Goal: Task Accomplishment & Management: Manage account settings

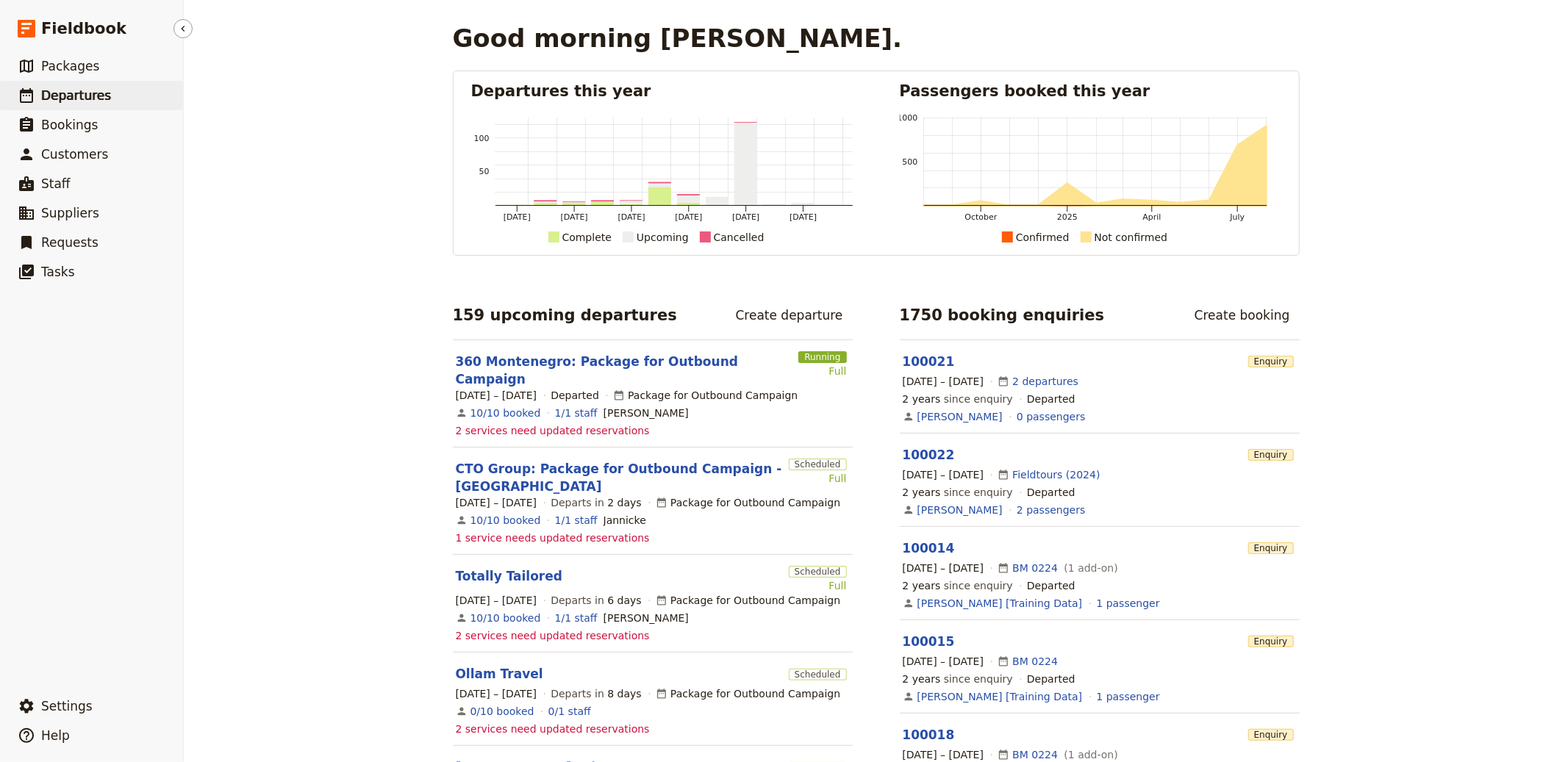
click at [139, 107] on link "​ Departures" at bounding box center [91, 96] width 183 height 30
select select "CREATED_AT"
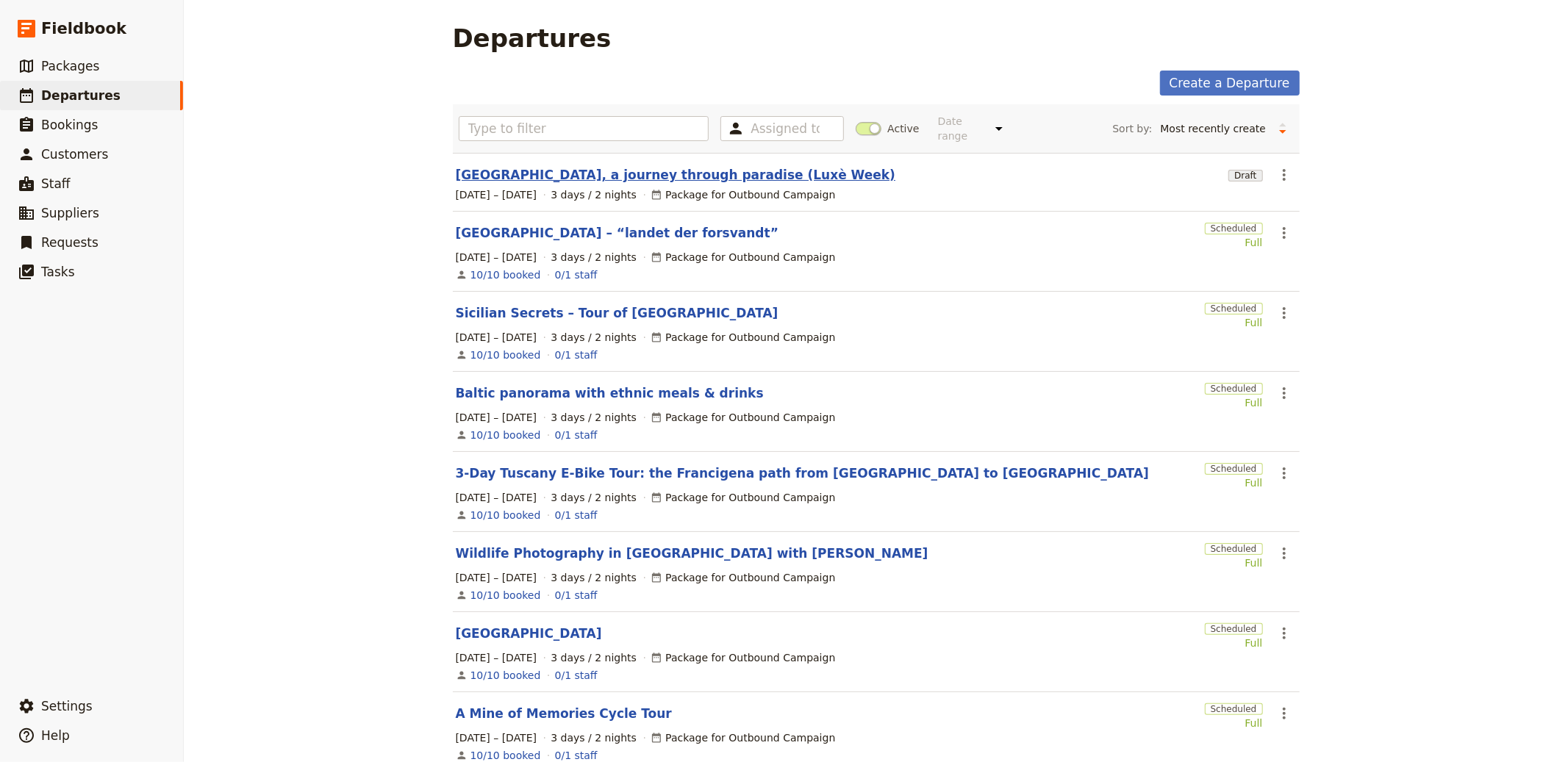
click at [675, 179] on link "Thailand, a journey through paradise (Luxè Week)" at bounding box center [676, 175] width 441 height 18
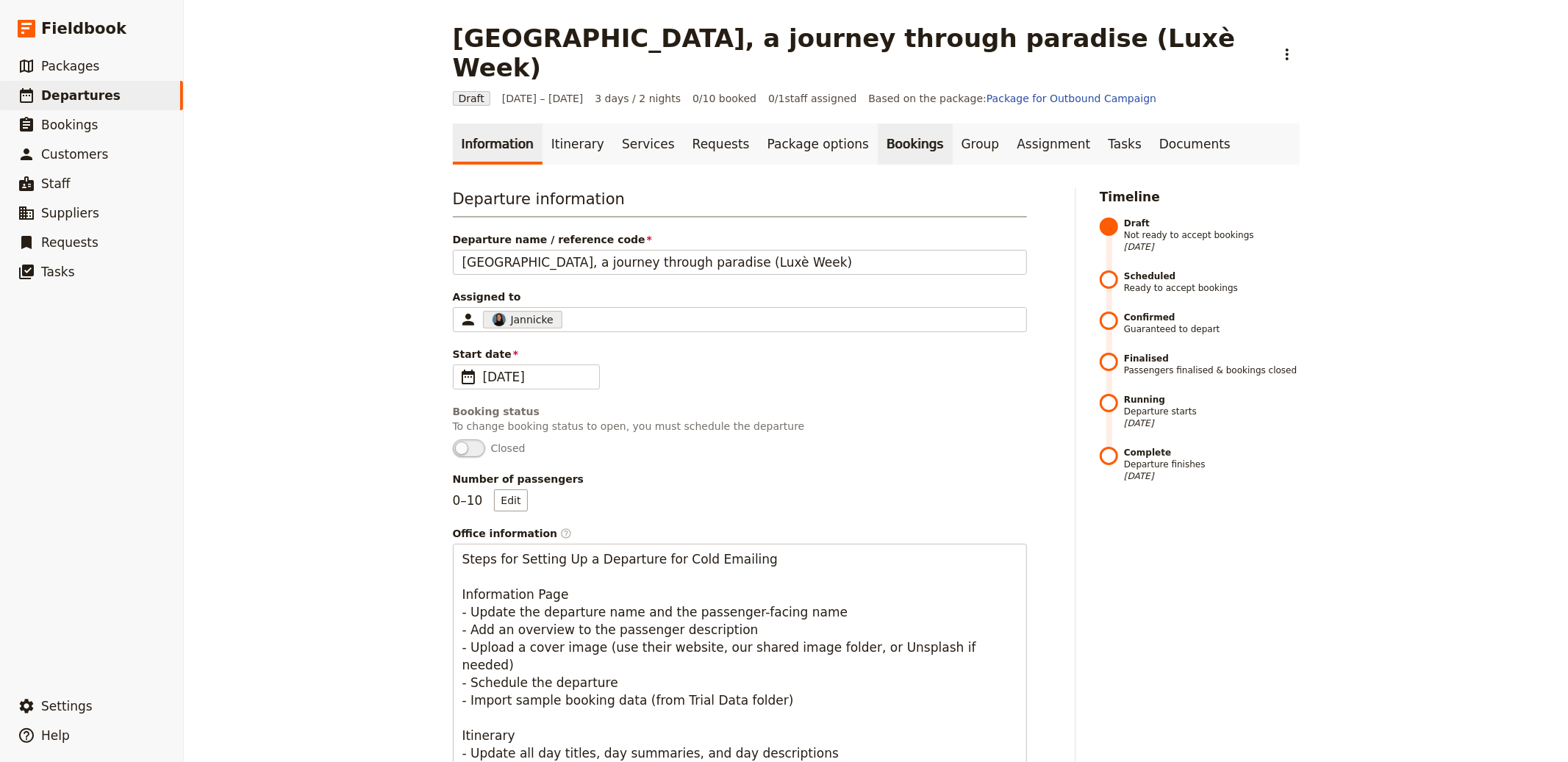
click at [878, 124] on link "Bookings" at bounding box center [915, 144] width 74 height 42
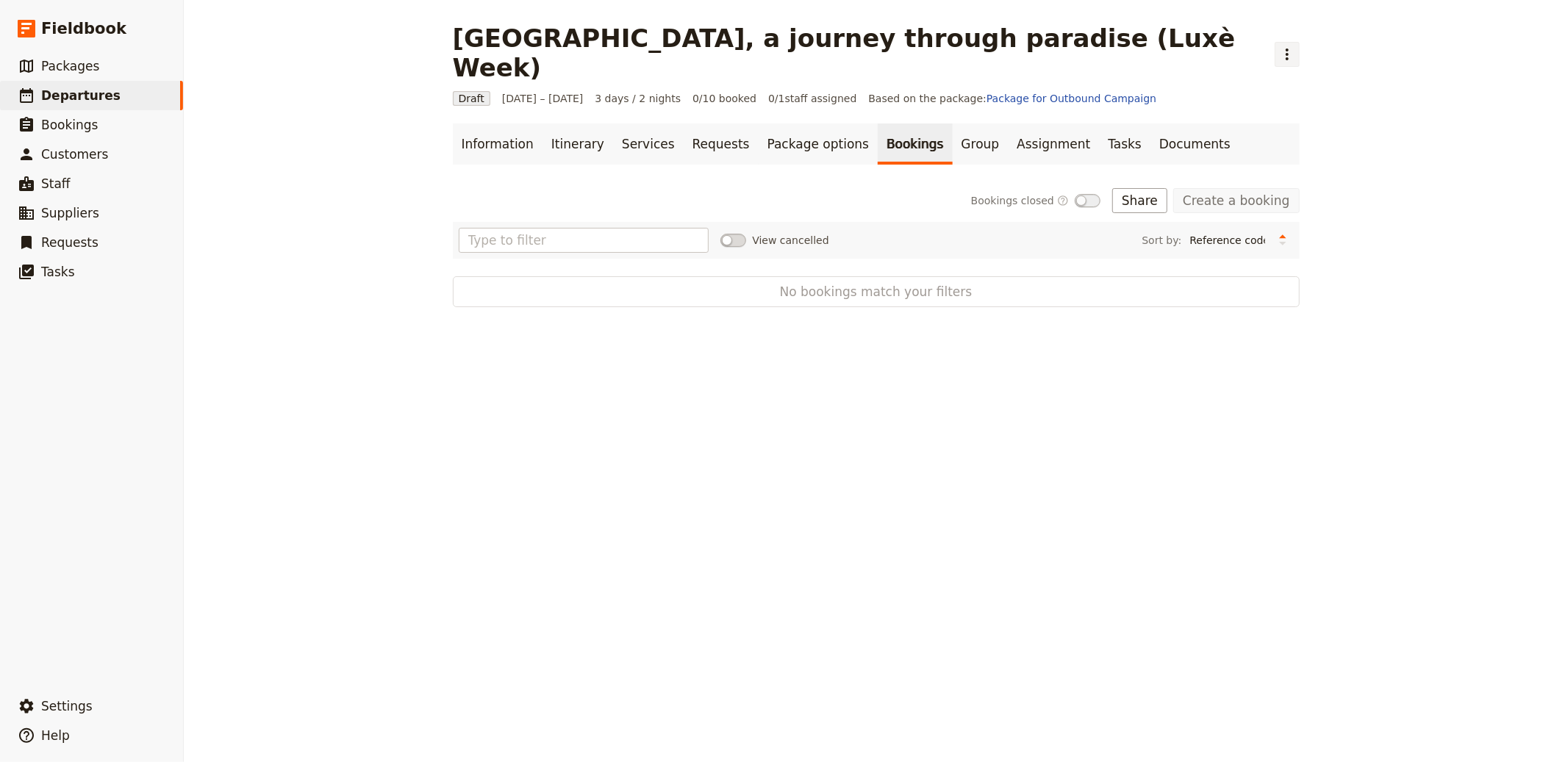
click at [1279, 46] on icon "Actions" at bounding box center [1288, 54] width 18 height 18
click at [1052, 118] on span "Schedule departure" at bounding box center [1072, 117] width 102 height 15
click at [1148, 188] on button "Import bookings" at bounding box center [1108, 200] width 121 height 25
click at [1134, 202] on span "Import Bookings" at bounding box center [1110, 203] width 84 height 15
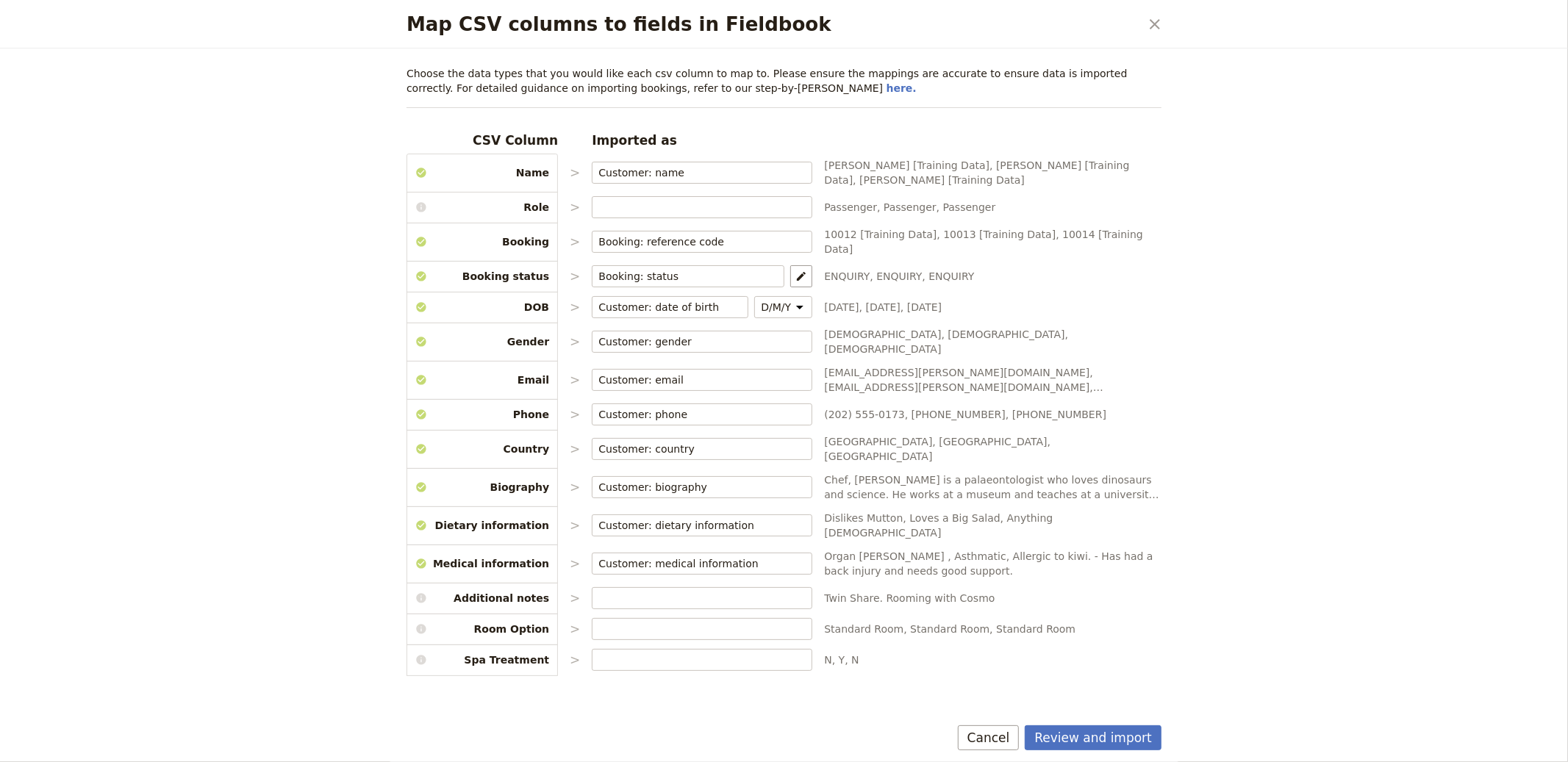
click at [1125, 722] on div "Review and import Cancel" at bounding box center [784, 740] width 791 height 43
click at [1120, 735] on button "Review and import" at bounding box center [1093, 737] width 137 height 25
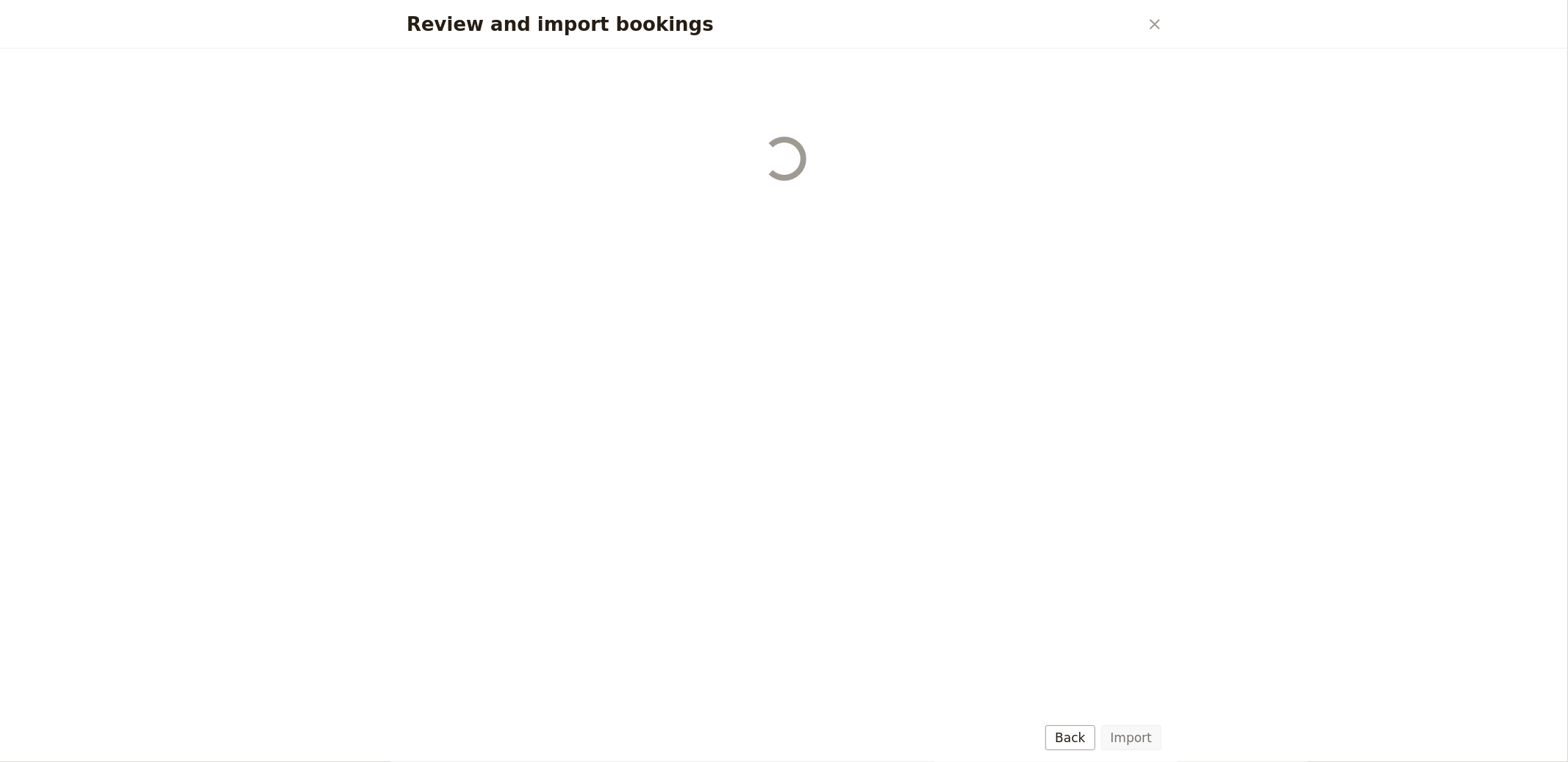
select select "655d56b39948720cb8e55355"
select select "655d57ca9948720cb8e553ec"
select select "655d57fa9948720cb8e553f3"
select select "655d58079948720cb8e553fa"
select select "655d584c9948720cb8e55401"
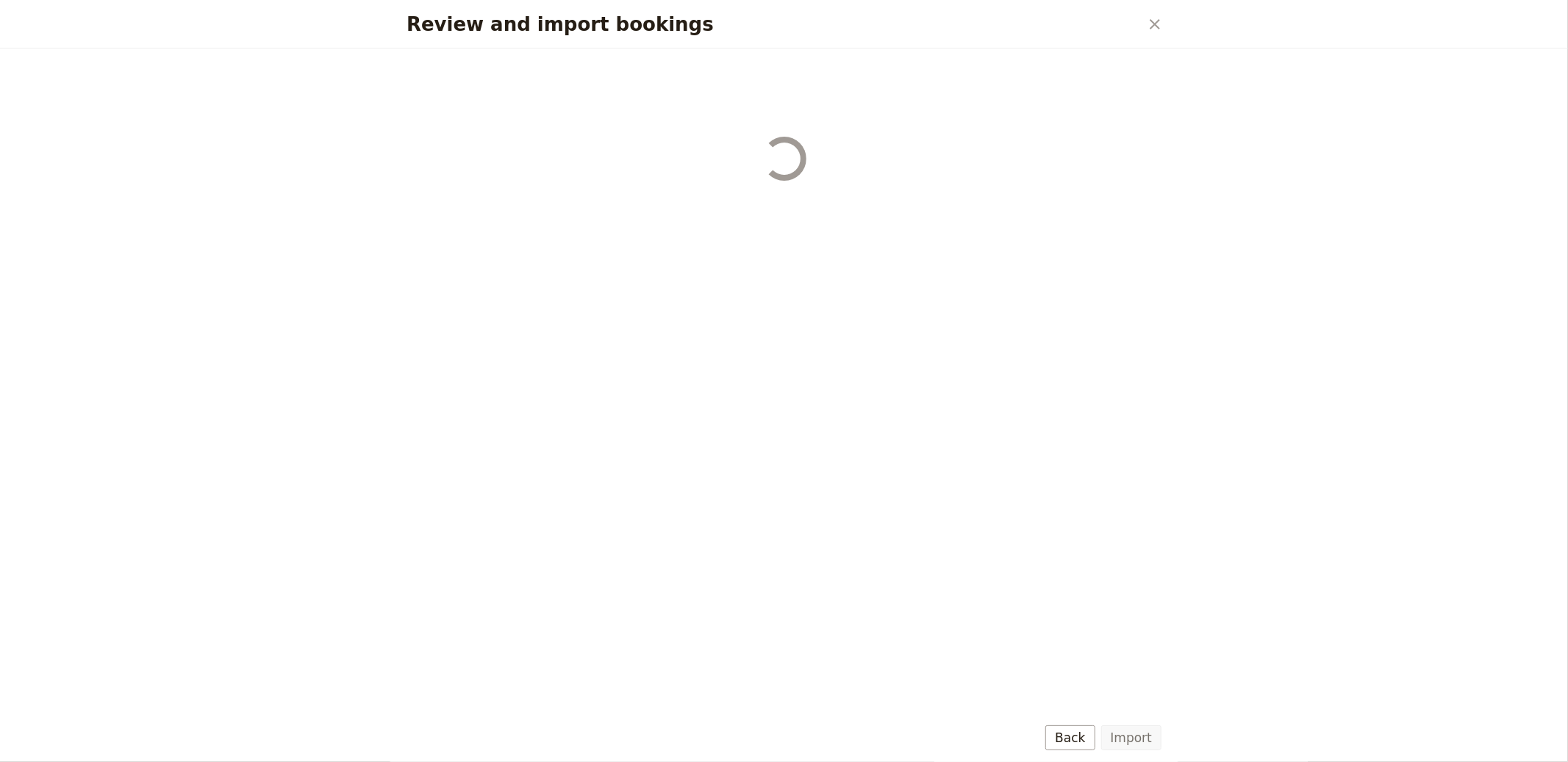
select select "655d58679948720cb8e5540d"
select select "650e6b6659641ed5ee156647"
select select "650e6b4b59641ed5ee156605"
select select "650e2104408bbede5b0c60fd"
select select "650e1d73408bbede5b0c60a6"
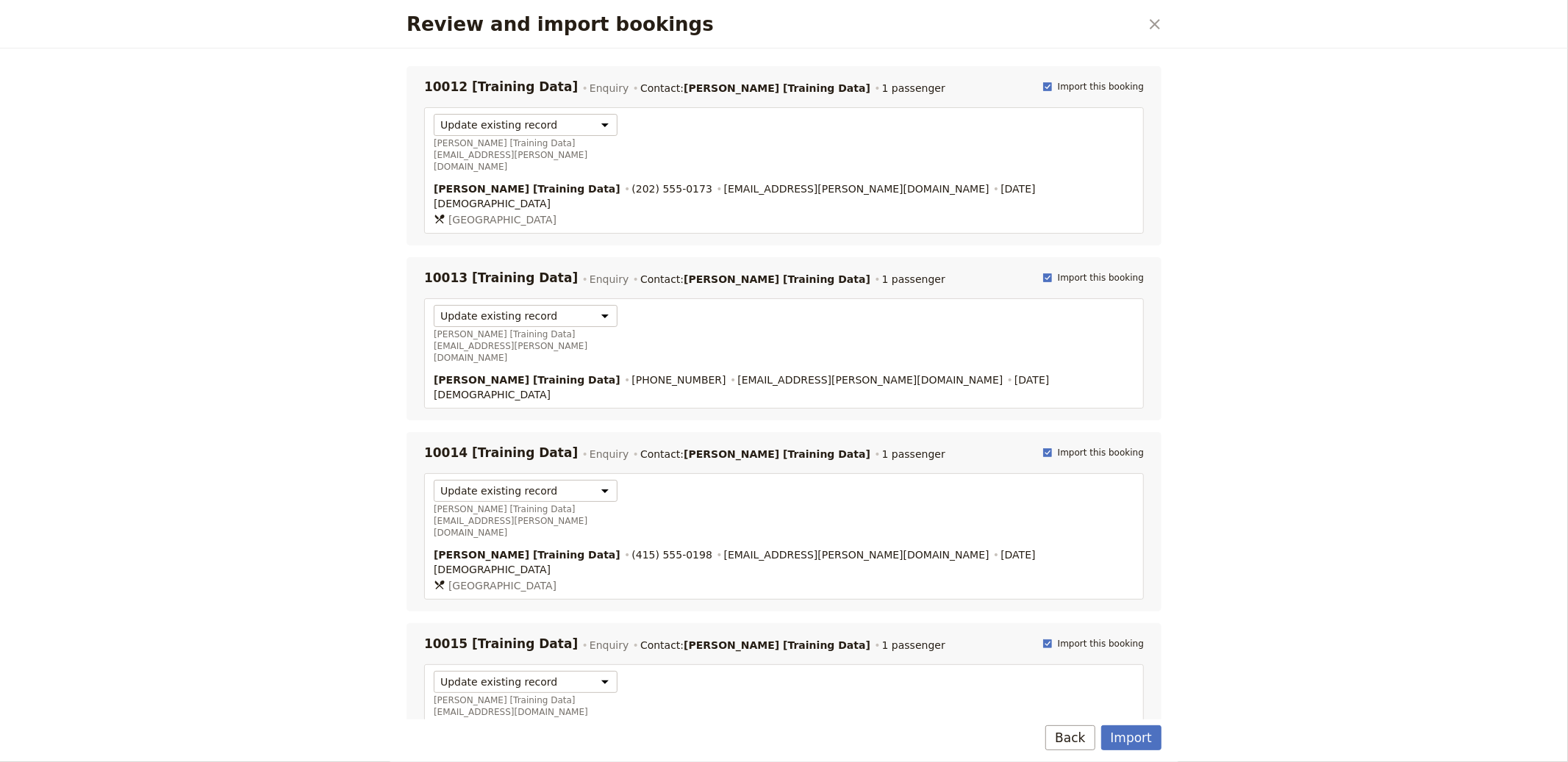
click at [1120, 735] on button "Import" at bounding box center [1131, 737] width 60 height 25
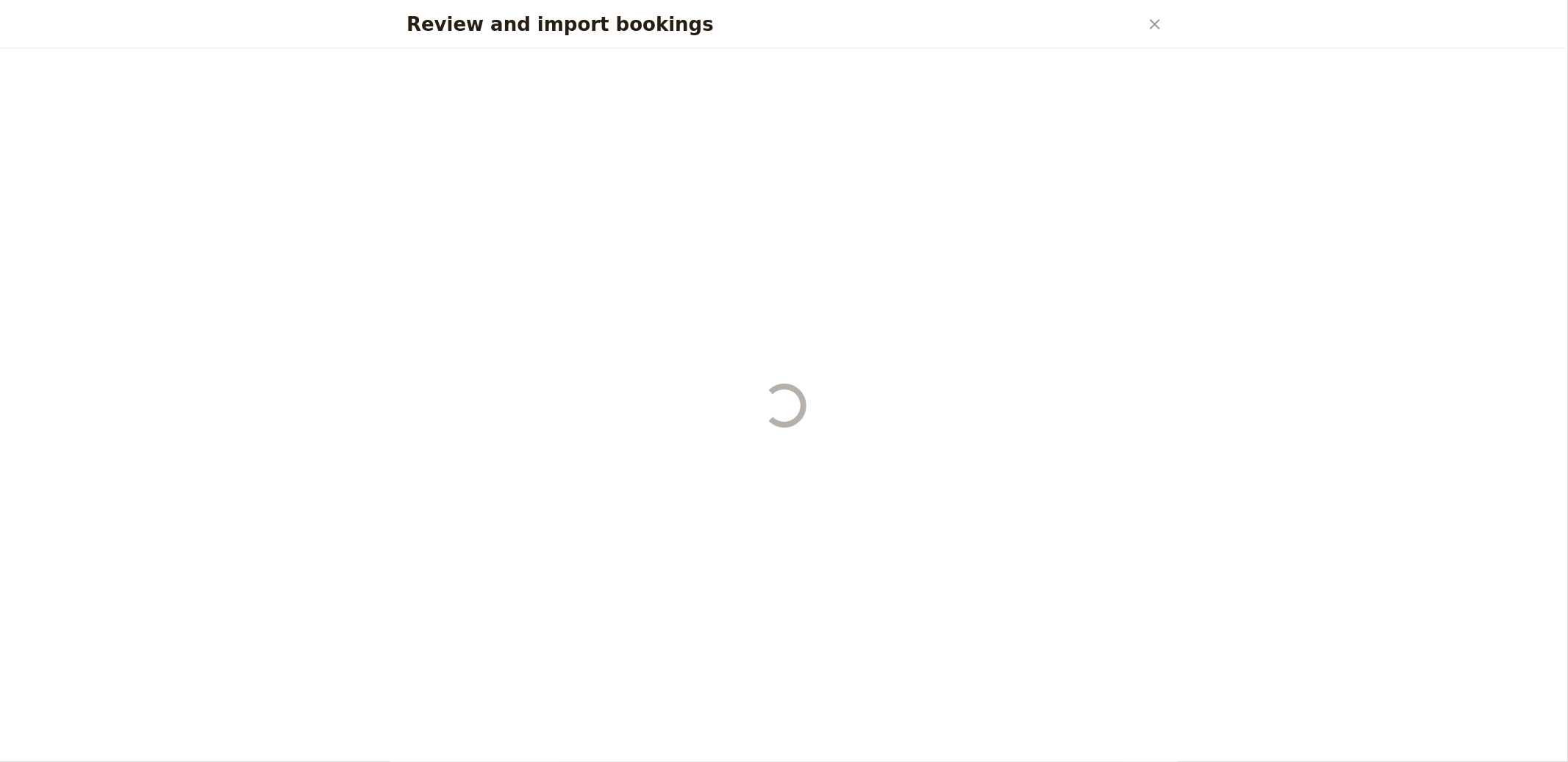
click at [1120, 735] on div "Review and import bookings" at bounding box center [784, 405] width 791 height 714
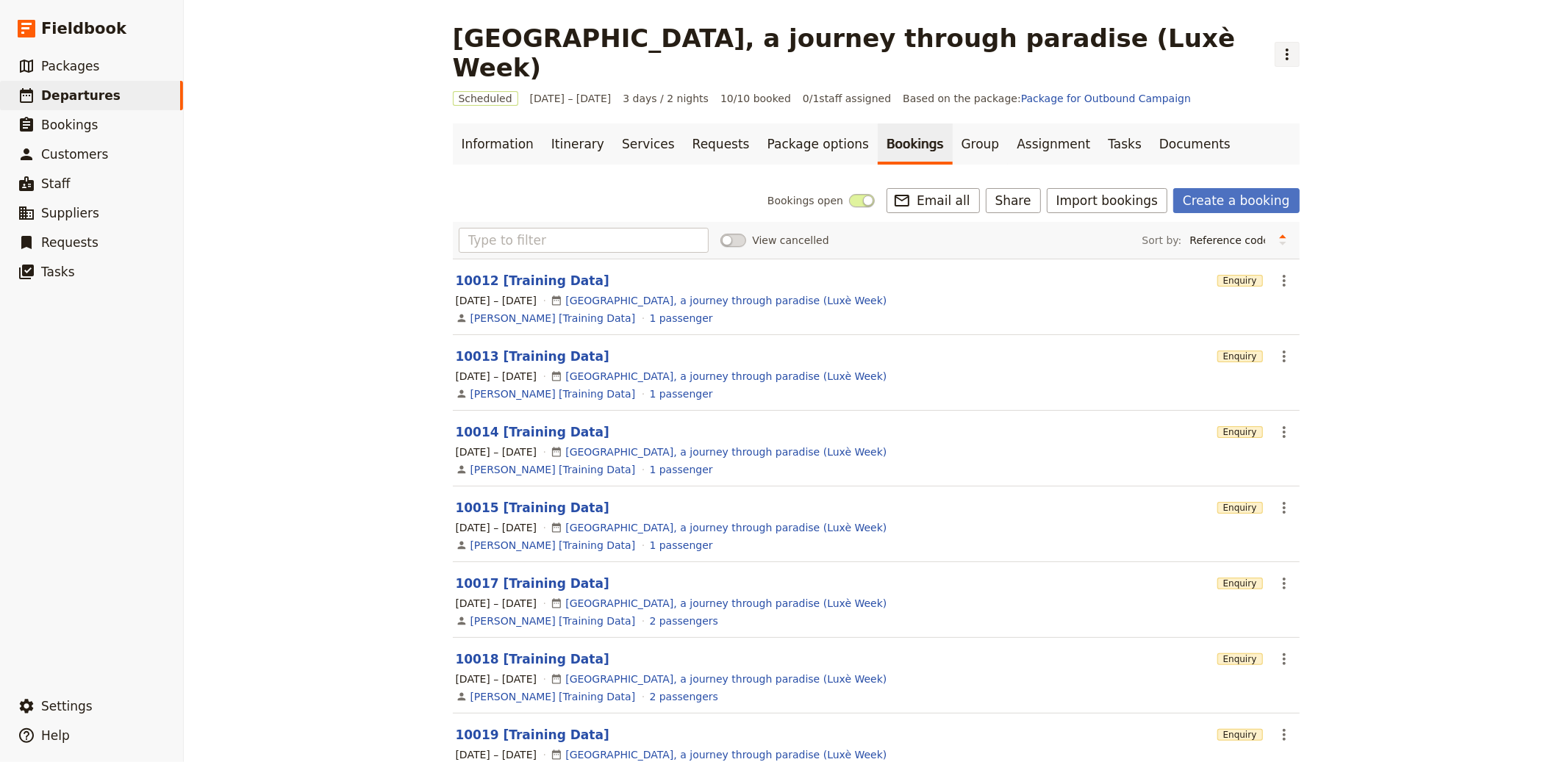
click at [1279, 46] on icon "Actions" at bounding box center [1288, 54] width 18 height 18
click at [1036, 70] on span "Clone this departure" at bounding box center [1074, 71] width 105 height 15
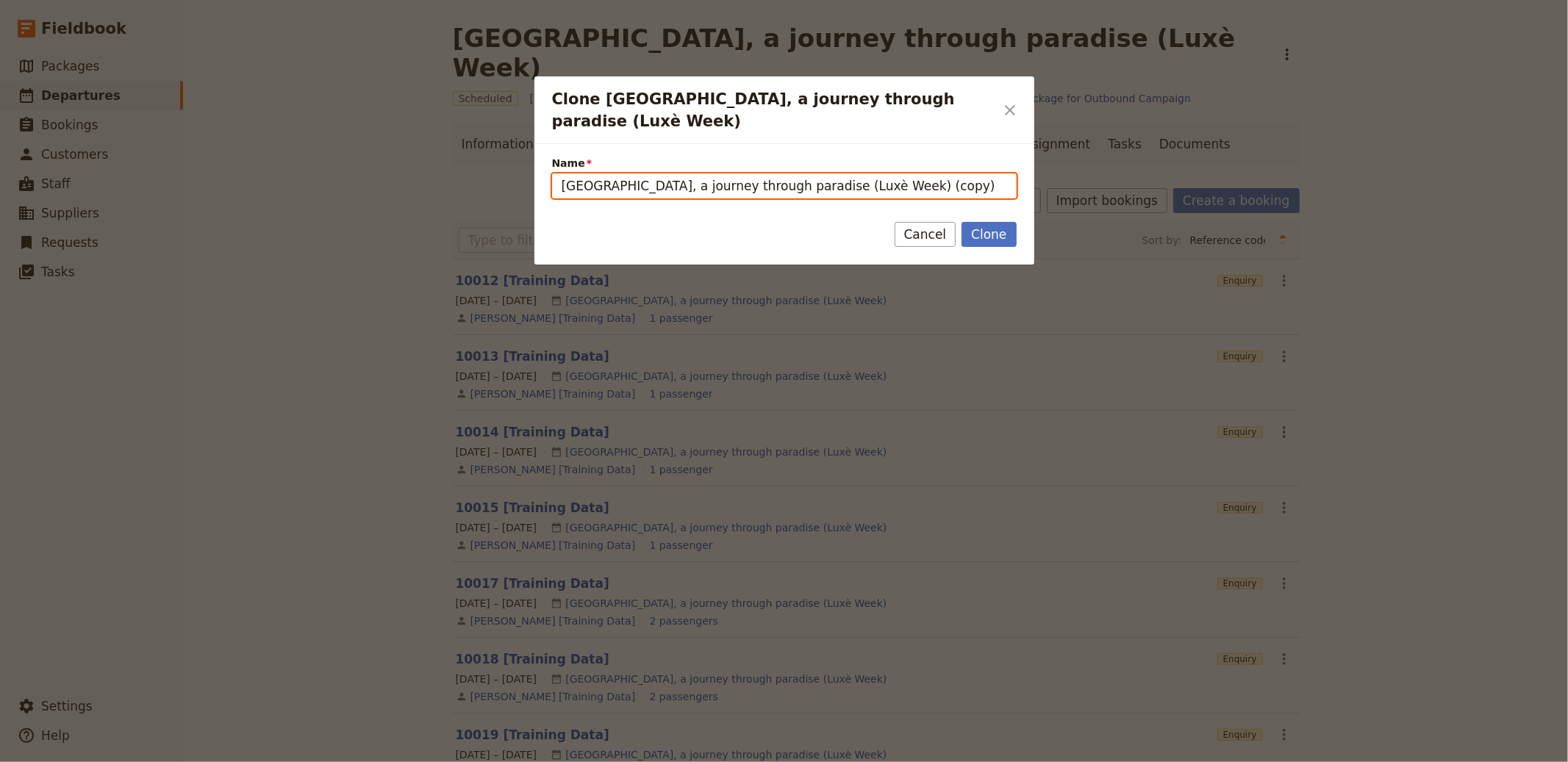
click at [809, 174] on input "Thailand, a journey through paradise (Luxè Week) (copy)" at bounding box center [784, 185] width 464 height 25
paste input "Euro Trip"
type input "Euro Trip"
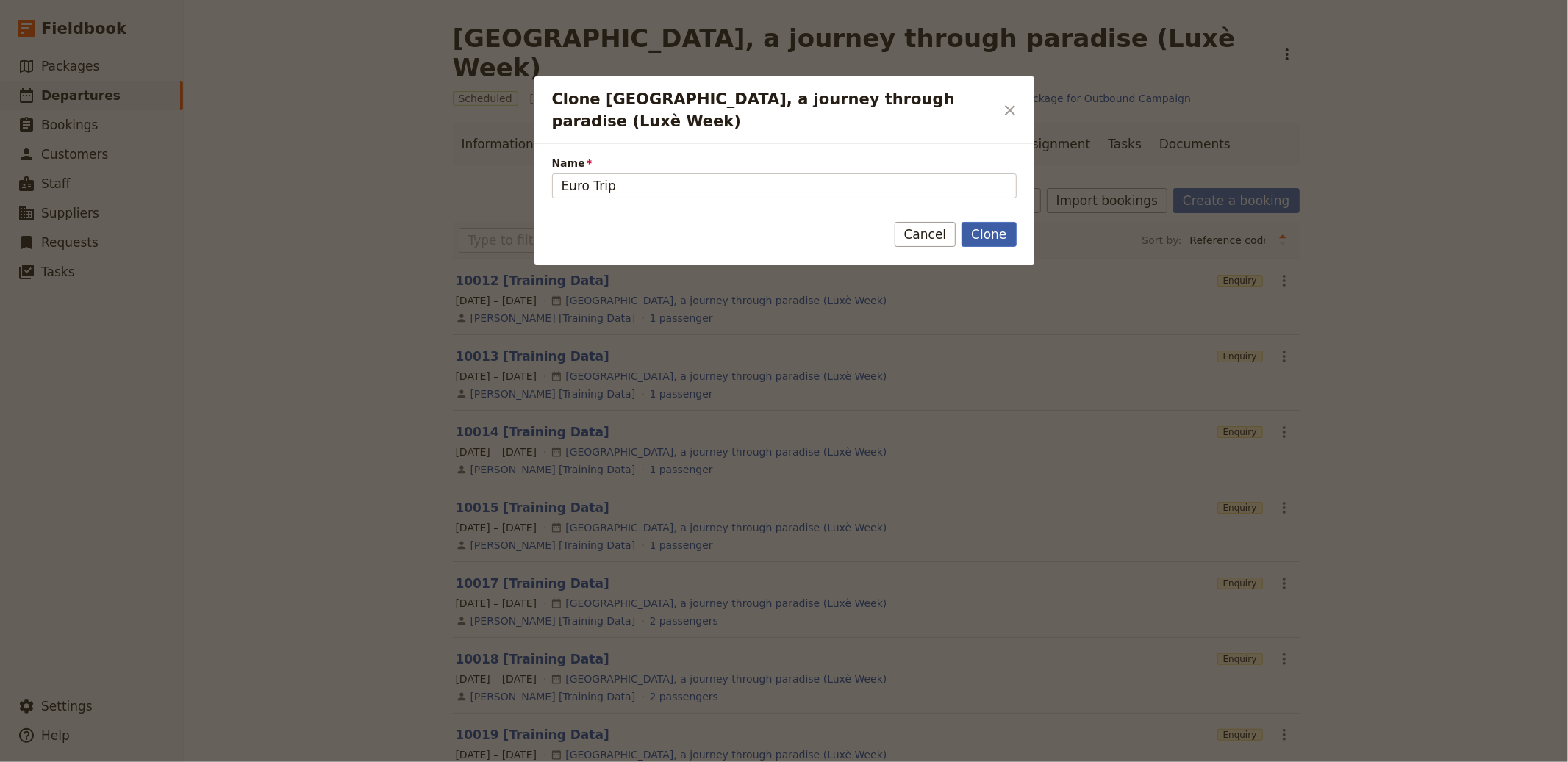
click at [968, 222] on button "Clone" at bounding box center [989, 234] width 54 height 25
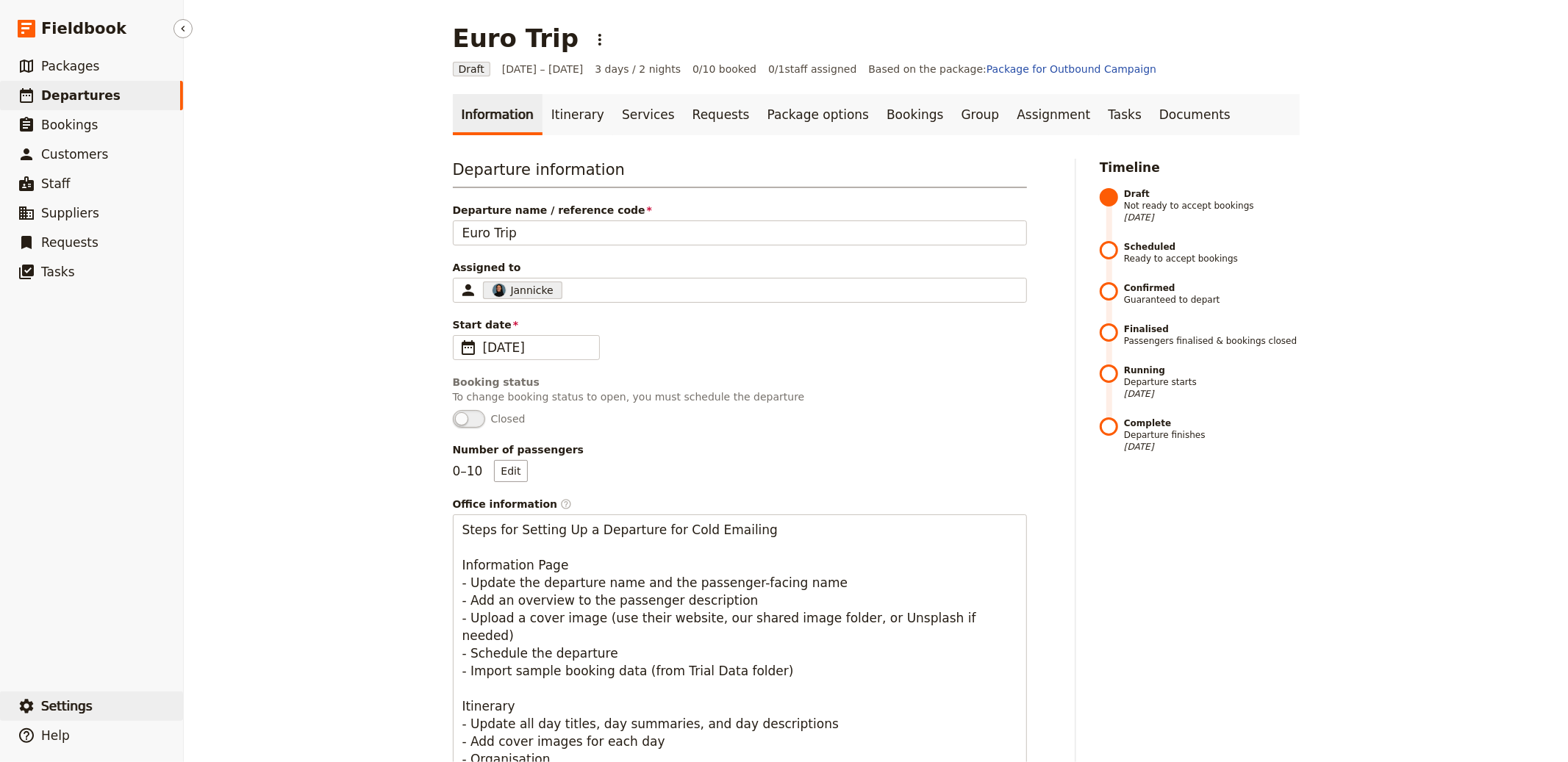
click at [77, 709] on span "Settings" at bounding box center [67, 706] width 51 height 15
click at [473, 219] on div "Departure name / reference code Euro Trip" at bounding box center [740, 224] width 574 height 43
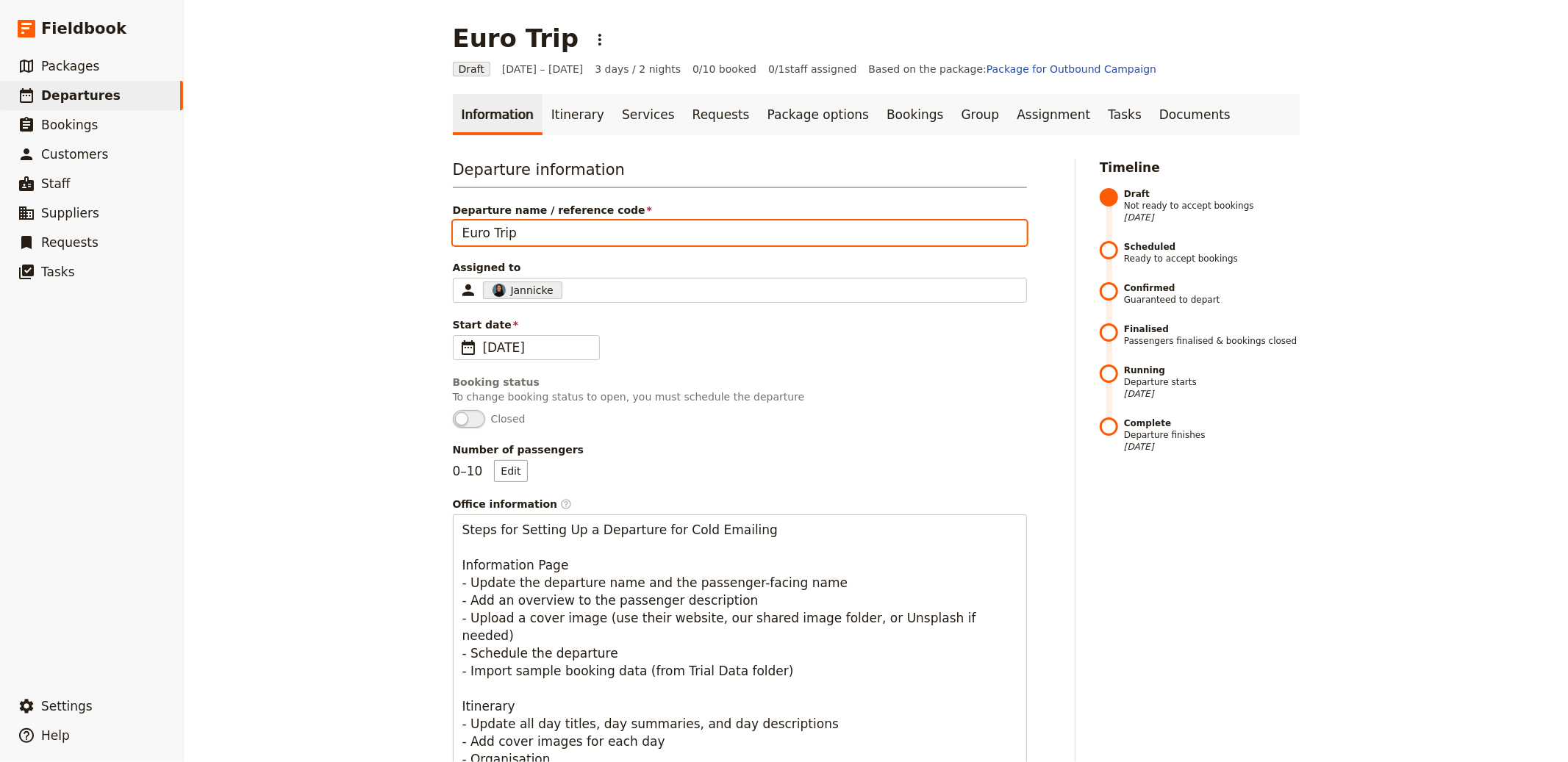
click at [477, 225] on input "Euro Trip" at bounding box center [740, 233] width 574 height 25
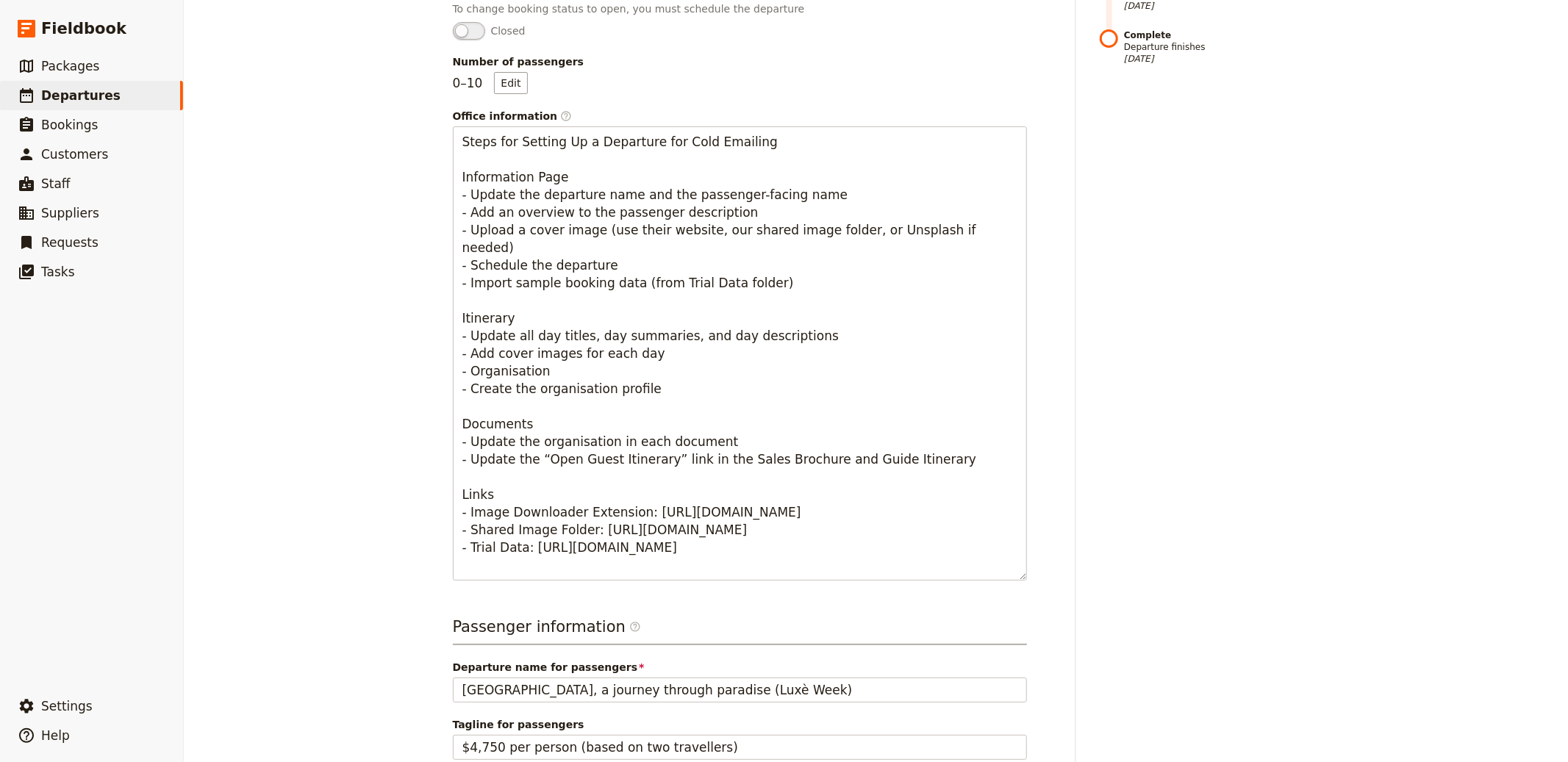
scroll to position [845, 0]
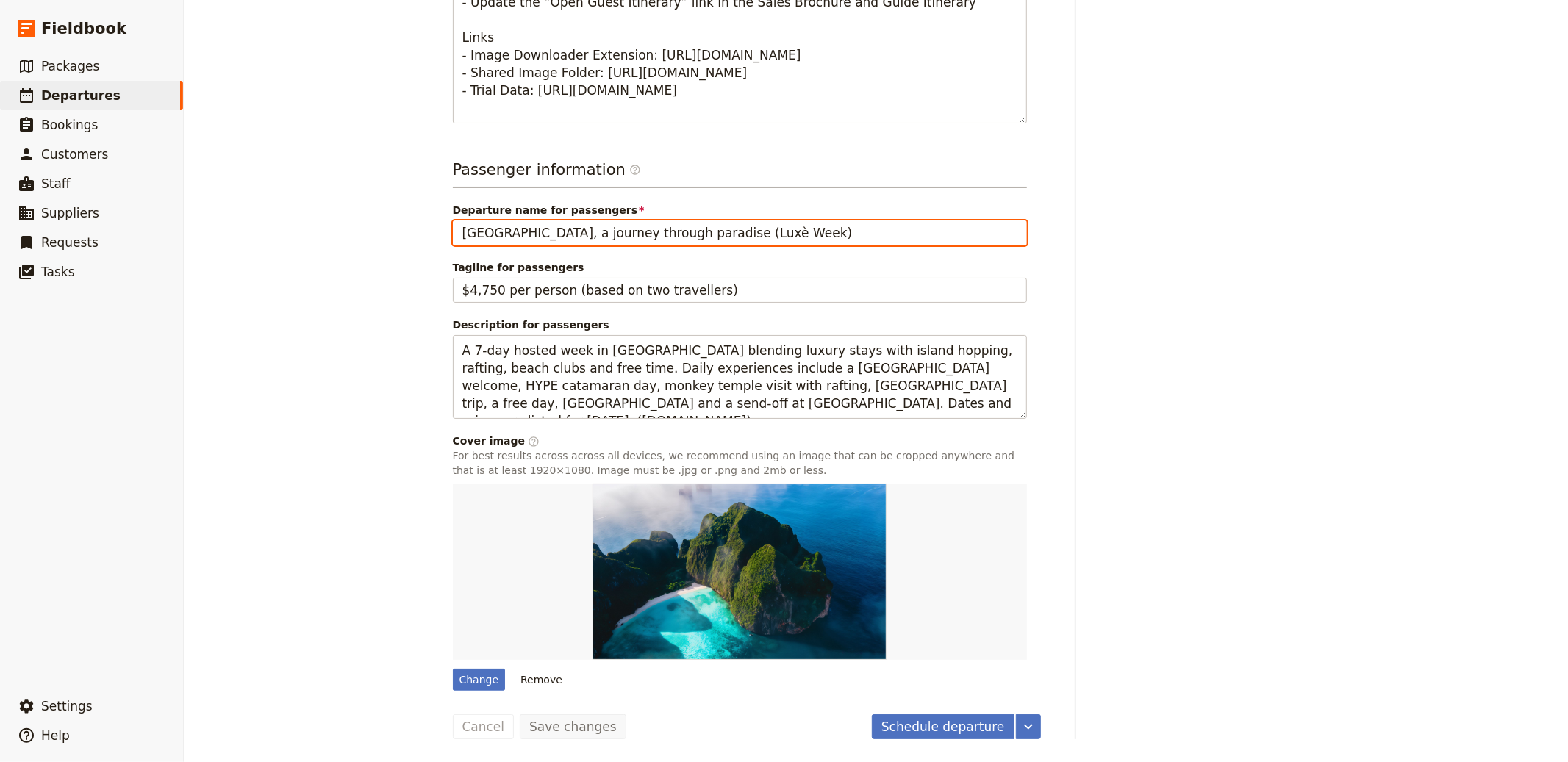
click at [559, 236] on input "Thailand, a journey through paradise (Luxè Week)" at bounding box center [740, 233] width 574 height 25
paste input "Euro Trip"
type input "Euro Trip"
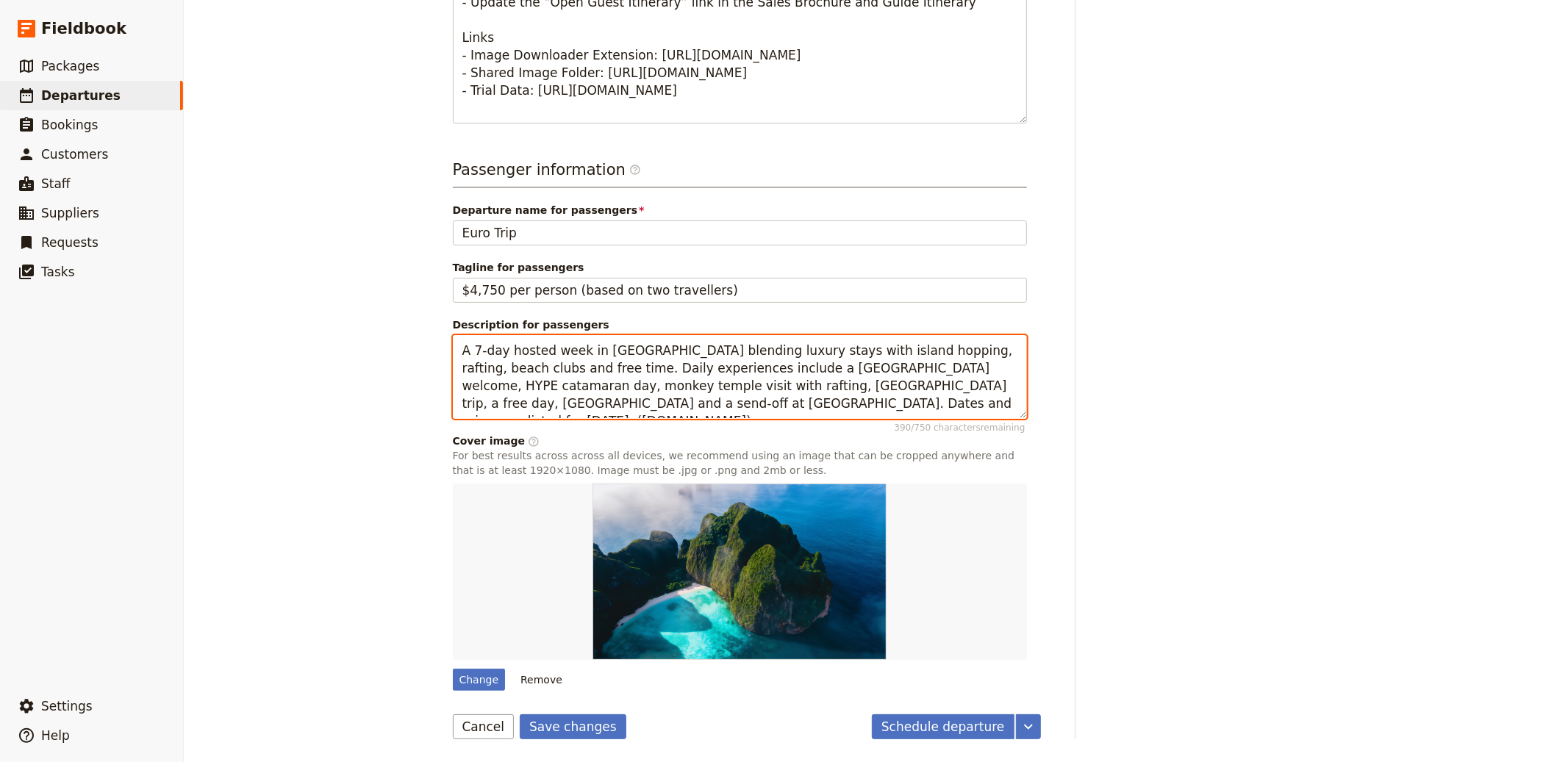
click at [628, 361] on textarea "A 7-day hosted week in Phuket blending luxury stays with island hopping, raftin…" at bounding box center [740, 377] width 574 height 84
paste textarea "8-day student coach adventure linking Amsterdam, Bruges, Brussels and Paris. In…"
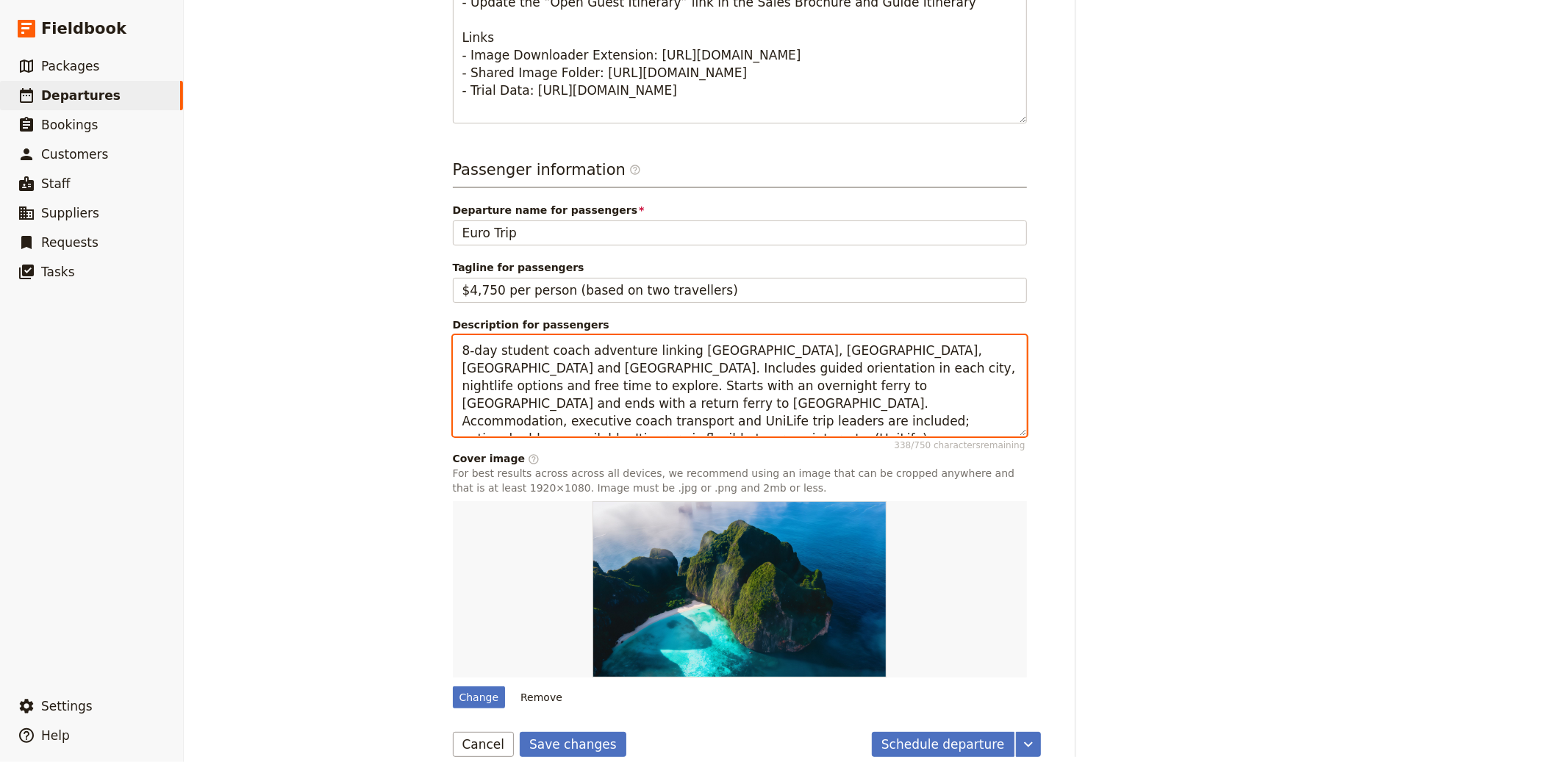
type textarea "8-day student coach adventure linking Amsterdam, Bruges, Brussels and Paris. In…"
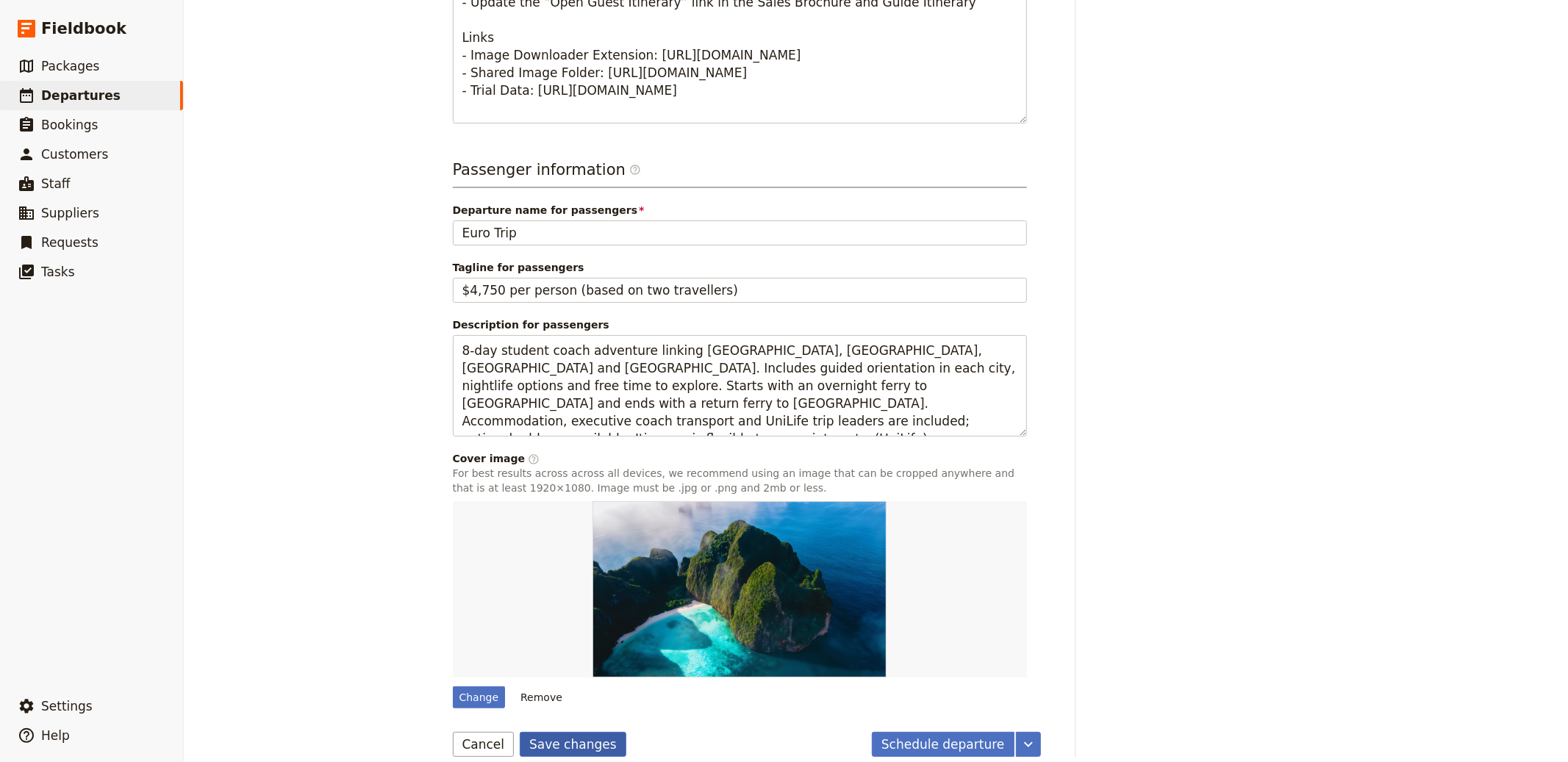
click at [561, 743] on button "Save changes" at bounding box center [573, 744] width 107 height 25
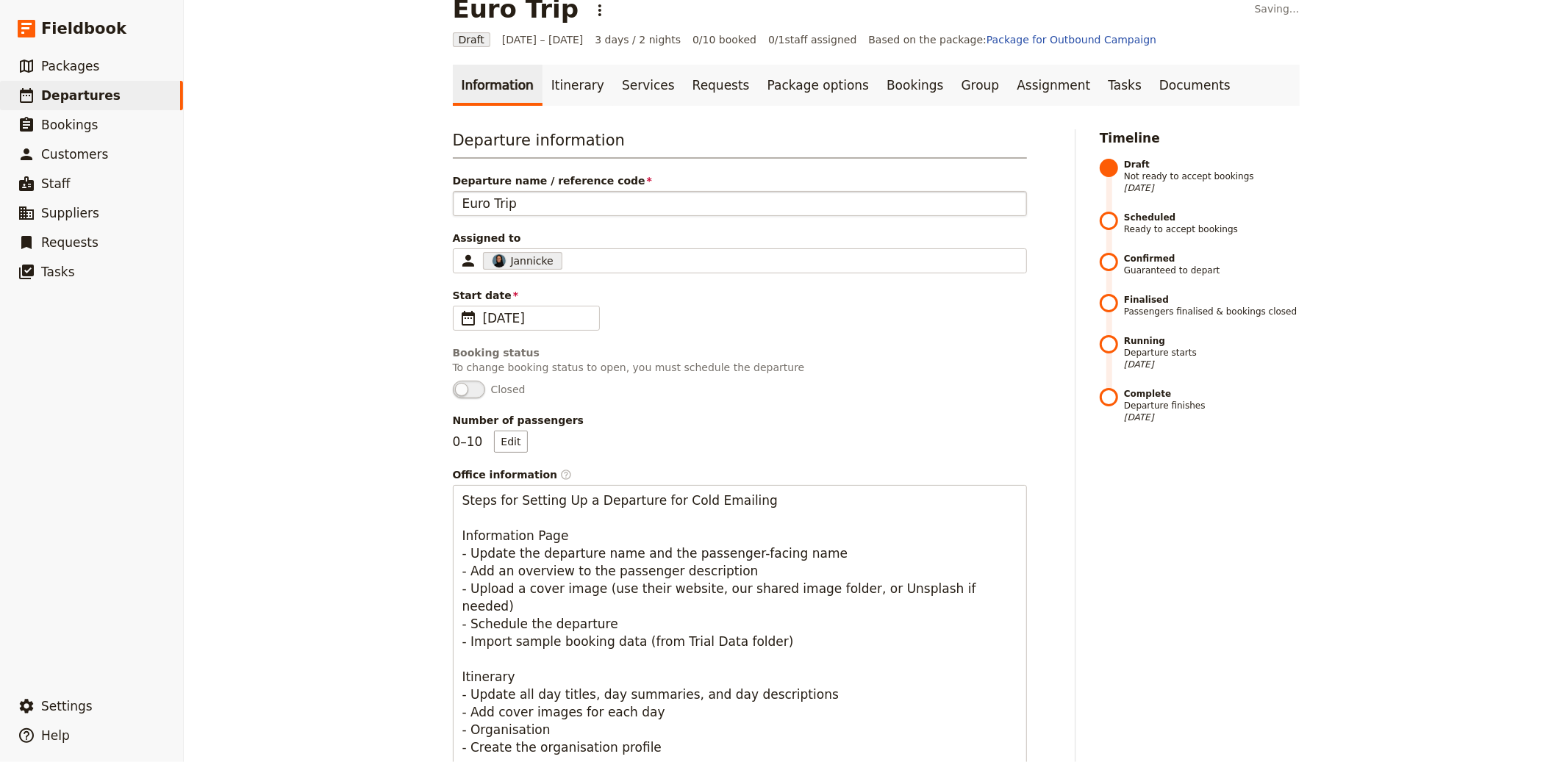
scroll to position [0, 0]
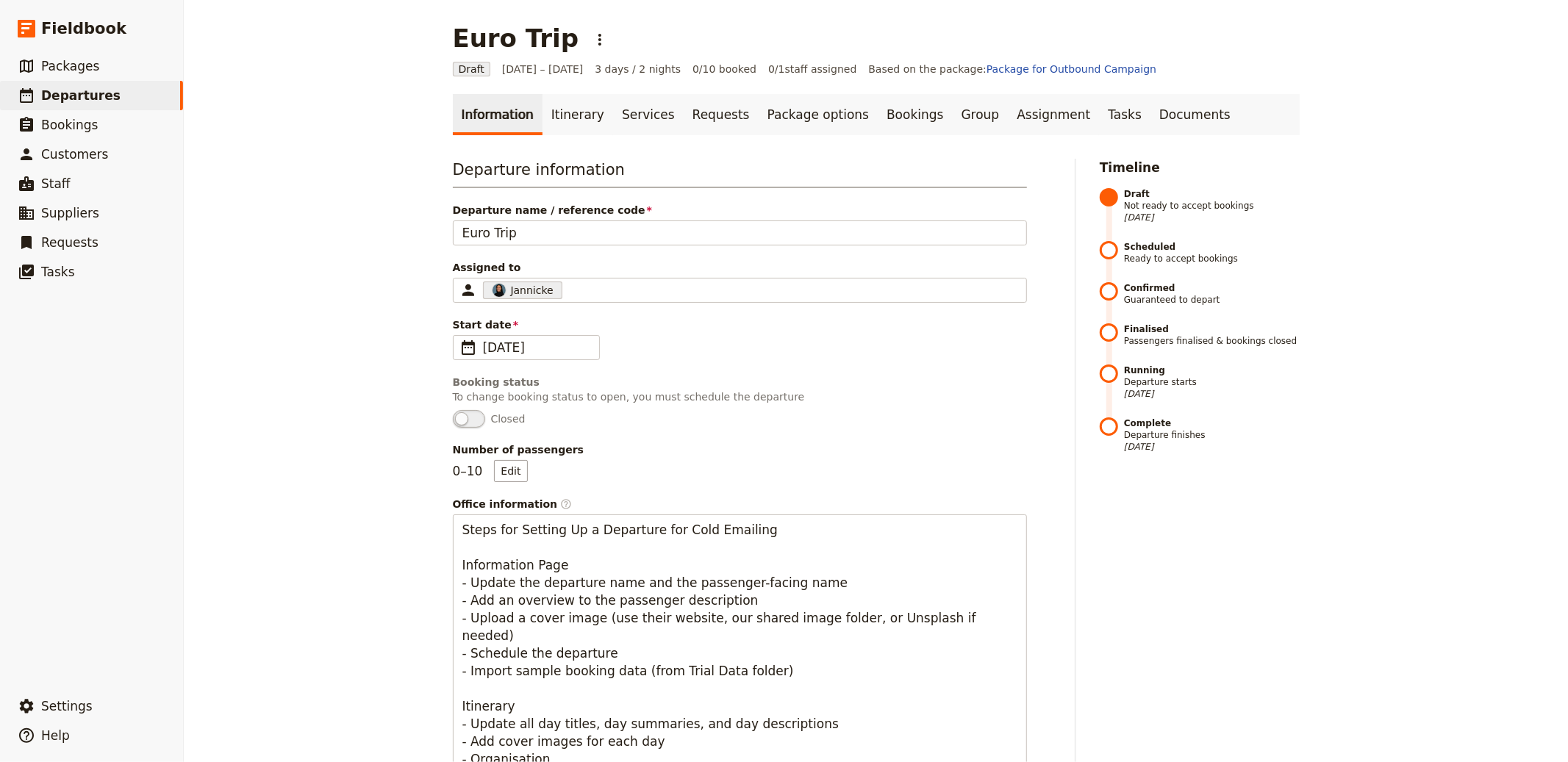
click at [563, 119] on link "Itinerary" at bounding box center [577, 115] width 70 height 42
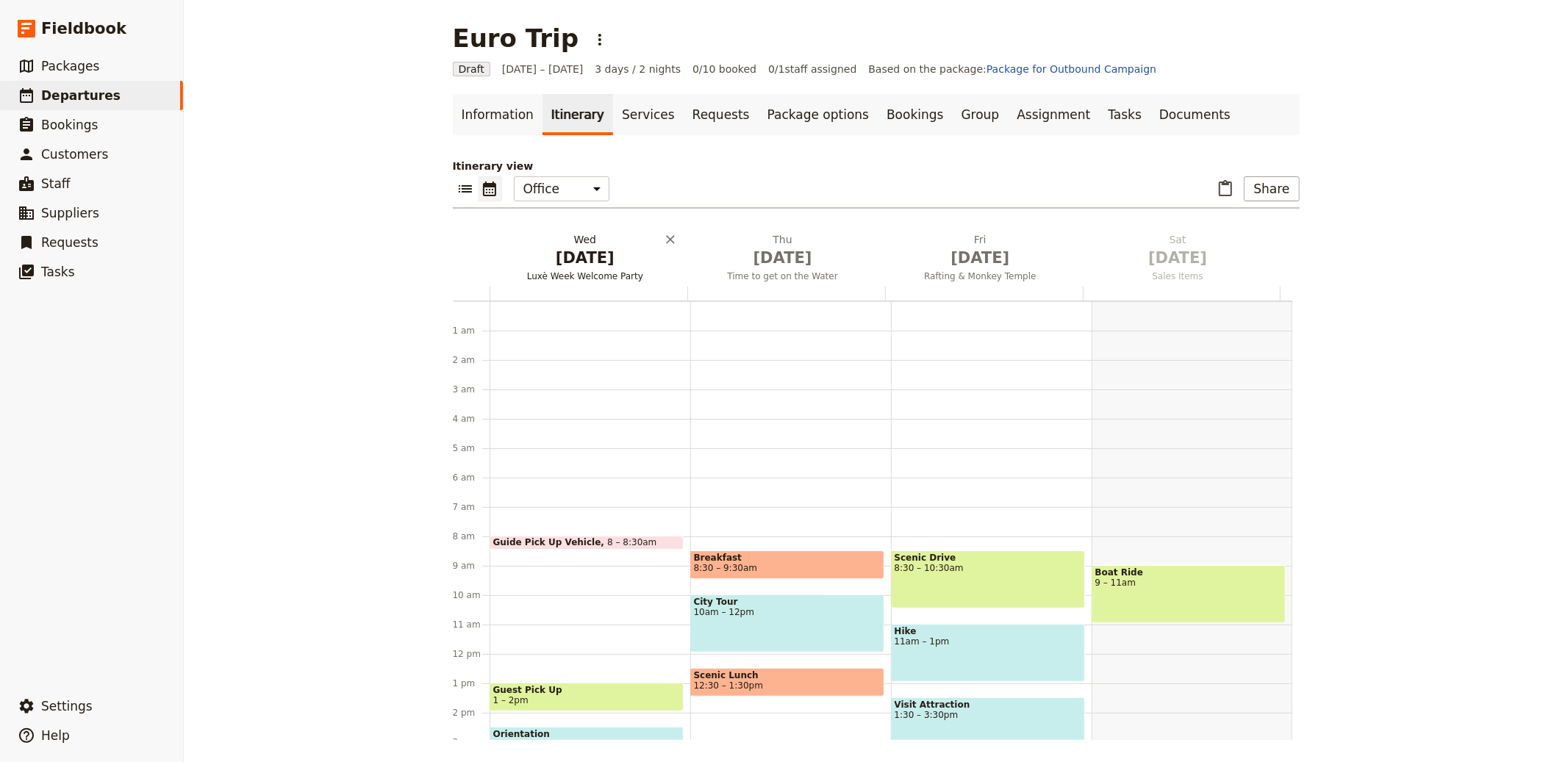
scroll to position [191, 0]
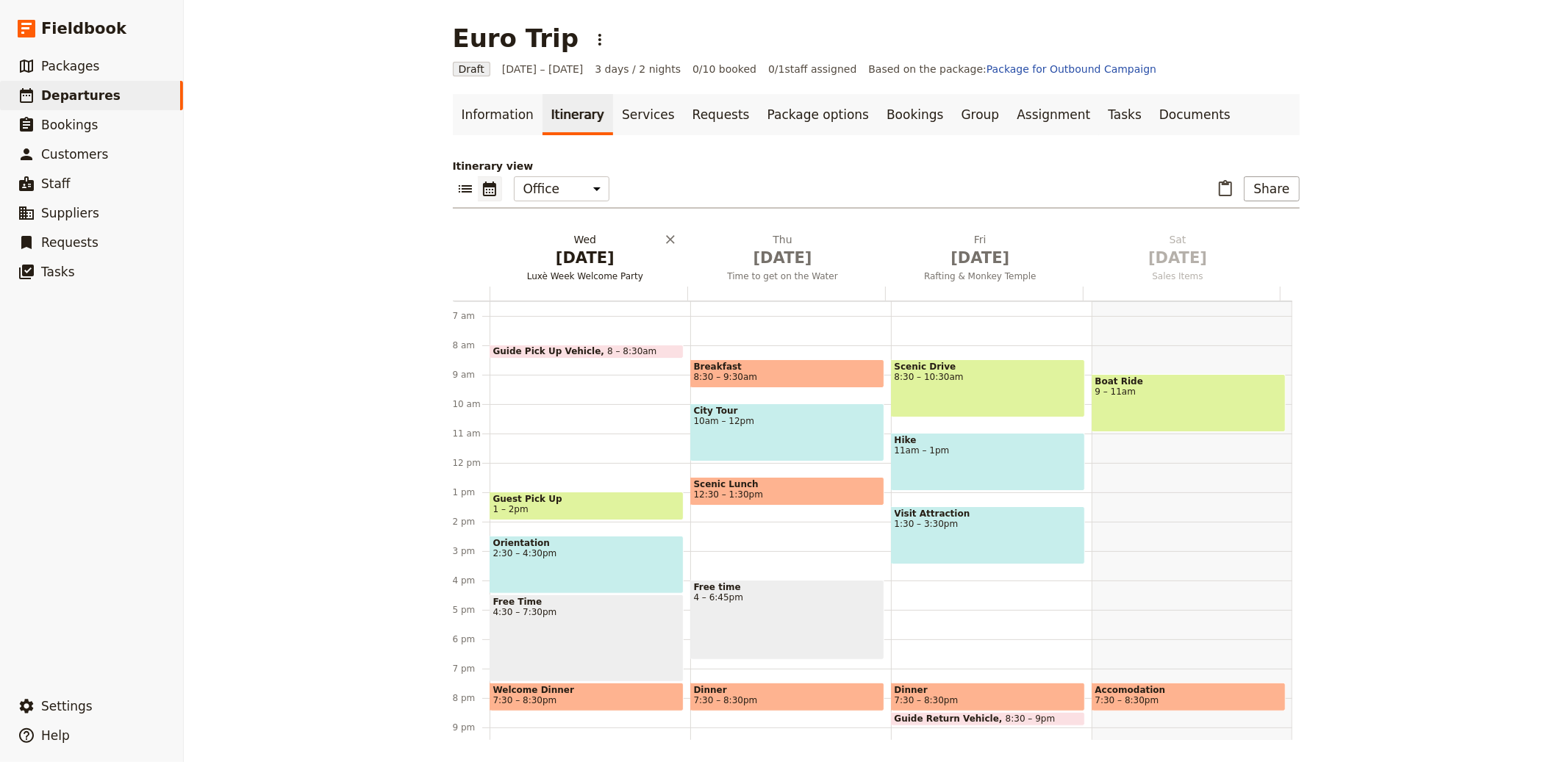
click at [598, 268] on button "Wed Oct 1 Luxè Week Welcome Party" at bounding box center [589, 259] width 198 height 54
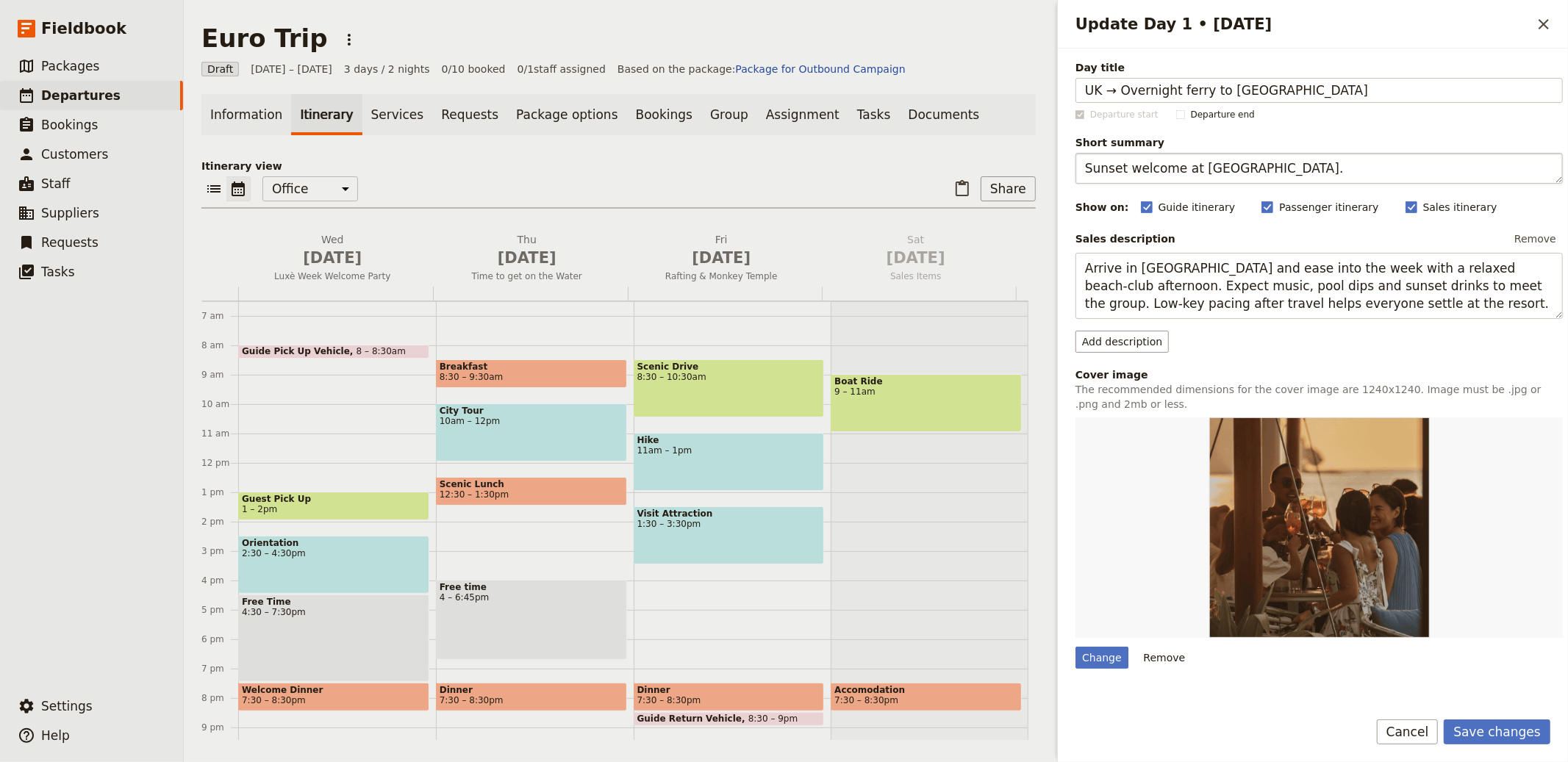
type input "UK → Overnight ferry to the Netherlands"
click at [1322, 153] on textarea "Sunset welcome at Café del Mar." at bounding box center [1320, 168] width 487 height 31
paste textarea "Coach pick-up and ferry crossing"
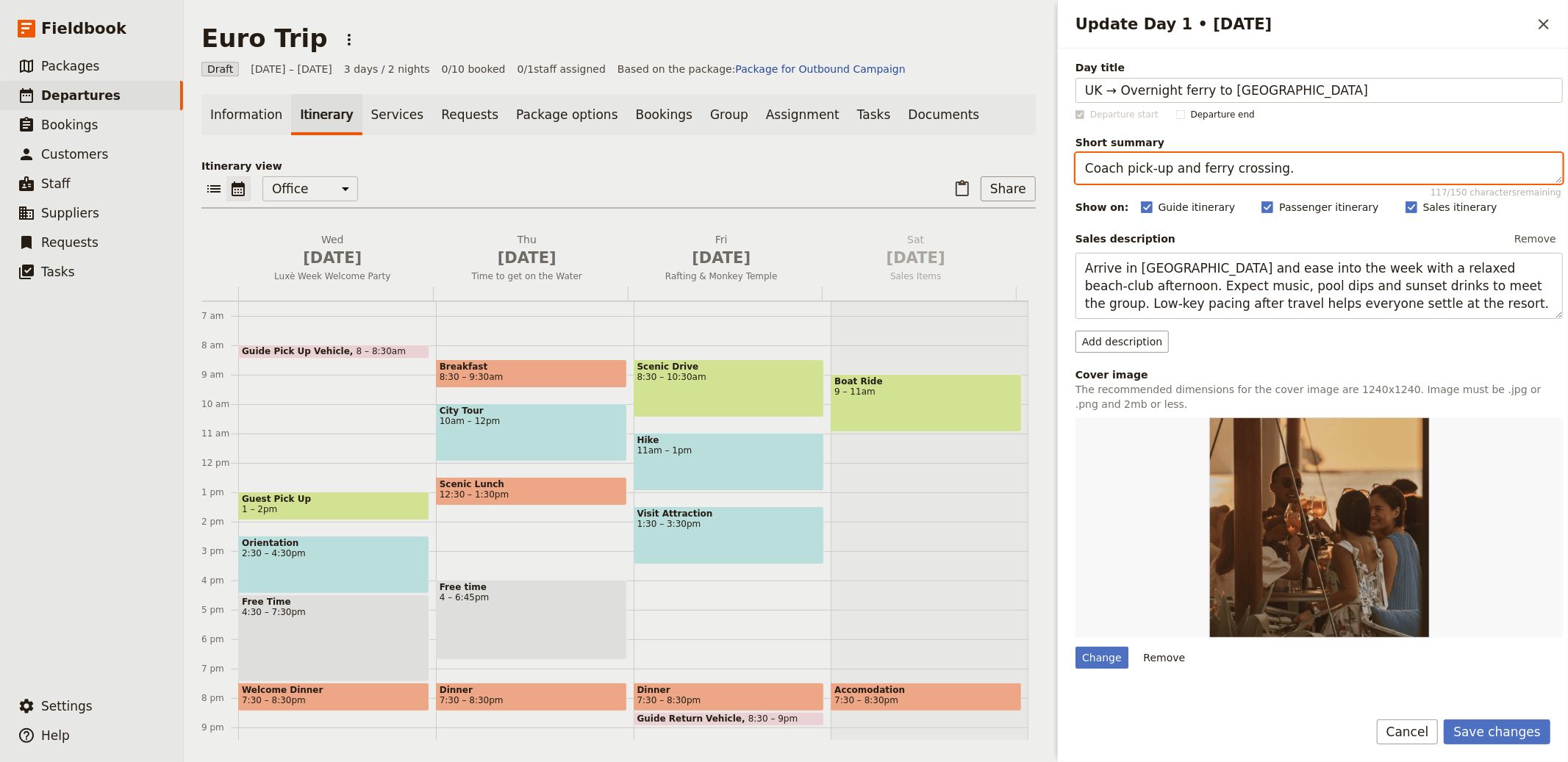
type textarea "Coach pick-up and ferry crossing."
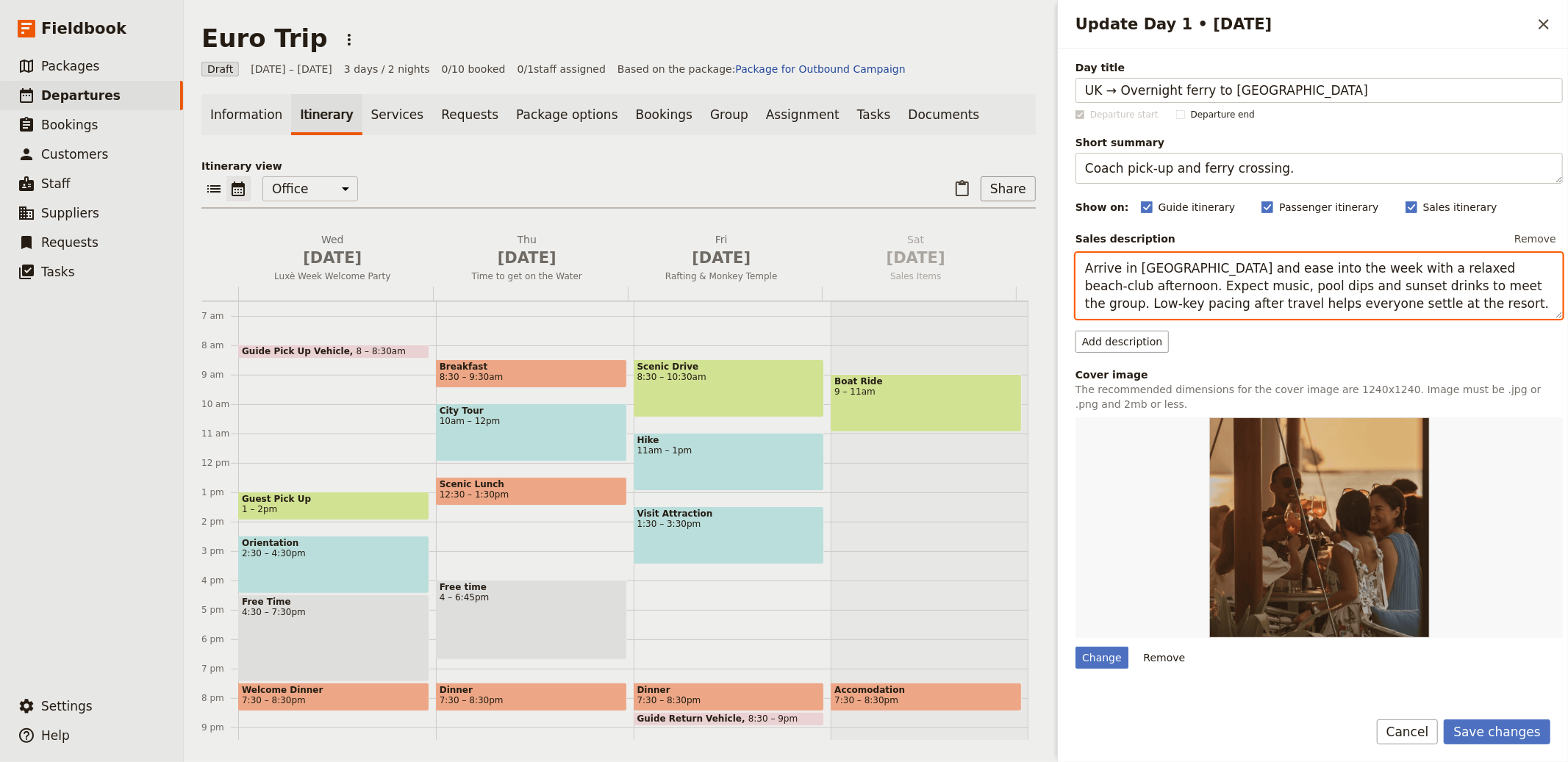
click at [1305, 262] on textarea "Arrive in Phuket and ease into the week with a relaxed beach-club afternoon. Ex…" at bounding box center [1320, 286] width 487 height 66
paste textarea "Meet your trip leader, board the coach and sail overnight toward the Netherland…"
type textarea "Meet your trip leader, board the coach and sail overnight toward the Netherland…"
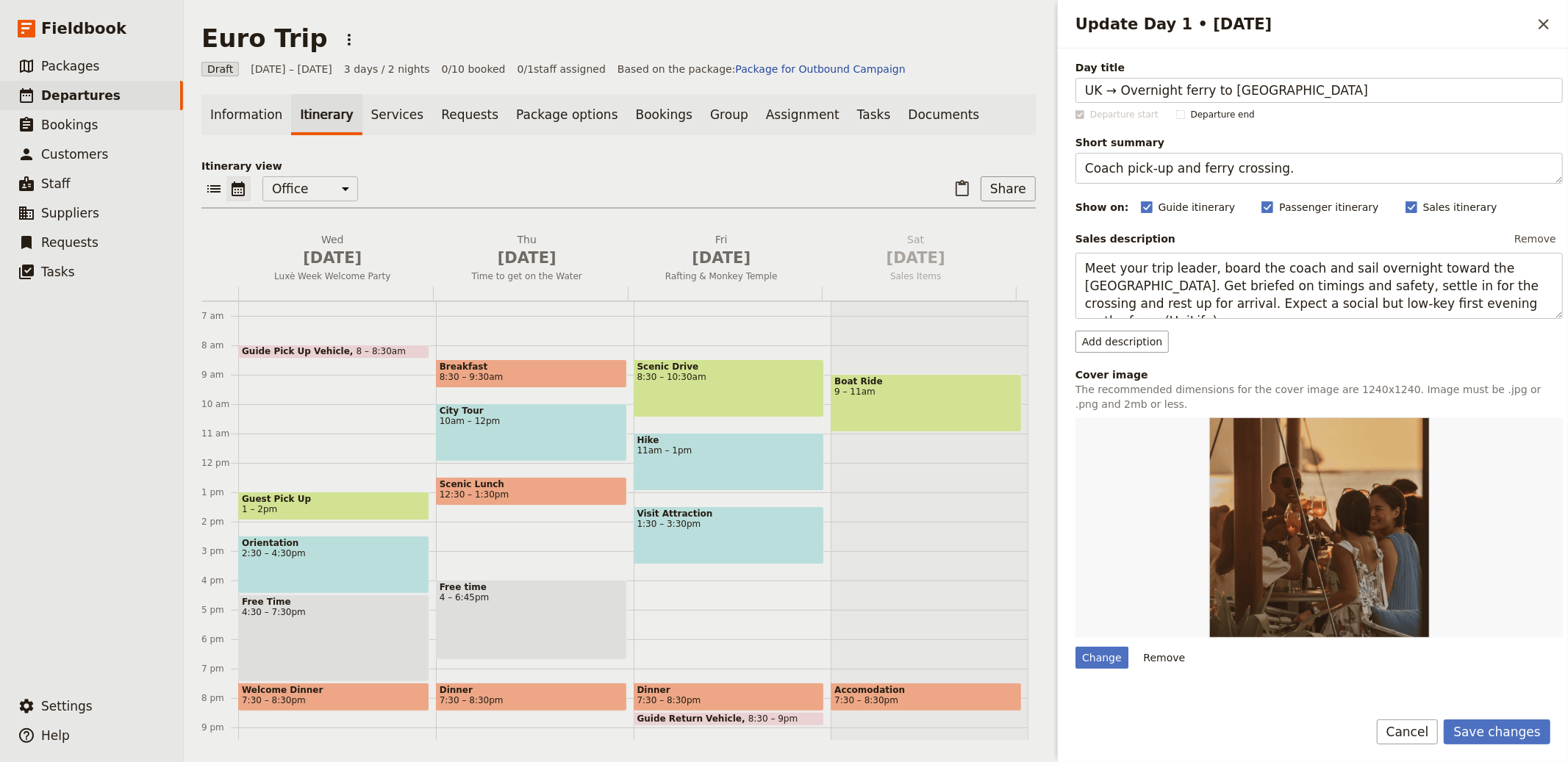
click at [1490, 728] on button "Save changes" at bounding box center [1498, 731] width 107 height 25
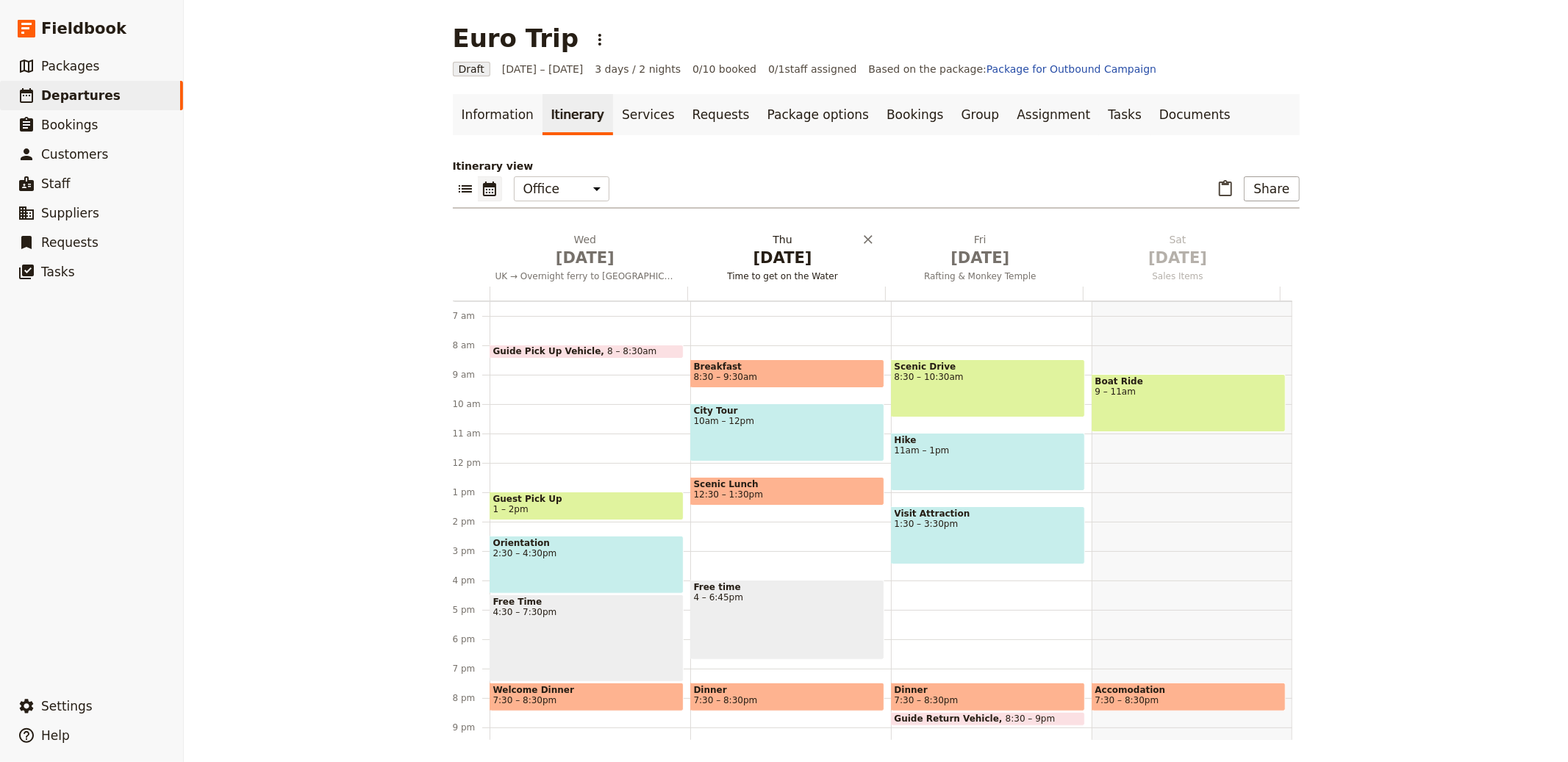
click at [785, 247] on span "[DATE]" at bounding box center [783, 258] width 180 height 22
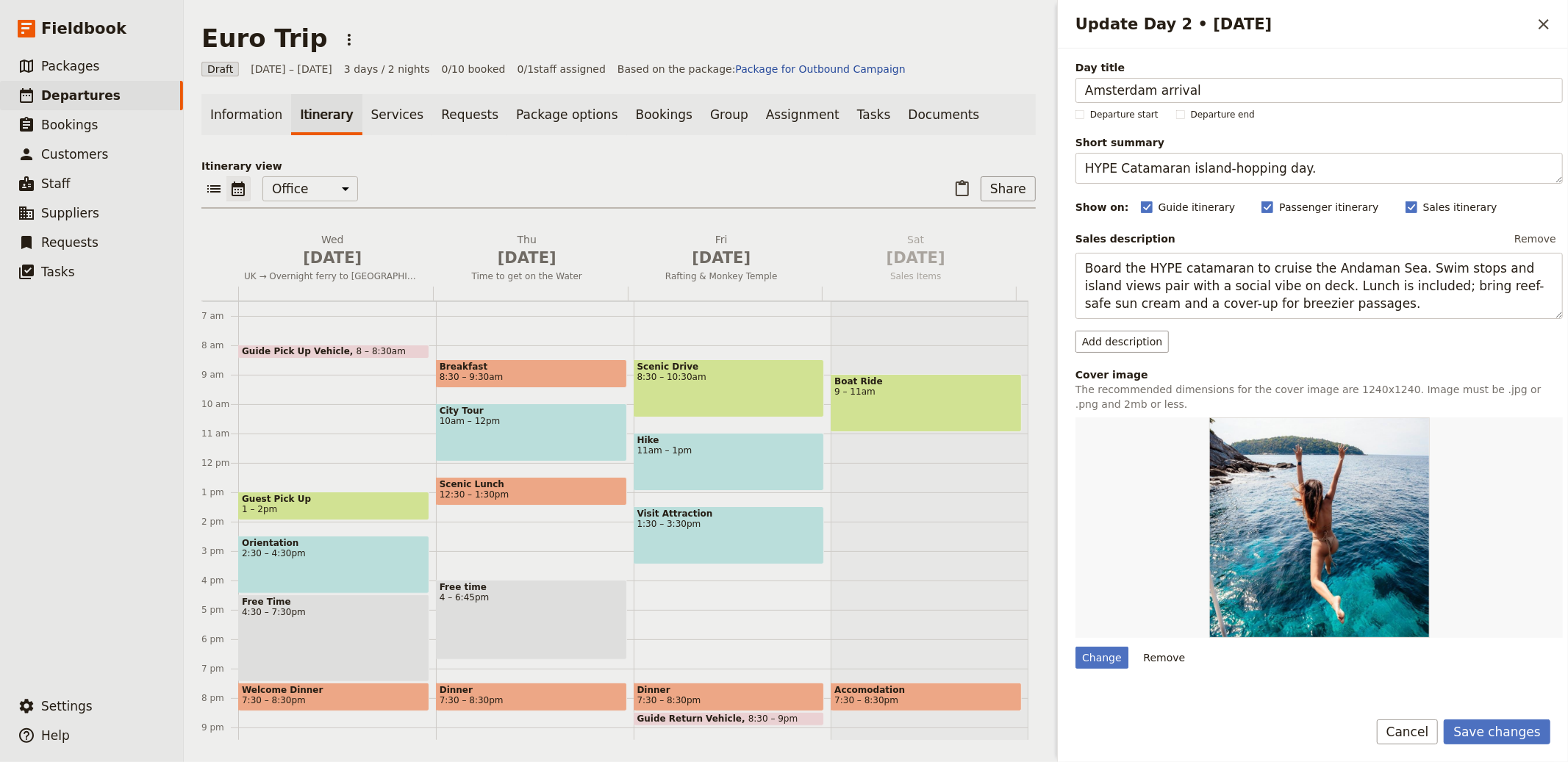
type input "Amsterdam arrival"
click at [1162, 168] on textarea "HYPE Catamaran island-hopping day." at bounding box center [1320, 168] width 487 height 31
paste textarea "Check-in and explore the canals"
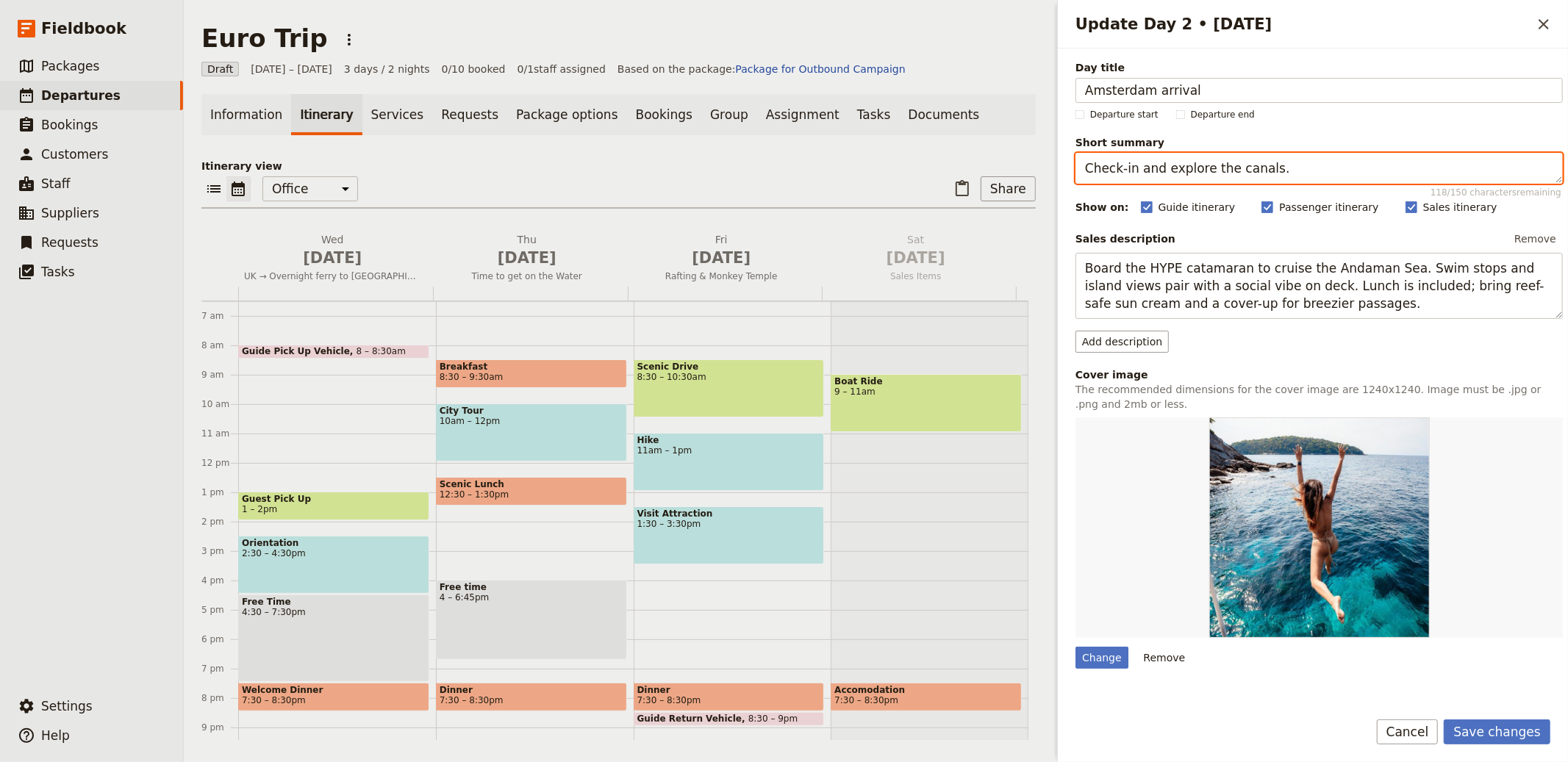
type textarea "Check-in and explore the canals."
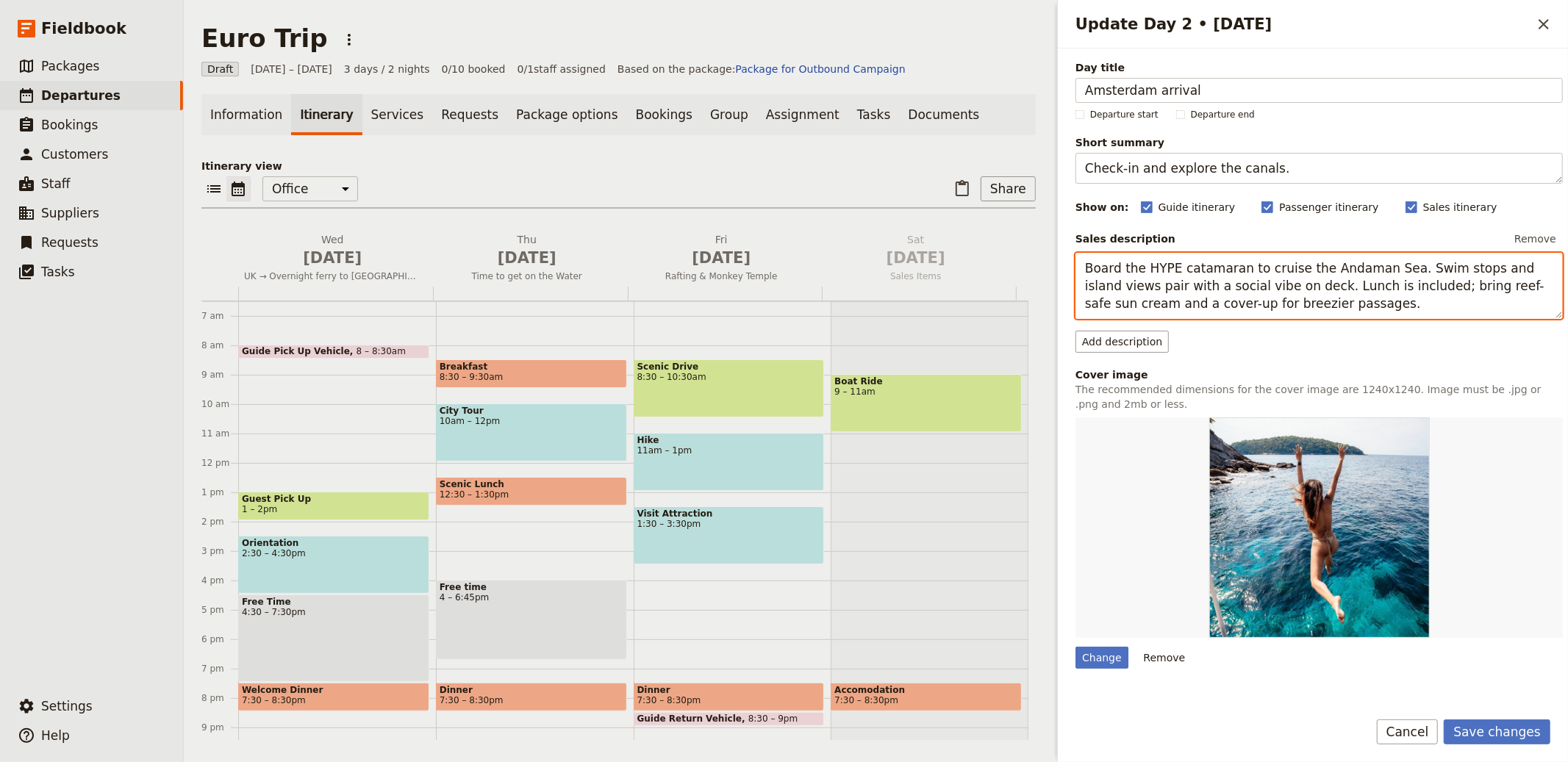
click at [1302, 277] on textarea "Board the HYPE catamaran to cruise the Andaman Sea. Swim stops and island views…" at bounding box center [1320, 286] width 487 height 66
paste textarea "Arrive in Amsterdam and check into your accommodation promptly. Take an evening…"
type textarea "Arrive in Amsterdam and check into your accommodation promptly. Take an evening…"
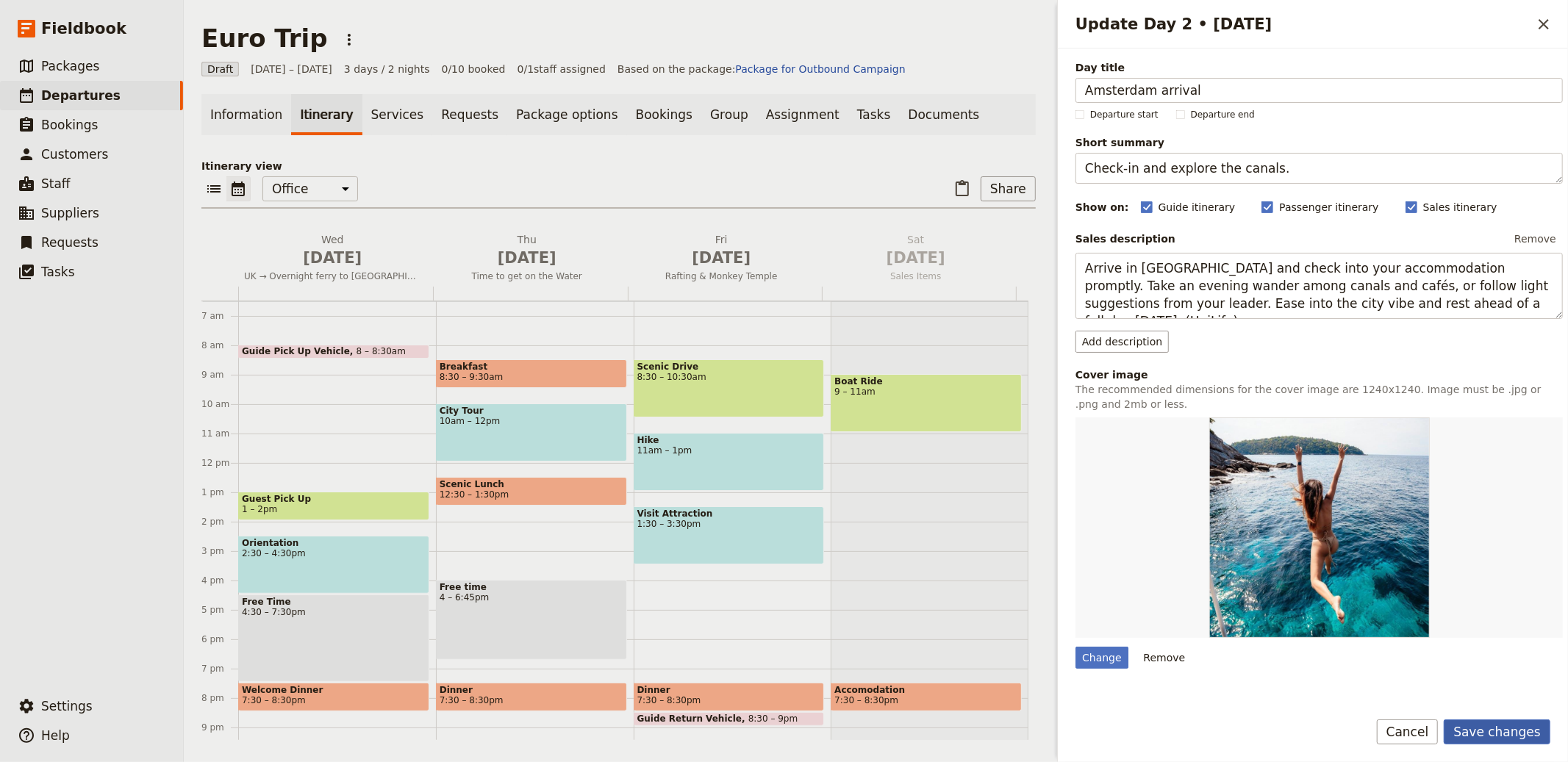
click at [1491, 731] on button "Save changes" at bounding box center [1498, 731] width 107 height 25
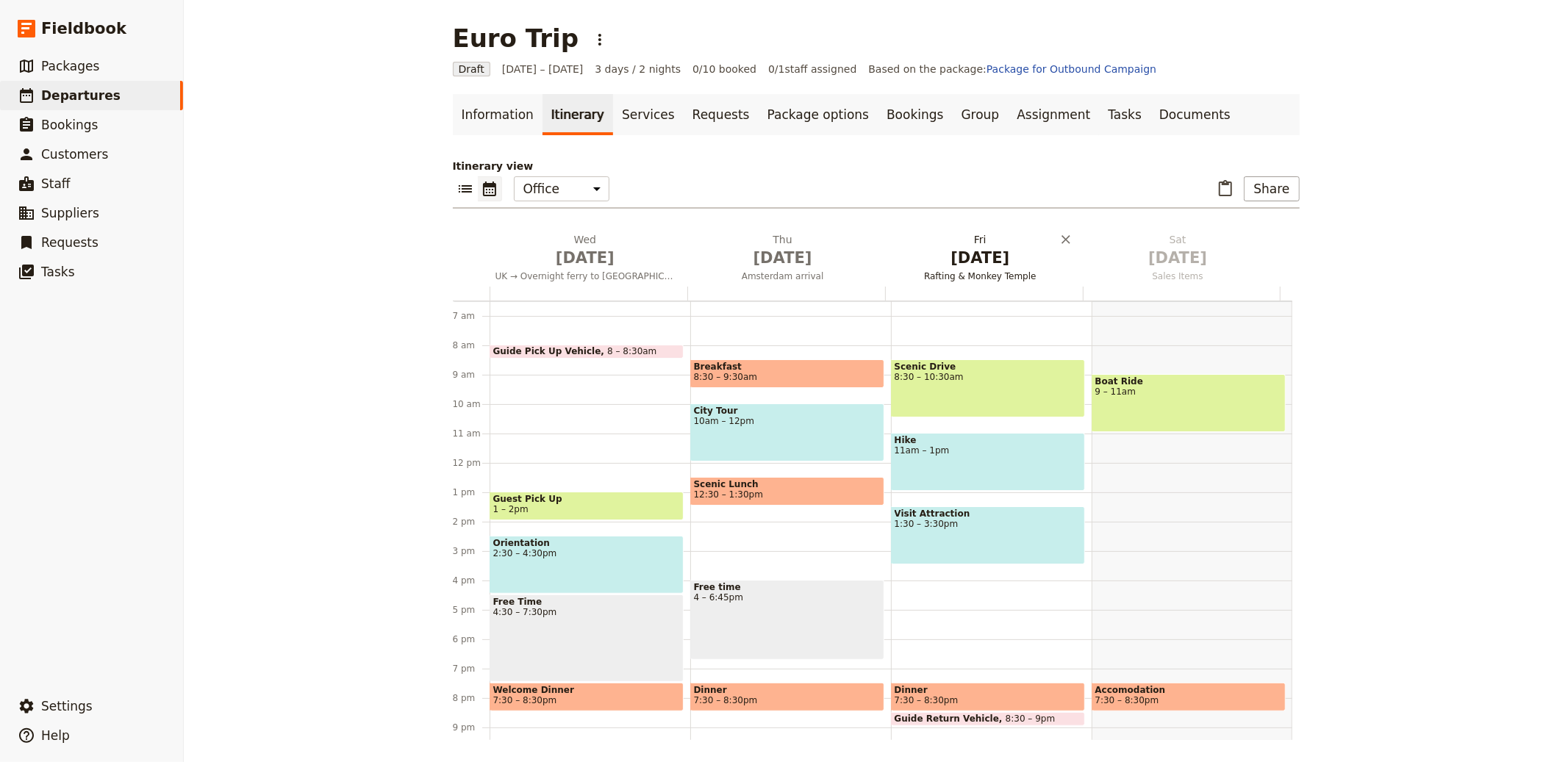
click at [948, 275] on span "Rafting & Monkey Temple" at bounding box center [981, 276] width 192 height 12
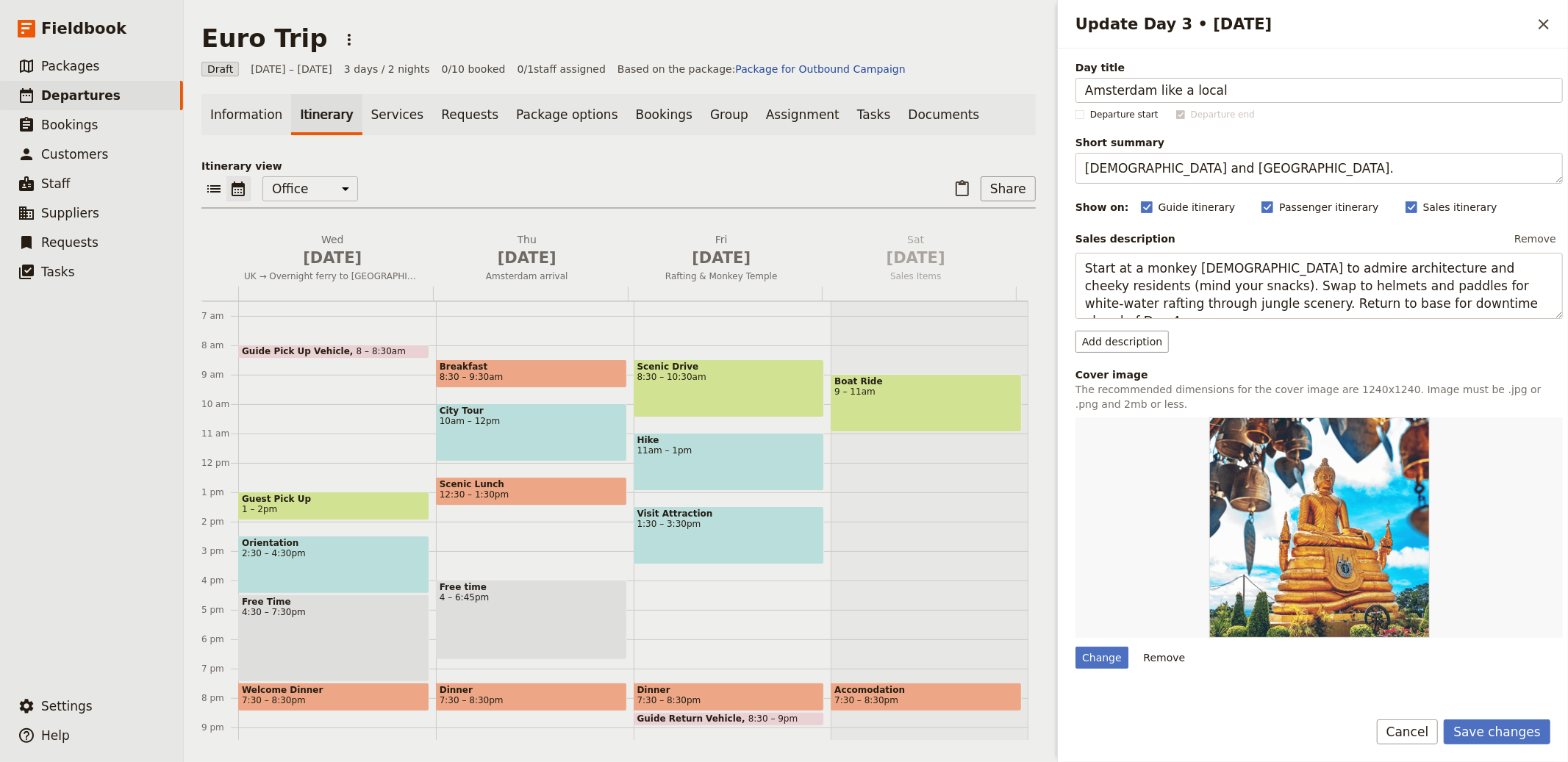
type input "Amsterdam like a local"
click at [1185, 167] on textarea "Temples and jungle rapids." at bounding box center [1320, 168] width 487 height 31
paste textarea "City tour by day; bar crawl at night"
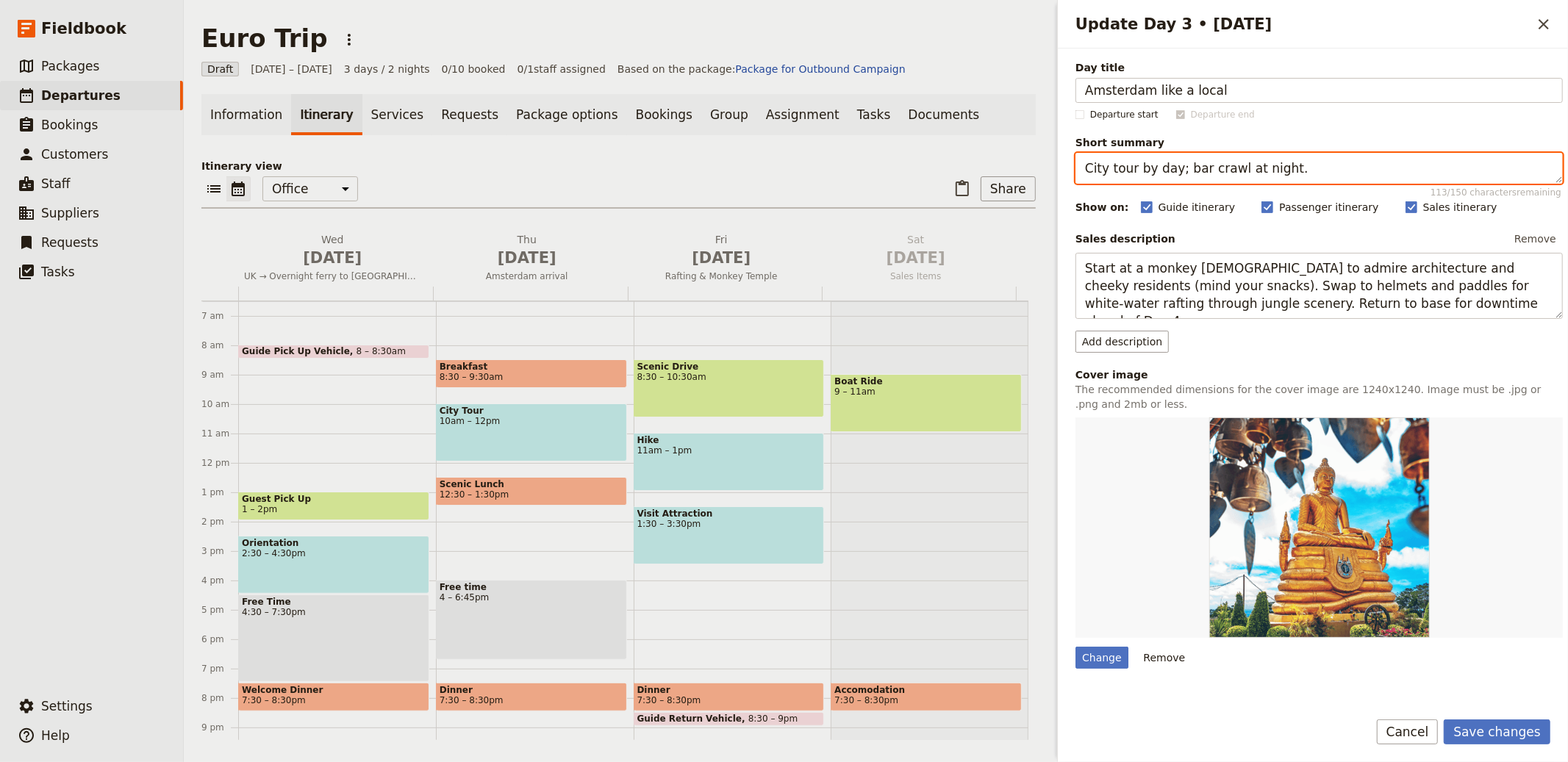
type textarea "City tour by day; bar crawl at night."
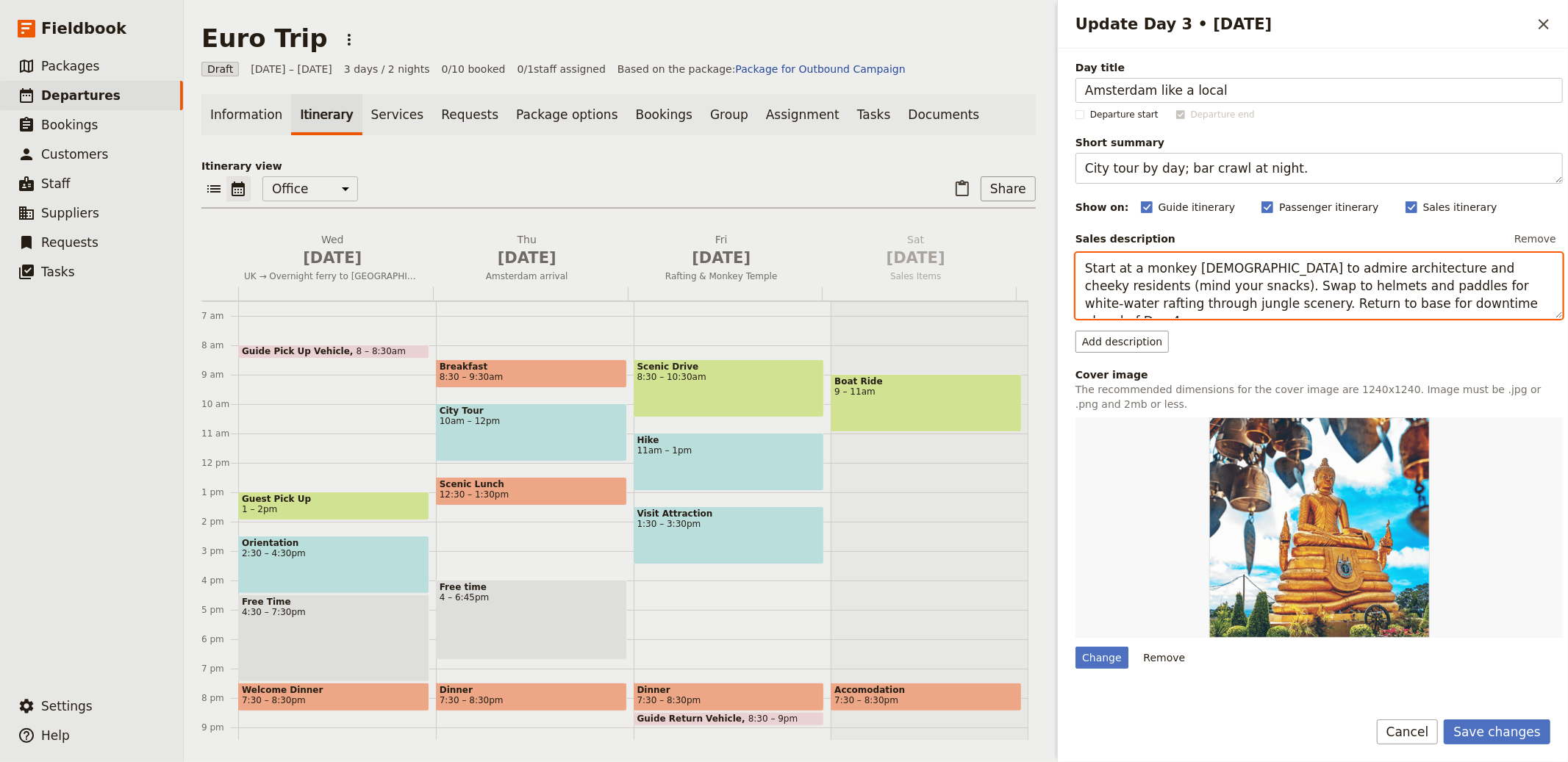
click at [1323, 284] on textarea "Start at a monkey temple to admire architecture and cheeky residents (mind your…" at bounding box center [1320, 286] width 487 height 66
paste textarea "Join a private tour to get orientated, then choose sights such as the Heineken …"
type textarea "Join a private tour to get orientated, then choose sights such as the Heineken …"
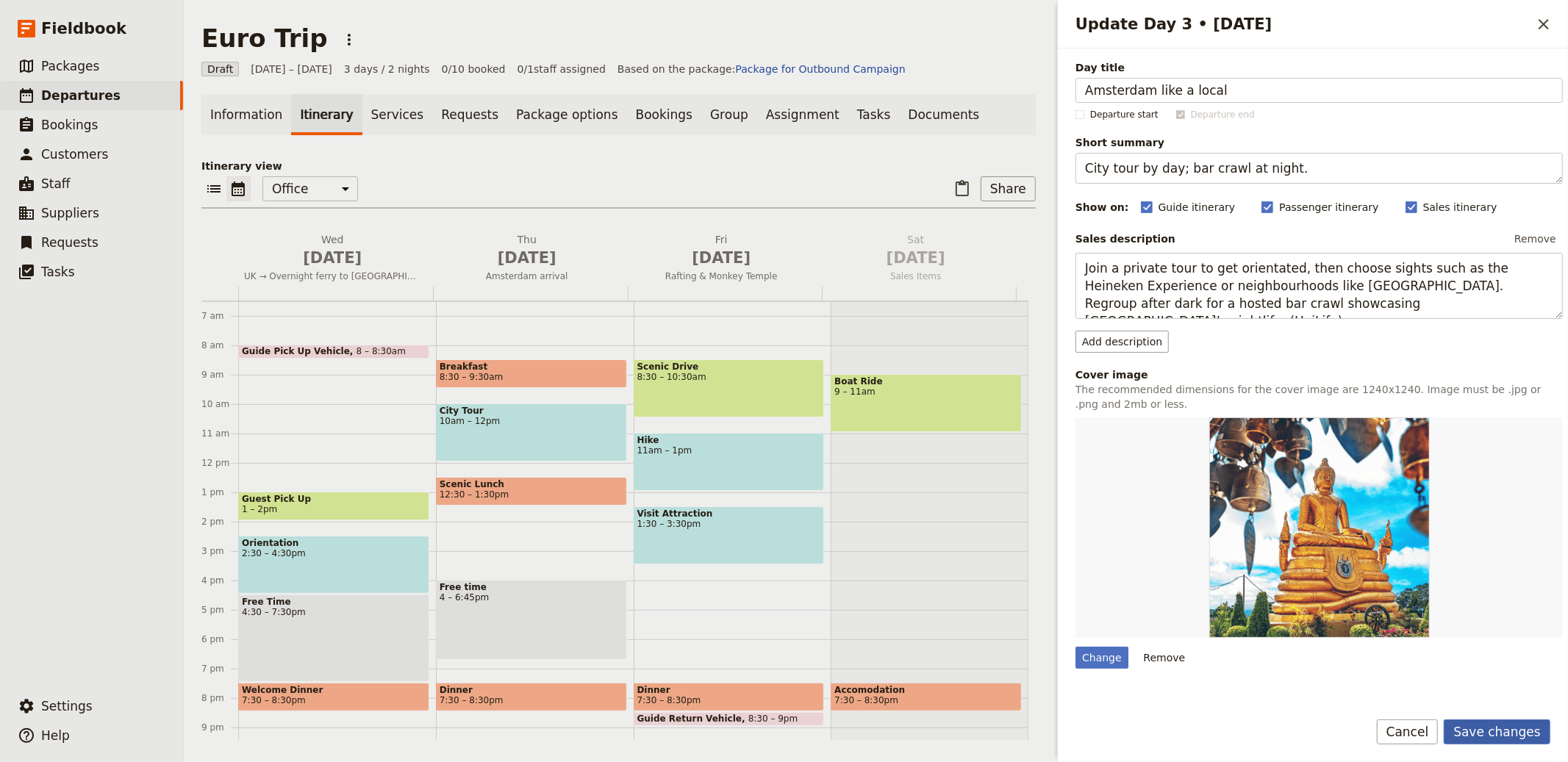
click at [1514, 730] on button "Save changes" at bounding box center [1498, 731] width 107 height 25
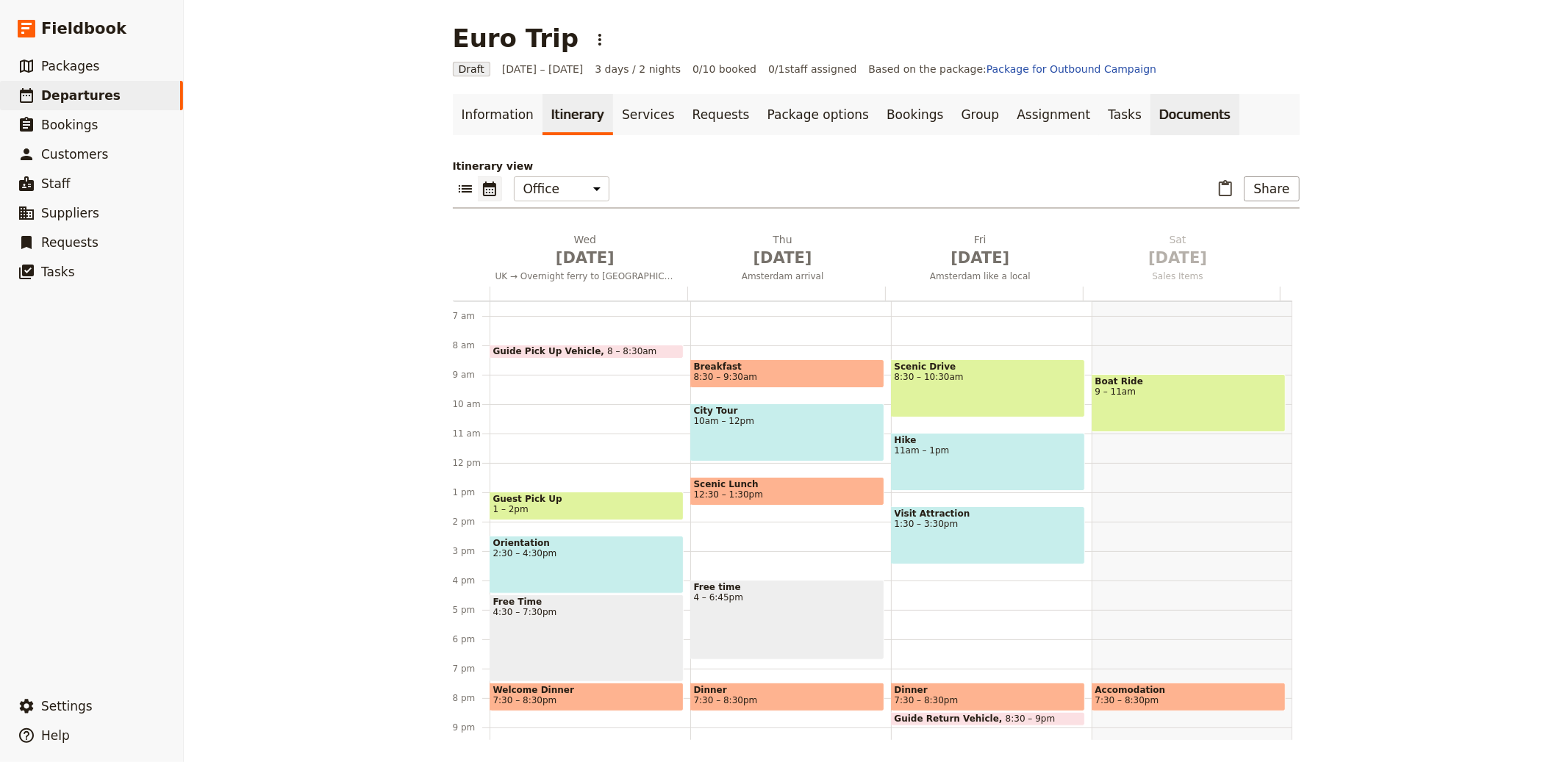
click at [1150, 117] on link "Documents" at bounding box center [1195, 115] width 89 height 42
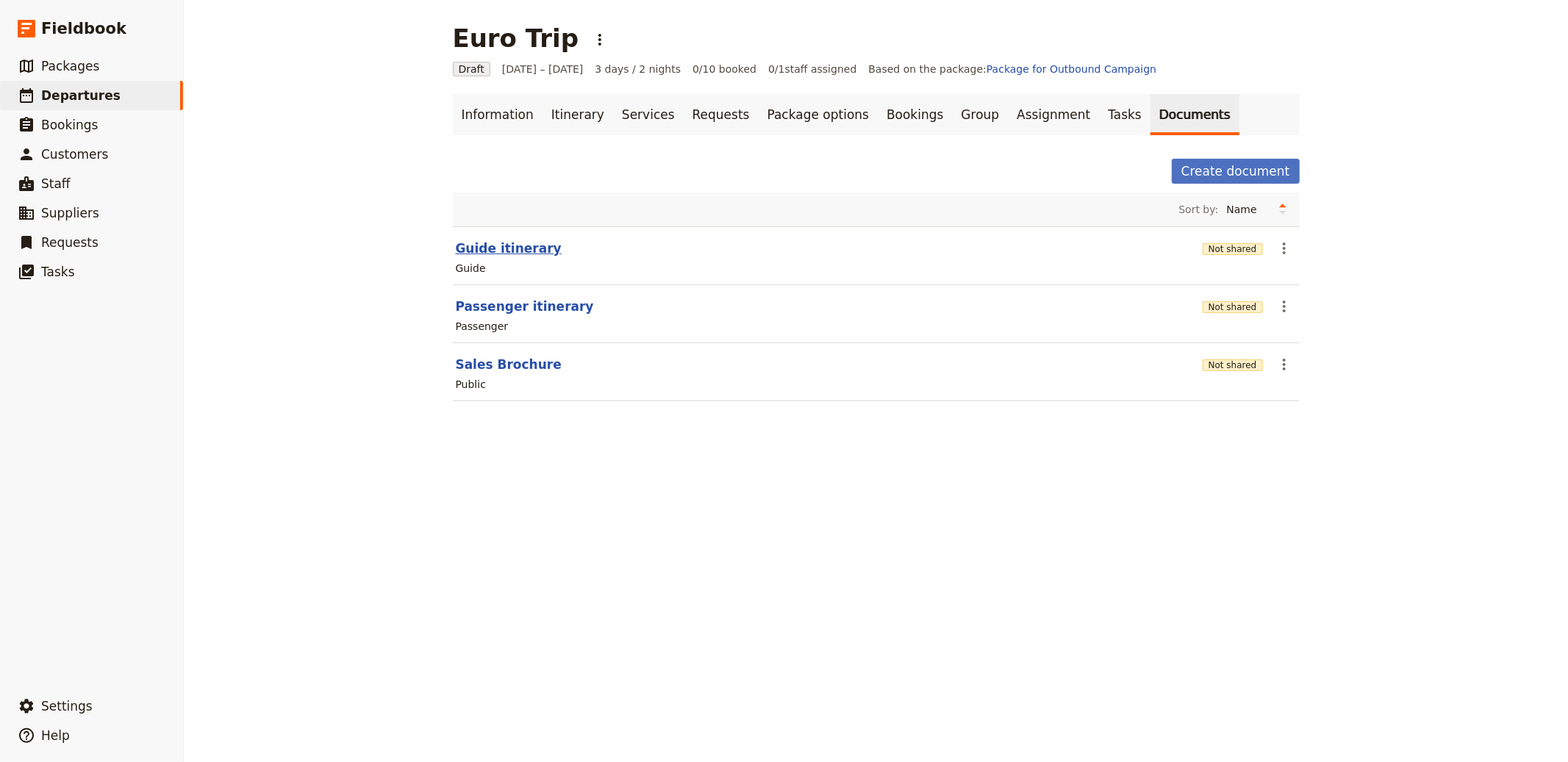
click at [515, 254] on button "Guide itinerary" at bounding box center [509, 248] width 106 height 18
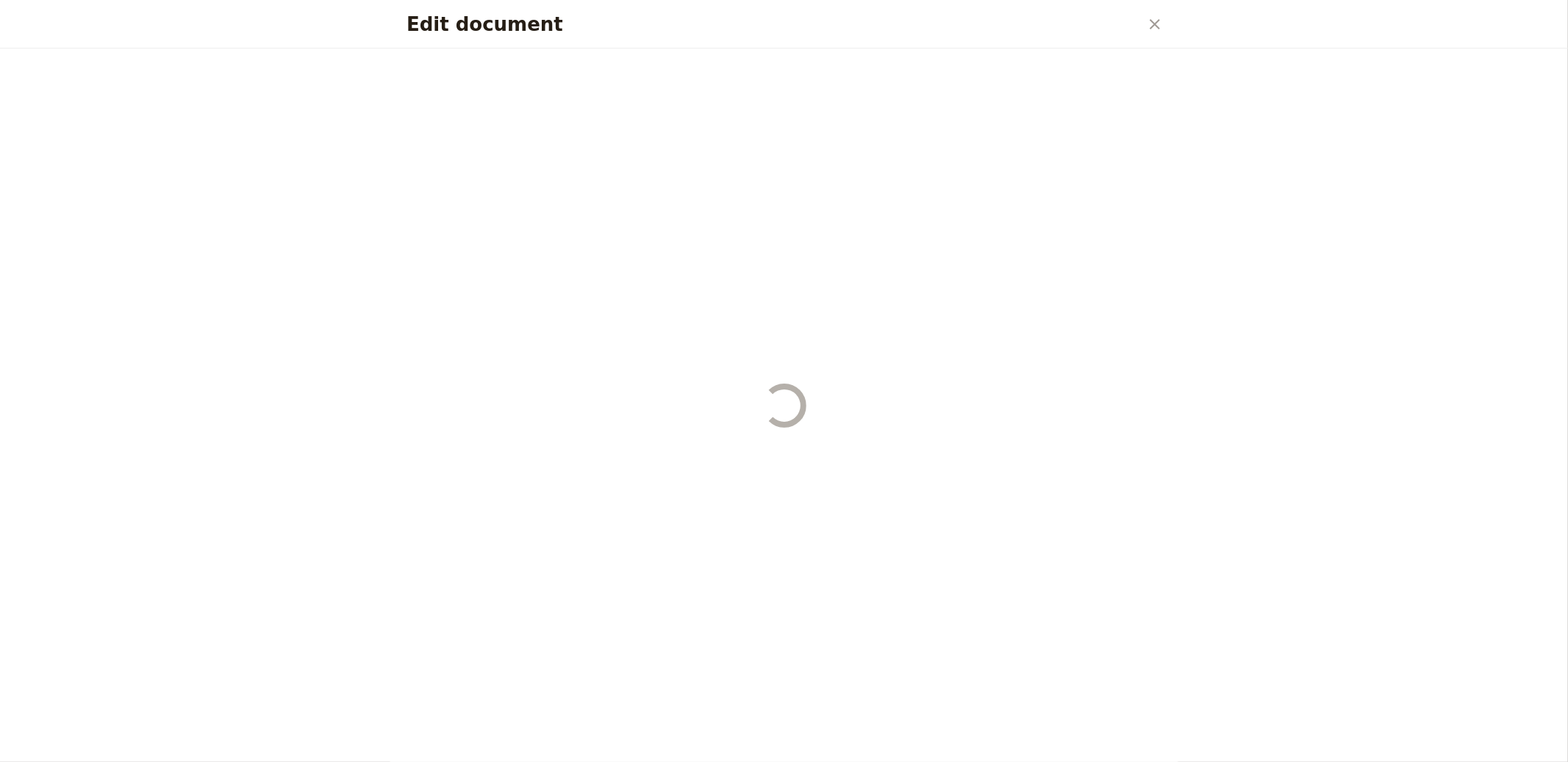
select select "STAFF"
select select "RUN_SHEET"
select select "LARGE"
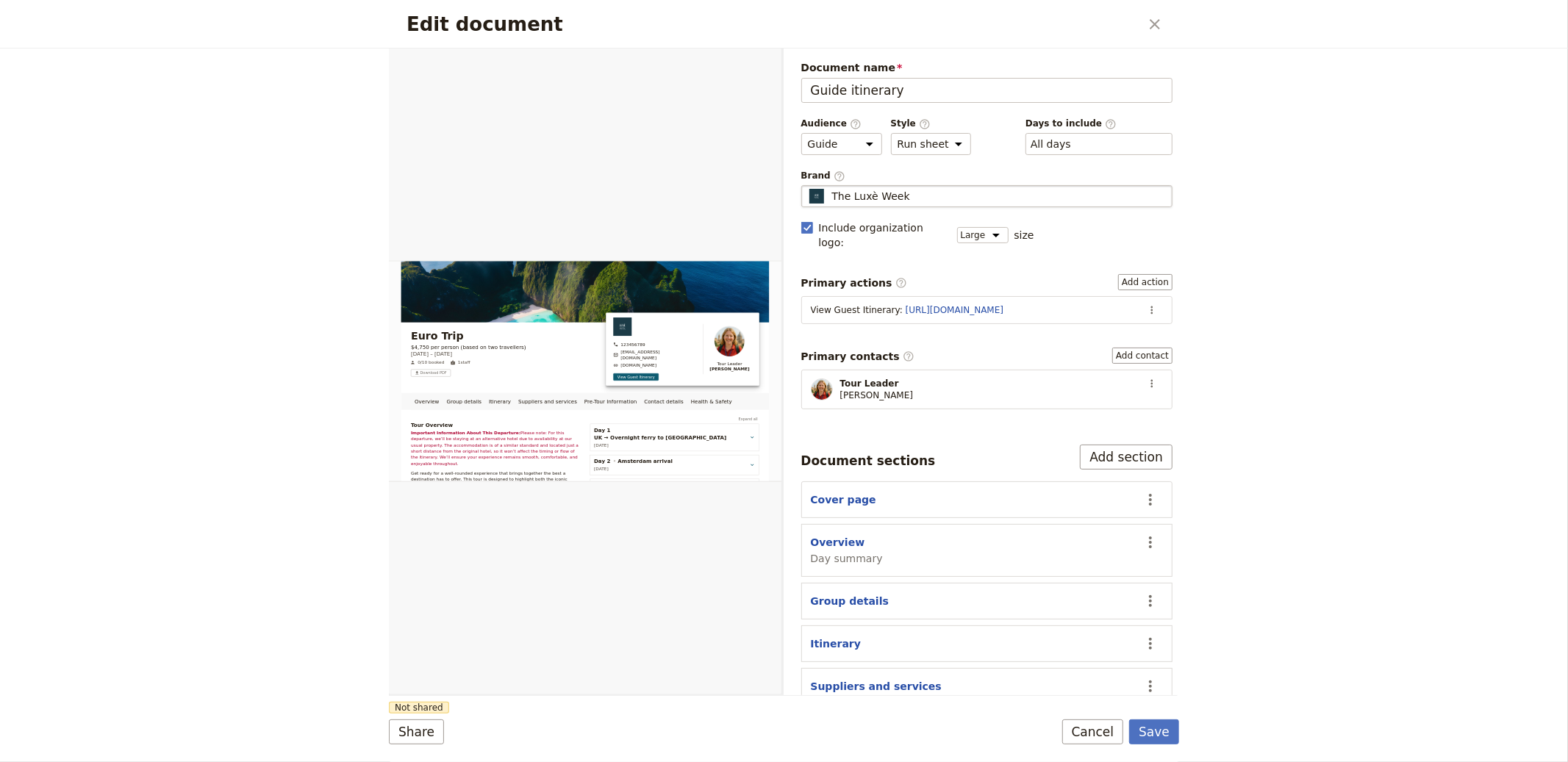
click at [894, 195] on span "The Luxè Week" at bounding box center [871, 196] width 78 height 15
click at [808, 186] on input "The Luxè Week" at bounding box center [808, 185] width 1 height 1
type input "UniLife Experiences"
click at [1136, 724] on button "Save" at bounding box center [1154, 731] width 50 height 25
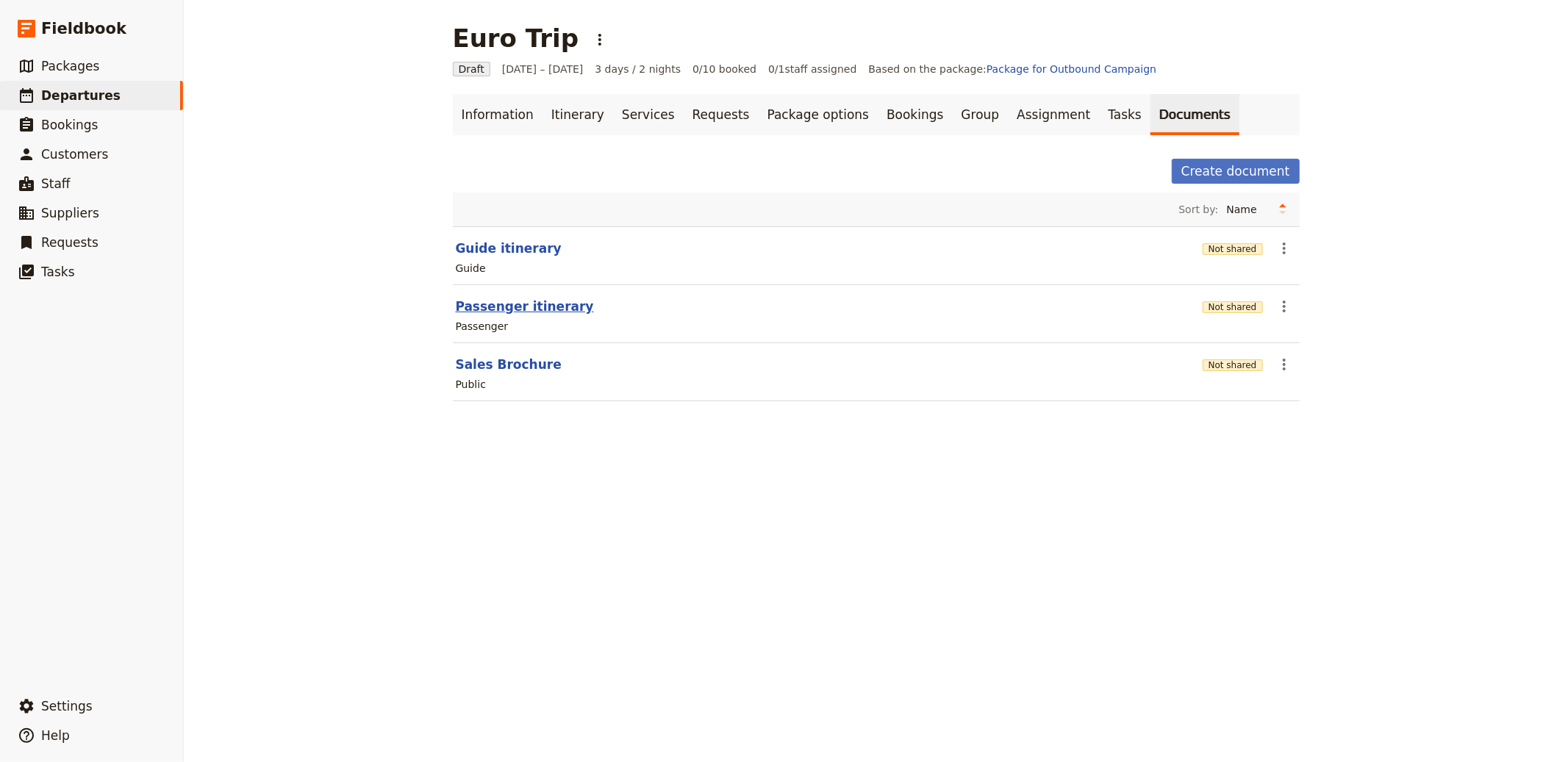
click at [522, 306] on button "Passenger itinerary" at bounding box center [526, 307] width 139 height 18
select select "PASSENGER"
select select "RUN_SHEET"
select select "LARGE"
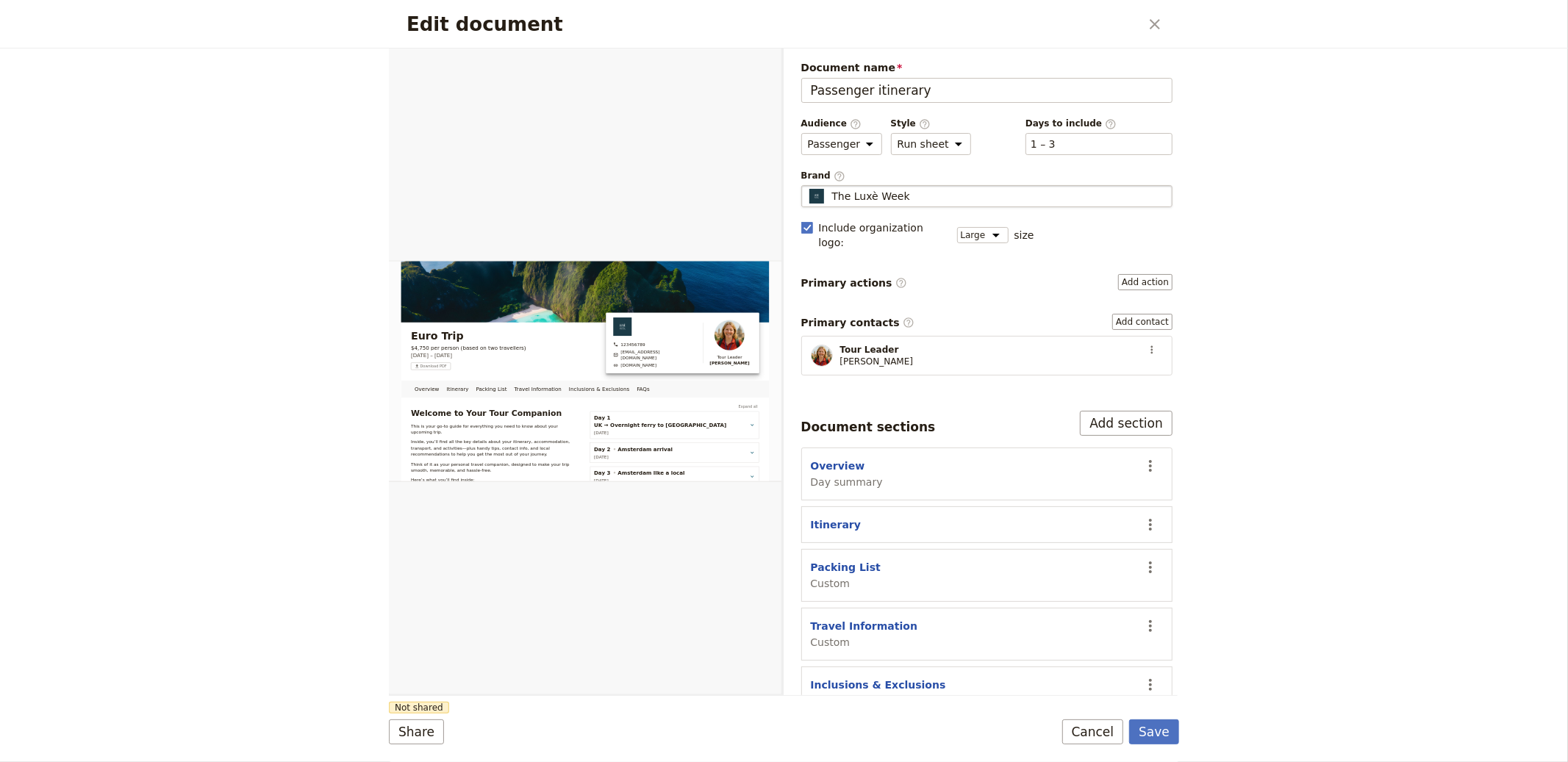
click at [982, 199] on div "The Luxè Week" at bounding box center [987, 196] width 358 height 15
click at [808, 186] on input "The Luxè Week" at bounding box center [808, 185] width 1 height 1
type input "UniLife Experiences"
click at [1142, 725] on button "Save" at bounding box center [1154, 731] width 50 height 25
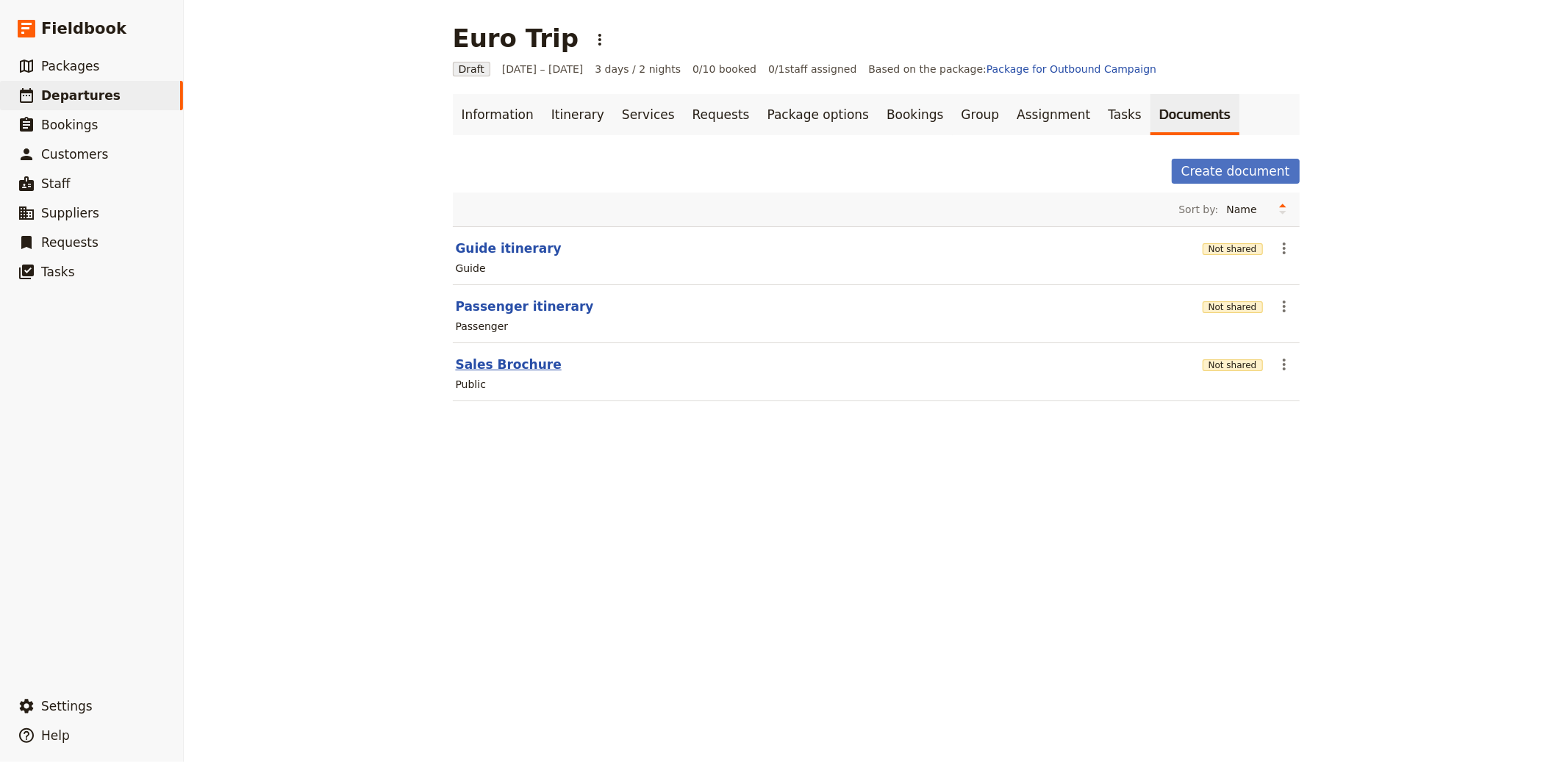
click at [470, 358] on button "Sales Brochure" at bounding box center [509, 365] width 106 height 18
select select "DEFAULT"
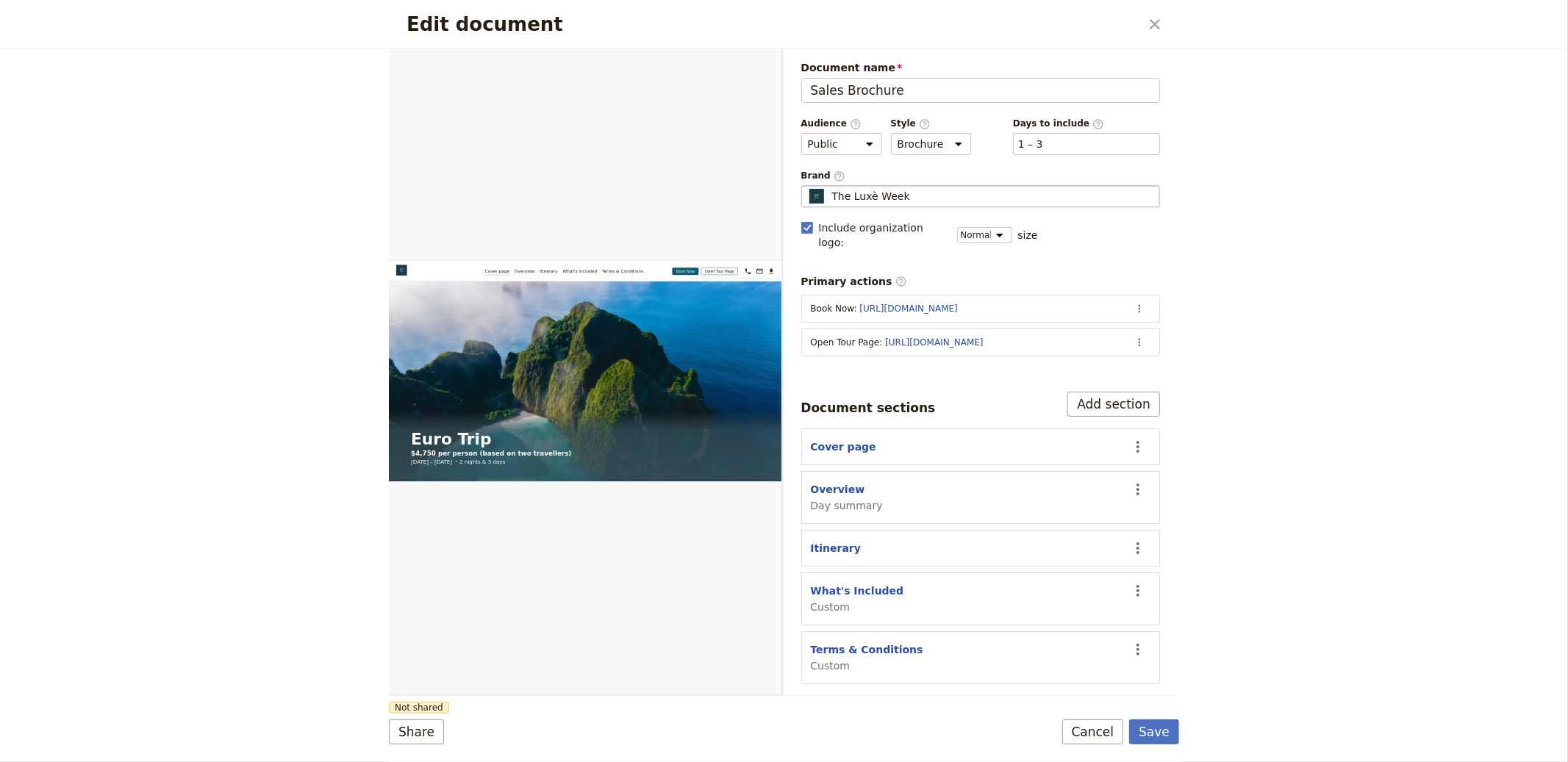
click at [862, 196] on span "The Luxè Week" at bounding box center [871, 196] width 78 height 15
click at [808, 186] on input "The Luxè Week" at bounding box center [808, 185] width 1 height 1
type input "UniLife Experiences"
click at [1150, 725] on button "Save" at bounding box center [1154, 731] width 50 height 25
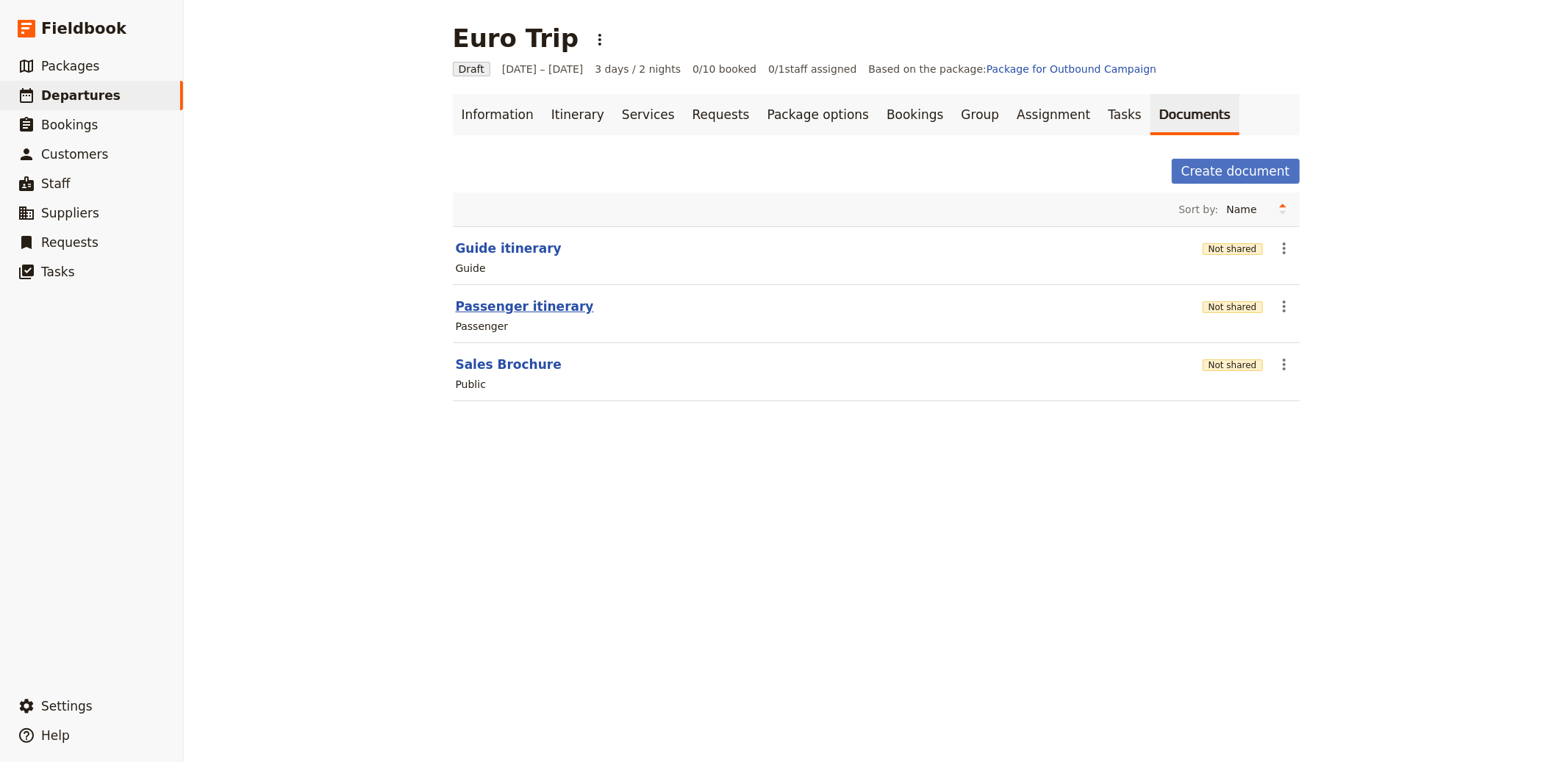
click at [539, 307] on button "Passenger itinerary" at bounding box center [526, 307] width 139 height 18
select select "PASSENGER"
select select "RUN_SHEET"
select select "LARGE"
click at [1231, 307] on button "Not shared" at bounding box center [1232, 308] width 60 height 12
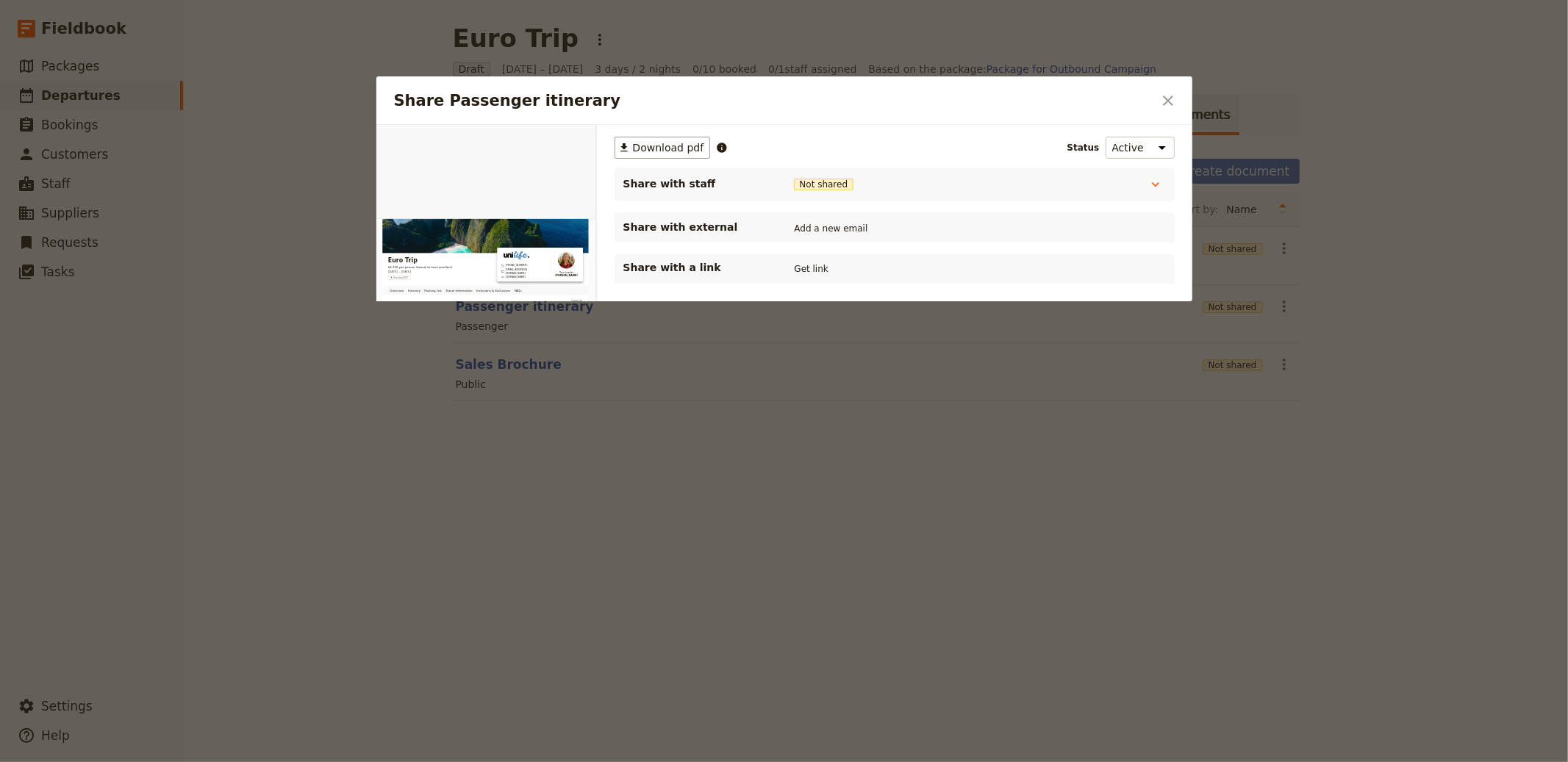
click at [832, 277] on div "Share with a link Get link" at bounding box center [895, 269] width 560 height 30
click at [818, 270] on button "Get link" at bounding box center [812, 269] width 42 height 16
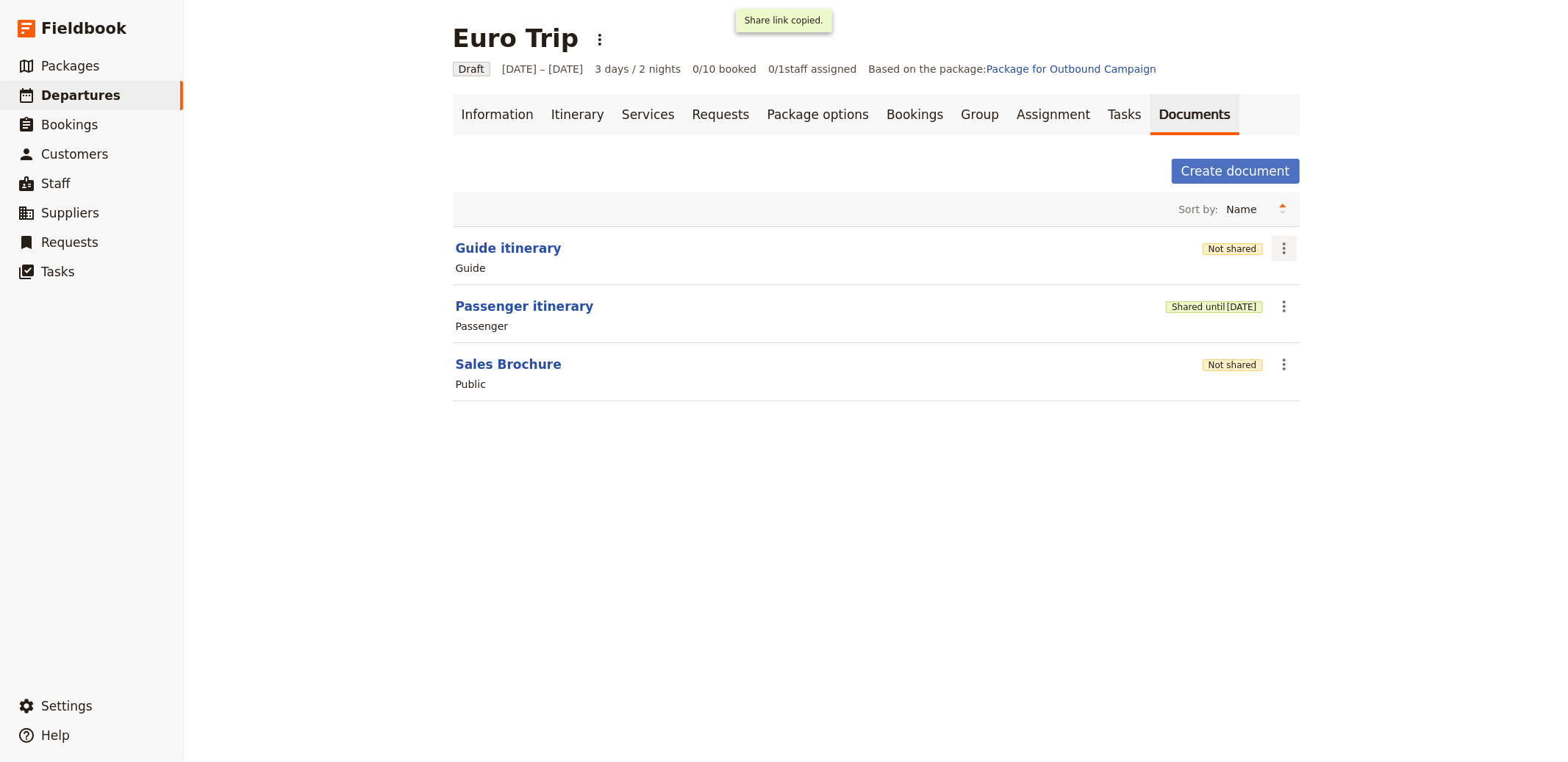
click at [1276, 244] on icon "Actions" at bounding box center [1285, 248] width 18 height 18
click at [1285, 295] on span "Edit document" at bounding box center [1313, 302] width 75 height 15
select select "STAFF"
select select "RUN_SHEET"
select select "LARGE"
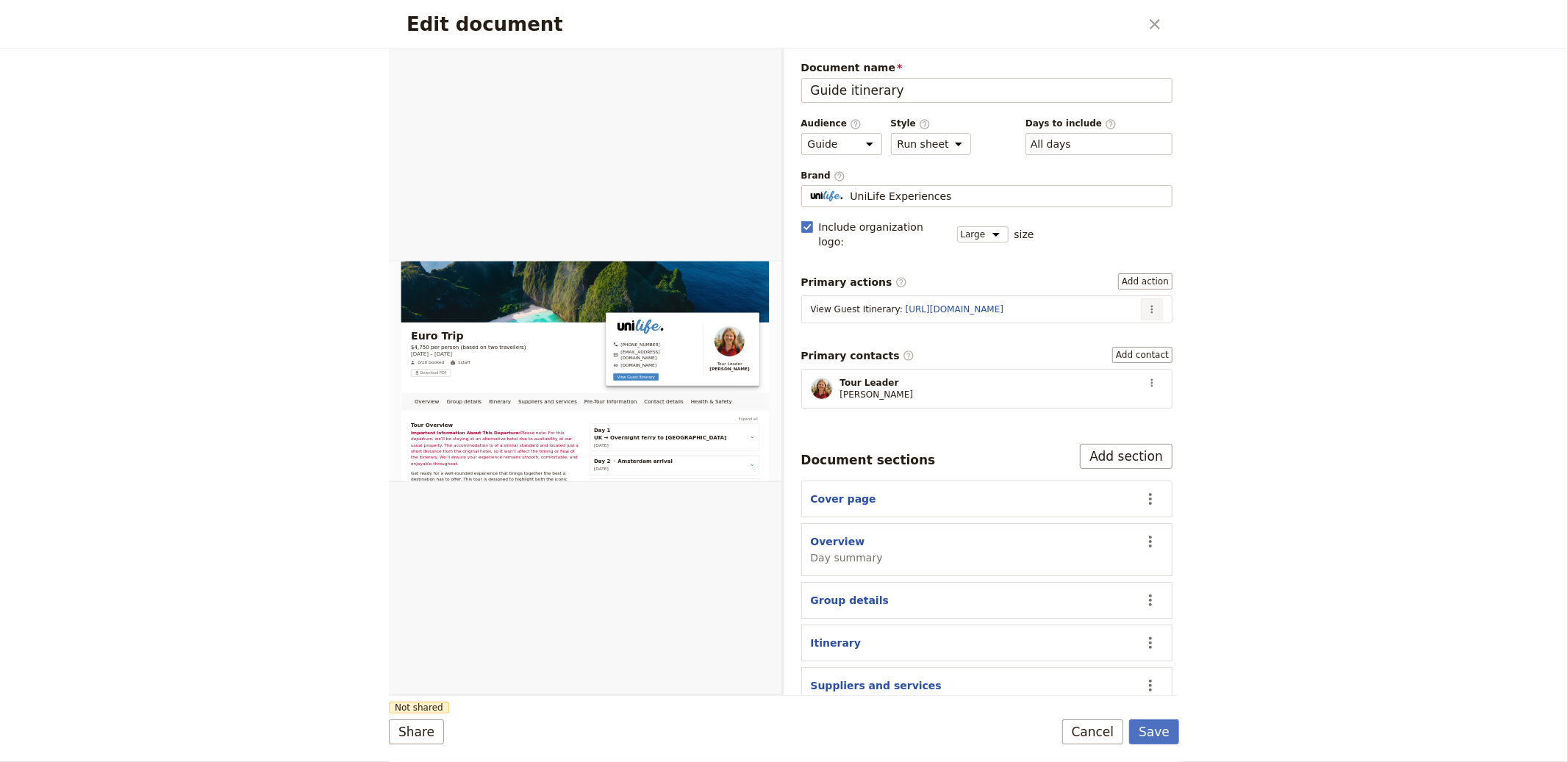
click at [1148, 299] on button "​" at bounding box center [1152, 310] width 22 height 22
click at [1124, 327] on span "Edit action" at bounding box center [1103, 327] width 76 height 15
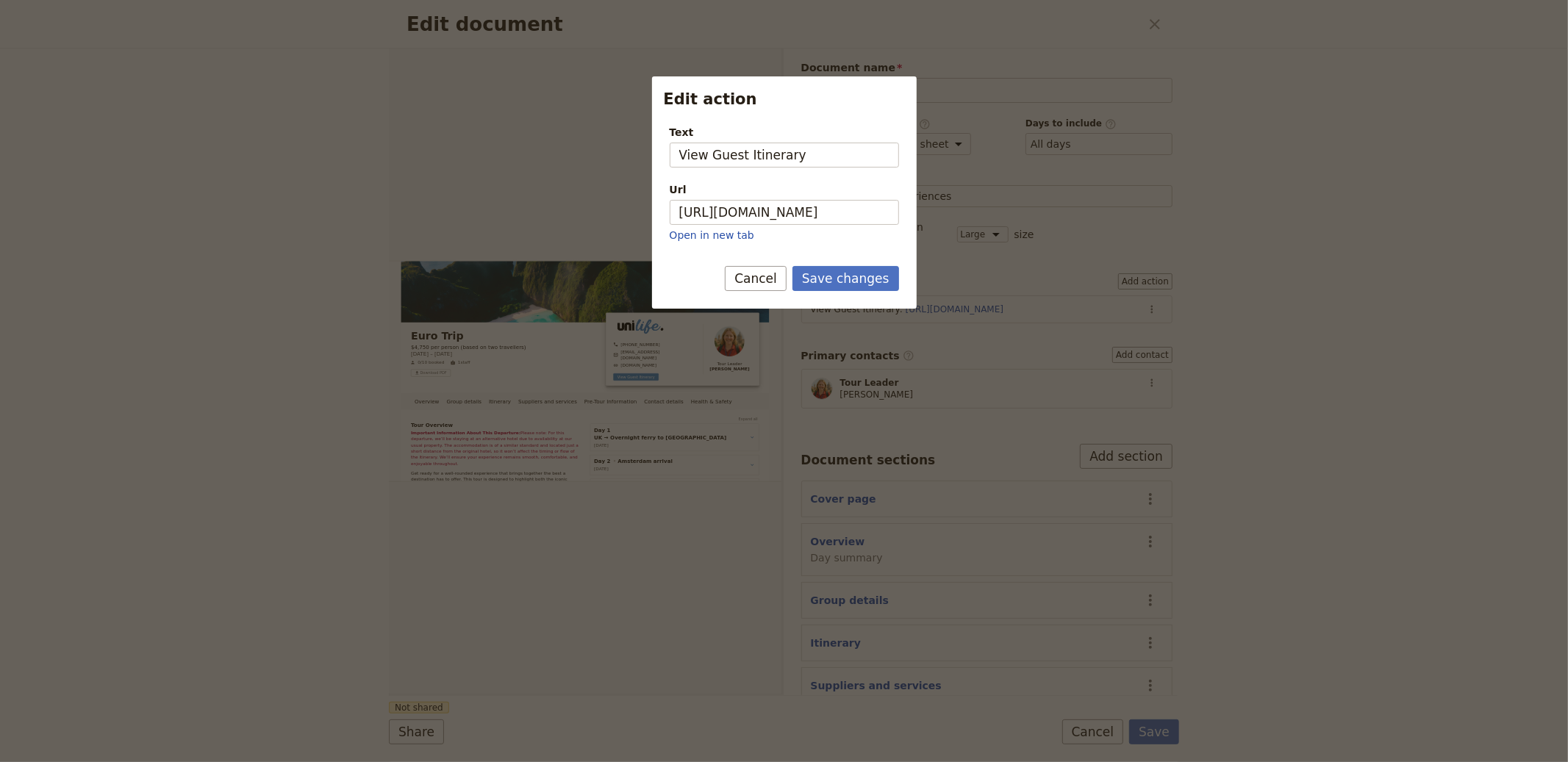
click at [823, 227] on div "Url https://trips.fieldbook.com/d/Ma2kQOPEWLbt2QLb4e8NV Open in new tab" at bounding box center [785, 212] width 230 height 60
click at [825, 217] on input "https://trips.fieldbook.com/d/Ma2kQOPEWLbt2QLb4e8NV" at bounding box center [785, 212] width 230 height 25
paste input "4iSKN0TcRp3BCjnjr3zsg"
type input "[URL][DOMAIN_NAME]"
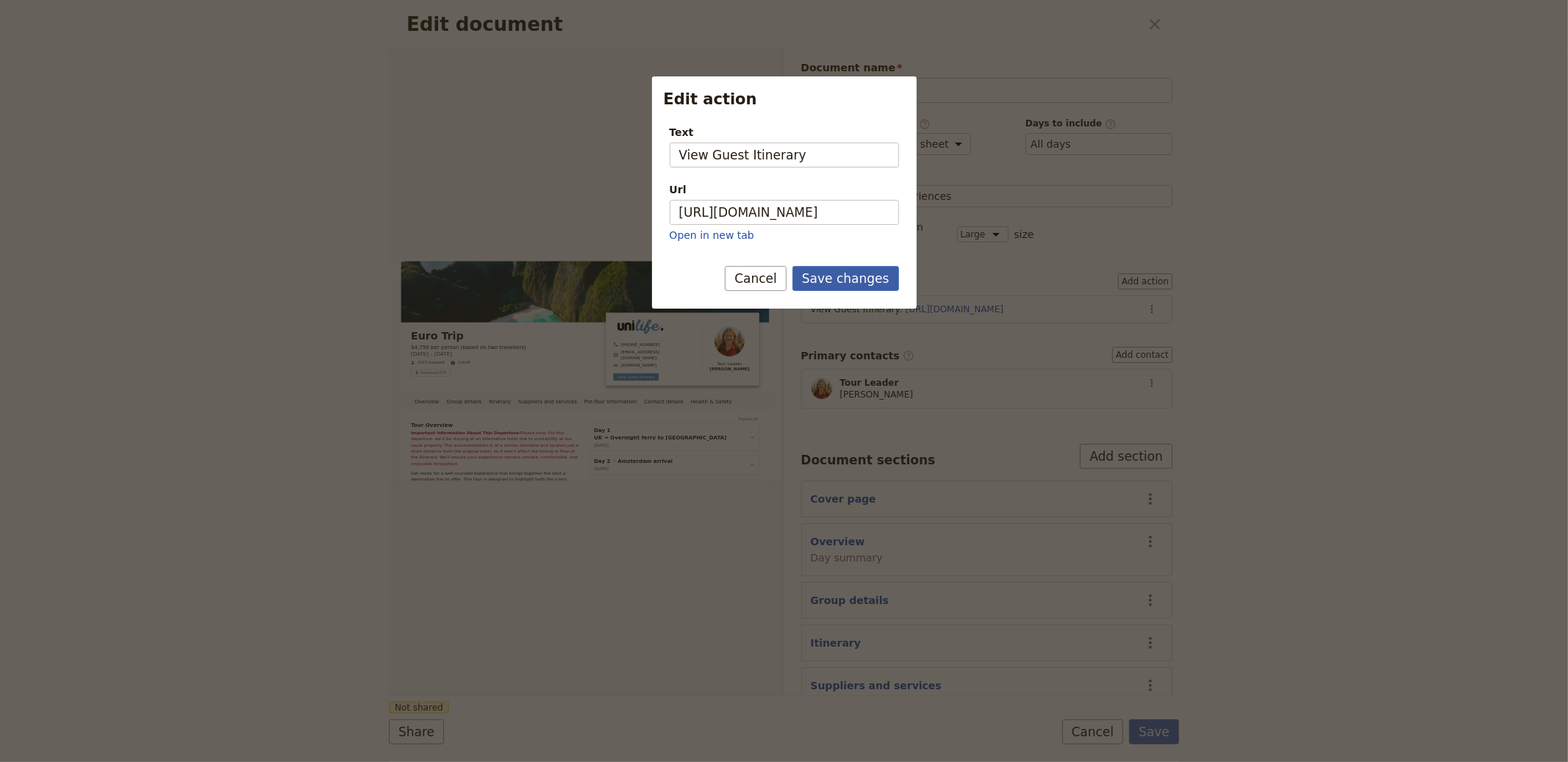
click at [841, 279] on button "Save changes" at bounding box center [846, 278] width 107 height 25
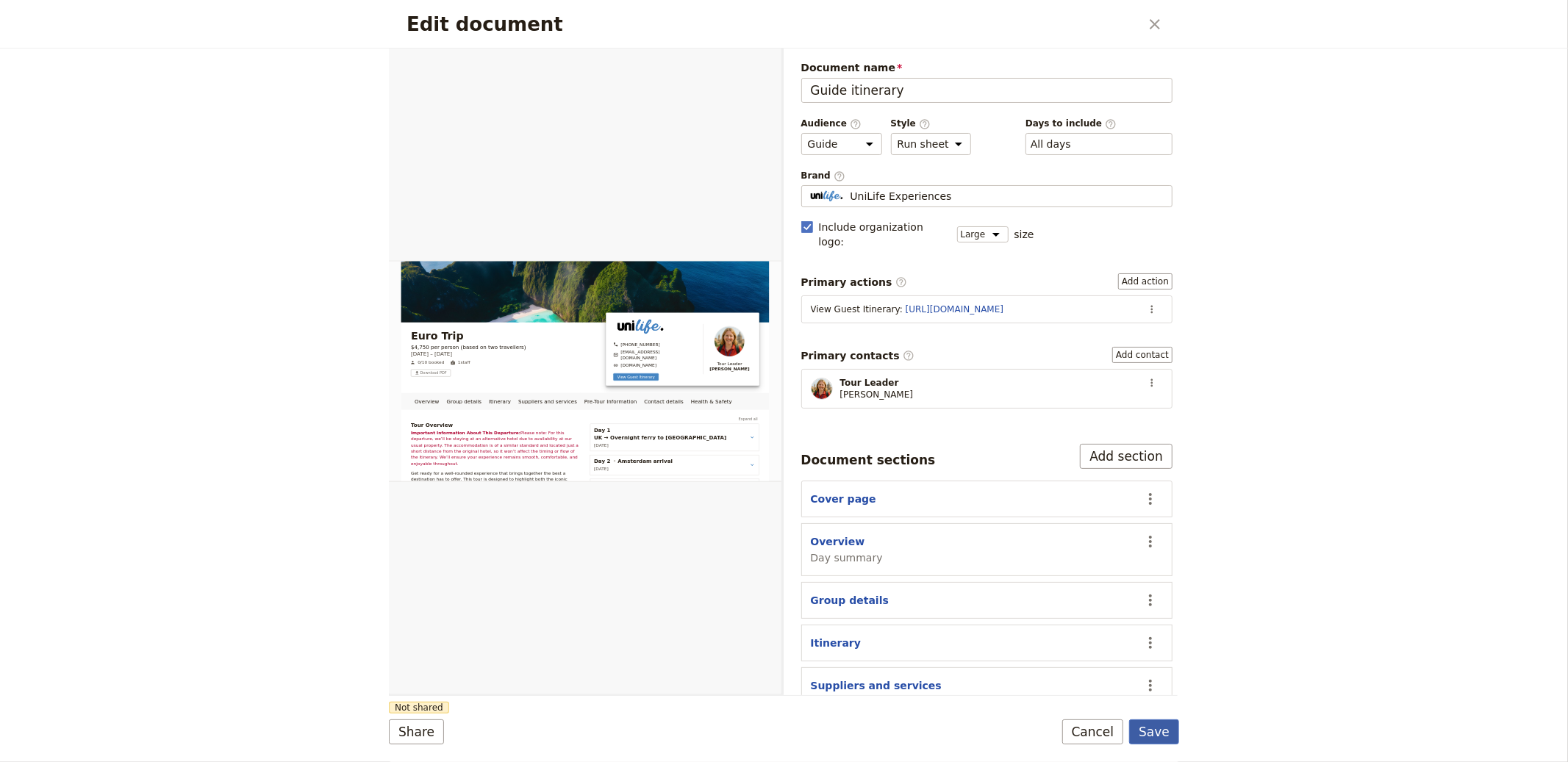
click at [1166, 735] on button "Save" at bounding box center [1154, 731] width 50 height 25
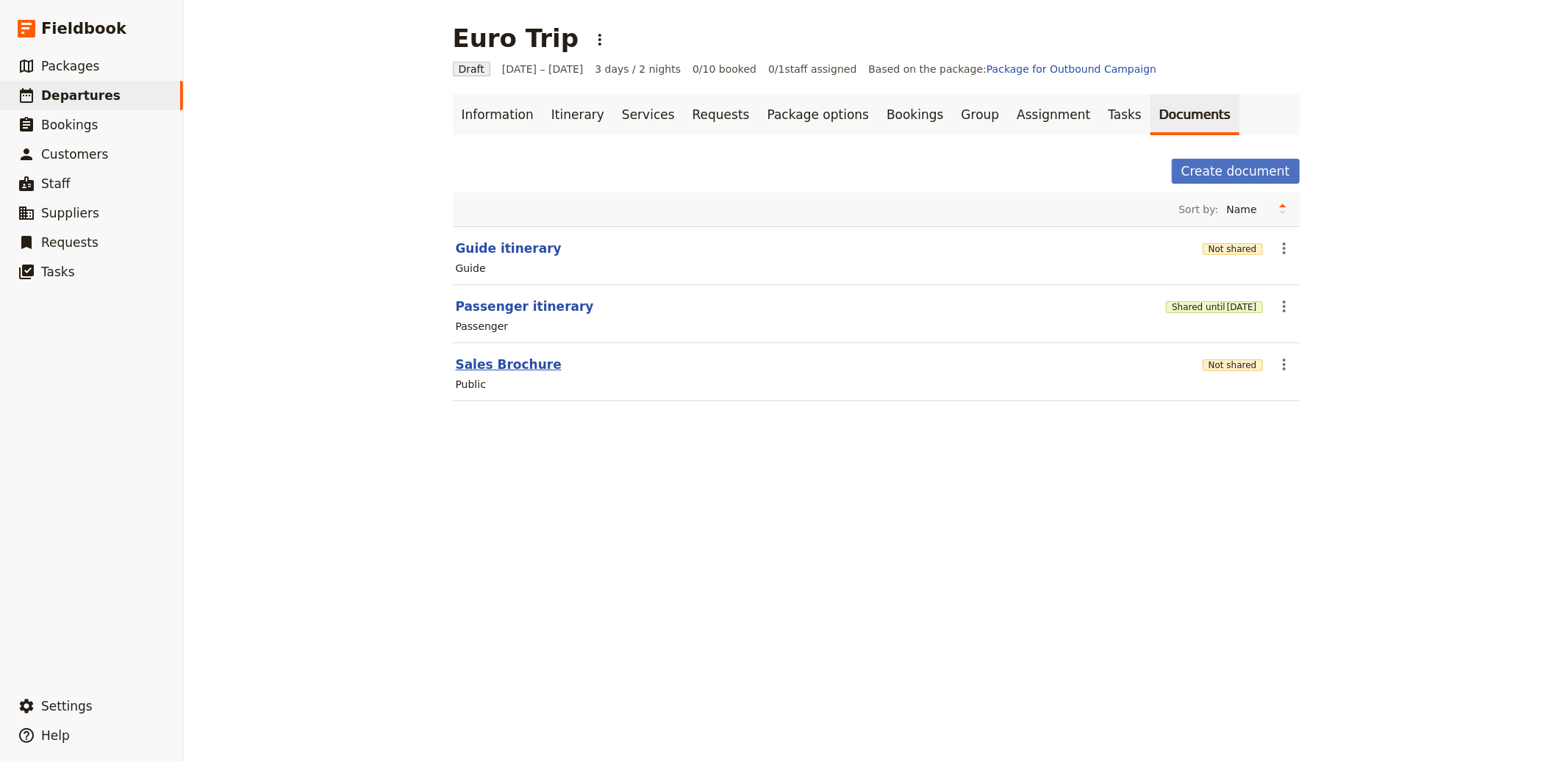
click at [526, 356] on button "Sales Brochure" at bounding box center [509, 365] width 106 height 18
select select "DEFAULT"
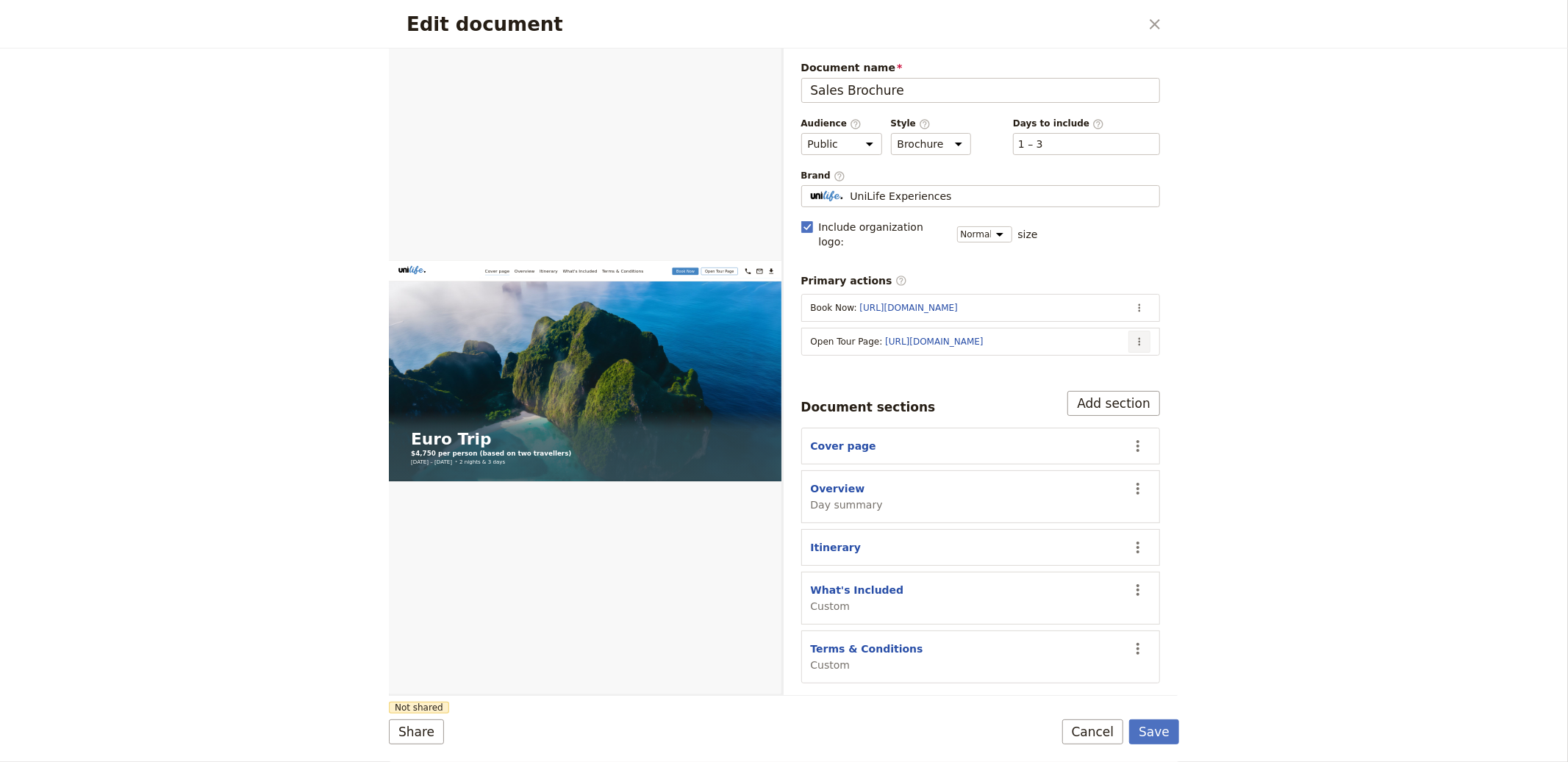
click at [1142, 335] on icon "Actions" at bounding box center [1139, 341] width 12 height 12
click at [1094, 362] on span "Edit action" at bounding box center [1082, 359] width 119 height 15
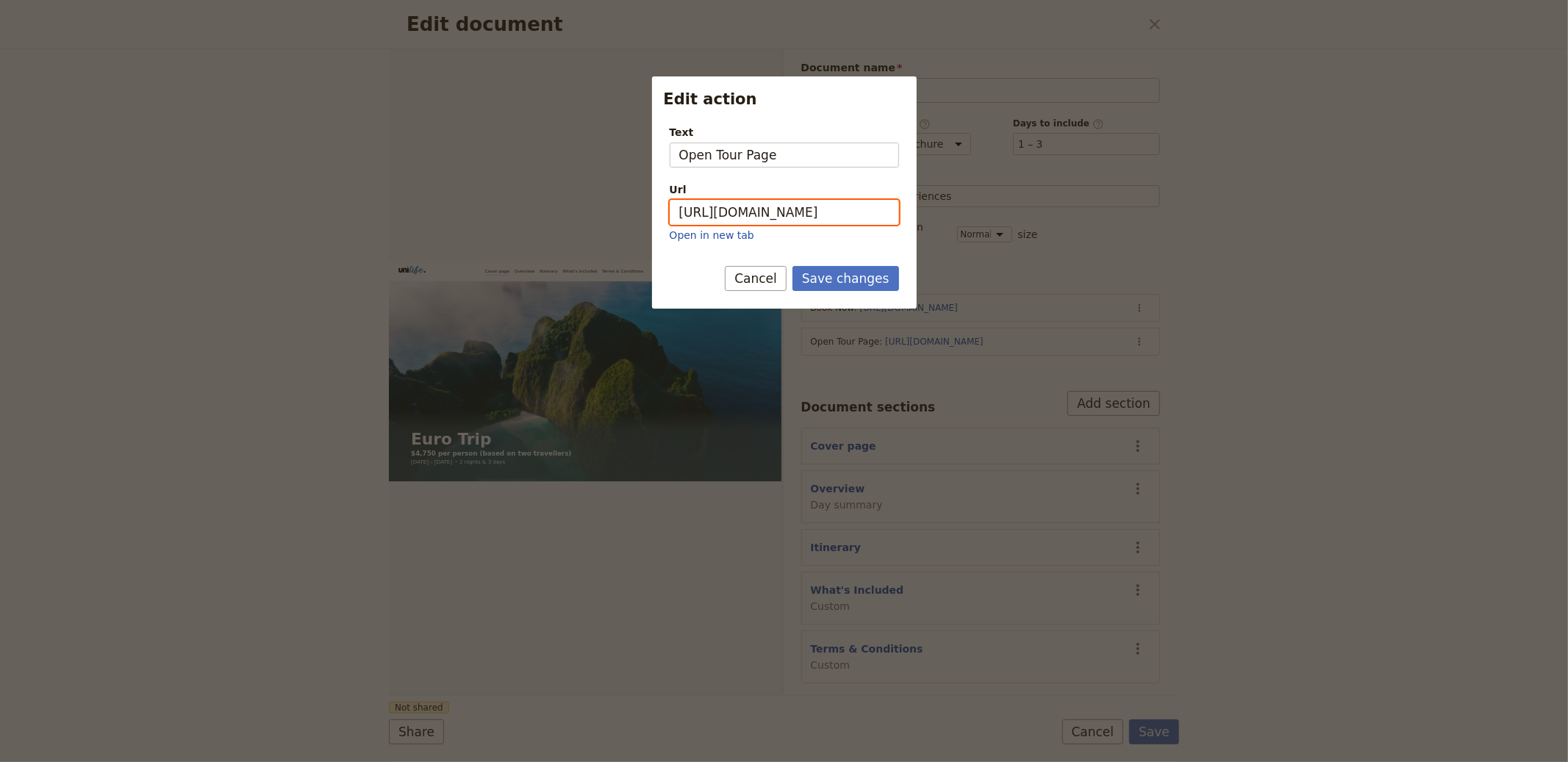
click at [824, 220] on input "https://trips.fieldbook.com/d/Ma2kQOPEWLbt2QLb4e8NV" at bounding box center [785, 212] width 230 height 25
paste input "4iSKN0TcRp3BCjnjr3zsg"
type input "[URL][DOMAIN_NAME]"
click at [863, 285] on button "Save changes" at bounding box center [846, 278] width 107 height 25
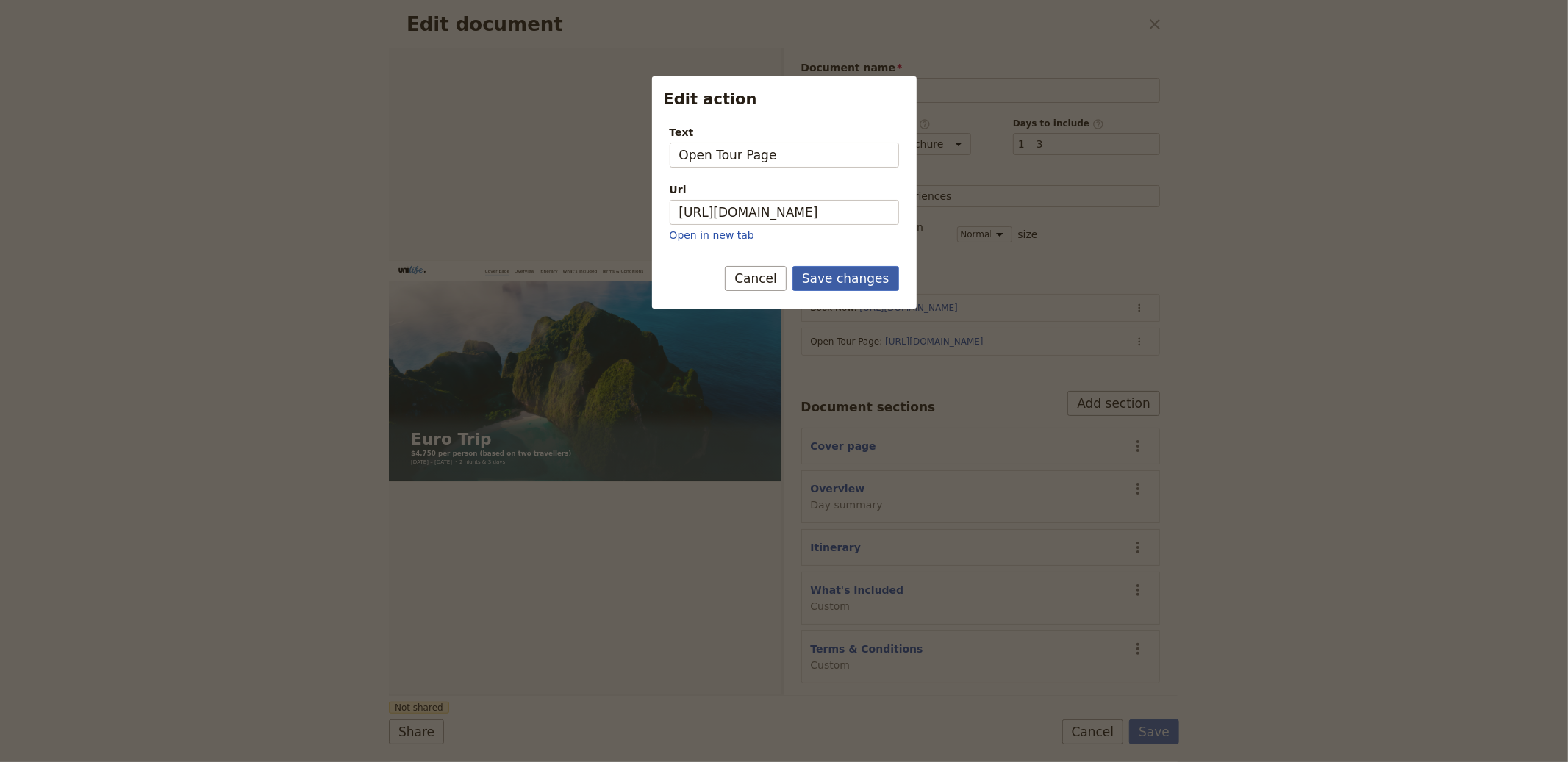
scroll to position [0, 0]
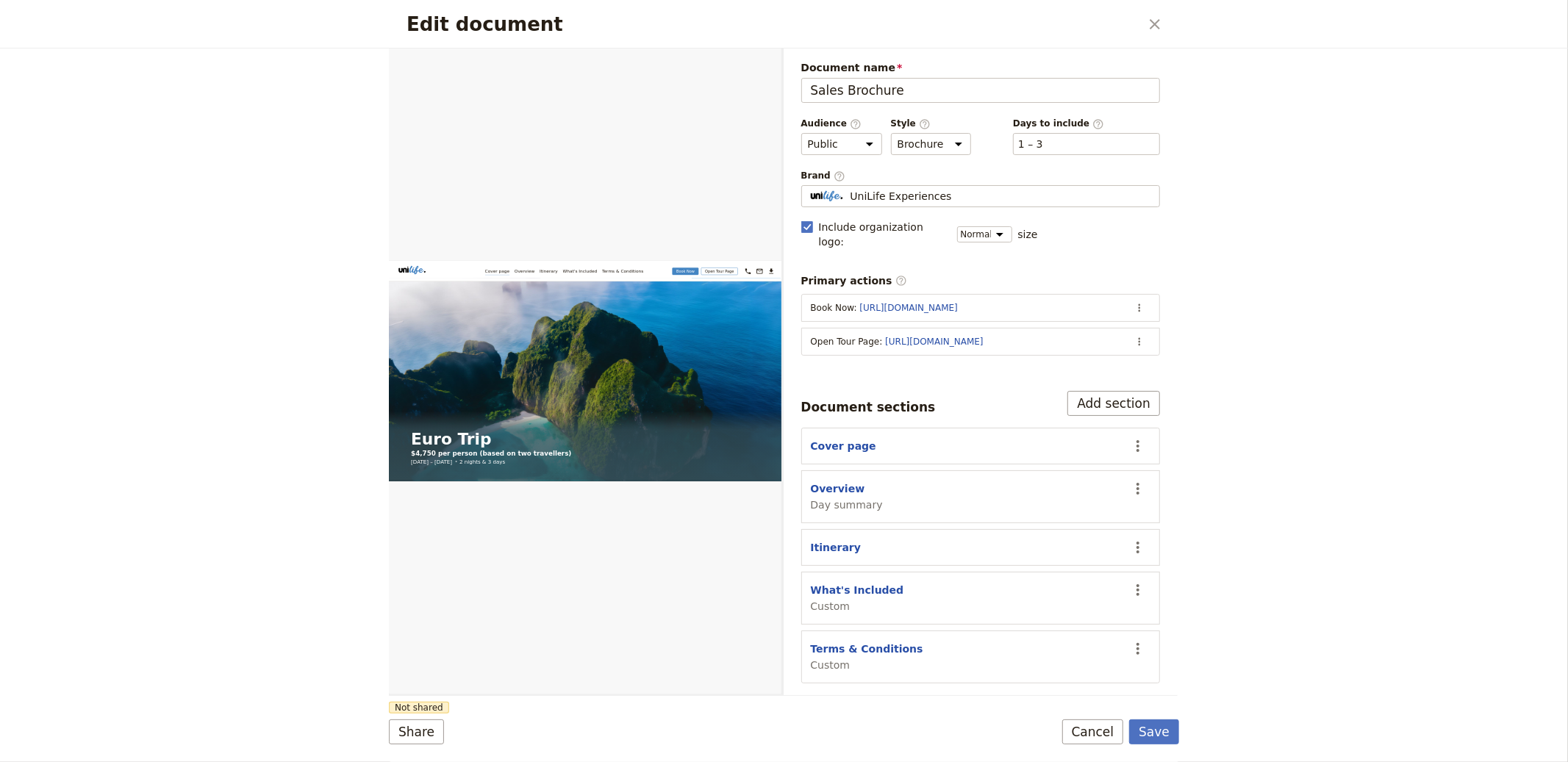
drag, startPoint x: 1156, startPoint y: 726, endPoint x: 1142, endPoint y: 714, distance: 18.4
click at [1156, 726] on button "Save" at bounding box center [1154, 731] width 50 height 25
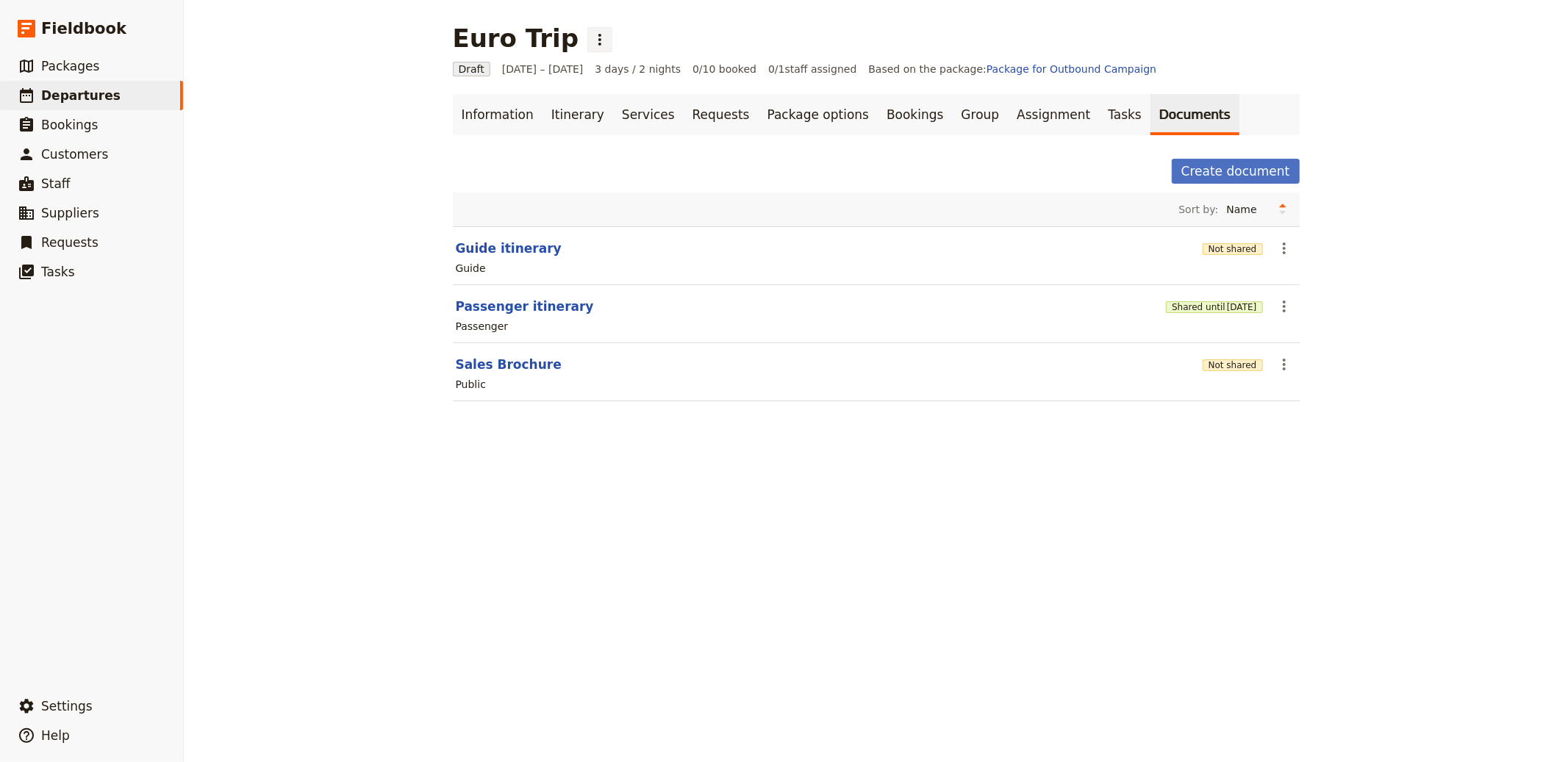
click at [588, 29] on button "​" at bounding box center [600, 39] width 25 height 25
click at [598, 119] on span "Schedule departure" at bounding box center [615, 117] width 102 height 15
click at [878, 107] on link "Bookings" at bounding box center [915, 115] width 74 height 42
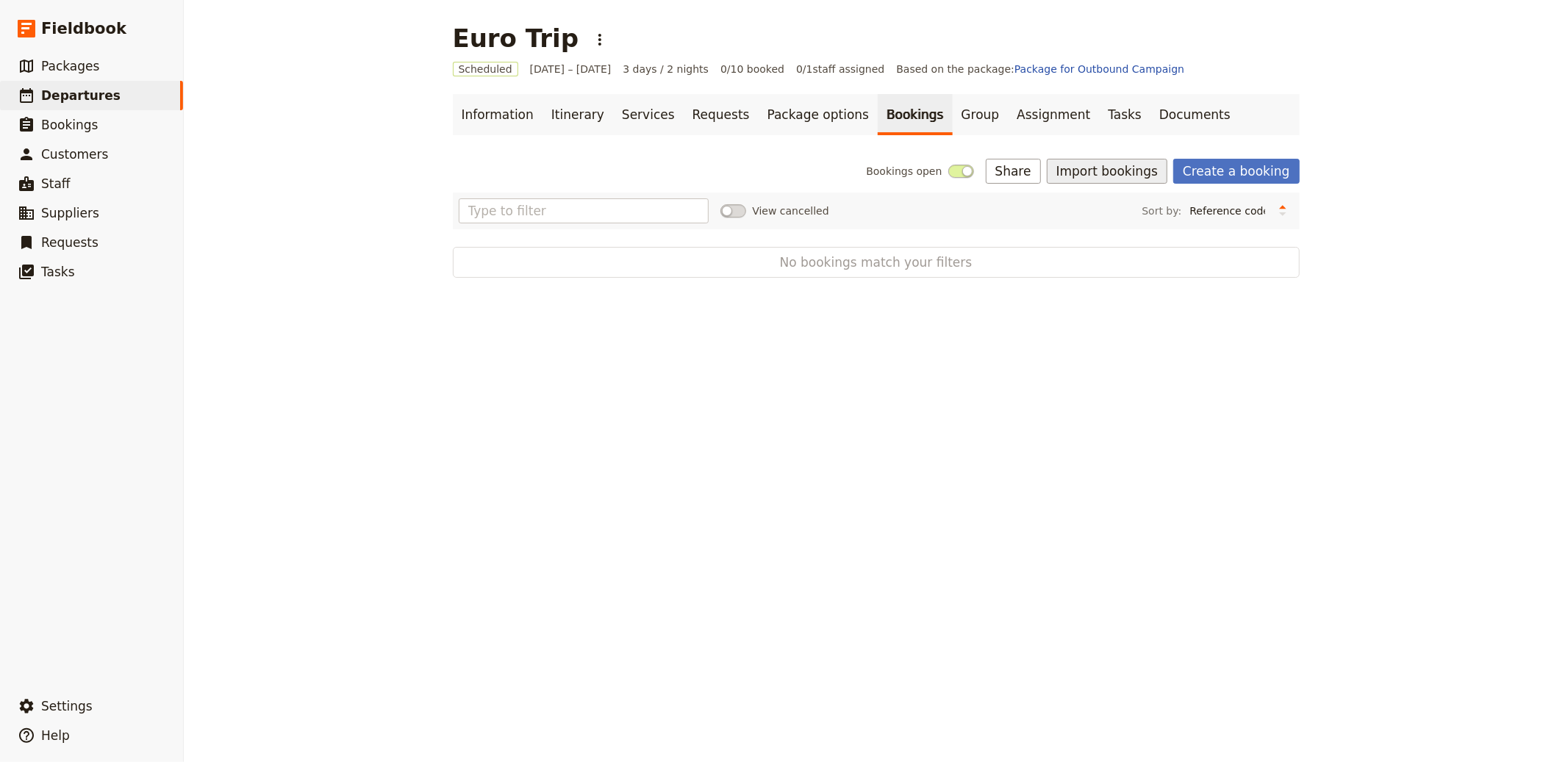
click at [1142, 176] on button "Import bookings" at bounding box center [1108, 170] width 121 height 25
click at [1156, 207] on span "Import Bookings" at bounding box center [1159, 203] width 182 height 15
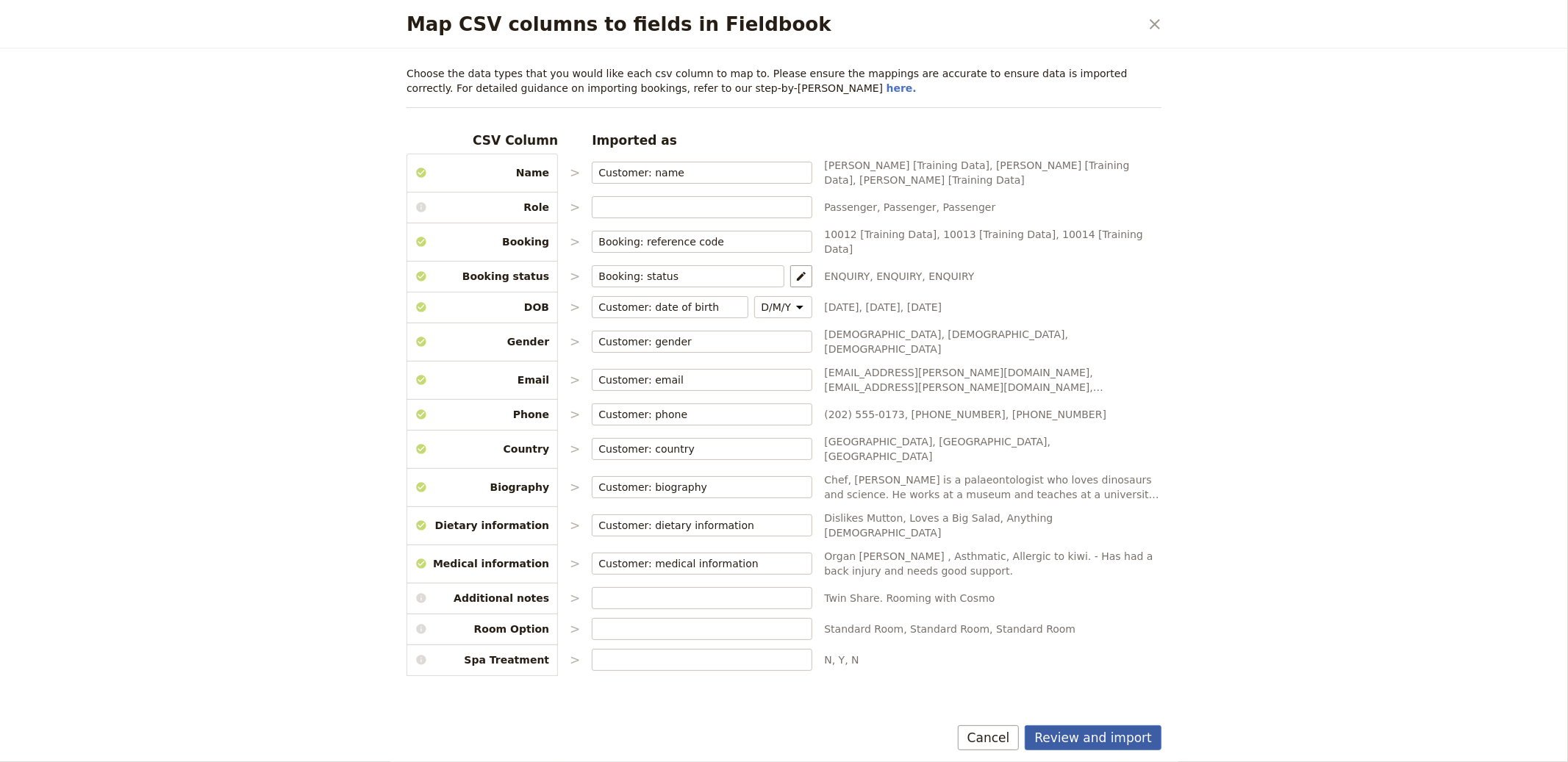
click at [1098, 733] on button "Review and import" at bounding box center [1093, 737] width 137 height 25
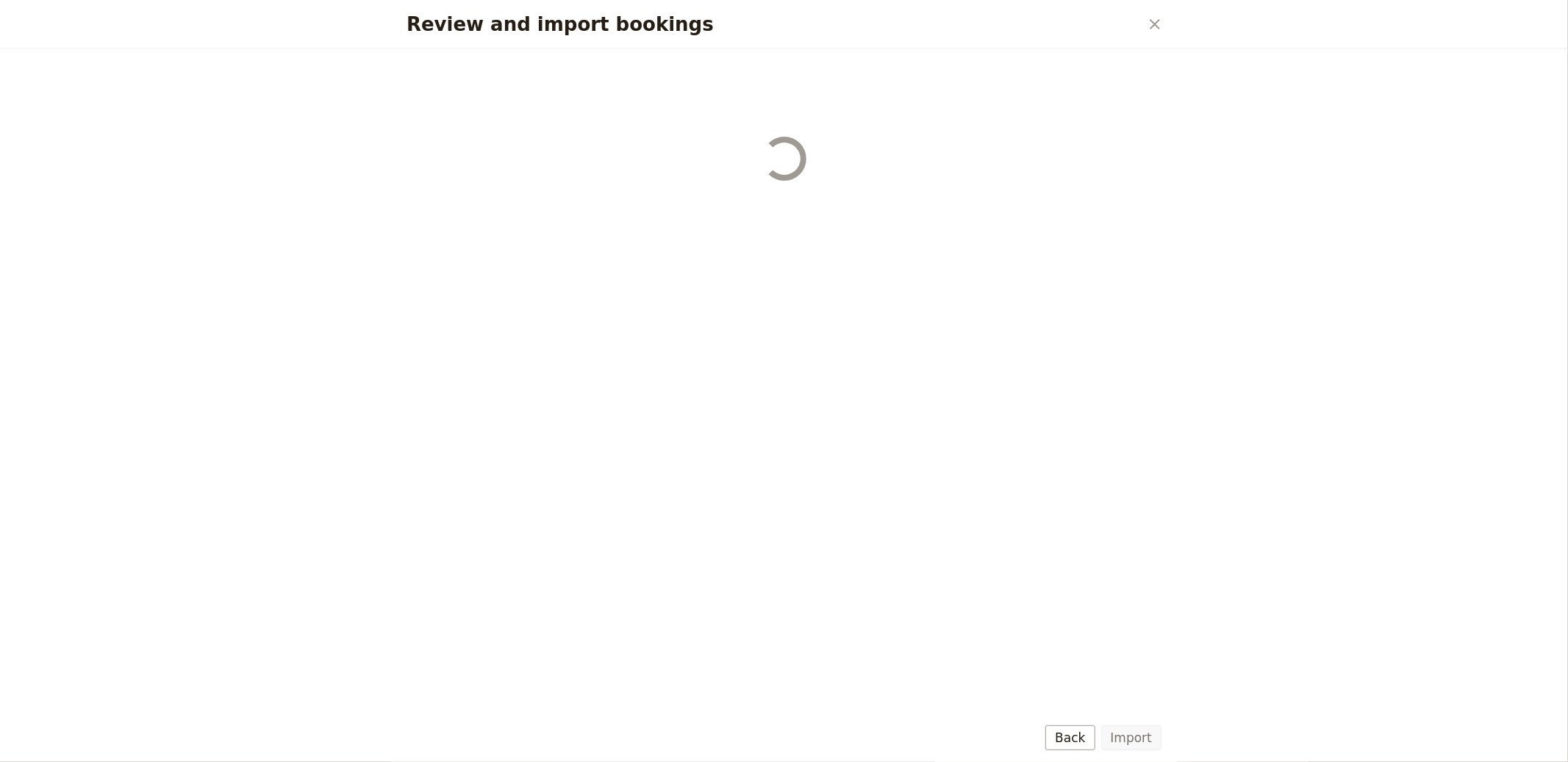
select select "655d56b39948720cb8e55355"
select select "655d57ca9948720cb8e553ec"
select select "655d57fa9948720cb8e553f3"
select select "655d58079948720cb8e553fa"
select select "655d584c9948720cb8e55401"
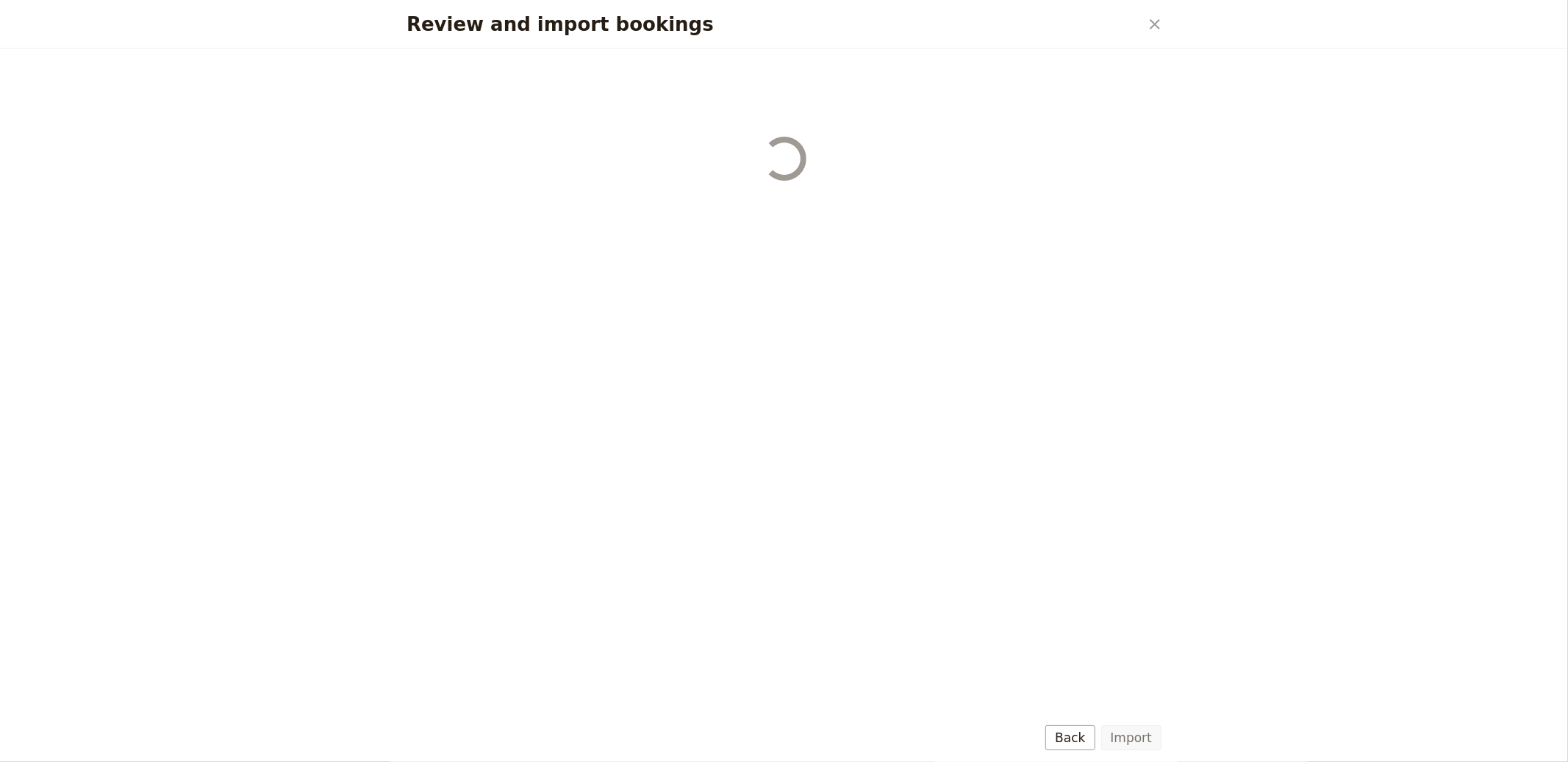
select select "655d58679948720cb8e5540d"
select select "650e6b6659641ed5ee156647"
select select "650e6b4b59641ed5ee156605"
select select "650e2104408bbede5b0c60fd"
select select "650e1d73408bbede5b0c60a6"
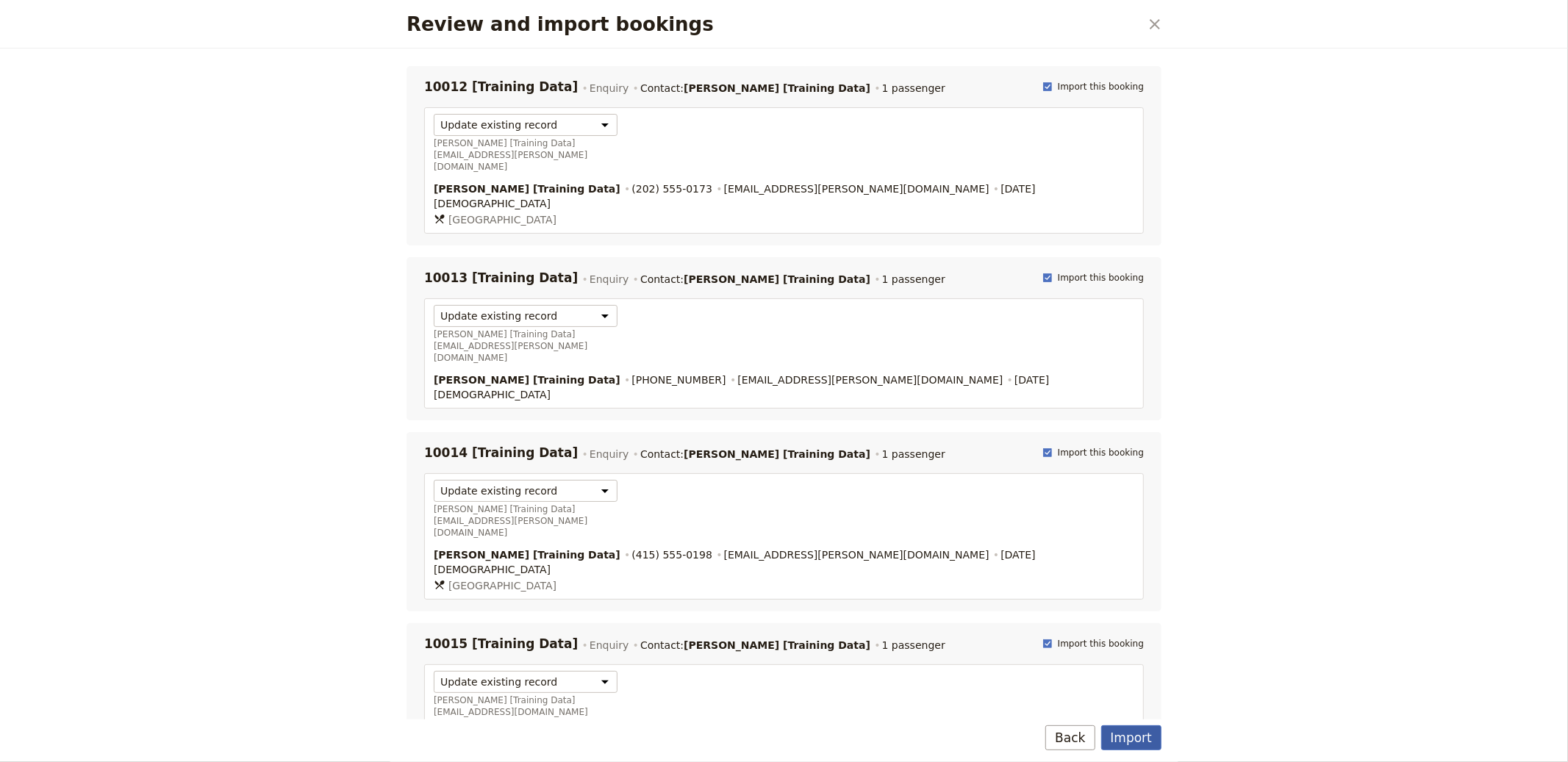
click at [1128, 732] on button "Import" at bounding box center [1131, 737] width 60 height 25
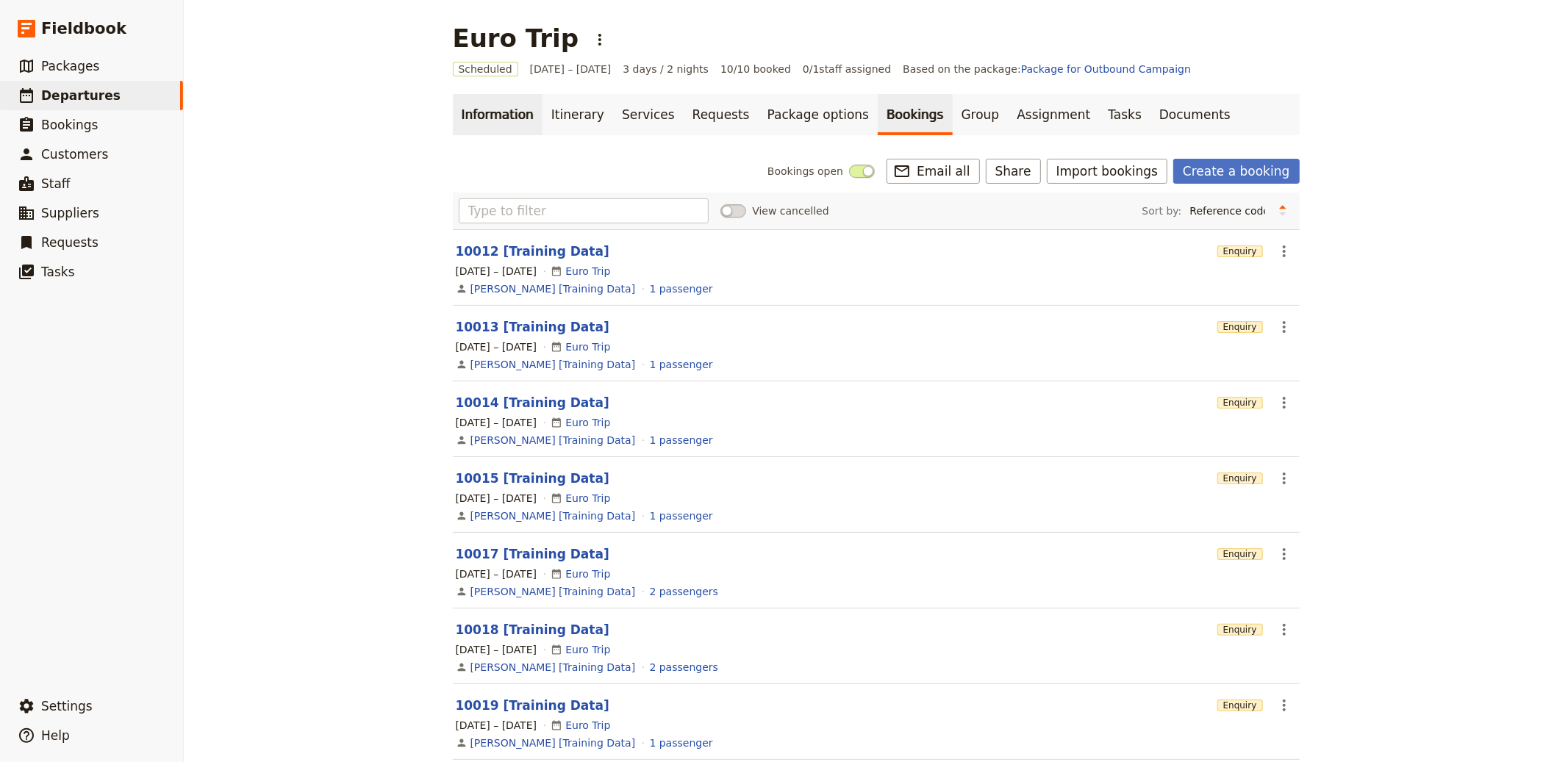
click at [476, 113] on link "Information" at bounding box center [498, 115] width 90 height 42
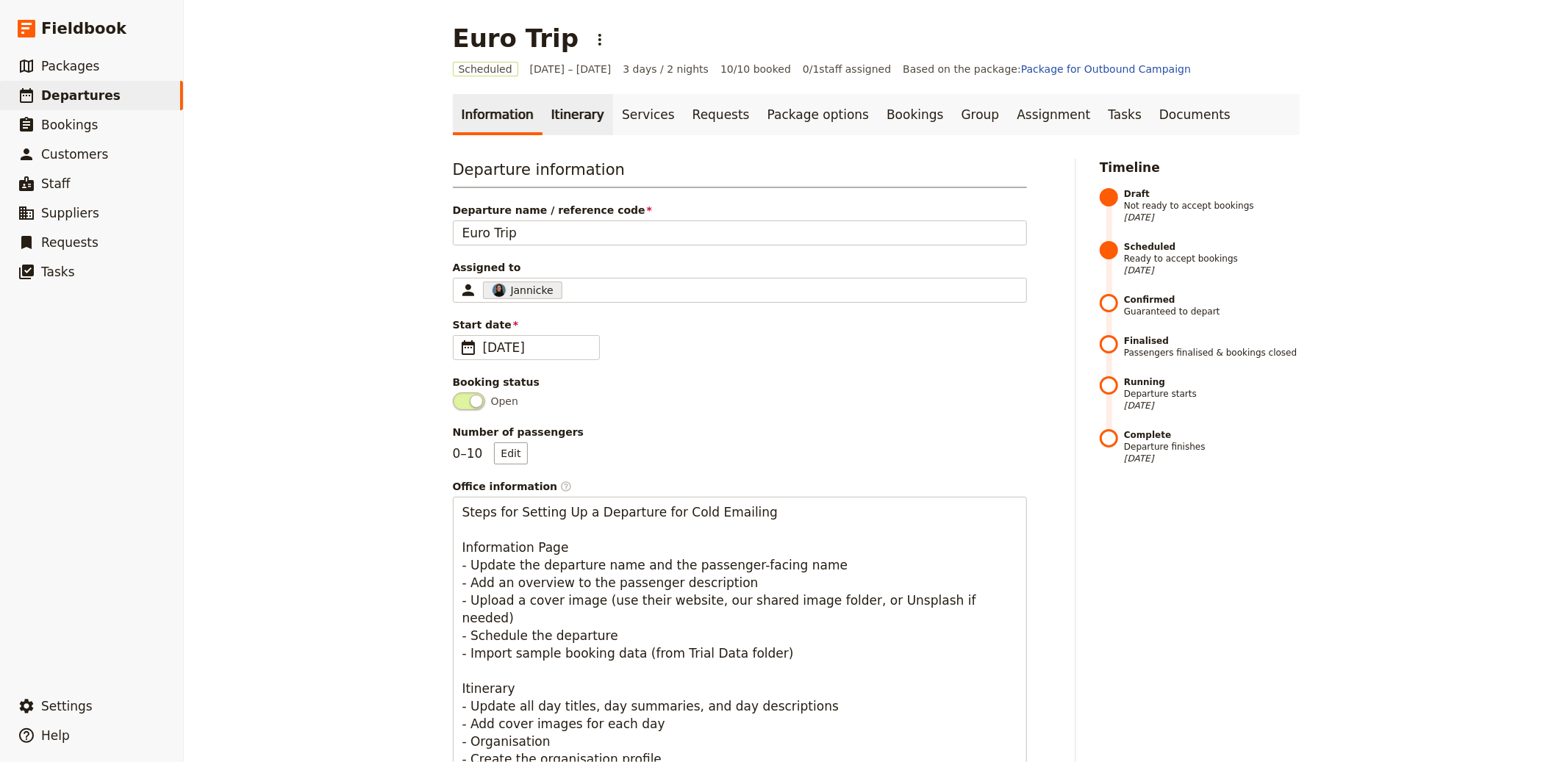
click at [567, 116] on link "Itinerary" at bounding box center [577, 115] width 70 height 42
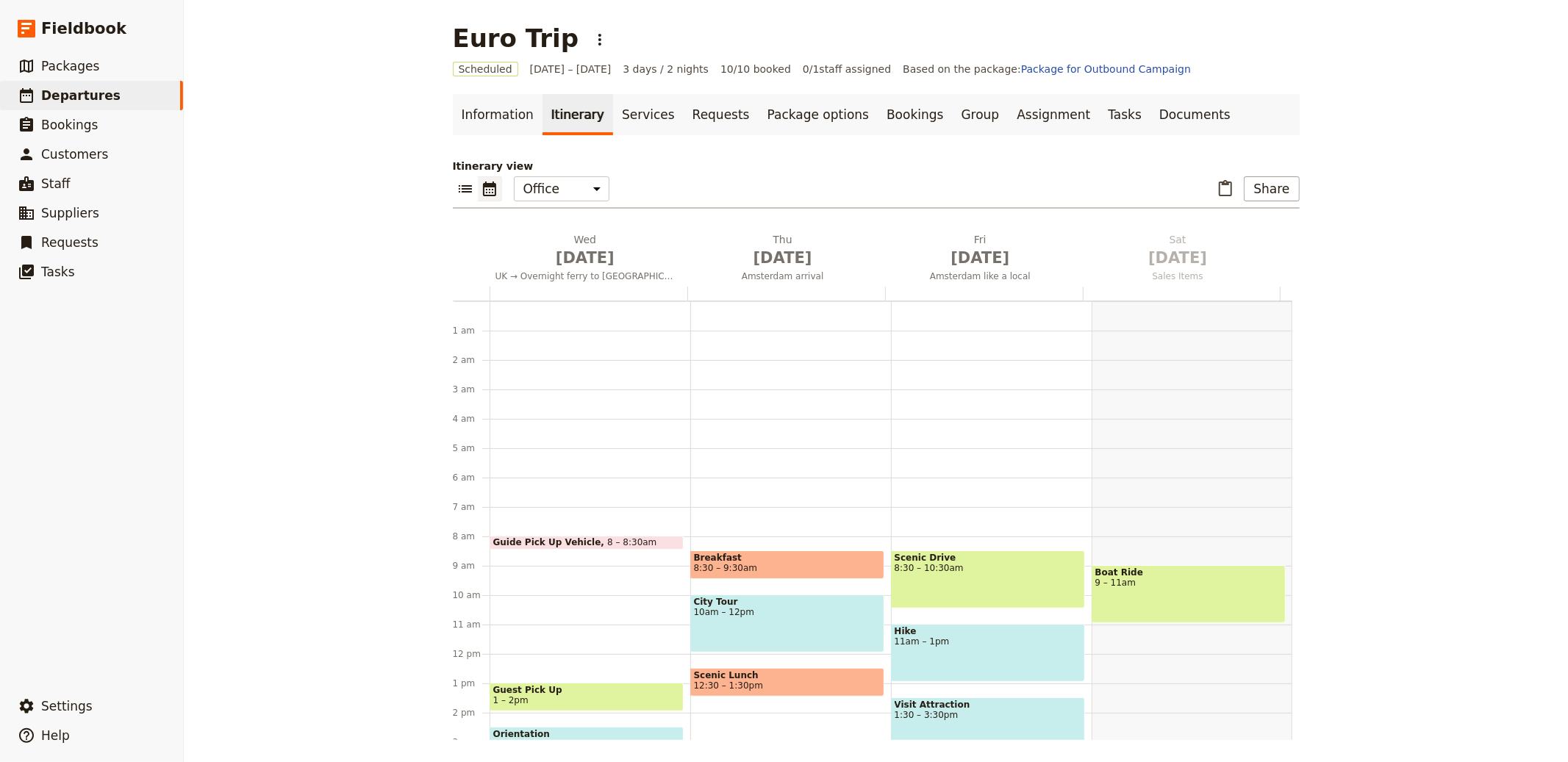
scroll to position [191, 0]
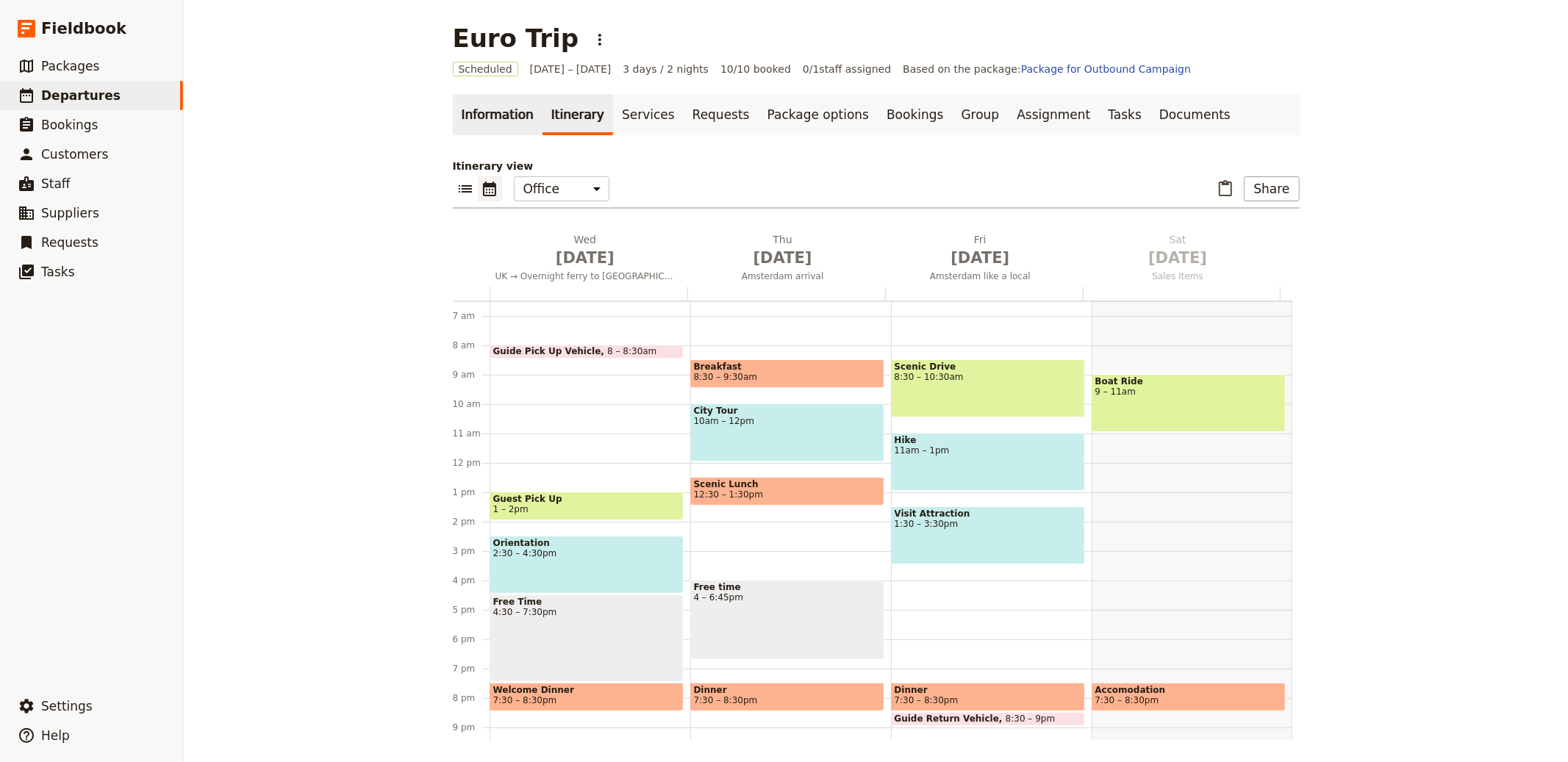
click at [489, 108] on link "Information" at bounding box center [498, 115] width 90 height 42
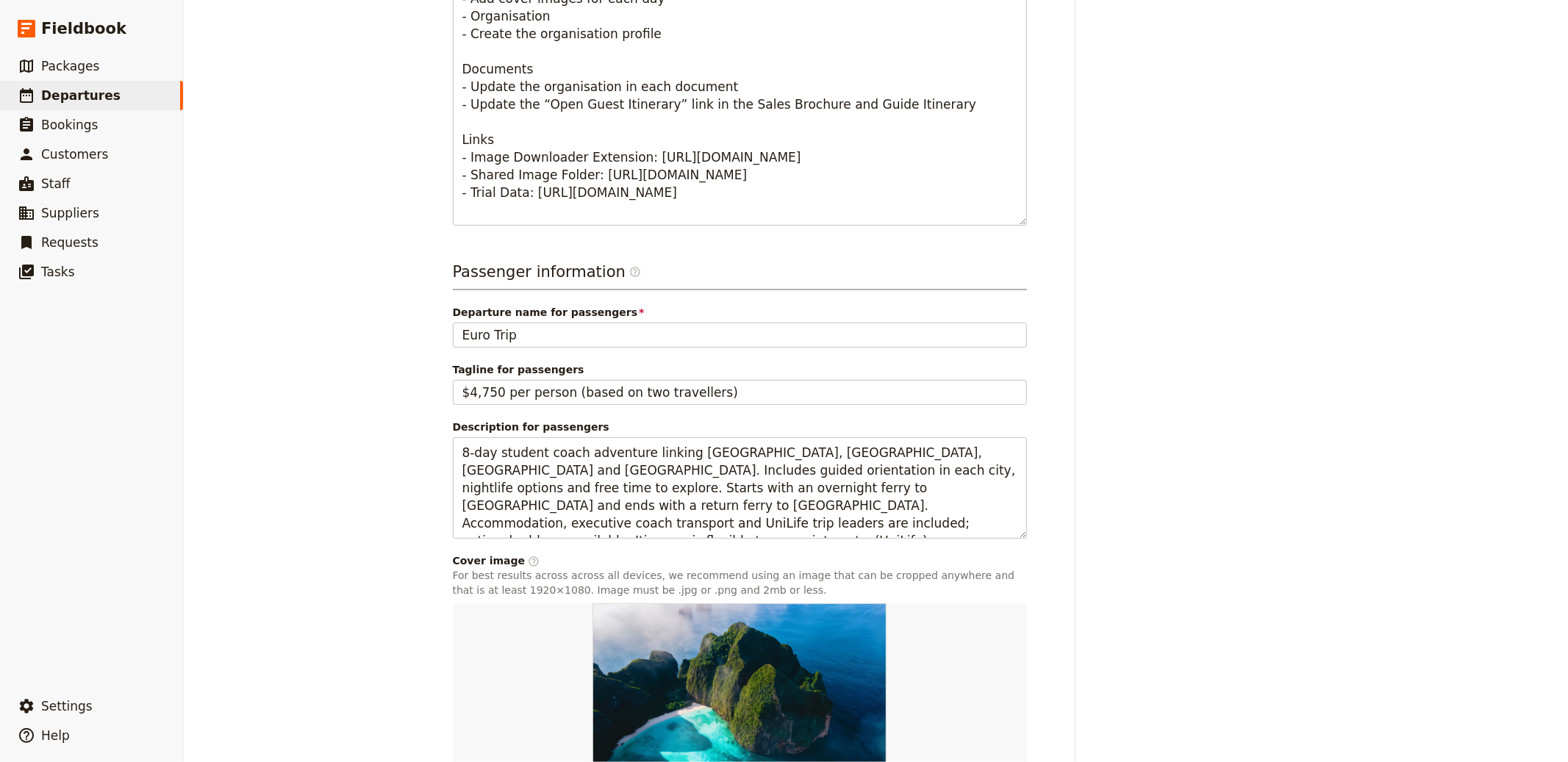
scroll to position [845, 0]
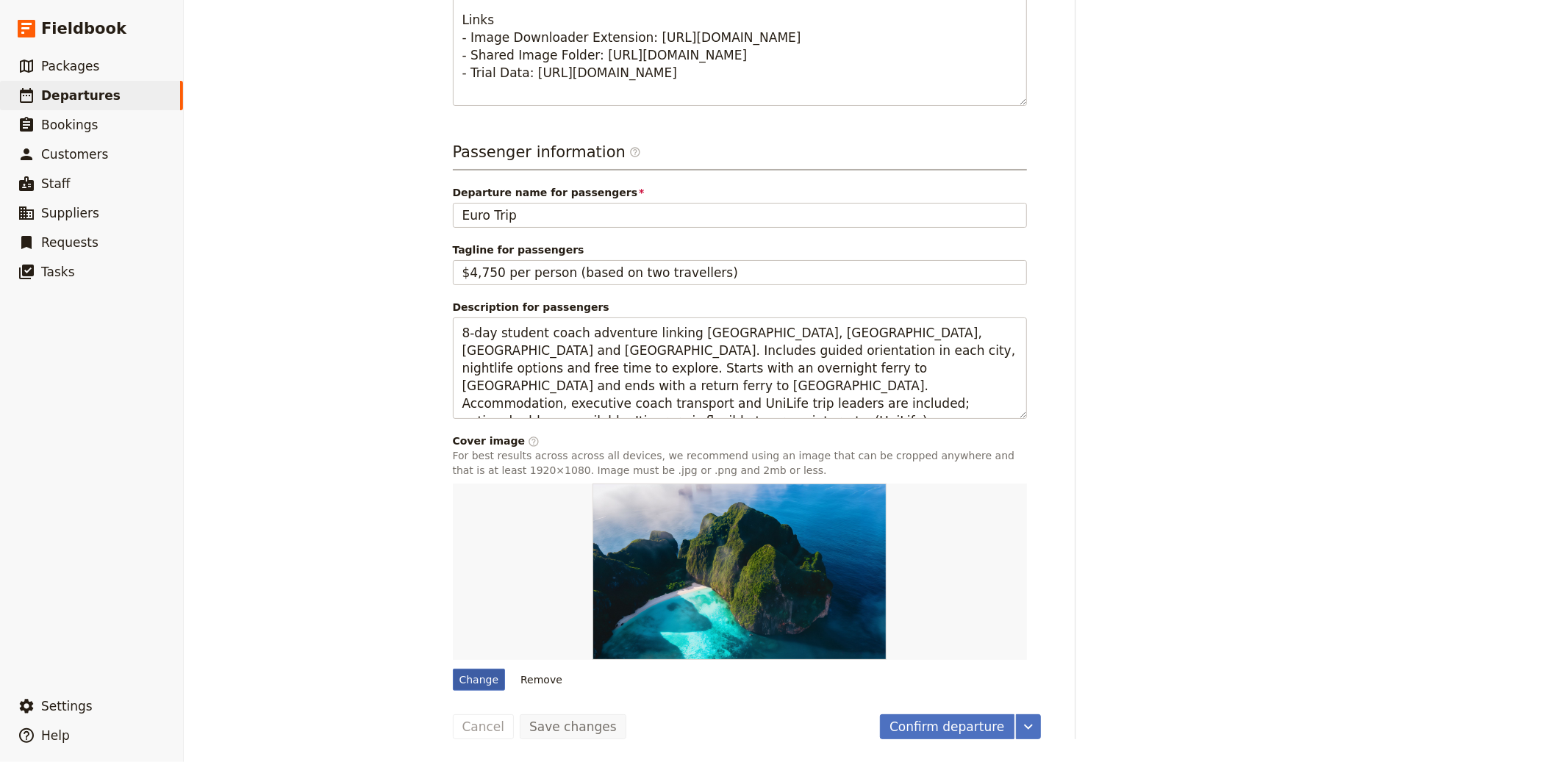
click at [476, 677] on div "Change" at bounding box center [479, 680] width 52 height 22
click at [453, 669] on input "Change" at bounding box center [452, 668] width 1 height 1
type input "C:\fakepath\paris_t20_29NV8Z.jpg"
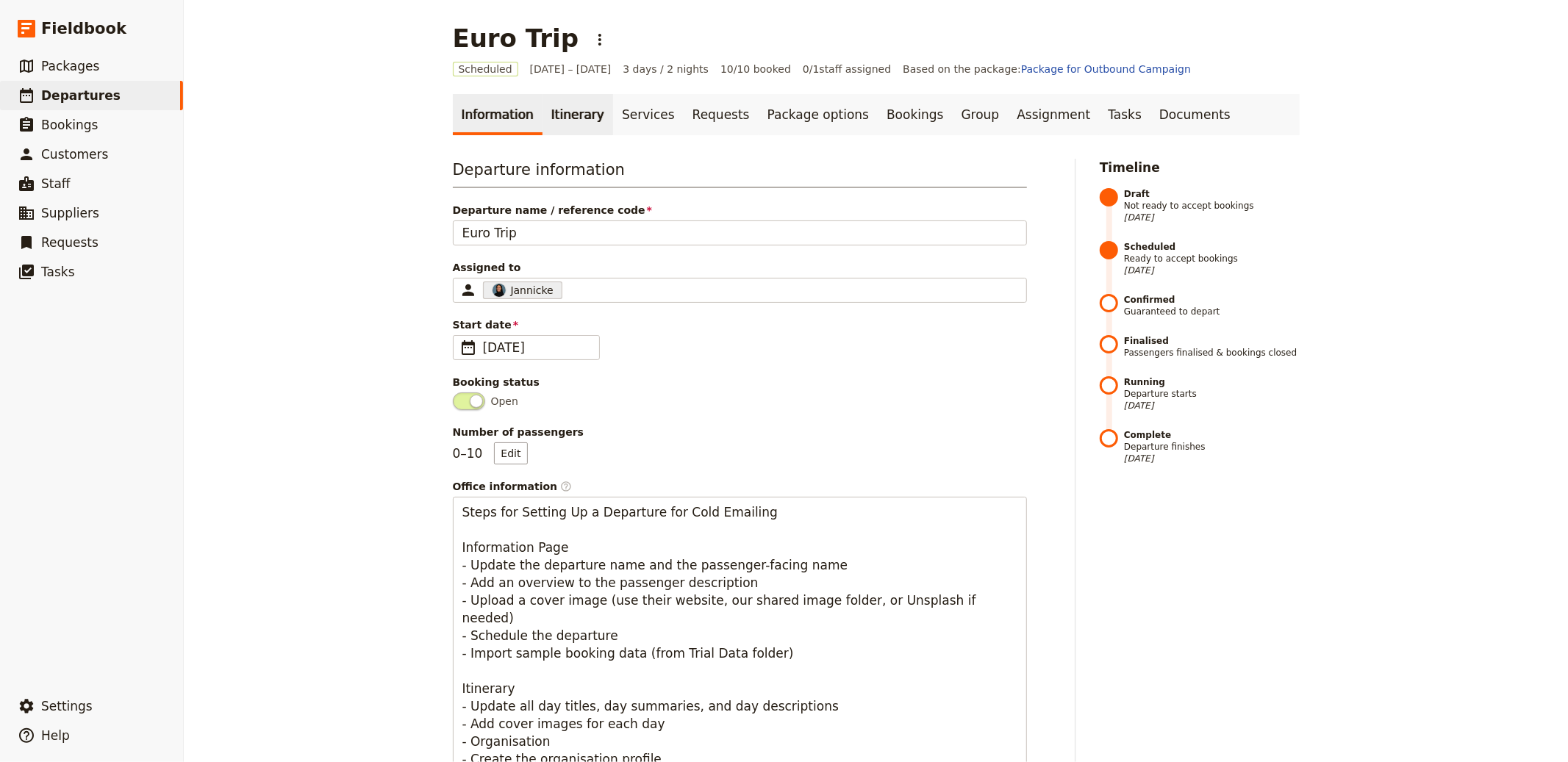
click at [561, 98] on link "Itinerary" at bounding box center [577, 115] width 70 height 42
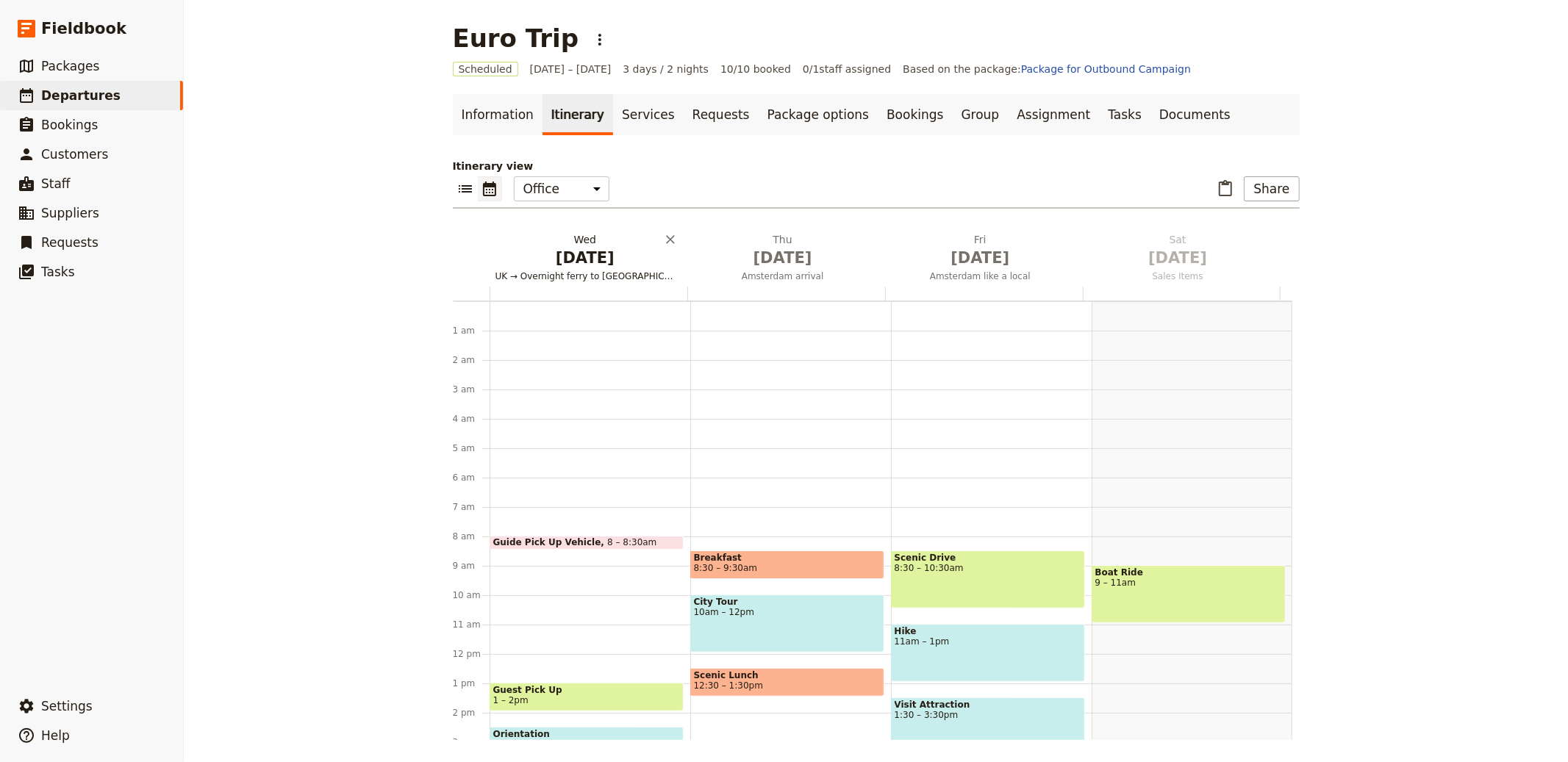
scroll to position [191, 0]
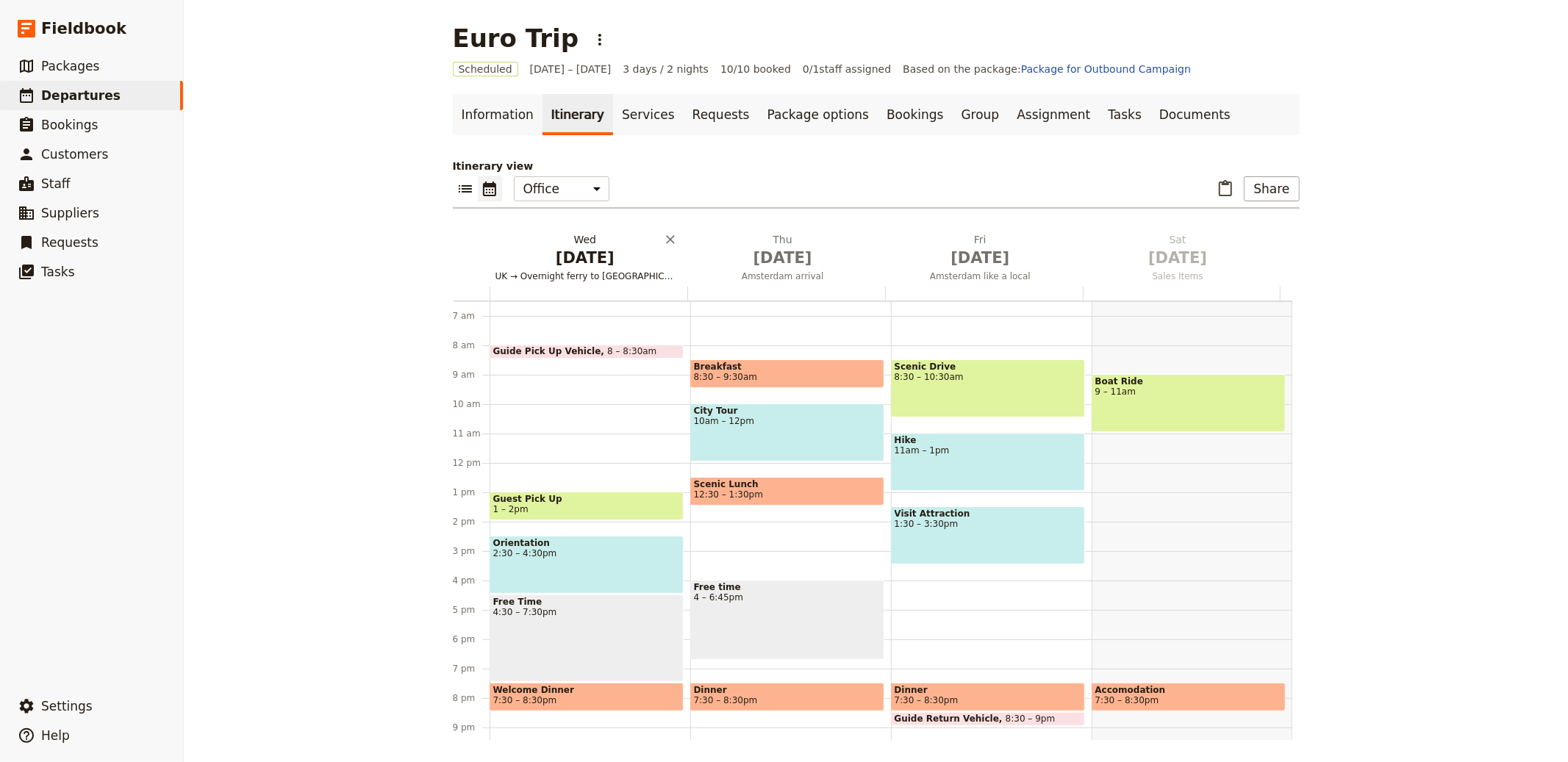
click at [539, 238] on h2 "Wed Oct 1 UK → Overnight ferry to the Netherlands" at bounding box center [586, 250] width 180 height 37
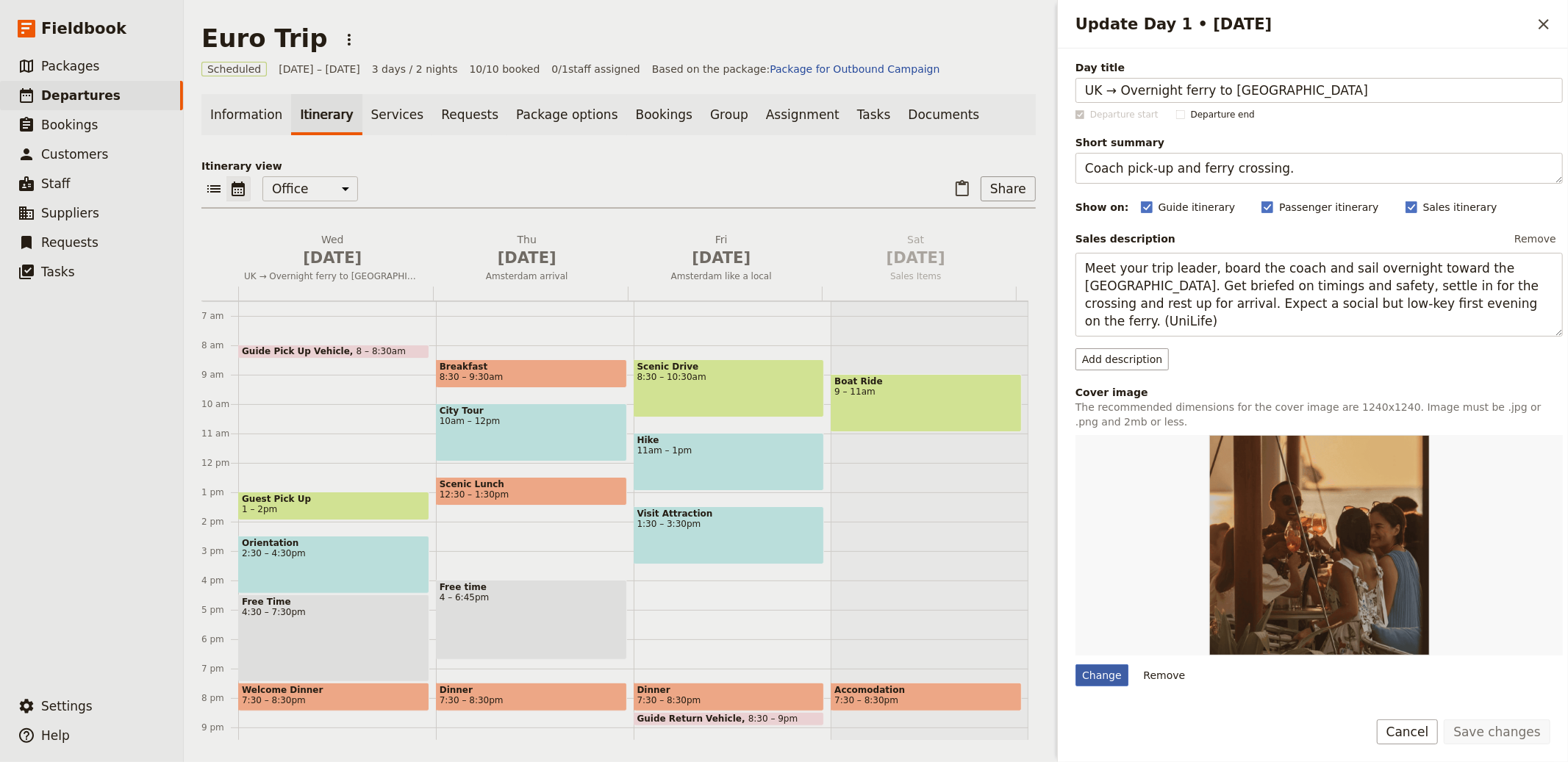
click at [1095, 673] on div "Change" at bounding box center [1102, 675] width 52 height 22
click at [1076, 664] on input "Change" at bounding box center [1075, 664] width 1 height 1
type input "C:\fakepath\Euro-Trip-04_Easy-Resize.com_.jpg"
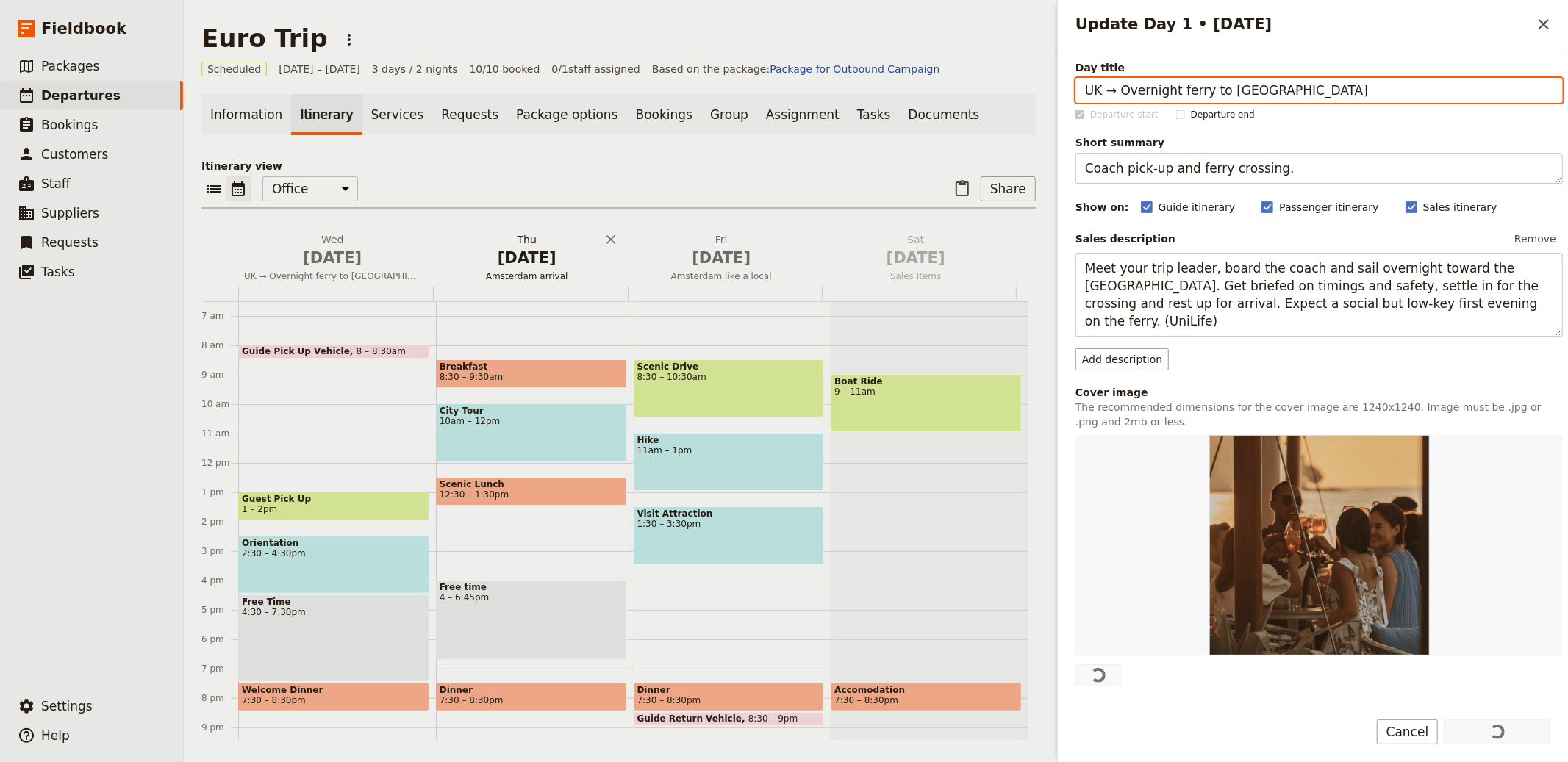
click at [550, 258] on span "[DATE]" at bounding box center [527, 258] width 177 height 22
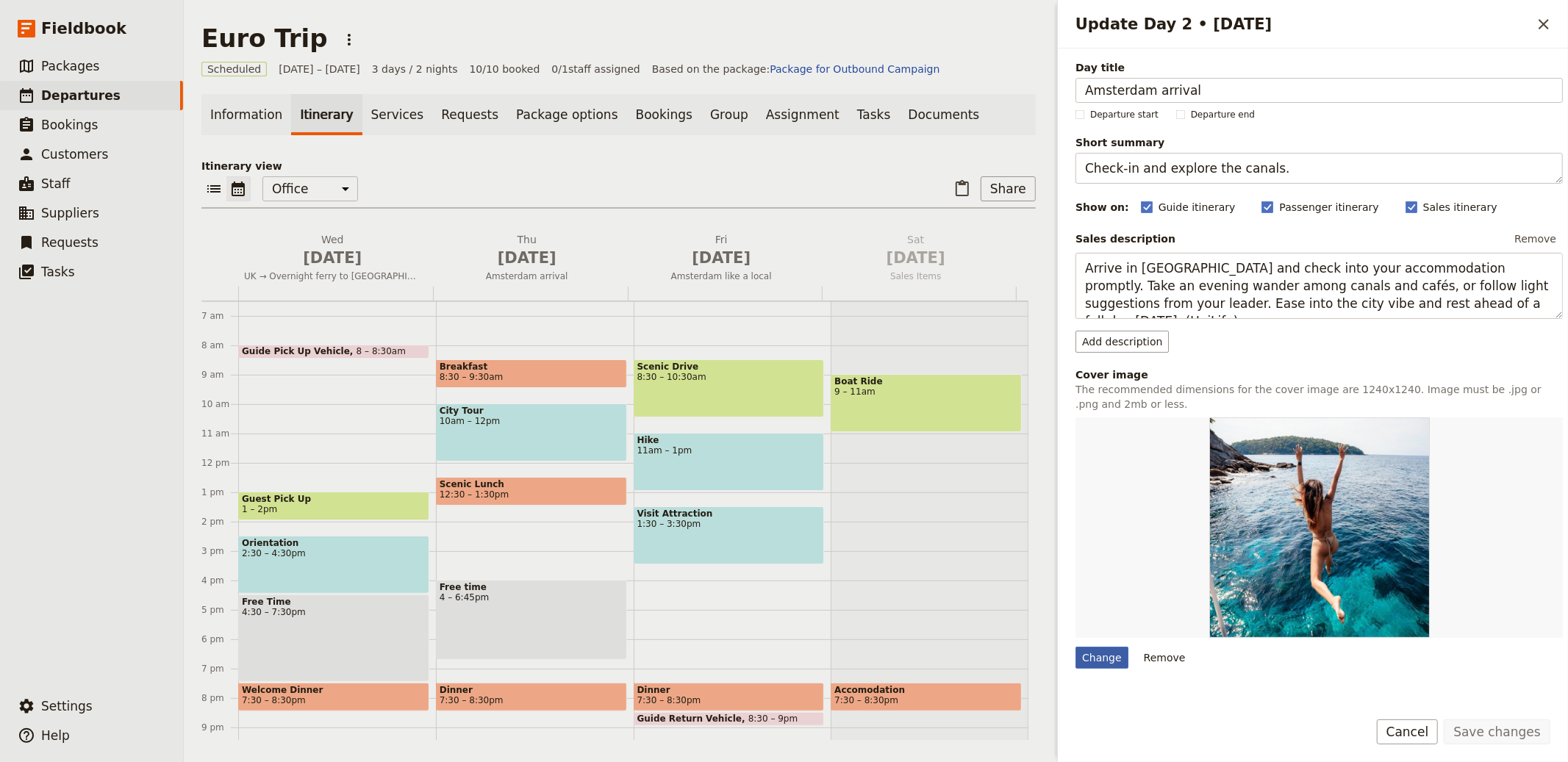
click at [1111, 662] on div "Change" at bounding box center [1102, 658] width 52 height 22
click at [1076, 647] on input "Change" at bounding box center [1075, 646] width 1 height 1
type input "C:\fakepath\Euro-Trip-03-2_Easy-Resize.com_.jpg"
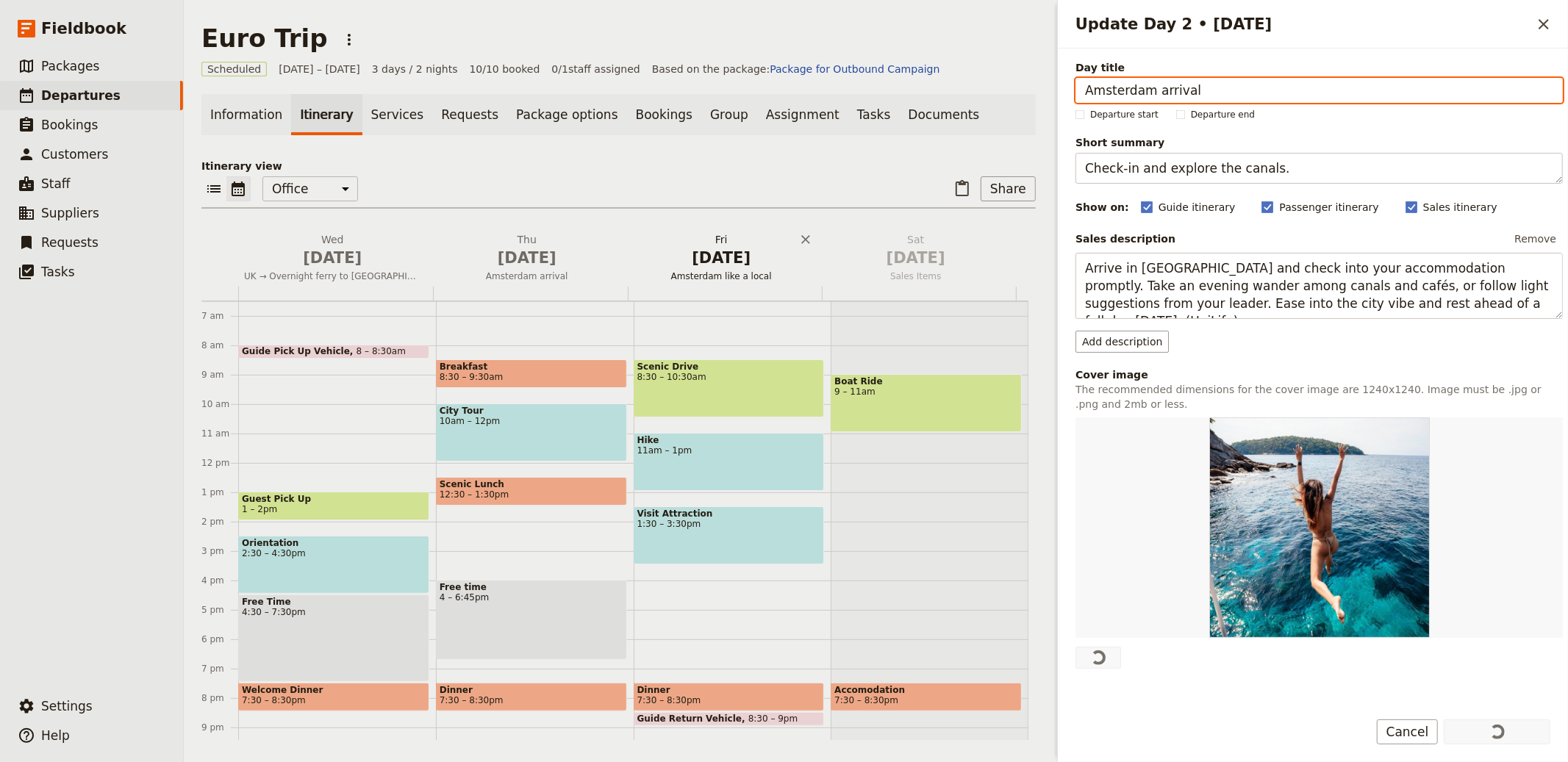
click at [708, 254] on span "[DATE]" at bounding box center [722, 258] width 177 height 22
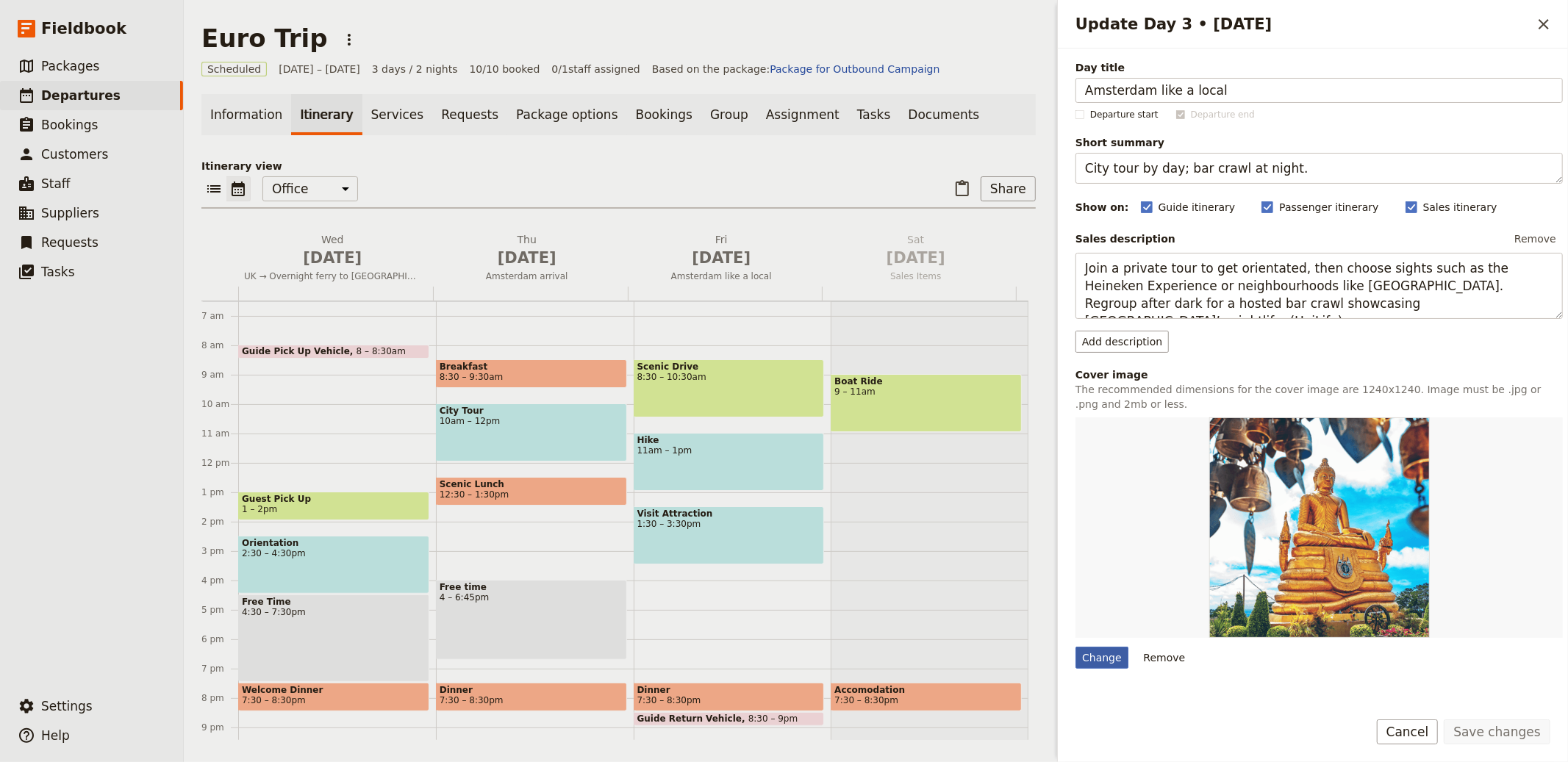
click at [1102, 651] on div "Change" at bounding box center [1102, 658] width 52 height 22
click at [1076, 647] on input "Change" at bounding box center [1075, 646] width 1 height 1
type input "C:\fakepath\about-1.jpg"
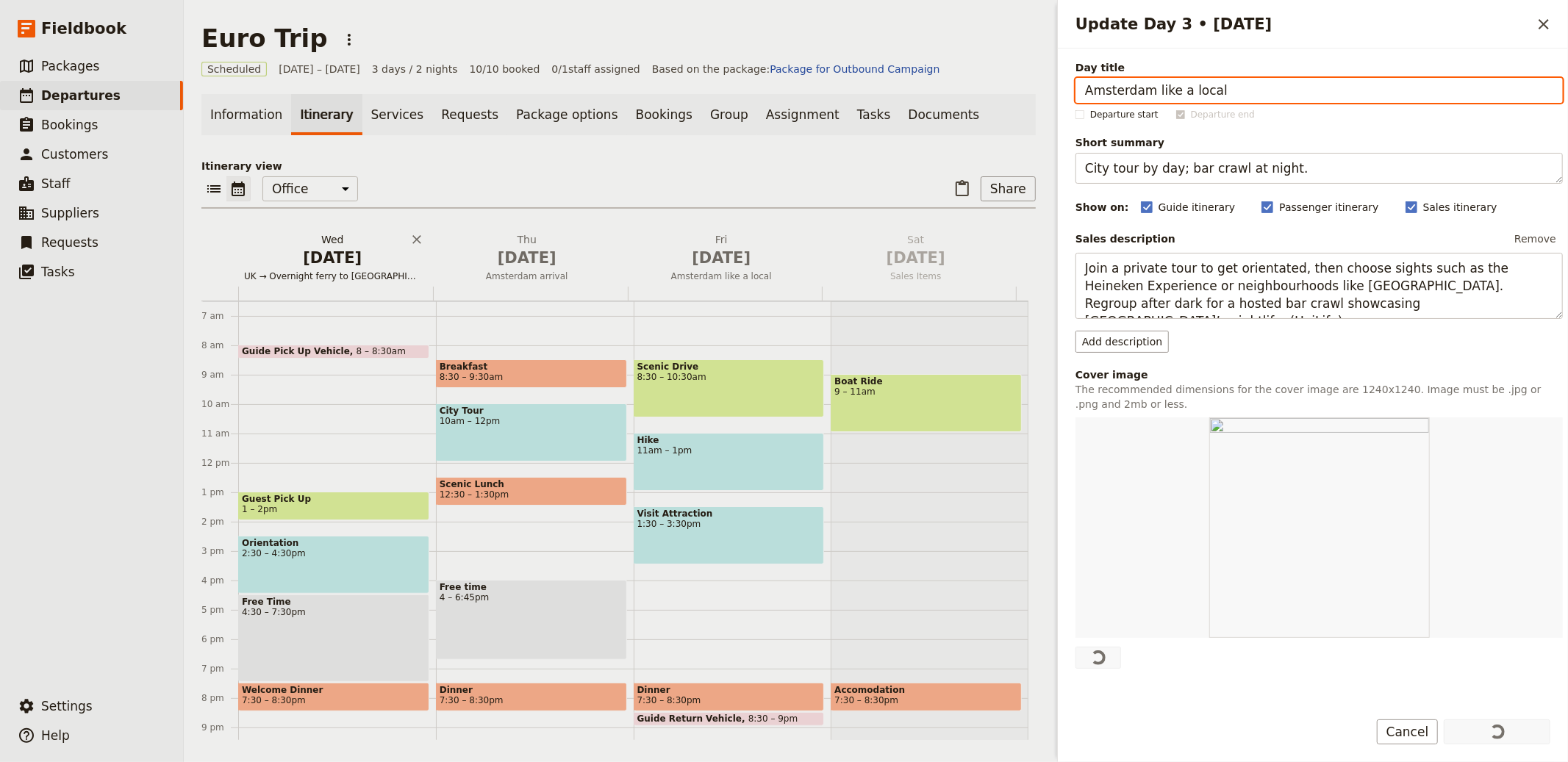
click at [341, 266] on span "[DATE]" at bounding box center [333, 258] width 177 height 22
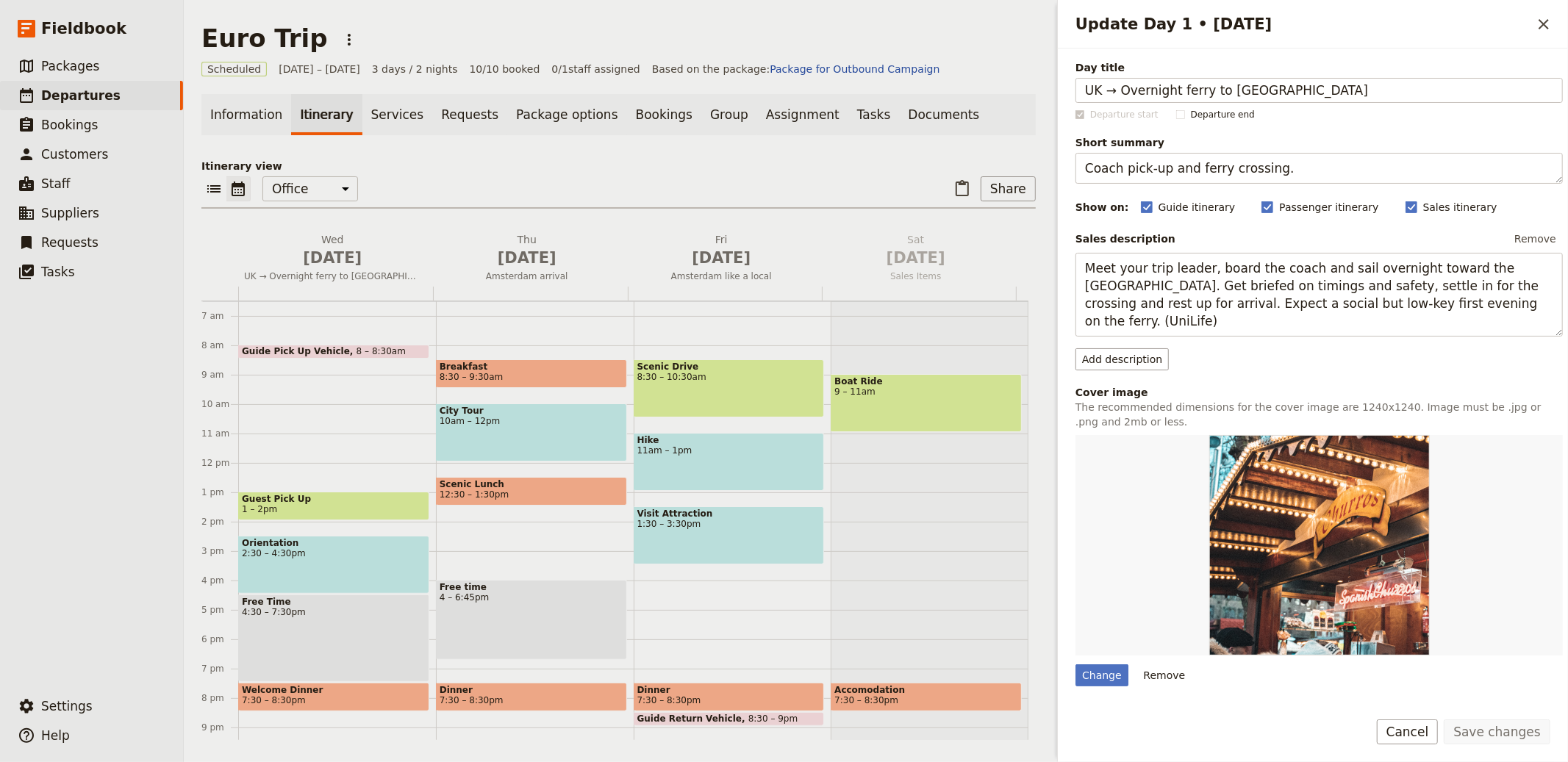
click at [681, 181] on div "​ ​ Office Guide Passenger Sales ​ Share" at bounding box center [619, 192] width 834 height 33
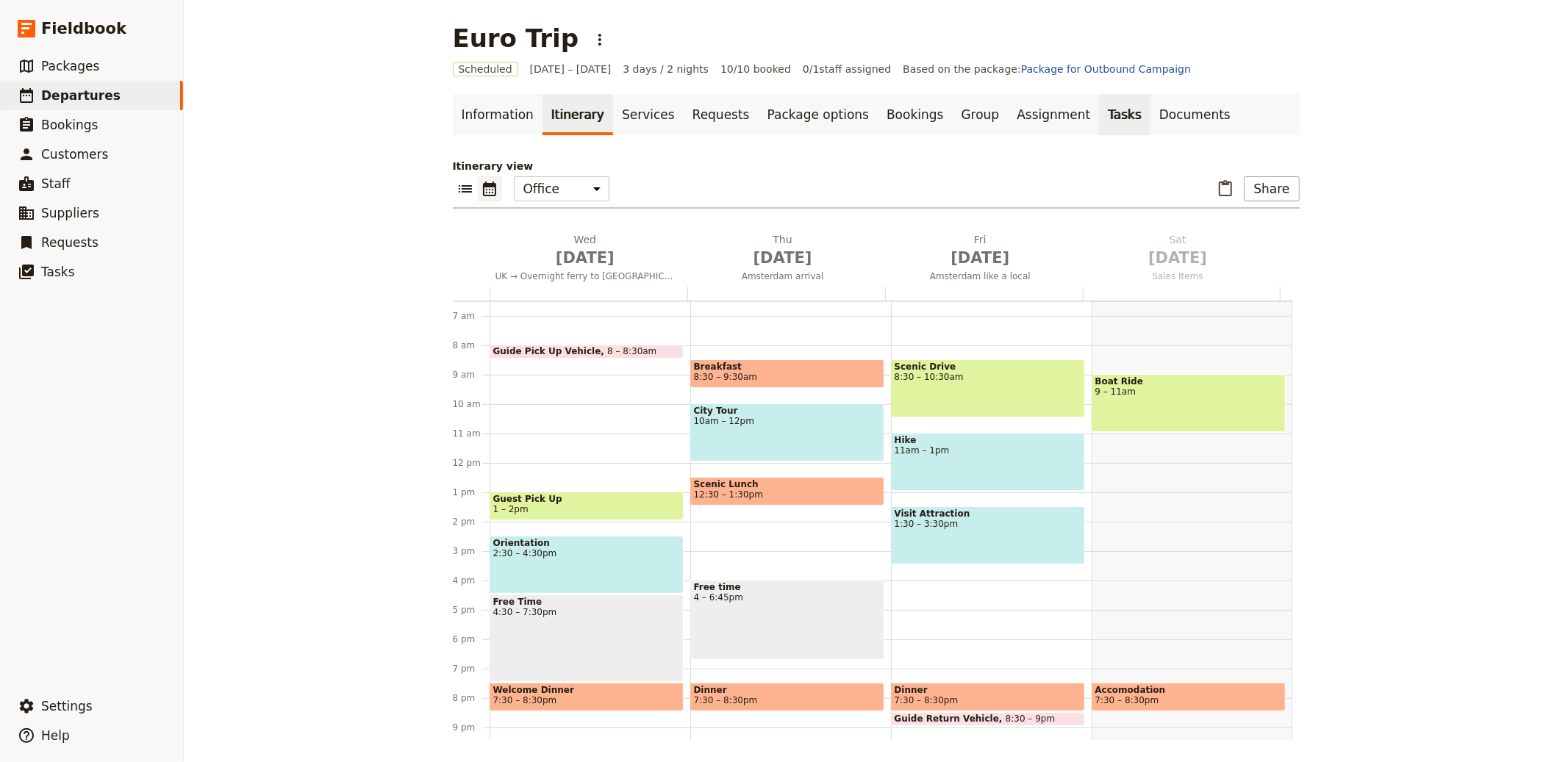
click at [1099, 116] on link "Tasks" at bounding box center [1125, 115] width 51 height 42
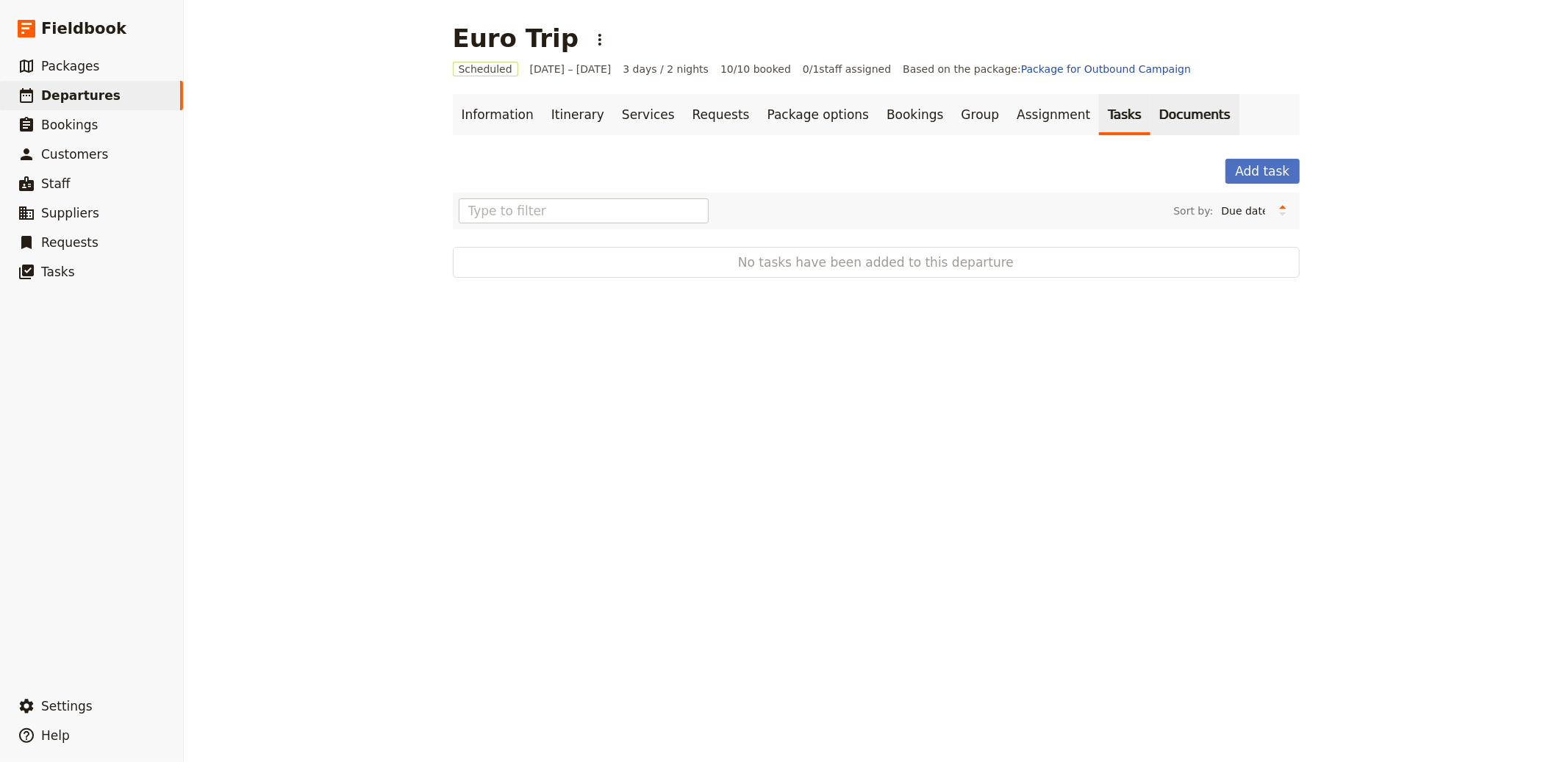
click at [1150, 107] on link "Documents" at bounding box center [1195, 115] width 89 height 42
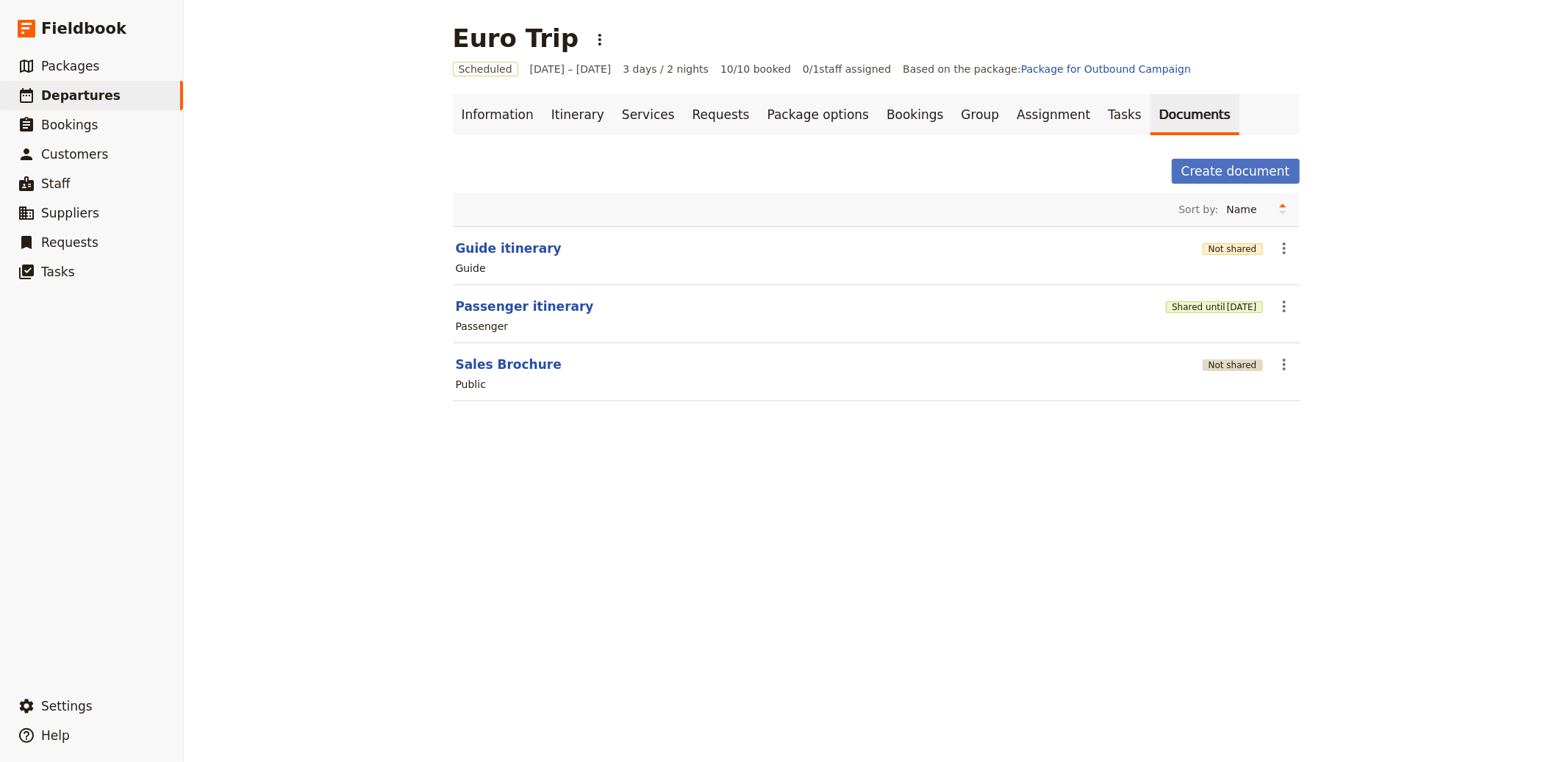
click at [1253, 366] on button "Not shared" at bounding box center [1232, 365] width 60 height 12
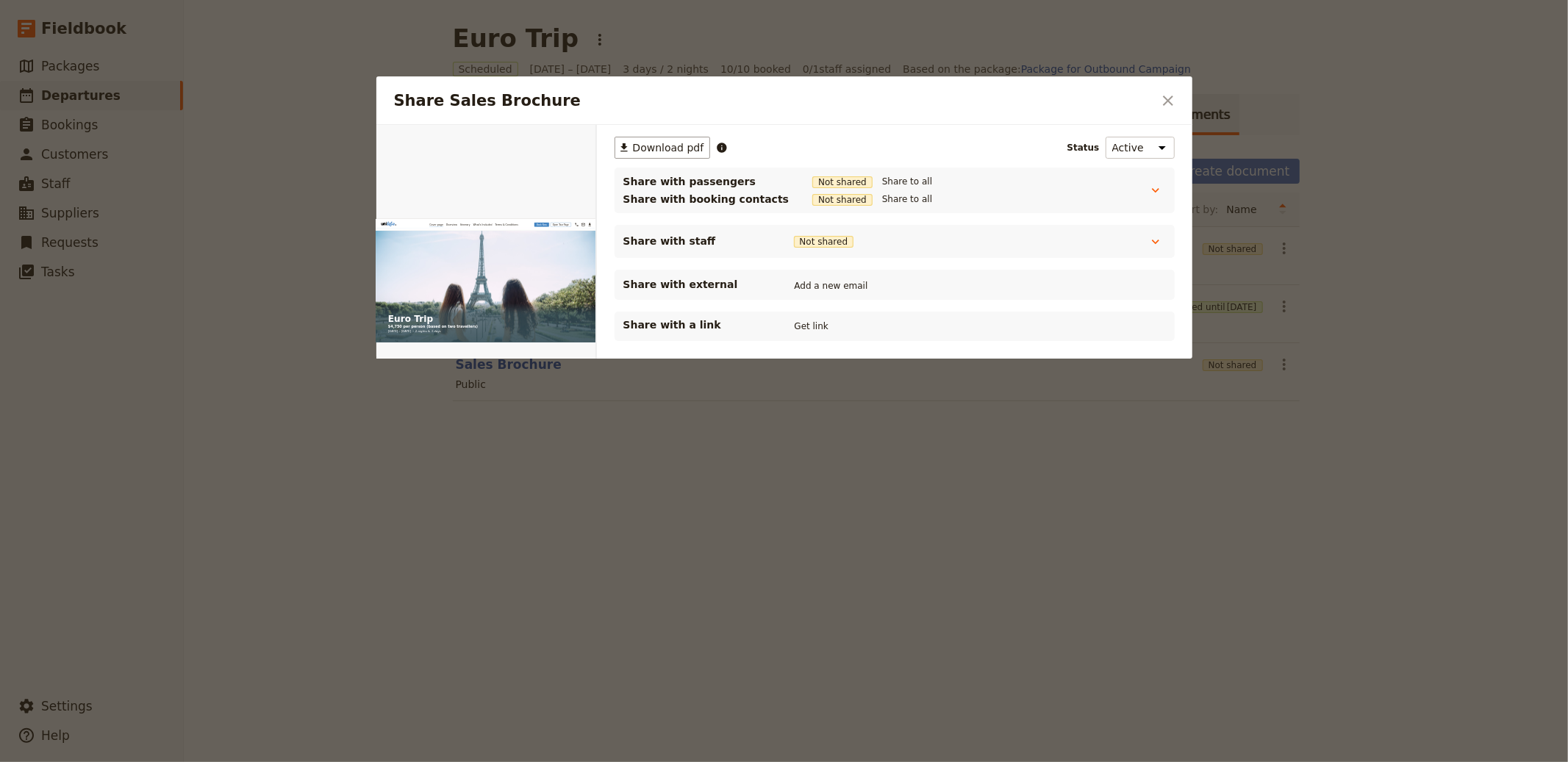
click at [812, 310] on div "​ Download pdf Status Active Inactive Share with passengers Not shared Share to…" at bounding box center [895, 238] width 560 height 205
click at [808, 322] on button "Get link" at bounding box center [812, 327] width 42 height 16
click at [936, 319] on button "Get link" at bounding box center [923, 327] width 42 height 16
click at [859, 533] on div at bounding box center [784, 381] width 1568 height 762
click at [859, 533] on div "Euro Trip ​ Scheduled 1 – 3 Oct 2025 3 days / 2 nights 10/10 booked 0 / 1 staff…" at bounding box center [876, 381] width 1385 height 762
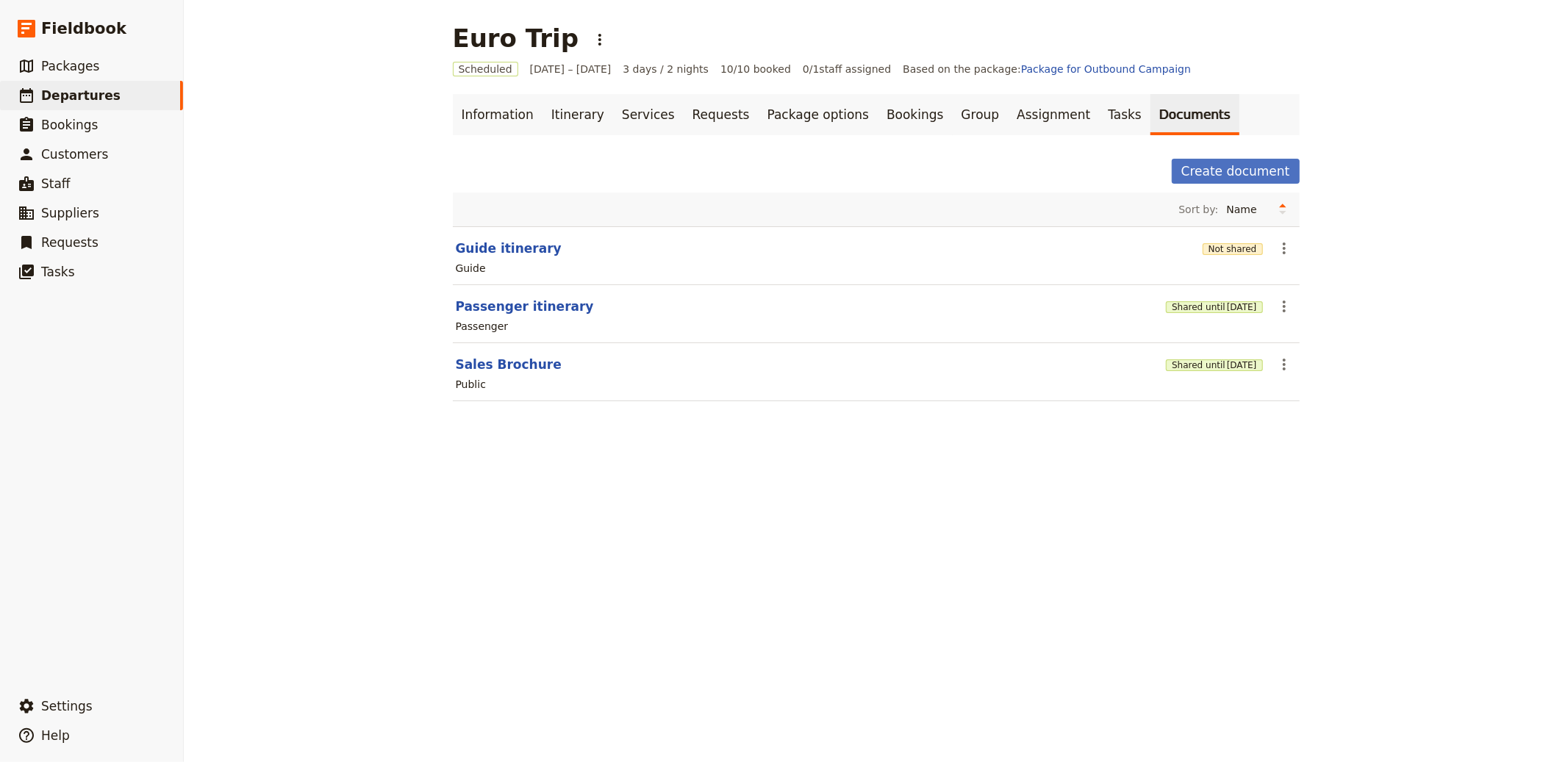
click at [1196, 251] on section "Guide itinerary Not shared ​ Guide" at bounding box center [877, 255] width 847 height 58
click at [1233, 247] on button "Not shared" at bounding box center [1232, 249] width 60 height 12
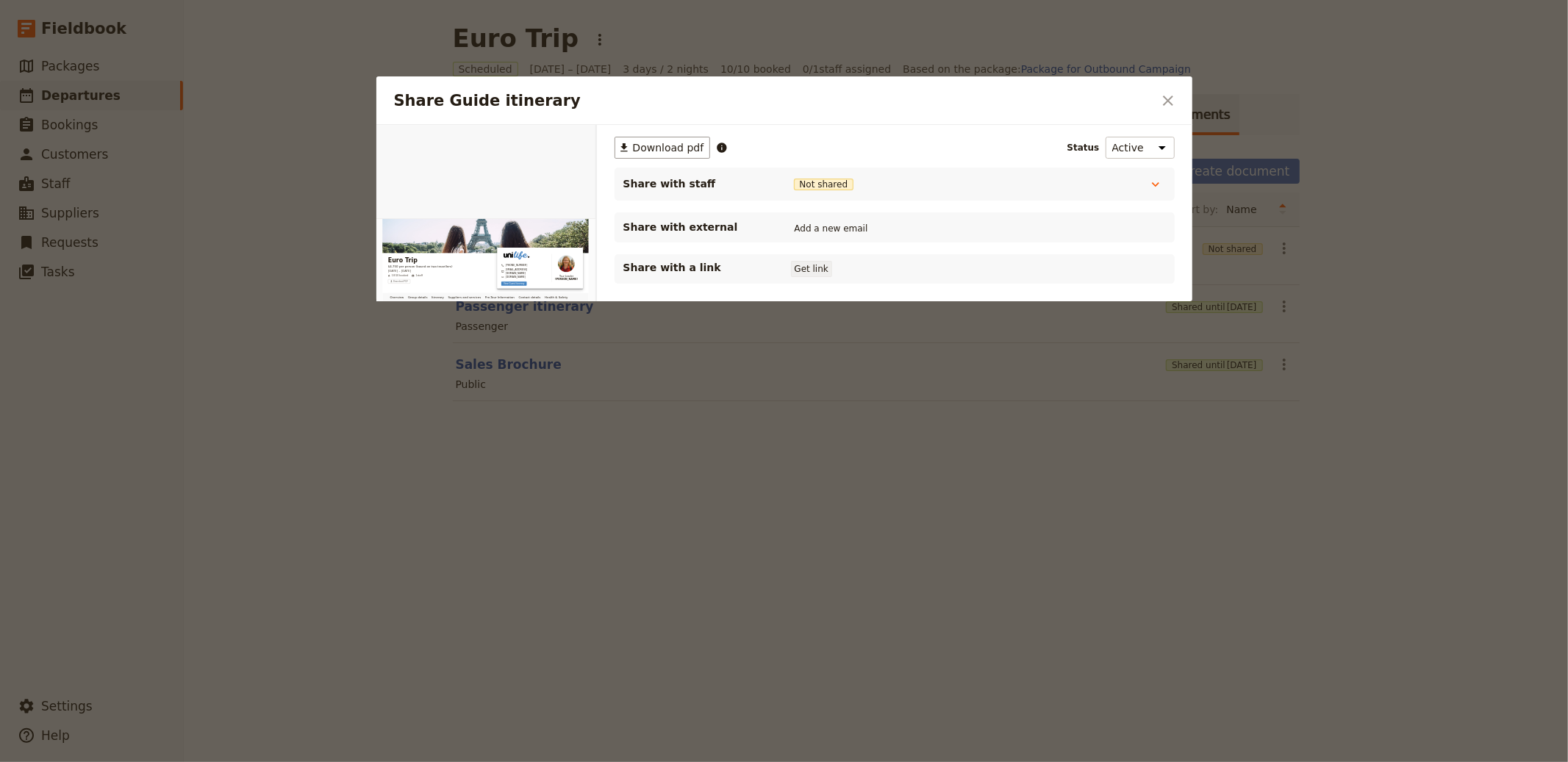
click at [814, 265] on button "Get link" at bounding box center [812, 269] width 42 height 16
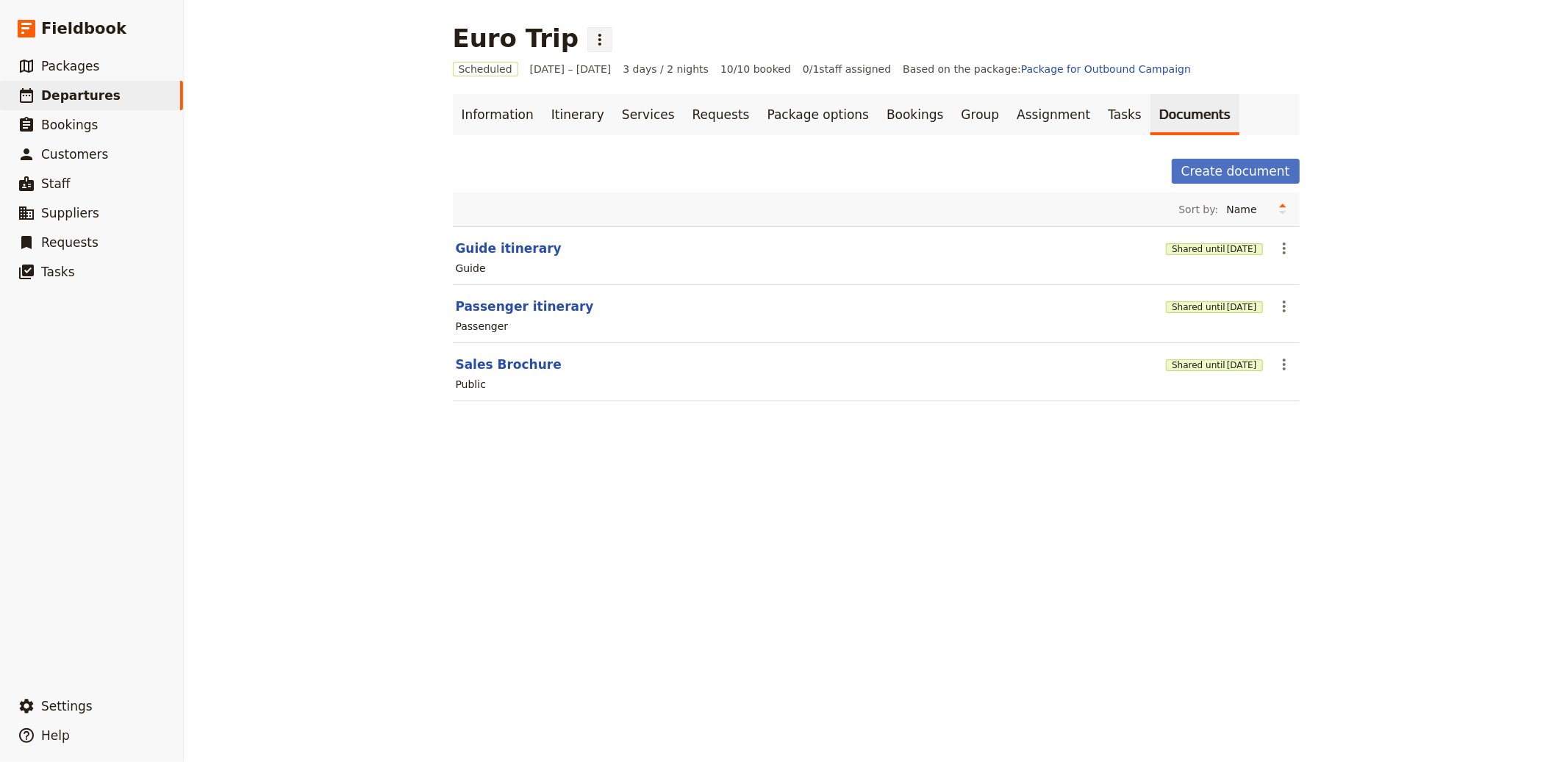
click at [591, 33] on icon "Actions" at bounding box center [600, 40] width 18 height 18
click at [628, 68] on span "Clone this departure" at bounding box center [617, 71] width 105 height 15
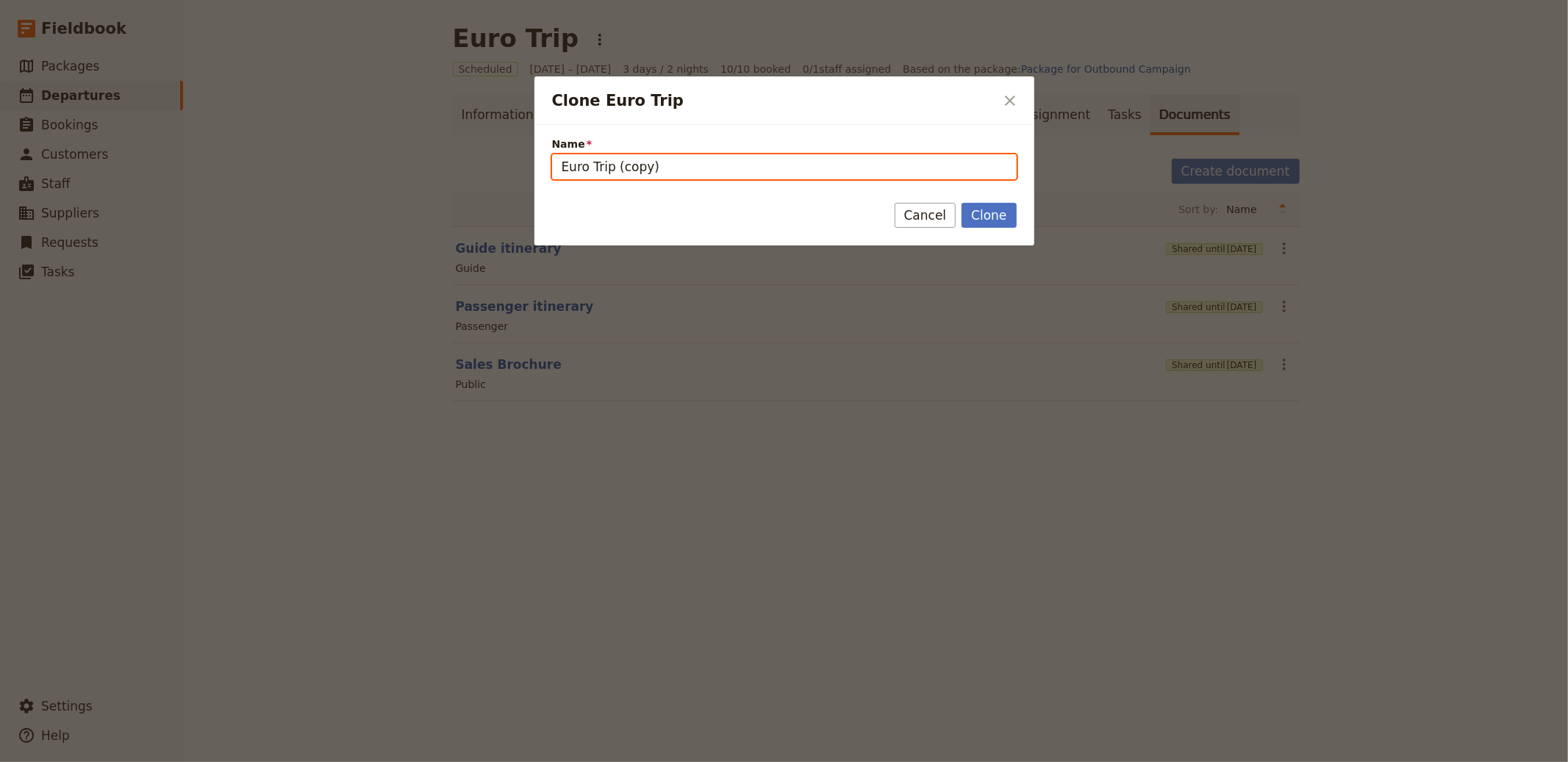
click at [695, 156] on input "Euro Trip (copy)" at bounding box center [784, 166] width 464 height 25
click at [693, 161] on input "Euro Trip (copy)" at bounding box center [784, 166] width 464 height 25
paste input "pe Escape"
type input "Europe Escape"
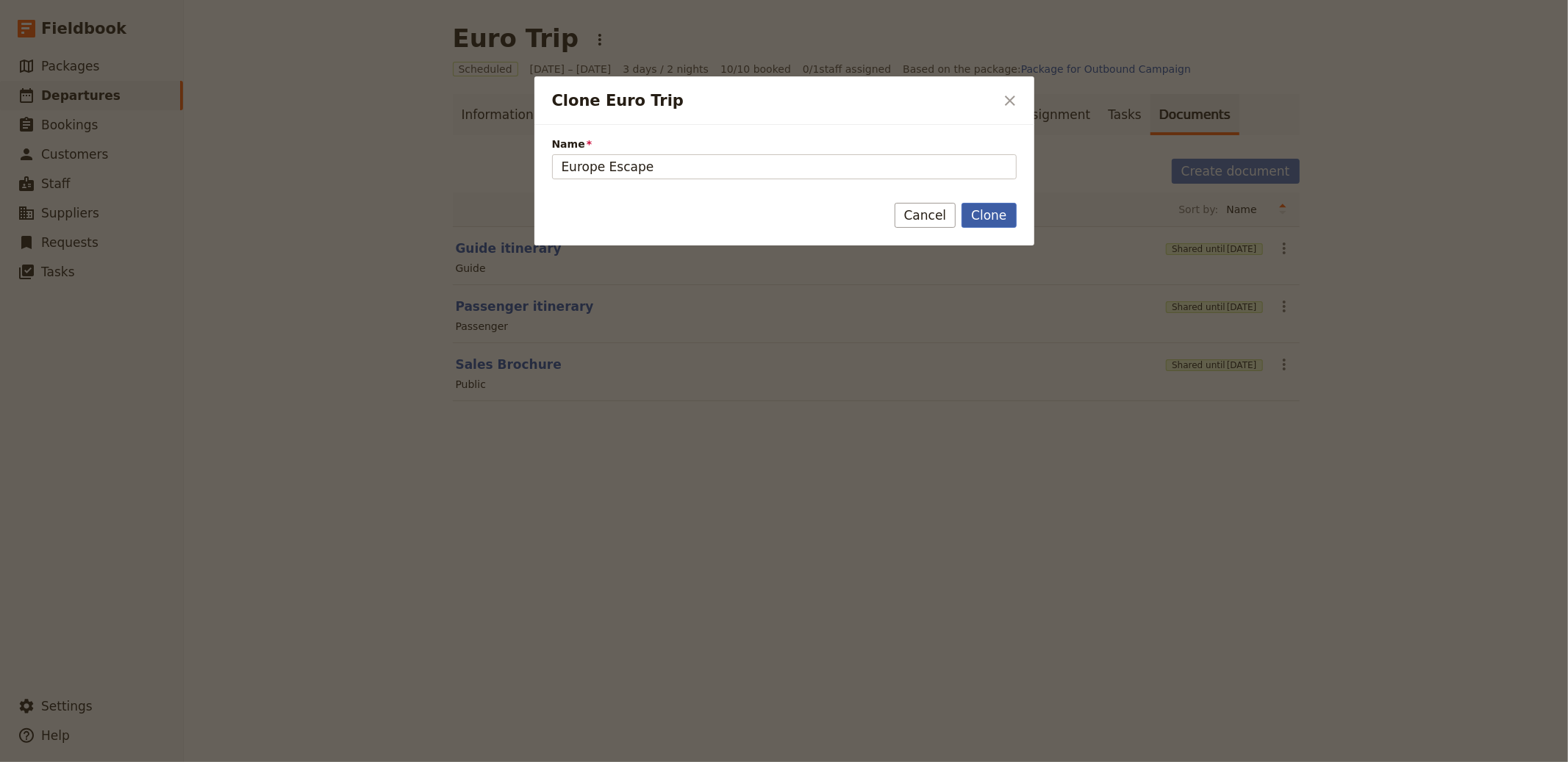
click at [988, 217] on button "Clone" at bounding box center [989, 215] width 54 height 25
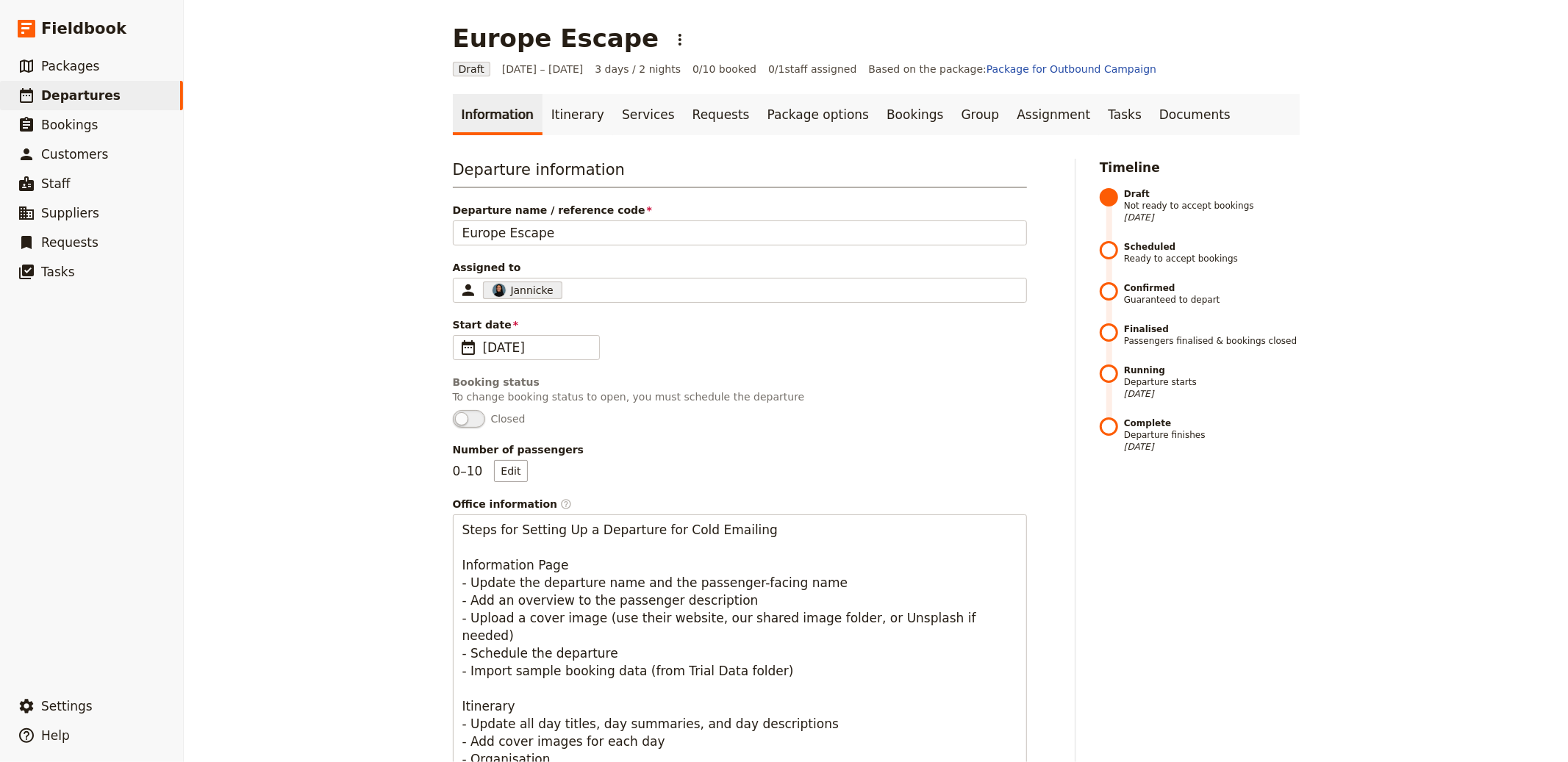
click at [556, 270] on span "Assigned to" at bounding box center [740, 267] width 574 height 15
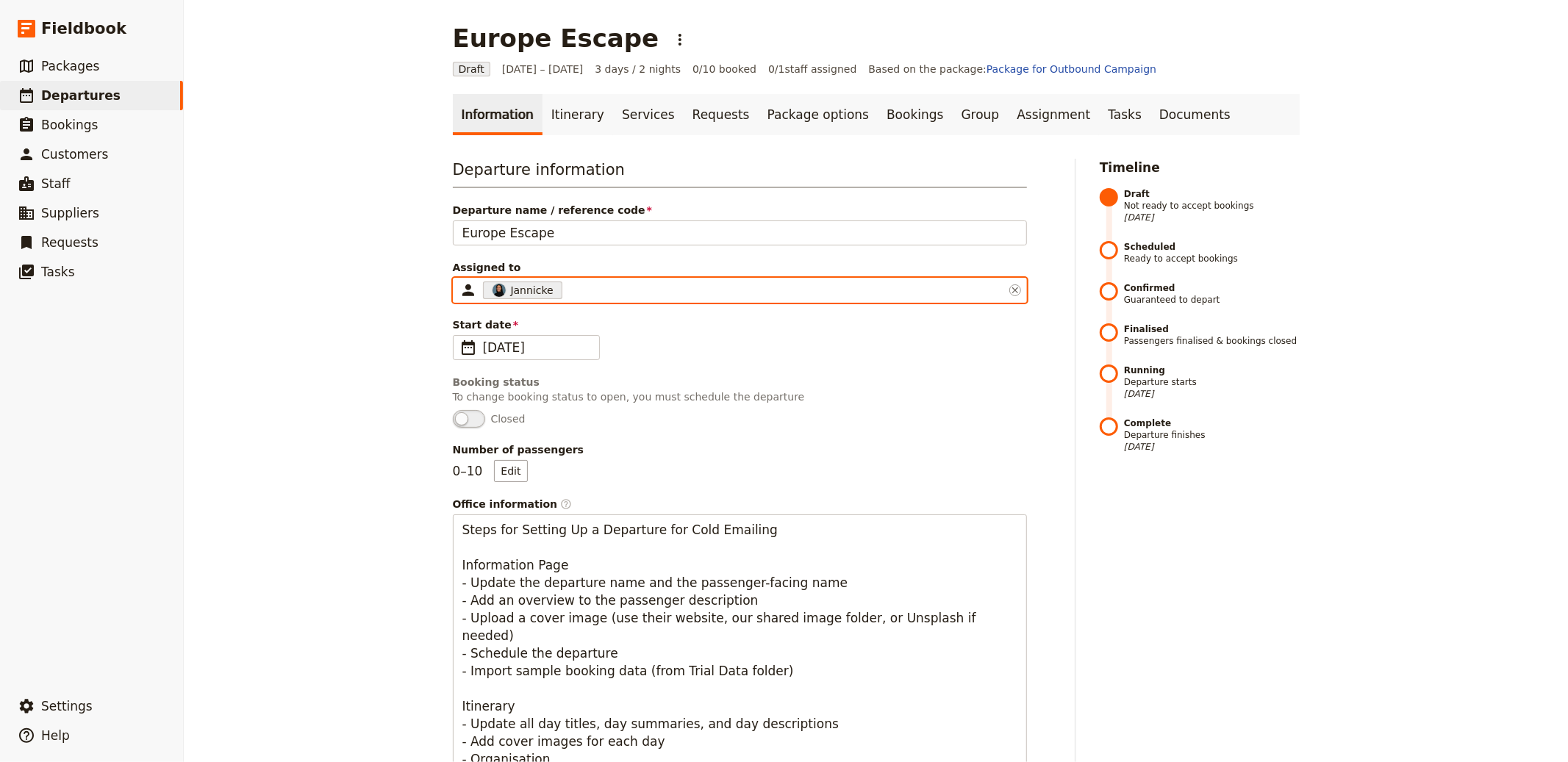
click at [565, 281] on input "Assigned to Jannicke 6666e71a7b40342051581b28" at bounding box center [566, 290] width 3 height 18
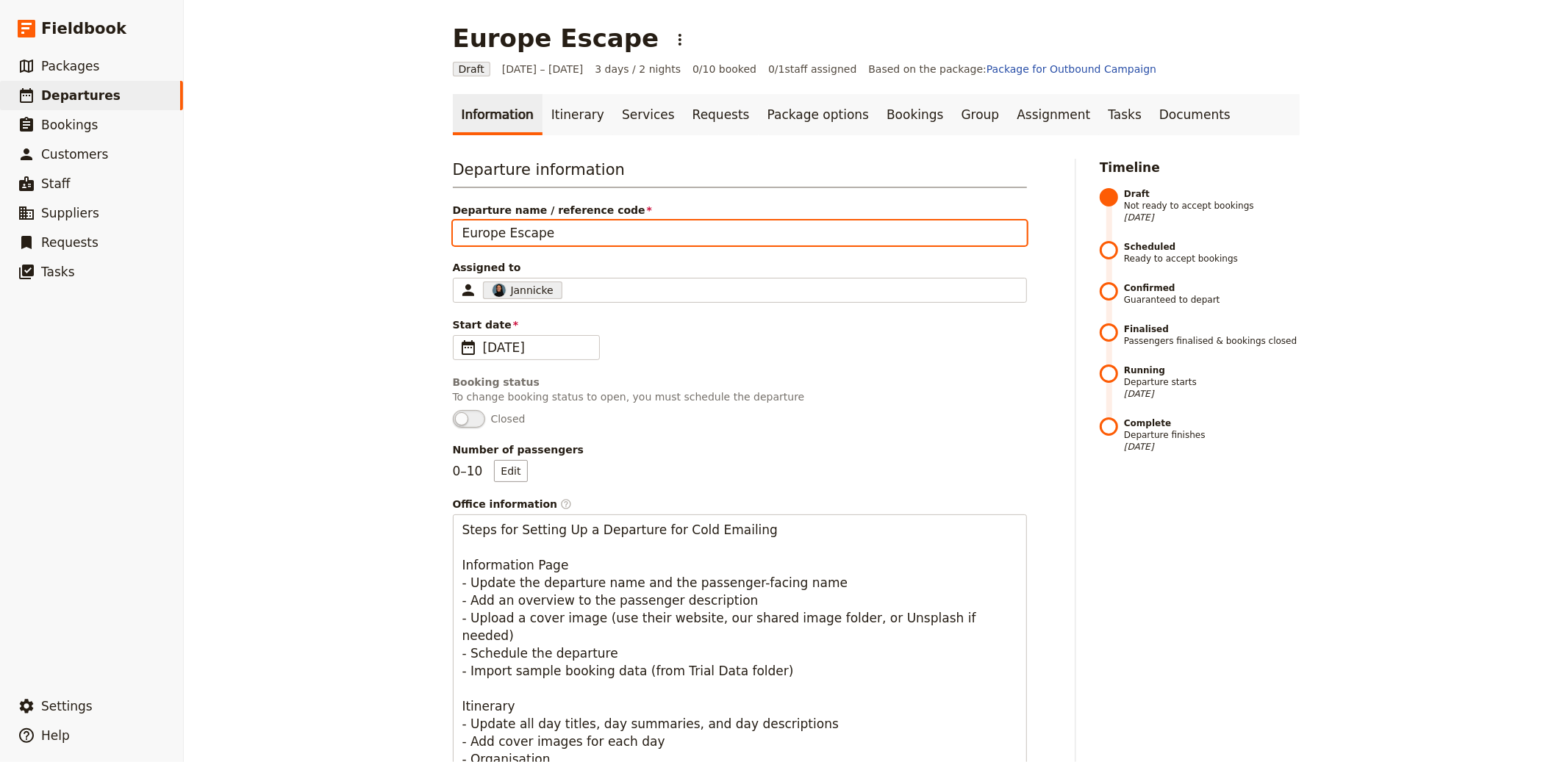
click at [566, 238] on input "Europe Escape" at bounding box center [740, 233] width 574 height 25
paste input "12-day Rome-to-Rome circuit visiting Venice, Innsbruck, Munich, the Rhine Valle…"
type input "Europe Escape"
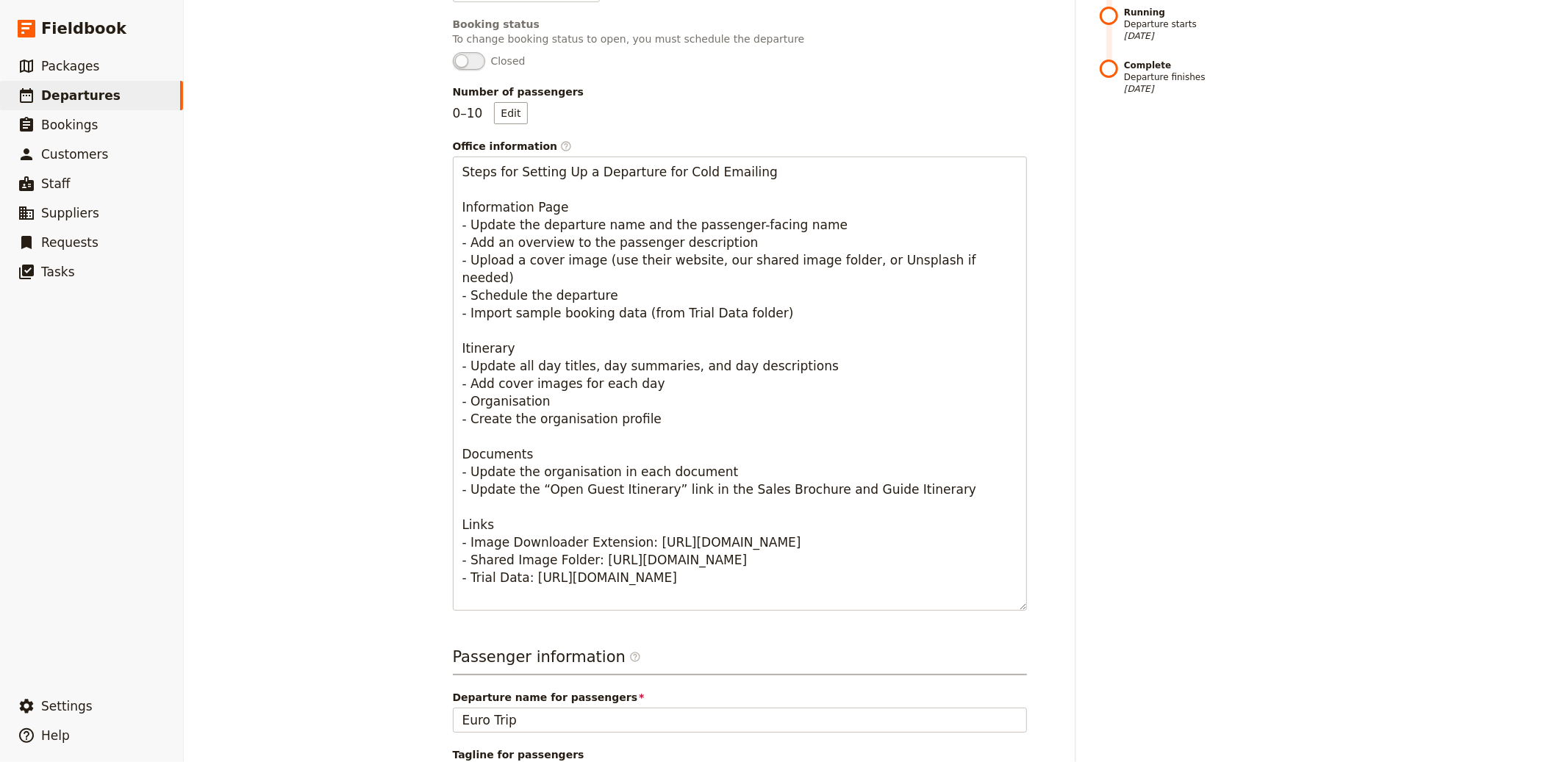
scroll to position [530, 0]
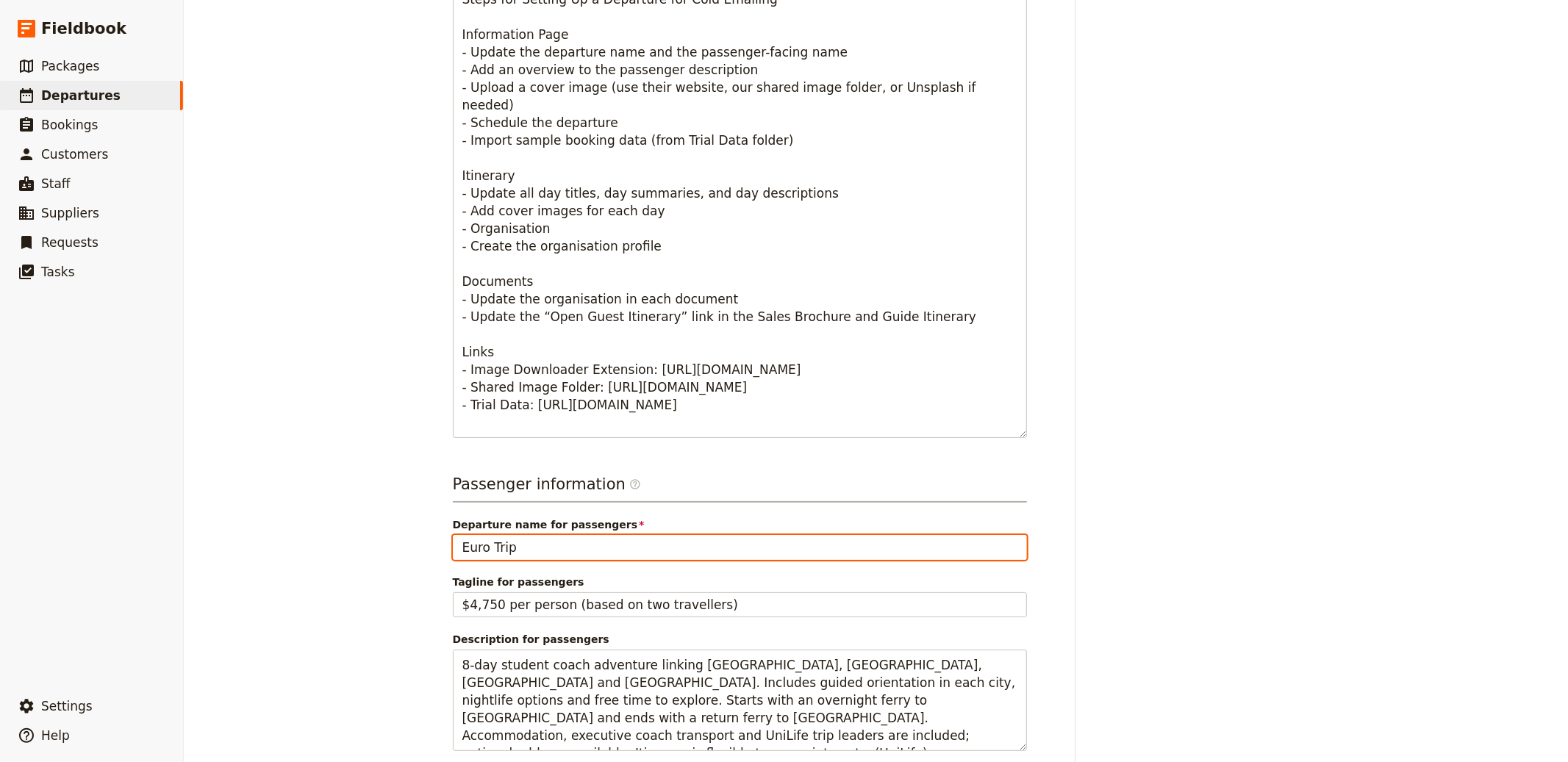
click at [550, 544] on input "Euro Trip" at bounding box center [740, 547] width 574 height 25
paste input "pe Escape"
type input "Europe Escape"
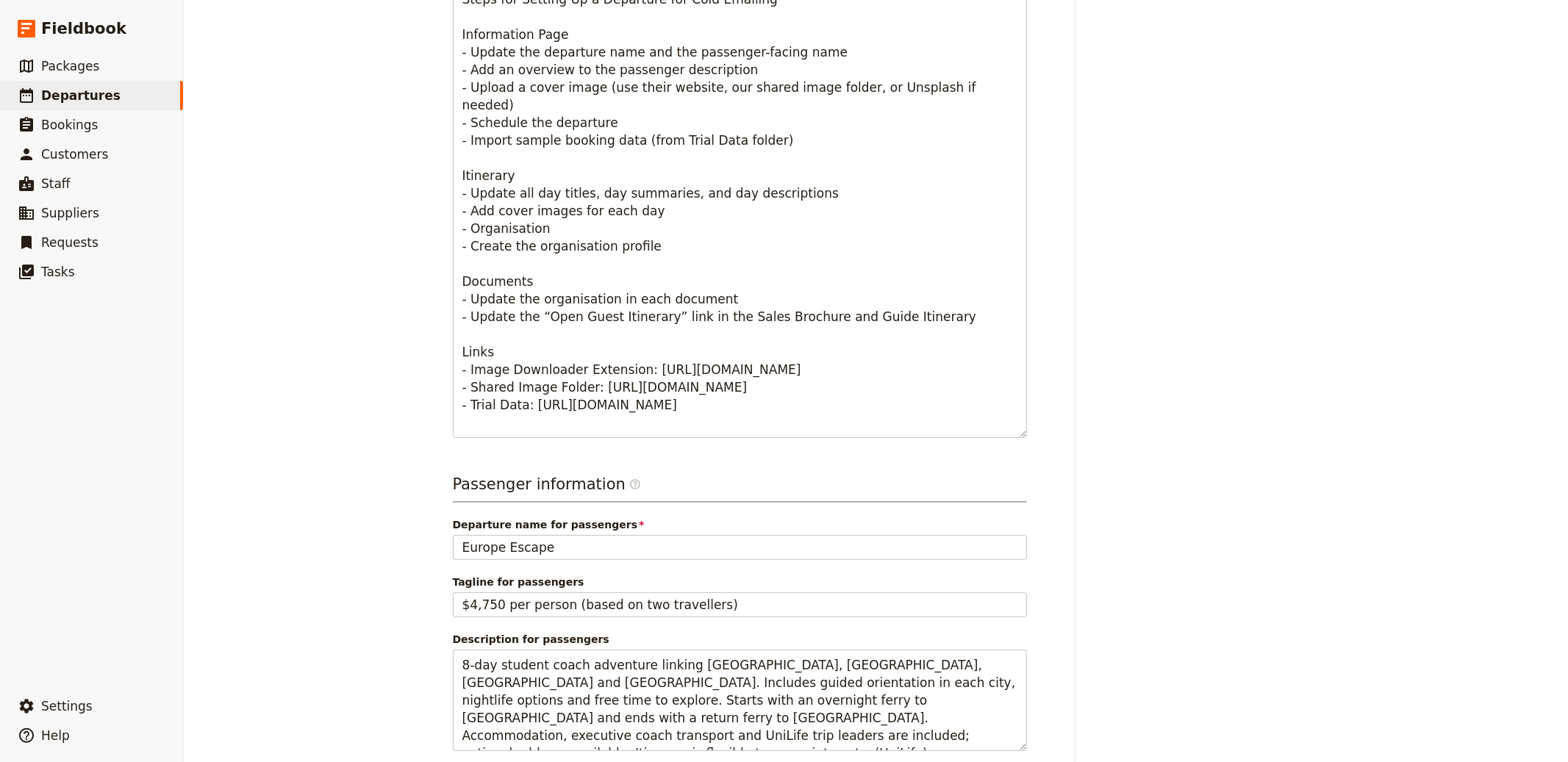
scroll to position [876, 0]
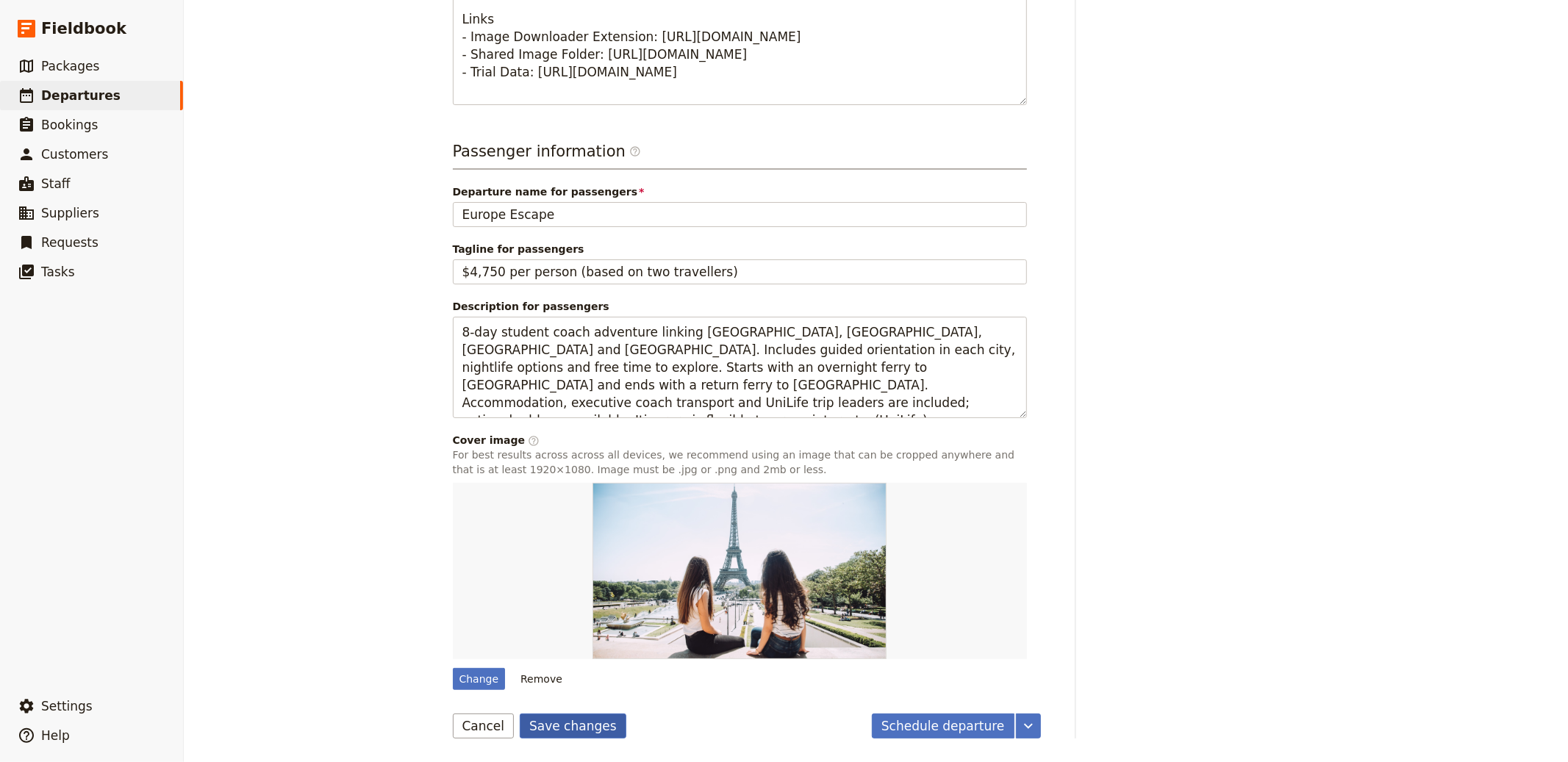
click at [541, 718] on button "Save changes" at bounding box center [573, 725] width 107 height 25
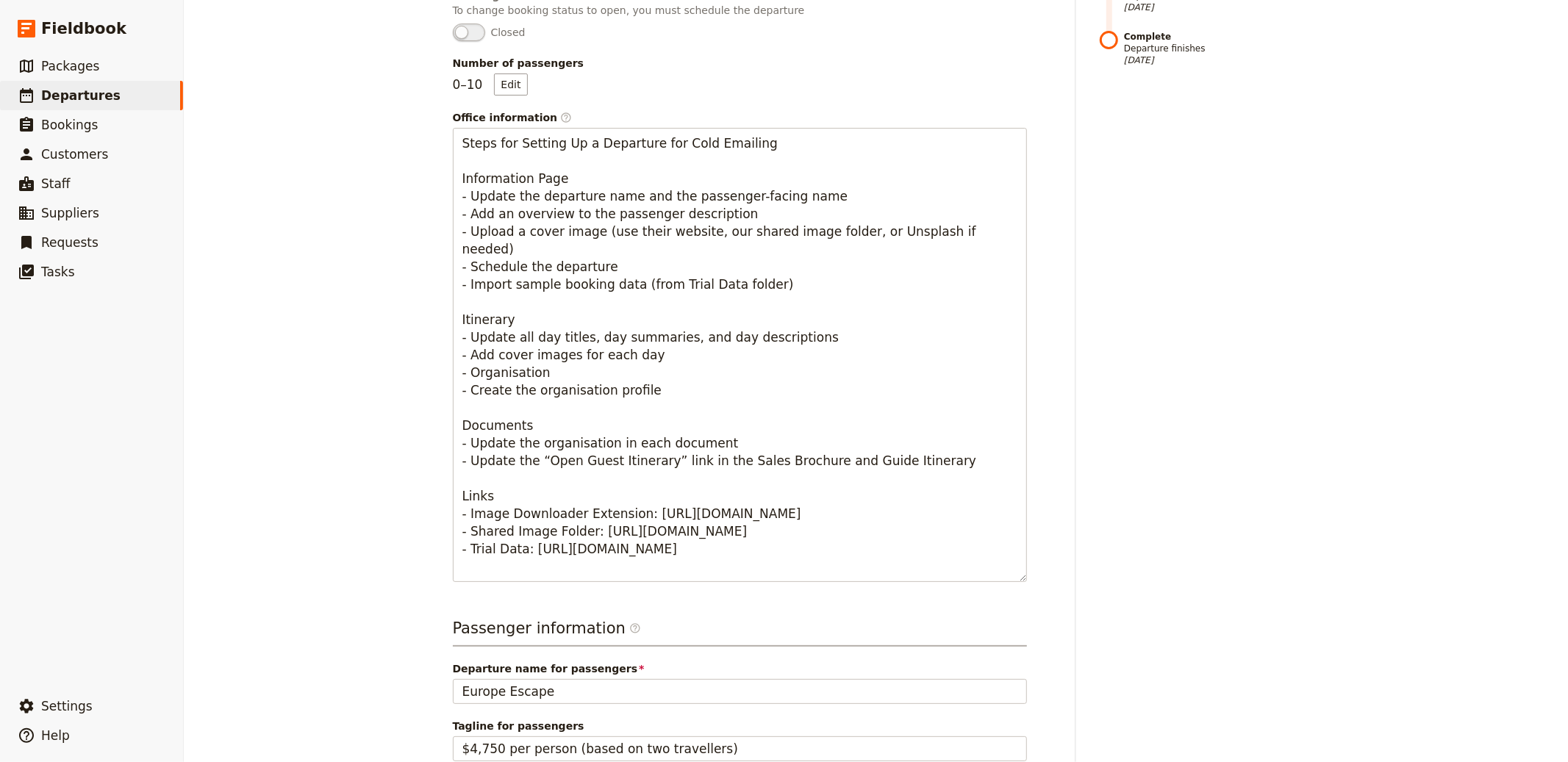
scroll to position [0, 0]
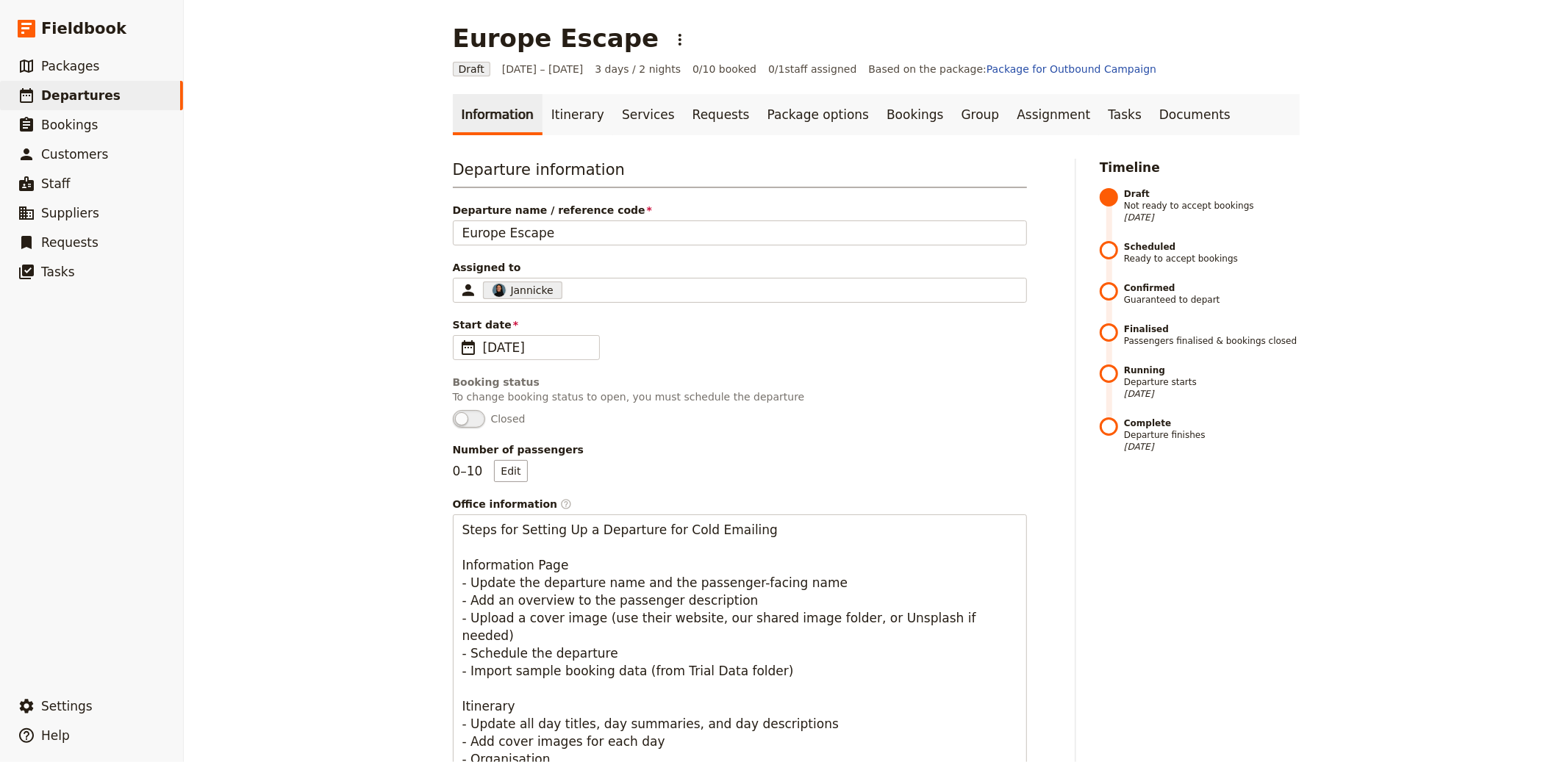
click at [561, 126] on link "Itinerary" at bounding box center [577, 115] width 70 height 42
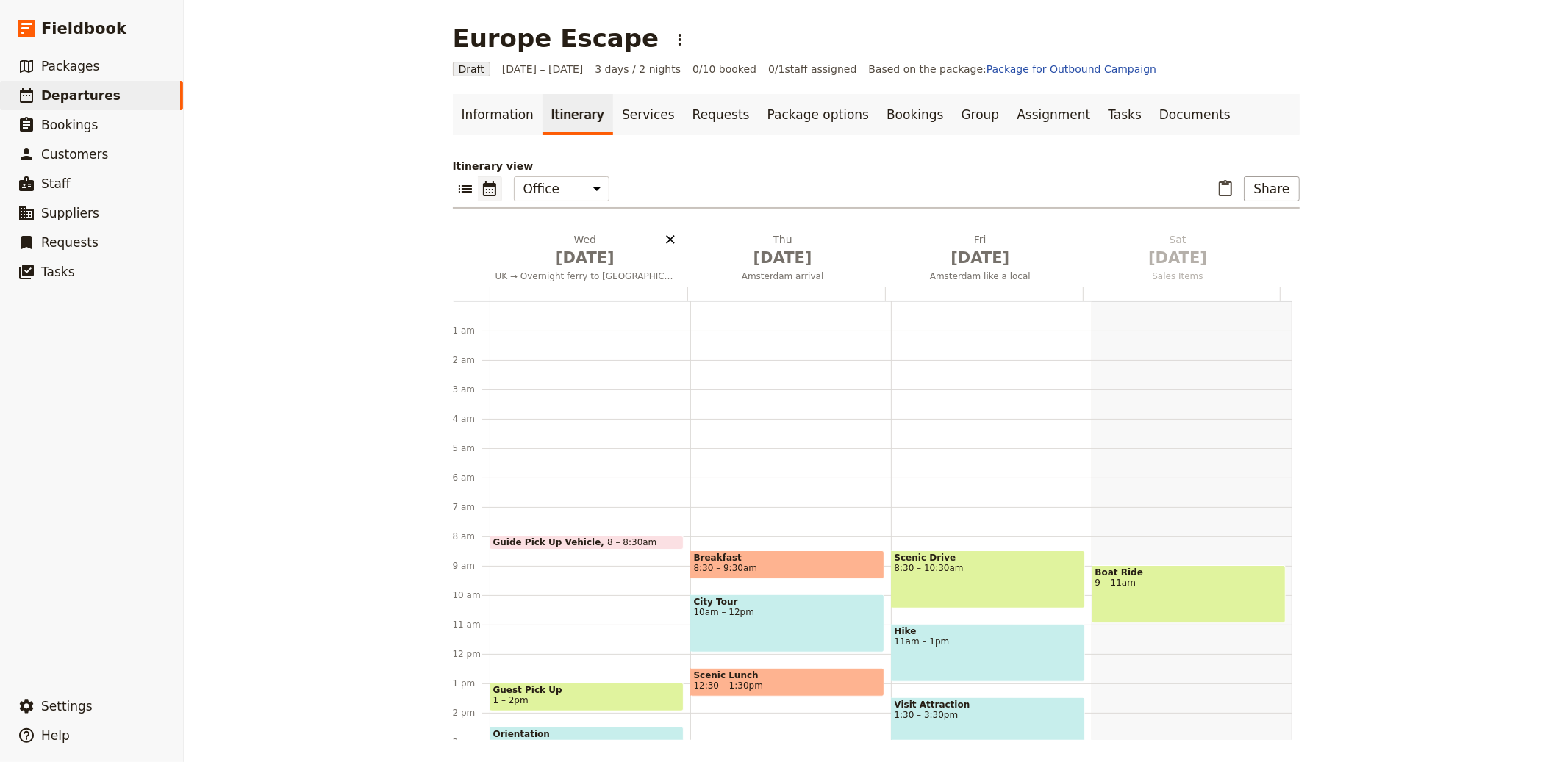
scroll to position [191, 0]
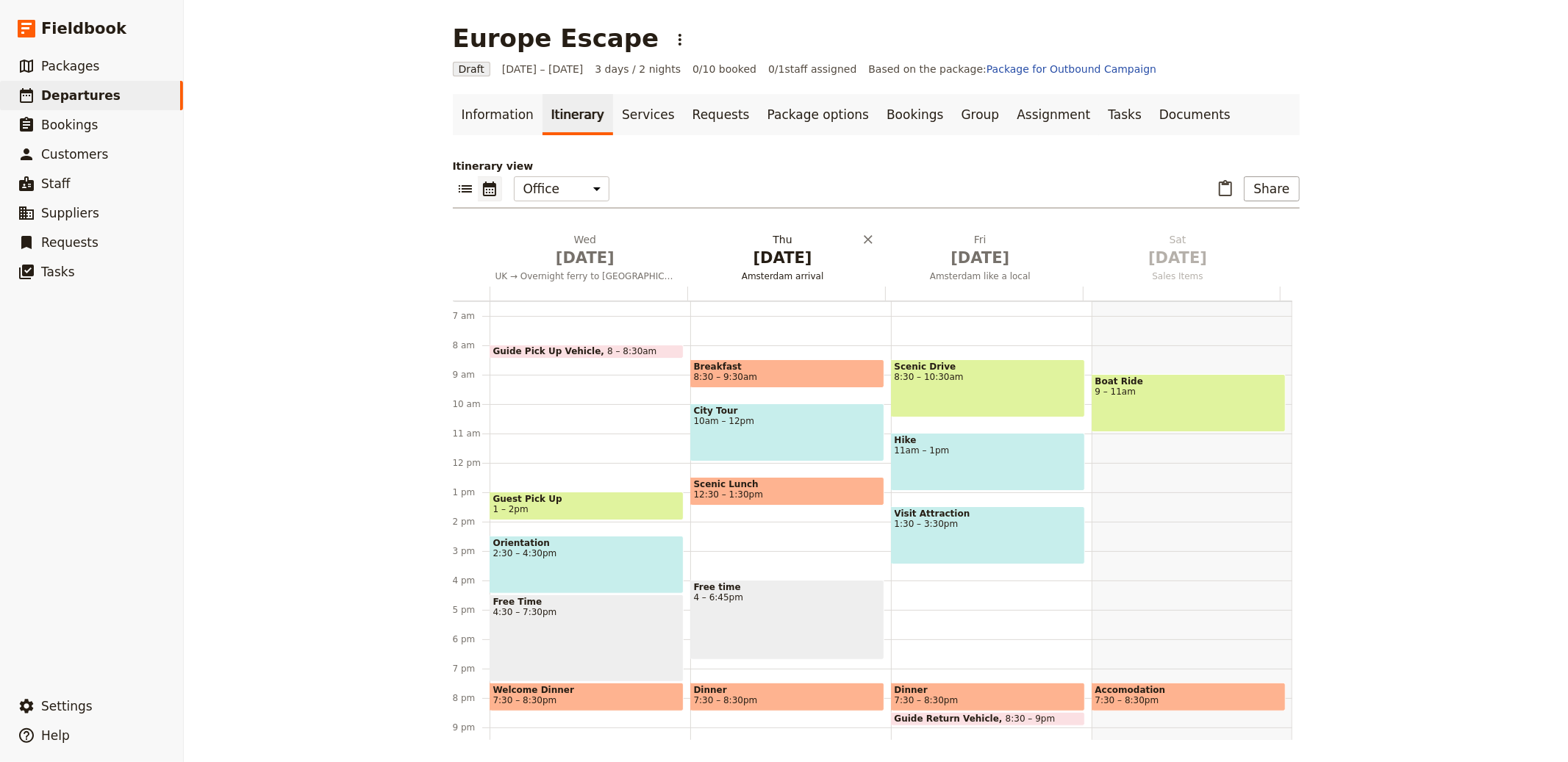
click at [588, 249] on span "[DATE]" at bounding box center [586, 258] width 180 height 22
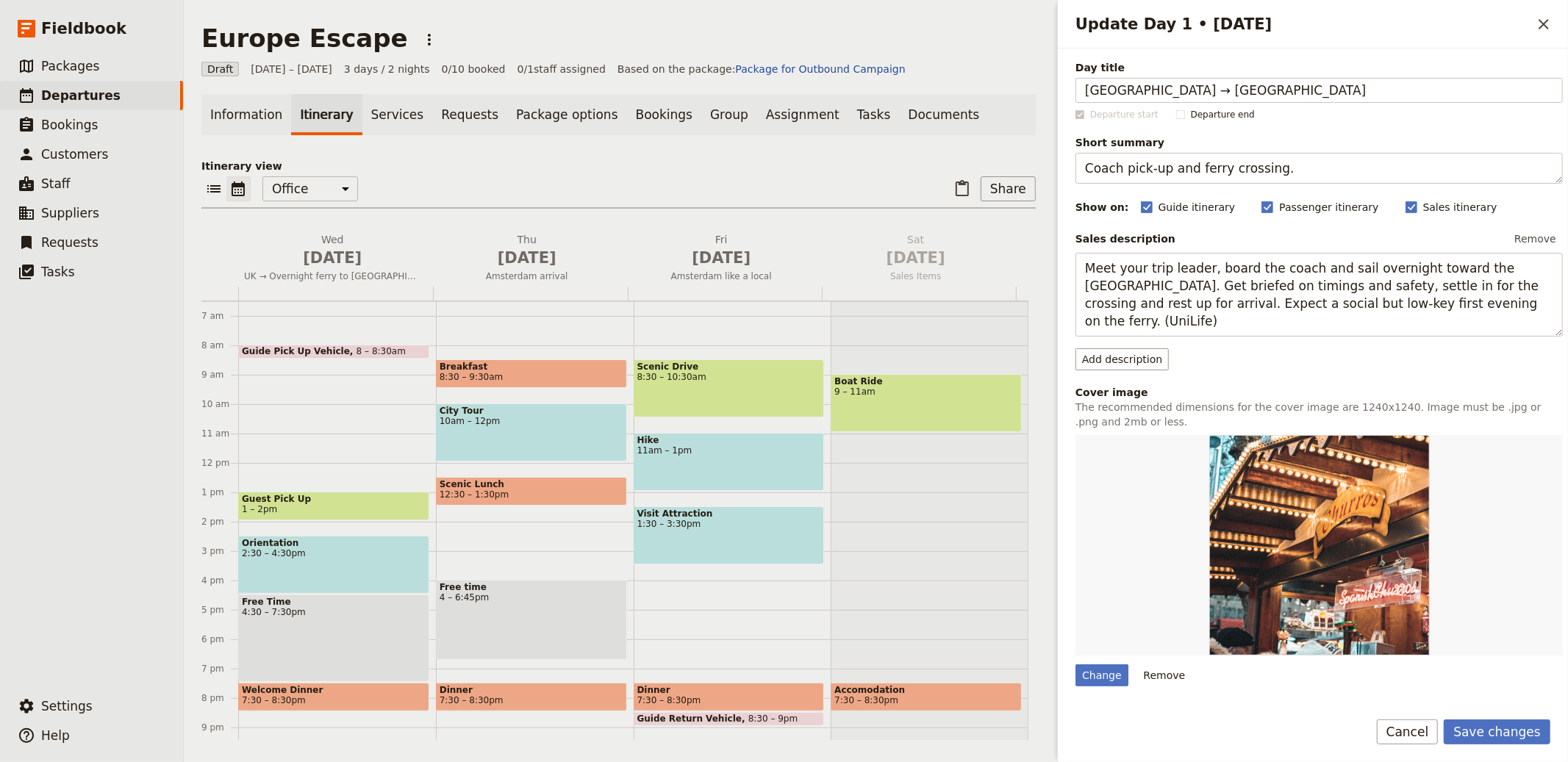
type input "Rome → Venice"
click at [1259, 169] on textarea "Coach pick-up and ferry crossing." at bounding box center [1320, 168] width 487 height 31
paste textarea "Orientation in Rome; evening Venice"
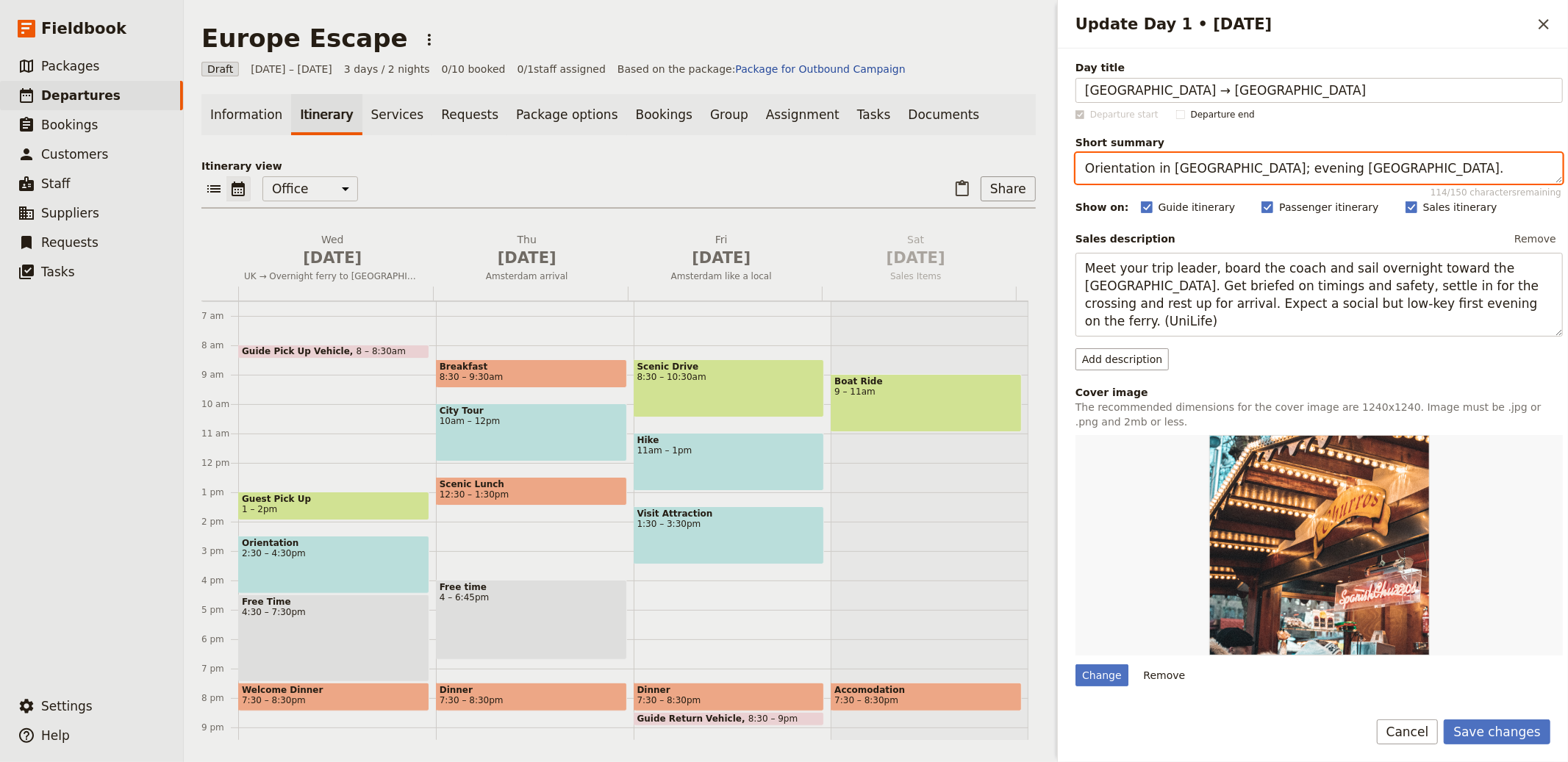
type textarea "Orientation in Rome; evening Venice."
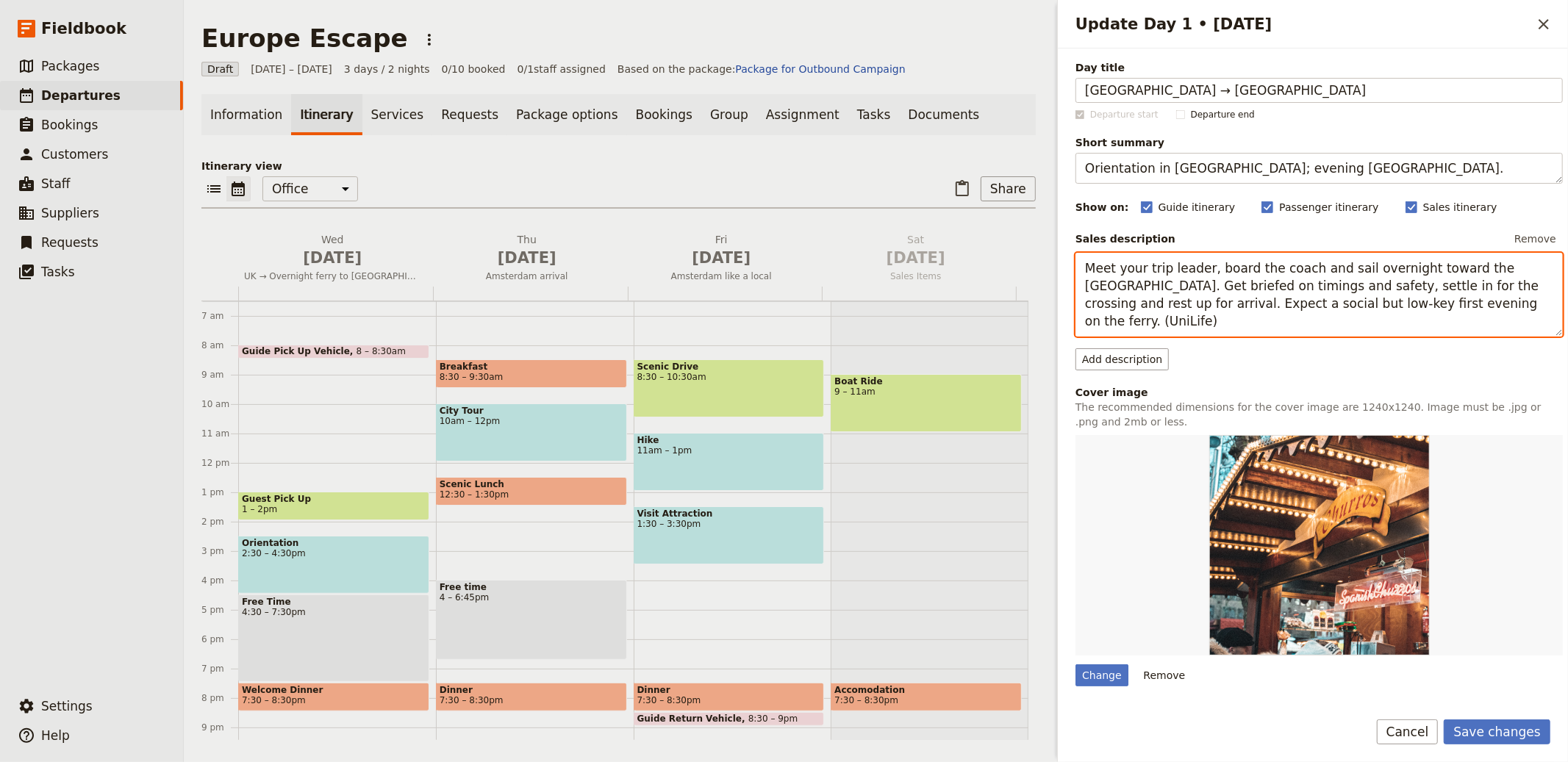
click at [1274, 283] on textarea "Meet your trip leader, board the coach and sail overnight toward the Netherland…" at bounding box center [1320, 295] width 487 height 84
paste textarea "Begin with a Rome orientation walk before travelling to Venice. Explore St Mark…"
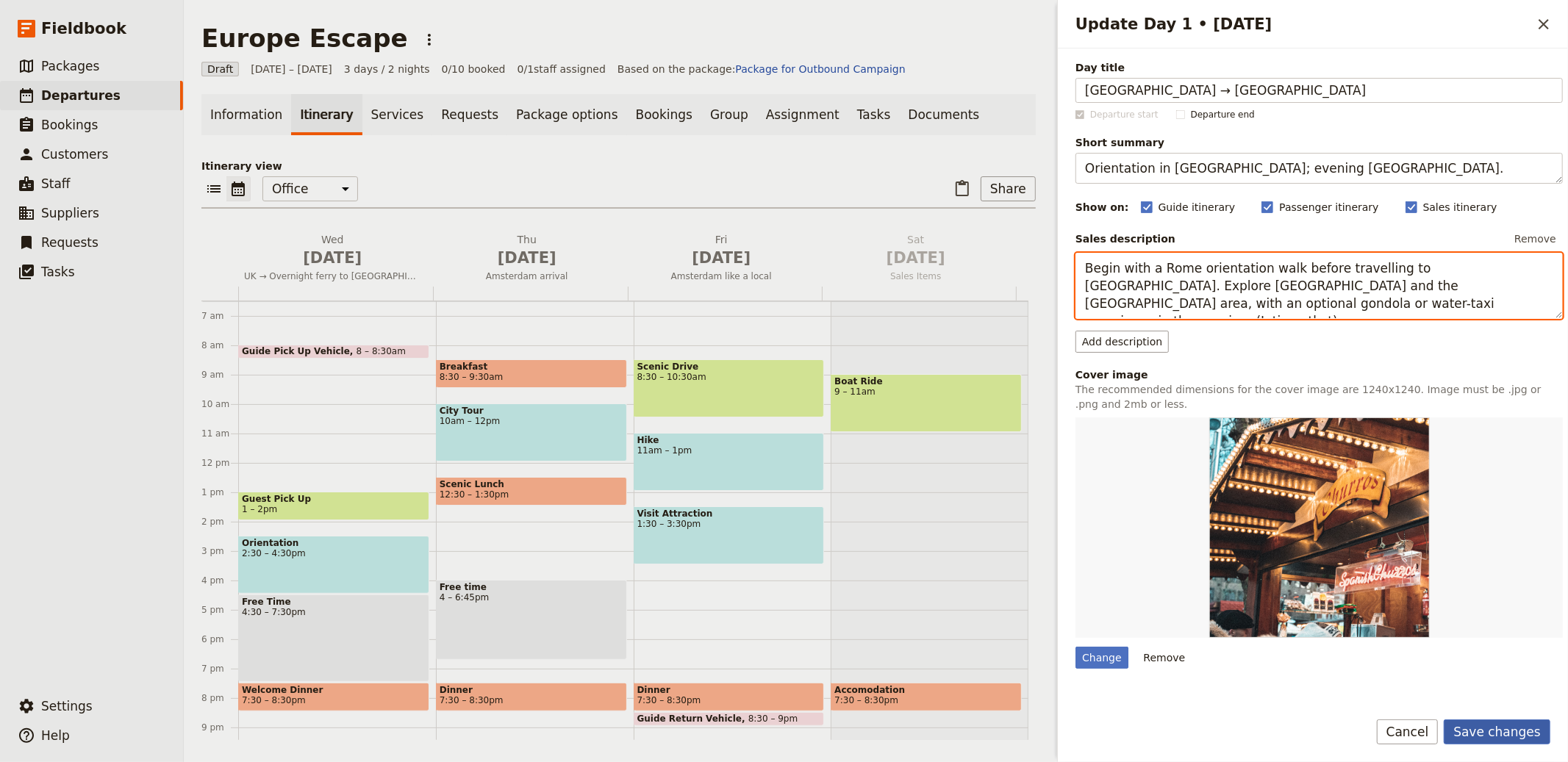
type textarea "Begin with a Rome orientation walk before travelling to Venice. Explore St Mark…"
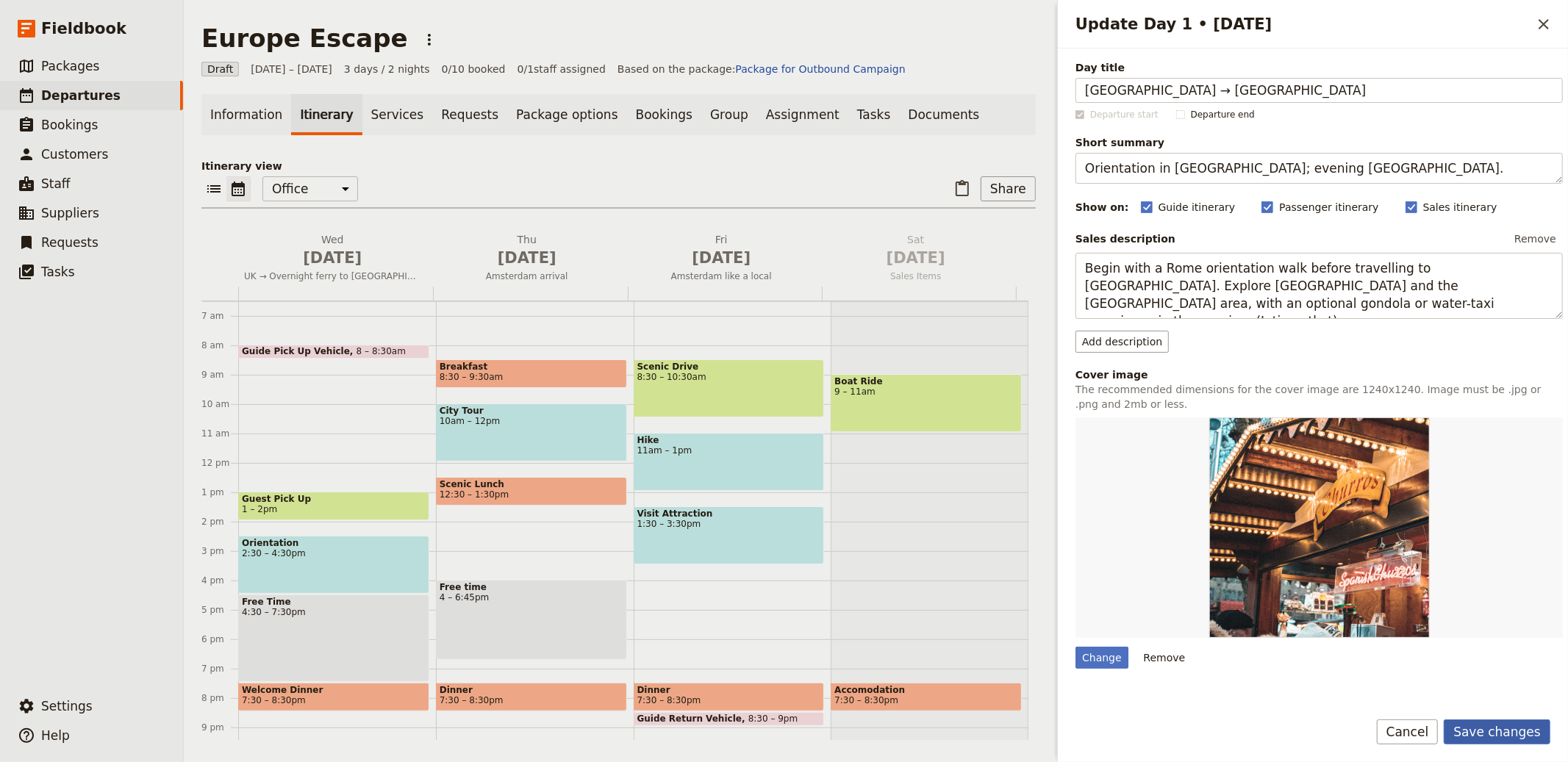
click at [1502, 727] on button "Save changes" at bounding box center [1498, 731] width 107 height 25
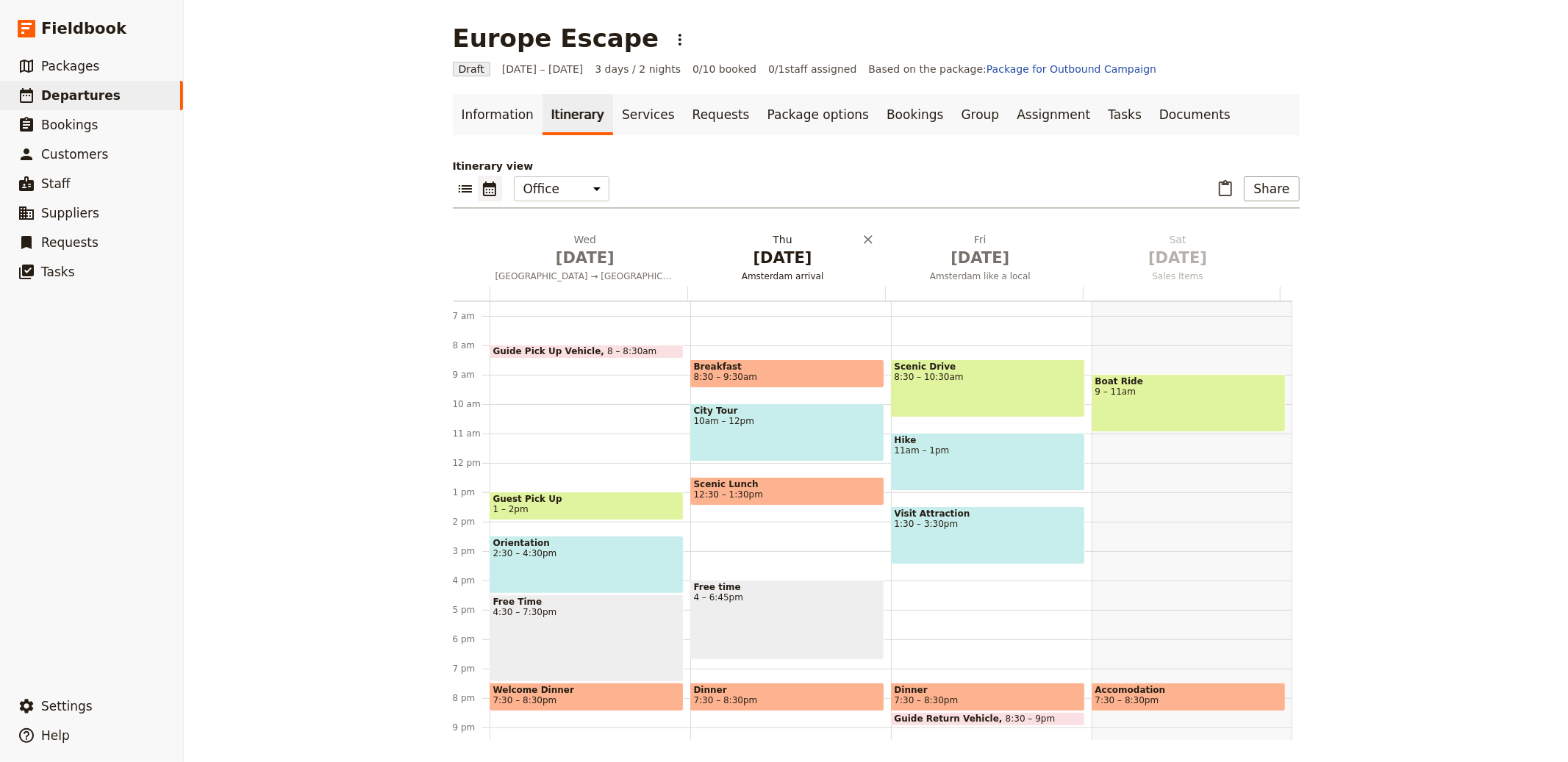
click at [749, 247] on span "[DATE]" at bounding box center [783, 258] width 180 height 22
click at [891, 247] on span "[DATE]" at bounding box center [981, 258] width 180 height 22
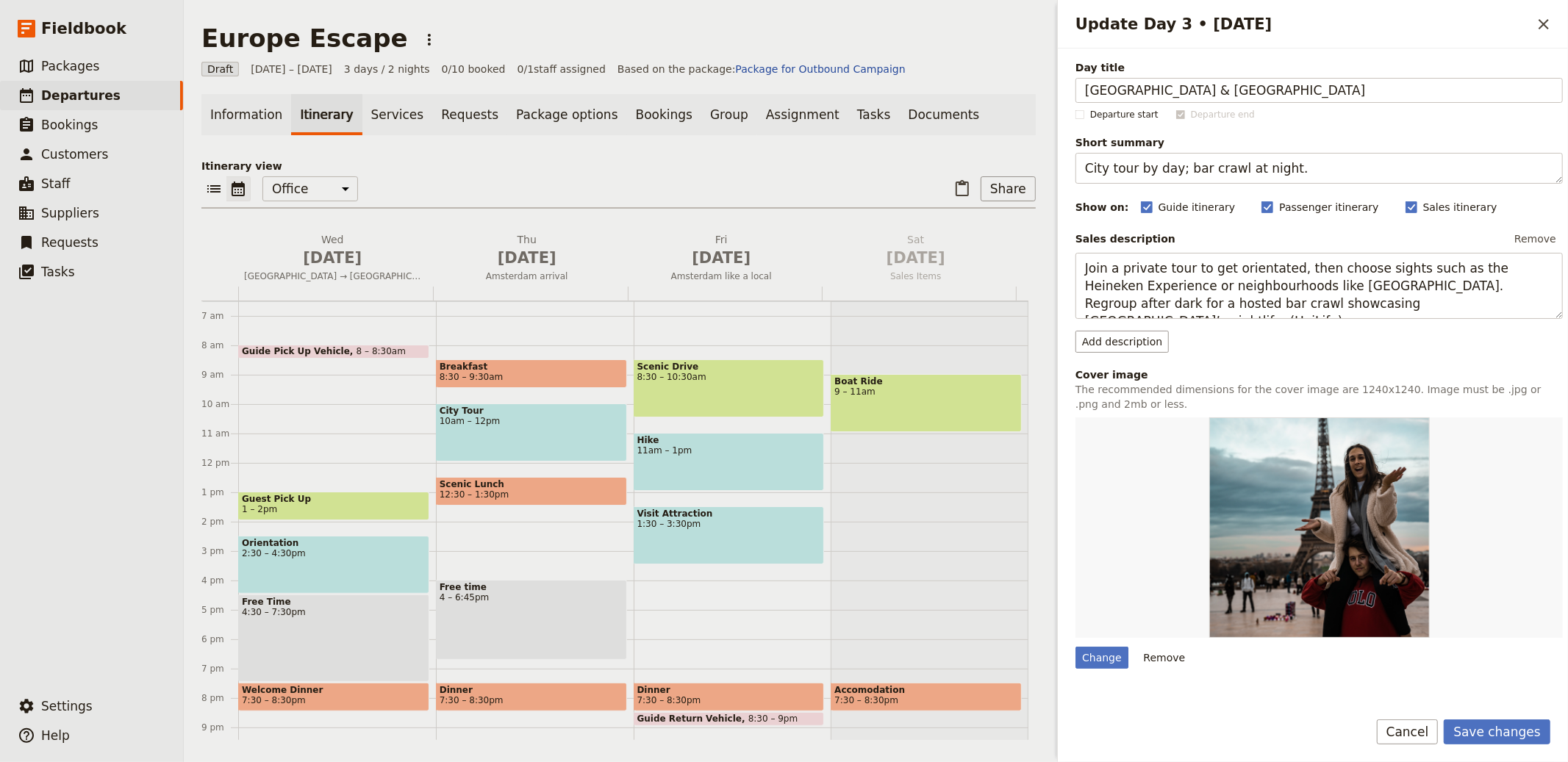
type input "Innsbruck & Munich"
click at [1224, 161] on textarea "City tour by day; bar crawl at night." at bounding box center [1320, 168] width 487 height 31
paste textarea "Alps gateway and Bavarian conviviality"
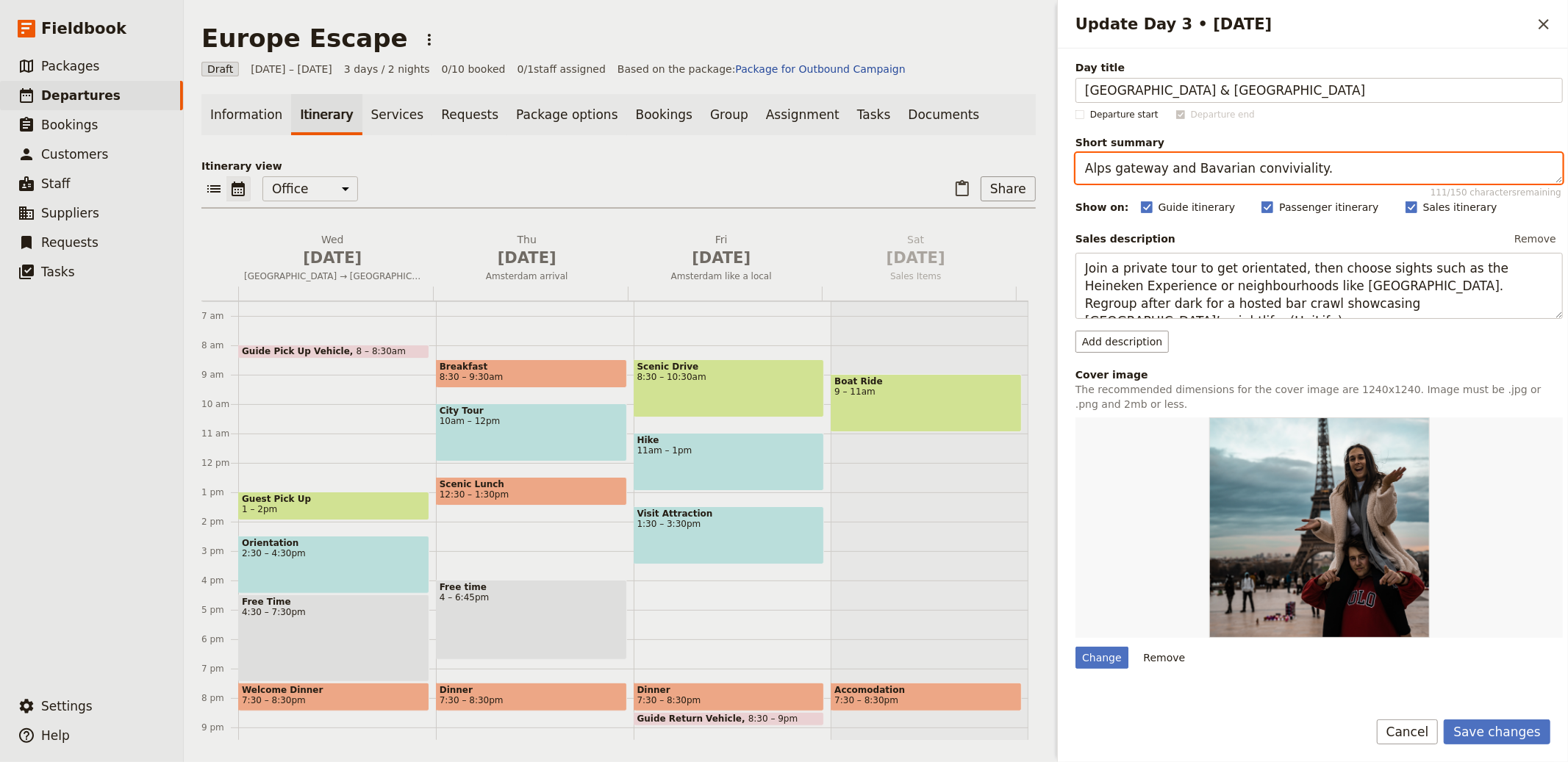
type textarea "Alps gateway and Bavarian conviviality."
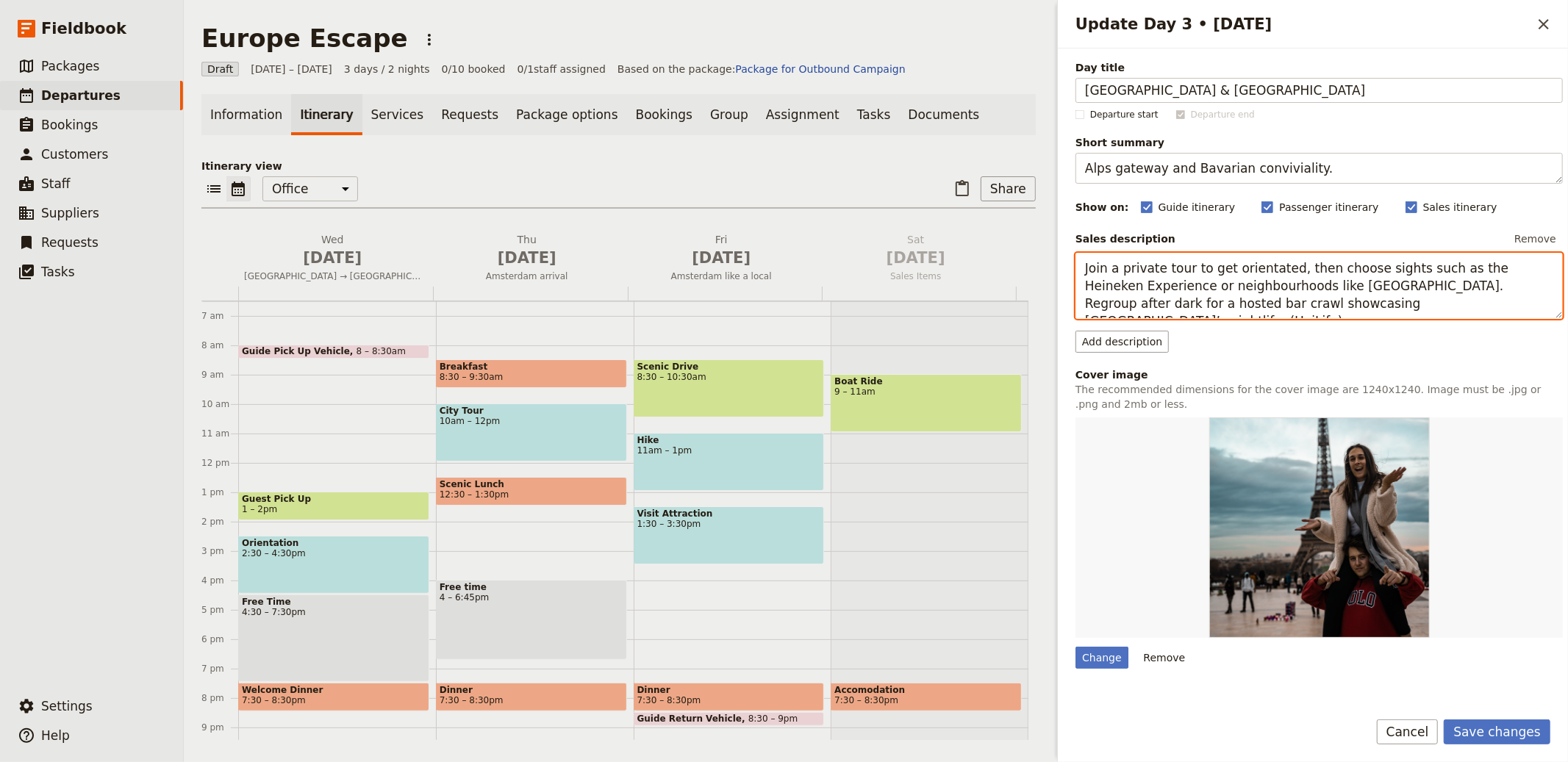
click at [1247, 282] on textarea "Join a private tour to get orientated, then choose sights such as the Heineken …" at bounding box center [1320, 286] width 487 height 66
paste textarea "Update Day 3 • 3 Oct"
click at [1345, 279] on textarea "Join a private tour to get orientated, then choose sights such as the Heineken …" at bounding box center [1320, 286] width 487 height 66
paste textarea "Cross the Brenner Pass to Innsbruck for an orientation and Swarovski stop, then…"
type textarea "Cross the Brenner Pass to Innsbruck for an orientation and Swarovski stop, then…"
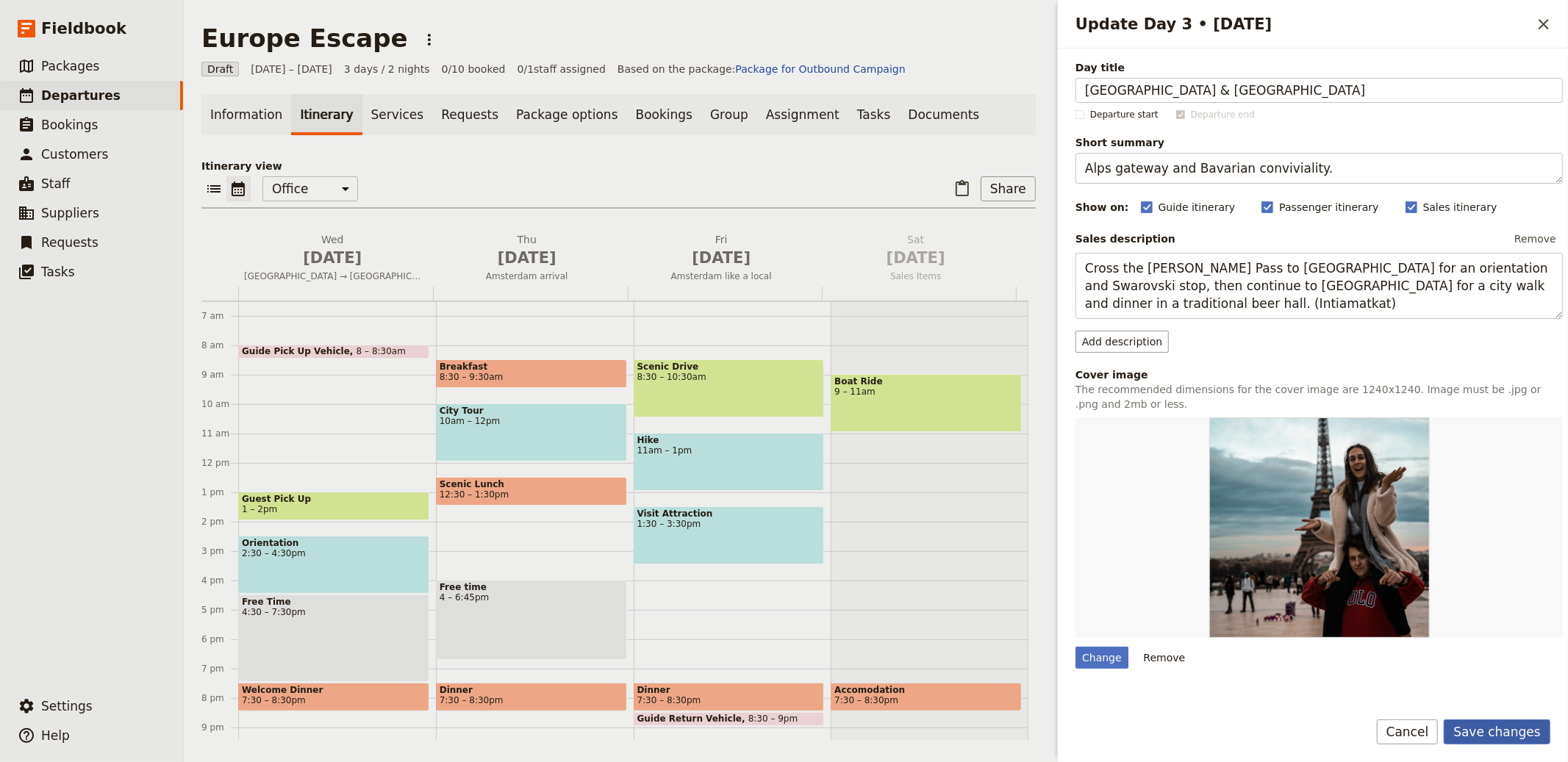
click at [1509, 726] on button "Save changes" at bounding box center [1498, 731] width 107 height 25
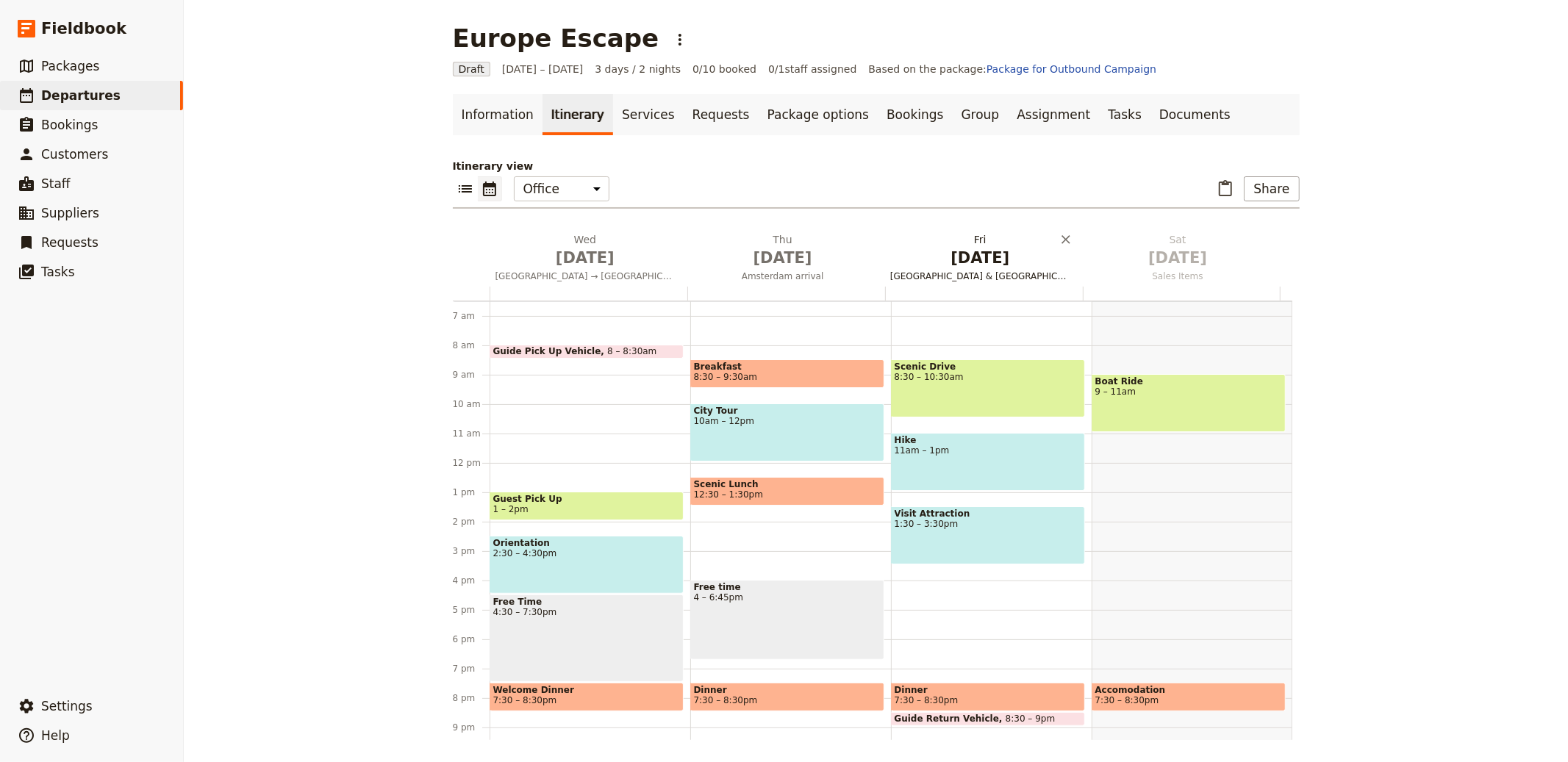
click at [956, 261] on span "[DATE]" at bounding box center [981, 258] width 180 height 22
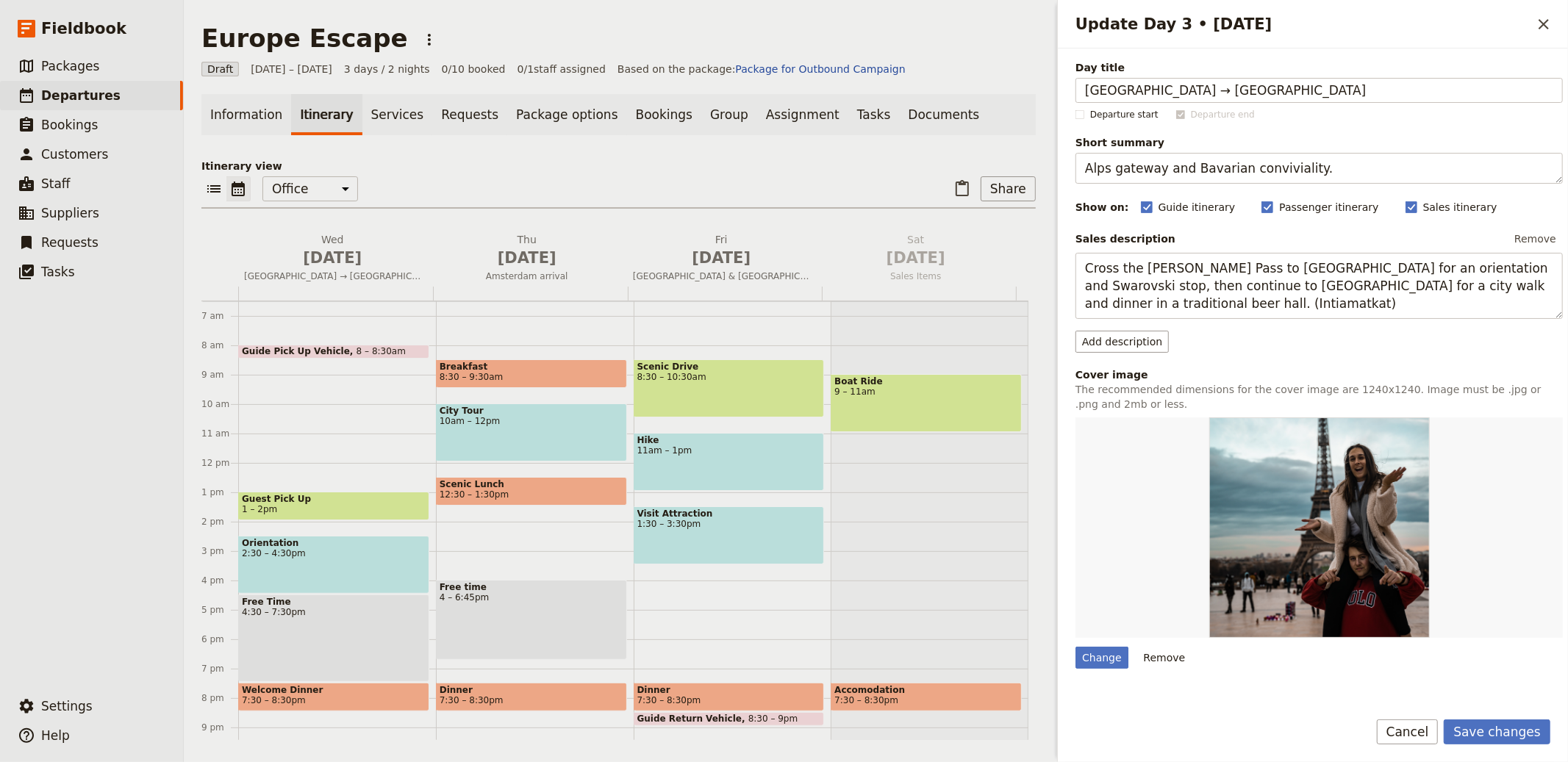
type input "Bavaria → Rhine Valley"
click at [1313, 160] on textarea "Alps gateway and Bavarian conviviality." at bounding box center [1320, 168] width 487 height 31
paste textarea "Cruise, castles and tasting"
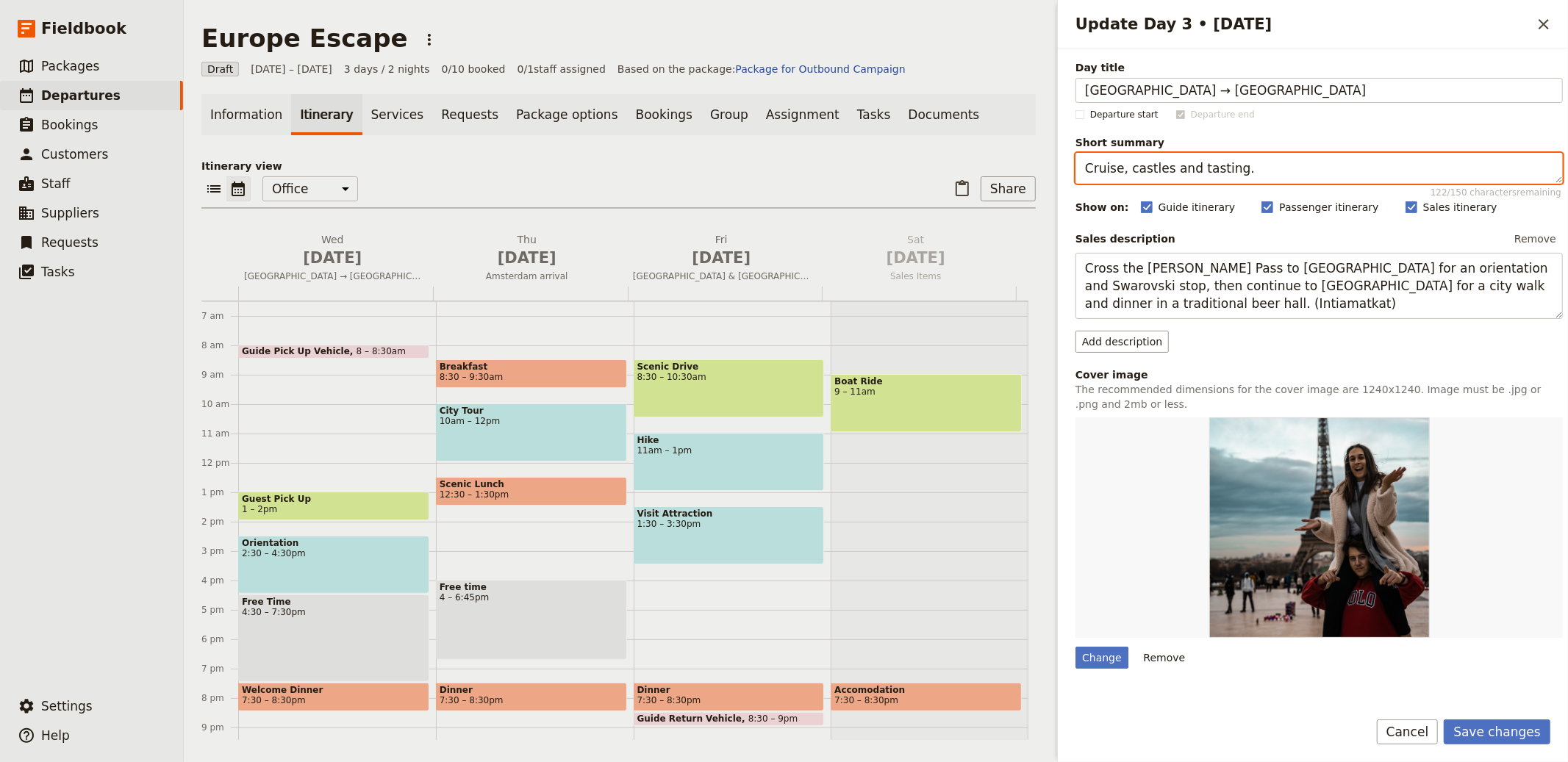
type textarea "Cruise, castles and tasting."
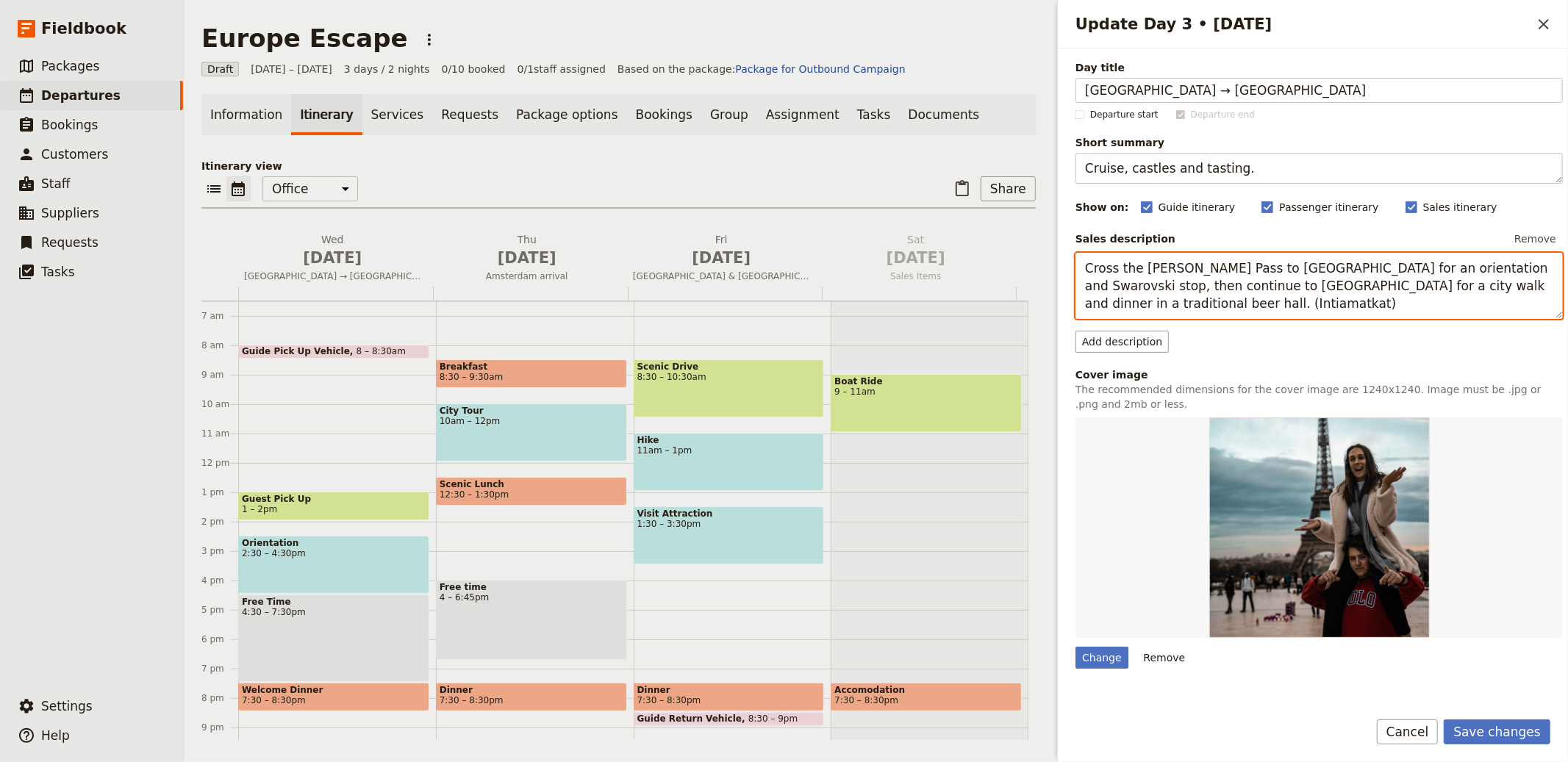
click at [1374, 273] on textarea "Cross the Brenner Pass to Innsbruck for an orientation and Swarovski stop, then…" at bounding box center [1320, 286] width 487 height 66
paste textarea "Travel to the Rhine Valley for a riverboat cruise past vineyards and castles, f…"
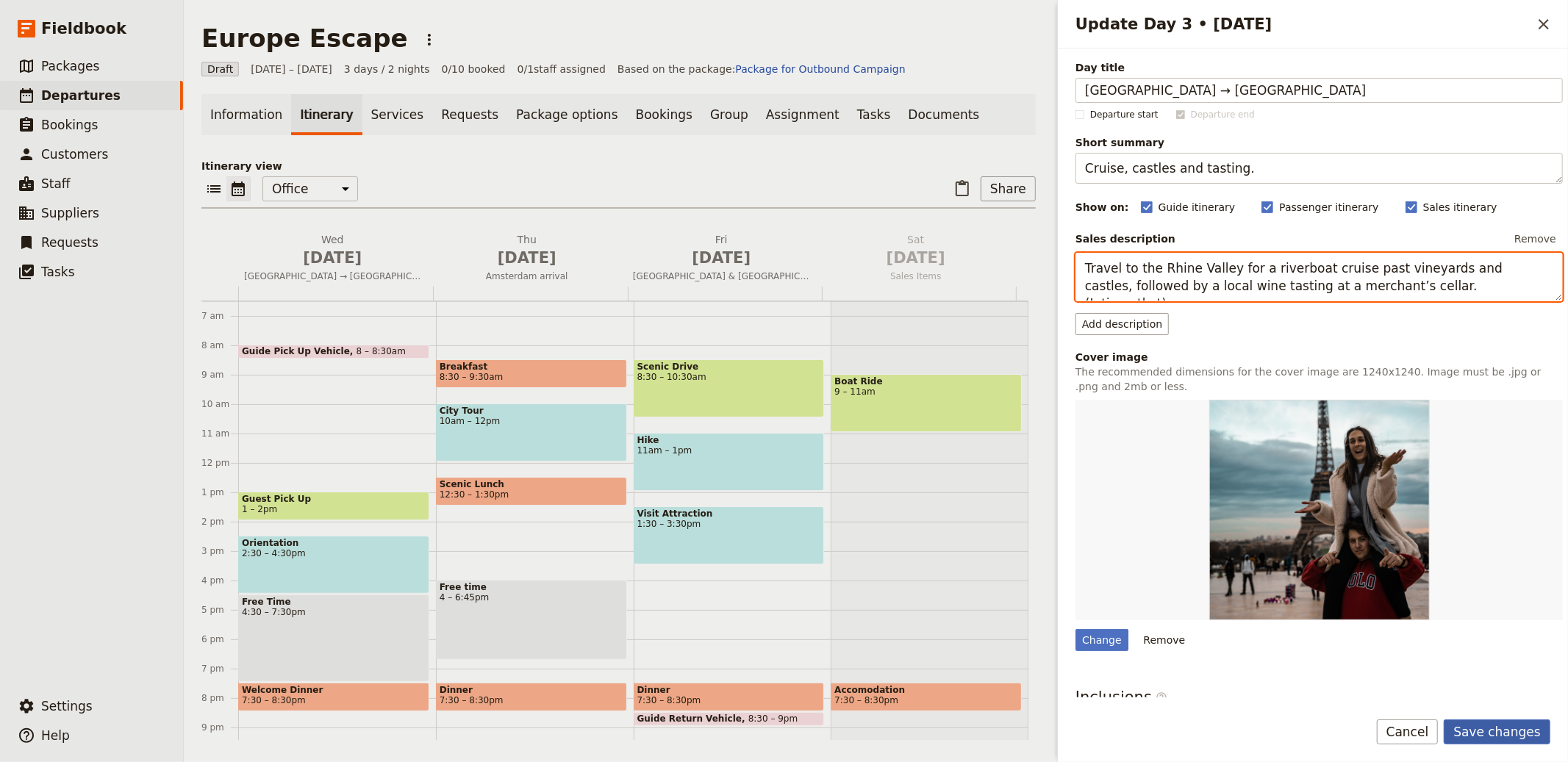
type textarea "Travel to the Rhine Valley for a riverboat cruise past vineyards and castles, f…"
click at [1508, 724] on button "Save changes" at bounding box center [1498, 731] width 107 height 25
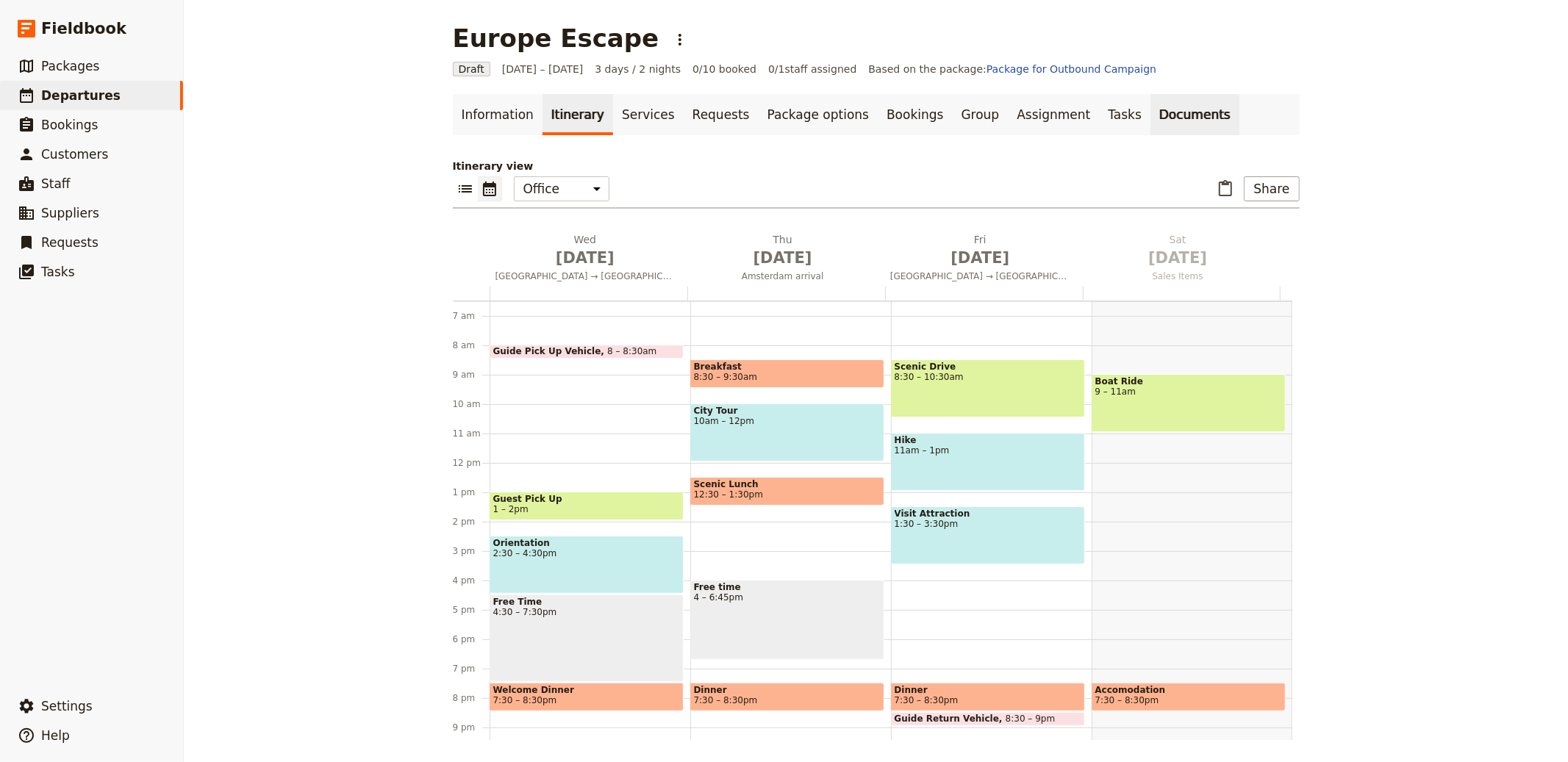
click at [1150, 128] on link "Documents" at bounding box center [1195, 115] width 89 height 42
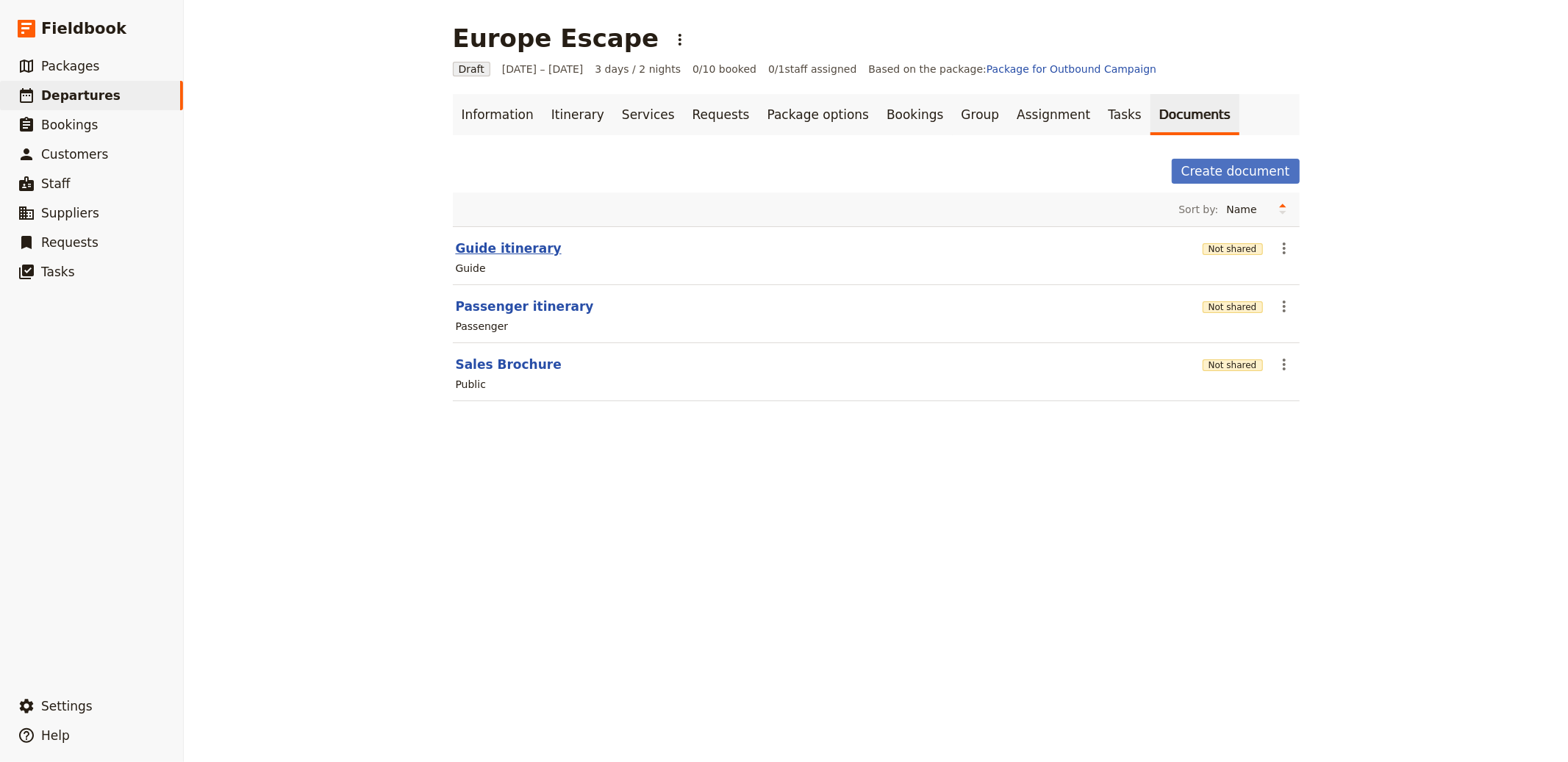
click at [522, 252] on button "Guide itinerary" at bounding box center [509, 248] width 106 height 18
select select "STAFF"
select select "RUN_SHEET"
select select "LARGE"
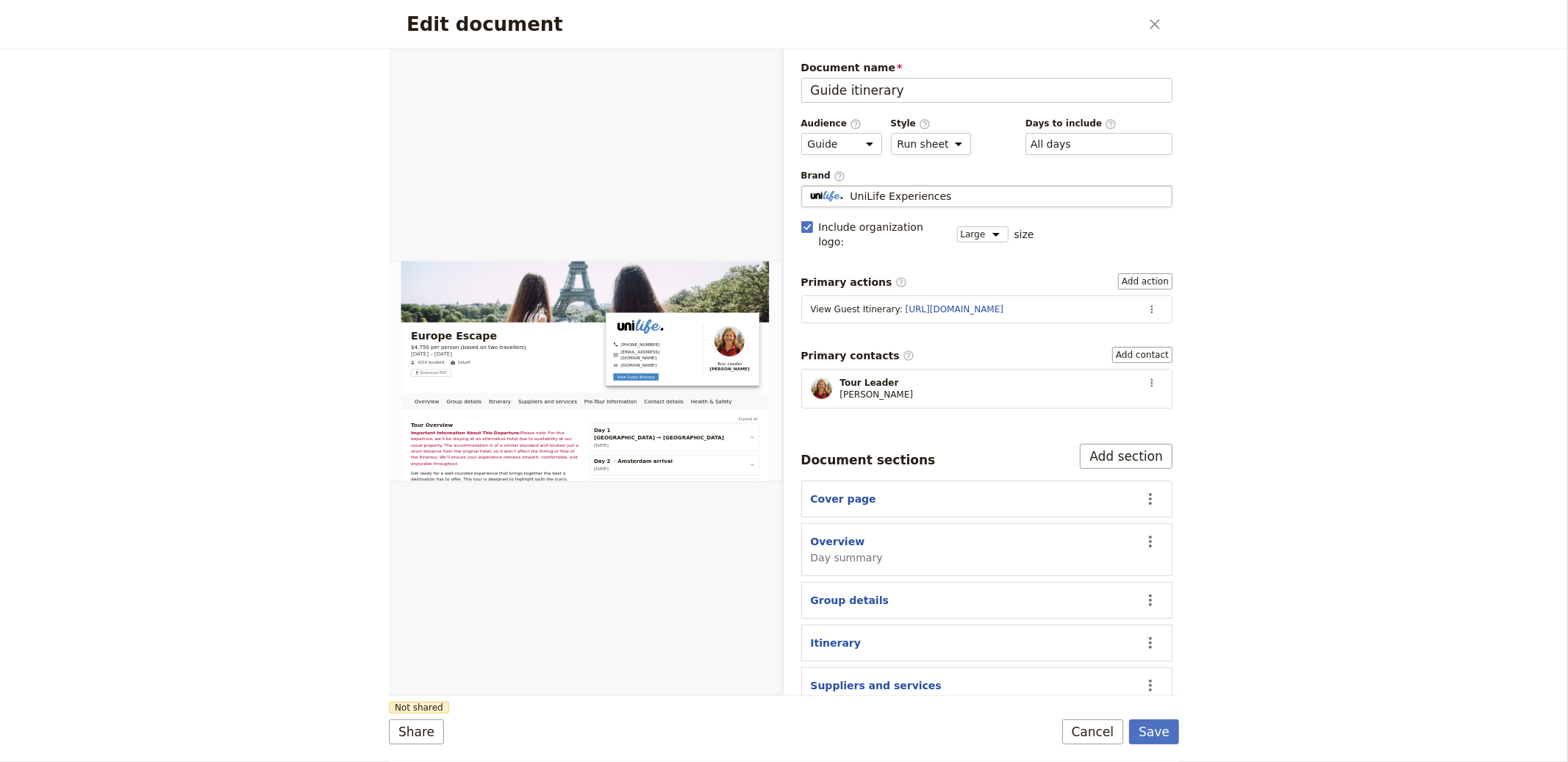
click at [904, 199] on span "UniLife Experiences" at bounding box center [901, 196] width 102 height 15
click at [808, 186] on input "UniLife Experiences" at bounding box center [808, 185] width 1 height 1
type input "UniLife Experiences"
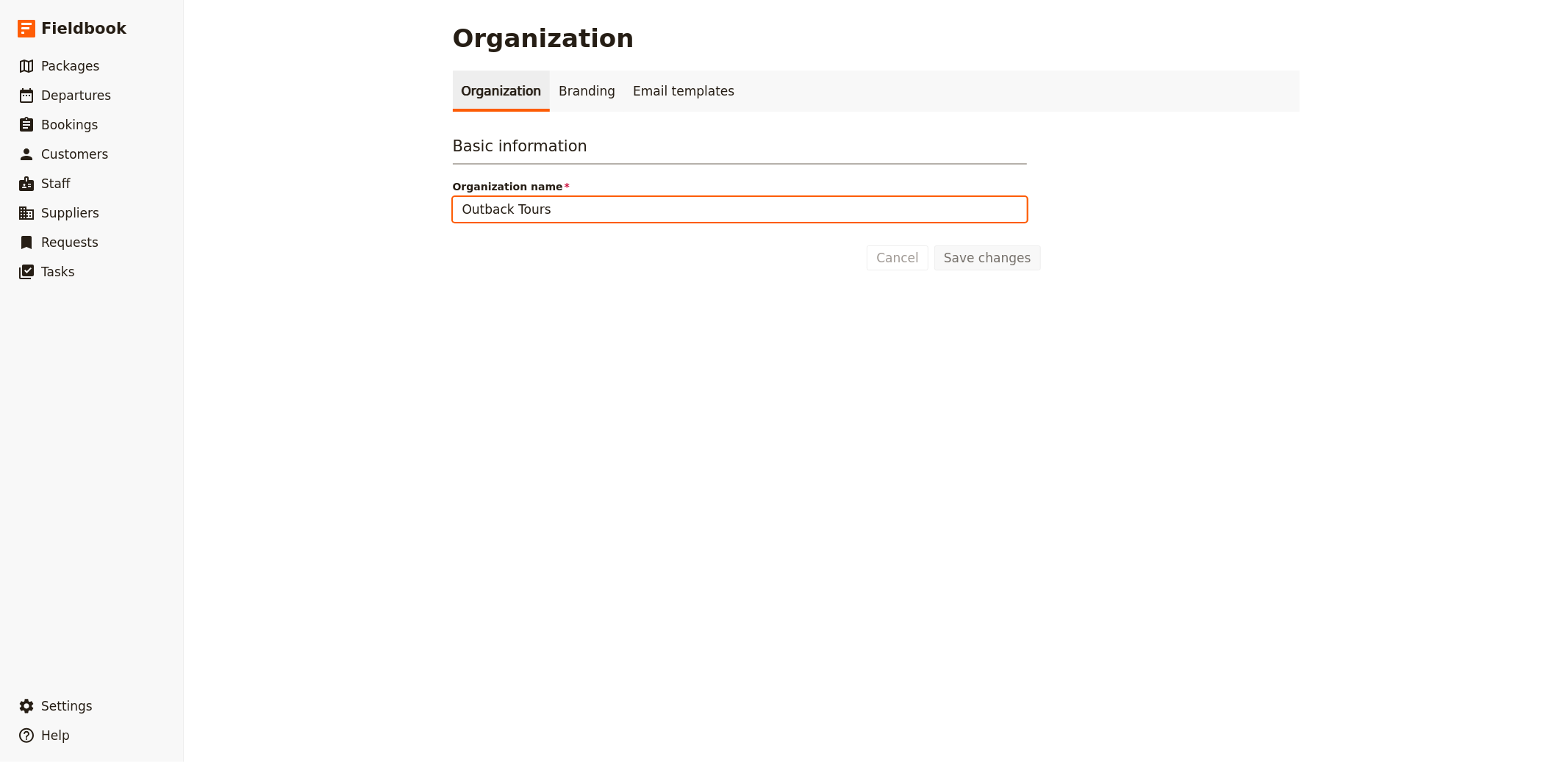
click at [602, 197] on input "Outback Tours" at bounding box center [740, 209] width 574 height 25
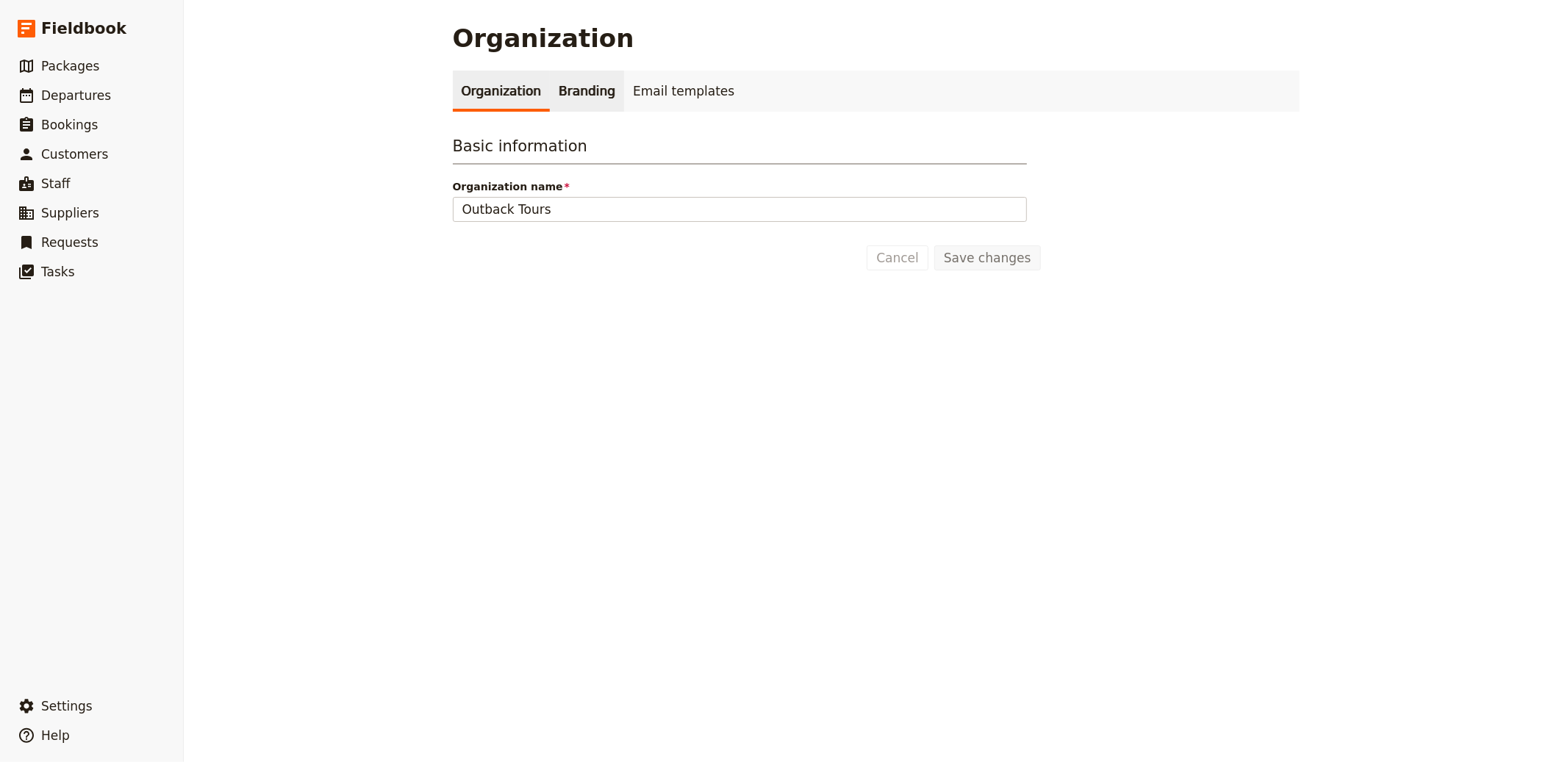
click at [552, 87] on link "Branding" at bounding box center [587, 91] width 74 height 42
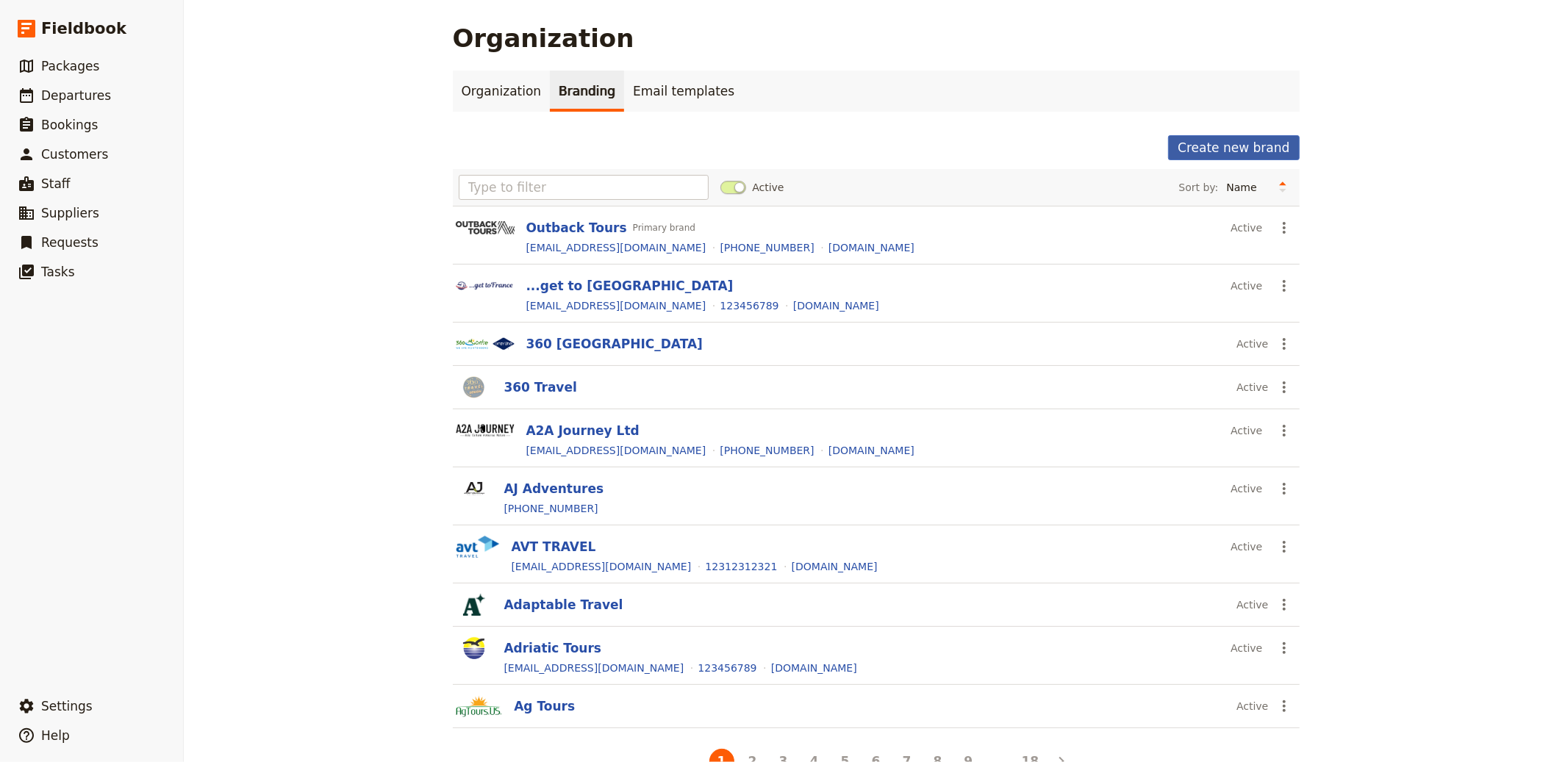
click at [1220, 147] on button "Create new brand" at bounding box center [1233, 147] width 131 height 25
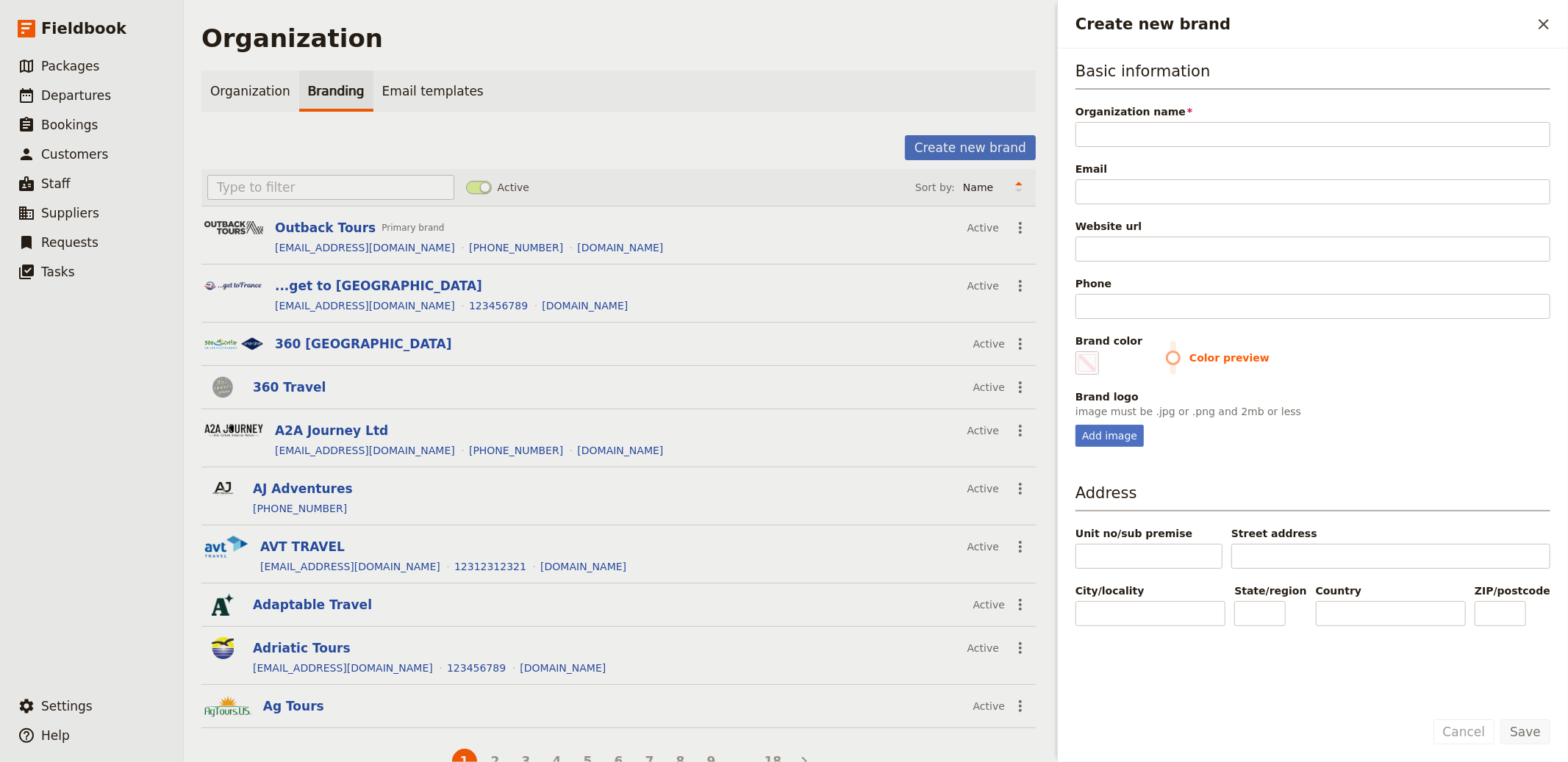
type input "UniLife Experiences"
type input "#000000"
type input "UniLife Experiences"
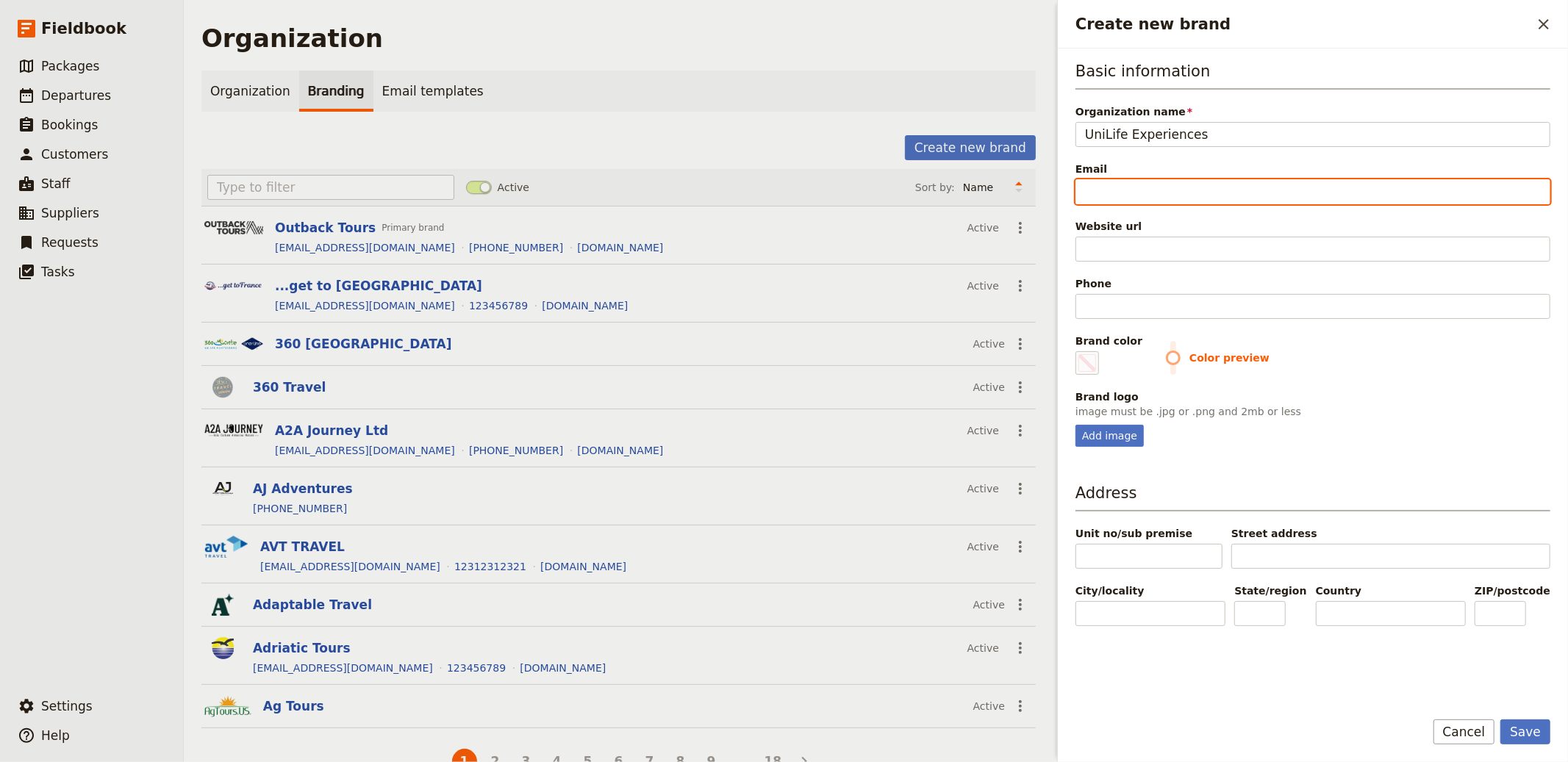
click at [1182, 187] on input "Email" at bounding box center [1314, 191] width 475 height 25
paste input "contact@unilifeuk.com"
type input "contact@unilifeuk.com"
type input "#000000"
type input "contact@unilifeuk.com"
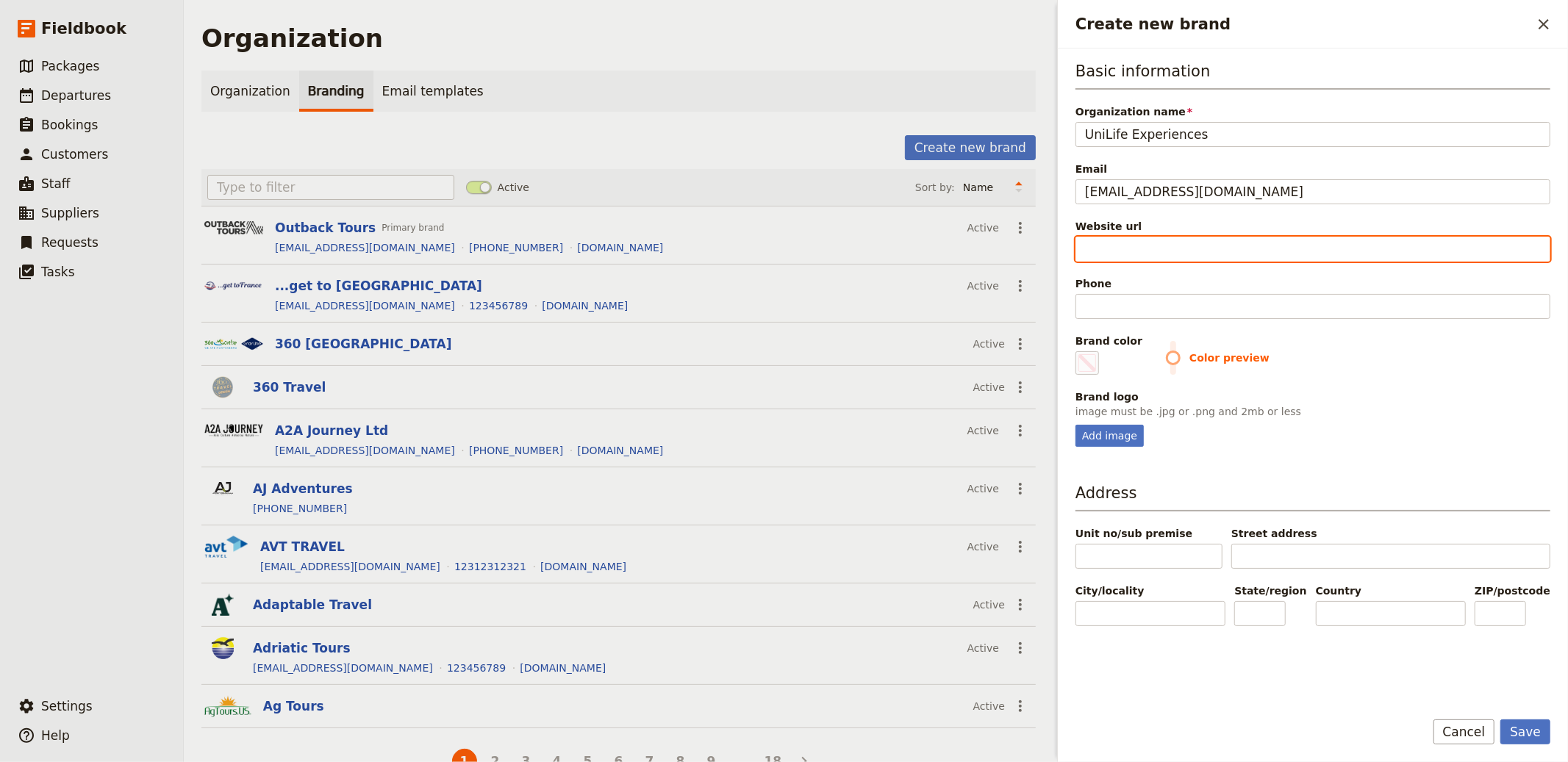
click at [1246, 245] on input "Website url" at bounding box center [1314, 248] width 475 height 25
paste input "https://unilifeuk.com"
type input "https://unilifeuk.com"
type input "#000000"
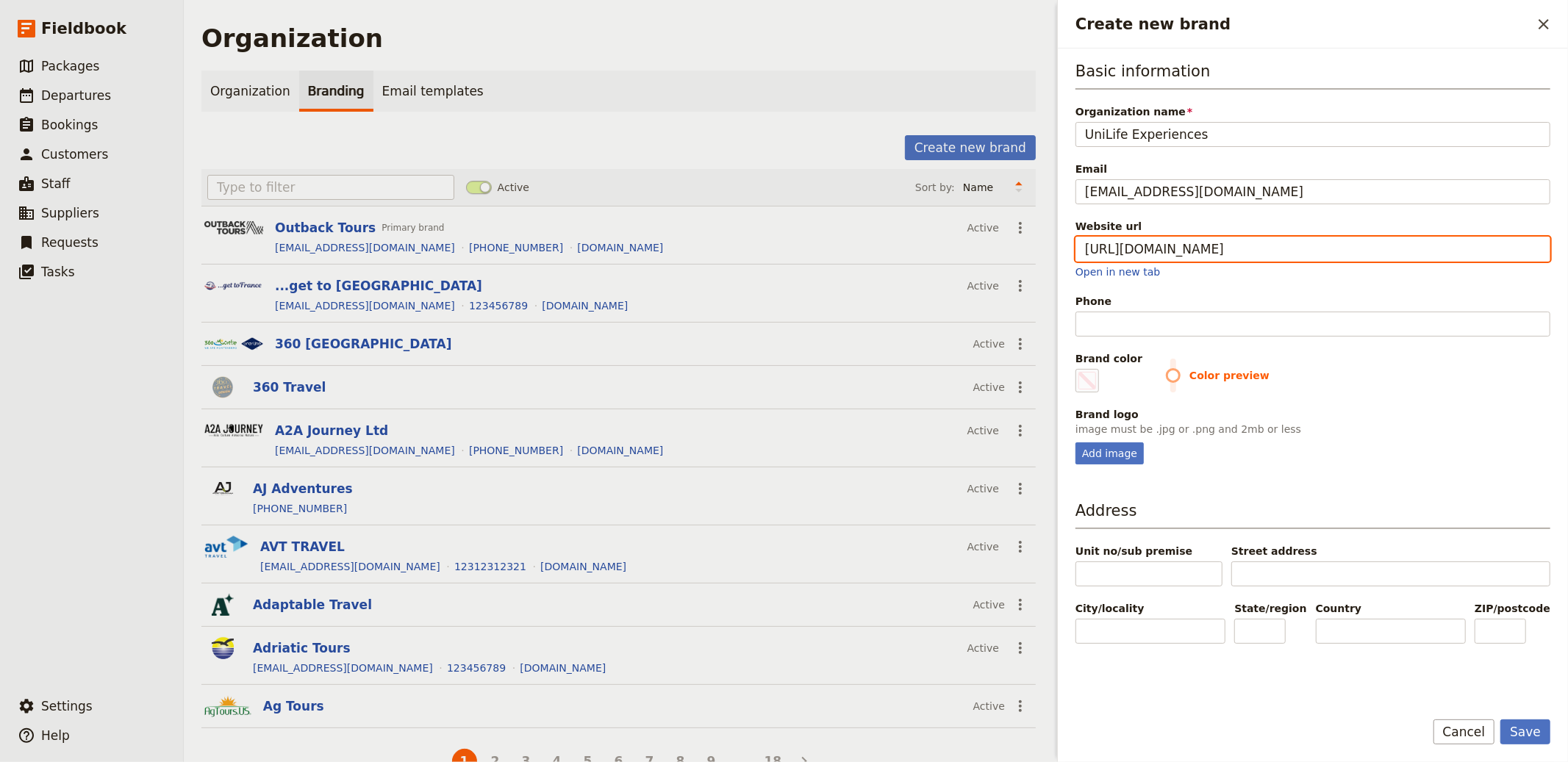
type input "https://unilifeuk.com"
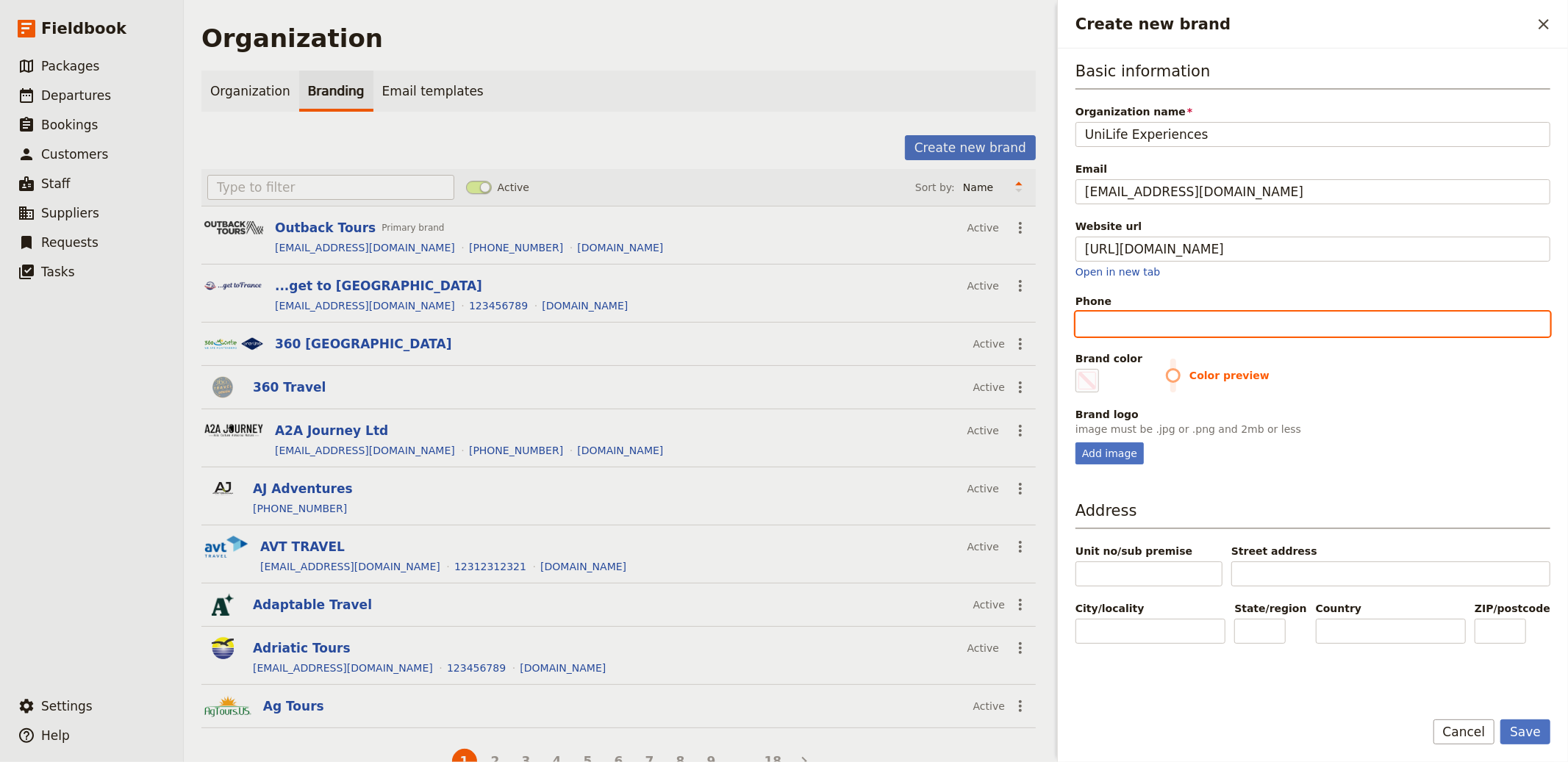
type input "#000000"
click at [1137, 323] on input "Phone" at bounding box center [1314, 324] width 475 height 25
paste input "+44 115 850 0441"
type input "+44 115 850 0441"
type input "#000000"
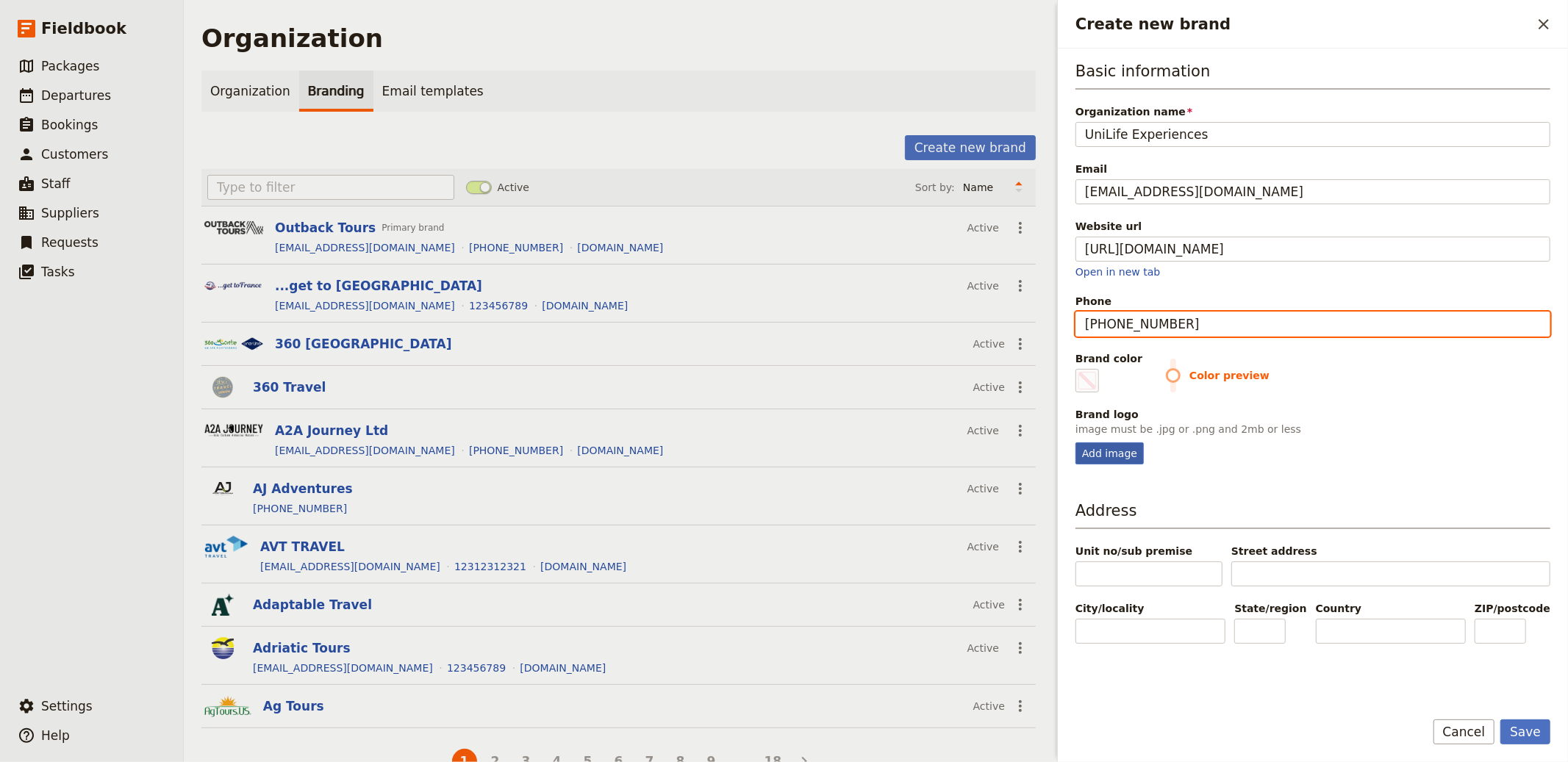
type input "+44 115 850 0441"
click at [1132, 447] on div "Add image" at bounding box center [1110, 453] width 68 height 22
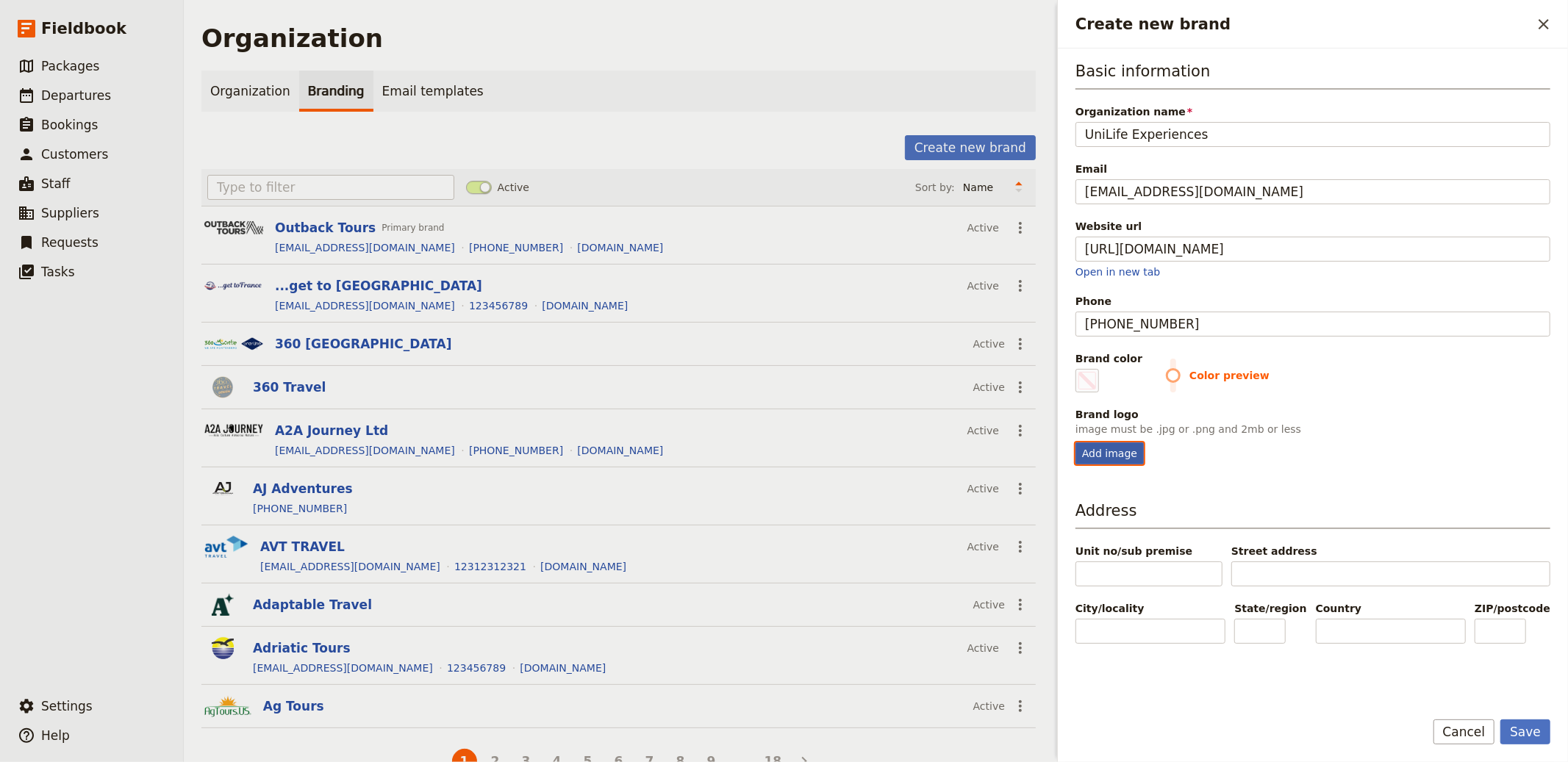
click at [1076, 442] on input "Add image" at bounding box center [1075, 441] width 1 height 1
click at [1107, 456] on div "Add image" at bounding box center [1110, 453] width 68 height 22
click at [1076, 442] on input "Add image" at bounding box center [1075, 441] width 1 height 1
type input "C:\fakepath\m_unilife_black_5_.png"
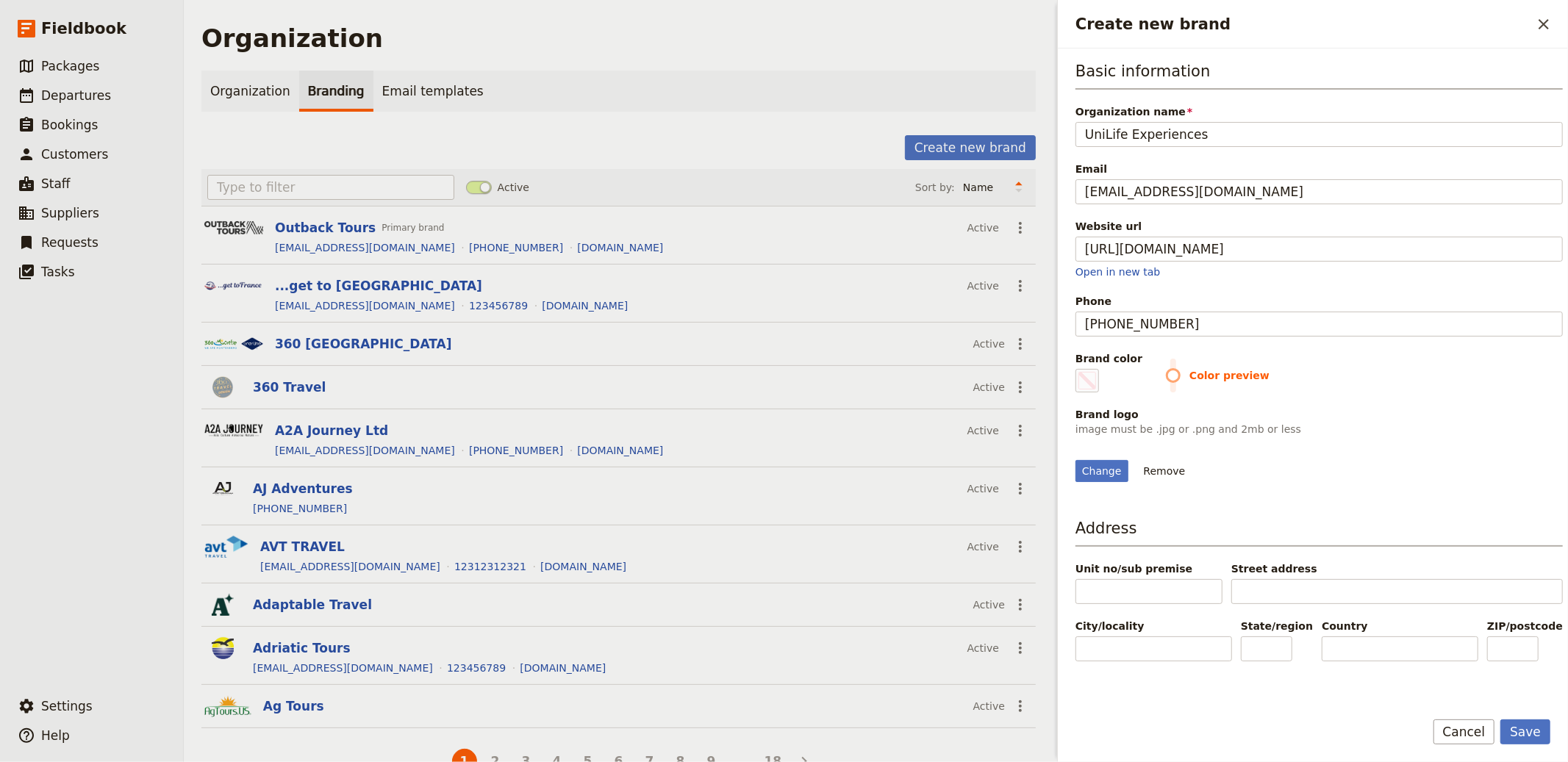
click at [1076, 447] on img "Create new brand" at bounding box center [1076, 447] width 0 height 0
click at [1411, 686] on button "Save" at bounding box center [1525, 731] width 50 height 25
type input "#000000"
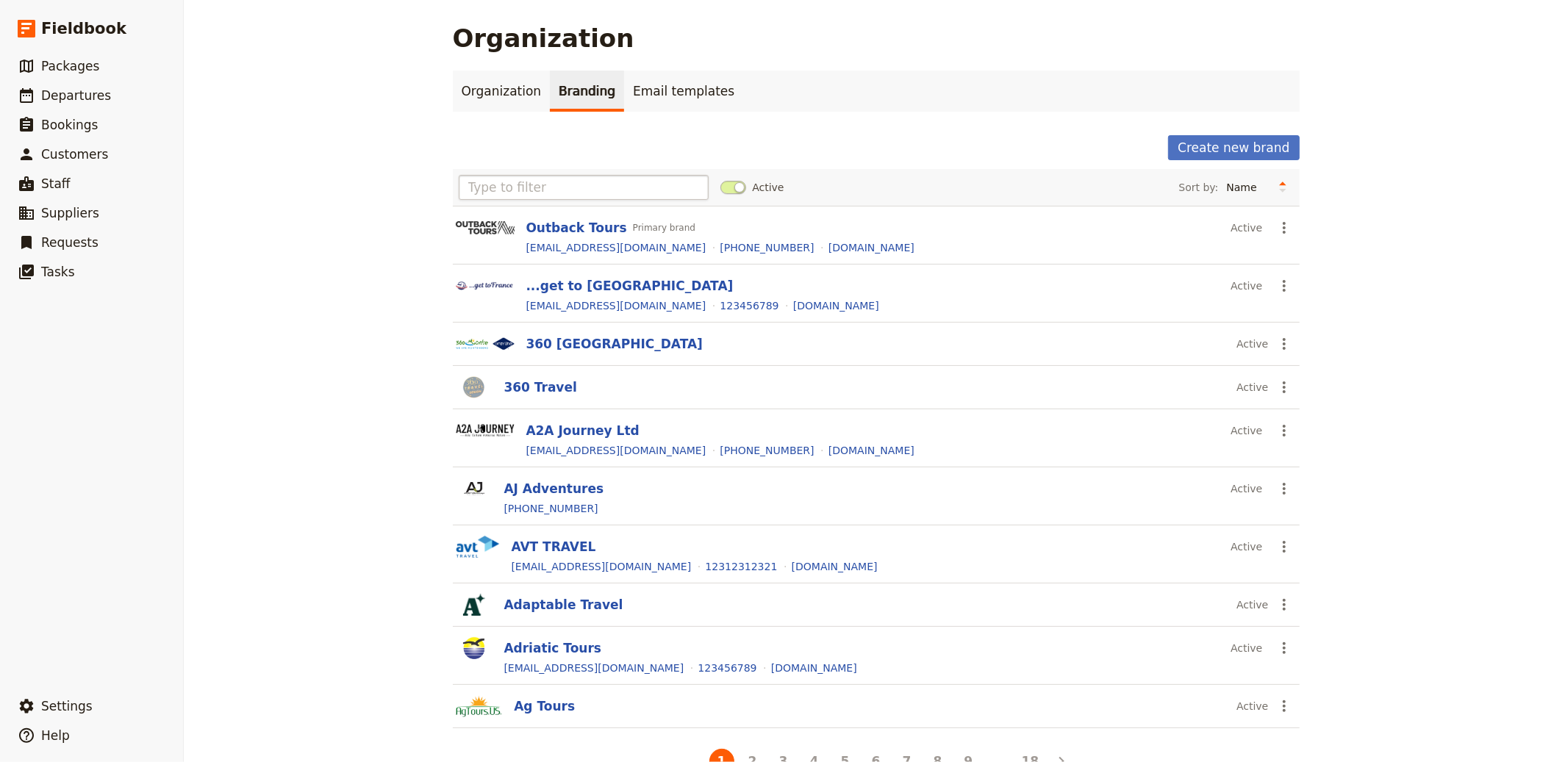
click at [368, 191] on div "Organization Organization Branding Email templates Create new brand Active Sort…" at bounding box center [876, 381] width 1385 height 762
click at [463, 185] on input "text" at bounding box center [584, 187] width 250 height 25
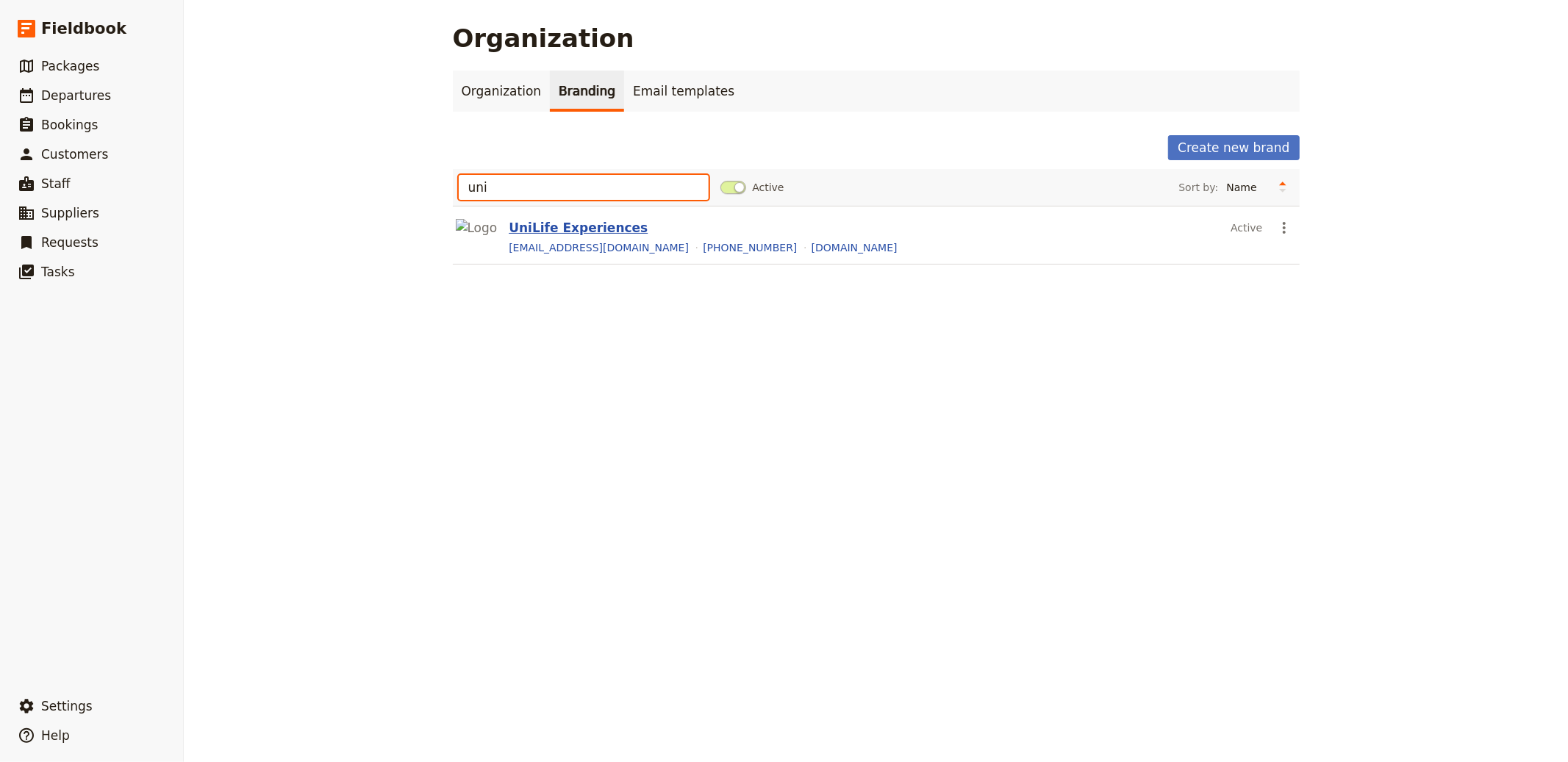
type input "uni"
click at [553, 233] on button "UniLife Experiences" at bounding box center [578, 228] width 139 height 18
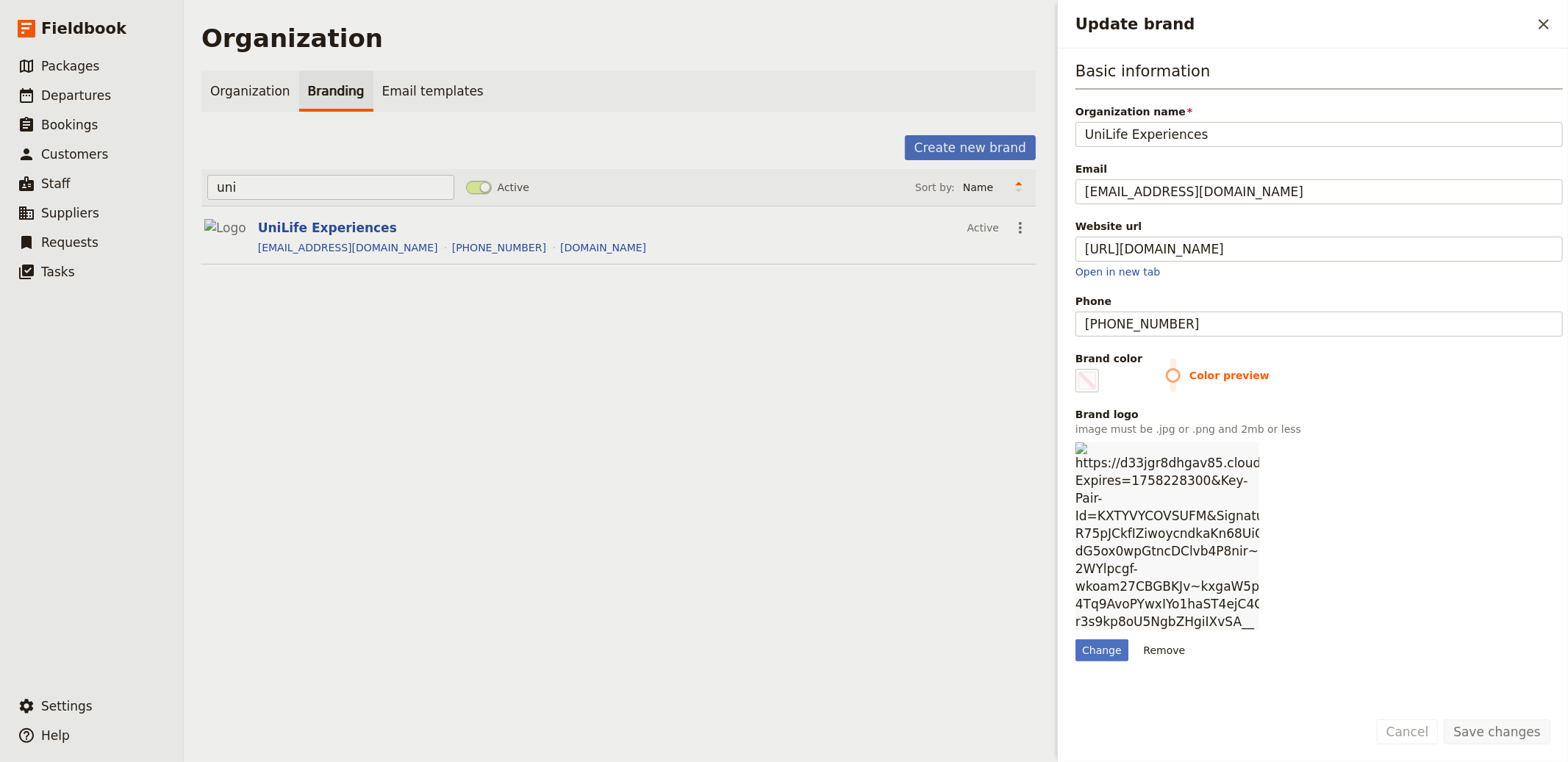
click at [1169, 543] on div "Basic information Organization name UniLife Experiences Email contact@unilifeuk…" at bounding box center [1320, 378] width 487 height 636
click at [1162, 639] on button "Remove" at bounding box center [1165, 650] width 55 height 22
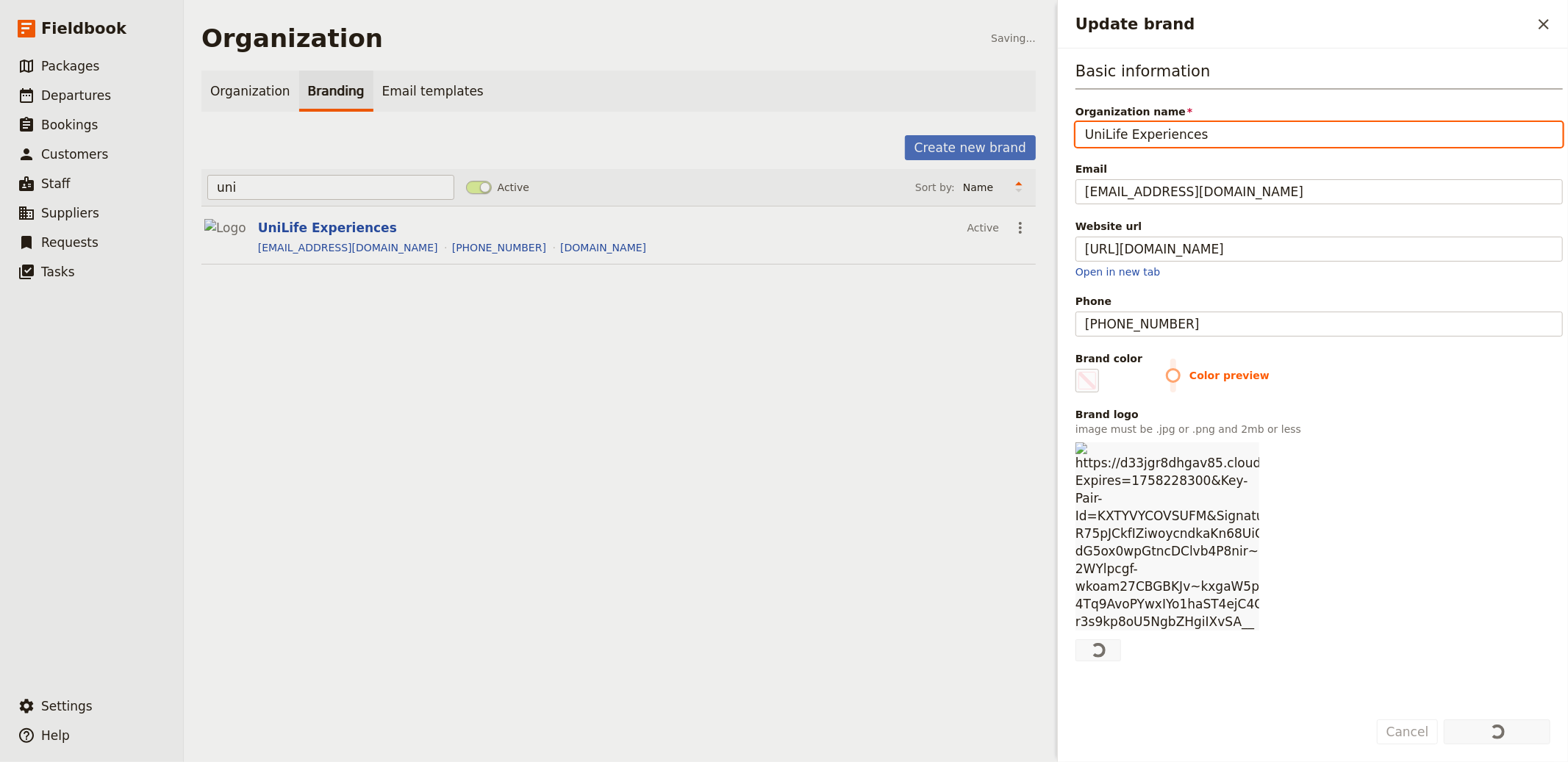
type input "#000000"
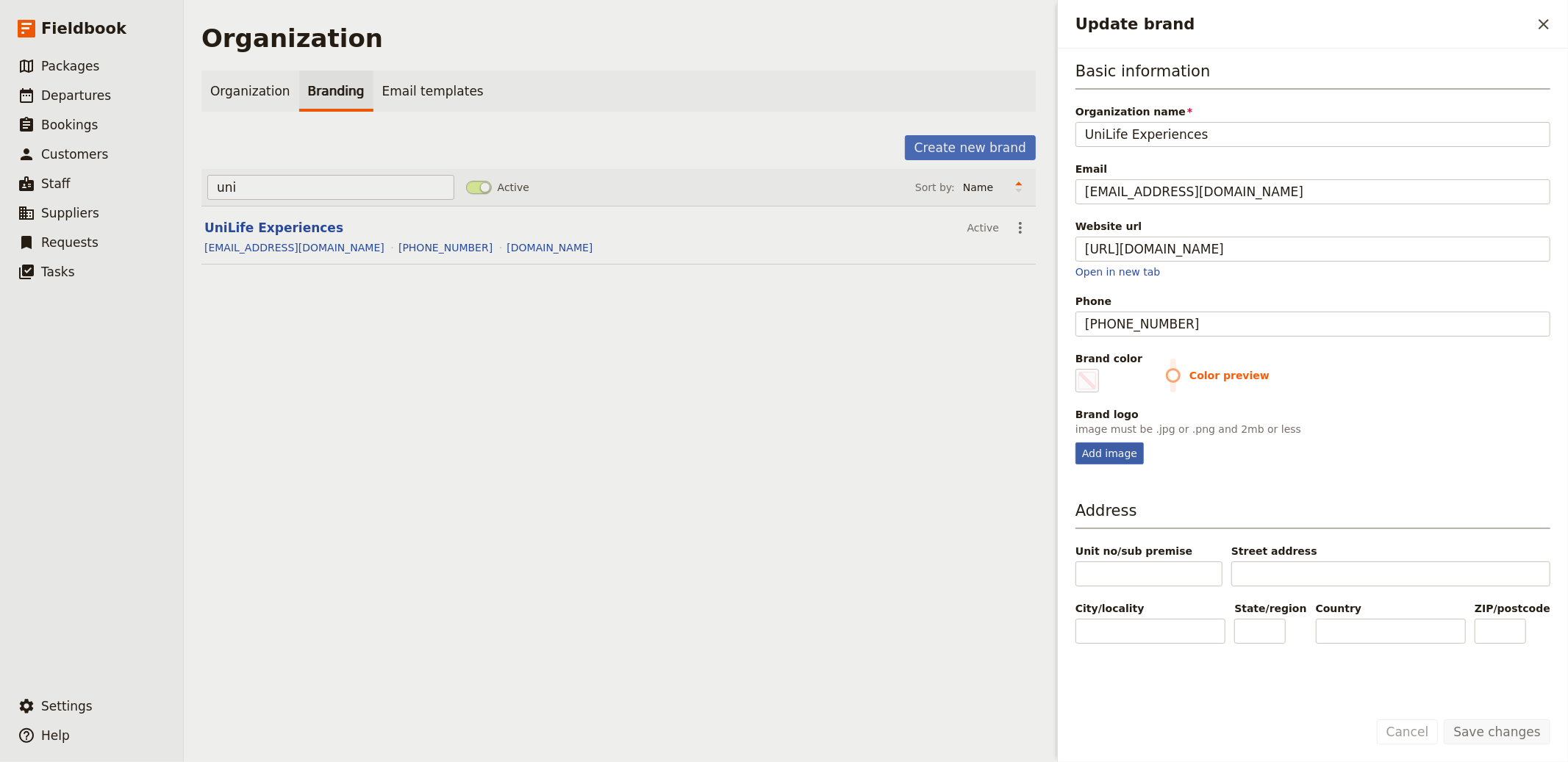
click at [1104, 450] on div "Add image" at bounding box center [1110, 453] width 68 height 22
click at [1076, 442] on input "Add image" at bounding box center [1075, 441] width 1 height 1
type input "C:\fakepath\Untitled design (1).png"
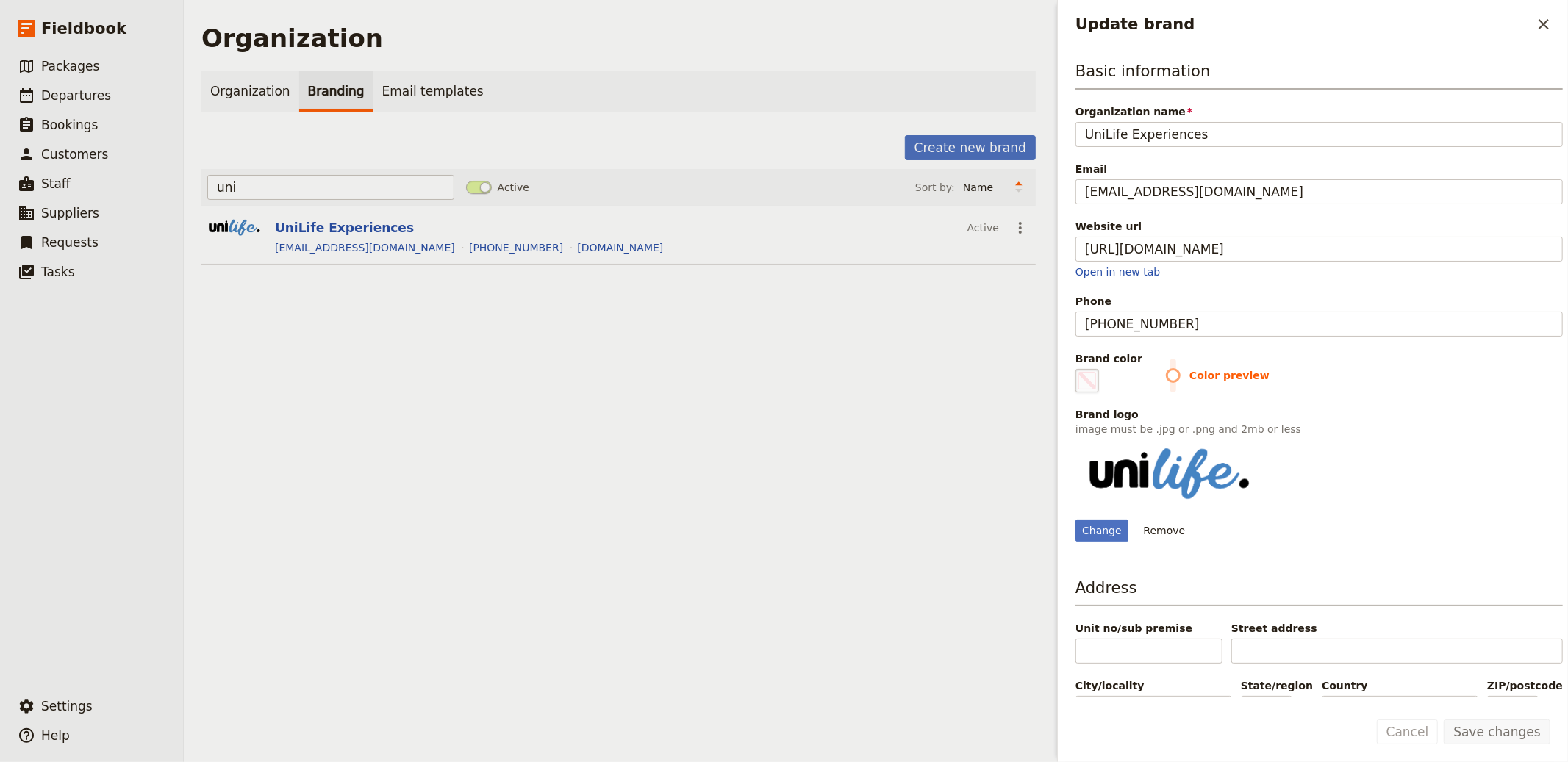
click at [1094, 374] on span "Update brand" at bounding box center [1088, 381] width 18 height 18
click at [1079, 369] on input "#000000" at bounding box center [1079, 368] width 1 height 1
type input "#4485c3"
click at [1411, 562] on div "Basic information Organization name UniLife Experiences Email contact@unilifeuk…" at bounding box center [1320, 378] width 487 height 636
click at [1411, 686] on button "Save changes" at bounding box center [1498, 731] width 107 height 25
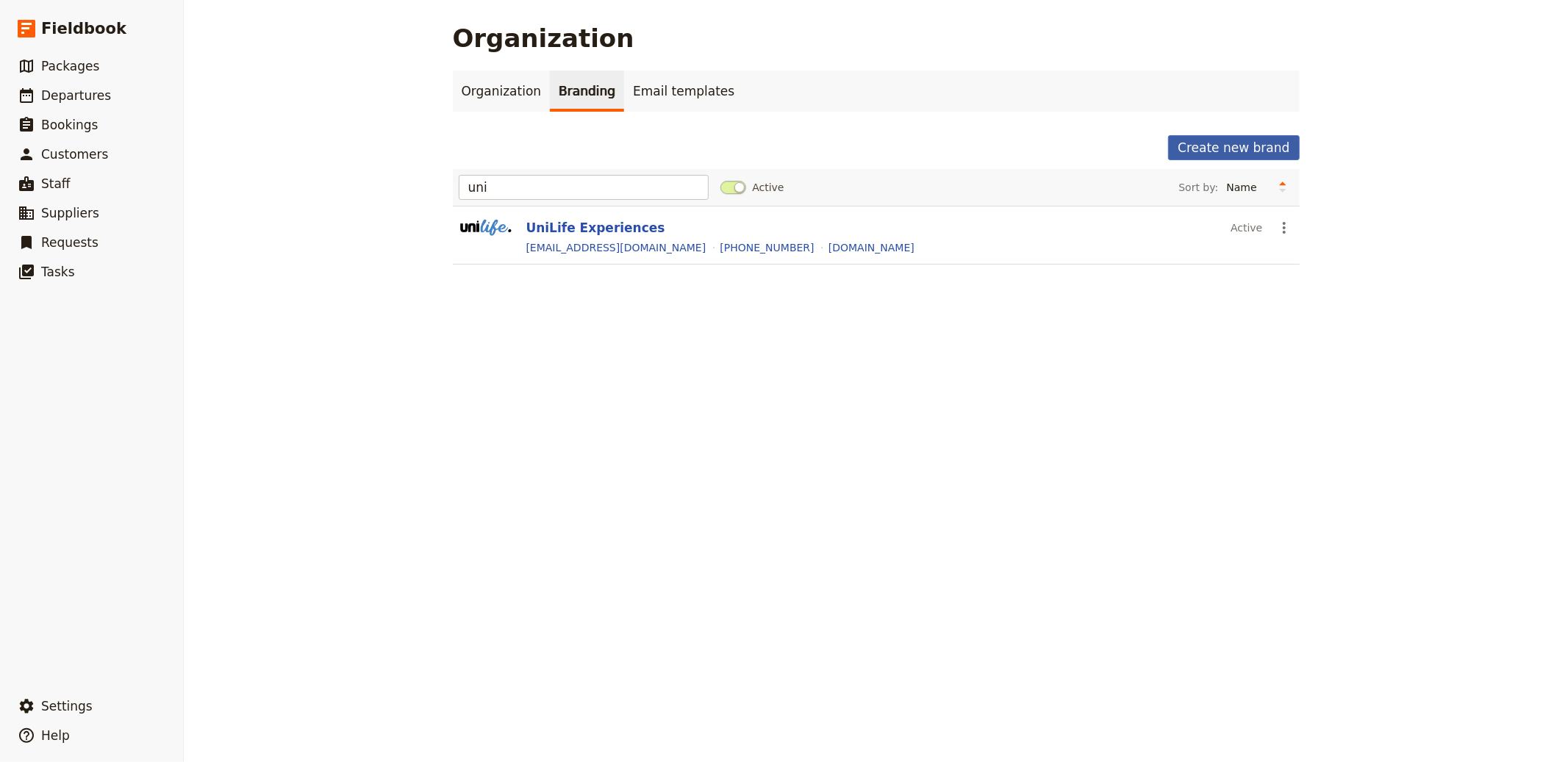
click at [1235, 148] on button "Create new brand" at bounding box center [1233, 147] width 131 height 25
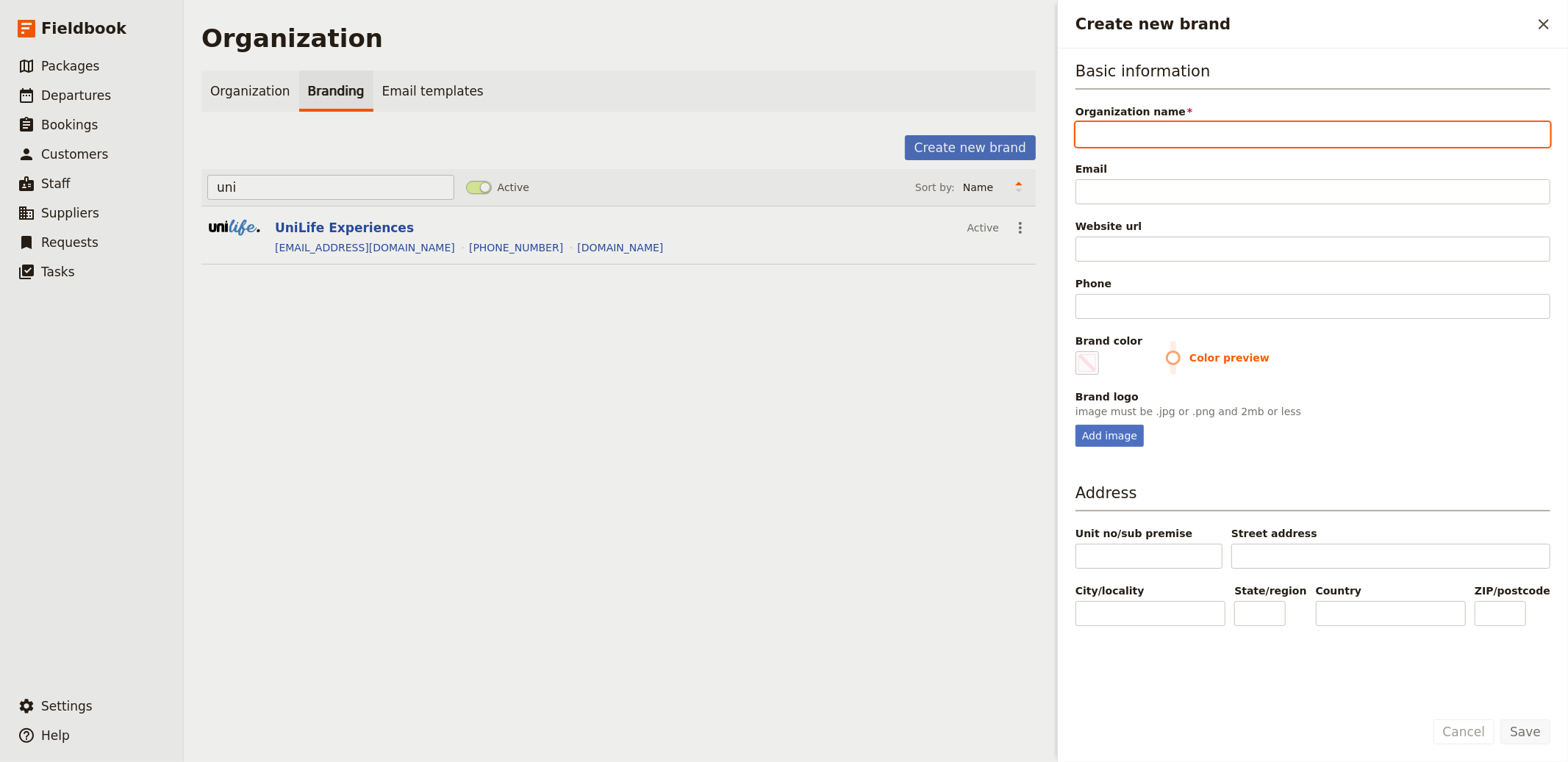
paste input "Intiamatkat Tours"
type input "Intiamatkat Tours"
type input "#000000"
type input "Intiamatkat Tours"
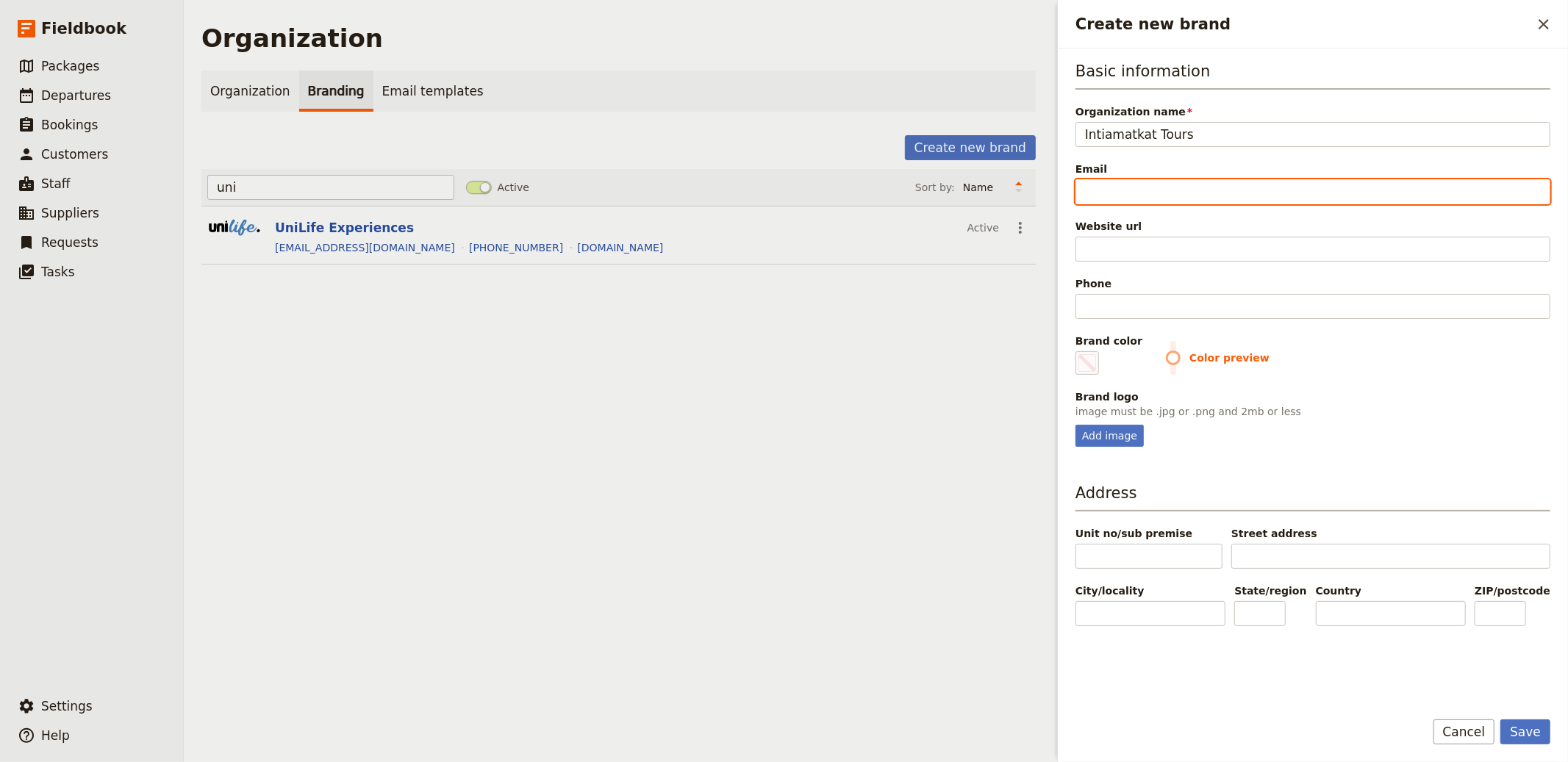
click at [1262, 179] on input "Email" at bounding box center [1314, 191] width 475 height 25
paste input "info@intiamatkat.fi"
type input "info@intiamatkat.fi"
type input "#000000"
type input "info@intiamatkat.fi"
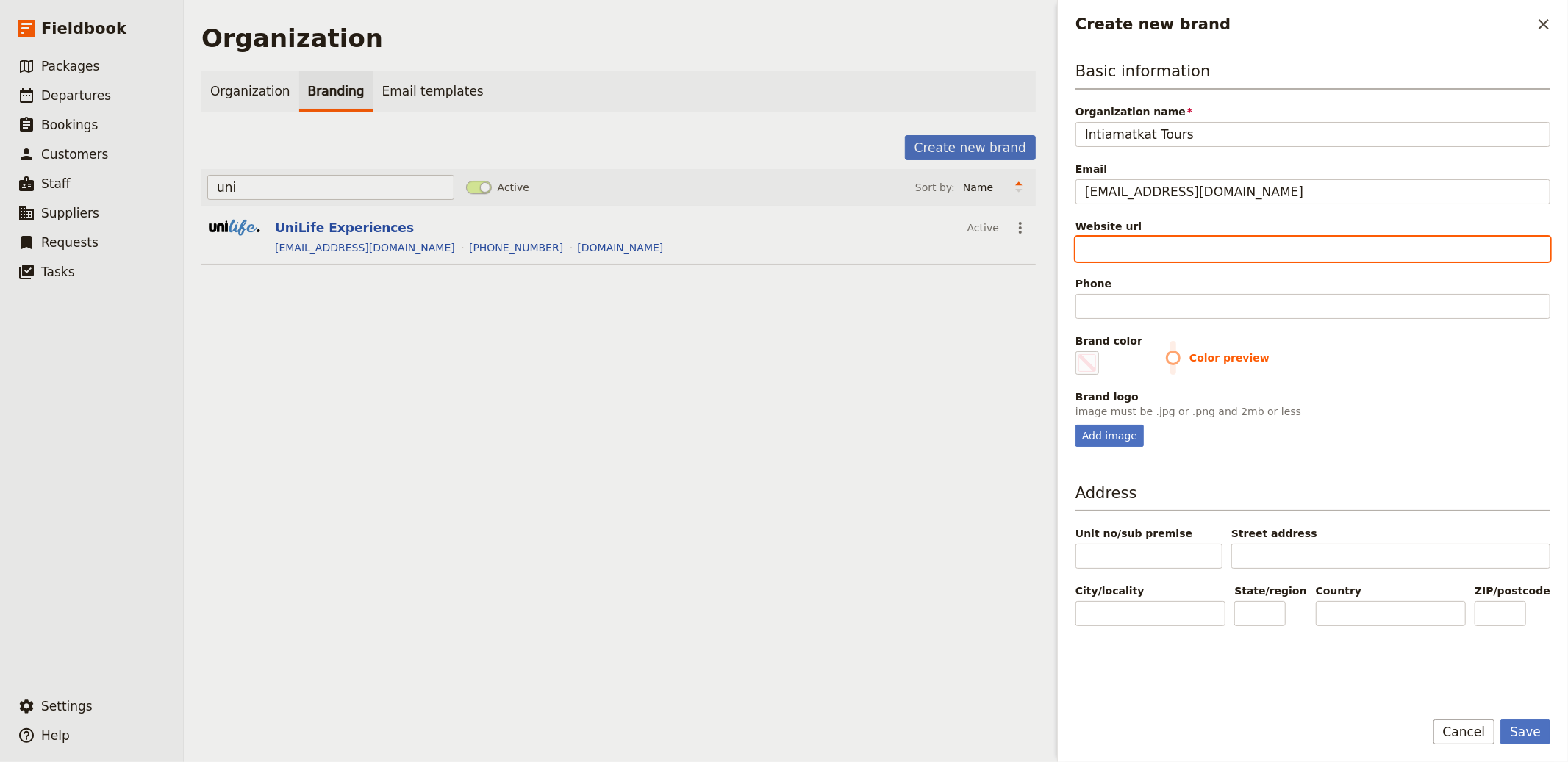
click at [1204, 241] on input "Website url" at bounding box center [1314, 248] width 475 height 25
paste input "https://www.intiamatkat.fi"
type input "https://www.intiamatkat.fi"
type input "#000000"
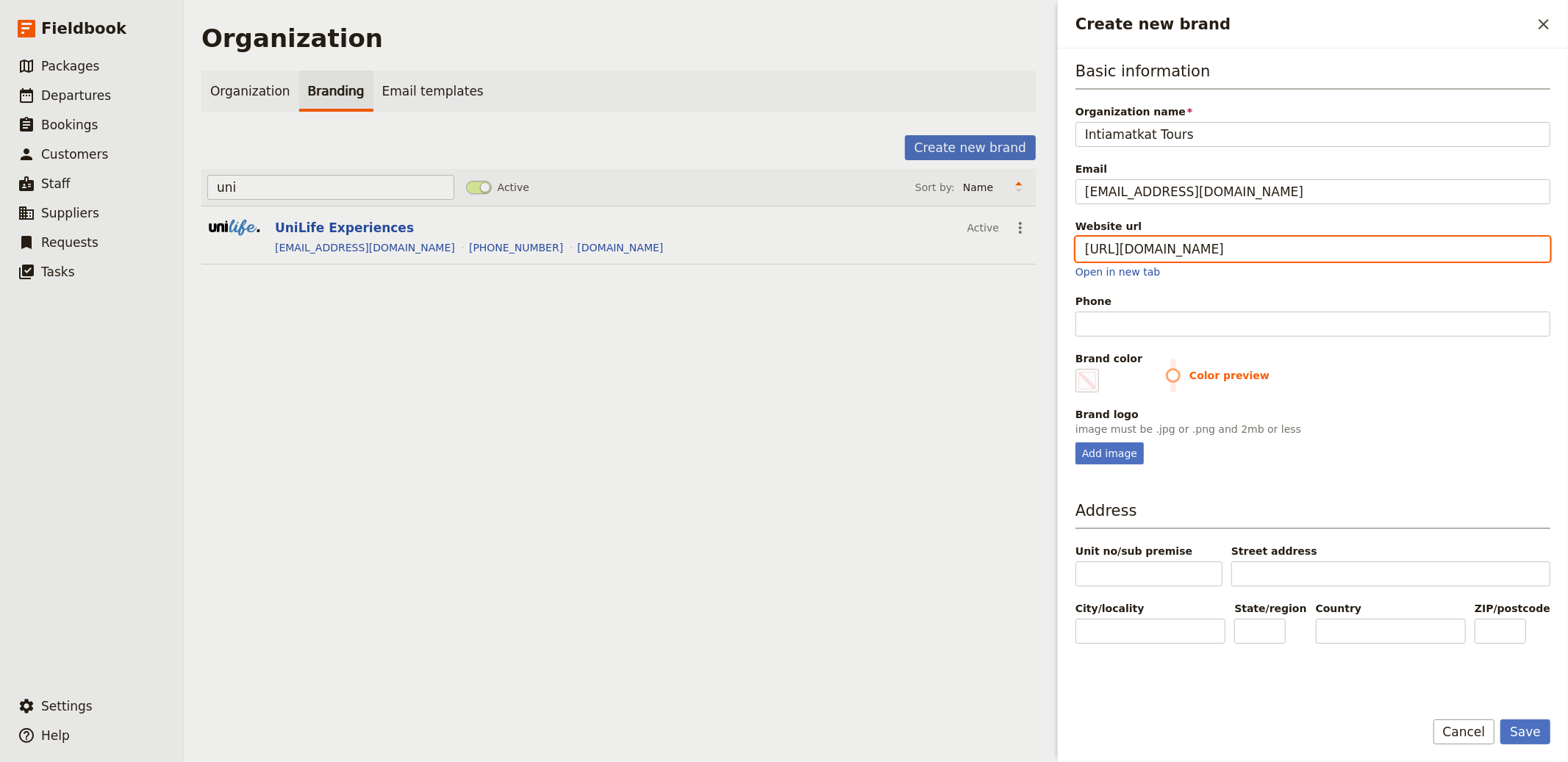
type input "https://www.intiamatkat.fi"
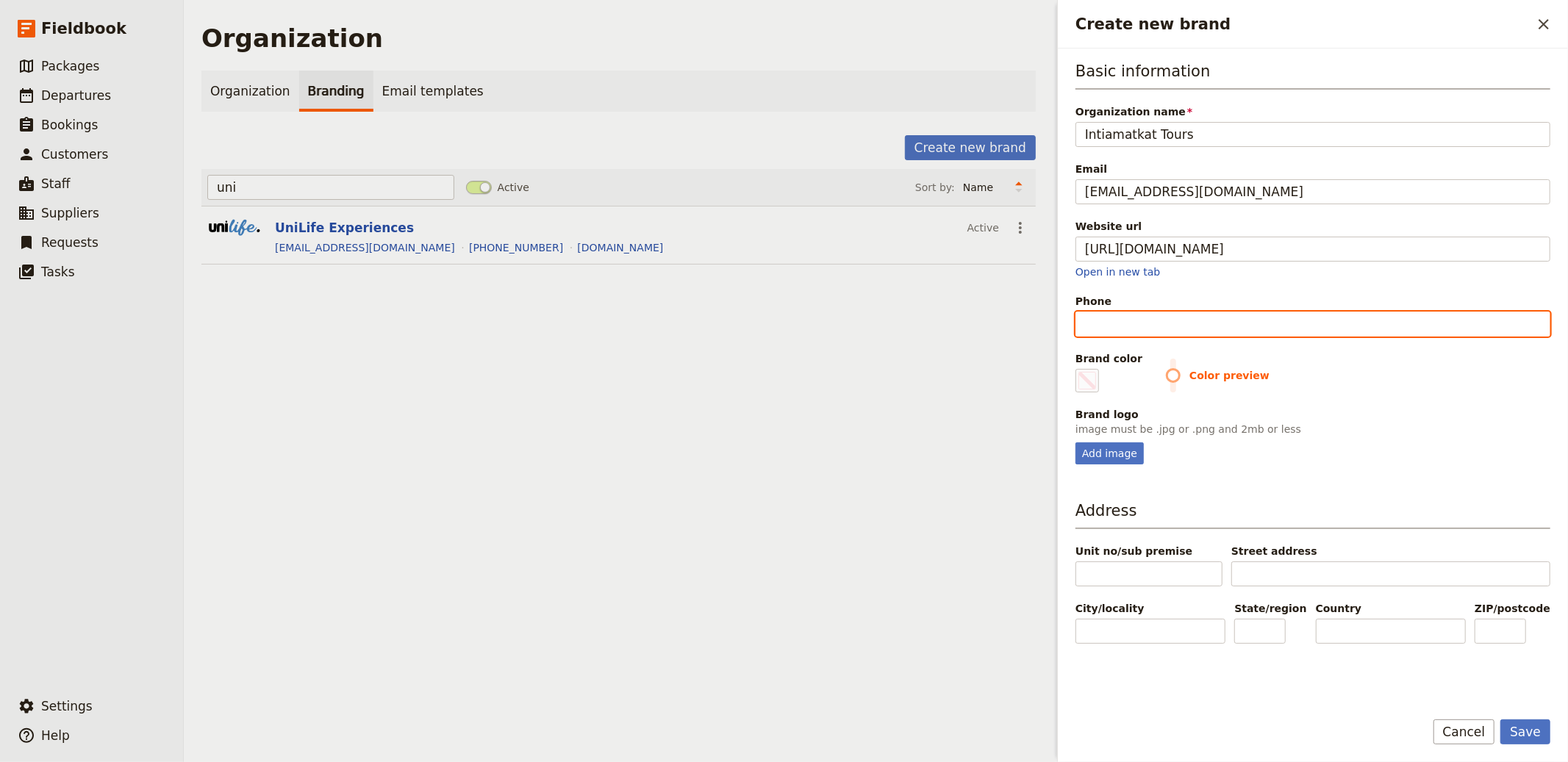
type input "#000000"
click at [1177, 323] on input "Phone" at bounding box center [1314, 324] width 475 height 25
paste input "+358 50 483 9418"
type input "+358 50 483 9418"
type input "#000000"
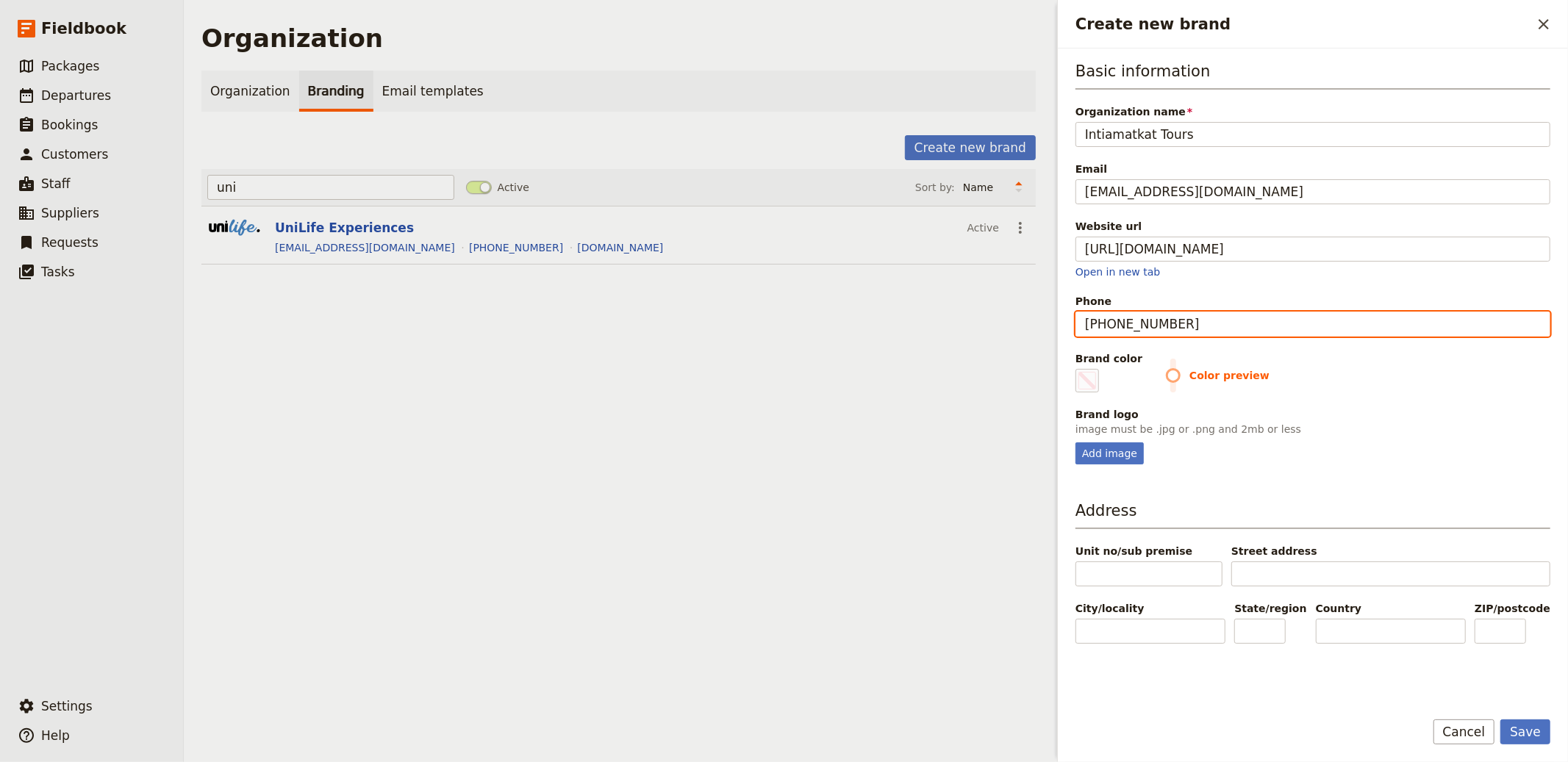
type input "+358 50 483 9418"
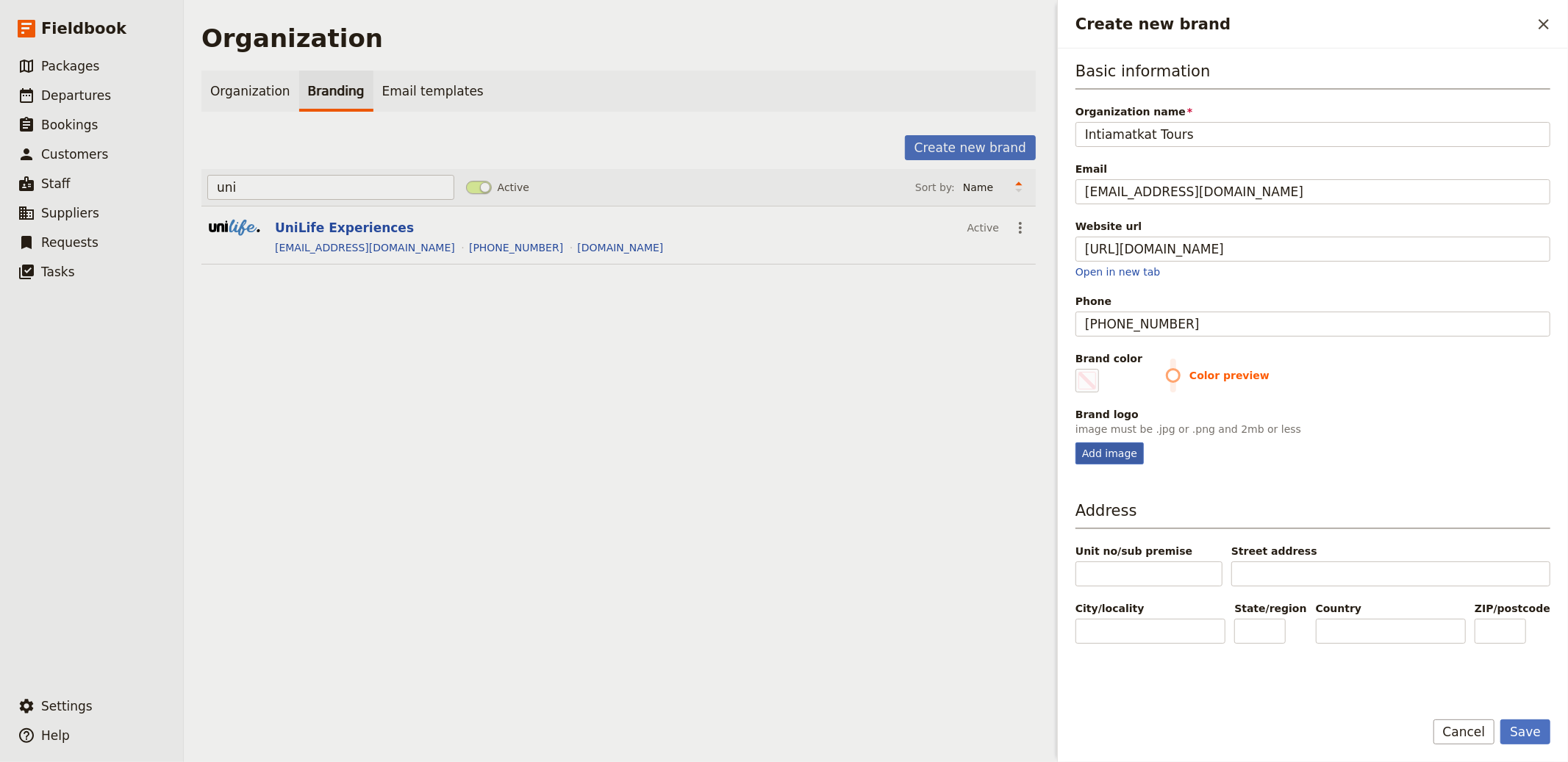
click at [1134, 447] on div "Add image" at bounding box center [1110, 453] width 68 height 22
click at [1076, 442] on input "Add image" at bounding box center [1075, 441] width 1 height 1
type input "C:\fakepath\28a449_3570c896264c43198de92ff7bbcd226e~mv2.png"
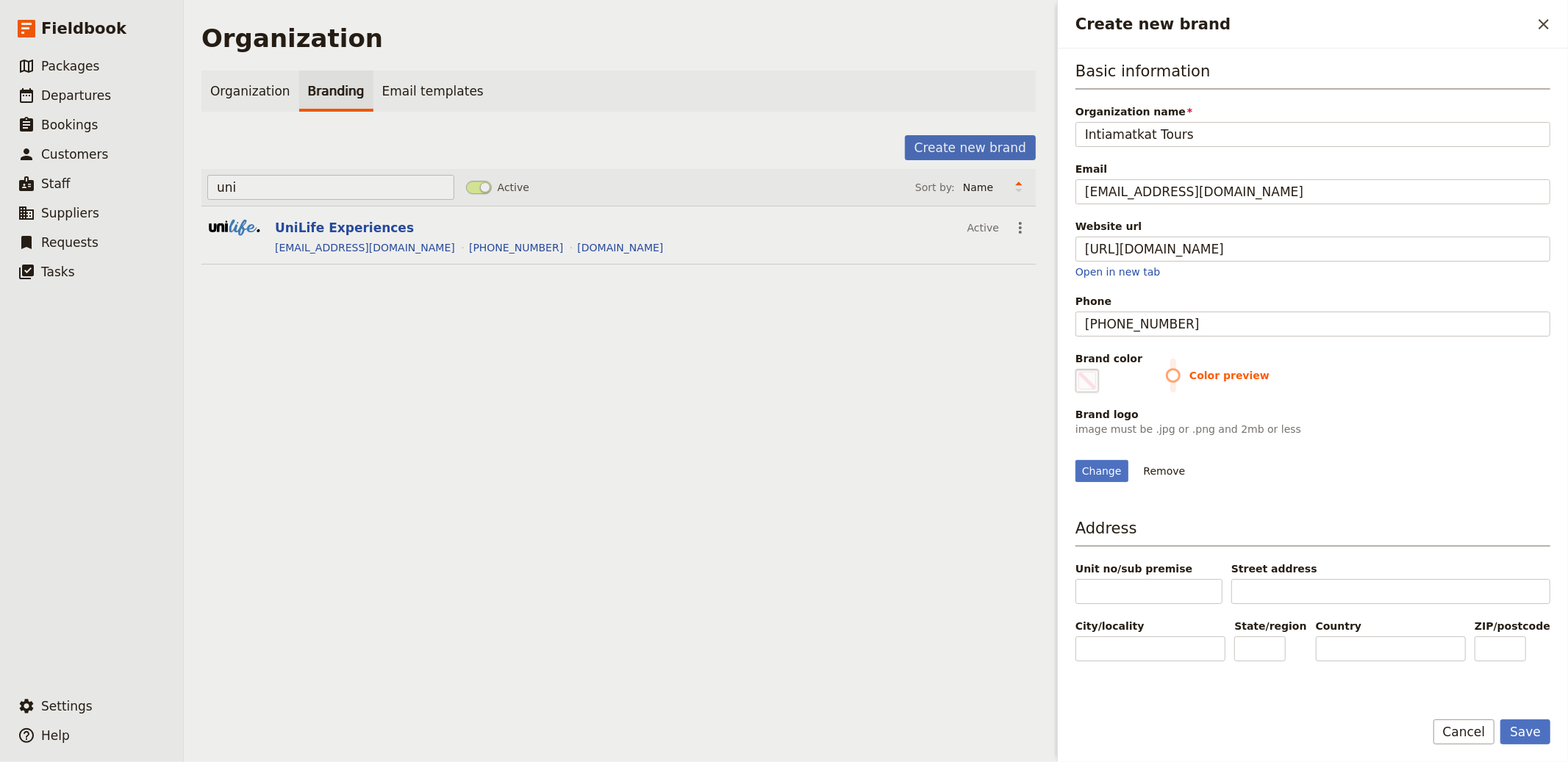
click at [1094, 372] on span "Create new brand" at bounding box center [1088, 381] width 18 height 18
click at [1079, 369] on input "#000000" at bounding box center [1079, 368] width 1 height 1
type input "#002e5d"
click at [1396, 449] on div "Change Remove" at bounding box center [1314, 462] width 475 height 40
click at [1411, 686] on button "Save" at bounding box center [1525, 731] width 50 height 25
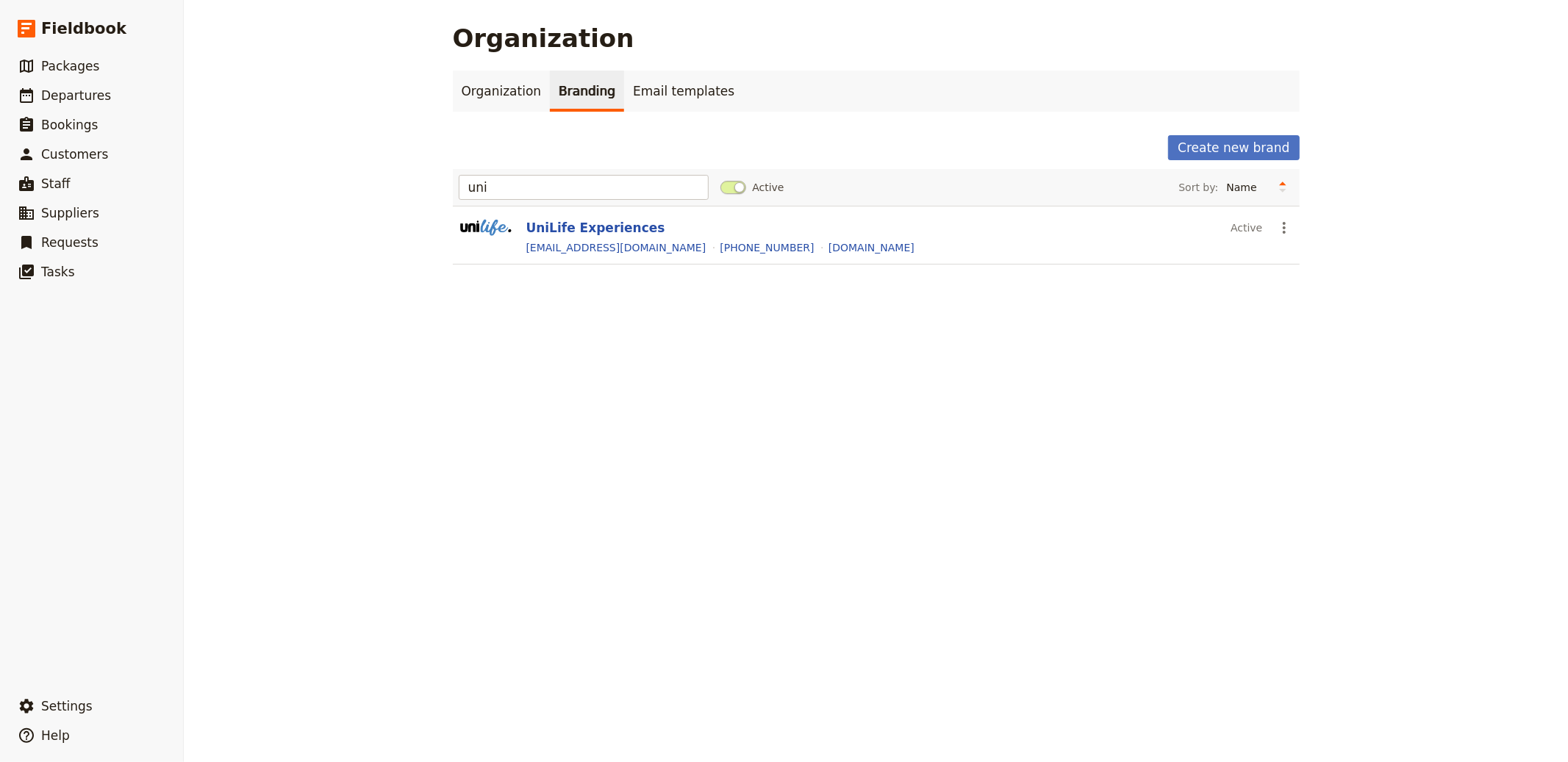
drag, startPoint x: 579, startPoint y: 172, endPoint x: 542, endPoint y: 198, distance: 45.2
click at [579, 172] on div "uni Active Sort by: Name Most recently updated Most recently created" at bounding box center [877, 187] width 847 height 37
click at [542, 198] on input "uni" at bounding box center [584, 187] width 250 height 25
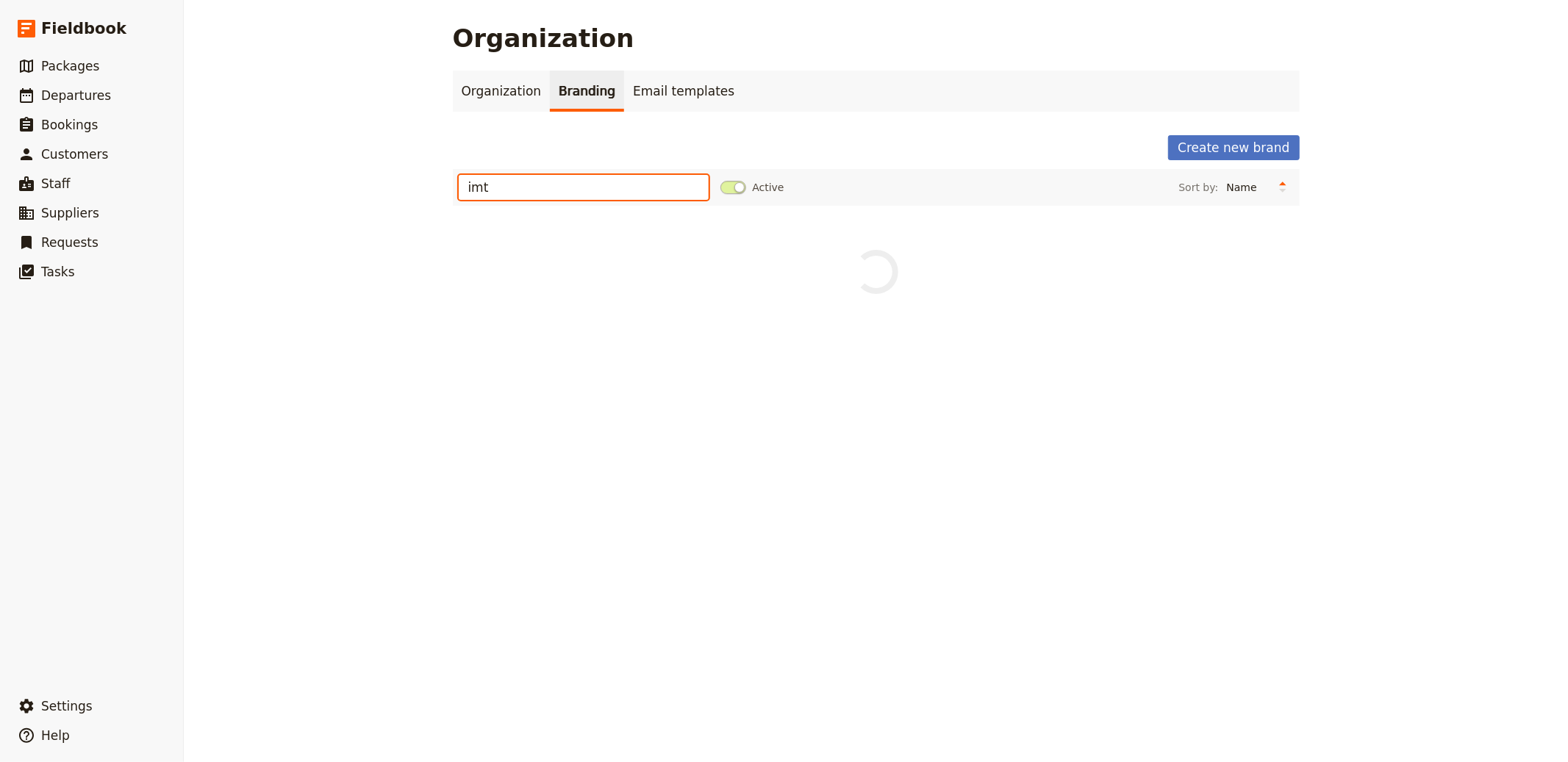
type input "imti"
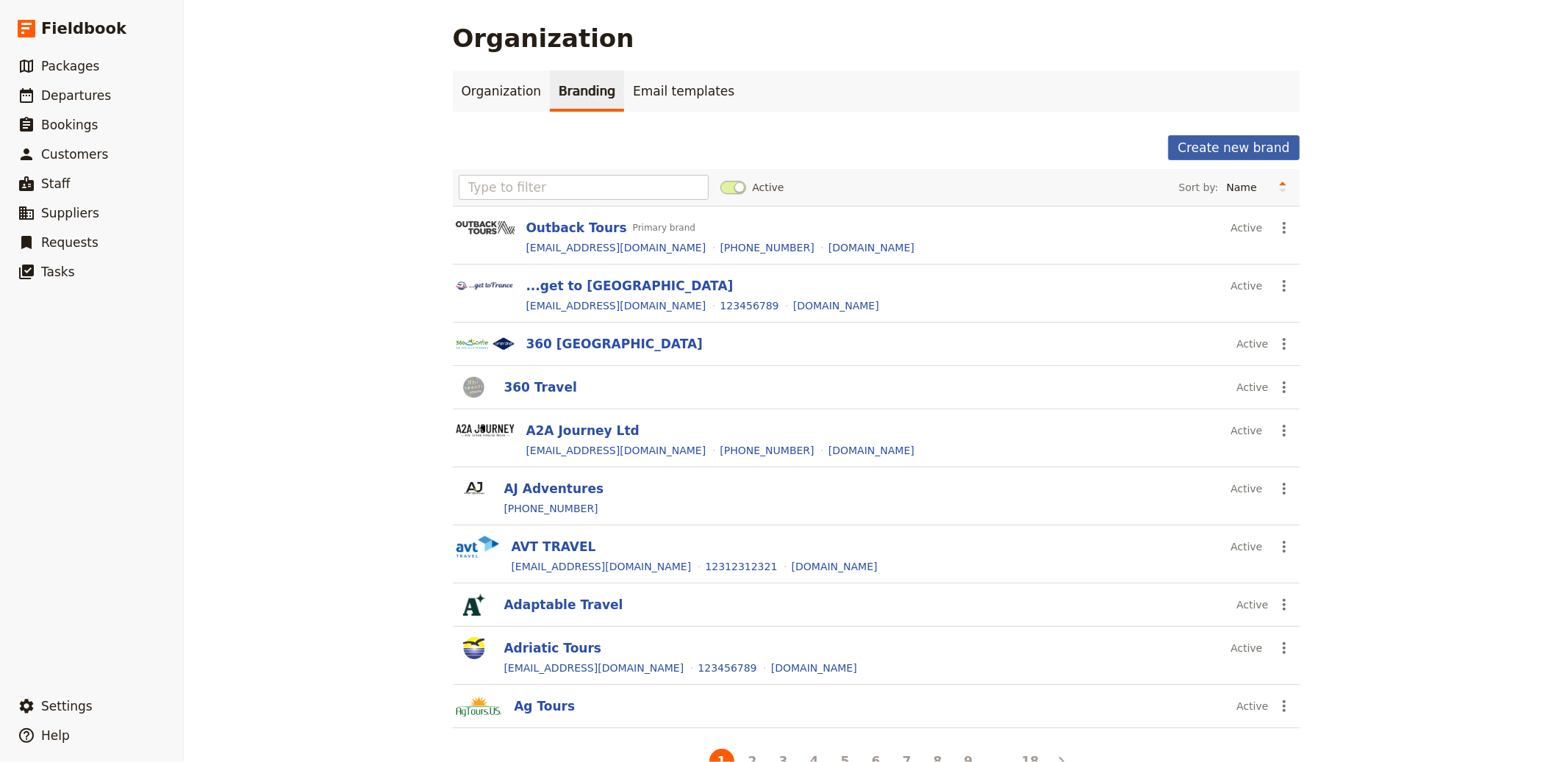
click at [1217, 139] on button "Create new brand" at bounding box center [1233, 147] width 131 height 25
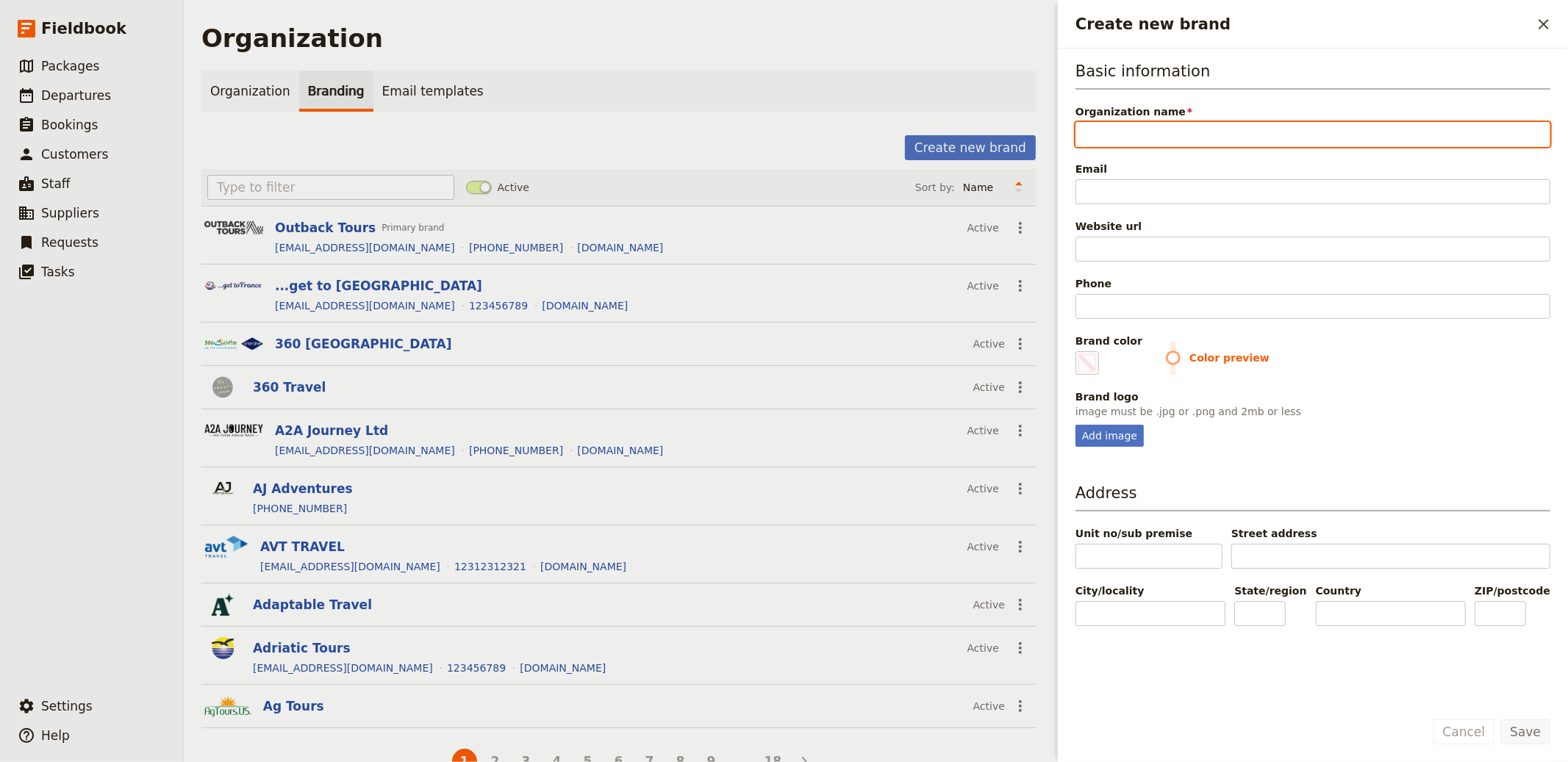
click at [1128, 138] on input "Organization name" at bounding box center [1314, 134] width 475 height 25
paste input "Intiamatkat Tours"
type input "Intiamatkat Tours"
type input "#000000"
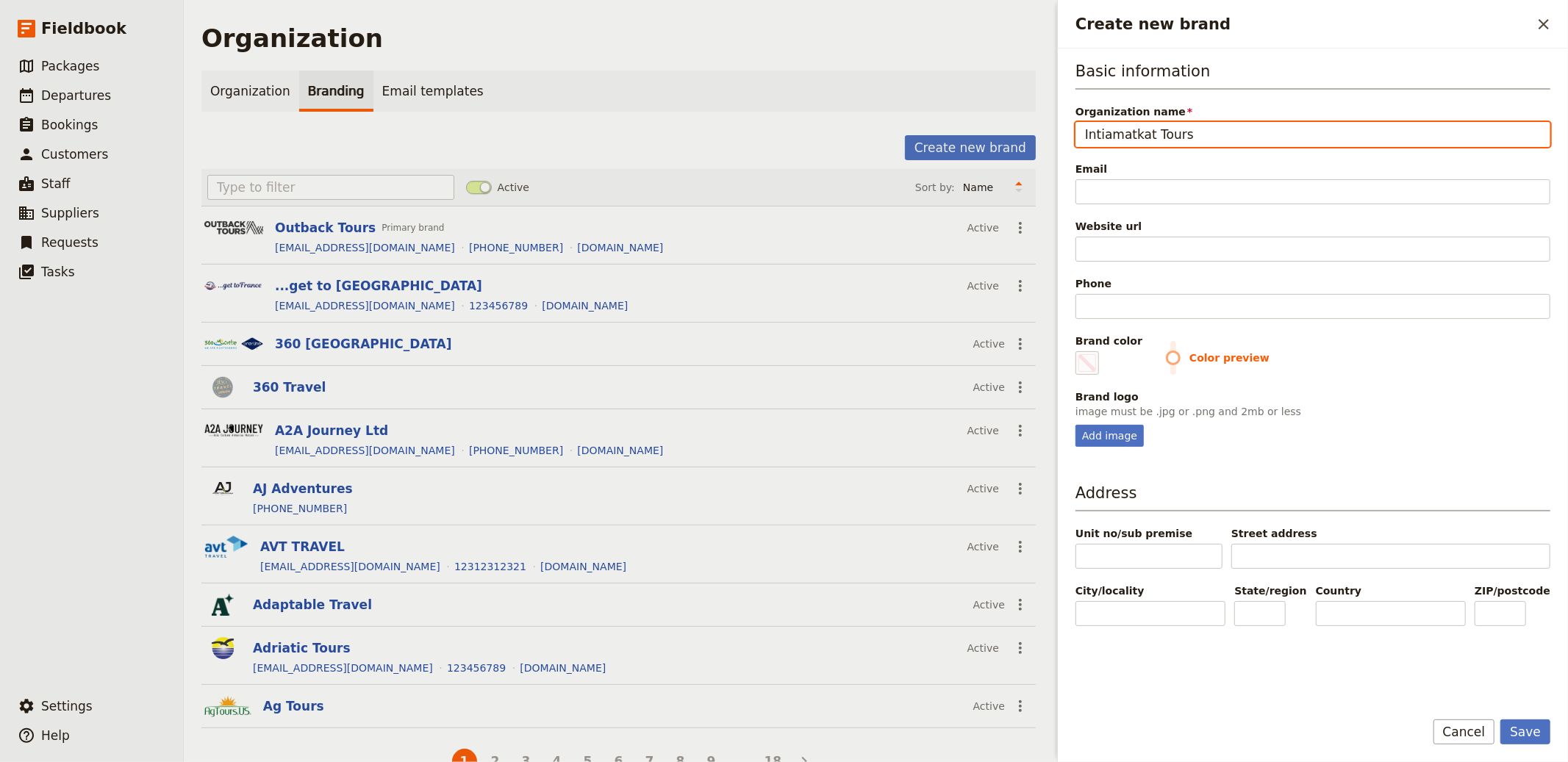
type input "Intiamatkat Tours"
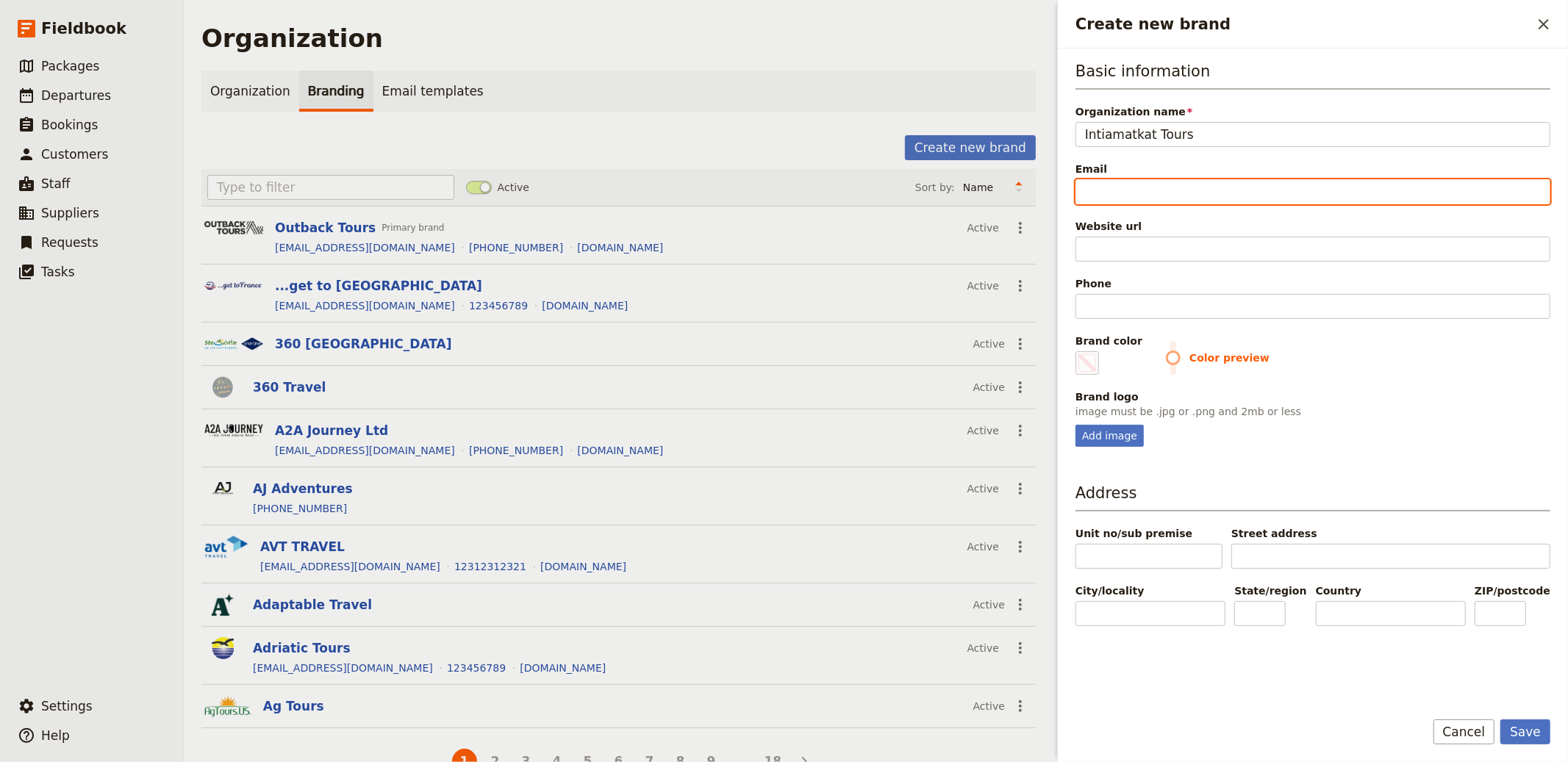
click at [1161, 200] on input "Email" at bounding box center [1314, 191] width 475 height 25
paste input "info@intiamatkat.fi"
type input "info@intiamatkat.fi"
type input "#000000"
type input "info@intiamatkat.fi"
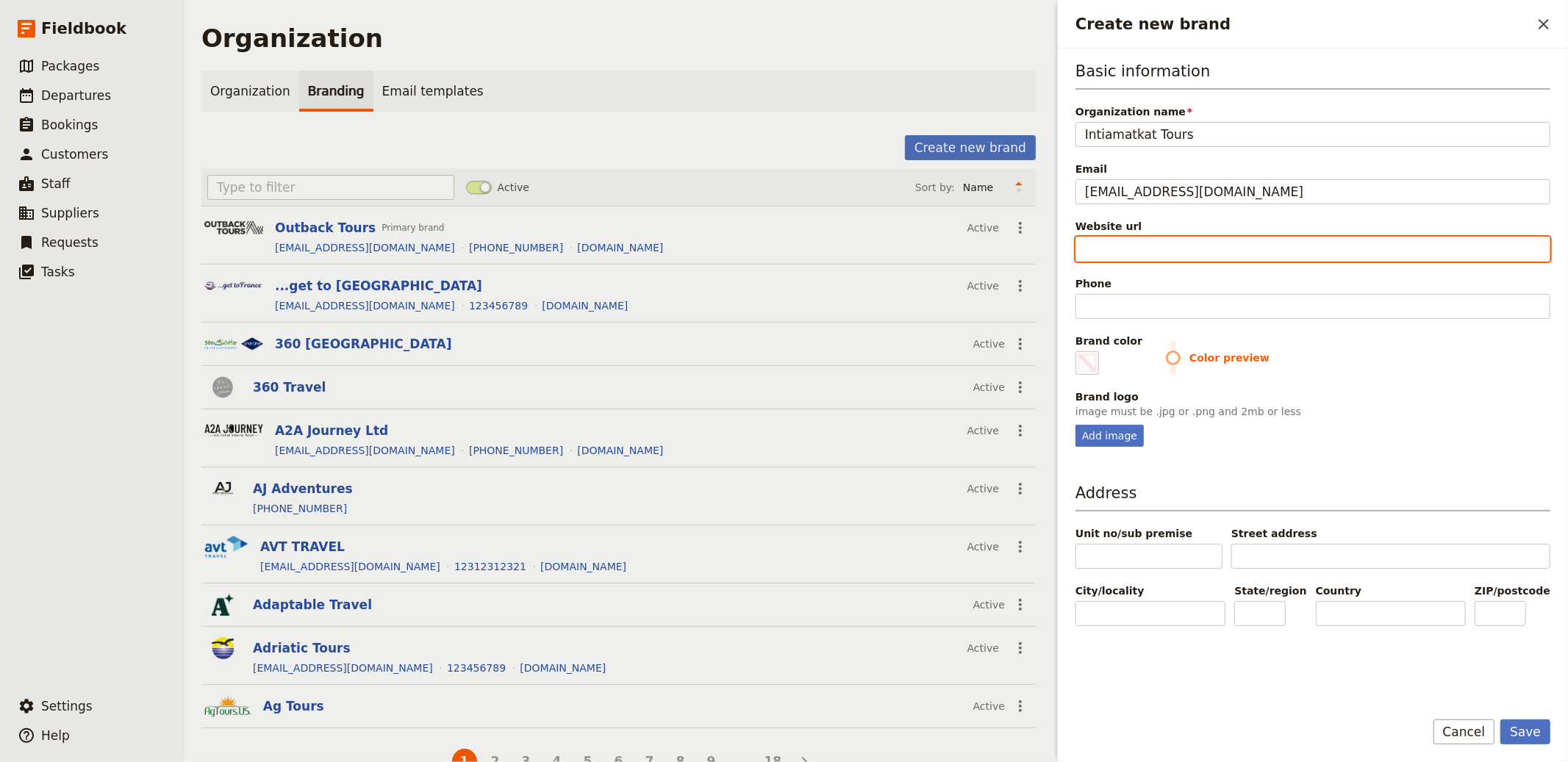
click at [1182, 250] on input "Website url" at bounding box center [1314, 248] width 475 height 25
paste input "https://www.intiamatkat.fi"
type input "https://www.intiamatkat.fi"
type input "#000000"
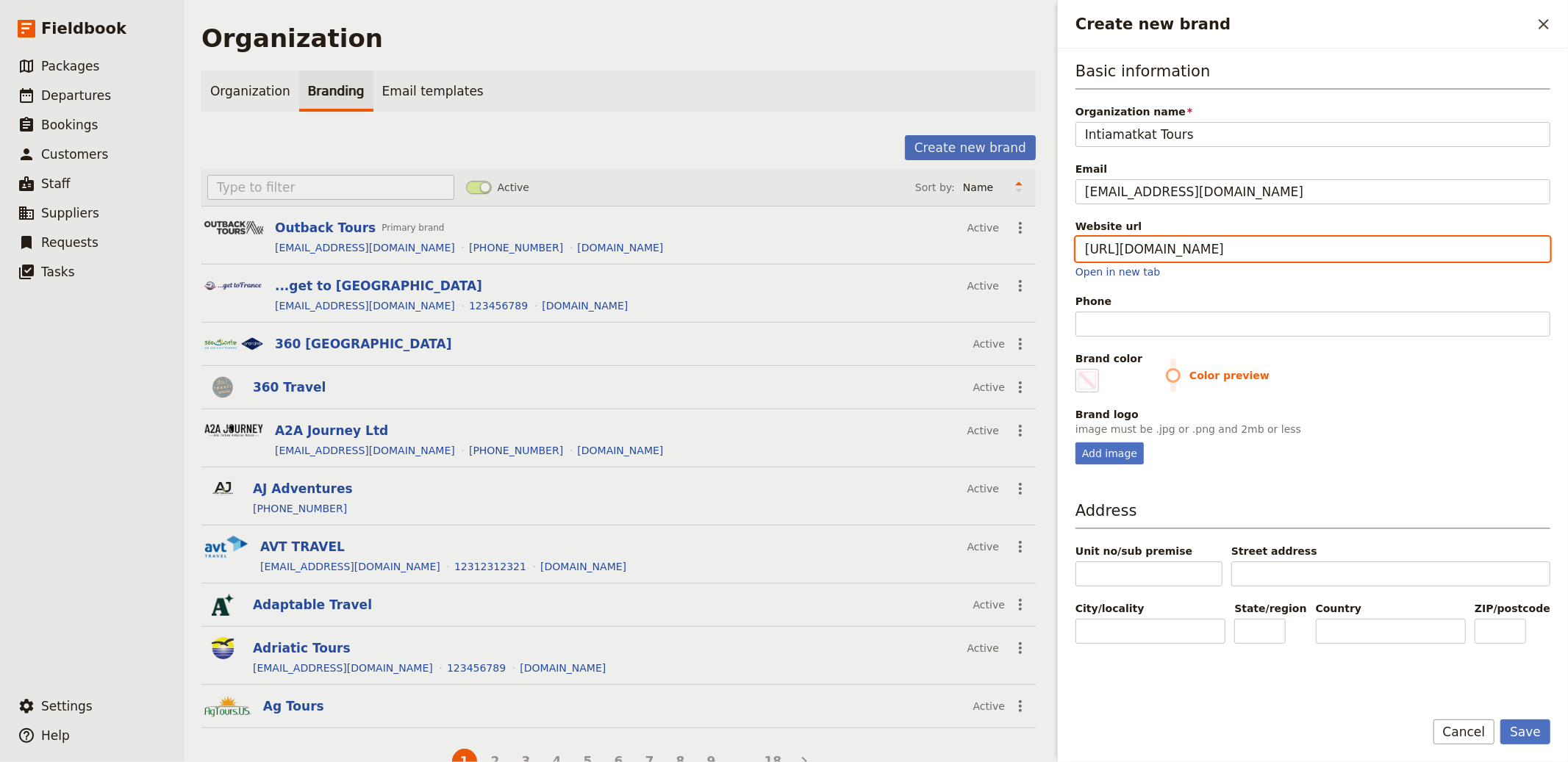
type input "https://www.intiamatkat.fi"
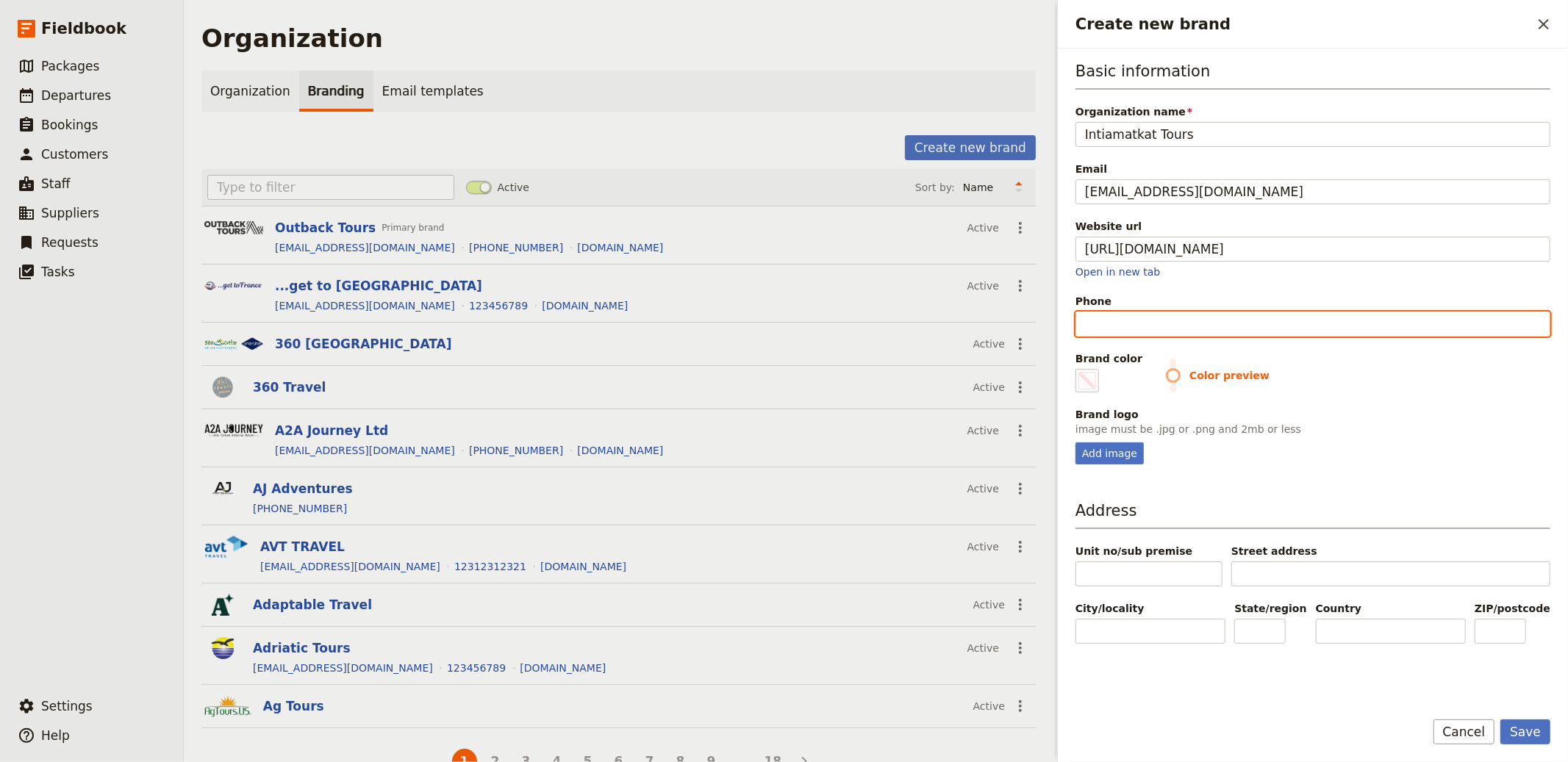
type input "#000000"
click at [1182, 330] on input "Phone" at bounding box center [1314, 324] width 475 height 25
paste input "+358 50 483 9418"
type input "+358 50 483 9418"
type input "#000000"
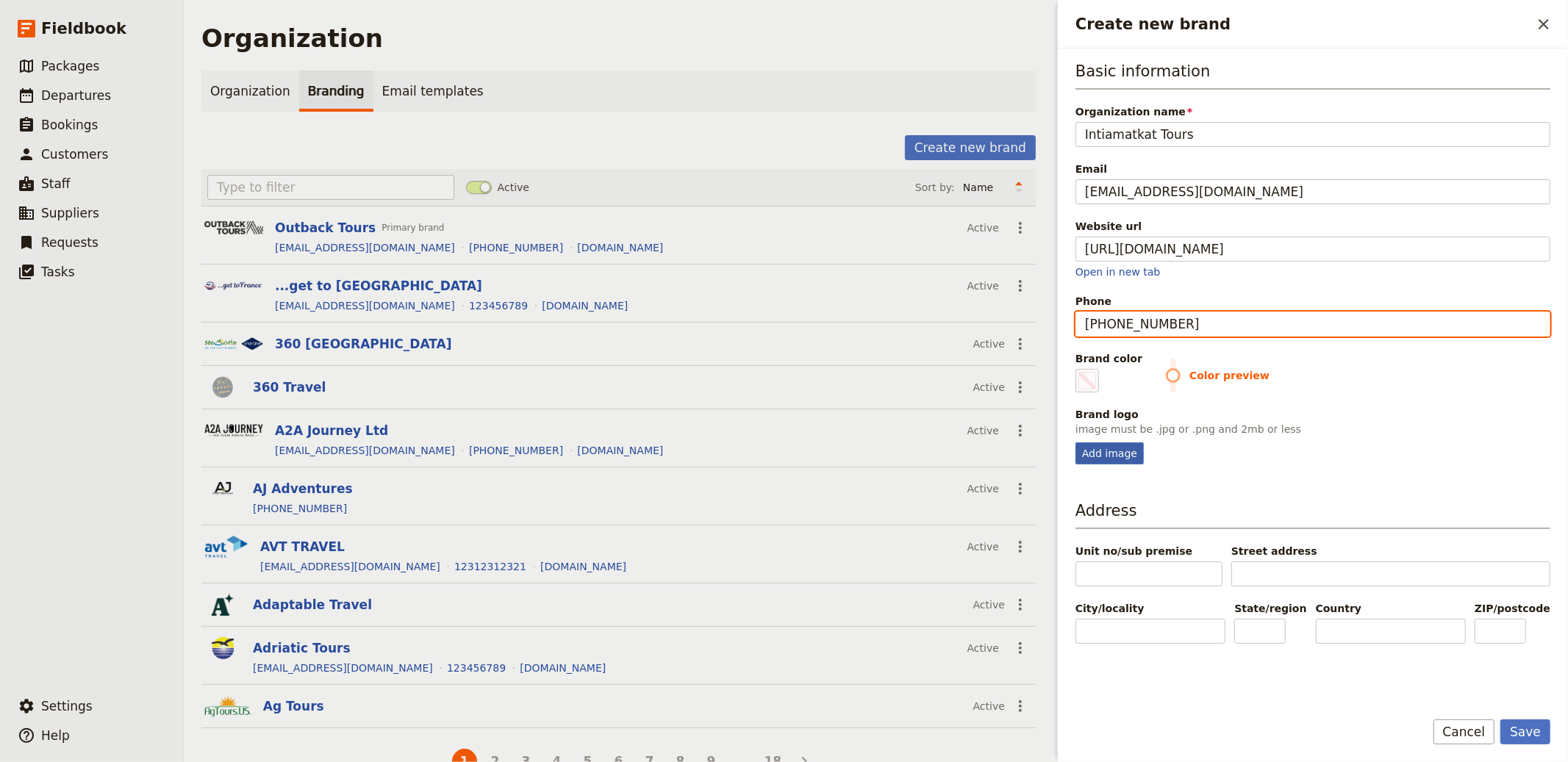
type input "+358 50 483 9418"
click at [1108, 450] on div "Add image" at bounding box center [1110, 453] width 68 height 22
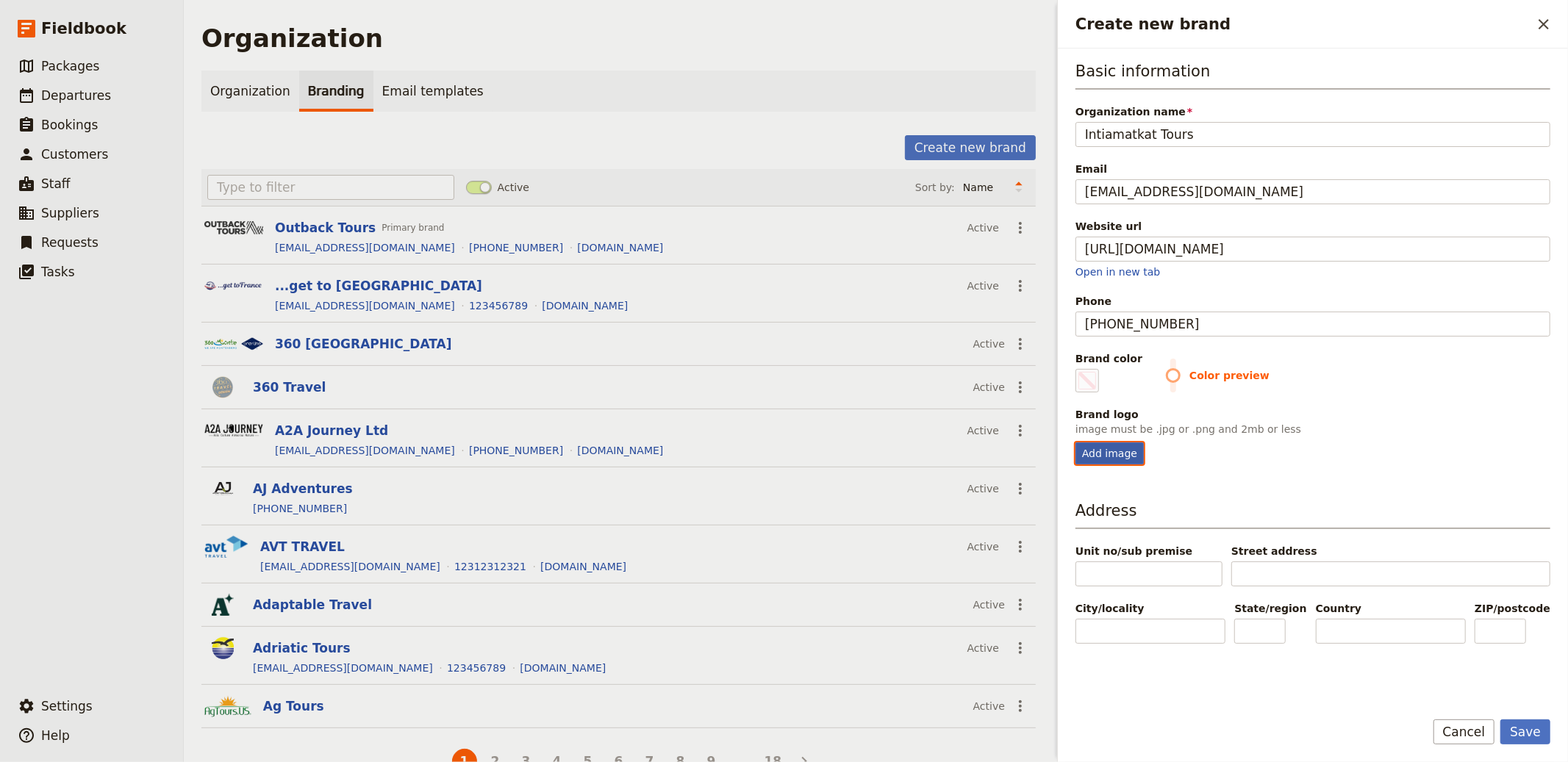
click at [1076, 442] on input "Add image" at bounding box center [1075, 441] width 1 height 1
type input "C:\fakepath\28a449_3570c896264c43198de92ff7bbcd226e~mv2.png"
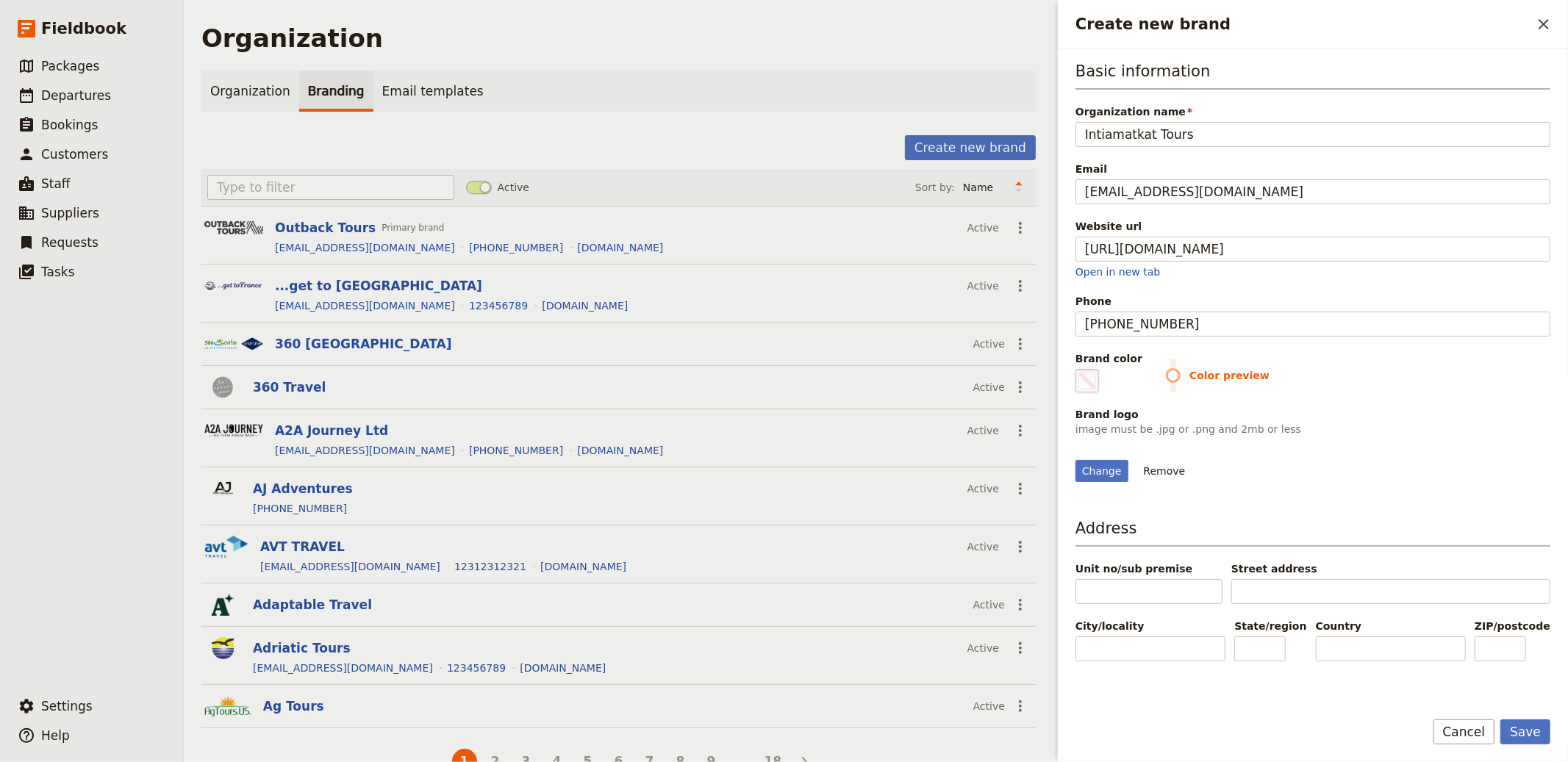
click at [1082, 376] on span "Create new brand" at bounding box center [1088, 381] width 18 height 18
click at [1079, 369] on input "#000000" at bounding box center [1079, 368] width 1 height 1
click at [1083, 395] on div "Basic information Organization name Intiamatkat Tours Email info@intiamatkat.fi…" at bounding box center [1314, 271] width 475 height 422
click at [1085, 386] on span "Create new brand" at bounding box center [1088, 381] width 18 height 18
click at [1079, 369] on input "#000000" at bounding box center [1079, 368] width 1 height 1
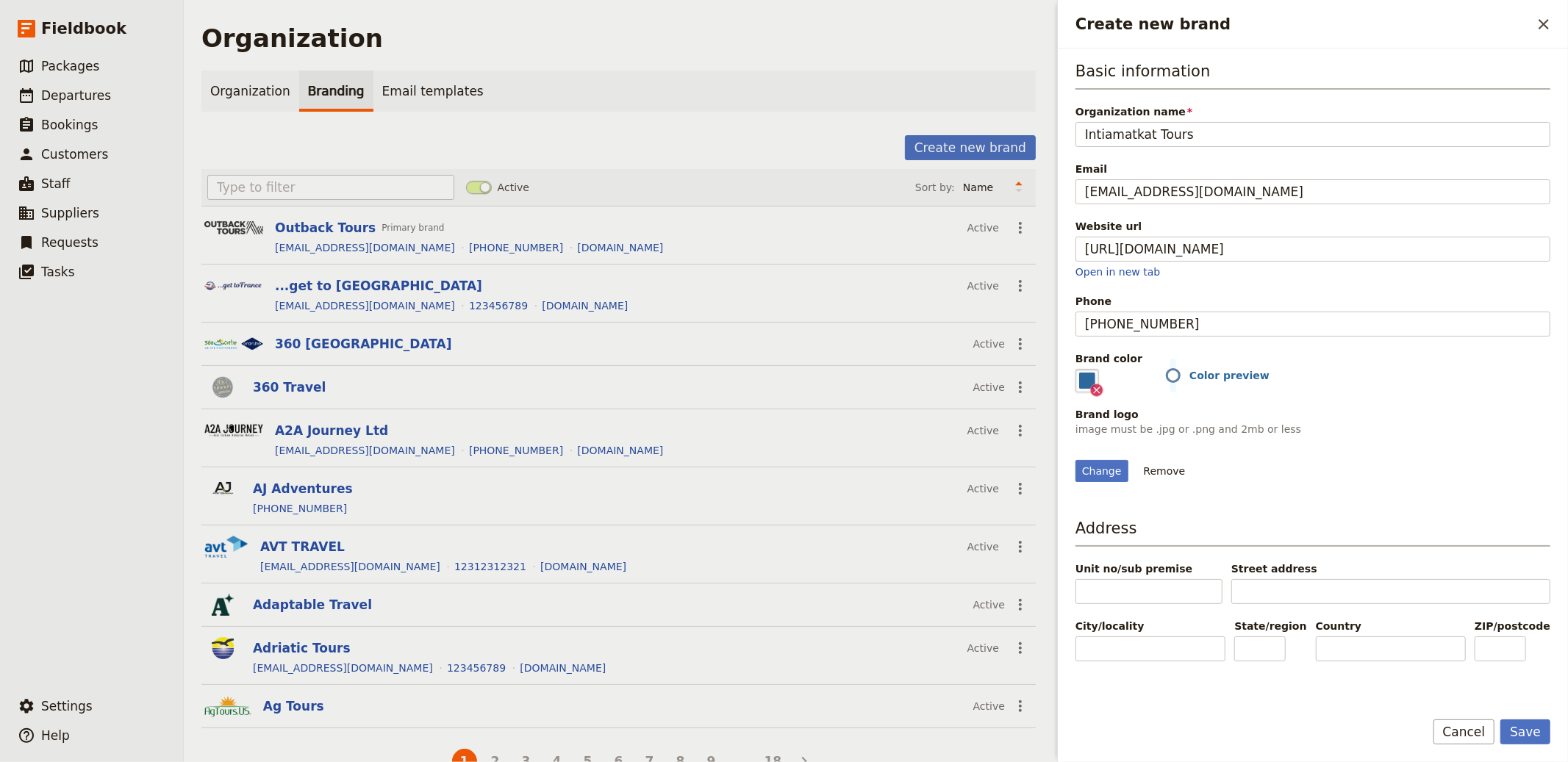
type input "#2c689c"
drag, startPoint x: 1536, startPoint y: 718, endPoint x: 1531, endPoint y: 726, distance: 9.4
click at [1411, 686] on form "Basic information Organization name Intiamatkat Tours Email info@intiamatkat.fi…" at bounding box center [1314, 405] width 511 height 714
click at [1411, 686] on button "Save" at bounding box center [1525, 731] width 50 height 25
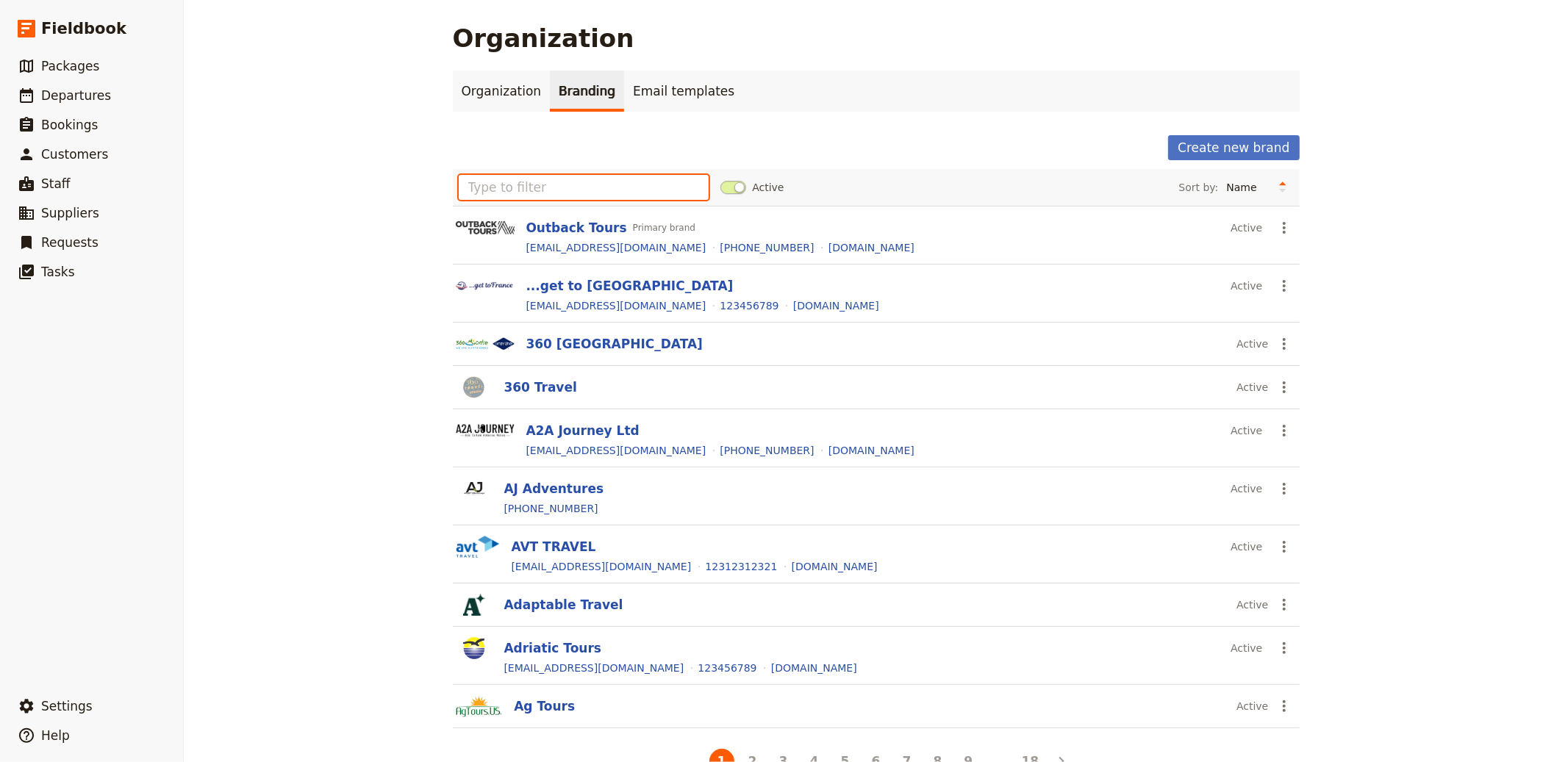
click at [571, 179] on input "text" at bounding box center [584, 187] width 250 height 25
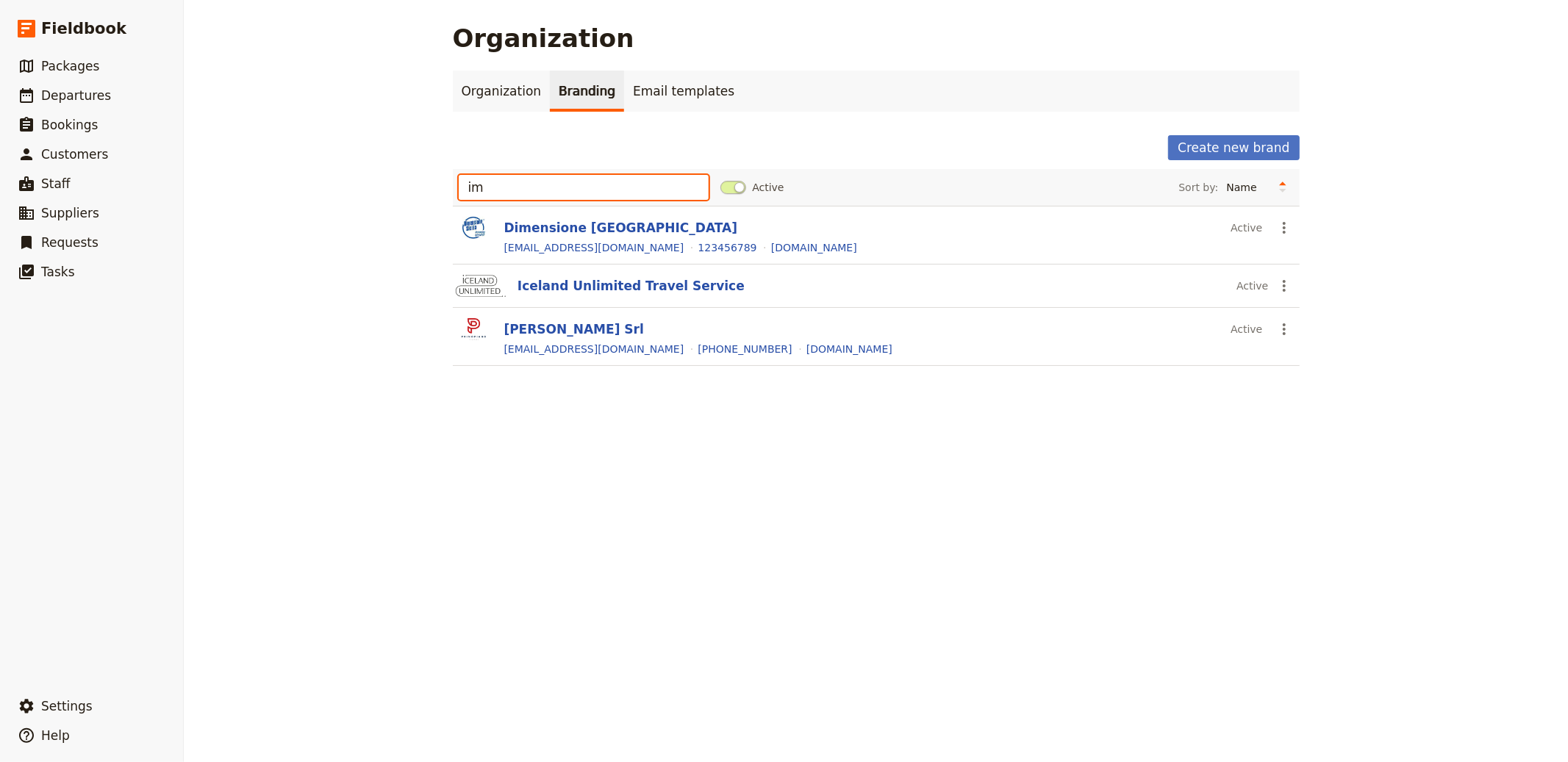
type input "imt"
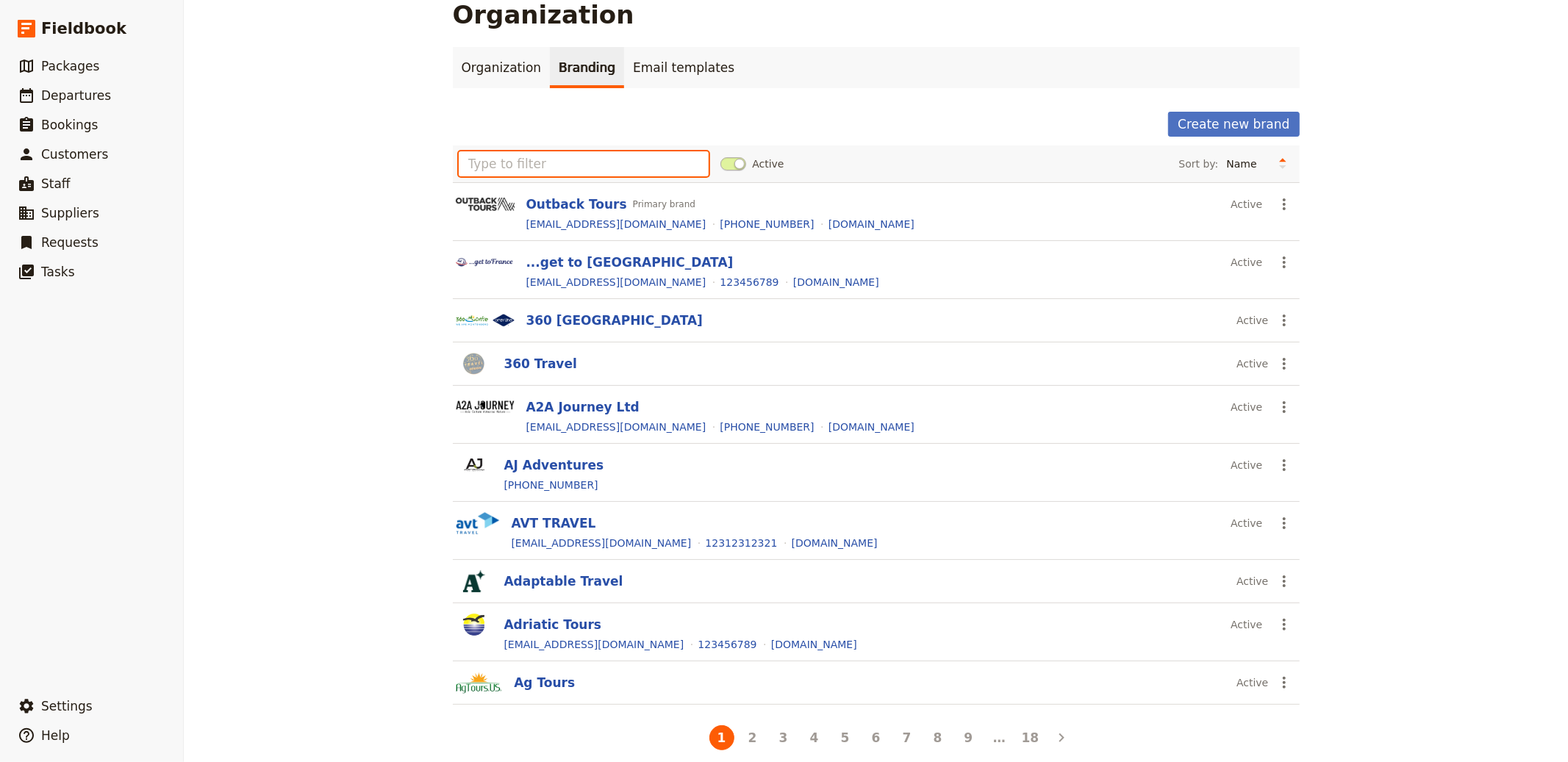
scroll to position [40, 0]
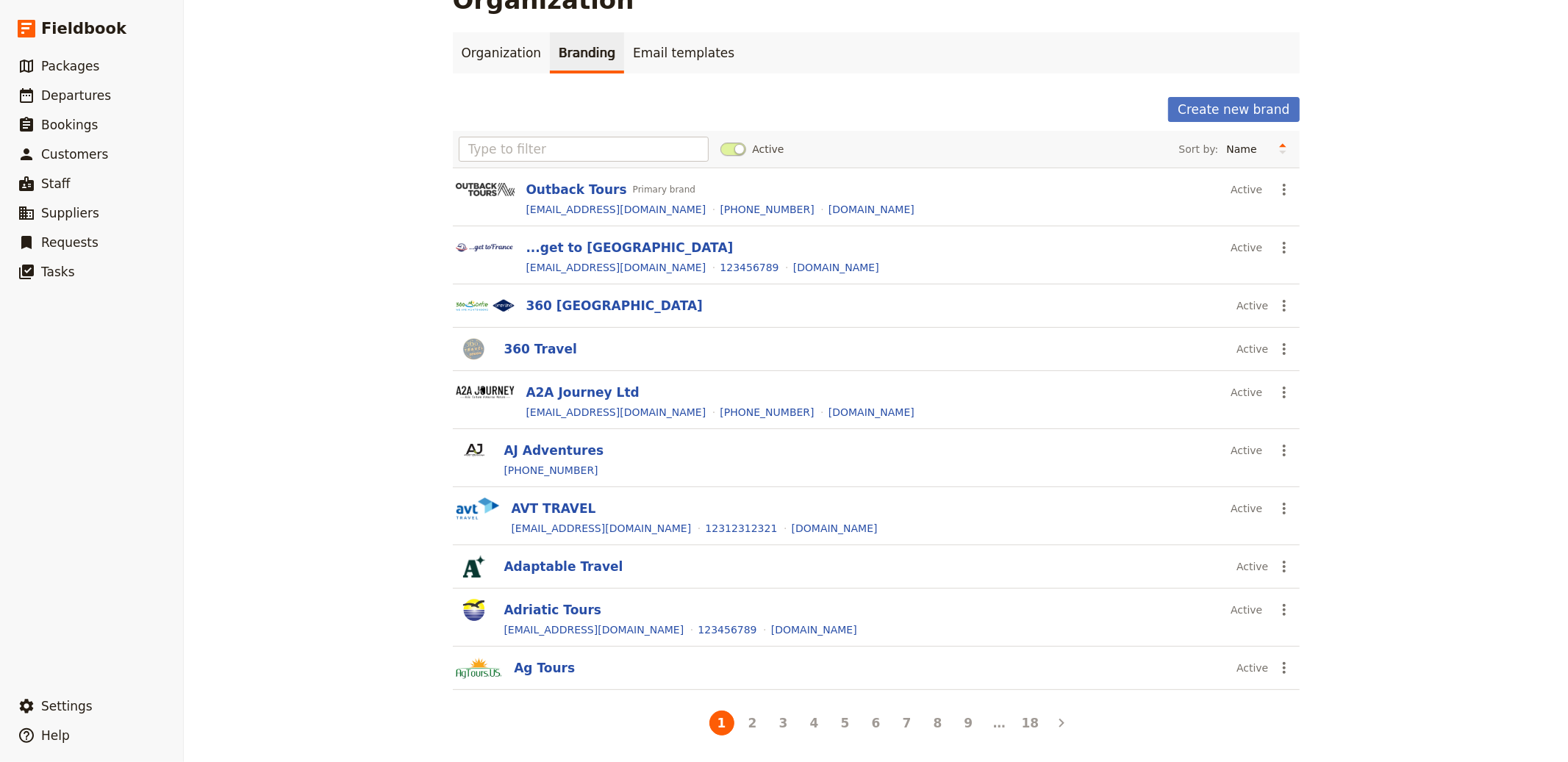
click at [1046, 686] on li "Pagination" at bounding box center [1061, 722] width 31 height 31
click at [1022, 686] on button "18" at bounding box center [1030, 722] width 25 height 25
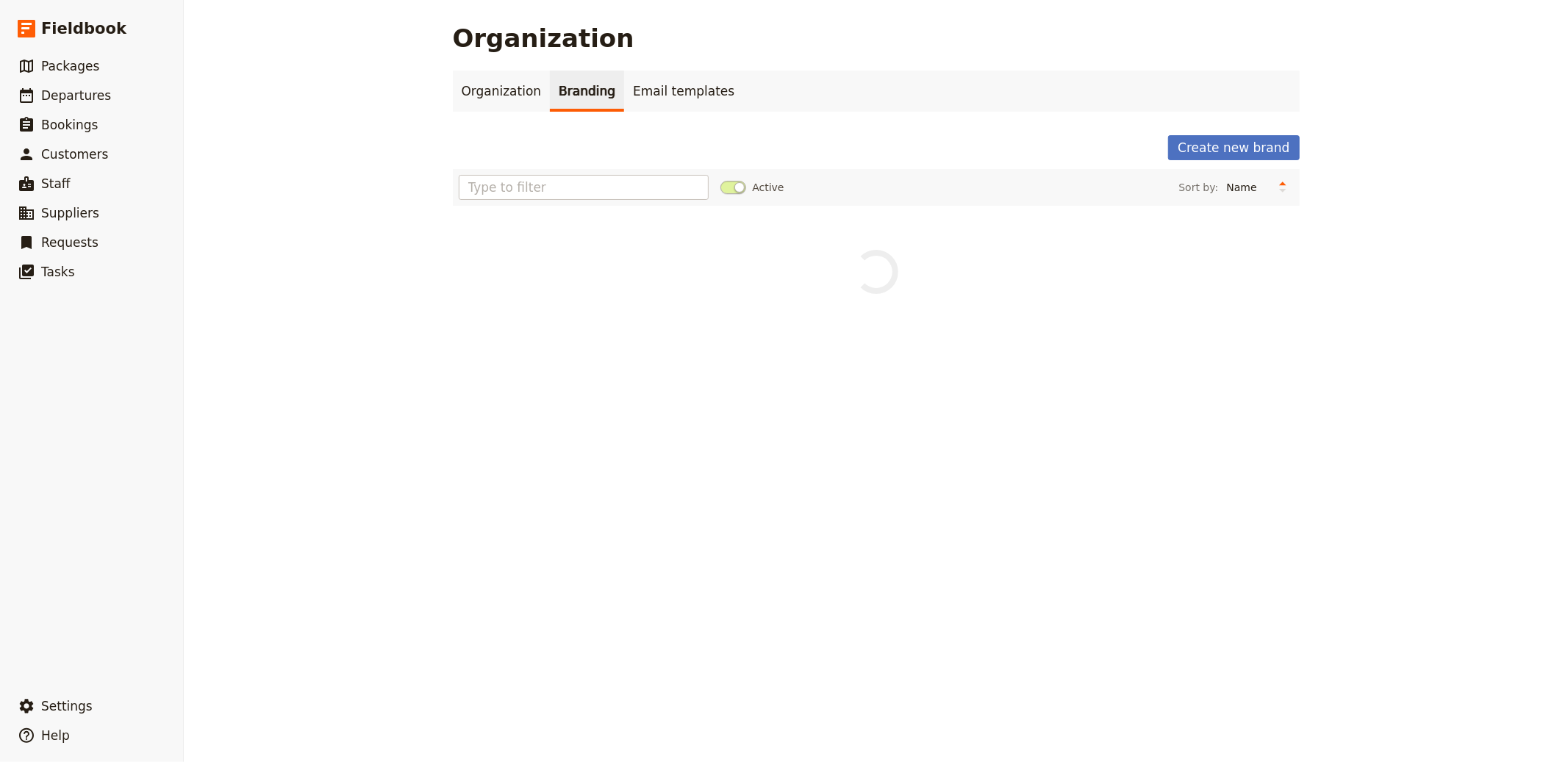
scroll to position [0, 0]
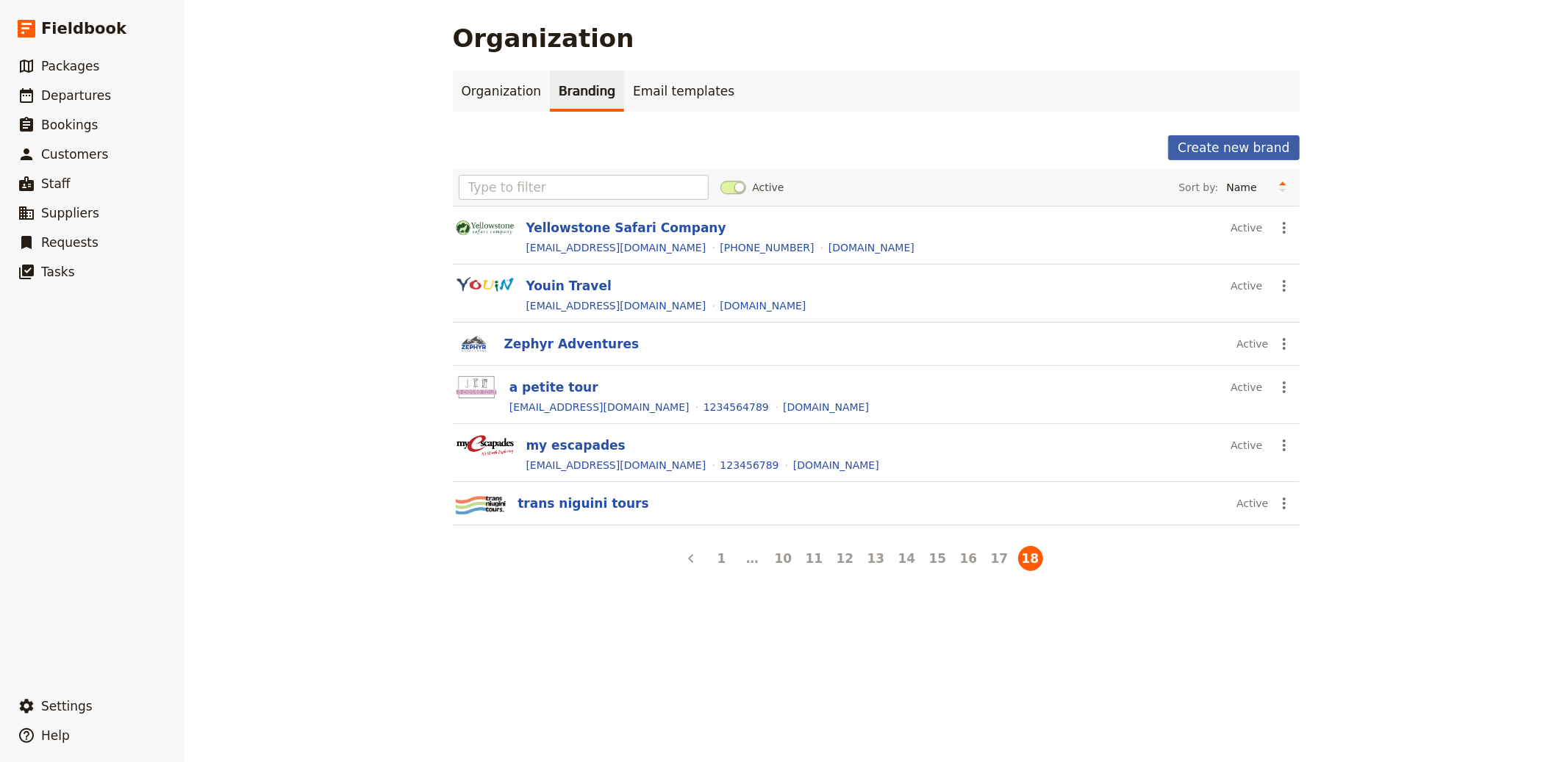
click at [1214, 142] on button "Create new brand" at bounding box center [1233, 147] width 131 height 25
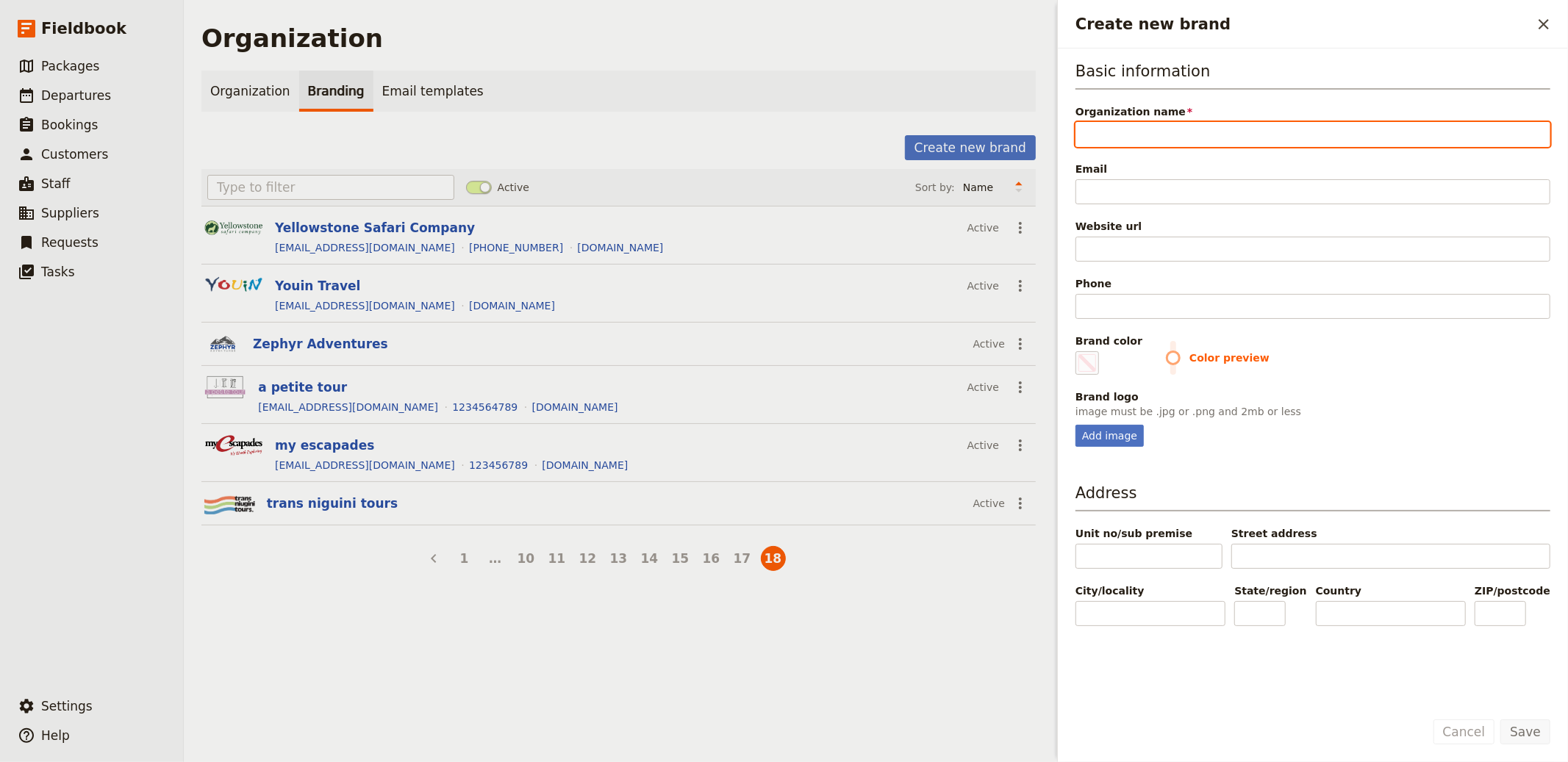
click at [1214, 137] on input "Organization name" at bounding box center [1314, 134] width 475 height 25
paste input "Intiamatkat Tours"
type input "Intiamatkat Tours"
type input "#000000"
type input "Intiamatkat Tours"
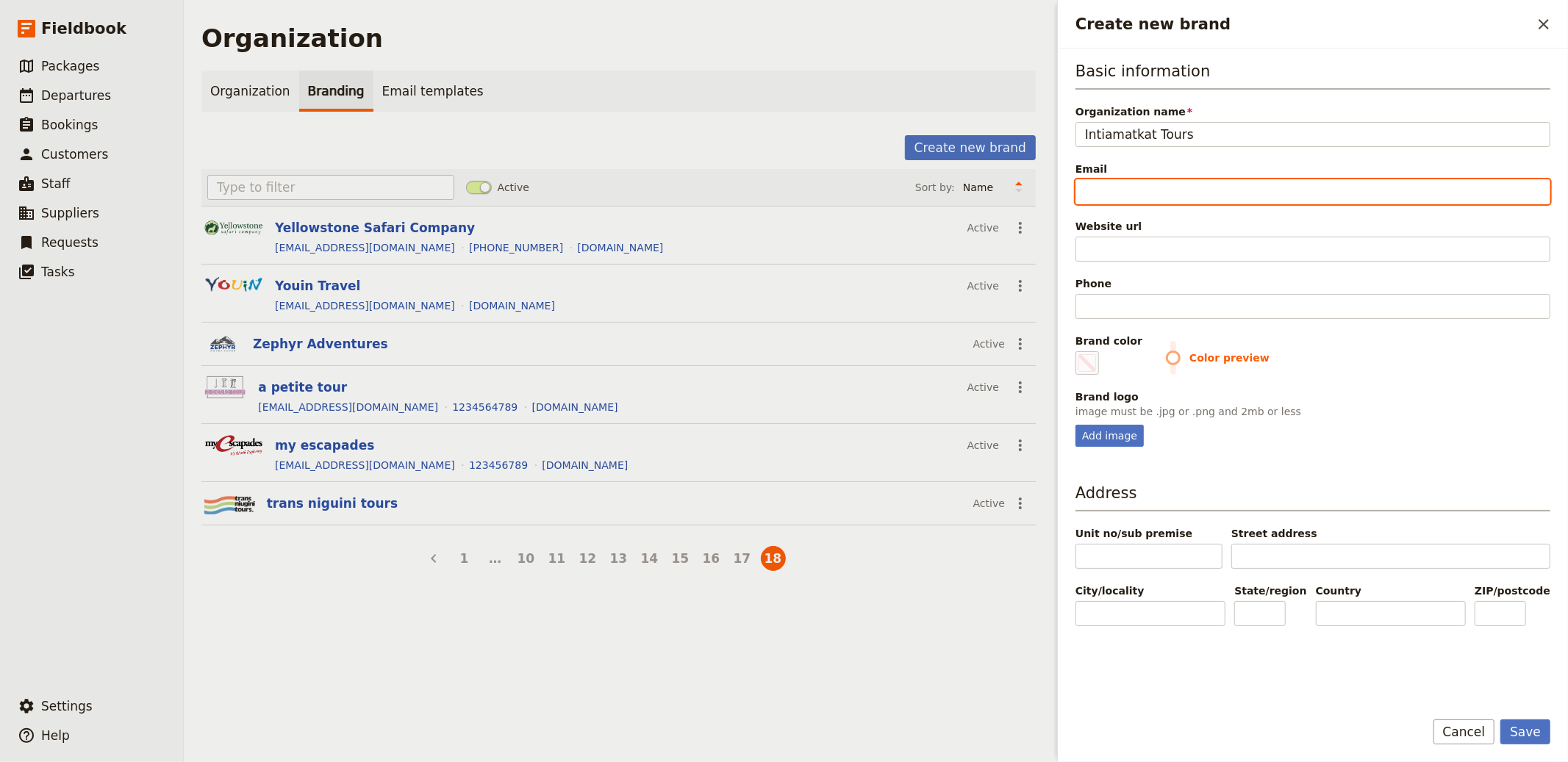
click at [1123, 182] on input "Email" at bounding box center [1314, 191] width 475 height 25
paste input "info@intiamatkat.fi"
type input "info@intiamatkat.fi"
type input "#000000"
type input "info@intiamatkat.fi"
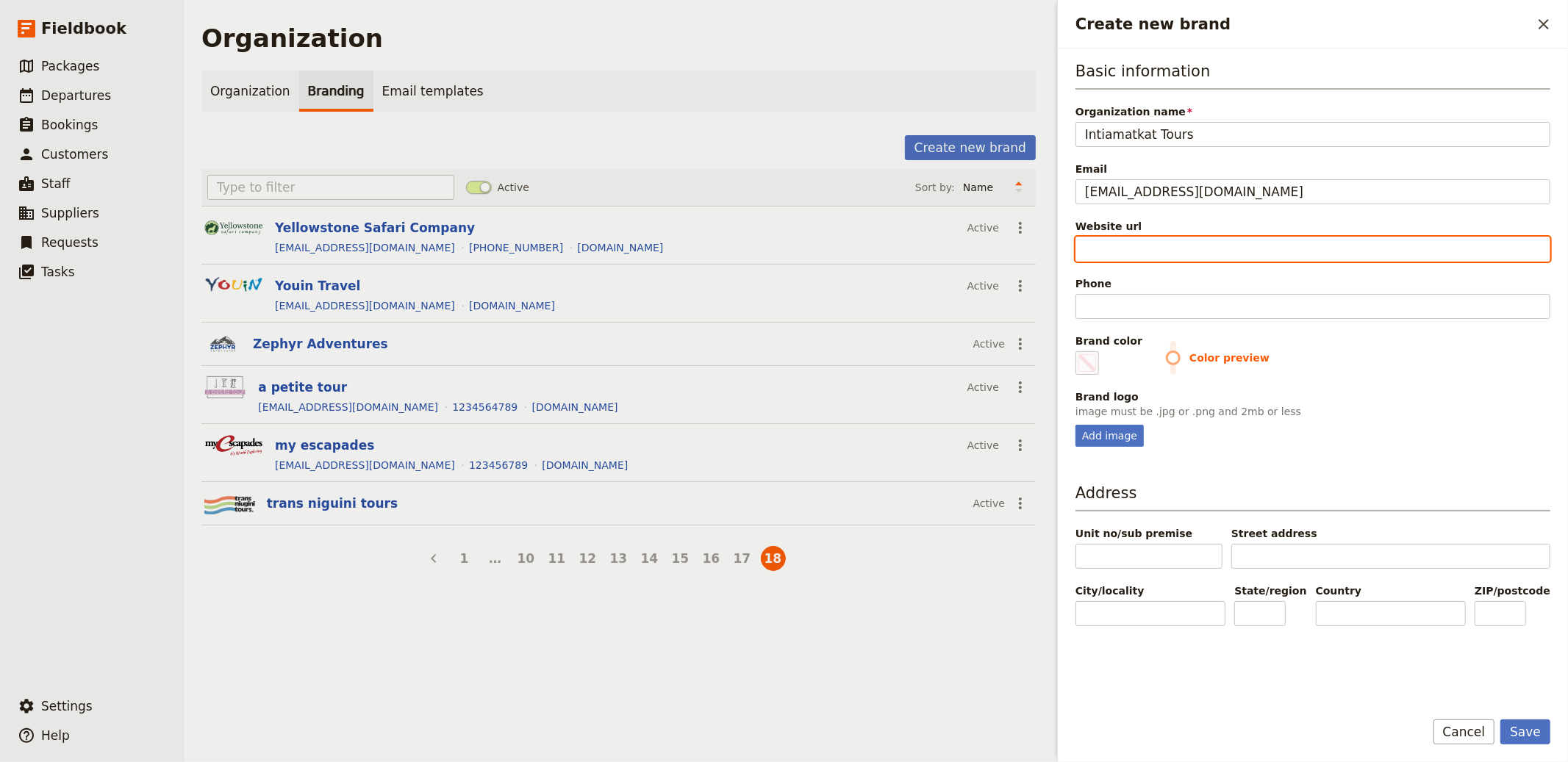
click at [1246, 244] on input "Website url" at bounding box center [1314, 248] width 475 height 25
paste input "https://www.intiamatkat.fi"
type input "https://www.intiamatkat.fi"
type input "#000000"
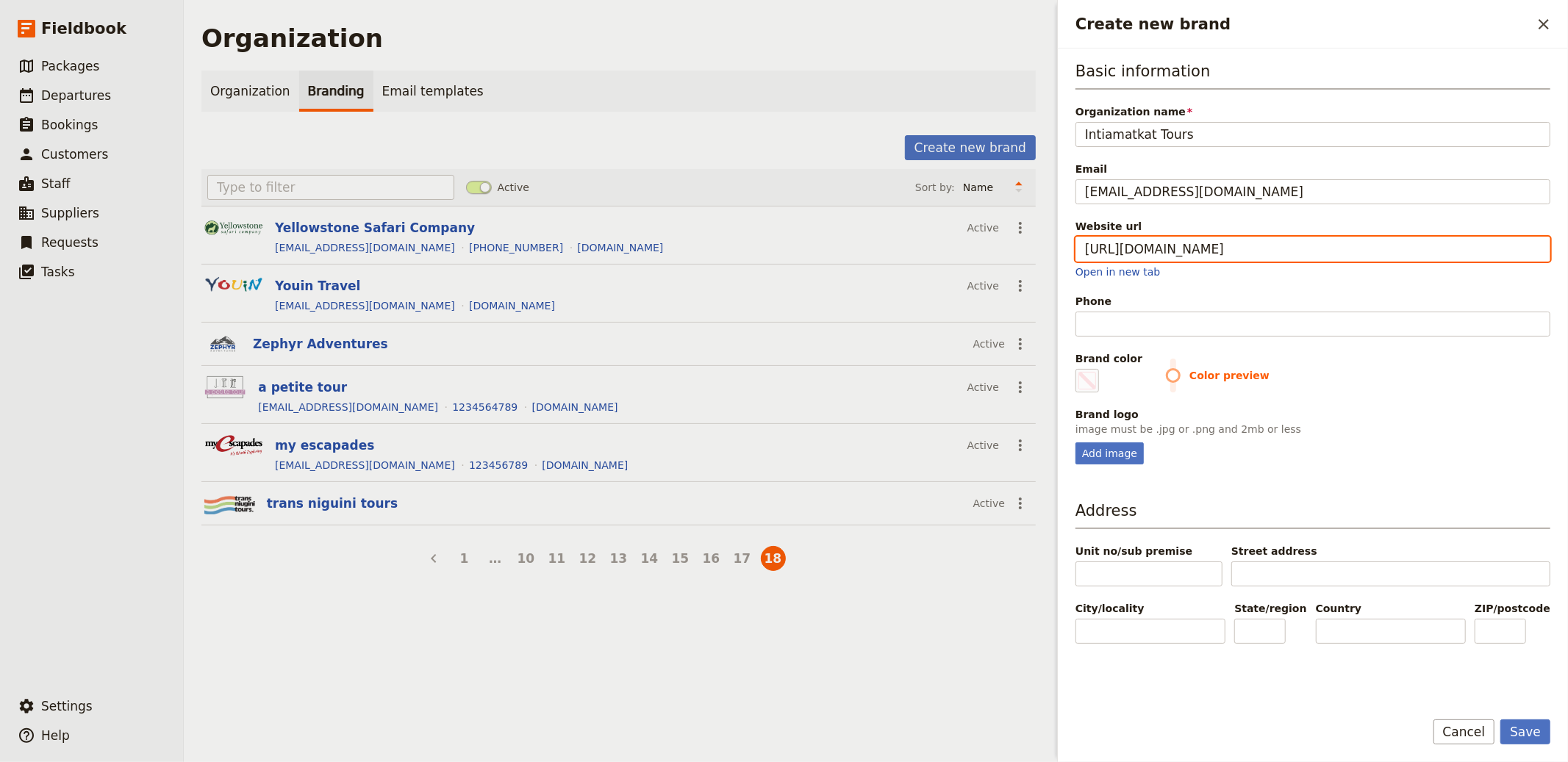
type input "https://www.intiamatkat.fi"
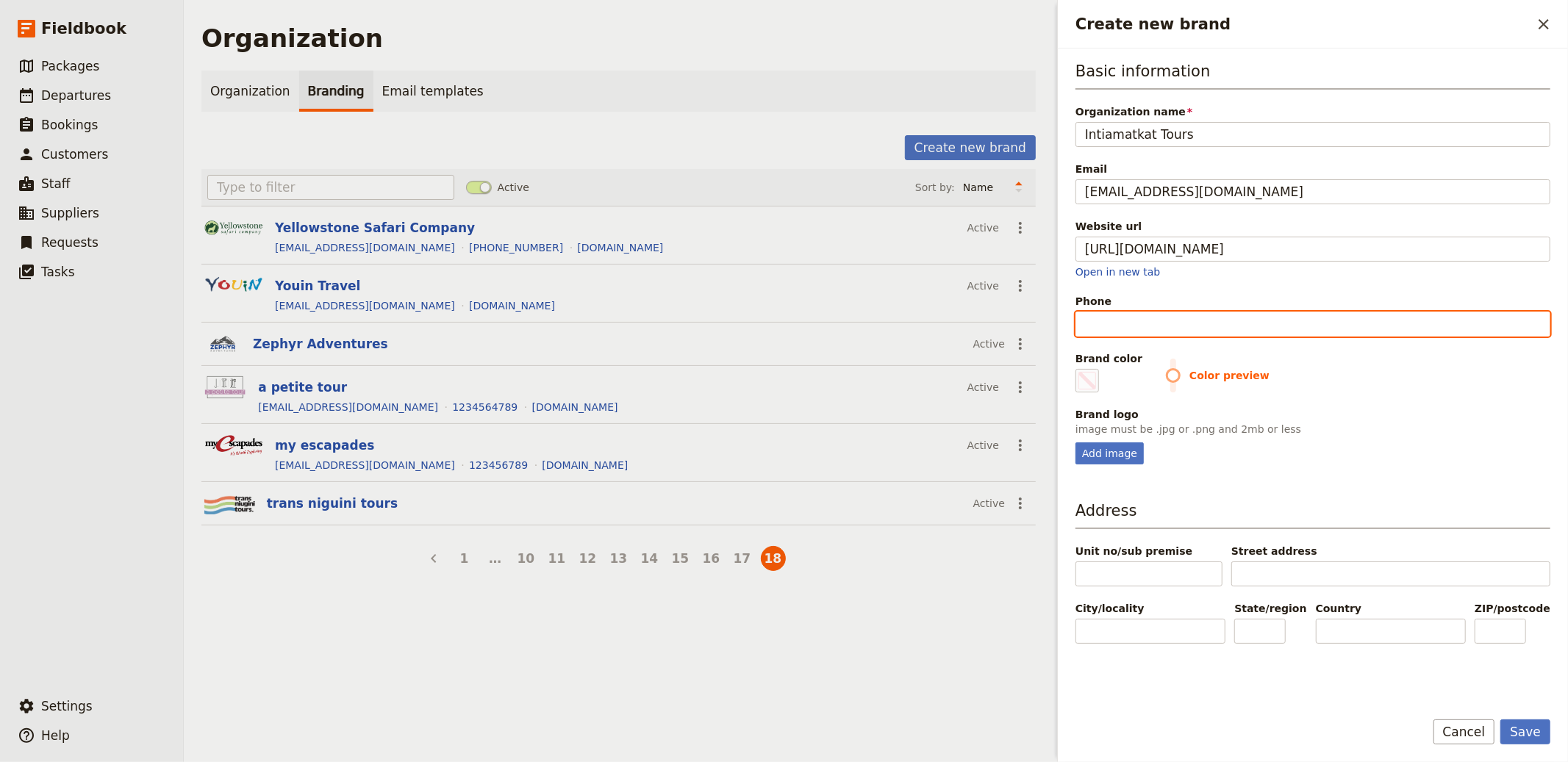
type input "#000000"
click at [1108, 317] on input "Phone" at bounding box center [1314, 324] width 475 height 25
paste input "+358 50 483 9418"
type input "+358 50 483 9418"
type input "#000000"
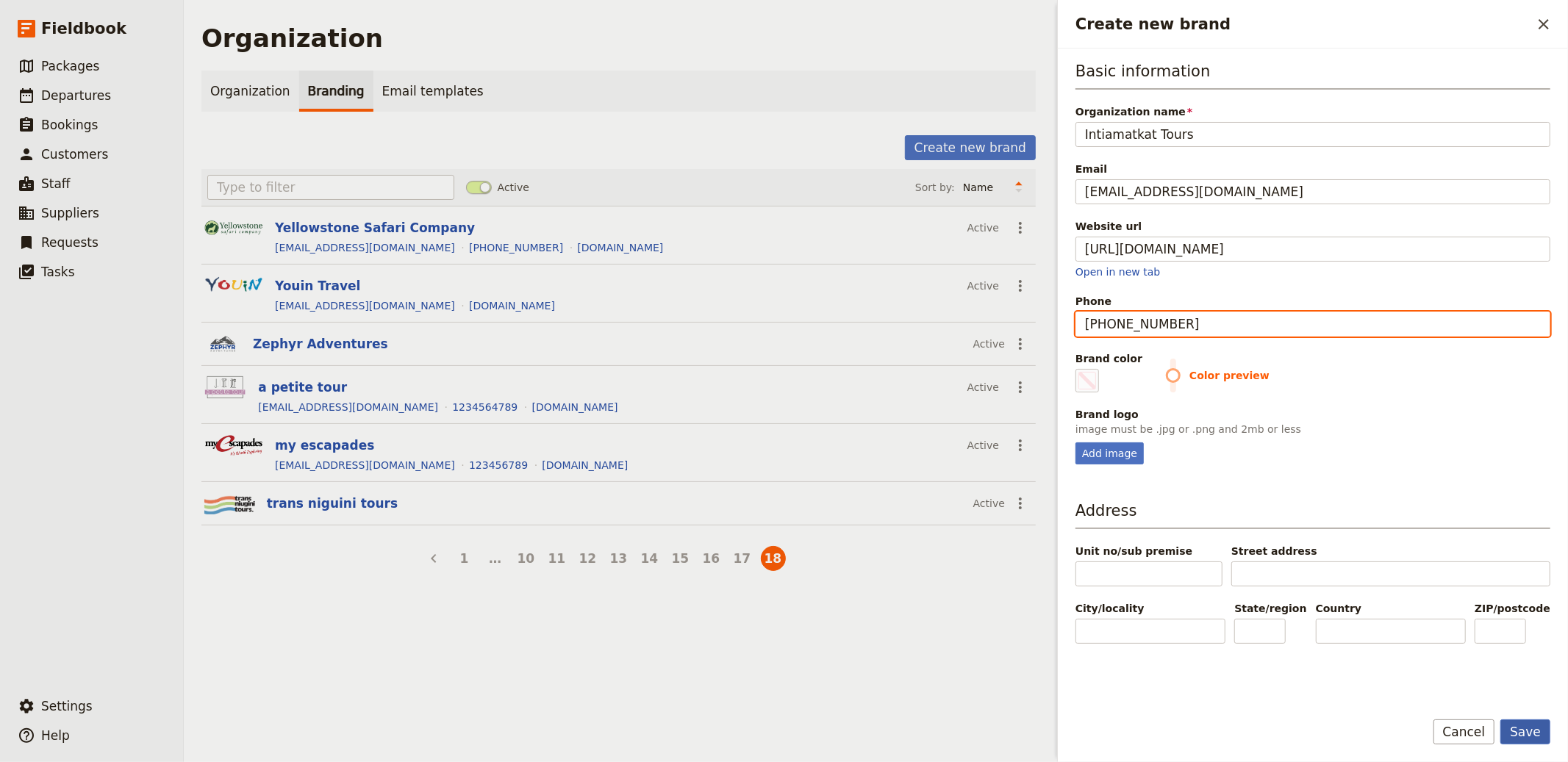
type input "+358 50 483 9418"
click at [1411, 686] on button "Save" at bounding box center [1525, 731] width 50 height 25
type input "#000000"
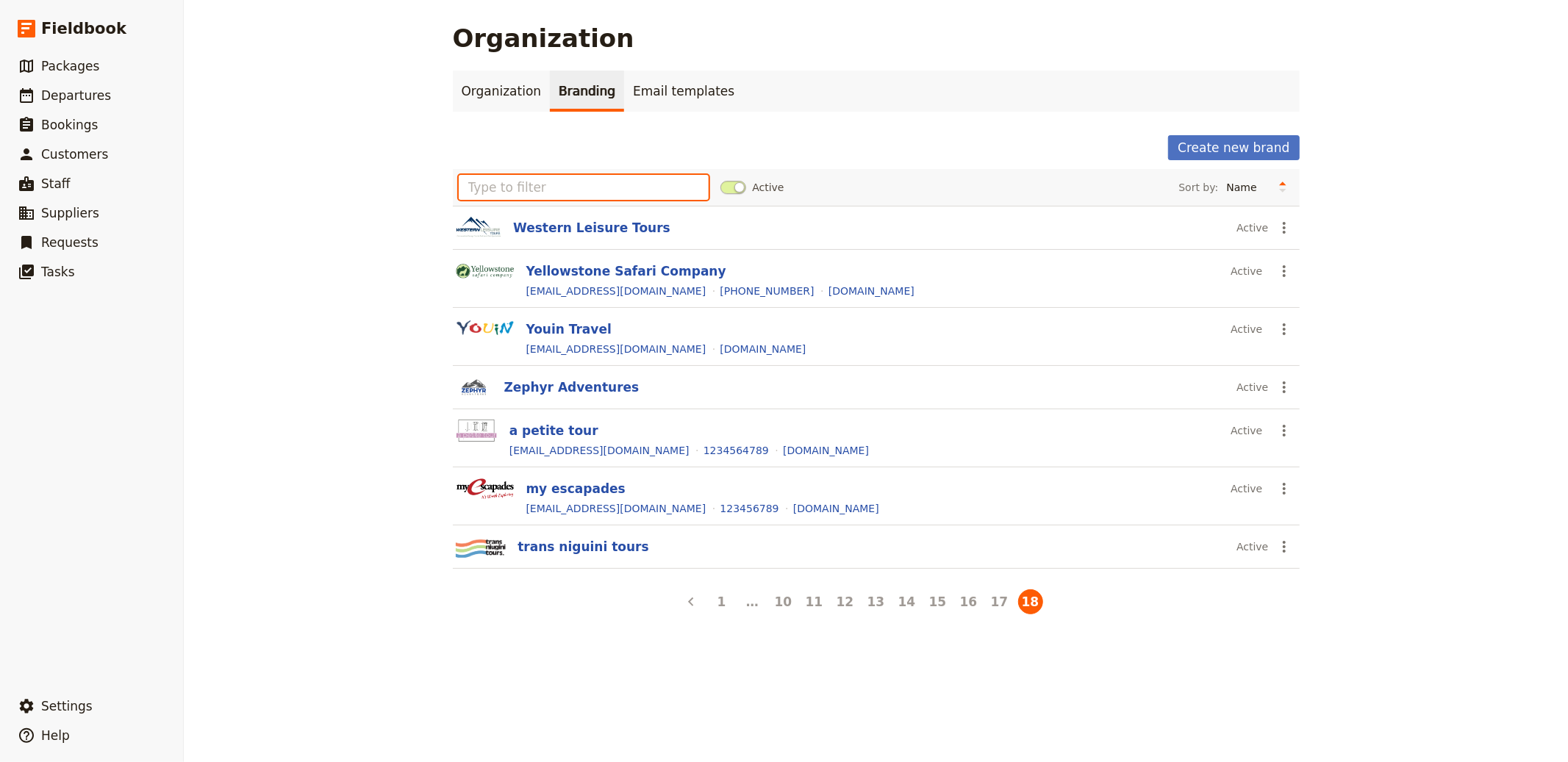
click at [510, 187] on input "text" at bounding box center [584, 187] width 250 height 25
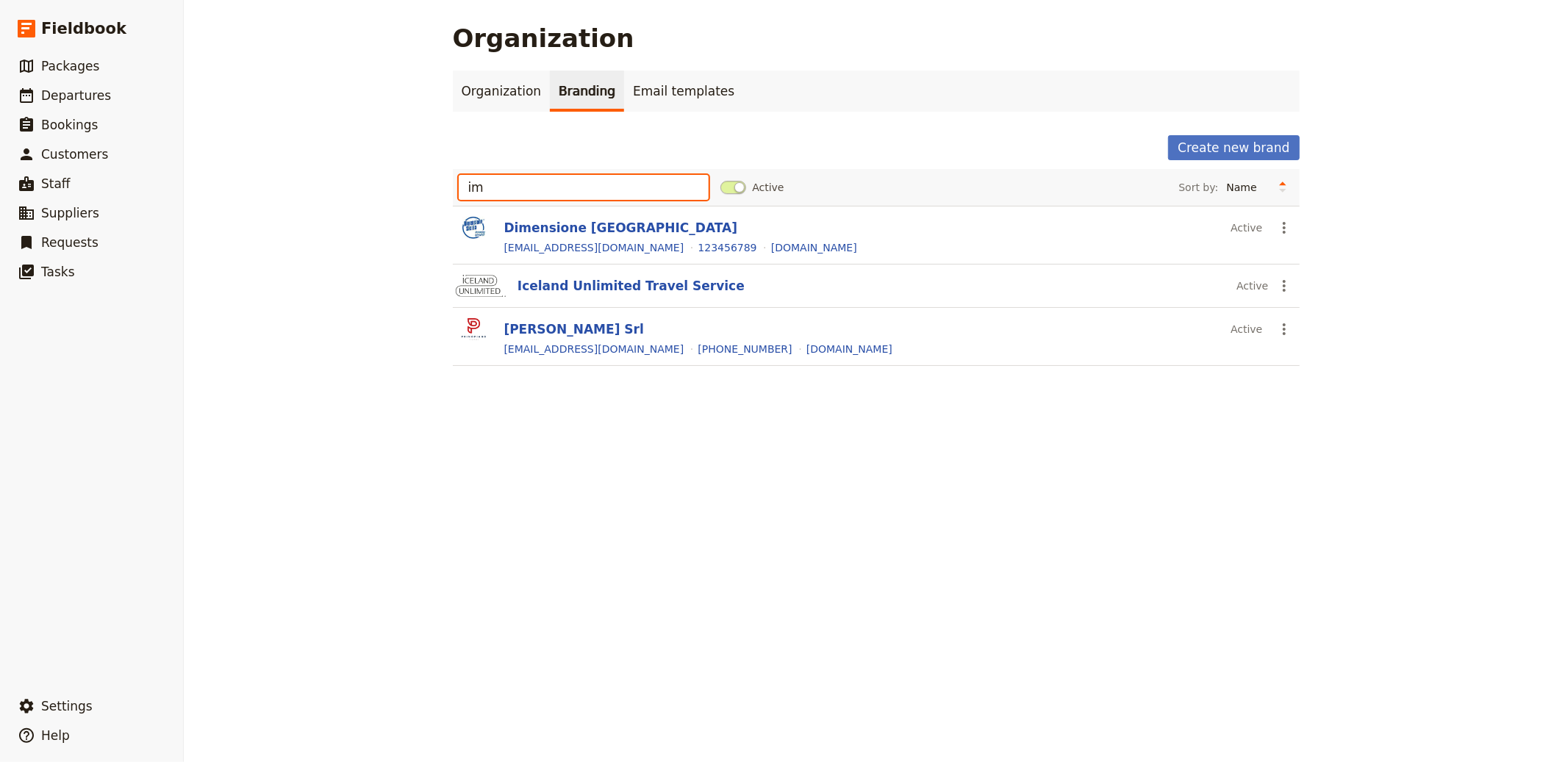
type input "i"
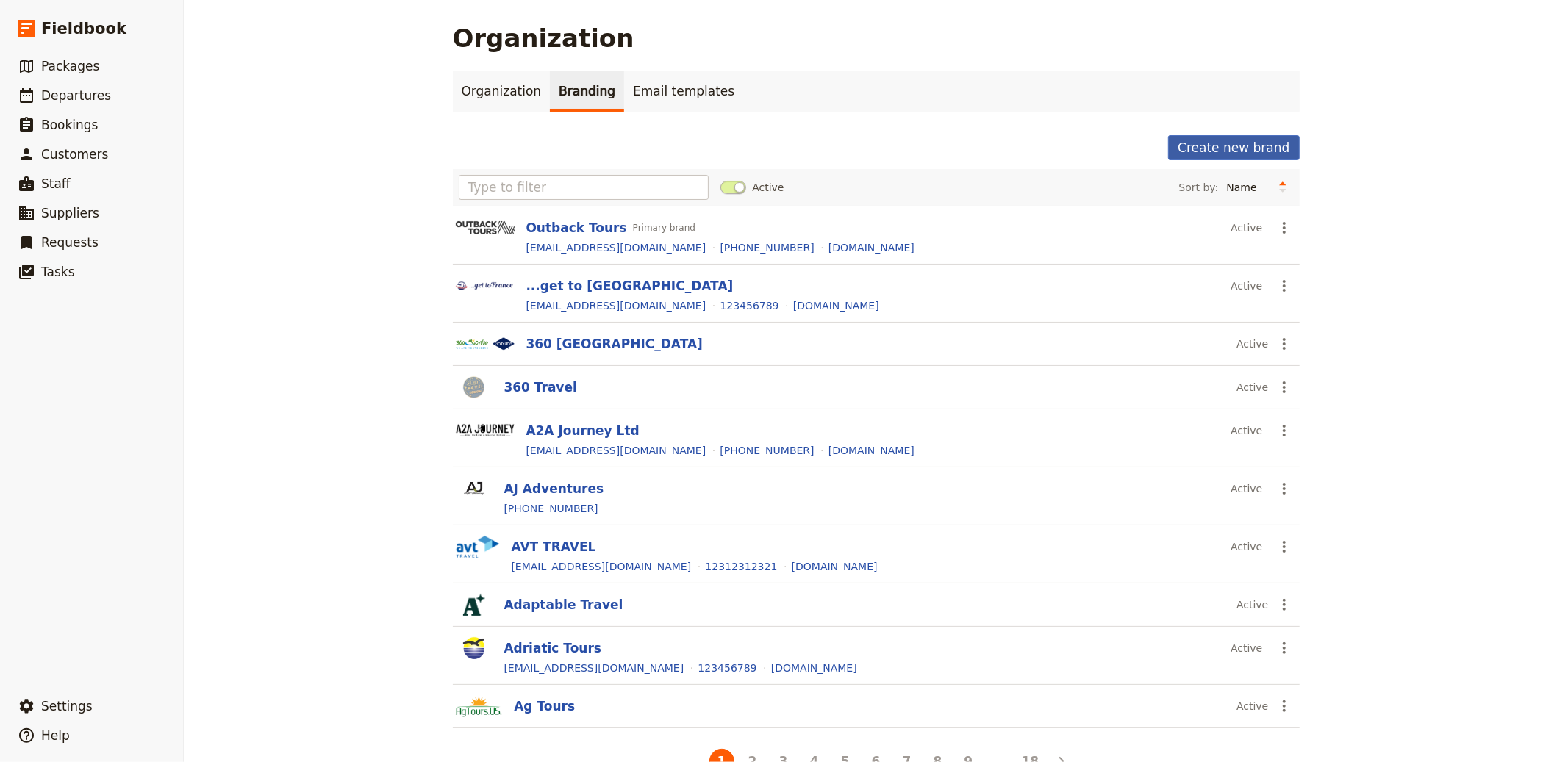
click at [1174, 144] on button "Create new brand" at bounding box center [1233, 147] width 131 height 25
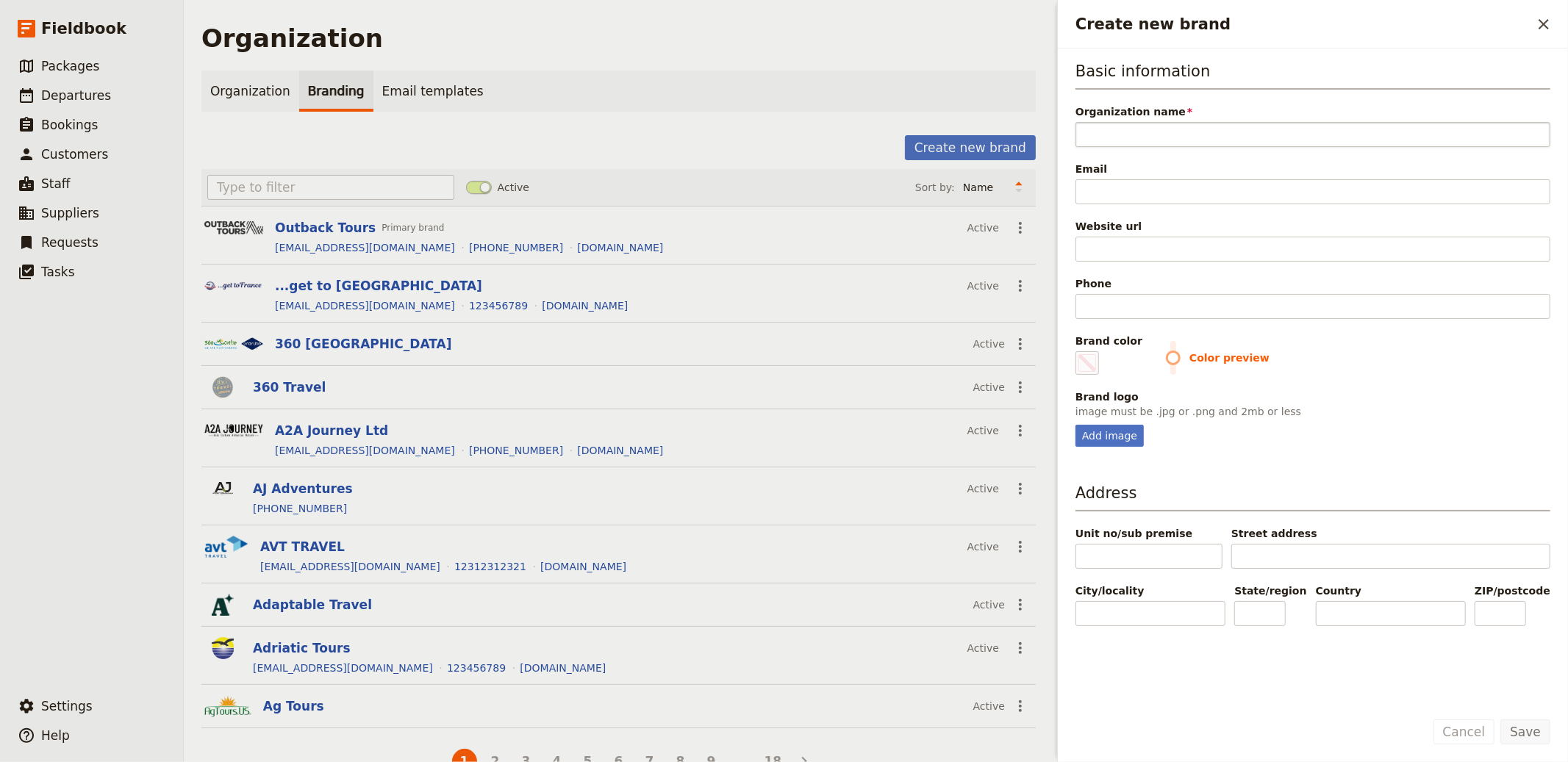
type input "t"
type input "#000000"
type input "te"
type input "#000000"
type input "tes"
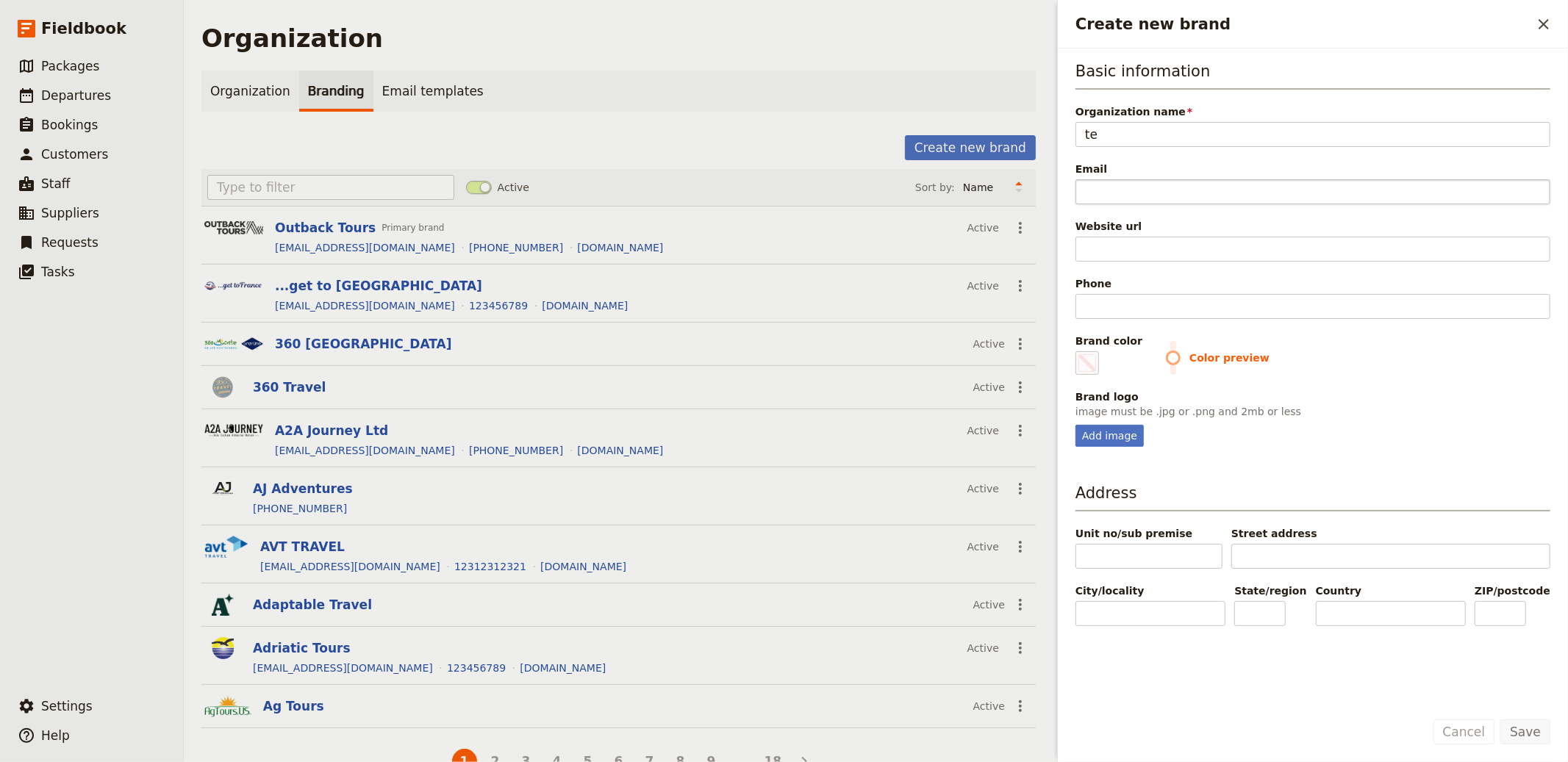
type input "#000000"
type input "test"
type input "#000000"
type input "test"
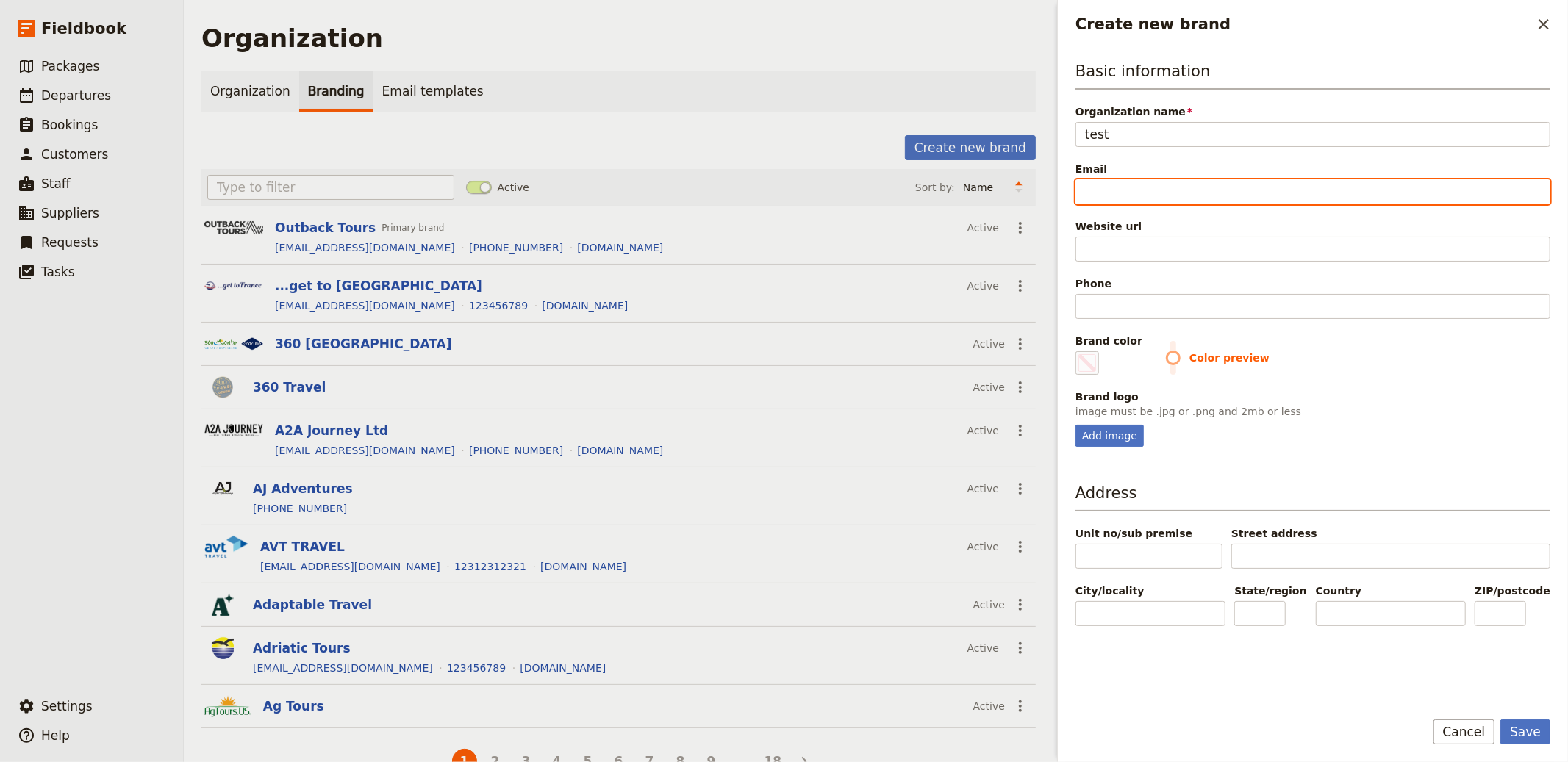
click at [1110, 193] on input "Email" at bounding box center [1314, 191] width 475 height 25
click at [1411, 686] on button "Save" at bounding box center [1525, 731] width 50 height 25
type input "#000000"
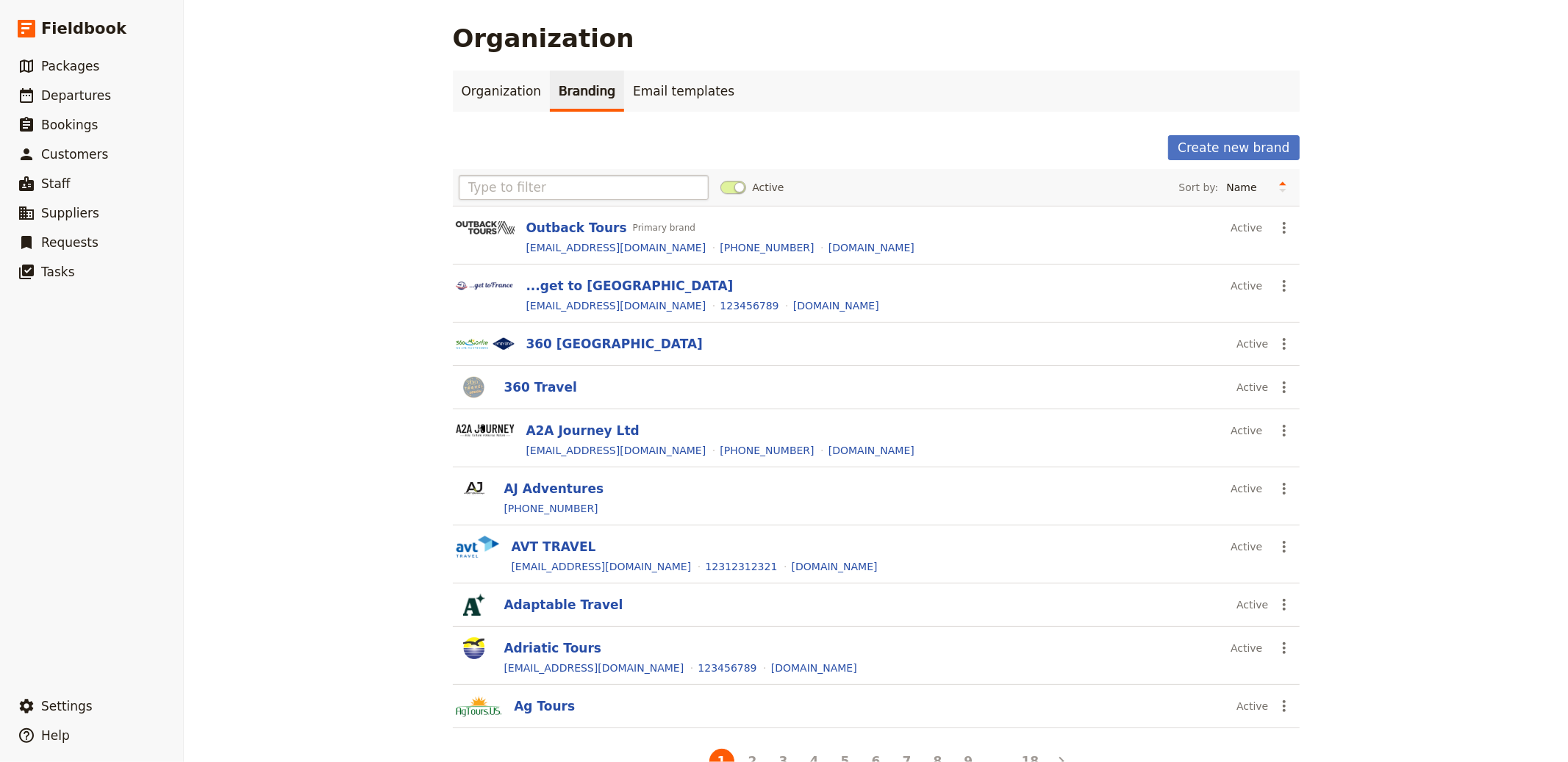
drag, startPoint x: 516, startPoint y: 167, endPoint x: 504, endPoint y: 187, distance: 23.3
click at [516, 167] on div "Create new brand Active Sort by: Name Most recently updated Most recently creat…" at bounding box center [877, 456] width 847 height 641
click at [504, 187] on input "text" at bounding box center [584, 187] width 250 height 25
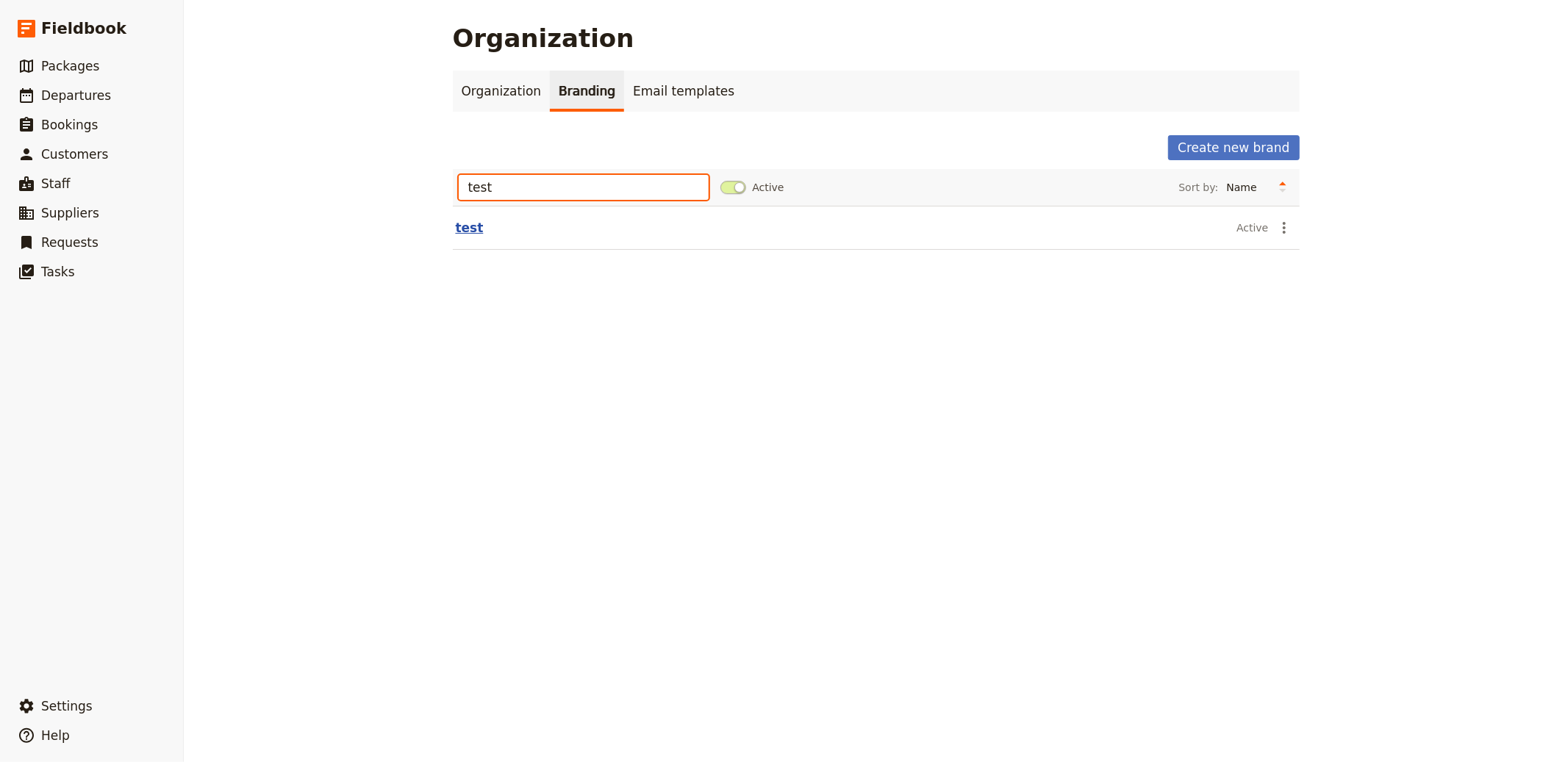
type input "test"
click at [456, 228] on button "test" at bounding box center [470, 228] width 28 height 18
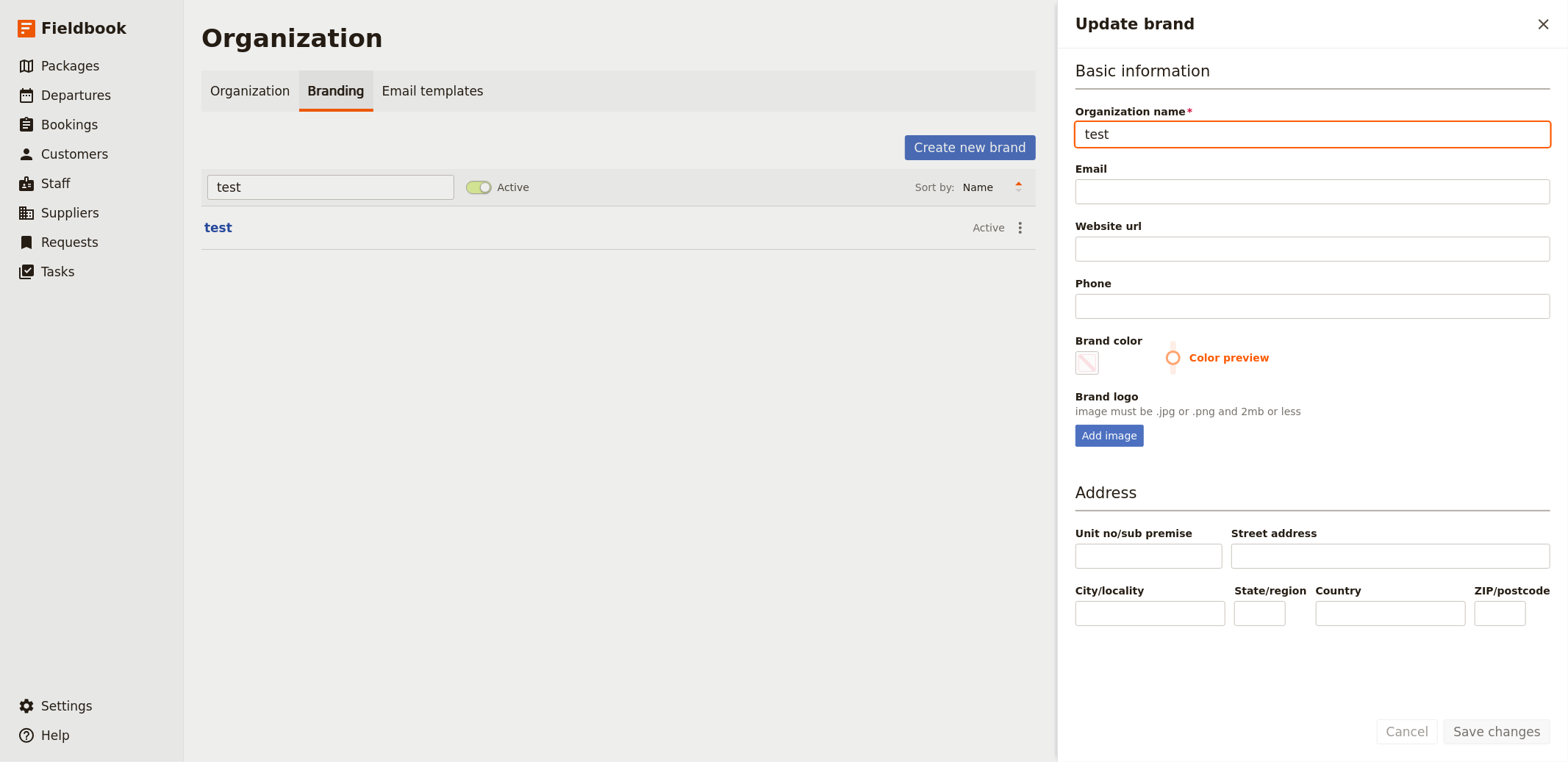
click at [1166, 134] on input "test" at bounding box center [1314, 134] width 475 height 25
paste input "Intiamatkat Tours"
type input "Intiamatkat Tours"
type input "#000000"
type input "Intiamatkat Tours"
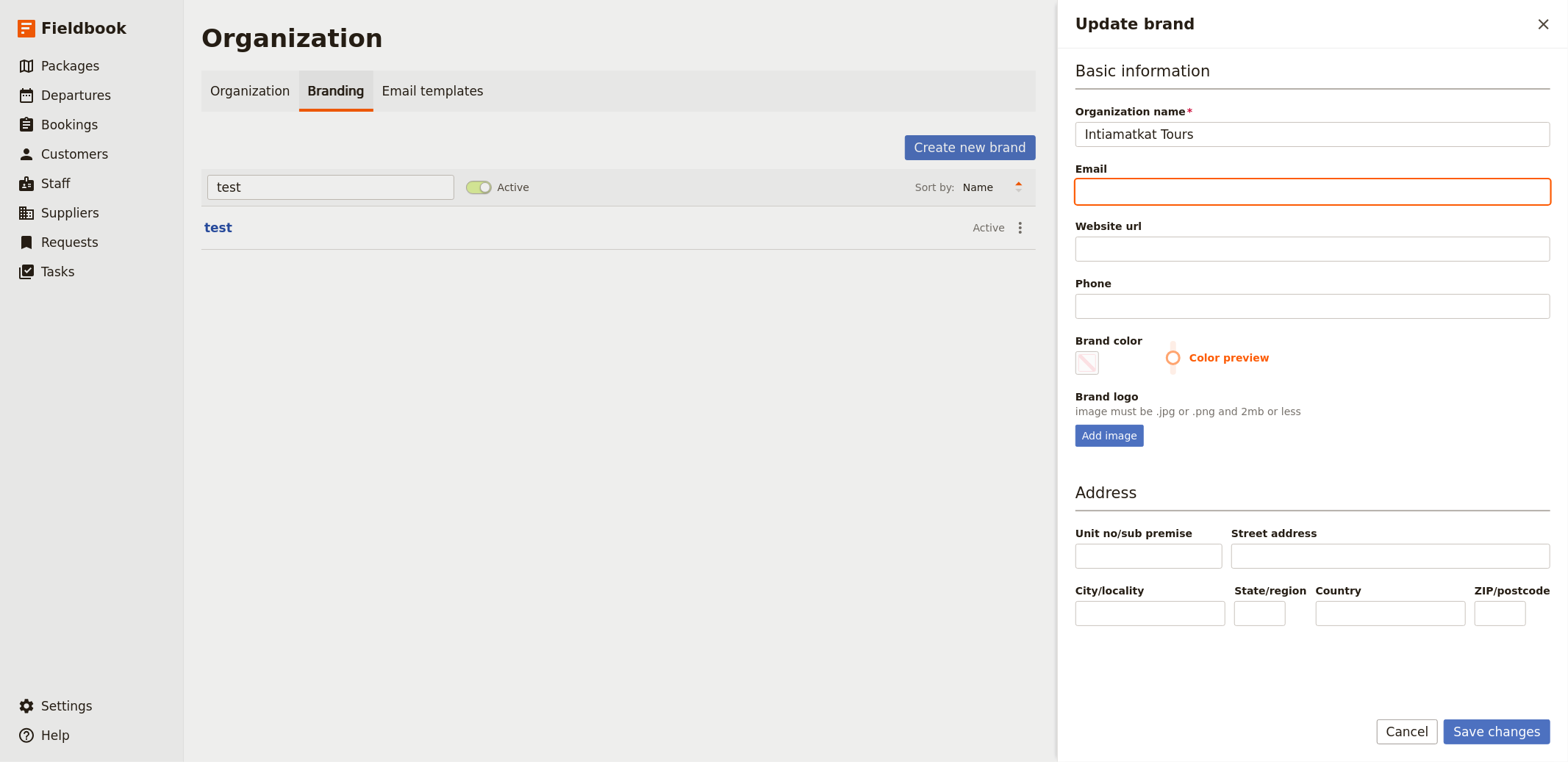
click at [1121, 190] on input "Email" at bounding box center [1314, 191] width 475 height 25
paste input "info@intiamatkat.fi"
type input "info@intiamatkat.fi"
type input "#000000"
click at [1209, 199] on input "info@intiamatkat.fi" at bounding box center [1314, 191] width 475 height 25
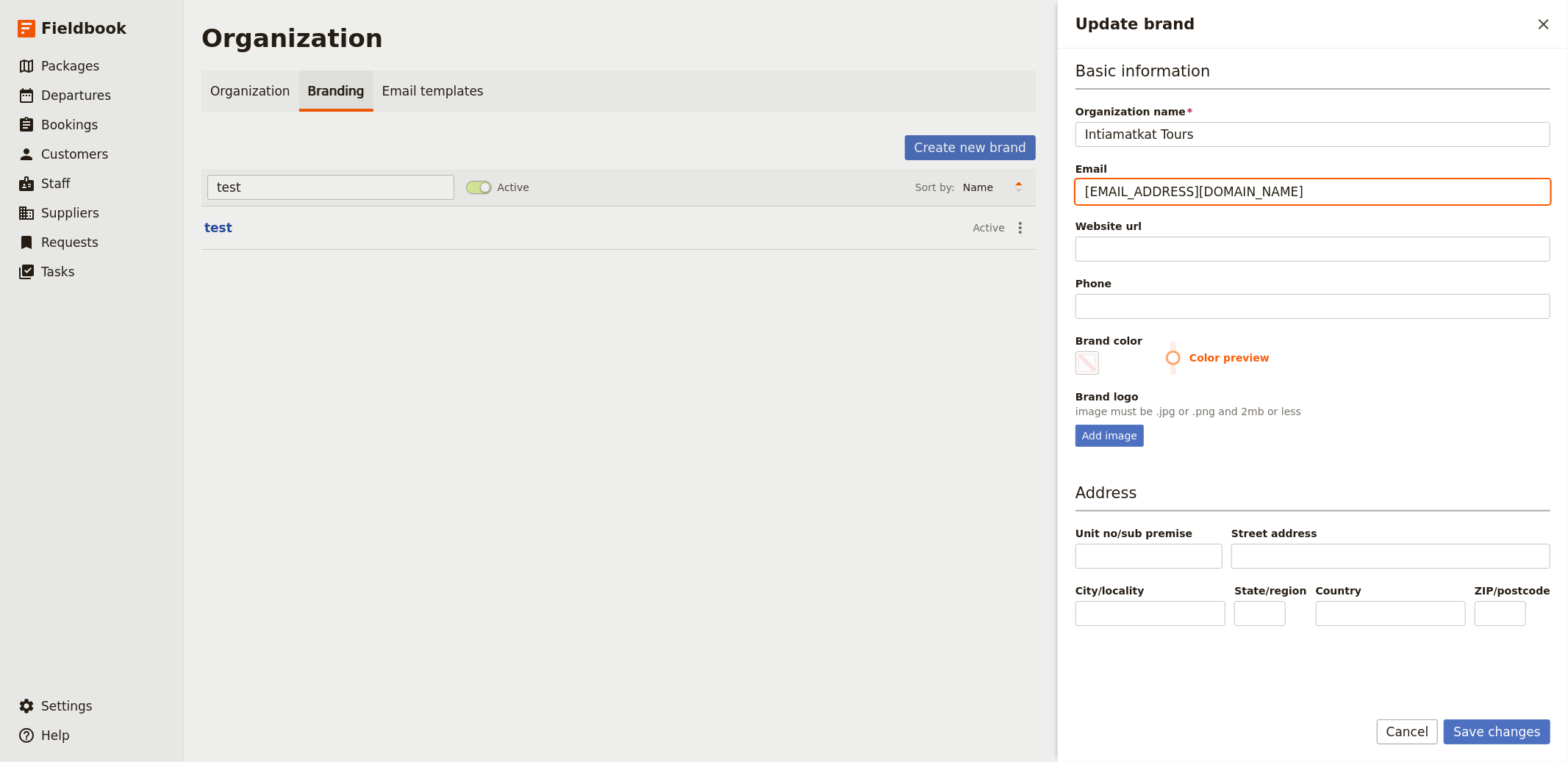
click at [1204, 186] on input "info@intiamatkat.fi" at bounding box center [1314, 191] width 475 height 25
type input "info@intiamatkat.fi"
click at [1189, 214] on div "Basic information Organization name Intiamatkat Tours Email info@intiamatkat.fi…" at bounding box center [1314, 253] width 475 height 387
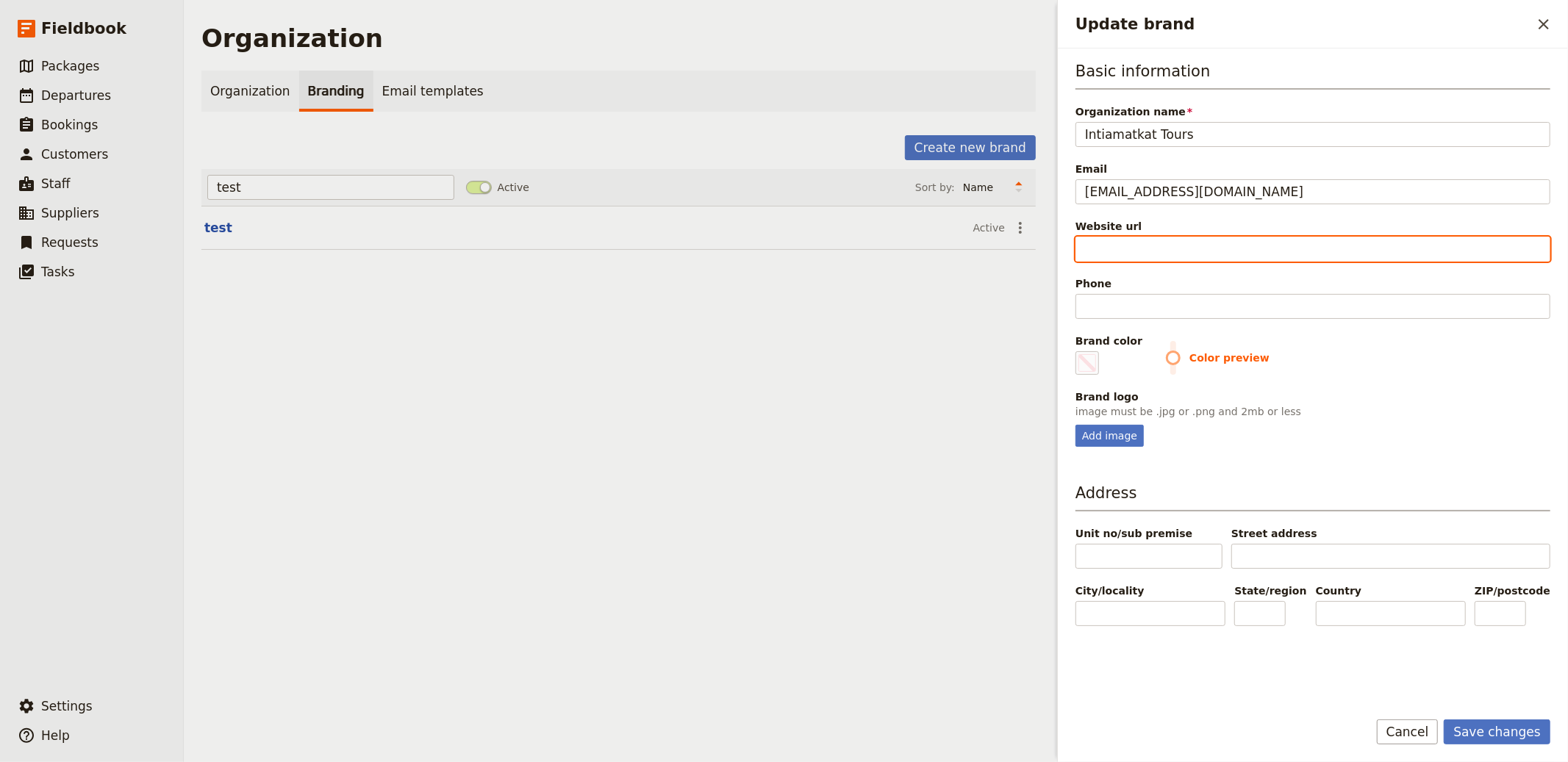
click at [1180, 250] on input "Website url" at bounding box center [1314, 248] width 475 height 25
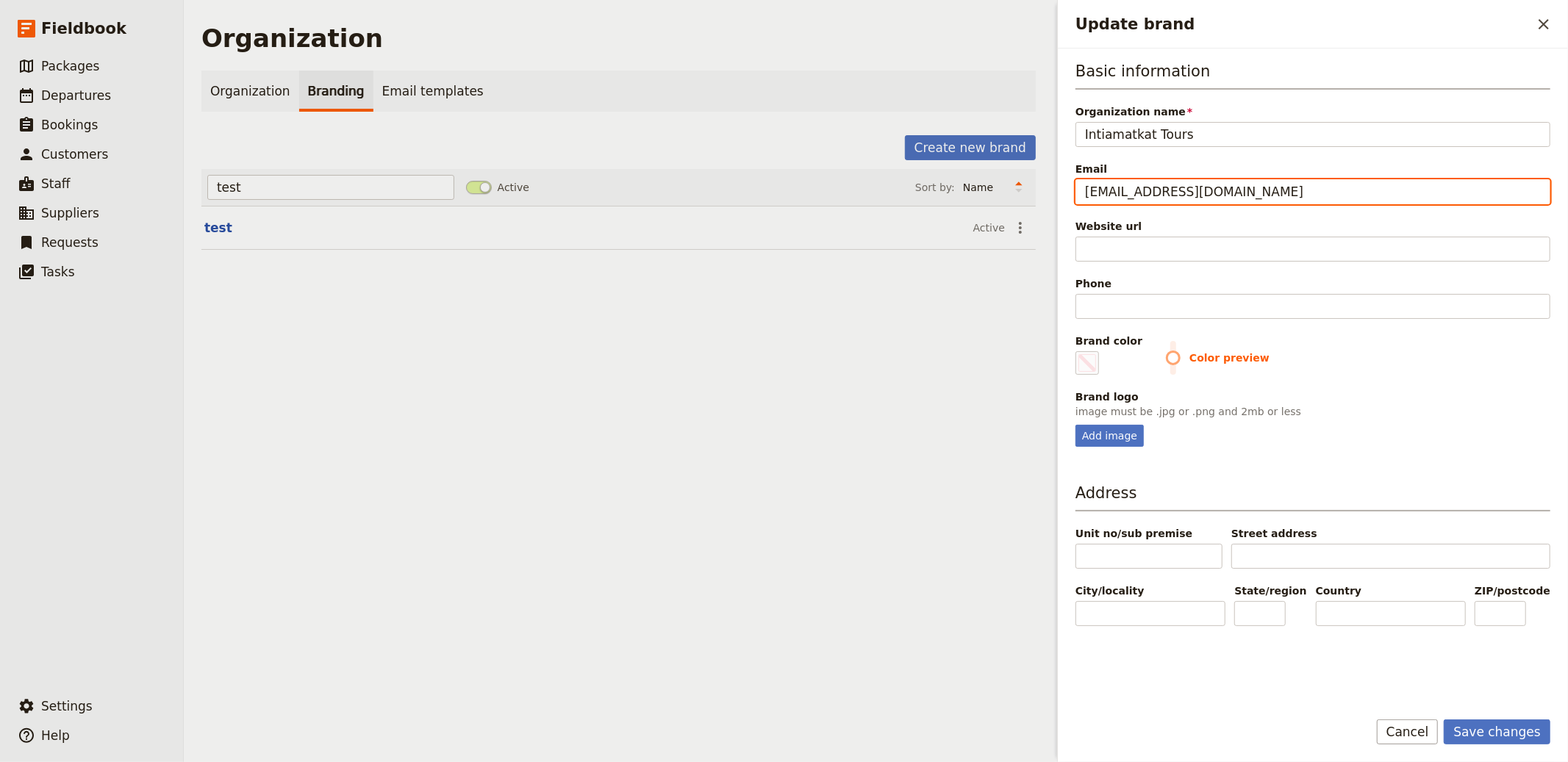
click at [1194, 196] on input "info@intiamatkat.fi" at bounding box center [1314, 191] width 475 height 25
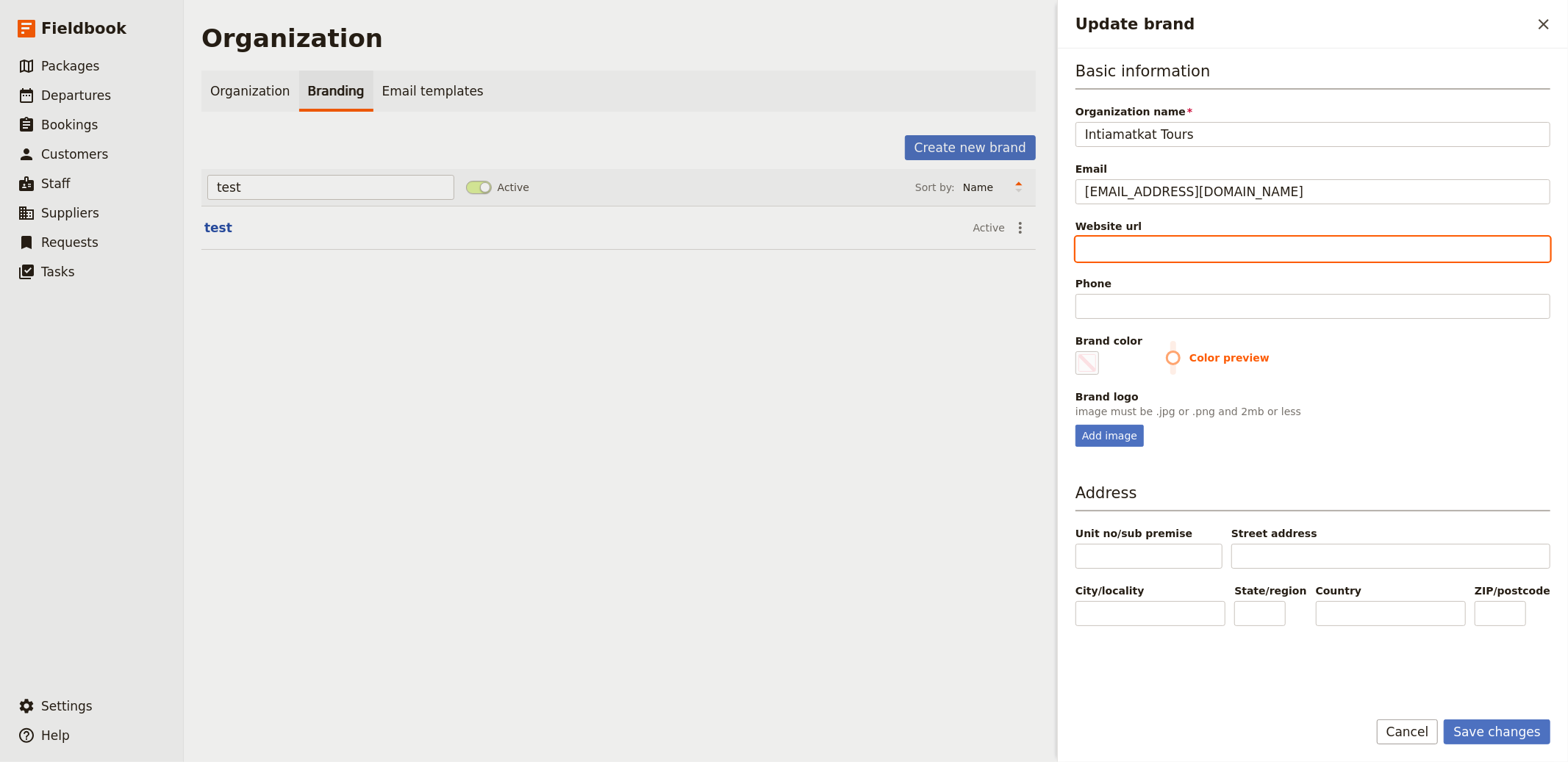
click at [1201, 243] on input "Website url" at bounding box center [1314, 248] width 475 height 25
paste input "https://www.intiamatkat.fi"
type input "https://www.intiamatkat.fi"
type input "#000000"
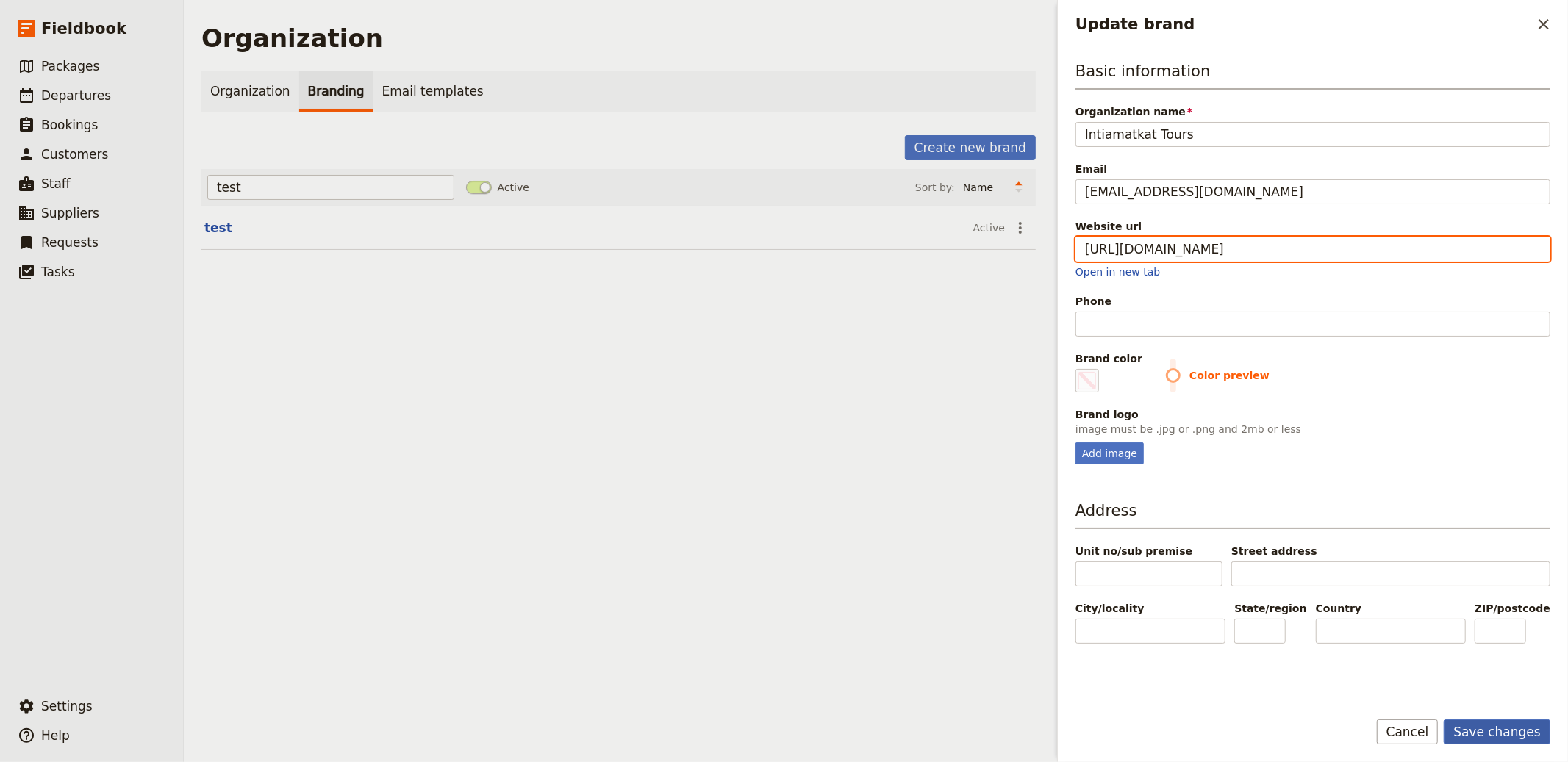
type input "https://www.intiamatkat.fi"
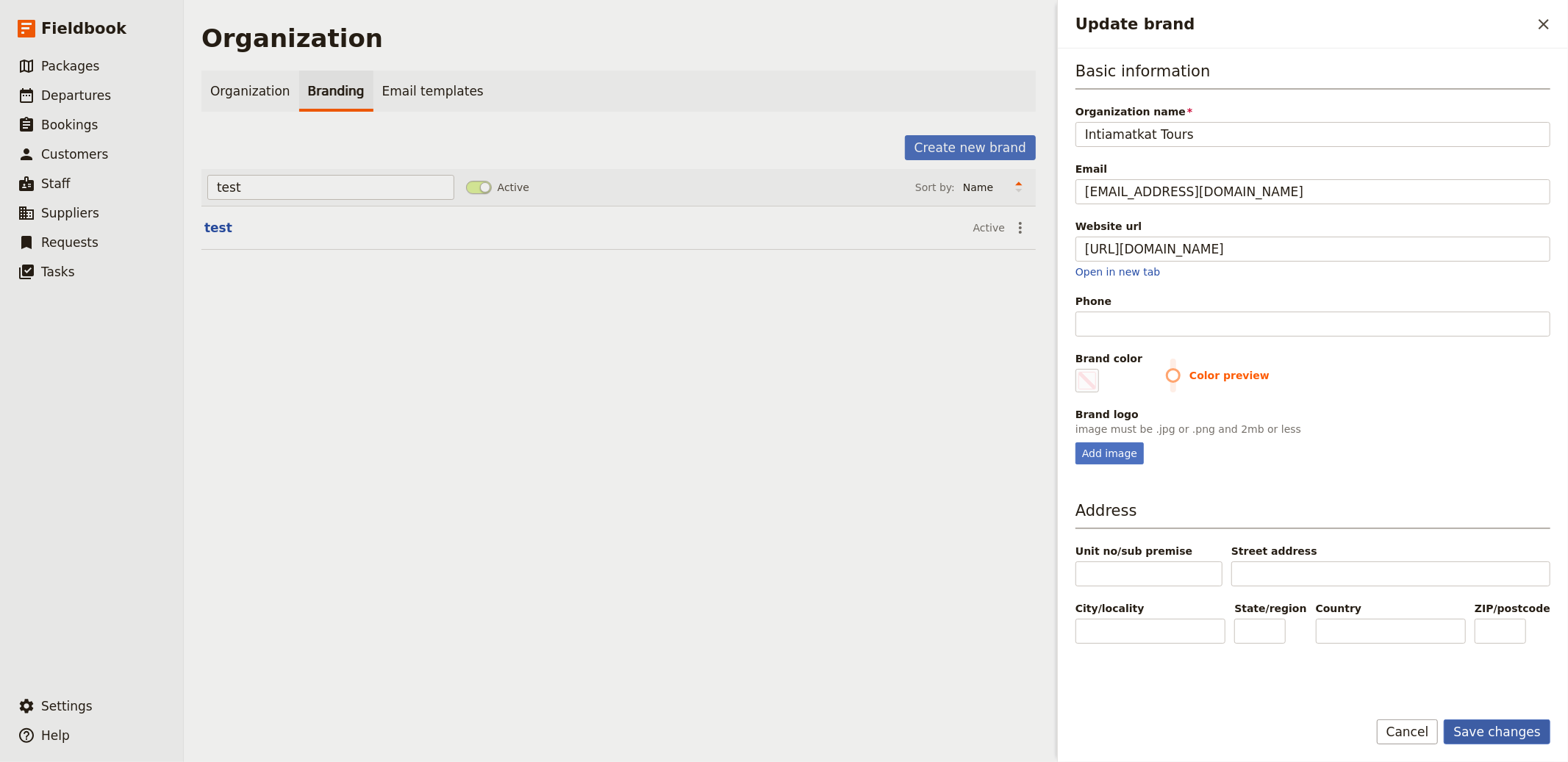
click at [1411, 686] on button "Save changes" at bounding box center [1498, 731] width 107 height 25
type input "#000000"
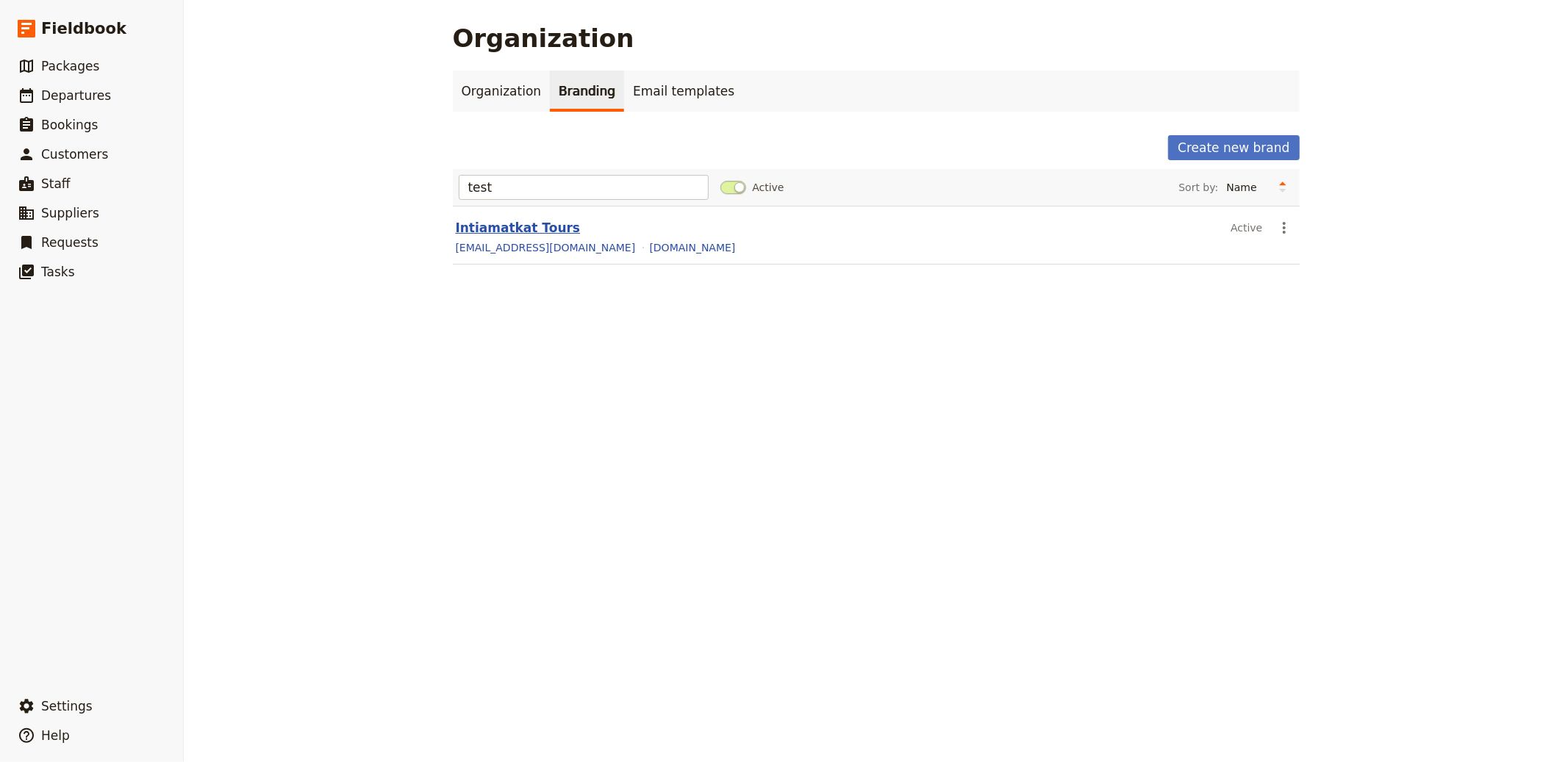
click at [488, 225] on button "Intiamatkat Tours" at bounding box center [519, 228] width 125 height 18
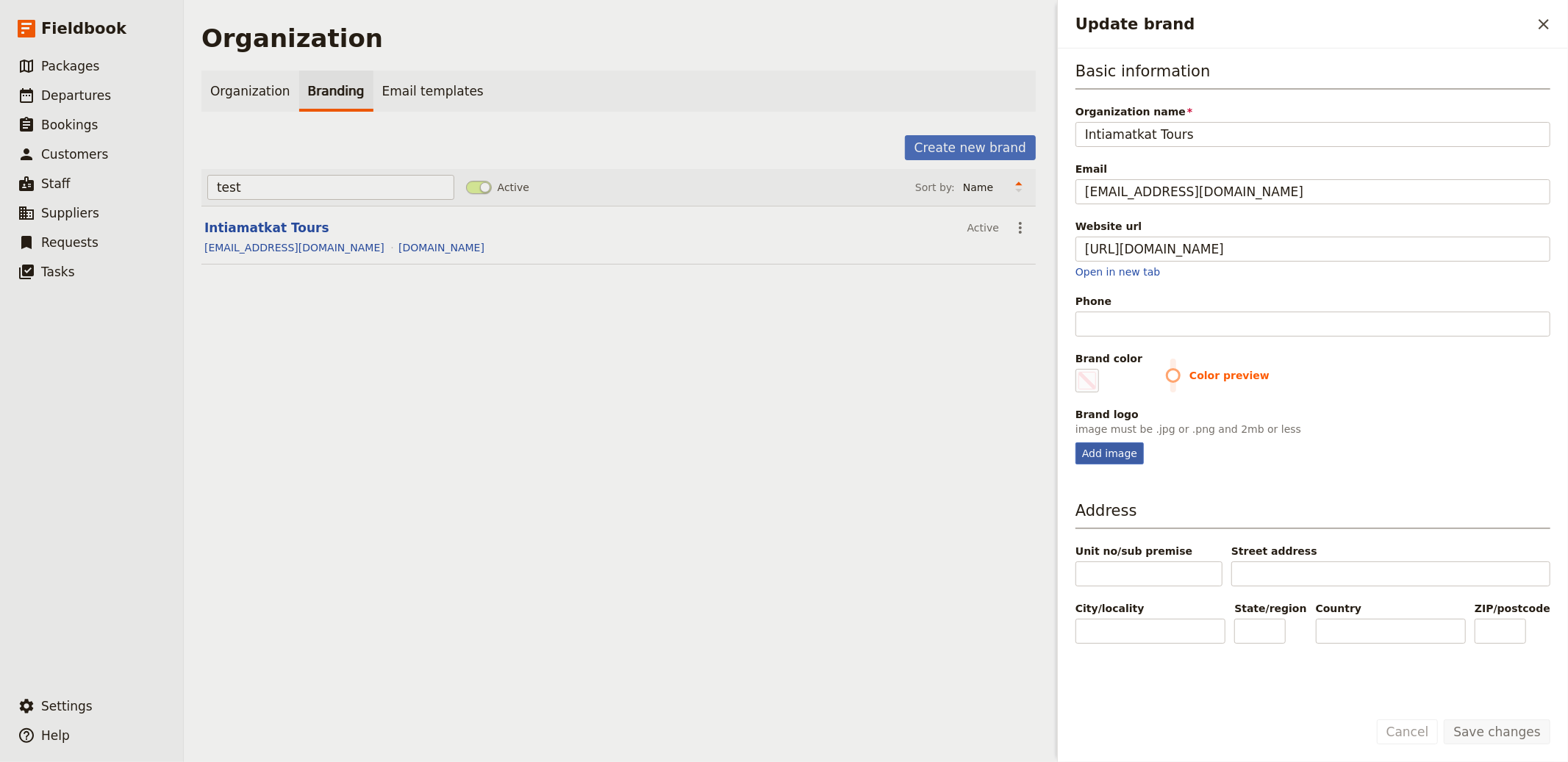
click at [1094, 444] on div "Add image" at bounding box center [1110, 453] width 68 height 22
click at [1076, 442] on input "Add image" at bounding box center [1075, 441] width 1 height 1
type input "C:\fakepath\28a449_3570c896264c43198de92ff7bbcd226e~mv2.png"
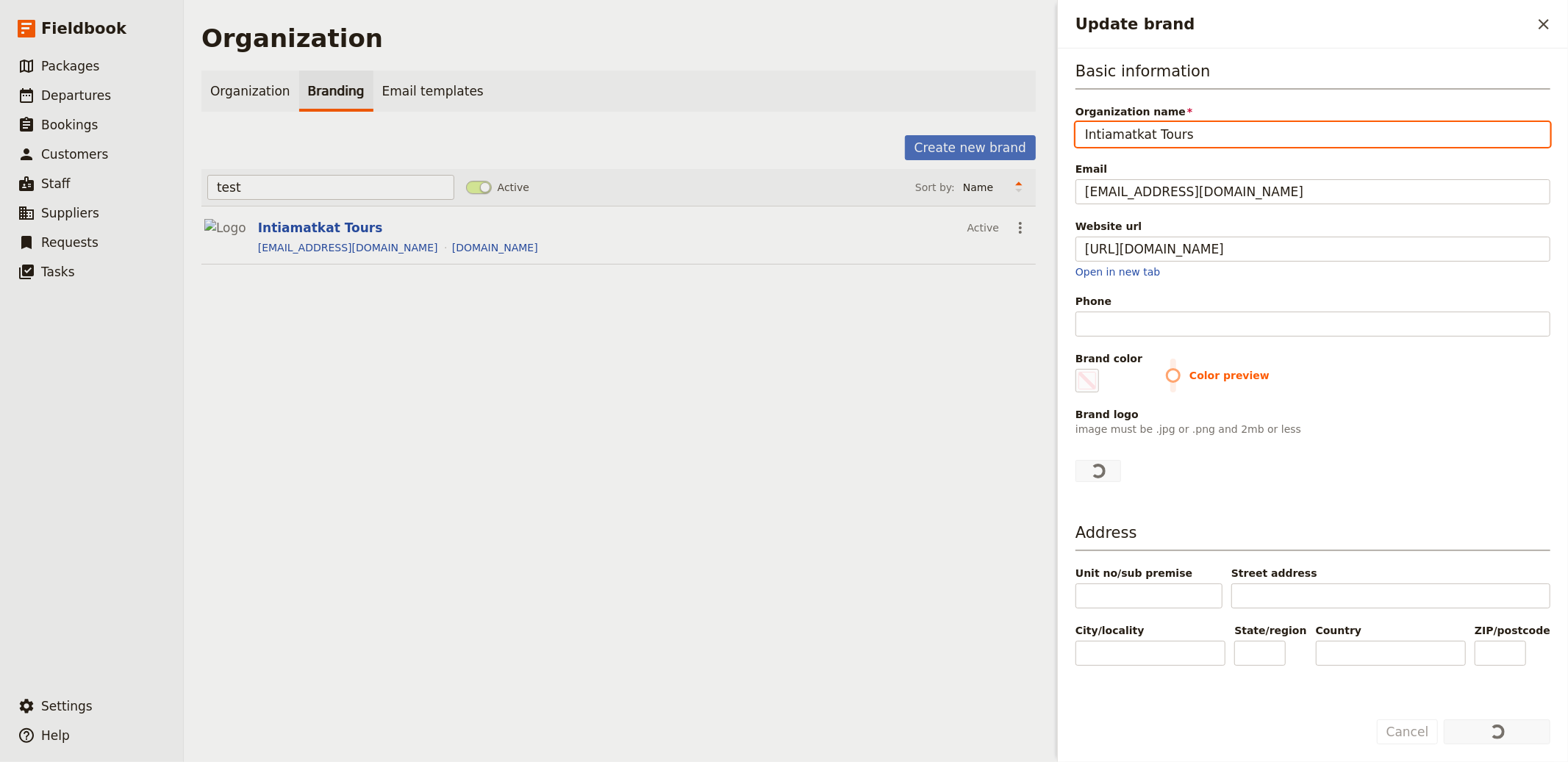
type input "#000000"
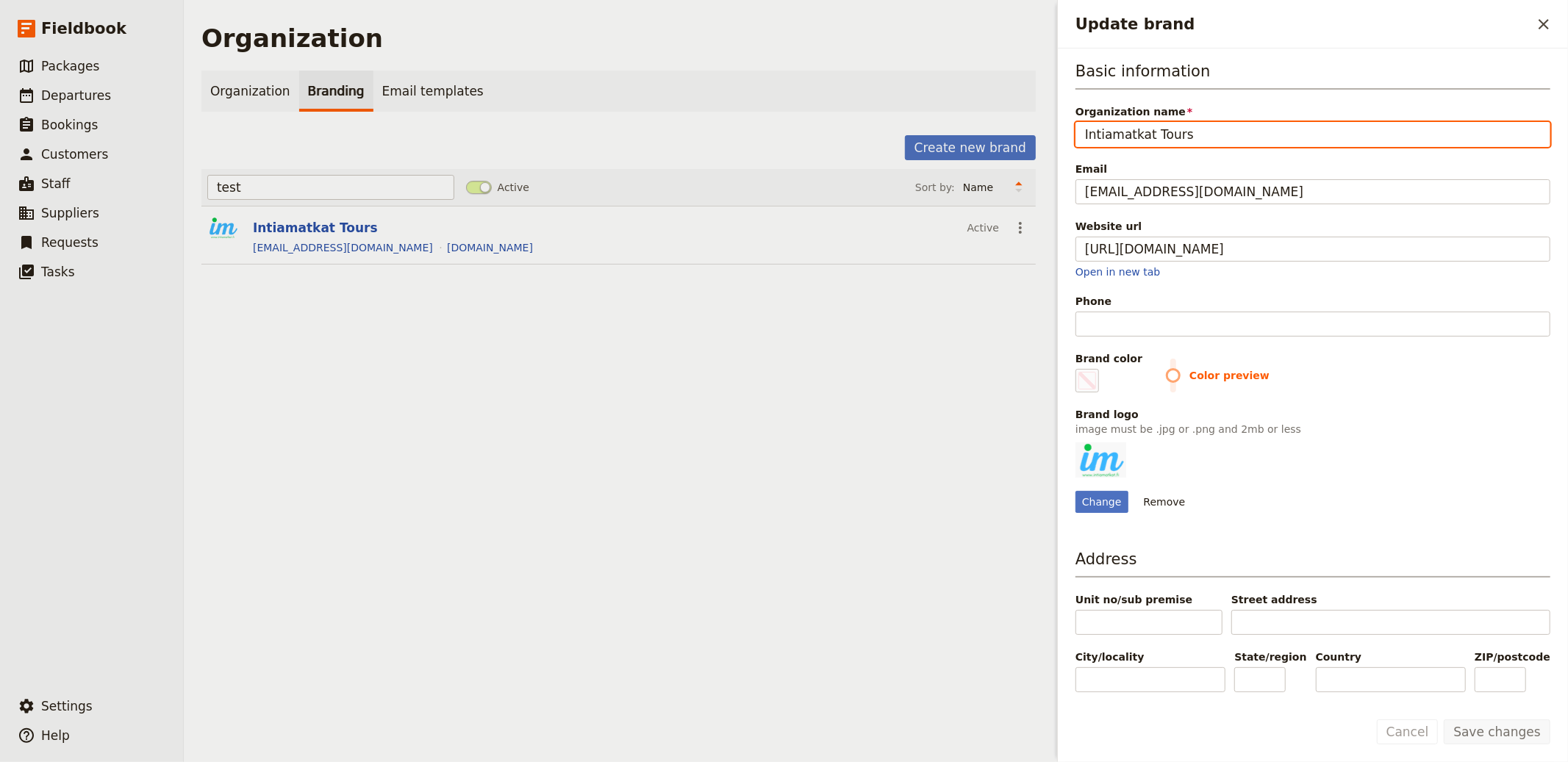
click at [771, 375] on div "Organization Organization Branding Email templates Create new brand test Active…" at bounding box center [619, 381] width 870 height 762
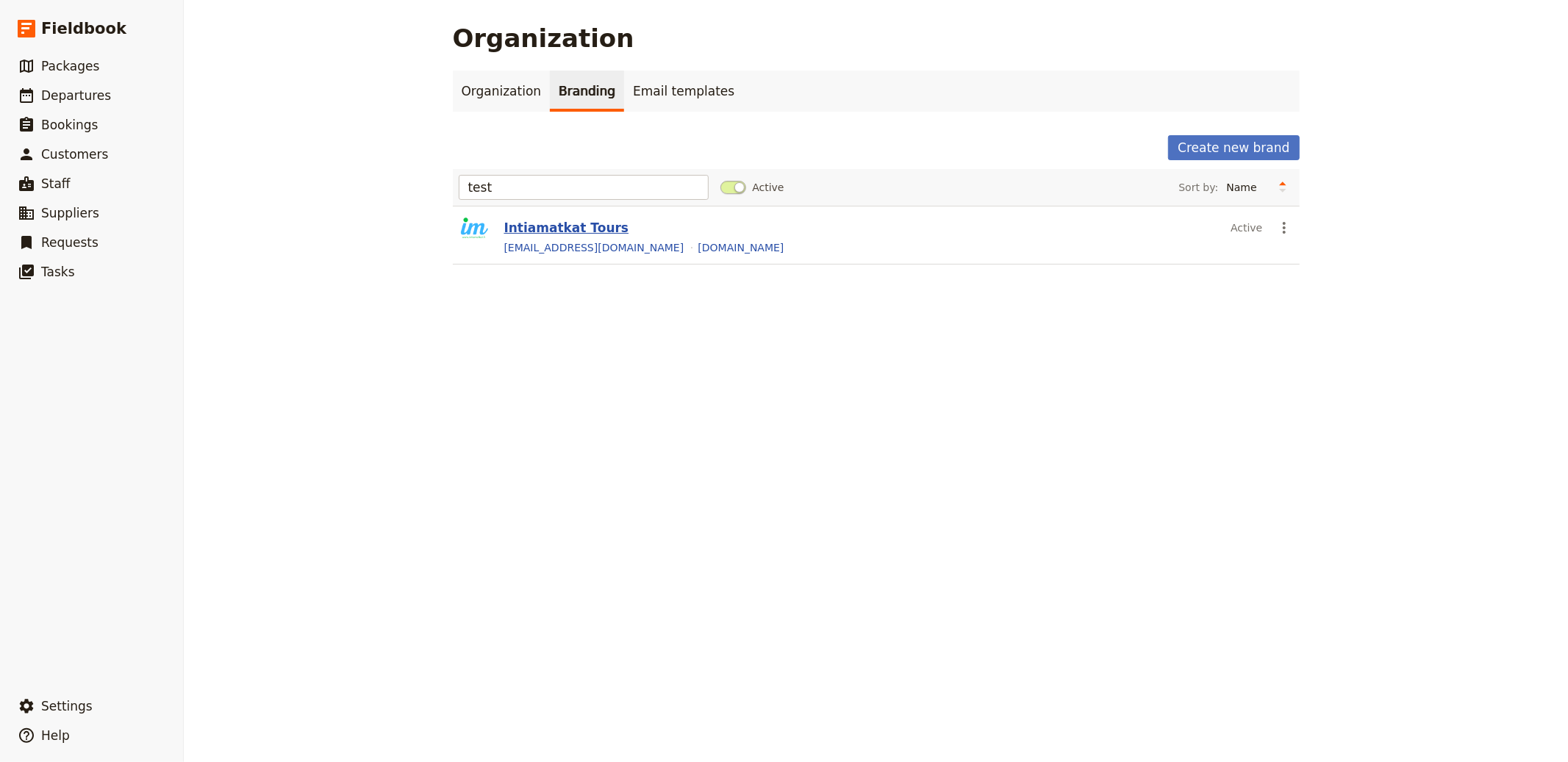
click at [558, 233] on button "Intiamatkat Tours" at bounding box center [567, 228] width 125 height 18
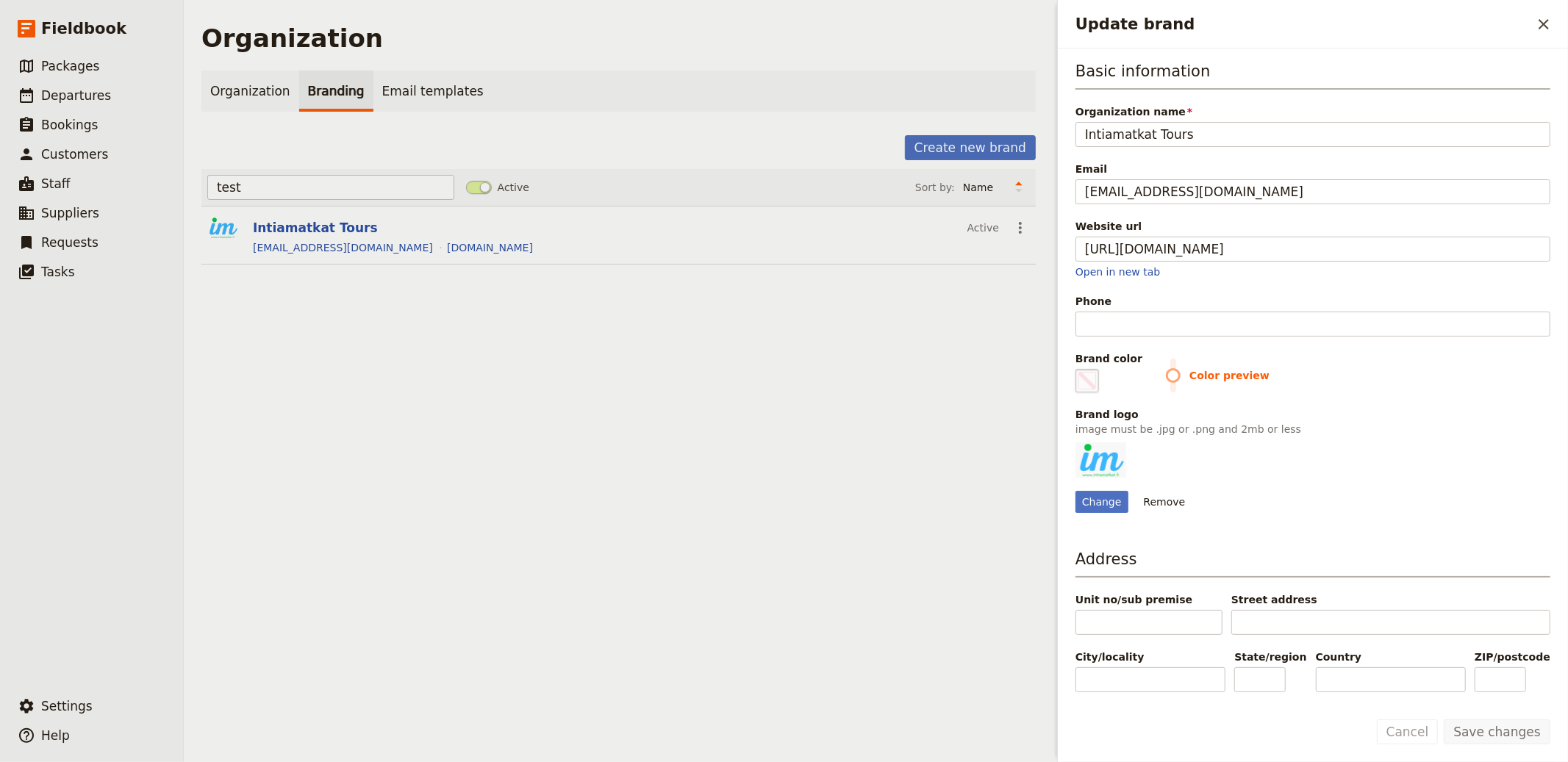
click at [1087, 390] on fieldset "#000000" at bounding box center [1088, 381] width 24 height 24
click at [1079, 369] on input "#000000" at bounding box center [1079, 368] width 1 height 1
type input "#2c689c"
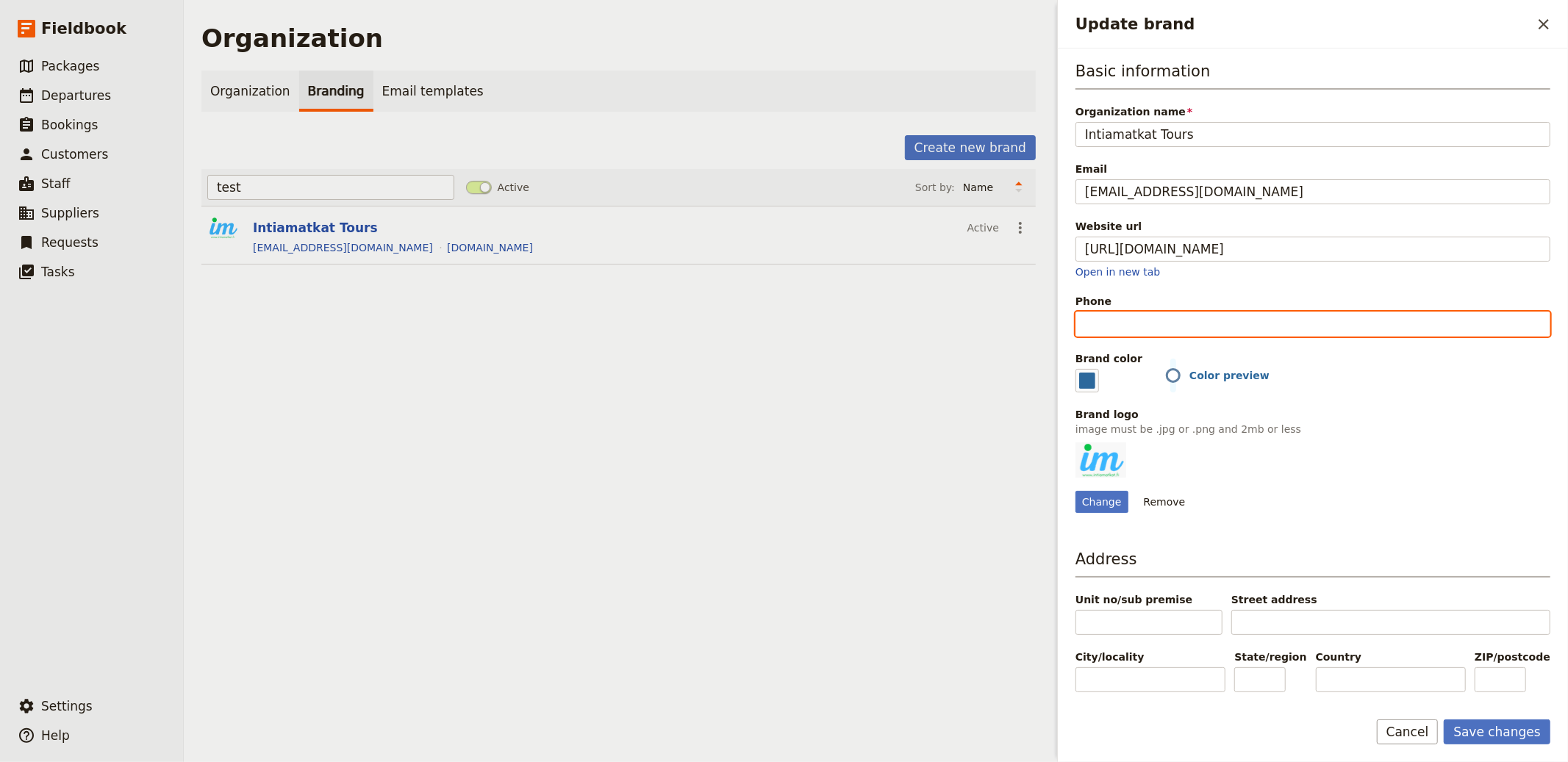
click at [1153, 321] on input "Phone" at bounding box center [1314, 324] width 475 height 25
paste input "+358 50 483 9418"
type input "+358 50 483 9418"
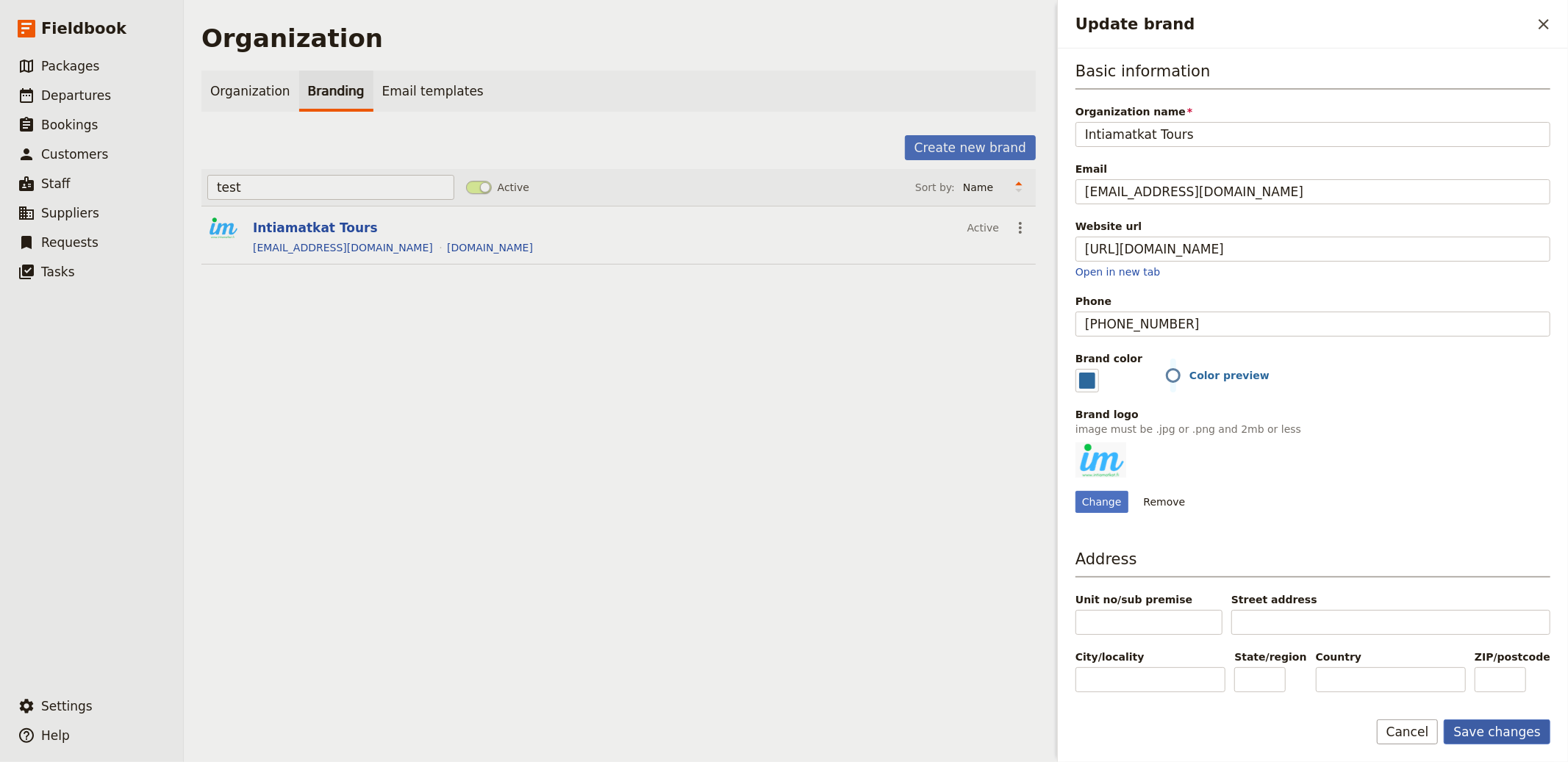
click at [1411, 686] on button "Save changes" at bounding box center [1498, 731] width 107 height 25
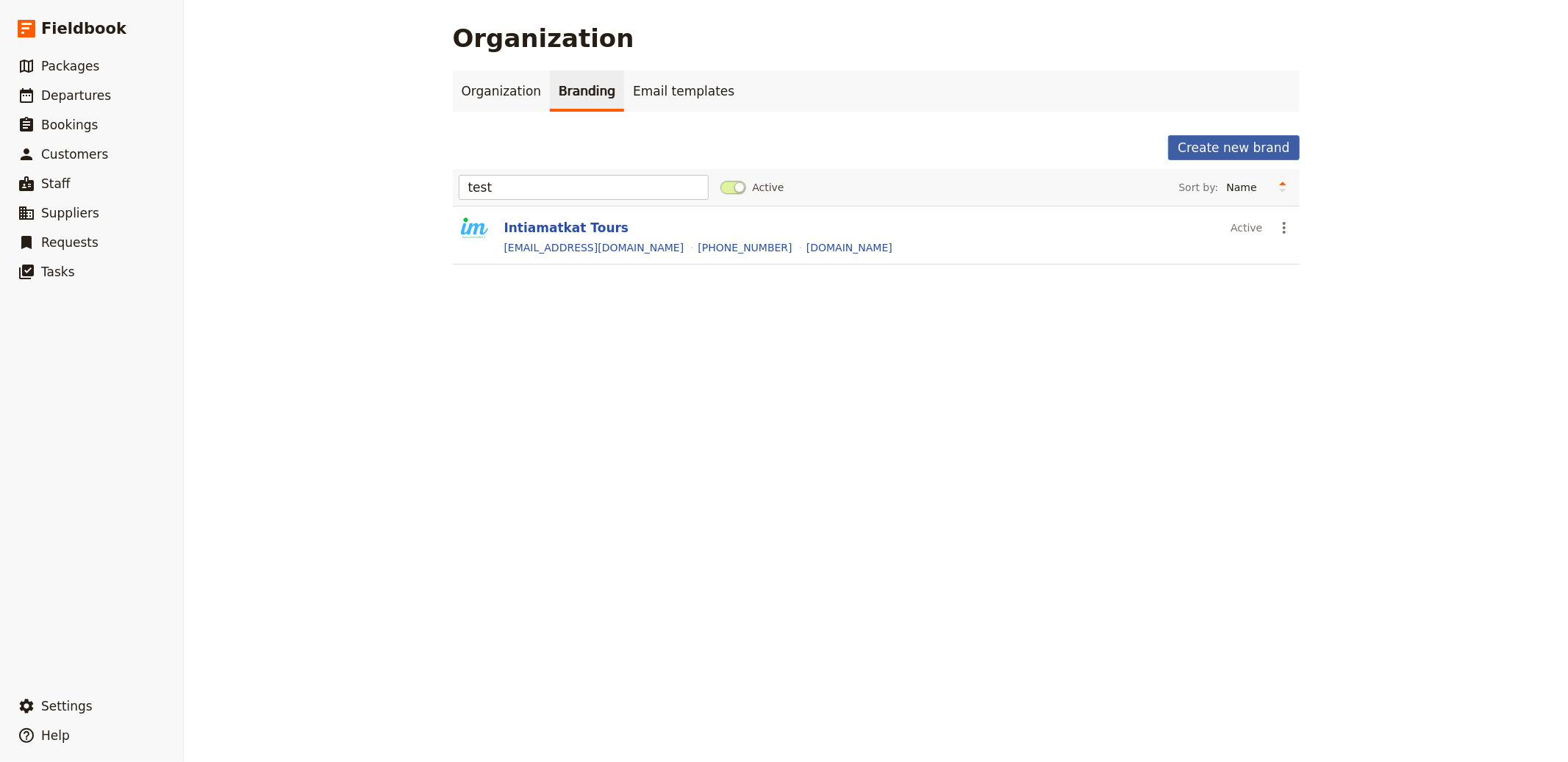
click at [1182, 144] on button "Create new brand" at bounding box center [1233, 147] width 131 height 25
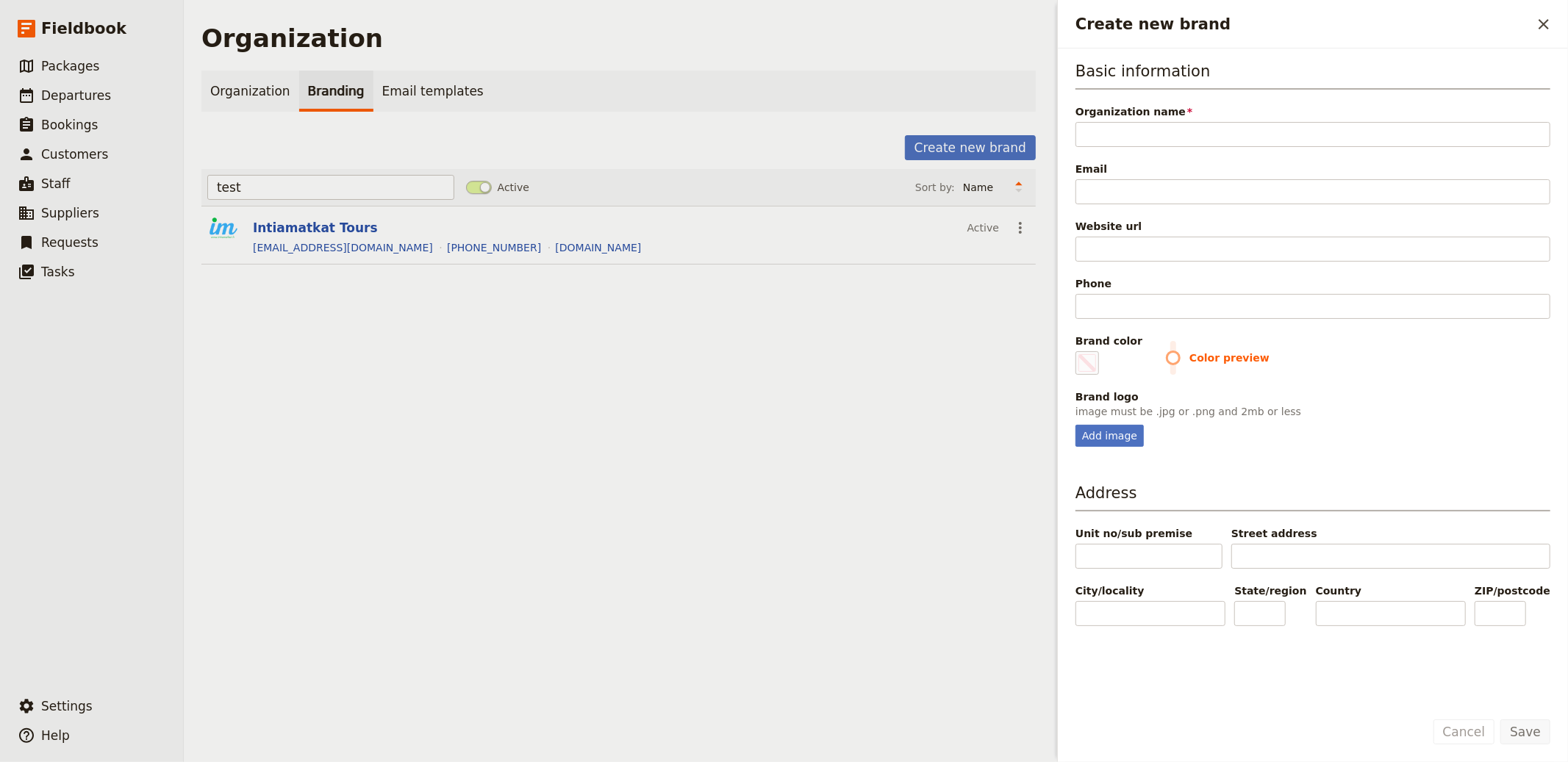
click at [879, 102] on ul "Organization Branding Email templates" at bounding box center [619, 91] width 834 height 42
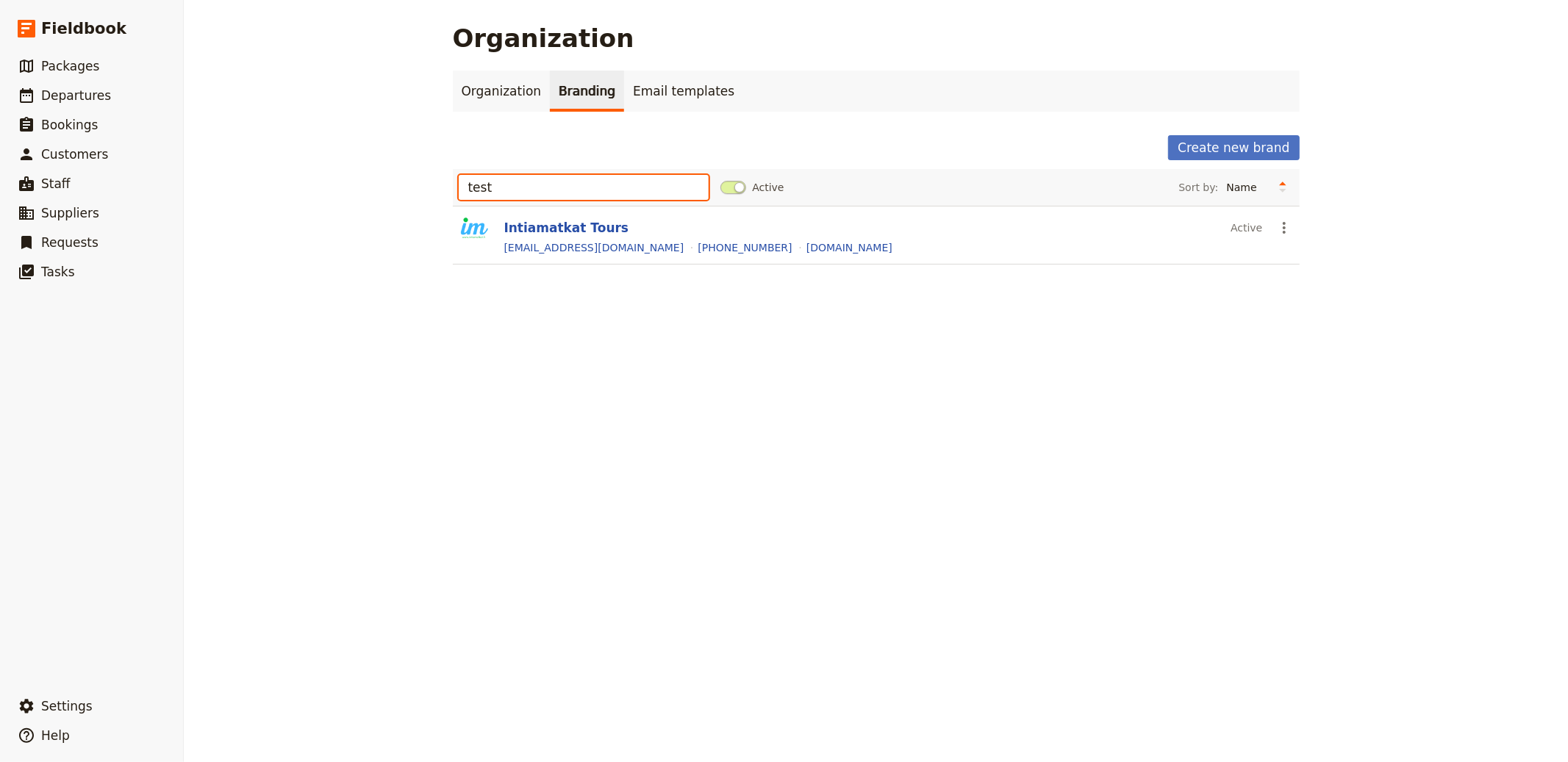
click at [550, 193] on input "test" at bounding box center [584, 187] width 250 height 25
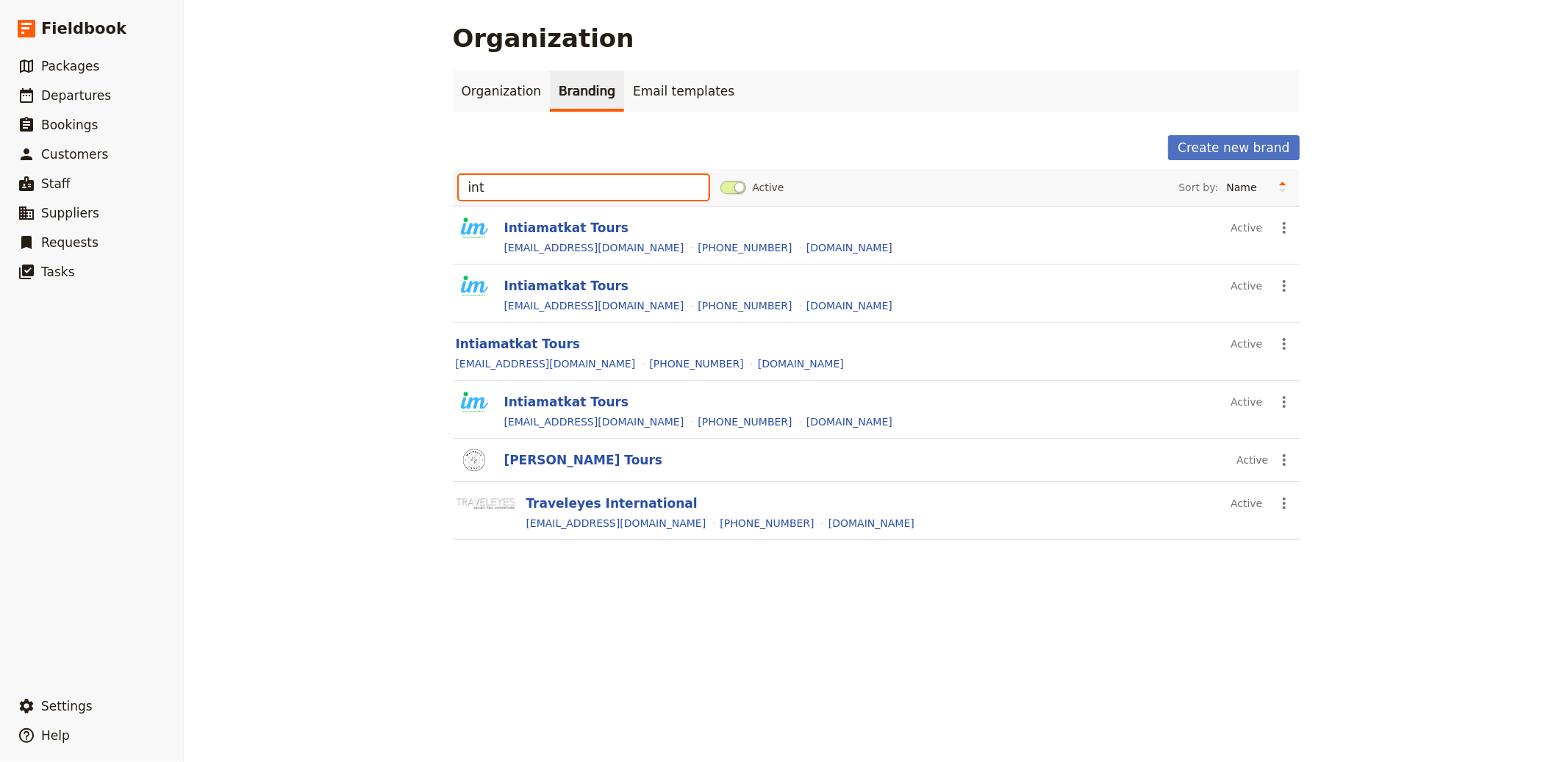
type input "int"
click at [1253, 332] on div "Active" at bounding box center [1246, 343] width 32 height 25
click at [1276, 339] on icon "Actions" at bounding box center [1285, 344] width 18 height 18
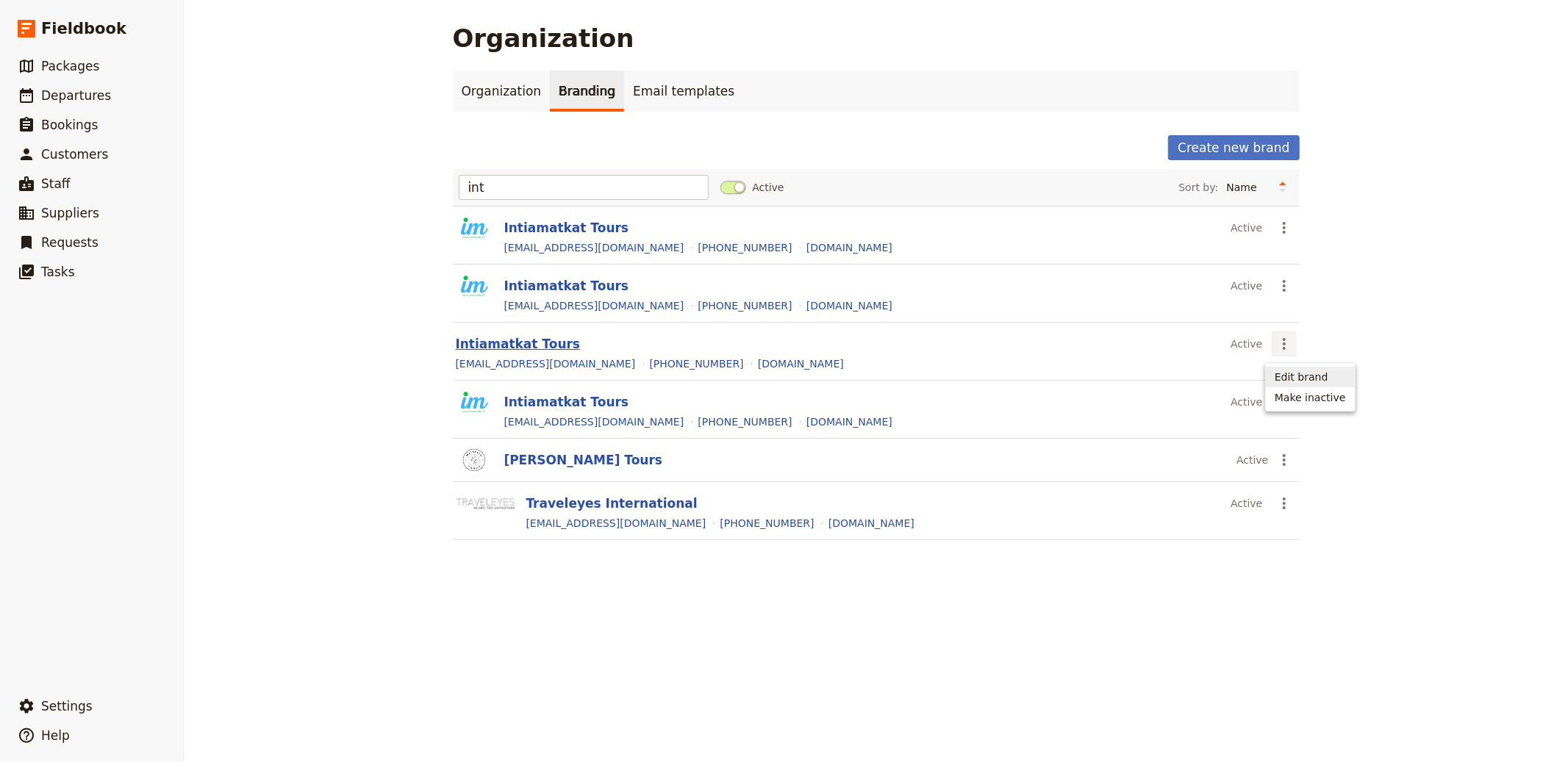
click at [537, 351] on button "Intiamatkat Tours" at bounding box center [519, 344] width 125 height 18
click at [1285, 343] on icon "Actions" at bounding box center [1285, 344] width 18 height 18
click at [1314, 396] on span "Make inactive" at bounding box center [1311, 397] width 71 height 15
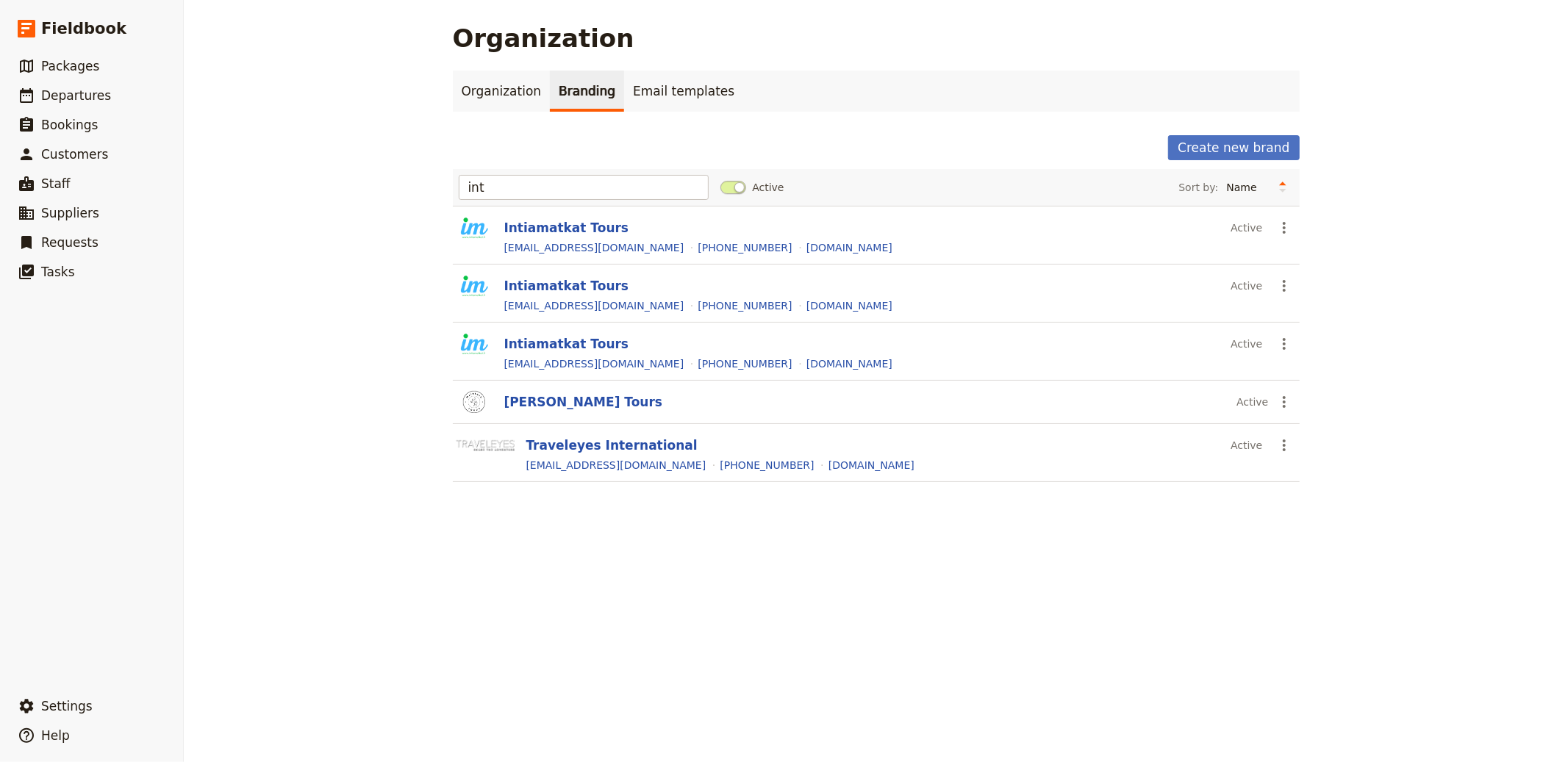
drag, startPoint x: 331, startPoint y: 276, endPoint x: 535, endPoint y: 100, distance: 269.4
click at [333, 270] on div "Organization Organization Branding Email templates Create new brand int Active …" at bounding box center [876, 381] width 1385 height 762
click at [485, 199] on input "int" at bounding box center [584, 187] width 250 height 25
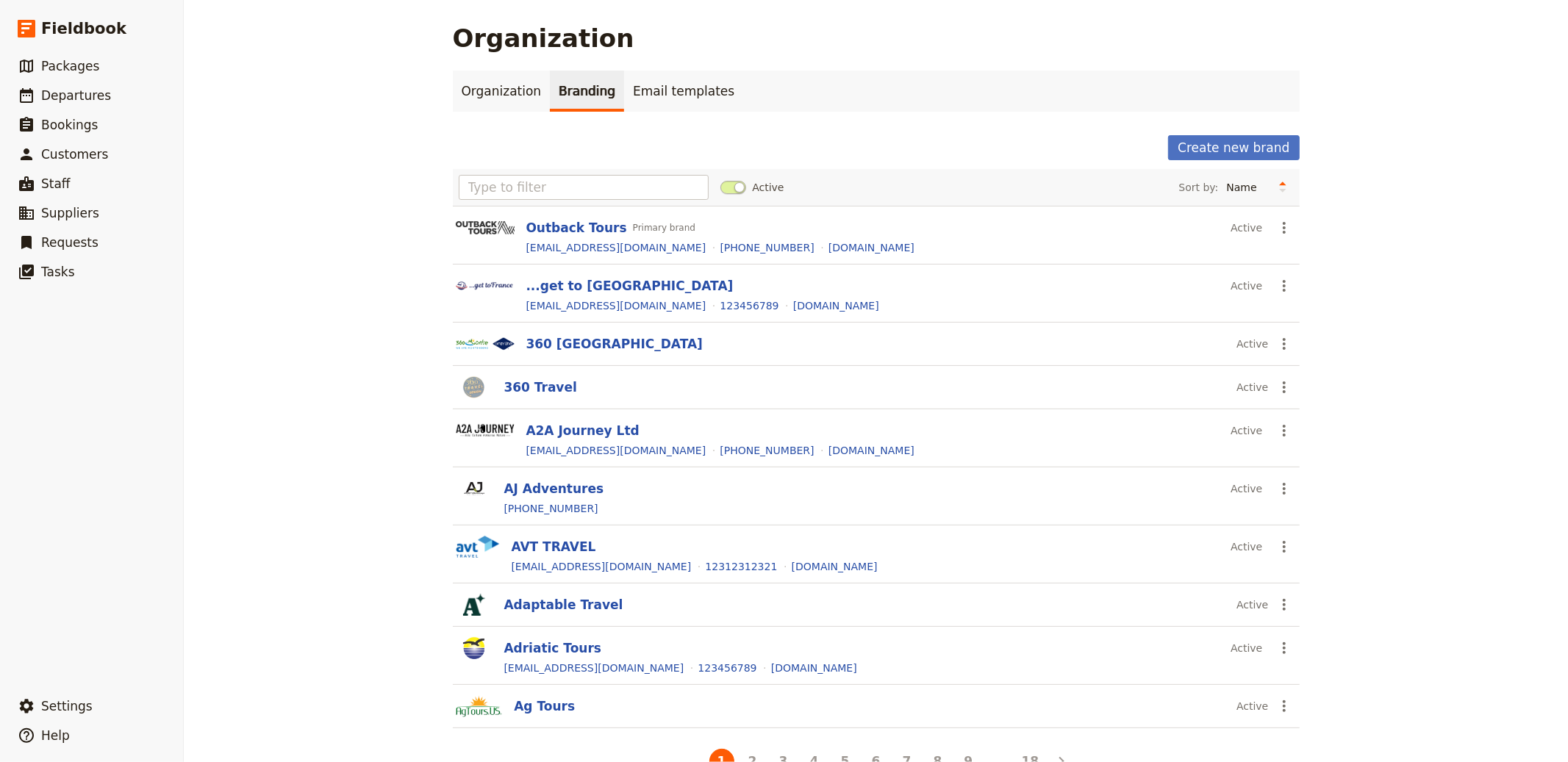
click at [529, 138] on div "Create new brand" at bounding box center [877, 147] width 847 height 25
click at [1222, 156] on button "Create new brand" at bounding box center [1233, 147] width 131 height 25
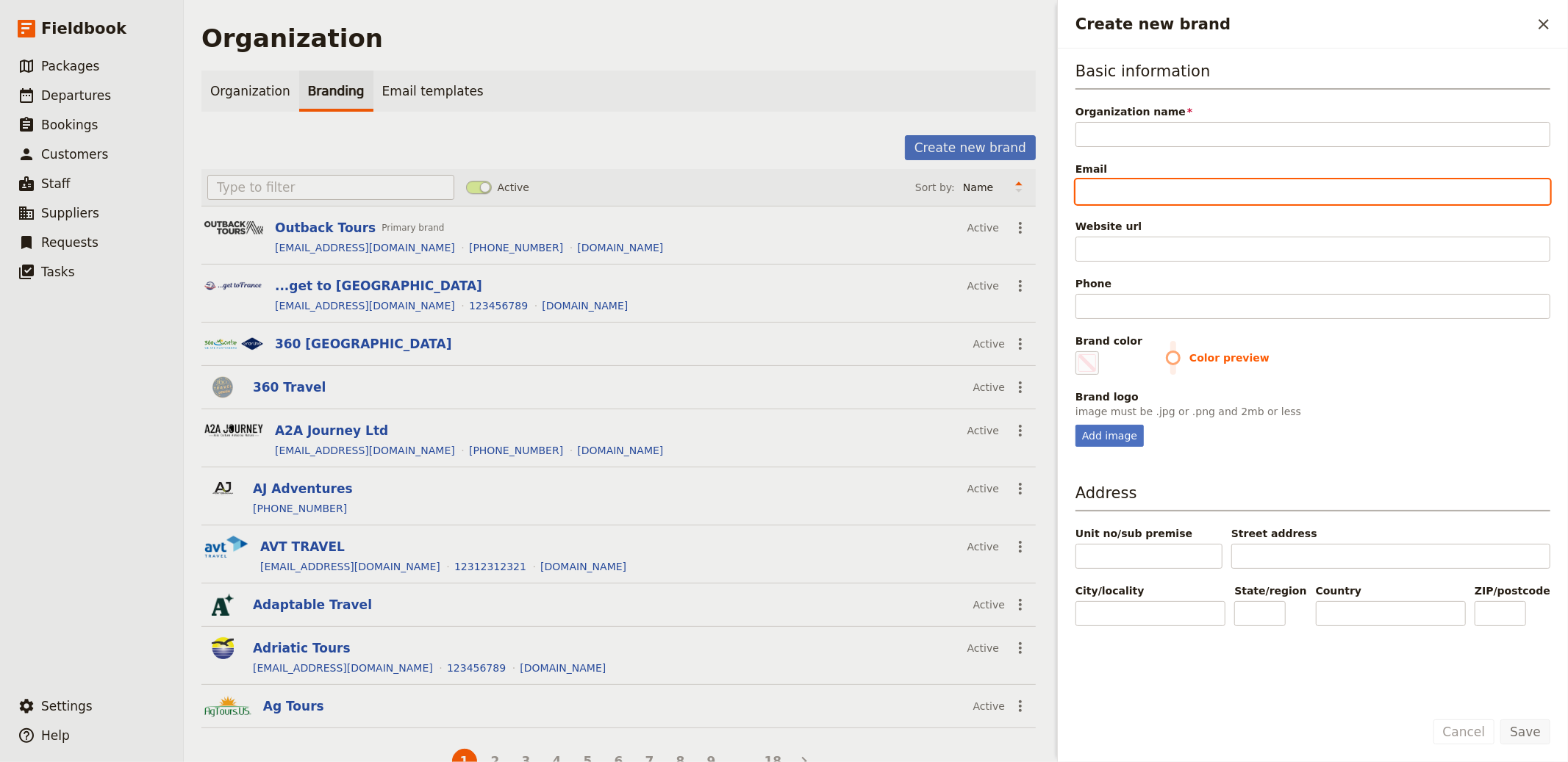
click at [1181, 194] on input "Email" at bounding box center [1314, 191] width 475 height 25
paste input "sale20@victoriatour.com.vn"
type input "sale20@victoriatour.com.vn"
type input "#000000"
type input "sale20@victoriatour.com.vn"
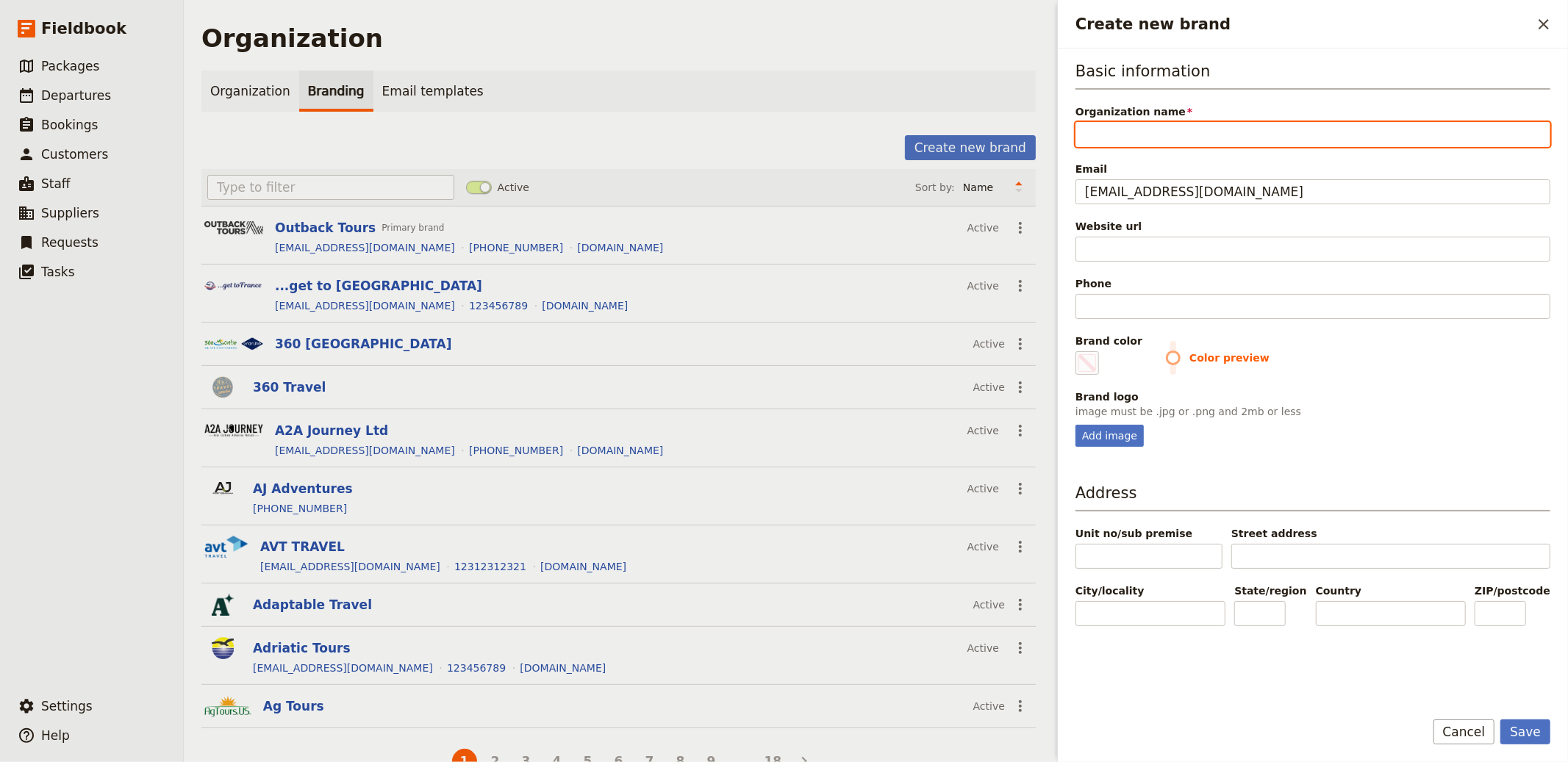
click at [1158, 128] on input "Organization name" at bounding box center [1314, 134] width 475 height 25
type input "V"
type input "#000000"
type input "V"
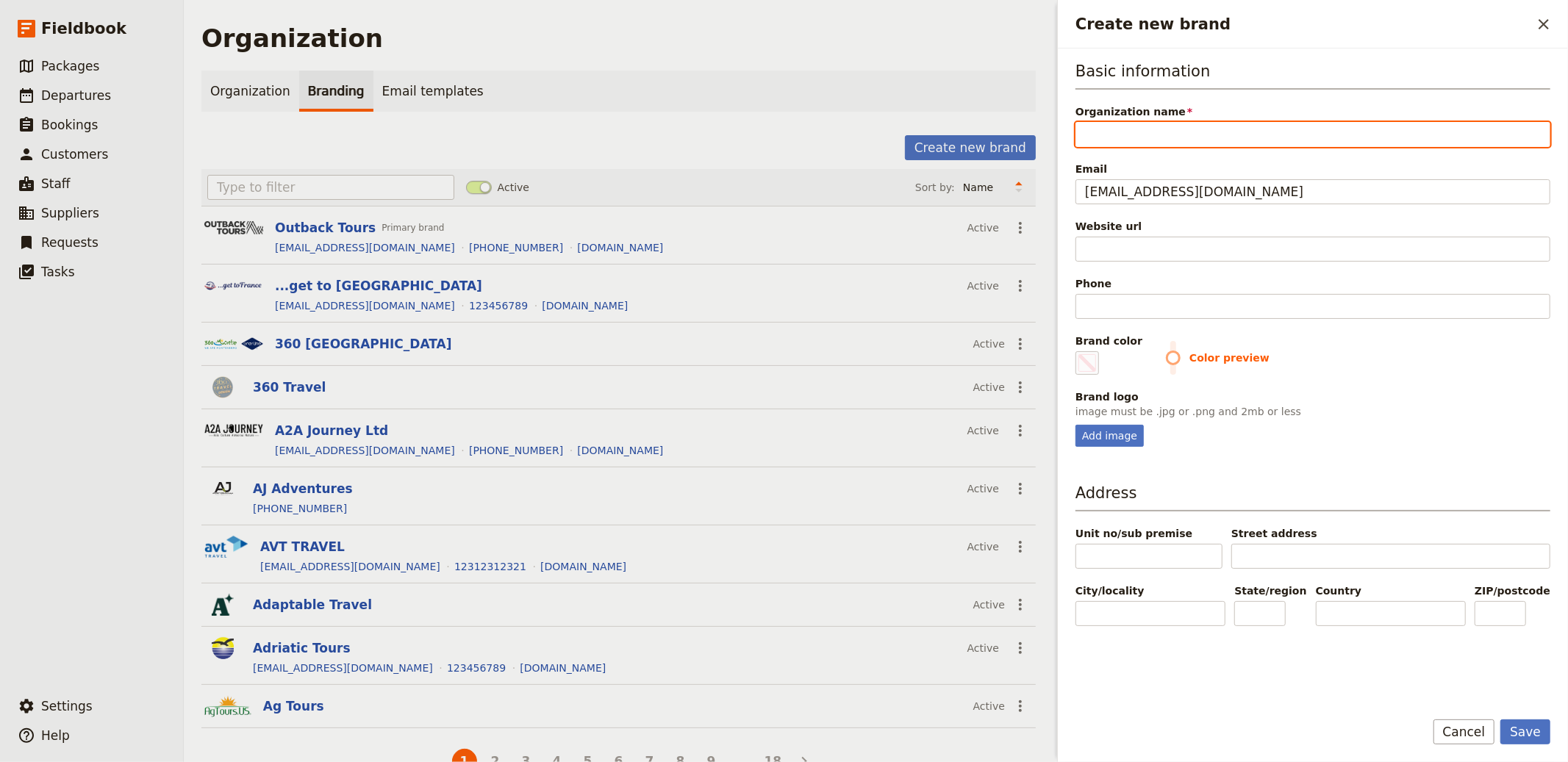
type input "#000000"
type input "Vi"
type input "#000000"
type input "Vic"
type input "#000000"
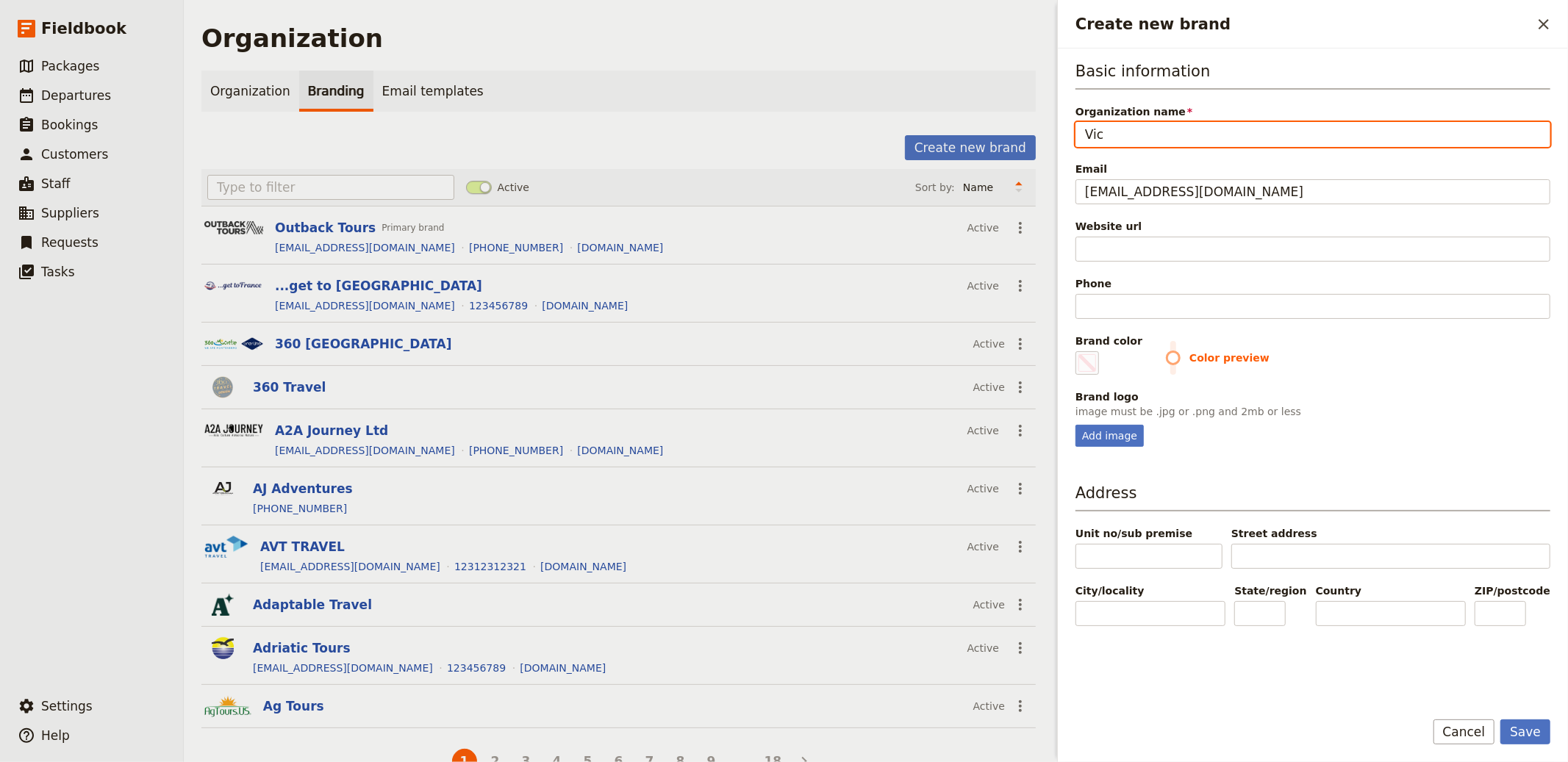
type input "Vict"
type input "#000000"
type input "Victo"
type input "#000000"
type input "Victor"
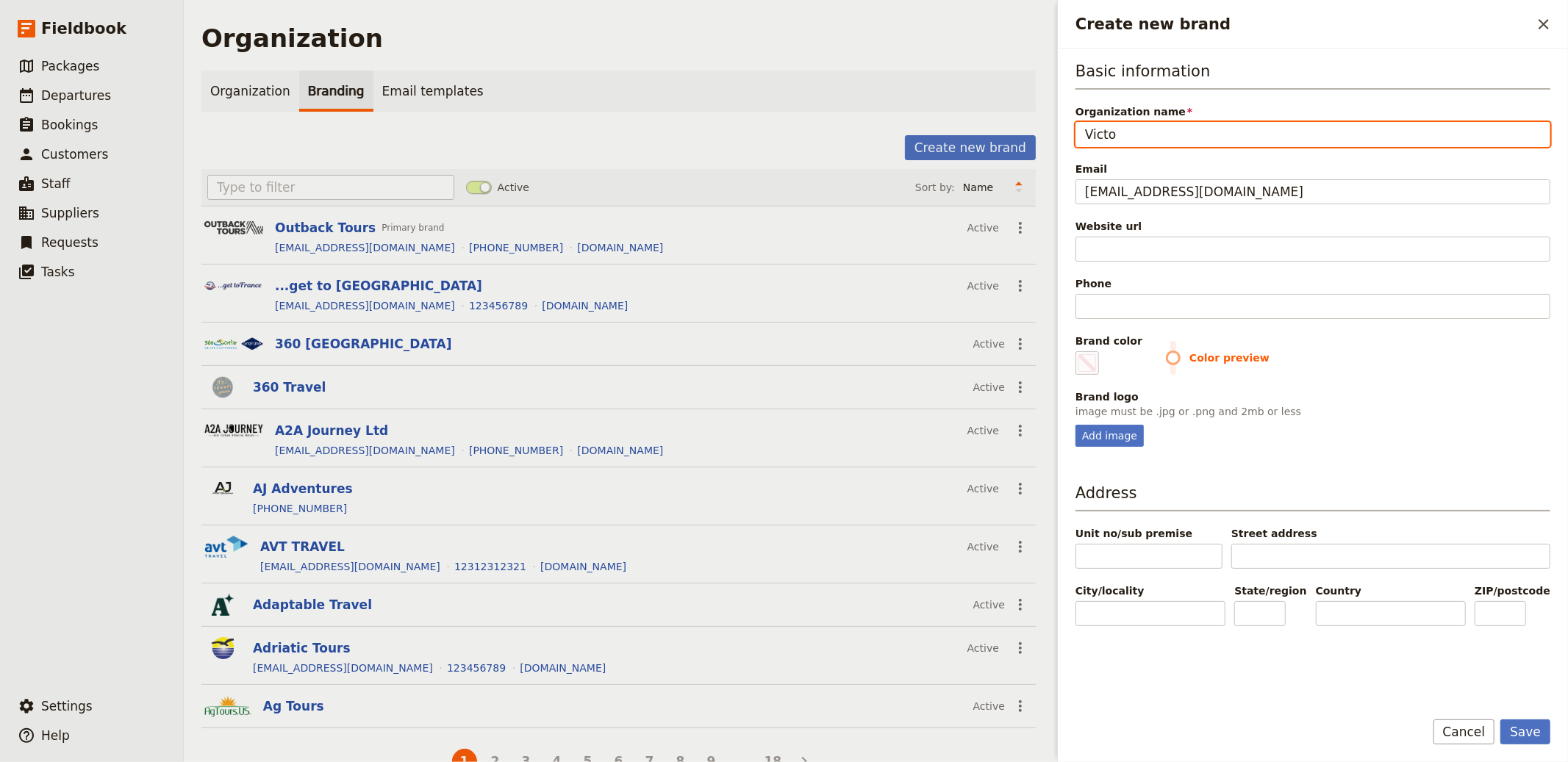
type input "#000000"
type input "Victori"
type input "#000000"
type input "Victoria"
type input "#000000"
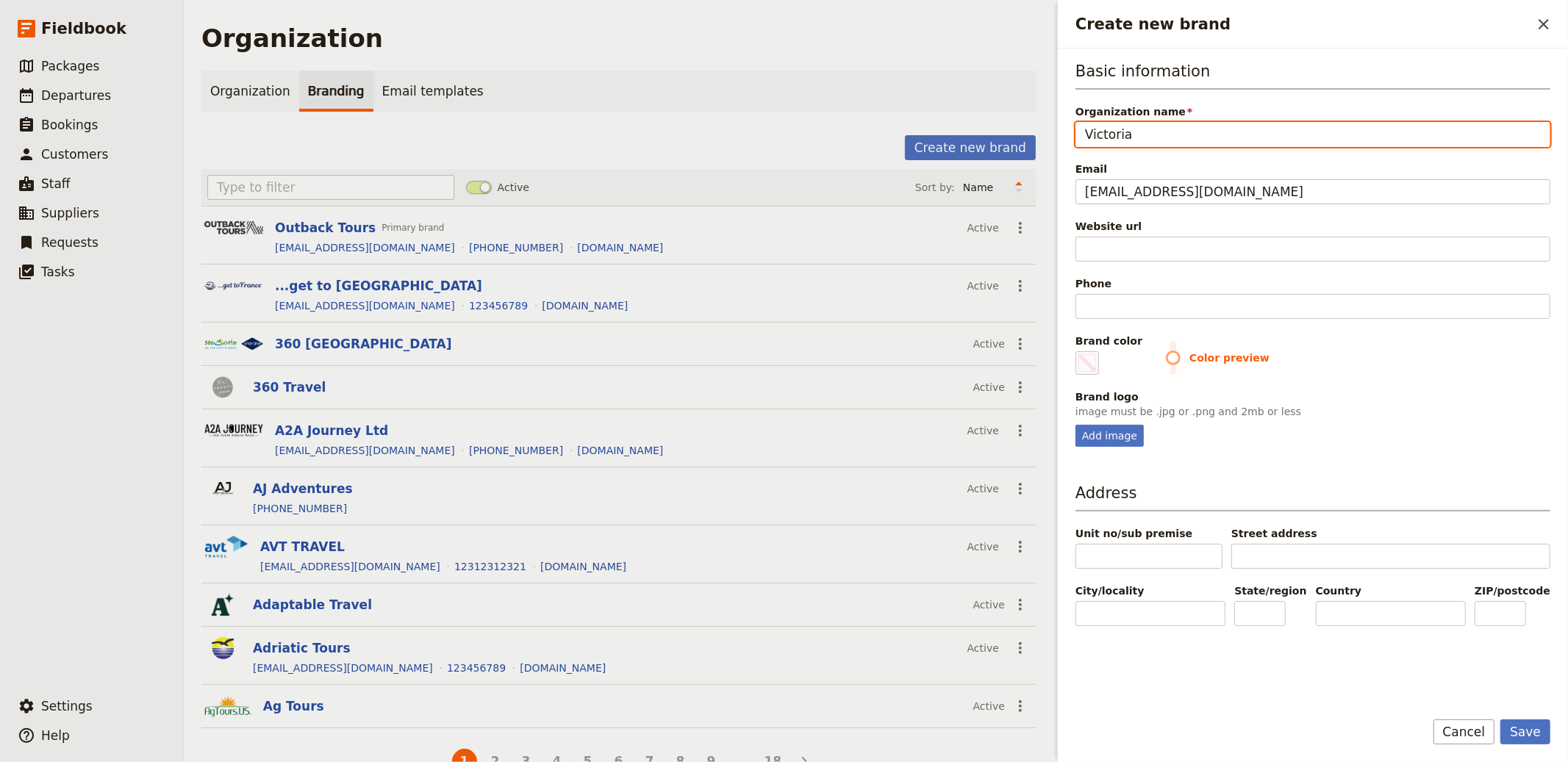
type input "Victoria"
type input "#000000"
type input "Victoria T"
type input "#000000"
type input "Victoria To"
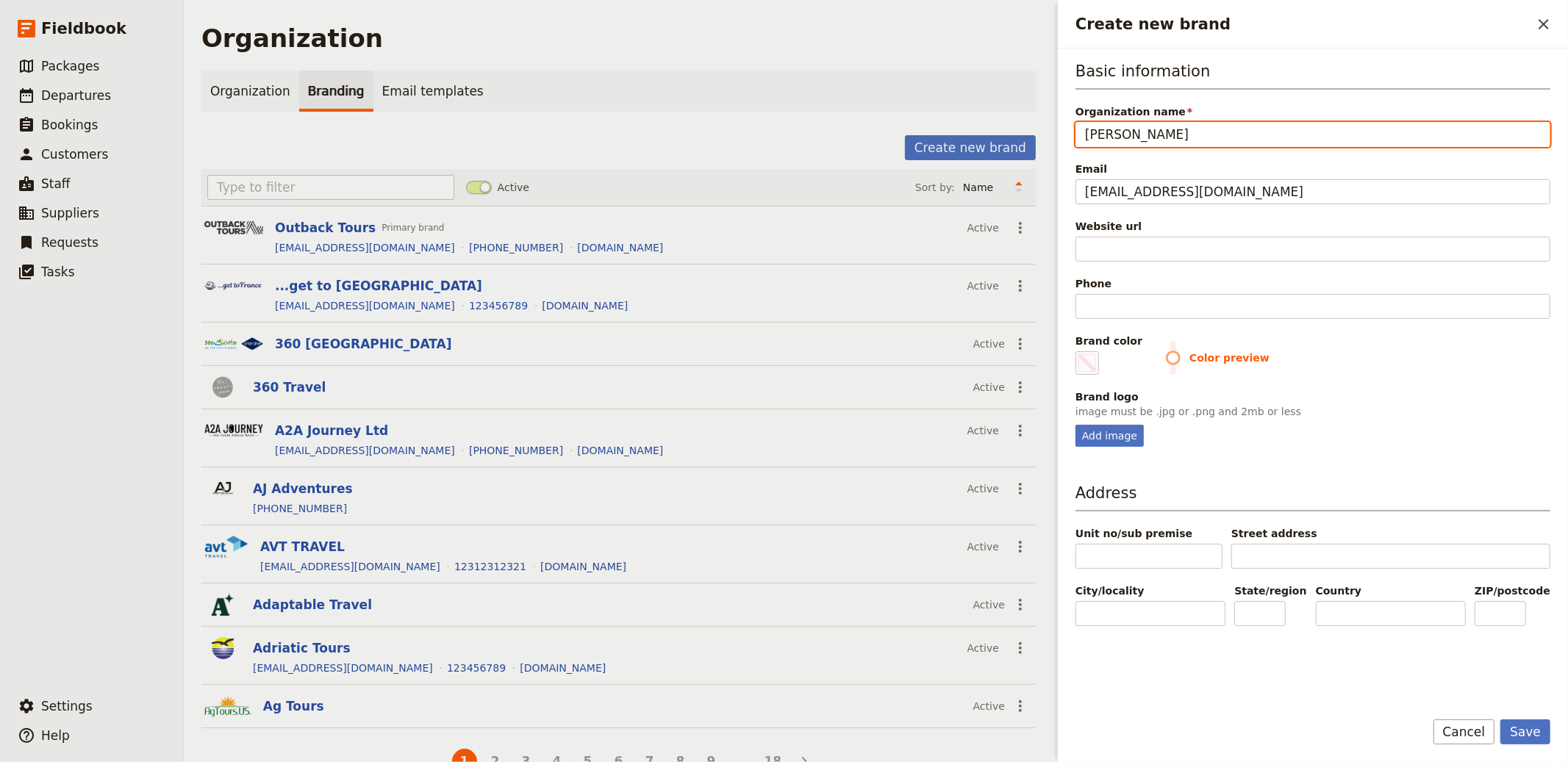
type input "#000000"
type input "Victoria Tou"
type input "#000000"
type input "Victoria Tour"
type input "#000000"
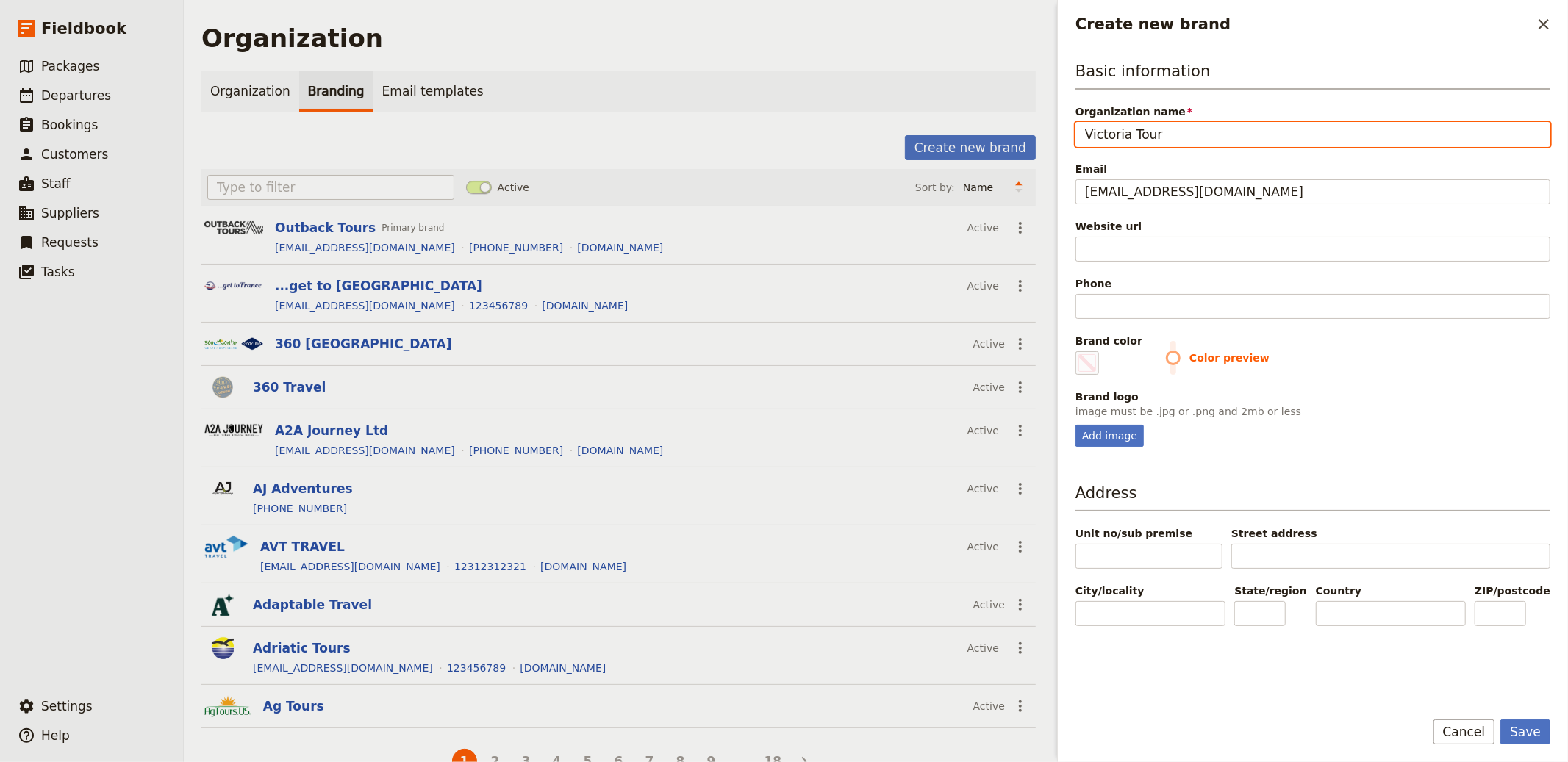
type input "Victoria Tour"
type input "#000000"
type input "Victoria Tour"
type input "#000000"
type input "Victoria Tour"
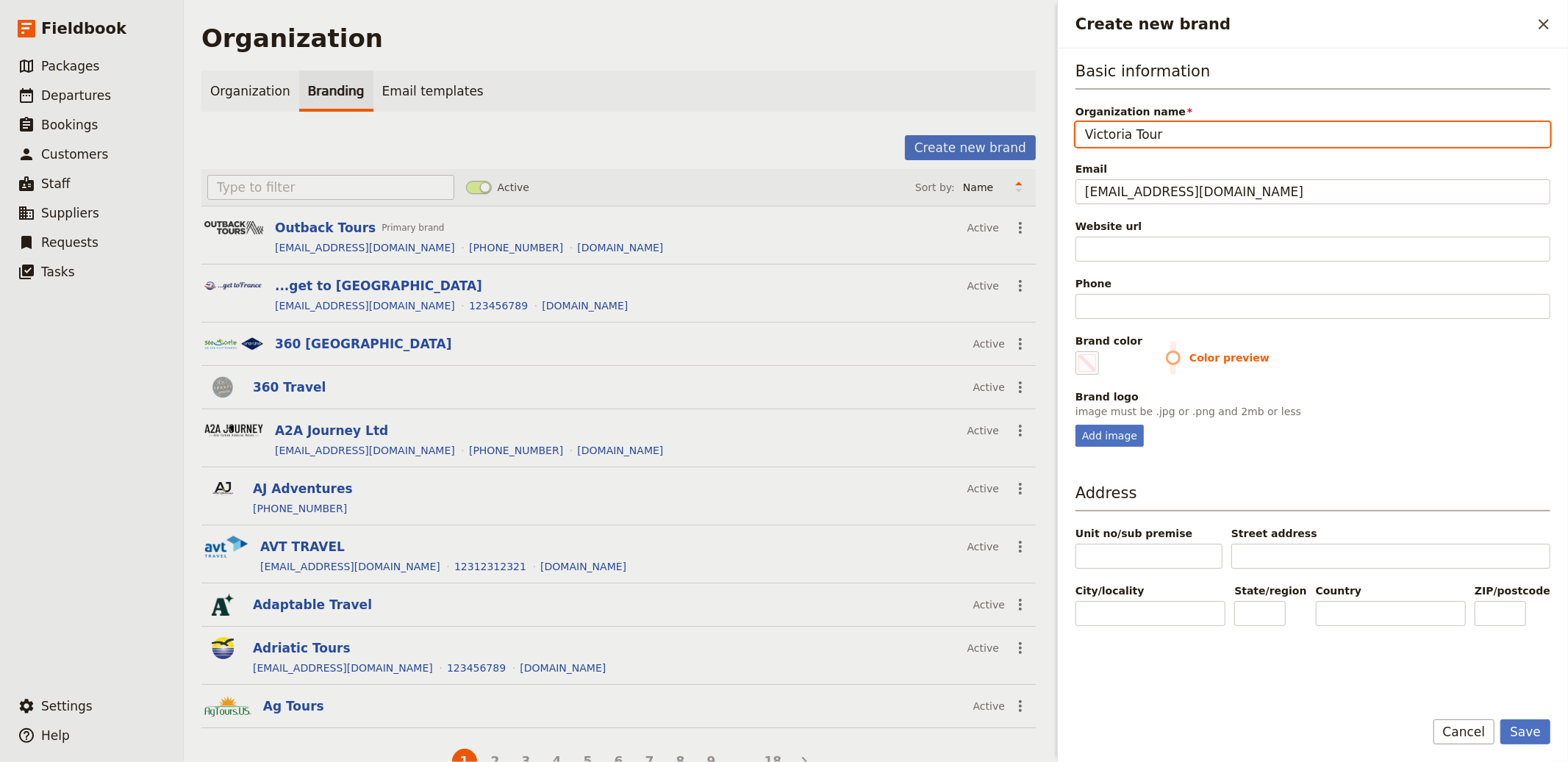
type input "#000000"
type input "Victoria Tour C"
type input "#000000"
type input "Victoria Tour Co"
type input "#000000"
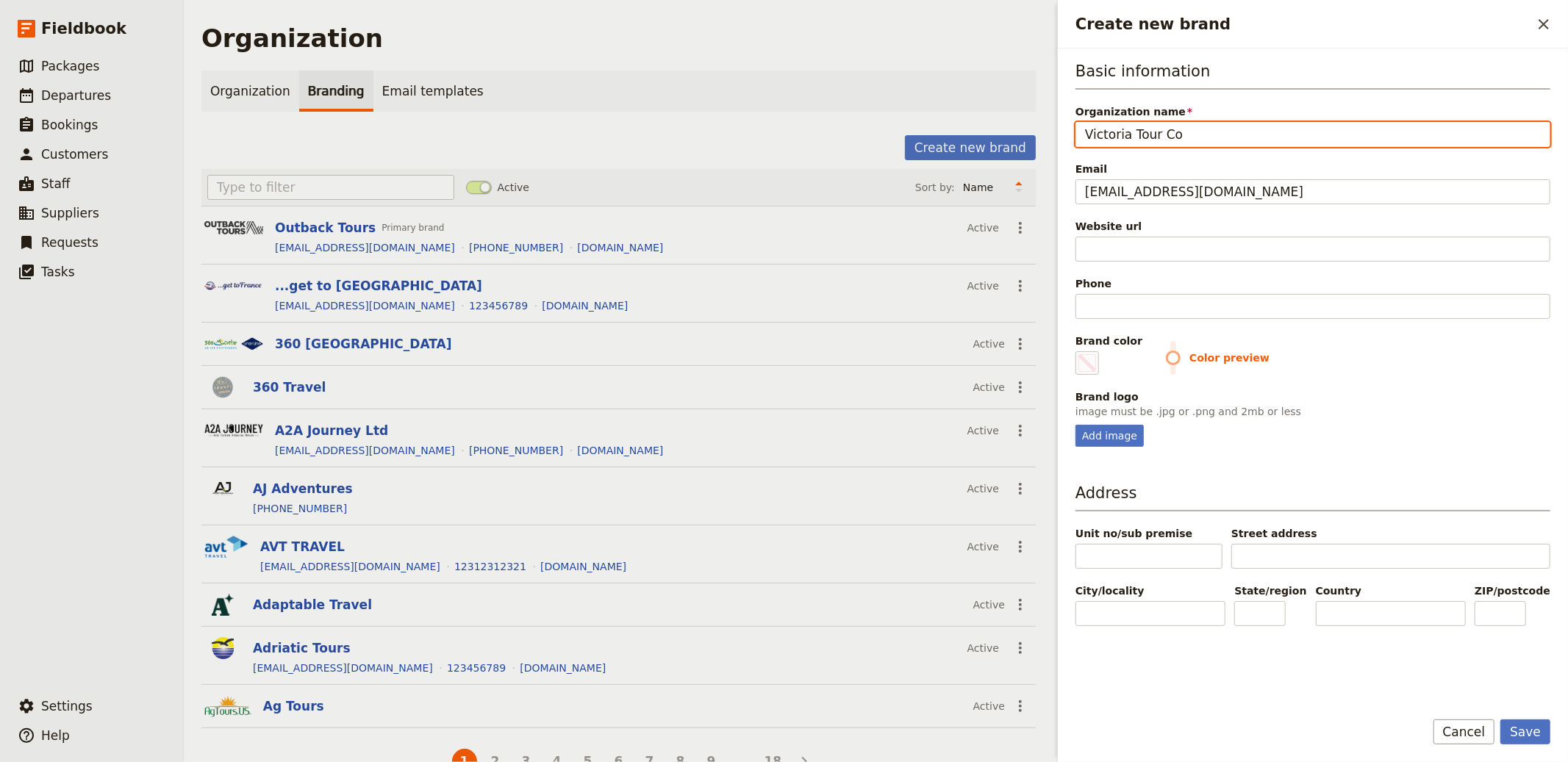
type input "Victoria Tour Com"
type input "#000000"
type input "Victoria Tour Comp"
type input "#000000"
type input "Victoria Tour Compa"
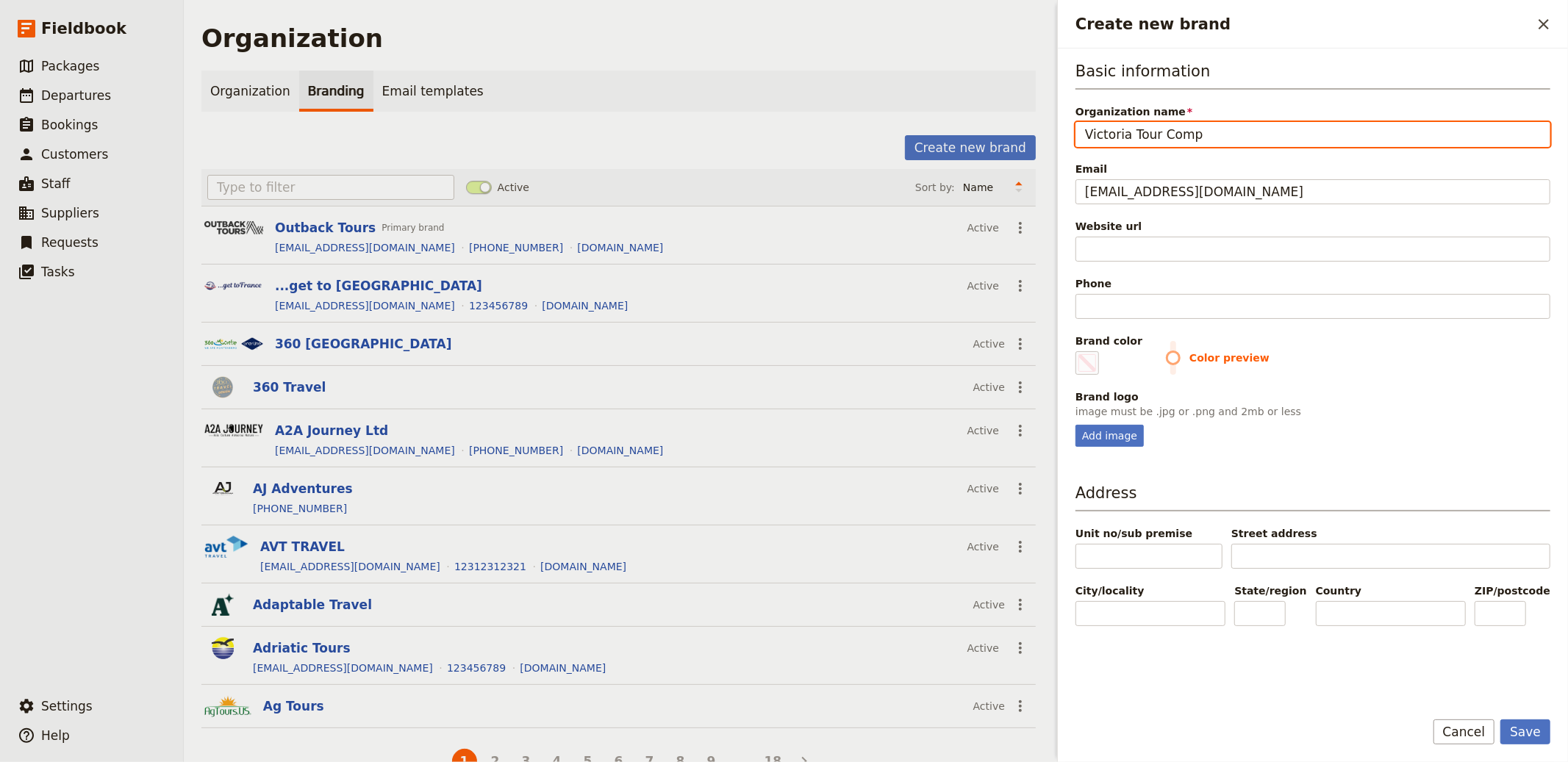
type input "#000000"
type input "Victoria Tour Compan"
type input "#000000"
type input "Victoria Tour Company"
type input "#000000"
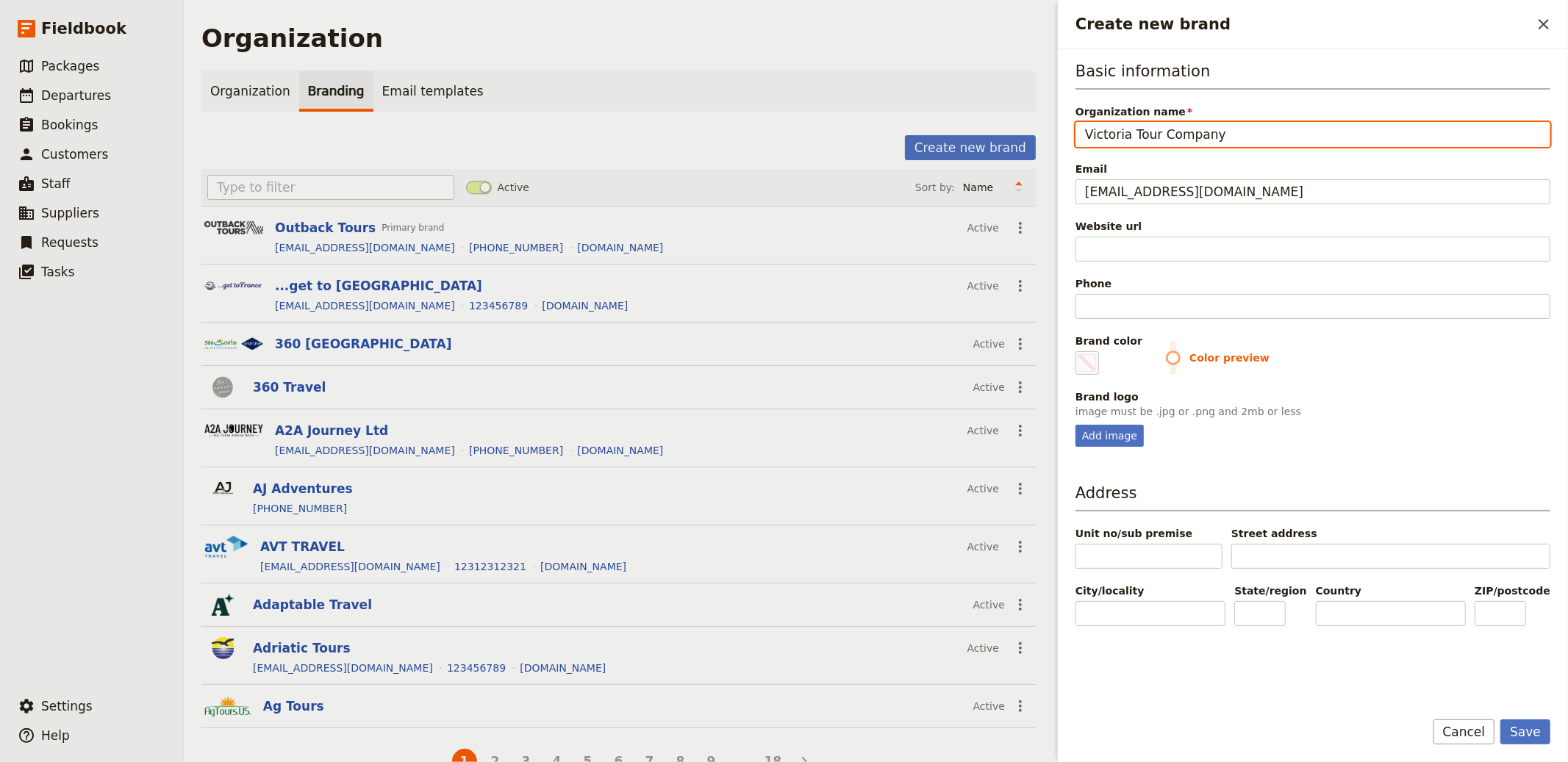
type input "Victoria Tour Company"
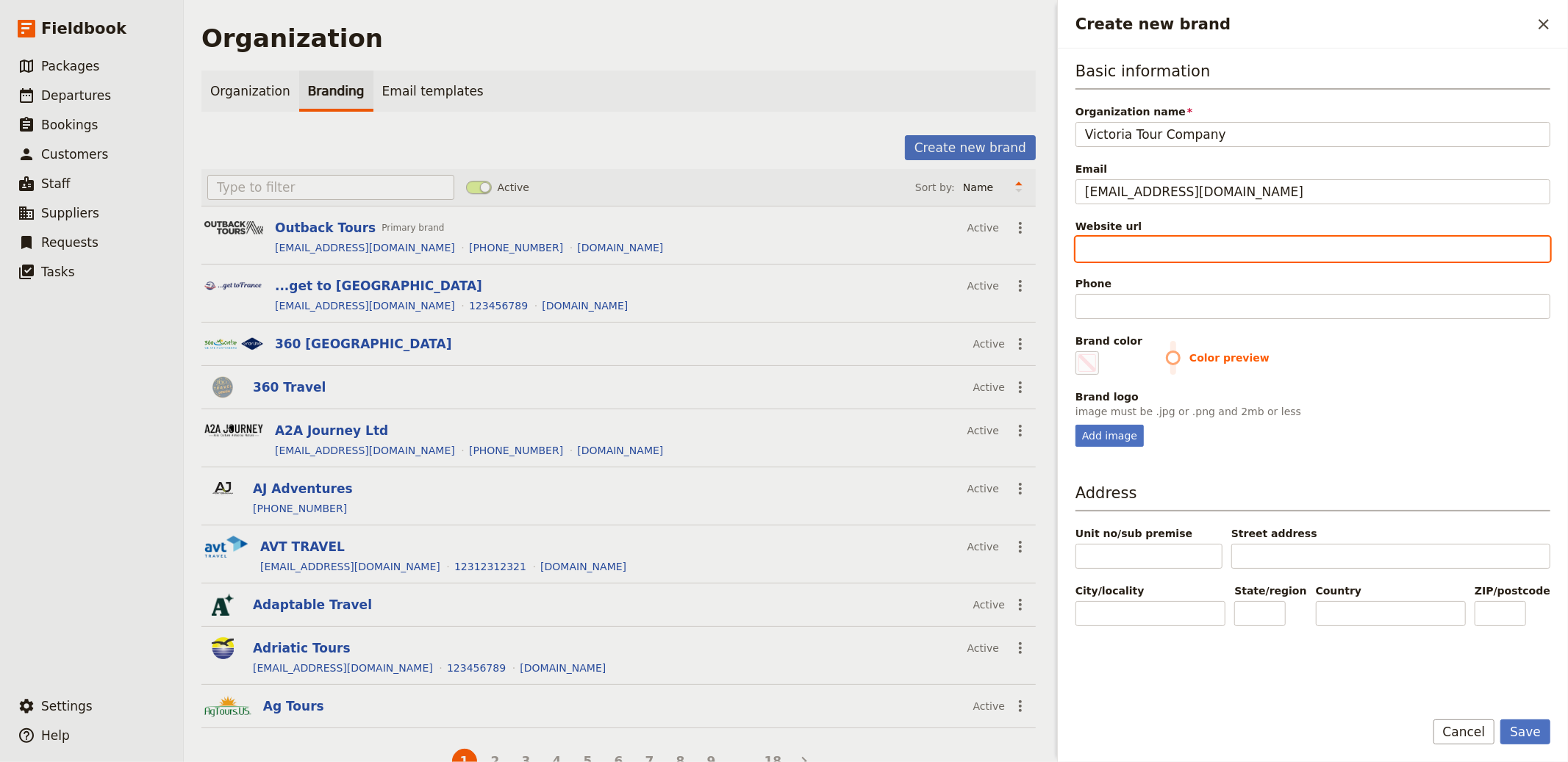
click at [1210, 248] on input "Website url" at bounding box center [1314, 248] width 475 height 25
paste input "https://victoriatour.com/"
type input "https://victoriatour.com/"
type input "#000000"
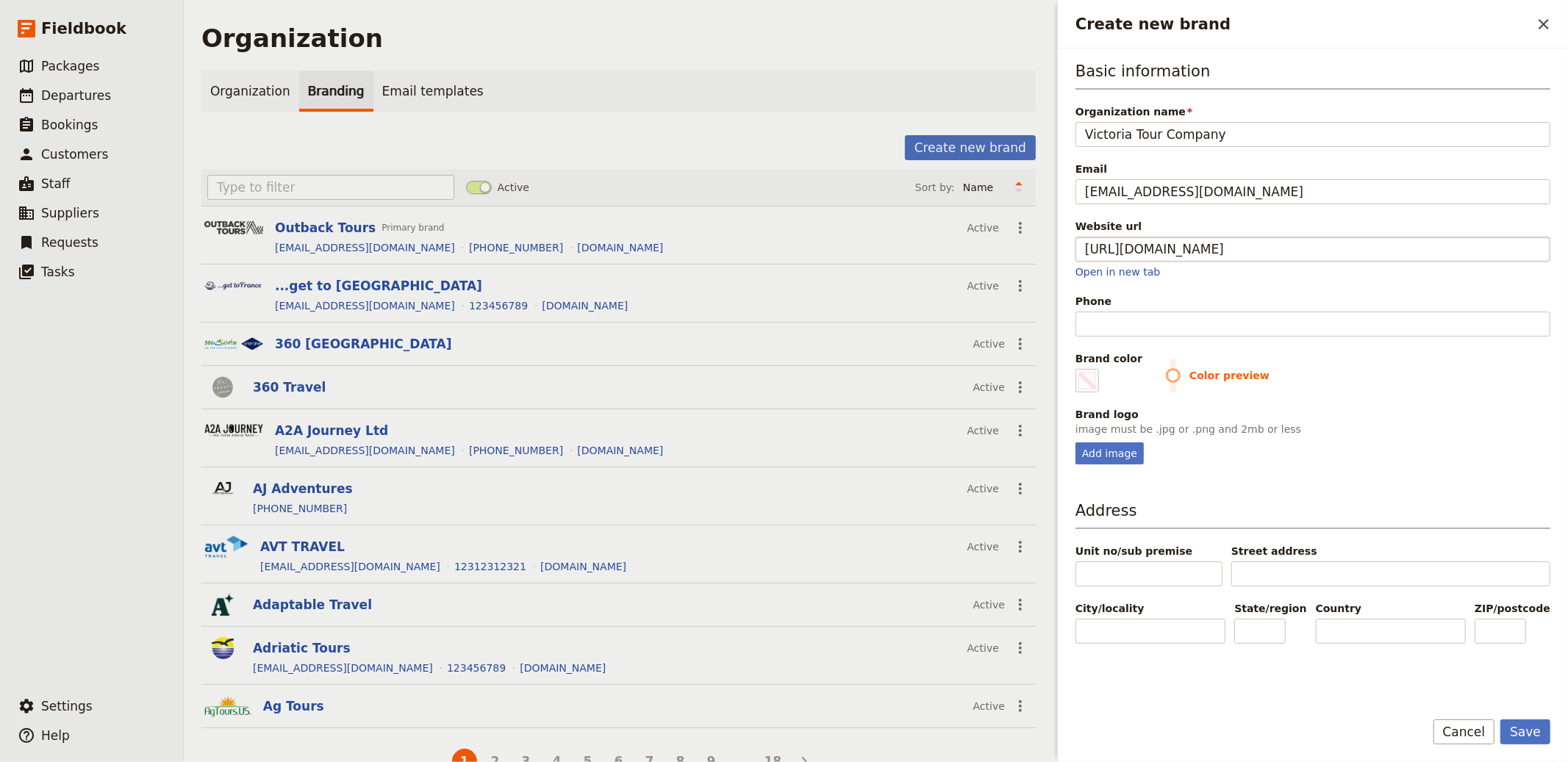
type input "https://victoriatour.com"
type input "#000000"
click at [1173, 333] on input "Phone" at bounding box center [1314, 324] width 475 height 25
paste input "+84 85 692 9229"
type input "+84 85 692 9229"
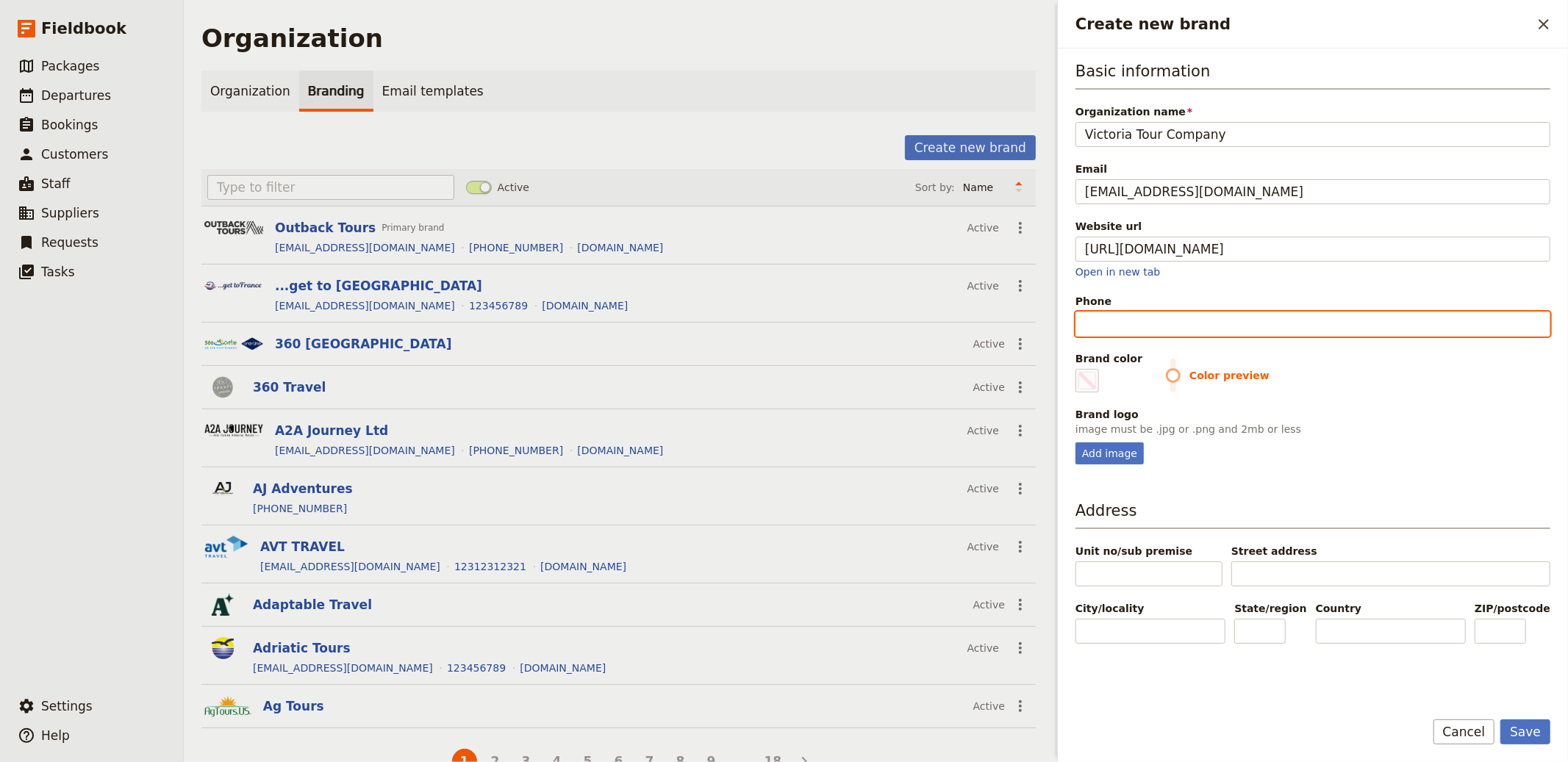
type input "#000000"
type input "+84 85 692 9229"
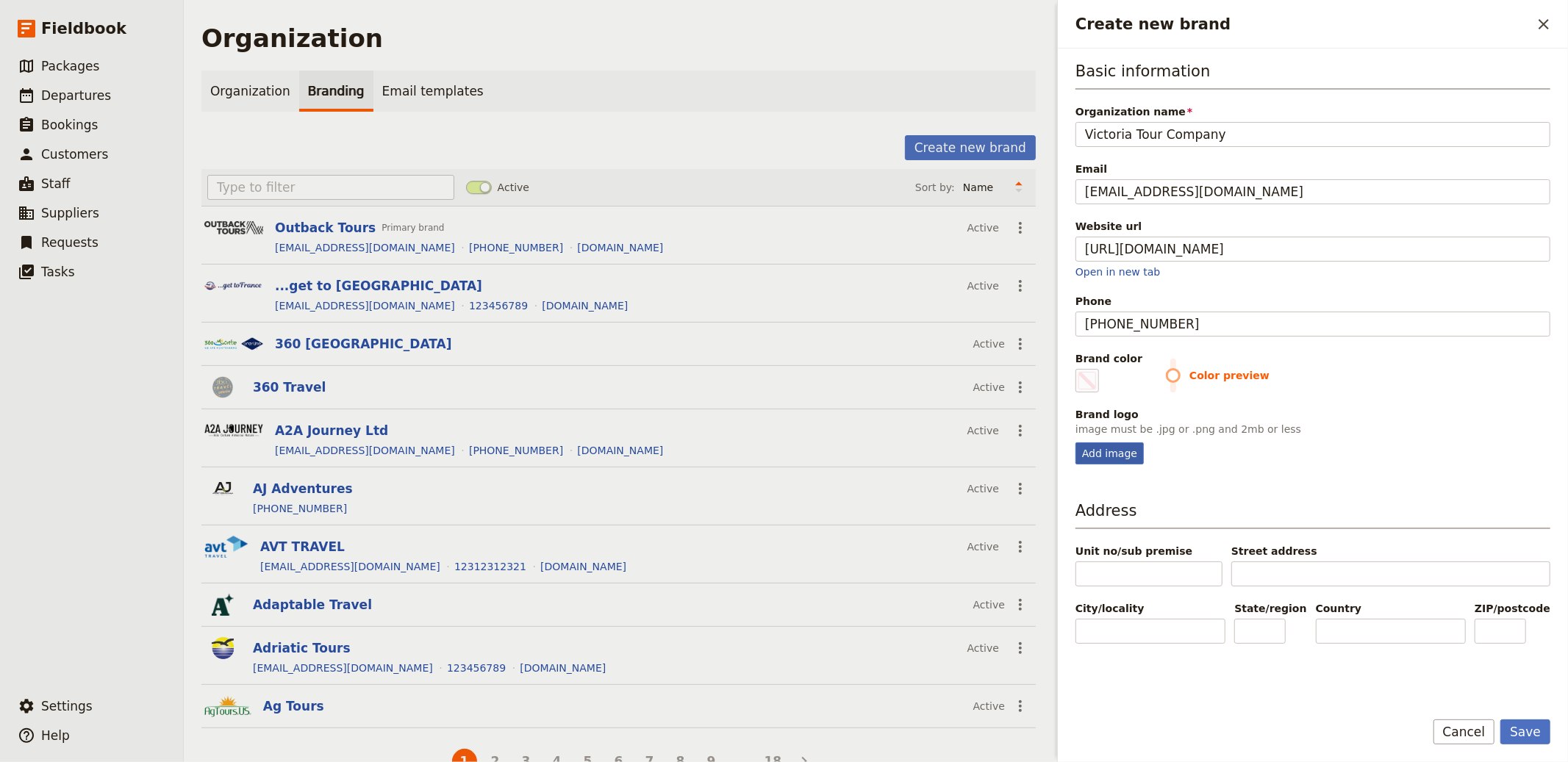
click at [1094, 448] on div "Add image" at bounding box center [1110, 453] width 68 height 22
click at [1076, 442] on input "Add image" at bounding box center [1075, 441] width 1 height 1
type input "C:\fakepath\logo_1726475797.png"
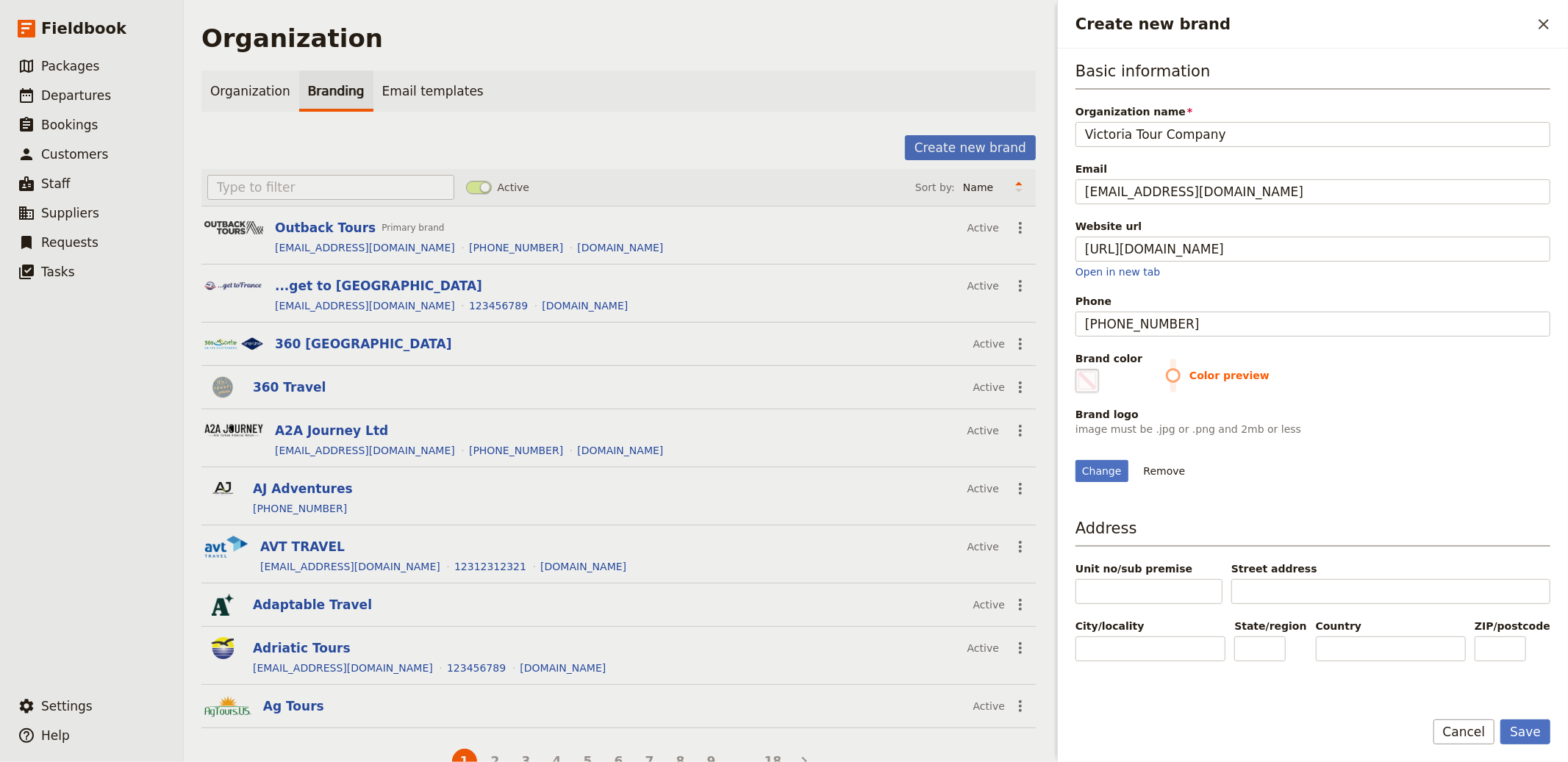
click at [1091, 377] on span "Create new brand" at bounding box center [1088, 381] width 18 height 18
click at [1079, 369] on input "#000000" at bounding box center [1079, 368] width 1 height 1
type input "#e6c404"
click at [1411, 476] on div "Change Remove" at bounding box center [1314, 462] width 475 height 40
click at [1411, 686] on button "Save" at bounding box center [1525, 731] width 50 height 25
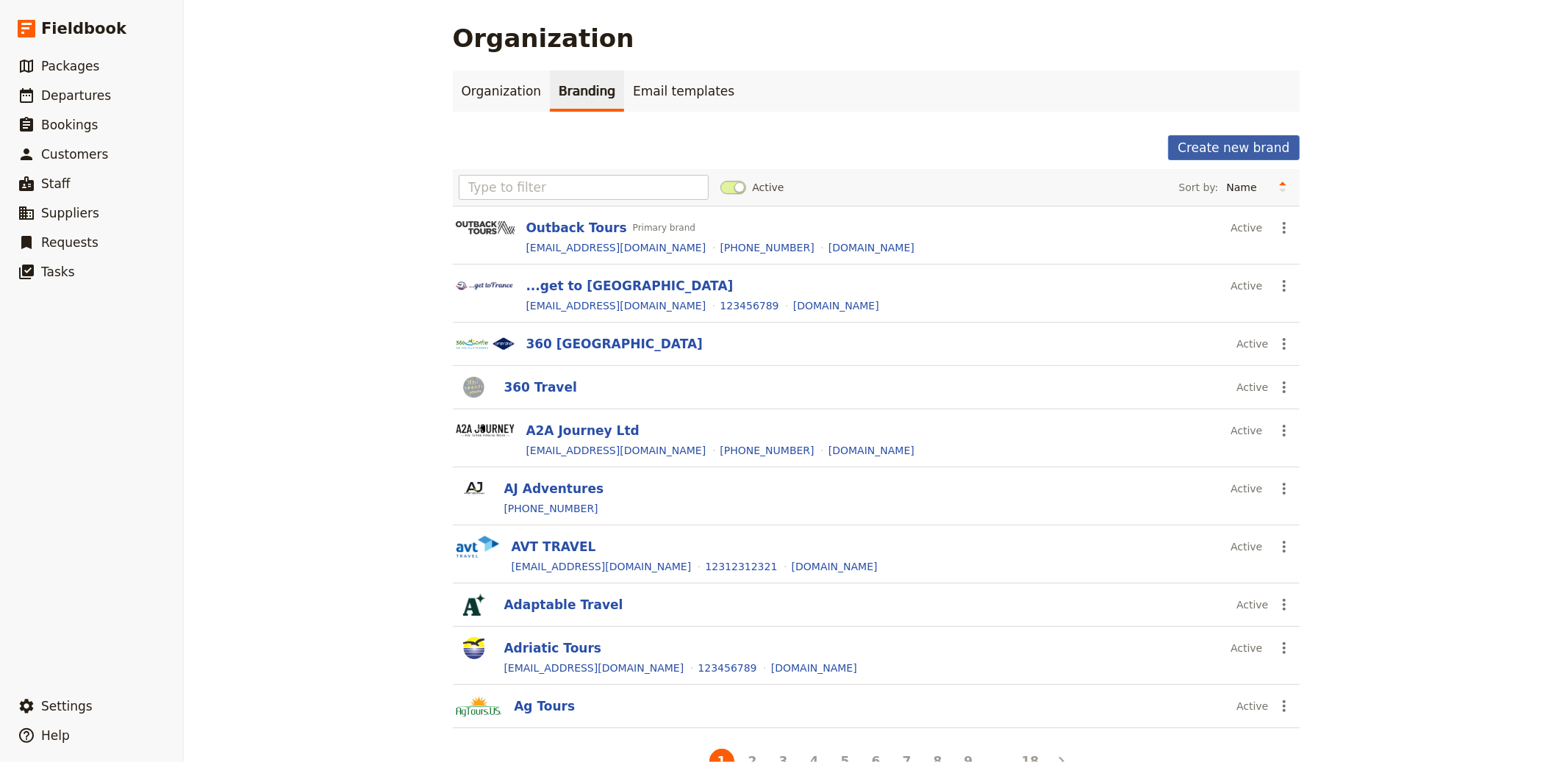
click at [1227, 150] on button "Create new brand" at bounding box center [1233, 147] width 131 height 25
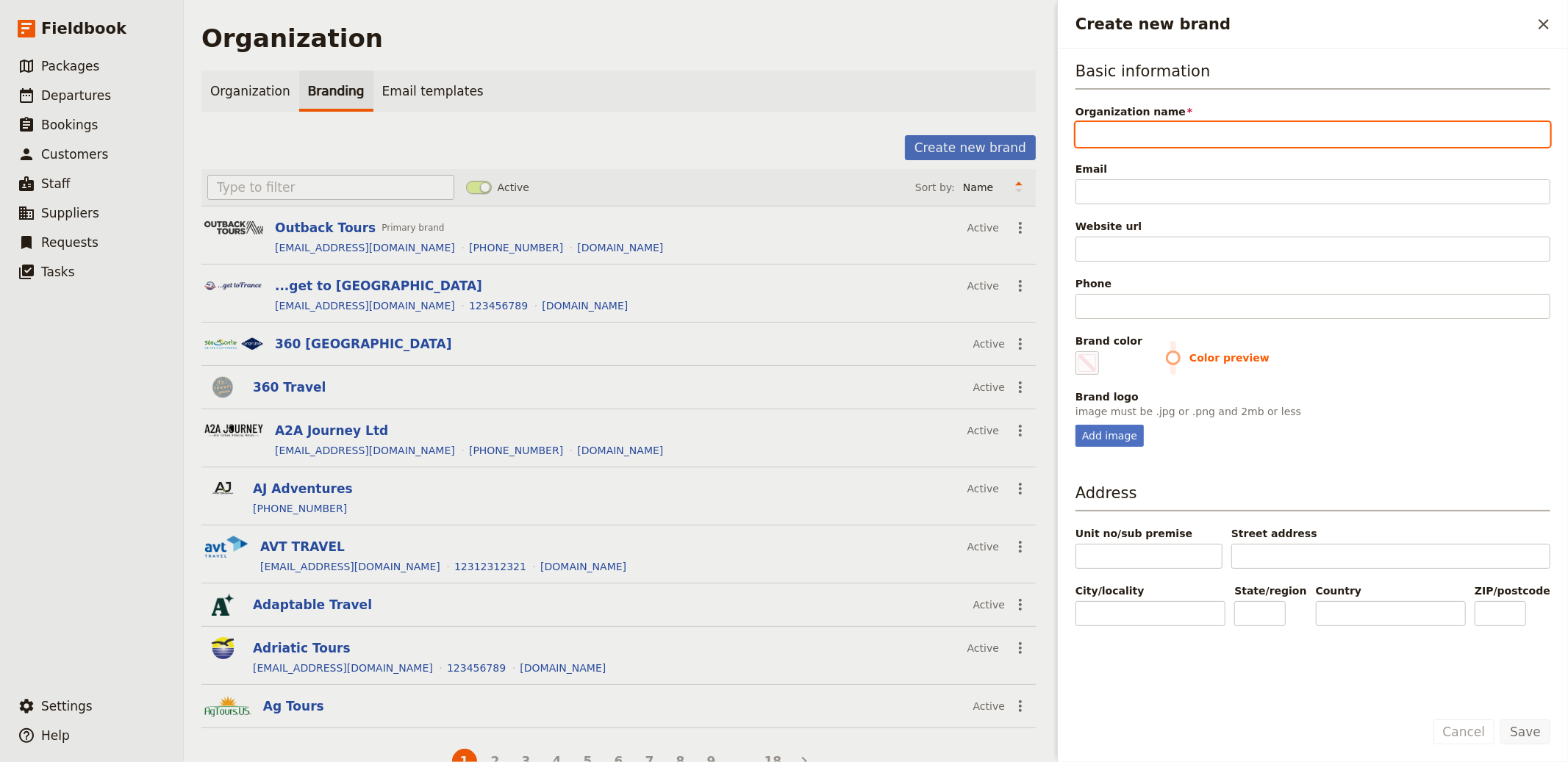
click at [773, 24] on div "Organization" at bounding box center [619, 39] width 834 height 30
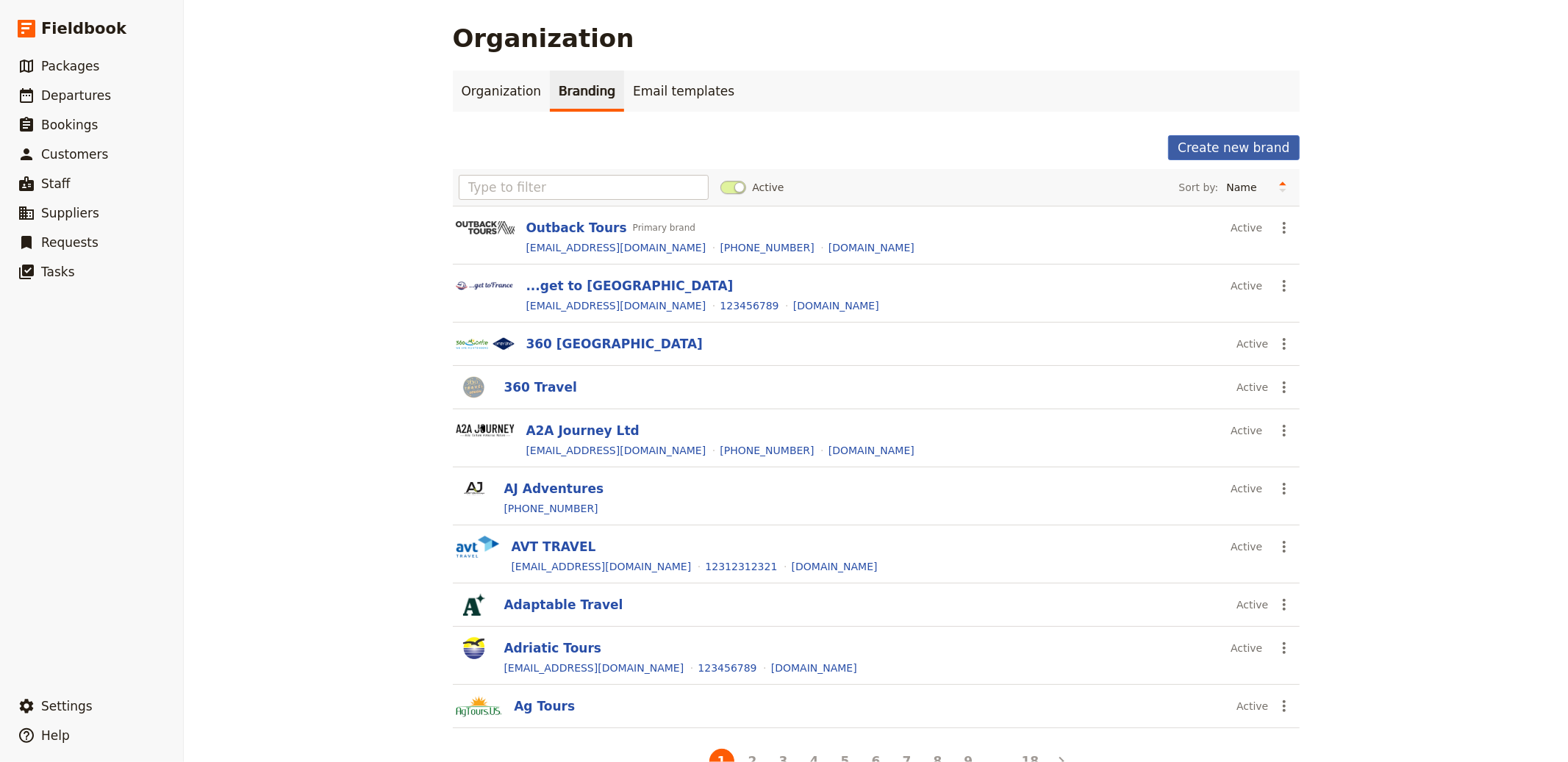
click at [1228, 139] on button "Create new brand" at bounding box center [1233, 147] width 131 height 25
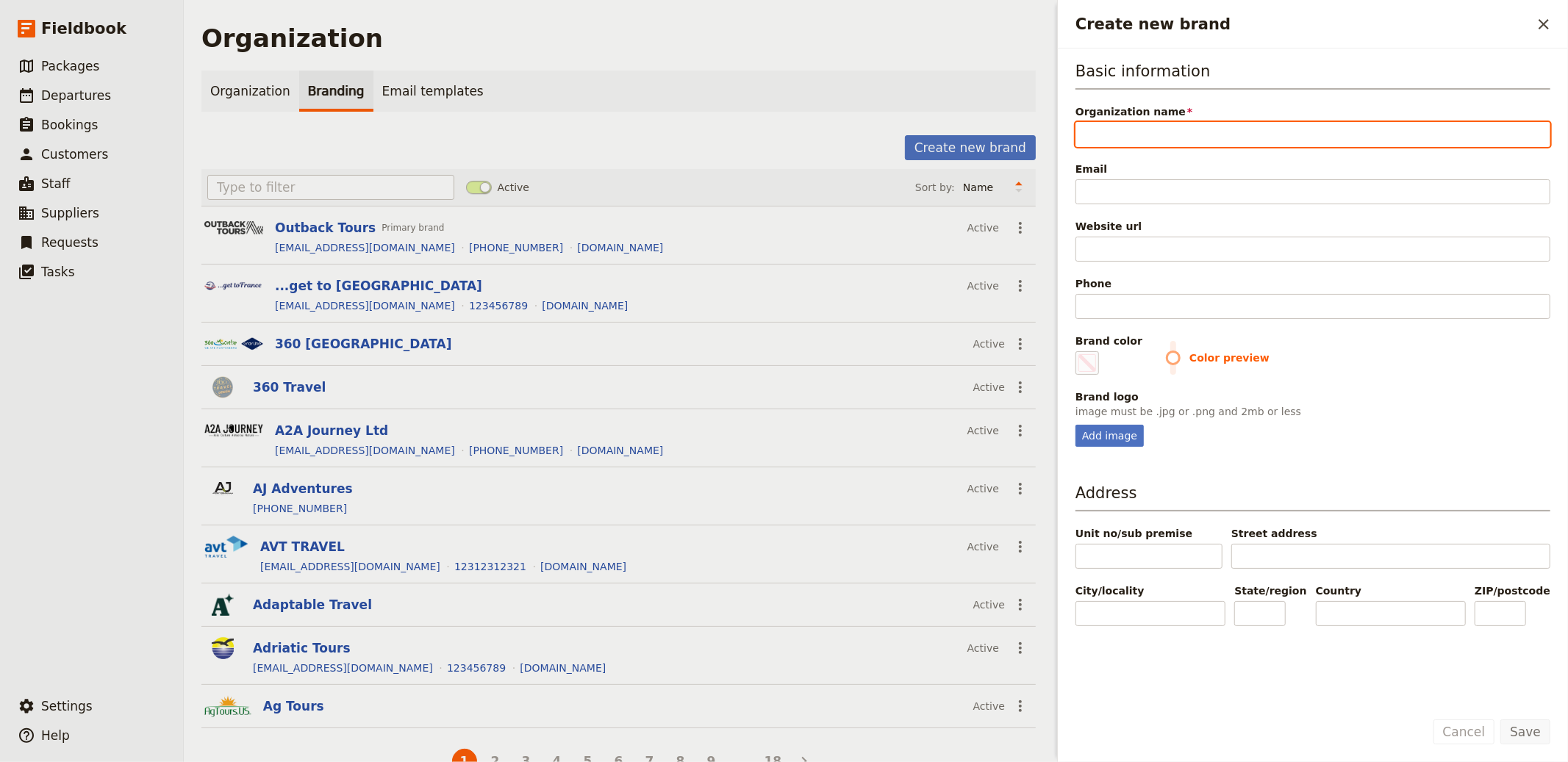
paste input "African Pride"
type input "African Pride"
type input "#000000"
type input "African Pride"
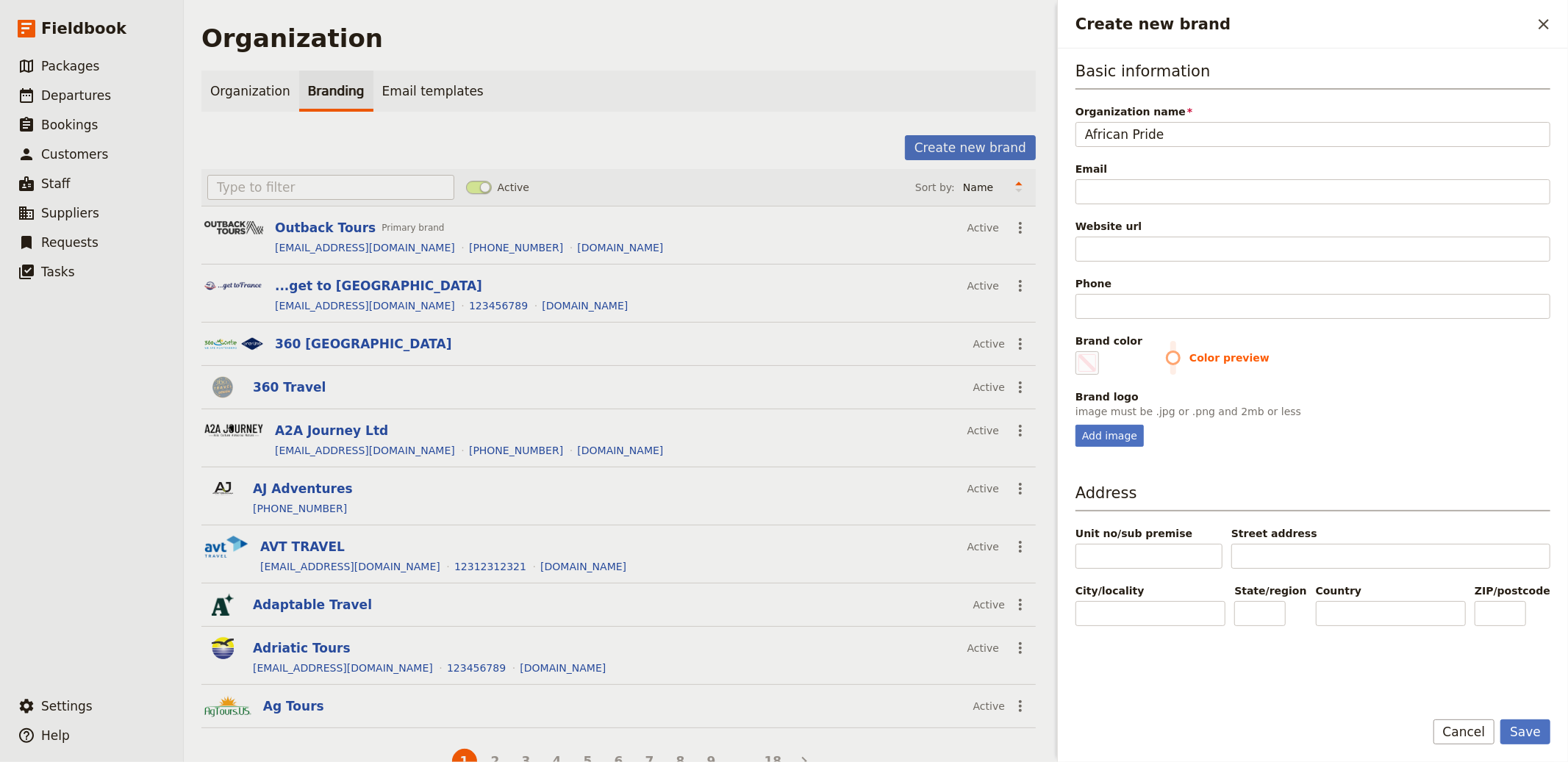
drag, startPoint x: 1126, startPoint y: 229, endPoint x: 1120, endPoint y: 241, distance: 13.4
click at [1126, 229] on div "Website url" at bounding box center [1314, 226] width 475 height 15
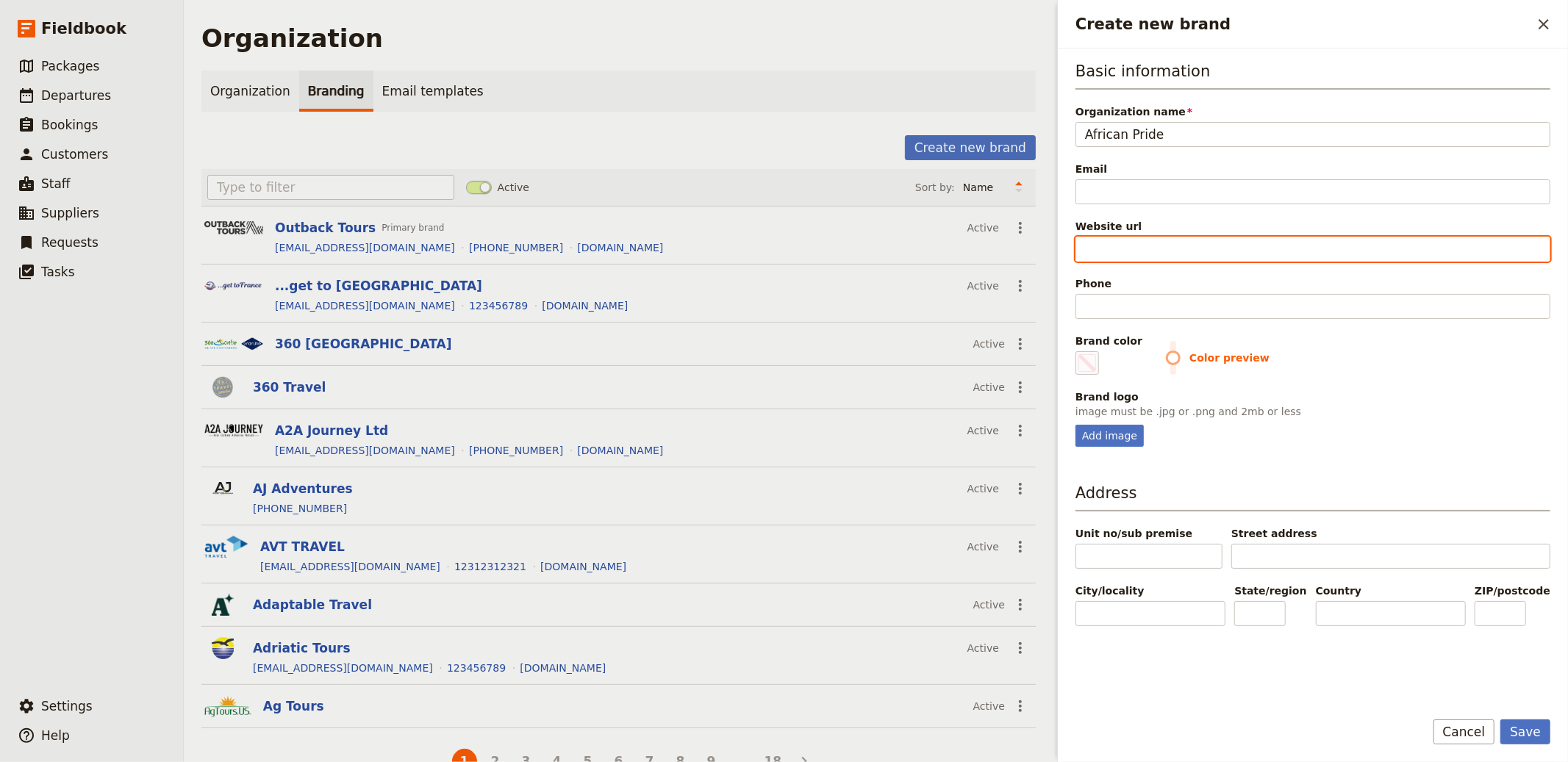
click at [1126, 237] on input "Website url" at bounding box center [1314, 248] width 475 height 25
click at [1120, 241] on input "Website url" at bounding box center [1314, 248] width 475 height 25
paste input "https://www.african-pride.co.uk/"
type input "https://www.african-pride.co.uk/"
type input "#000000"
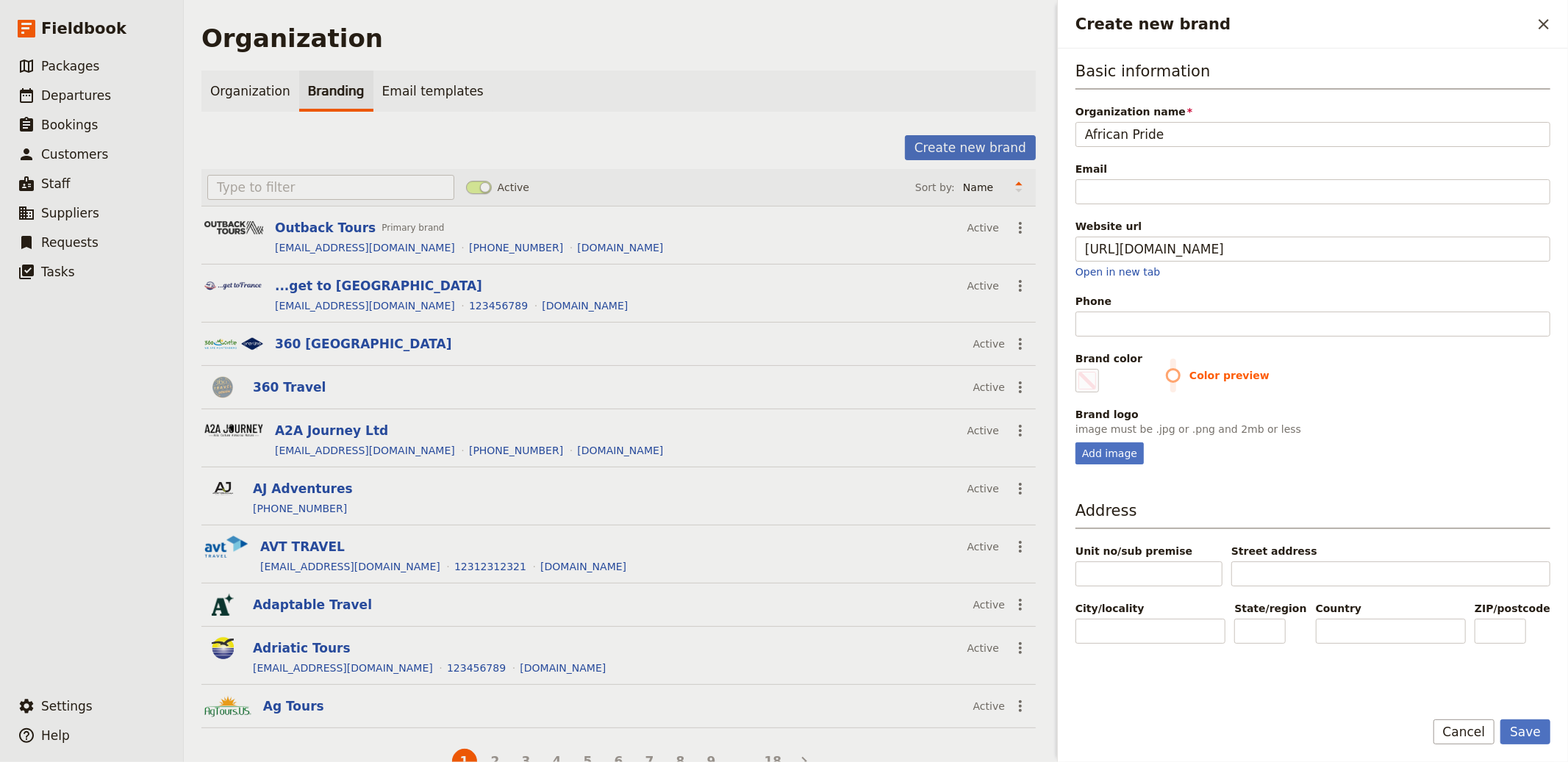
type input "https://www.african-pride.co.uk"
type input "#000000"
click at [1242, 330] on input "Phone" at bounding box center [1314, 324] width 475 height 25
paste input "01904 619428"
type input "01904 619428"
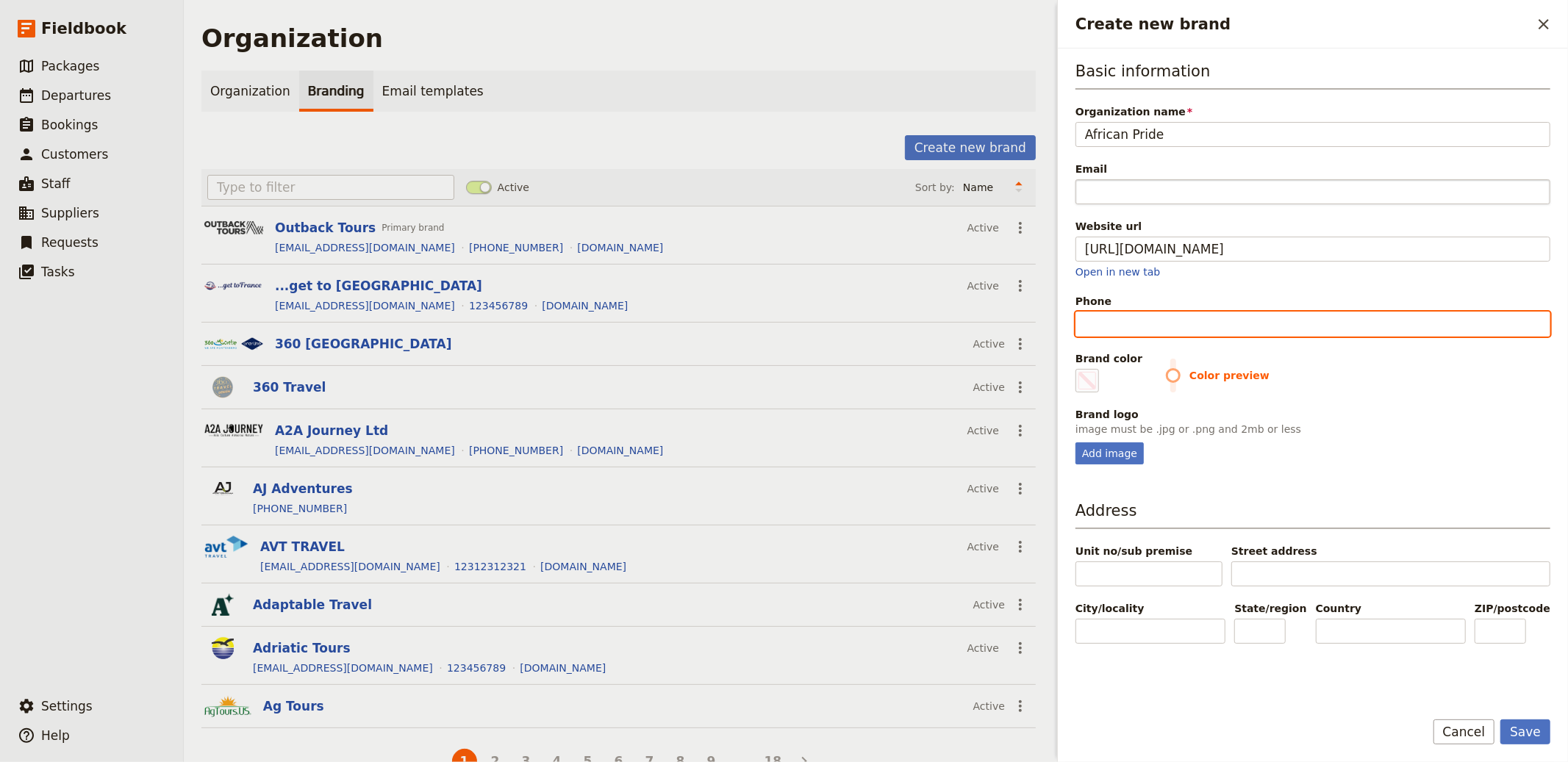
type input "#000000"
type input "01904 619428"
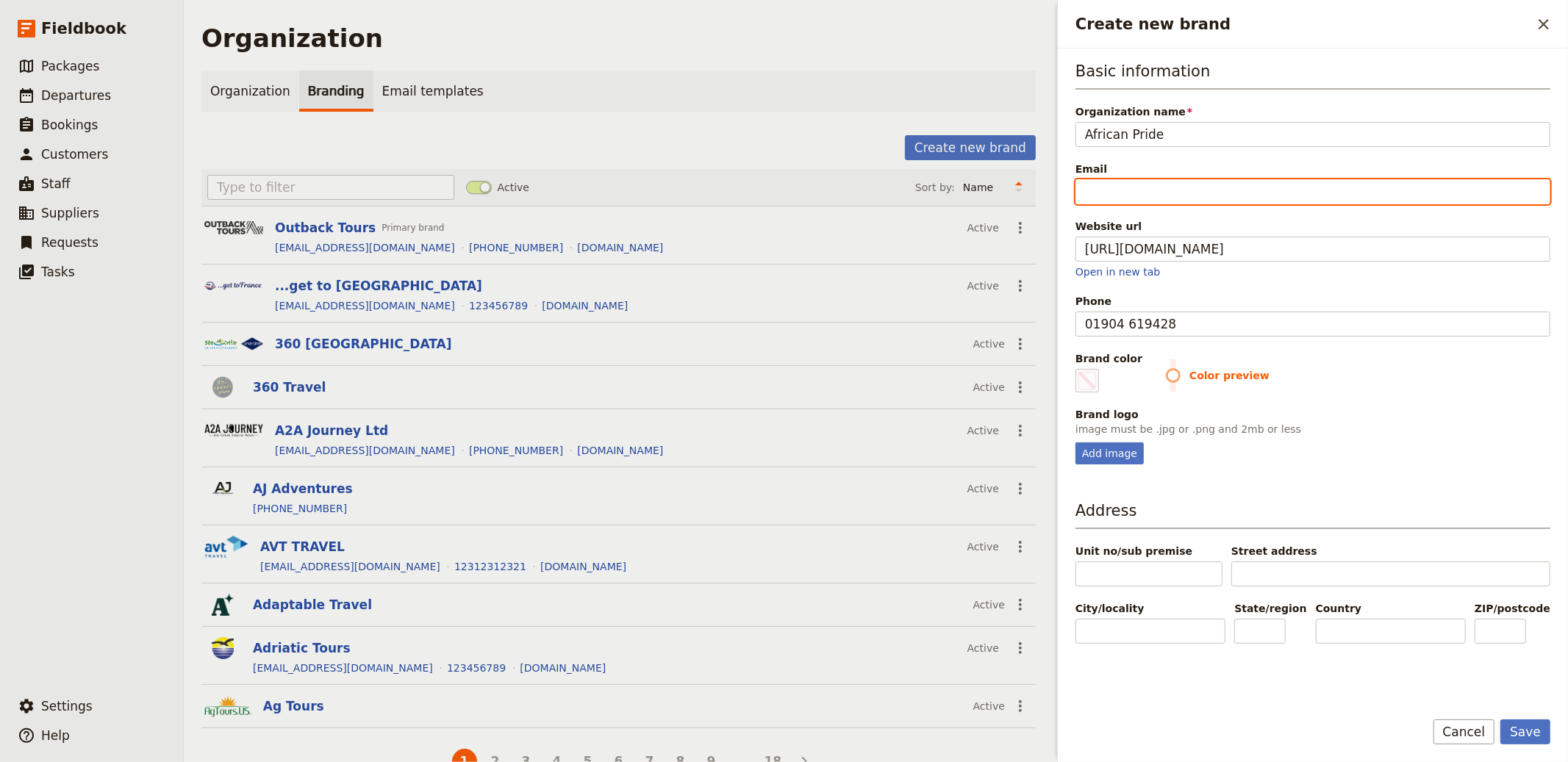
click at [1131, 190] on input "Email" at bounding box center [1314, 191] width 475 height 25
type input "i"
type input "#000000"
type input "in"
type input "#000000"
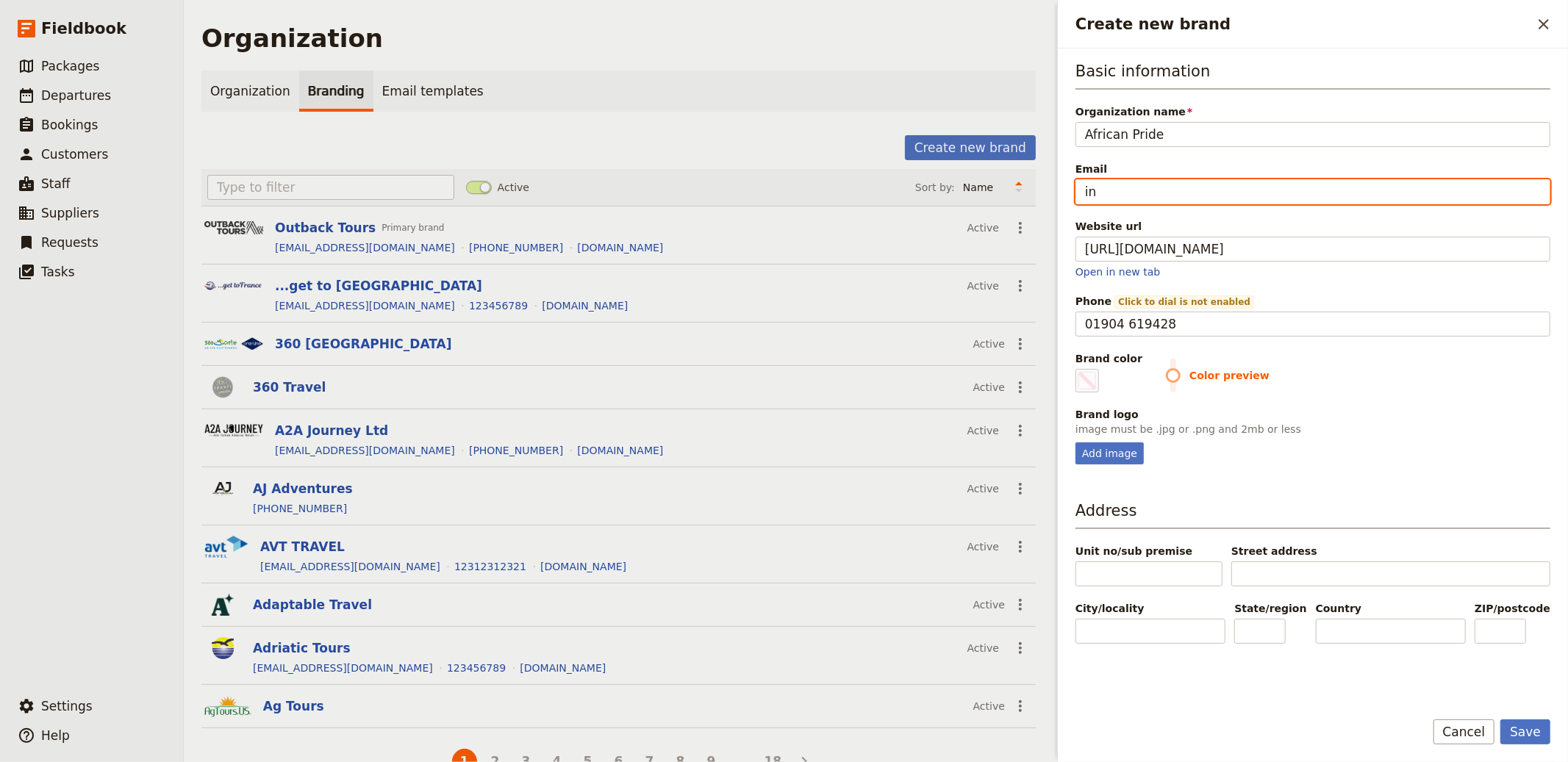
type input "inf"
type input "#000000"
type input "info"
type input "#000000"
type input "info@"
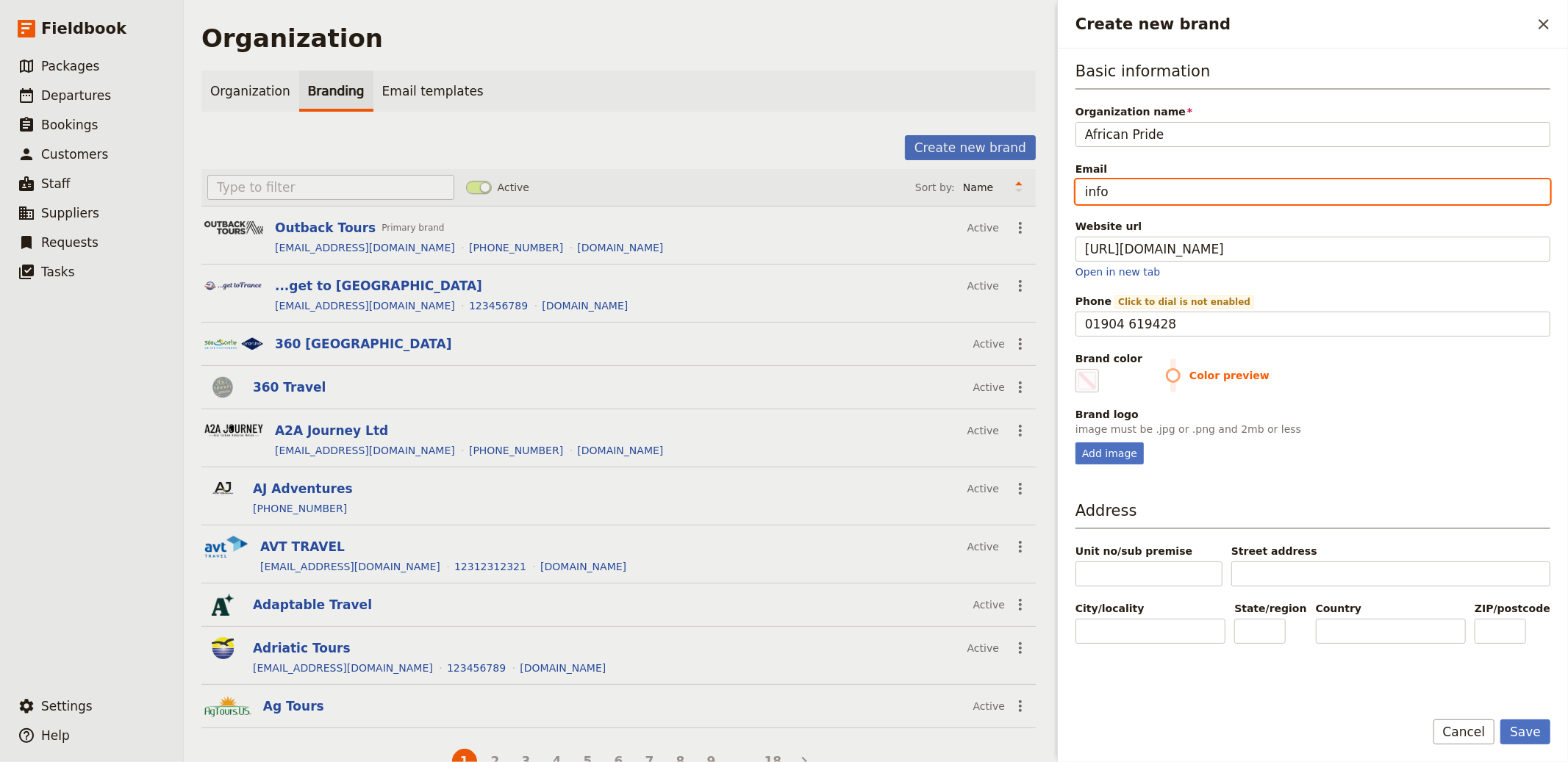
type input "#000000"
type input "info@e"
type input "#000000"
type input "info@em"
type input "#000000"
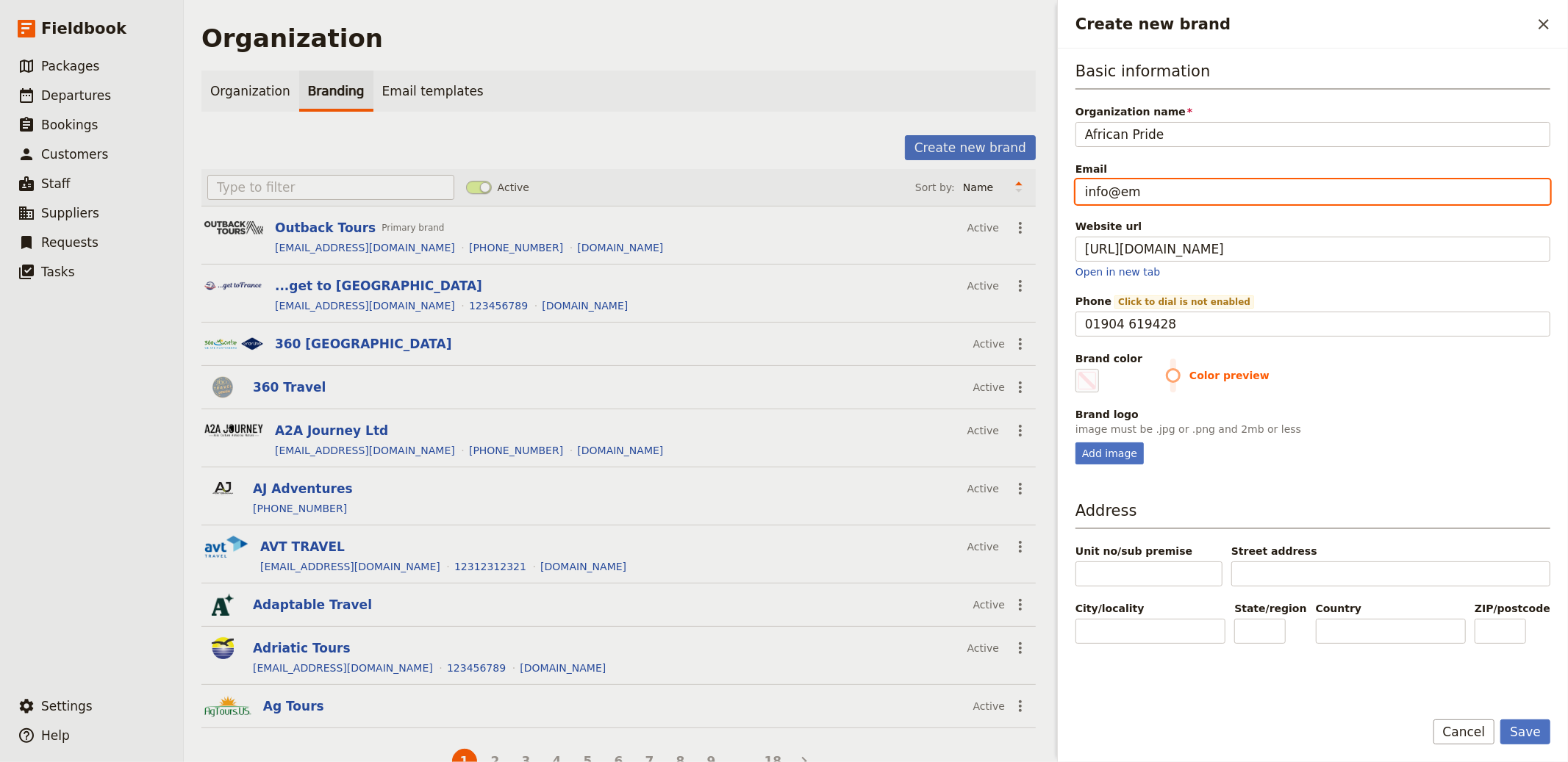
type input "info@ema"
type input "#000000"
type input "info@emai"
type input "#000000"
type input "info@email"
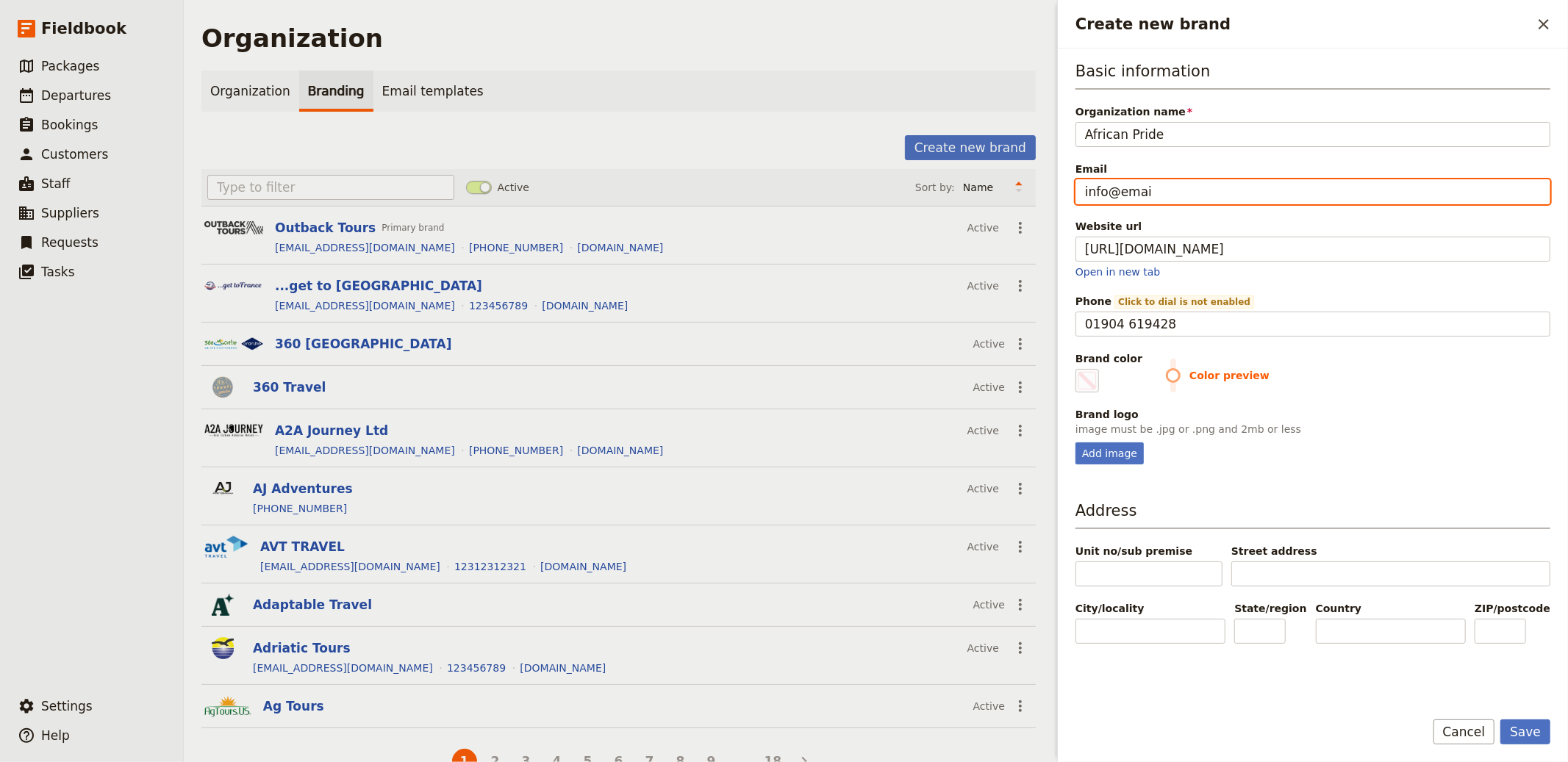
type input "#000000"
type input "info@email."
type input "#000000"
type input "info@email.c"
type input "#000000"
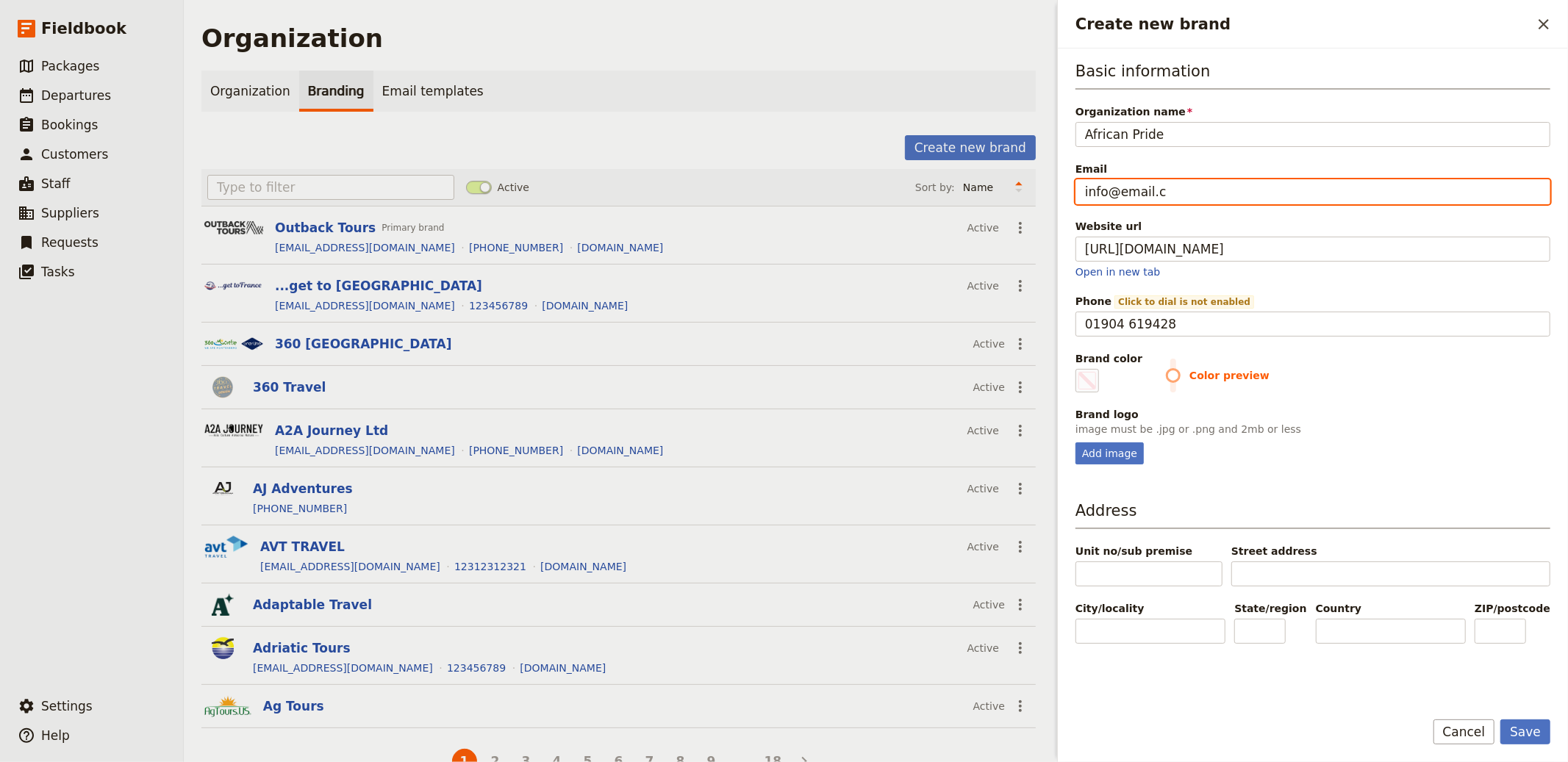
type input "info@email.co"
type input "#000000"
type input "[EMAIL_ADDRESS][DOMAIN_NAME]"
type input "#000000"
type input "[EMAIL_ADDRESS][DOMAIN_NAME]"
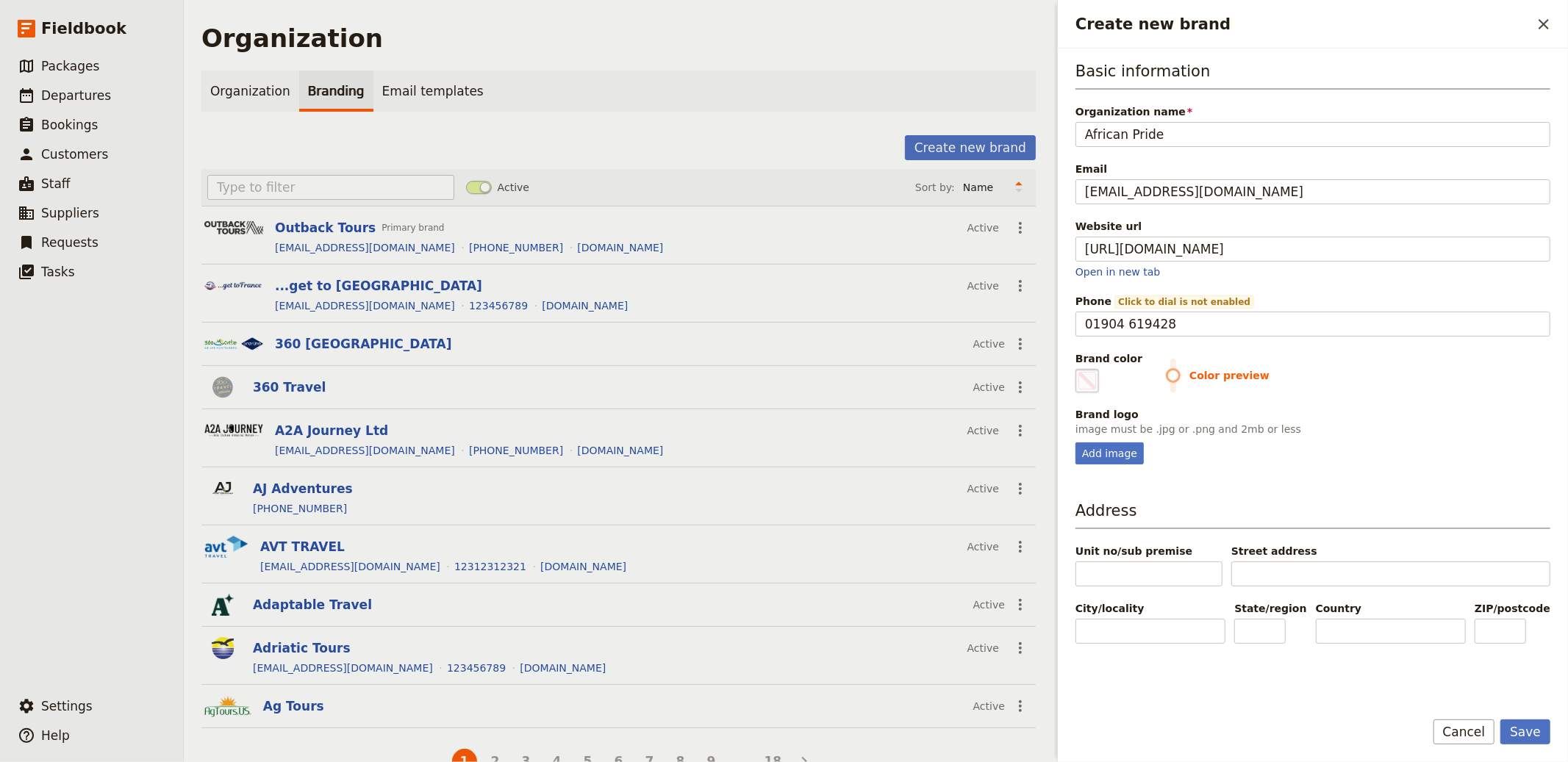
click at [1083, 377] on span "Create new brand" at bounding box center [1088, 381] width 18 height 18
click at [1079, 369] on input "#000000" at bounding box center [1079, 368] width 1 height 1
type input "#757a5b"
click at [1359, 479] on div "Basic information Organization name African Pride Email info@email.com Website …" at bounding box center [1314, 378] width 475 height 636
click at [1113, 455] on div "Add image" at bounding box center [1110, 453] width 68 height 22
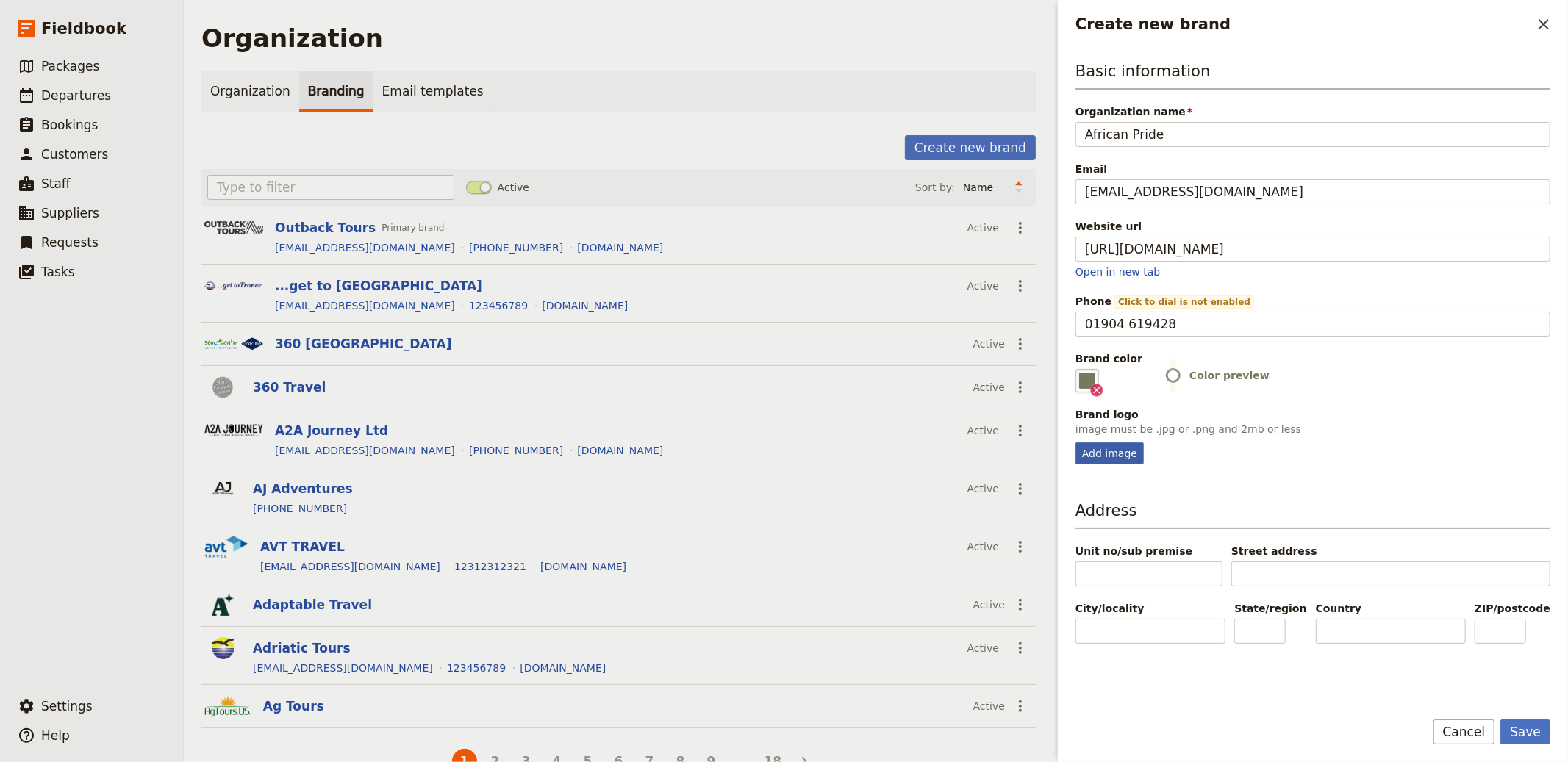
click at [1076, 442] on input "Add image" at bounding box center [1075, 441] width 1 height 1
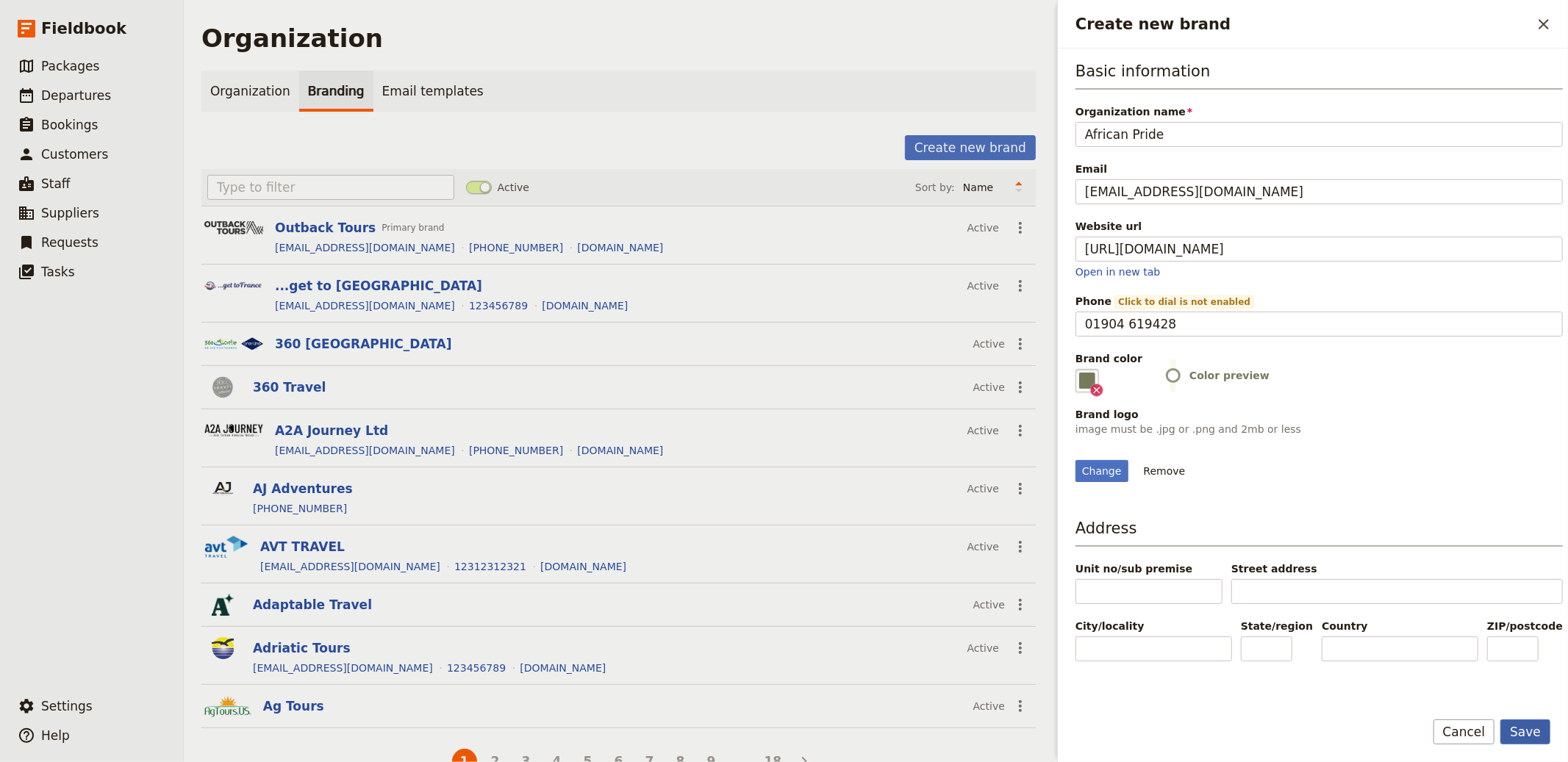
click at [1411, 686] on button "Save" at bounding box center [1525, 731] width 50 height 25
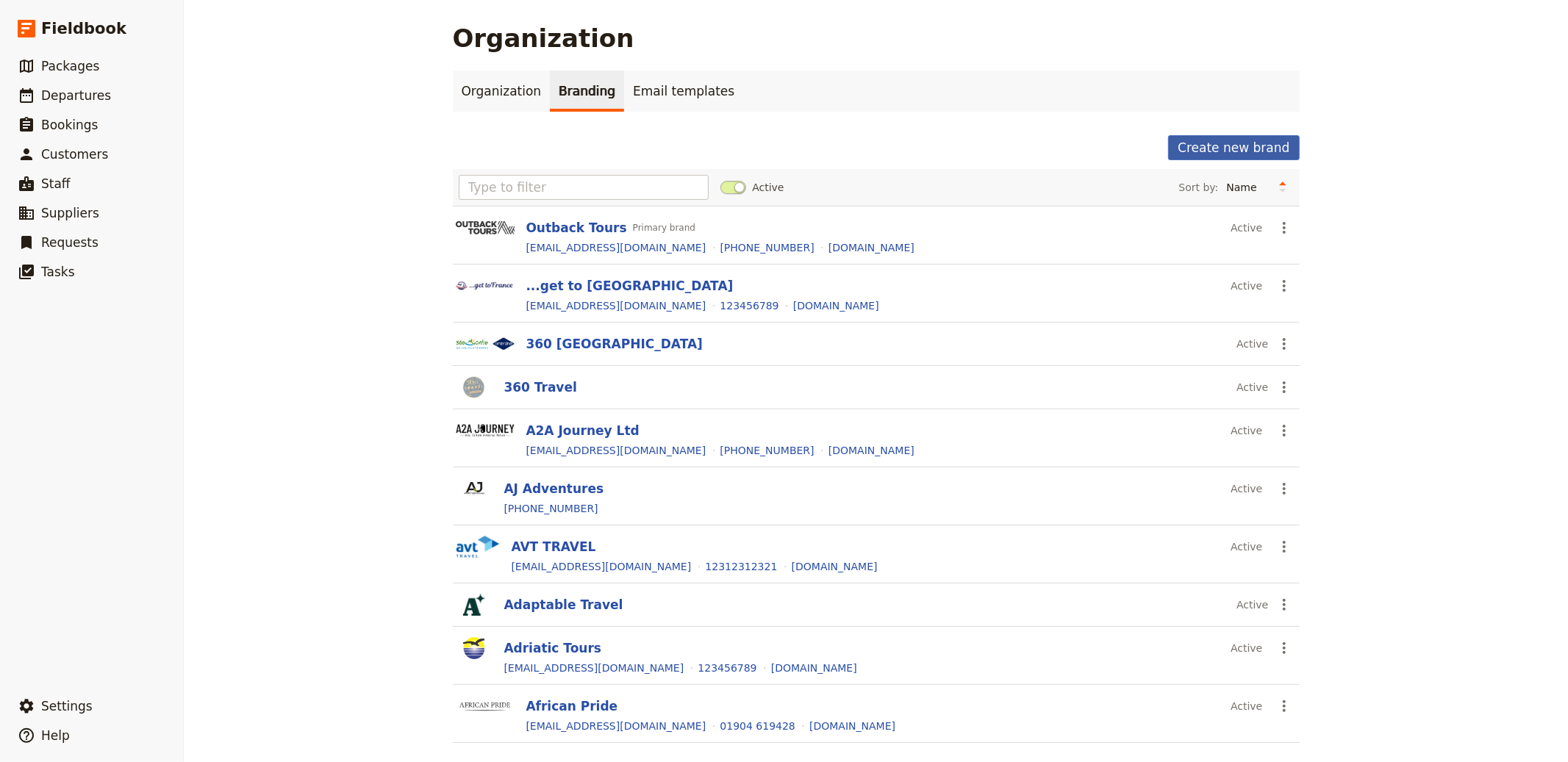
click at [1227, 143] on button "Create new brand" at bounding box center [1233, 147] width 131 height 25
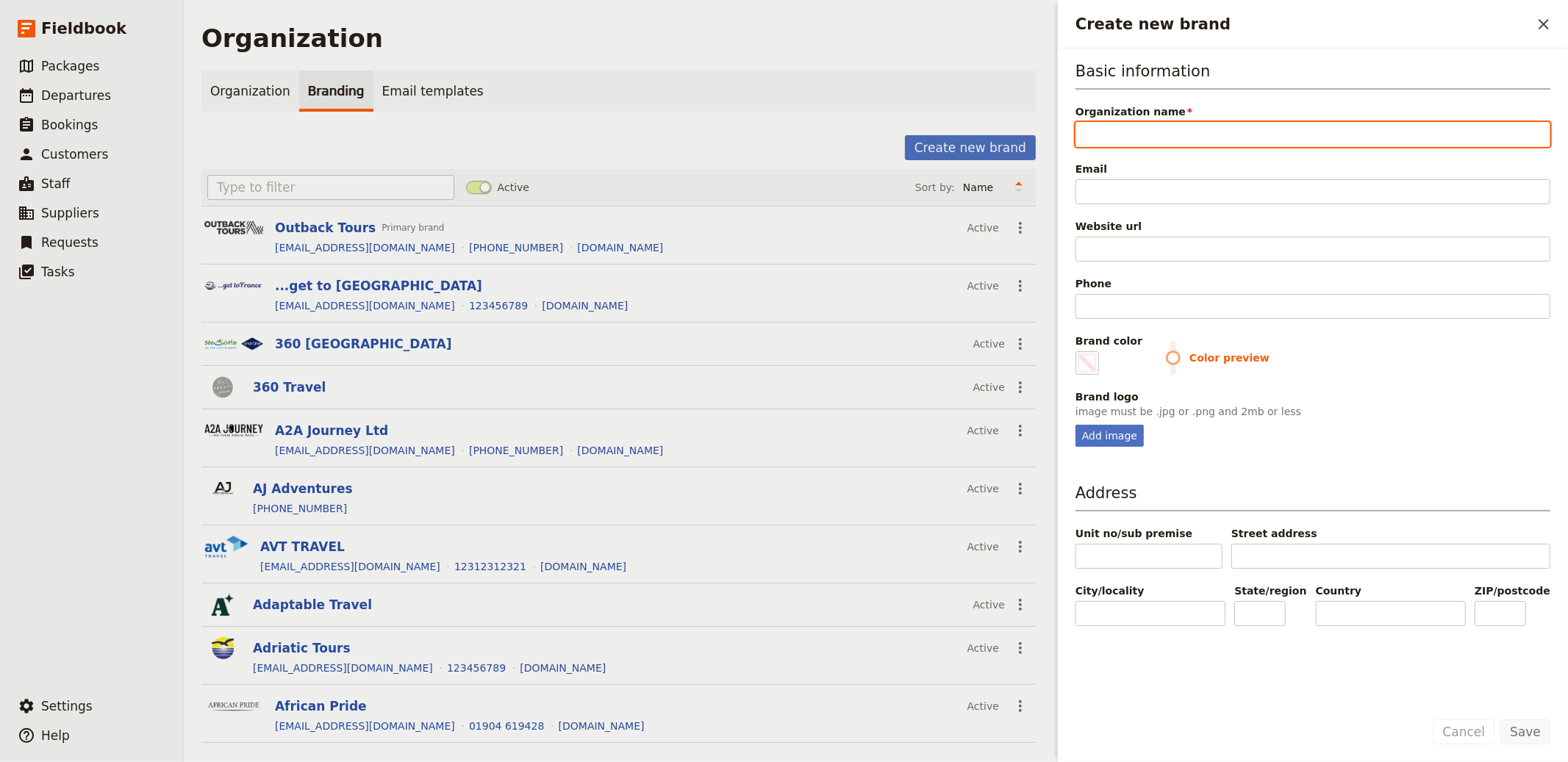
click at [1192, 130] on input "Organization name" at bounding box center [1314, 134] width 475 height 25
paste input "Impro Travel"
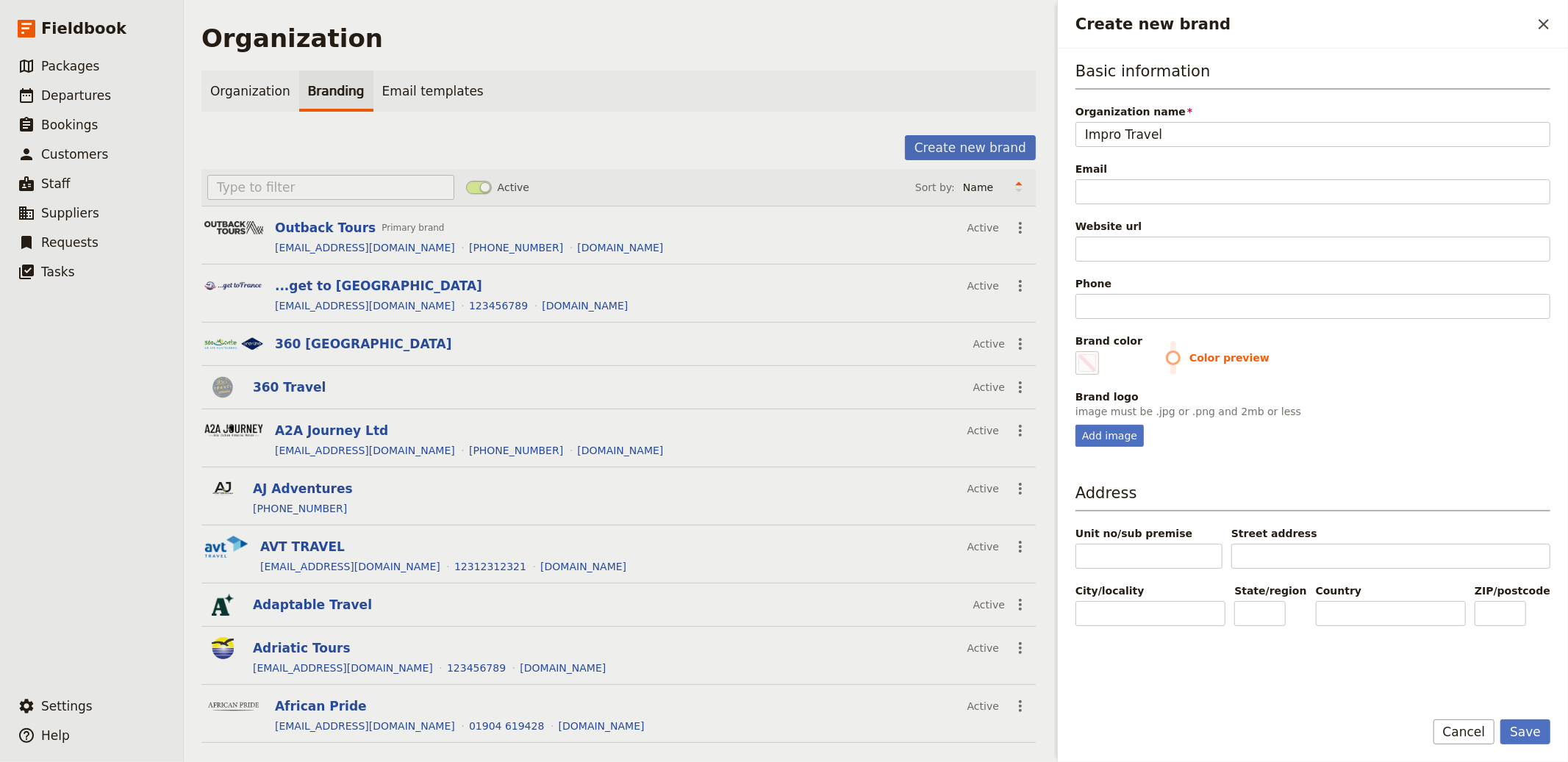
click at [1210, 273] on div "Basic information Organization name Impro Travel Email Website url Phone Brand …" at bounding box center [1314, 253] width 475 height 387
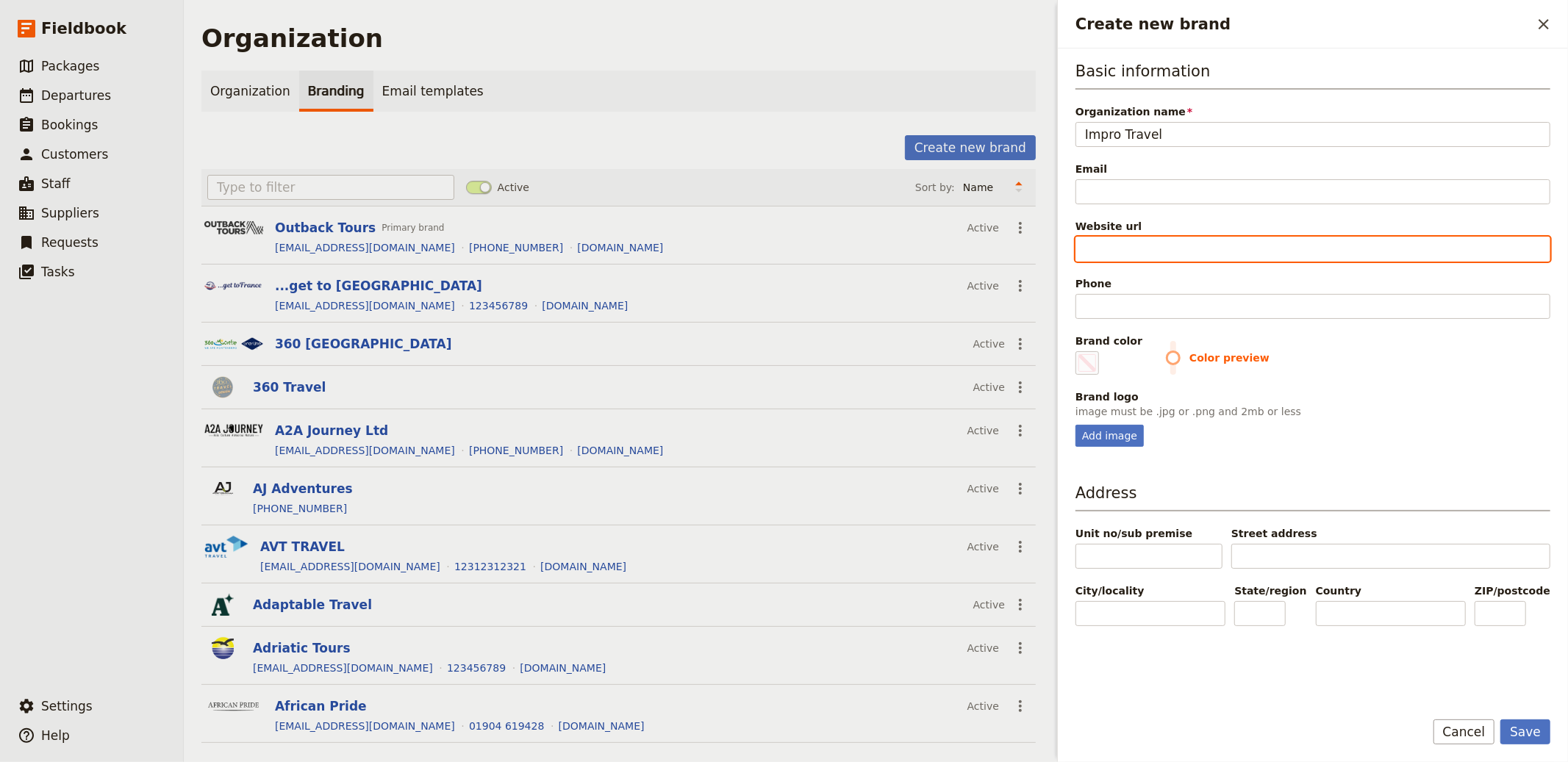
click at [1203, 258] on input "Website url" at bounding box center [1314, 248] width 475 height 25
paste input "https://improtravel.lv/"
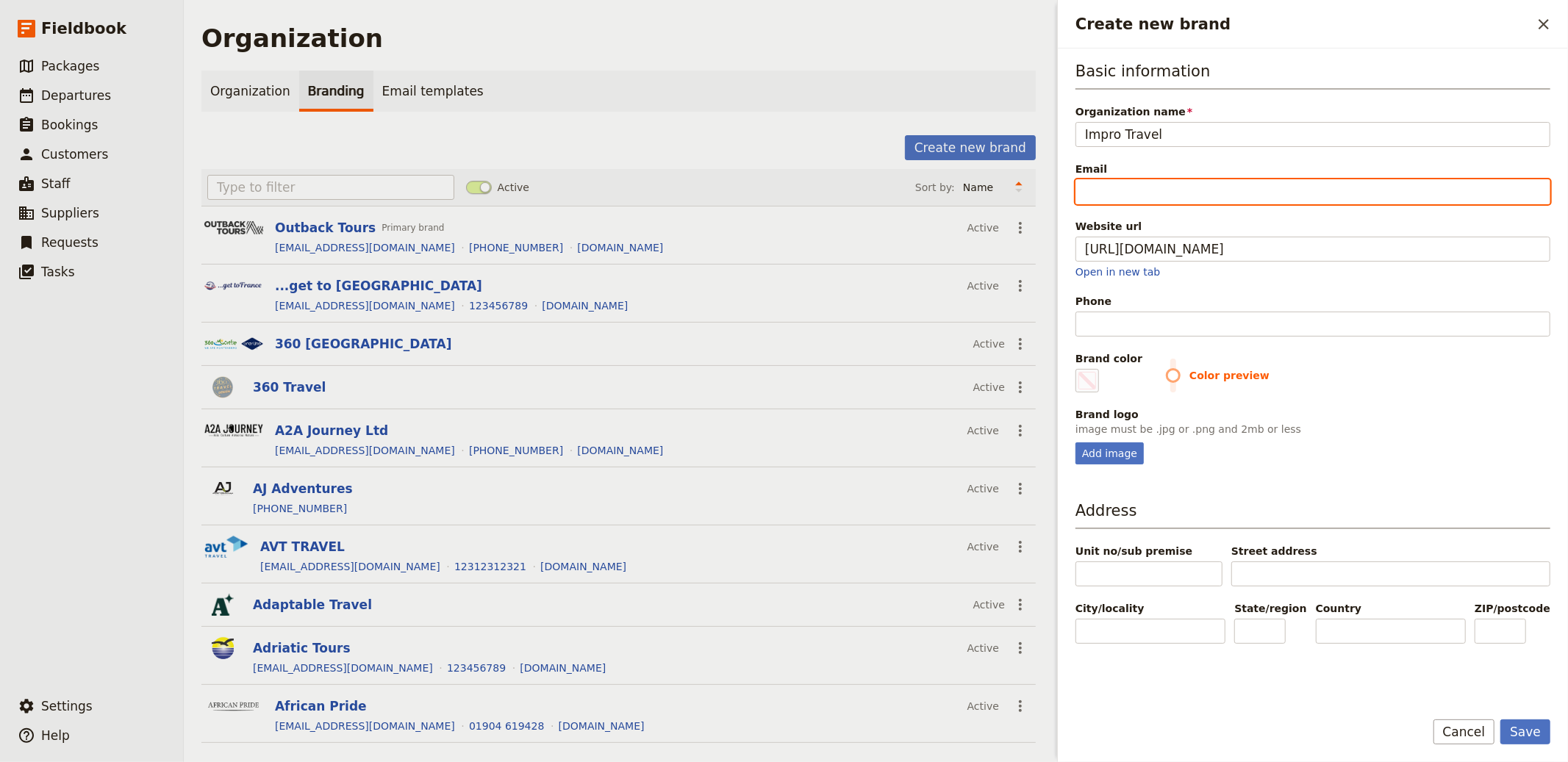
click at [1108, 184] on input "Email" at bounding box center [1314, 191] width 475 height 25
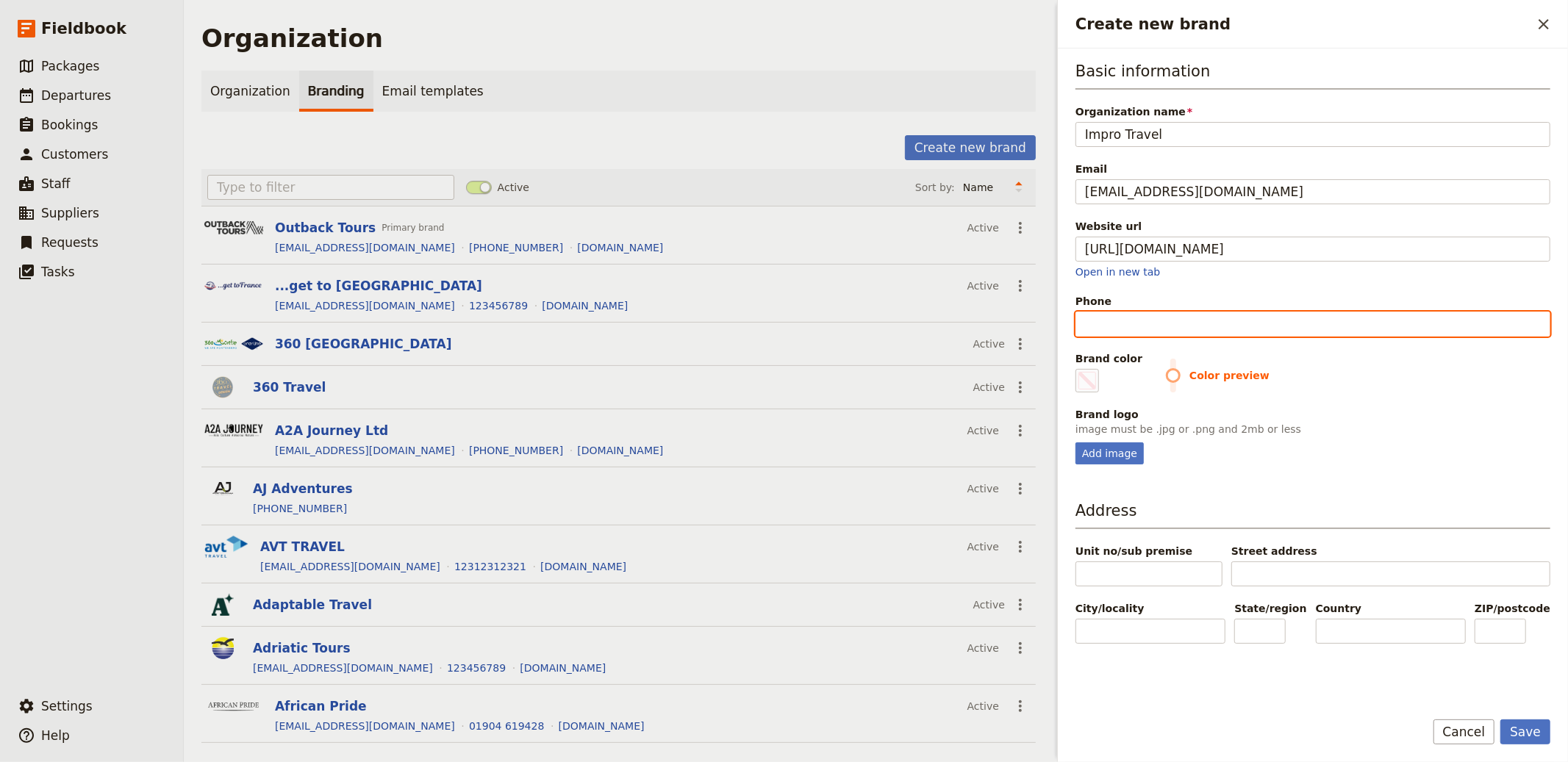
click at [1179, 322] on input "Phone" at bounding box center [1314, 324] width 475 height 25
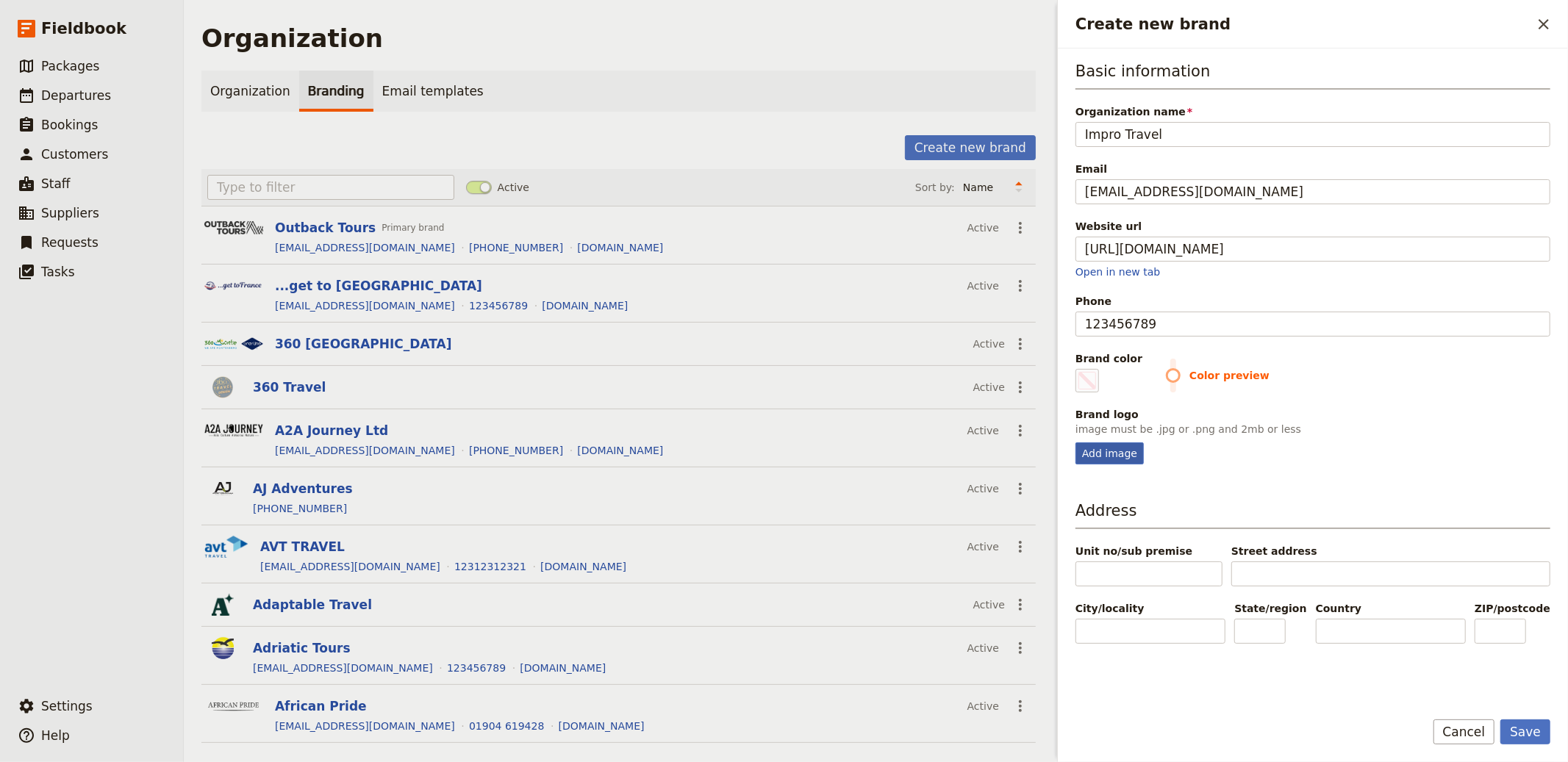
click at [1093, 452] on div "Add image" at bounding box center [1110, 453] width 68 height 22
click at [1076, 442] on input "Add image" at bounding box center [1075, 441] width 1 height 1
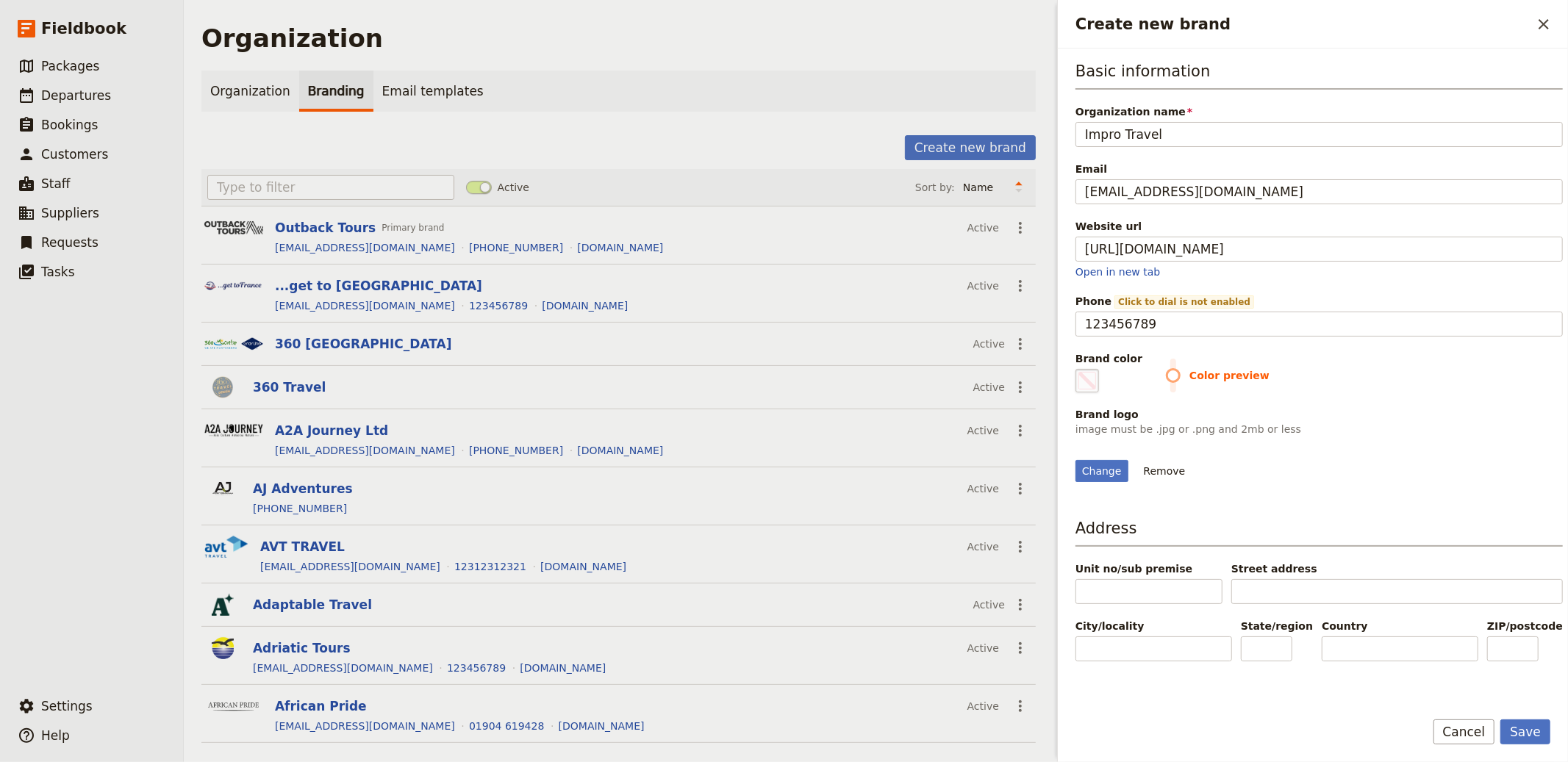
click at [1082, 382] on span "Create new brand" at bounding box center [1088, 381] width 18 height 18
click at [1079, 369] on input "#000000" at bounding box center [1079, 368] width 1 height 1
click at [1383, 482] on div "Change Remove" at bounding box center [1320, 471] width 487 height 22
click at [1411, 686] on button "Save" at bounding box center [1525, 731] width 50 height 25
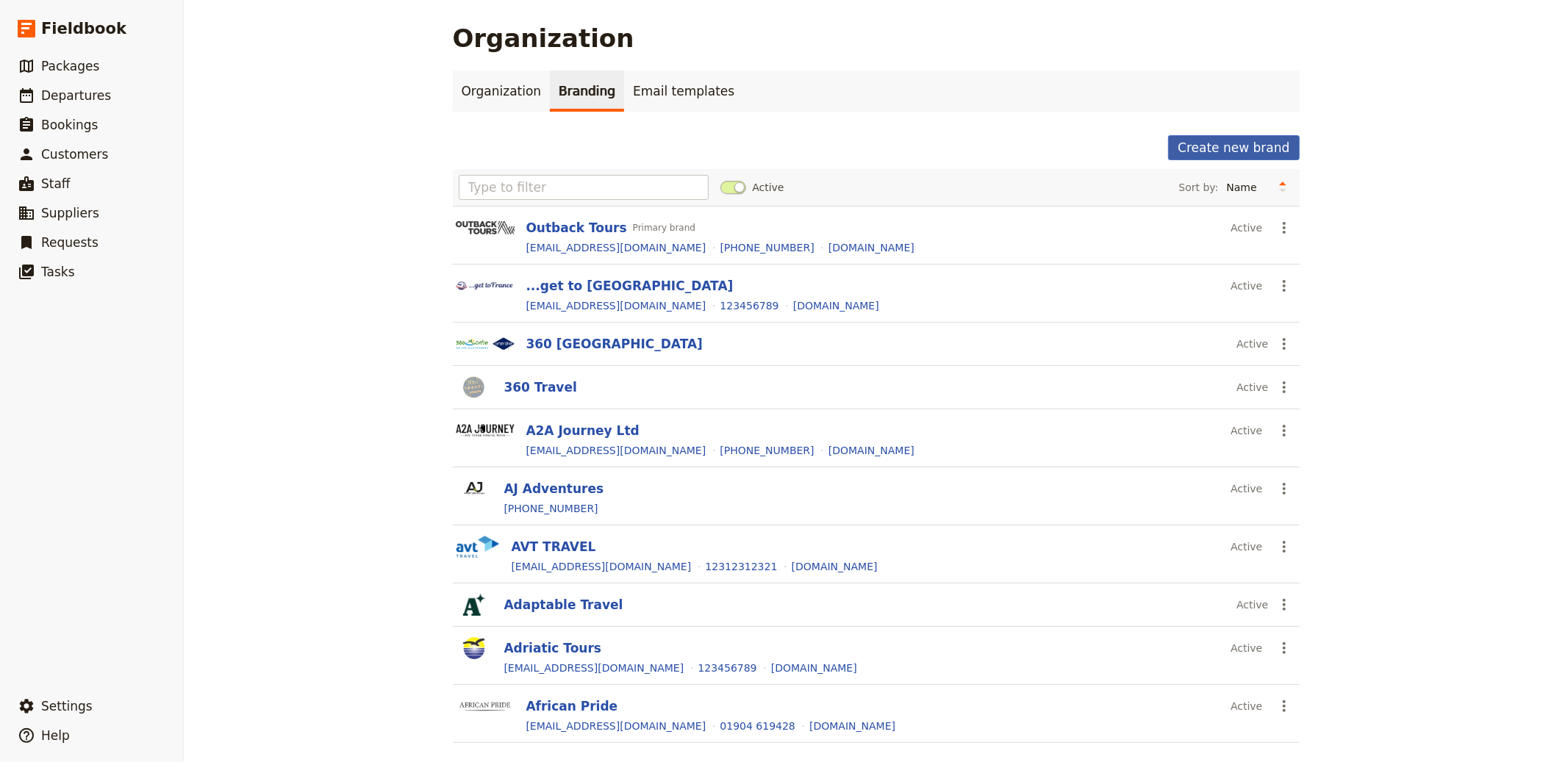
click at [1228, 142] on button "Create new brand" at bounding box center [1233, 147] width 131 height 25
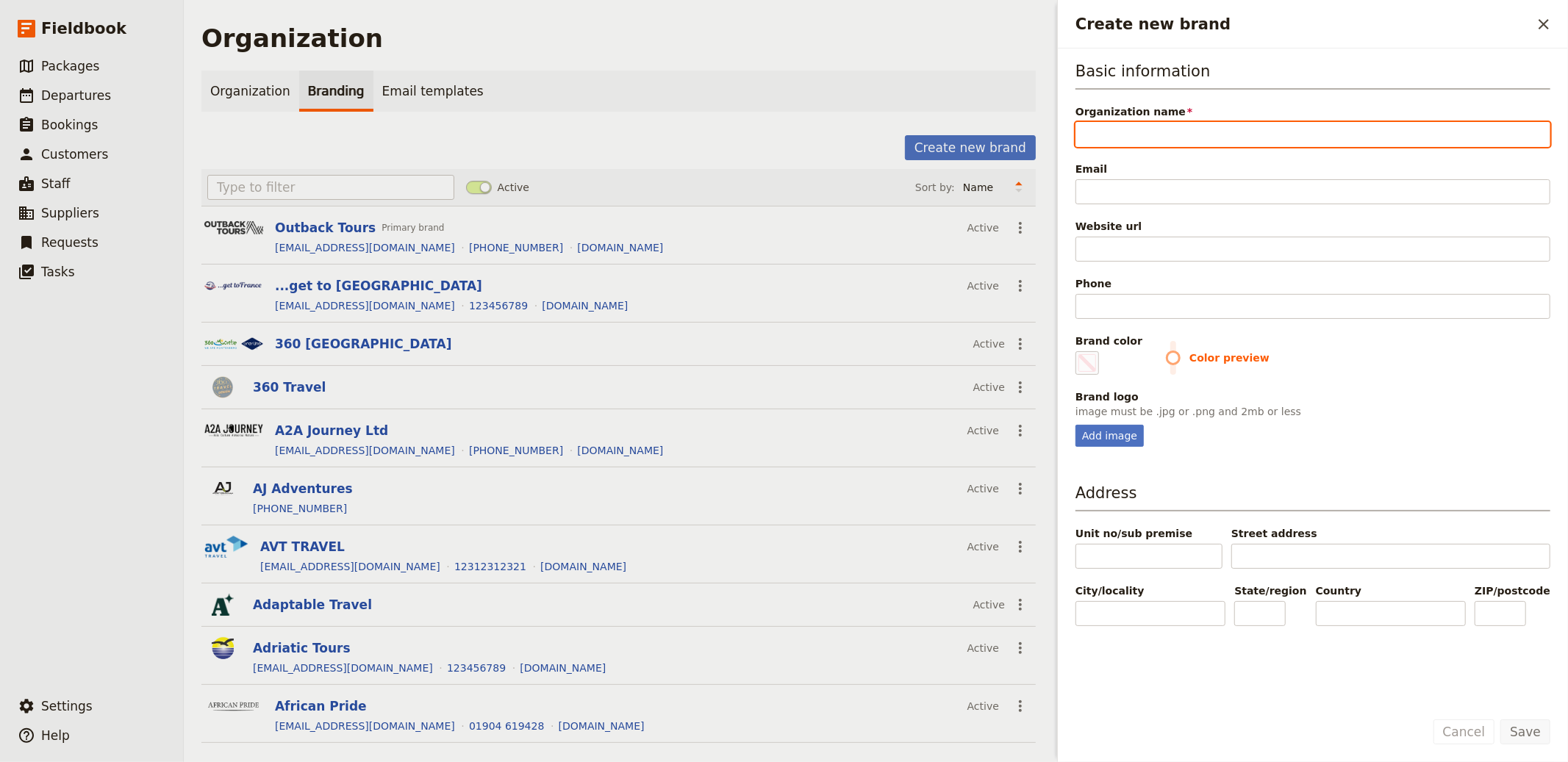
click at [1202, 142] on input "Organization name" at bounding box center [1314, 134] width 475 height 25
paste input "Olegana Travel Boutique"
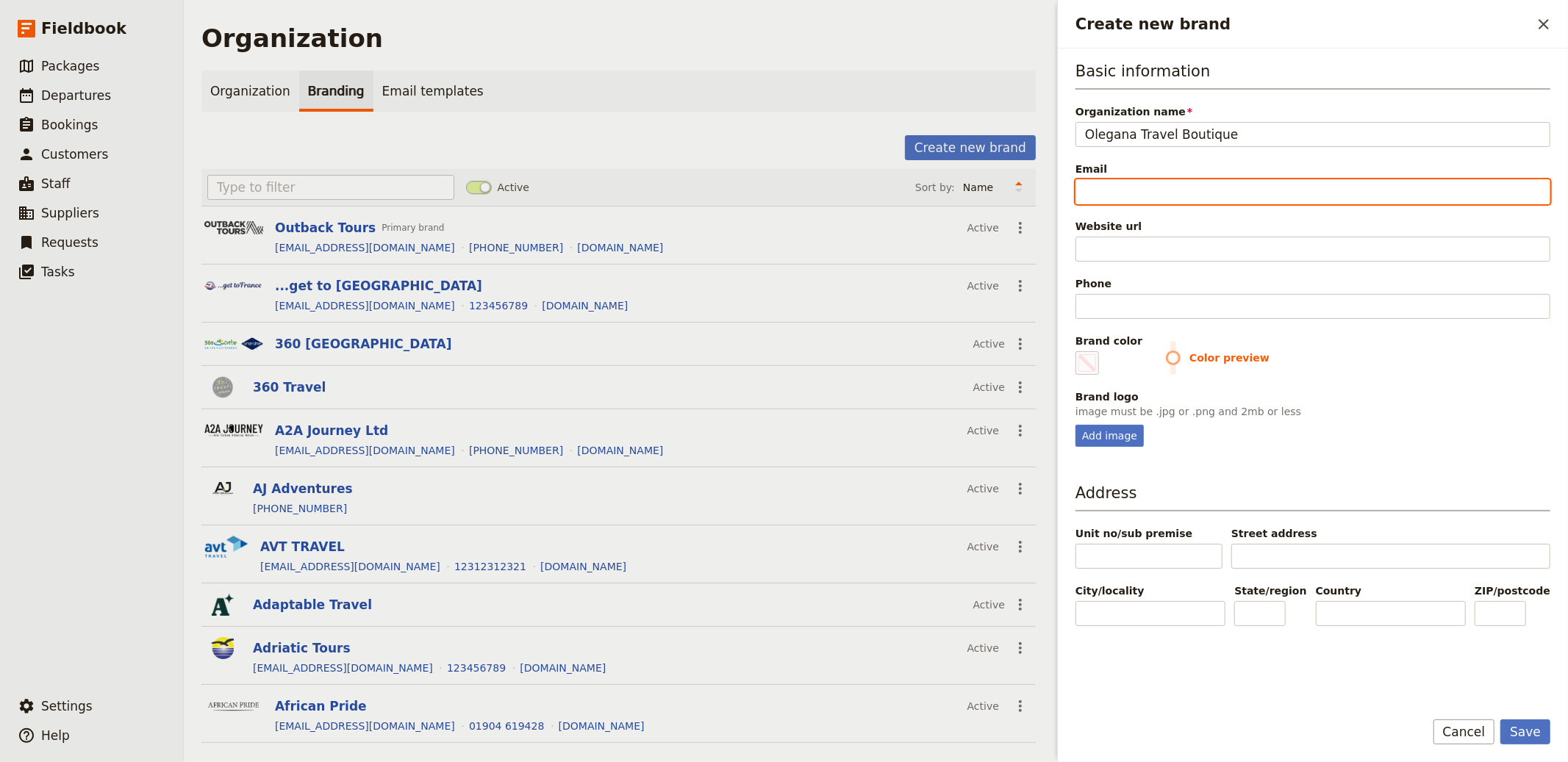
click at [1223, 203] on input "Email" at bounding box center [1314, 191] width 475 height 25
paste input "[PERSON_NAME][EMAIL_ADDRESS][DOMAIN_NAME]"
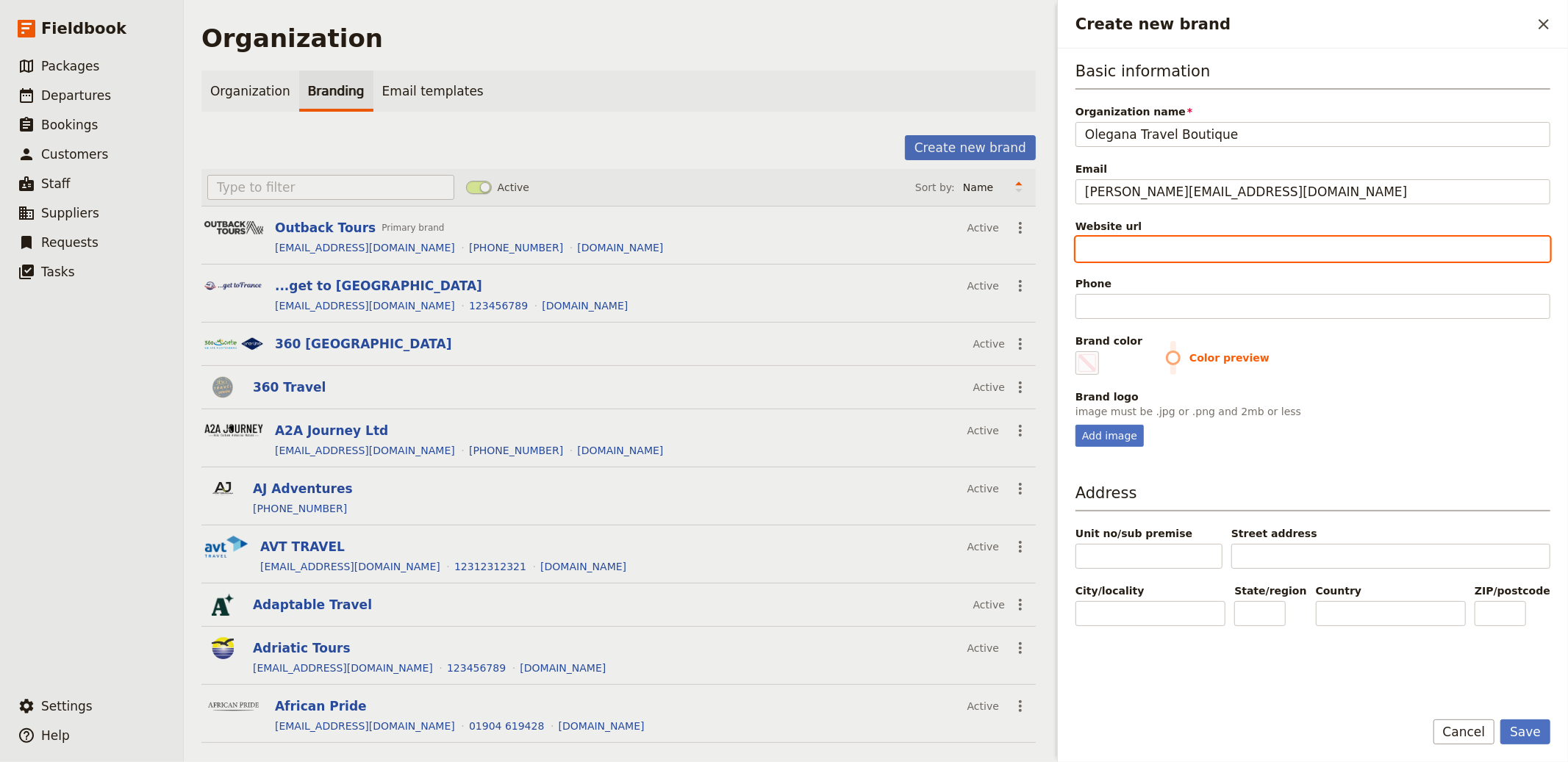
click at [1242, 247] on input "Website url" at bounding box center [1314, 248] width 475 height 25
paste input "https://oleganatravelboutique.com/"
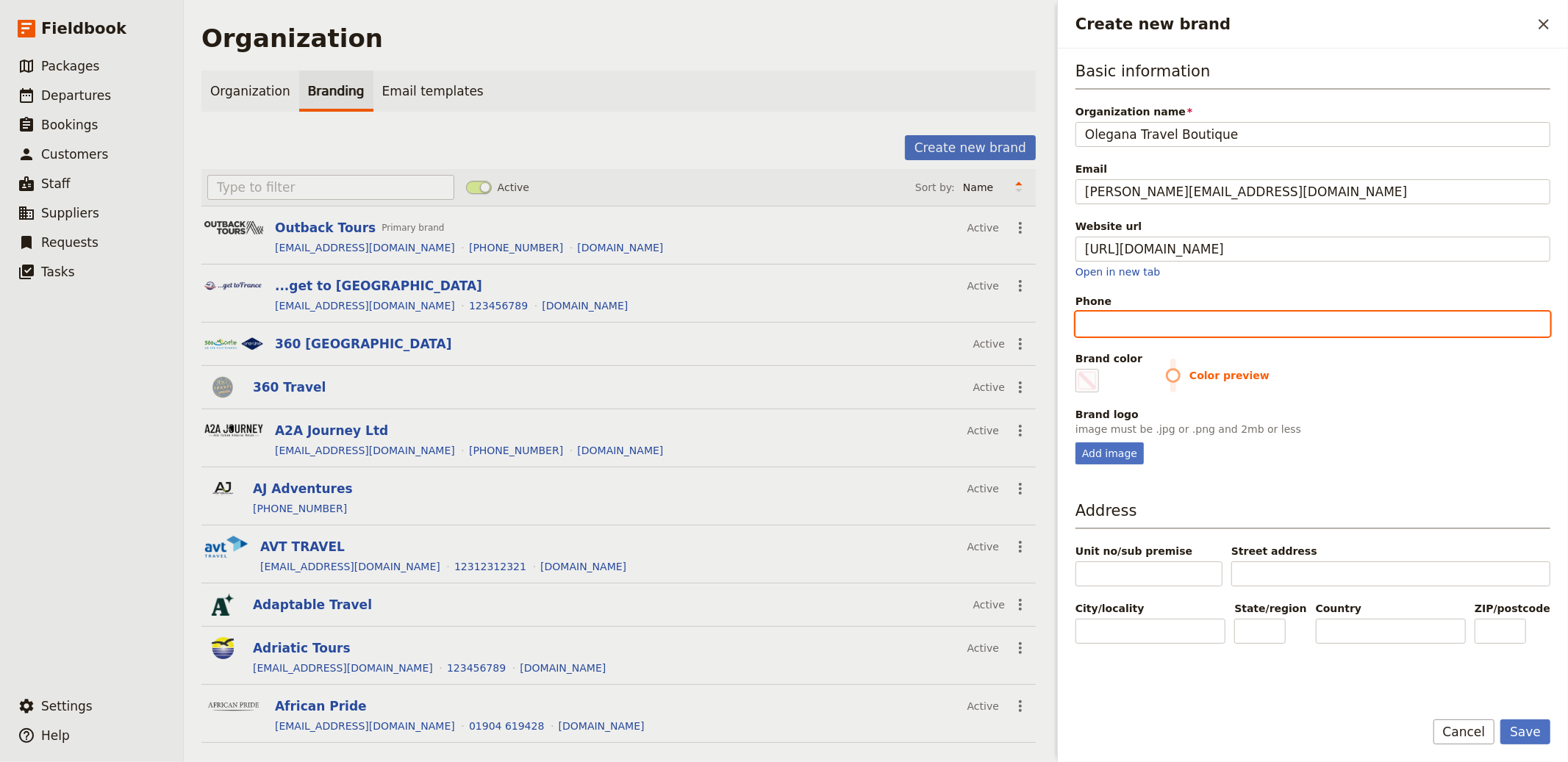
click at [1202, 316] on input "Phone" at bounding box center [1314, 324] width 475 height 25
paste input "[PHONE_NUMBER]"
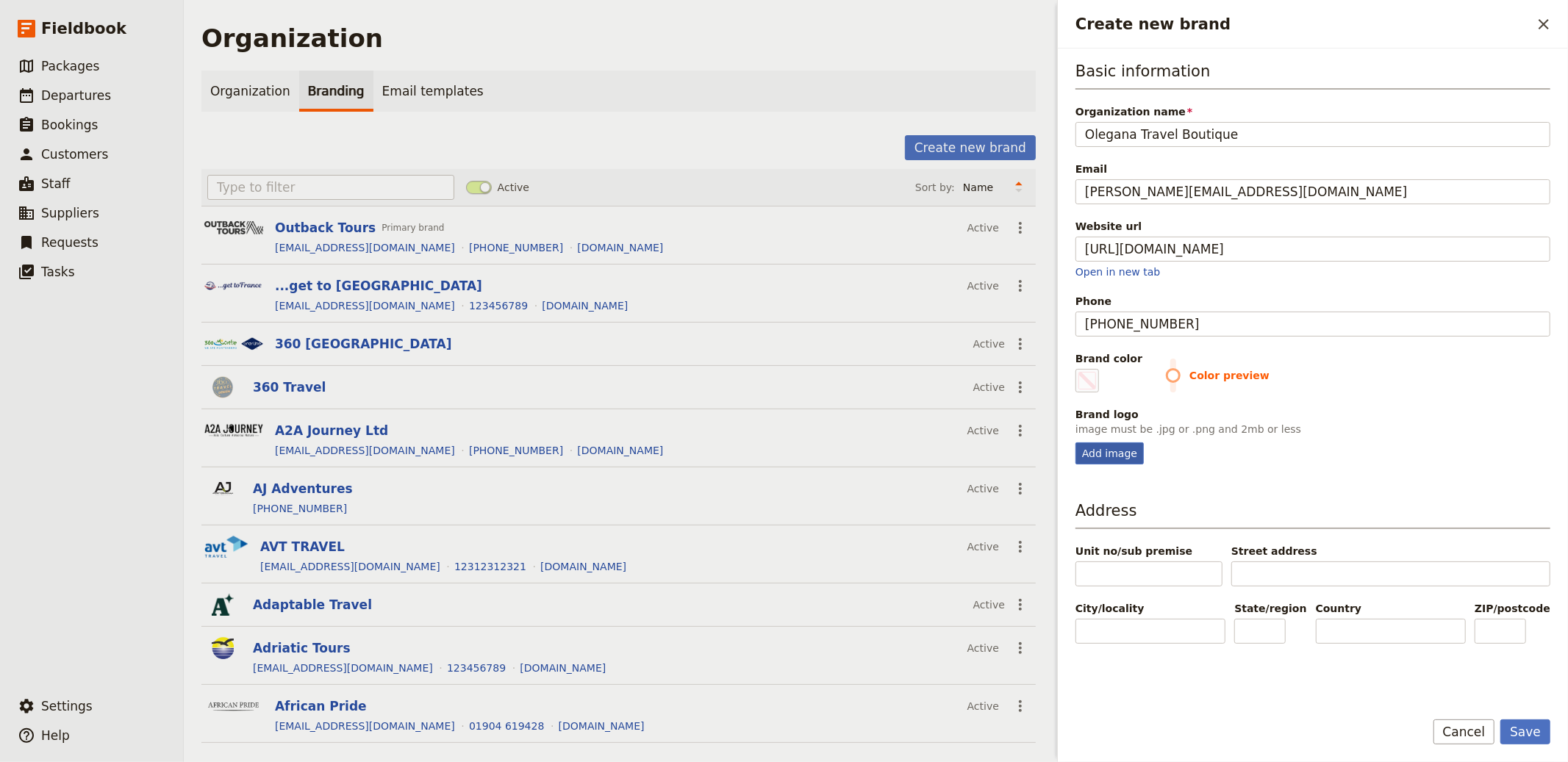
click at [1100, 450] on div "Add image" at bounding box center [1110, 453] width 68 height 22
click at [1076, 442] on input "Add image" at bounding box center [1075, 441] width 1 height 1
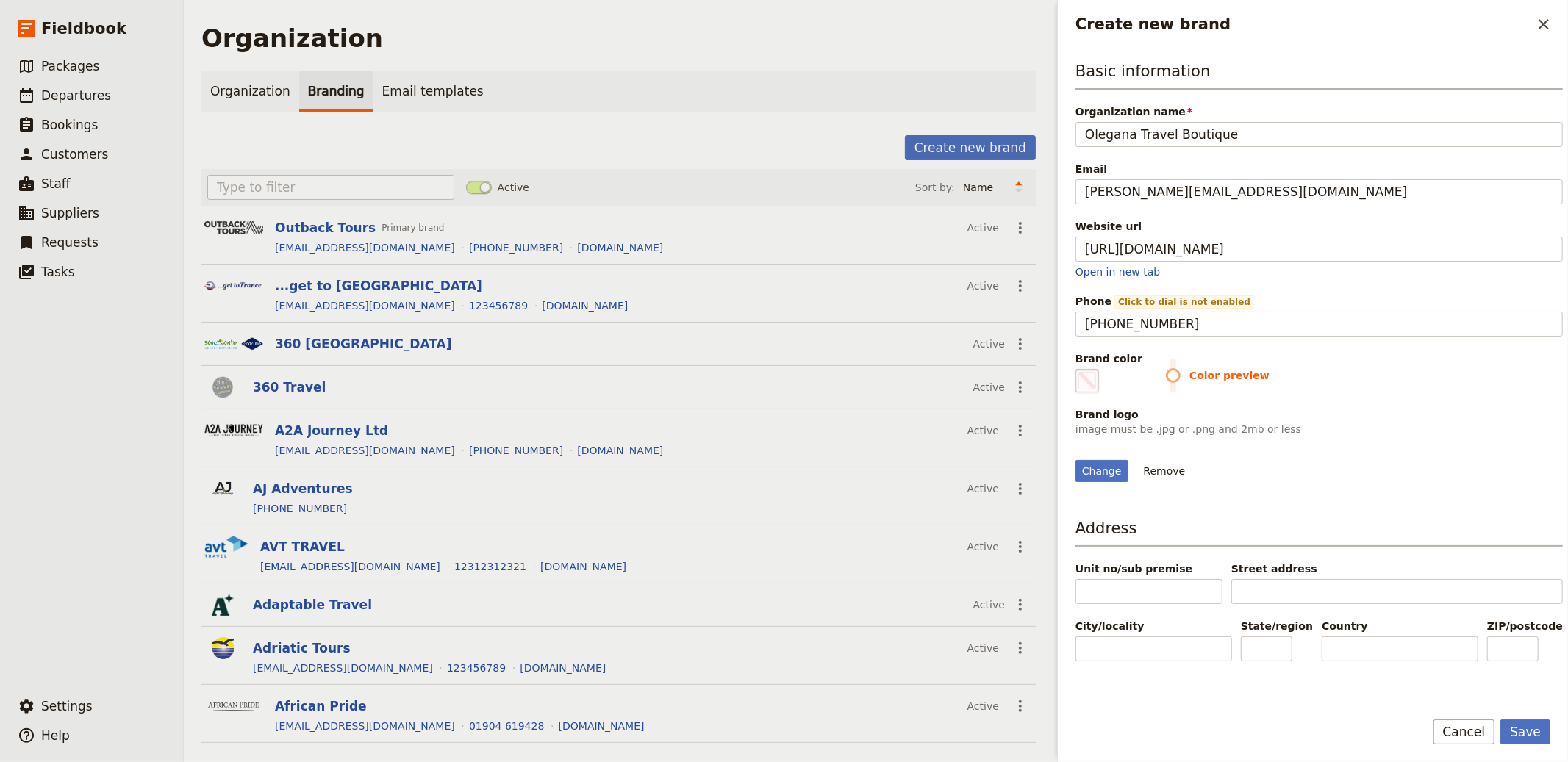
click at [1089, 379] on span "Create new brand" at bounding box center [1088, 381] width 18 height 18
click at [1079, 369] on input "#000000" at bounding box center [1079, 368] width 1 height 1
click at [1411, 482] on div "Change Remove" at bounding box center [1320, 471] width 487 height 22
click at [1411, 686] on button "Save" at bounding box center [1525, 731] width 50 height 25
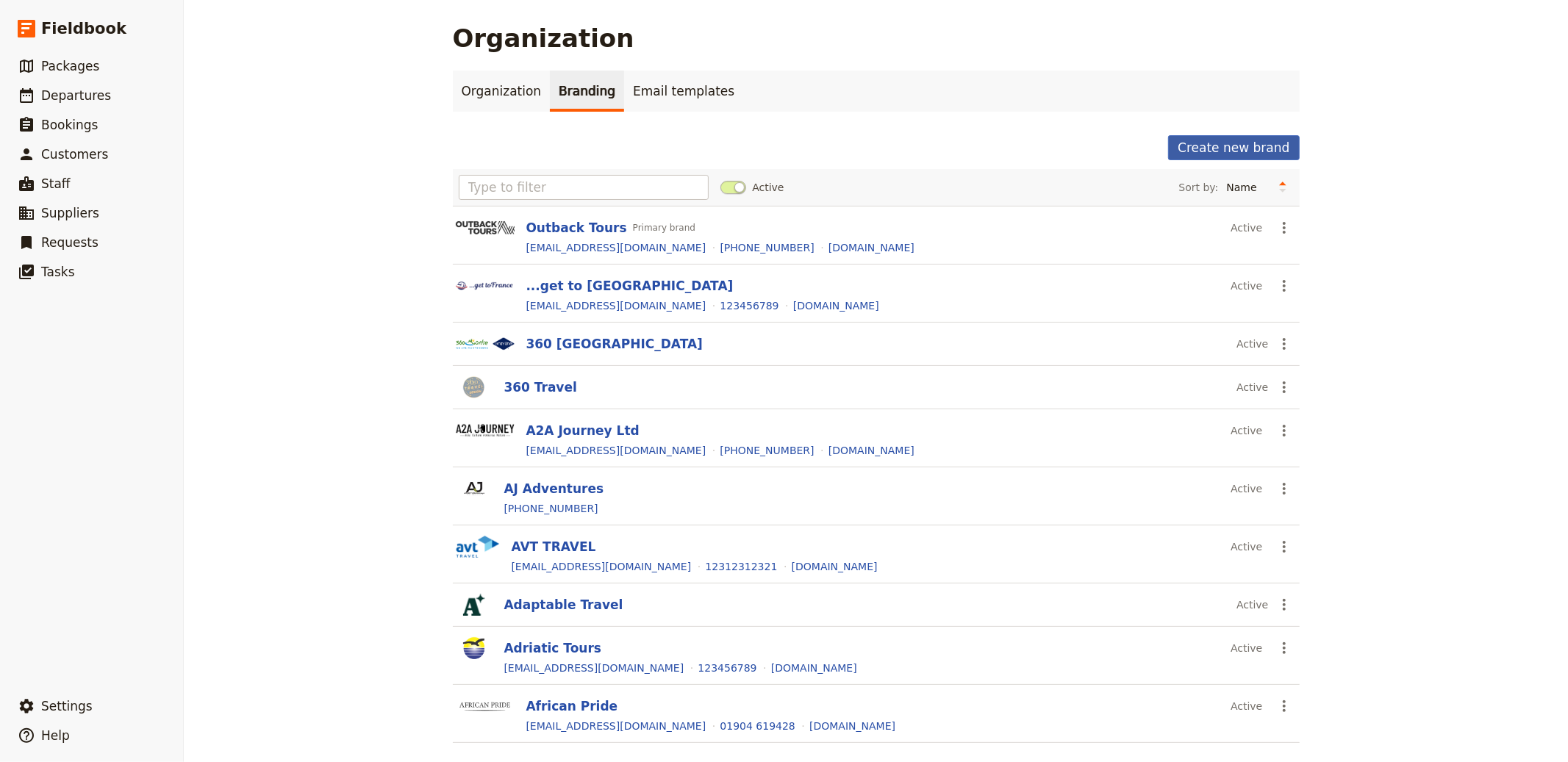
click at [1213, 142] on button "Create new brand" at bounding box center [1233, 147] width 131 height 25
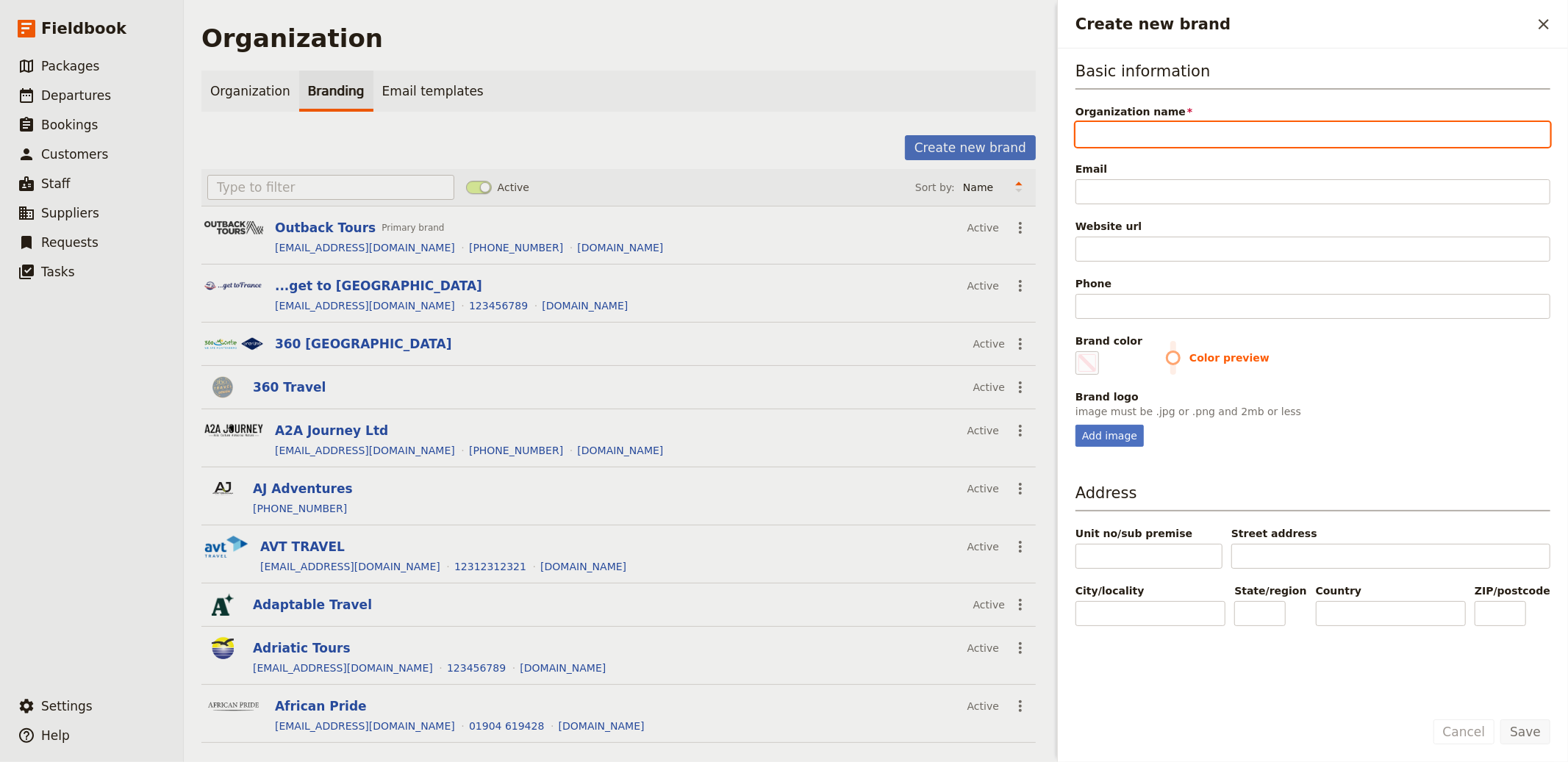
click at [1271, 139] on input "Organization name" at bounding box center [1314, 134] width 475 height 25
paste input "Love Londres Limited"
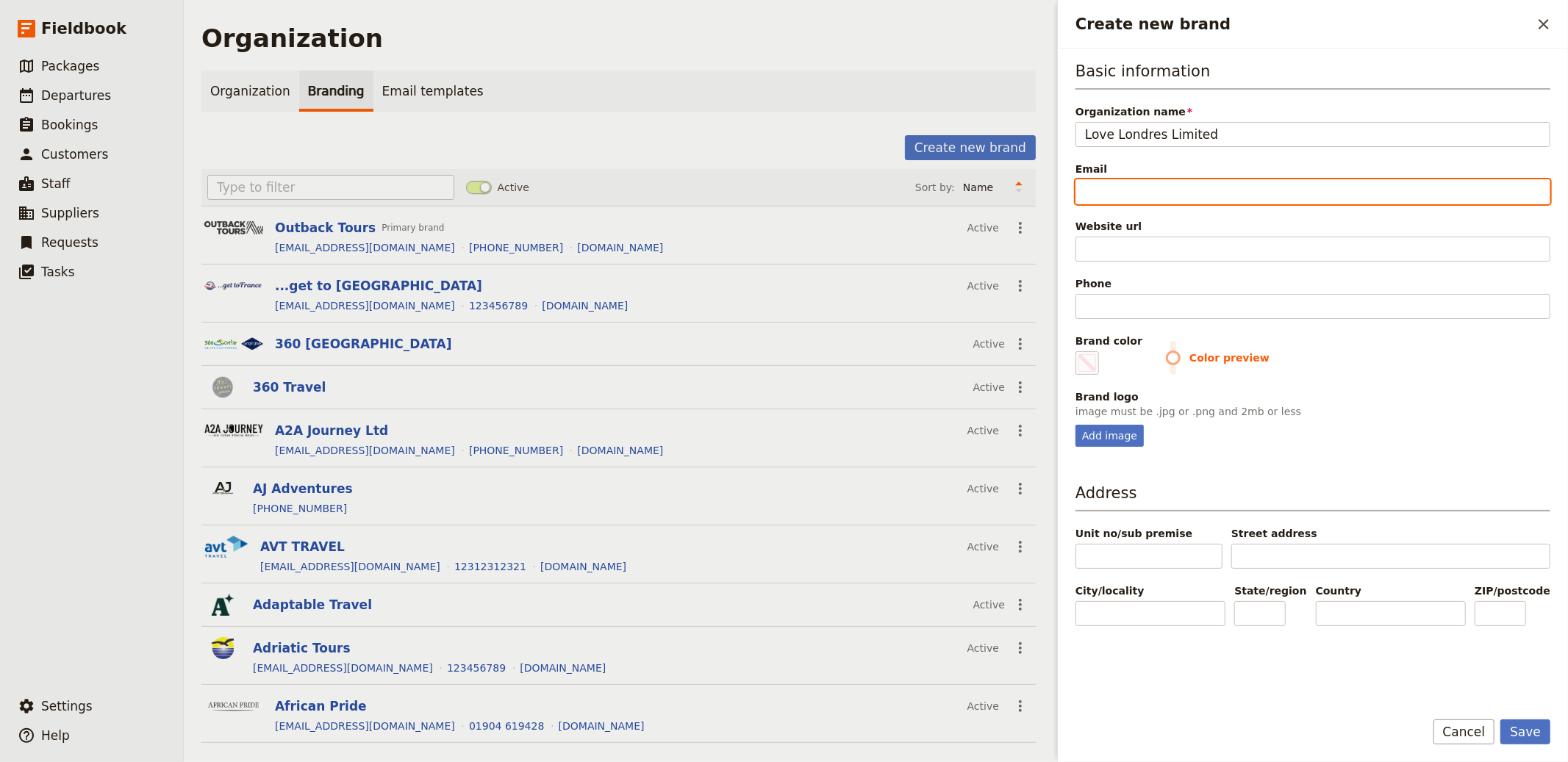
click at [1194, 190] on input "Email" at bounding box center [1314, 191] width 475 height 25
paste input "https://www.lovelondres.com/"
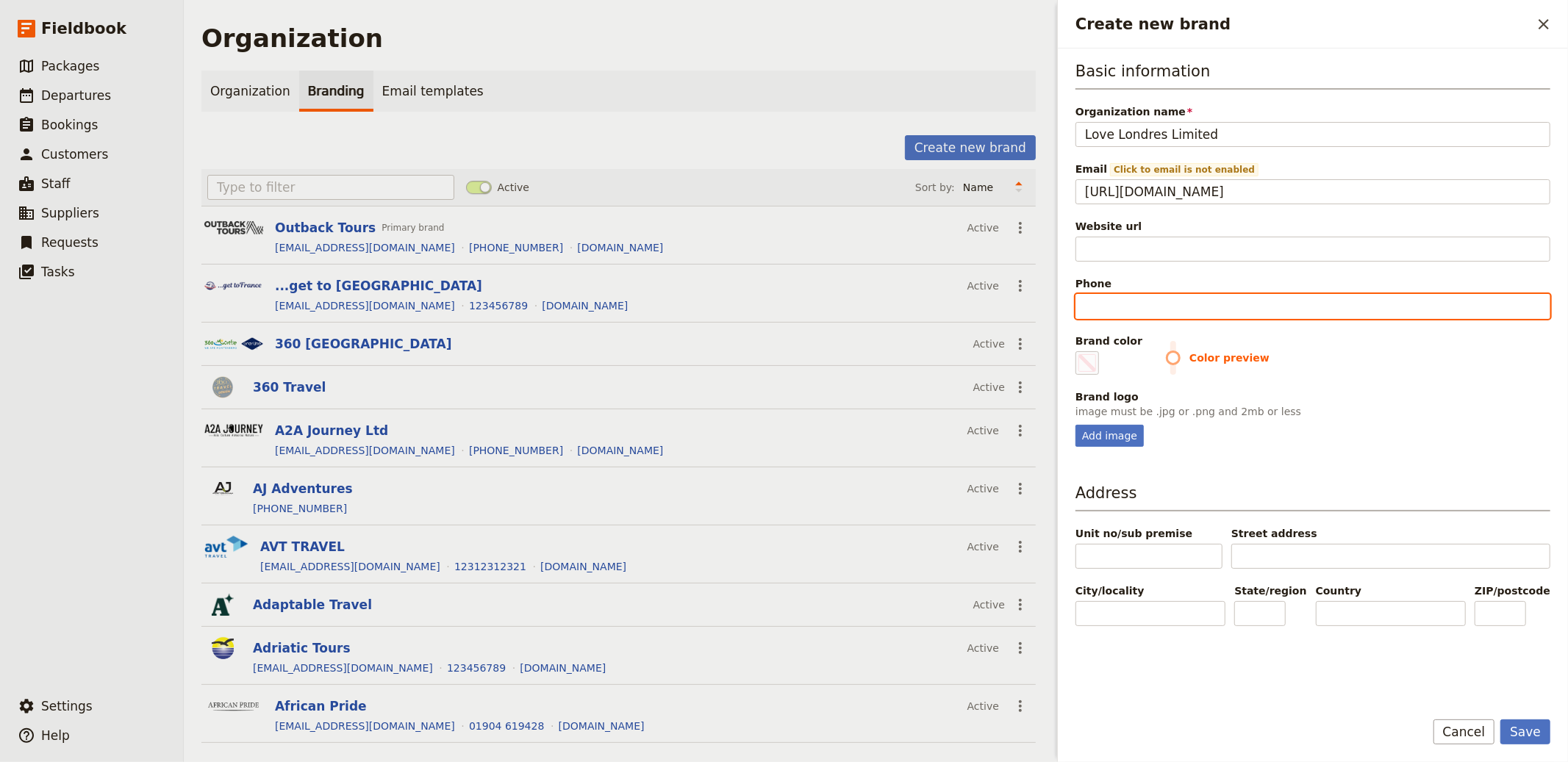
drag, startPoint x: 1142, startPoint y: 307, endPoint x: 1148, endPoint y: 301, distance: 8.5
click at [1142, 307] on input "Phone" at bounding box center [1314, 306] width 475 height 25
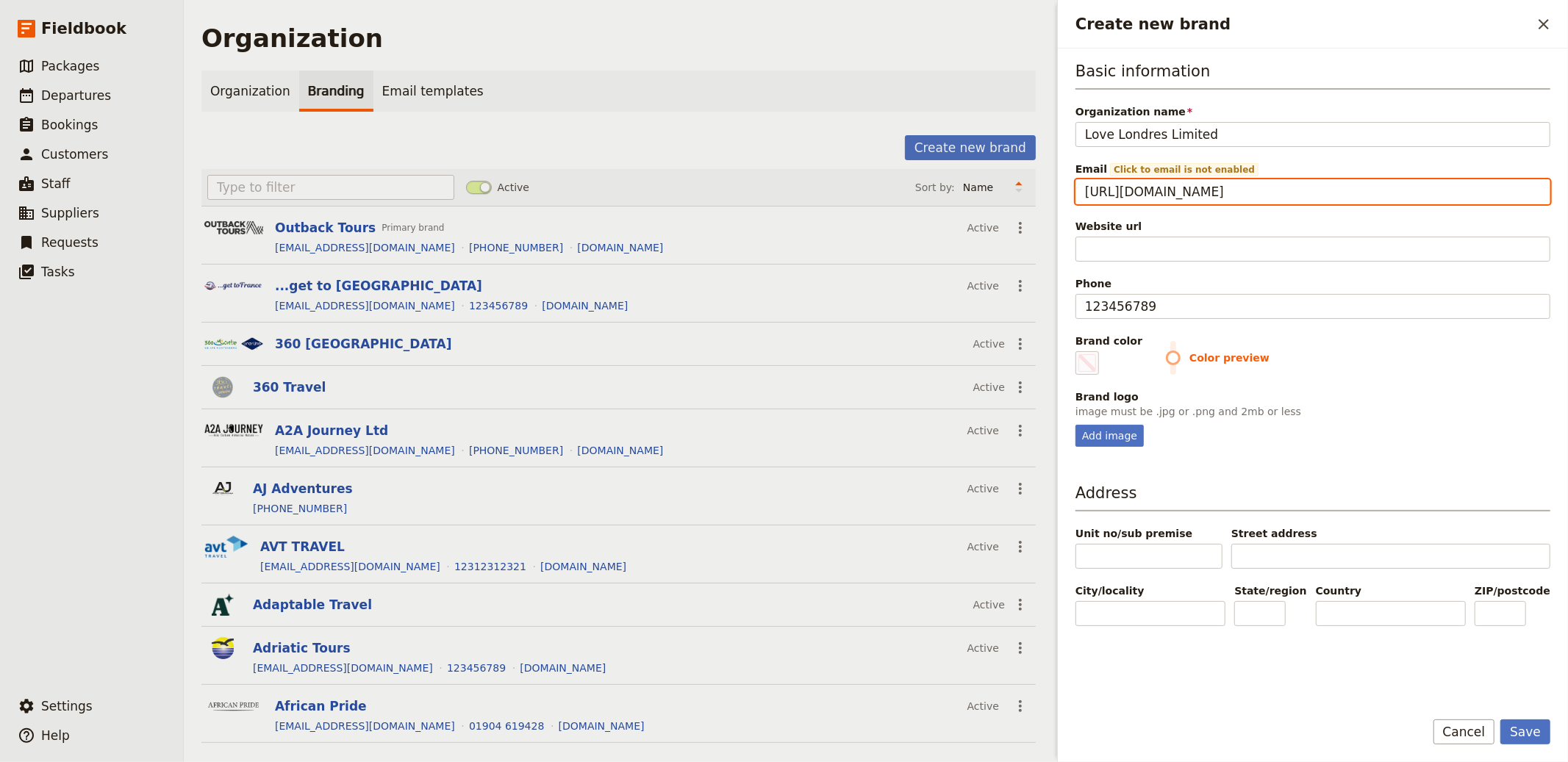
click at [1136, 190] on input "https://www.lovelondres.com/" at bounding box center [1314, 191] width 475 height 25
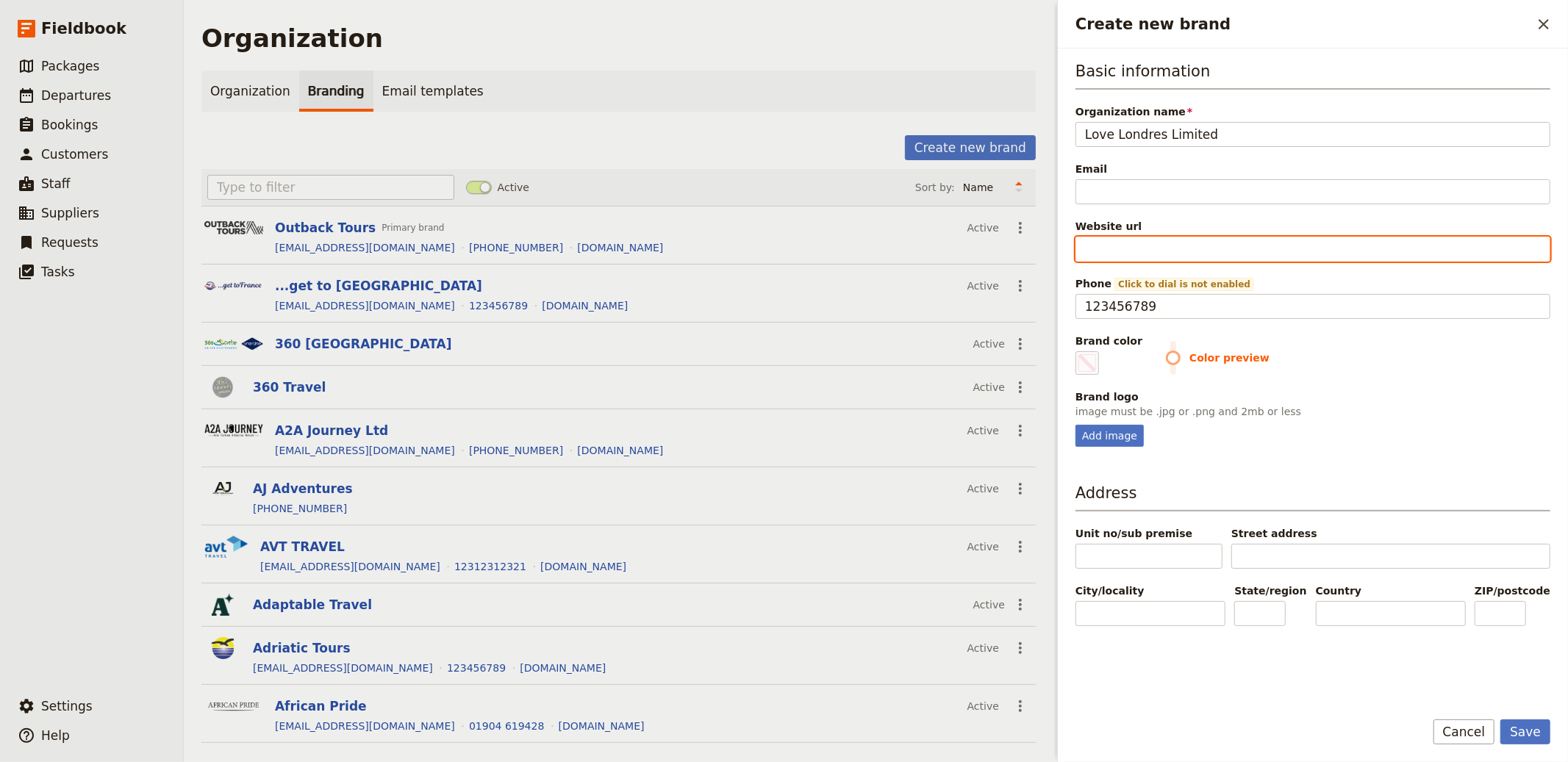
click at [1185, 238] on input "Website url" at bounding box center [1314, 248] width 475 height 25
paste input "https://www.lovelondres.com/"
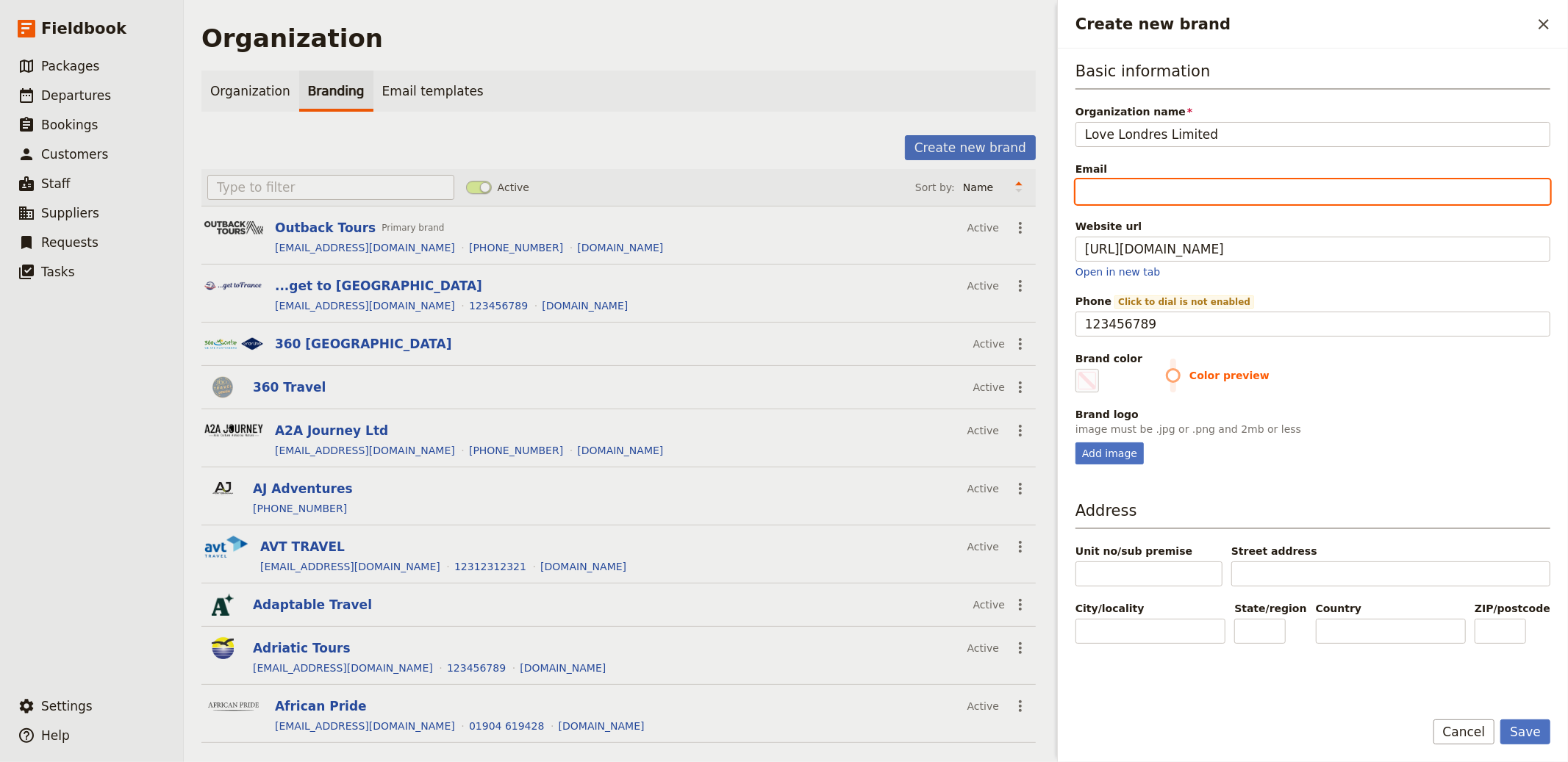
click at [1156, 195] on input "Email" at bounding box center [1314, 191] width 475 height 25
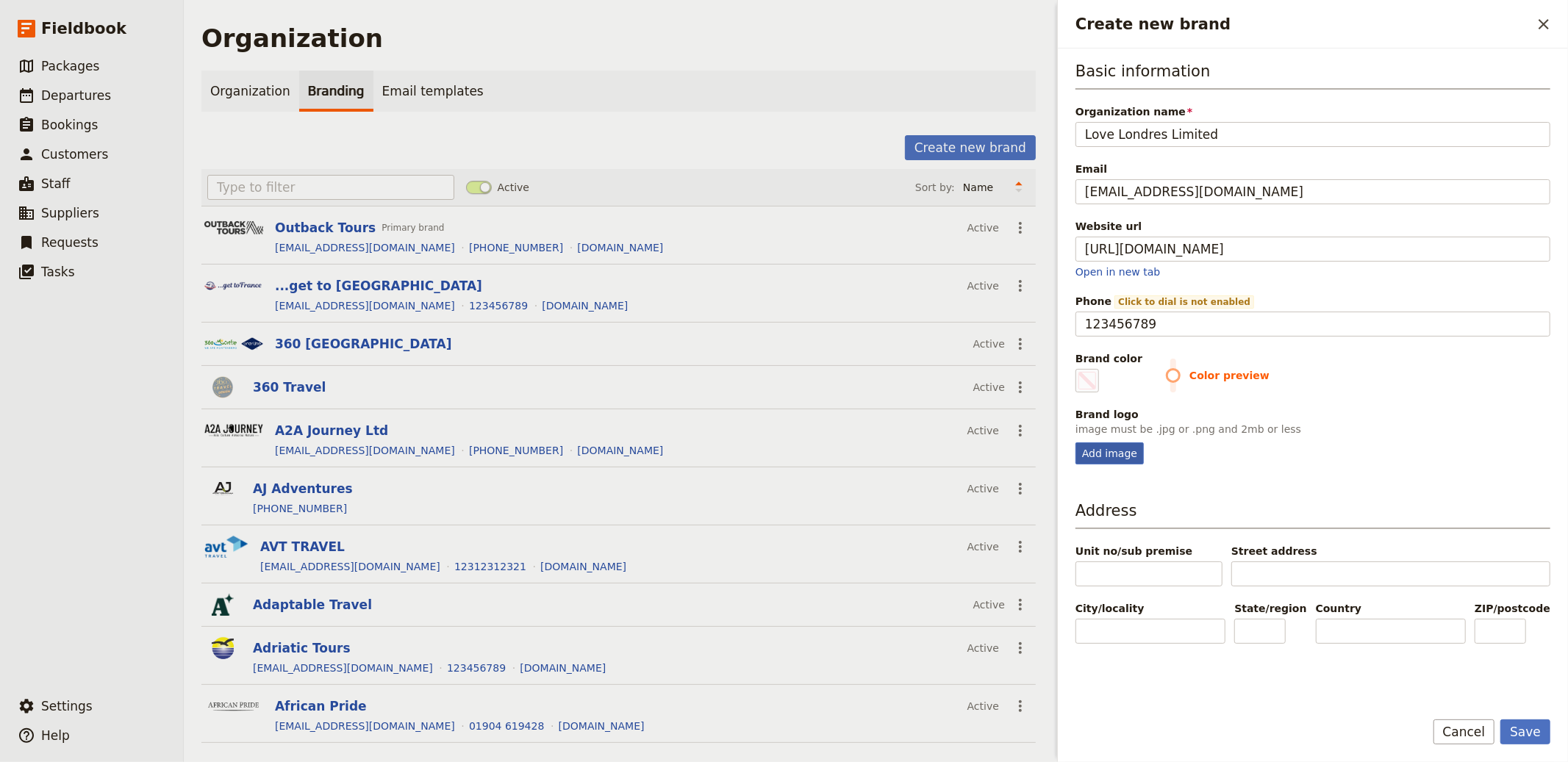
click at [1120, 461] on div "Add image" at bounding box center [1110, 453] width 68 height 22
click at [1076, 442] on input "Add image" at bounding box center [1075, 441] width 1 height 1
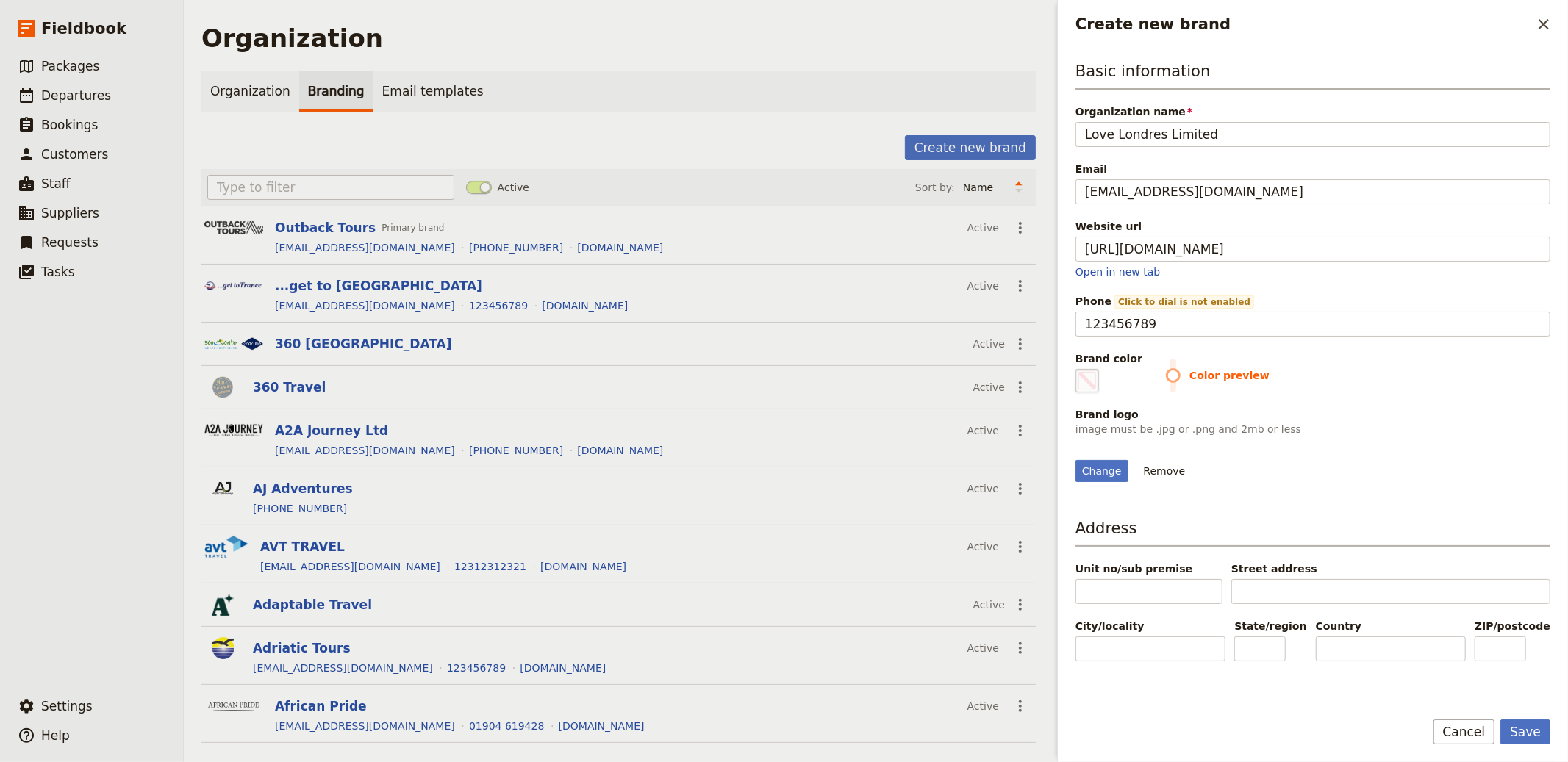
click at [1096, 373] on span "Create new brand" at bounding box center [1088, 381] width 18 height 18
click at [1079, 369] on input "#000000" at bounding box center [1079, 368] width 1 height 1
click at [1411, 535] on h3 "Address" at bounding box center [1314, 532] width 475 height 30
click at [1411, 686] on button "Save" at bounding box center [1525, 731] width 50 height 25
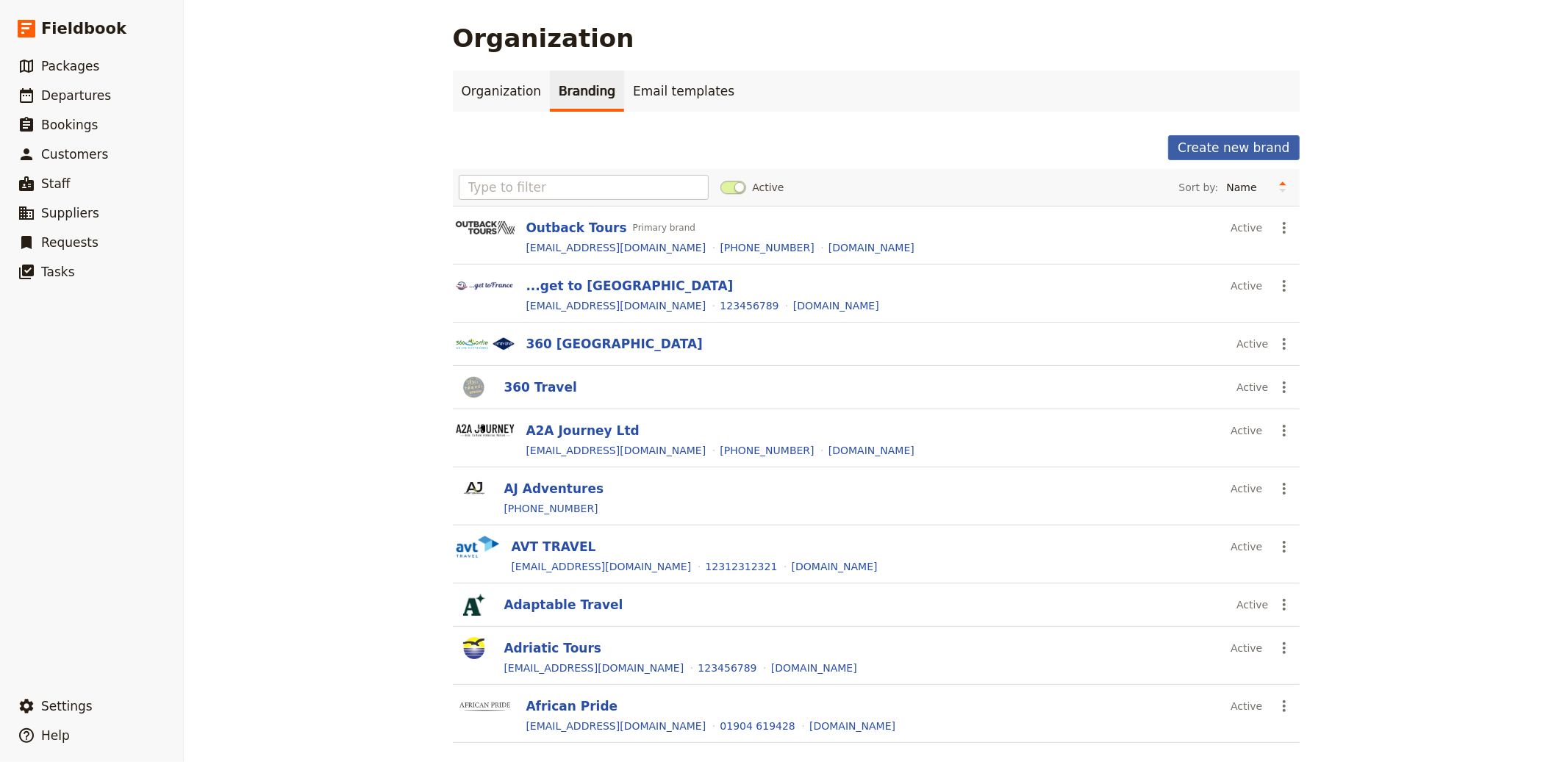
click at [1235, 143] on button "Create new brand" at bounding box center [1233, 147] width 131 height 25
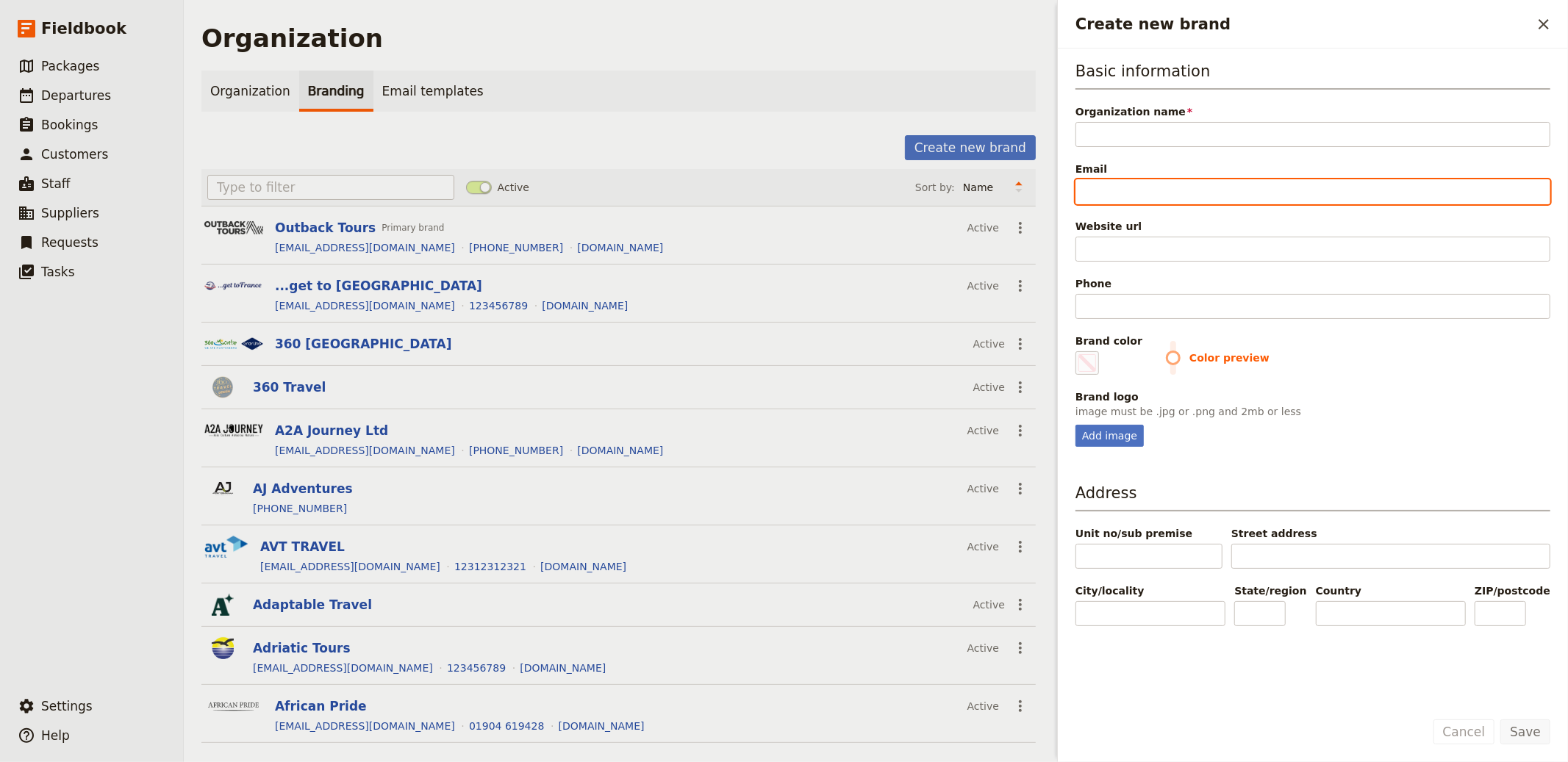
click at [1168, 184] on input "Email" at bounding box center [1314, 191] width 475 height 25
paste input "https://www.blueberrytravel.it/"
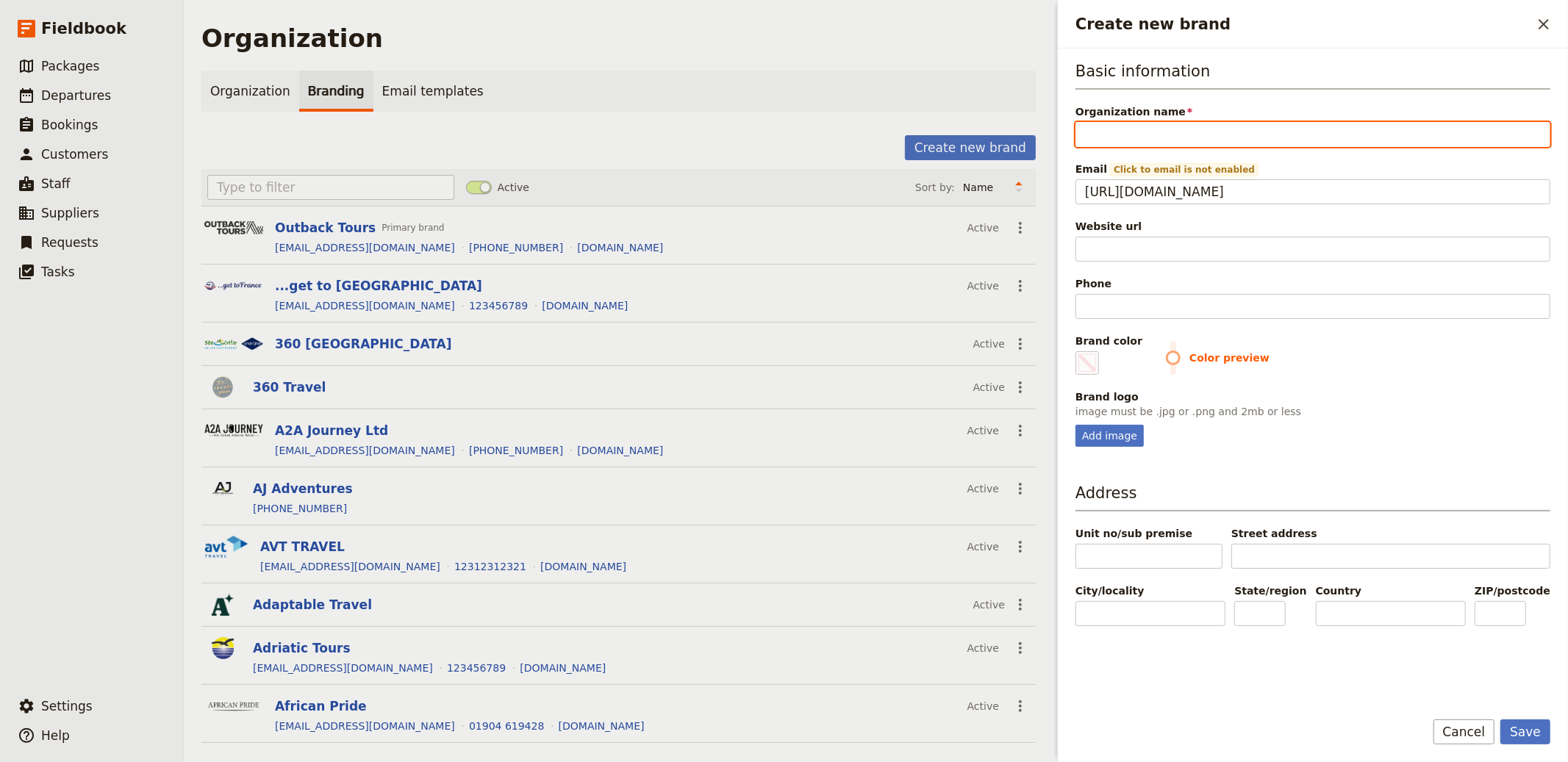
click at [1199, 126] on input "Organization name" at bounding box center [1314, 134] width 475 height 25
paste input "Blueberry Travel Company"
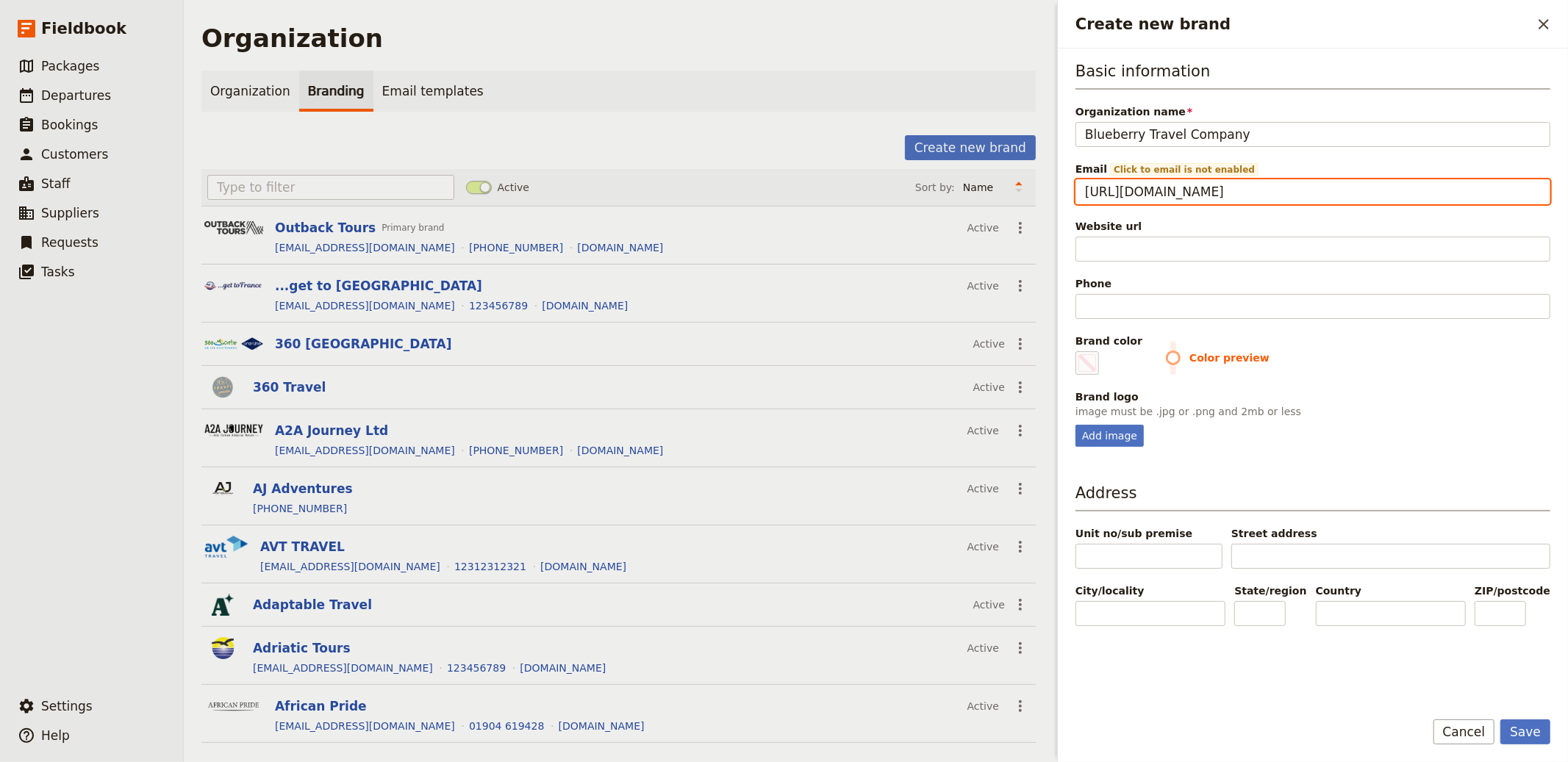
click at [1120, 193] on input "https://www.blueberrytravel.it/" at bounding box center [1314, 191] width 475 height 25
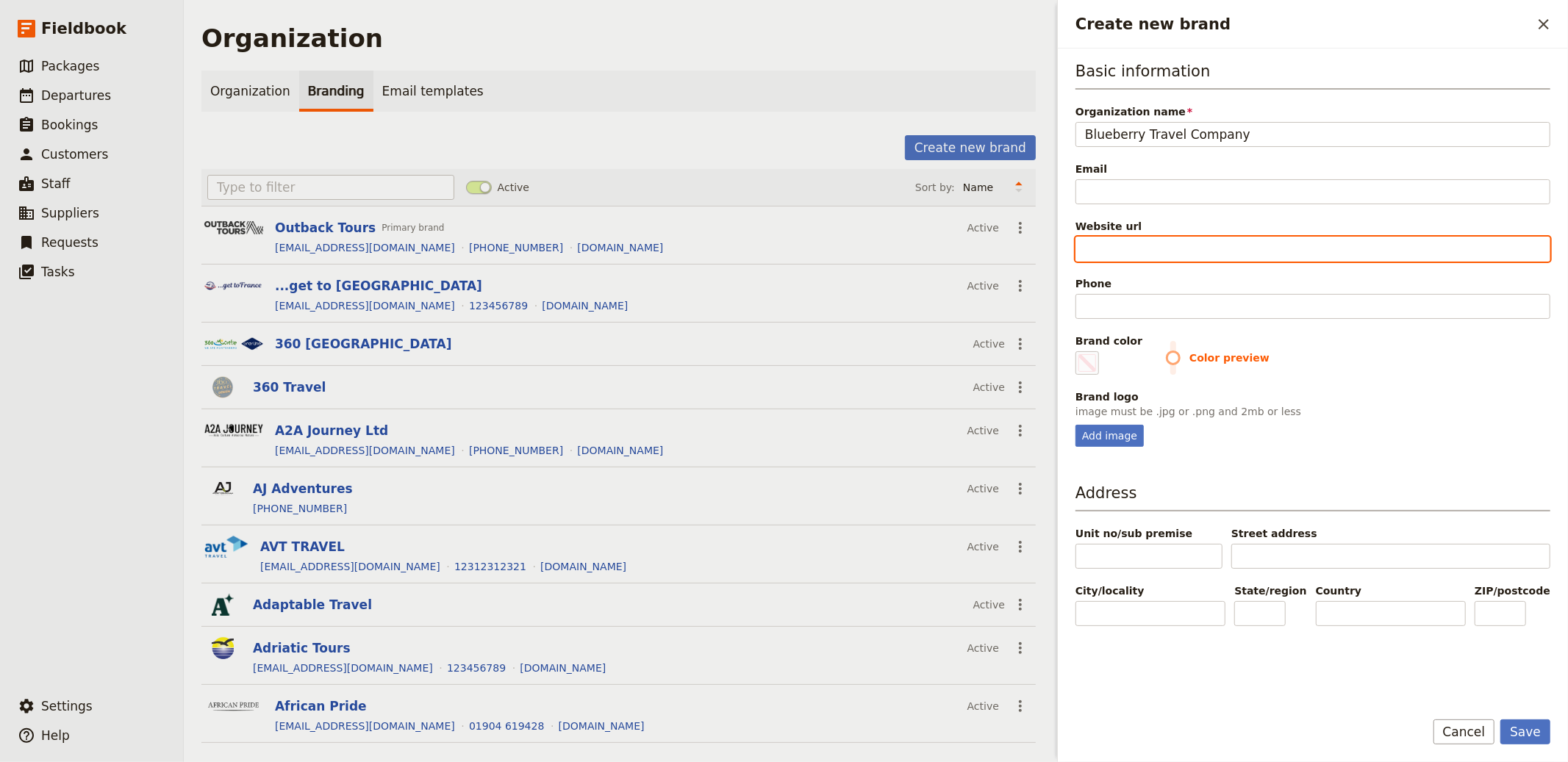
click at [1145, 245] on input "Website url" at bounding box center [1314, 248] width 475 height 25
paste input "https://www.blueberrytravel.it/"
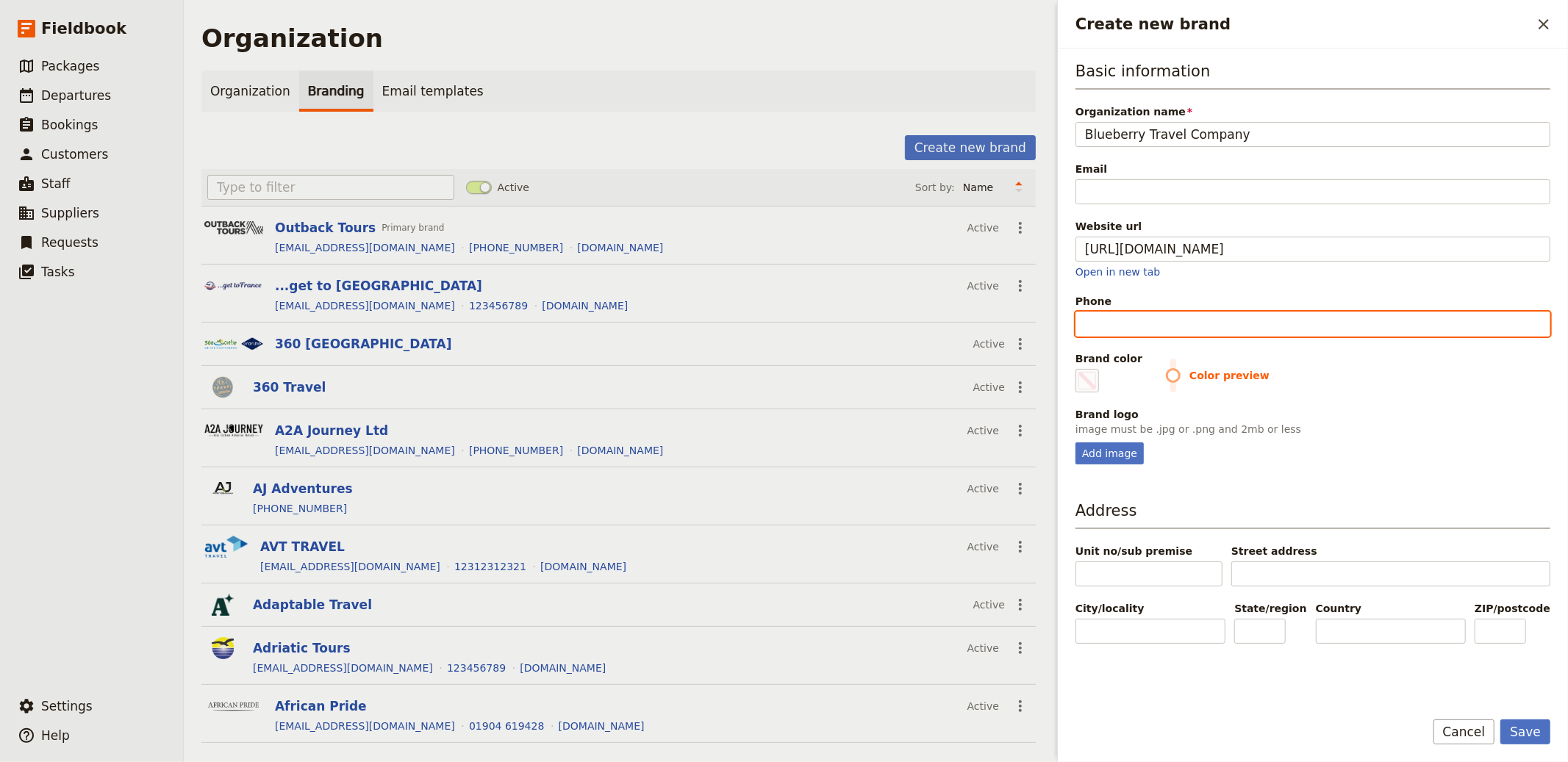
click at [1139, 312] on input "Phone" at bounding box center [1314, 324] width 475 height 25
paste input "[PHONE_NUMBER]"
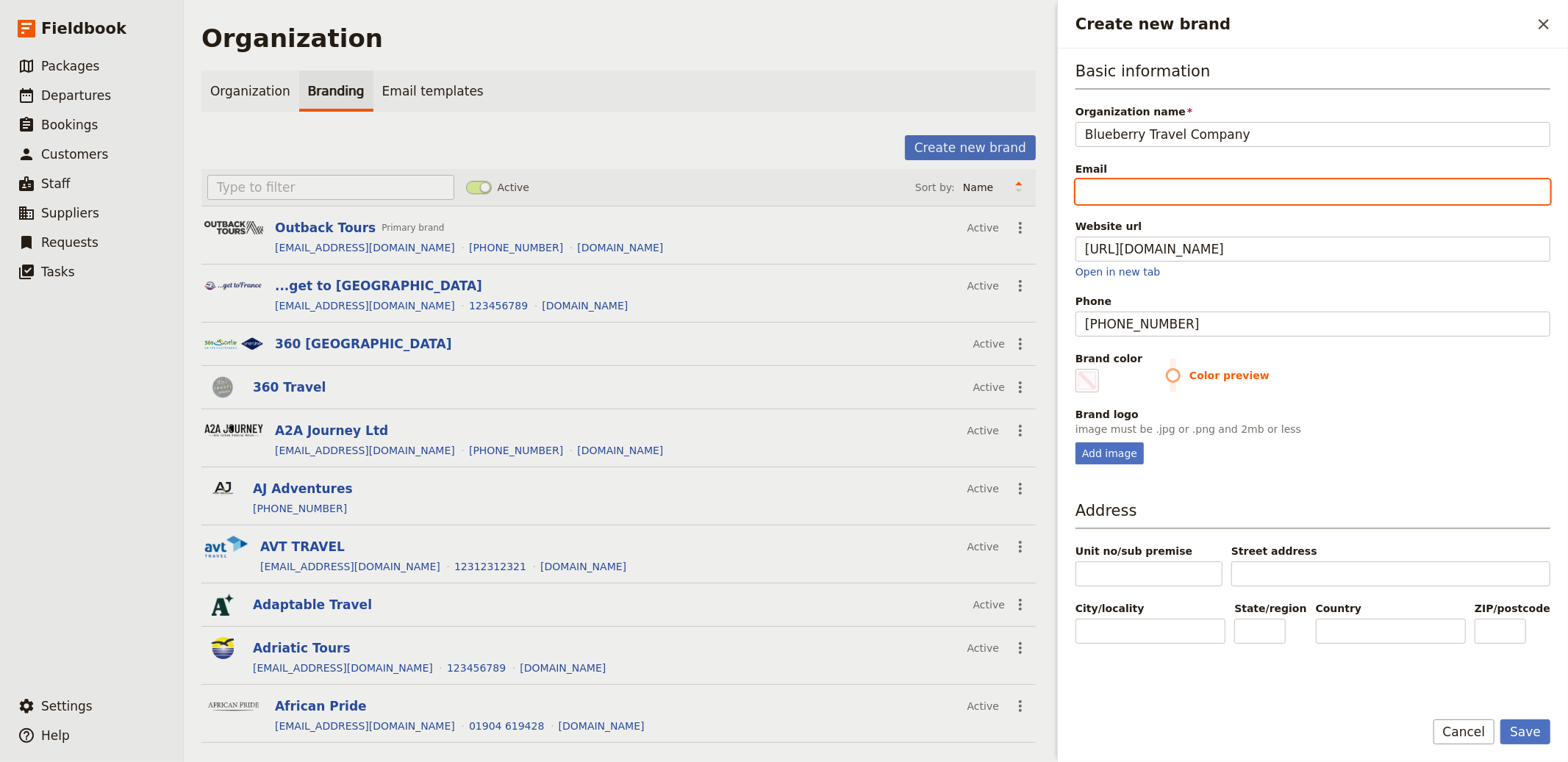
click at [1188, 182] on input "Email" at bounding box center [1314, 191] width 475 height 25
paste input "[EMAIL_ADDRESS][DOMAIN_NAME]"
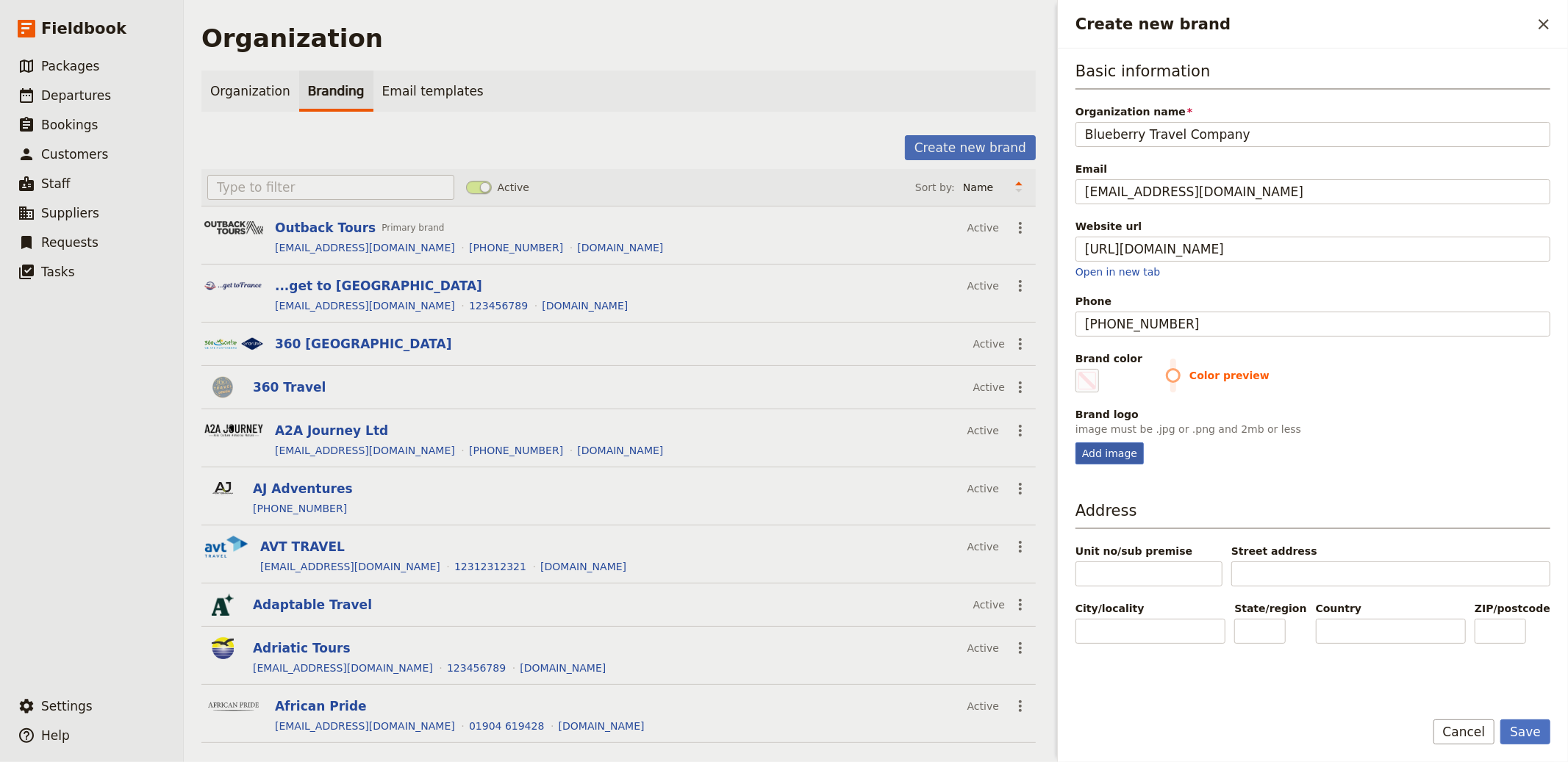
click at [1118, 443] on div "Add image" at bounding box center [1110, 453] width 68 height 22
click at [1076, 442] on input "Add image" at bounding box center [1075, 441] width 1 height 1
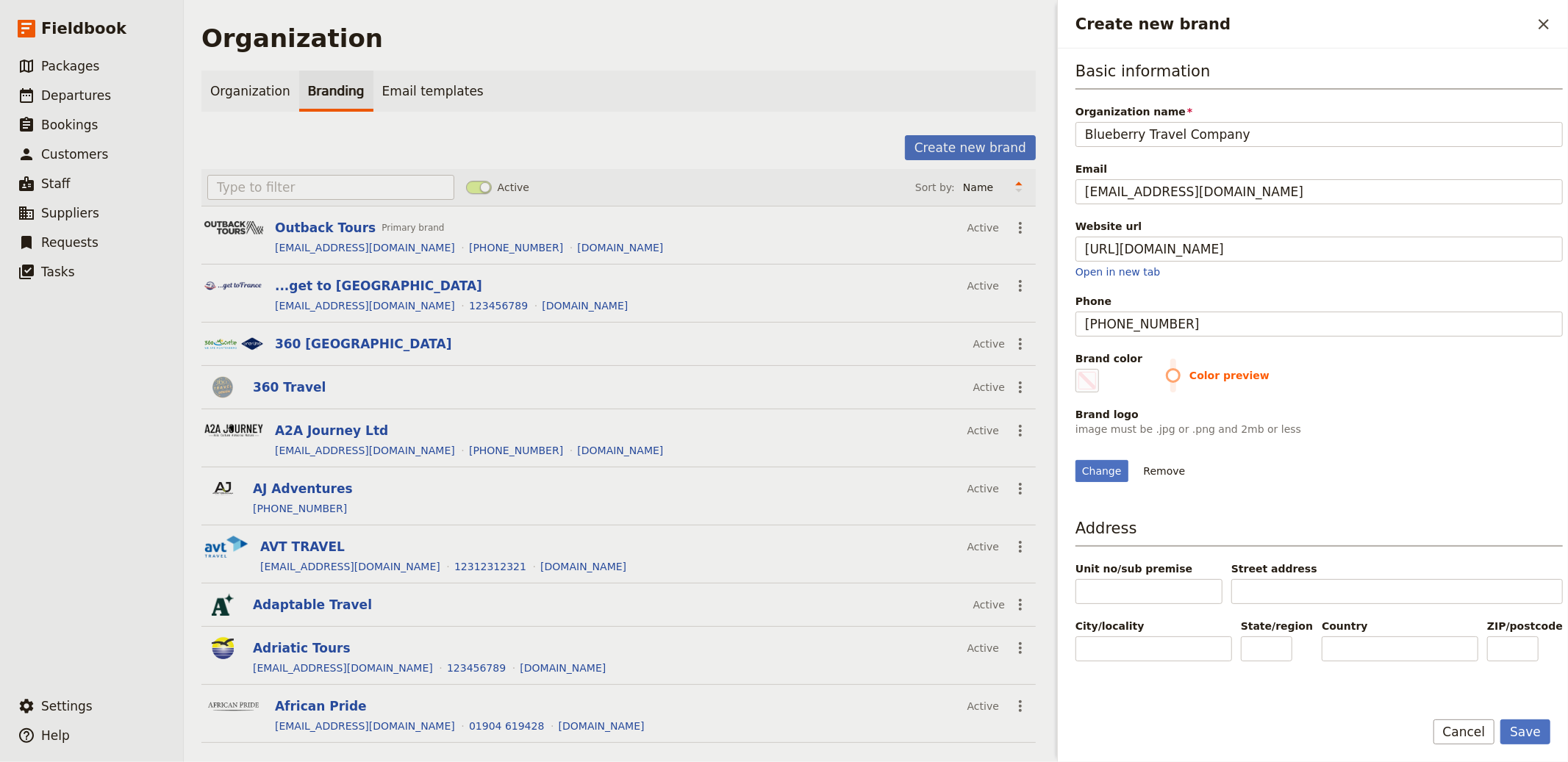
click at [1106, 391] on label "Brand color #000000" at bounding box center [1110, 372] width 67 height 42
click at [1079, 369] on input "#000000" at bounding box center [1079, 368] width 1 height 1
click at [1411, 476] on div "Change Remove" at bounding box center [1320, 462] width 487 height 40
click at [1411, 686] on button "Save" at bounding box center [1525, 731] width 50 height 25
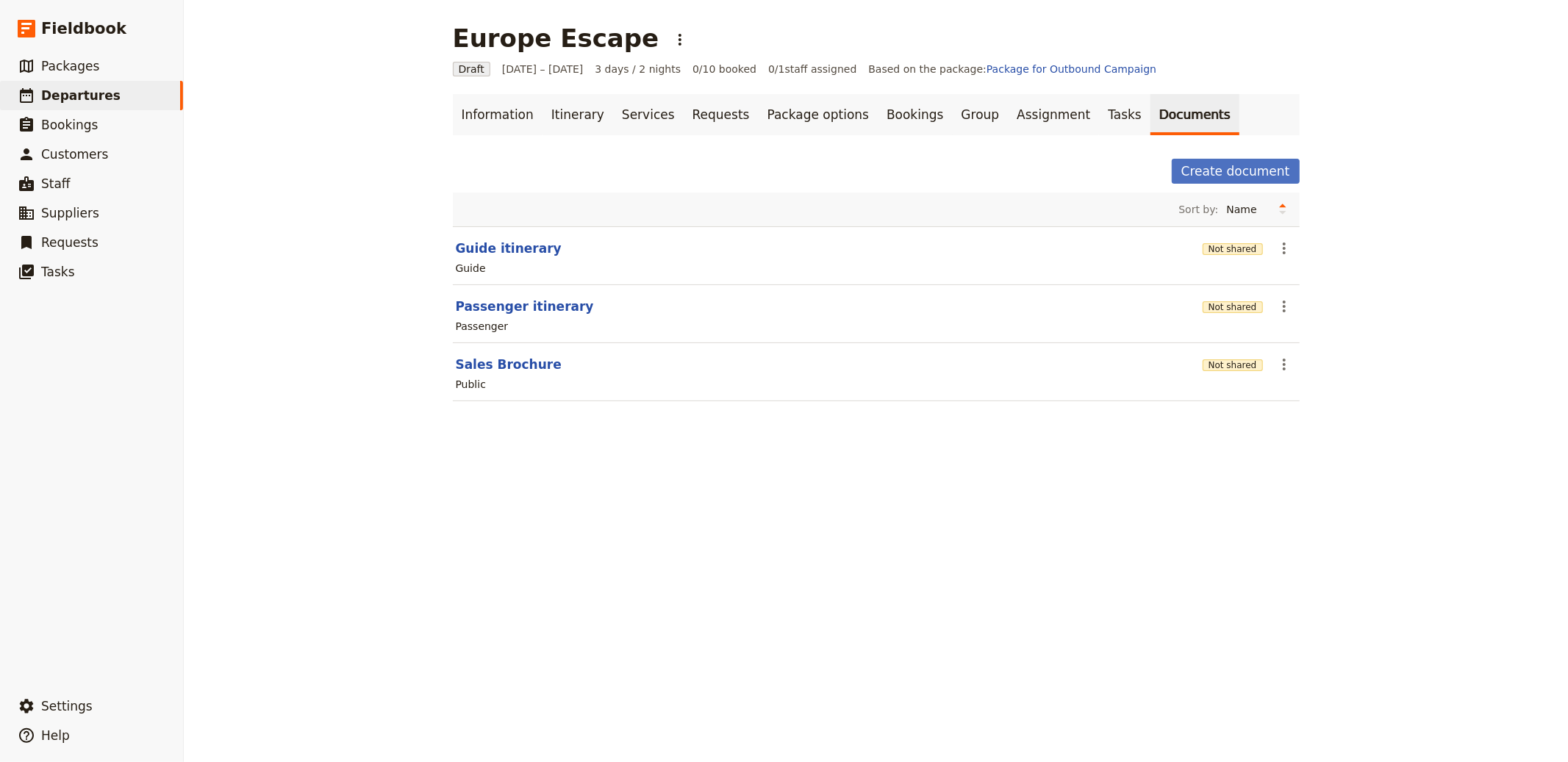
click at [480, 259] on div "Guide" at bounding box center [876, 268] width 844 height 18
click at [1234, 310] on button "Not shared" at bounding box center [1232, 308] width 60 height 12
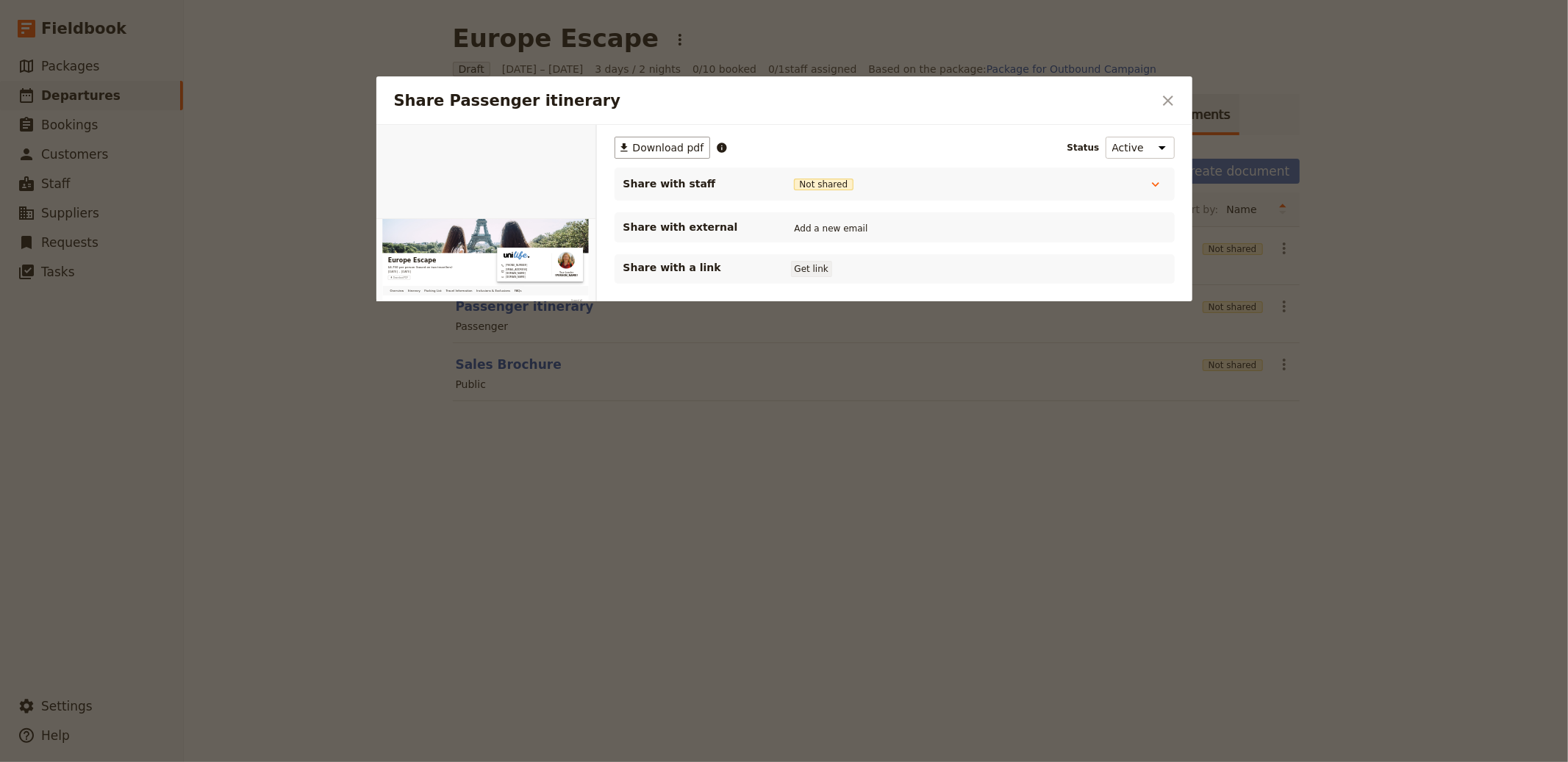
click at [802, 264] on button "Get link" at bounding box center [812, 269] width 42 height 16
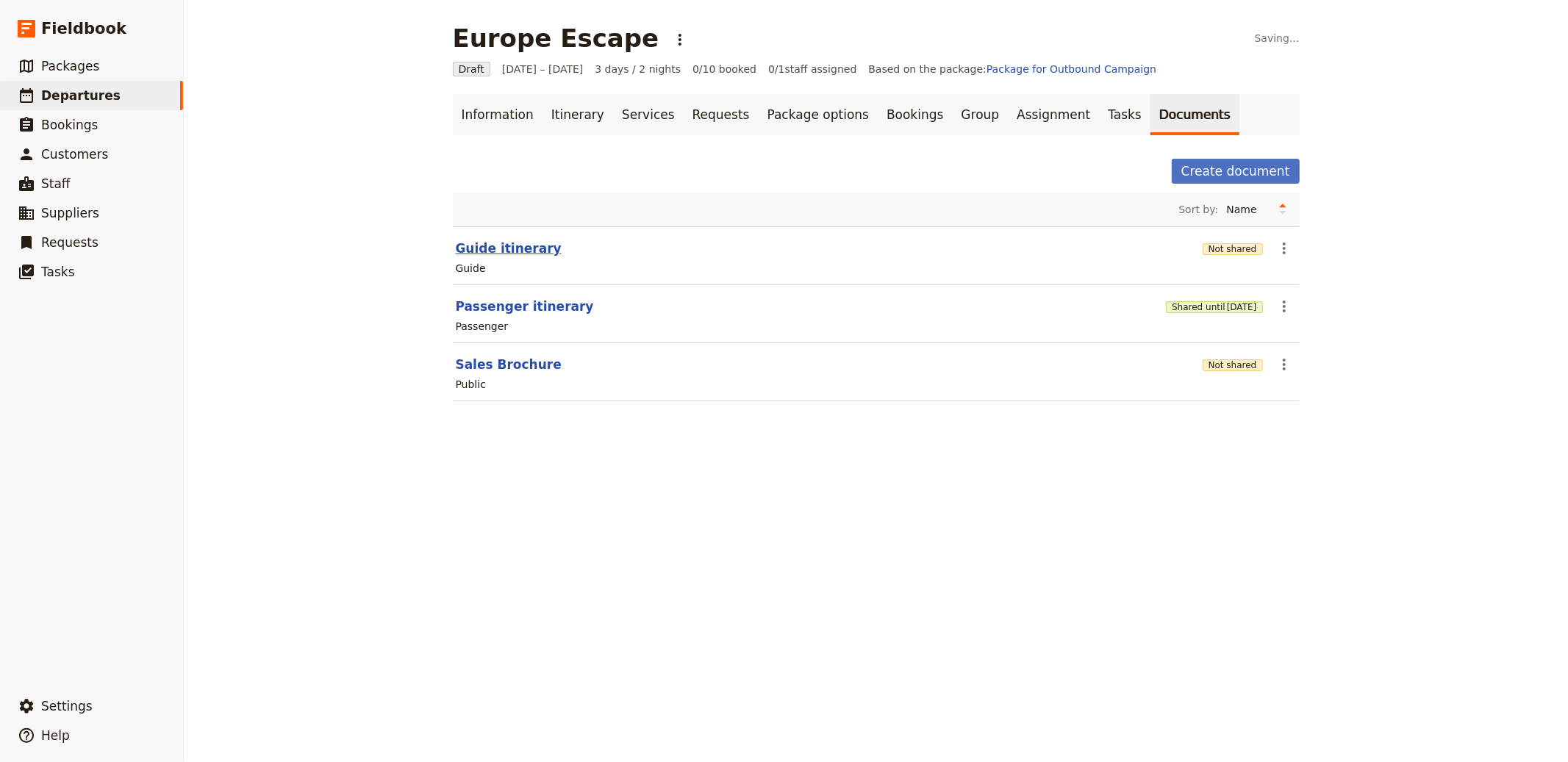
click at [498, 241] on button "Guide itinerary" at bounding box center [509, 248] width 106 height 18
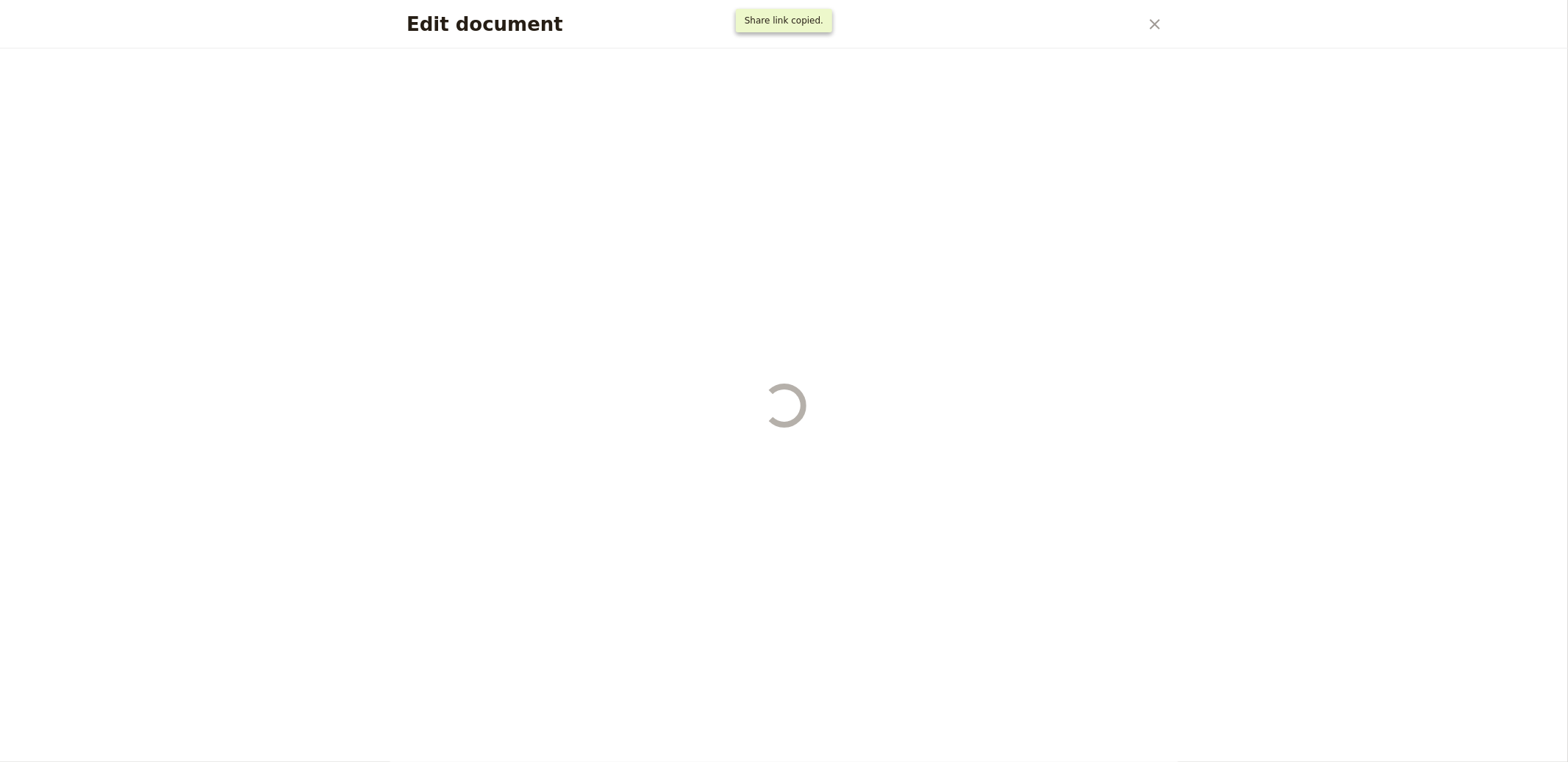
select select "STAFF"
select select "RUN_SHEET"
select select "LARGE"
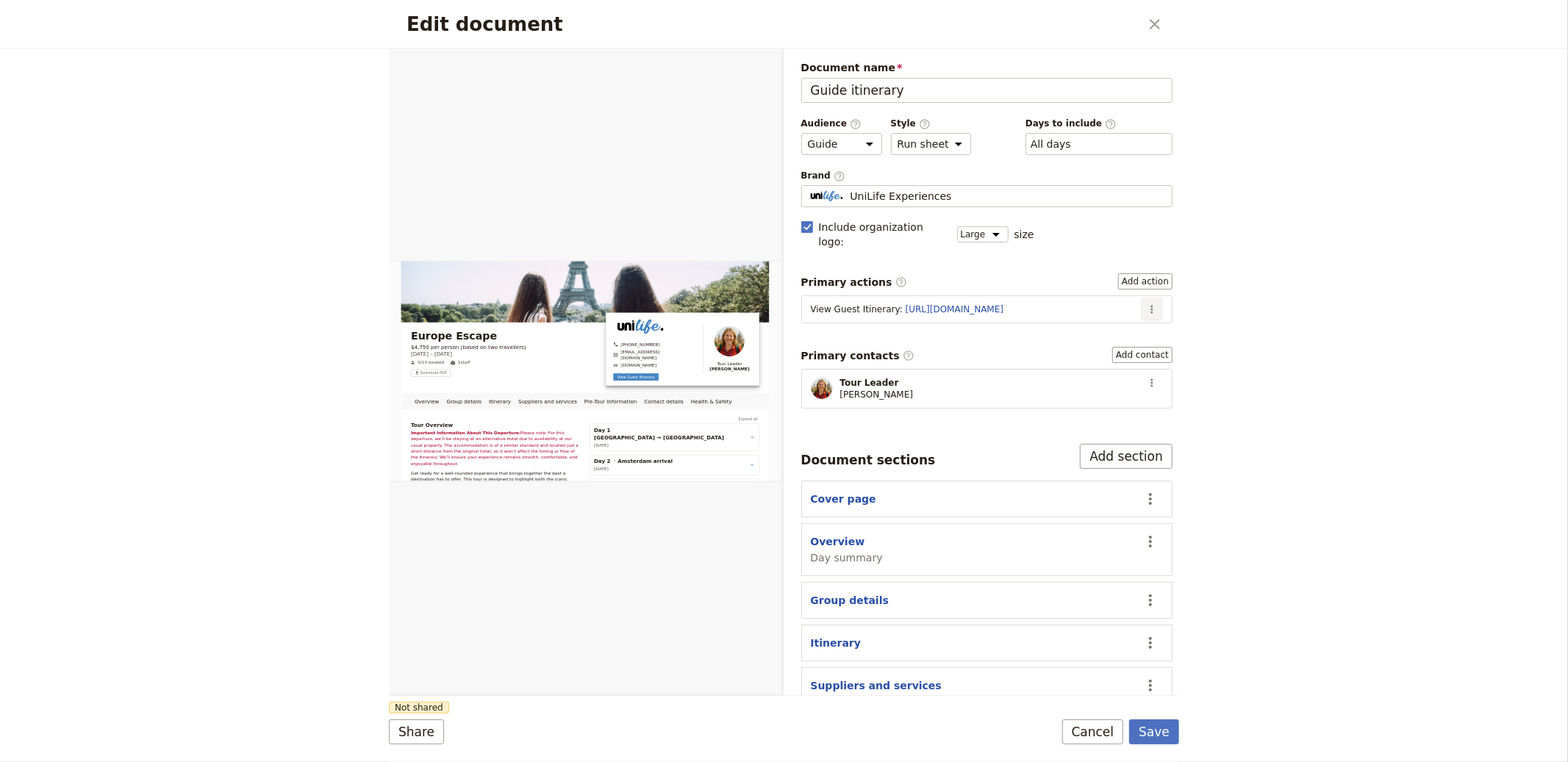
click at [1146, 304] on icon "Actions" at bounding box center [1152, 310] width 12 height 12
click at [1120, 322] on span "Edit action" at bounding box center [1093, 327] width 55 height 15
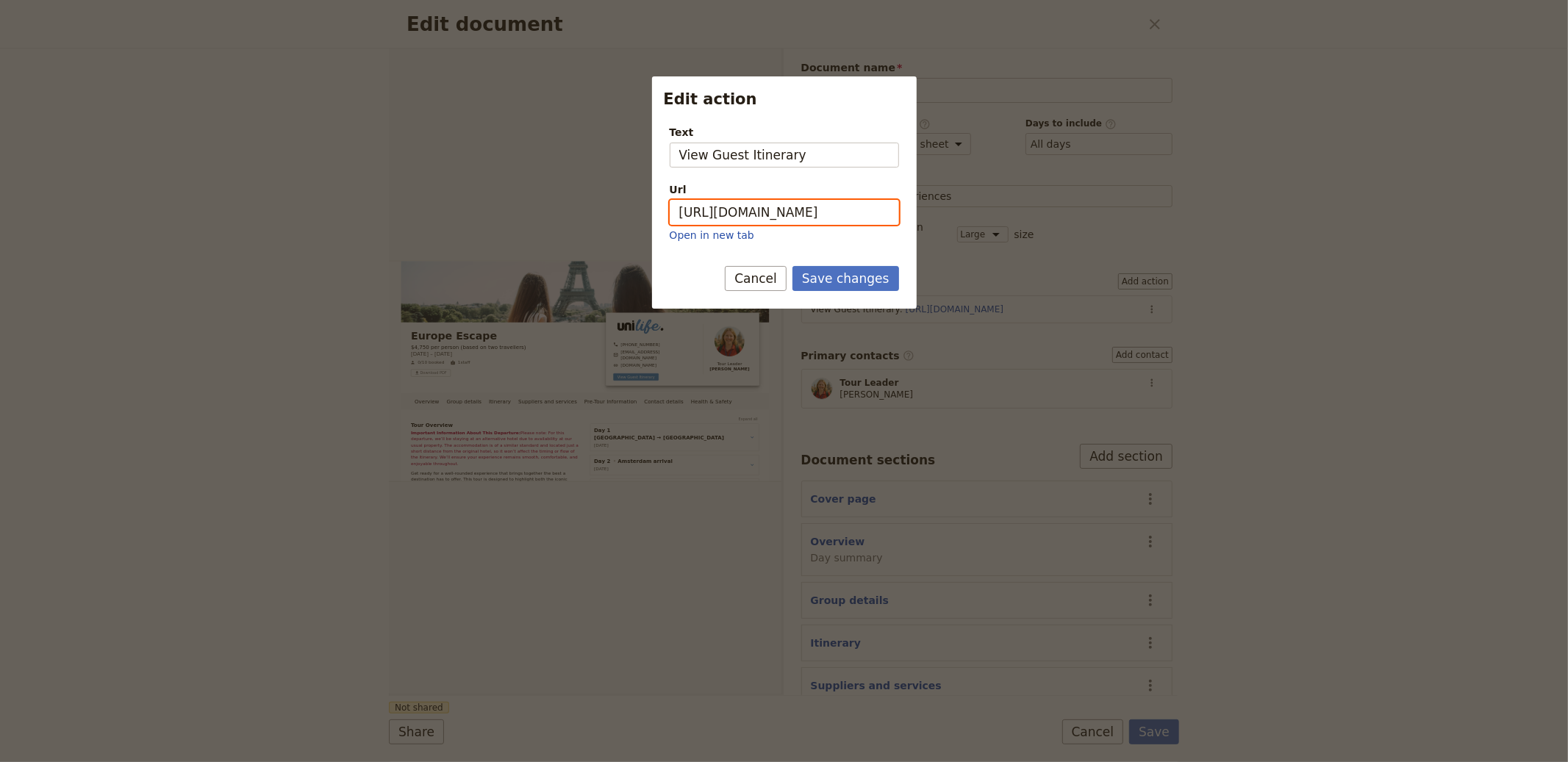
click at [839, 217] on input "[URL][DOMAIN_NAME]" at bounding box center [785, 212] width 230 height 25
paste input "lLg00-NDhoZn8-7rKK6G5"
type input "https://trips.fieldbook.com/d/lLg00-NDhoZn8-7rKK6G5"
click at [836, 277] on button "Save changes" at bounding box center [846, 278] width 107 height 25
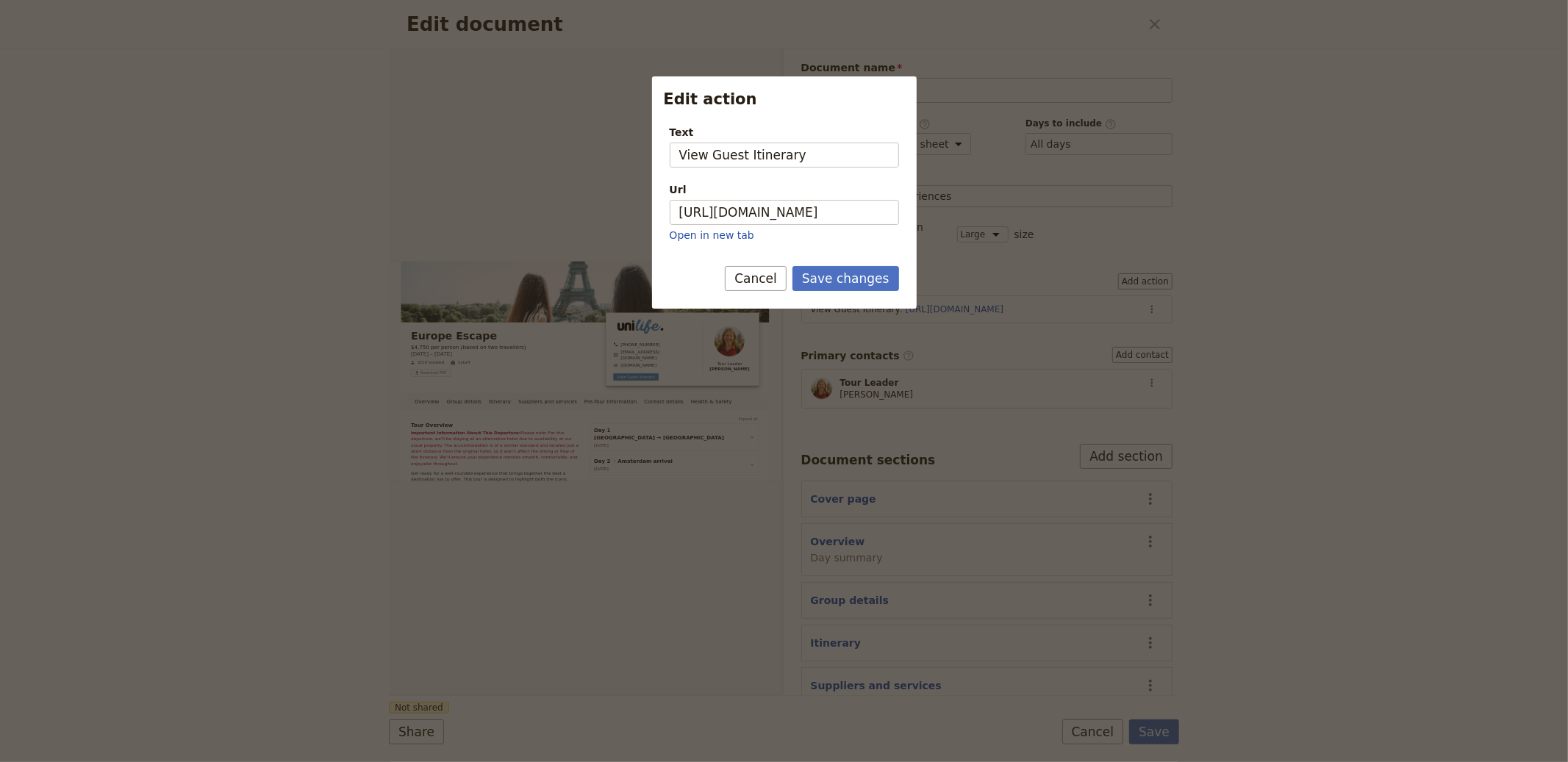
scroll to position [0, 0]
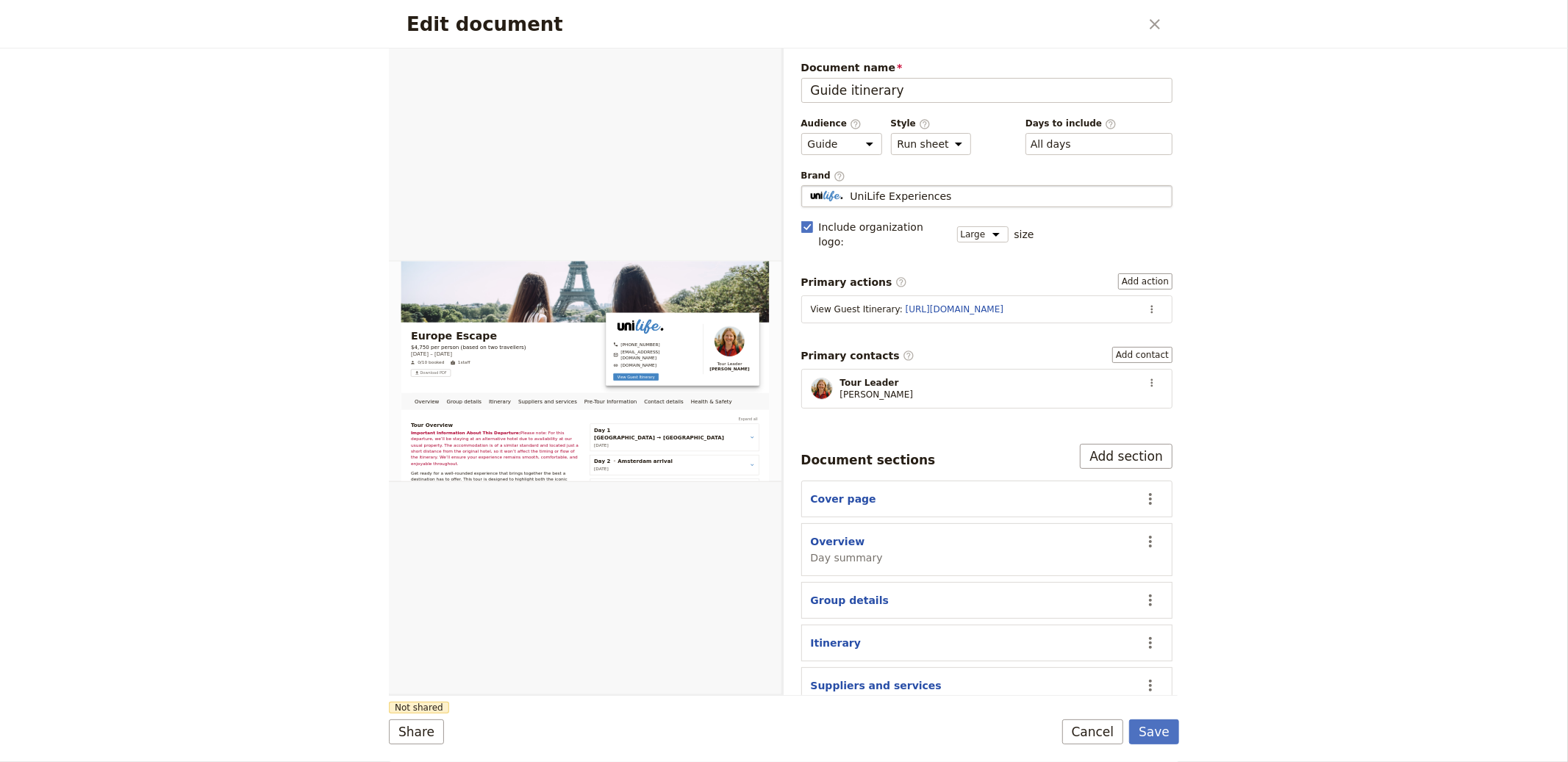
click at [949, 202] on div "UniLife Experiences" at bounding box center [987, 196] width 358 height 15
click at [808, 186] on input "UniLife Experiences" at bounding box center [808, 185] width 1 height 1
type input "UniLife Experiences"
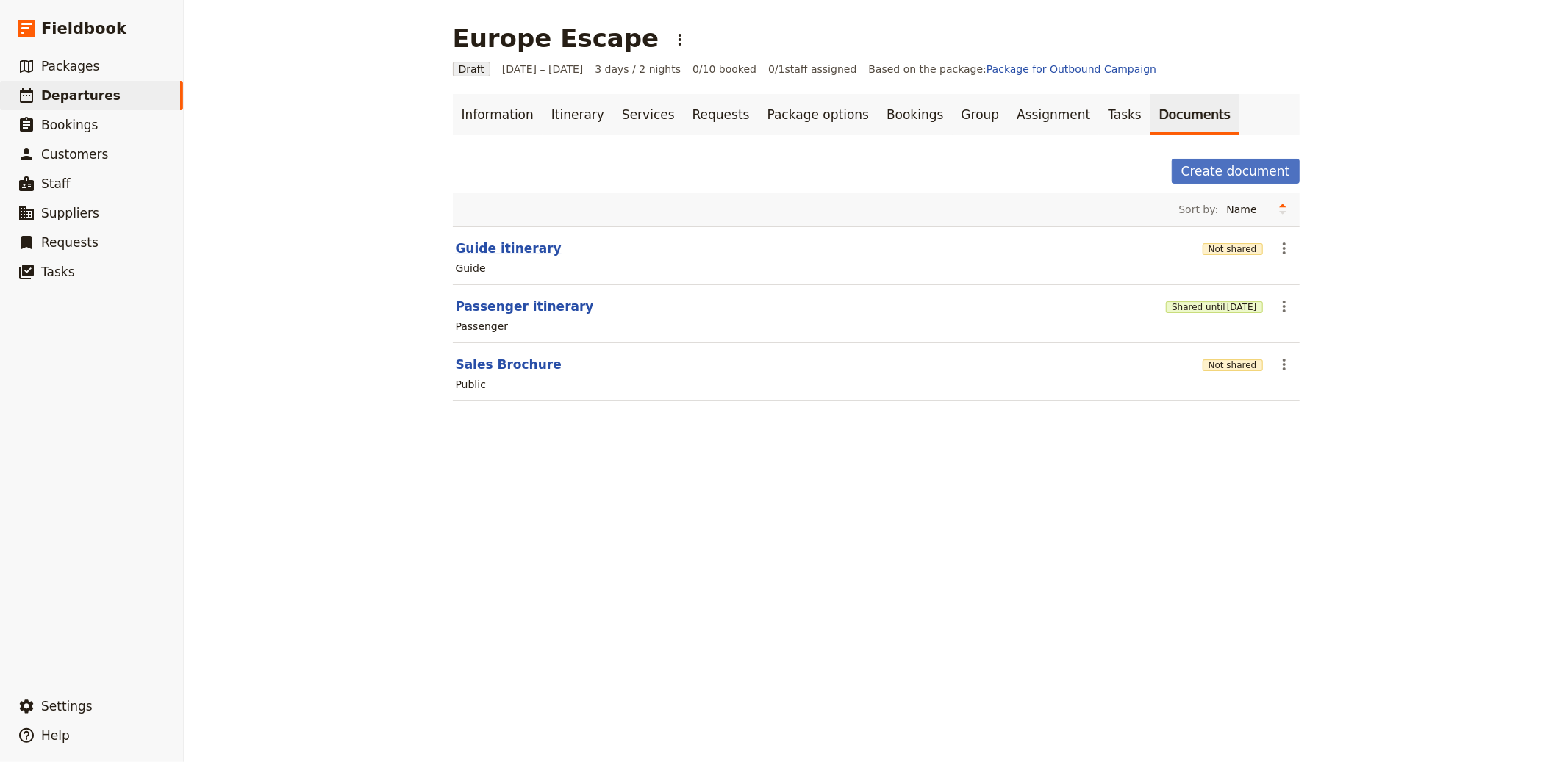
click at [526, 245] on button "Guide itinerary" at bounding box center [509, 248] width 106 height 18
select select "STAFF"
select select "RUN_SHEET"
select select "LARGE"
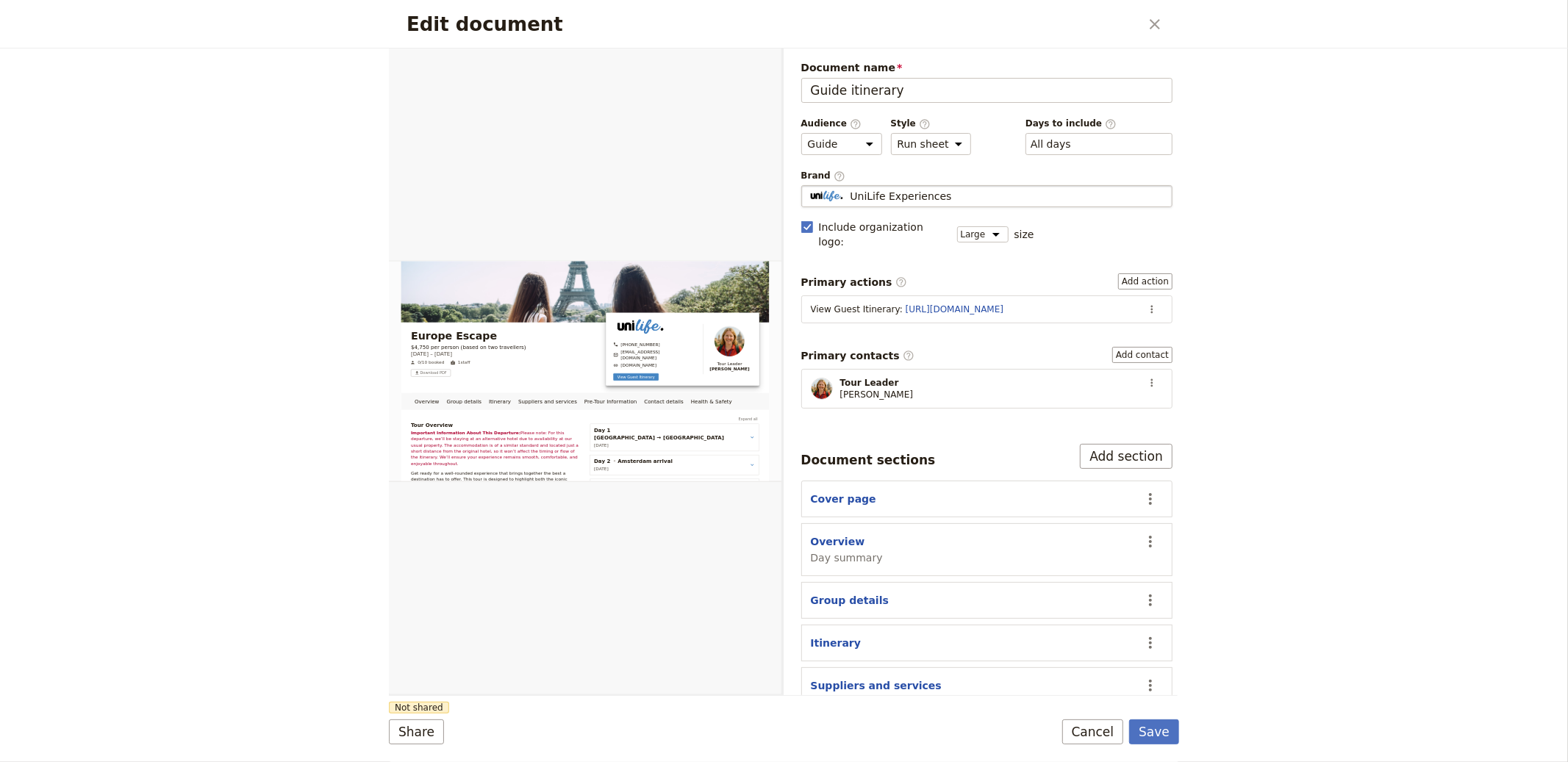
click at [919, 196] on span "UniLife Experiences" at bounding box center [901, 196] width 102 height 15
click at [808, 186] on input "UniLife Experiences" at bounding box center [808, 185] width 1 height 1
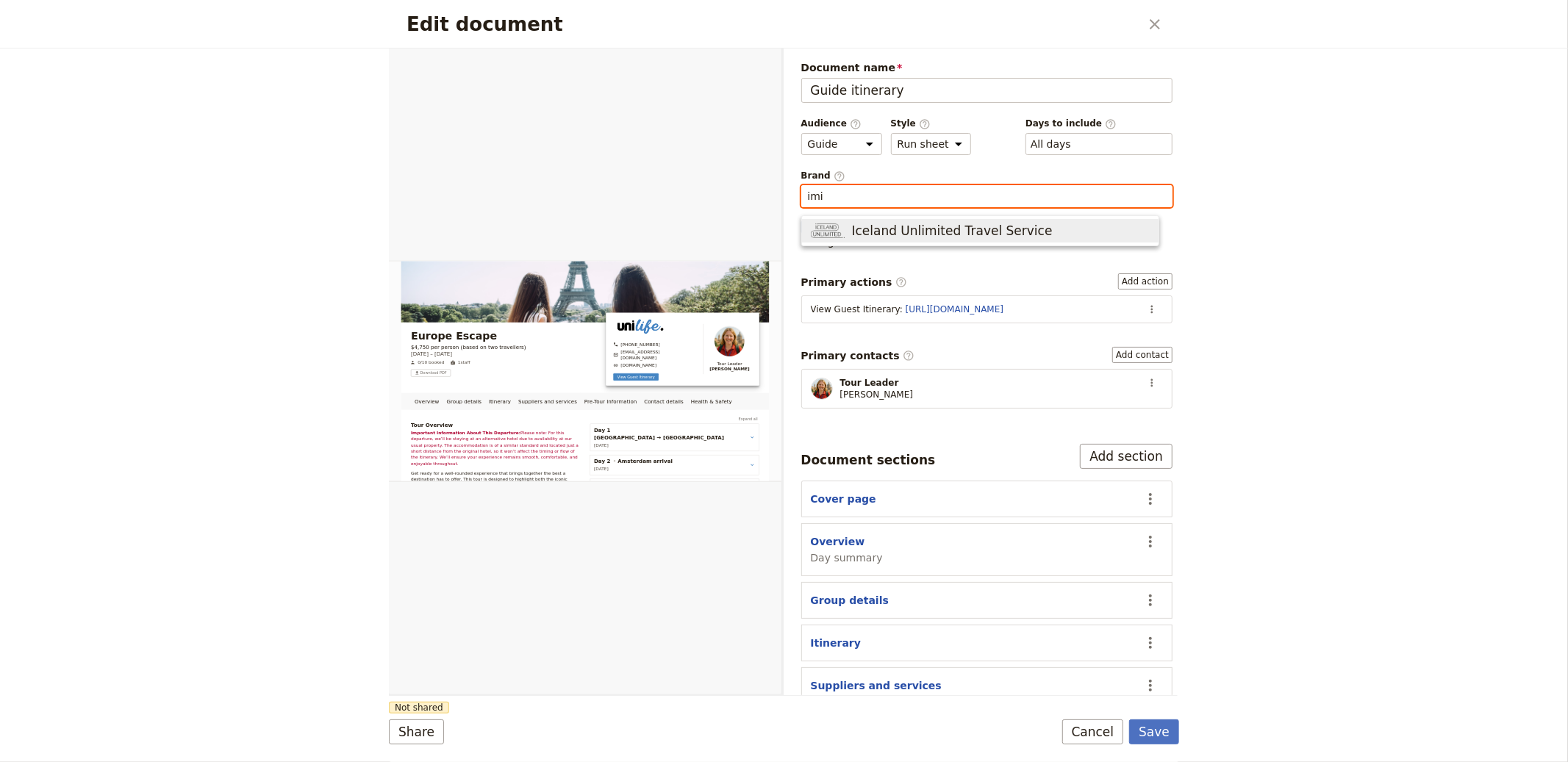
type input "Iceland Unlimited Travel Service"
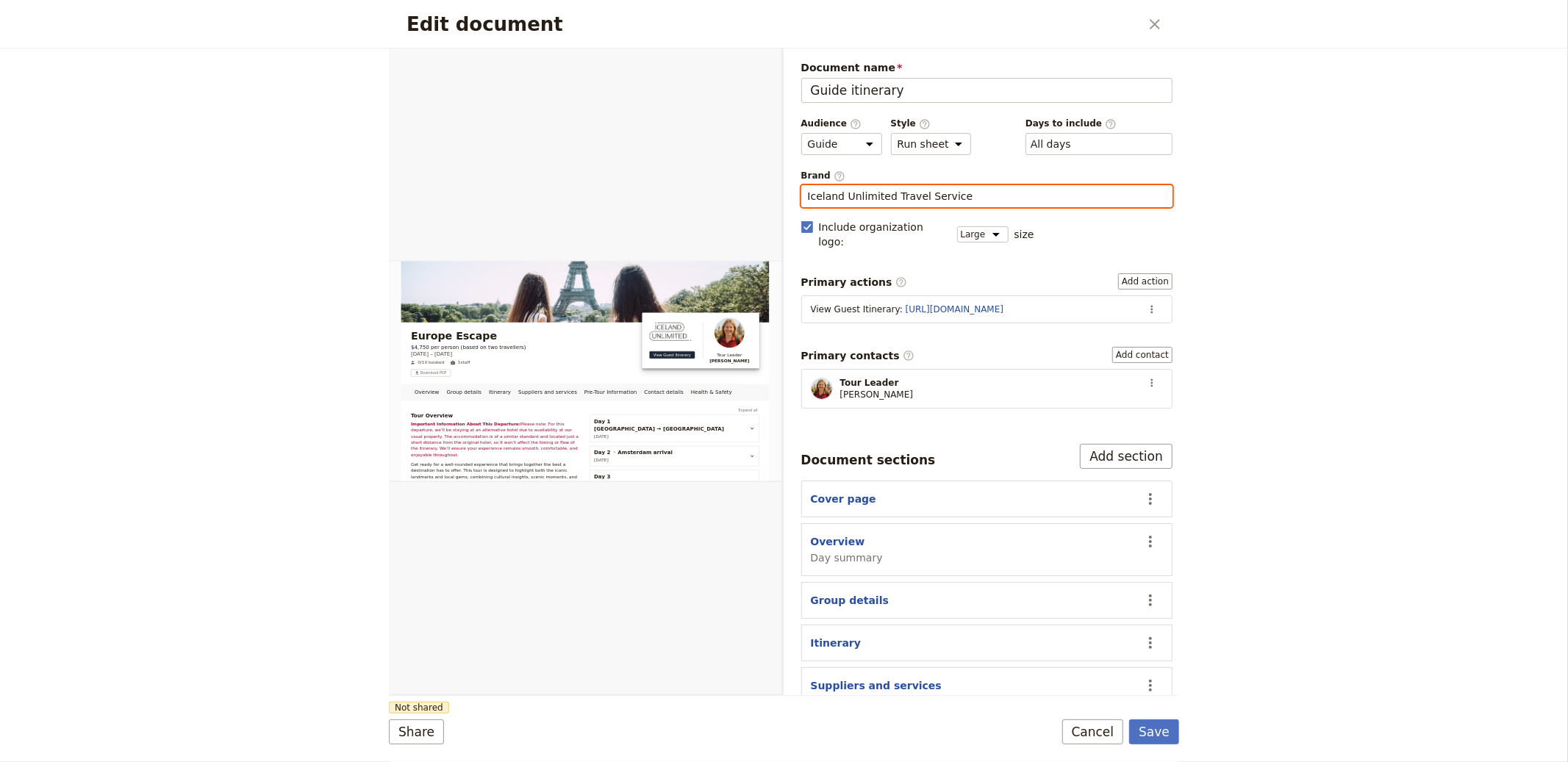
click at [903, 202] on input "Iceland Unlimited Travel Service" at bounding box center [987, 196] width 358 height 15
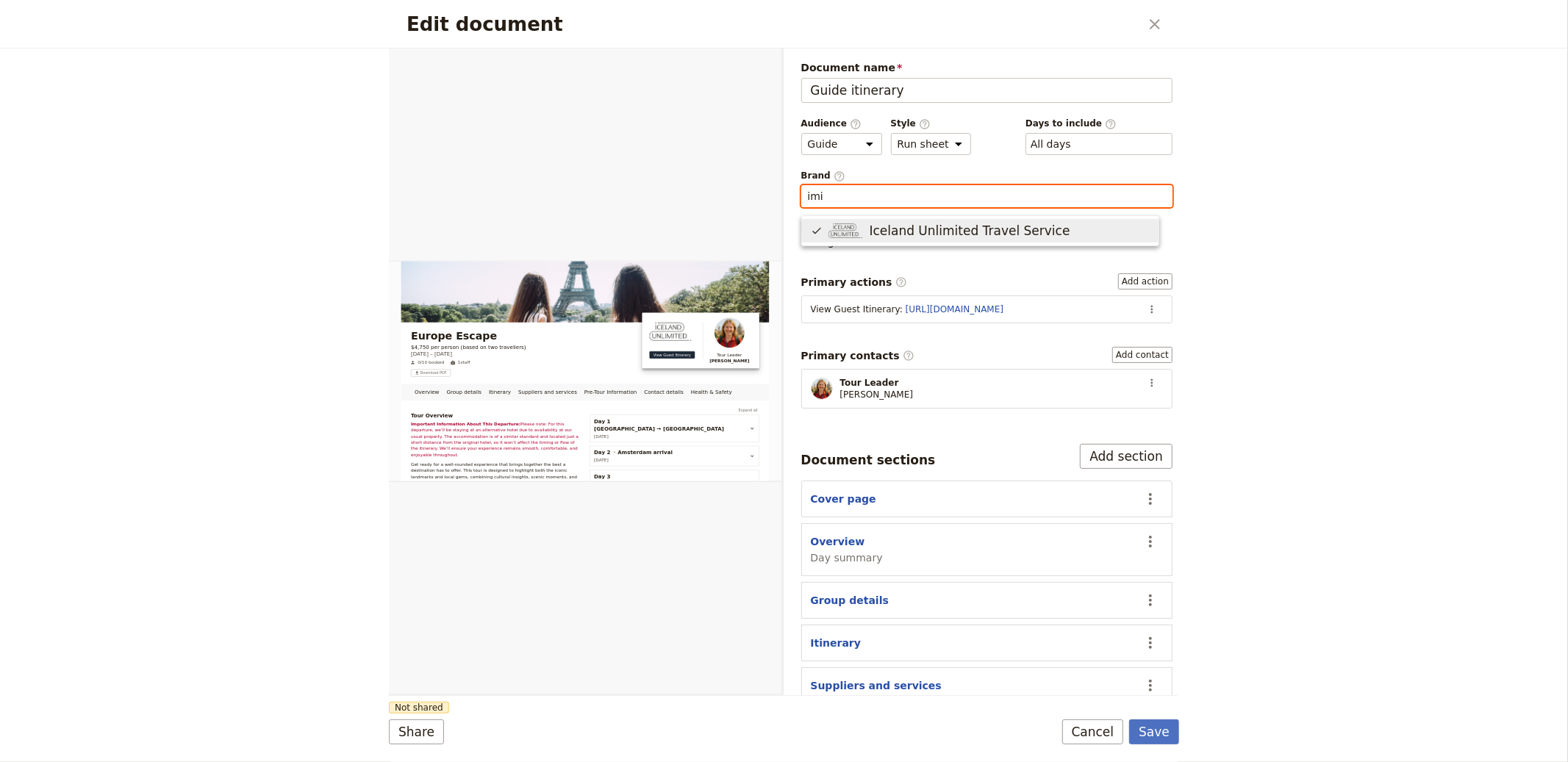
type input "Iceland Unlimited Travel Service"
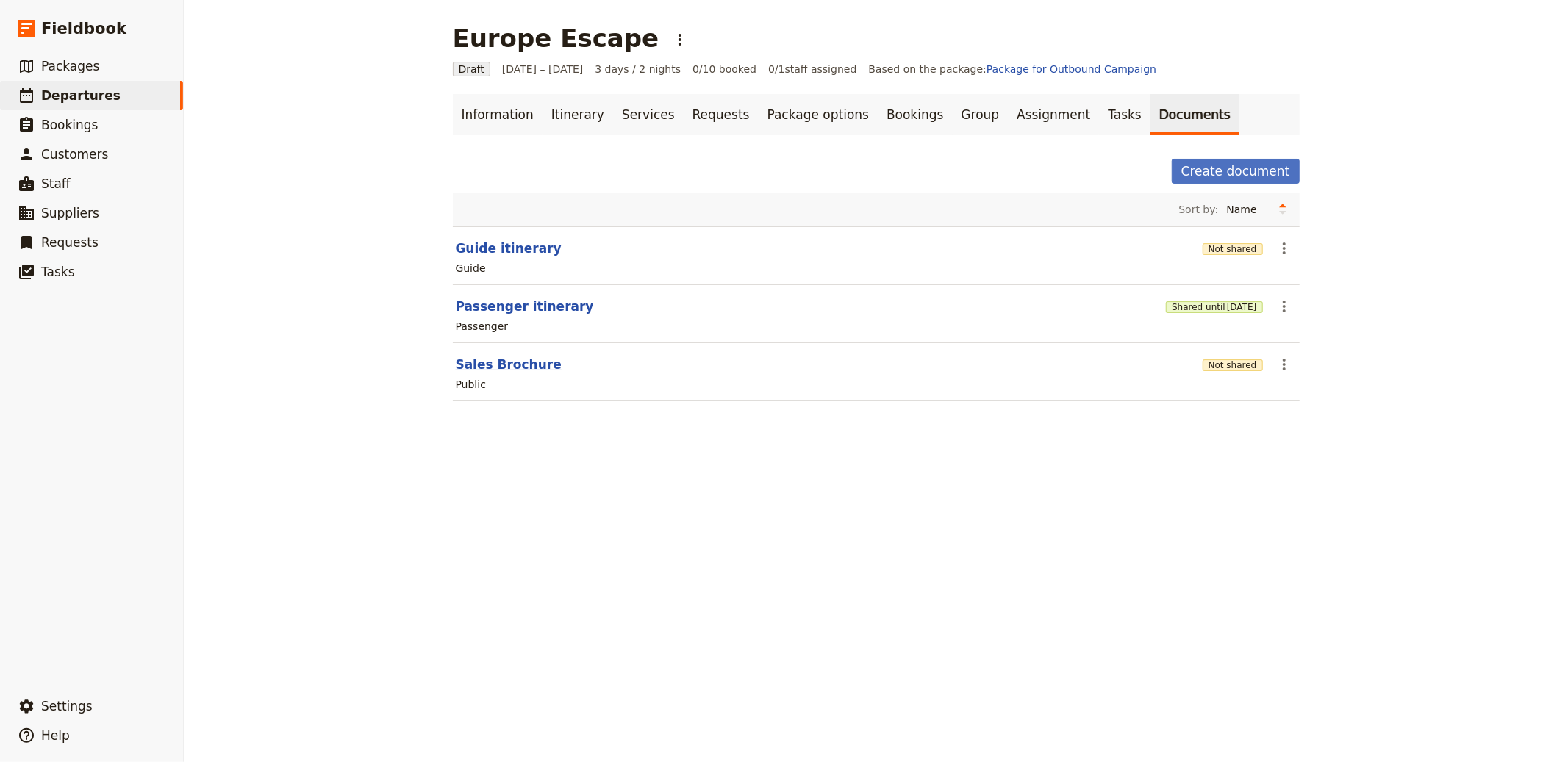
click at [495, 366] on button "Sales Brochure" at bounding box center [509, 365] width 106 height 18
select select "DEFAULT"
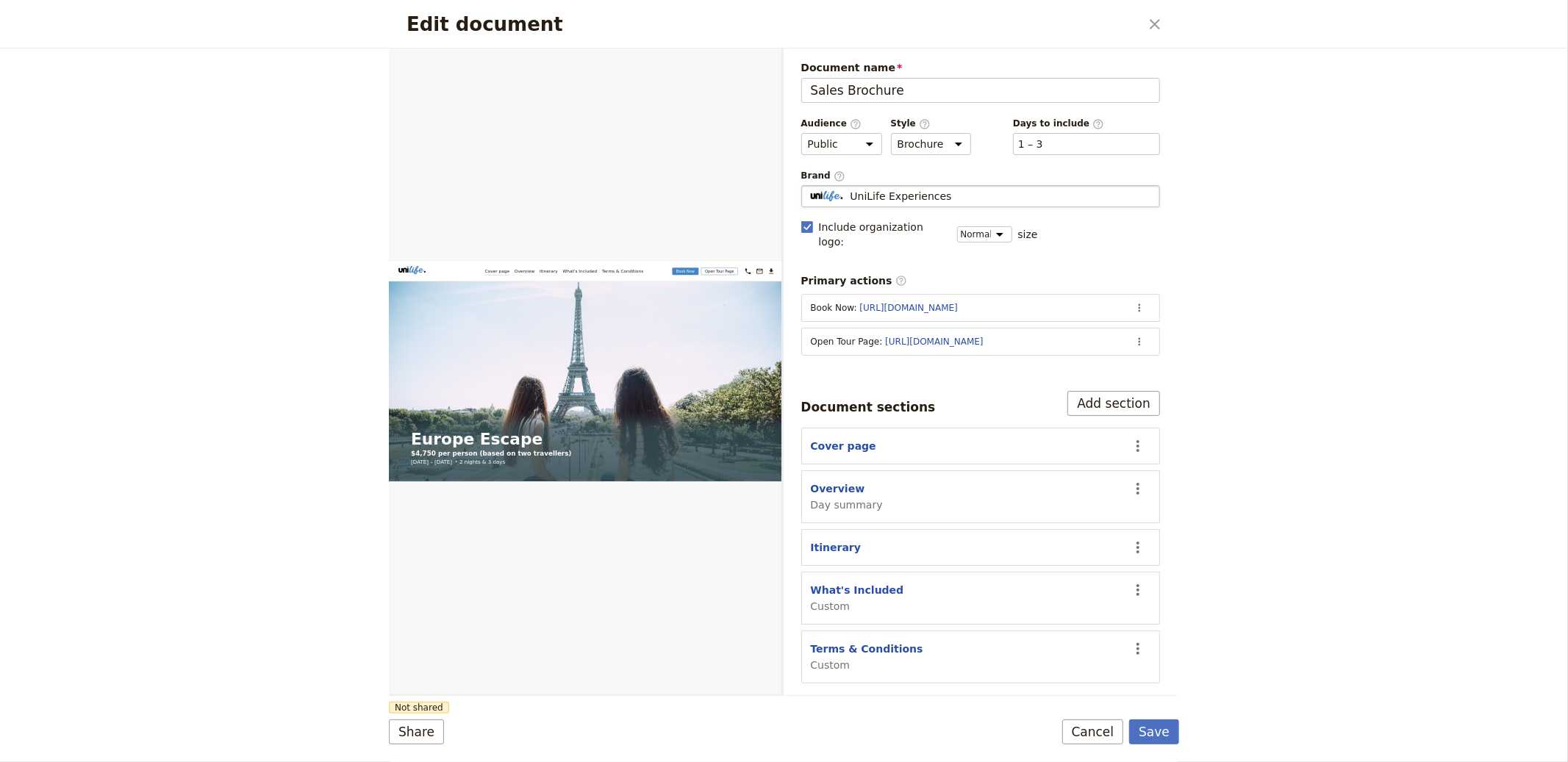
click at [842, 201] on img "Edit document" at bounding box center [826, 196] width 37 height 13
click at [808, 186] on input "UniLife Experiences" at bounding box center [808, 185] width 1 height 1
click at [925, 190] on input "UniLife Experiences" at bounding box center [981, 196] width 346 height 15
paste input "Intiamatkat Tour"
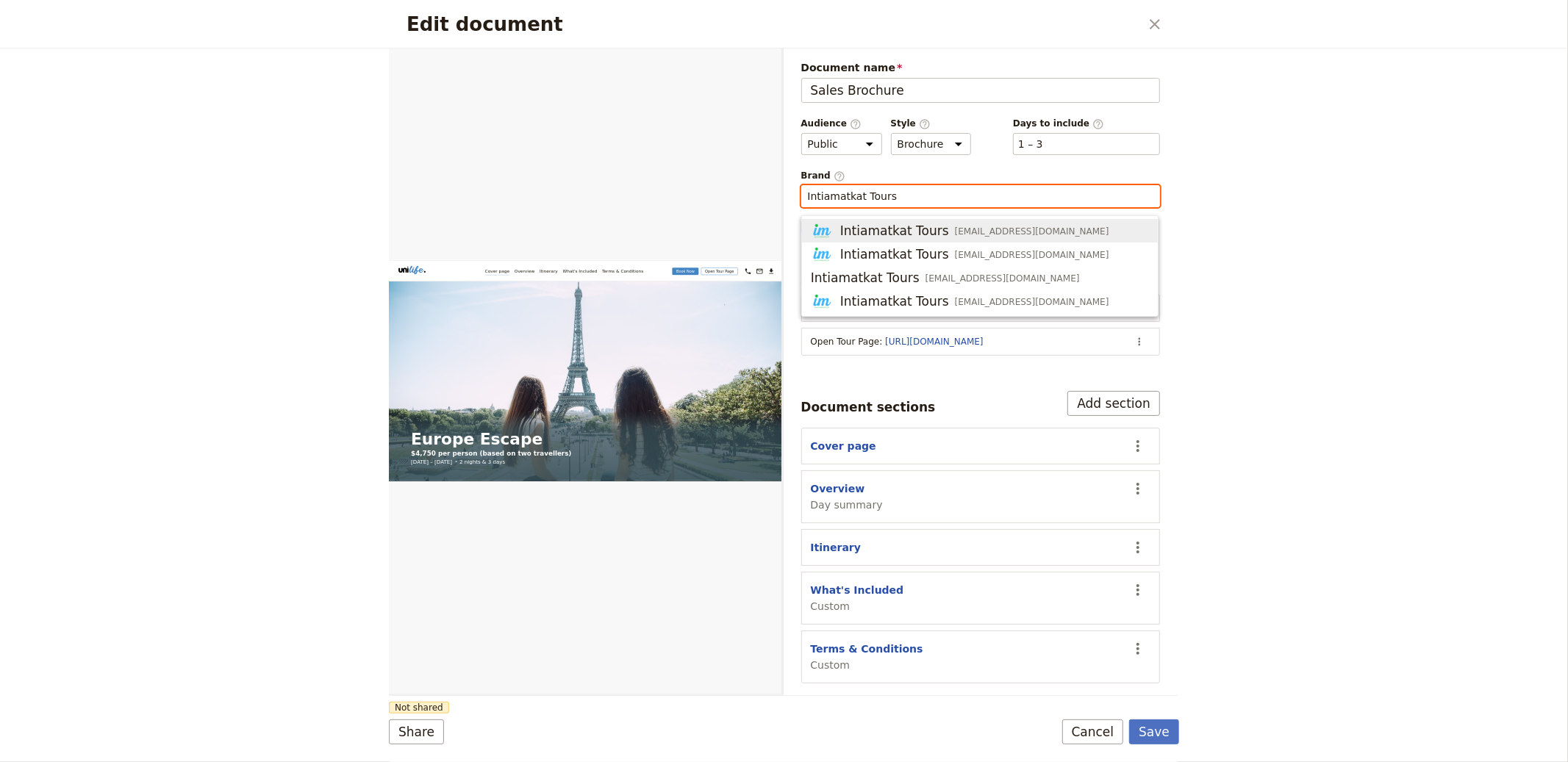
click at [979, 233] on span "info@intiamatkat.fi" at bounding box center [1032, 232] width 154 height 12
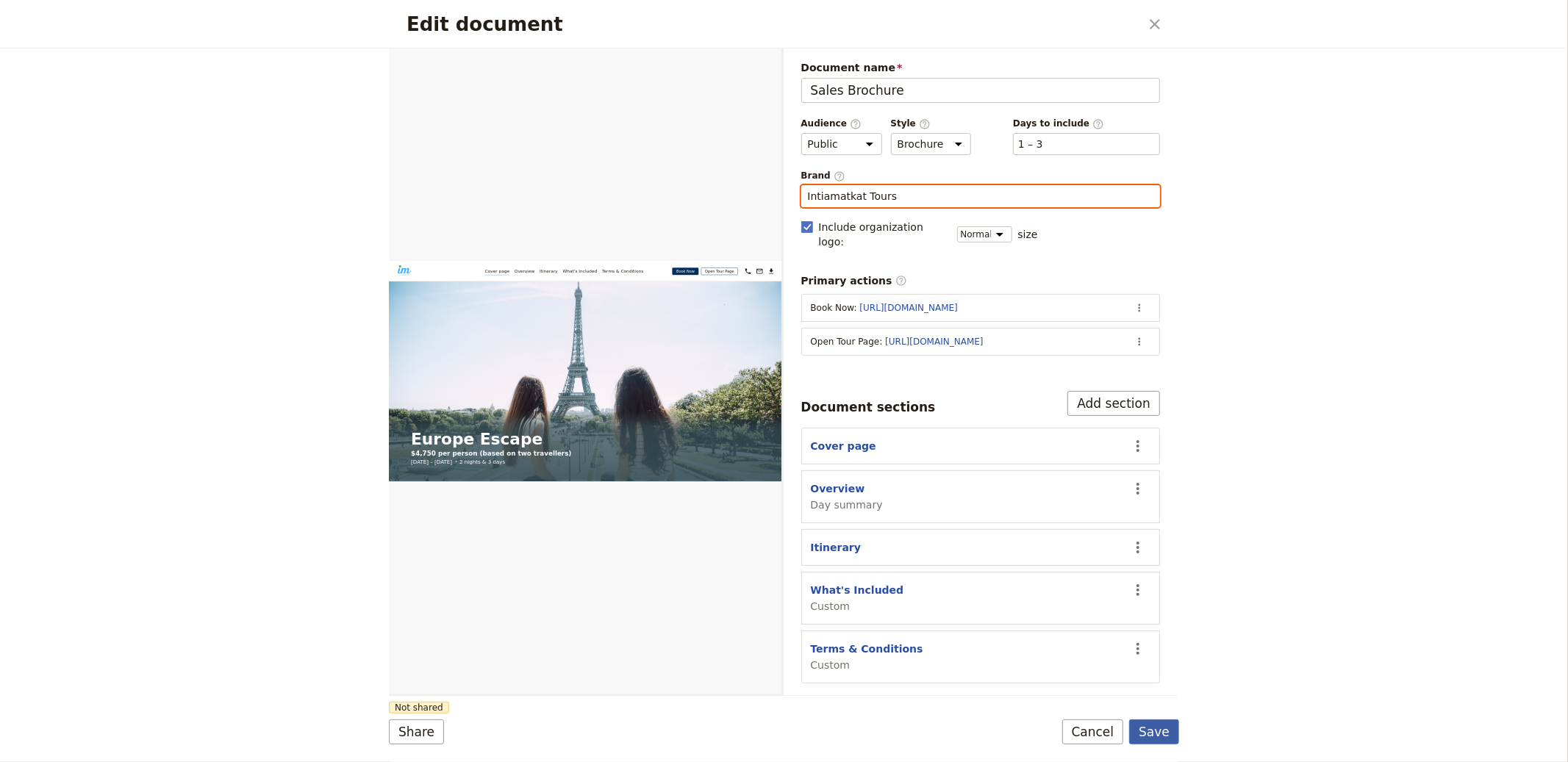
type input "Intiamatkat Tours"
click at [1161, 732] on button "Save" at bounding box center [1154, 731] width 50 height 25
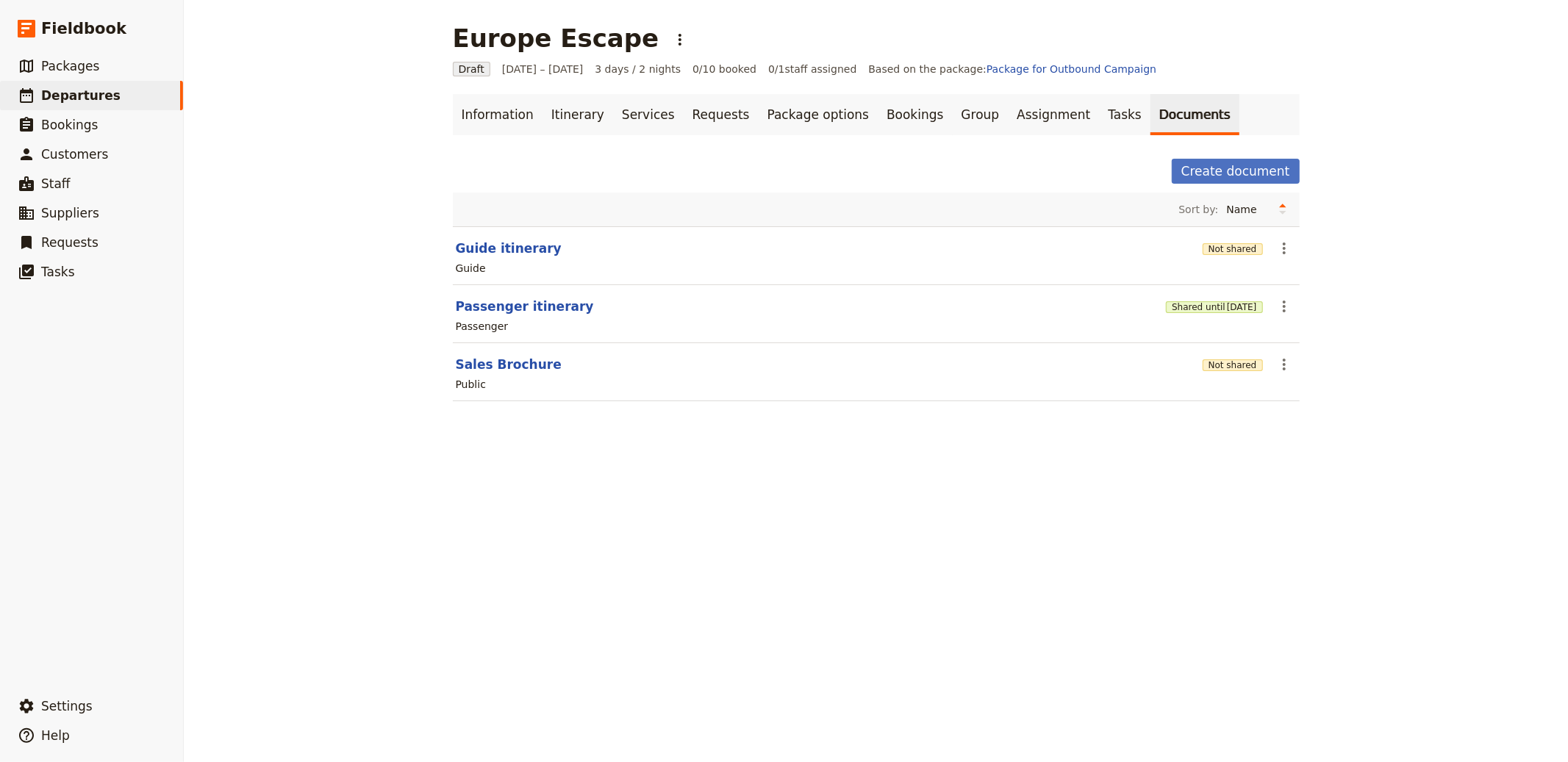
click at [1222, 293] on section "Passenger itinerary Shared until 3 Nov 2025 ​ Passenger" at bounding box center [877, 314] width 847 height 58
click at [1217, 299] on div "Shared until [DATE]" at bounding box center [1214, 306] width 96 height 25
click at [1191, 299] on div "Shared until [DATE]" at bounding box center [1214, 306] width 96 height 15
click at [1131, 308] on header "Passenger itinerary" at bounding box center [809, 307] width 705 height 18
click at [1177, 303] on button "Shared until [DATE]" at bounding box center [1214, 308] width 96 height 12
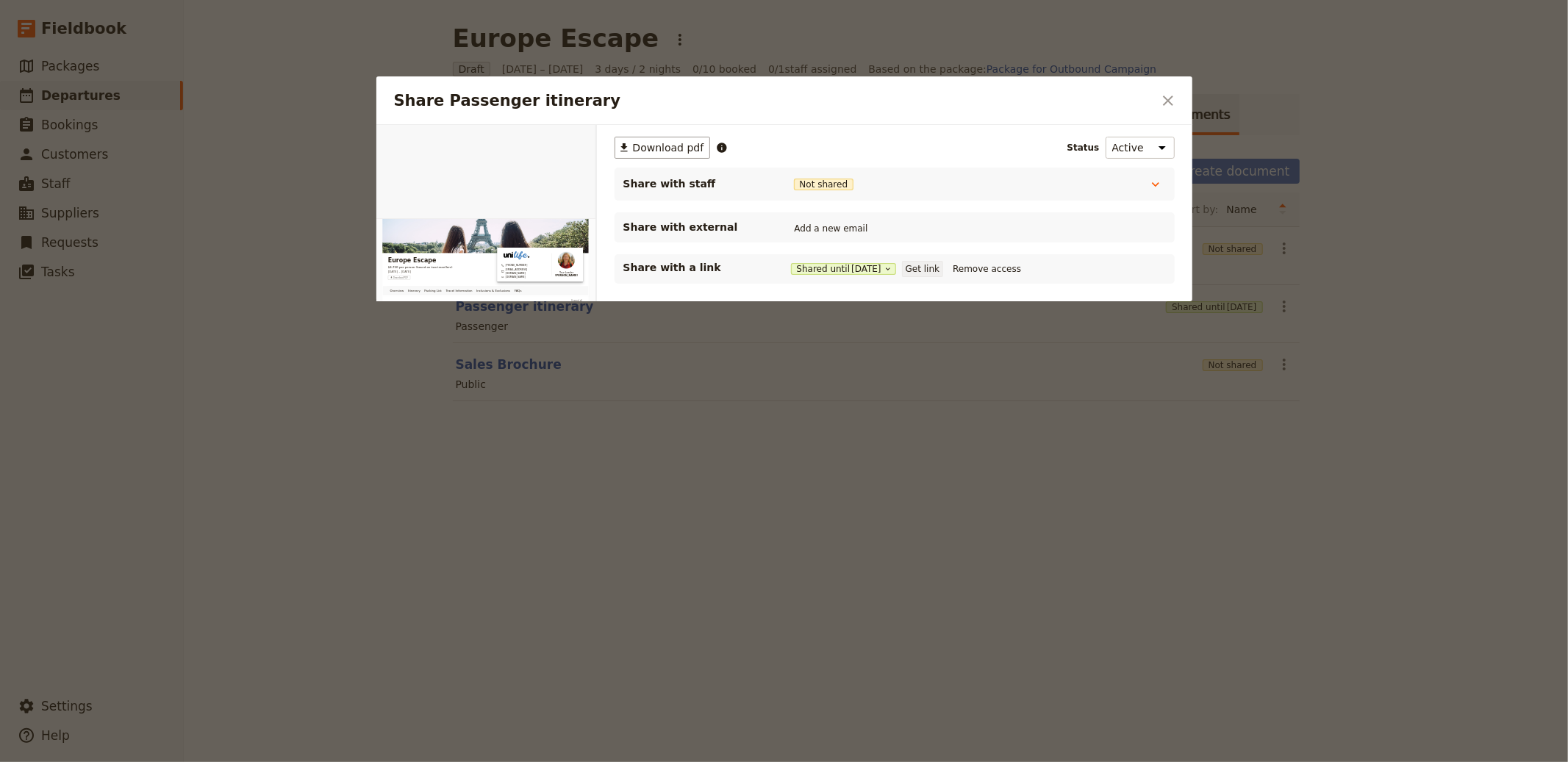
click at [919, 266] on button "Get link" at bounding box center [923, 269] width 42 height 16
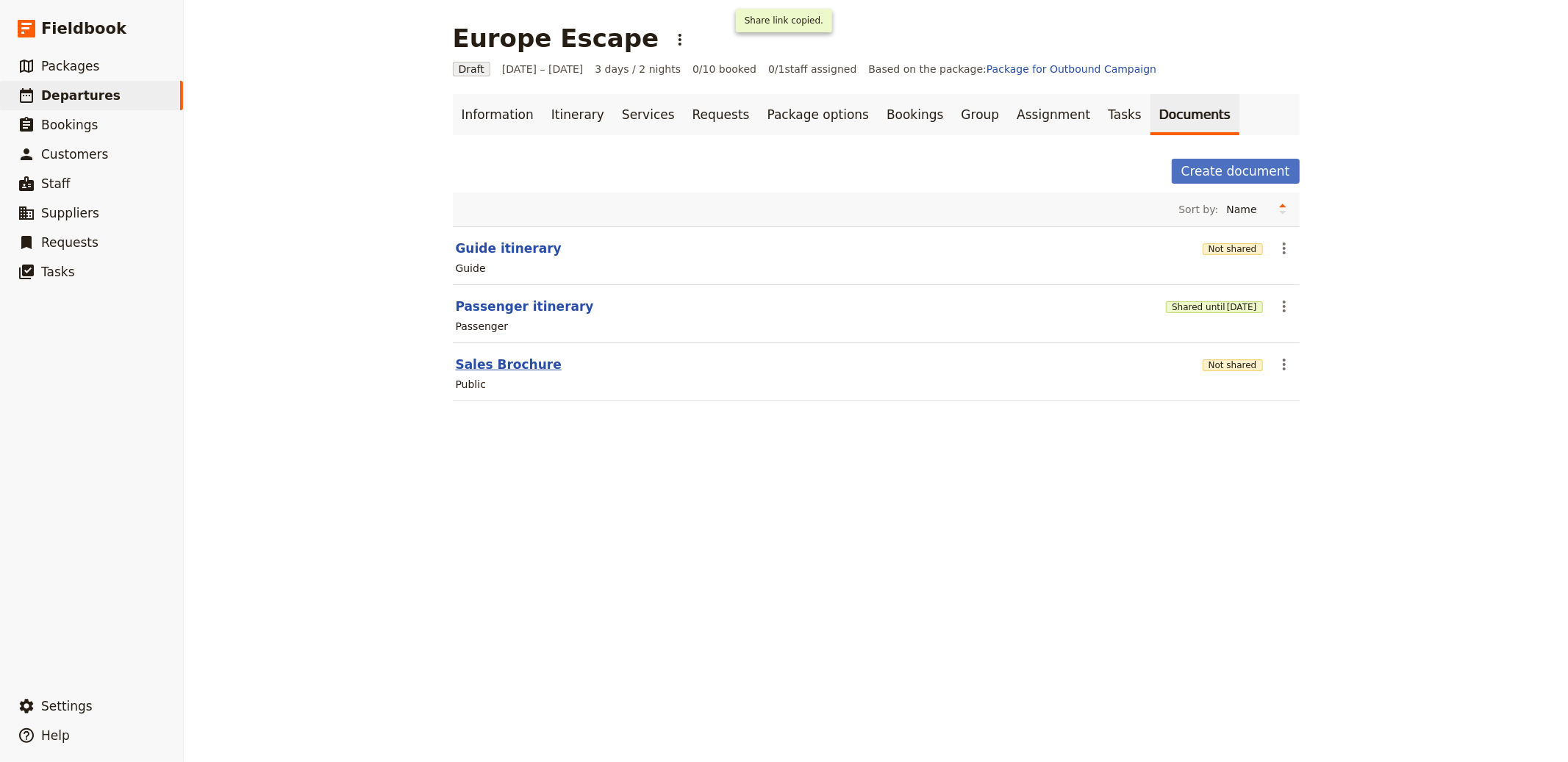
click at [499, 367] on button "Sales Brochure" at bounding box center [509, 365] width 106 height 18
select select "DEFAULT"
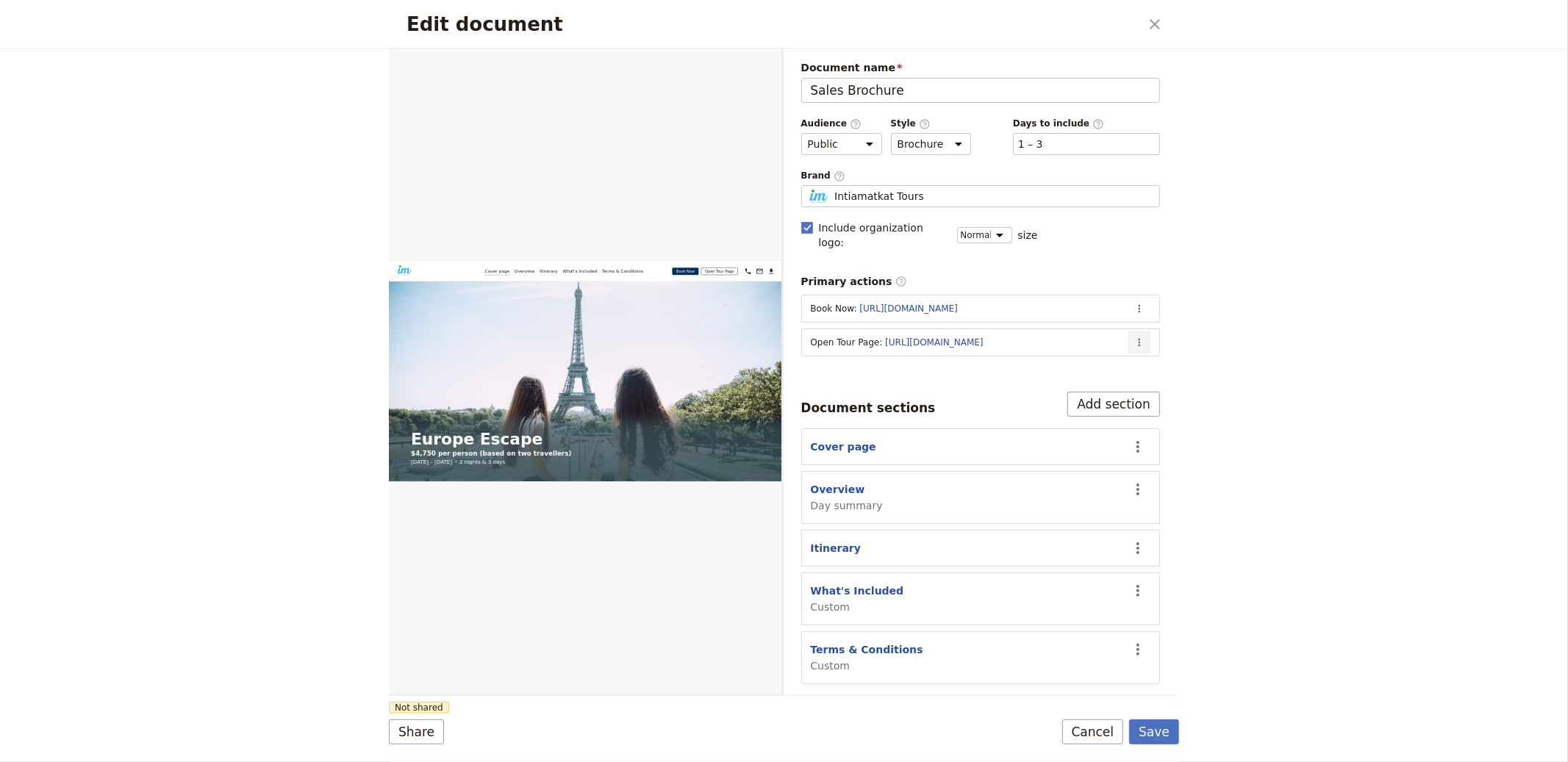
click at [1145, 332] on button "​" at bounding box center [1139, 342] width 22 height 22
click at [1097, 361] on span "Edit action" at bounding box center [1082, 360] width 119 height 15
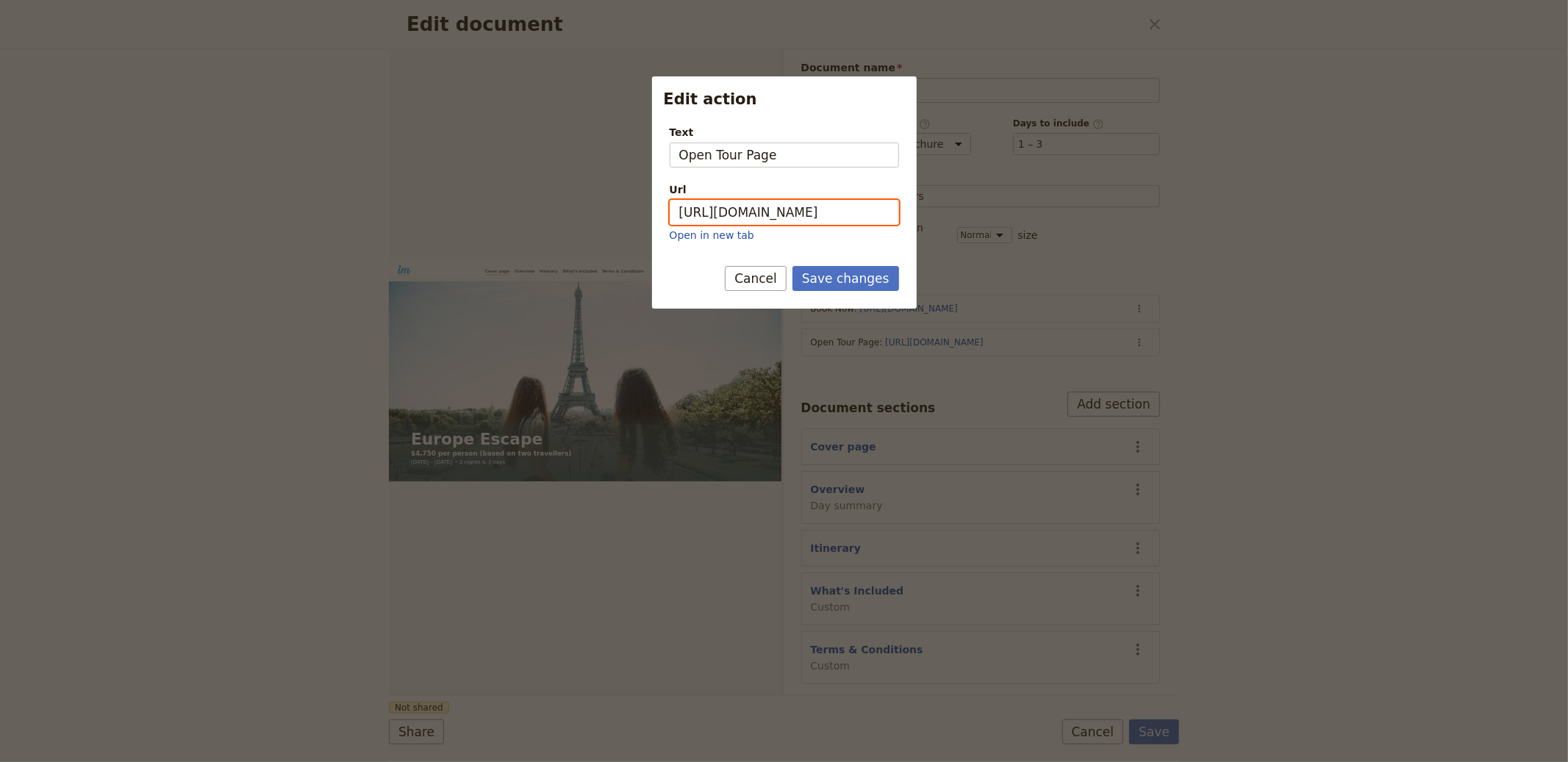
click at [833, 214] on input "[URL][DOMAIN_NAME]" at bounding box center [785, 212] width 230 height 25
paste input "lLg00-NDhoZn8-7rKK6G5"
type input "https://trips.fieldbook.com/d/lLg00-NDhoZn8-7rKK6G5"
click at [839, 282] on button "Save changes" at bounding box center [846, 278] width 107 height 25
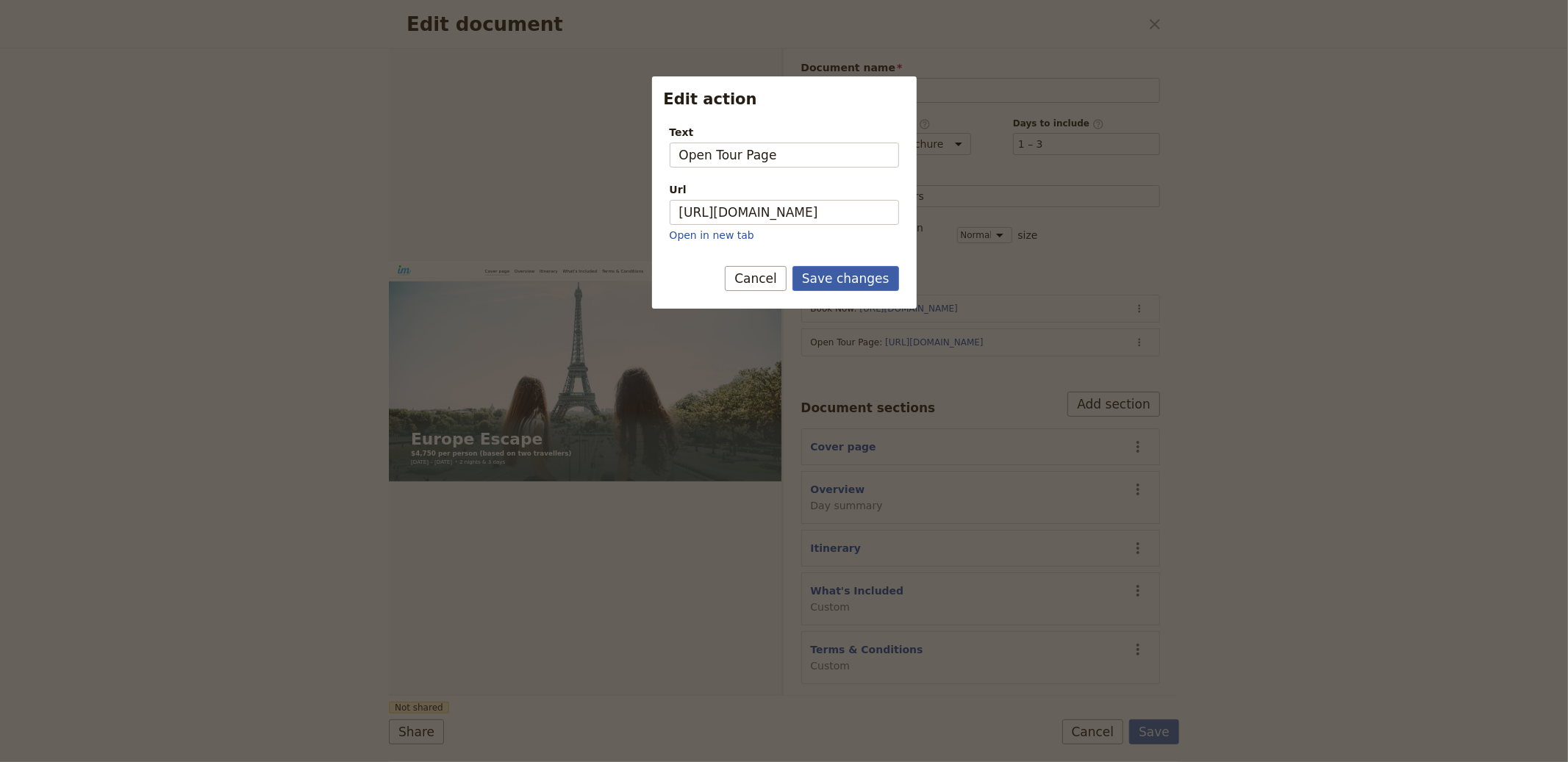
scroll to position [0, 0]
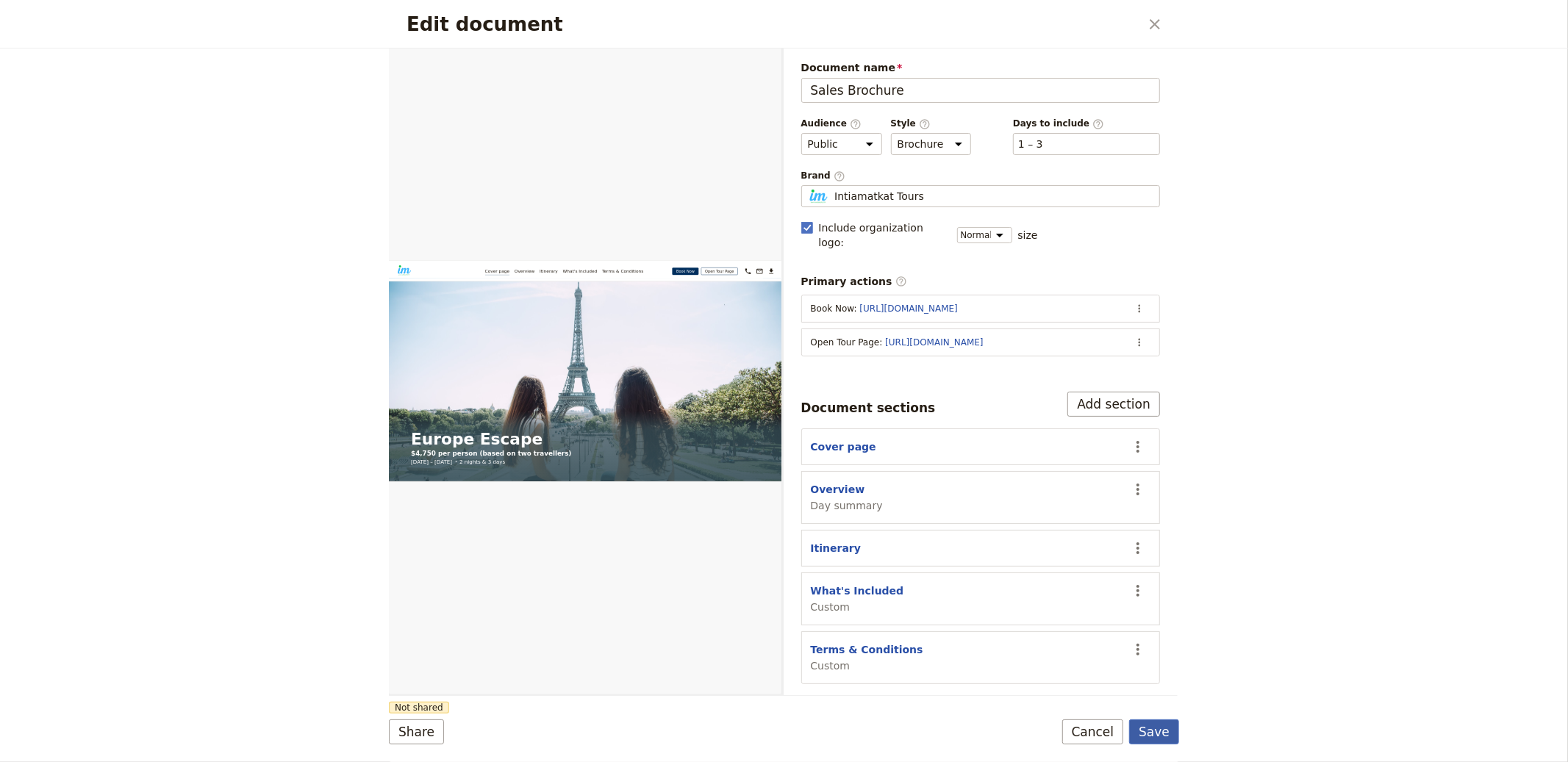
click at [1166, 736] on button "Save" at bounding box center [1154, 731] width 50 height 25
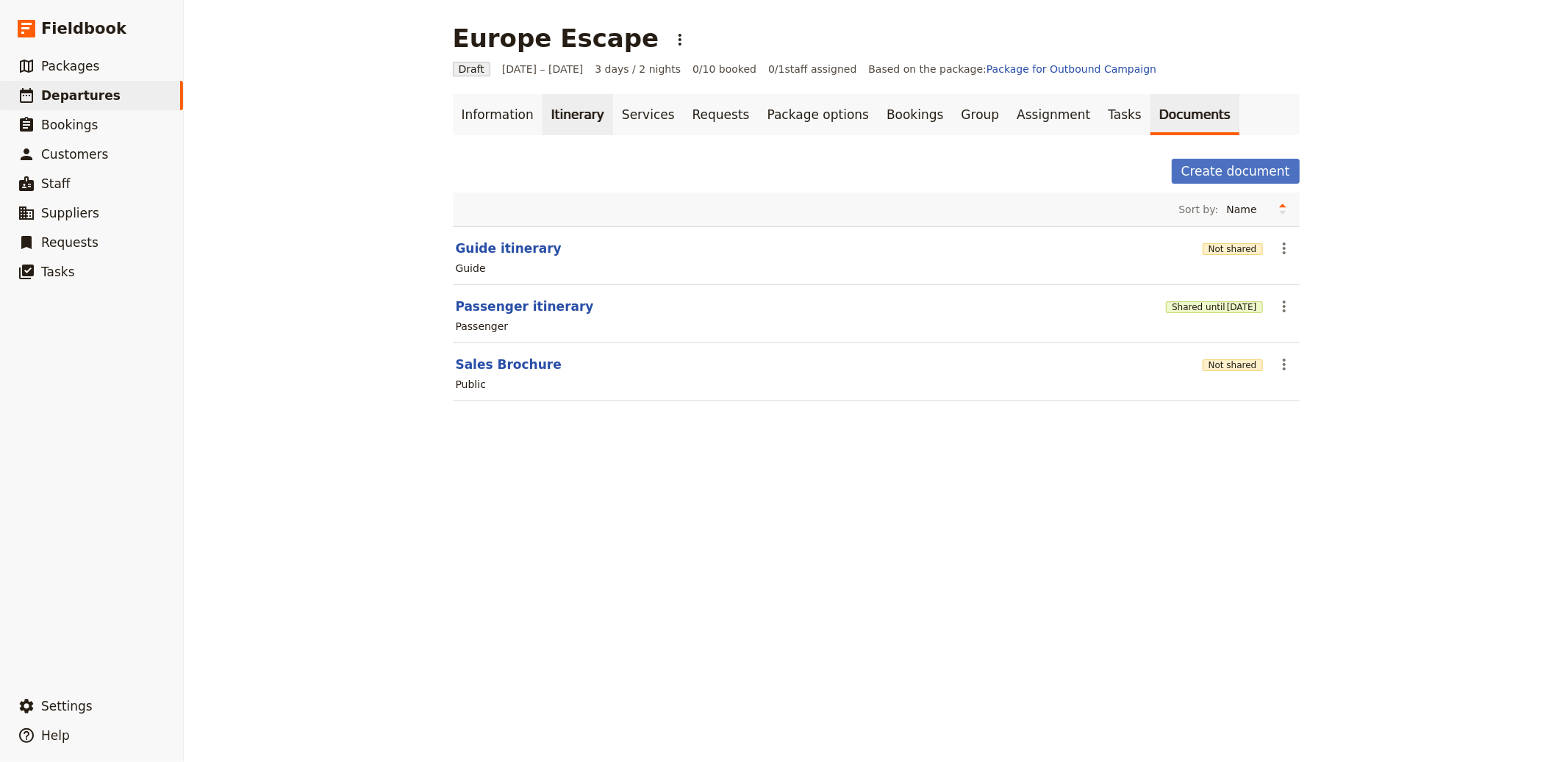
click at [547, 109] on link "Itinerary" at bounding box center [577, 115] width 70 height 42
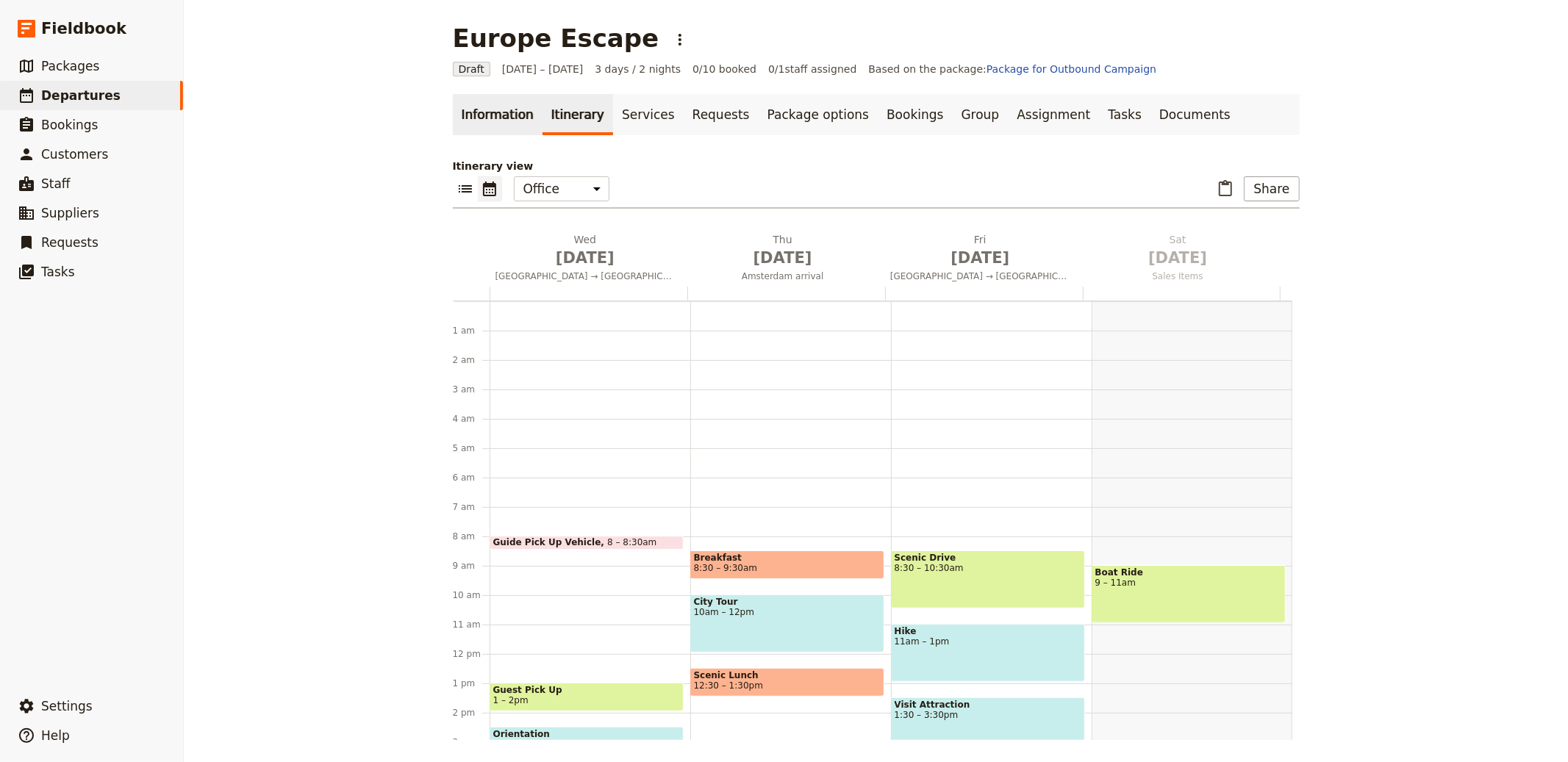
scroll to position [191, 0]
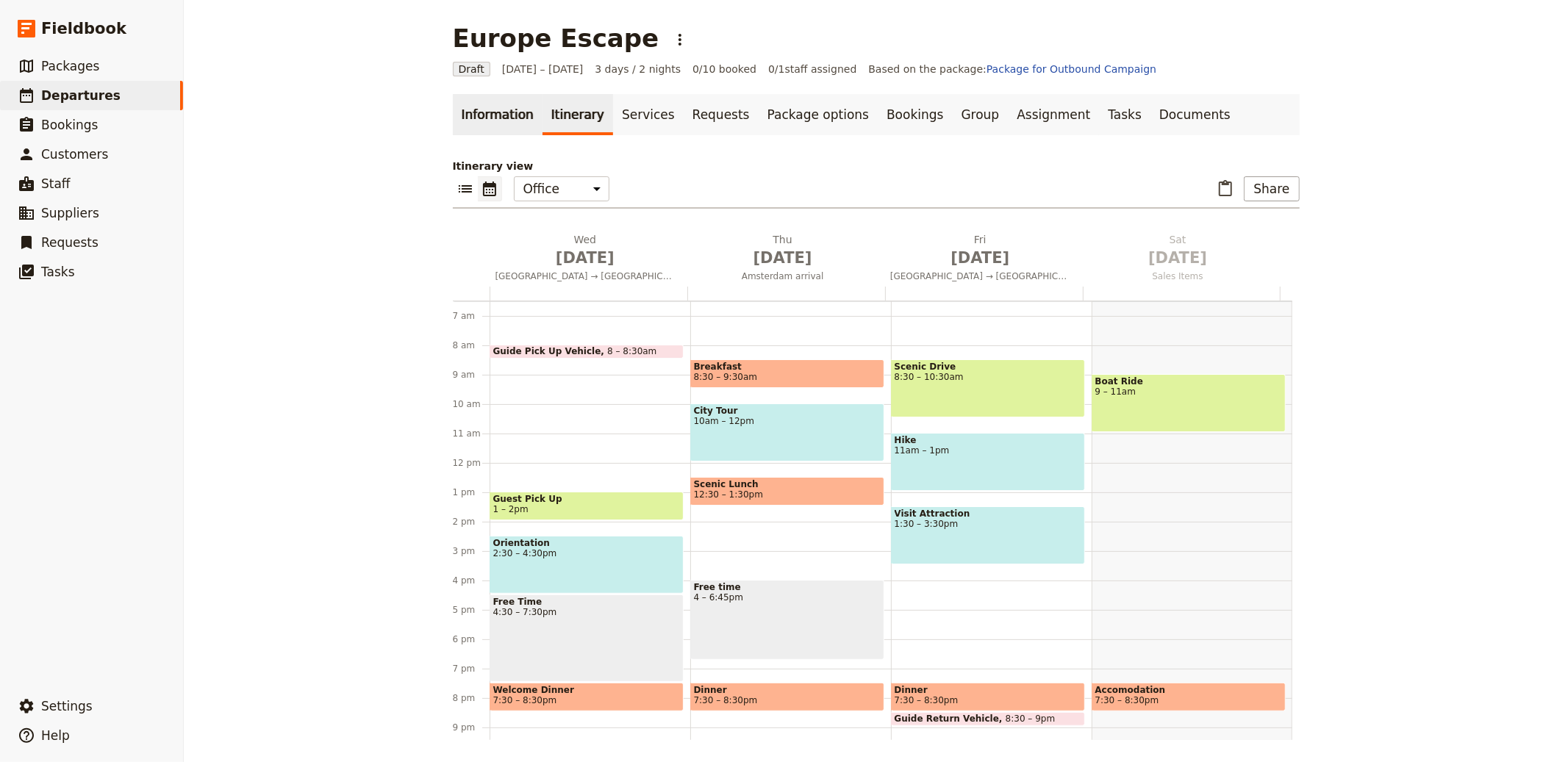
click at [466, 117] on link "Information" at bounding box center [498, 115] width 90 height 42
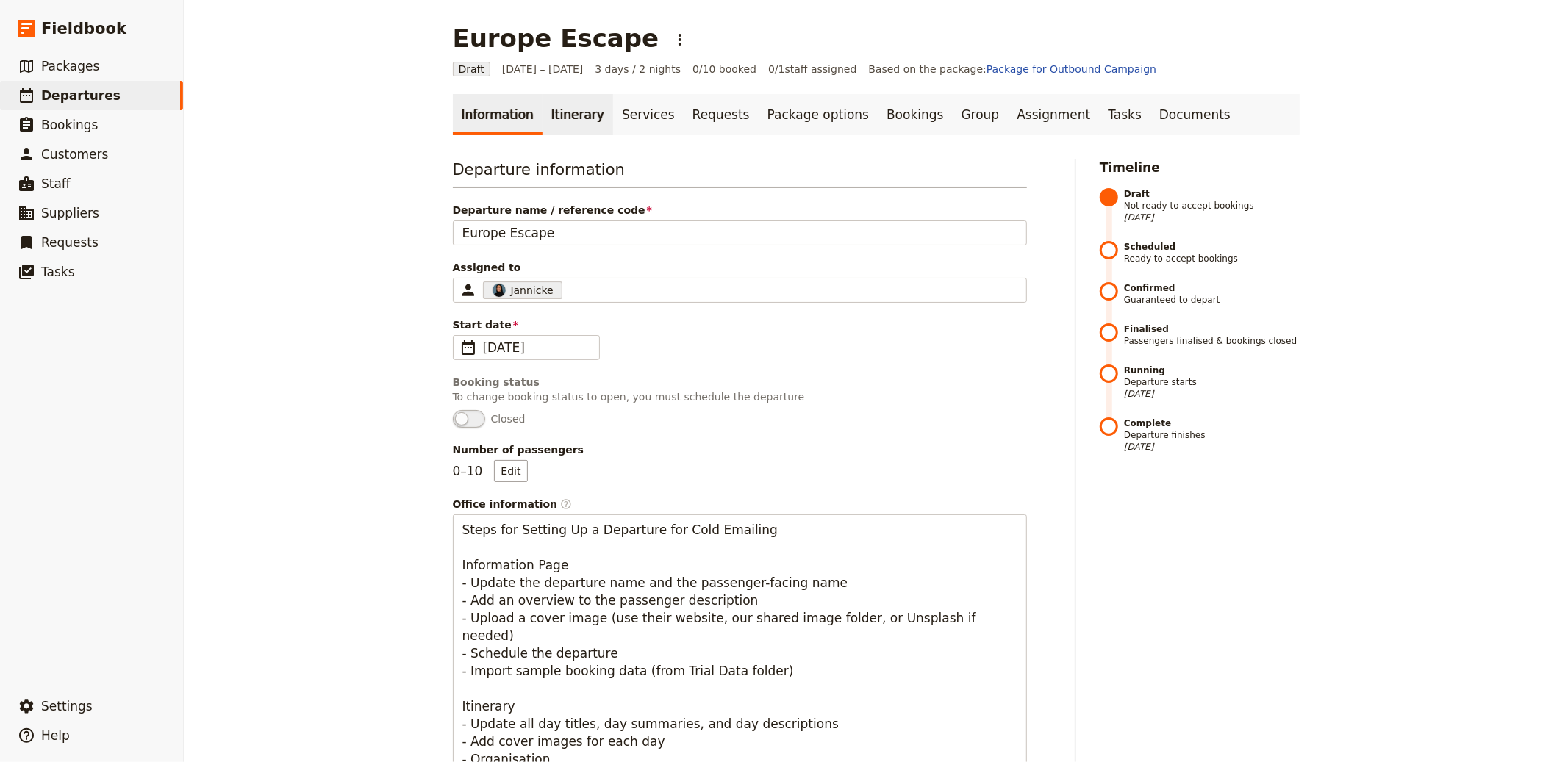
click at [570, 113] on link "Itinerary" at bounding box center [577, 115] width 70 height 42
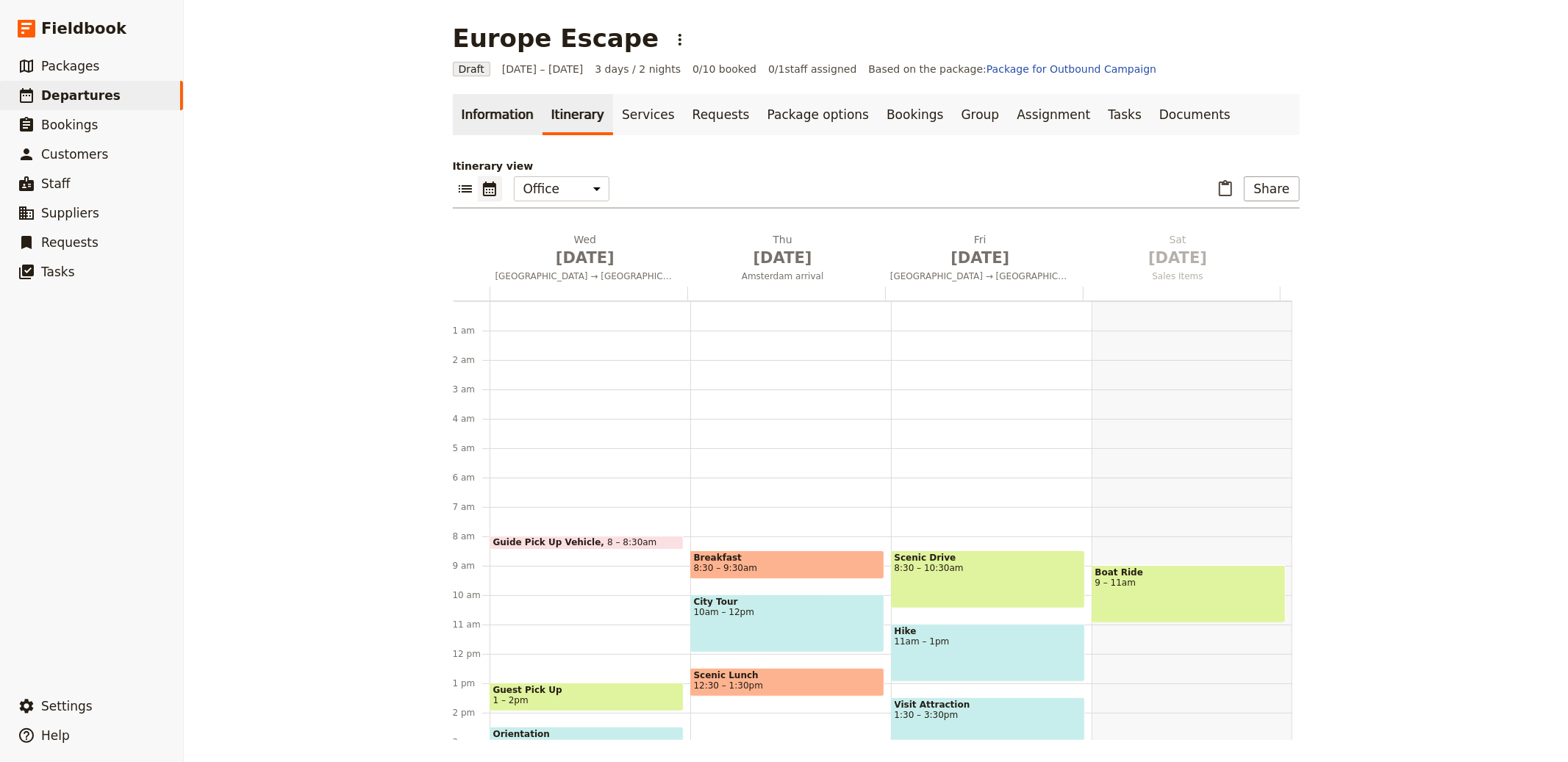
scroll to position [191, 0]
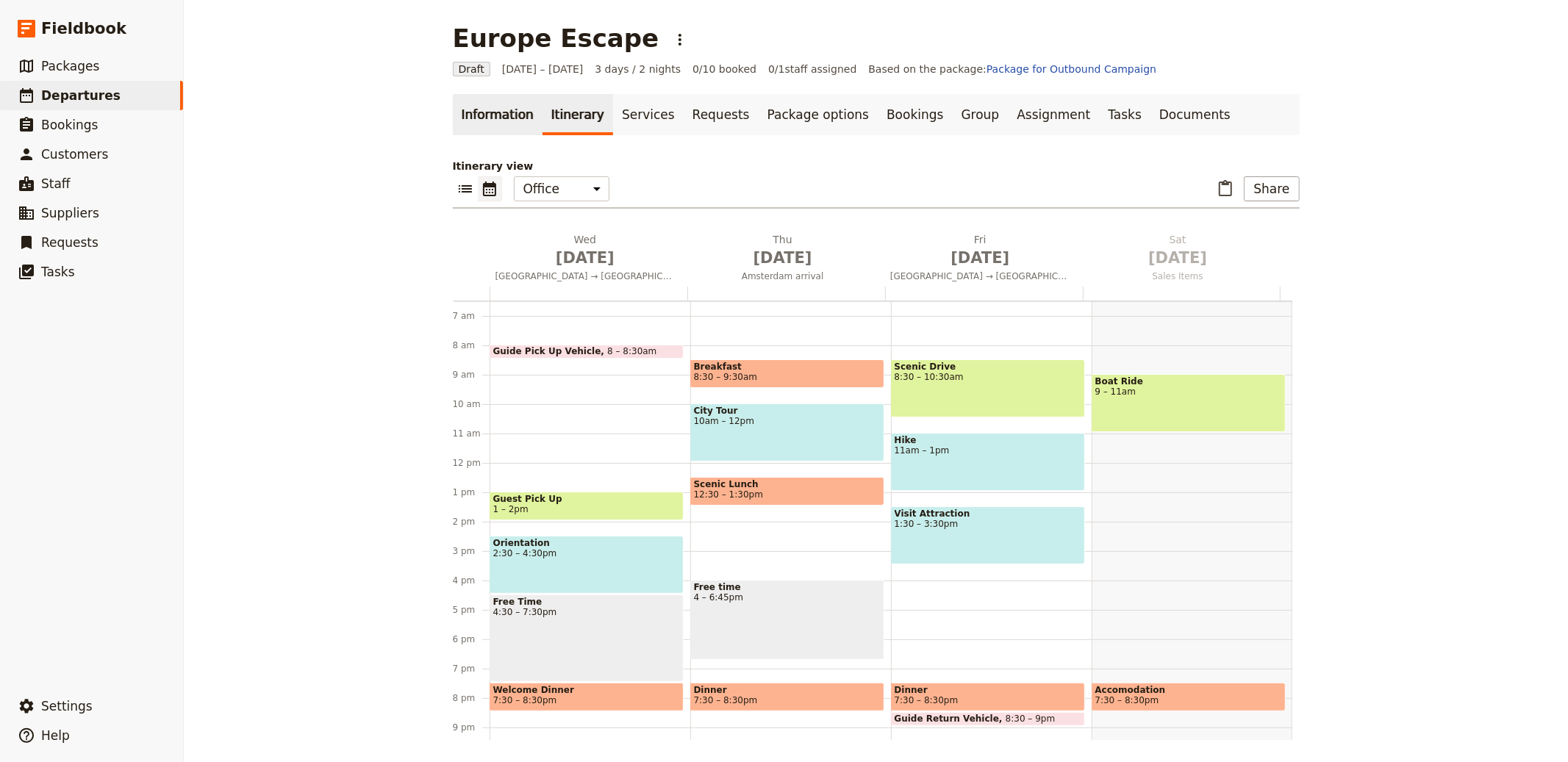
click at [459, 104] on link "Information" at bounding box center [498, 115] width 90 height 42
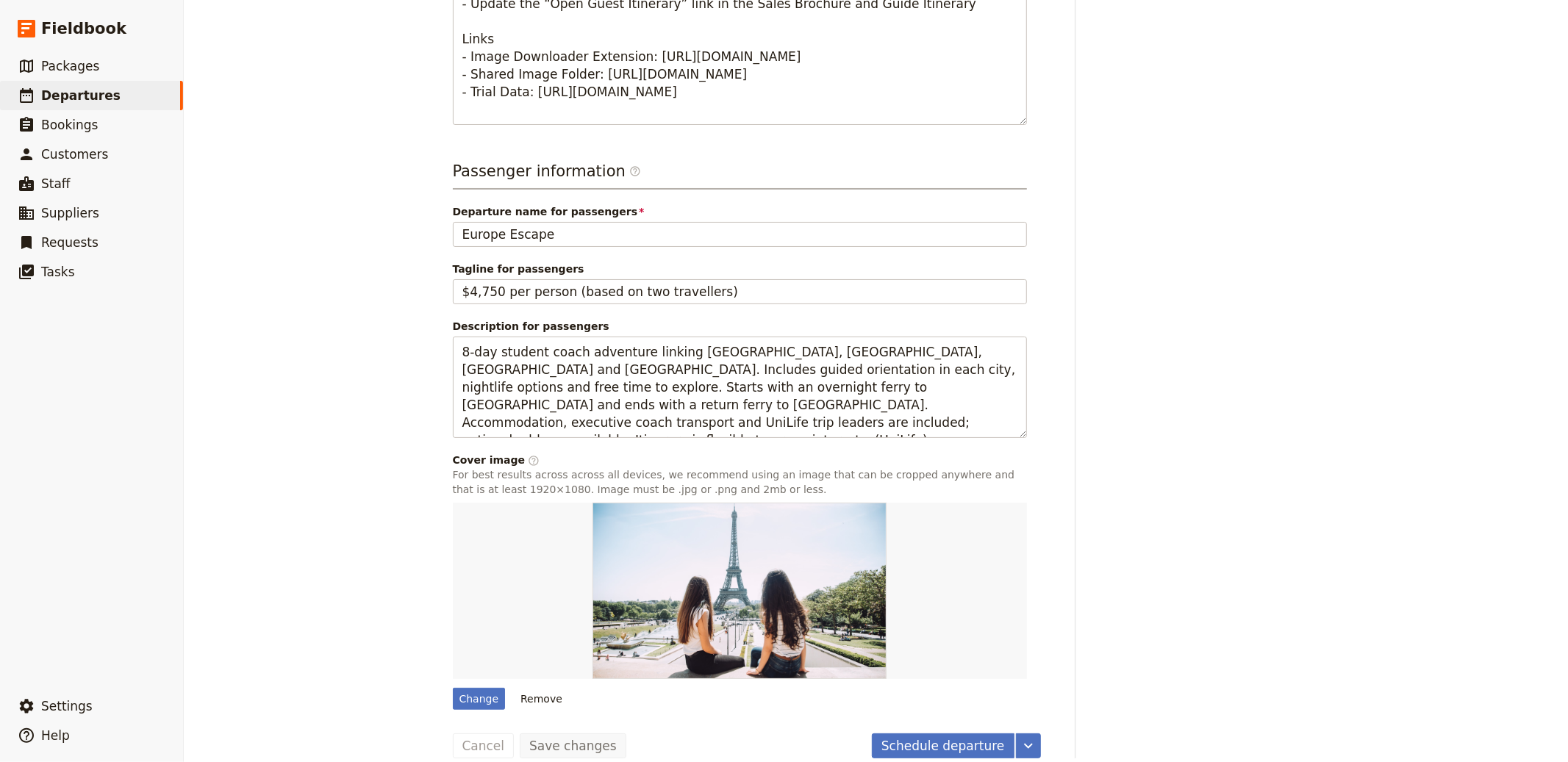
scroll to position [863, 0]
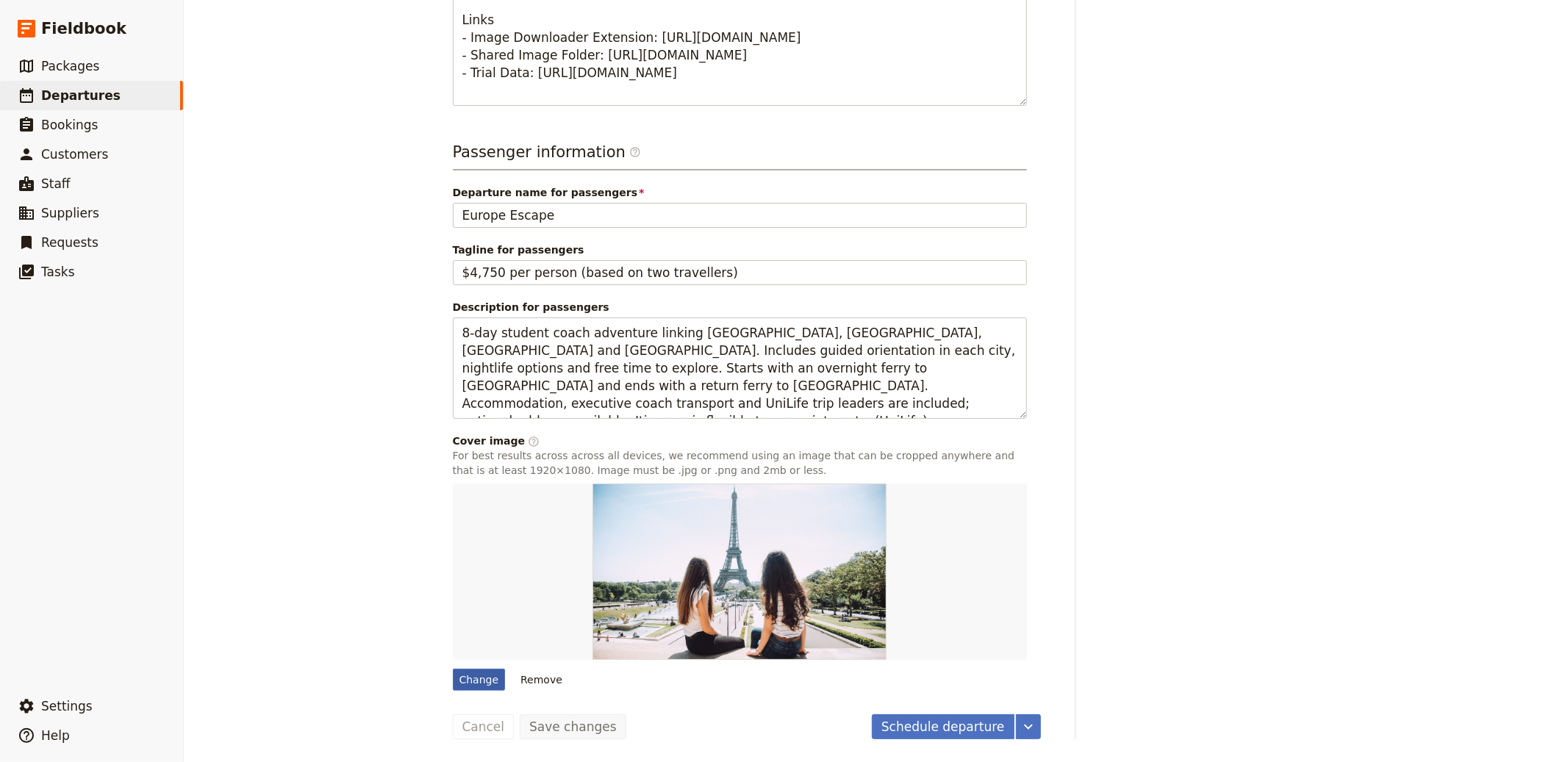
click at [464, 669] on div "Change" at bounding box center [479, 680] width 52 height 22
click at [453, 669] on input "Change" at bounding box center [452, 668] width 1 height 1
type input "C:\fakepath\samuel-ferrara-uNvgvo2cs7k-unsplash.jpg"
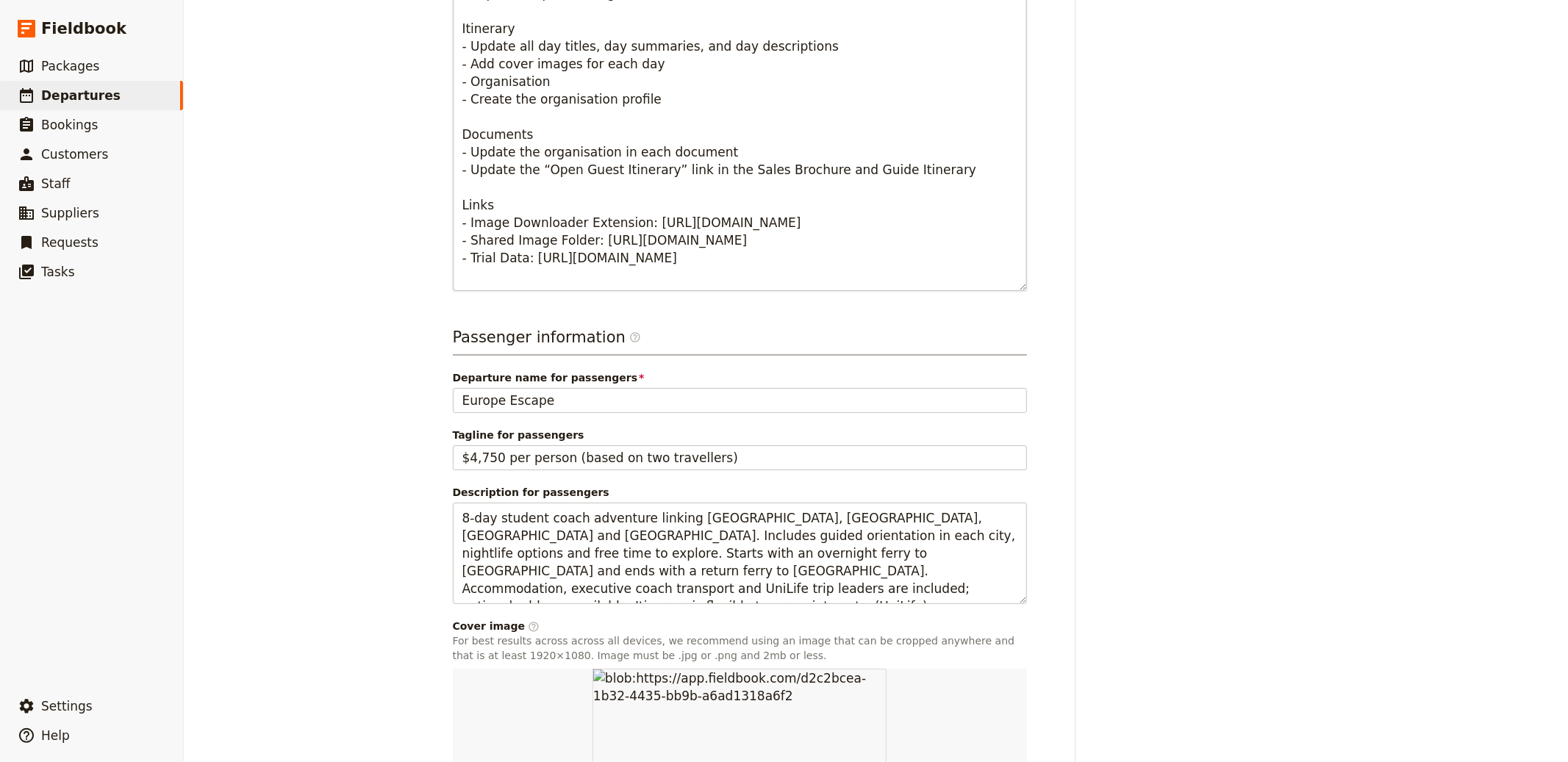
scroll to position [0, 0]
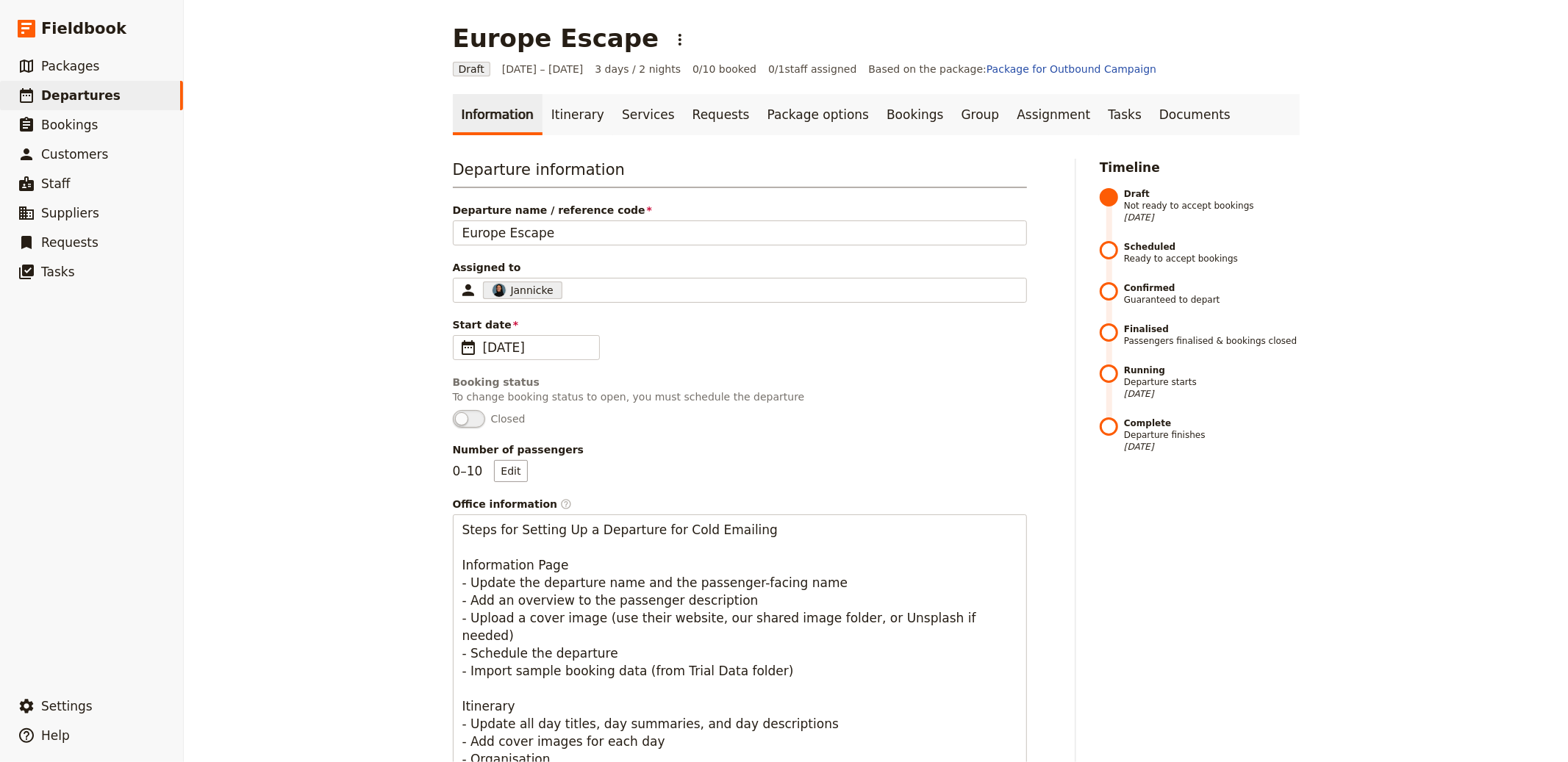
click at [559, 116] on link "Itinerary" at bounding box center [577, 115] width 70 height 42
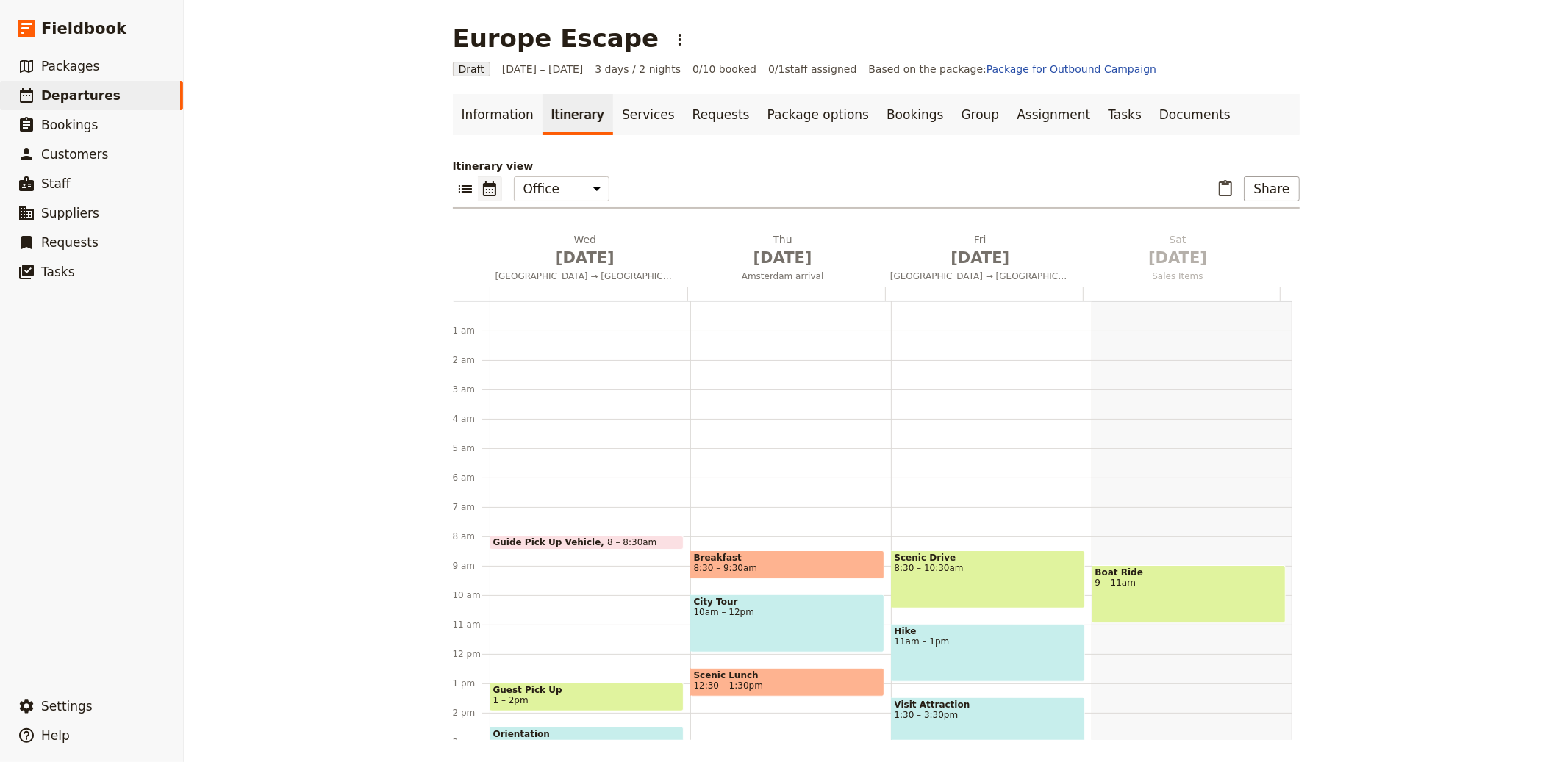
scroll to position [191, 0]
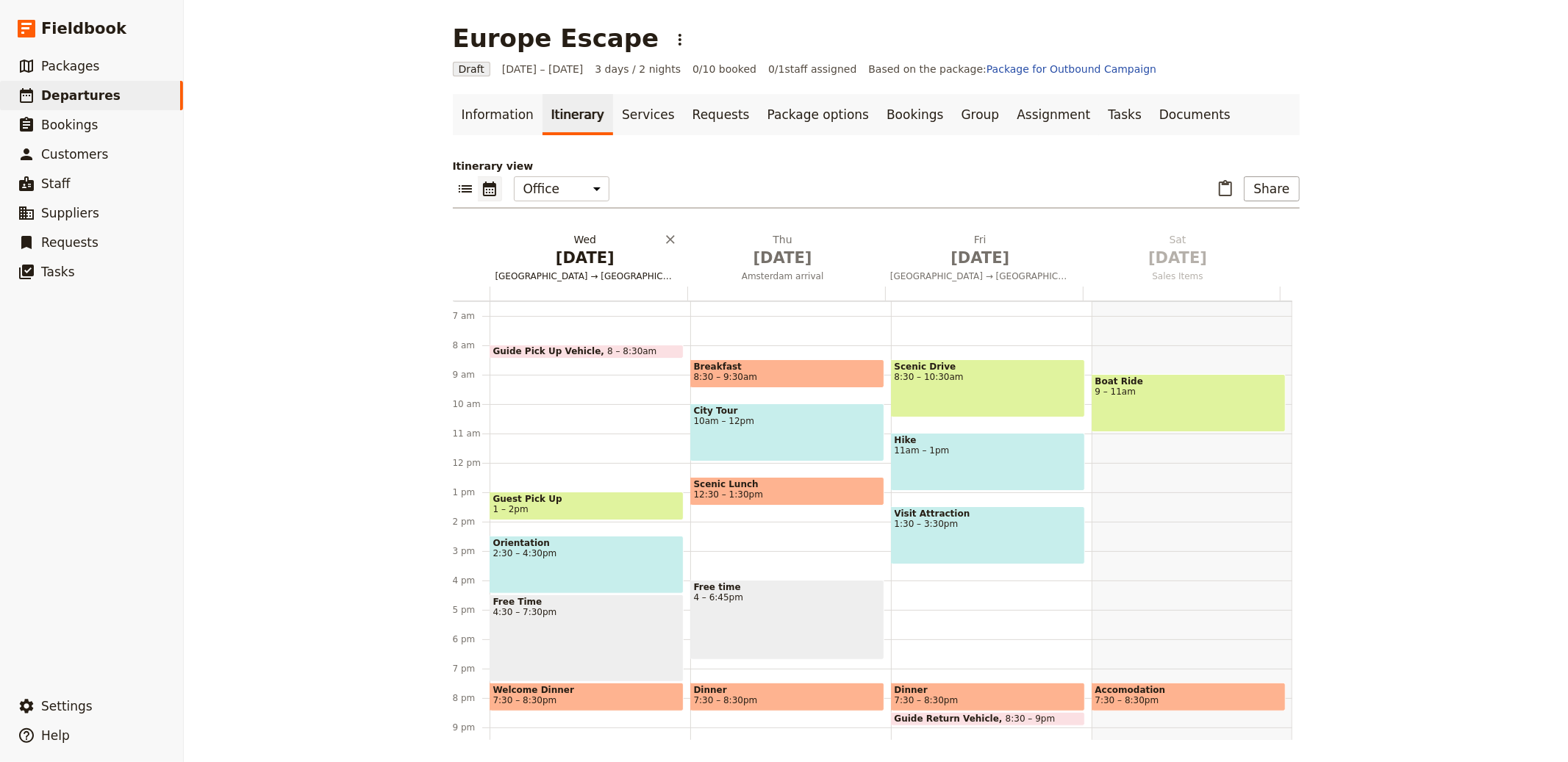
click at [552, 270] on span "Rome → Venice" at bounding box center [586, 276] width 192 height 12
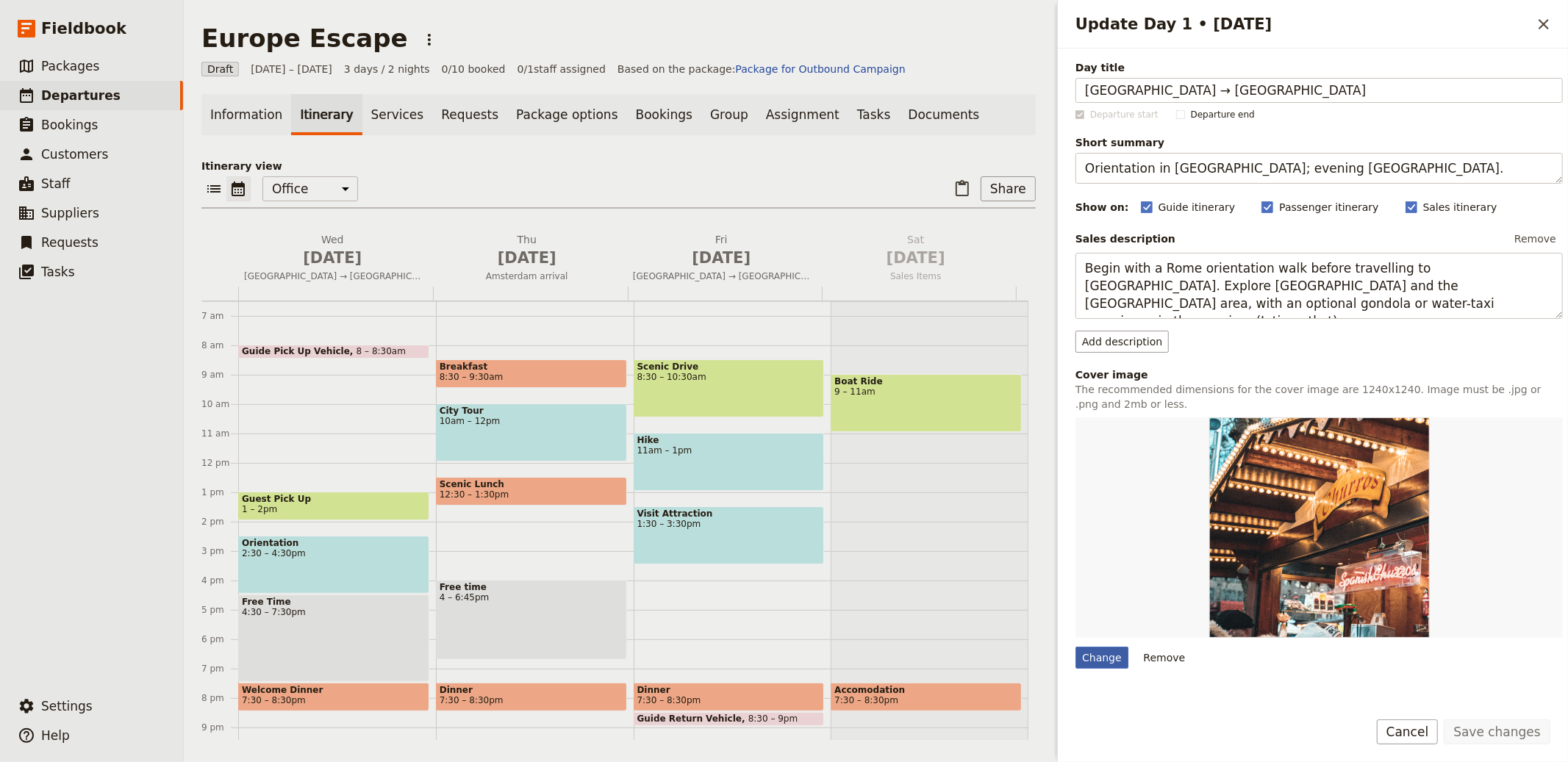
click at [1097, 662] on div "Change" at bounding box center [1102, 658] width 52 height 22
click at [1076, 647] on input "Change" at bounding box center [1075, 646] width 1 height 1
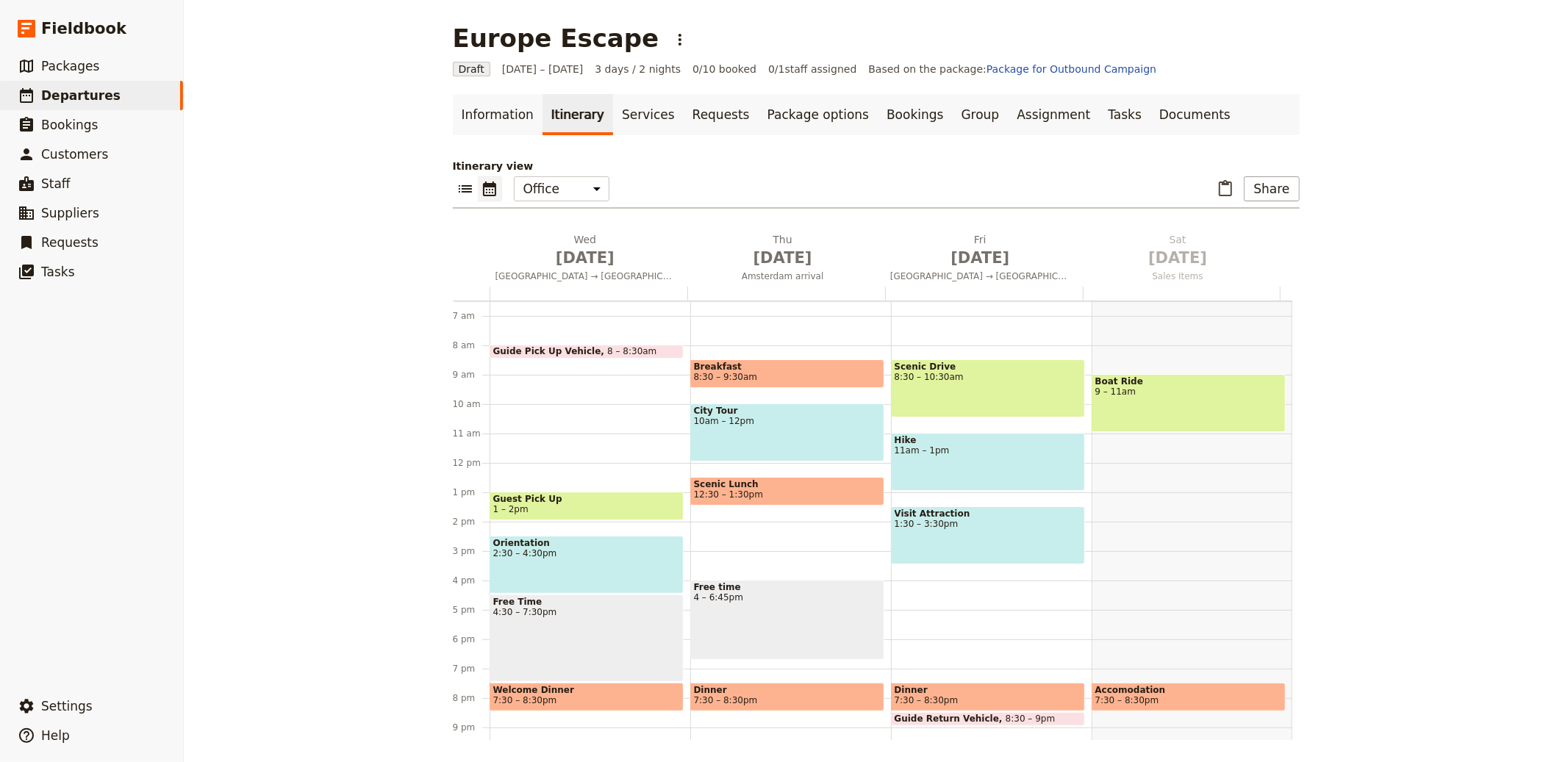
click at [575, 229] on div "Itinerary view ​ ​ Office Guide Passenger Sales ​ Share Wed Oct 1 Rome → Venice…" at bounding box center [877, 449] width 847 height 582
click at [542, 247] on span "[DATE]" at bounding box center [586, 258] width 180 height 22
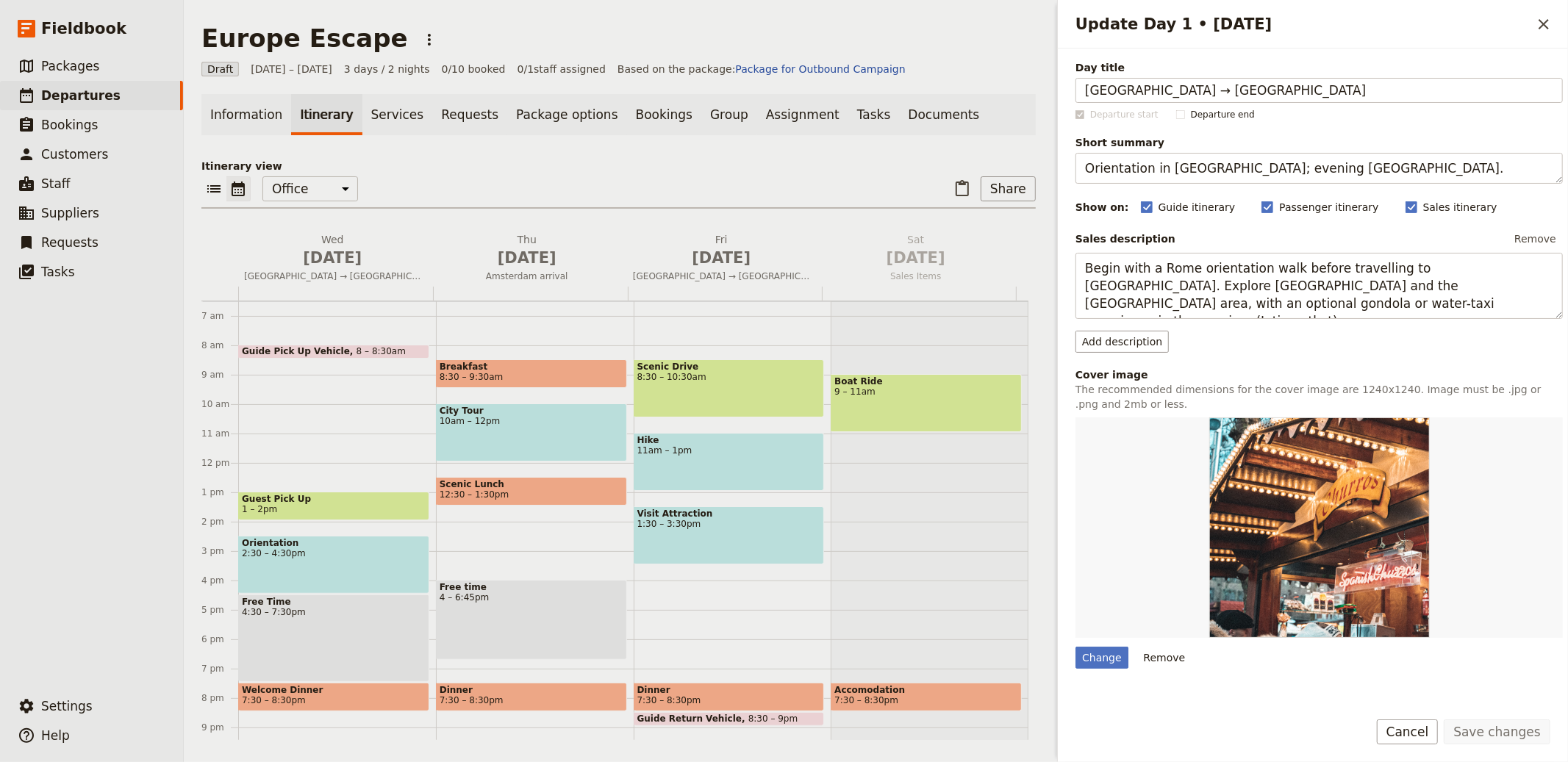
click at [1120, 670] on div "Day title Rome → Venice Departure start Departure end Short summary Orientation…" at bounding box center [1320, 473] width 487 height 826
click at [1097, 667] on div "Change" at bounding box center [1102, 658] width 52 height 22
click at [1076, 647] on input "Change" at bounding box center [1075, 646] width 1 height 1
type input "C:\fakepath\IT - Rome.jpg"
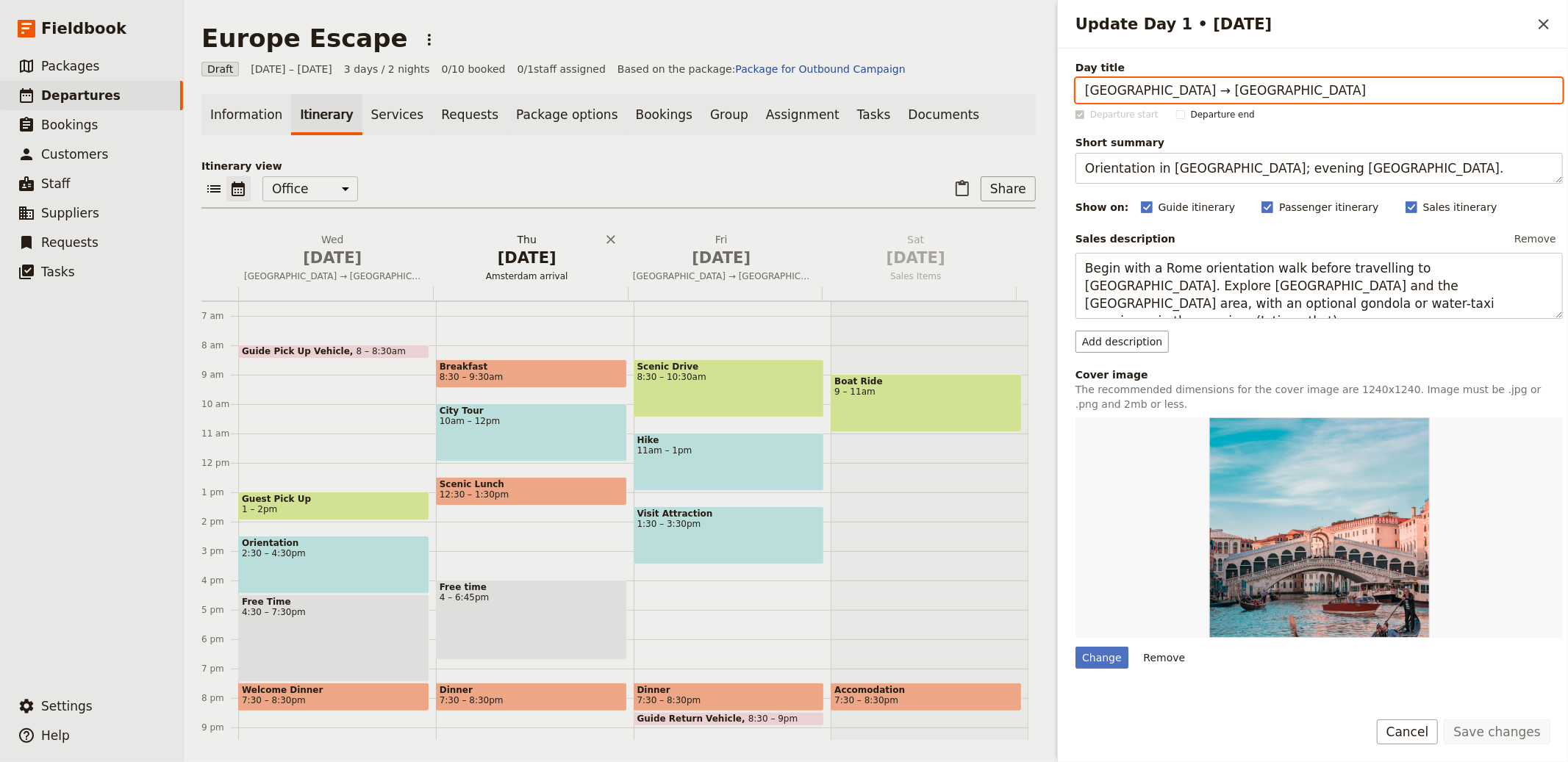
click at [536, 267] on span "[DATE]" at bounding box center [527, 258] width 177 height 22
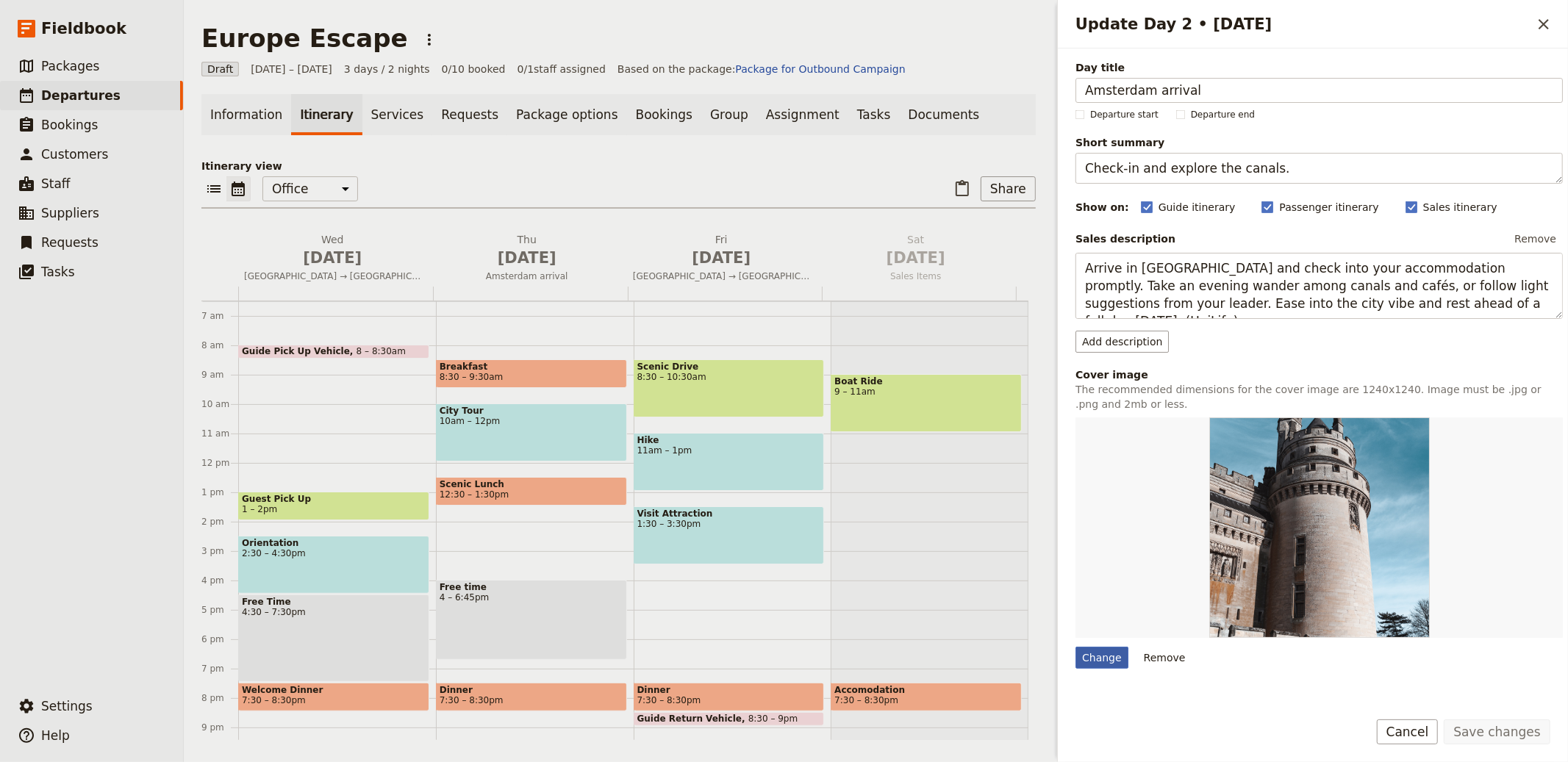
click at [1104, 658] on div "Change" at bounding box center [1102, 658] width 52 height 22
click at [1076, 647] on input "Change" at bounding box center [1075, 646] width 1 height 1
type input "C:\fakepath\NE - Amsterdam.jpg"
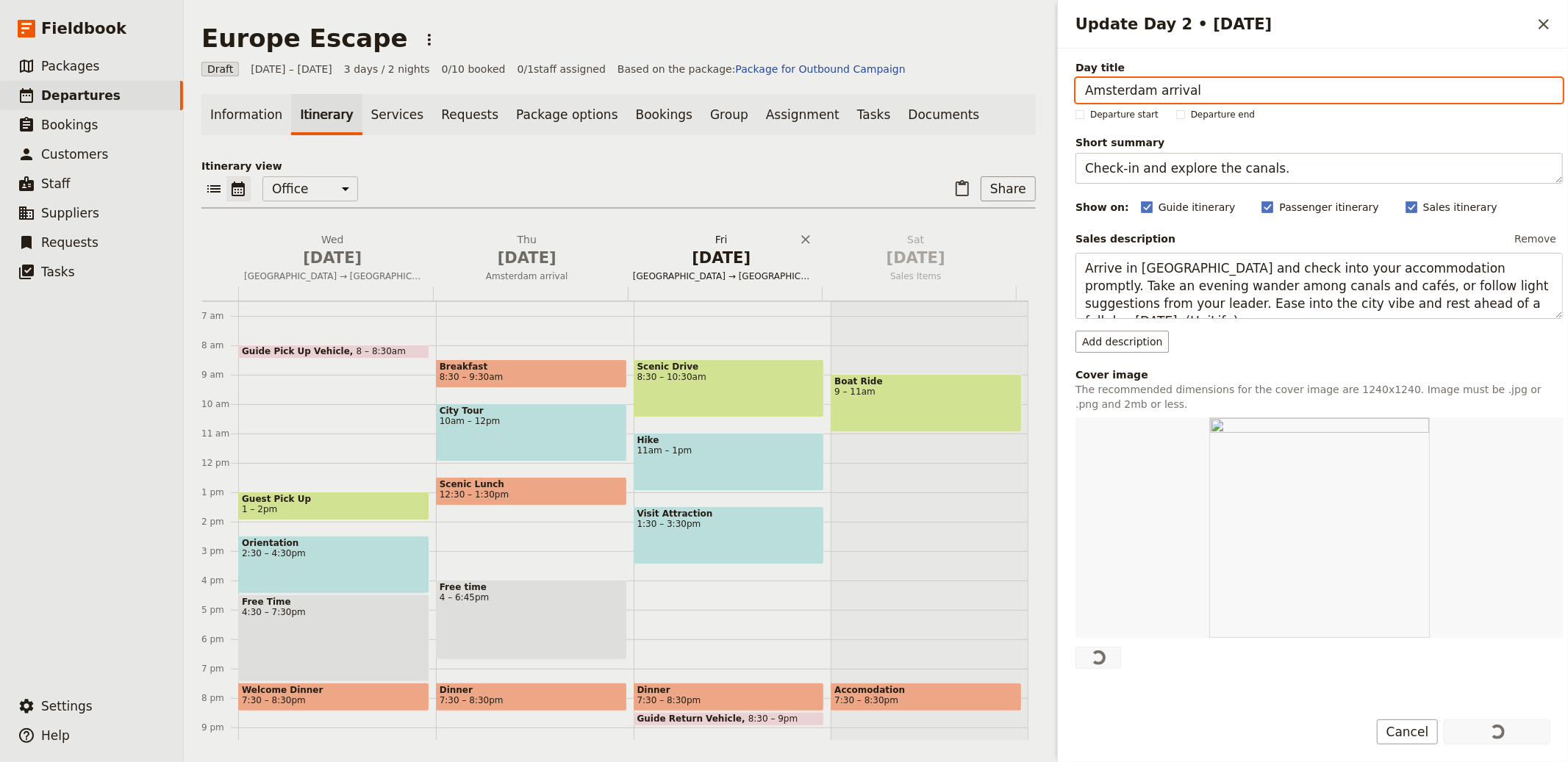
click at [688, 259] on span "[DATE]" at bounding box center [722, 258] width 177 height 22
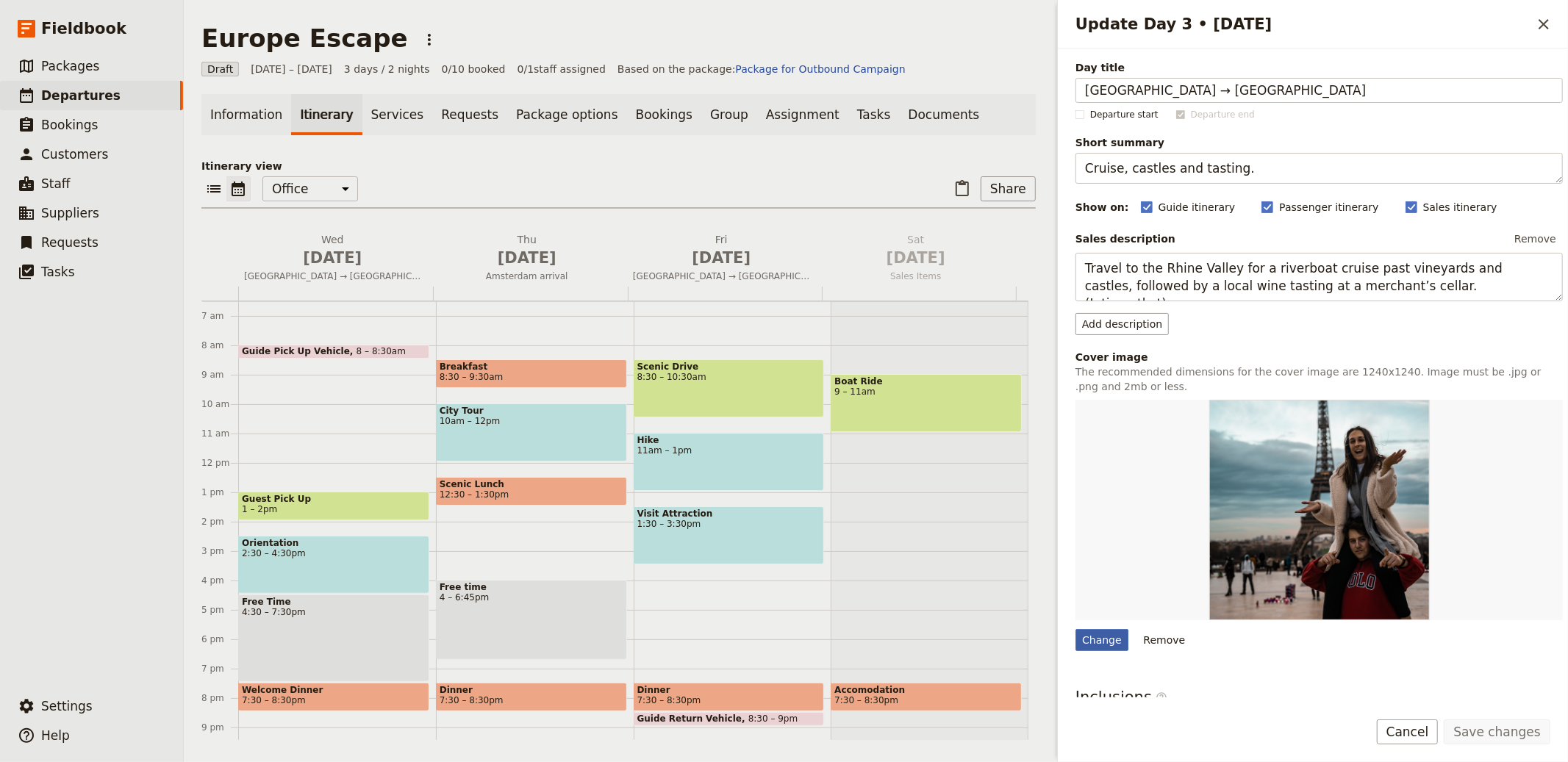
click at [1101, 639] on div "Change" at bounding box center [1102, 640] width 52 height 22
click at [1076, 629] on input "Change" at bounding box center [1075, 628] width 1 height 1
type input "C:\fakepath\GE - Berlin 2.jpg"
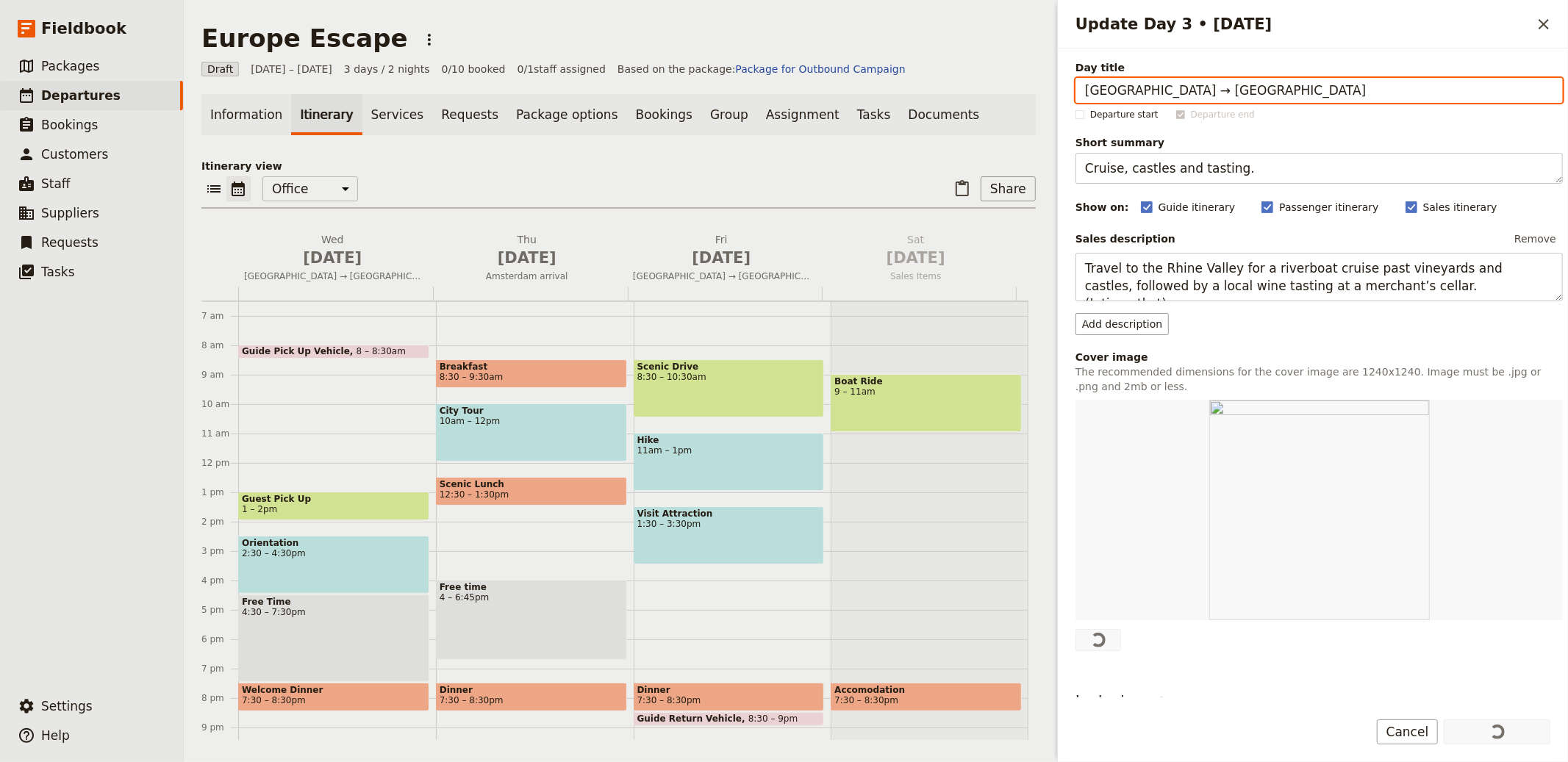
click at [527, 177] on div "​ ​ Office Guide Passenger Sales ​ Share" at bounding box center [619, 192] width 834 height 33
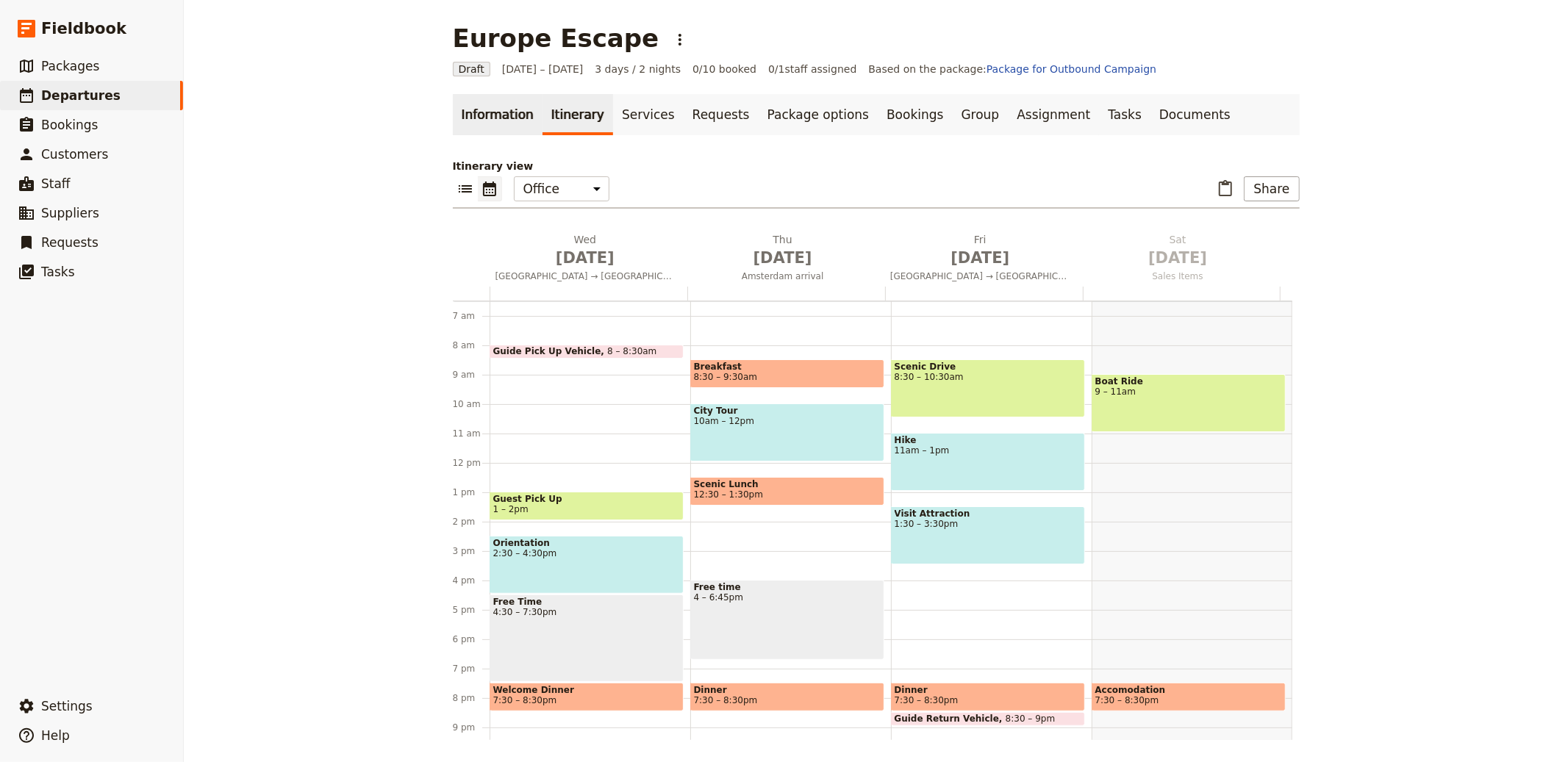
click at [243, 123] on div "Europe Escape ​ Draft 1 – 3 Oct 2025 3 days / 2 nights 0/10 booked 0 / 1 staff …" at bounding box center [876, 381] width 1385 height 762
click at [472, 114] on link "Information" at bounding box center [498, 115] width 90 height 42
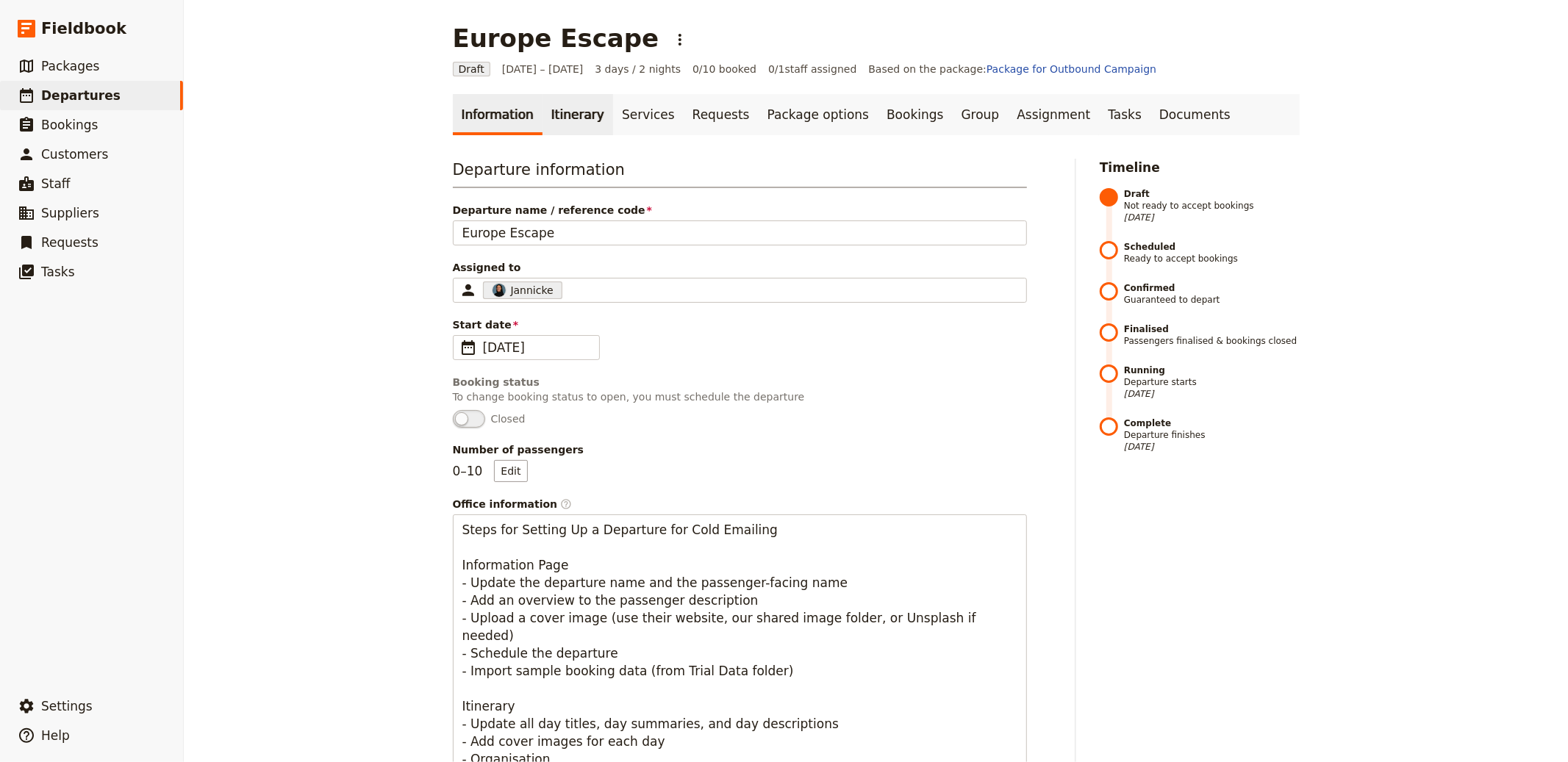
click at [552, 101] on link "Itinerary" at bounding box center [577, 115] width 70 height 42
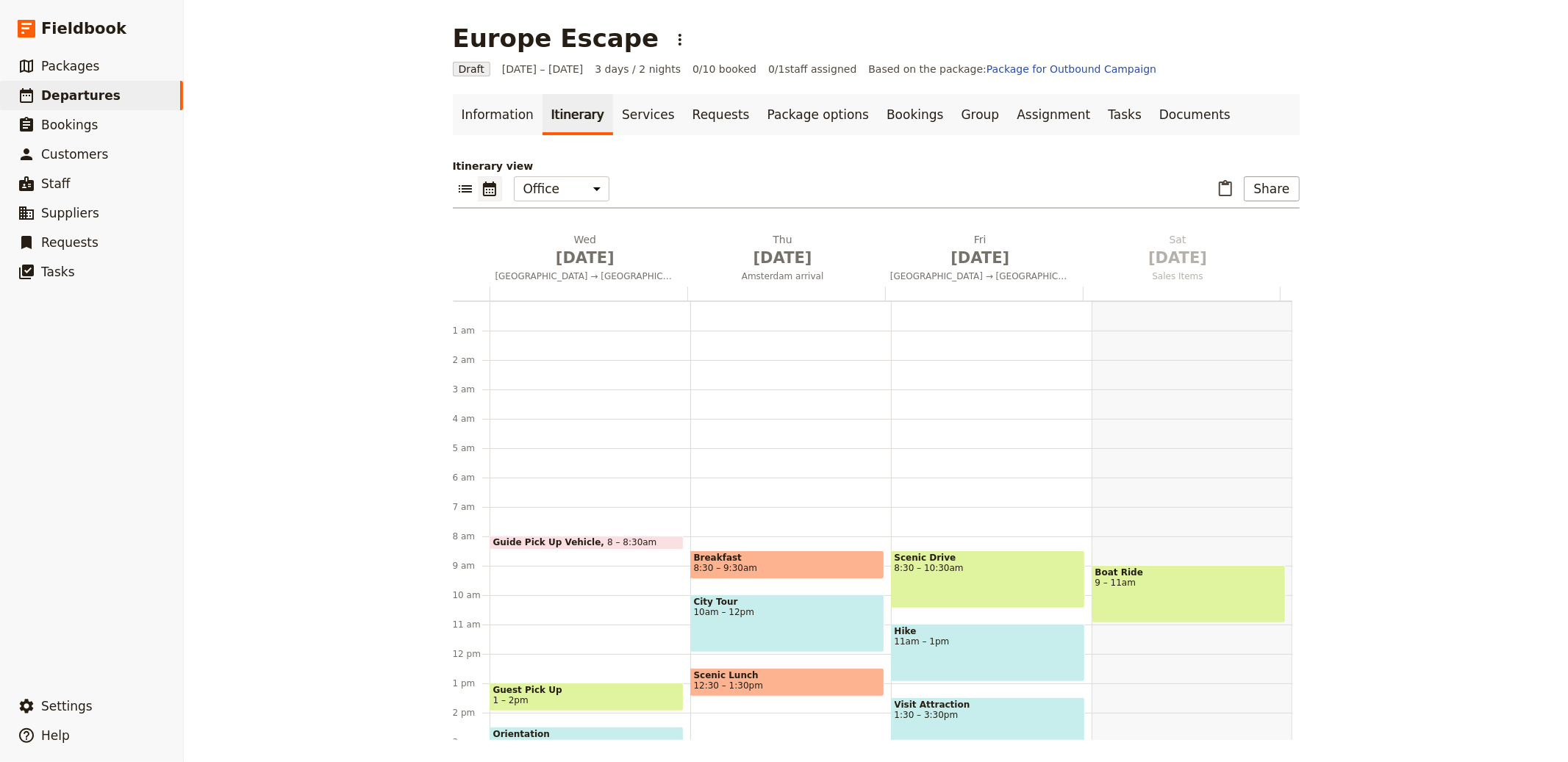
scroll to position [191, 0]
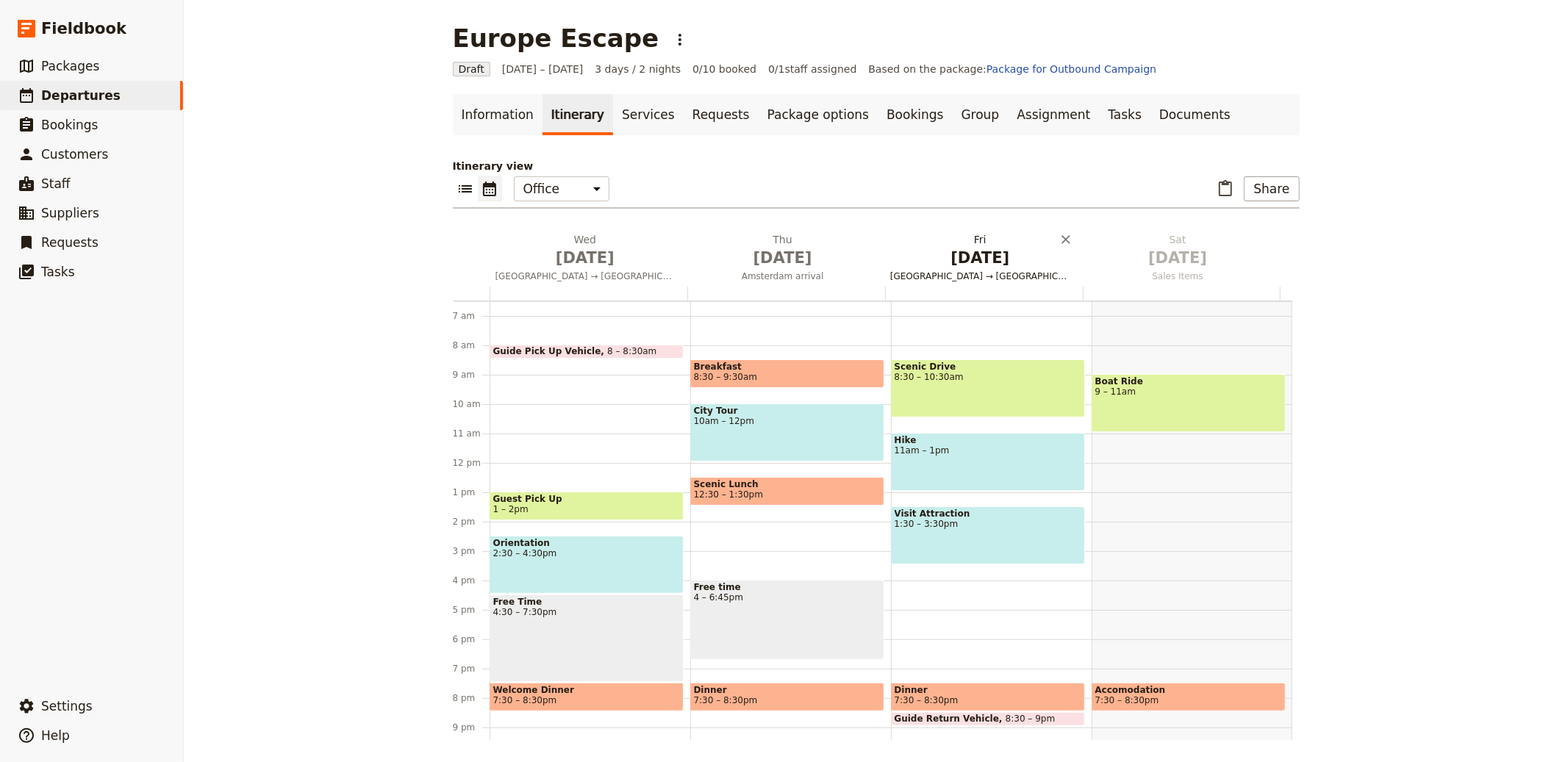
click at [994, 255] on span "[DATE]" at bounding box center [981, 258] width 180 height 22
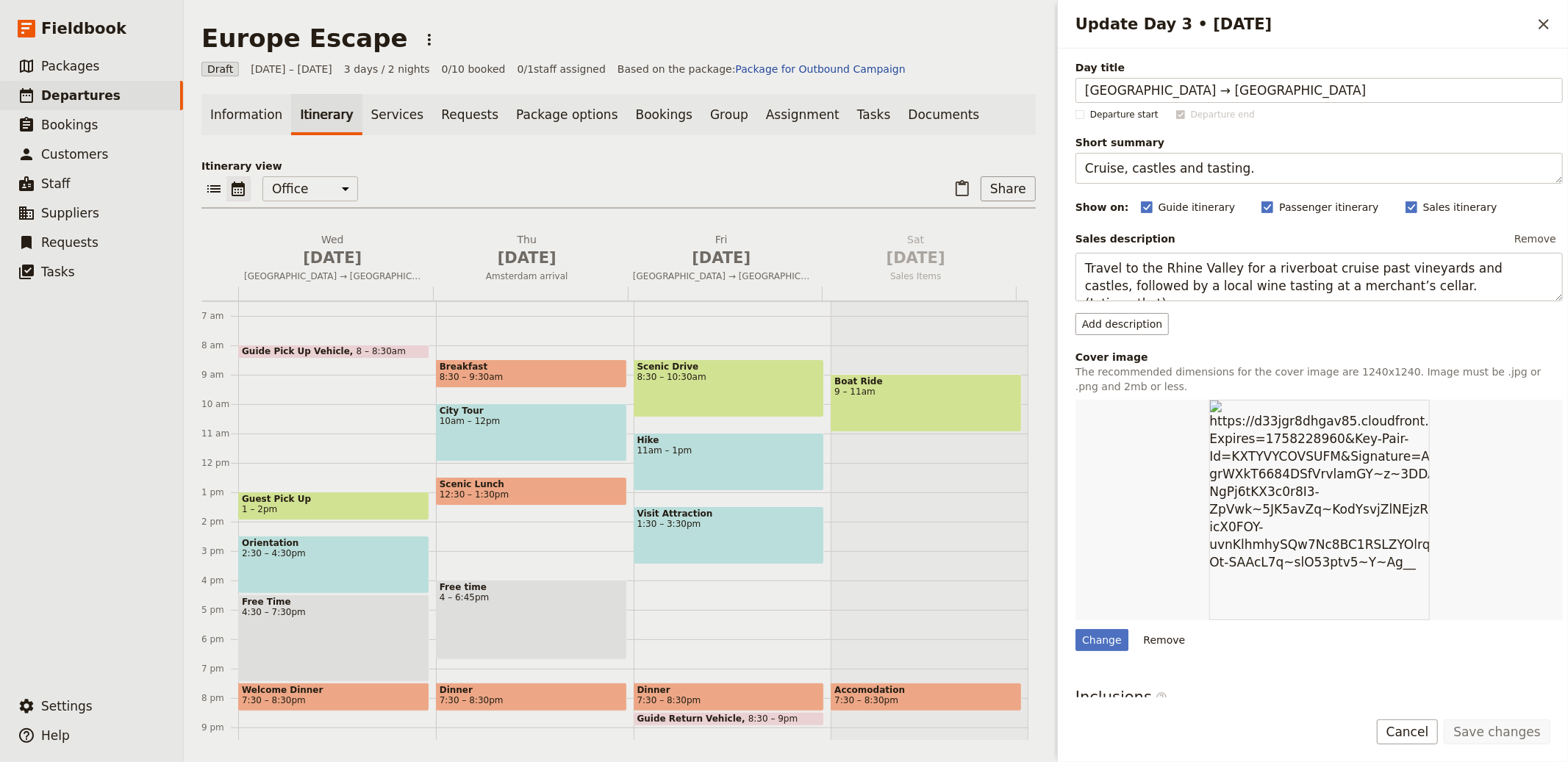
click at [1095, 627] on div "Change Remove" at bounding box center [1320, 525] width 487 height 251
click at [1114, 644] on div "Change" at bounding box center [1102, 640] width 52 height 22
click at [1076, 629] on input "Change" at bounding box center [1075, 628] width 1 height 1
type input "C:\fakepath\rob-hall-pIJQ2Sfe6FU-unsplash.jpg"
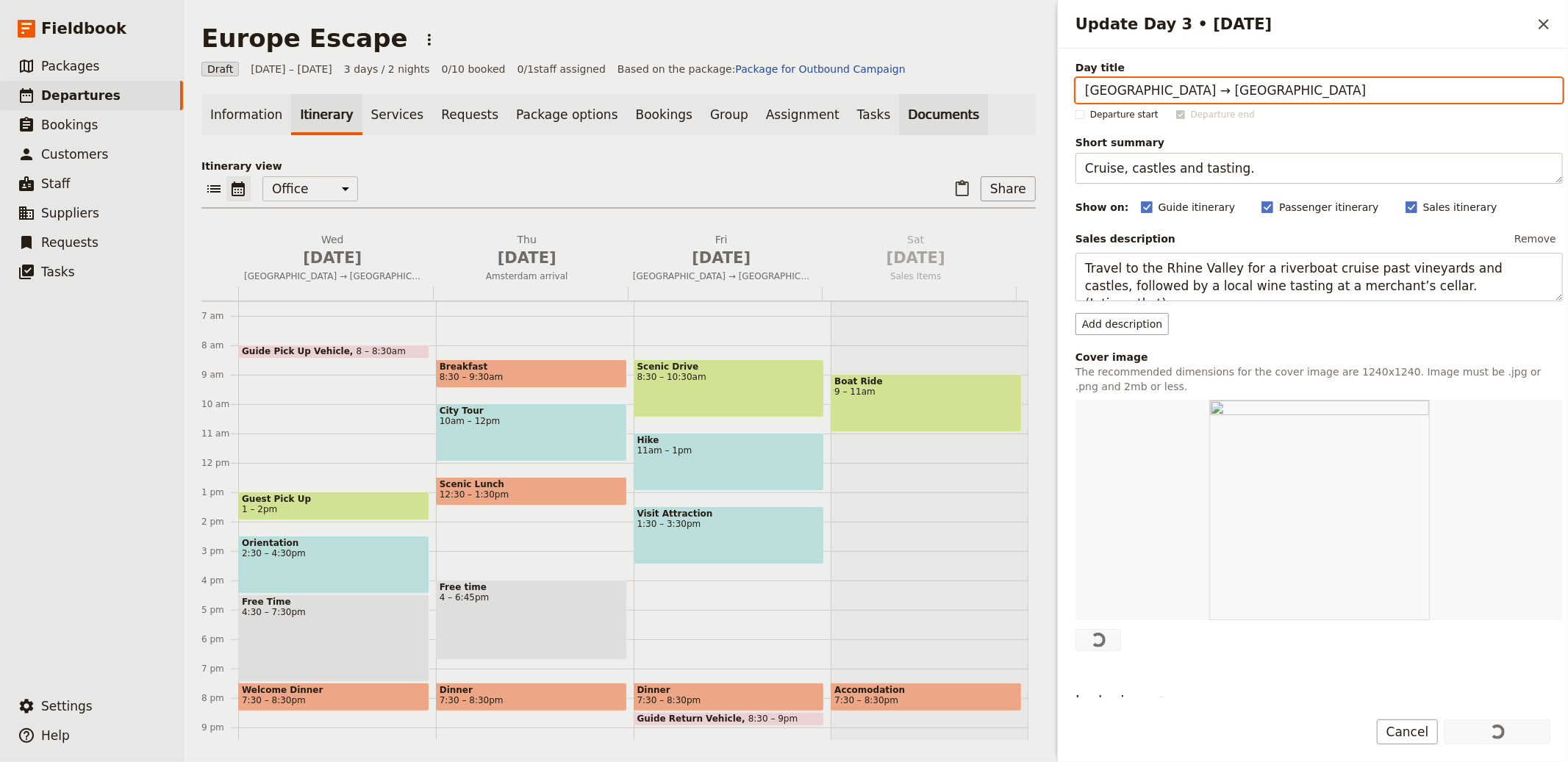
click at [899, 122] on link "Documents" at bounding box center [943, 115] width 89 height 42
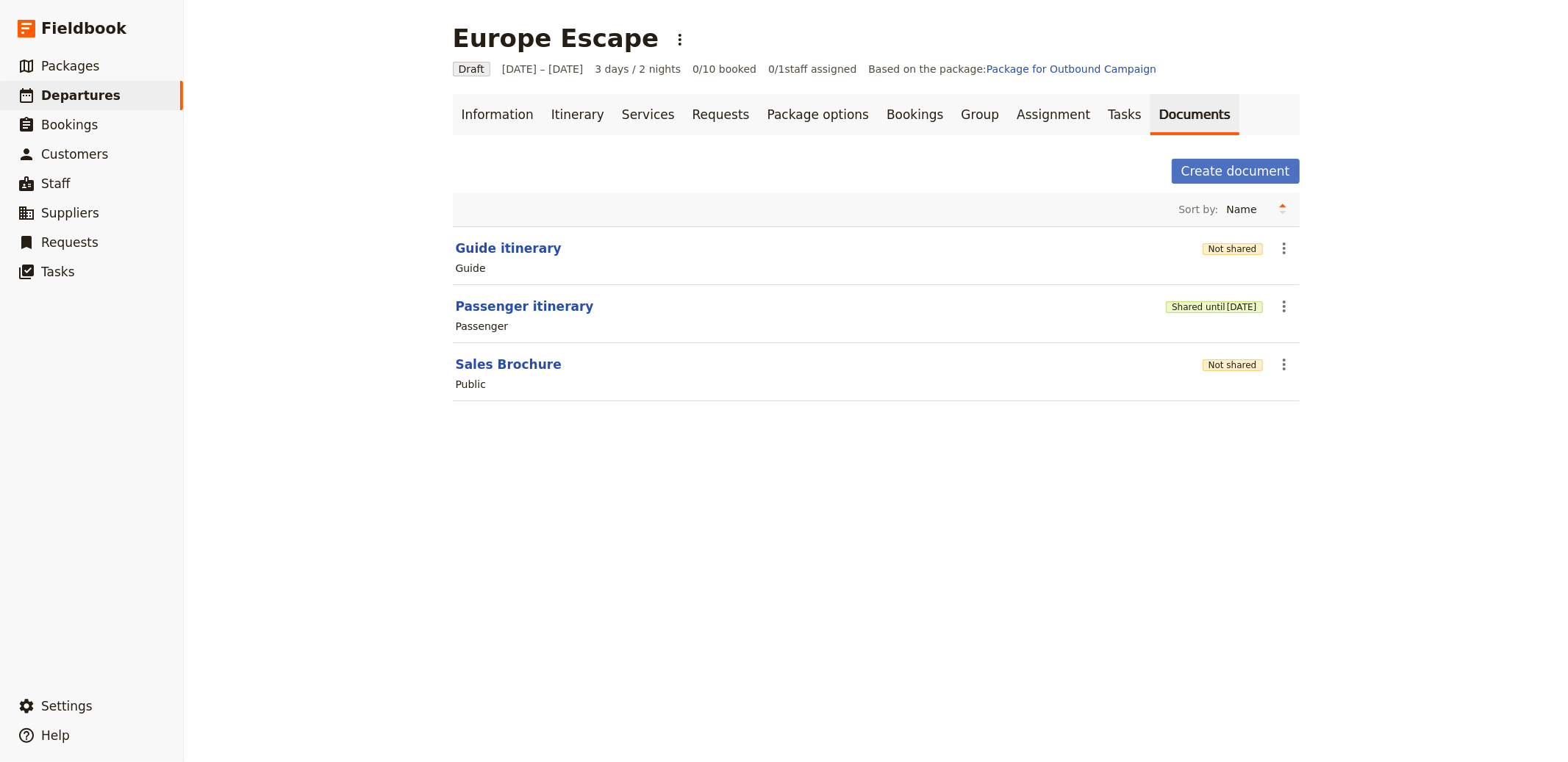
click at [1223, 350] on section "Sales Brochure Not shared ​ Public" at bounding box center [877, 372] width 847 height 58
click at [1203, 366] on button "Not shared" at bounding box center [1232, 365] width 60 height 12
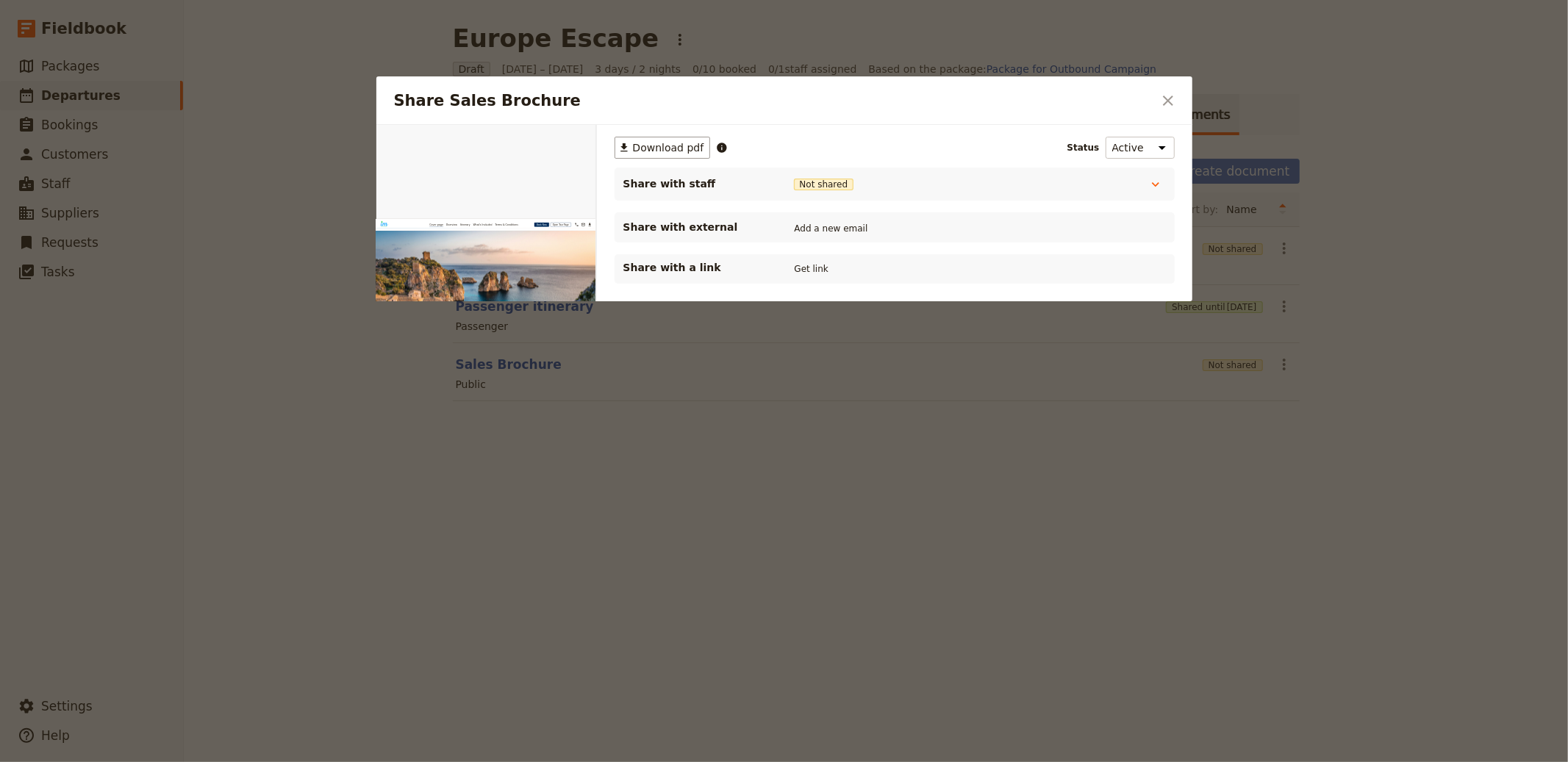
click at [811, 278] on div "Share with a link Get link" at bounding box center [895, 269] width 560 height 30
click at [806, 272] on button "Get link" at bounding box center [812, 269] width 42 height 16
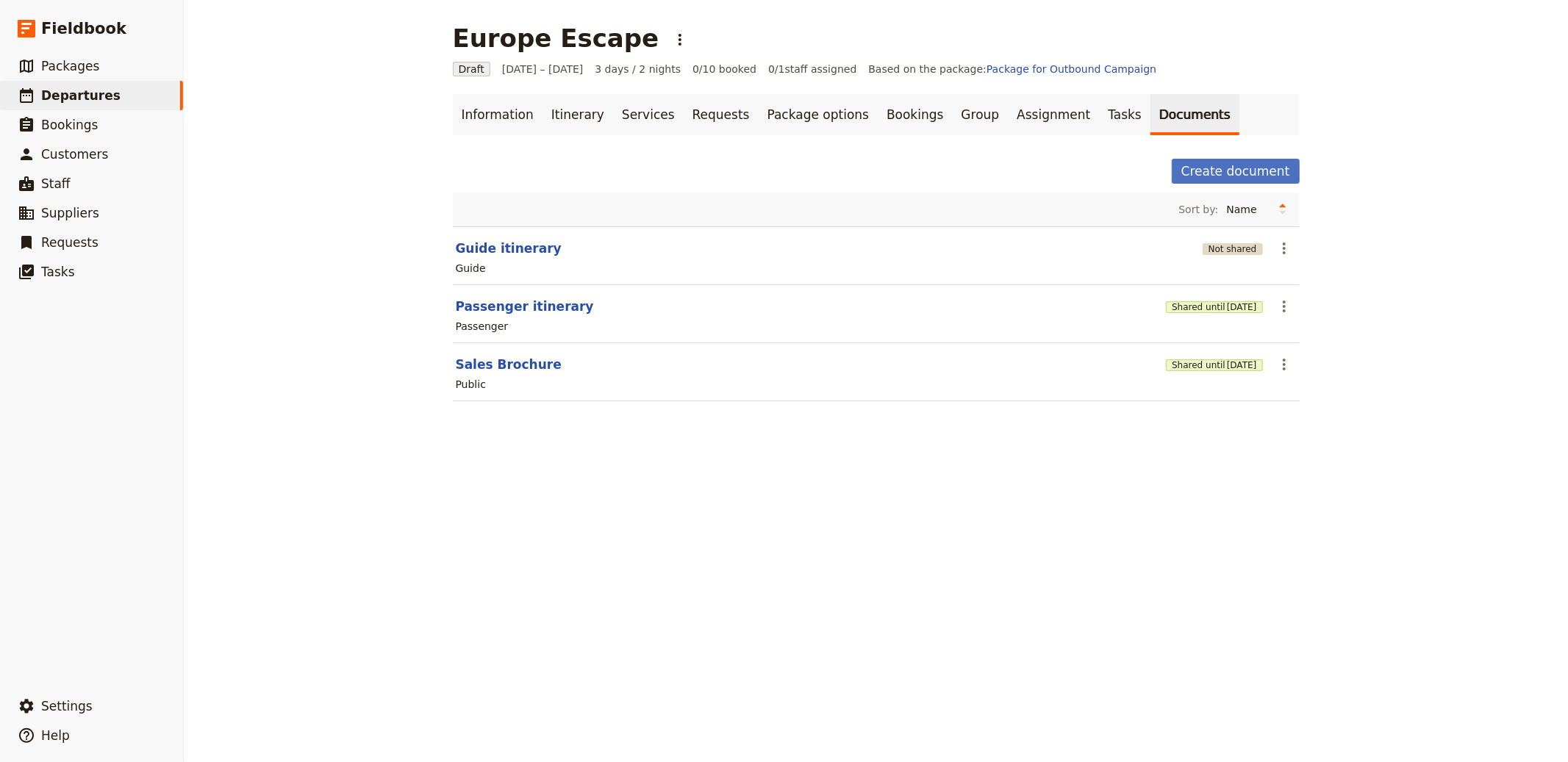
click at [1245, 246] on button "Not shared" at bounding box center [1232, 249] width 60 height 12
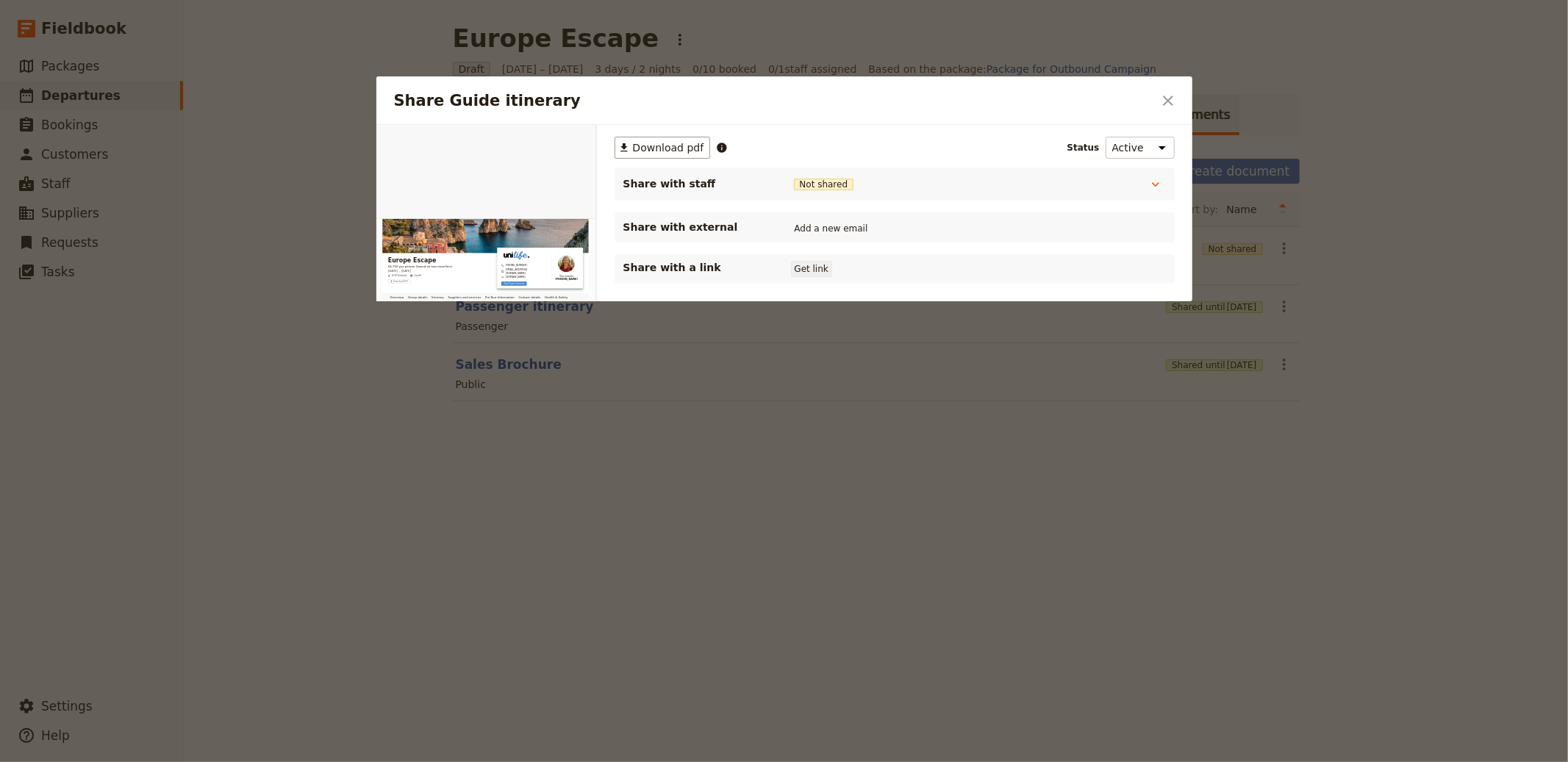
click at [796, 264] on button "Get link" at bounding box center [812, 269] width 42 height 16
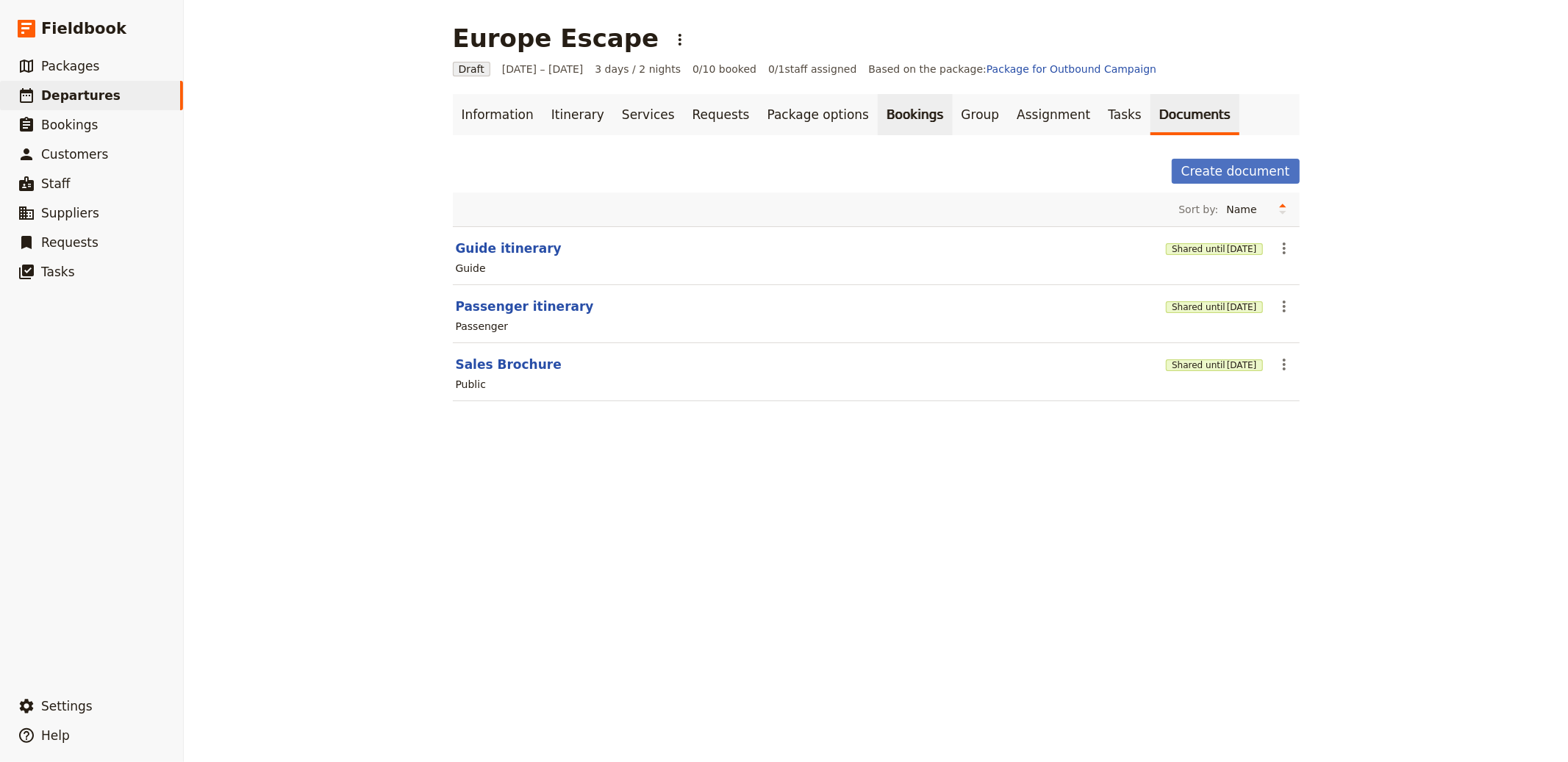
click at [899, 113] on link "Bookings" at bounding box center [915, 115] width 74 height 42
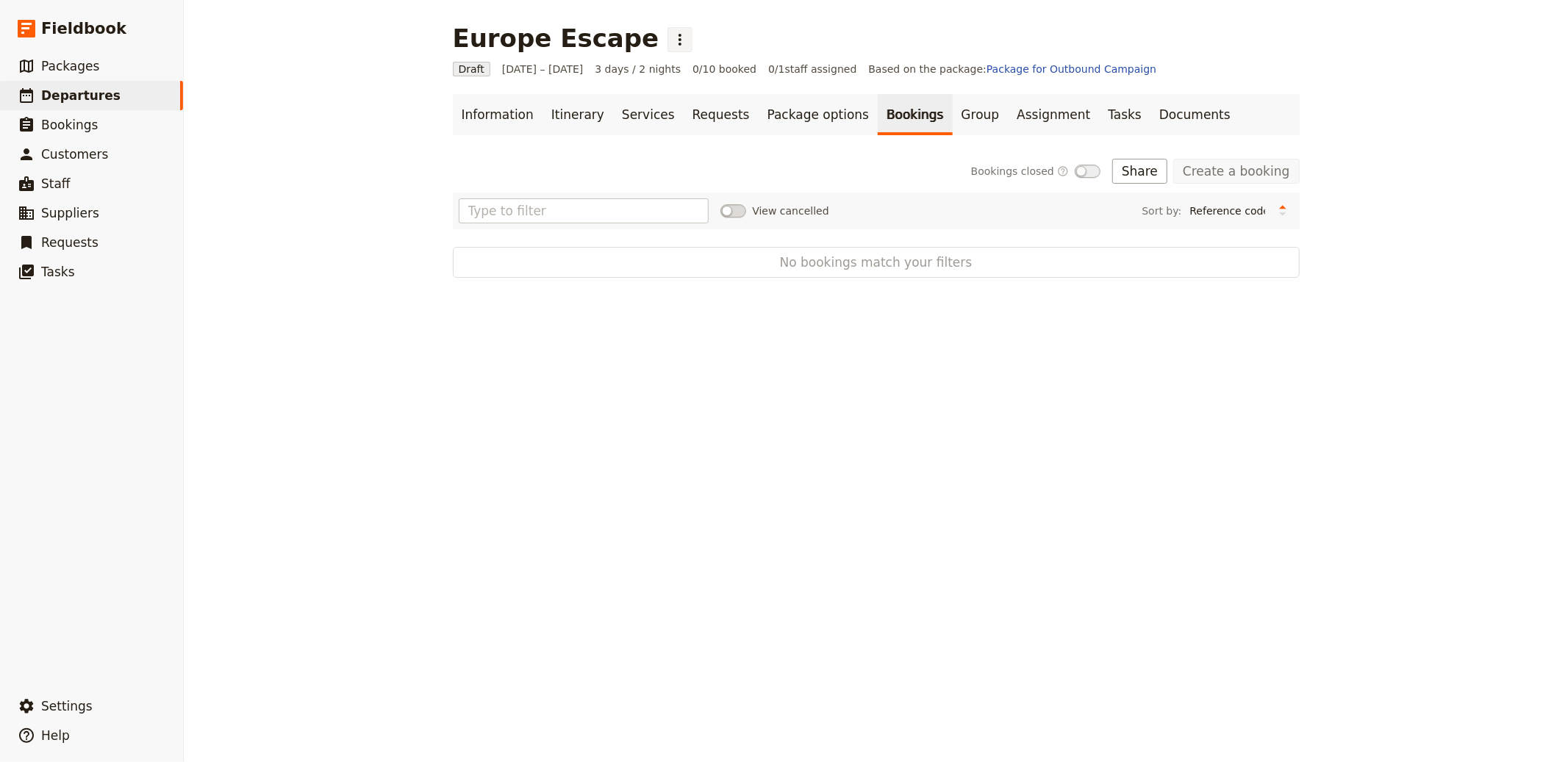
click at [667, 27] on button "​" at bounding box center [679, 39] width 25 height 25
click at [687, 115] on span "Schedule departure" at bounding box center [684, 117] width 102 height 15
click at [1091, 164] on button "Import bookings" at bounding box center [1108, 170] width 121 height 25
click at [1117, 167] on button "Import bookings" at bounding box center [1108, 170] width 121 height 25
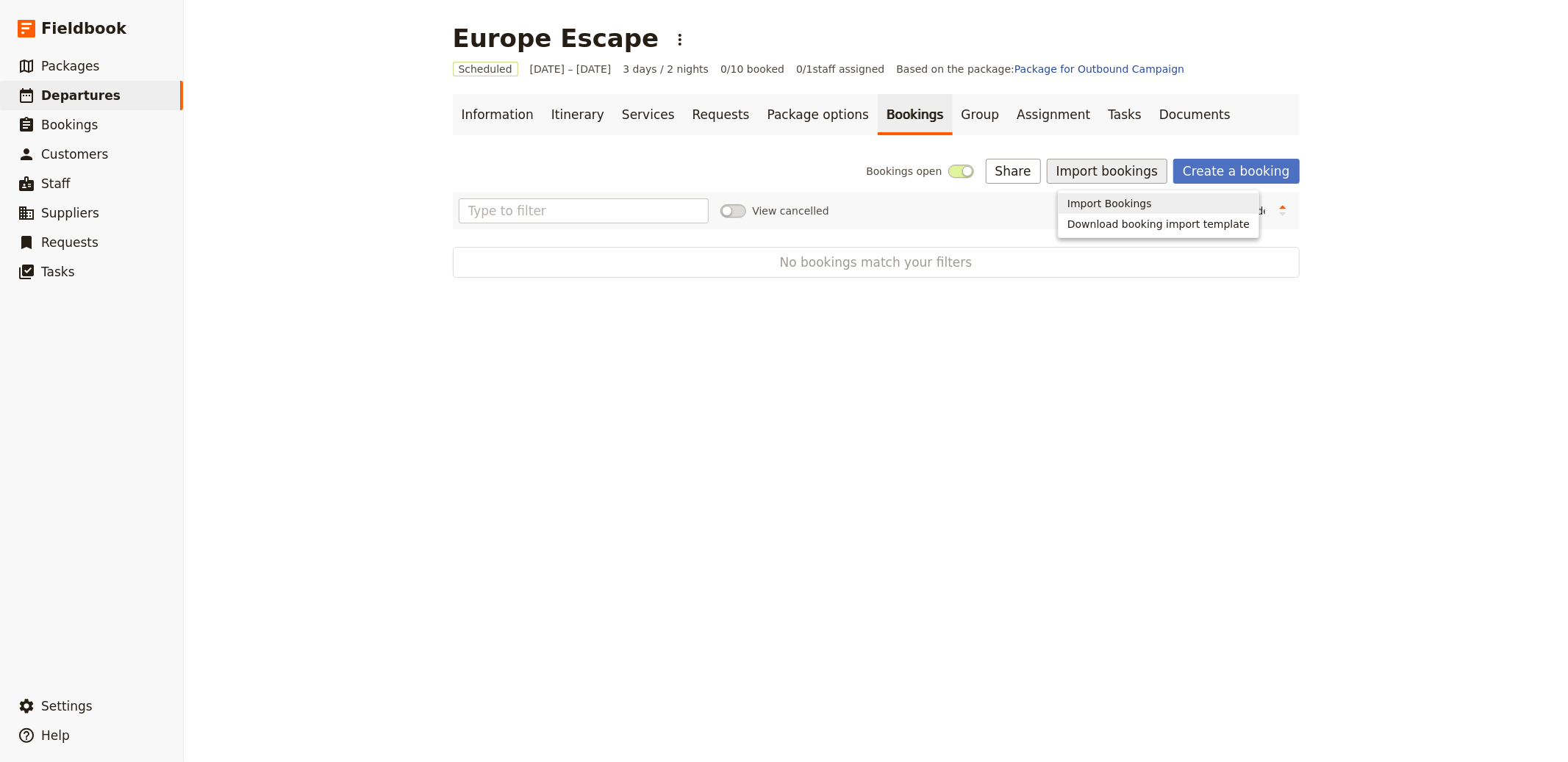
click at [1140, 195] on button "Import Bookings" at bounding box center [1159, 203] width 200 height 21
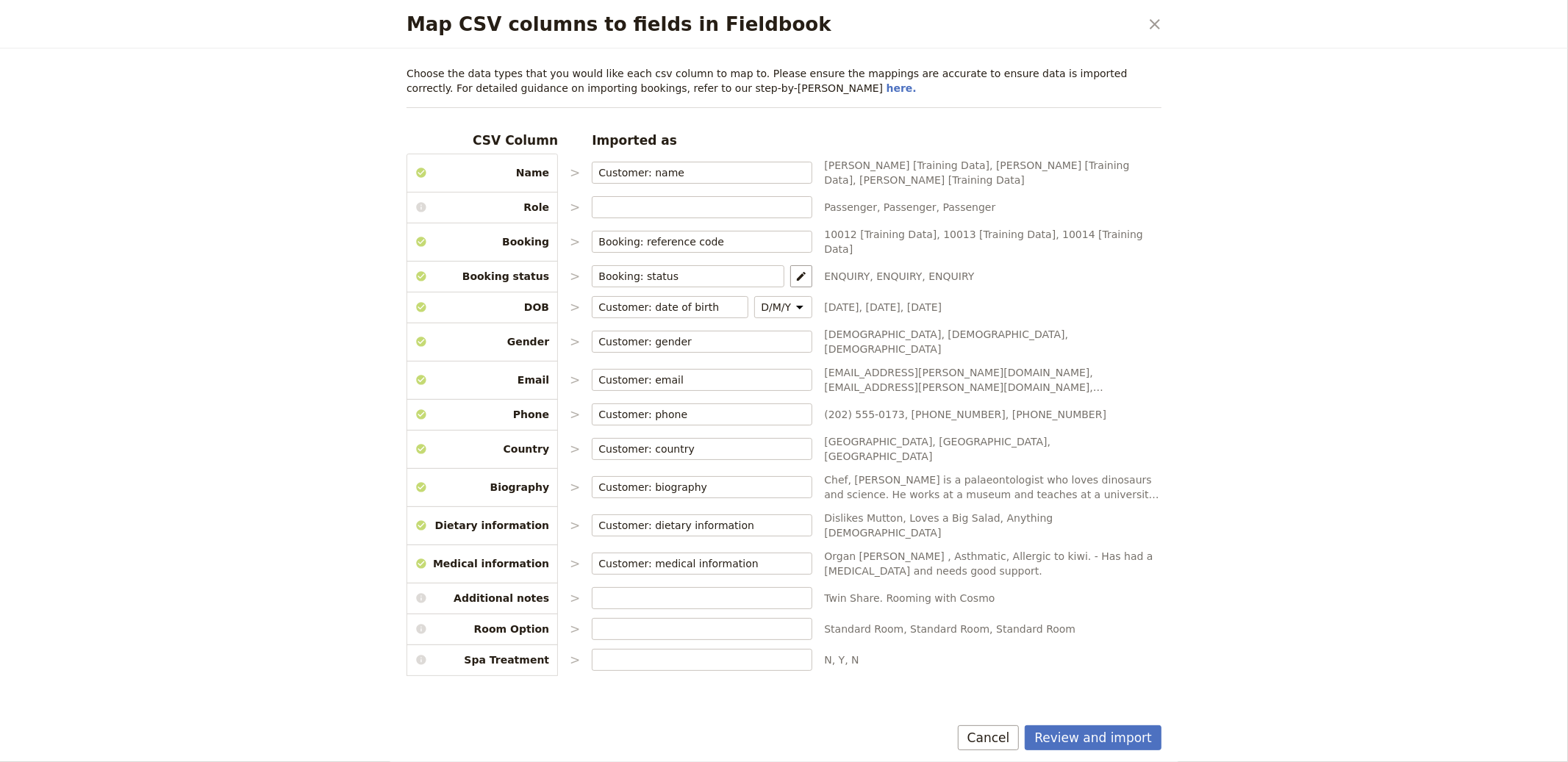
click at [1111, 724] on div "Review and import Cancel" at bounding box center [784, 740] width 791 height 43
click at [1112, 728] on button "Review and import" at bounding box center [1093, 737] width 137 height 25
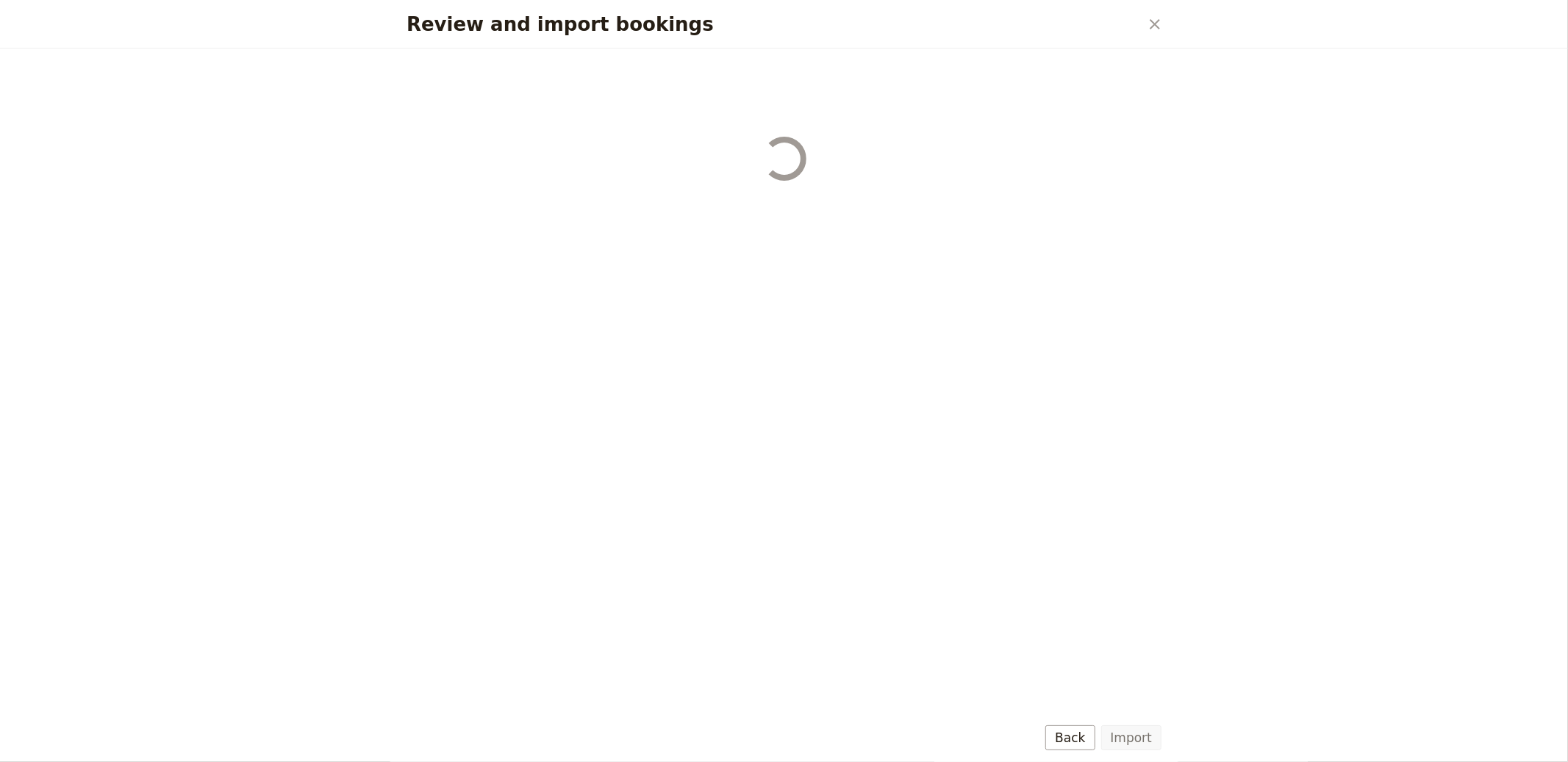
click at [1132, 733] on button "Import" at bounding box center [1131, 737] width 60 height 25
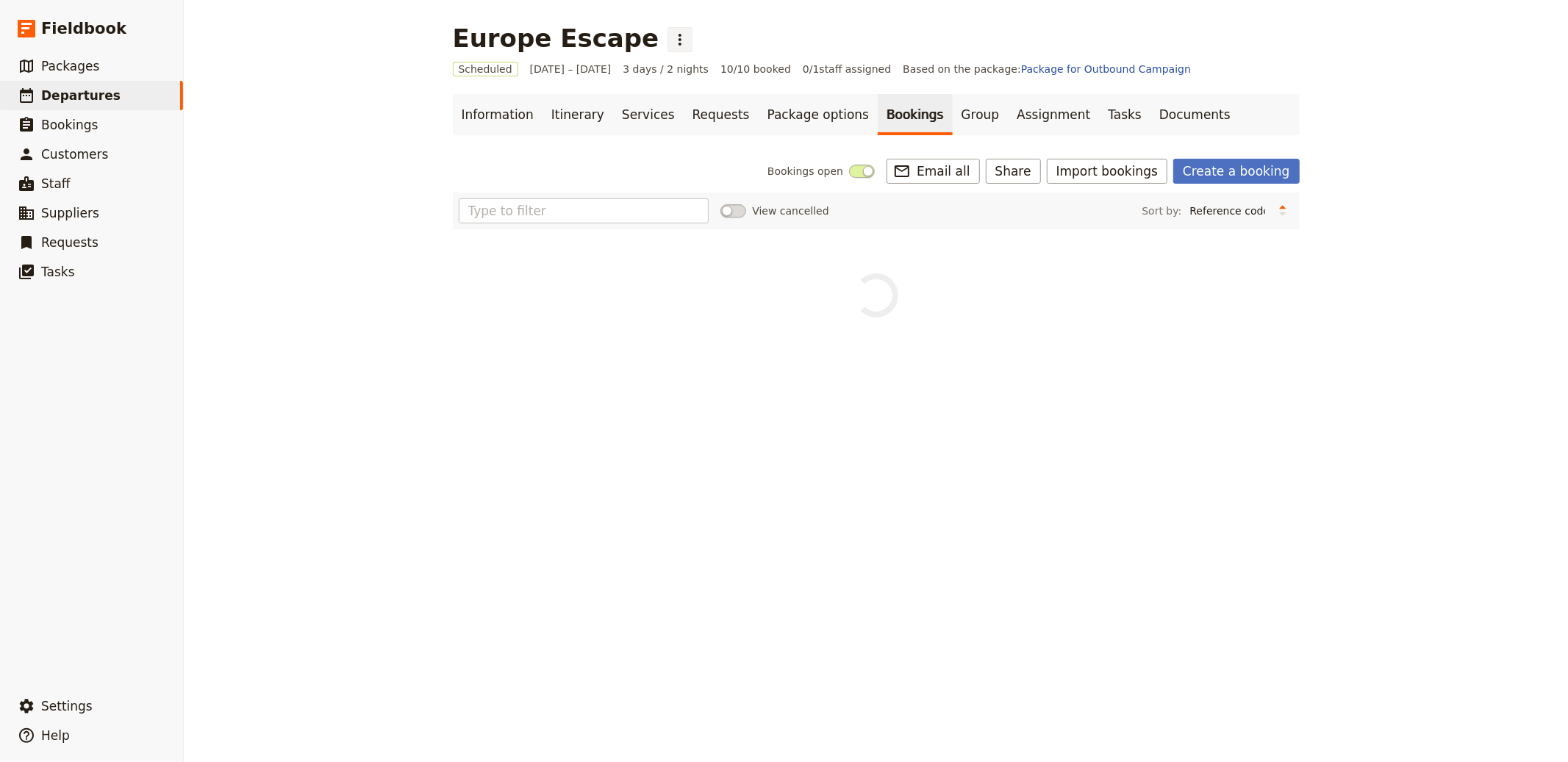
drag, startPoint x: 639, startPoint y: 40, endPoint x: 645, endPoint y: 47, distance: 9.2
click at [671, 39] on icon "Actions" at bounding box center [680, 40] width 18 height 18
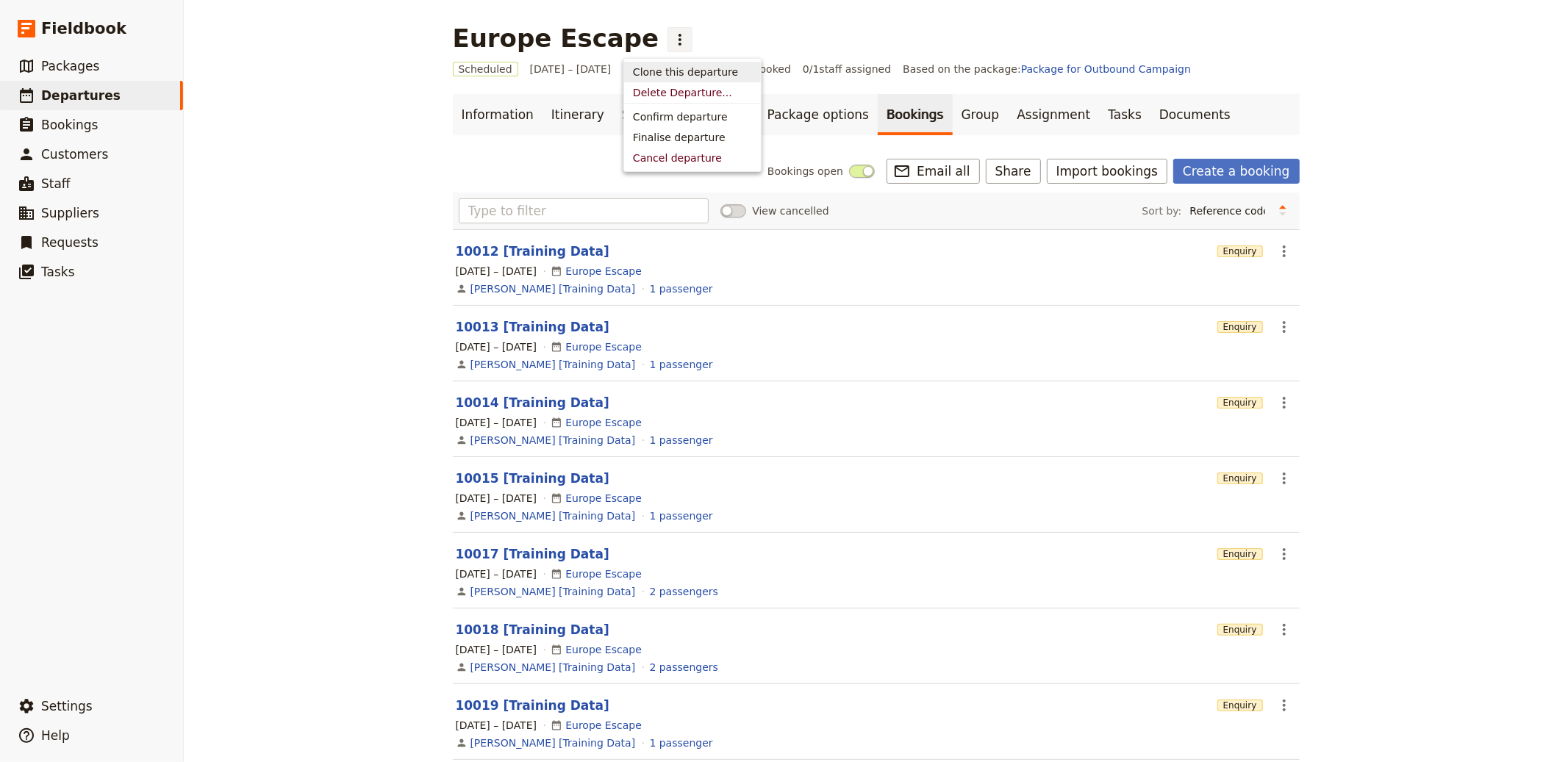
click at [682, 75] on span "Clone this departure" at bounding box center [686, 71] width 105 height 15
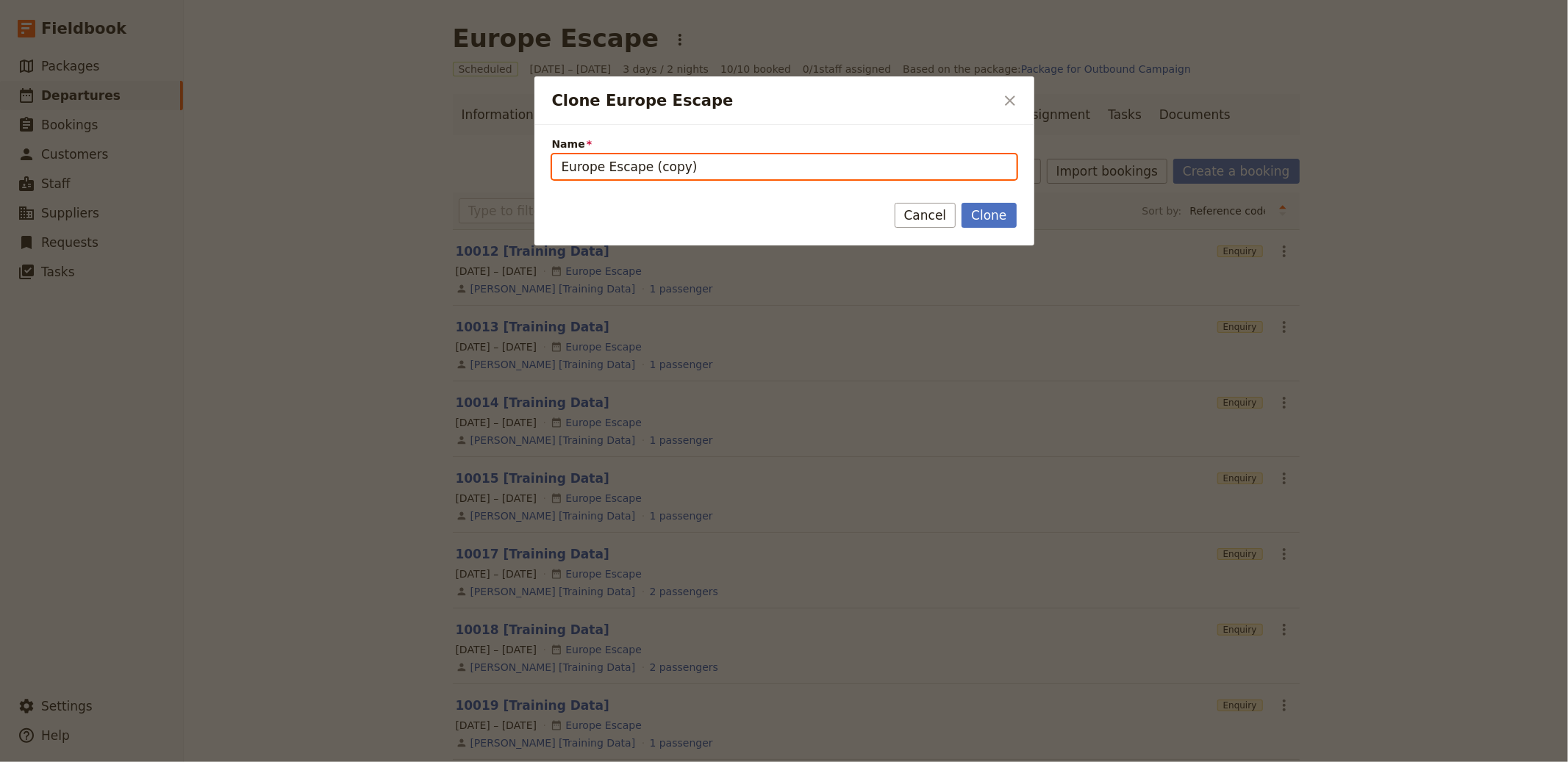
click at [622, 171] on input "Europe Escape (copy)" at bounding box center [784, 166] width 464 height 25
paste input "Hanoi - Halong Bay - Sapa - Danang - Bana Hill - Hoi An - Dalat - Ho Chi Minh"
click at [741, 165] on input "Hanoi - Halong Bay - Sapa - Danang - Bana Hill - Hoi An - Dalat - Ho Chi Minh" at bounding box center [784, 166] width 464 height 25
type input "Vietnam Explorer"
click at [962, 203] on button "Clone" at bounding box center [989, 215] width 54 height 25
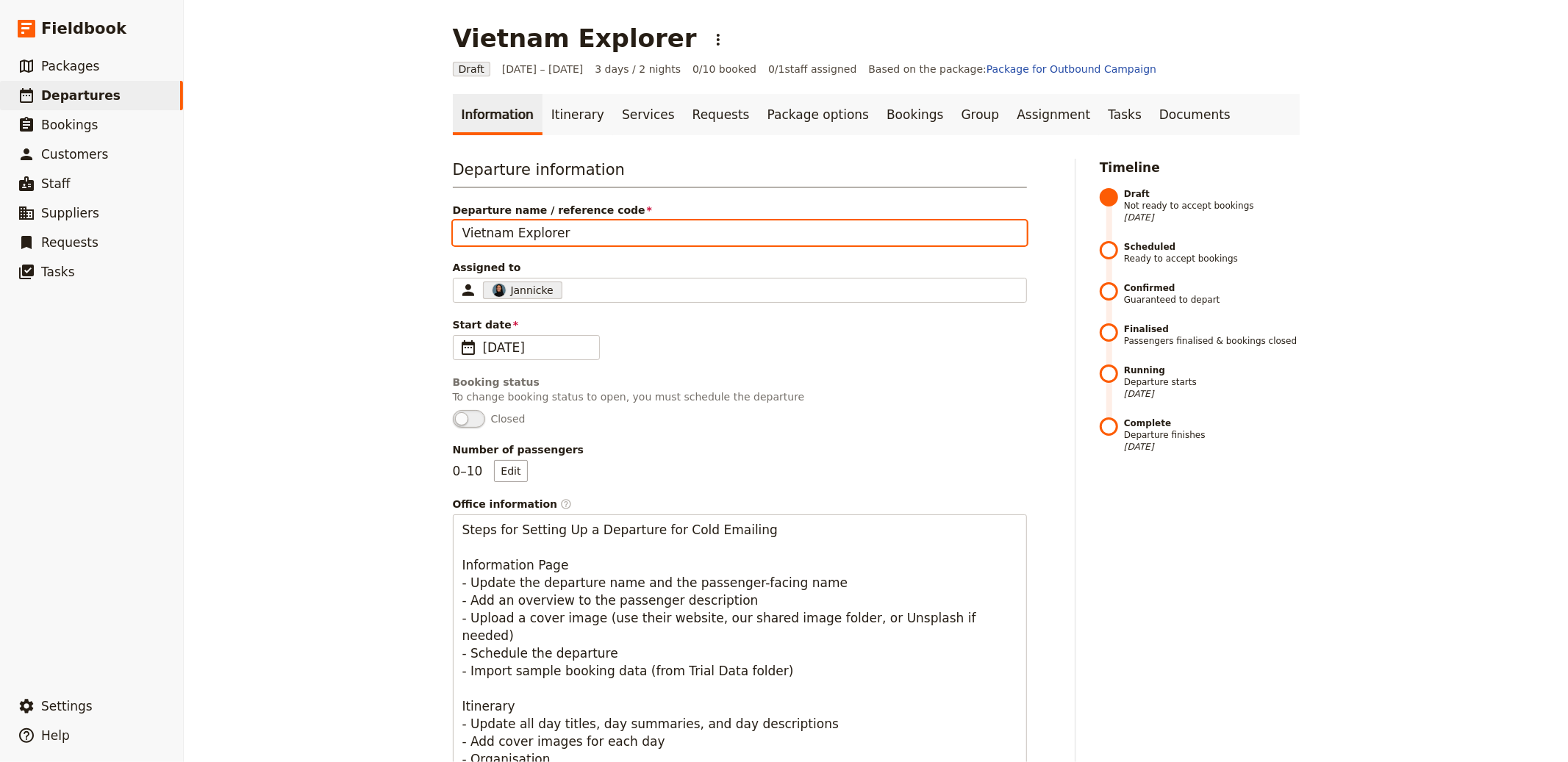
click at [617, 235] on input "Vietnam Explorer" at bounding box center [740, 233] width 574 height 25
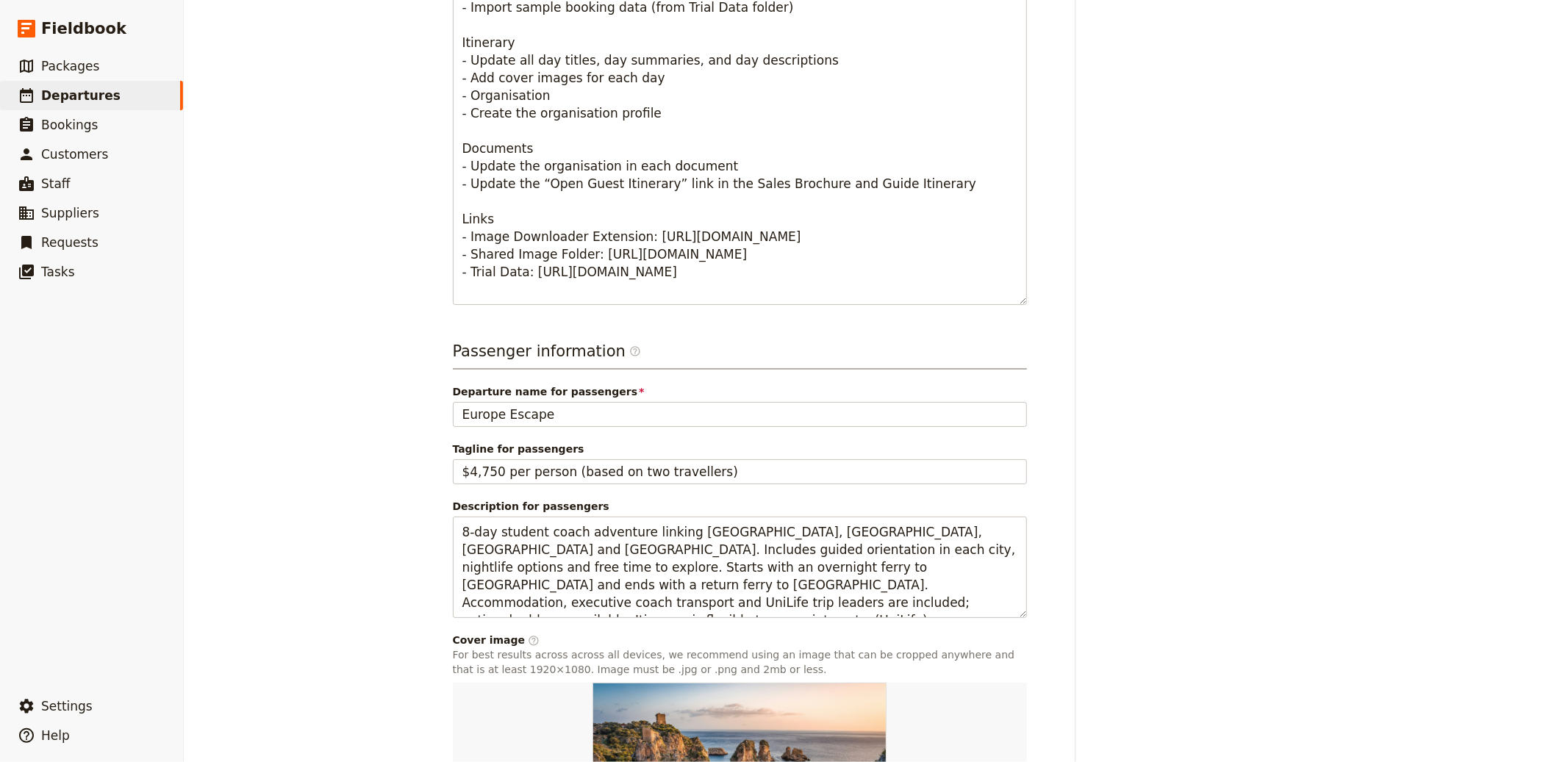
scroll to position [863, 0]
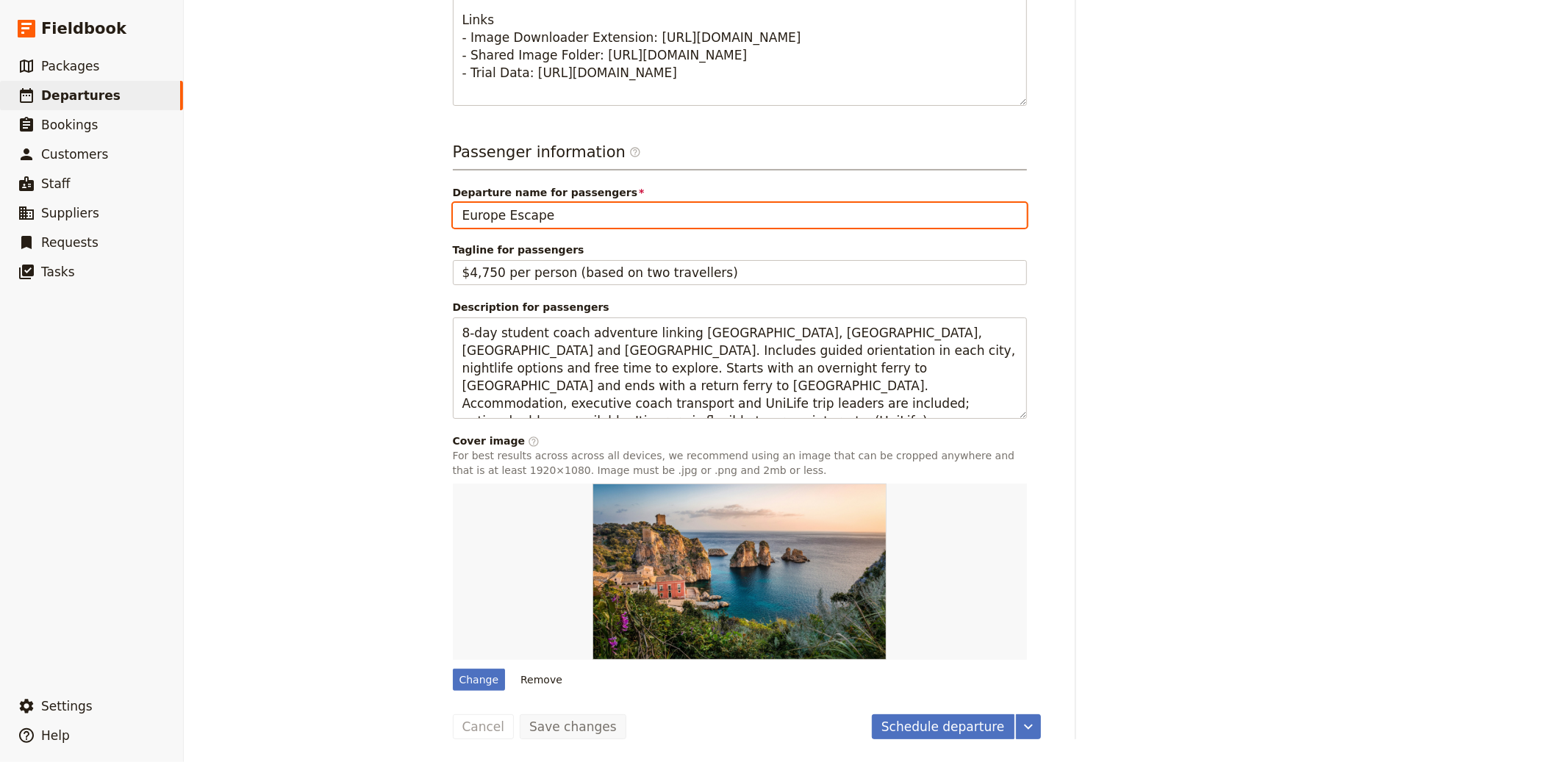
click at [528, 219] on input "Europe Escape" at bounding box center [740, 215] width 574 height 25
paste input "Vietnam Explorer"
type input "Vietnam Explorer"
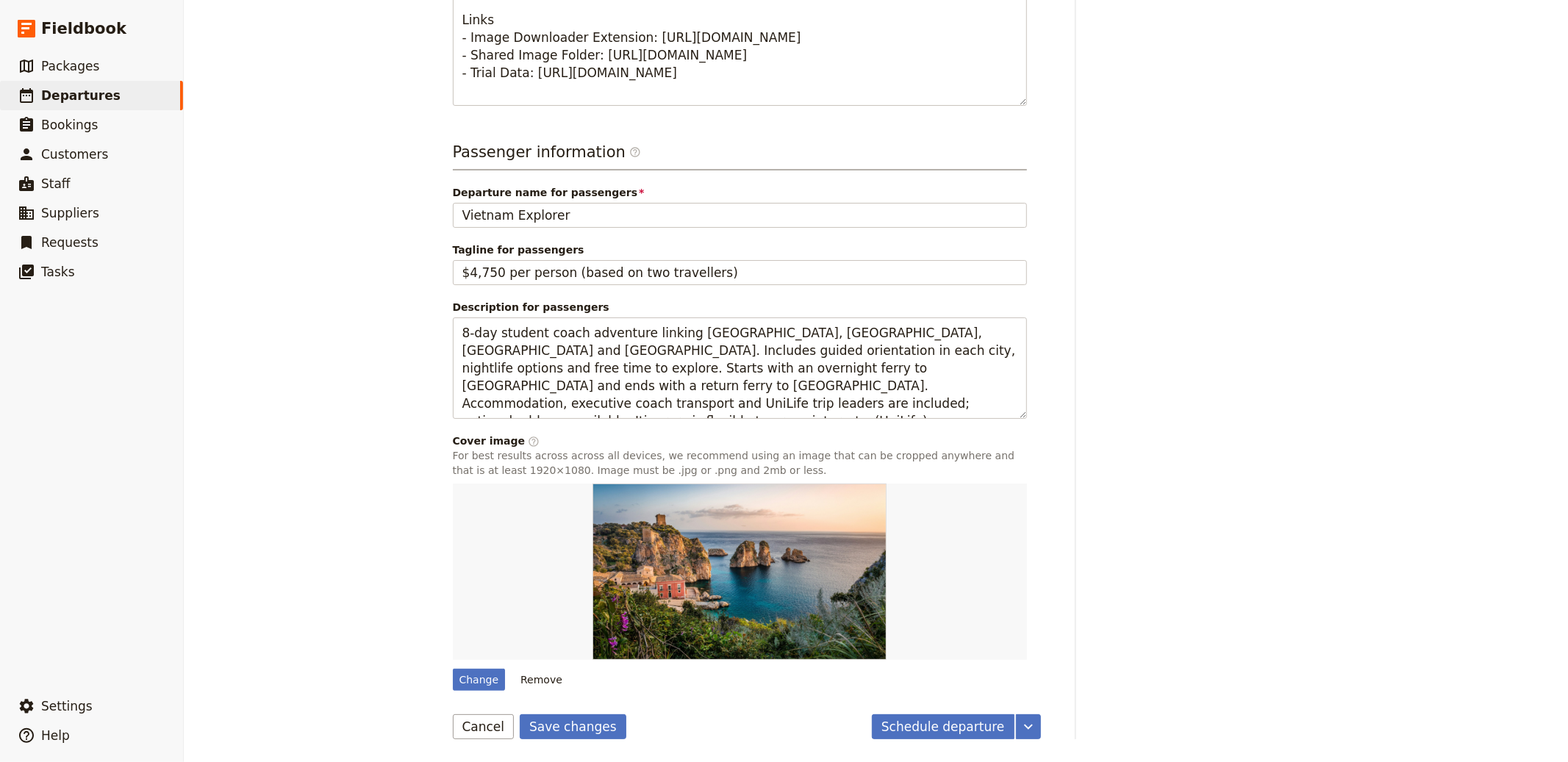
click at [672, 248] on span "Tagline for passengers" at bounding box center [740, 249] width 574 height 15
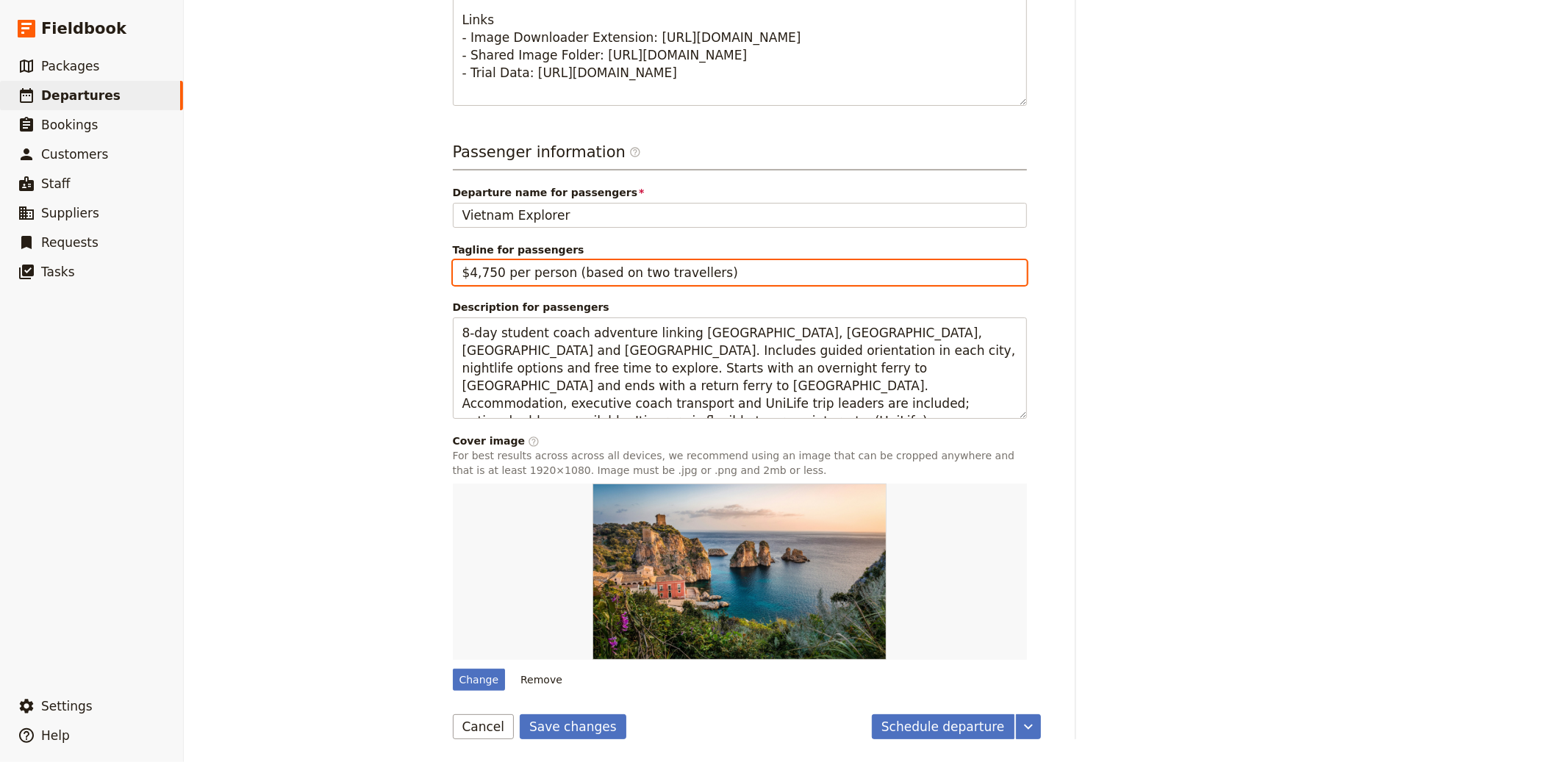
click at [672, 260] on input "$4,750 per person (based on two travellers)" at bounding box center [740, 272] width 574 height 25
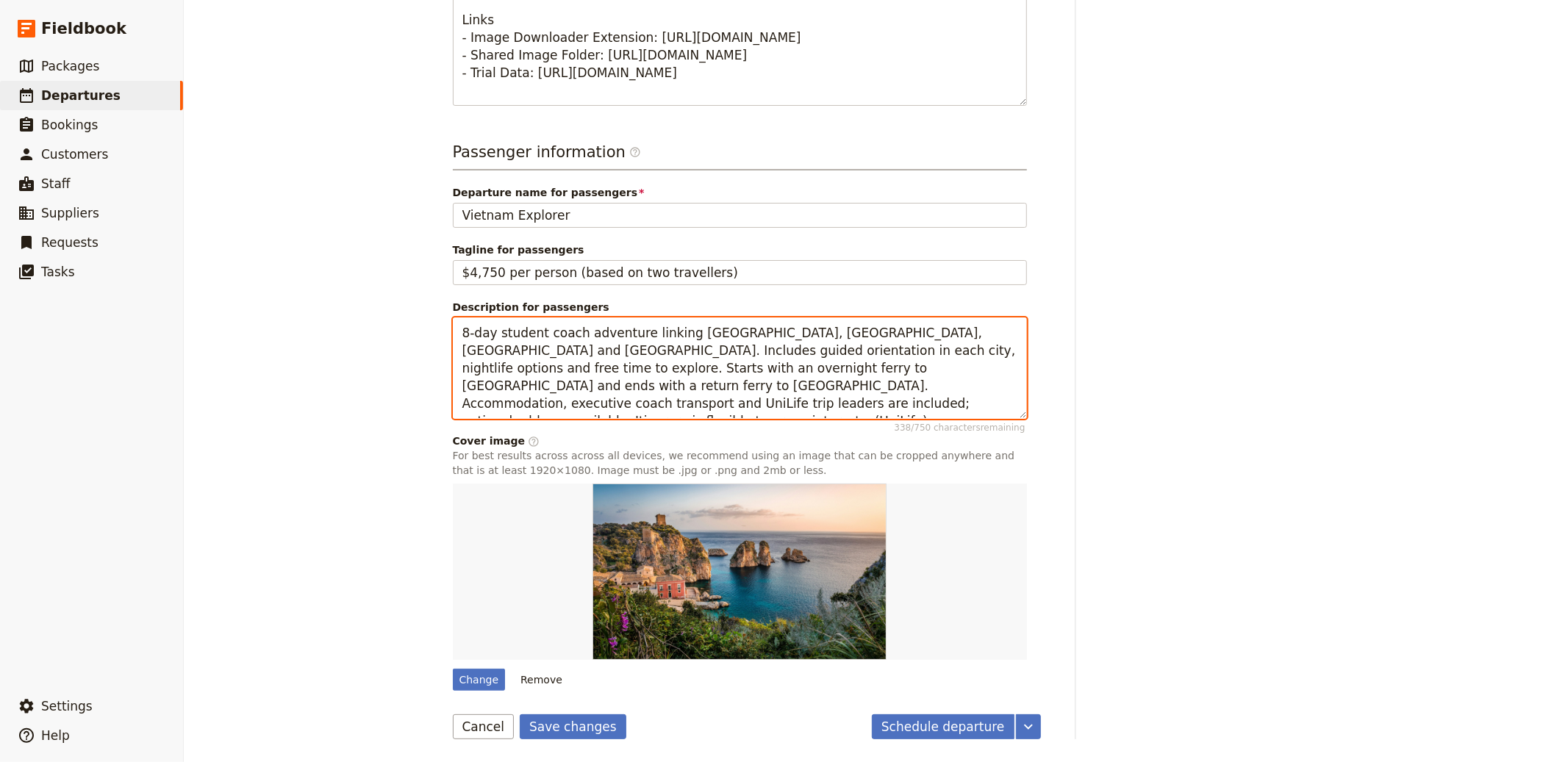
click at [621, 319] on textarea "8-day student coach adventure linking Amsterdam, Bruges, Brussels and Paris. In…" at bounding box center [740, 368] width 574 height 102
click at [771, 358] on textarea "8-day student coach adventure linking Amsterdam, Bruges, Brussels and Paris. In…" at bounding box center [740, 368] width 574 height 102
paste textarea "An overland and coastal 14-day journey from the north to the south of [GEOGRAPH…"
type textarea "An overland and coastal 14-day journey from the north to the south of [GEOGRAPH…"
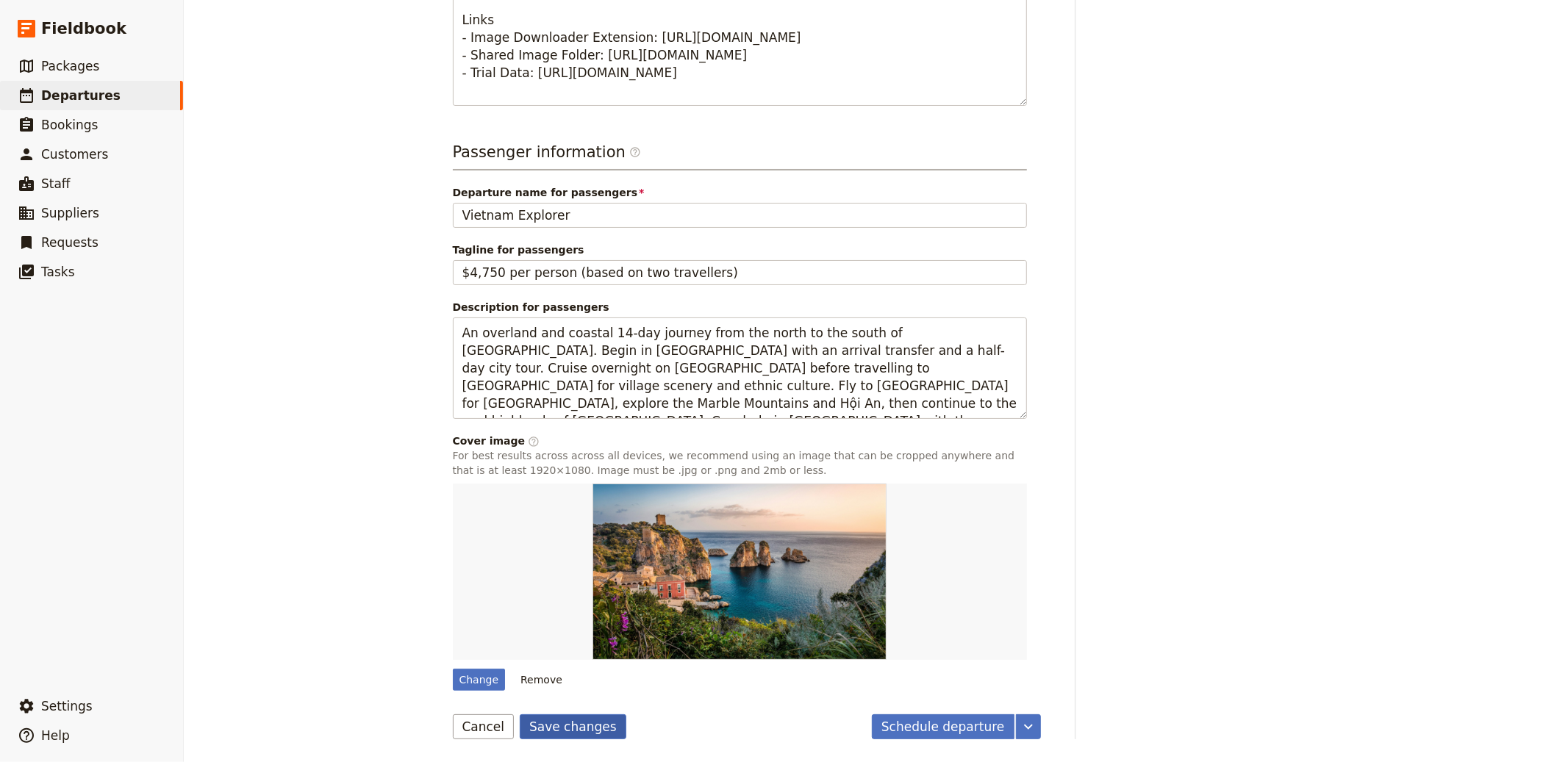
click at [555, 717] on button "Save changes" at bounding box center [573, 726] width 107 height 25
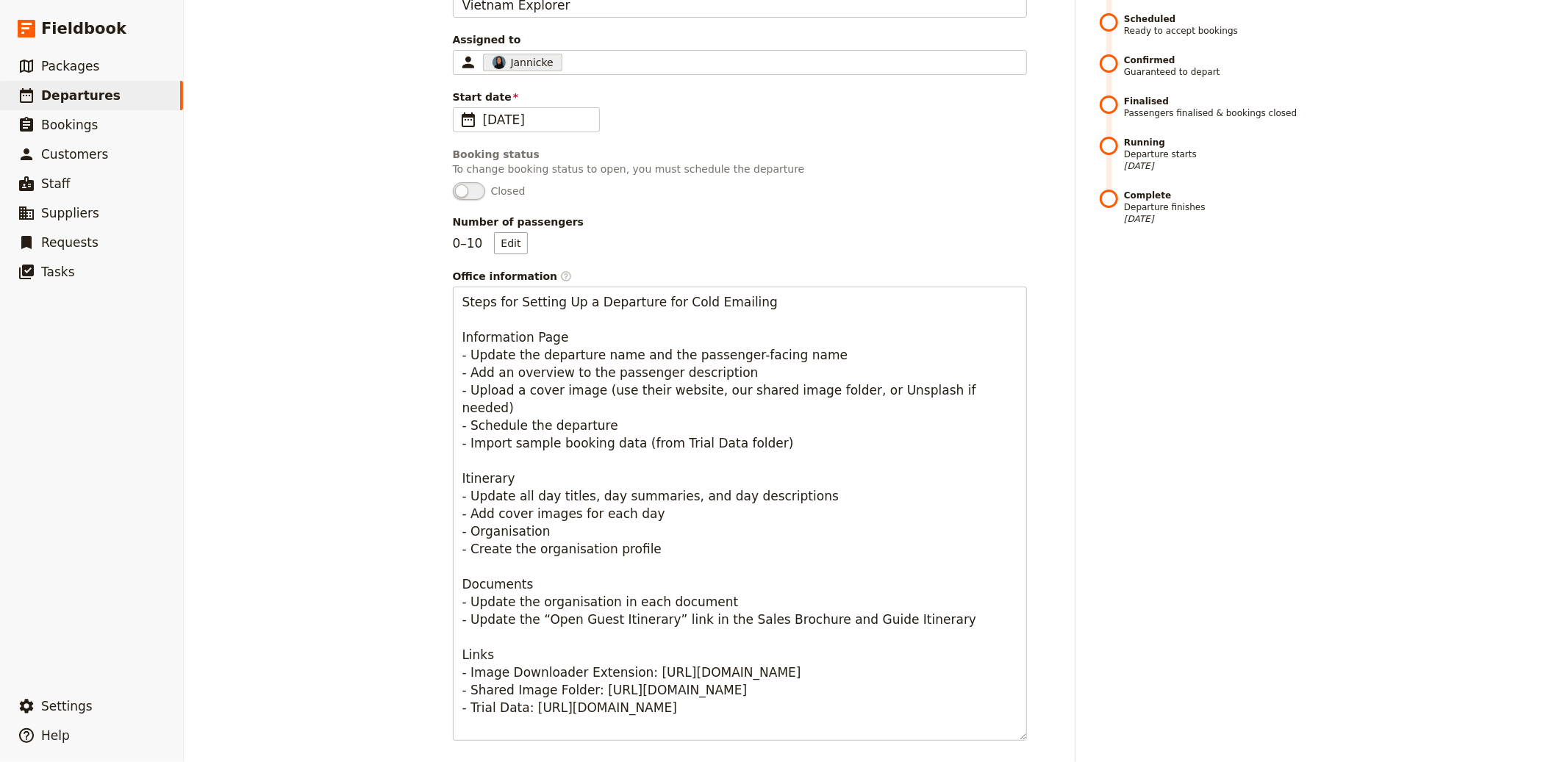
scroll to position [0, 0]
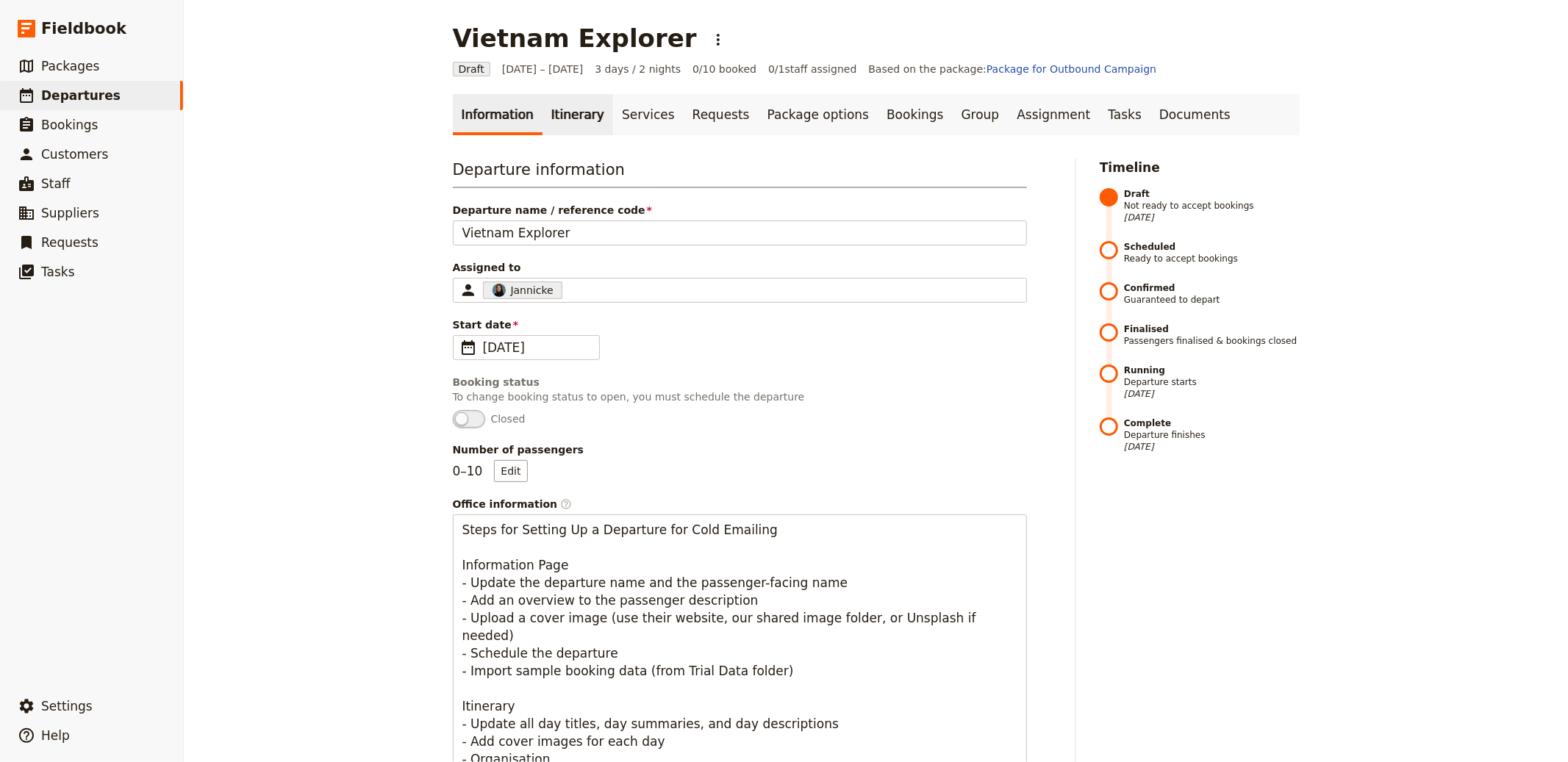
click at [544, 116] on link "Itinerary" at bounding box center [577, 115] width 70 height 42
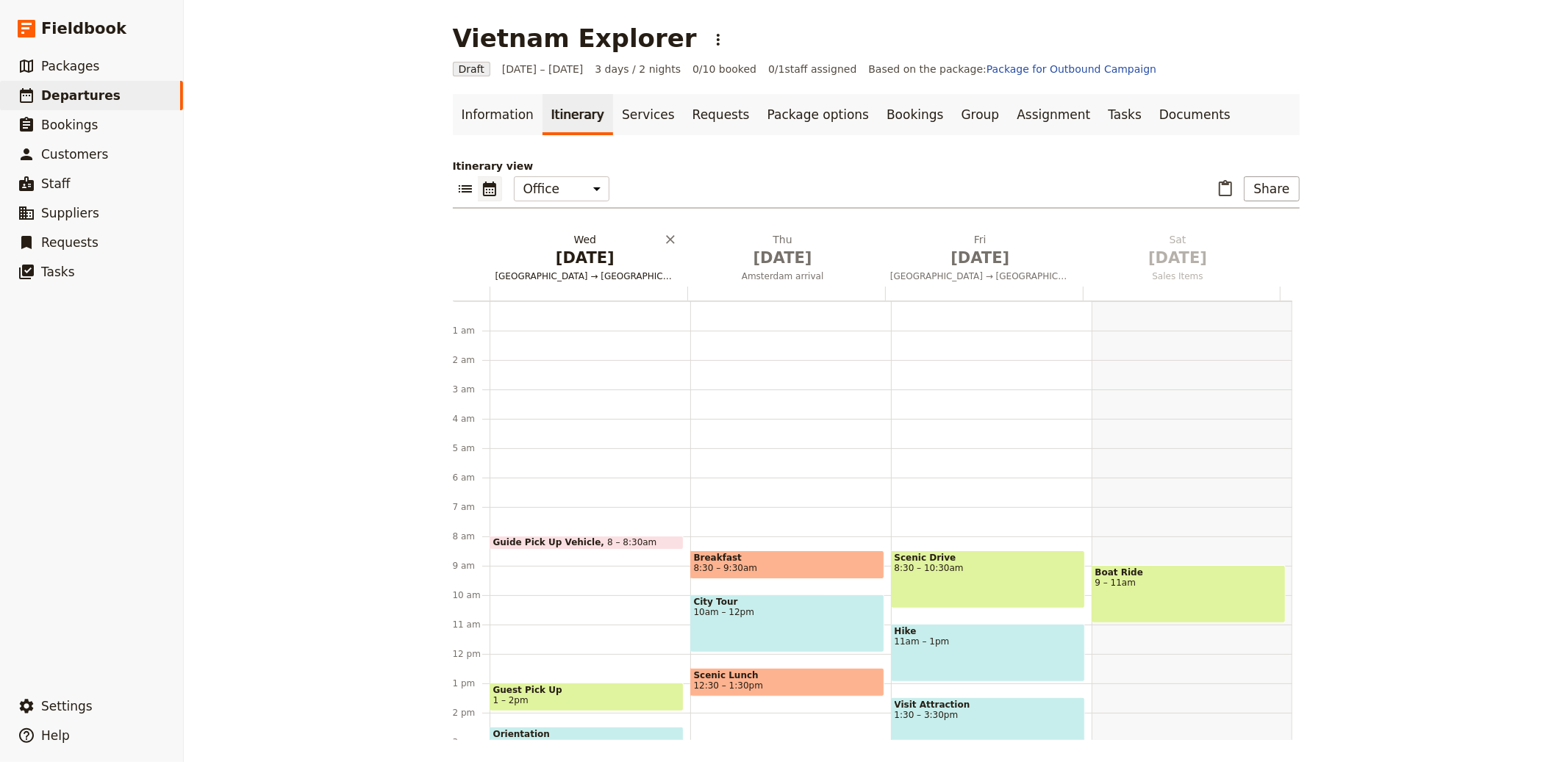
scroll to position [191, 0]
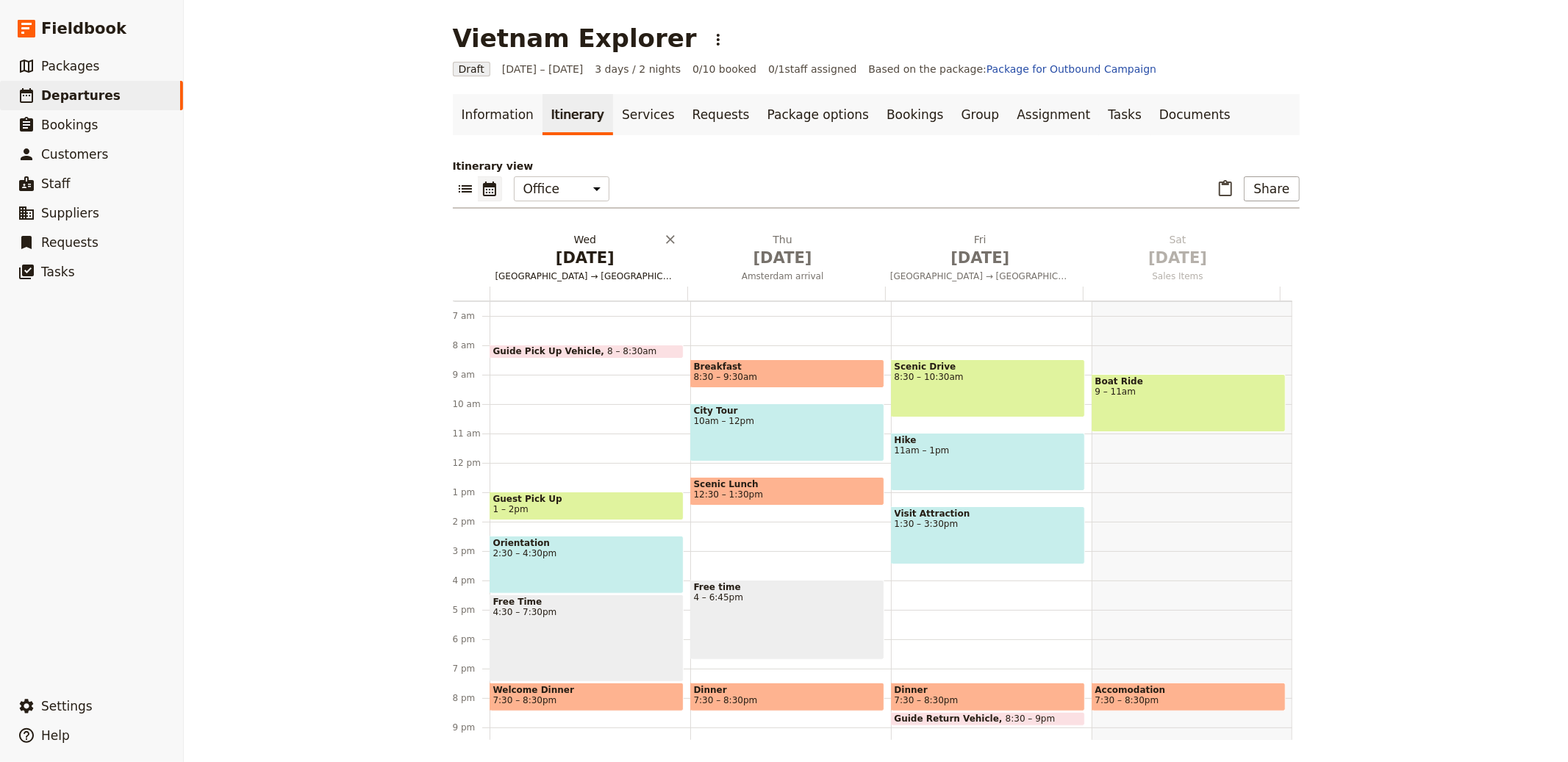
click at [576, 267] on span "[DATE]" at bounding box center [586, 258] width 180 height 22
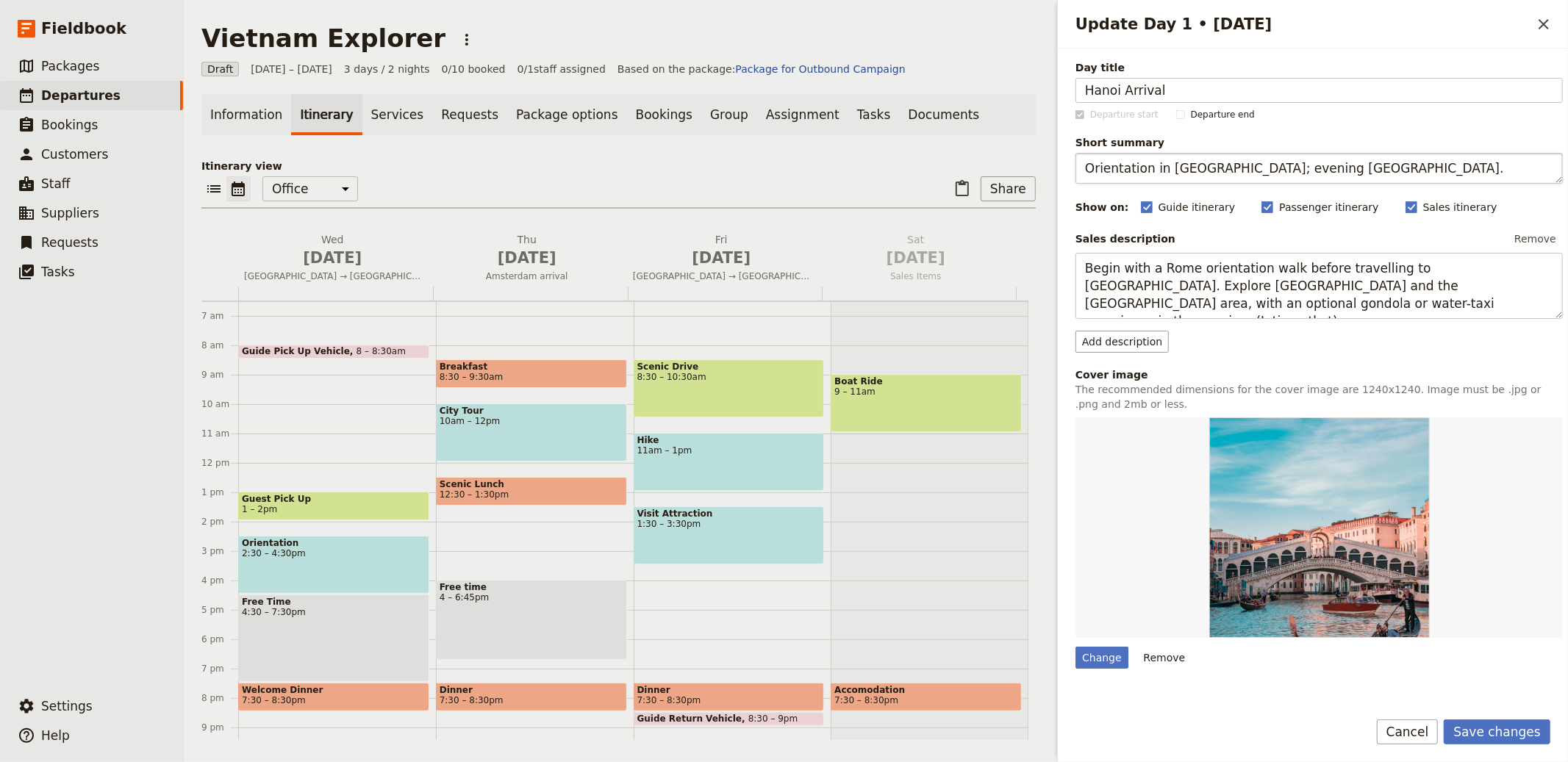
type input "Hanoi Arrival"
click at [1192, 170] on textarea "Orientation in Rome; evening Venice." at bounding box center [1320, 168] width 487 height 31
paste textarea "Arrive, check in, then visit Hỏa Lò, Hoàn Kiếm area and Đồng Xuân Market"
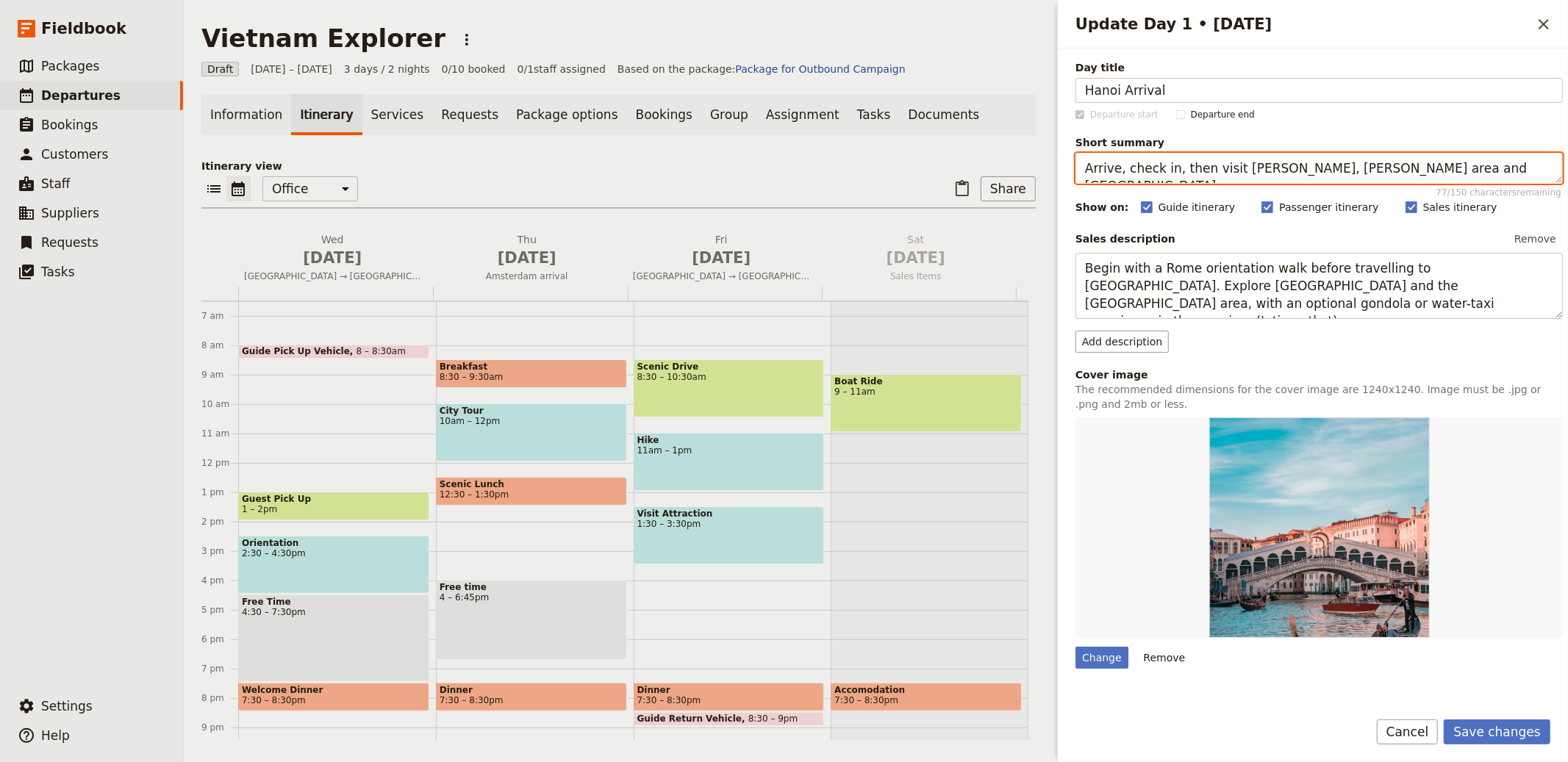
type textarea "Arrive, check in, then visit [PERSON_NAME], [PERSON_NAME] area and [GEOGRAPHIC_…"
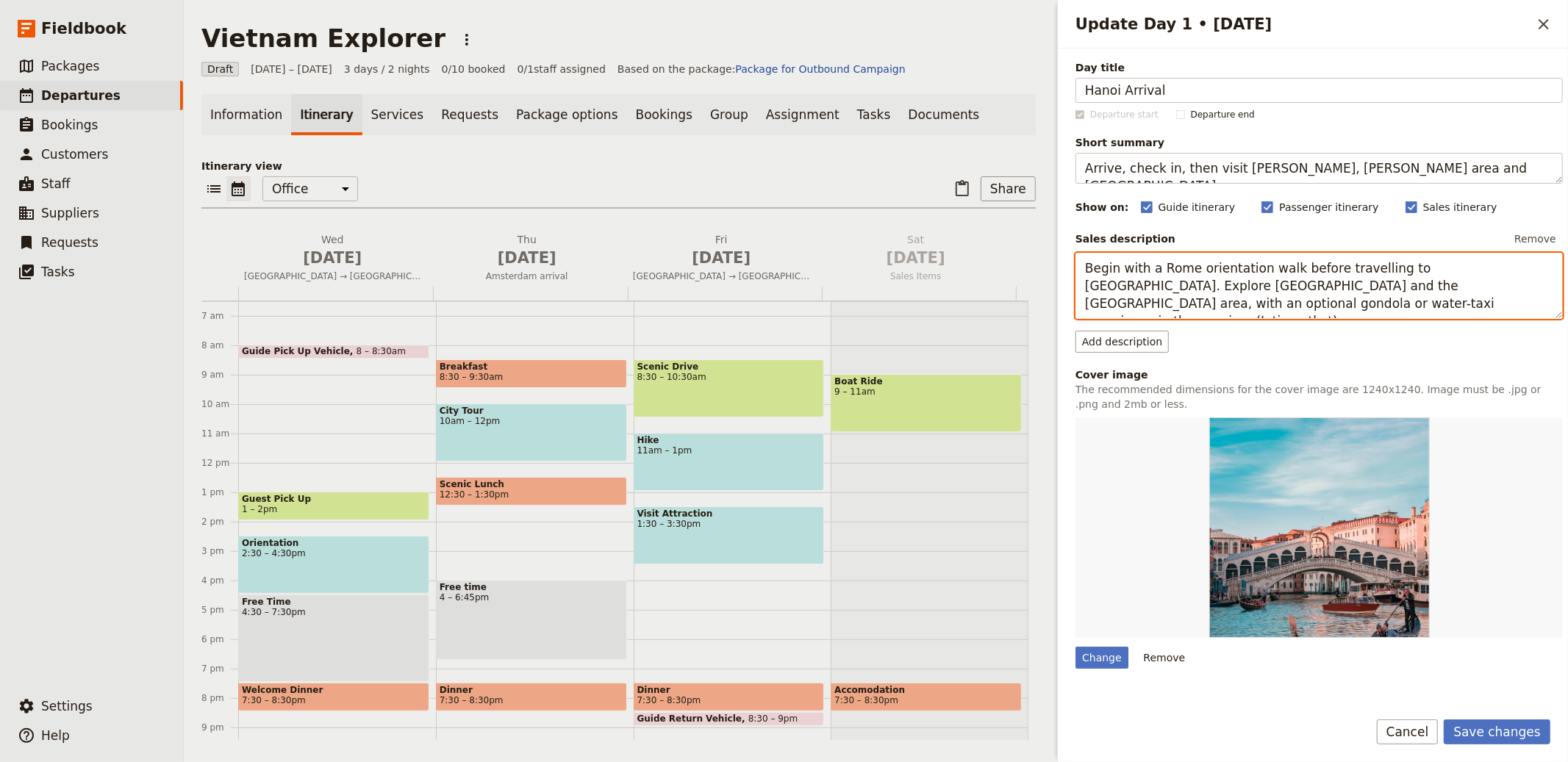
click at [1288, 278] on textarea "Begin with a Rome orientation walk before travelling to Venice. Explore St Mark…" at bounding box center [1320, 286] width 487 height 66
paste textarea "On arrival, meet the guide and transfer to your hotel for check-in from 14:00. …"
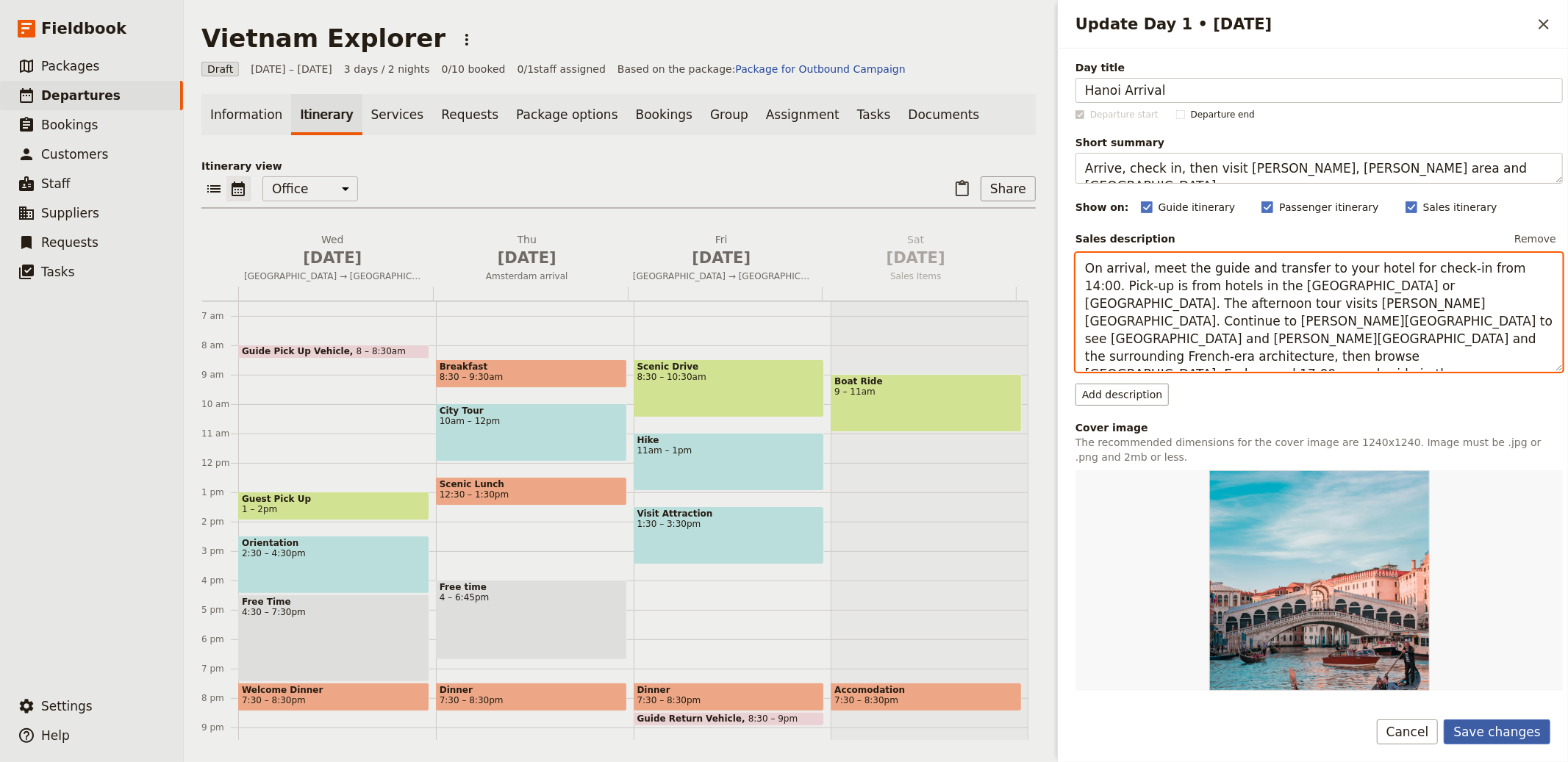
type textarea "On arrival, meet the guide and transfer to your hotel for check-in from 14:00. …"
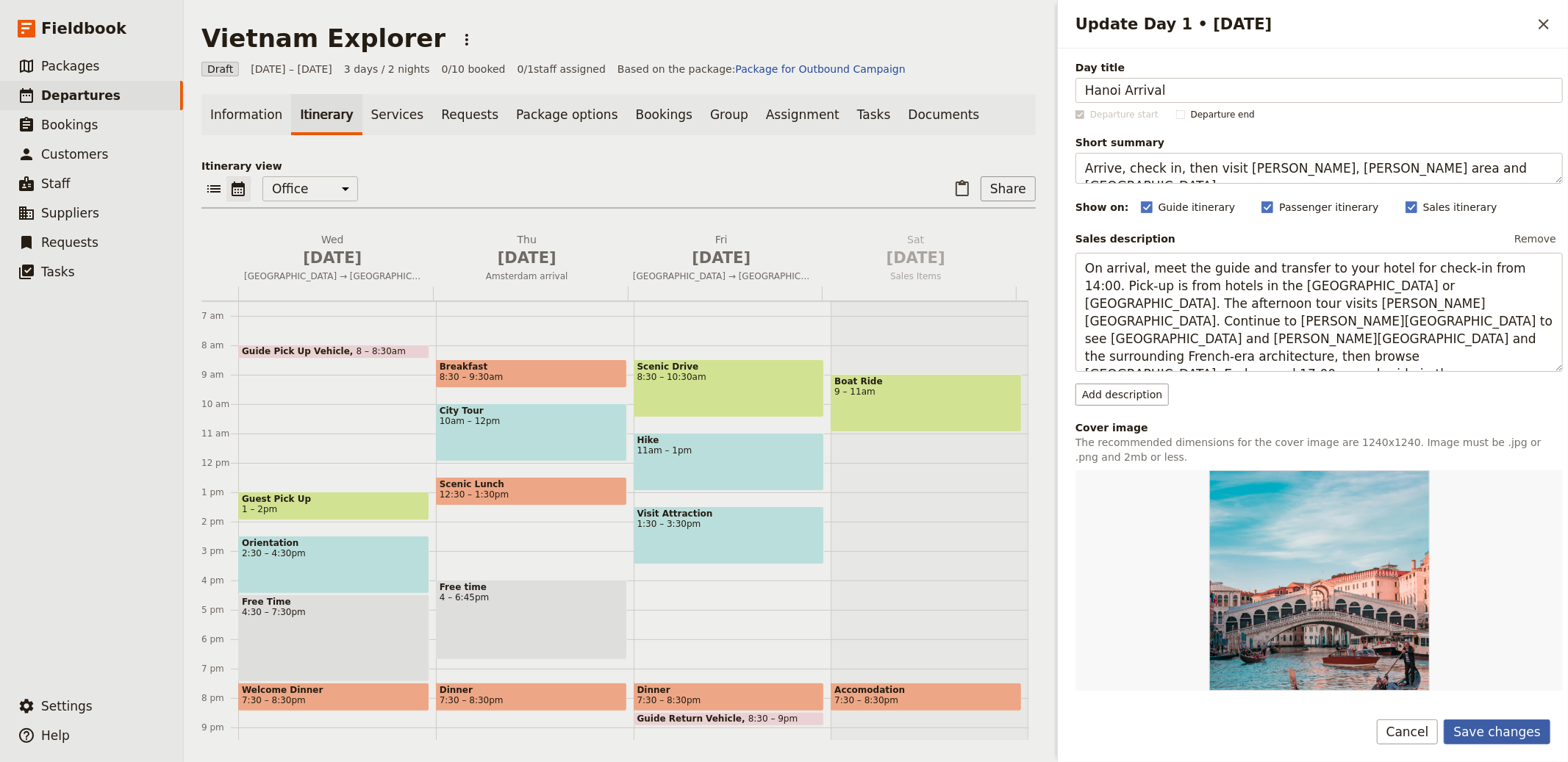
click at [1505, 722] on button "Save changes" at bounding box center [1498, 731] width 107 height 25
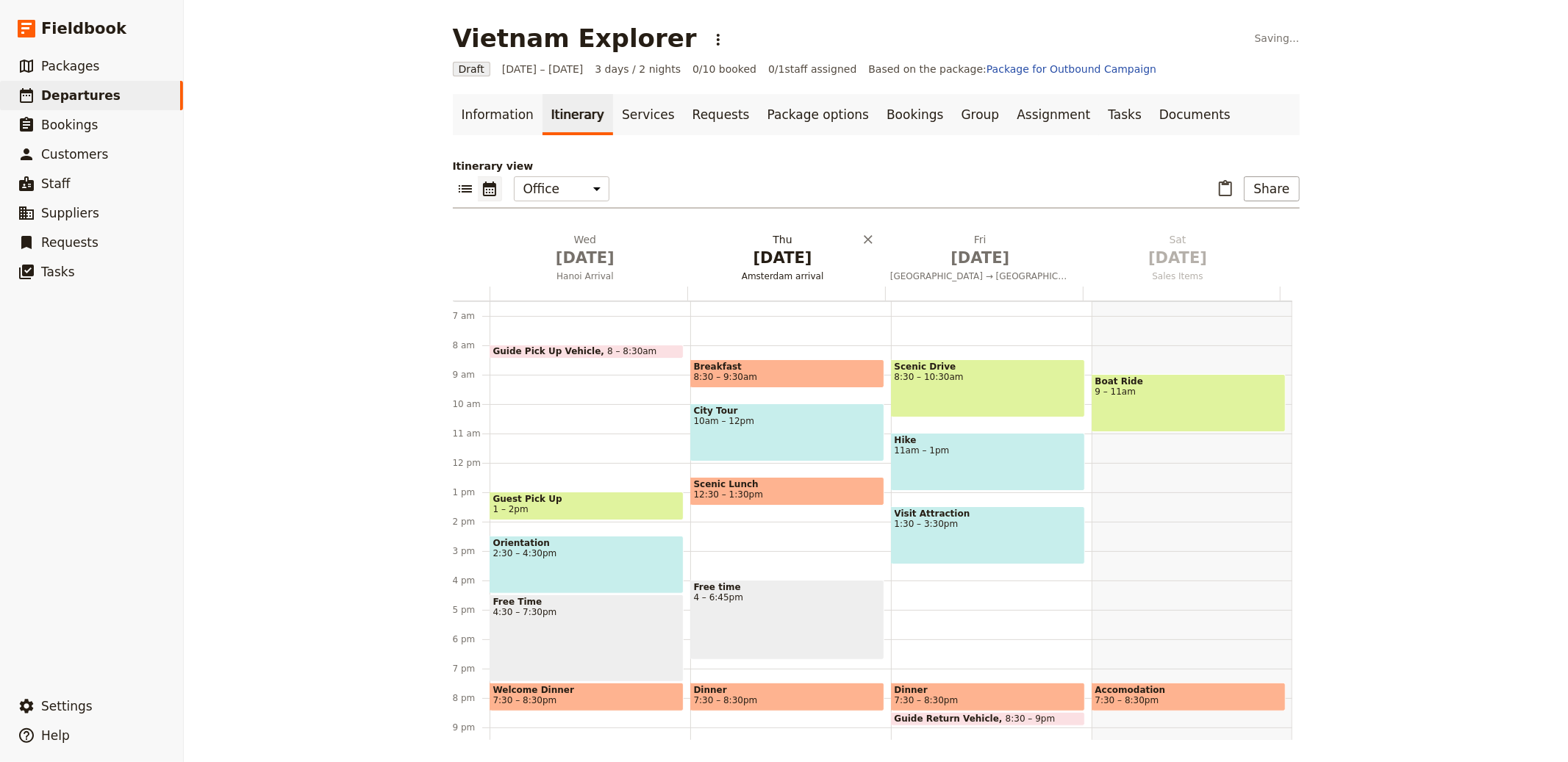
click at [769, 264] on span "[DATE]" at bounding box center [783, 258] width 180 height 22
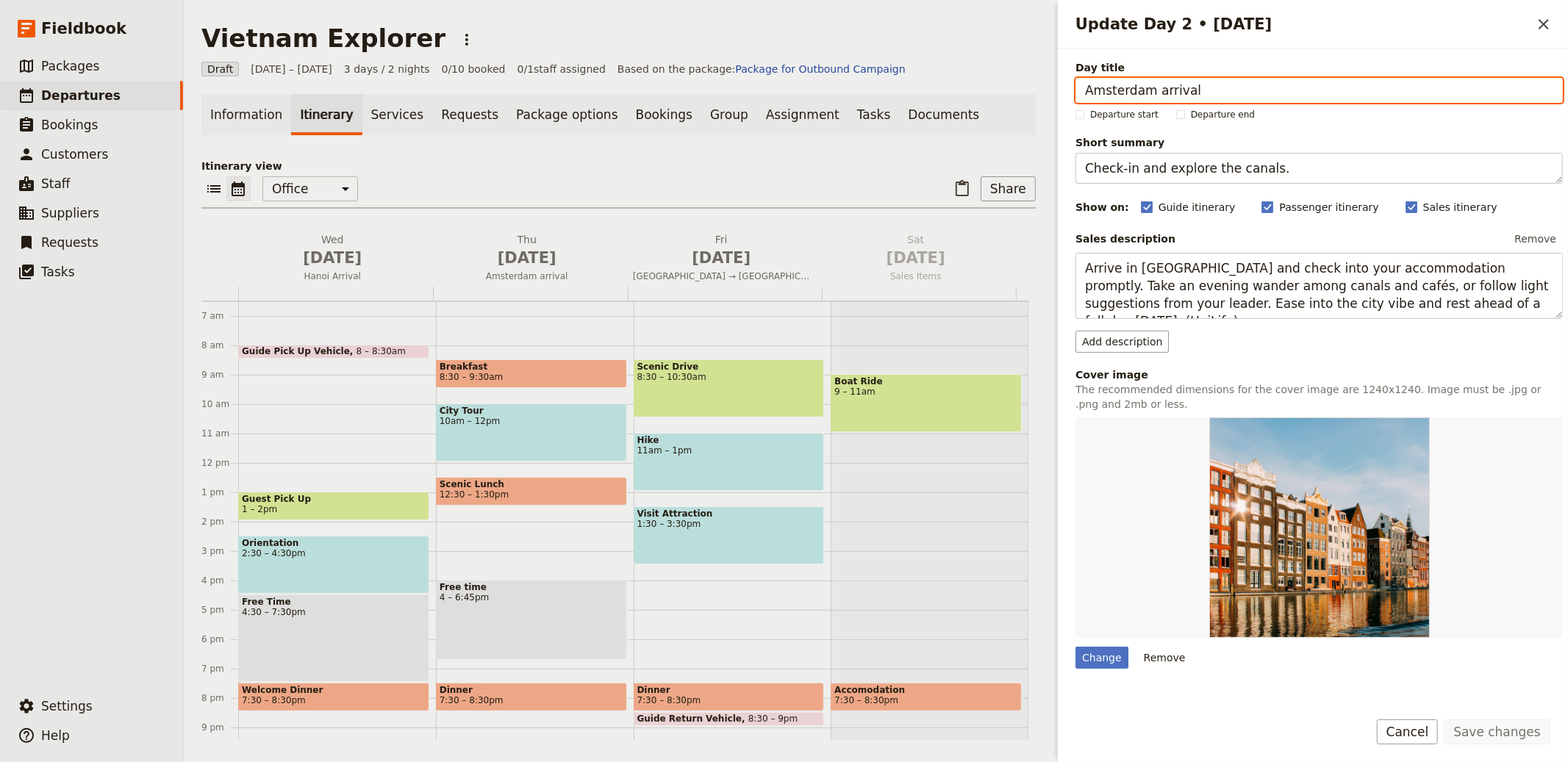
click at [1168, 87] on input "Amsterdam arrival" at bounding box center [1320, 90] width 487 height 25
paste input "Day 2 : HANOI - HALONG BAY"
type input "[GEOGRAPHIC_DATA] - [GEOGRAPHIC_DATA]"
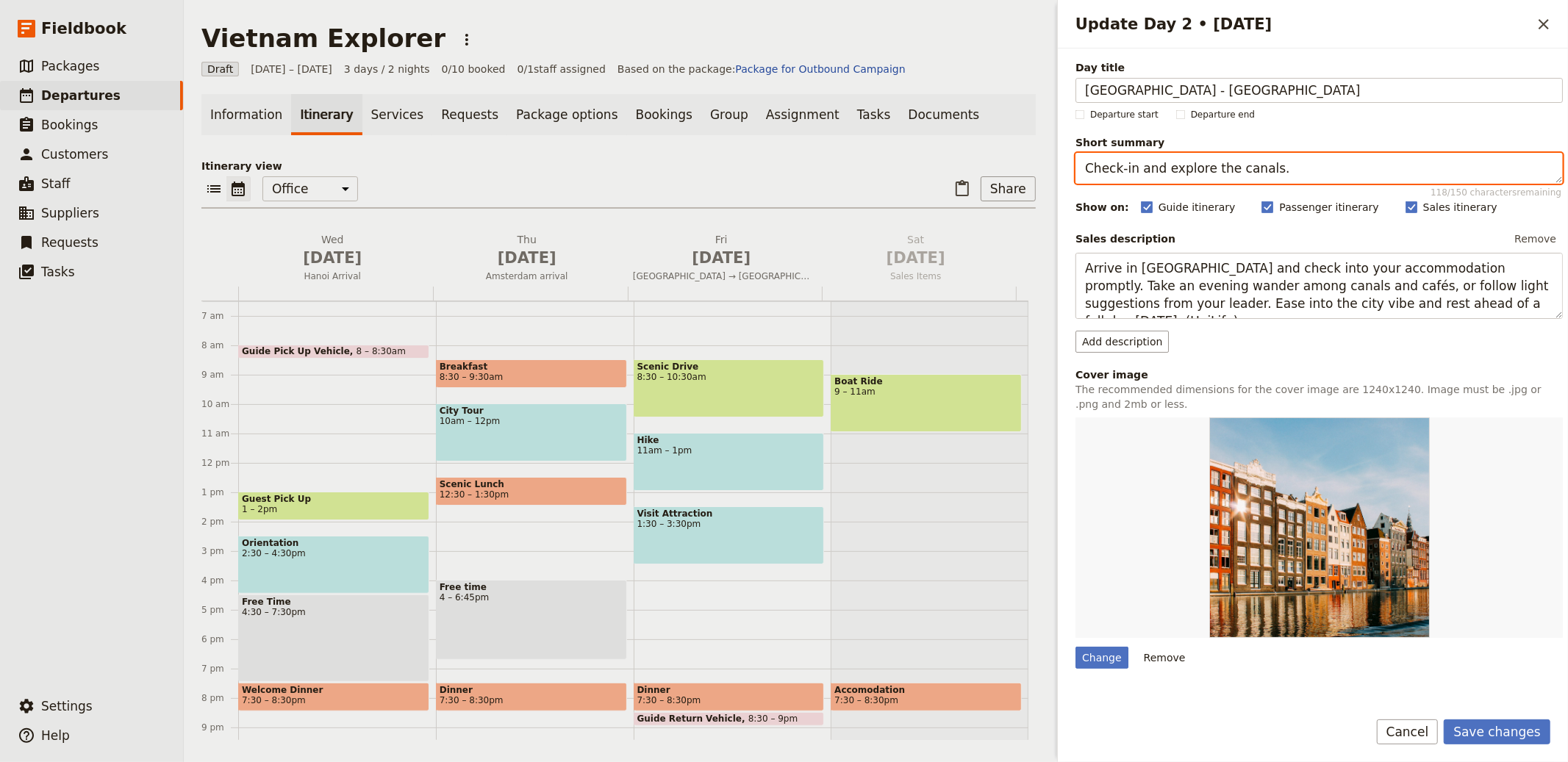
click at [1281, 174] on textarea "Check-in and explore the canals." at bounding box center [1320, 168] width 487 height 31
paste textarea "Transfer to Hạ Long, board Syrena, visit Surprise Cave & Titop; sunset, dinner …"
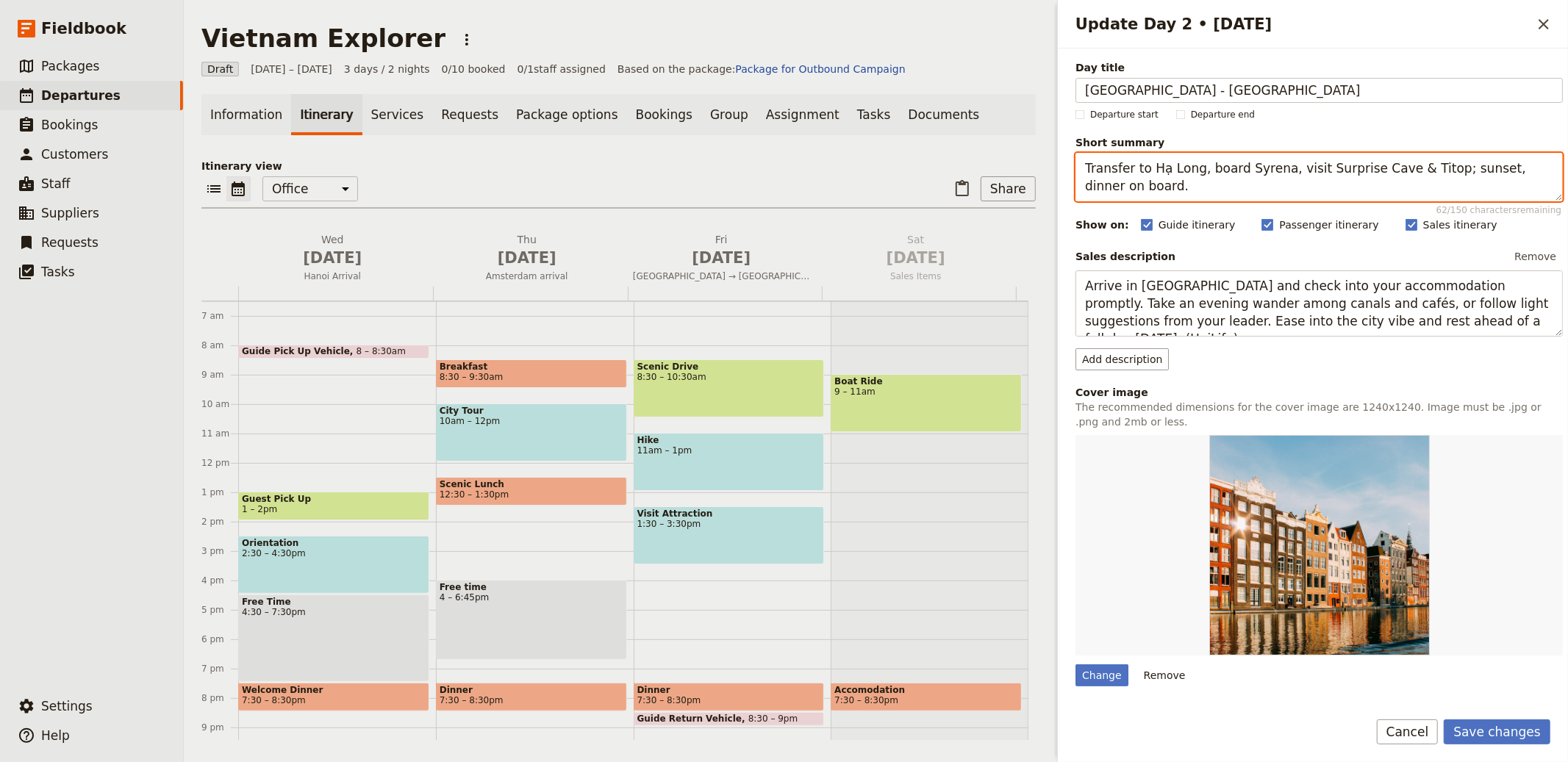
type textarea "Transfer to Hạ Long, board Syrena, visit Surprise Cave & Titop; sunset, dinner …"
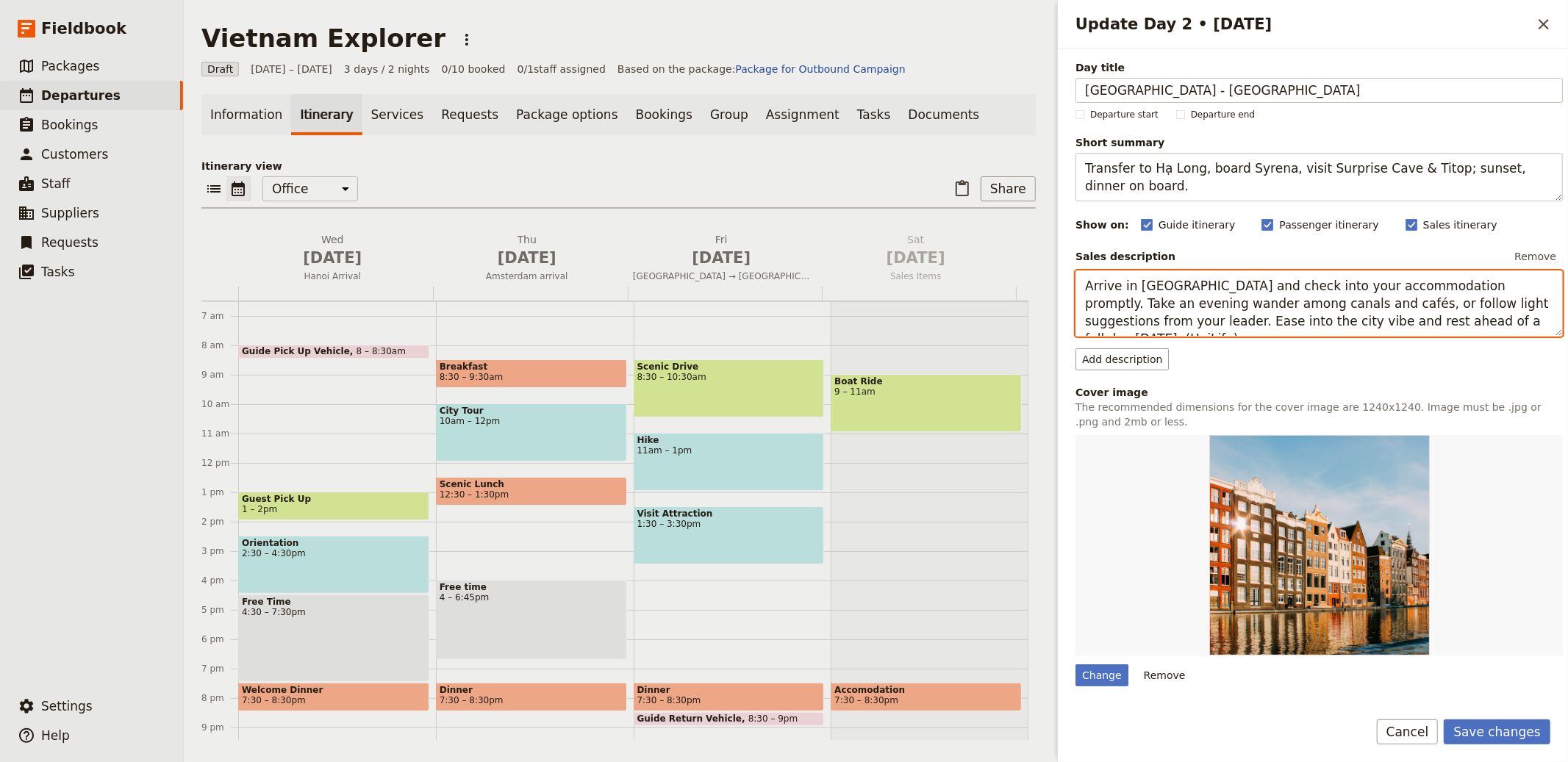
click at [1311, 287] on textarea "Arrive in Amsterdam and check into your accommodation promptly. Take an evening…" at bounding box center [1320, 303] width 487 height 66
paste textarea "fter breakfast, transfer about four hours to Tuần Châu harbour and board Syrena…"
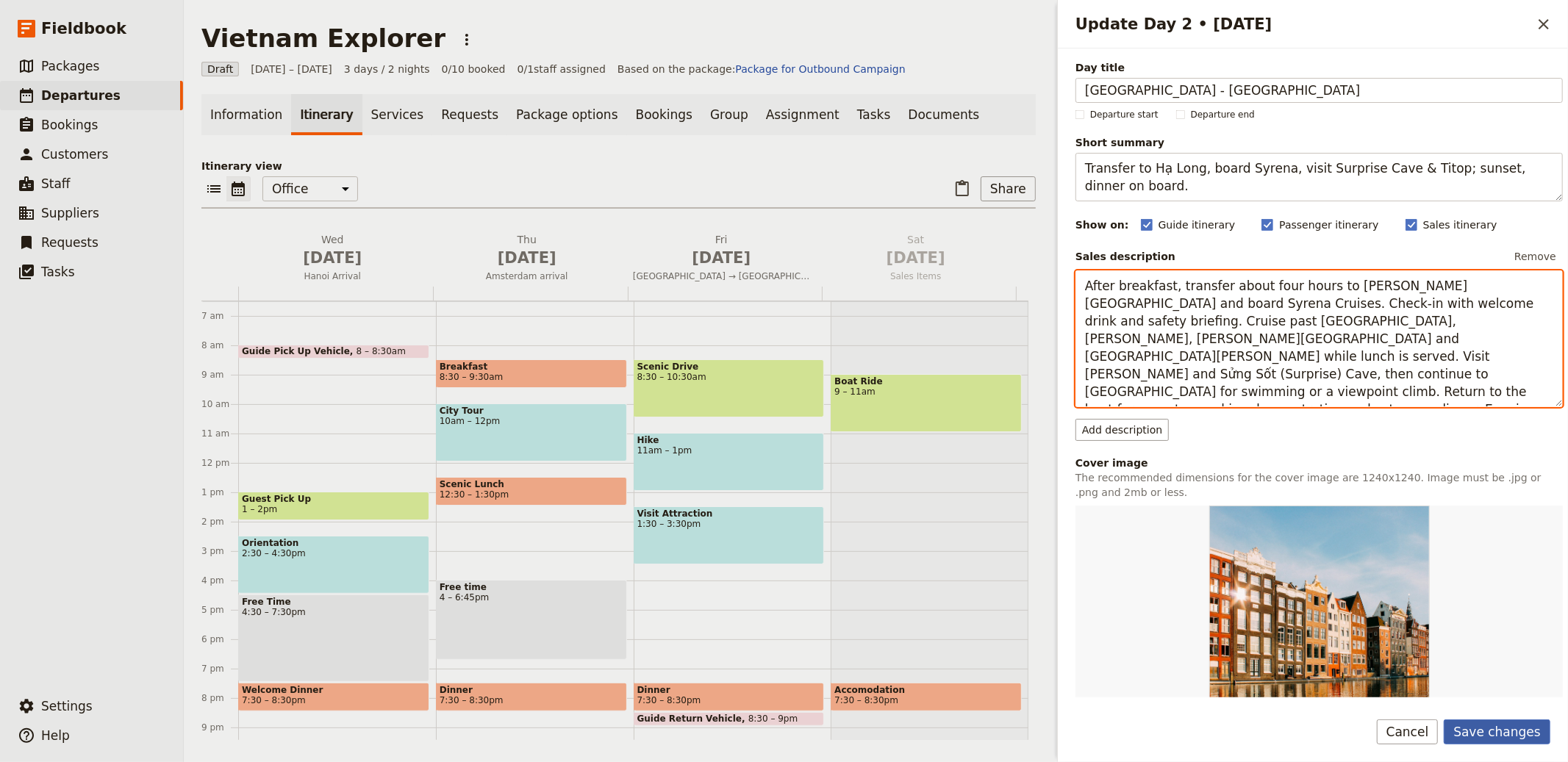
type textarea "After breakfast, transfer about four hours to [PERSON_NAME][GEOGRAPHIC_DATA] an…"
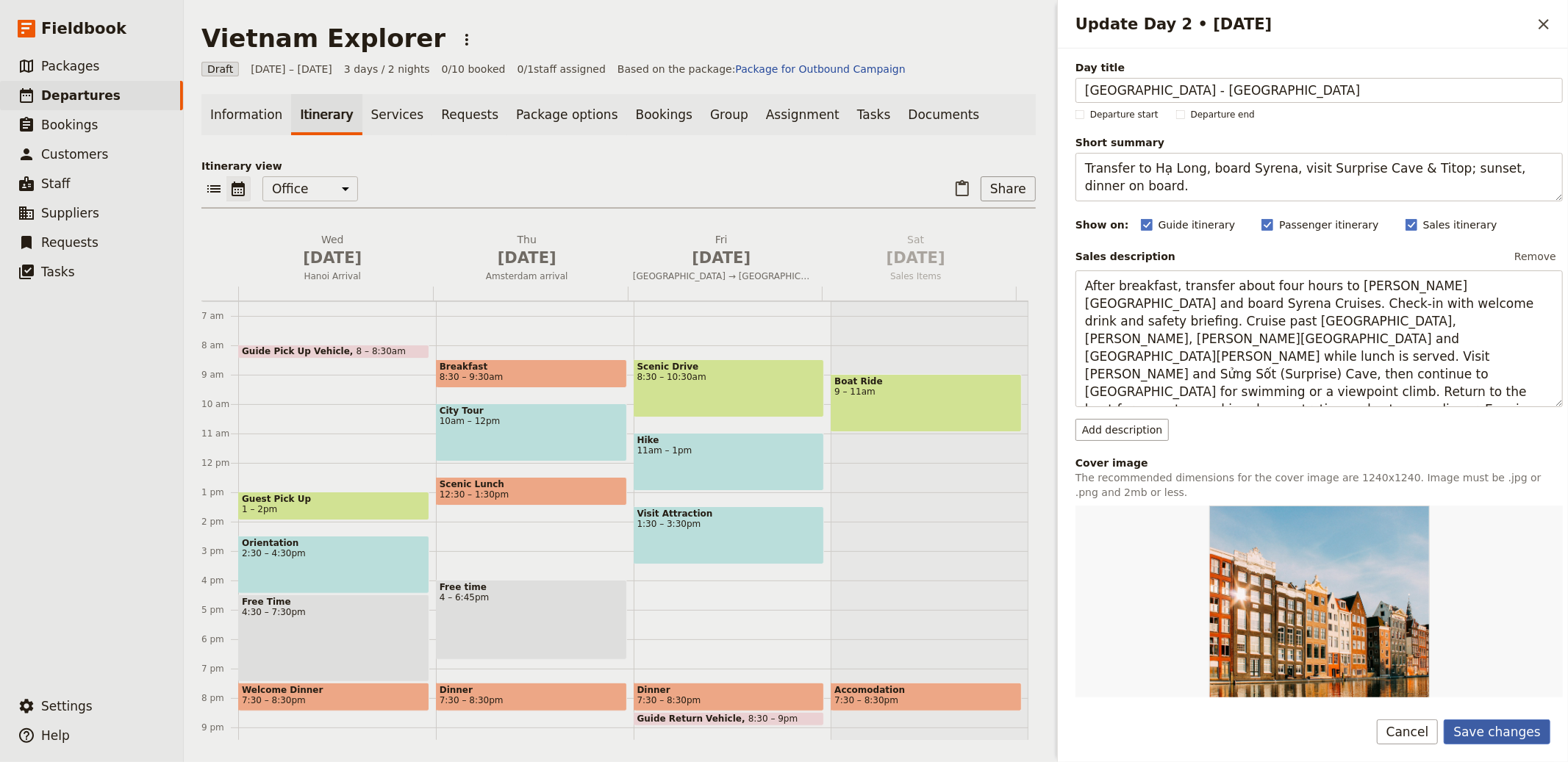
click at [1521, 730] on button "Save changes" at bounding box center [1498, 731] width 107 height 25
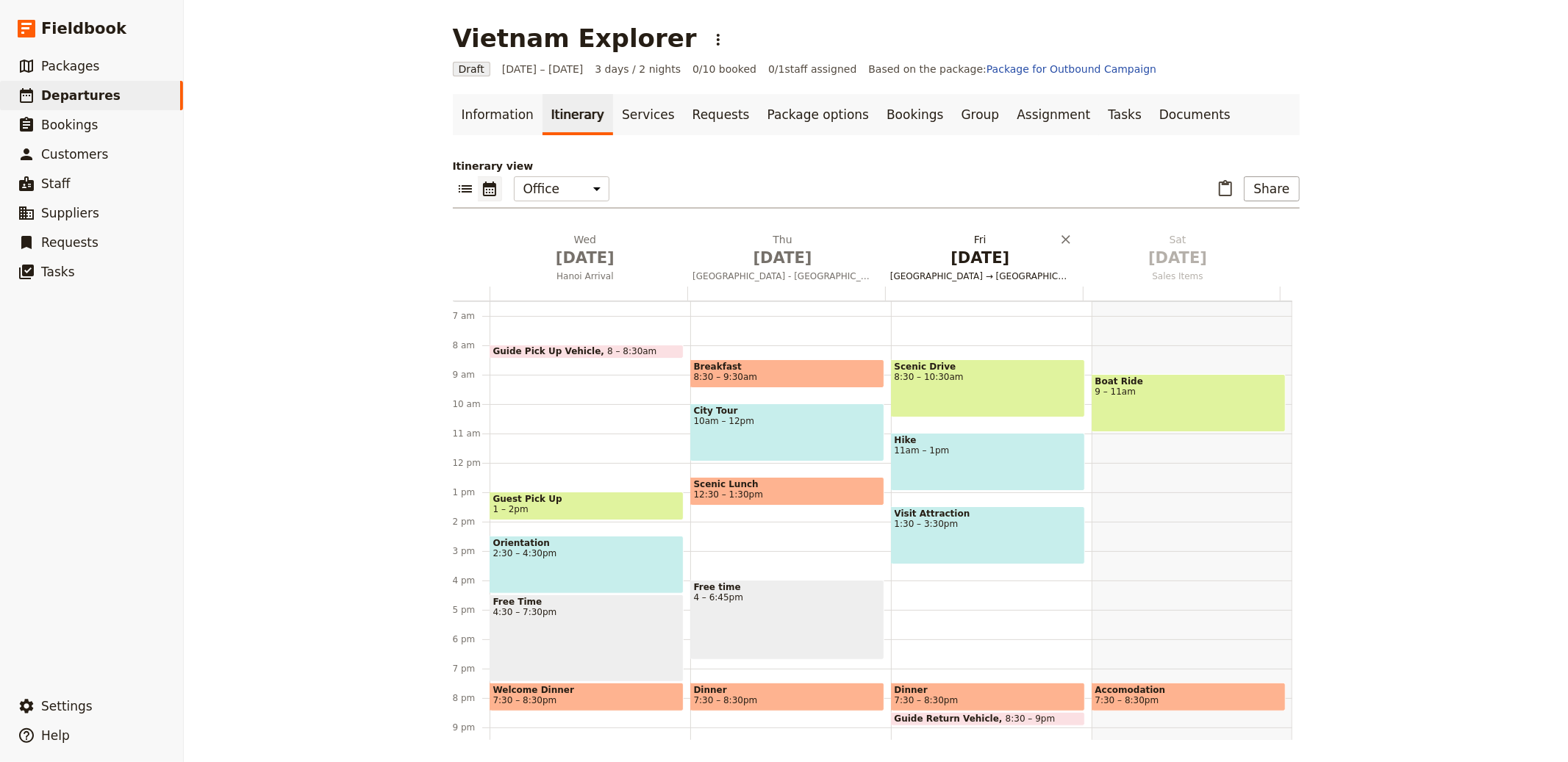
click at [1017, 245] on h2 "Fri Oct 3 Bavaria → Rhine Valley" at bounding box center [981, 250] width 180 height 37
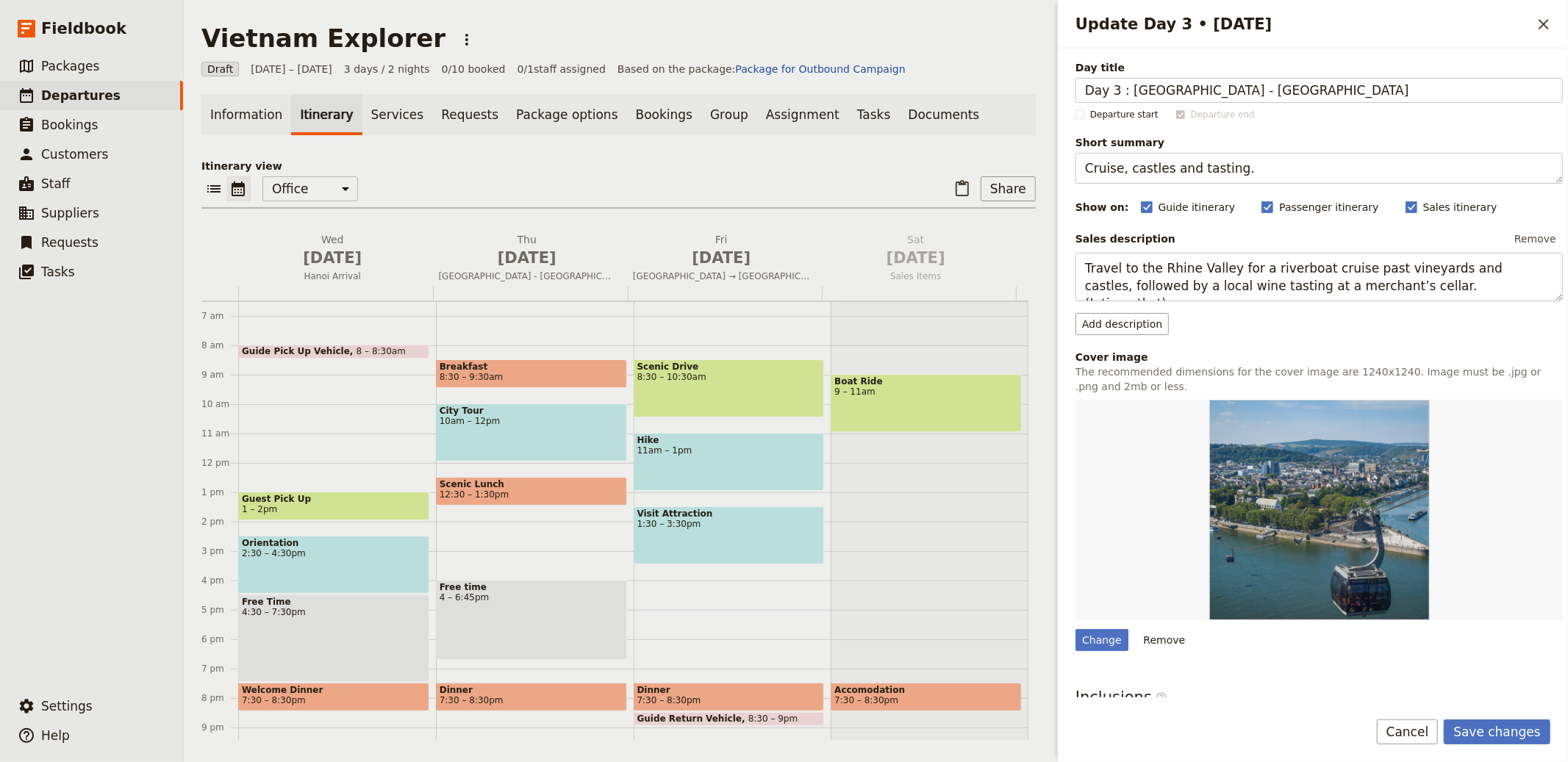
drag, startPoint x: 1128, startPoint y: 90, endPoint x: 918, endPoint y: 68, distance: 211.1
click at [919, 70] on div "Vietnam Explorer ​ Draft 1 – 3 Oct 2025 3 days / 2 nights 0/10 booked 0 / 1 sta…" at bounding box center [876, 381] width 1385 height 762
type input "[GEOGRAPHIC_DATA] - [GEOGRAPHIC_DATA]"
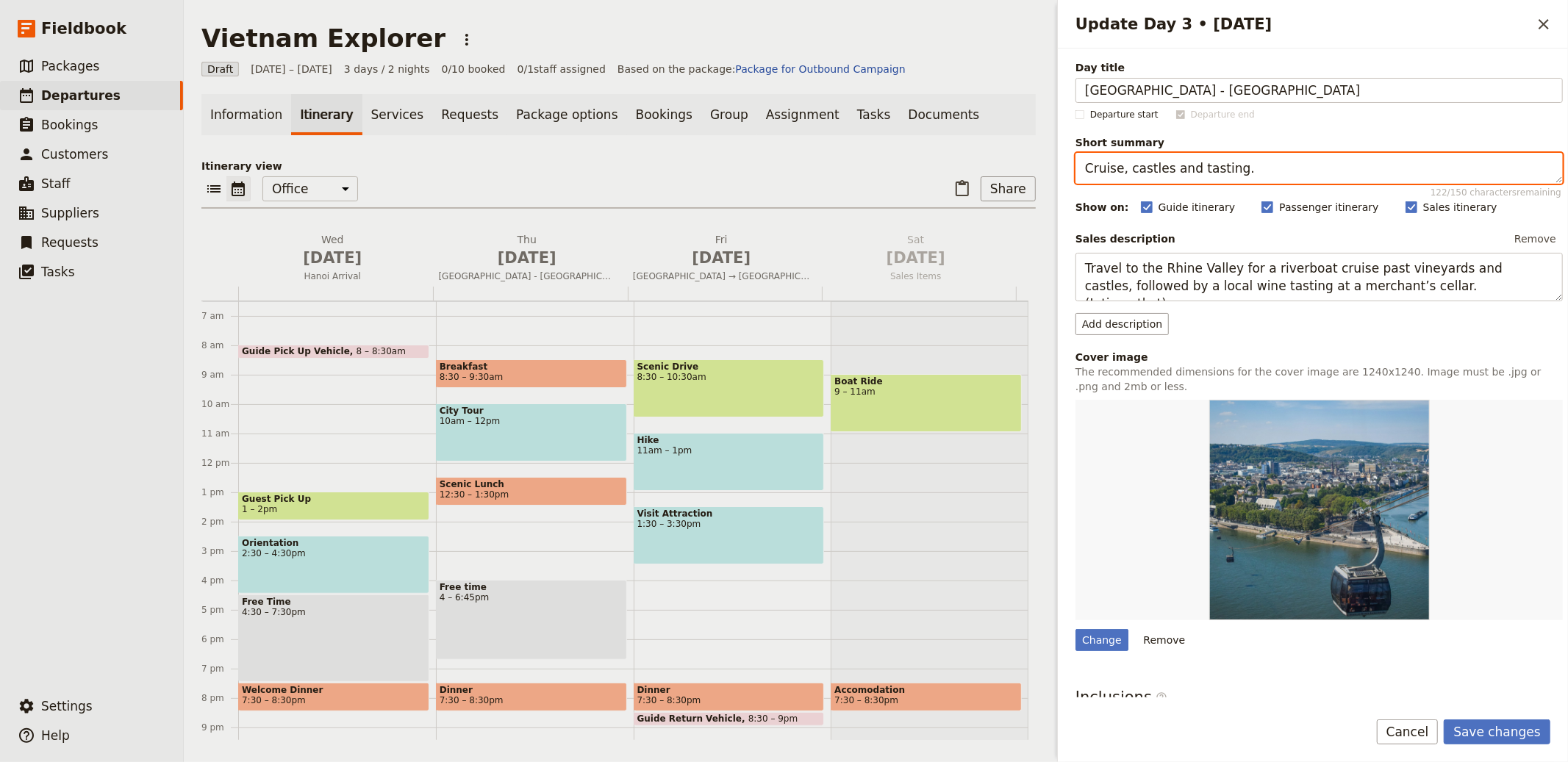
click at [1162, 168] on textarea "Cruise, castles and tasting." at bounding box center [1320, 168] width 487 height 31
paste textarea "Morning Tai Chi, Luồn Cave by bamboo boat, brunch, disembark and return to Hà N…"
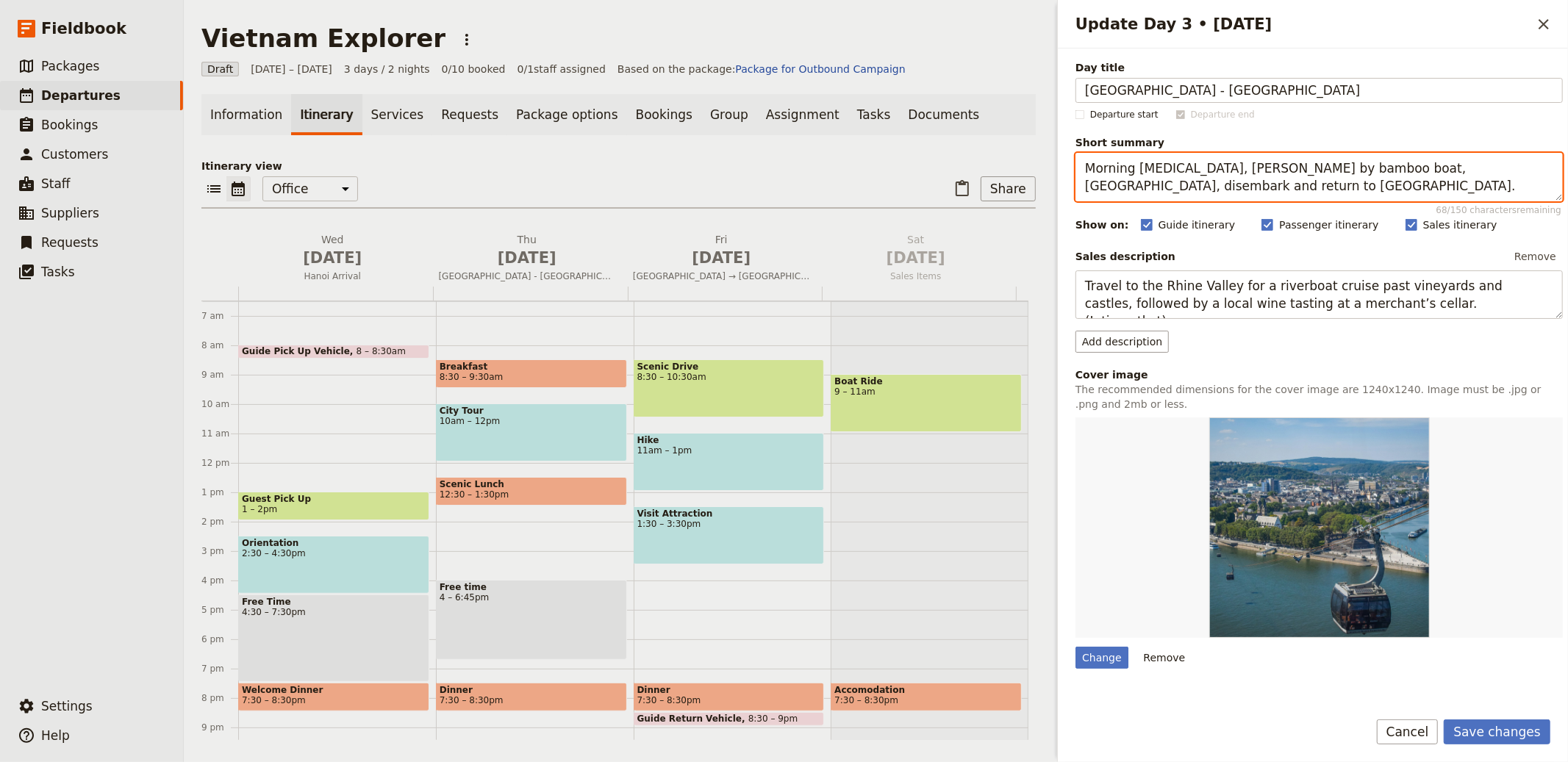
type textarea "Morning [MEDICAL_DATA], [PERSON_NAME] by bamboo boat, [GEOGRAPHIC_DATA], disemb…"
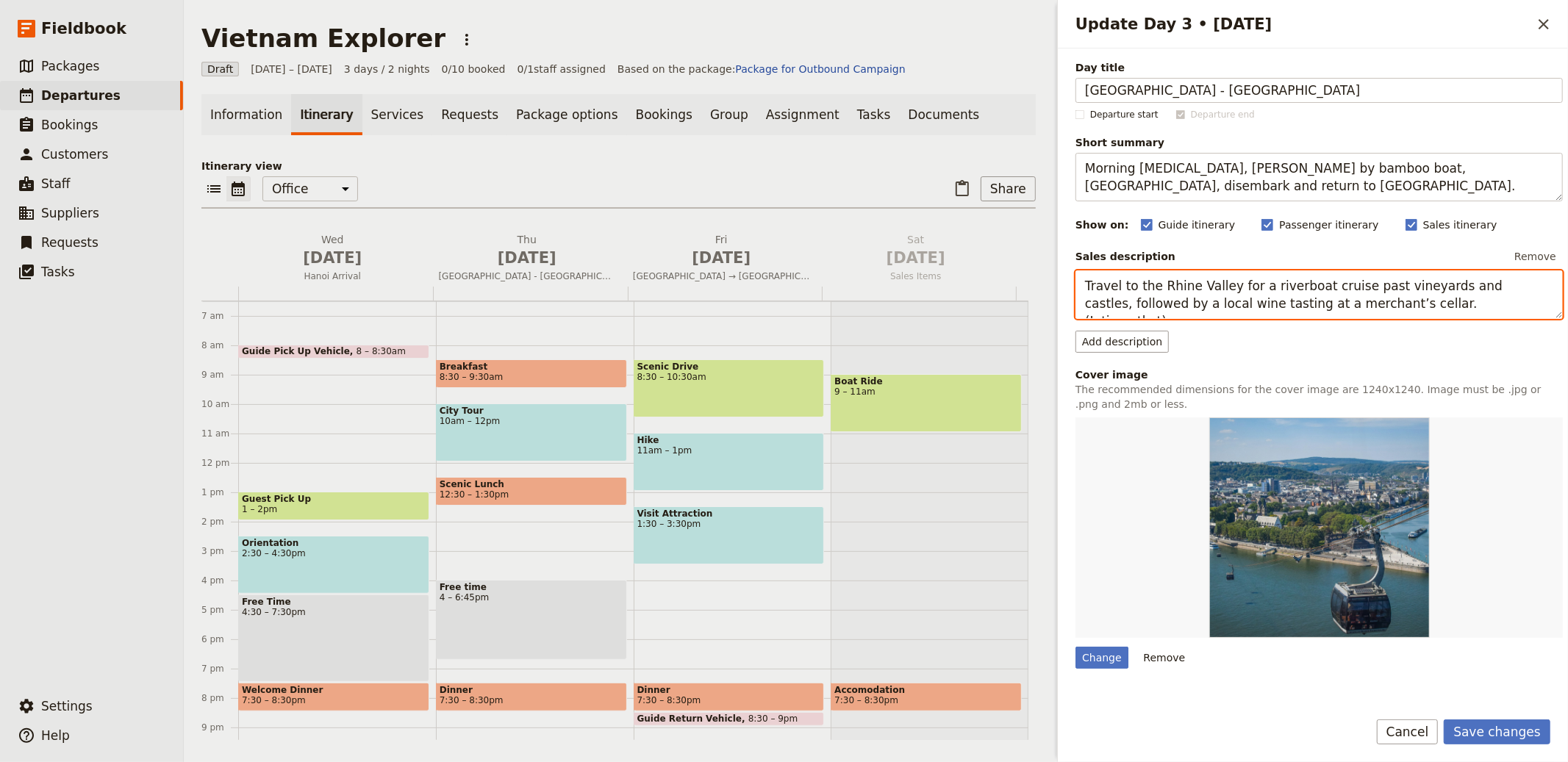
click at [1371, 293] on textarea "Travel to the Rhine Valley for a riverboat cruise past vineyards and castles, f…" at bounding box center [1320, 294] width 487 height 48
paste textarea "Start with optional early call and [MEDICAL_DATA] on deck, then a light breakfa…"
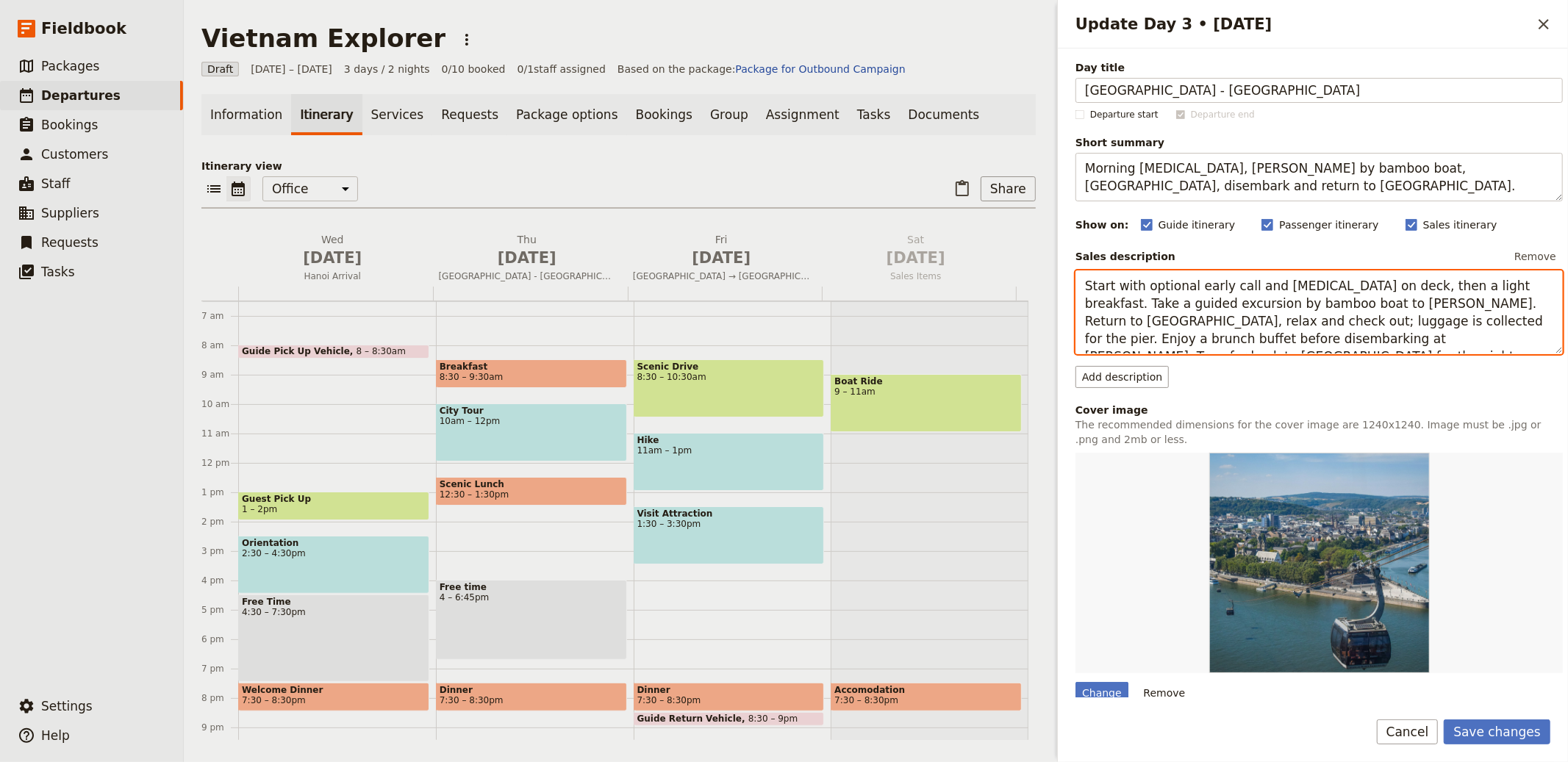
type textarea "Start with optional early call and [MEDICAL_DATA] on deck, then a light breakfa…"
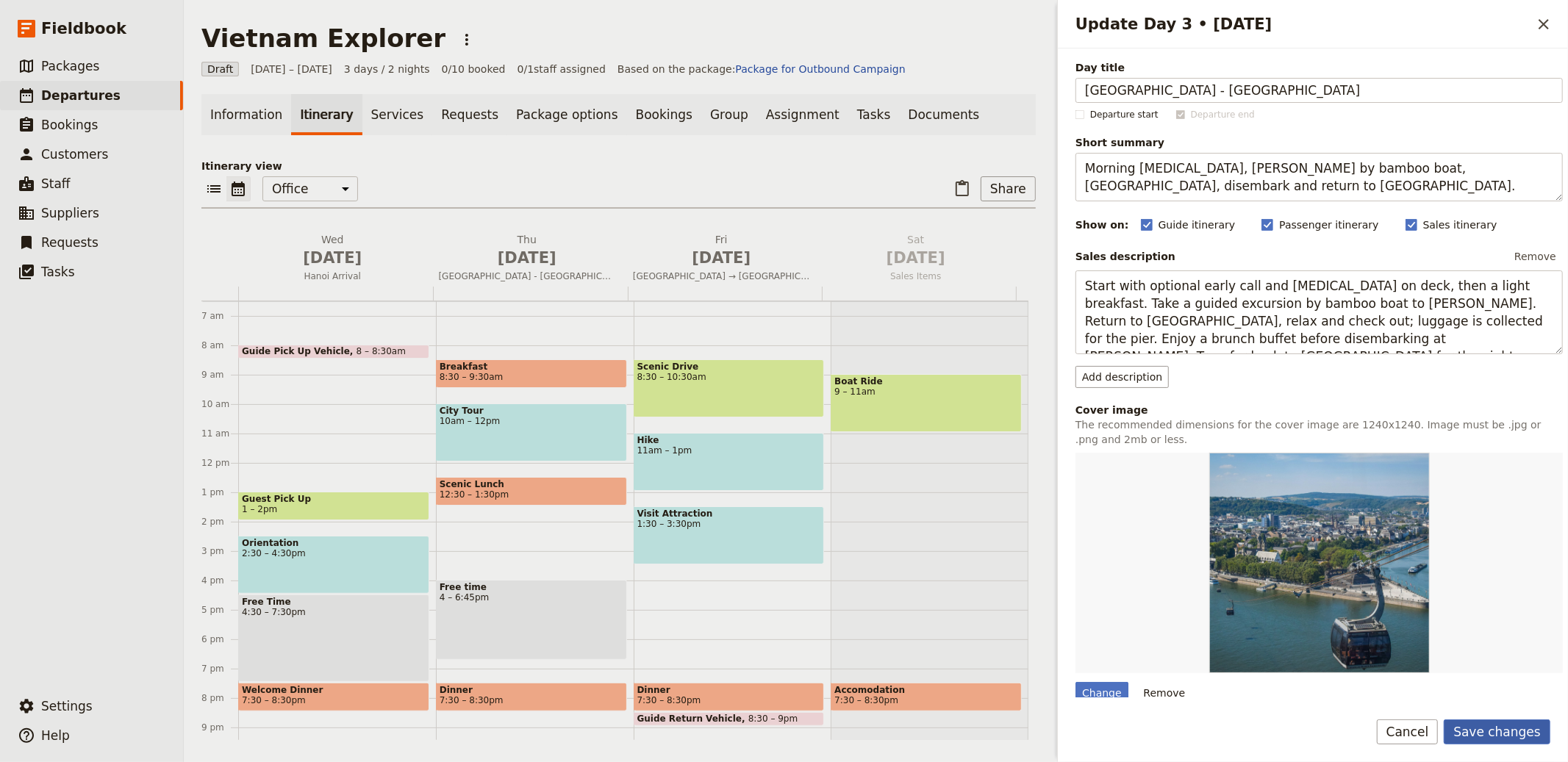
click at [1522, 743] on button "Save changes" at bounding box center [1498, 731] width 107 height 25
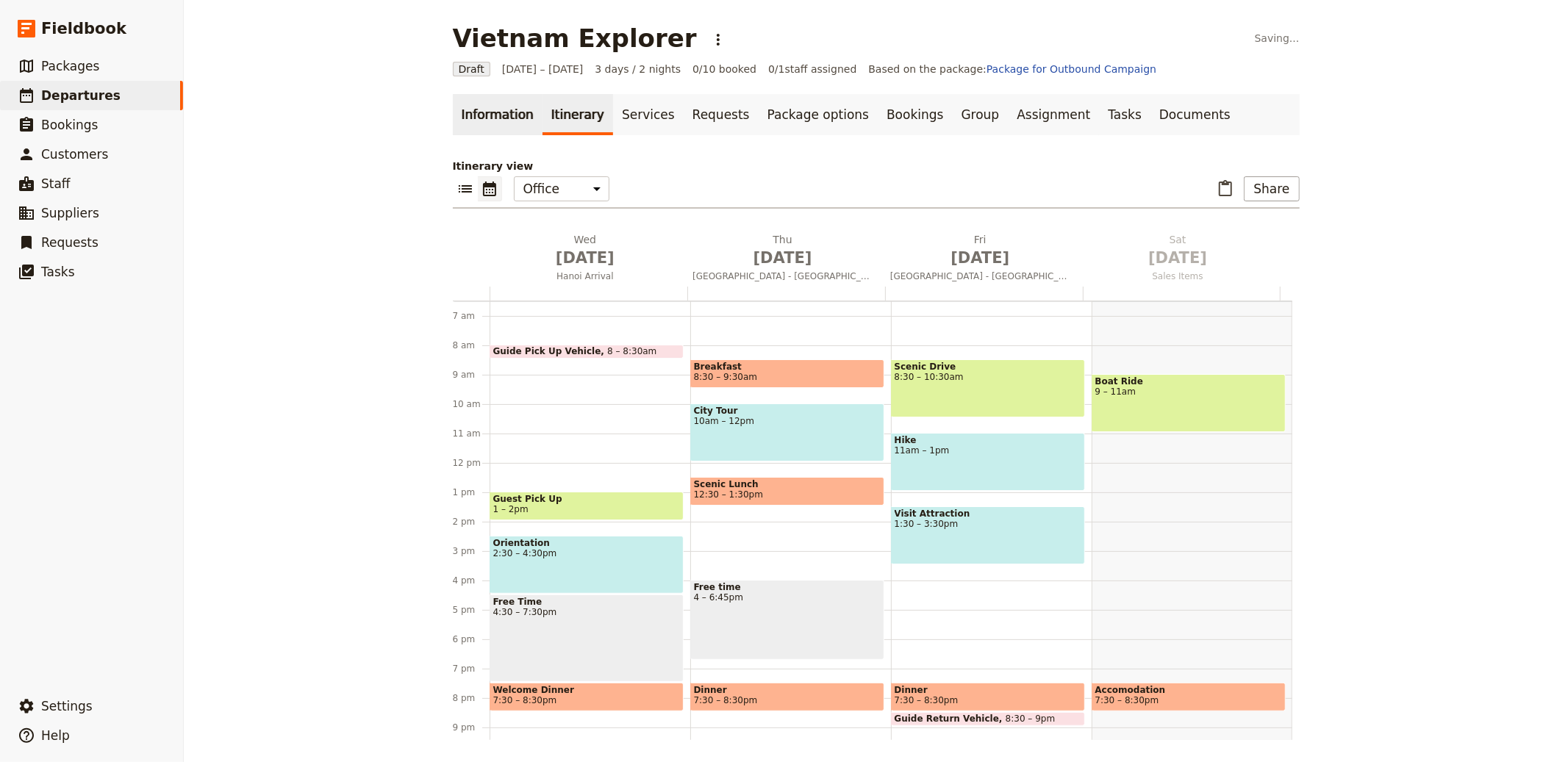
click at [516, 102] on link "Information" at bounding box center [498, 115] width 90 height 42
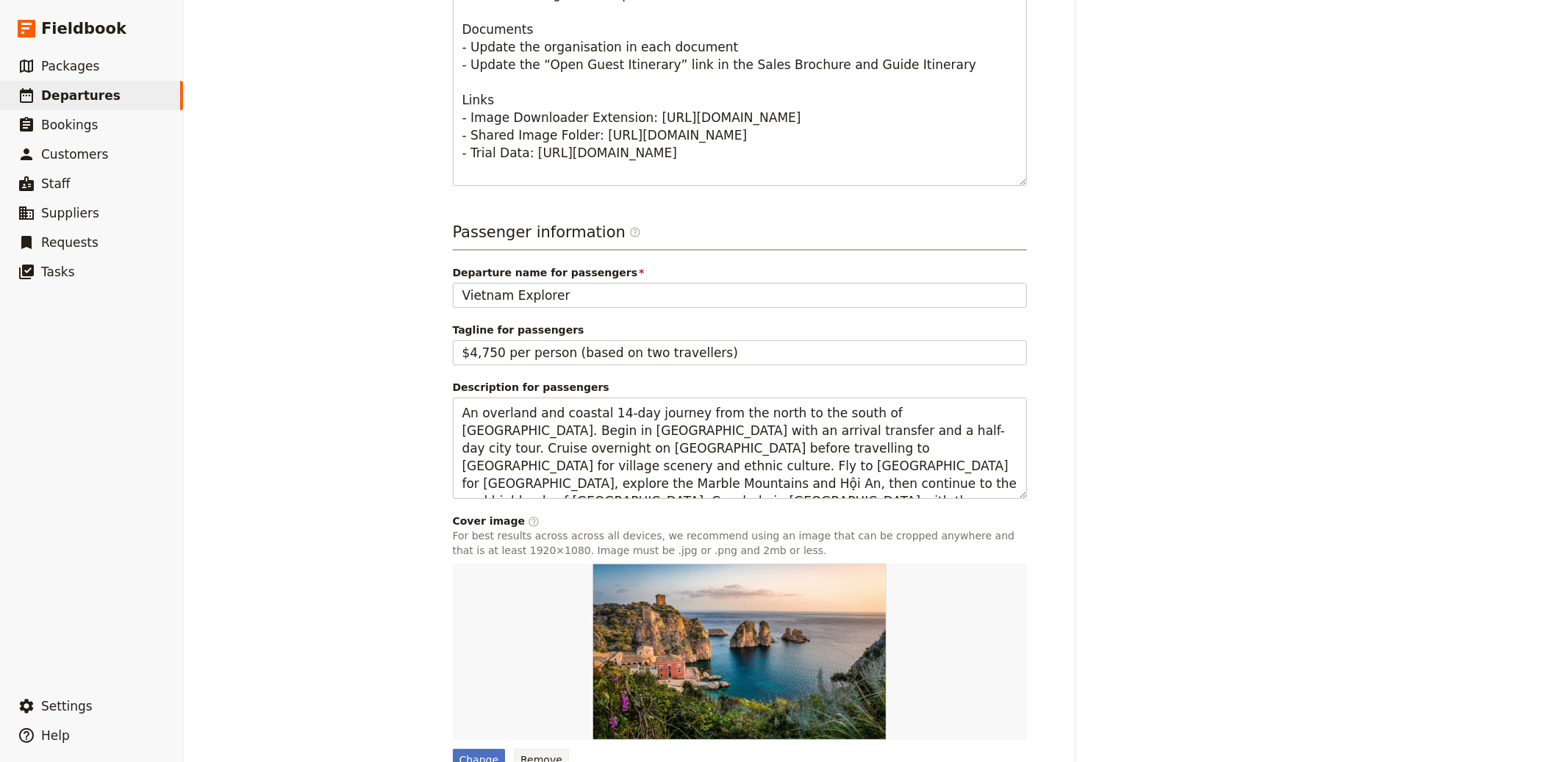
scroll to position [863, 0]
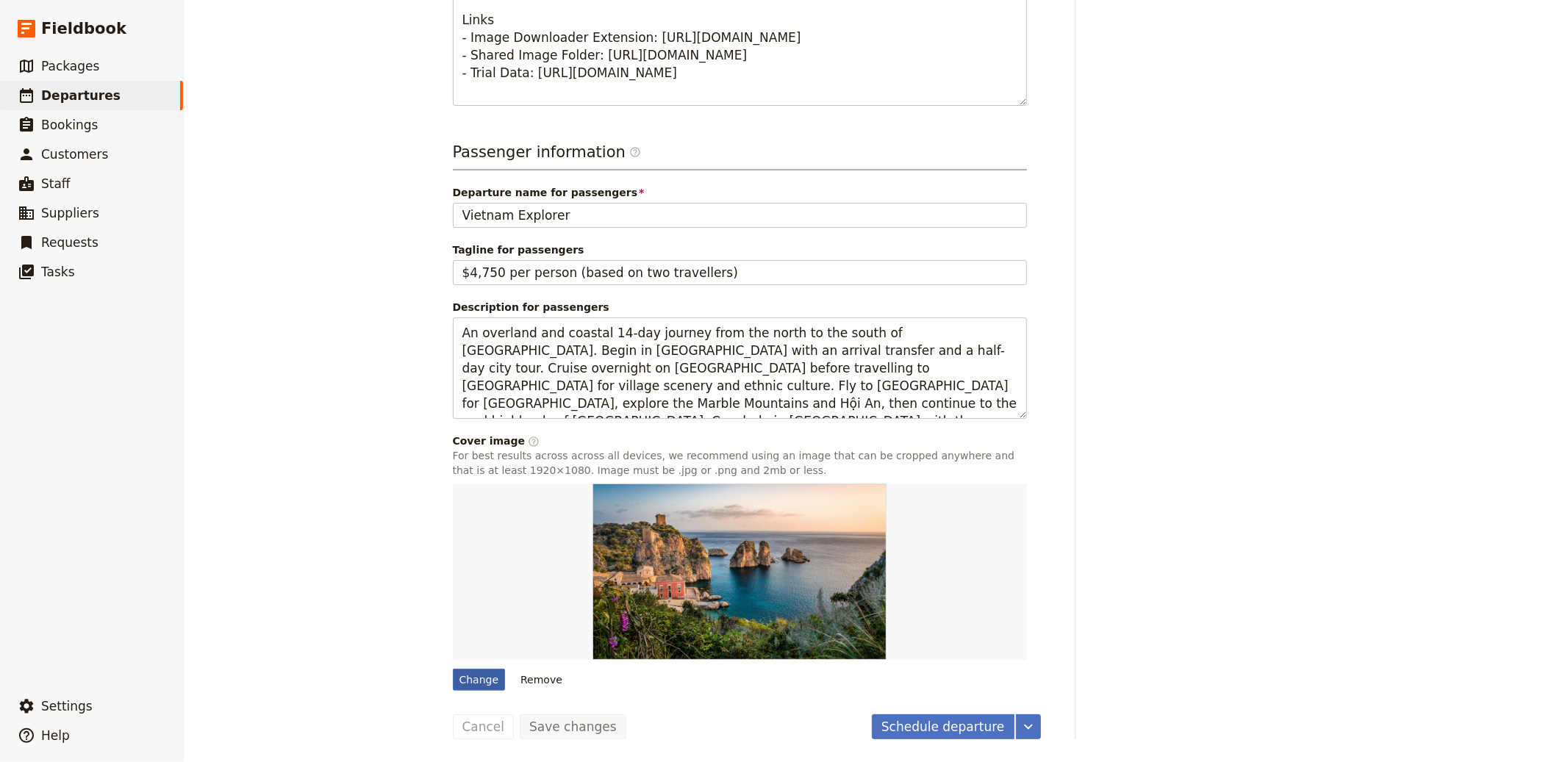
click at [461, 683] on div "Change" at bounding box center [479, 680] width 52 height 22
click at [453, 669] on input "Change" at bounding box center [452, 668] width 1 height 1
type input "C:\fakepath\VN-ha-long-bay_boats_hero.jpg"
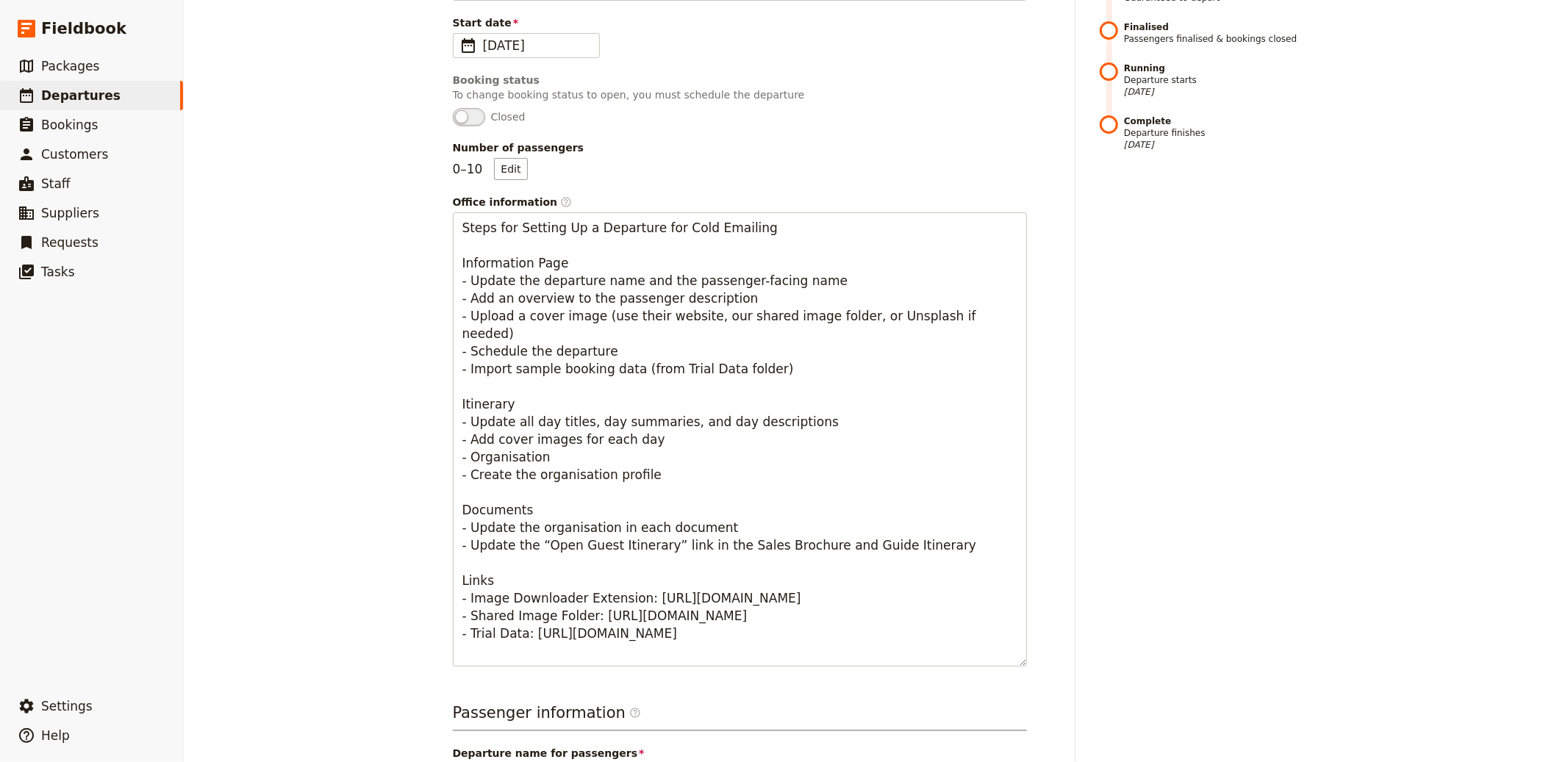
scroll to position [76, 0]
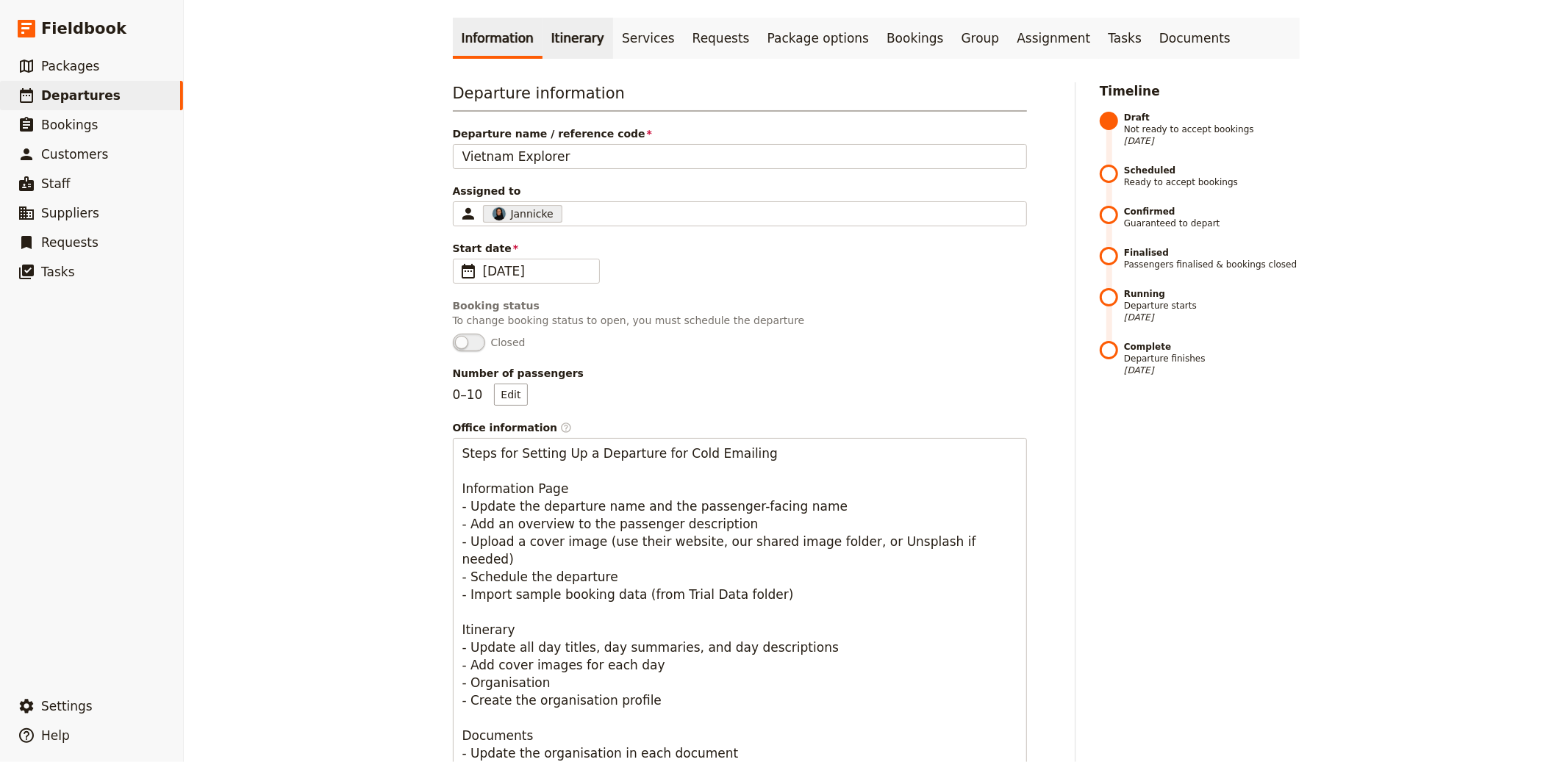
click at [556, 43] on link "Itinerary" at bounding box center [577, 39] width 70 height 42
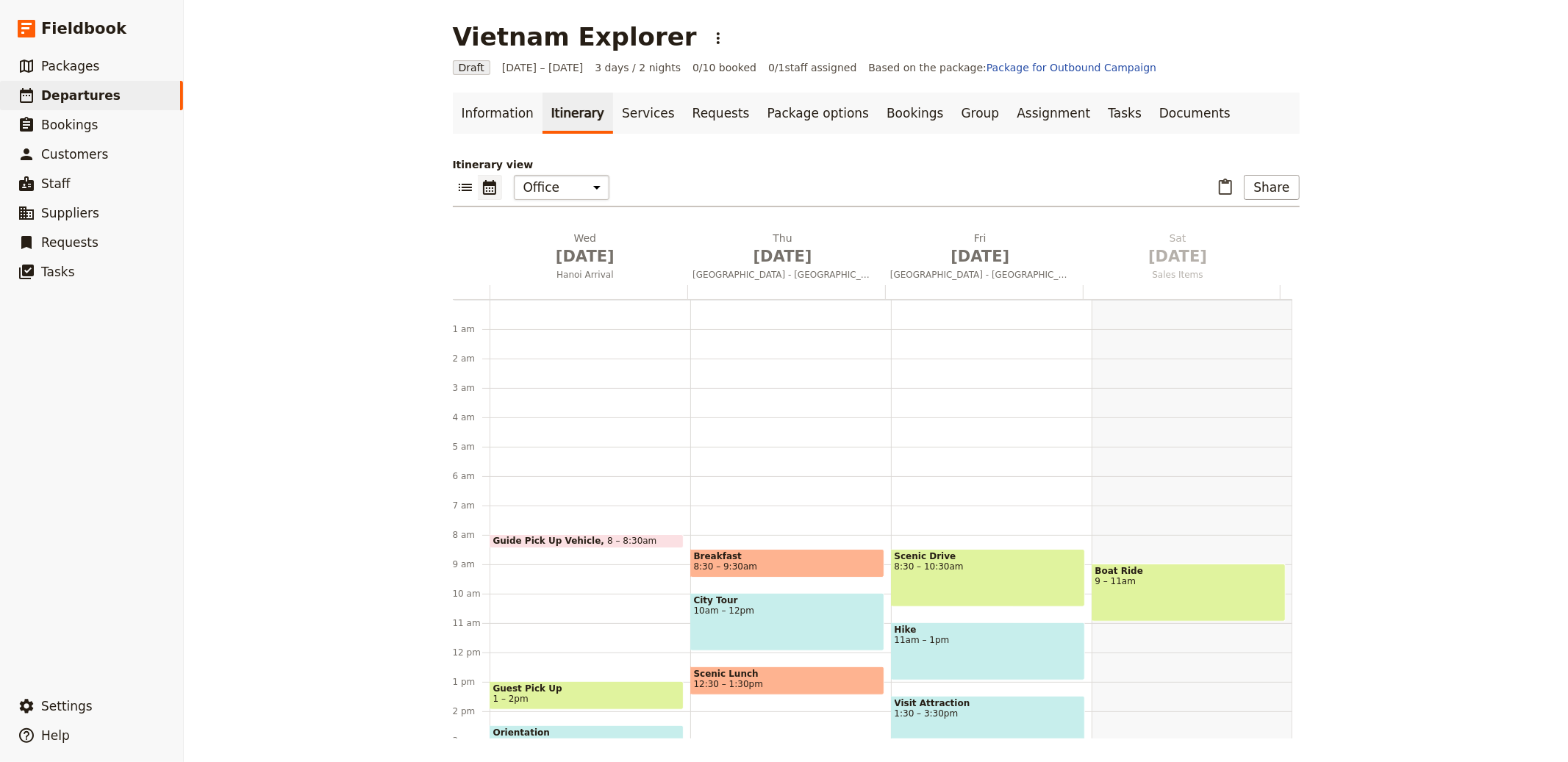
scroll to position [191, 0]
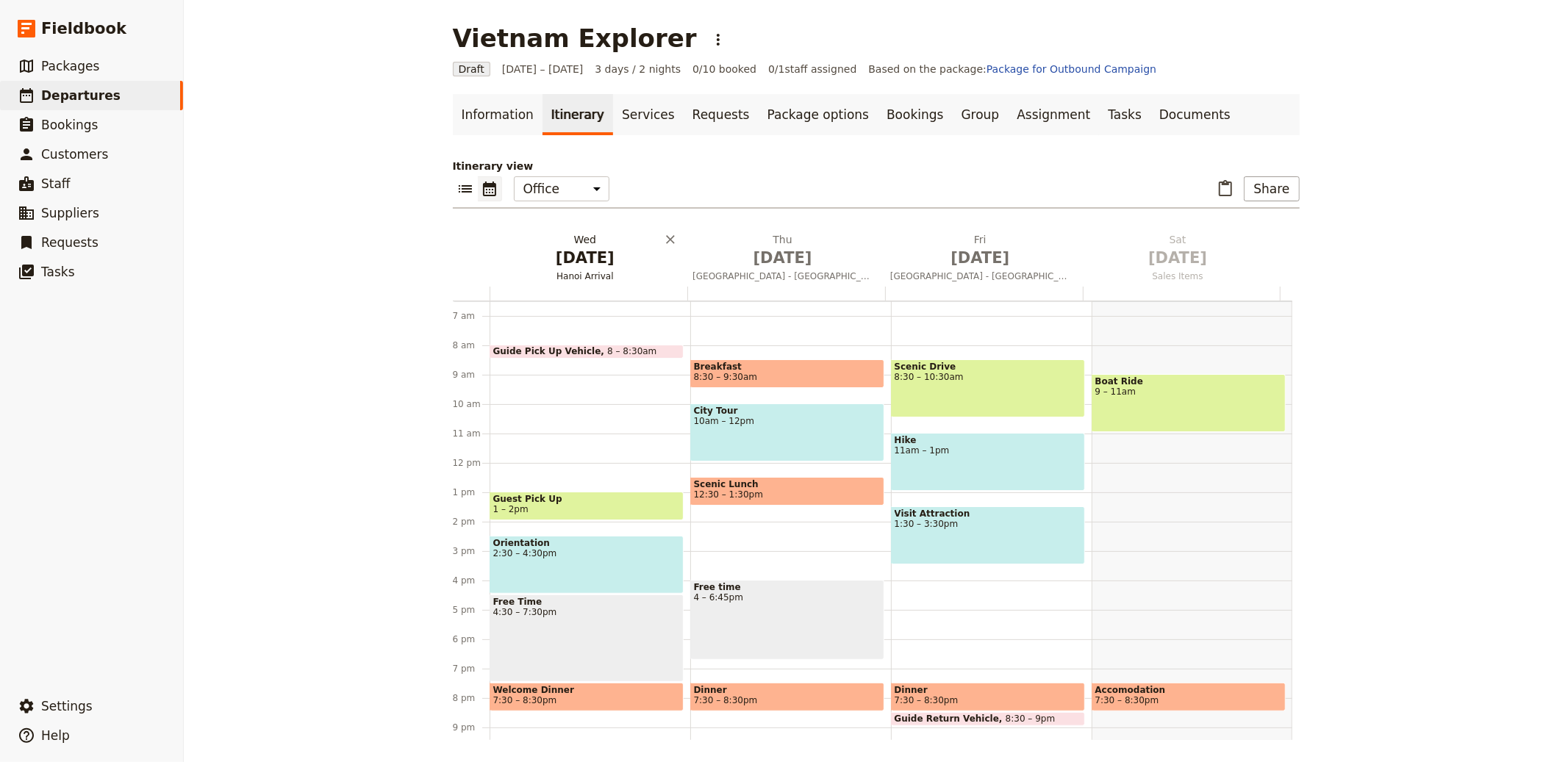
click at [554, 253] on span "[DATE]" at bounding box center [586, 258] width 180 height 22
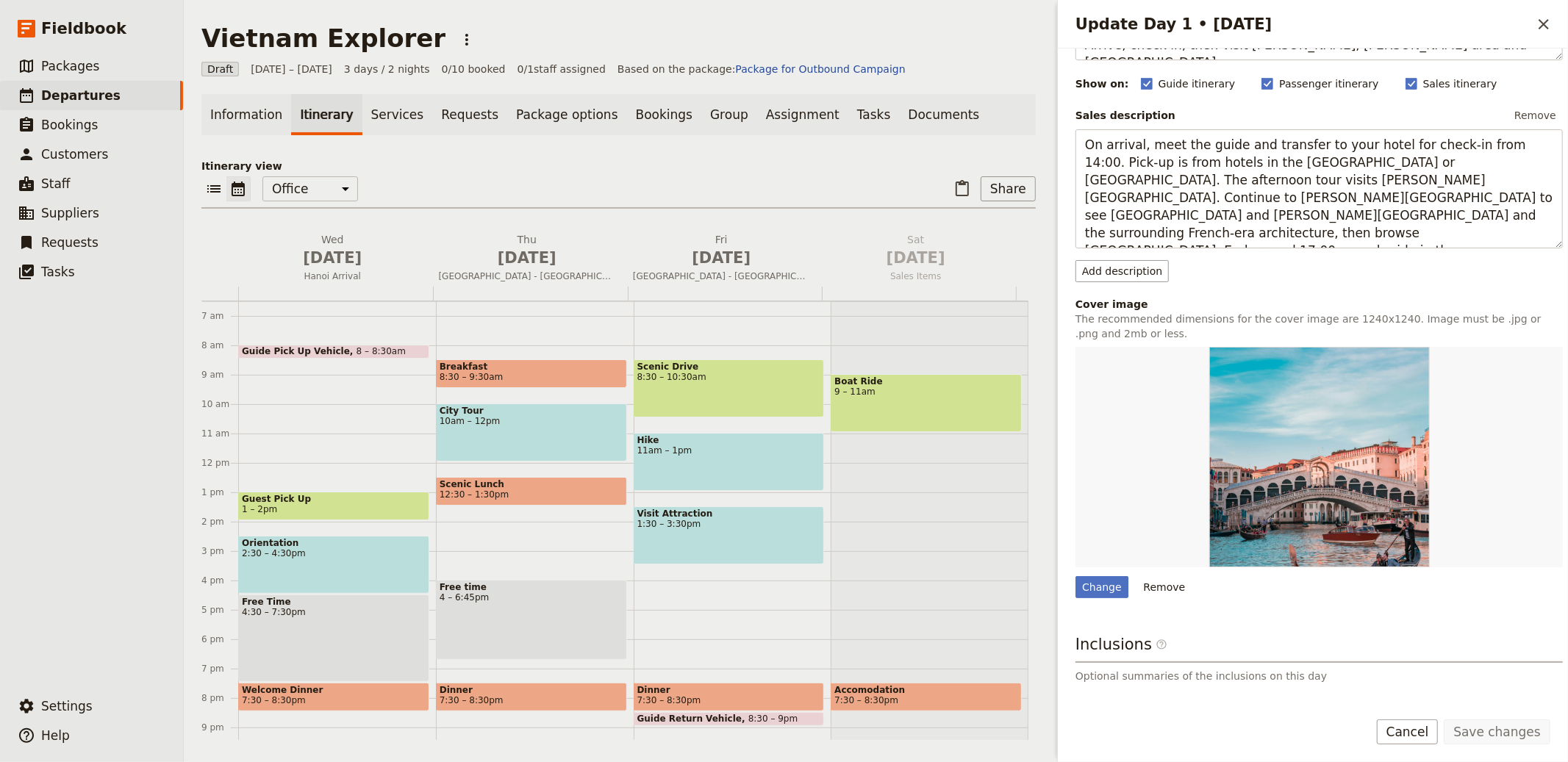
scroll to position [243, 0]
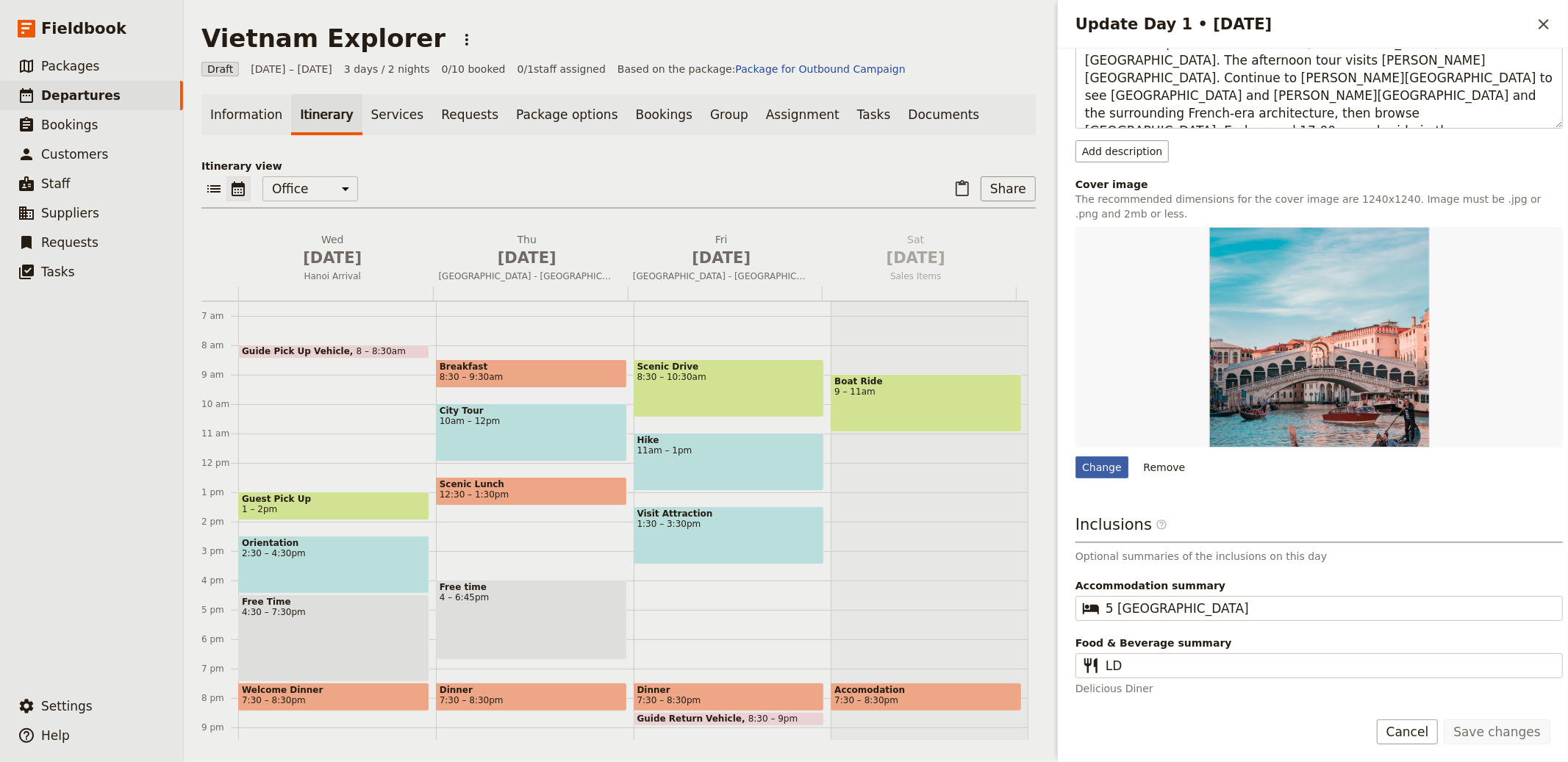
click at [1108, 467] on div "Change" at bounding box center [1102, 467] width 52 height 22
click at [1076, 456] on input "Change" at bounding box center [1075, 456] width 1 height 1
type input "C:\fakepath\VN-hanoi_train-street_sights.jpg"
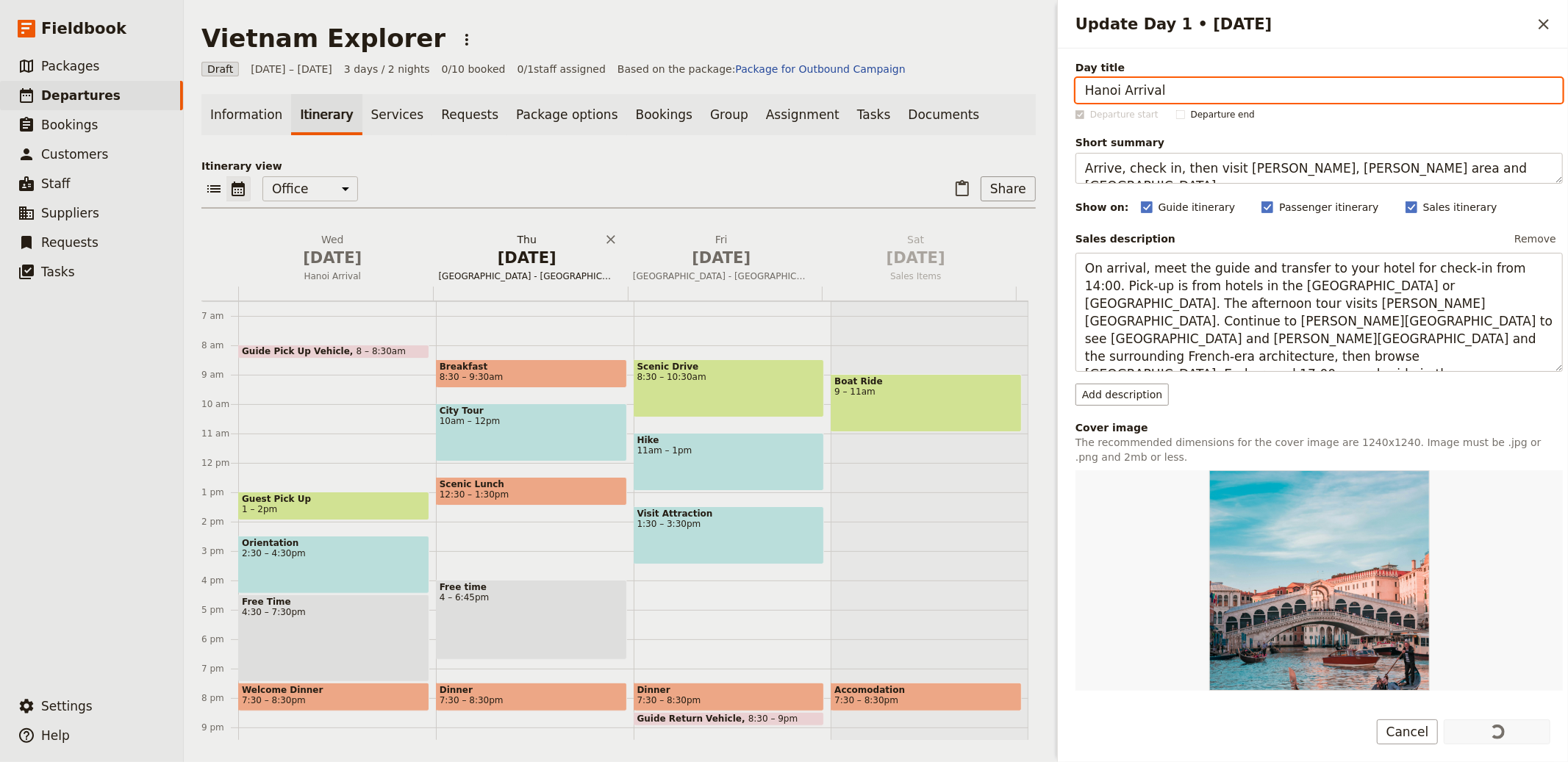
click at [510, 253] on span "[DATE]" at bounding box center [527, 258] width 177 height 22
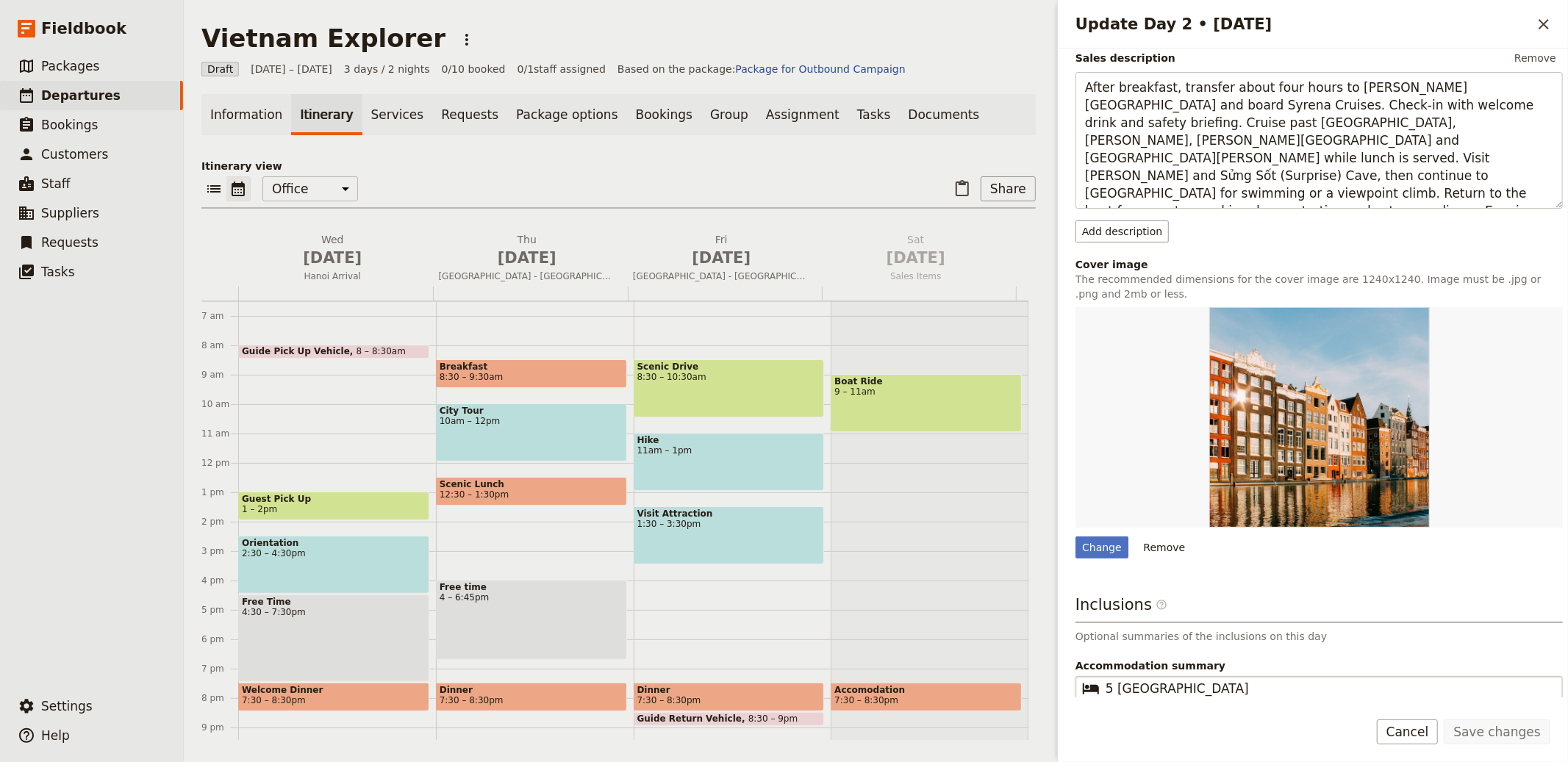
scroll to position [278, 0]
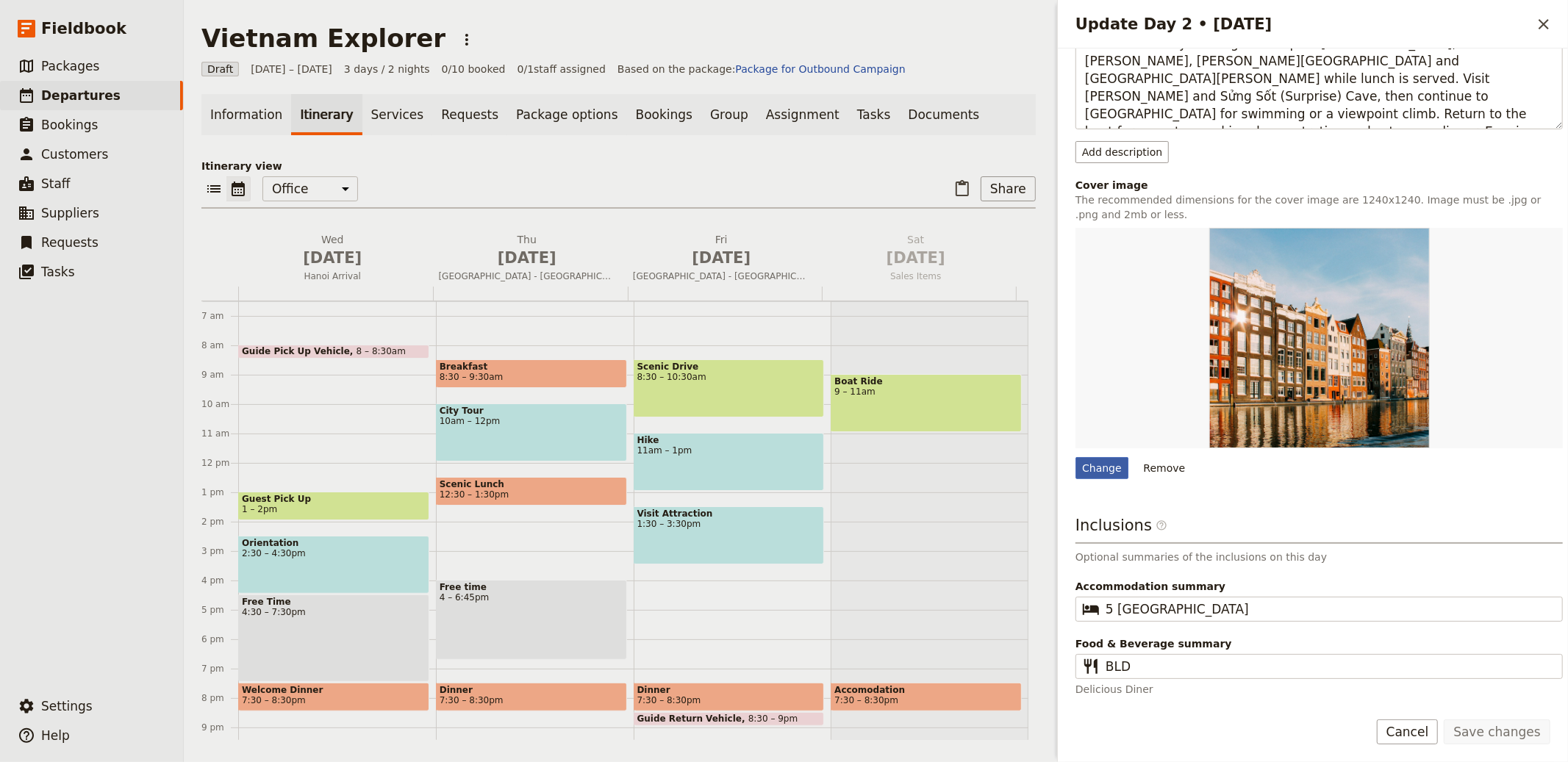
click at [1101, 470] on div "Change" at bounding box center [1102, 468] width 52 height 22
click at [1076, 457] on input "Change" at bounding box center [1075, 456] width 1 height 1
type input "C:\fakepath\VN-hanoi_tran-quoc-pagoda_sights.jpg"
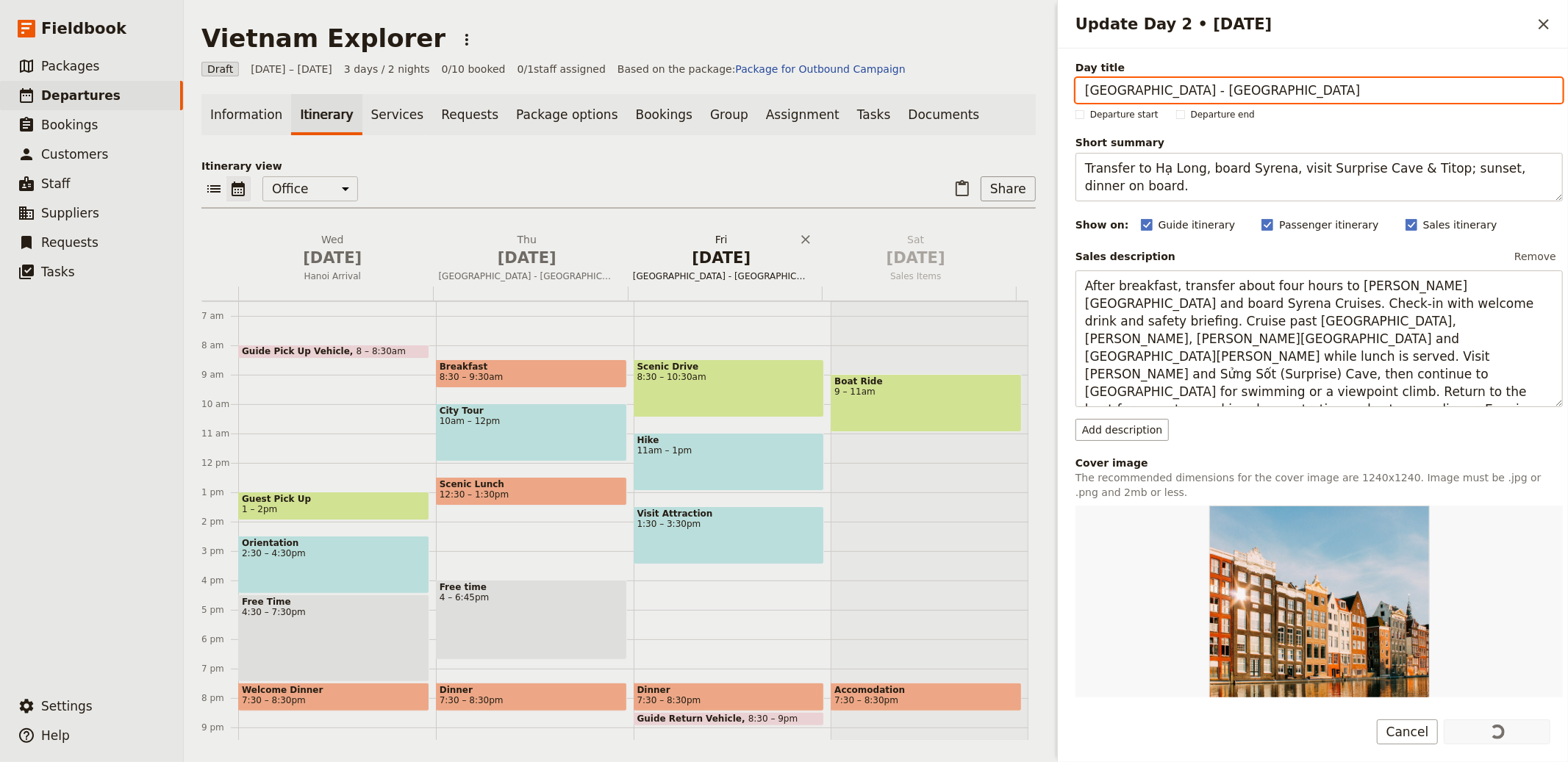
click at [707, 248] on span "[DATE]" at bounding box center [722, 258] width 177 height 22
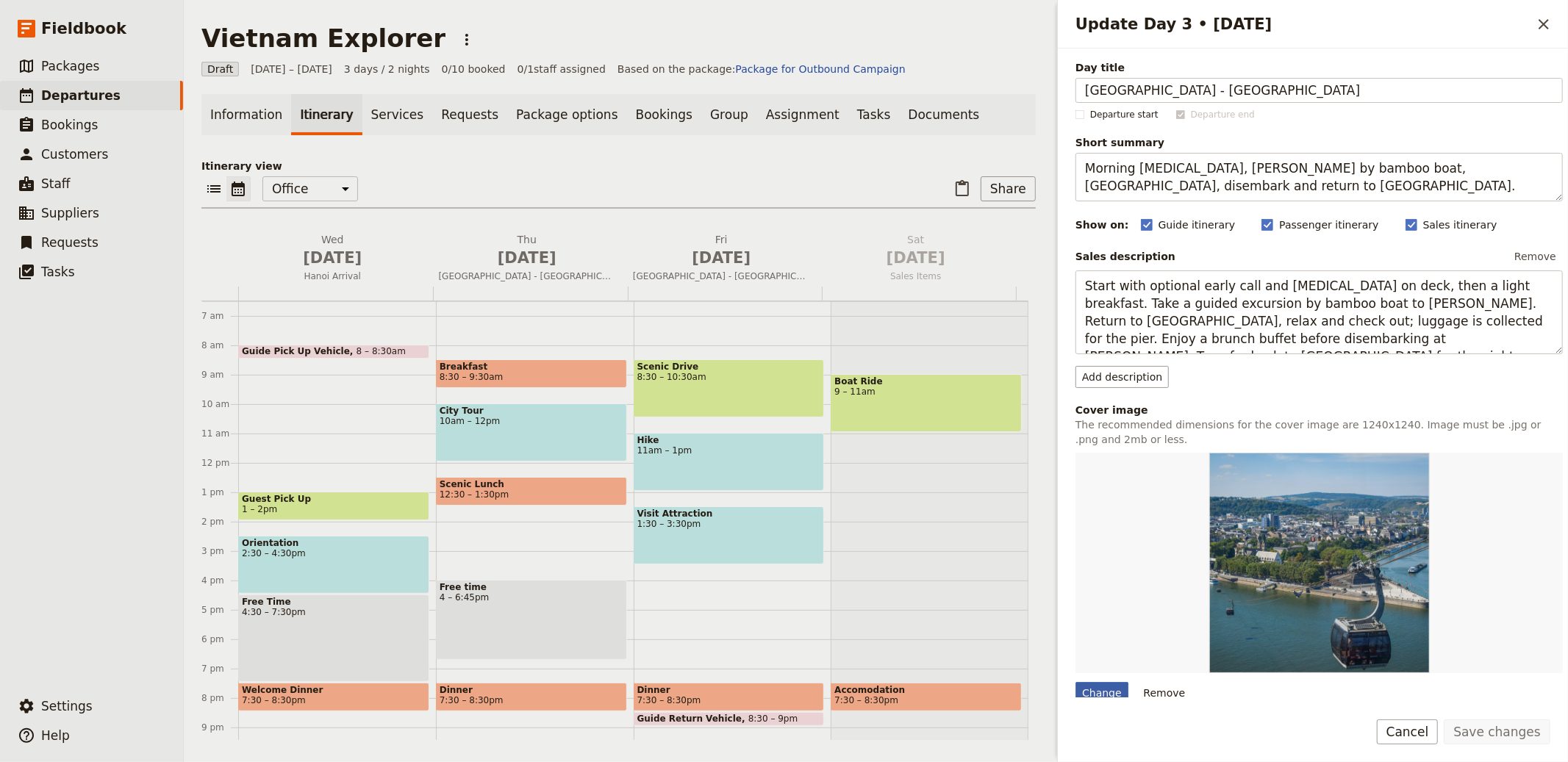
click at [1099, 688] on div "Change" at bounding box center [1102, 693] width 52 height 22
click at [1076, 682] on input "Change" at bounding box center [1075, 682] width 1 height 1
type input "C:\fakepath\VN-ha-long-bay_boats_hero.jpg"
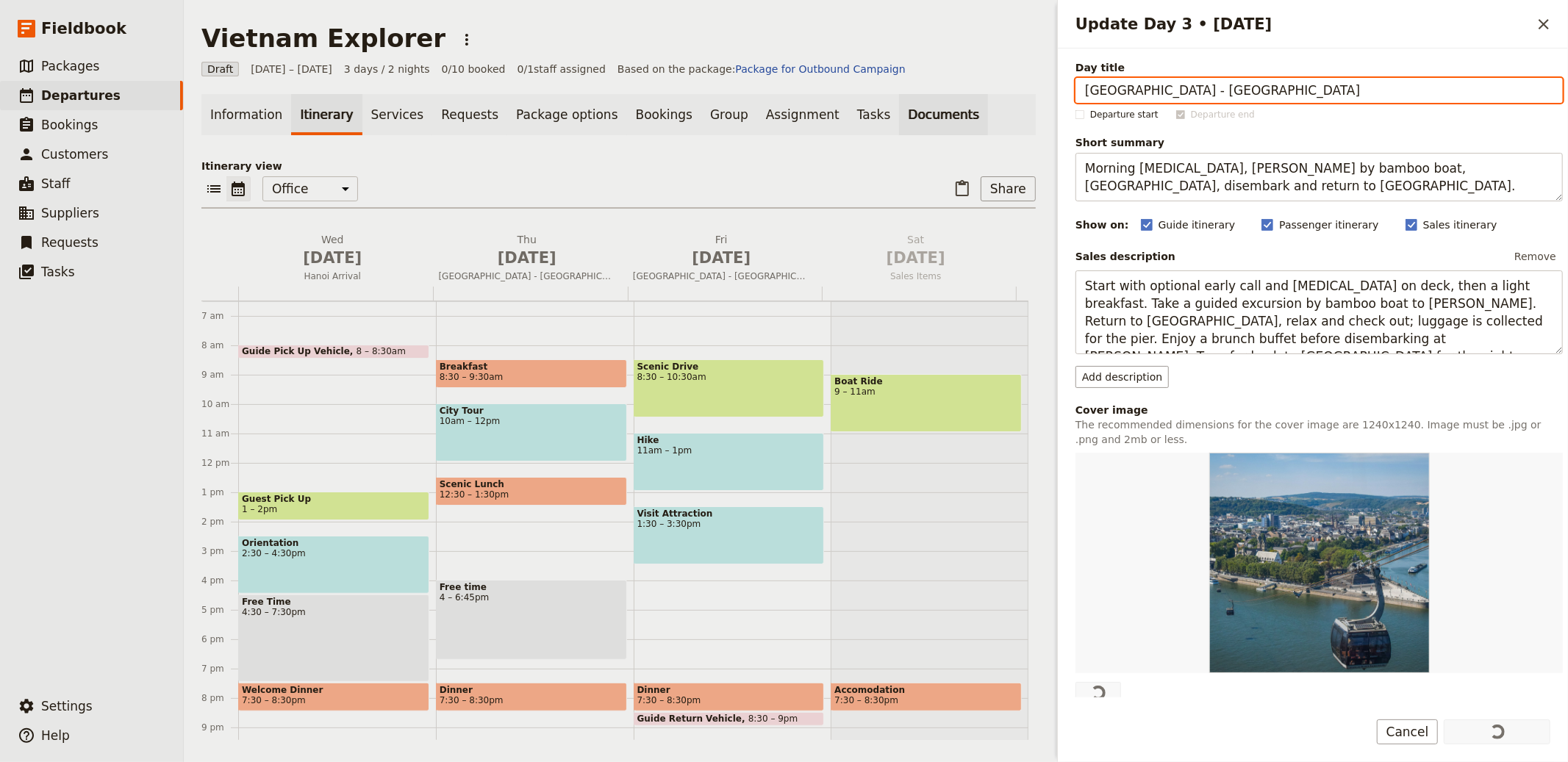
click at [899, 130] on link "Documents" at bounding box center [943, 115] width 89 height 42
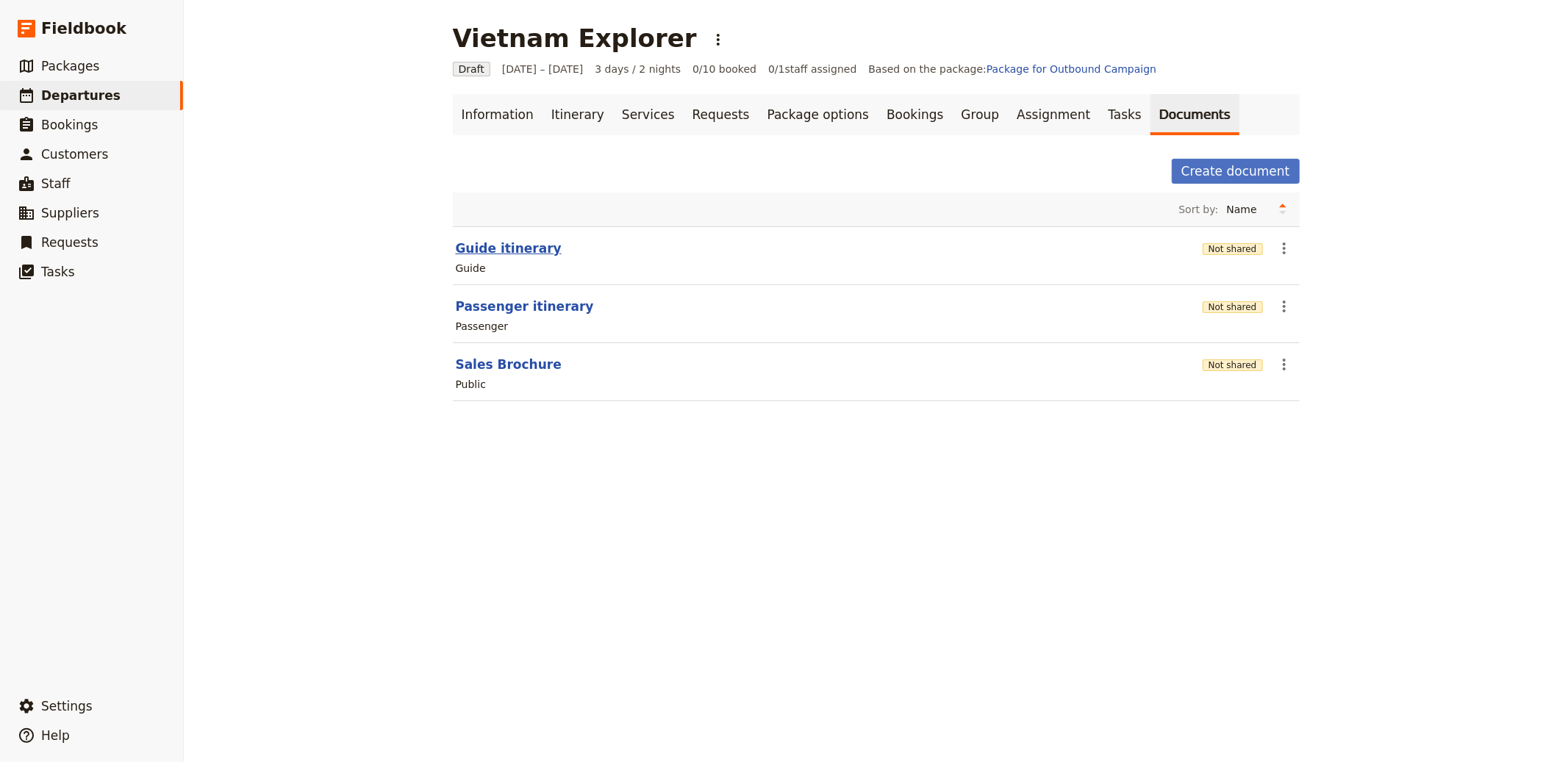
click at [473, 241] on section "Guide itinerary Not shared ​ Guide" at bounding box center [877, 255] width 847 height 58
click at [473, 244] on button "Guide itinerary" at bounding box center [509, 248] width 106 height 18
select select "STAFF"
select select "RUN_SHEET"
select select "LARGE"
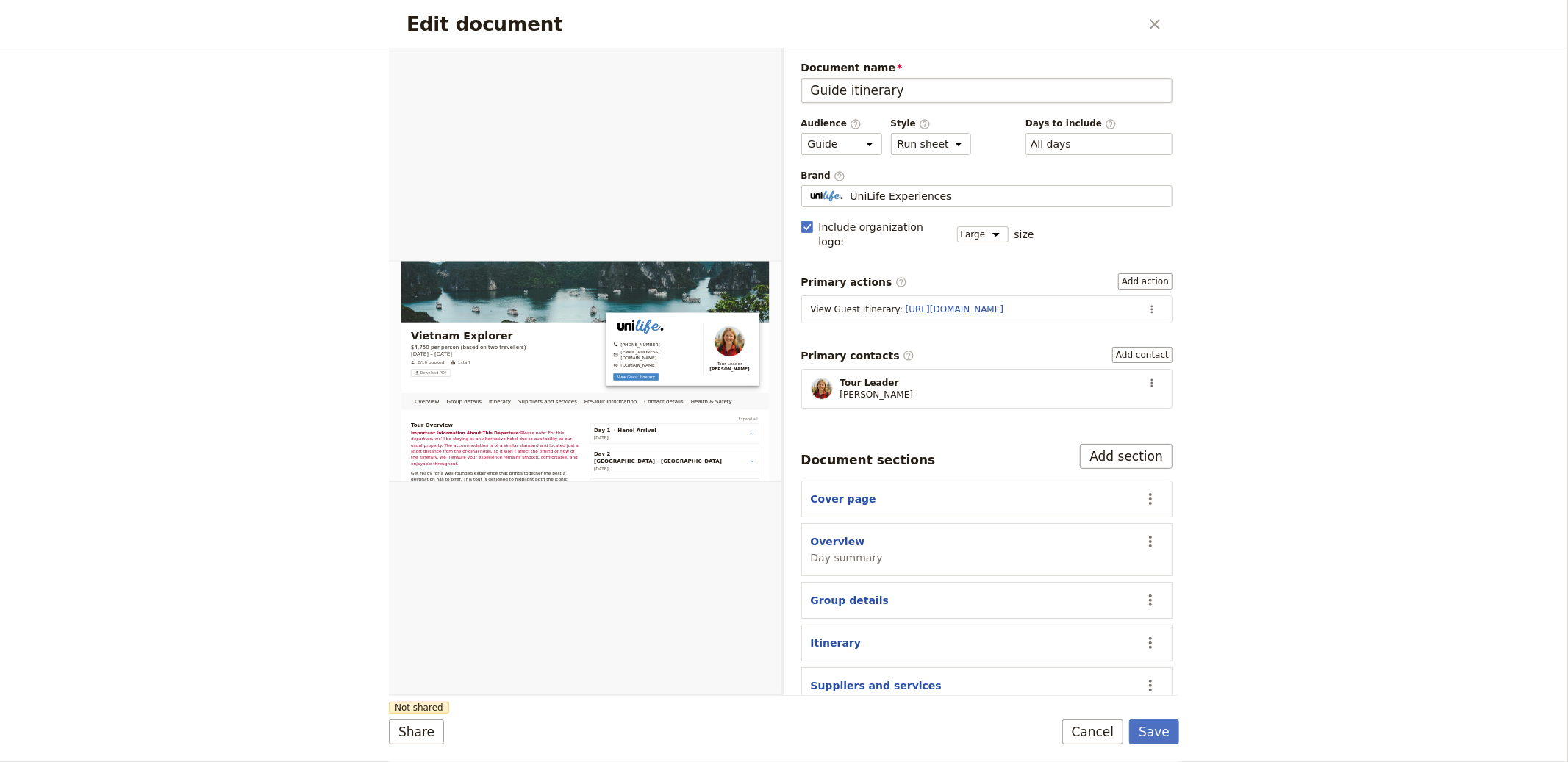
click at [849, 84] on input "Guide itinerary" at bounding box center [988, 90] width 372 height 25
click at [935, 202] on span "UniLife Experiences" at bounding box center [901, 196] width 102 height 15
click at [808, 186] on input "UniLife Experiences" at bounding box center [808, 185] width 1 height 1
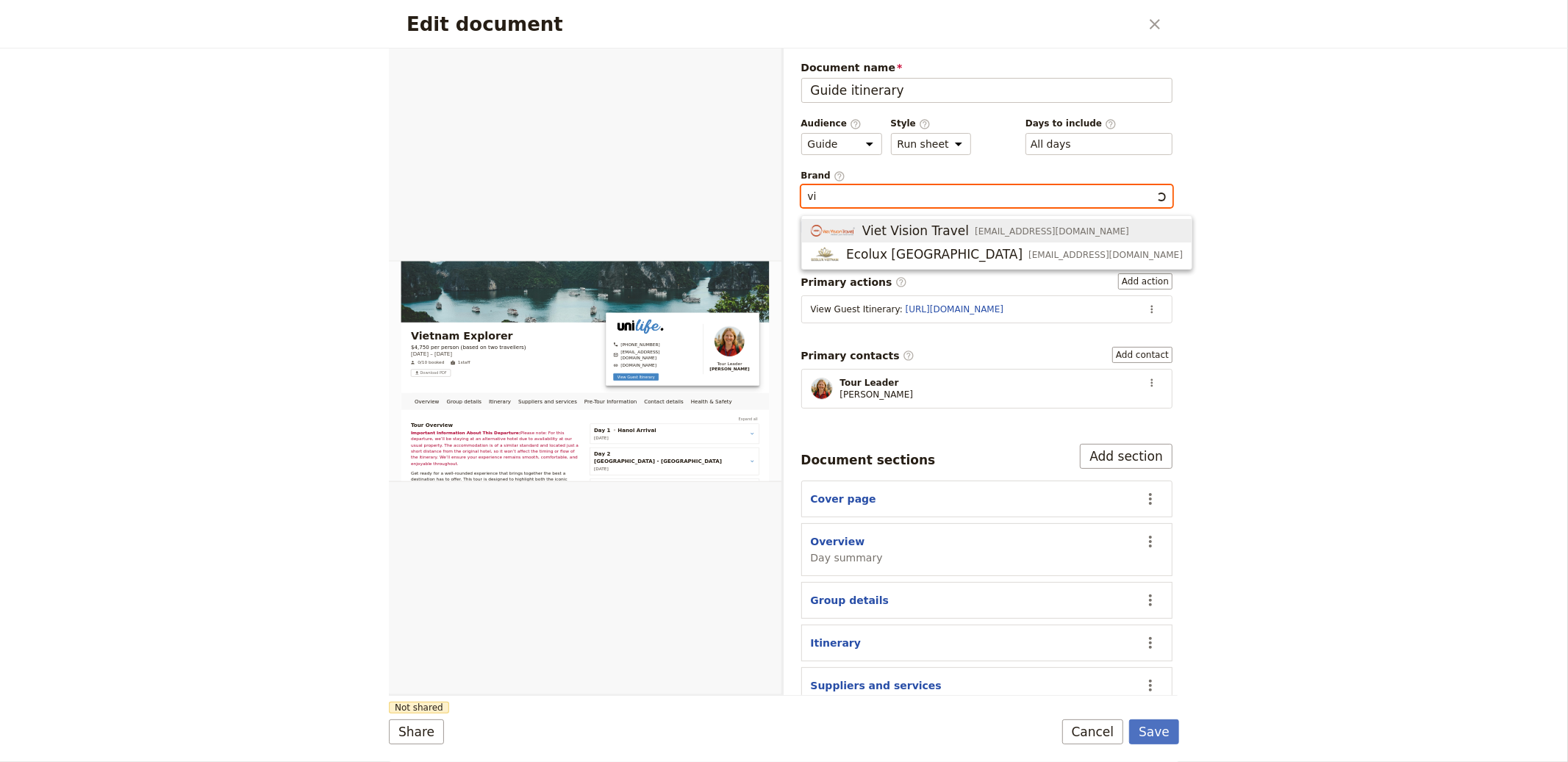
type input "v"
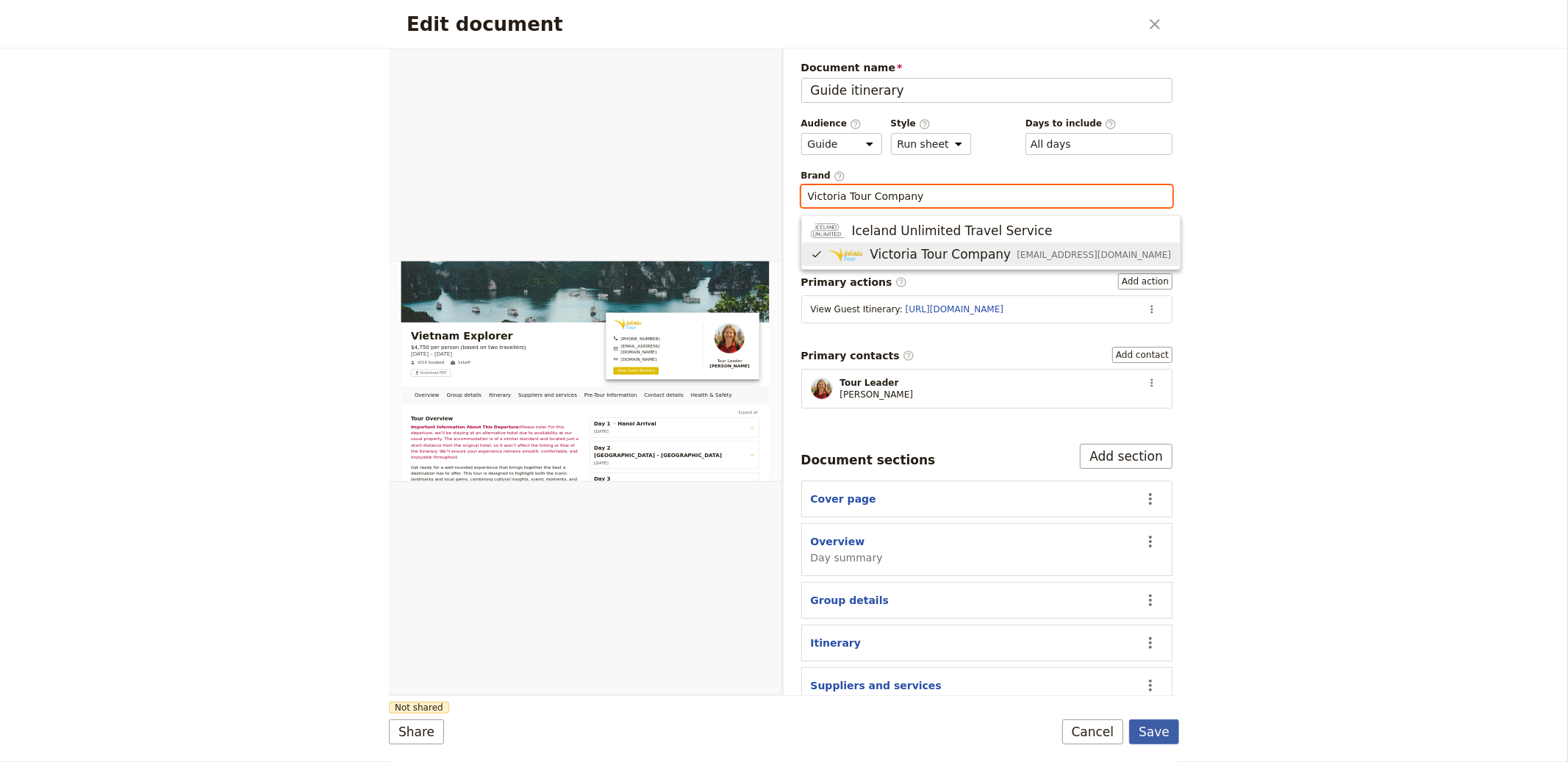
type input "Victoria Tour Company"
click at [1165, 725] on button "Save" at bounding box center [1154, 731] width 50 height 25
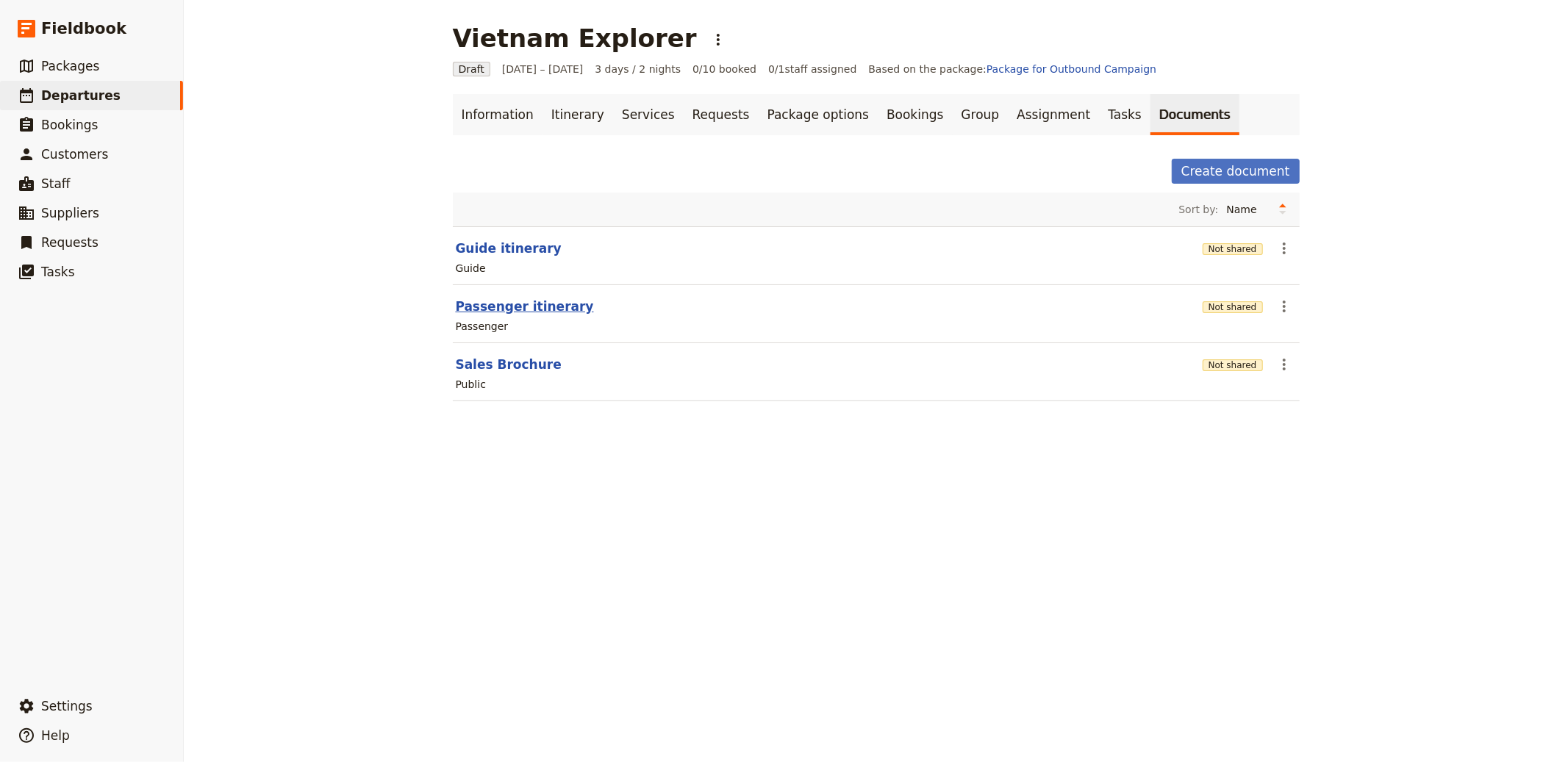
click at [482, 314] on button "Passenger itinerary" at bounding box center [526, 307] width 139 height 18
select select "PASSENGER"
select select "RUN_SHEET"
select select "LARGE"
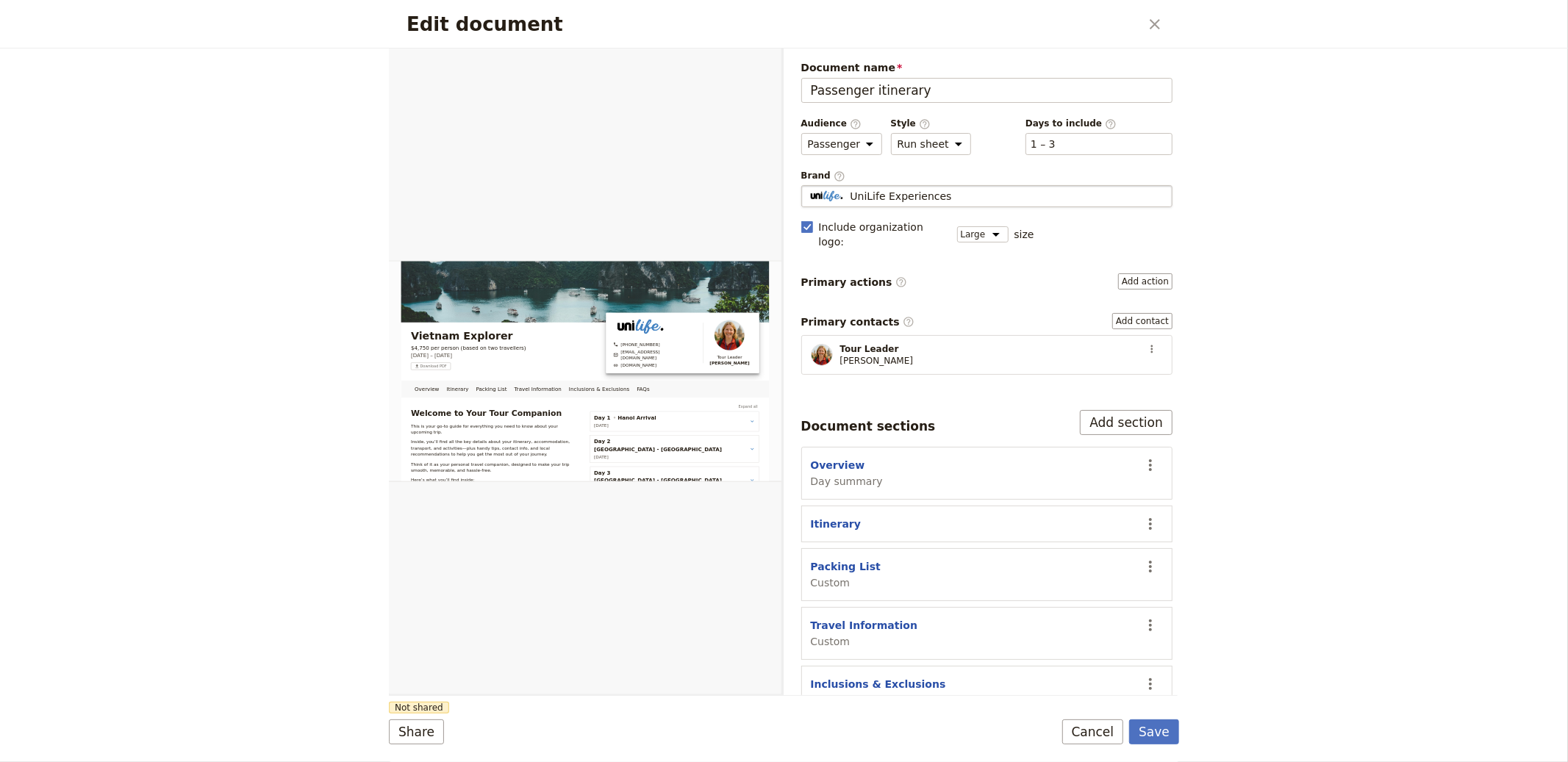
click at [925, 196] on span "UniLife Experiences" at bounding box center [901, 196] width 102 height 15
click at [808, 186] on input "UniLife Experiences" at bounding box center [808, 185] width 1 height 1
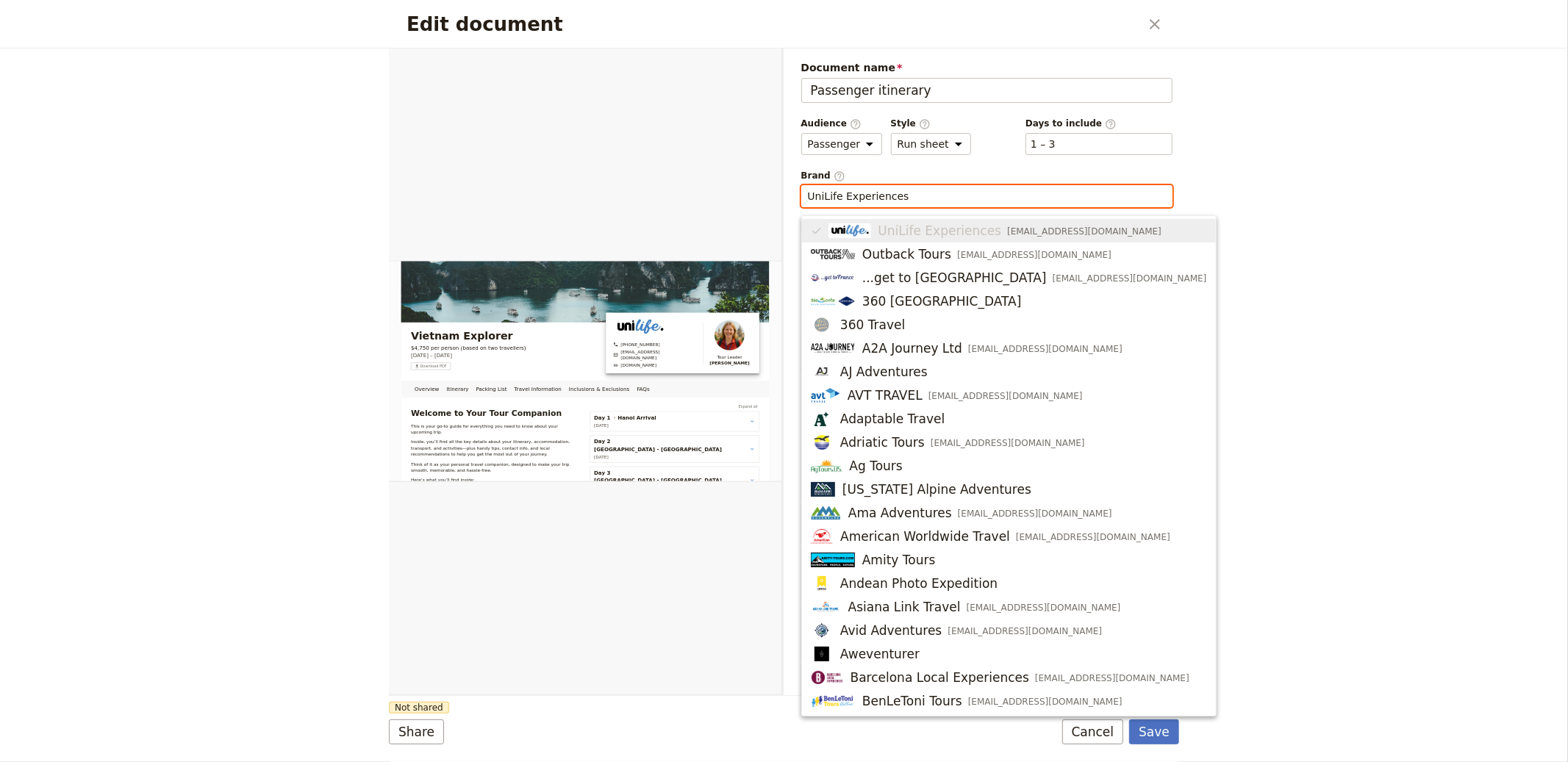
paste input "Victoria Tour Company"
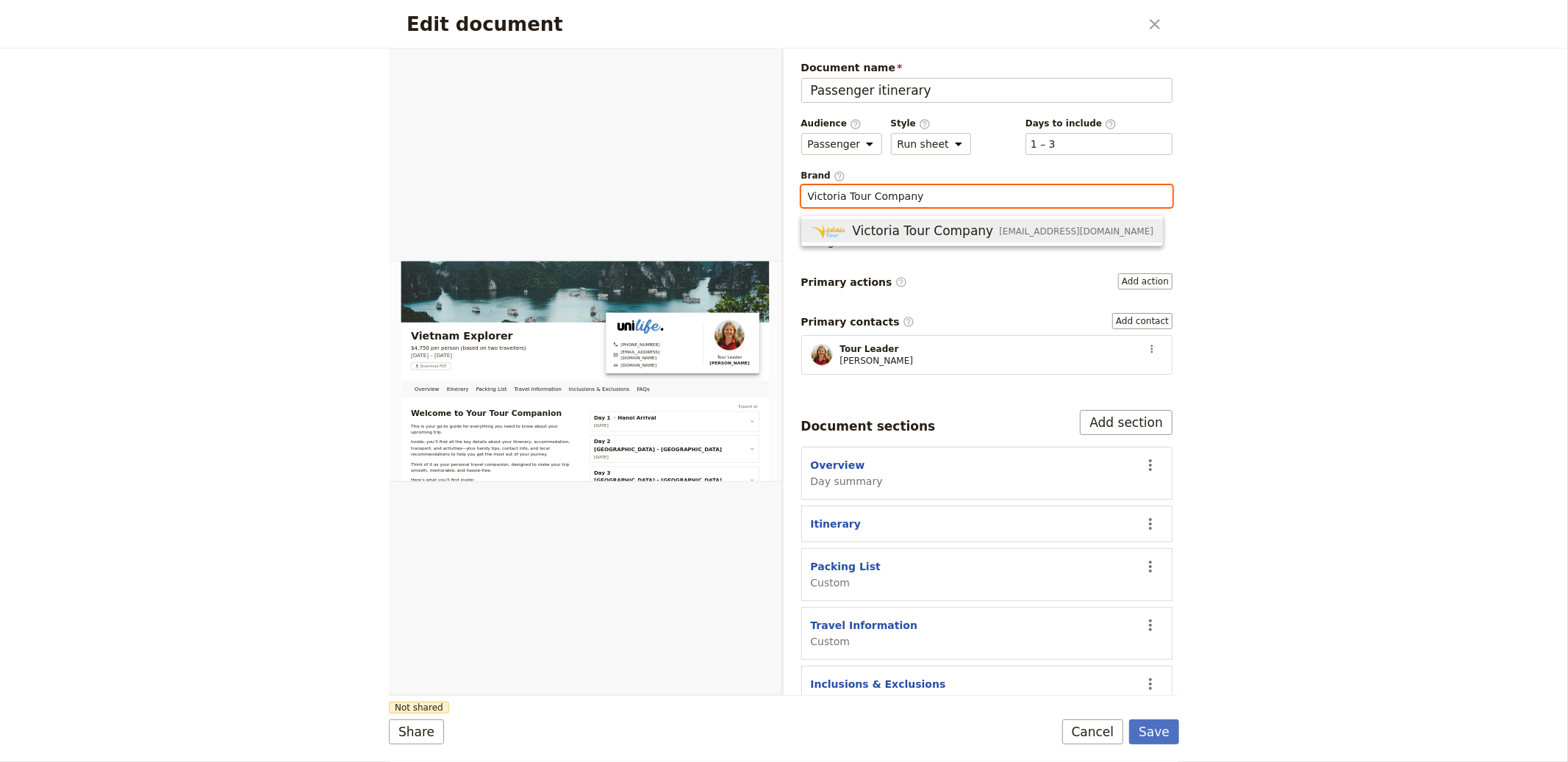
click at [874, 228] on span "Victoria Tour Company" at bounding box center [924, 231] width 142 height 18
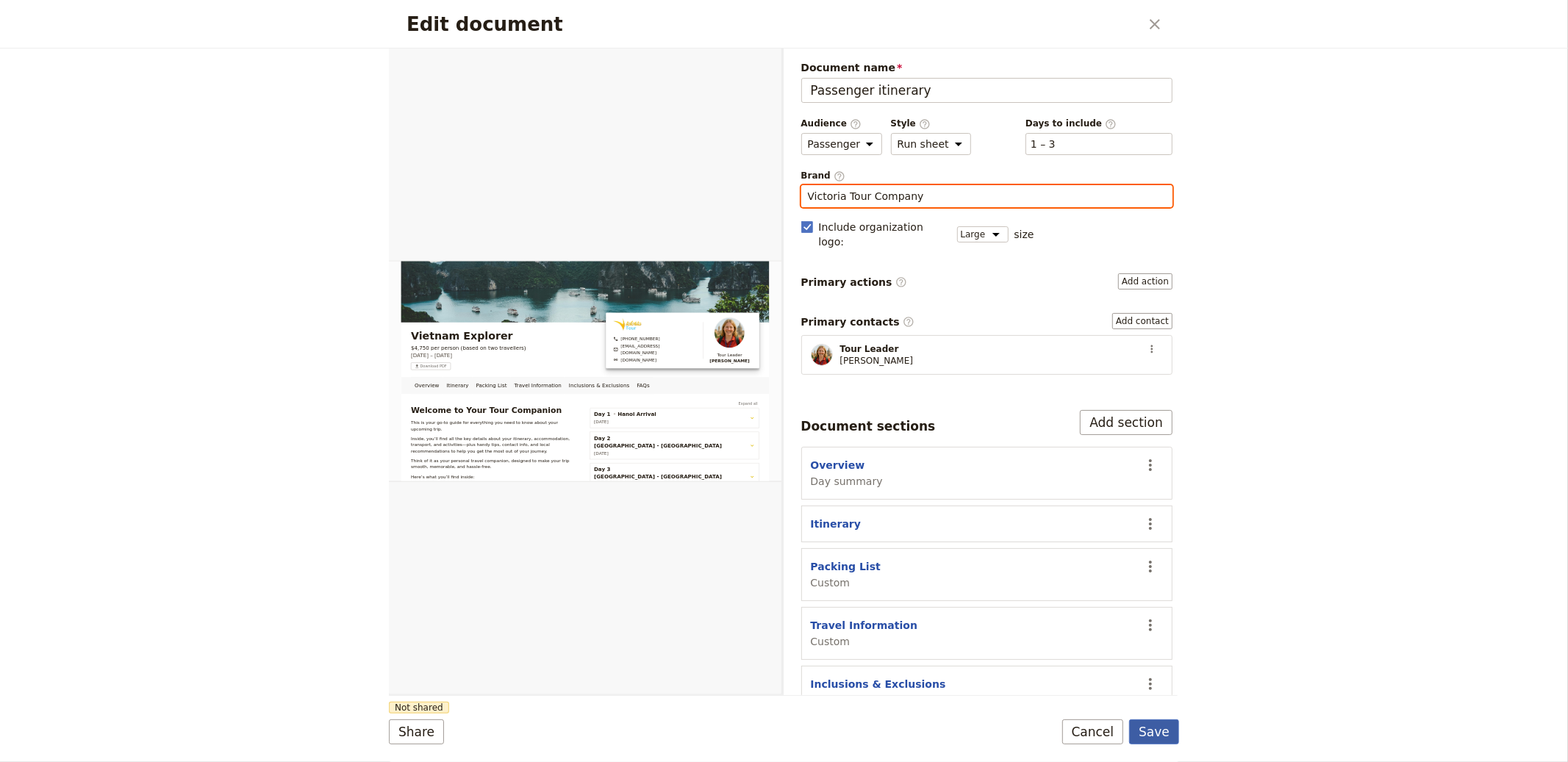
type input "Victoria Tour Company"
click at [1153, 727] on button "Save" at bounding box center [1154, 731] width 50 height 25
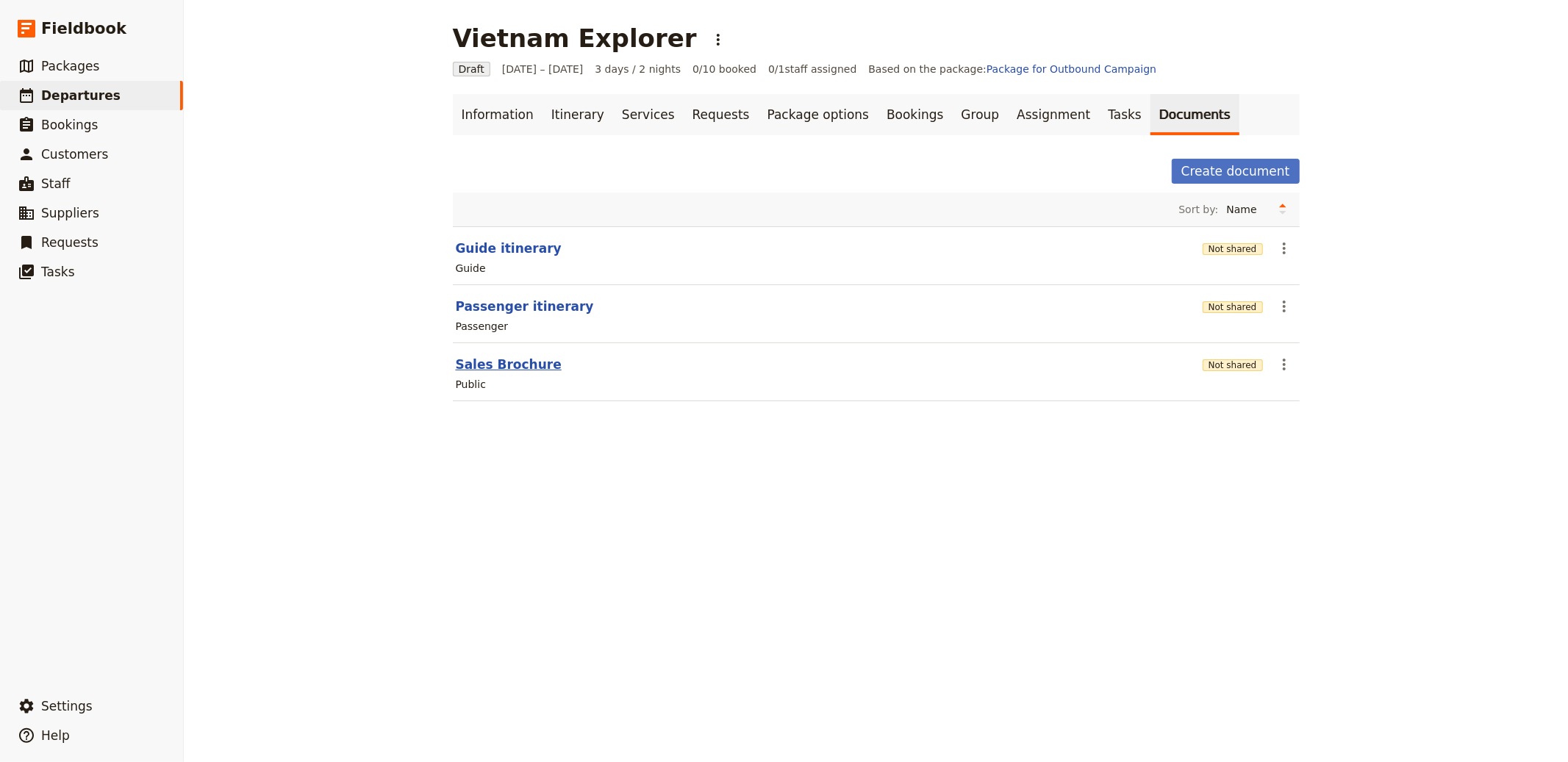
click at [479, 360] on button "Sales Brochure" at bounding box center [509, 365] width 106 height 18
select select "DEFAULT"
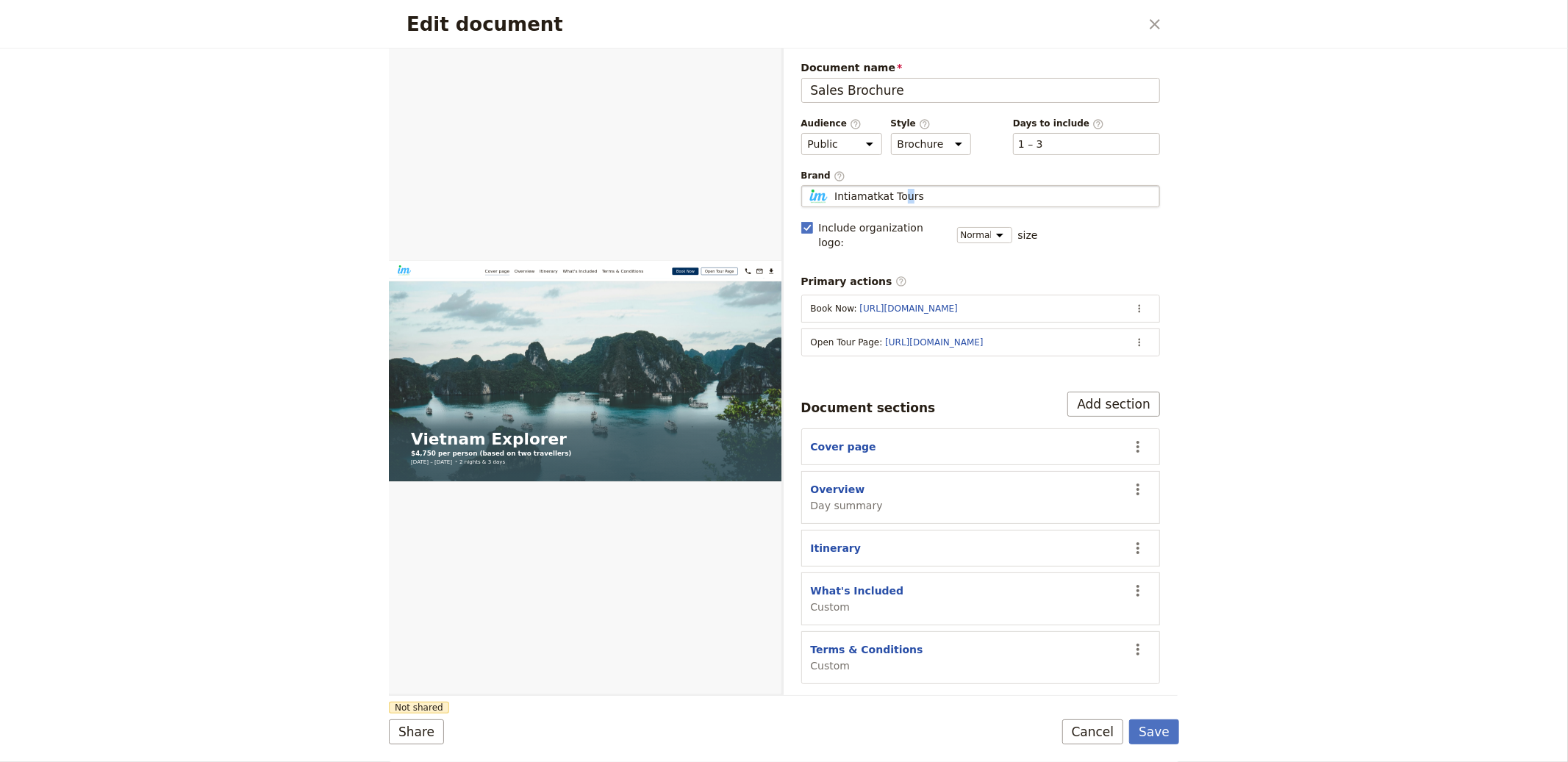
click at [903, 200] on span "Intiamatkat Tours" at bounding box center [879, 196] width 90 height 15
click at [808, 186] on input "Intiamatkat Tours" at bounding box center [808, 185] width 1 height 1
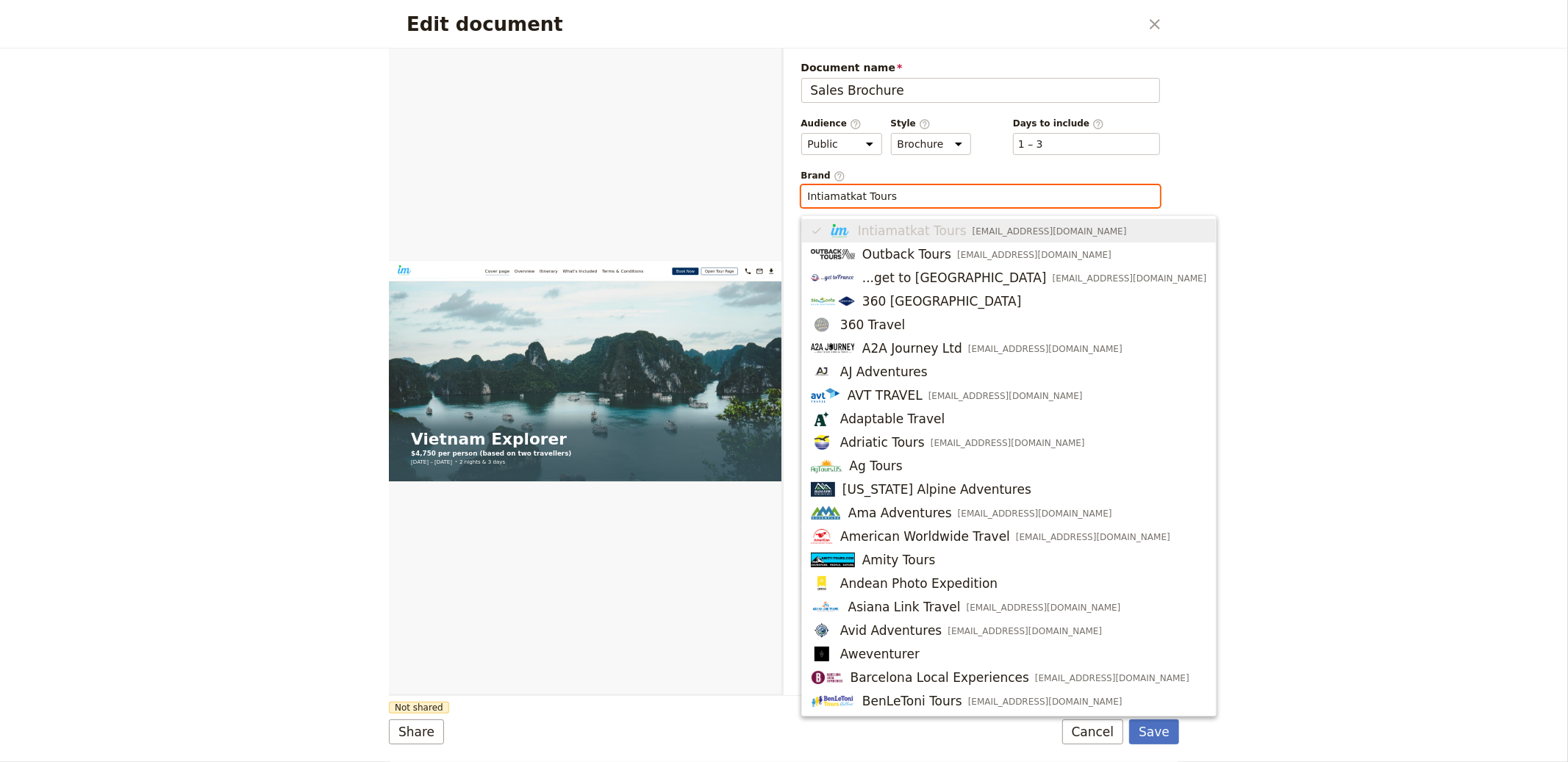
paste input "Victoria Tour Company"
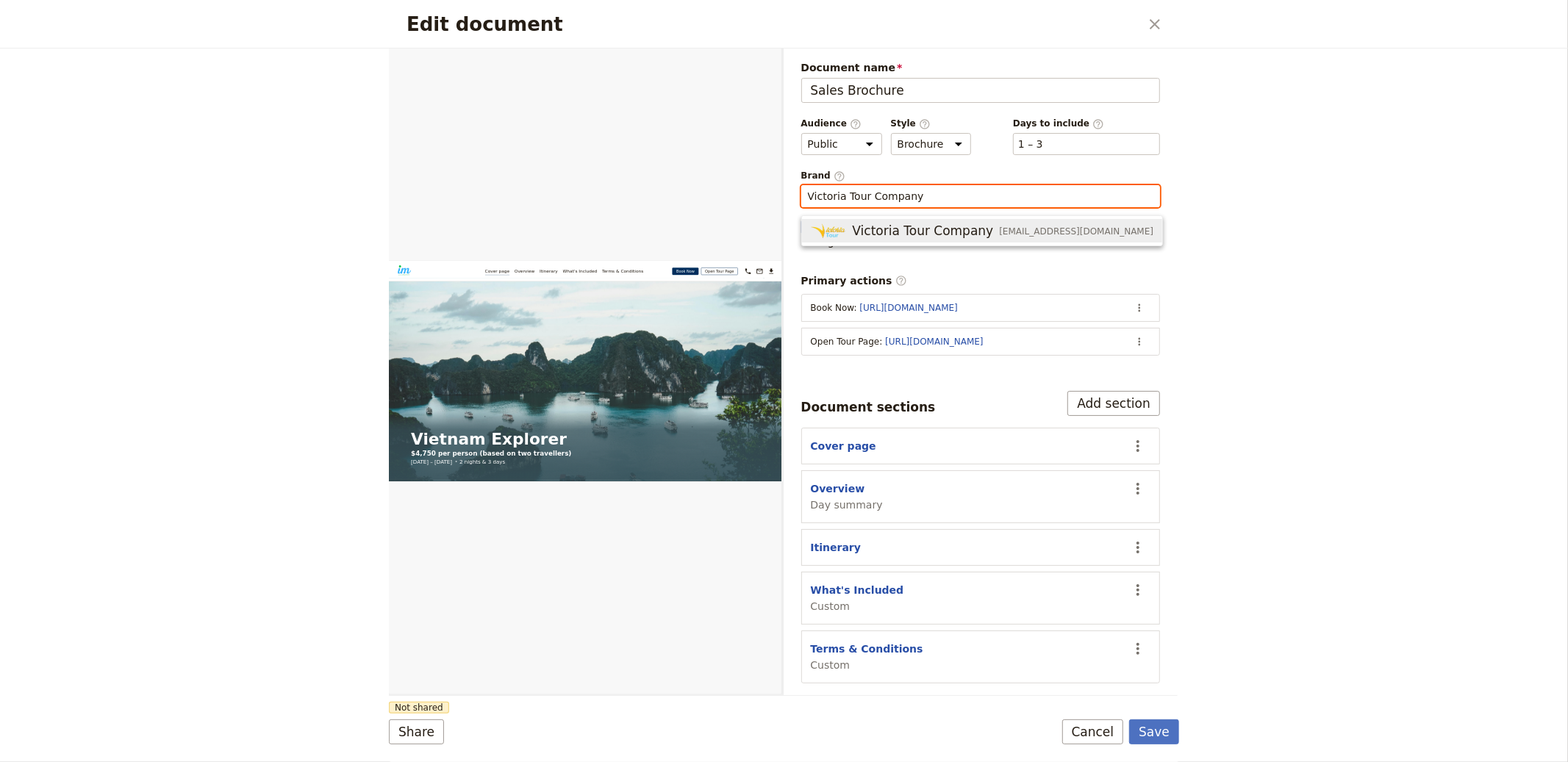
click at [888, 225] on span "Victoria Tour Company" at bounding box center [924, 231] width 142 height 18
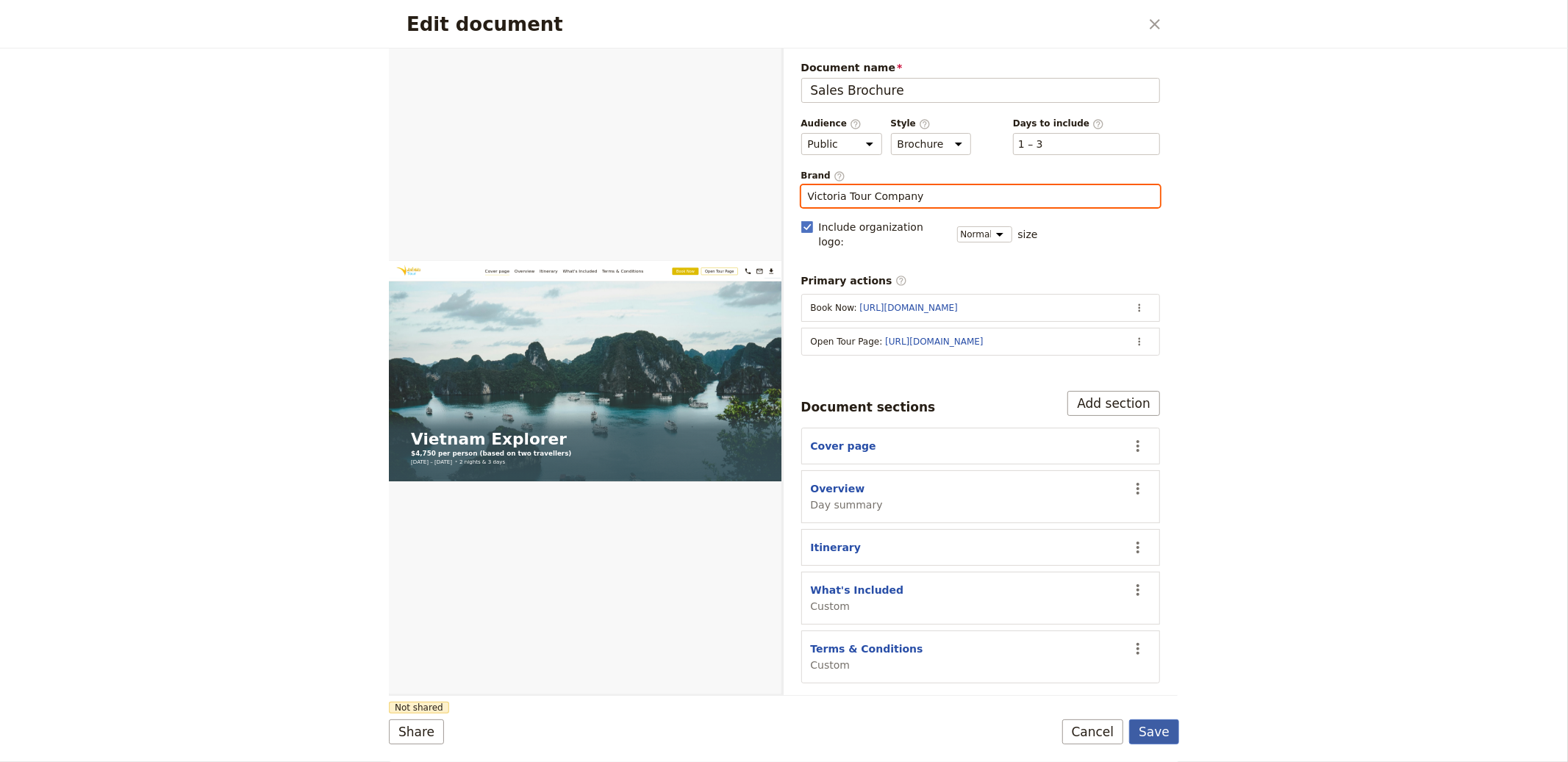
type input "Victoria Tour Company"
click at [1150, 733] on button "Save" at bounding box center [1154, 731] width 50 height 25
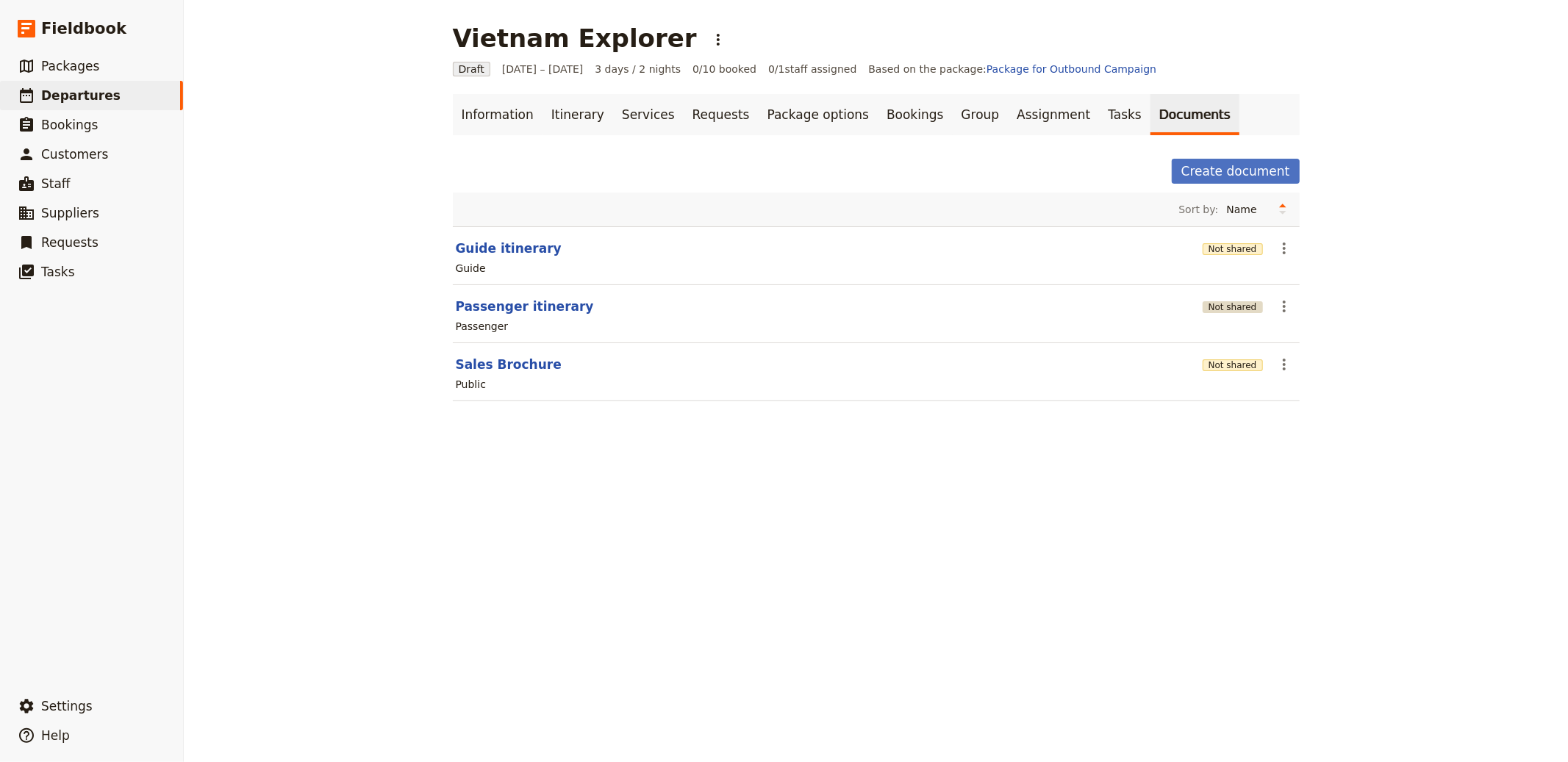
click at [1225, 310] on button "Not shared" at bounding box center [1232, 308] width 60 height 12
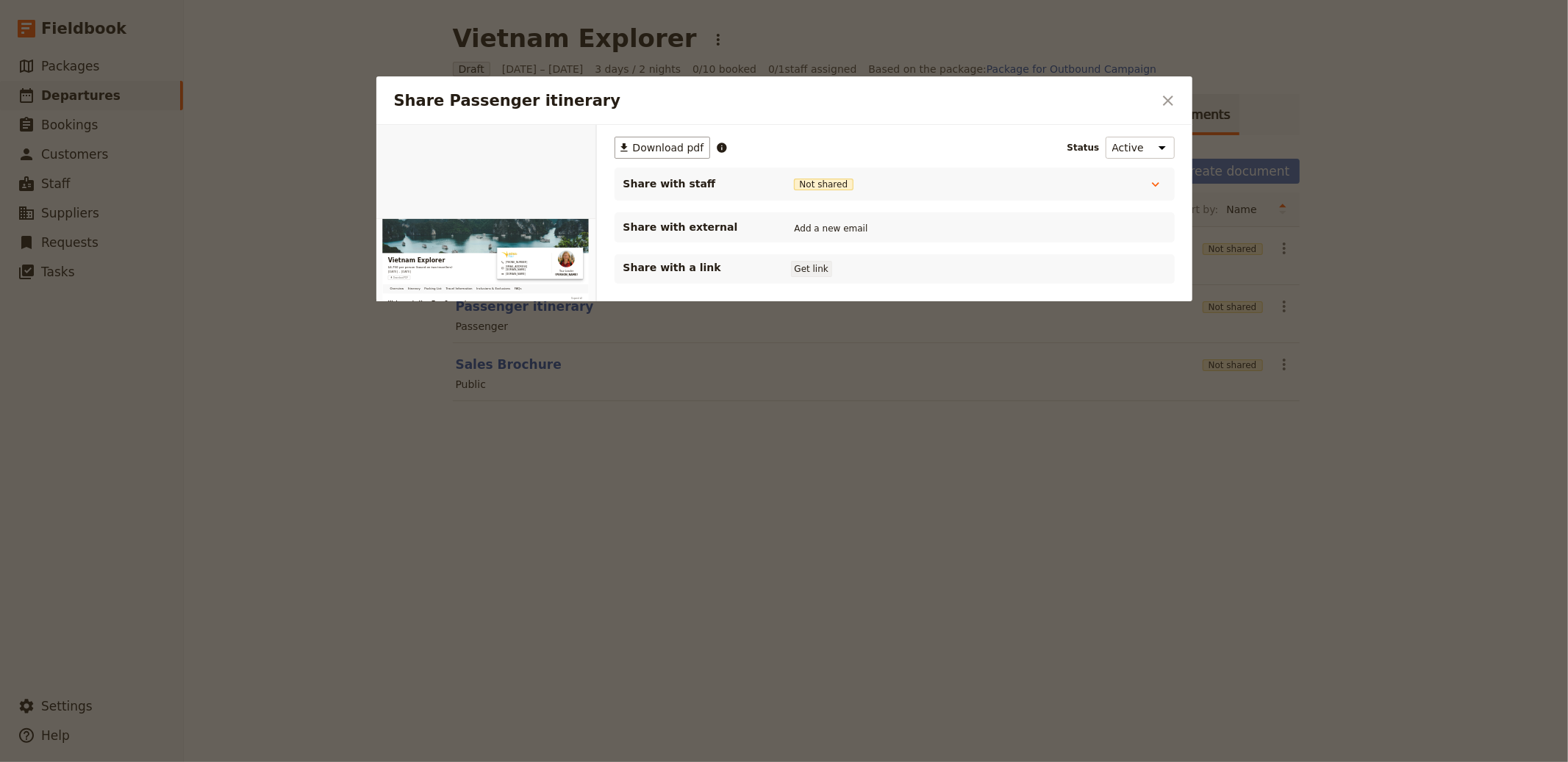
click at [832, 269] on div "Share with a link Get link" at bounding box center [895, 269] width 542 height 18
click at [797, 268] on button "Get link" at bounding box center [812, 269] width 42 height 16
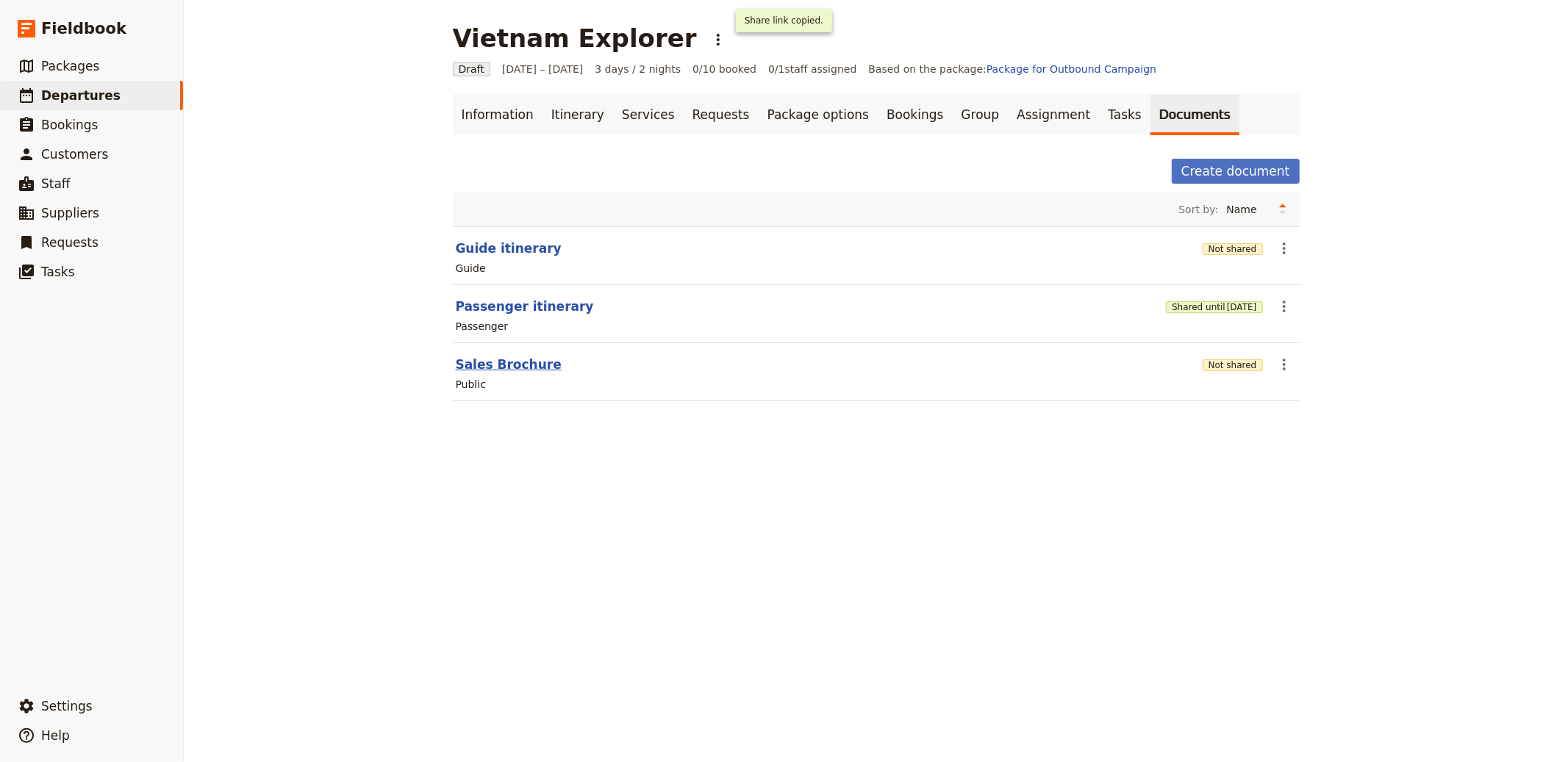
click at [474, 368] on button "Sales Brochure" at bounding box center [509, 365] width 106 height 18
select select "DEFAULT"
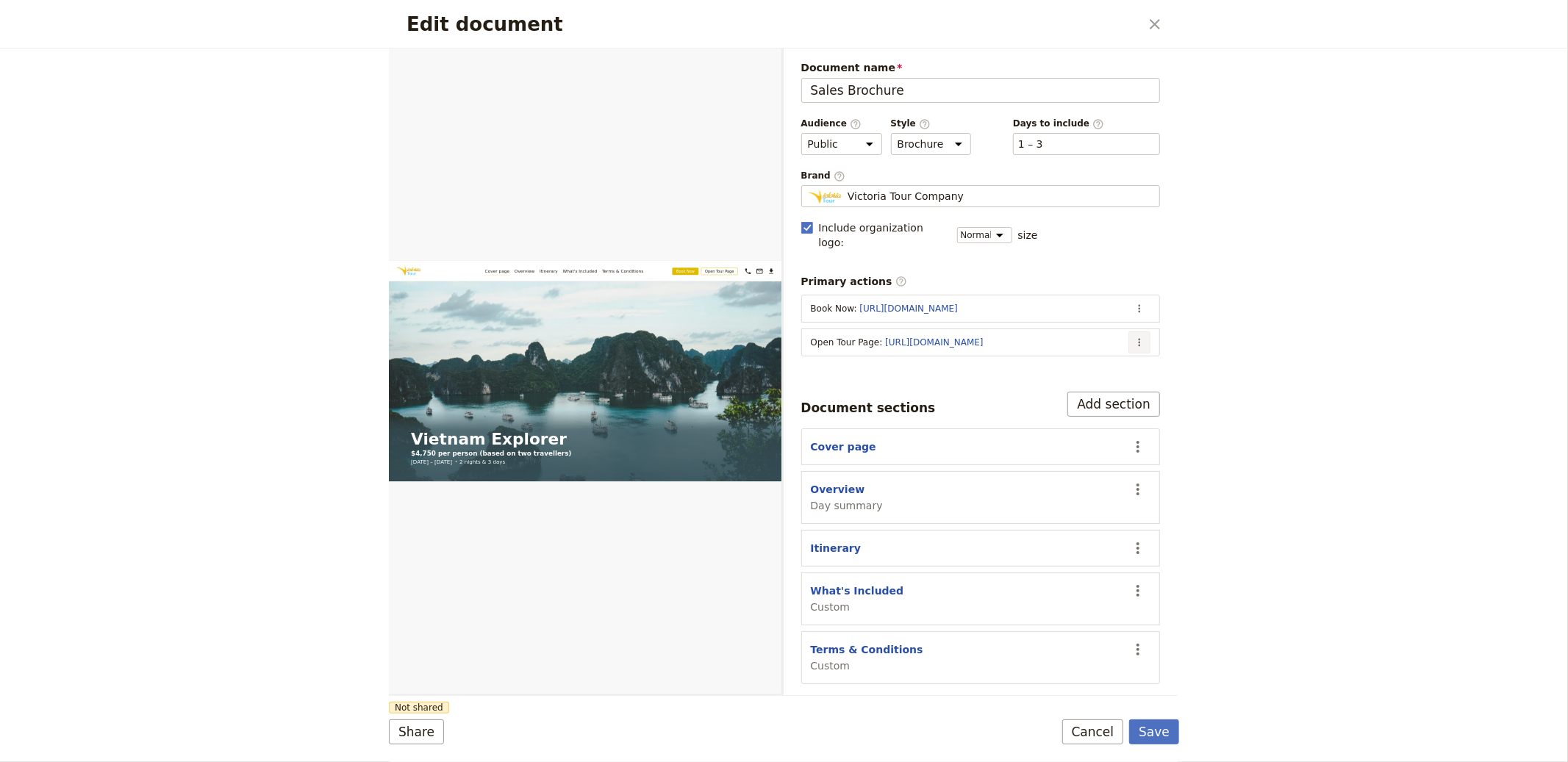
click at [1138, 336] on icon "Actions" at bounding box center [1139, 342] width 12 height 12
click at [1094, 361] on span "Edit action" at bounding box center [1082, 360] width 119 height 15
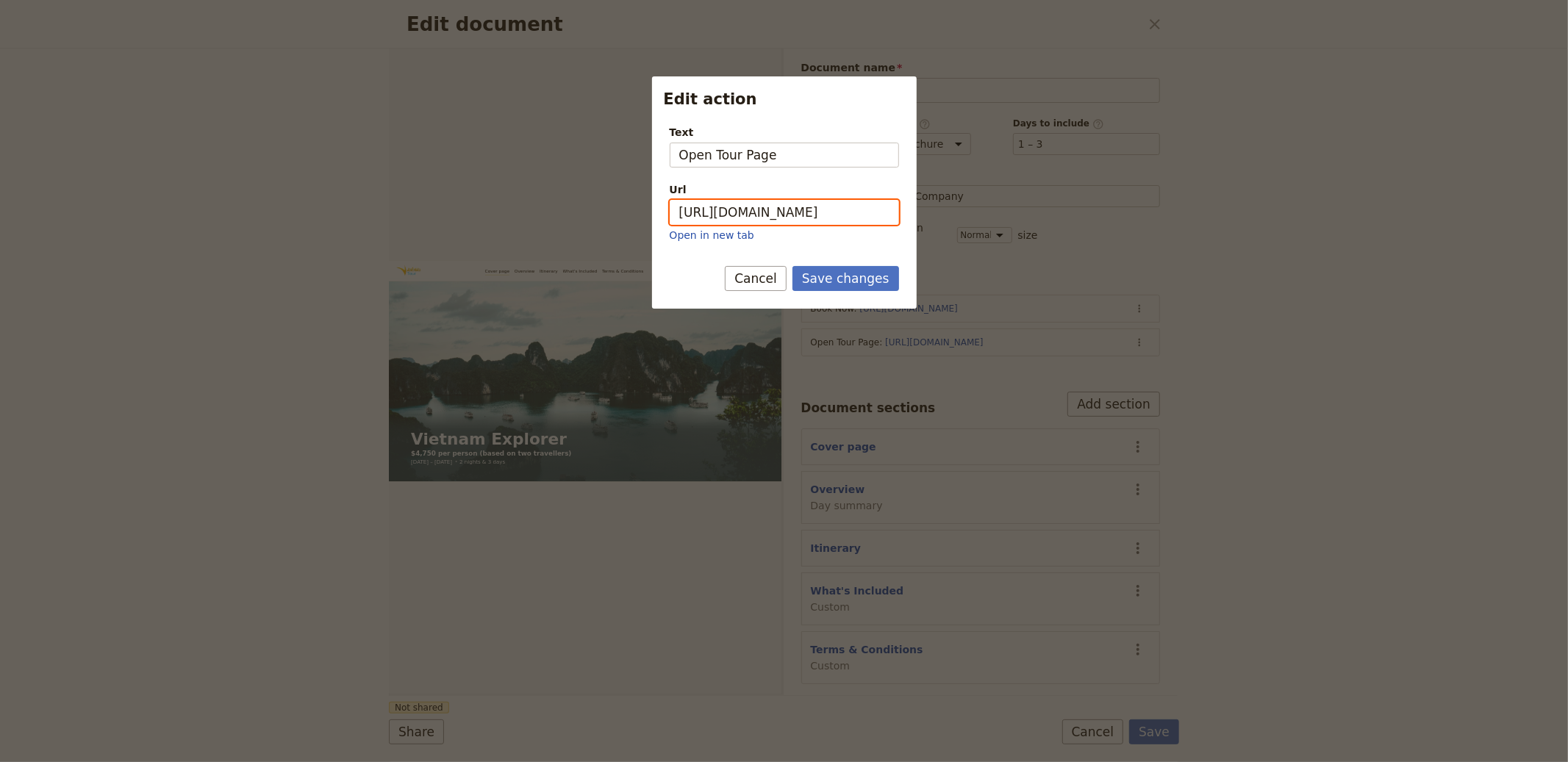
click at [840, 219] on input "https://trips.fieldbook.com/d/lLg00-NDhoZn8-7rKK6G5" at bounding box center [785, 212] width 230 height 25
paste input "N0XWp30b4YnkQCLPtWnOg"
type input "[URL][DOMAIN_NAME]"
click at [855, 284] on button "Save changes" at bounding box center [846, 278] width 107 height 25
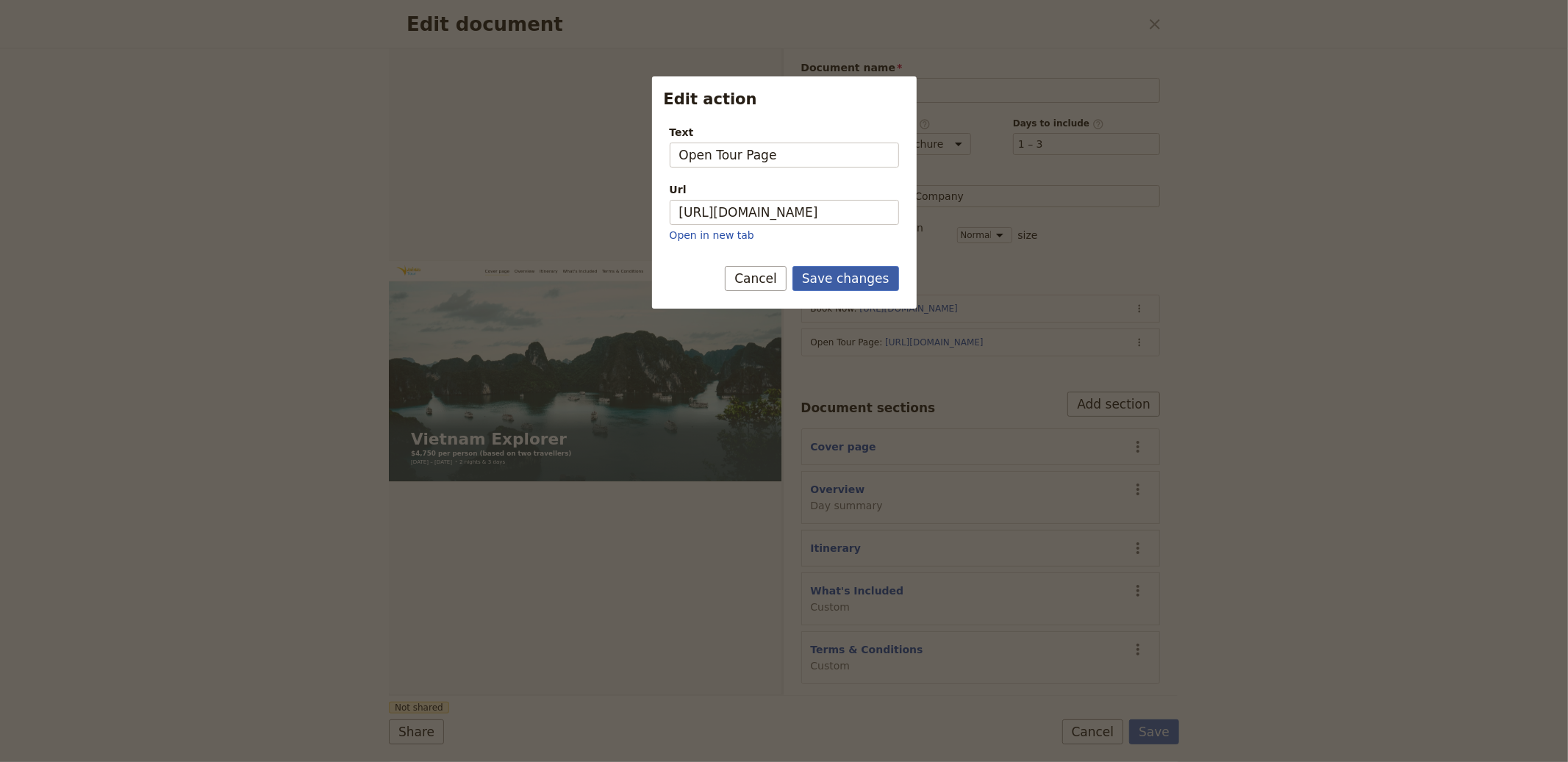
scroll to position [0, 0]
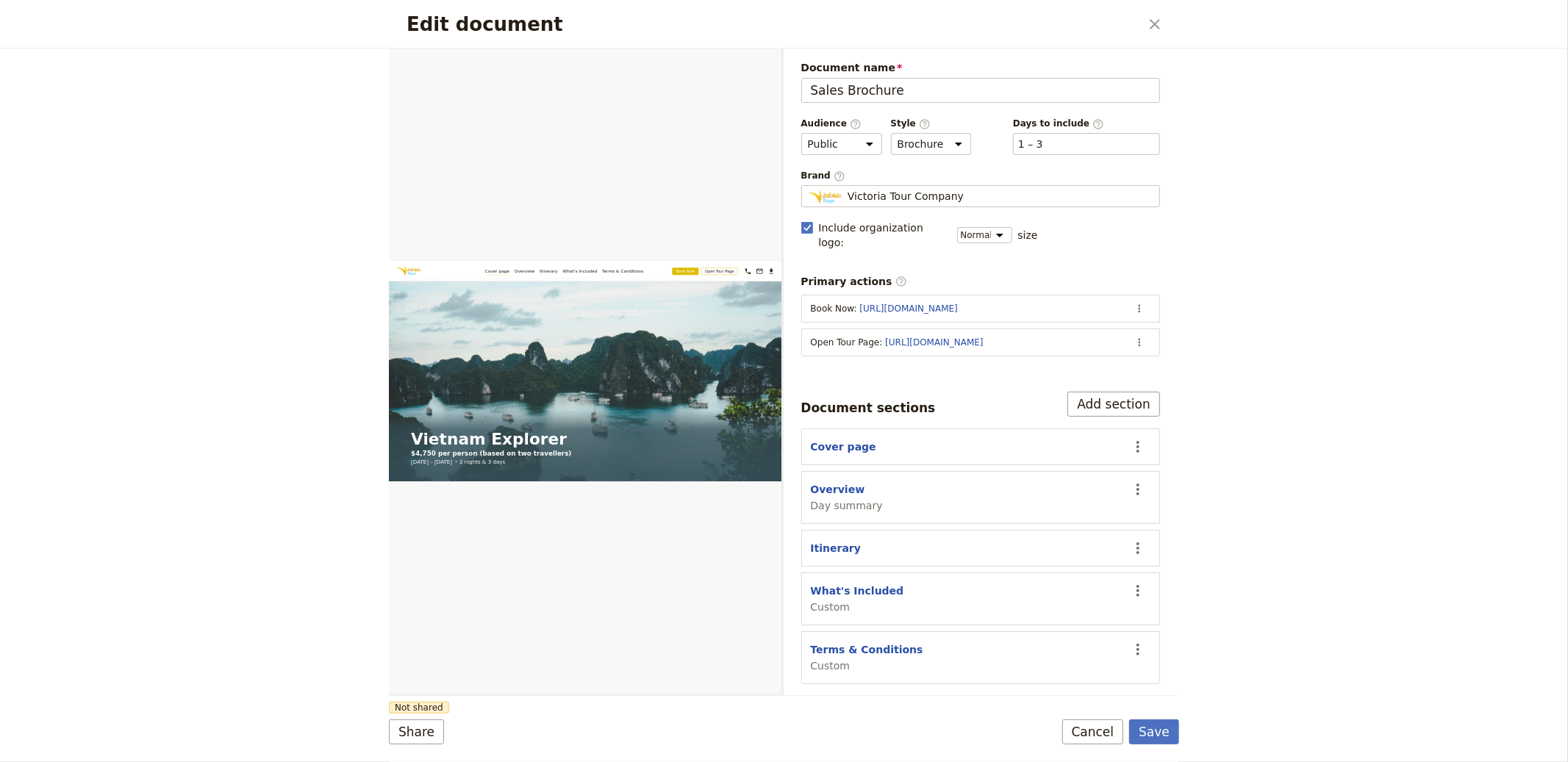
click at [1168, 717] on form "Web PDF ​ Document name Sales Brochure Preview Audience ​ Public Passenger Guid…" at bounding box center [784, 405] width 791 height 714
click at [1165, 724] on button "Save" at bounding box center [1154, 731] width 50 height 25
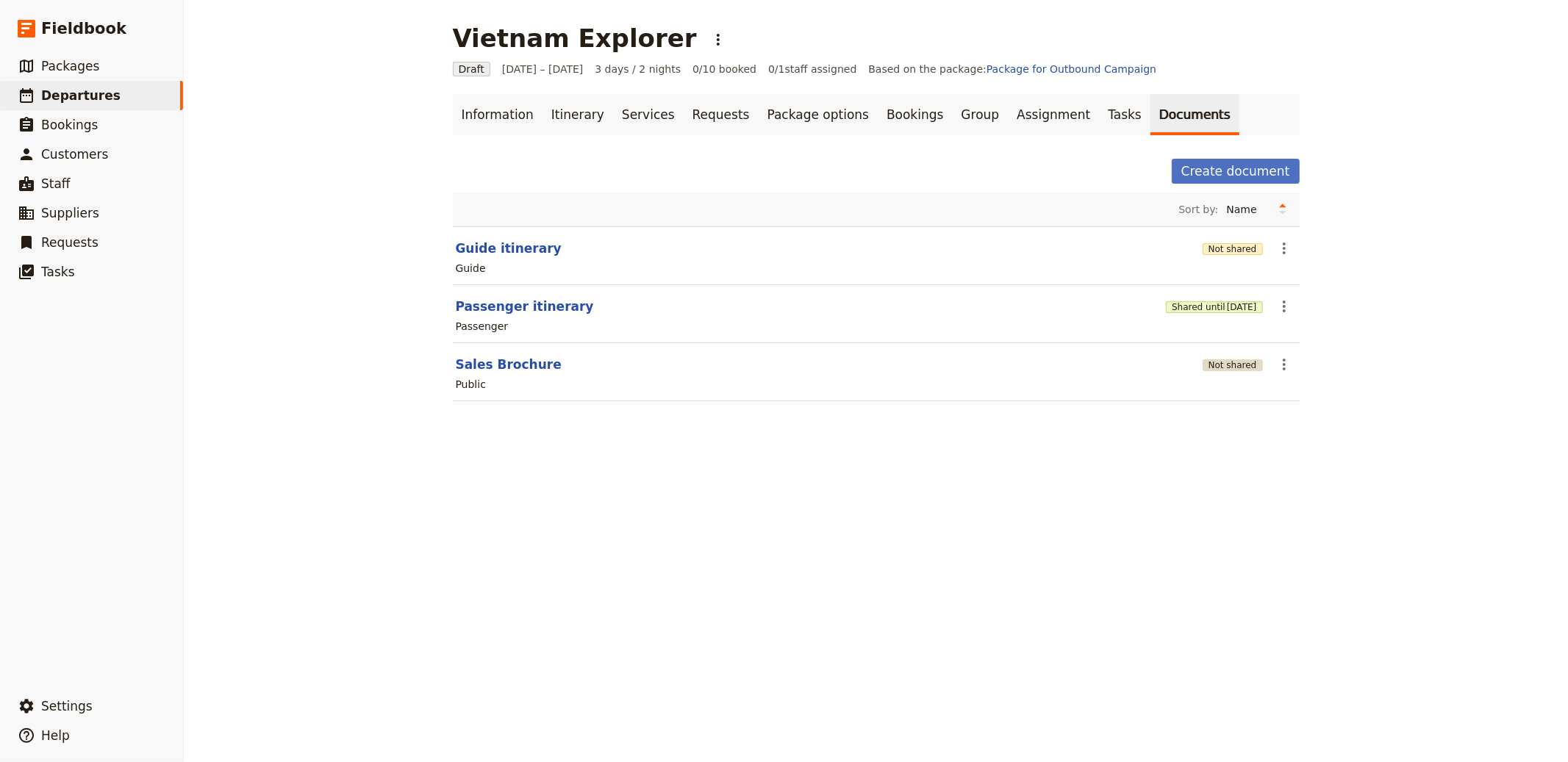
click at [1233, 359] on button "Not shared" at bounding box center [1232, 365] width 60 height 12
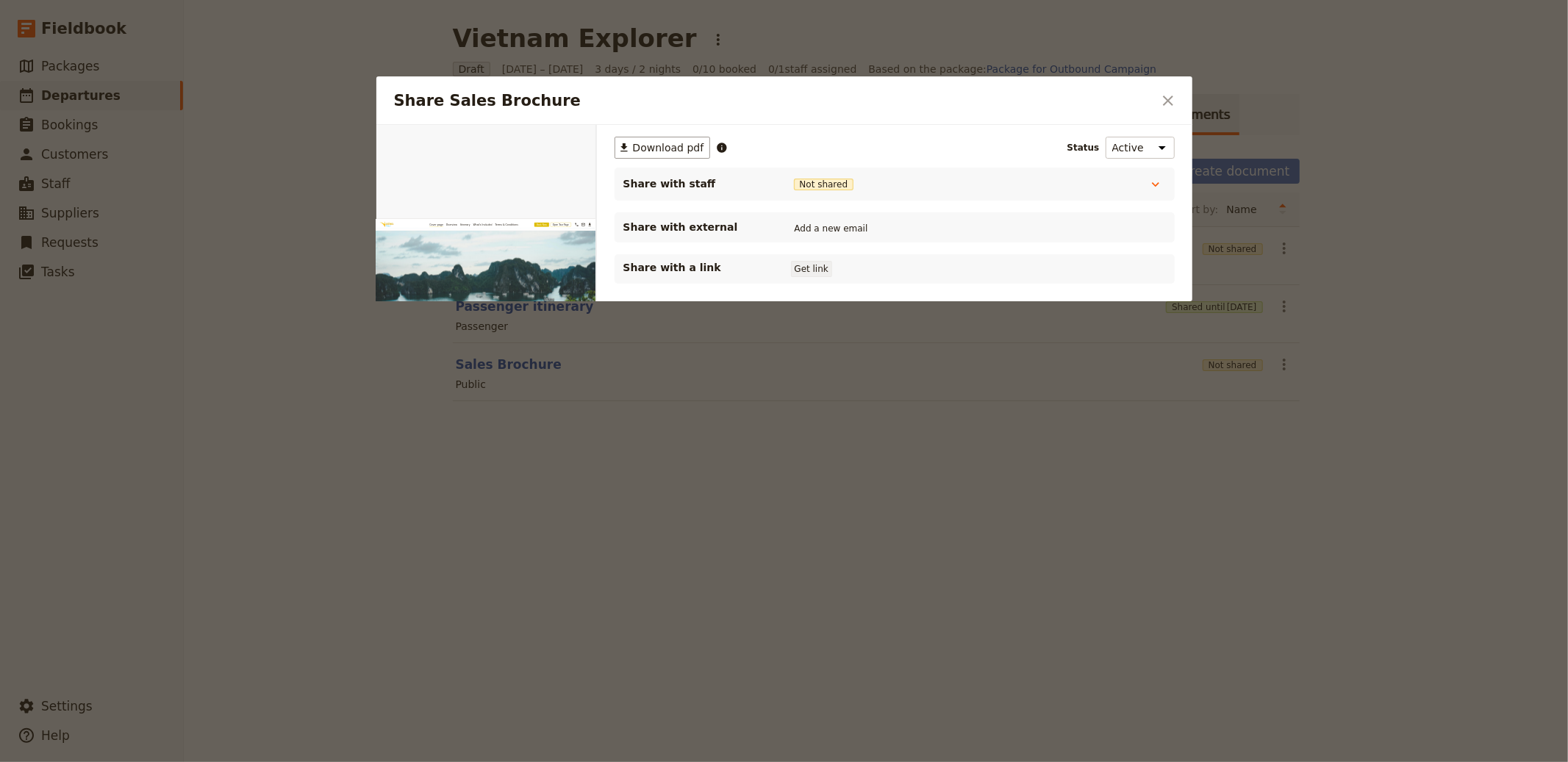
click at [818, 262] on button "Get link" at bounding box center [812, 269] width 42 height 16
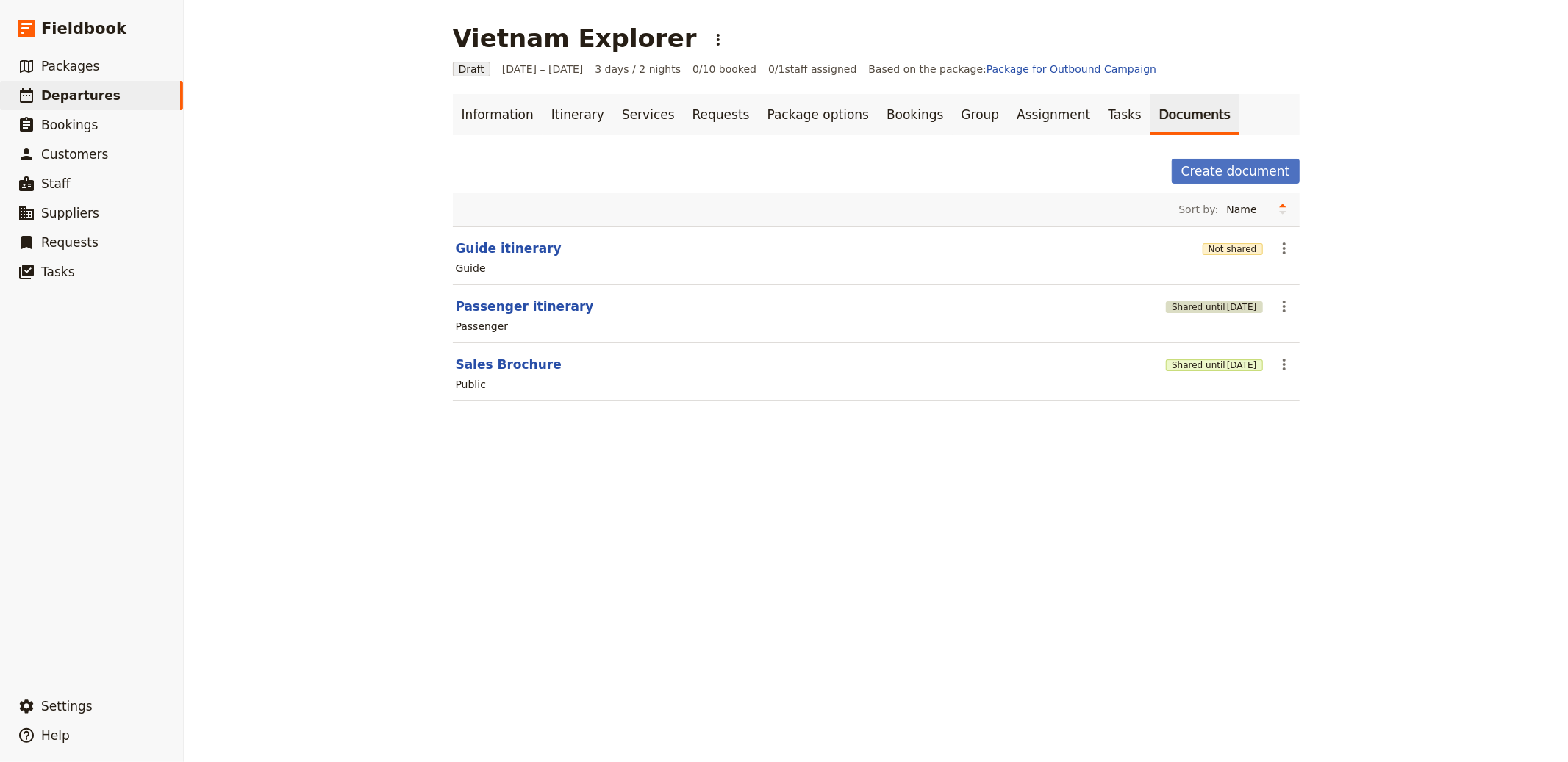
click at [1188, 313] on button "Shared until [DATE]" at bounding box center [1214, 308] width 96 height 12
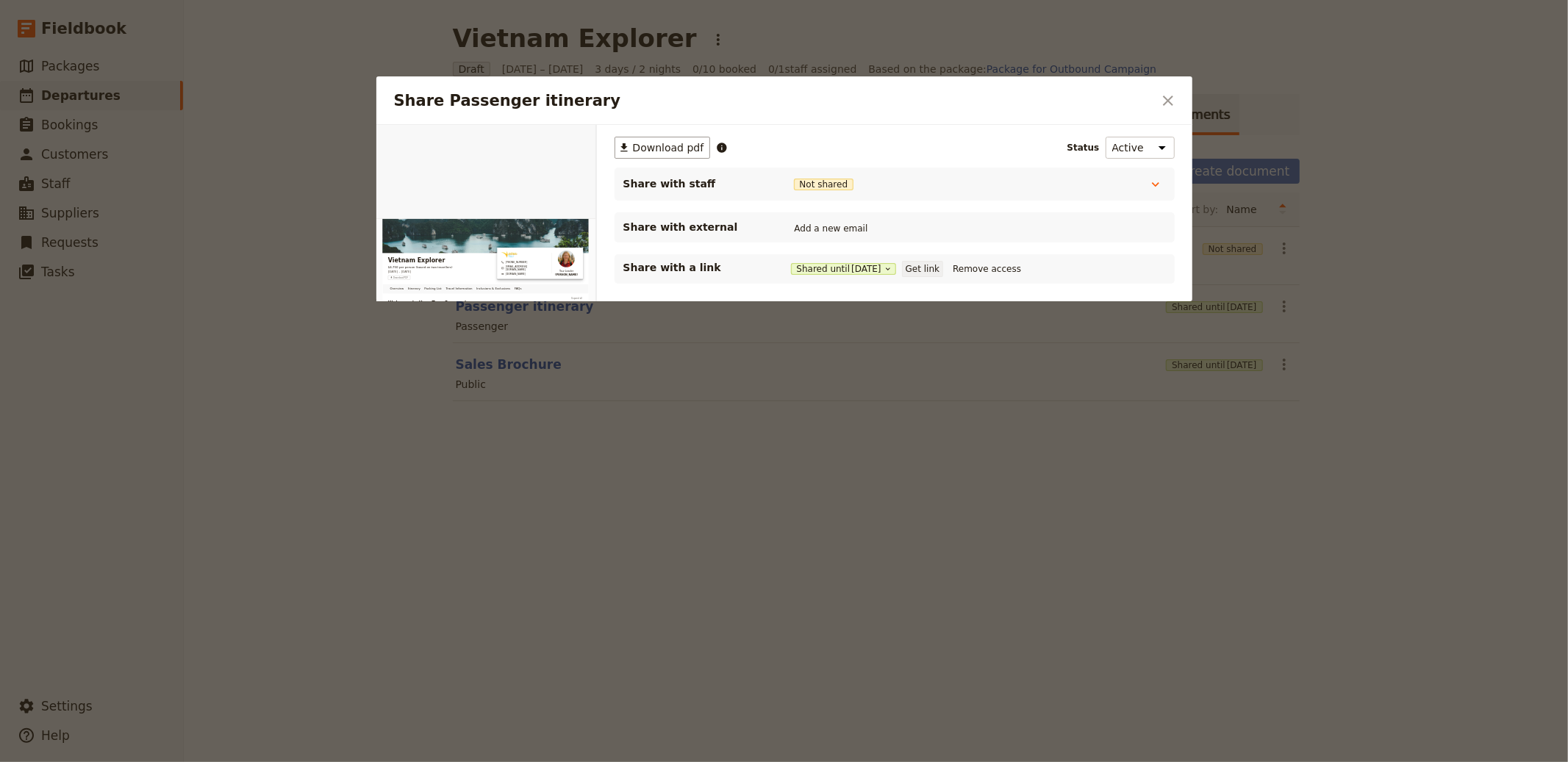
click at [933, 263] on button "Get link" at bounding box center [923, 269] width 42 height 16
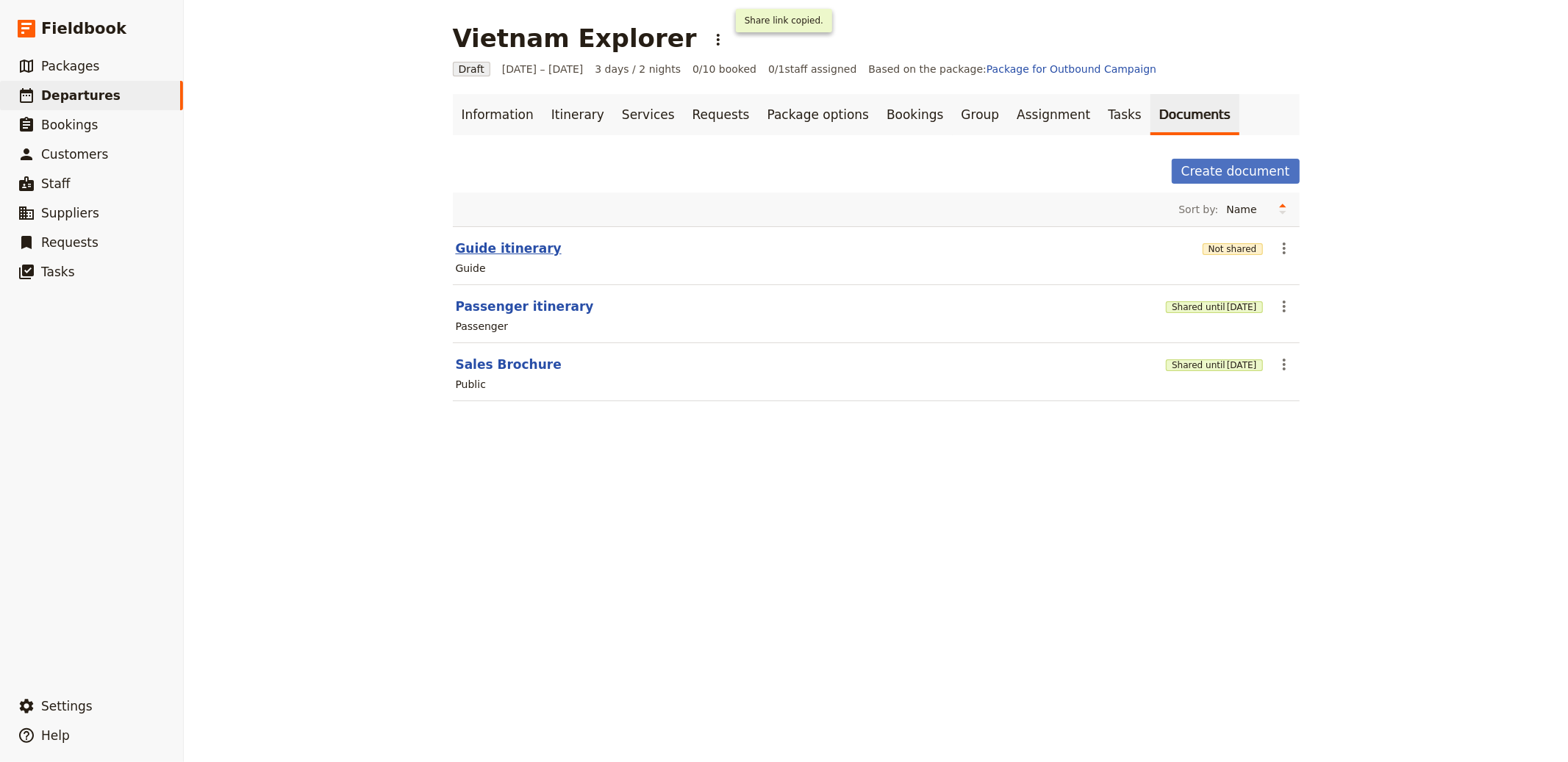
click at [510, 240] on button "Guide itinerary" at bounding box center [509, 248] width 106 height 18
select select "STAFF"
select select "RUN_SHEET"
select select "LARGE"
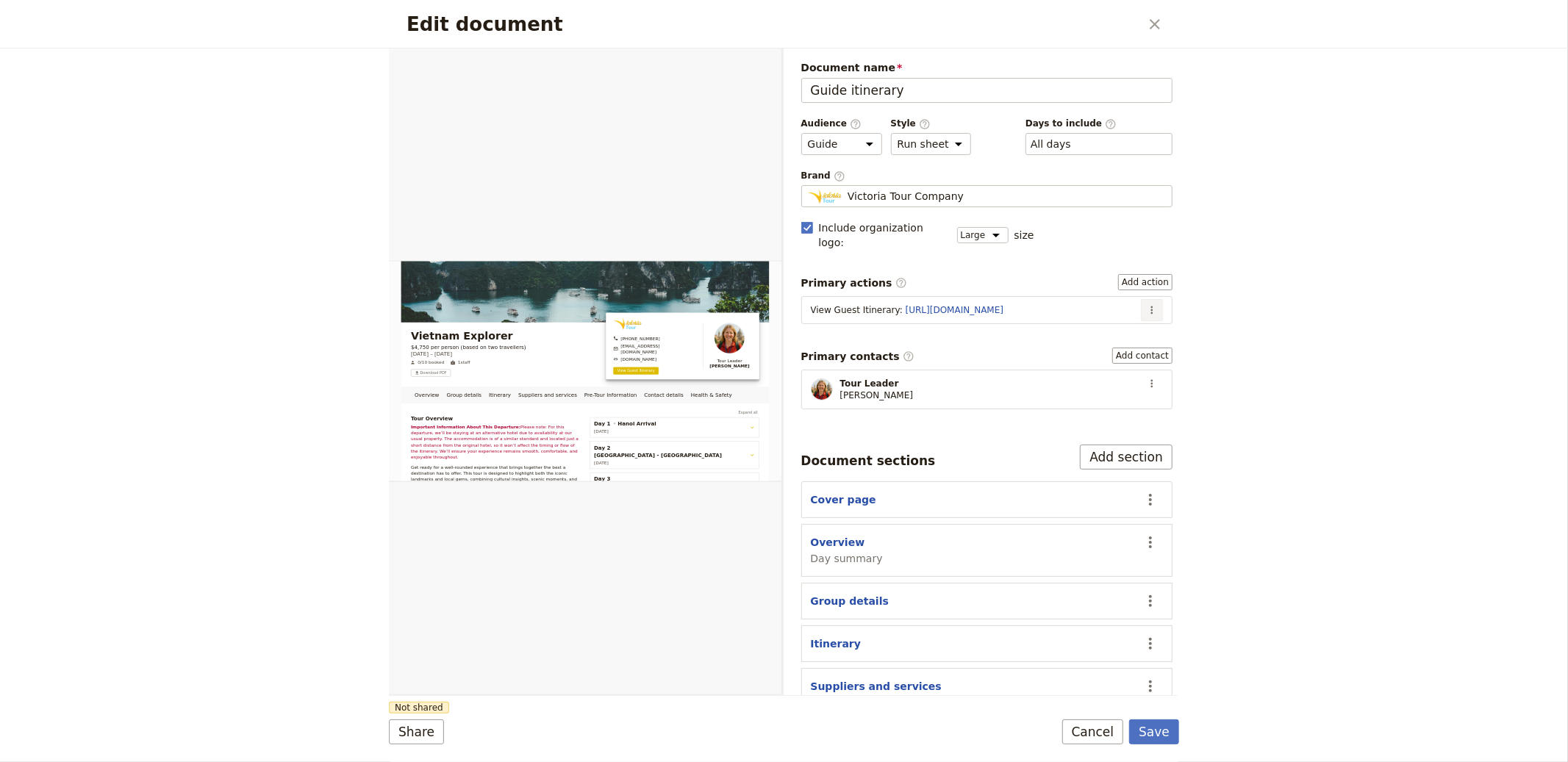
click at [1146, 299] on button "​" at bounding box center [1152, 310] width 22 height 22
click at [1123, 325] on span "Edit action" at bounding box center [1103, 328] width 76 height 15
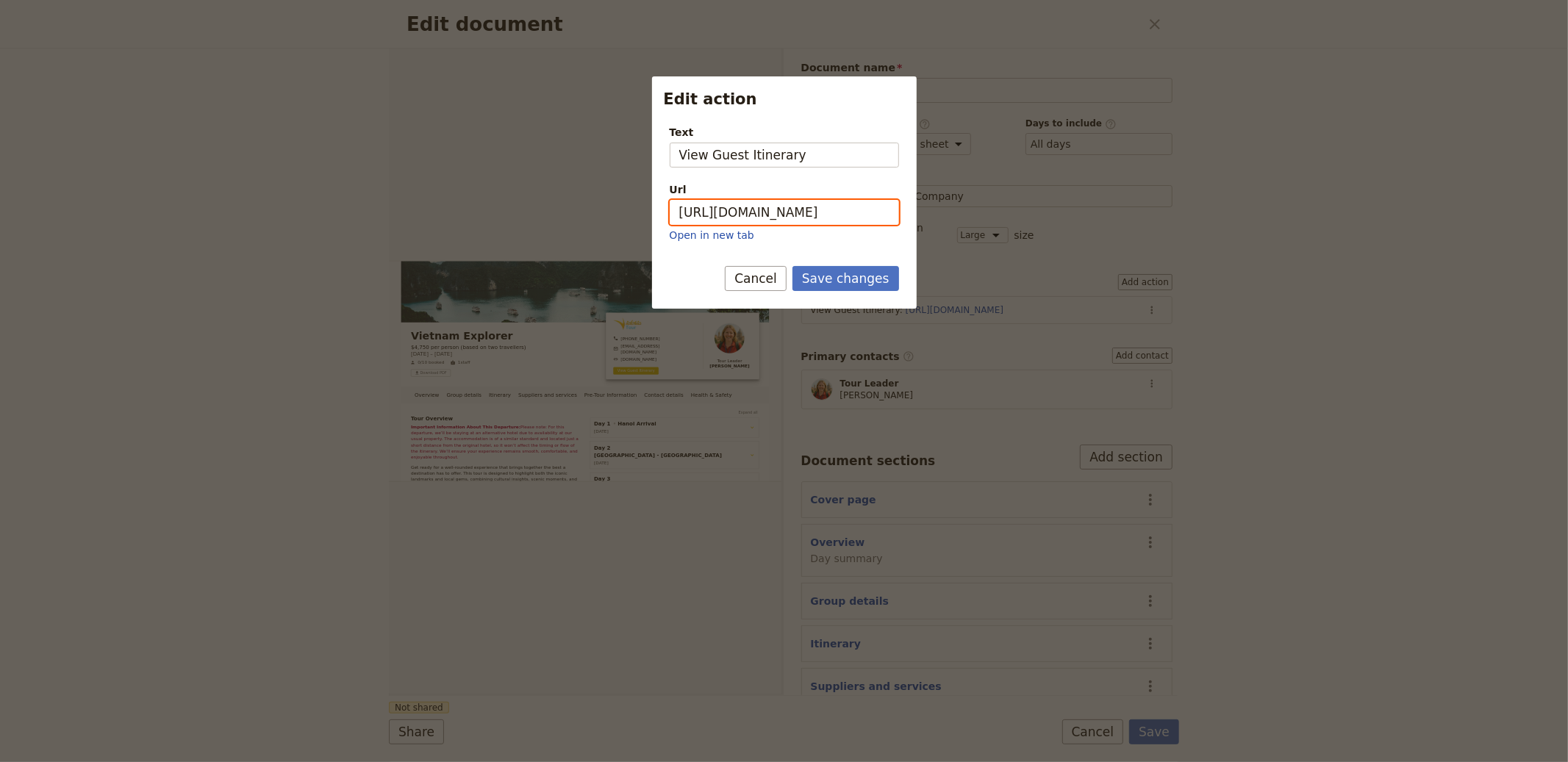
click at [802, 208] on input "[URL][DOMAIN_NAME]" at bounding box center [785, 212] width 230 height 25
paste input "N0XWp30b4YnkQCLPtWnO"
type input "[URL][DOMAIN_NAME]"
click at [835, 276] on button "Save changes" at bounding box center [846, 278] width 107 height 25
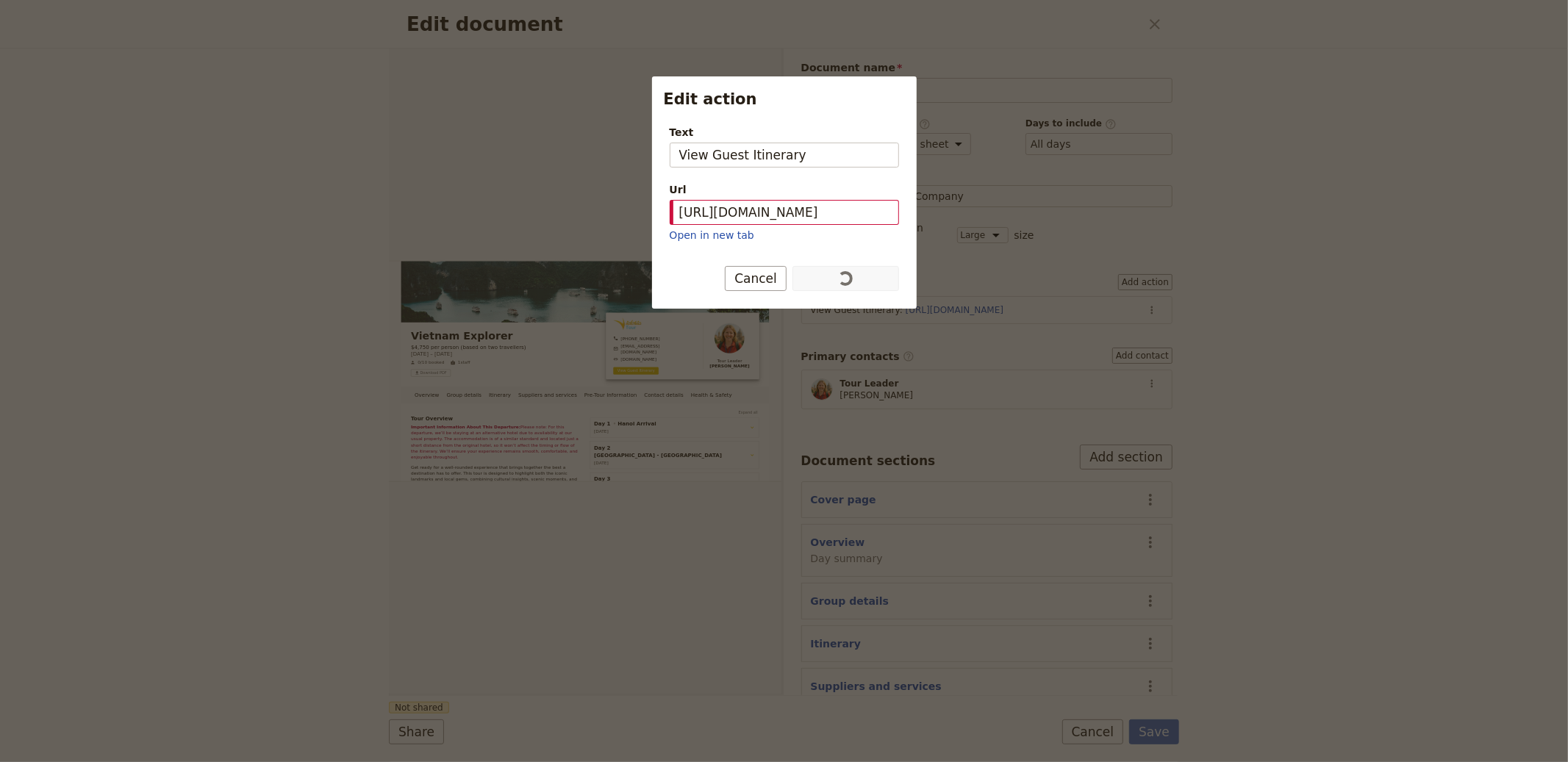
scroll to position [0, 0]
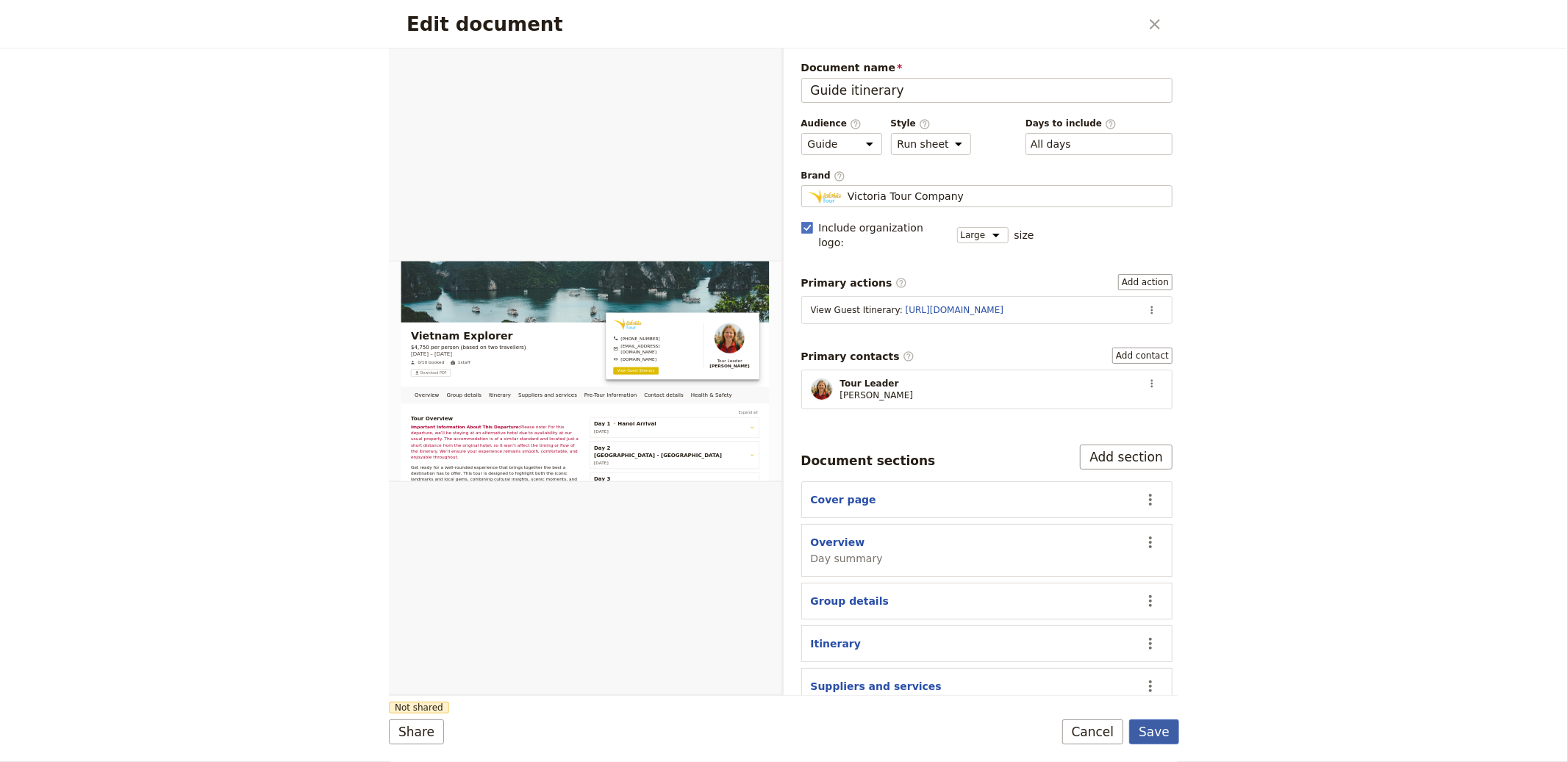
click at [1150, 721] on button "Save" at bounding box center [1154, 731] width 50 height 25
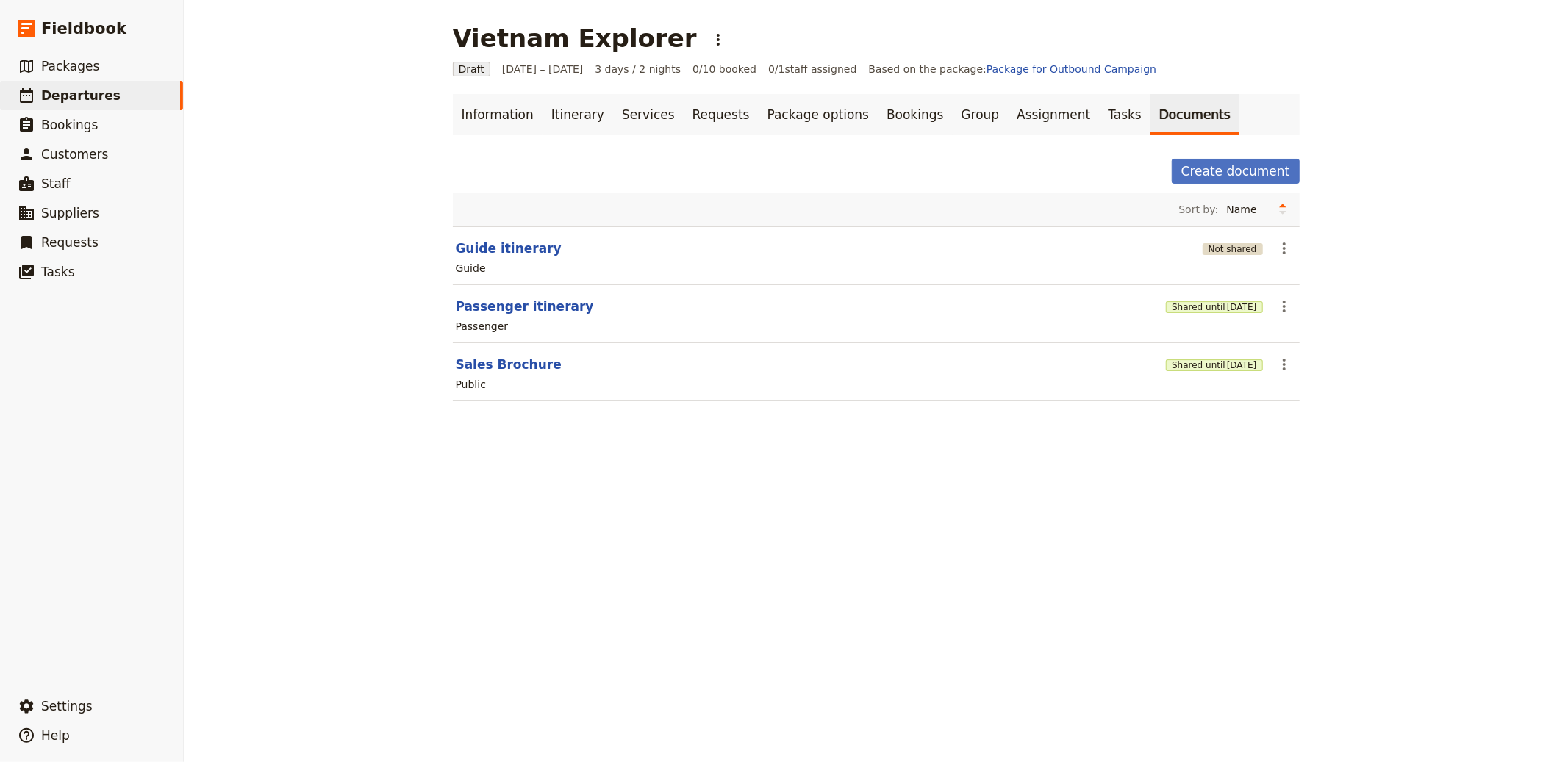
click at [1210, 254] on button "Not shared" at bounding box center [1232, 249] width 60 height 12
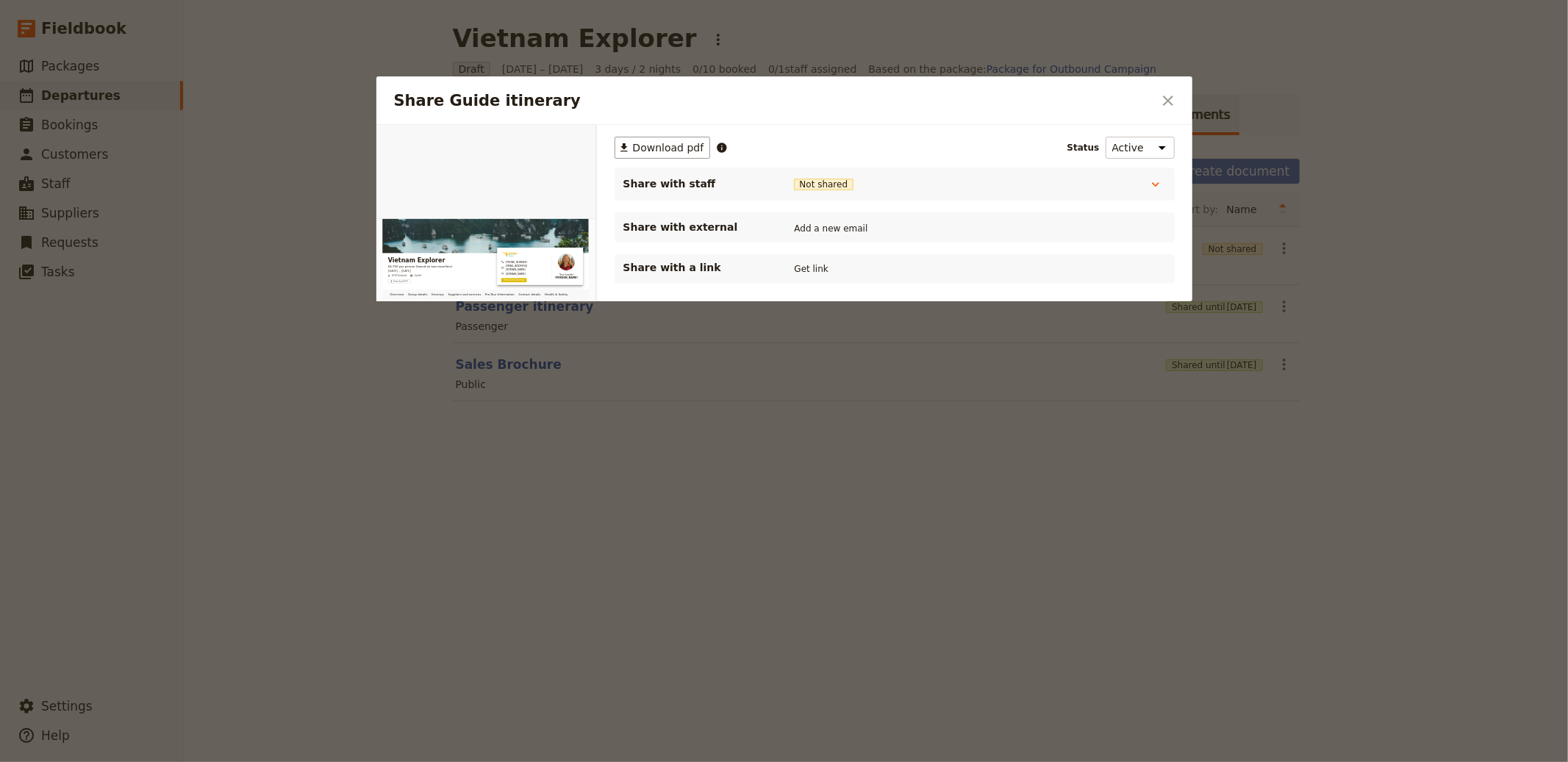
click at [819, 260] on div "Share with a link Get link" at bounding box center [895, 269] width 542 height 18
click at [812, 269] on button "Get link" at bounding box center [812, 269] width 42 height 16
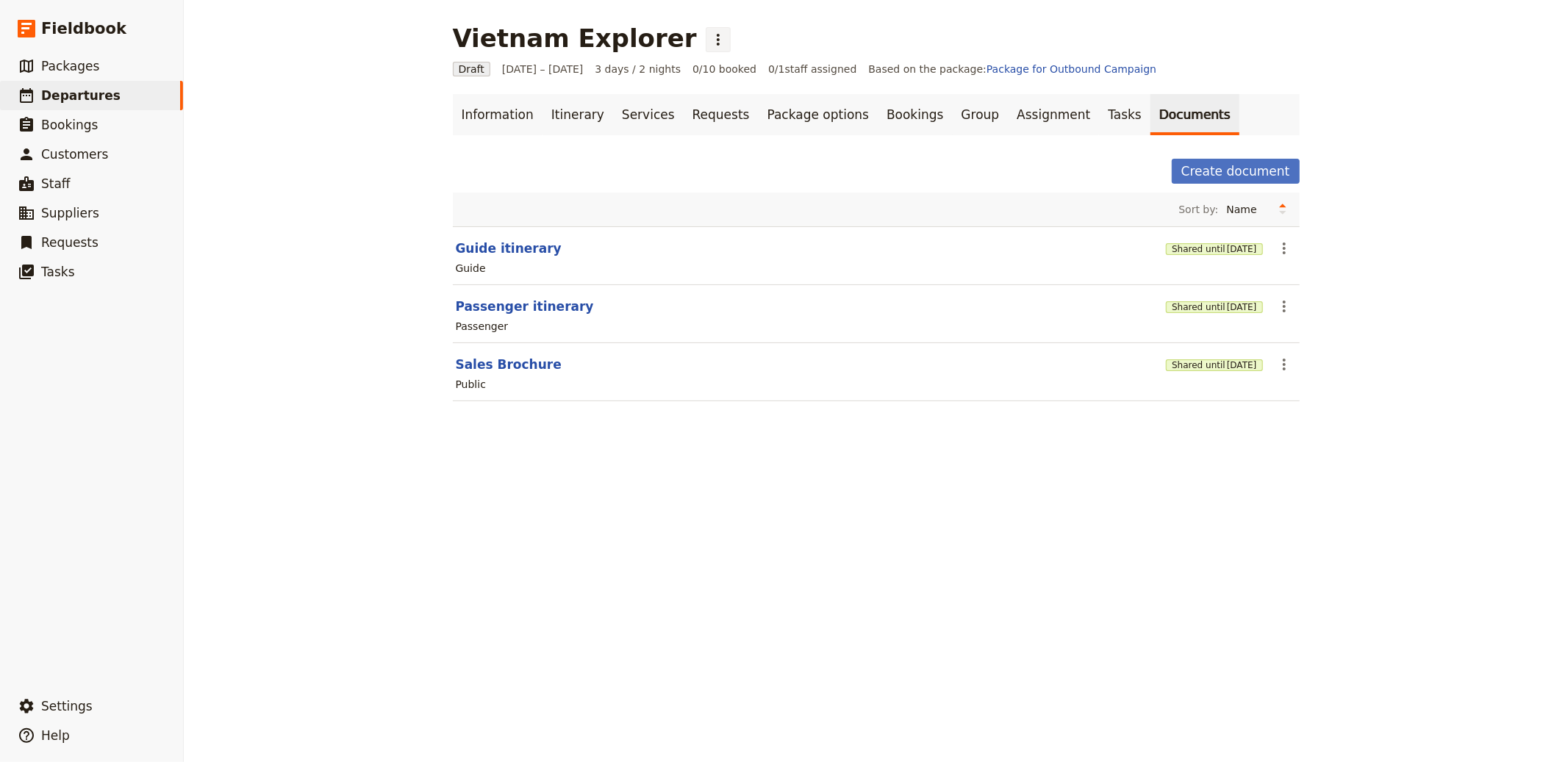
click at [706, 41] on button "​" at bounding box center [718, 39] width 25 height 25
click at [704, 110] on span "Schedule departure" at bounding box center [709, 117] width 102 height 15
click at [878, 106] on link "Bookings" at bounding box center [915, 115] width 74 height 42
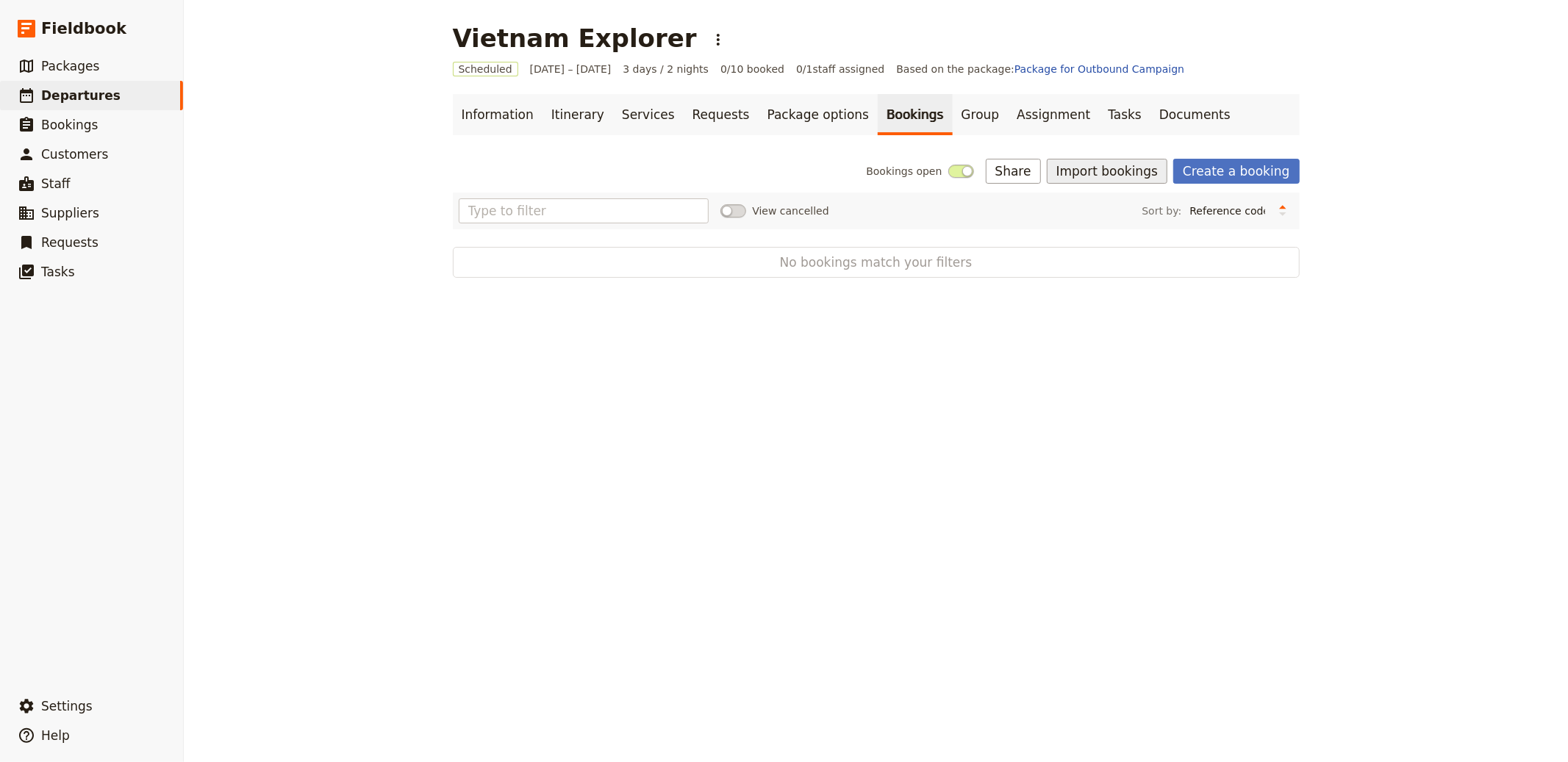
click at [1164, 165] on button "Import bookings" at bounding box center [1108, 170] width 121 height 25
click at [1117, 200] on span "Import Bookings" at bounding box center [1110, 203] width 84 height 15
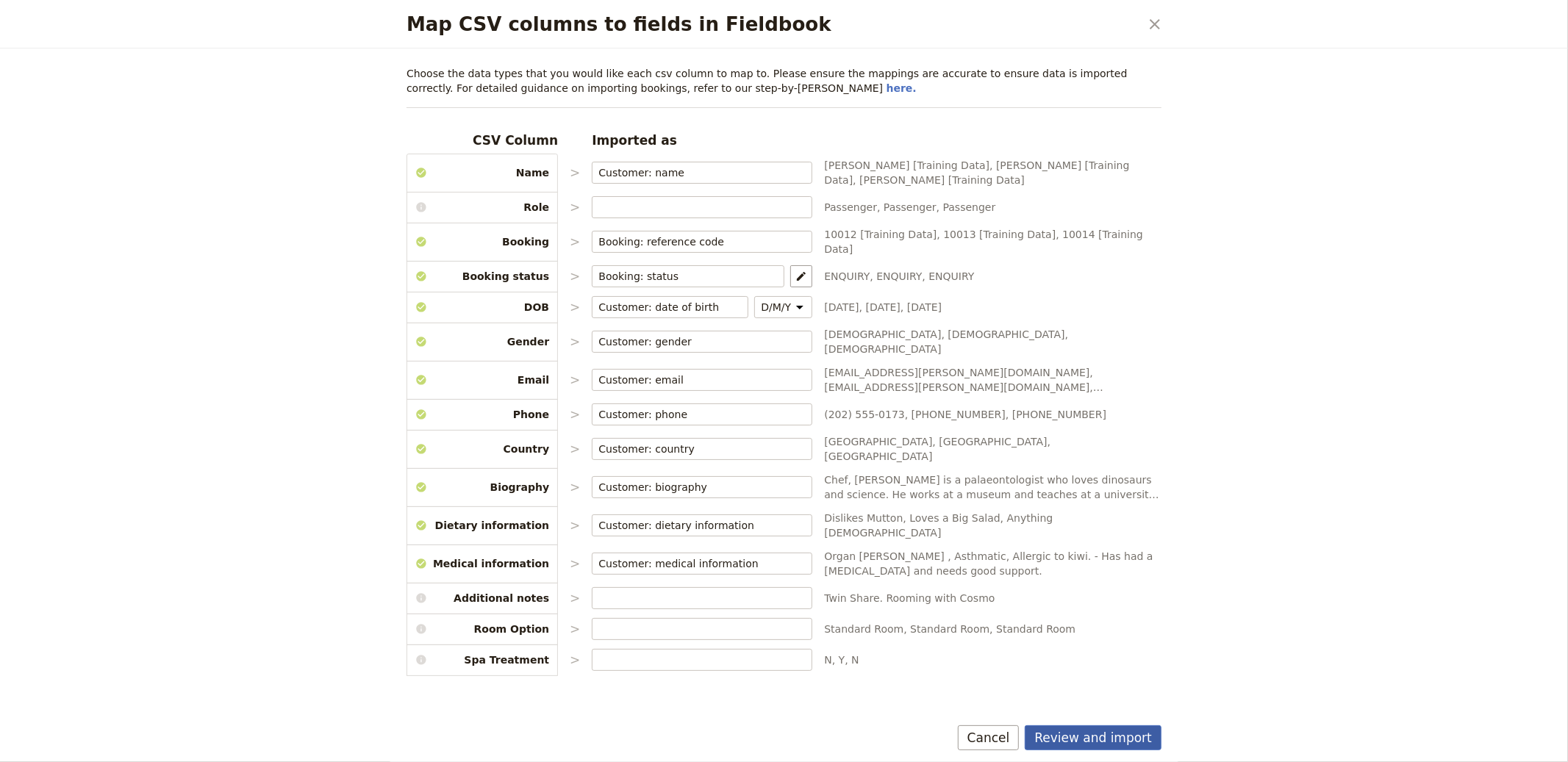
click at [1094, 733] on button "Review and import" at bounding box center [1093, 737] width 137 height 25
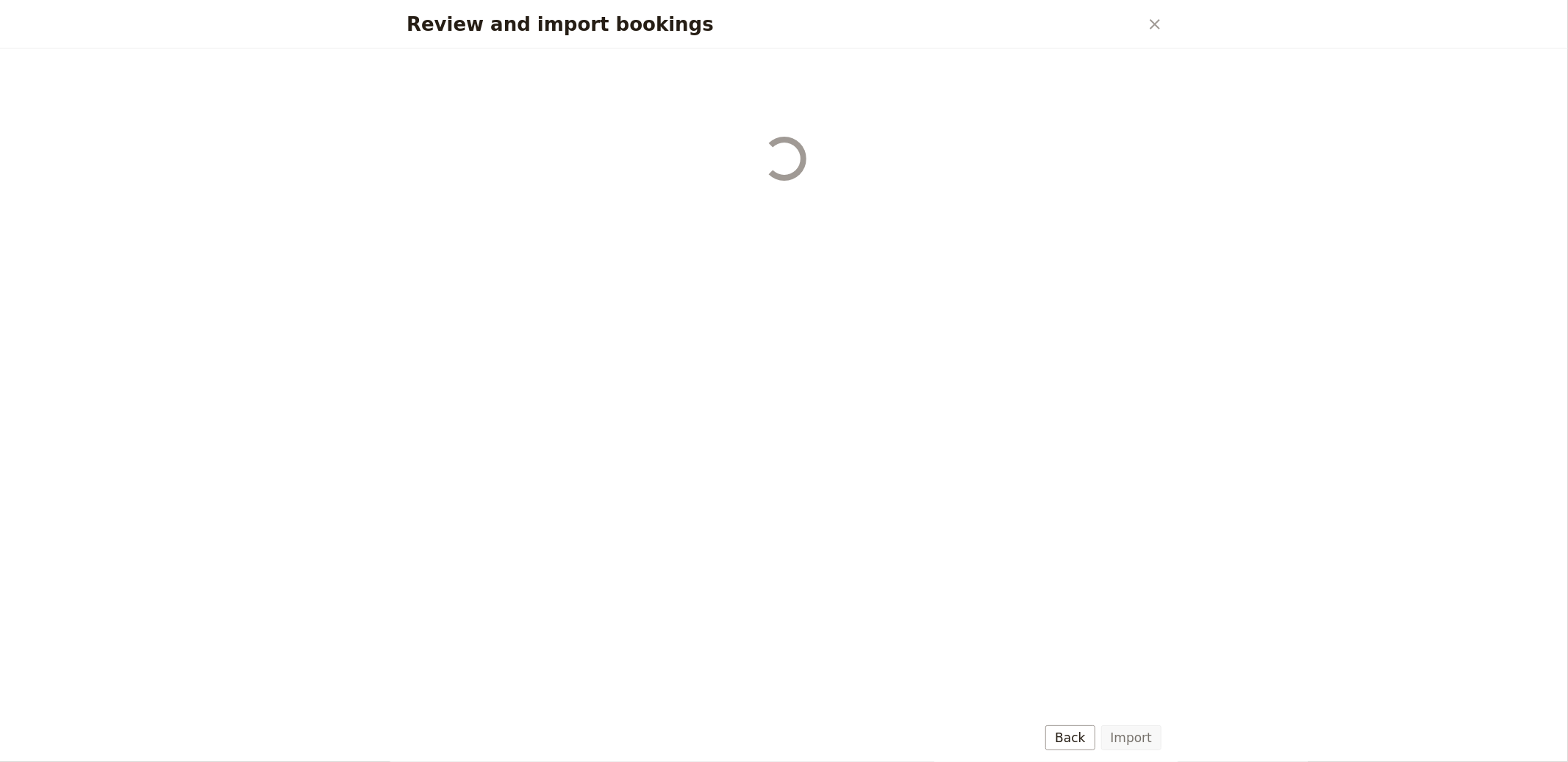
click at [1099, 737] on div "Import Back" at bounding box center [784, 737] width 755 height 25
click at [1122, 731] on button "Import" at bounding box center [1131, 737] width 60 height 25
click at [1123, 731] on div "Review and import bookings" at bounding box center [784, 405] width 791 height 714
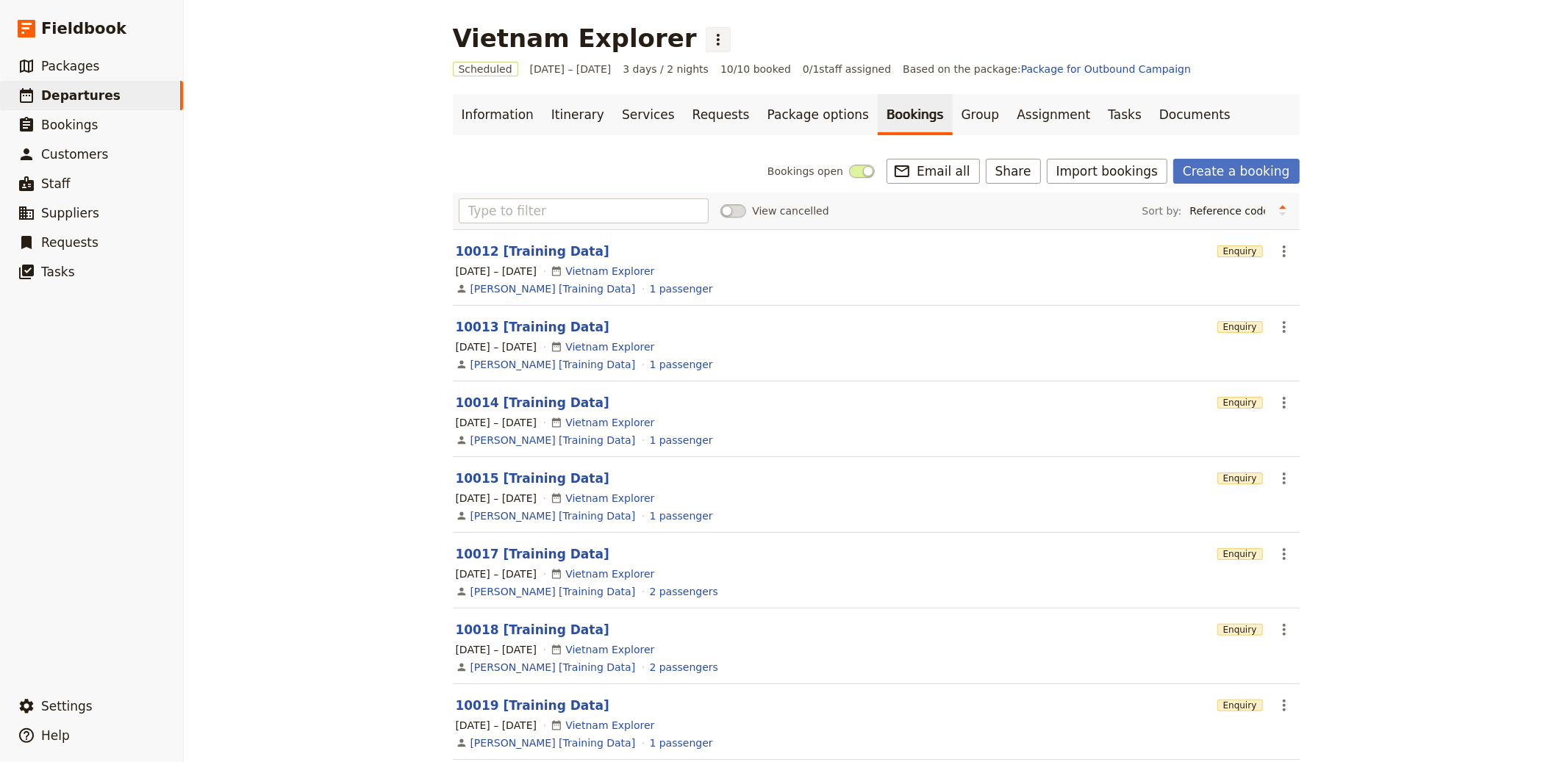
click at [717, 39] on icon "Actions" at bounding box center [718, 40] width 3 height 12
click at [701, 70] on span "Clone this departure" at bounding box center [711, 71] width 105 height 15
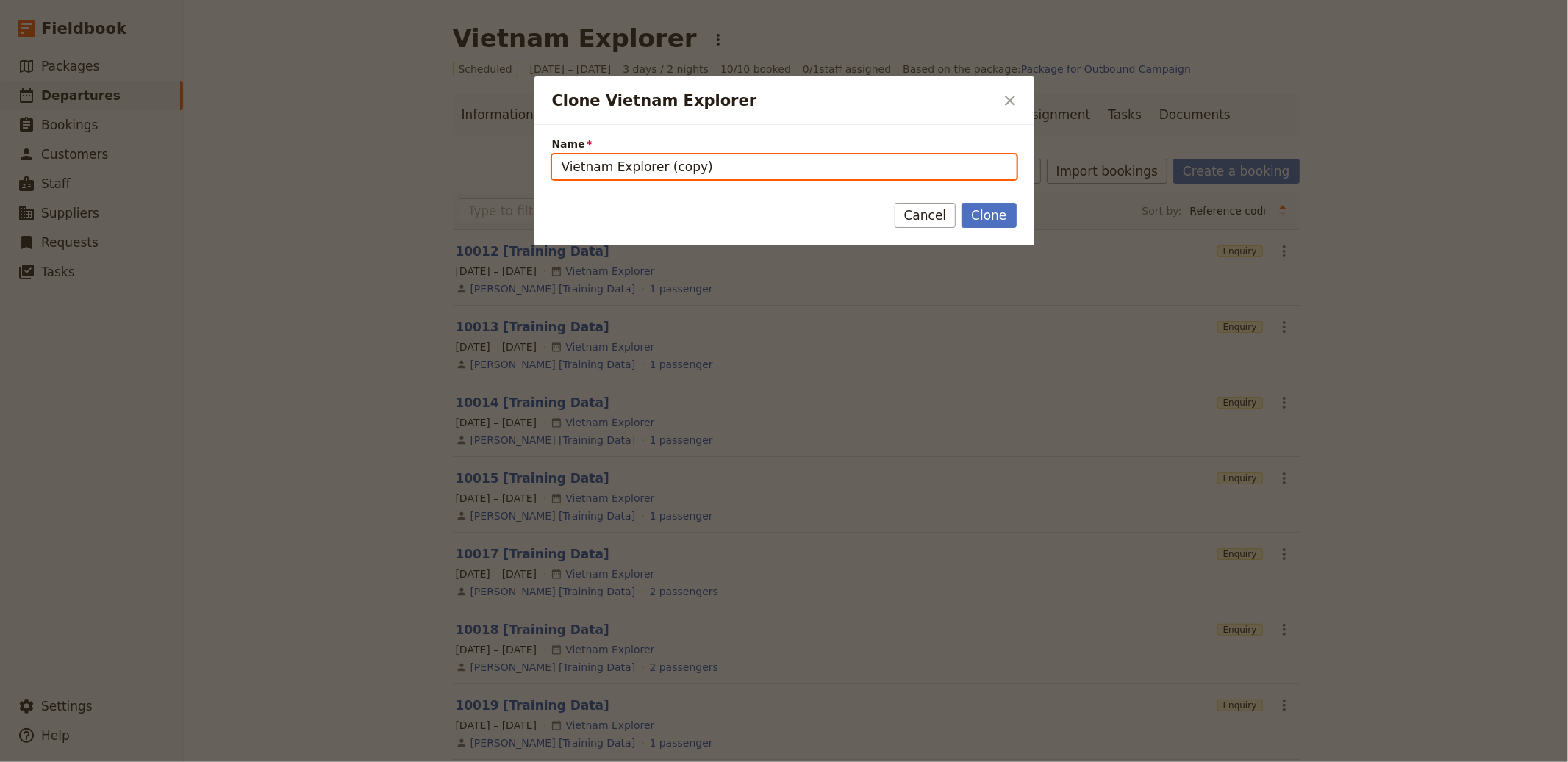
click at [792, 166] on input "Vietnam Explorer (copy)" at bounding box center [784, 166] width 464 height 25
paste input "Classic [GEOGRAPHIC_DATA] & [GEOGRAPHIC_DATA]"
type input "Classic [GEOGRAPHIC_DATA] & [GEOGRAPHIC_DATA]"
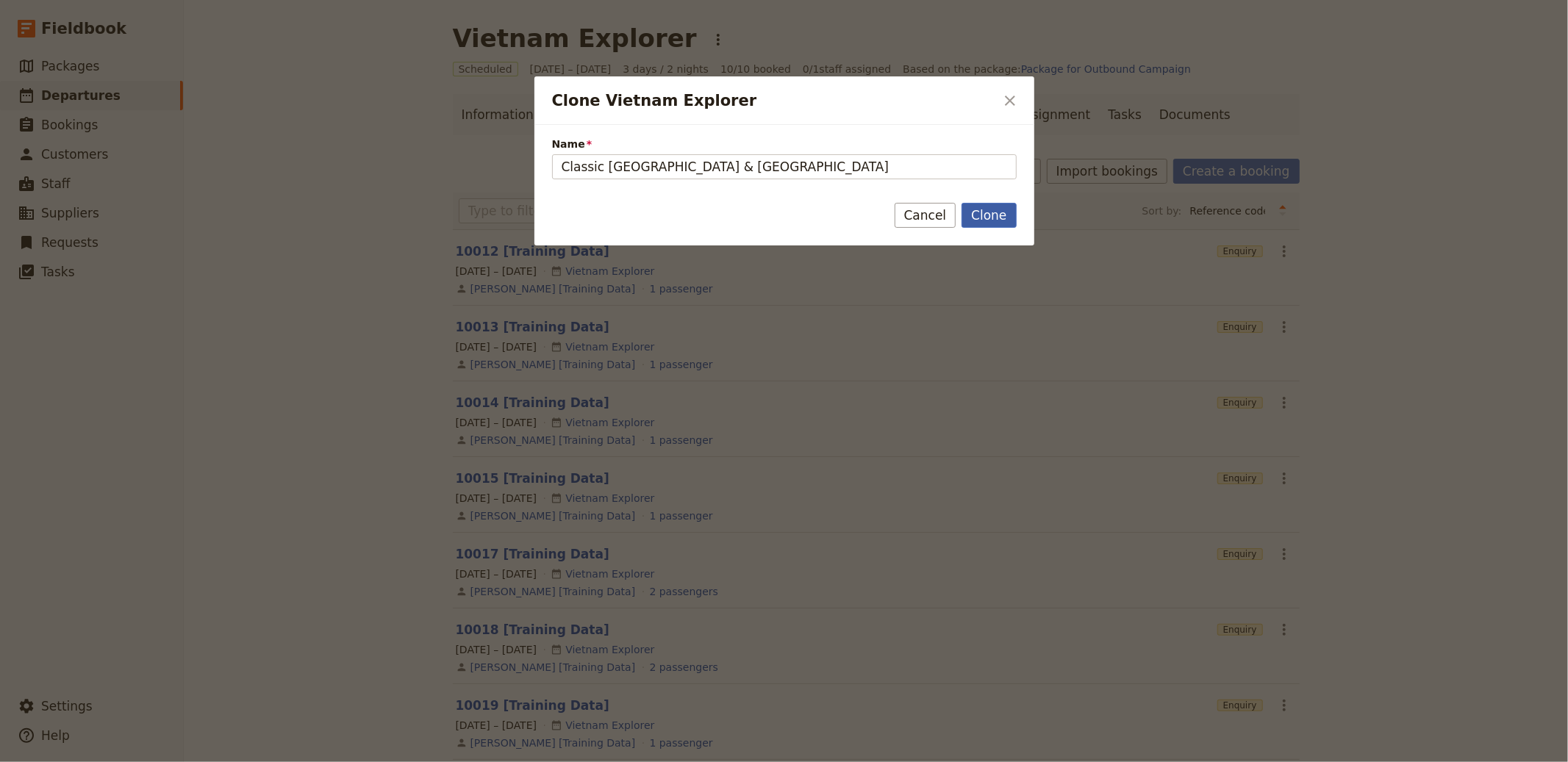
click at [991, 221] on button "Clone" at bounding box center [989, 215] width 54 height 25
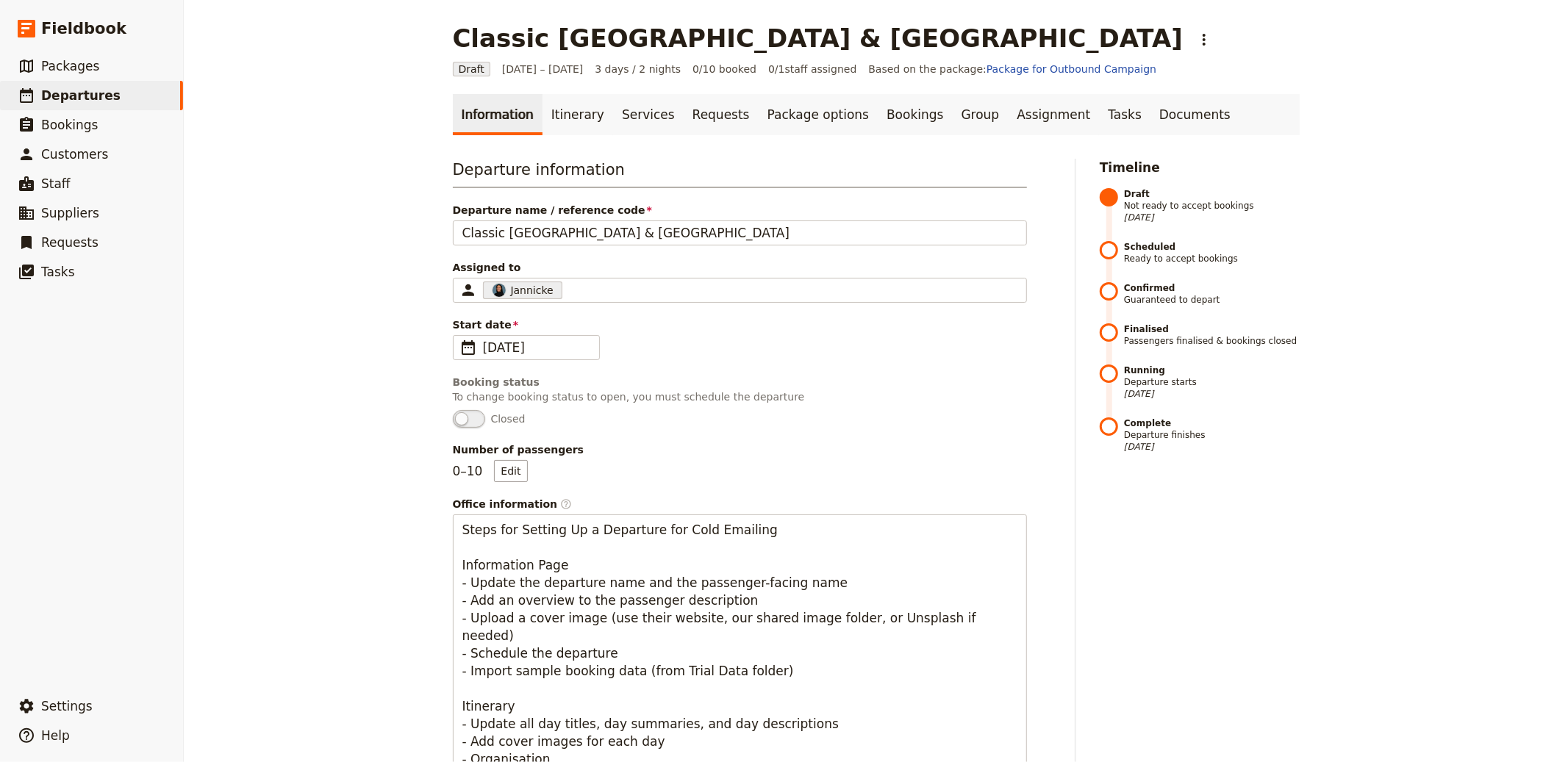
scroll to position [768, 0]
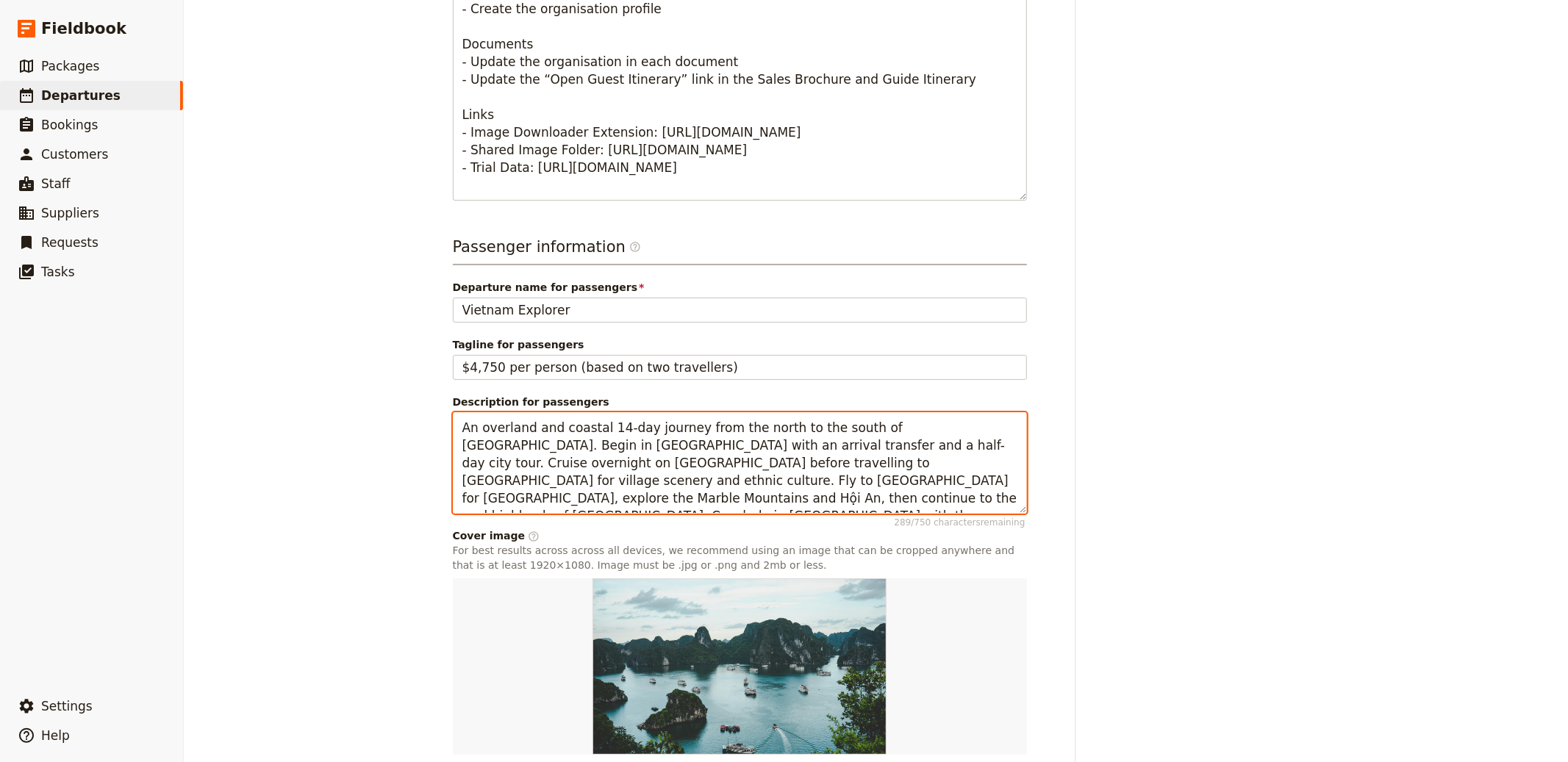
click at [664, 468] on textarea "An overland and coastal 14-day journey from the north to the south of [GEOGRAPH…" at bounding box center [740, 463] width 574 height 102
paste textarea "small-group escorted safari and beach holiday linking northern [GEOGRAPHIC_DATA…"
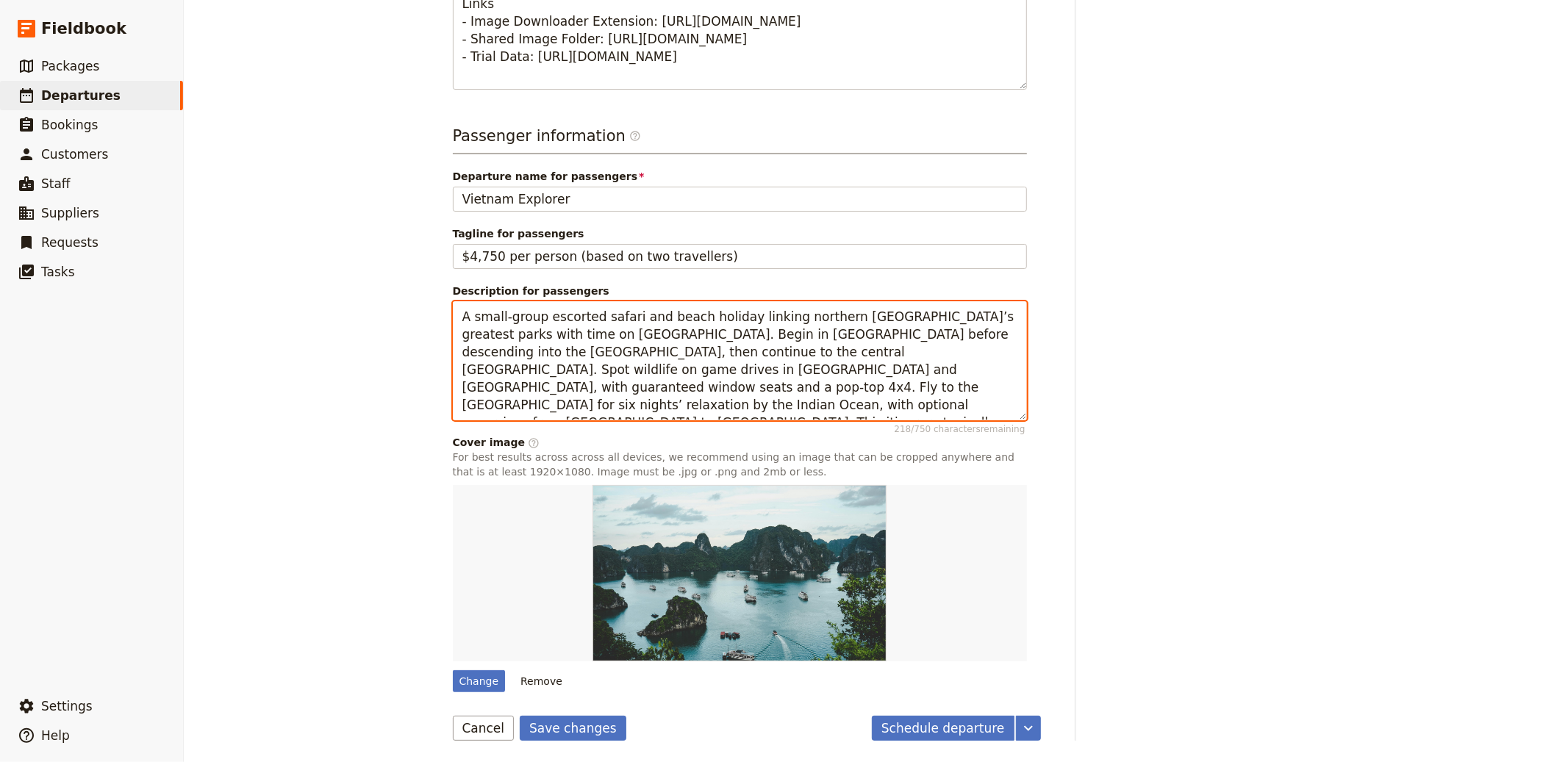
scroll to position [880, 0]
type textarea "A small-group escorted safari and beach holiday linking northern [GEOGRAPHIC_DA…"
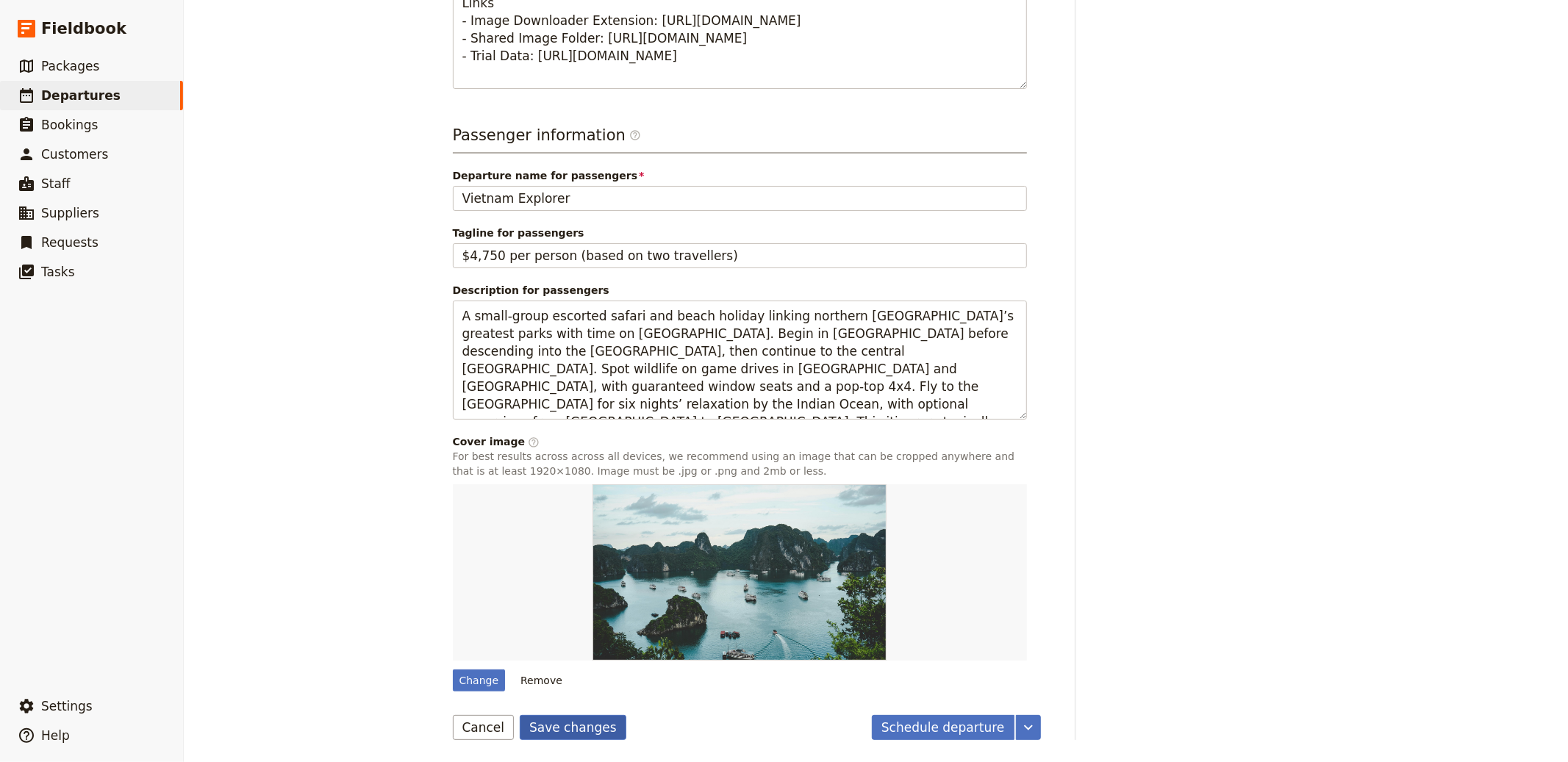
click at [559, 736] on button "Save changes" at bounding box center [573, 727] width 107 height 25
click at [484, 688] on div "Change" at bounding box center [479, 681] width 52 height 22
click at [453, 670] on input "Change" at bounding box center [452, 669] width 1 height 1
type input "C:\fakepath\[GEOGRAPHIC_DATA]-Beach-hammock-palm-trees-SS.jpg"
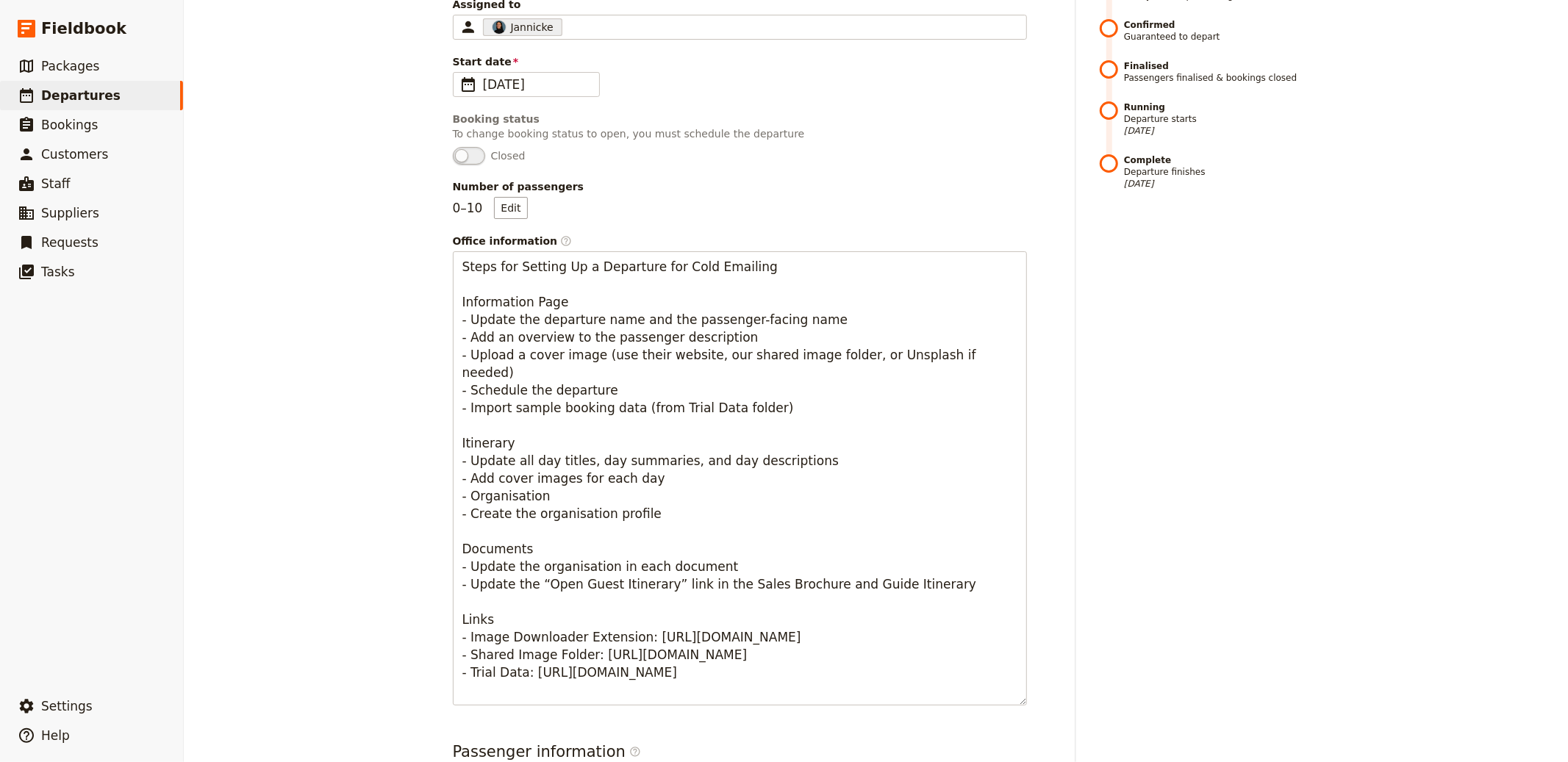
scroll to position [0, 0]
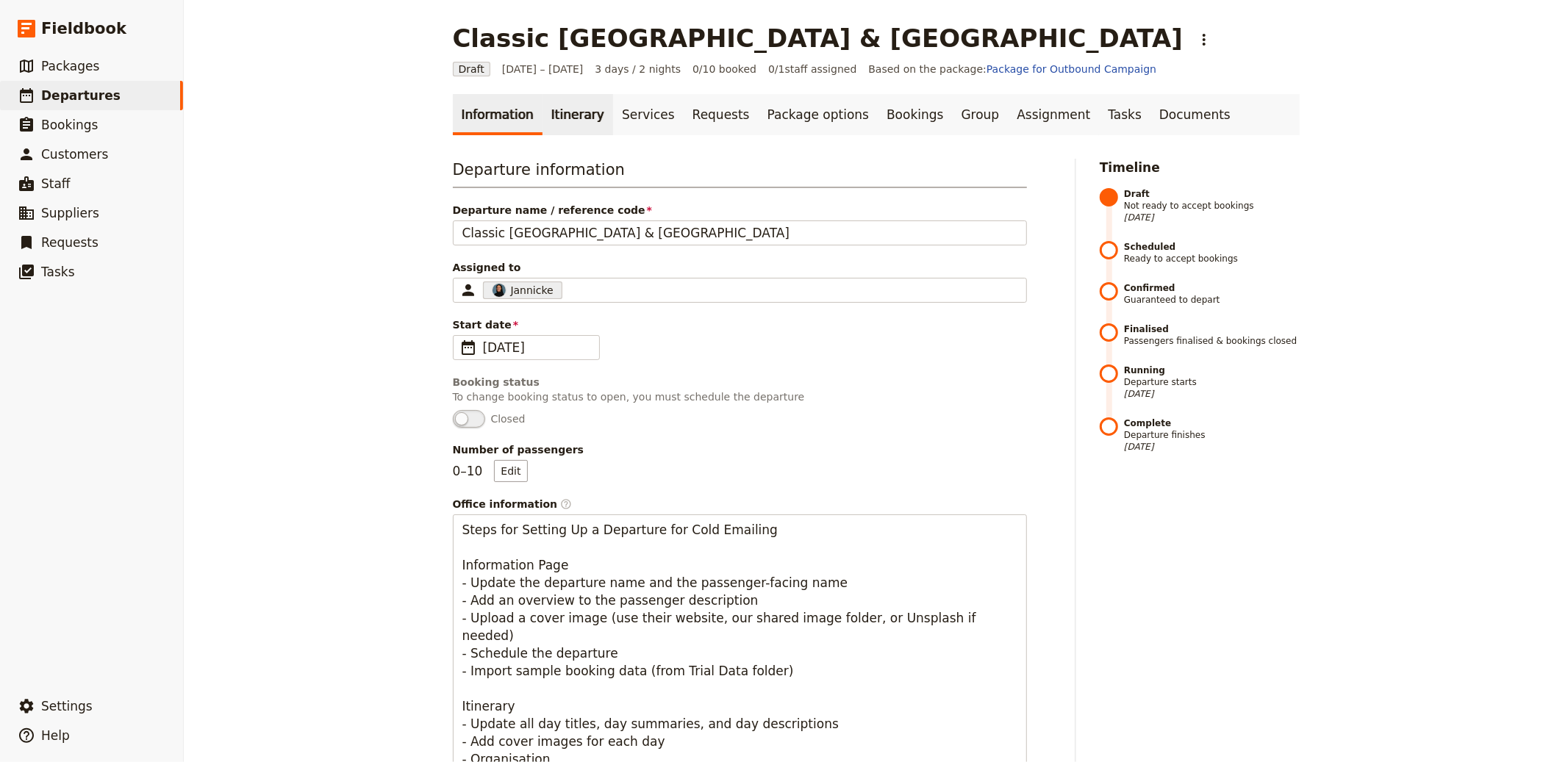
click at [550, 110] on link "Itinerary" at bounding box center [577, 115] width 70 height 42
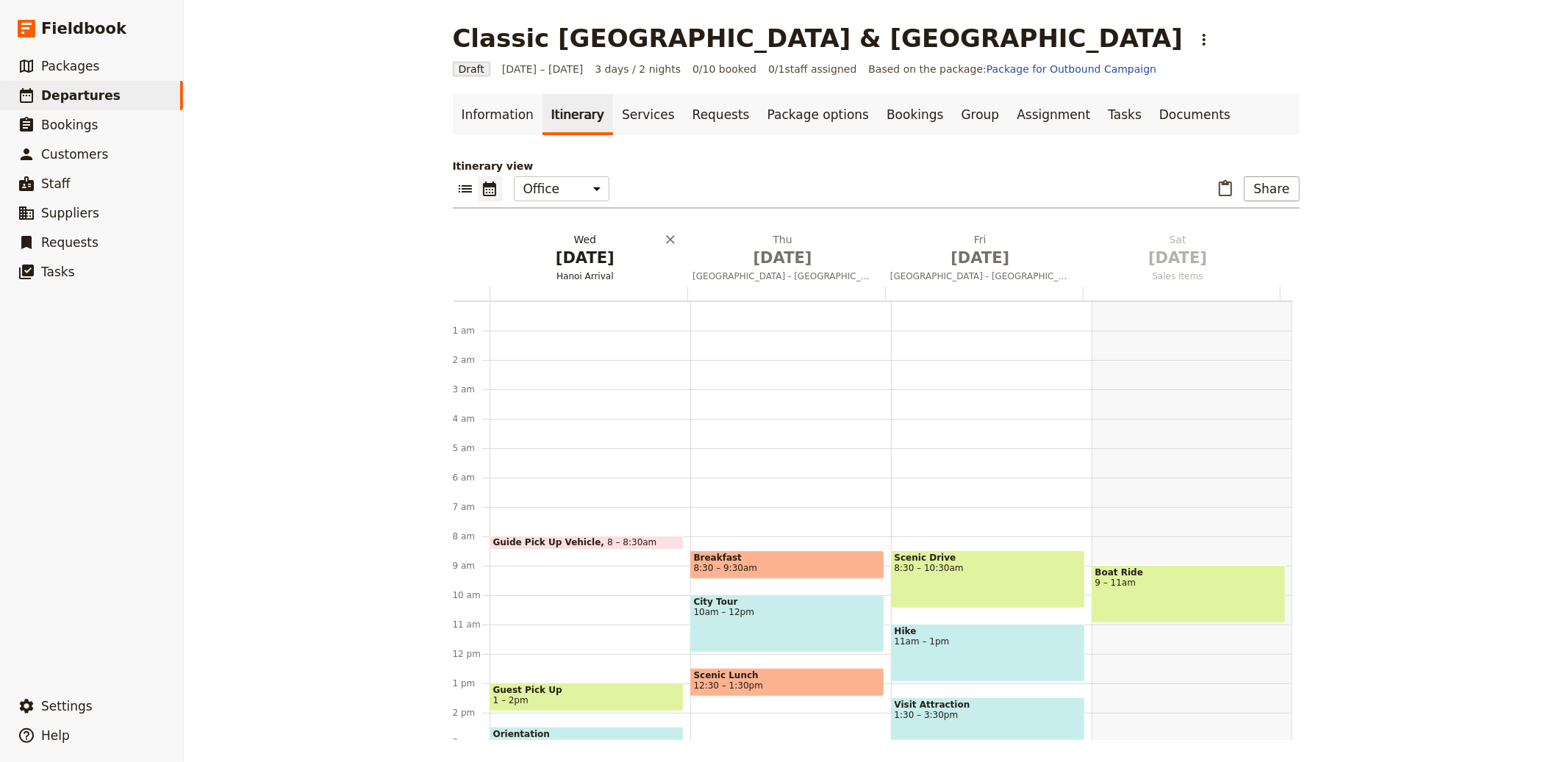
scroll to position [191, 0]
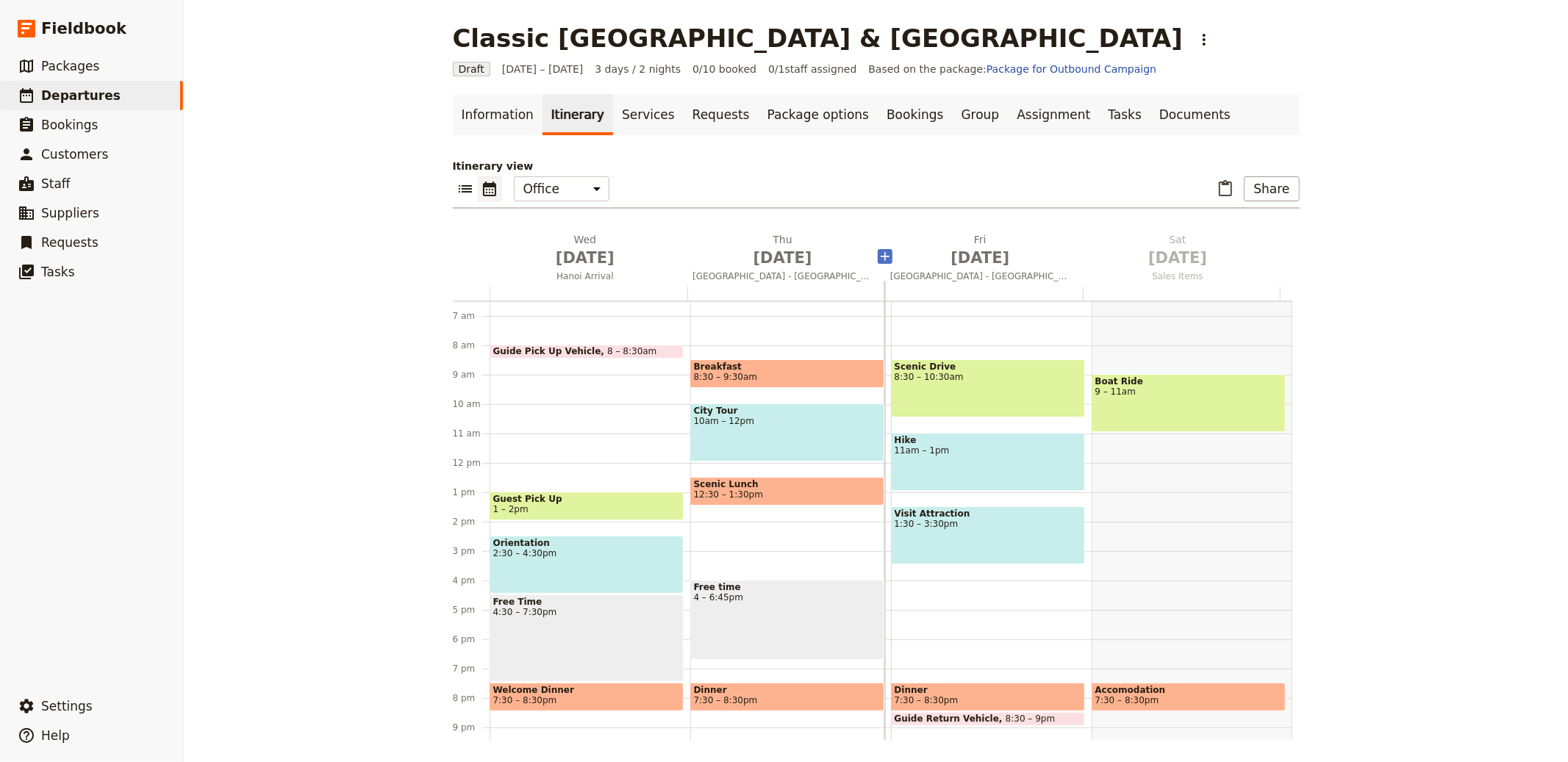
click at [574, 266] on span "[DATE]" at bounding box center [586, 258] width 180 height 22
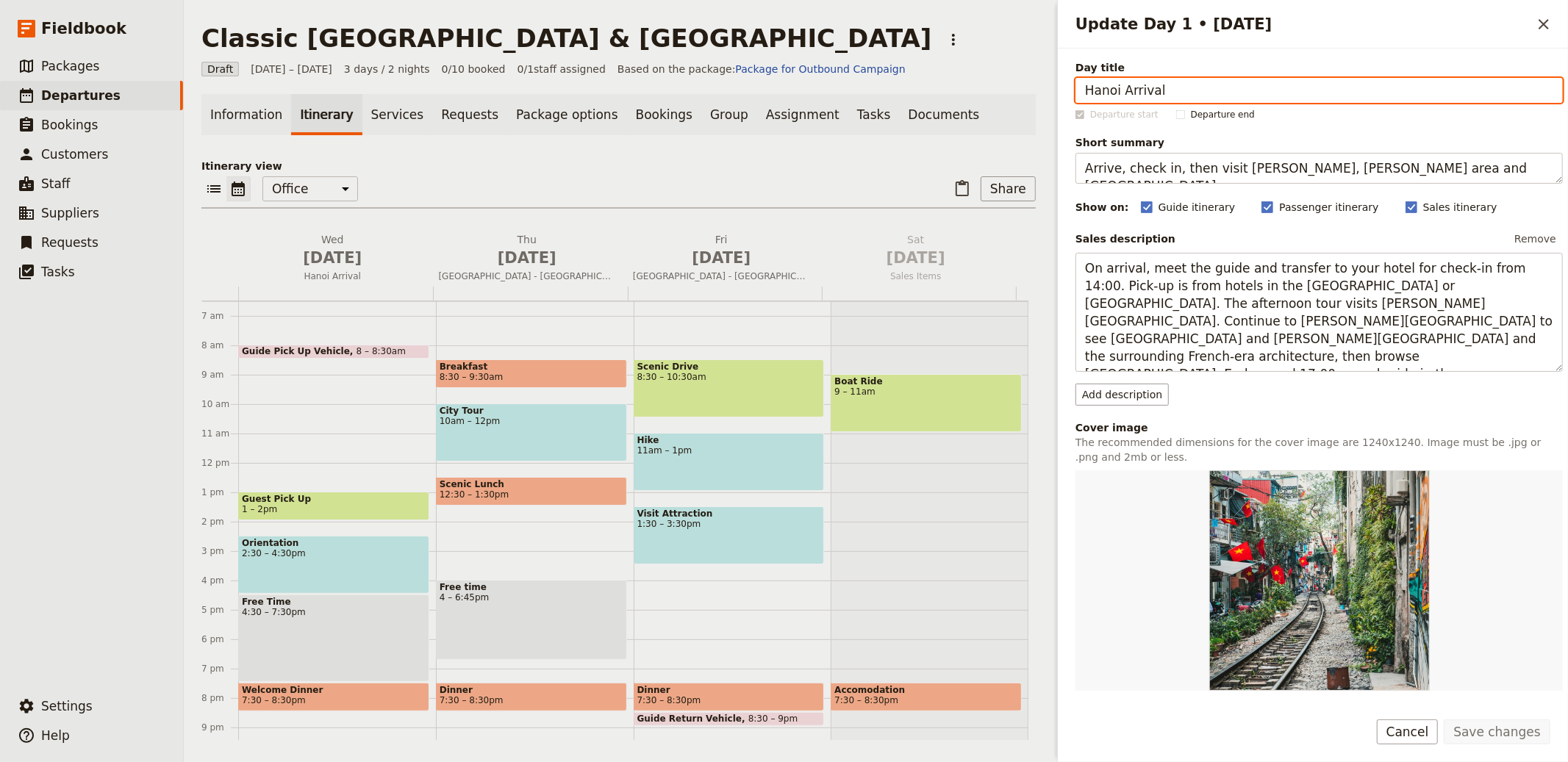
click at [1219, 89] on input "Hanoi Arrival" at bounding box center [1320, 90] width 487 height 25
paste input "DAY 1: Fly from the [GEOGRAPHIC_DATA]"
type input "DAY 1: Fly from the [GEOGRAPHIC_DATA]"
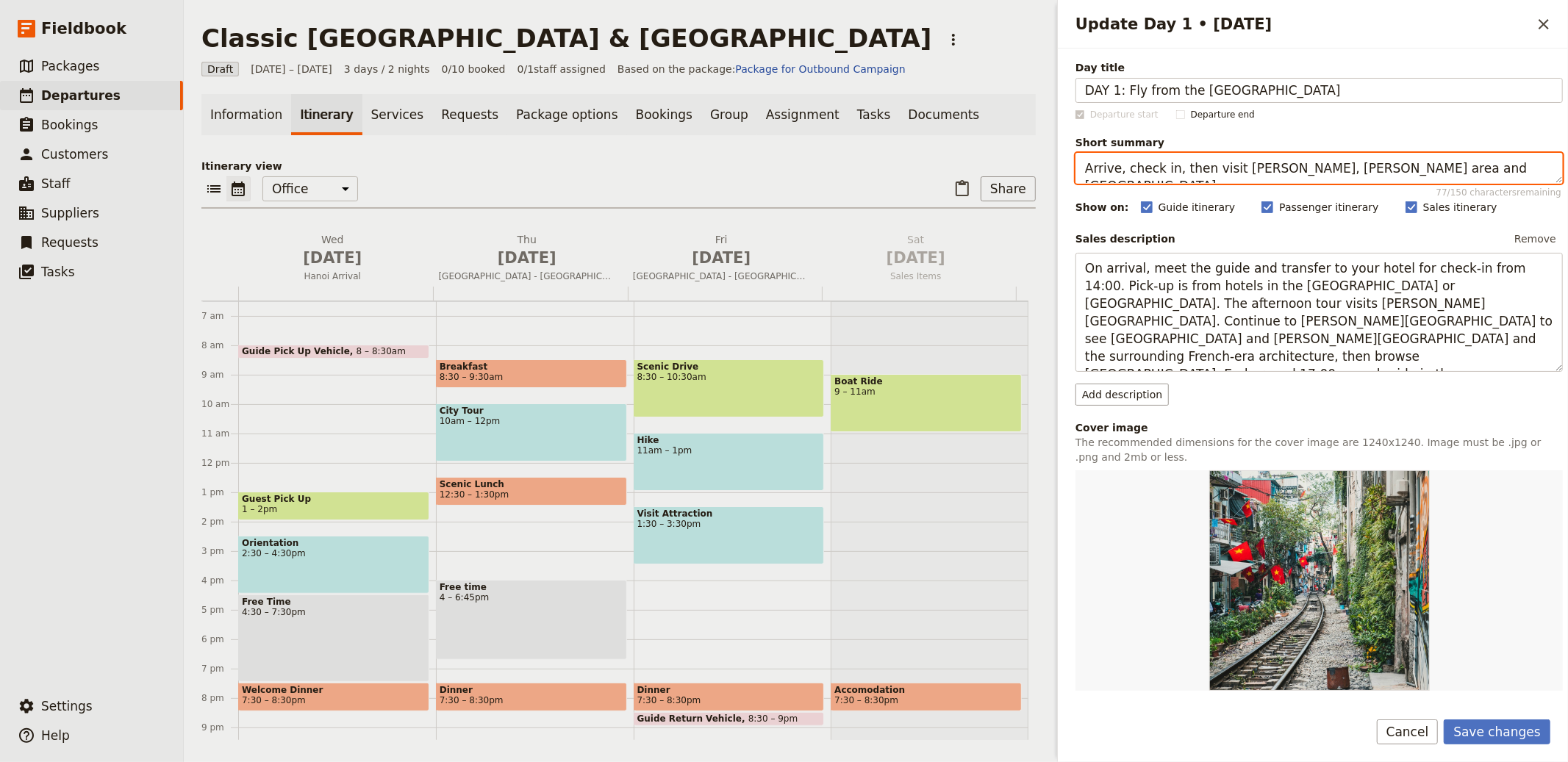
click at [1279, 155] on textarea "Arrive, check in, then visit [PERSON_NAME], [PERSON_NAME] area and [GEOGRAPHIC_…" at bounding box center [1320, 168] width 487 height 31
paste textarea "Overnight flight from the [GEOGRAPHIC_DATA] to [GEOGRAPHIC_DATA] (via [GEOGRAPH…"
type textarea "Overnight flight from the [GEOGRAPHIC_DATA] to [GEOGRAPHIC_DATA] (via [GEOGRAPH…"
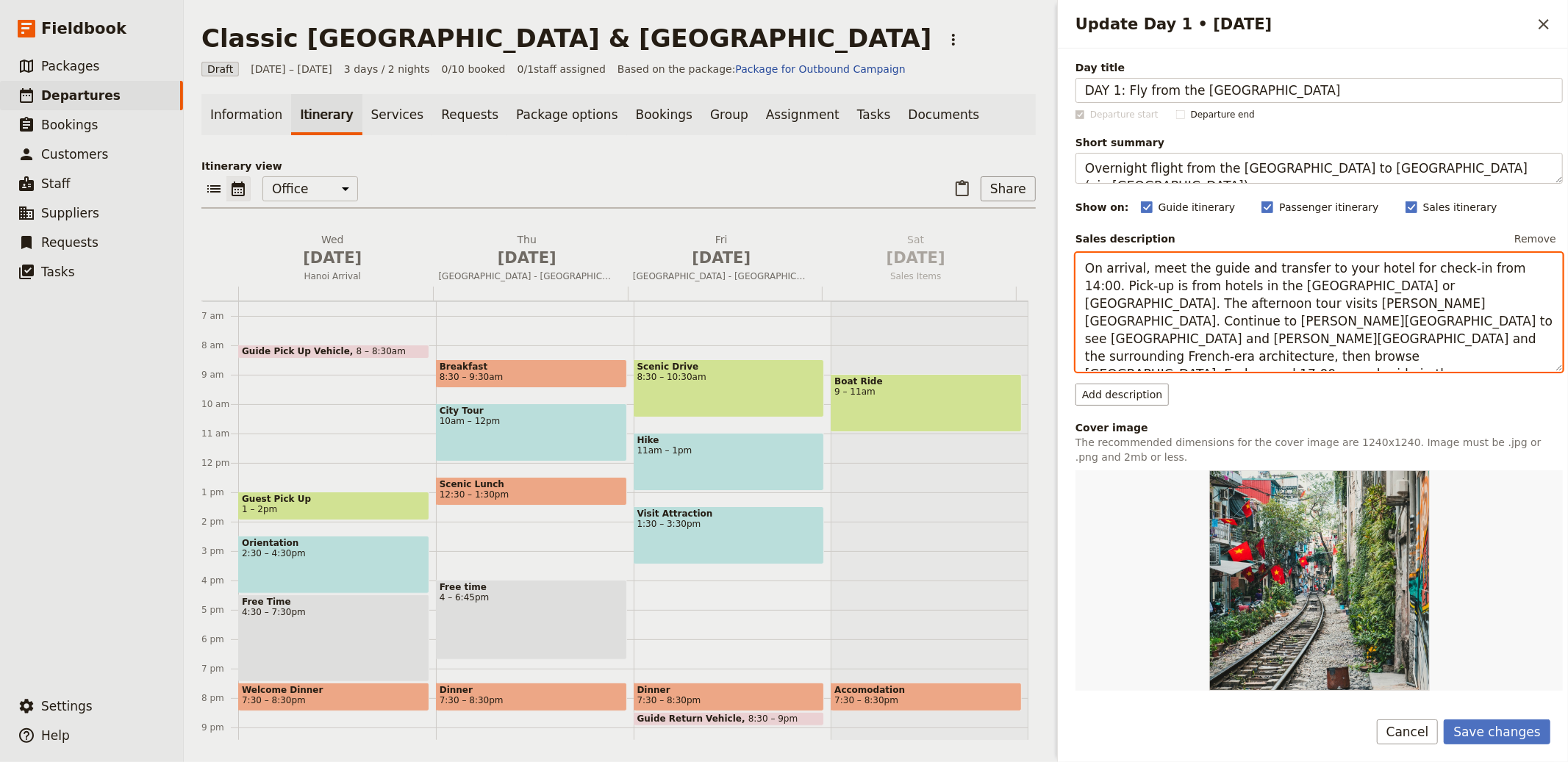
click at [1221, 273] on textarea "On arrival, meet the guide and transfer to your hotel for check-in from 14:00. …" at bounding box center [1320, 313] width 487 height 119
paste textarea "Fly overnight from the [GEOGRAPHIC_DATA] to [GEOGRAPHIC_DATA] via [GEOGRAPHIC_D…"
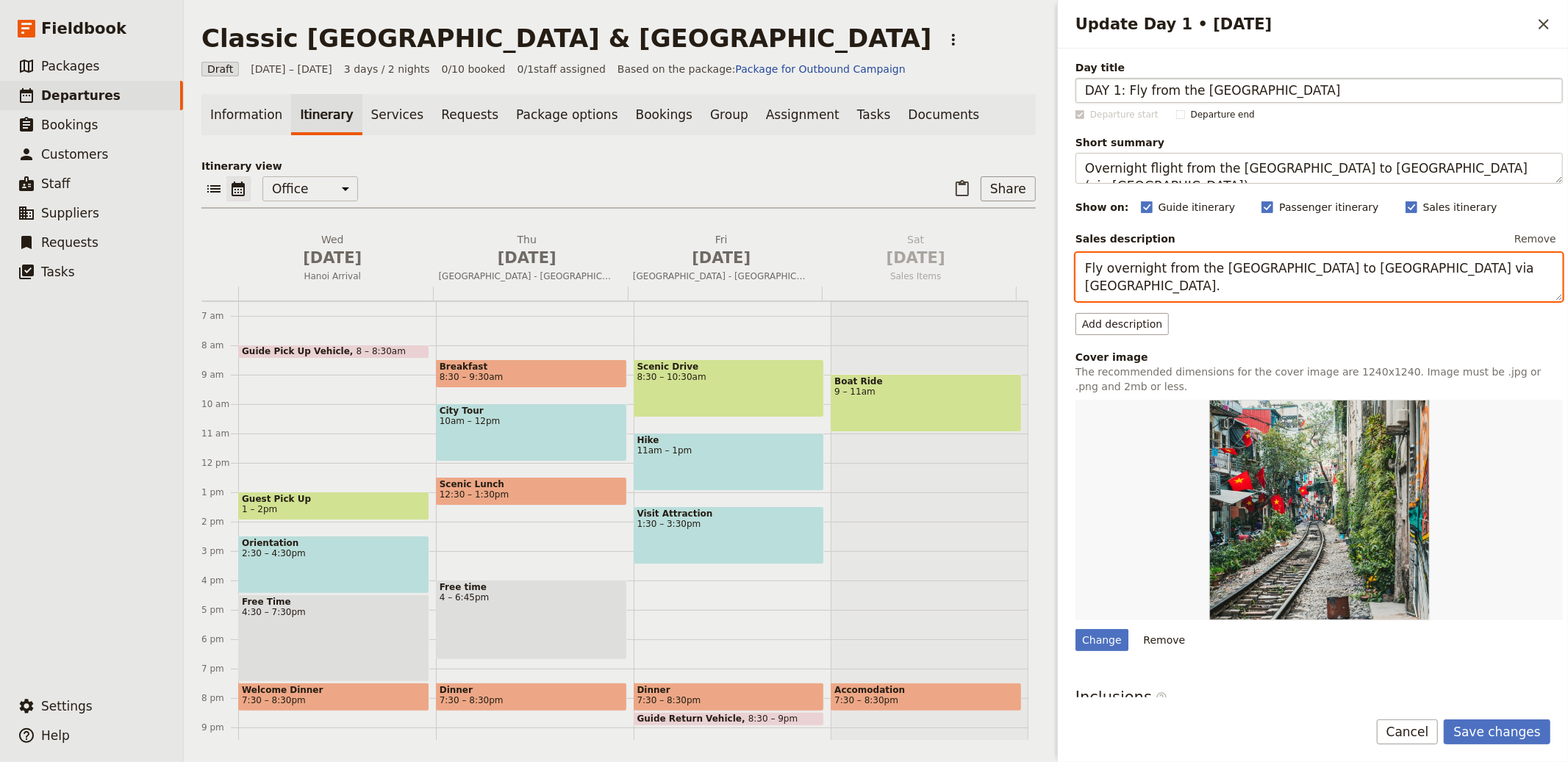
type textarea "Fly overnight from the [GEOGRAPHIC_DATA] to [GEOGRAPHIC_DATA] via [GEOGRAPHIC_D…"
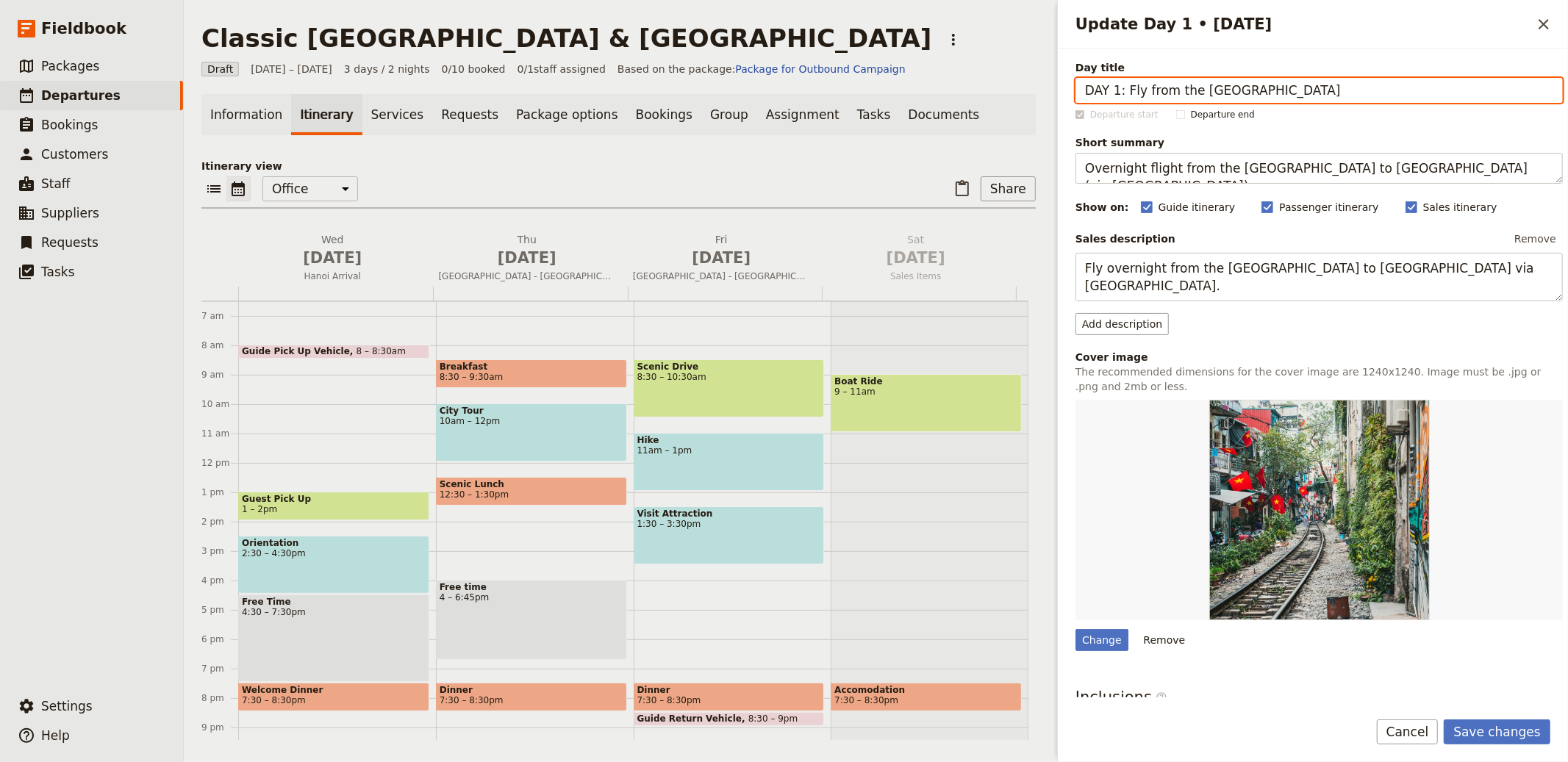
click at [1122, 89] on input "DAY 1: Fly from the [GEOGRAPHIC_DATA]" at bounding box center [1320, 90] width 487 height 25
type input "Fly from the [GEOGRAPHIC_DATA]"
click at [1444, 719] on button "Save changes" at bounding box center [1498, 731] width 107 height 25
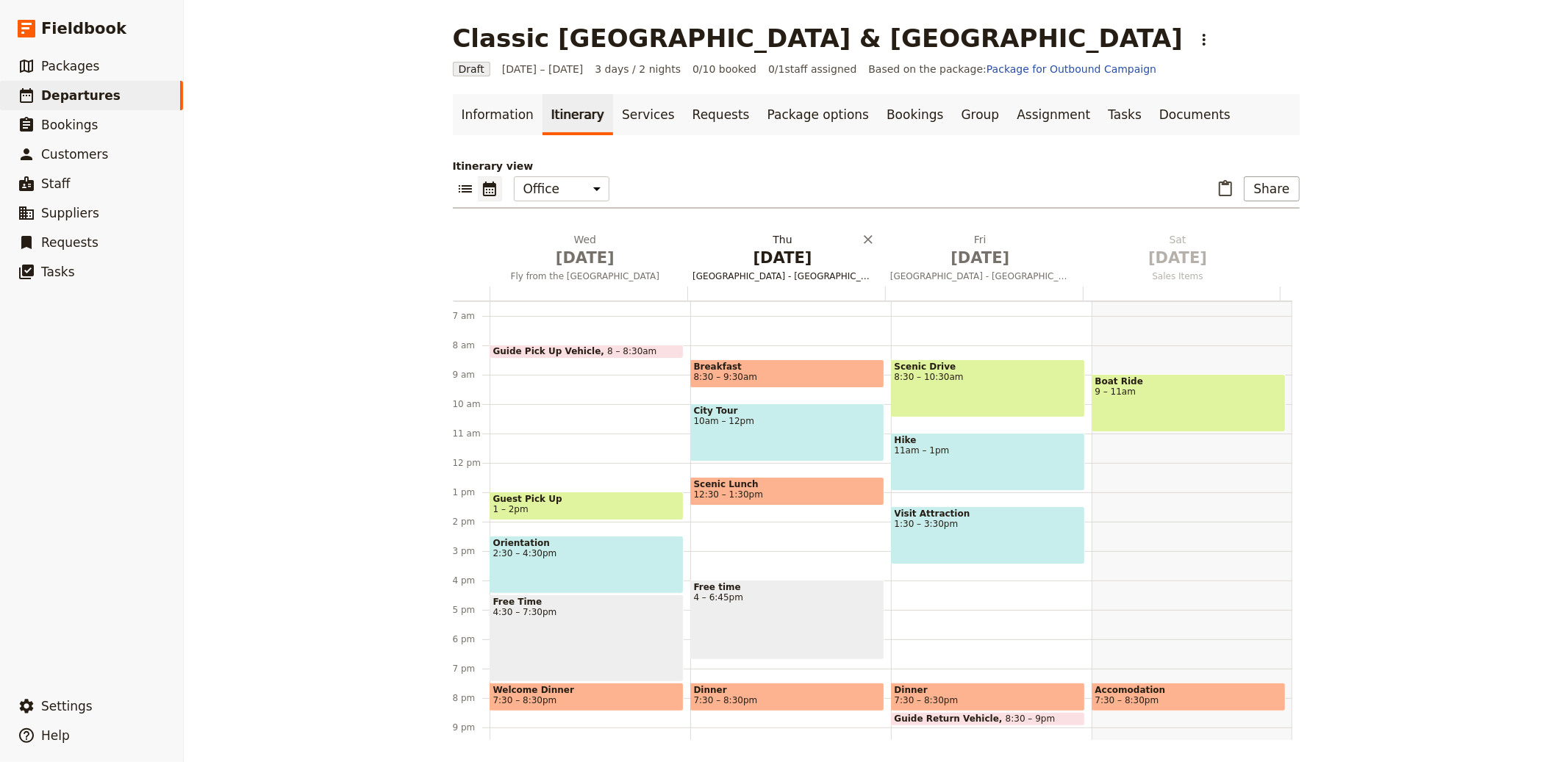
click at [778, 256] on span "[DATE]" at bounding box center [783, 258] width 180 height 22
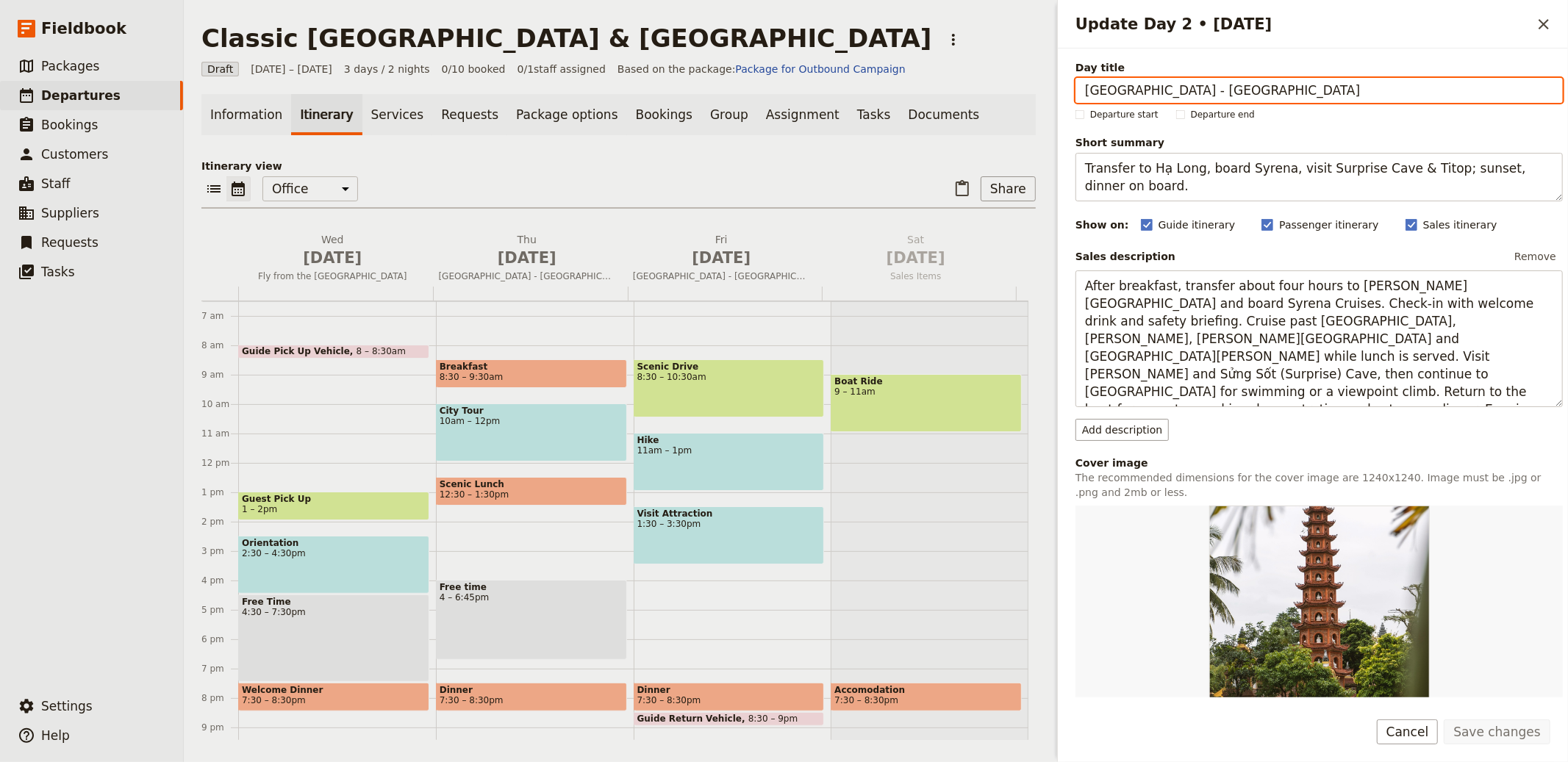
click at [1169, 86] on input "Hanoi - Halong Bay" at bounding box center [1320, 90] width 487 height 25
paste input "DAY 2: Arrive in Arusha"
click at [1126, 90] on input "DAY 2: Arrive in Arusha" at bounding box center [1320, 90] width 487 height 25
type input "Arrive in Arusha"
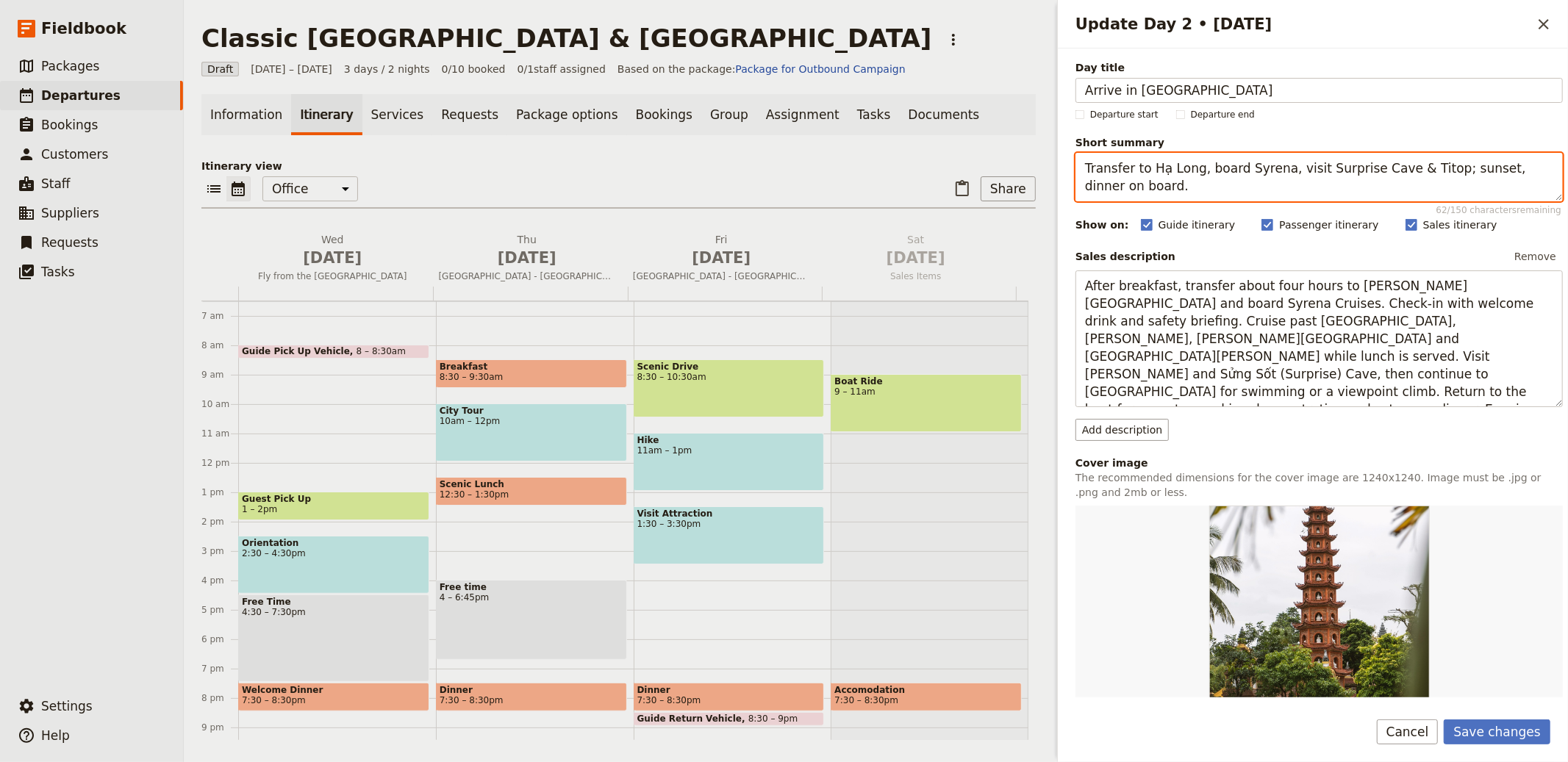
click at [1217, 197] on textarea "Transfer to Hạ Long, board Syrena, visit Surprise Cave & Titop; sunset, dinner …" at bounding box center [1320, 177] width 487 height 48
paste textarea "Arrive in Arusha; transfer to lodge and relax by Mount Meru"
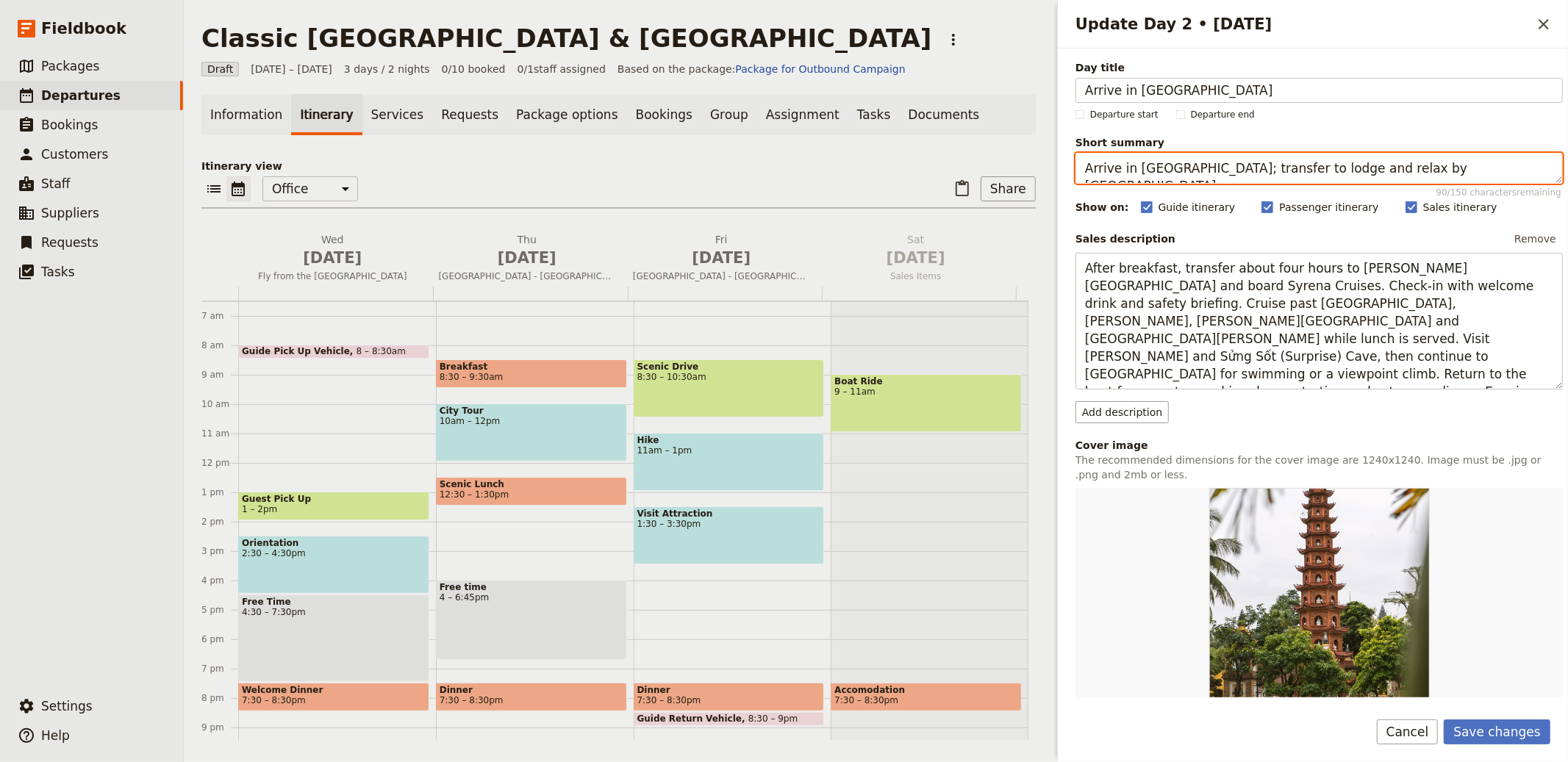
type textarea "Arrive in Arusha; transfer to lodge and relax by Mount Meru."
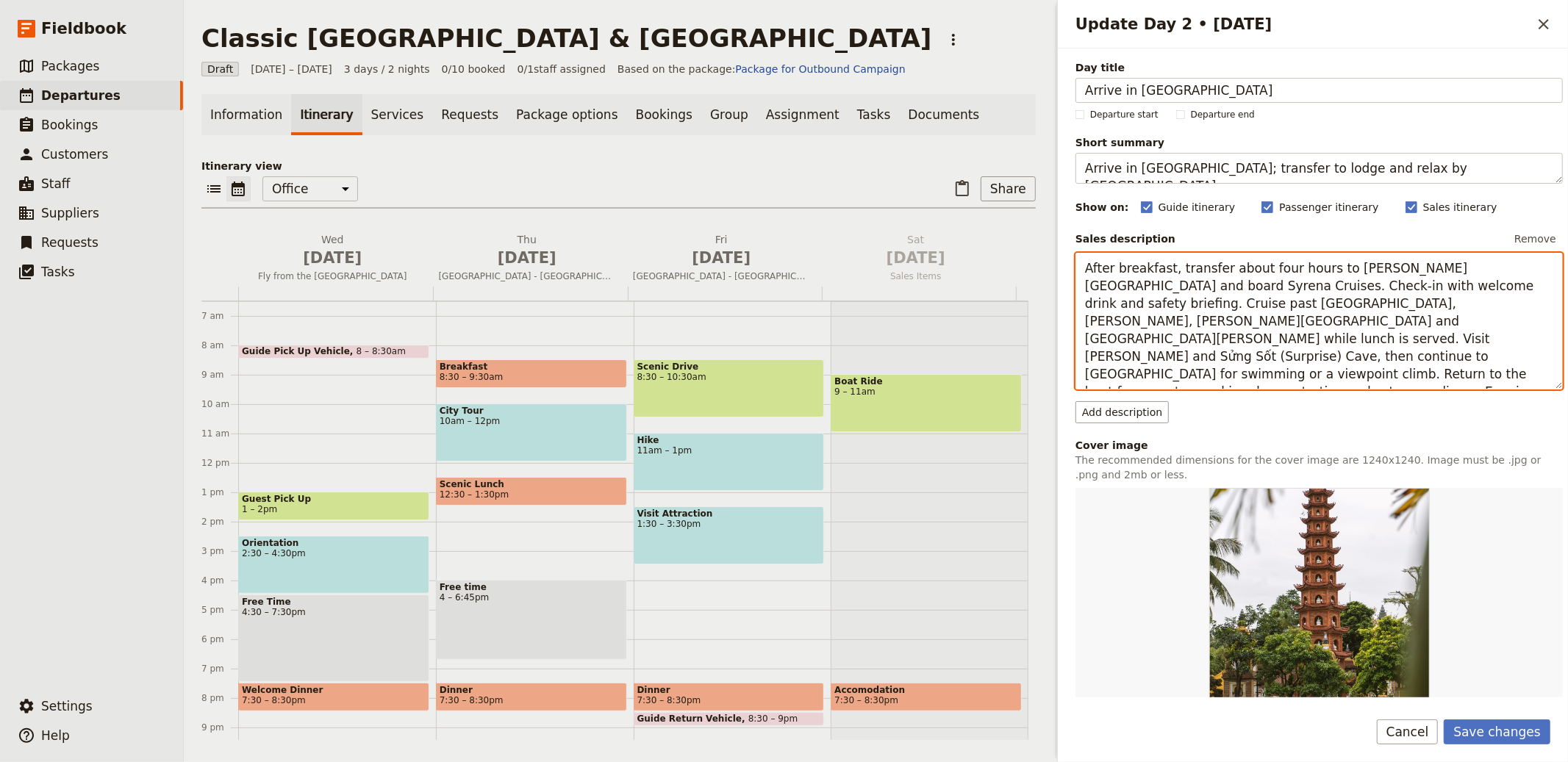
click at [1253, 326] on textarea "After breakfast, transfer about four hours to Tuần Châu harbour and board Syren…" at bounding box center [1320, 322] width 487 height 137
paste textarea "Transfer on arrival to your lodge on the outskirts of Arusha for a one night st…"
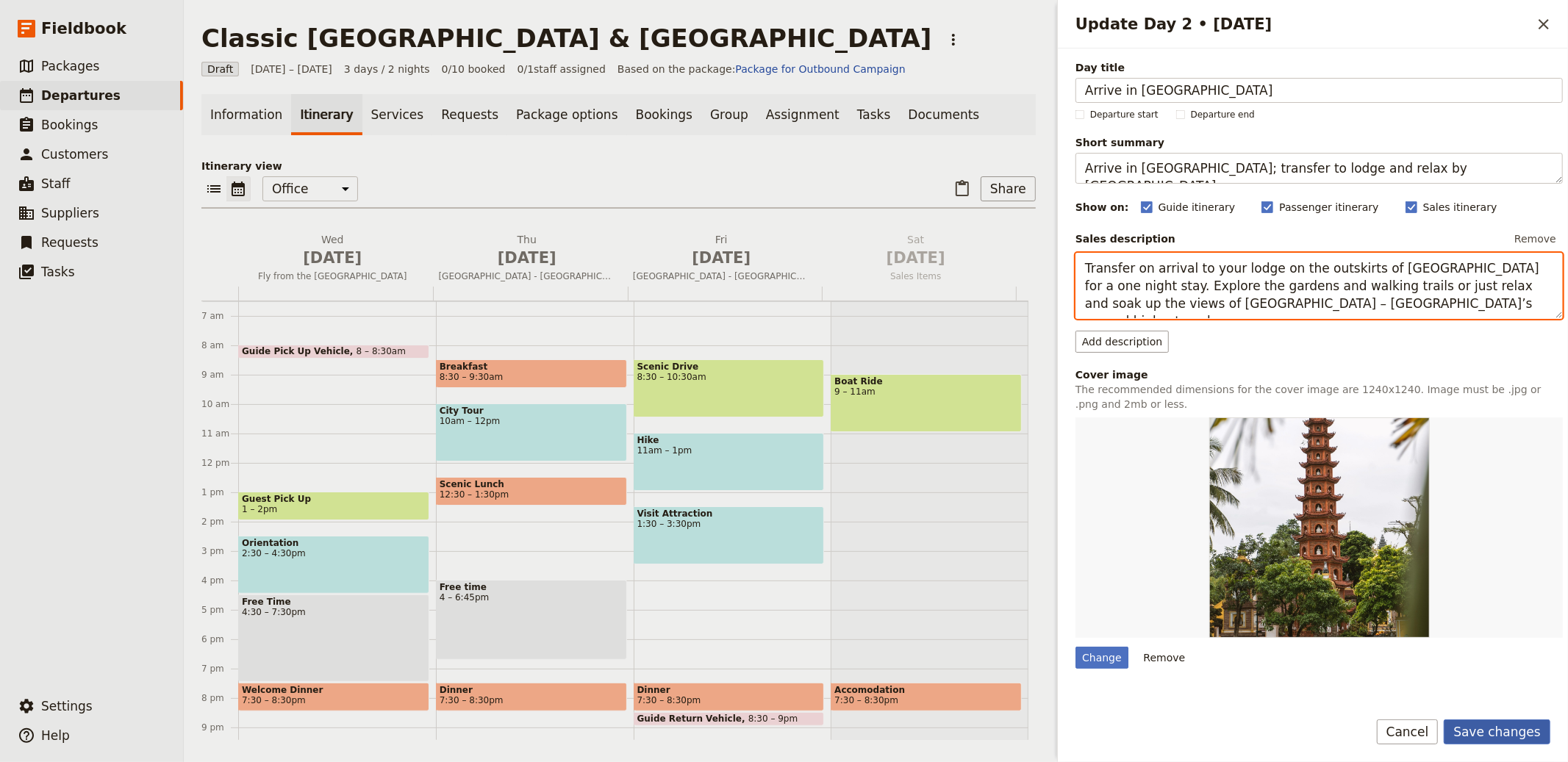
type textarea "Transfer on arrival to your lodge on the outskirts of Arusha for a one night st…"
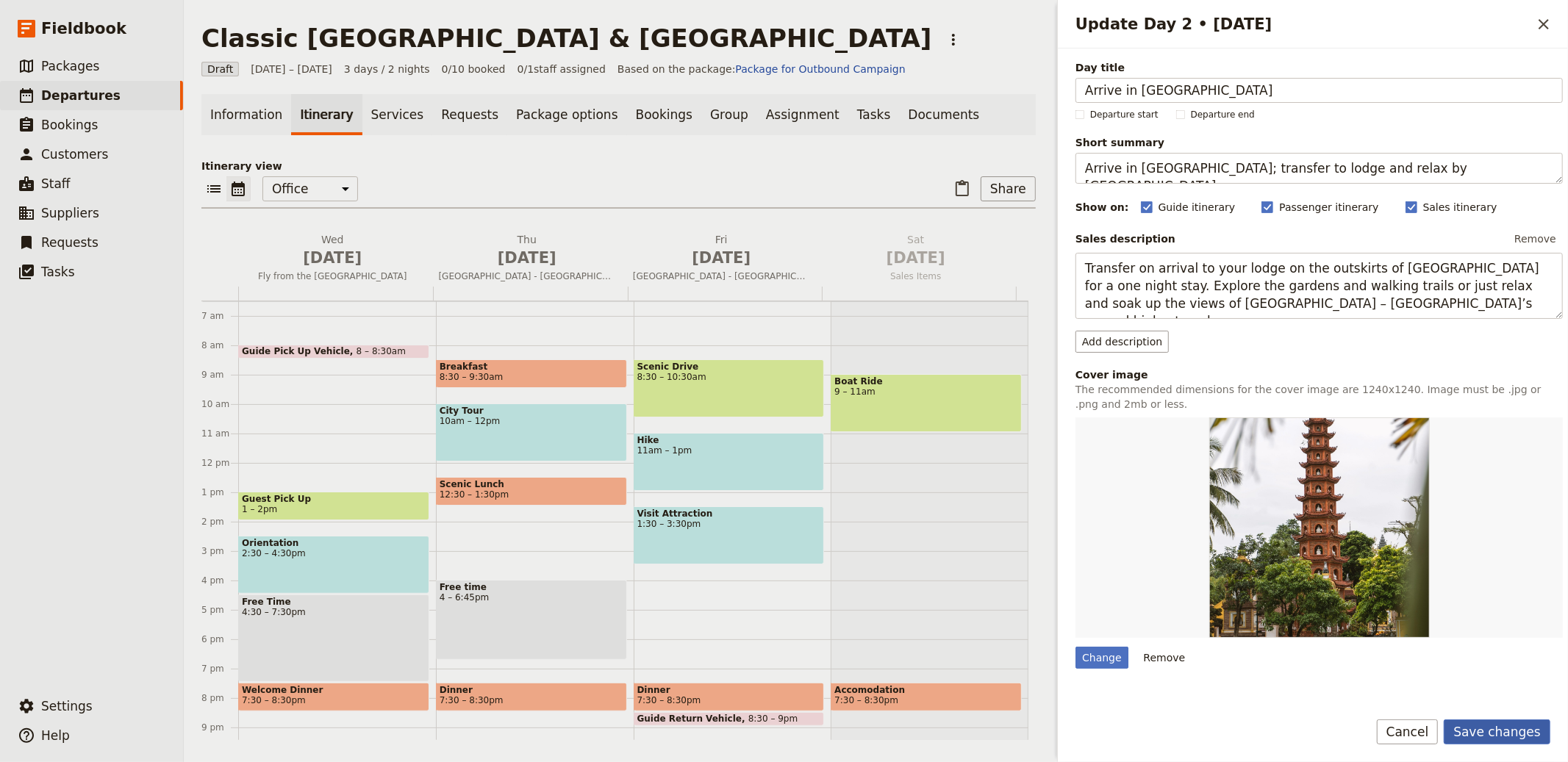
click at [1500, 744] on div "Save changes Cancel" at bounding box center [1314, 740] width 511 height 43
click at [1461, 730] on button "Save changes" at bounding box center [1498, 731] width 107 height 25
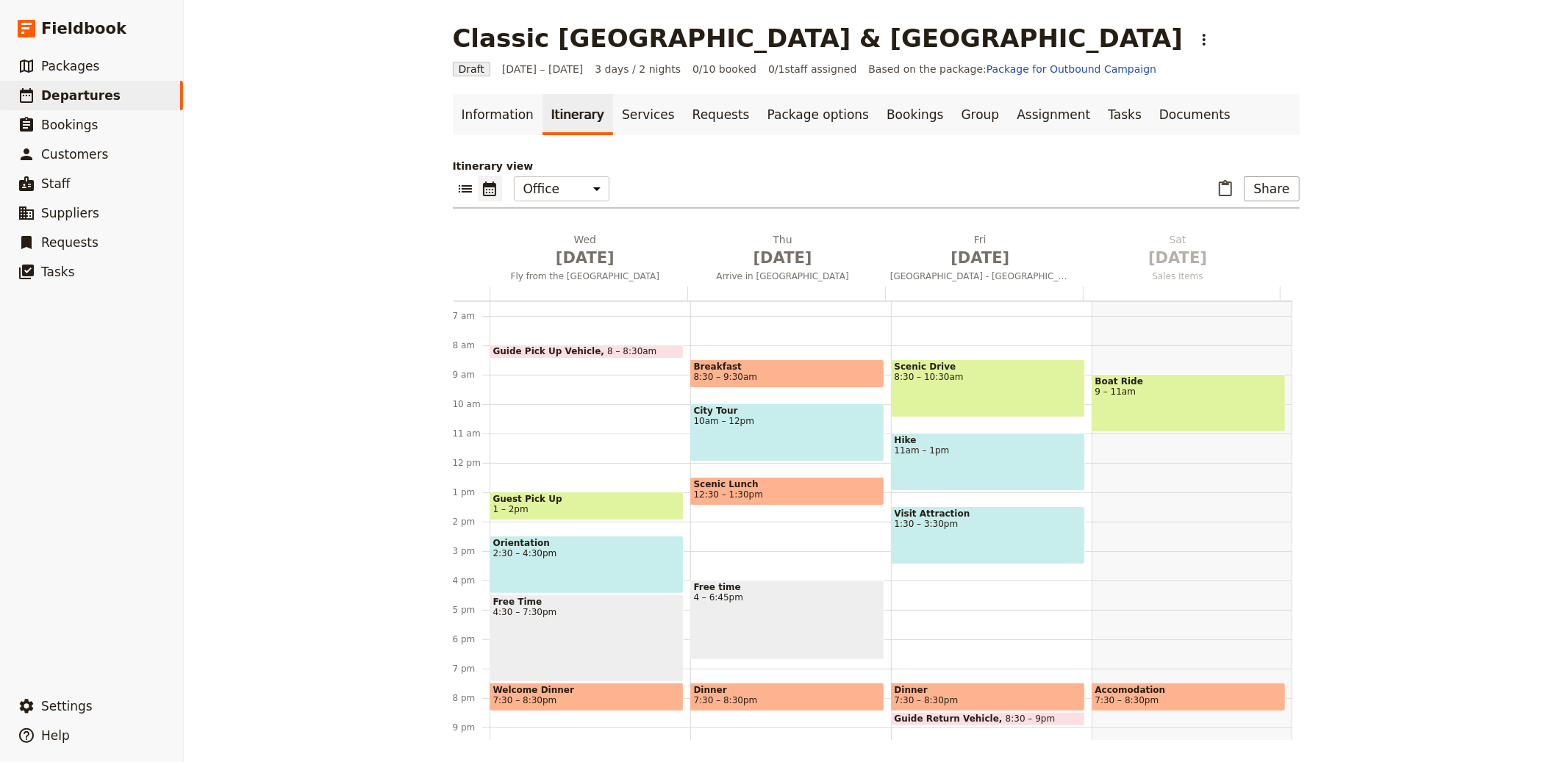
click at [991, 247] on span "[DATE]" at bounding box center [981, 258] width 180 height 22
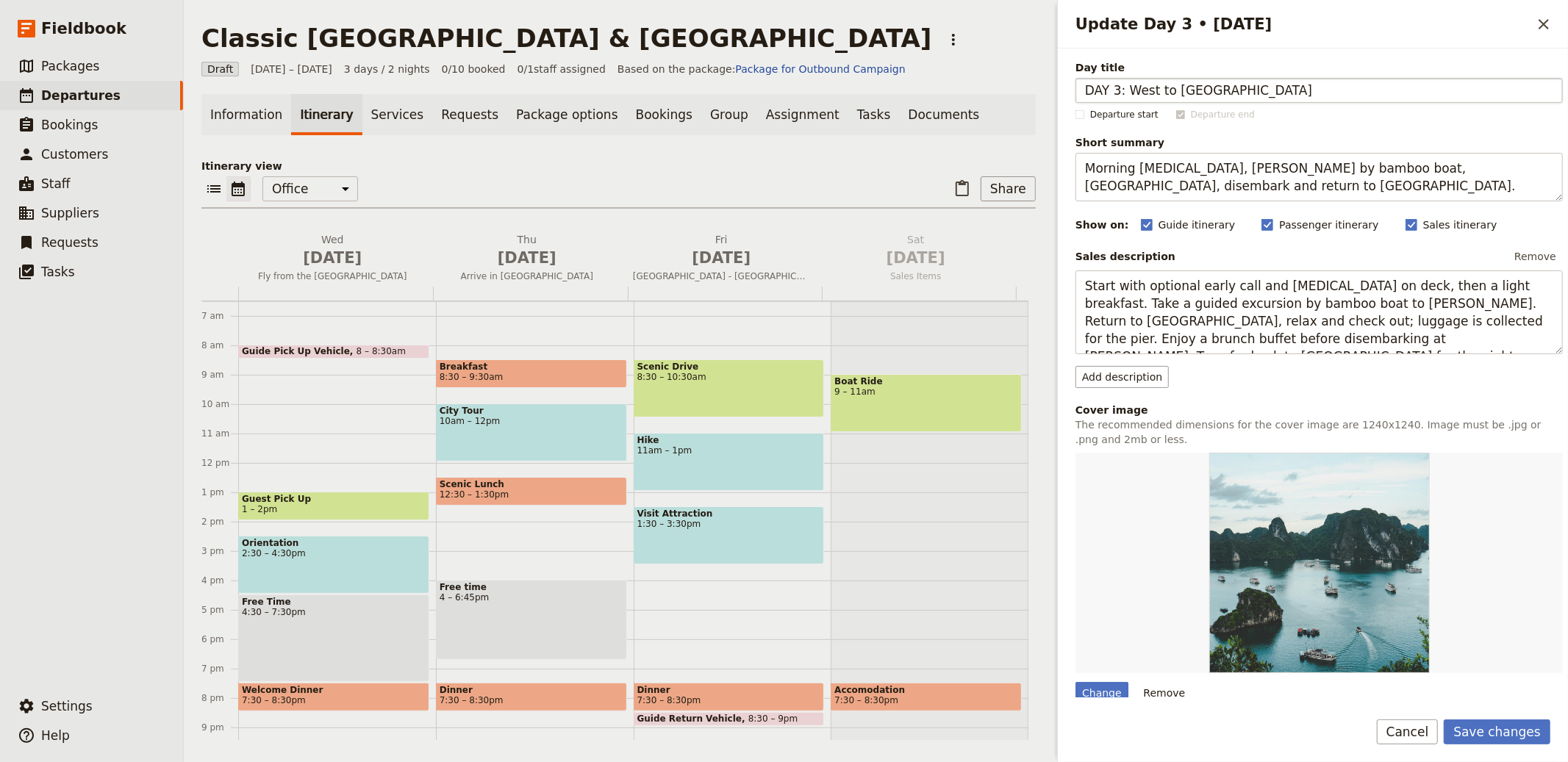
click at [1127, 89] on input "DAY 3: West to Karatu" at bounding box center [1320, 90] width 487 height 25
type input "West to Karatu"
click at [1444, 719] on button "Save changes" at bounding box center [1498, 731] width 107 height 25
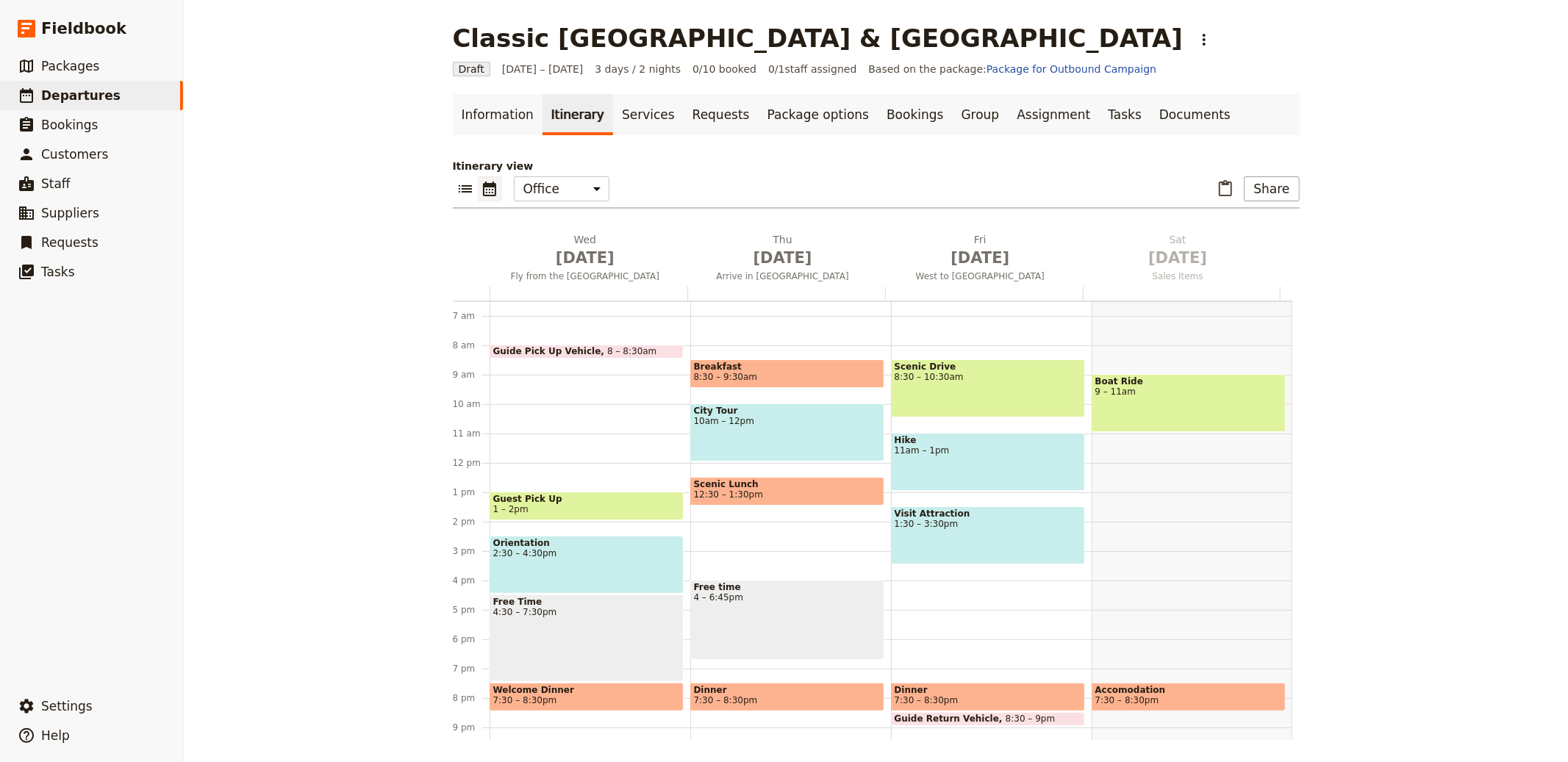
click at [963, 226] on div "Itinerary view ​ ​ Office Guide Passenger Sales ​ Share Wed Oct 1 Fly from the …" at bounding box center [877, 449] width 847 height 582
click at [987, 258] on span "[DATE]" at bounding box center [981, 258] width 180 height 22
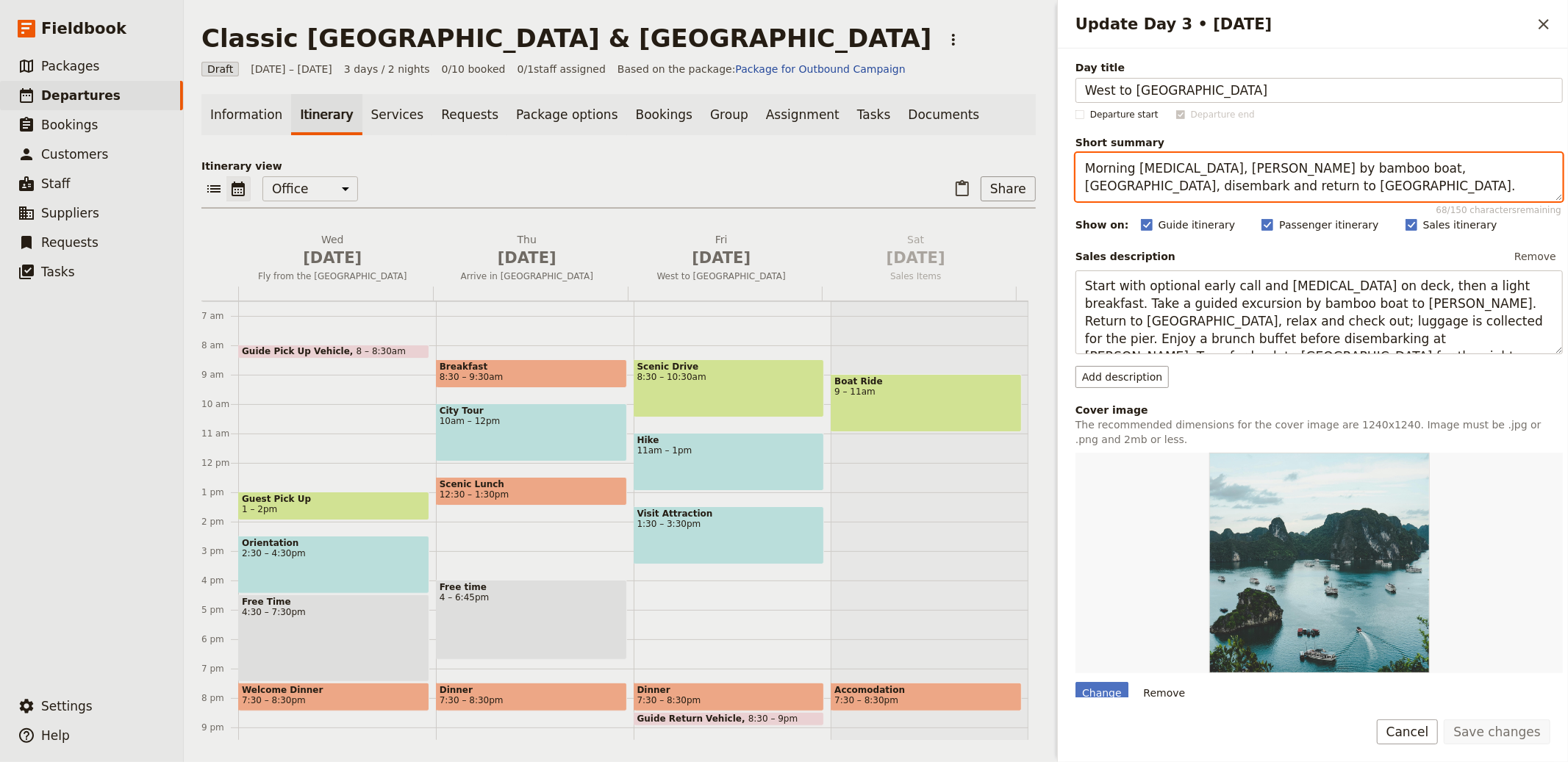
click at [1235, 161] on textarea "Morning Tai Chi, Luồn Cave by bamboo boat, brunch, disembark and return to Hà N…" at bounding box center [1320, 177] width 487 height 48
paste textarea "Leisurely morning; join small group and drive to Karatu"
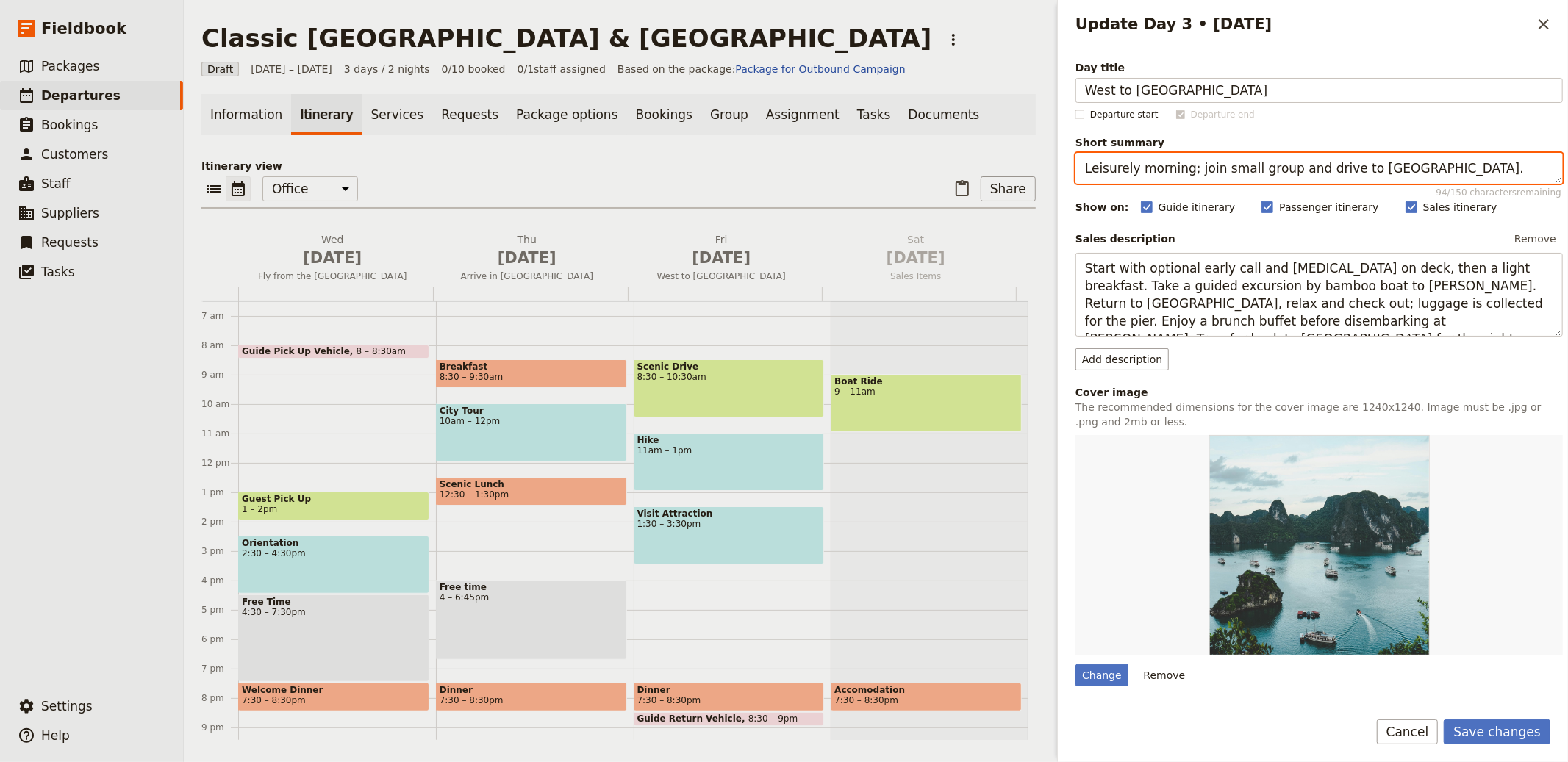
type textarea "Leisurely morning; join small group and drive to Karatu."
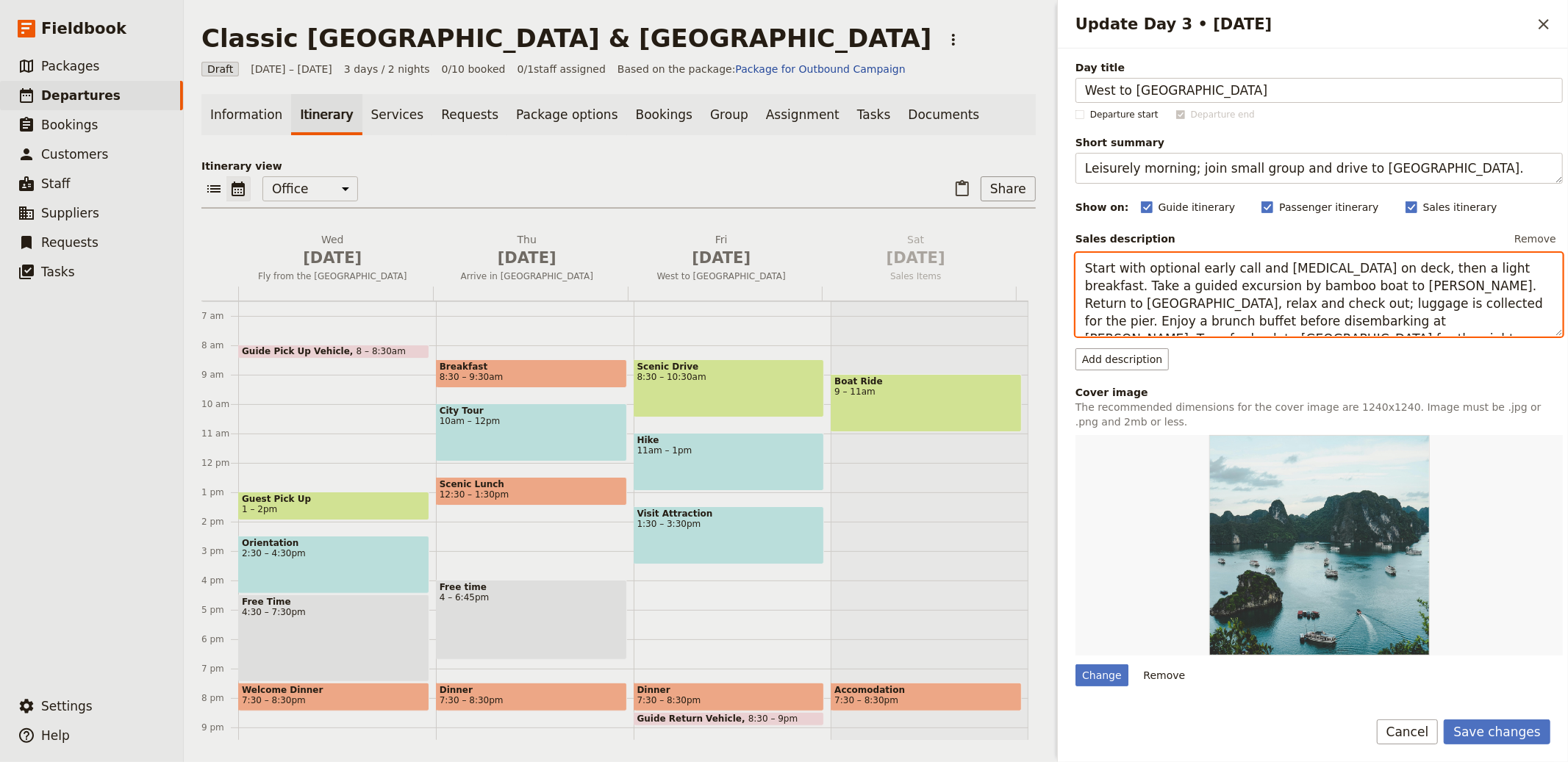
click at [1296, 293] on textarea "Start with optional early call and Tai Chi on deck, then a light breakfast. Tak…" at bounding box center [1320, 295] width 487 height 84
paste textarea "Enjoy a leisurely morning in Arusha before you are collected early afternoon by…"
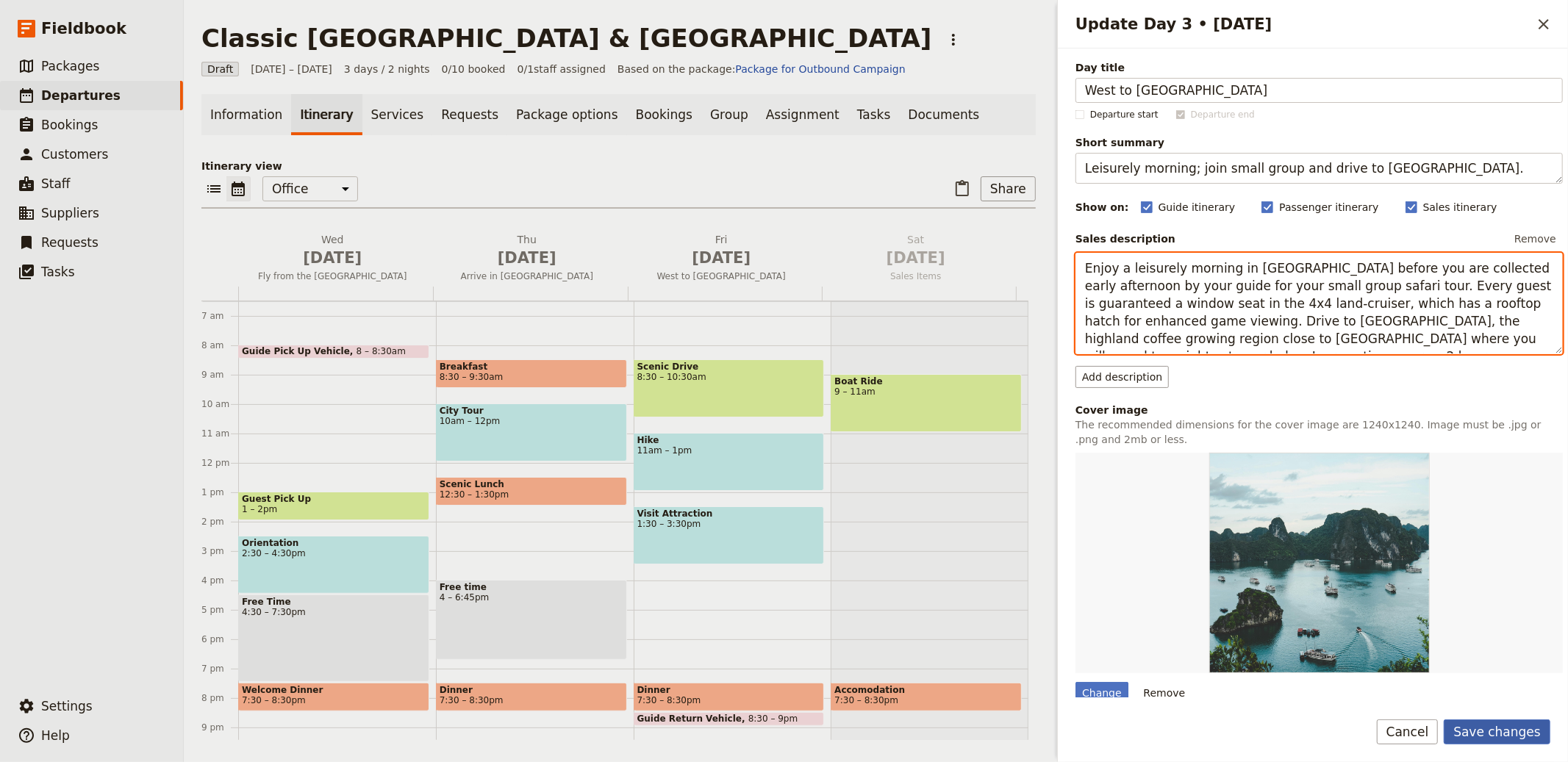
type textarea "Enjoy a leisurely morning in Arusha before you are collected early afternoon by…"
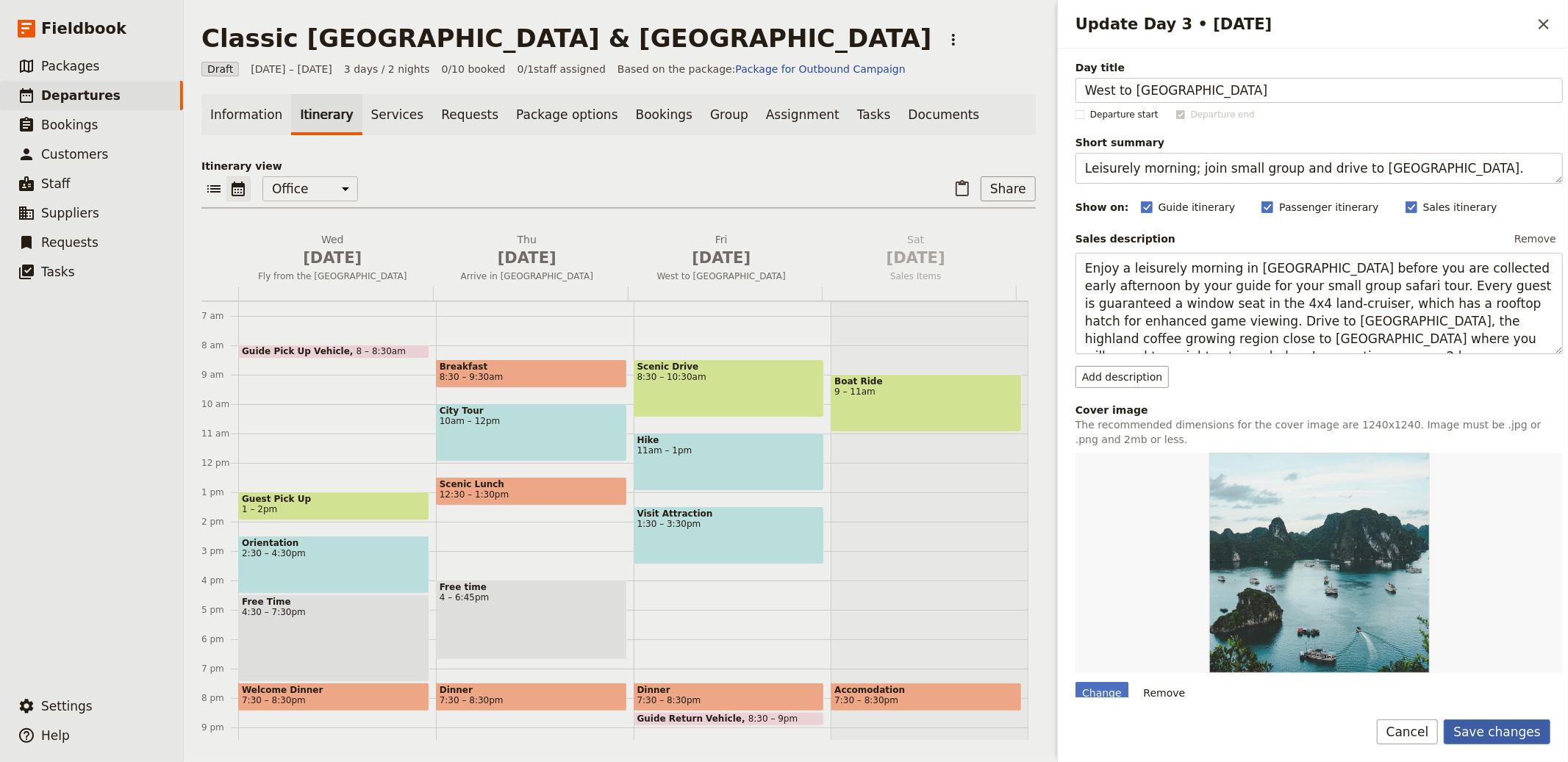
click at [1502, 730] on button "Save changes" at bounding box center [1498, 731] width 107 height 25
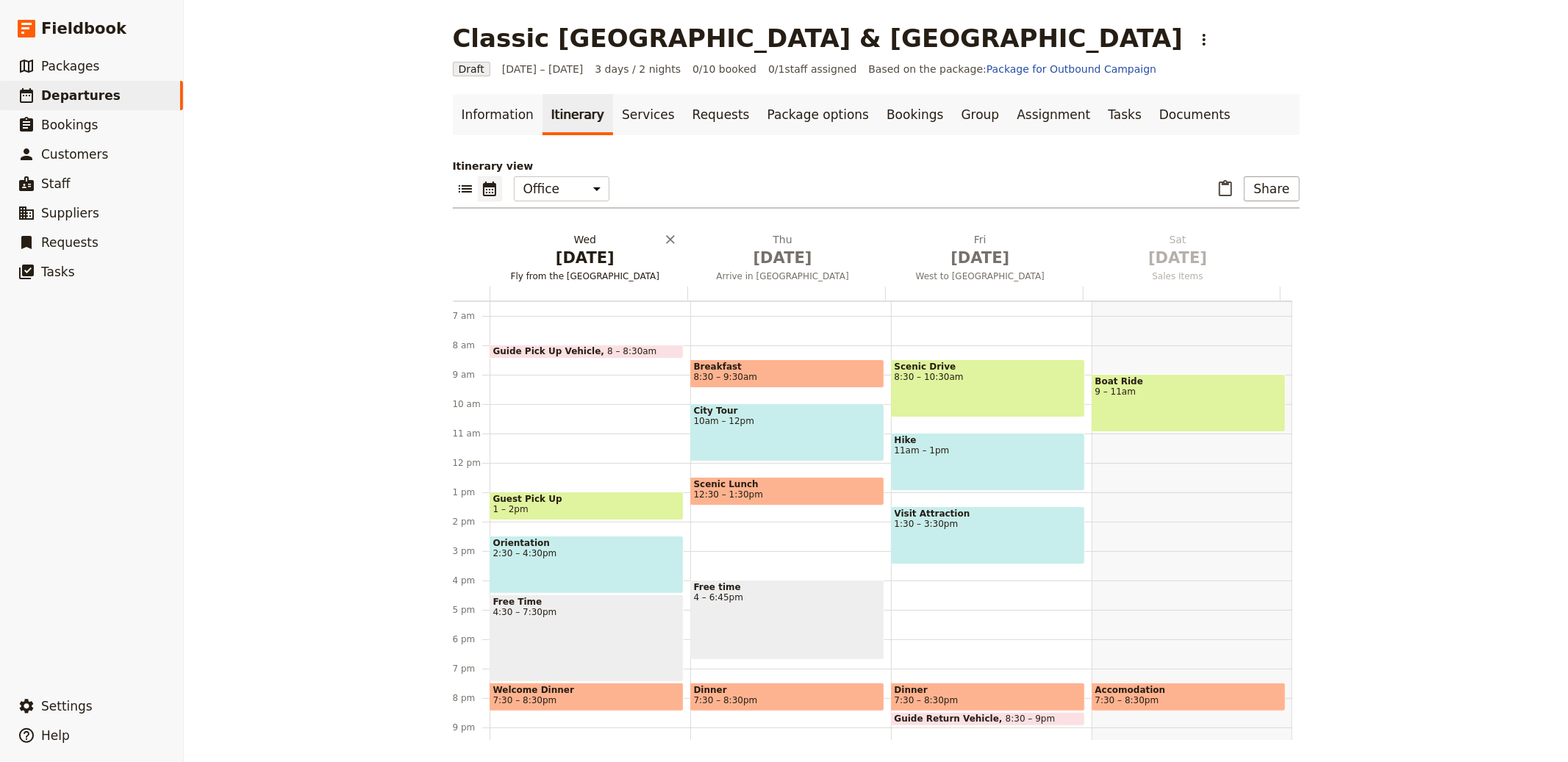
click at [589, 270] on span "Fly from the UK" at bounding box center [586, 276] width 192 height 12
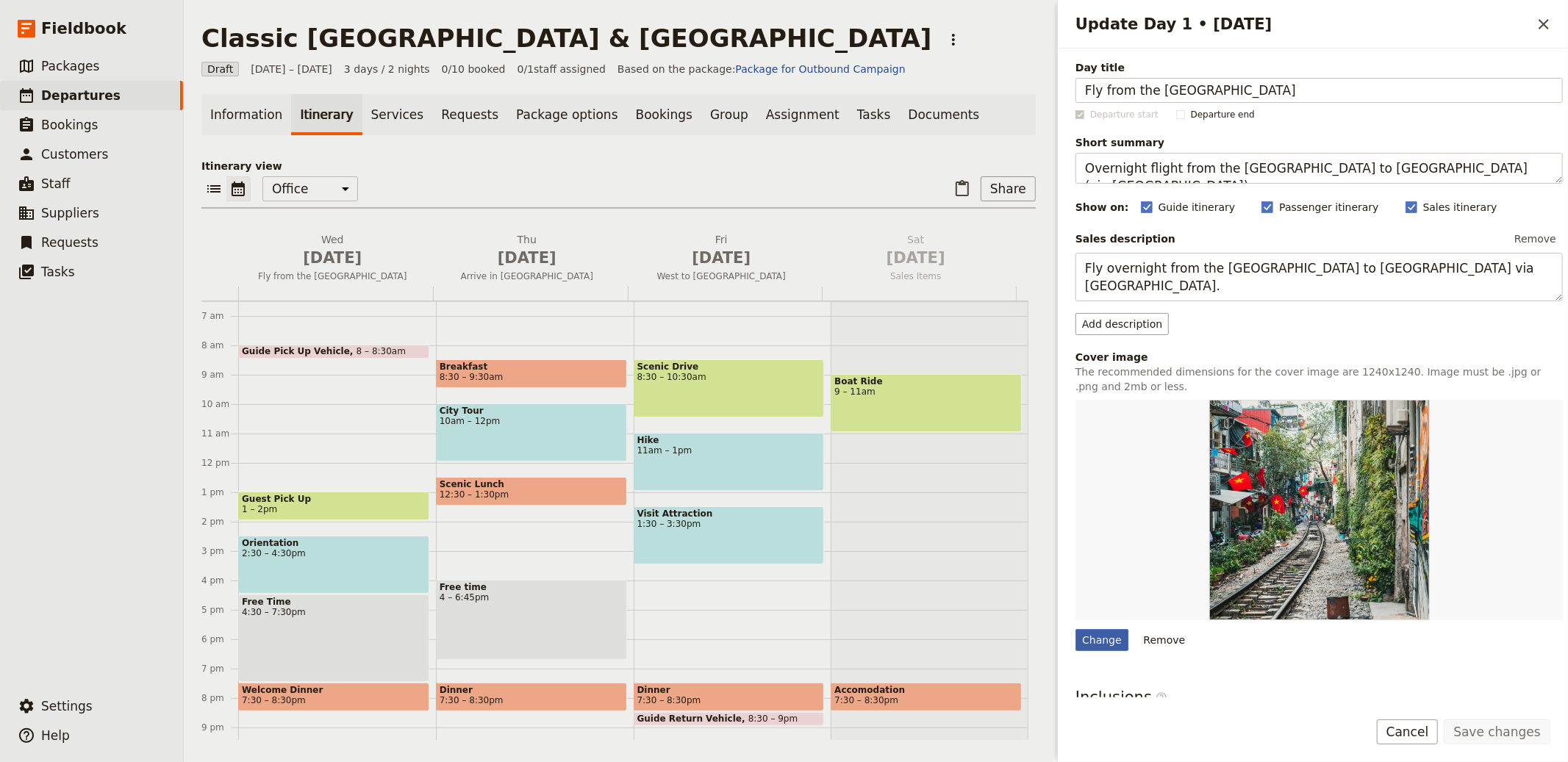
click at [1107, 641] on div "Change" at bounding box center [1102, 640] width 52 height 22
click at [1076, 629] on input "Change" at bounding box center [1075, 628] width 1 height 1
type input "C:\fakepath\Game-Drive-Vehicle-in-Serengeti-SS.jpg"
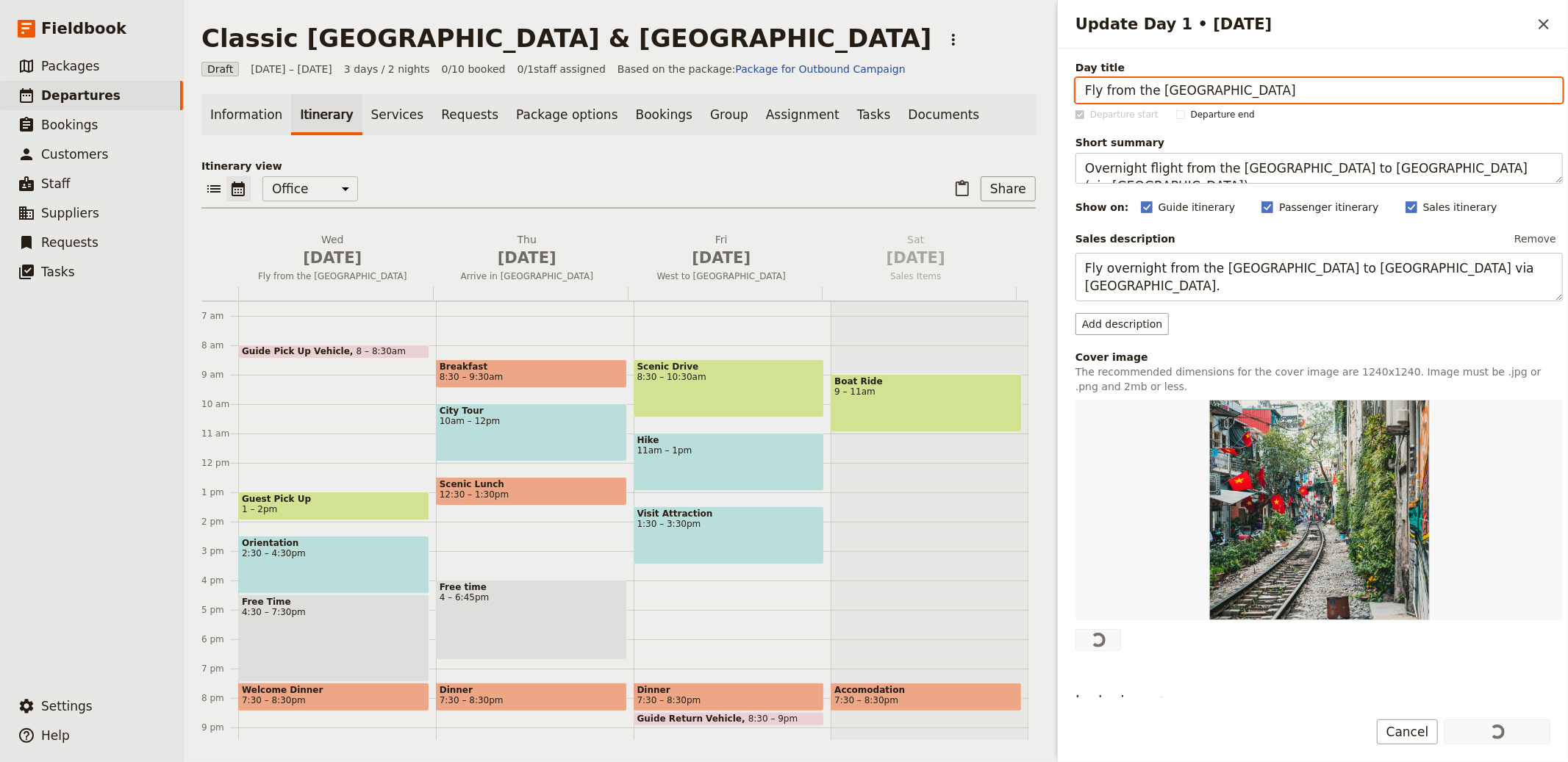
click at [562, 225] on div "Itinerary view ​ ​ Office Guide Passenger Sales ​ Share Wed Oct 1 Fly from the …" at bounding box center [619, 449] width 834 height 582
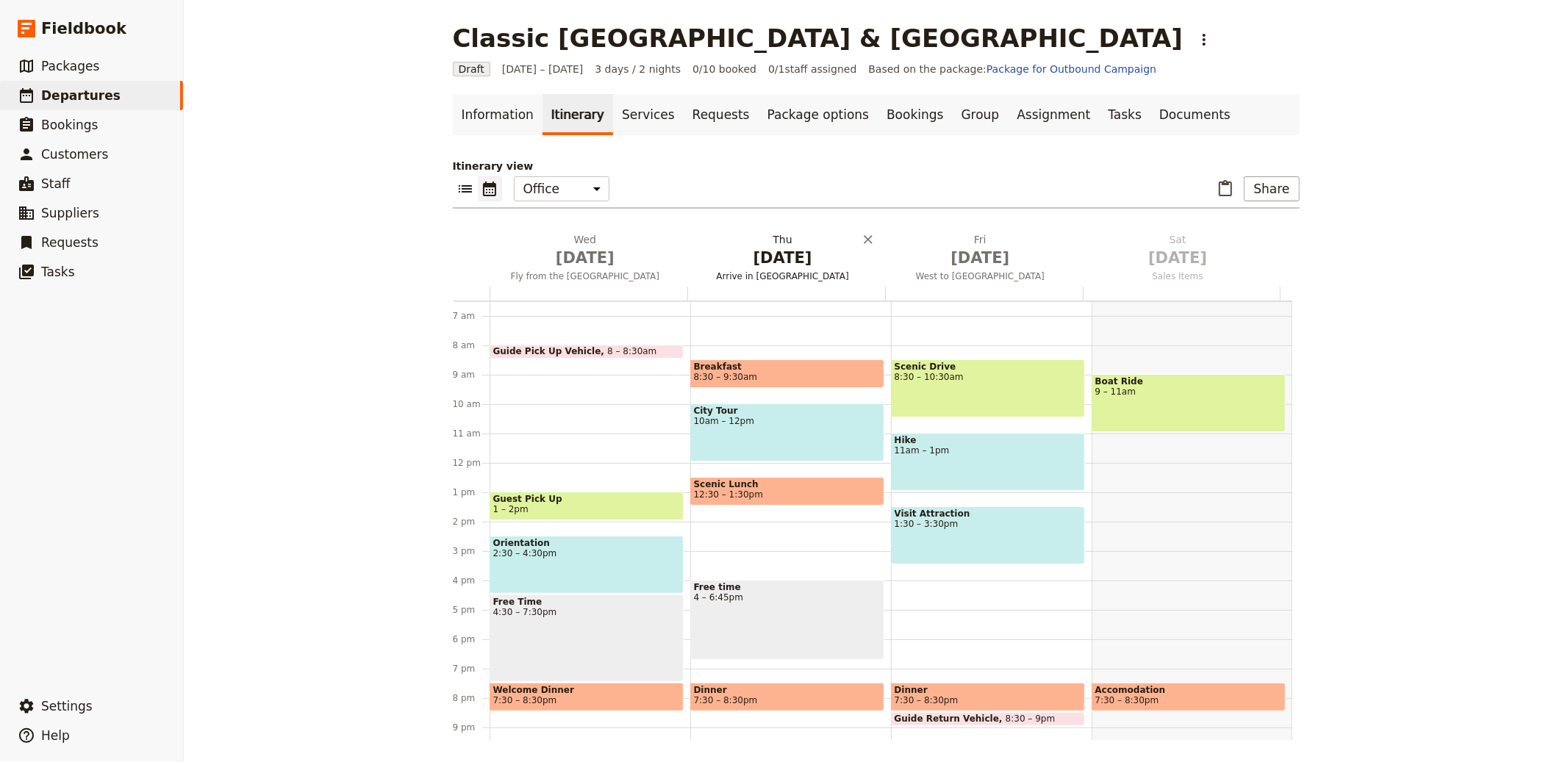
click at [749, 259] on span "[DATE]" at bounding box center [783, 258] width 180 height 22
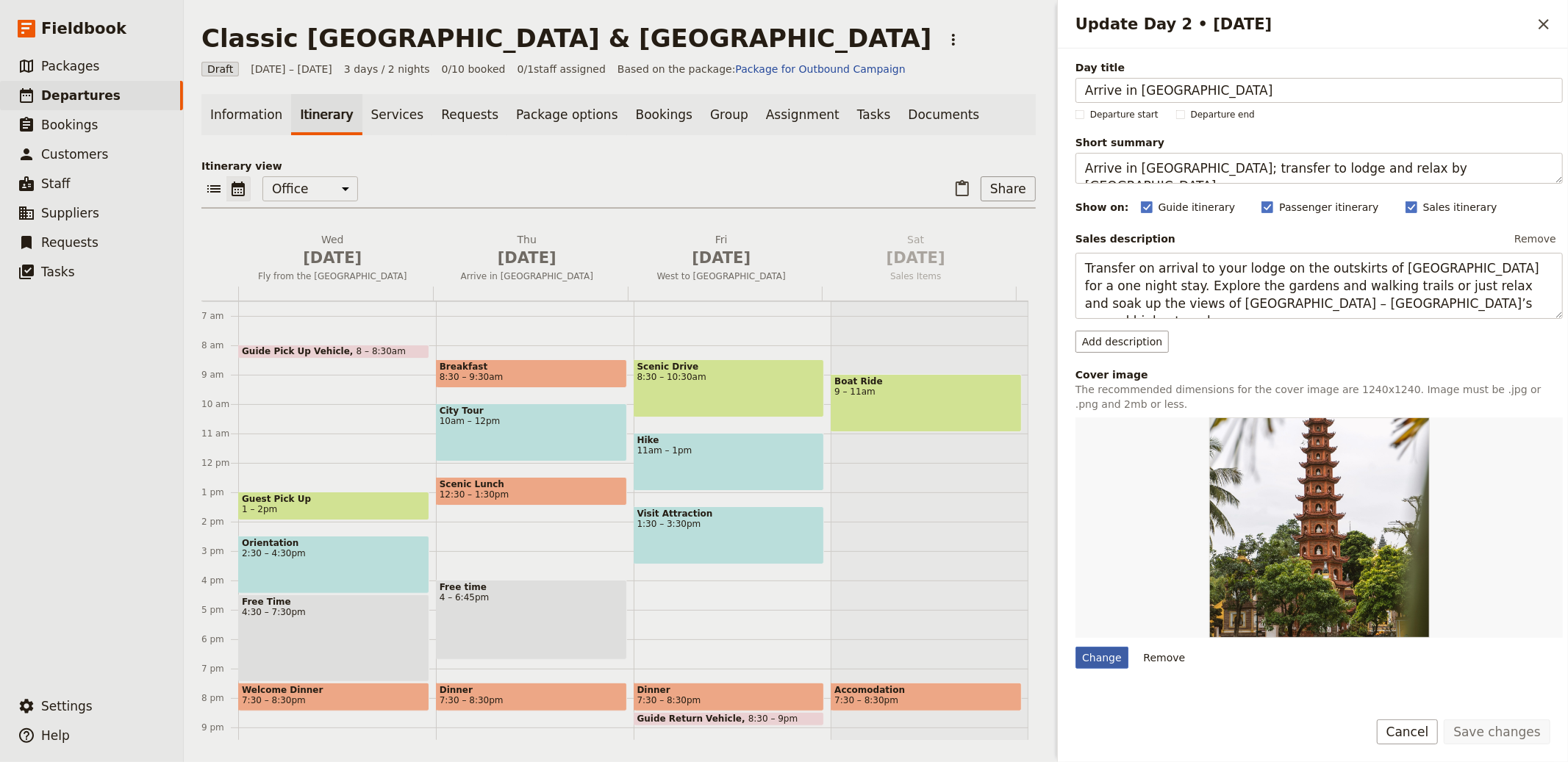
click at [1099, 650] on div "Change" at bounding box center [1102, 658] width 52 height 22
click at [1076, 647] on input "Change" at bounding box center [1075, 646] width 1 height 1
type input "C:\fakepath\Ngorongoro-Crater-Lake-Flamingos-Wildebeest-Zebra-SS.jpg"
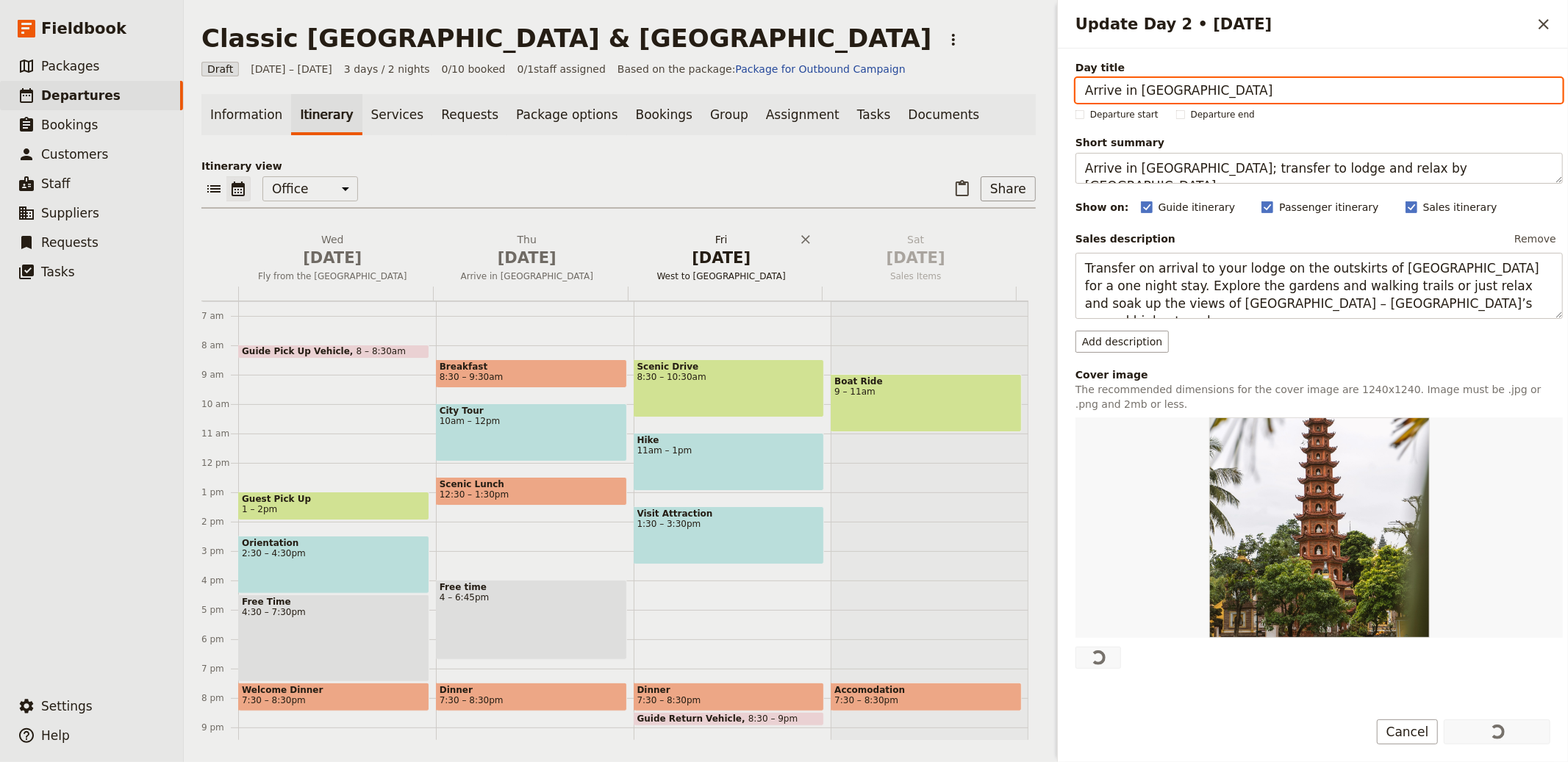
click at [693, 238] on h2 "Fri Oct 3 West to Karatu" at bounding box center [722, 250] width 177 height 37
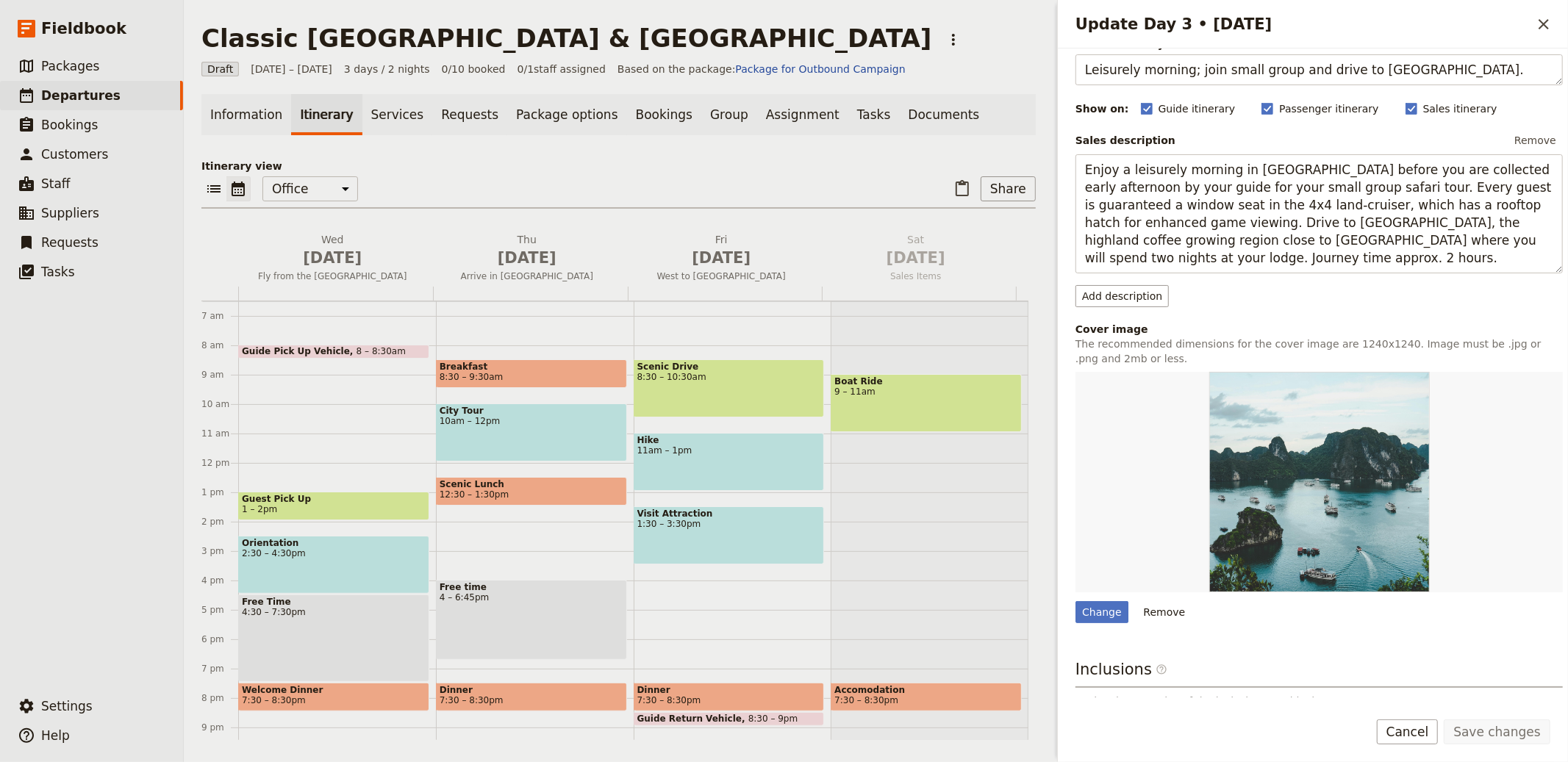
scroll to position [155, 0]
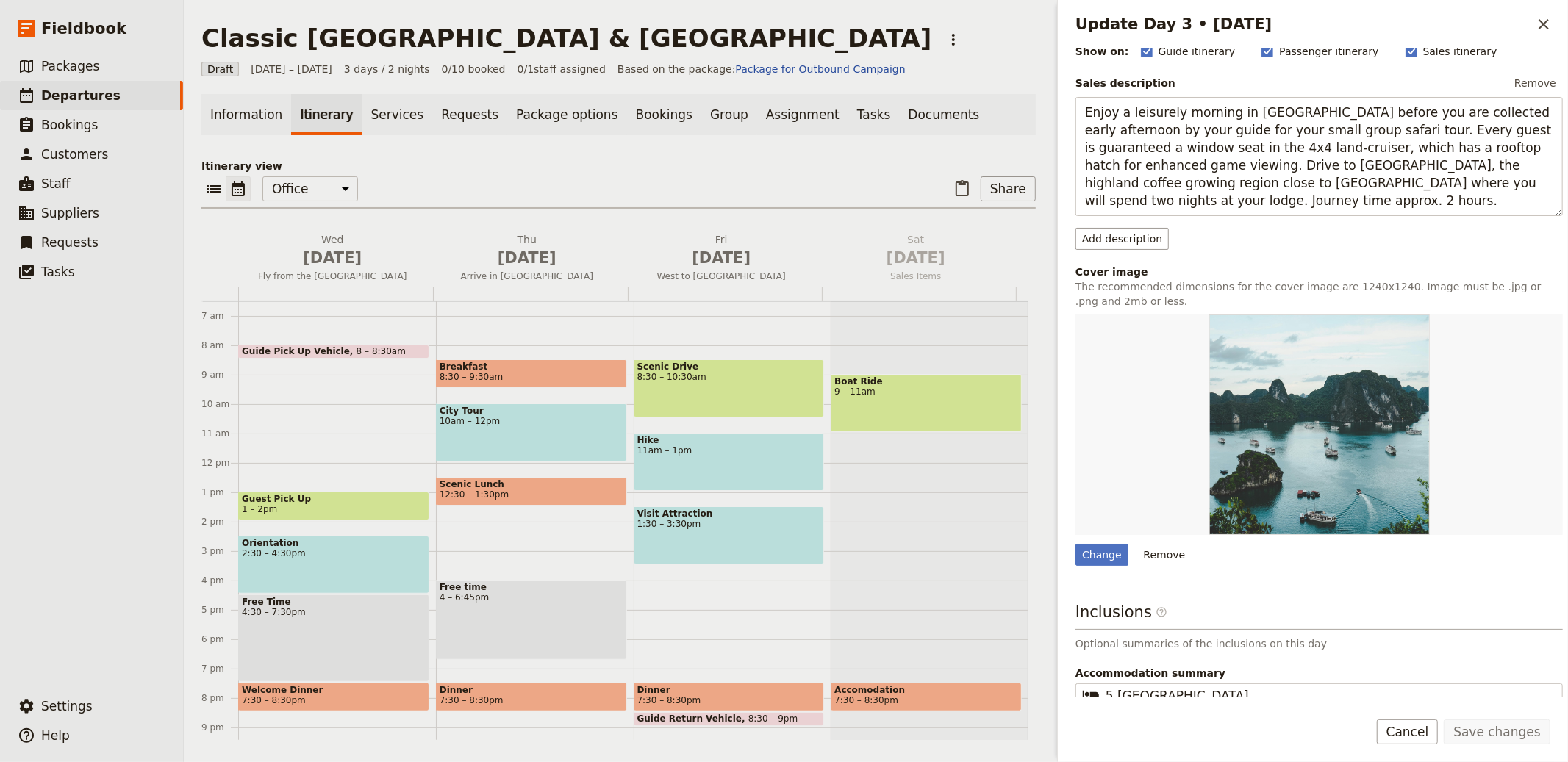
click at [1091, 575] on div "Day title West to Karatu Departure start Departure end Short summary Leisurely …" at bounding box center [1320, 352] width 487 height 897
click at [1094, 569] on div "Day title West to Karatu Departure start Departure end Short summary Leisurely …" at bounding box center [1320, 352] width 487 height 897
click at [1101, 555] on div "Change" at bounding box center [1102, 555] width 52 height 22
click at [1076, 544] on input "Change" at bounding box center [1075, 543] width 1 height 1
type input "C:\fakepath\Cheetah-family-5-cubs-Serengeti-SS.jpg"
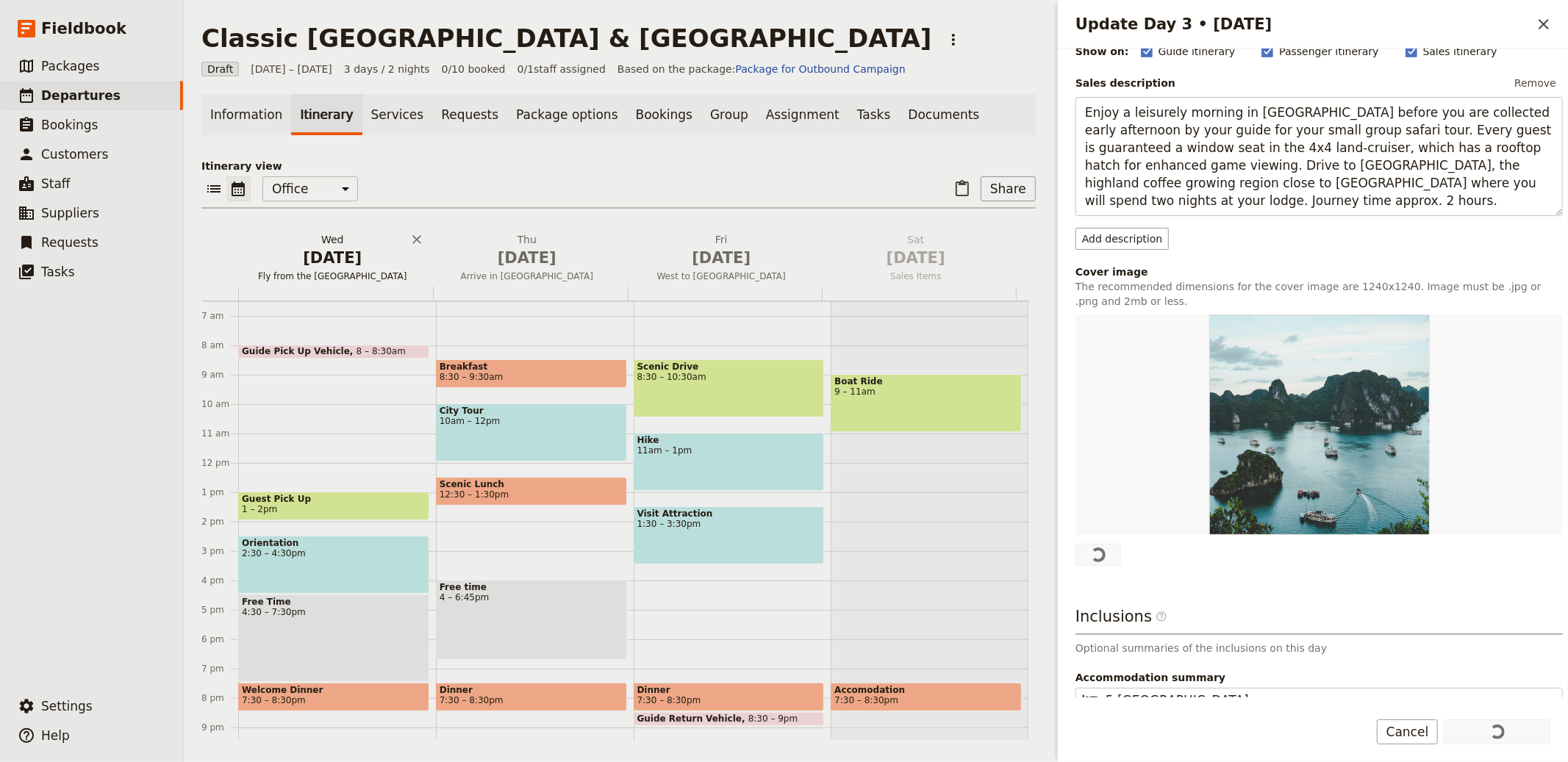
scroll to position [0, 0]
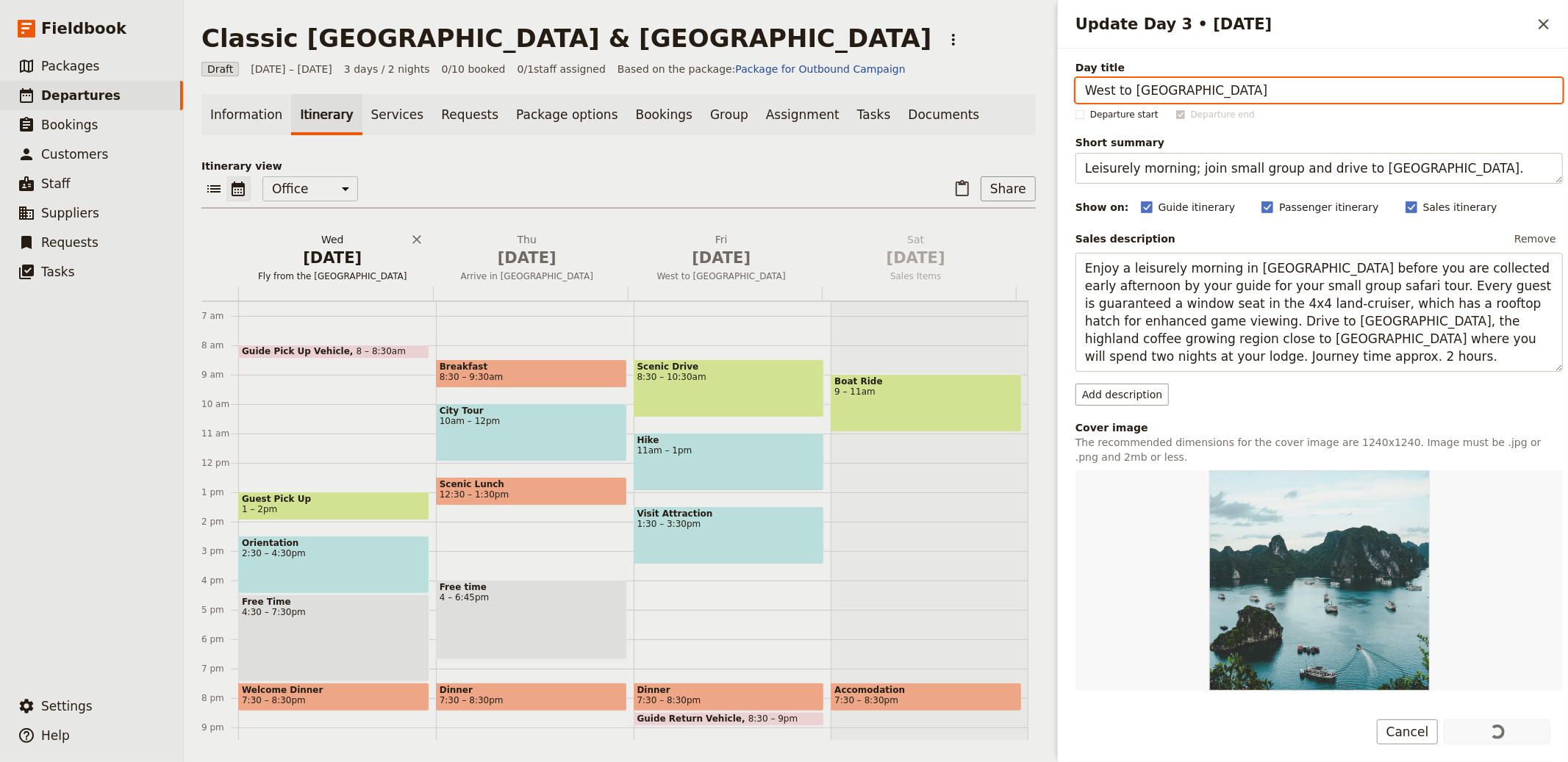
click at [319, 247] on span "[DATE]" at bounding box center [333, 258] width 177 height 22
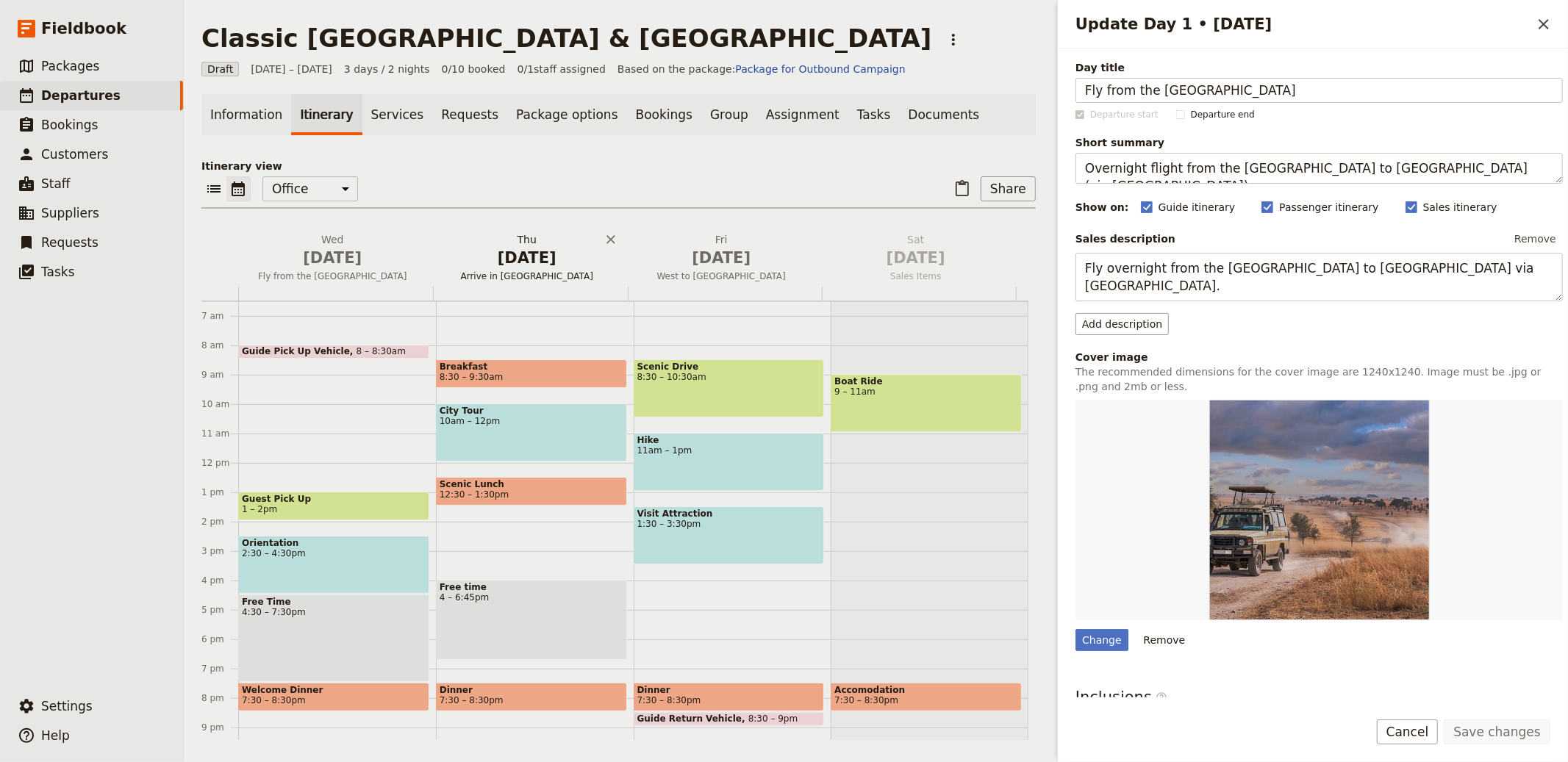
click at [503, 270] on span "Arrive in Arusha" at bounding box center [528, 276] width 189 height 12
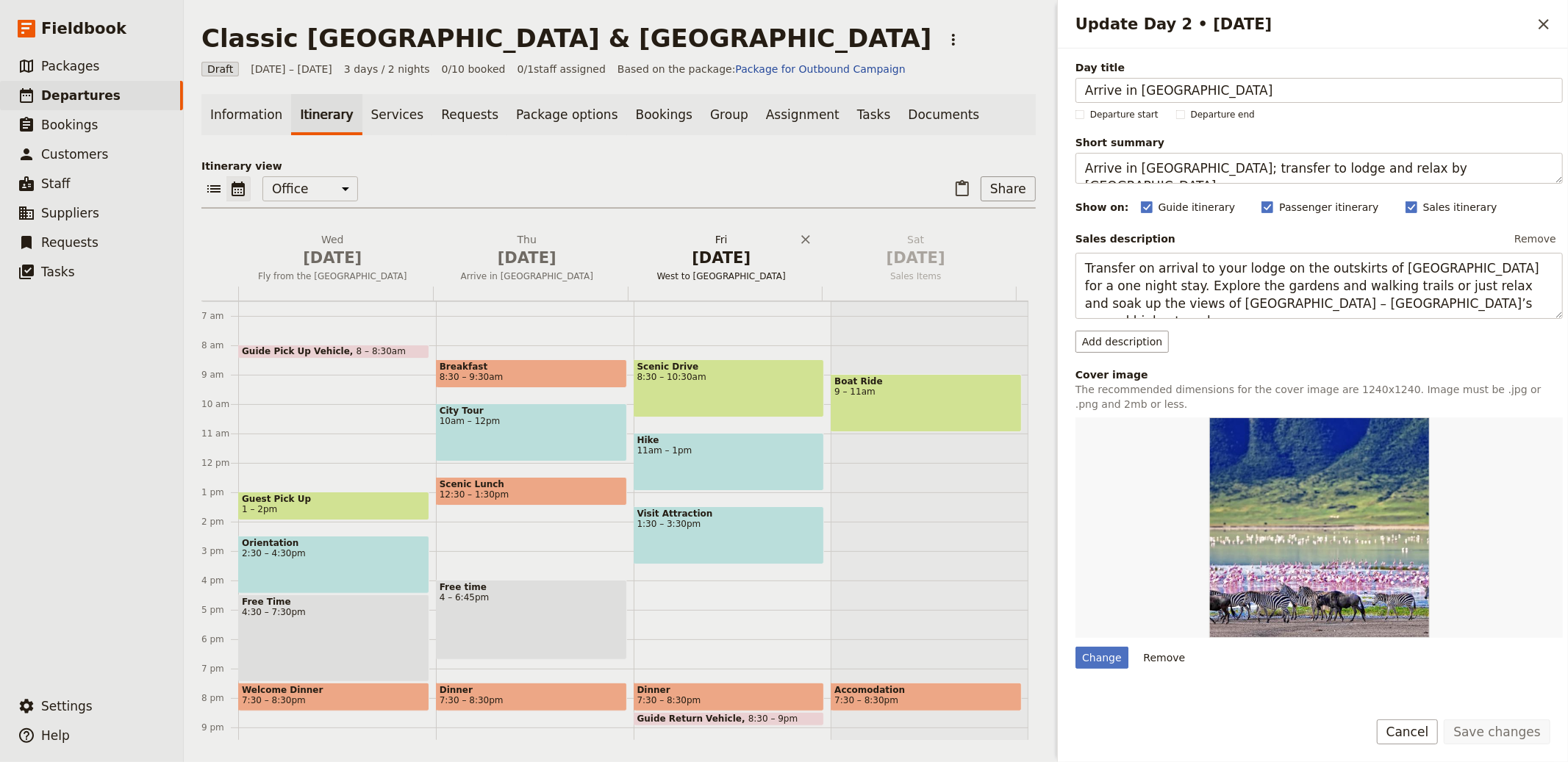
click at [714, 259] on span "[DATE]" at bounding box center [722, 258] width 177 height 22
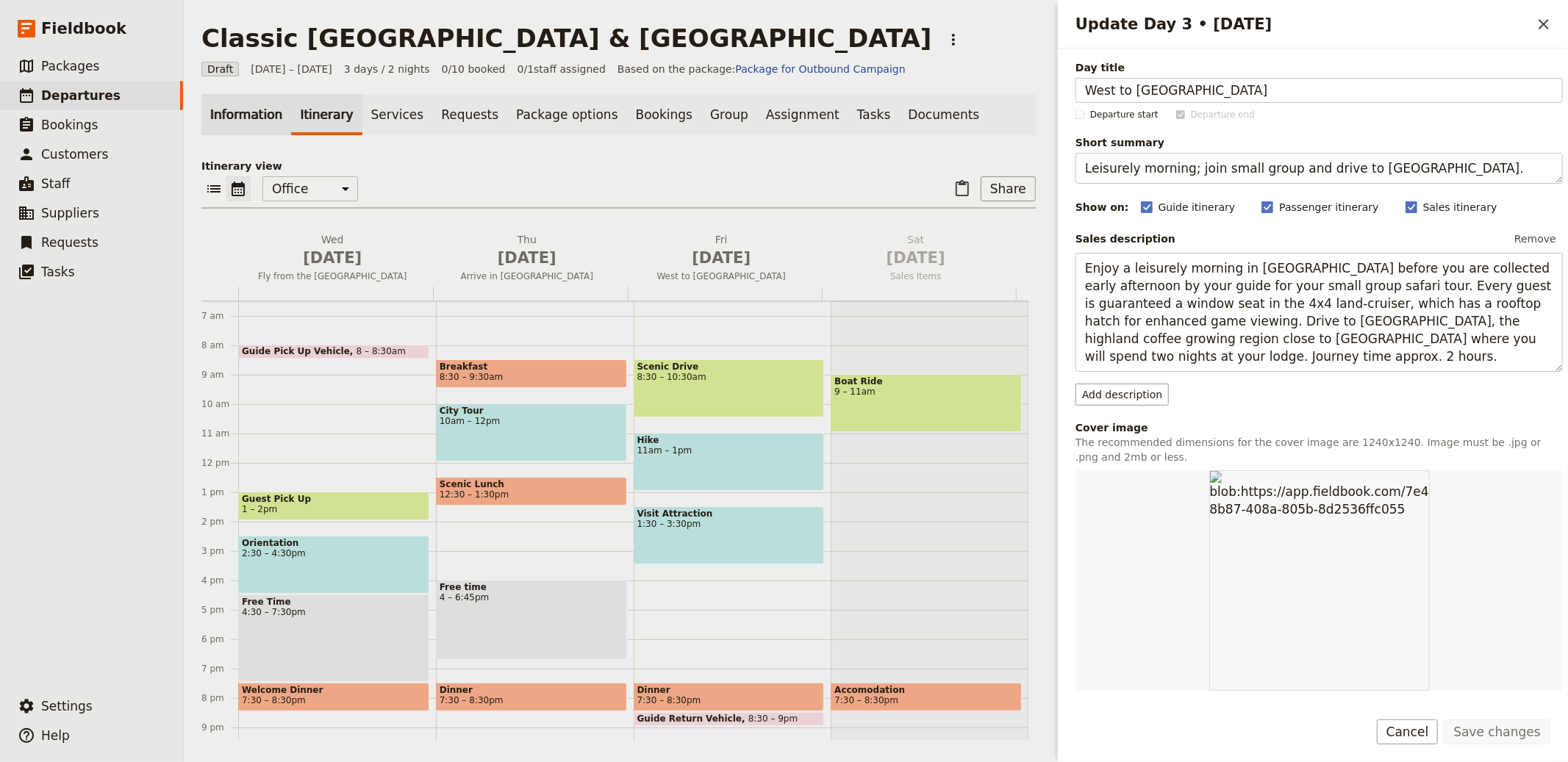
click at [275, 103] on link "Information" at bounding box center [246, 115] width 90 height 42
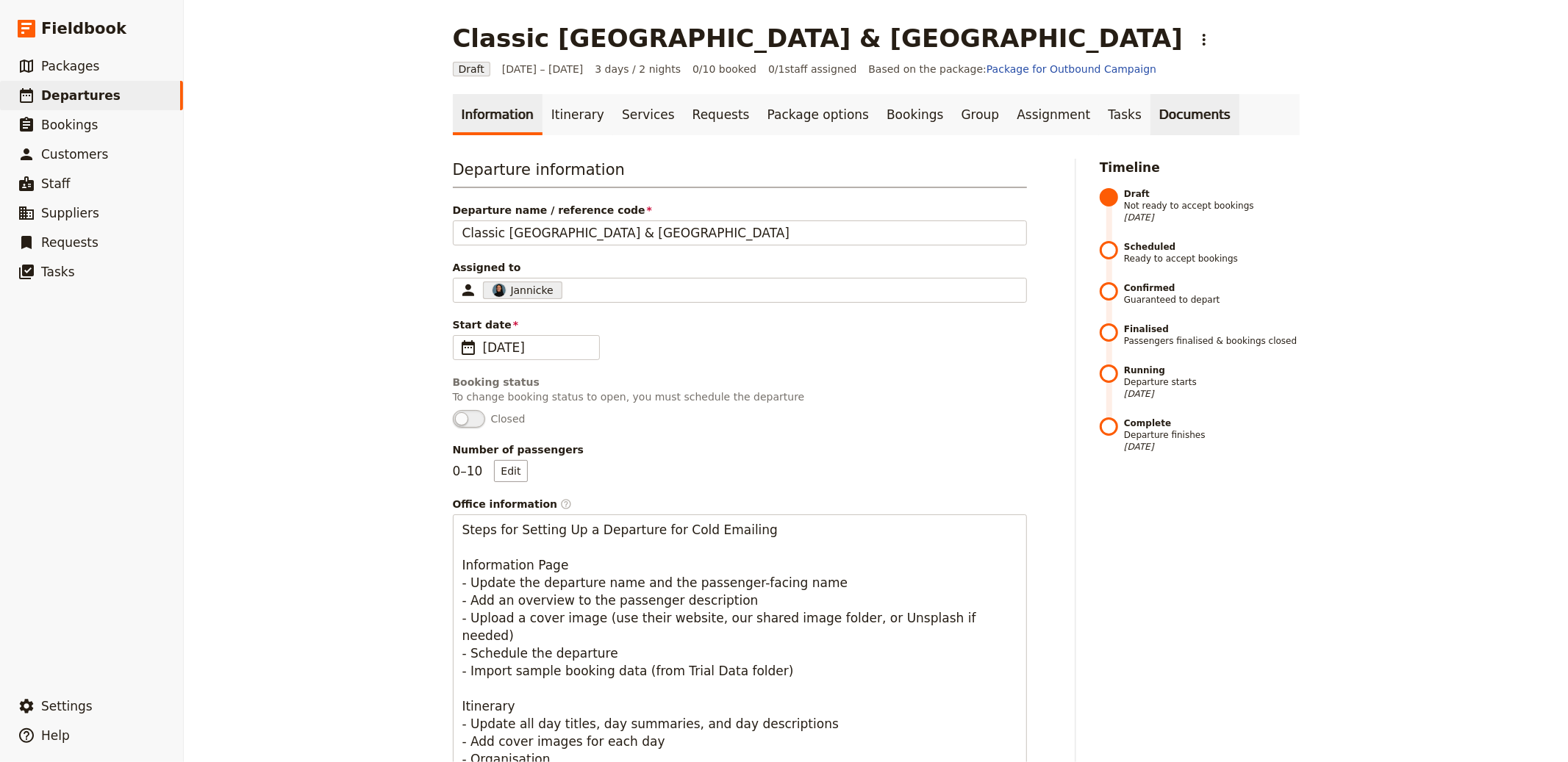
click at [1150, 106] on link "Documents" at bounding box center [1195, 115] width 89 height 42
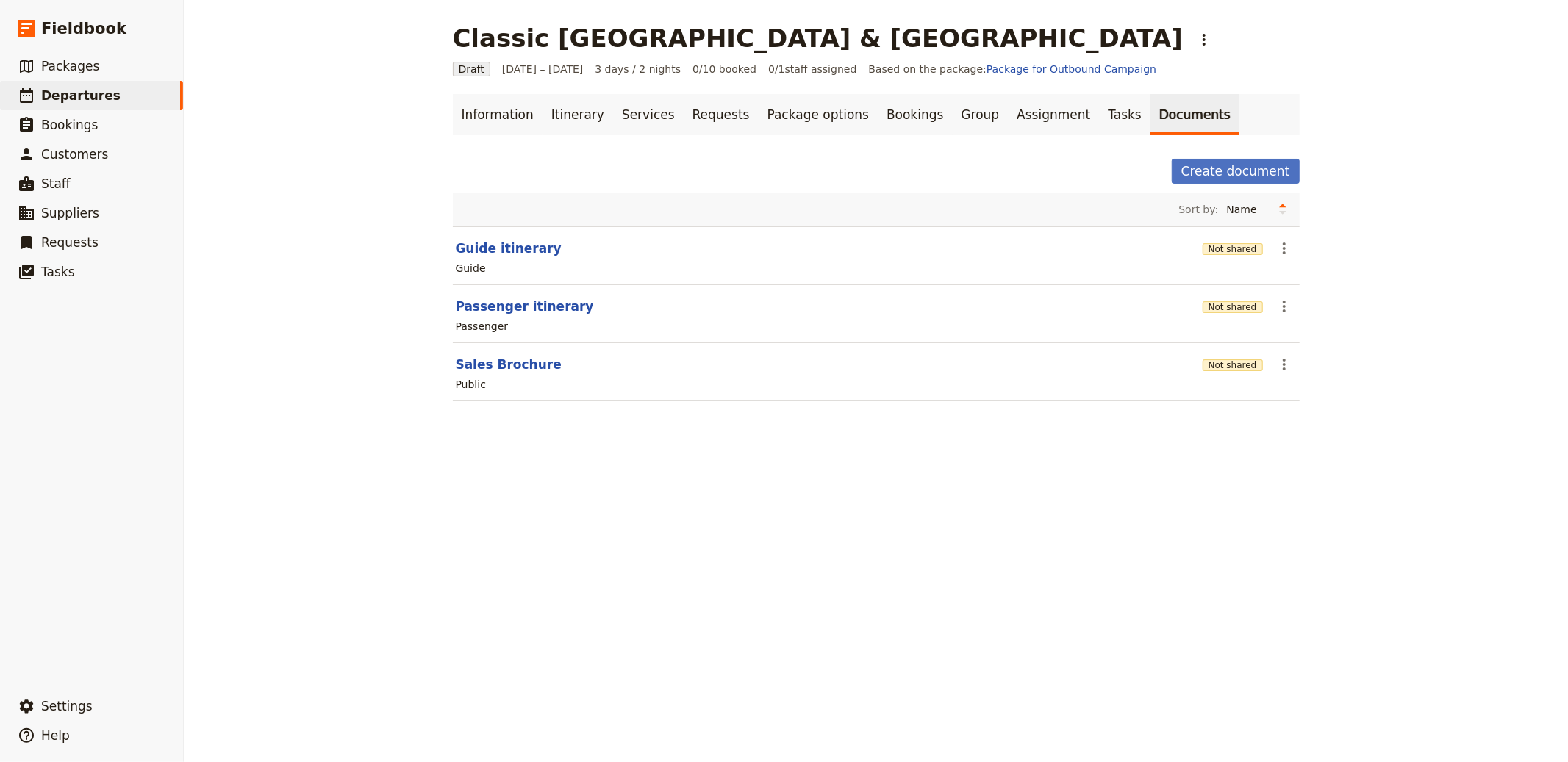
click at [1206, 299] on div "Not shared" at bounding box center [1232, 306] width 60 height 25
click at [1213, 304] on button "Not shared" at bounding box center [1232, 308] width 60 height 12
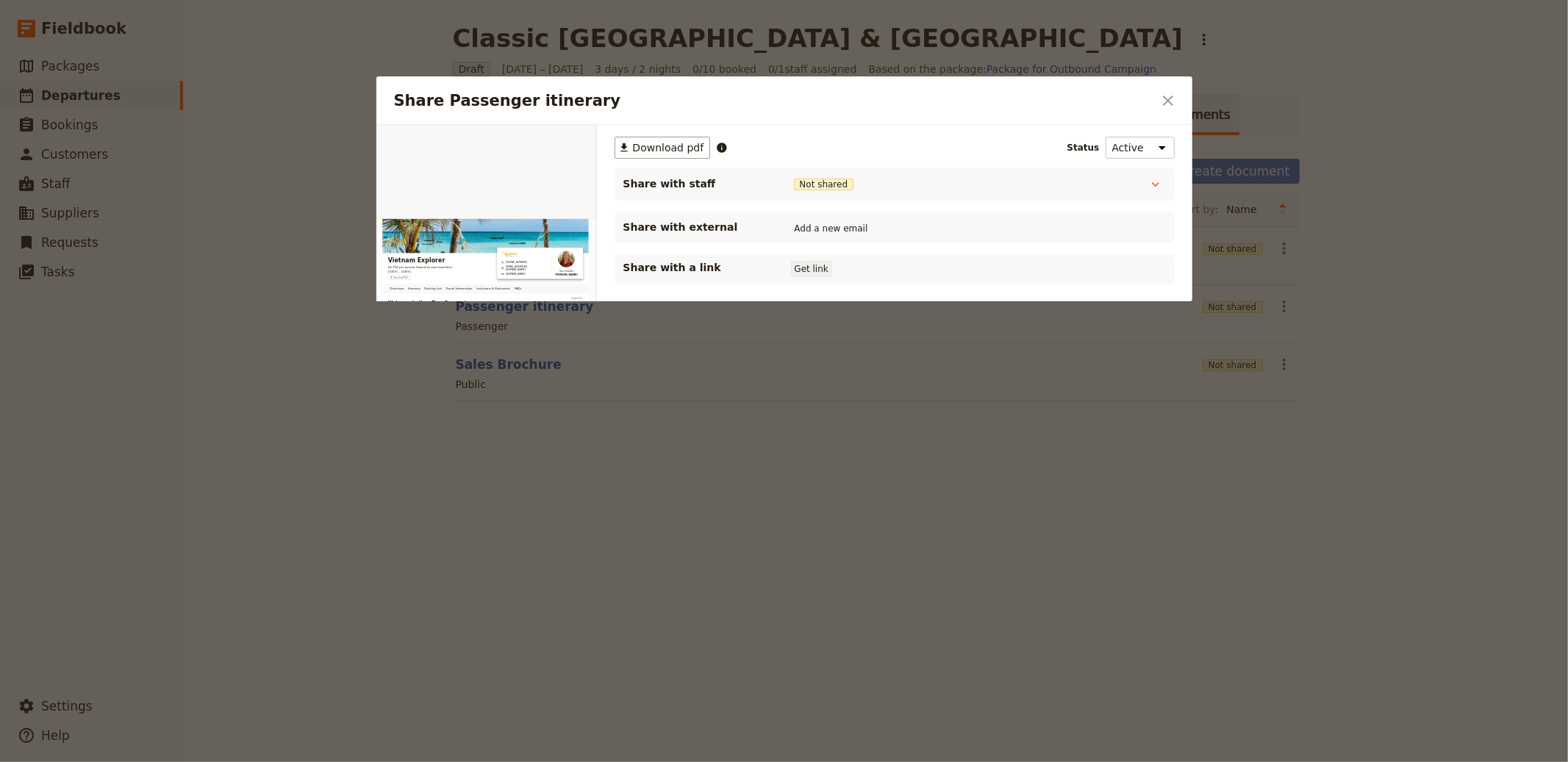
click at [813, 268] on button "Get link" at bounding box center [812, 269] width 42 height 16
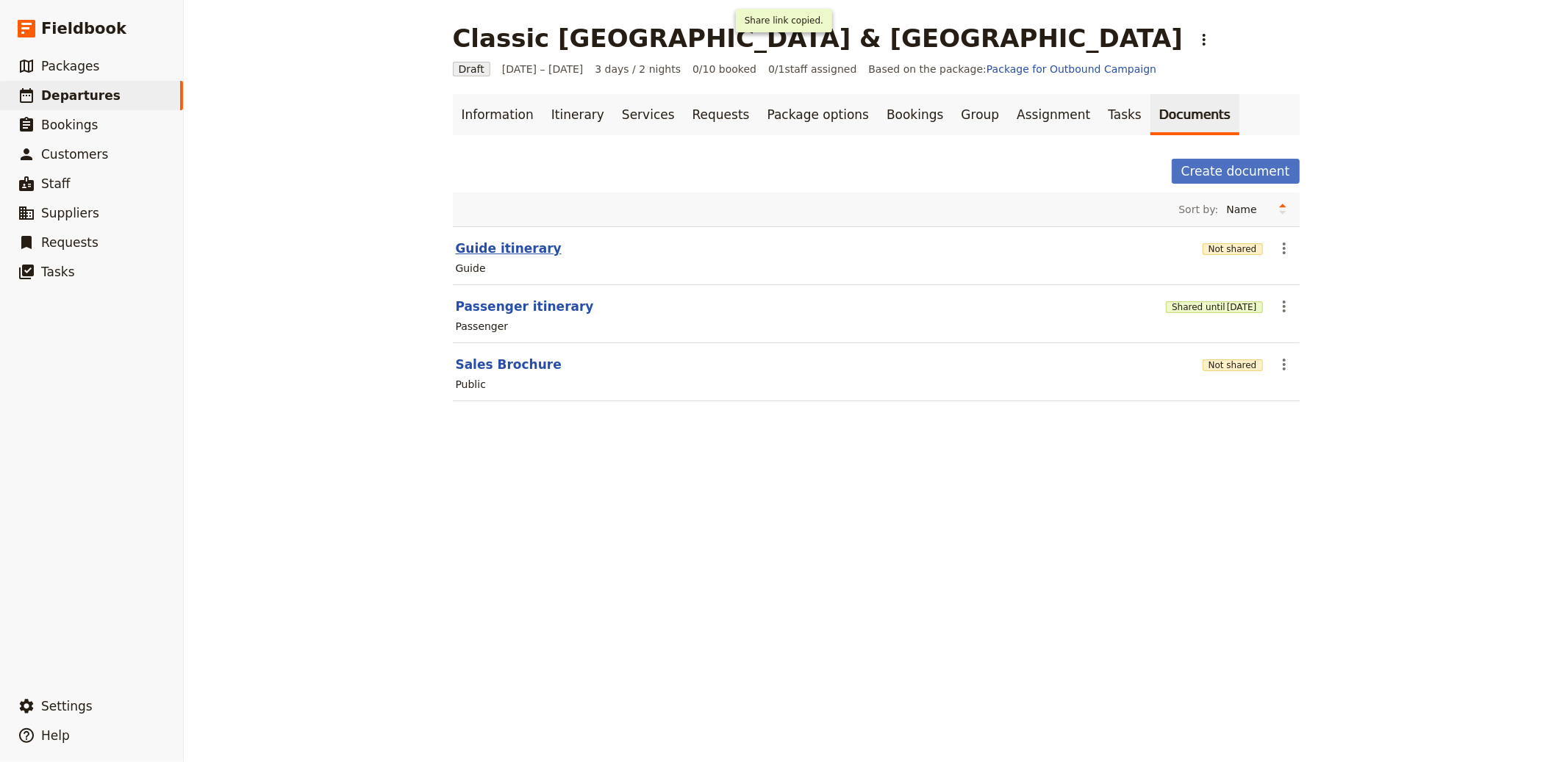
click at [485, 243] on button "Guide itinerary" at bounding box center [509, 248] width 106 height 18
select select "STAFF"
select select "RUN_SHEET"
select select "LARGE"
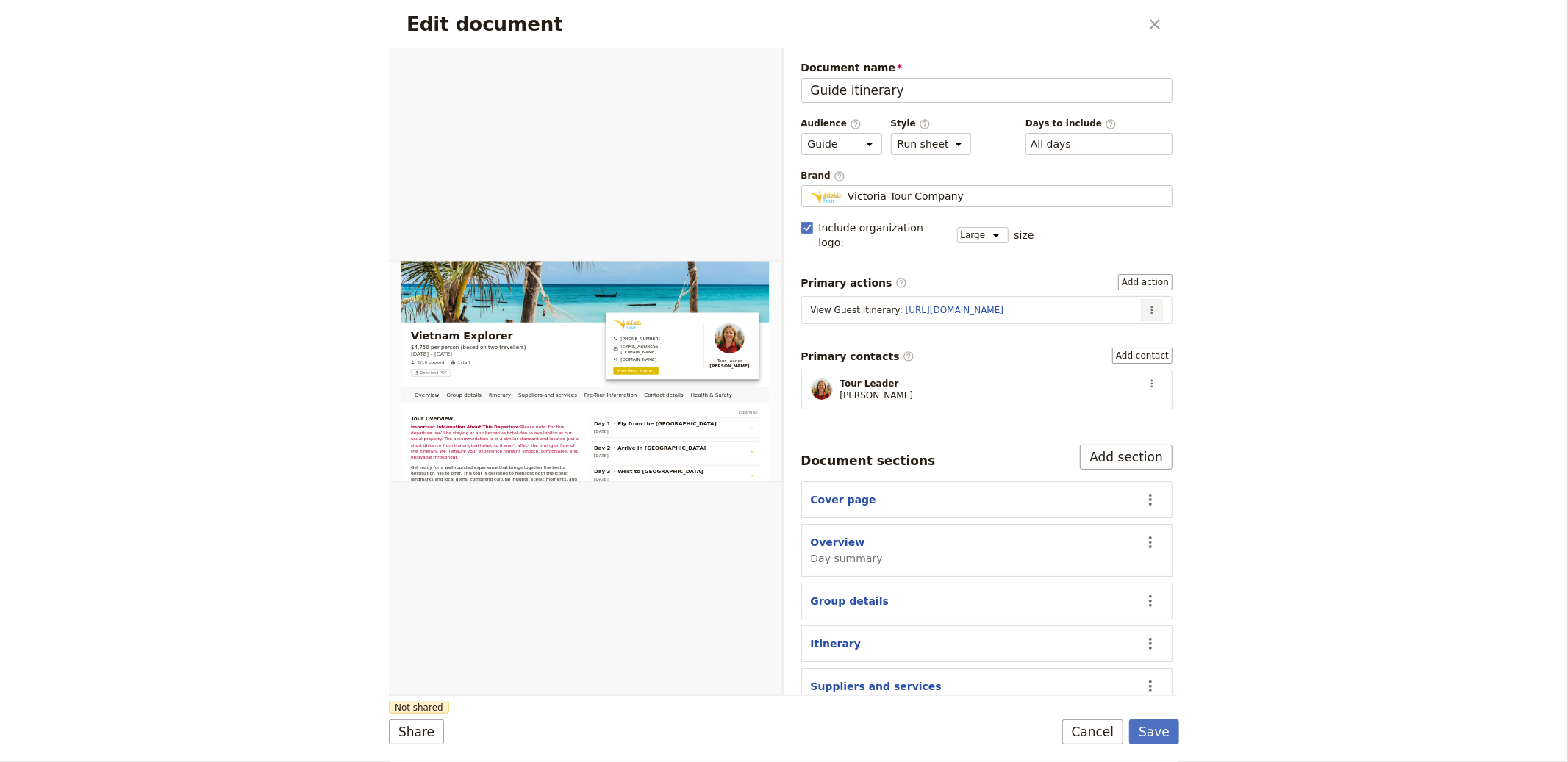
click at [1144, 299] on button "​" at bounding box center [1152, 310] width 22 height 22
click at [1123, 325] on span "Edit action" at bounding box center [1103, 328] width 76 height 15
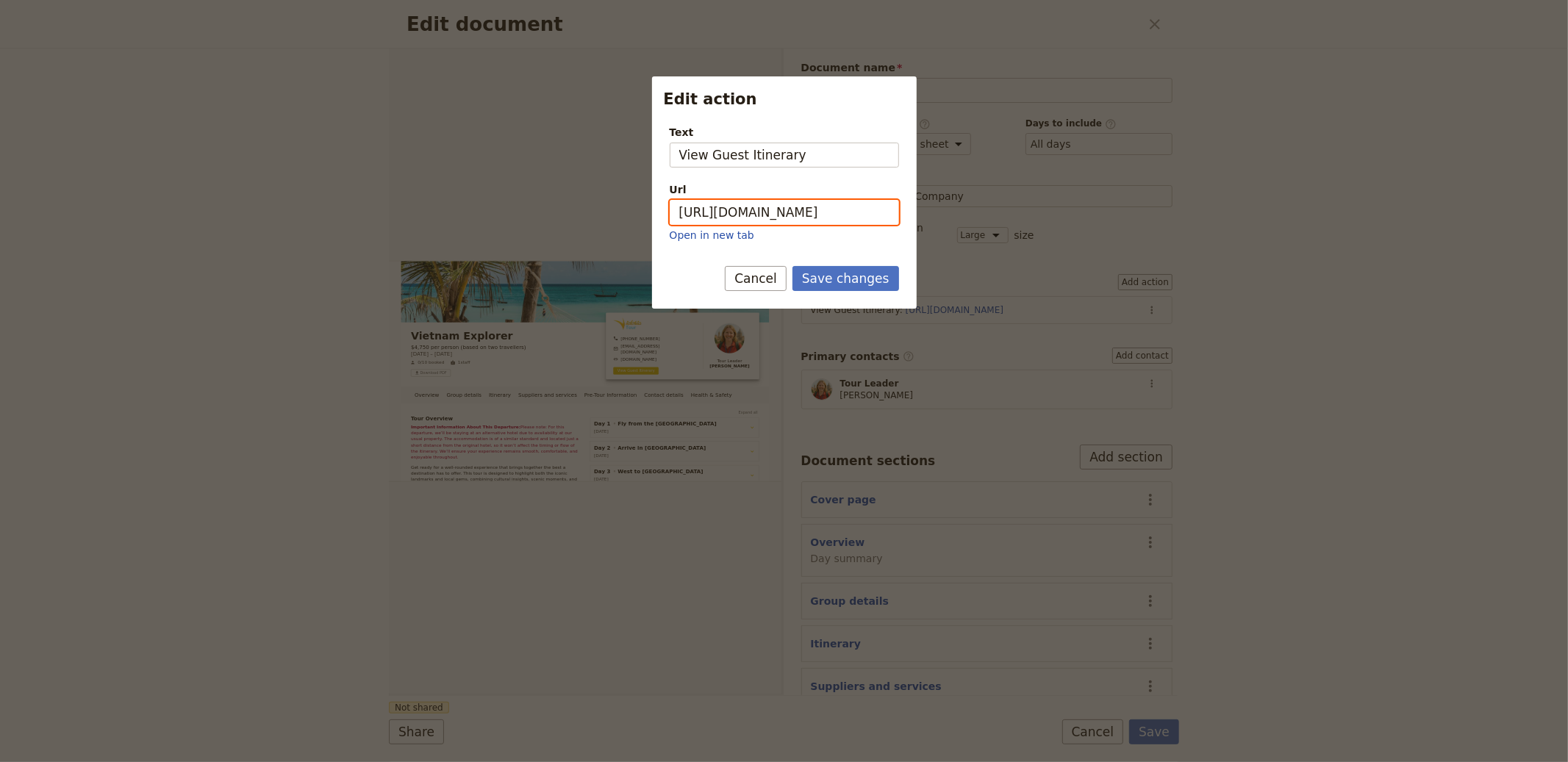
click at [756, 205] on input "https://trips.fieldbook.com/d/N0XWp30b4YnkQCLPtWnOg" at bounding box center [785, 212] width 230 height 25
paste input "CZtE1mvqT8axDmVUPkkYW"
type input "[URL][DOMAIN_NAME]"
click at [865, 280] on button "Save changes" at bounding box center [846, 278] width 107 height 25
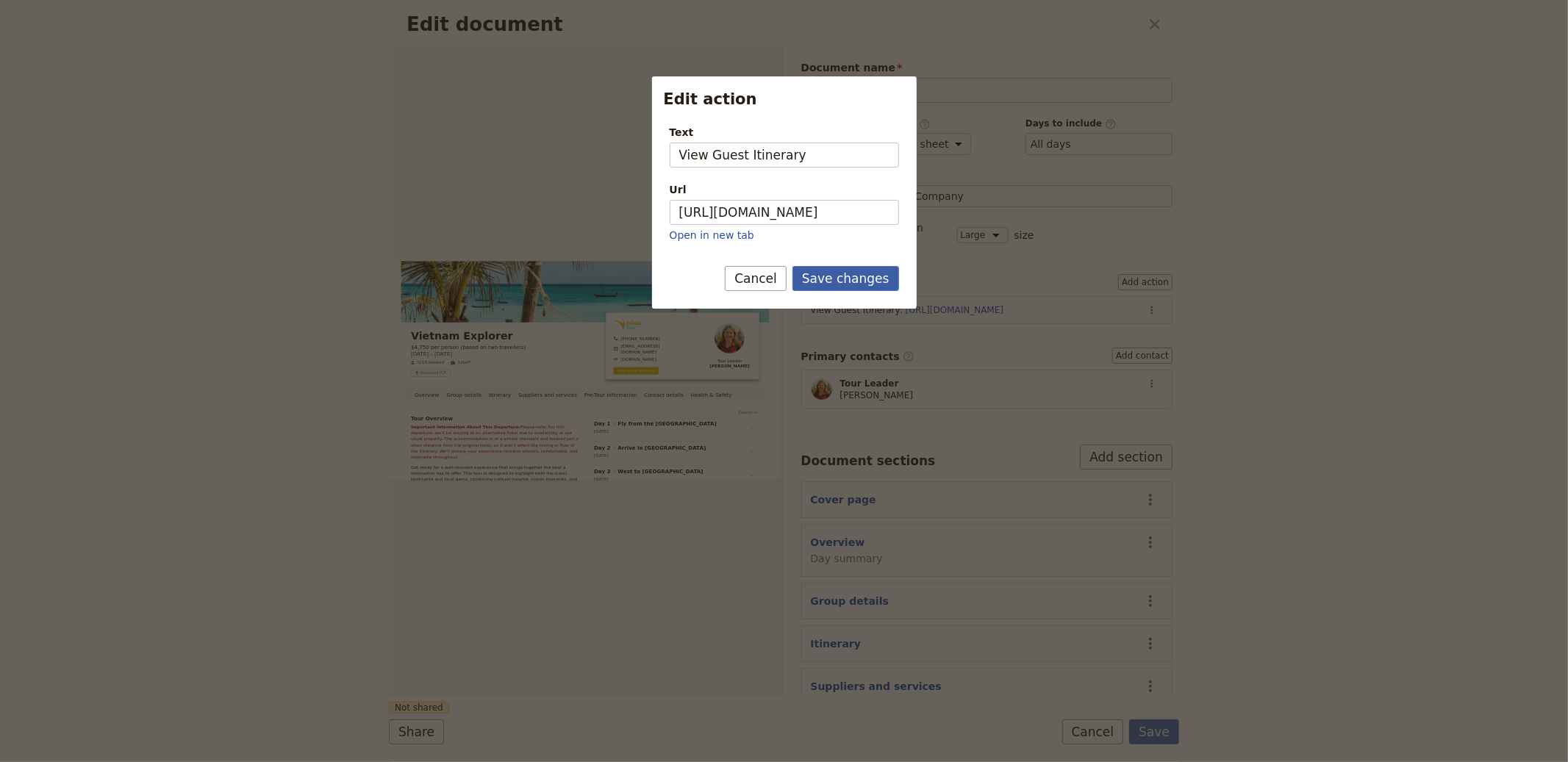
scroll to position [0, 0]
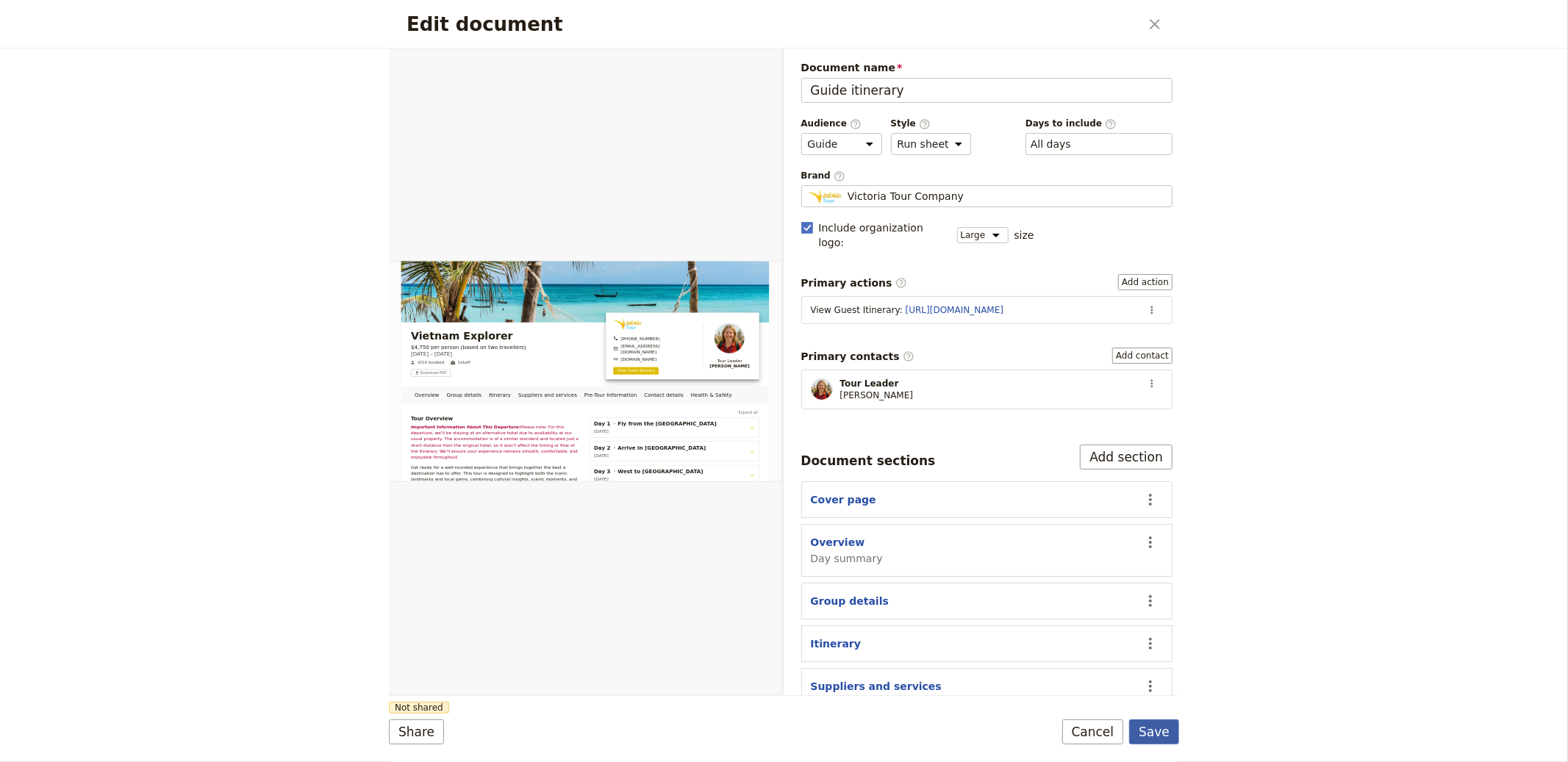
click at [1179, 728] on button "Save" at bounding box center [1154, 731] width 50 height 25
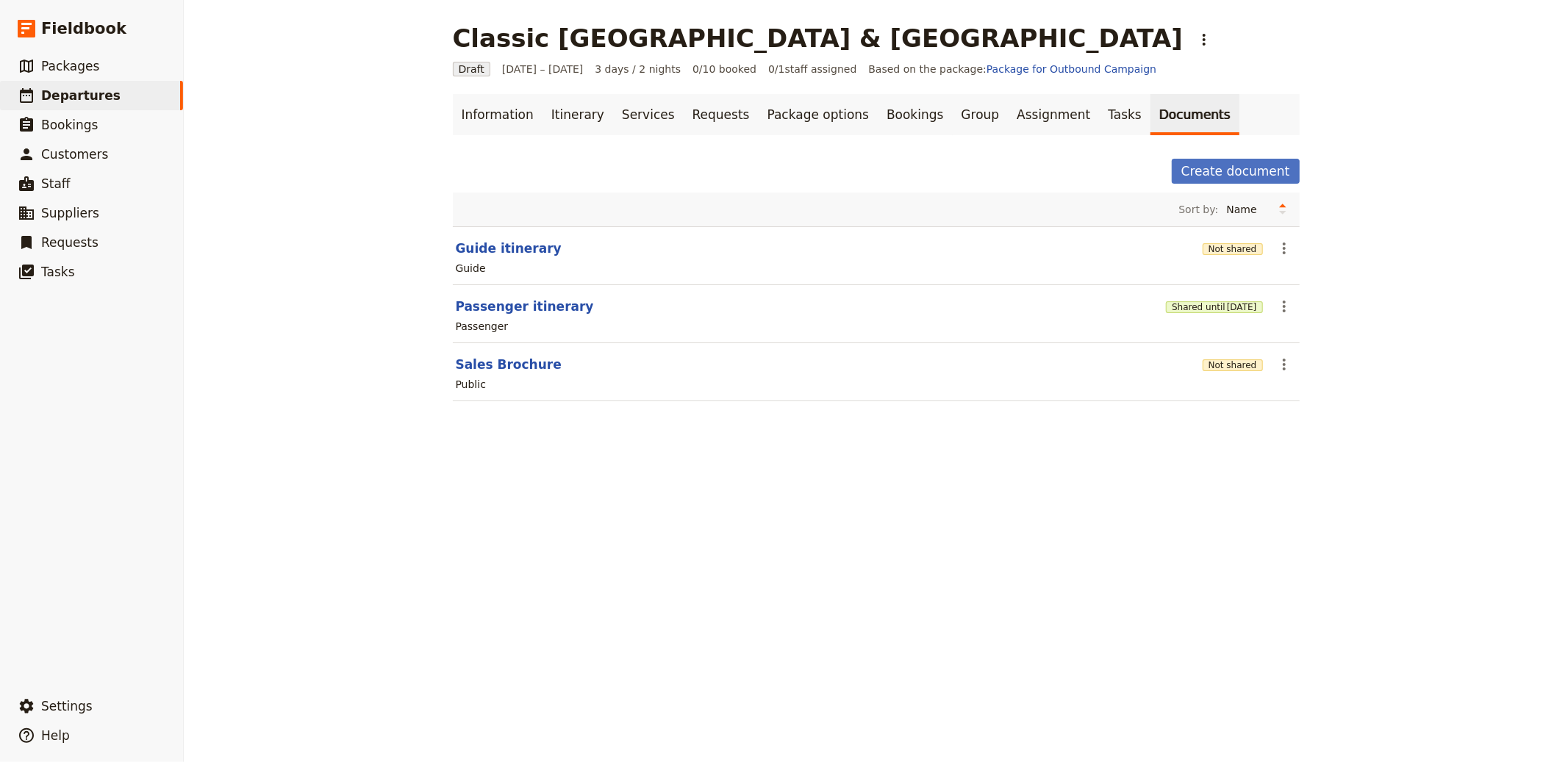
click at [519, 375] on section "Sales Brochure Not shared ​ Public" at bounding box center [877, 372] width 847 height 58
click at [488, 361] on button "Sales Brochure" at bounding box center [509, 365] width 106 height 18
select select "DEFAULT"
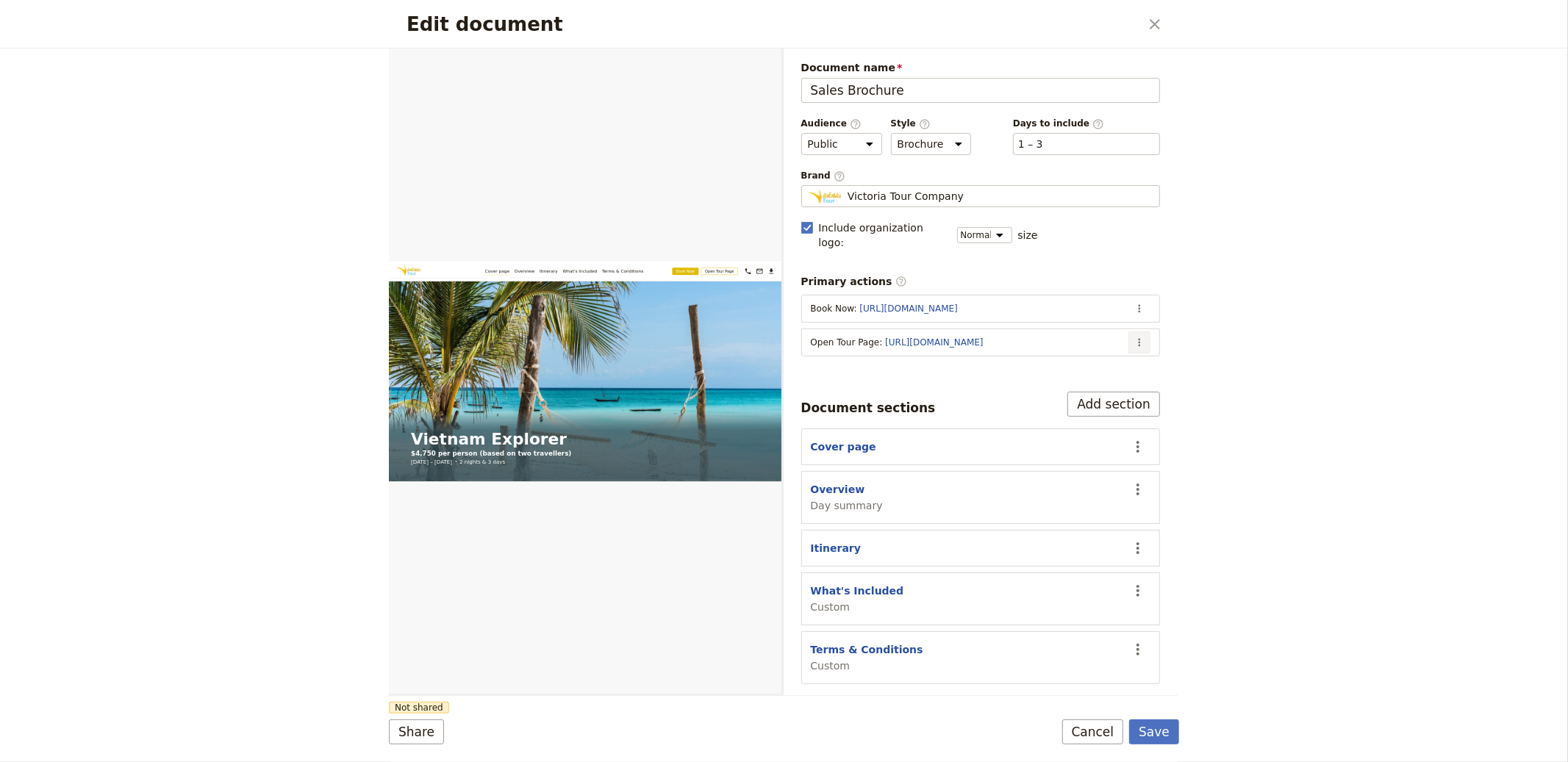
click at [1136, 332] on button "​" at bounding box center [1139, 342] width 22 height 22
click at [1104, 357] on span "Edit action" at bounding box center [1082, 360] width 119 height 15
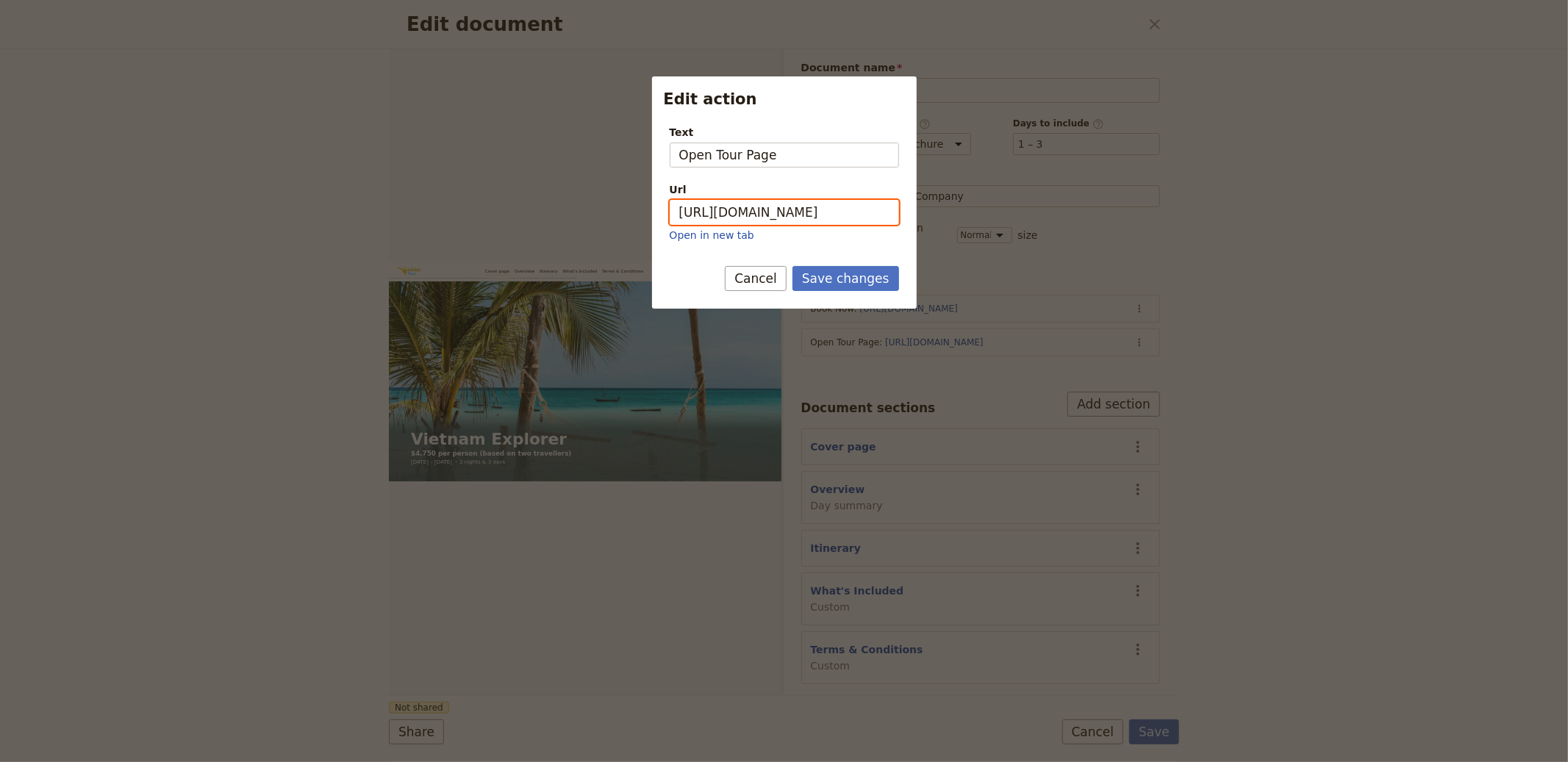
click at [800, 213] on input "https://trips.fieldbook.com/d/N0XWp30b4YnkQCLPtWnOg" at bounding box center [785, 212] width 230 height 25
paste input "CZtE1mvqT8axDmVUPkkYW"
type input "https://trips.fieldbook.com/d/CZtE1mvqT8axDmVUPkkYW"
click at [847, 279] on button "Save changes" at bounding box center [846, 278] width 107 height 25
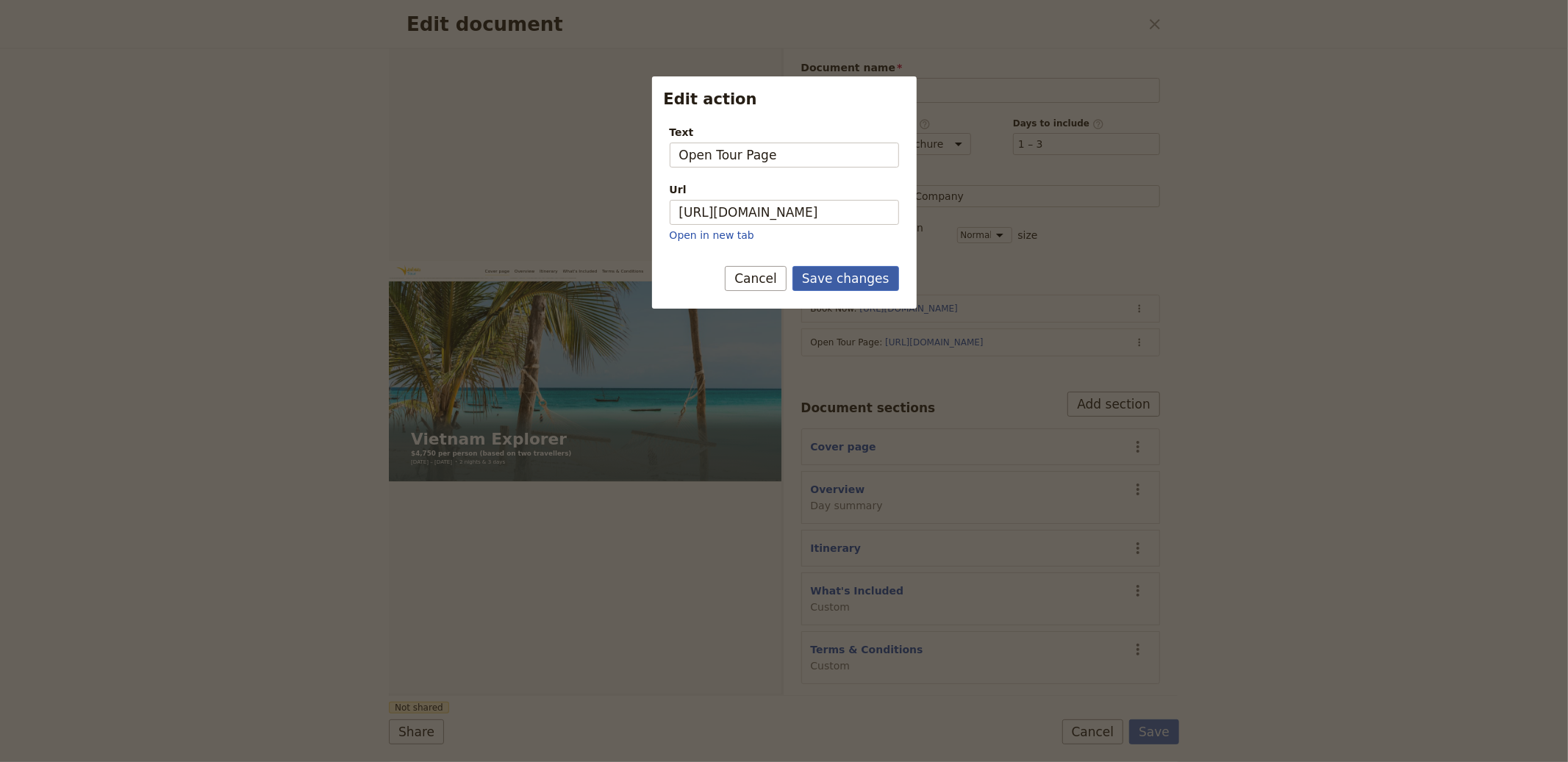
scroll to position [0, 0]
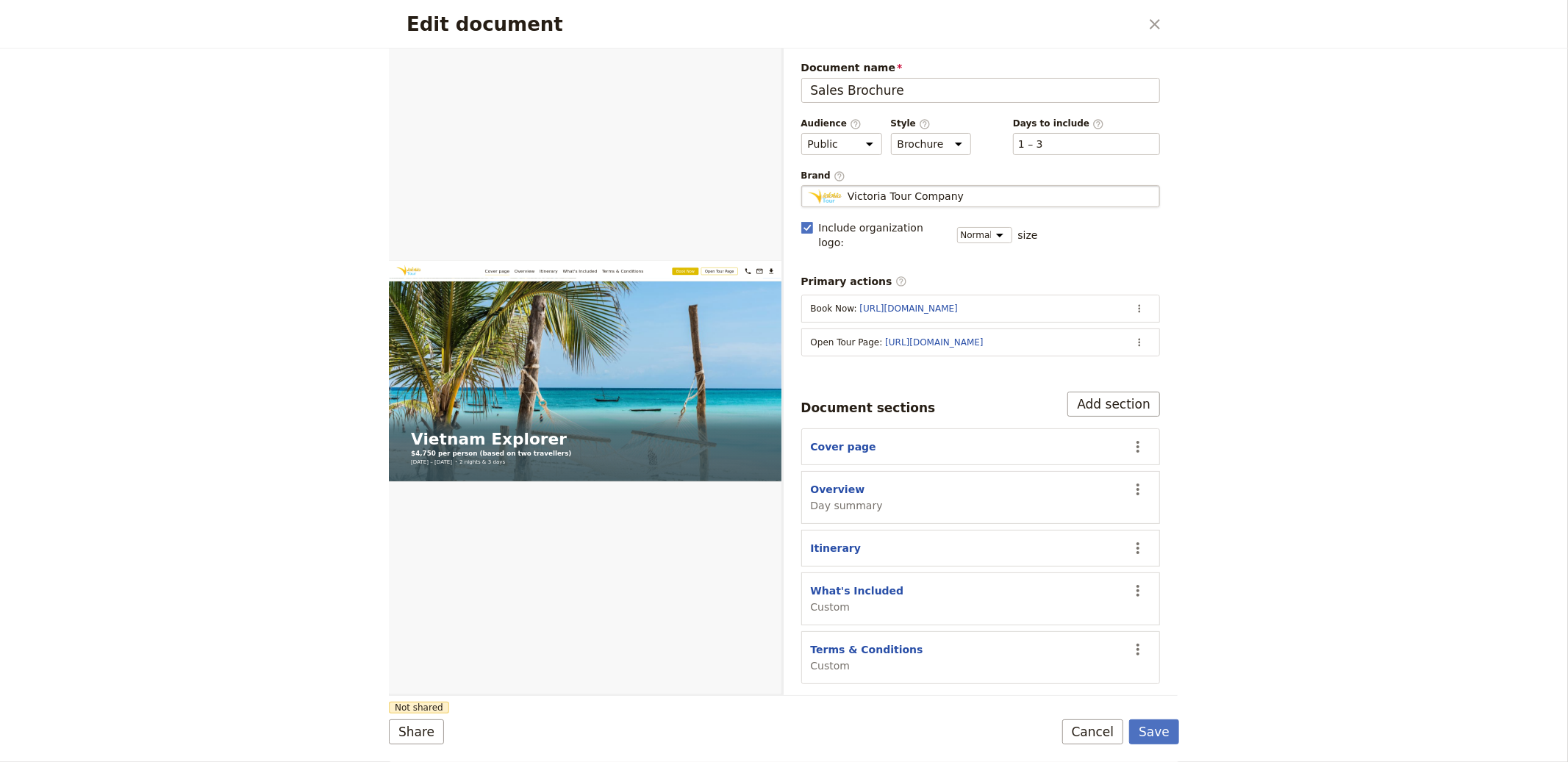
click at [921, 192] on span "Victoria Tour Company" at bounding box center [905, 196] width 116 height 15
click at [808, 186] on input "Victoria Tour Company" at bounding box center [808, 185] width 1 height 1
type input "African Pride"
click at [1167, 732] on button "Save" at bounding box center [1154, 731] width 50 height 25
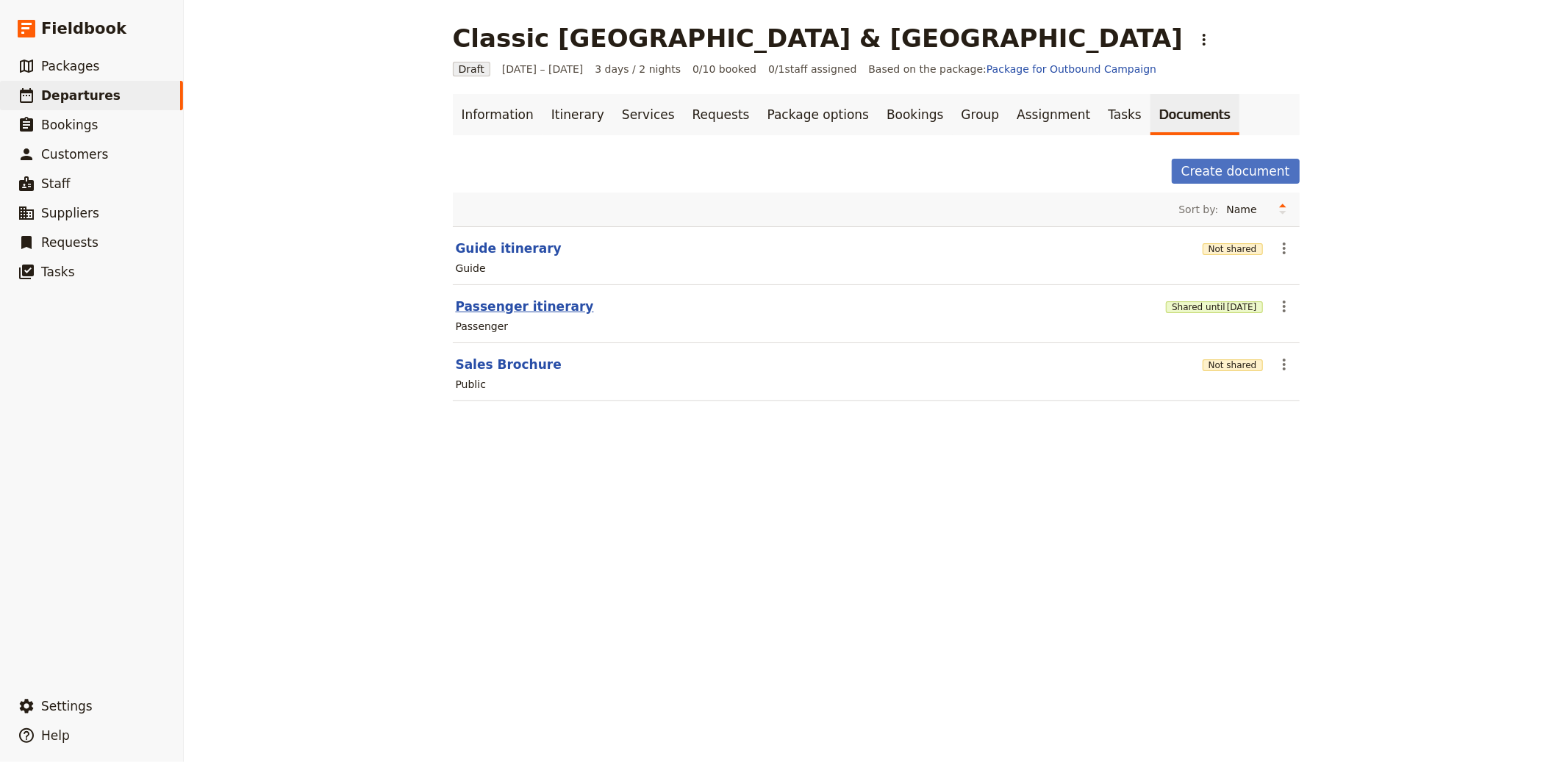
click at [550, 305] on button "Passenger itinerary" at bounding box center [526, 307] width 139 height 18
select select "PASSENGER"
select select "RUN_SHEET"
select select "LARGE"
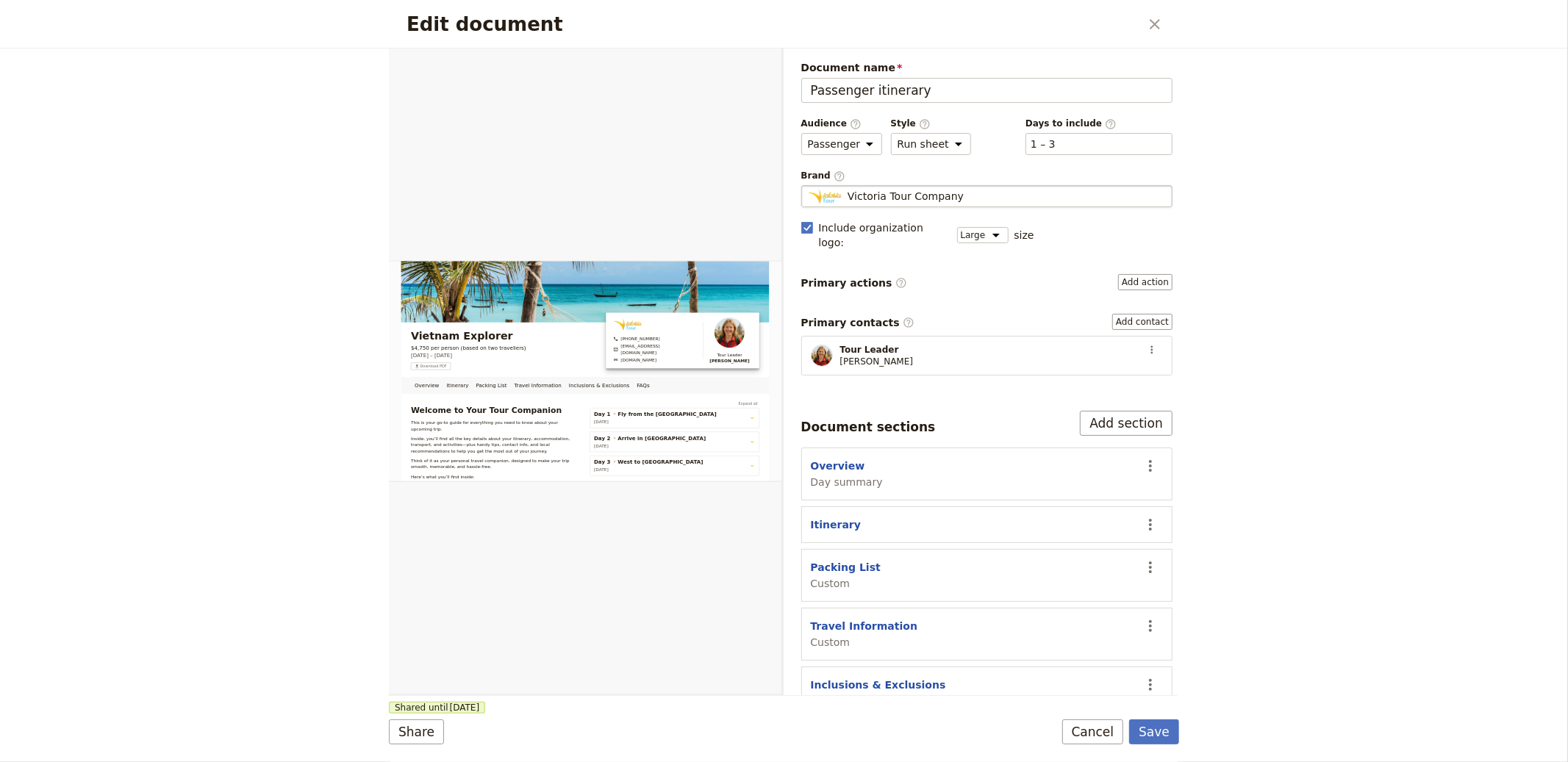
click at [994, 200] on div "Victoria Tour Company" at bounding box center [987, 196] width 358 height 15
click at [808, 186] on input "Victoria Tour Company" at bounding box center [808, 185] width 1 height 1
type input "African Pride"
click at [1159, 733] on button "Save" at bounding box center [1154, 731] width 50 height 25
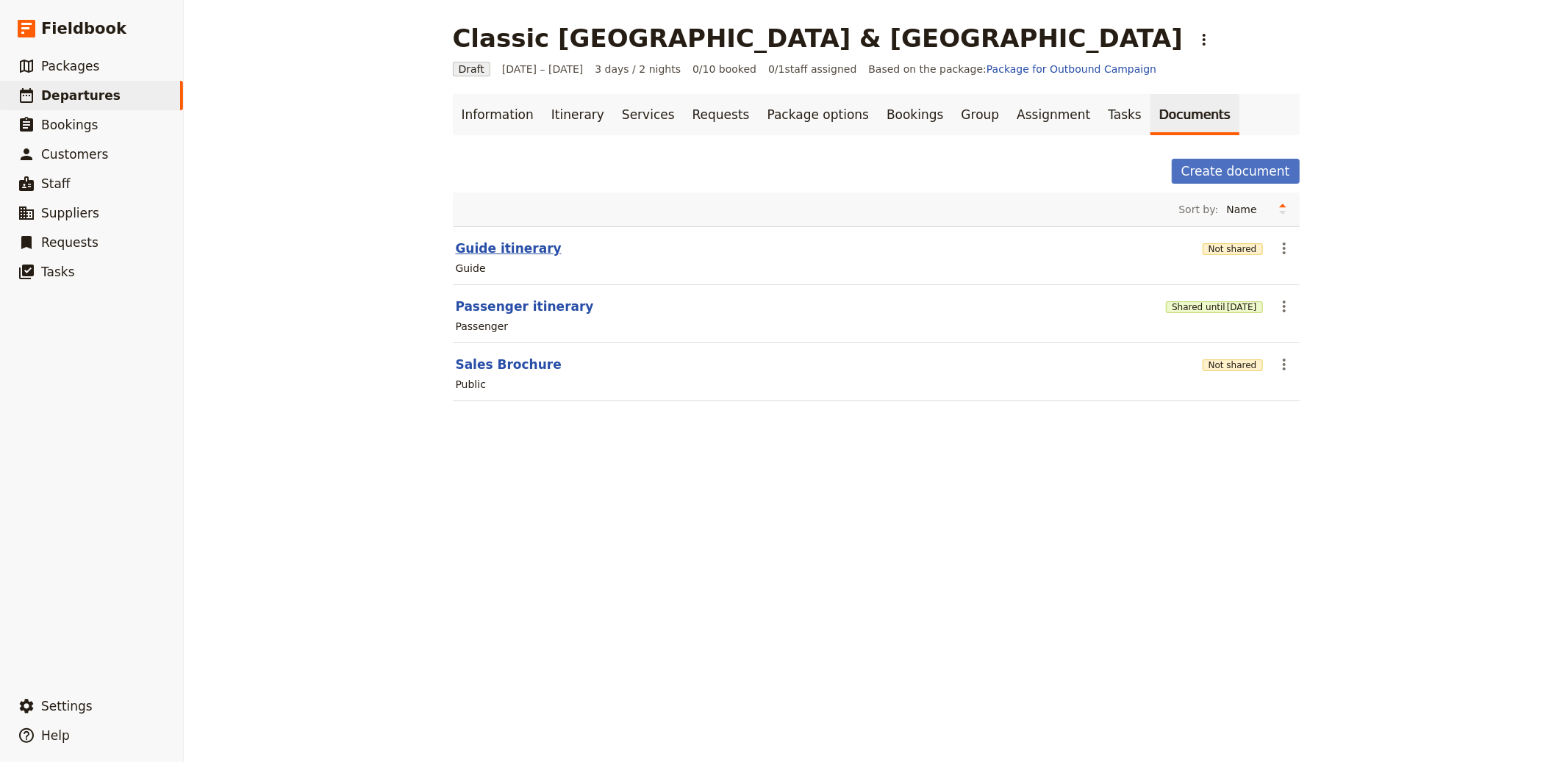
click at [471, 241] on button "Guide itinerary" at bounding box center [509, 248] width 106 height 18
select select "STAFF"
select select "RUN_SHEET"
select select "LARGE"
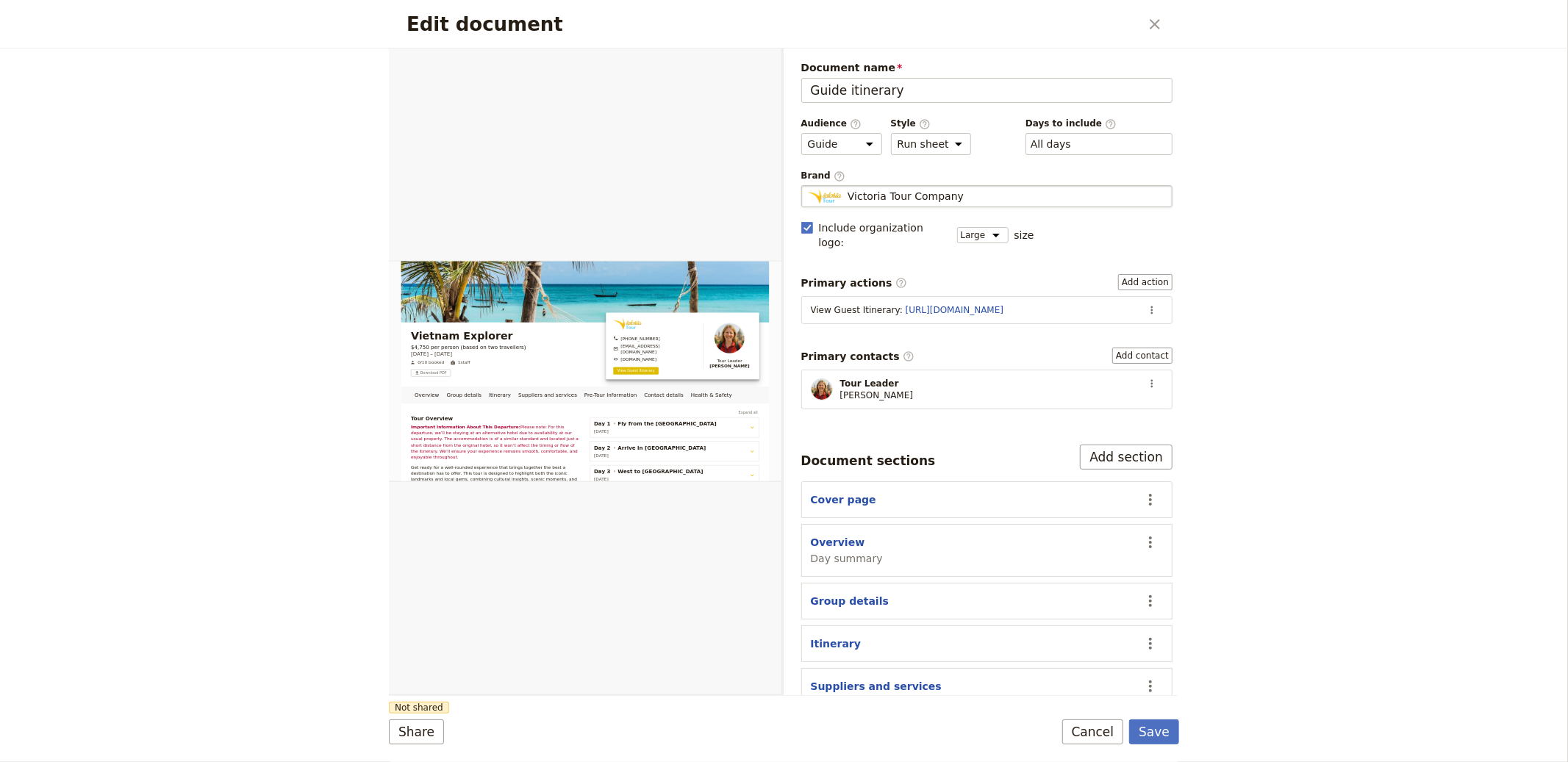
click at [872, 194] on span "Victoria Tour Company" at bounding box center [905, 196] width 116 height 15
click at [808, 186] on input "Victoria Tour Company" at bounding box center [808, 185] width 1 height 1
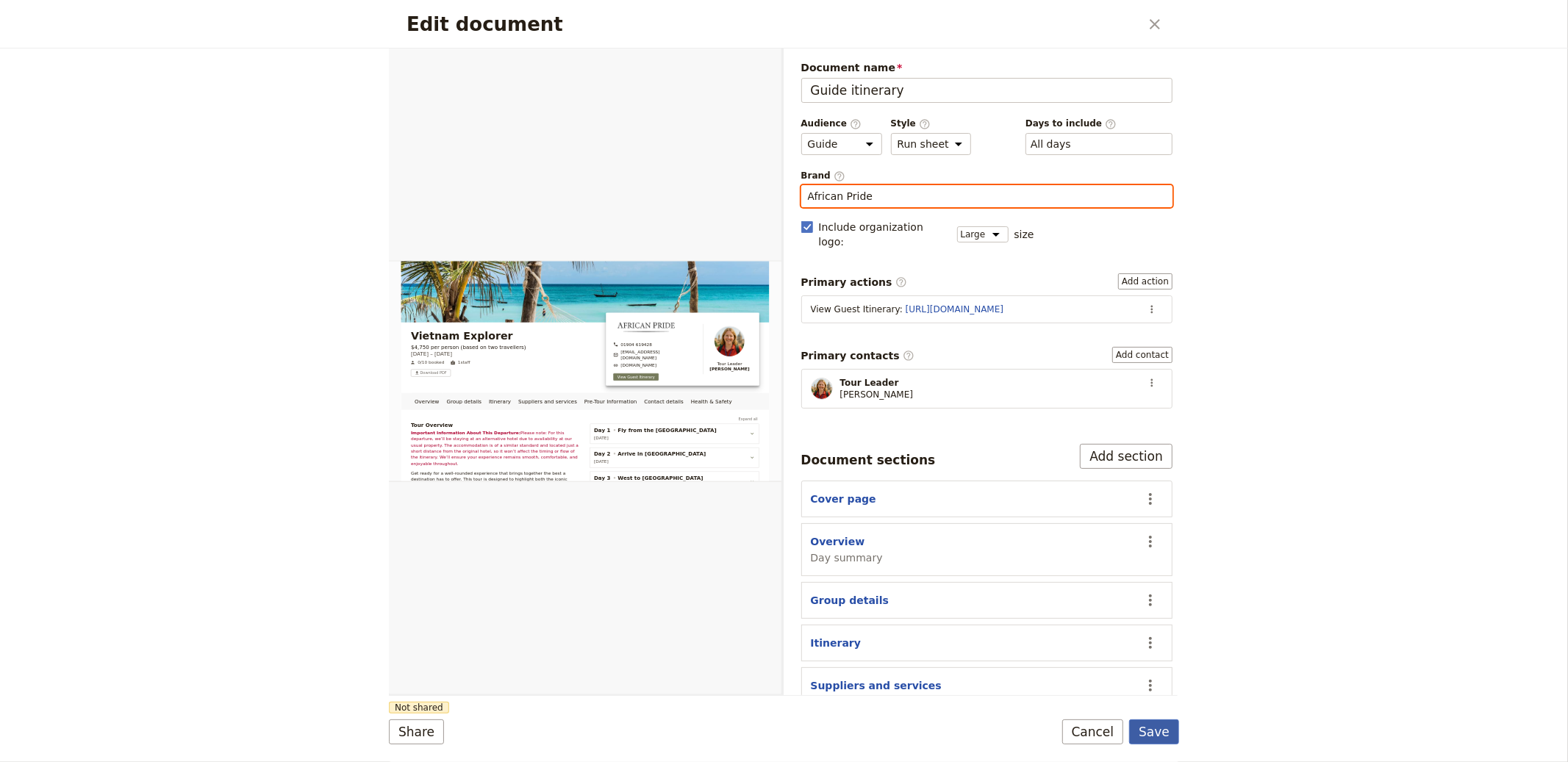
type input "African Pride"
click at [1178, 731] on button "Save" at bounding box center [1154, 731] width 50 height 25
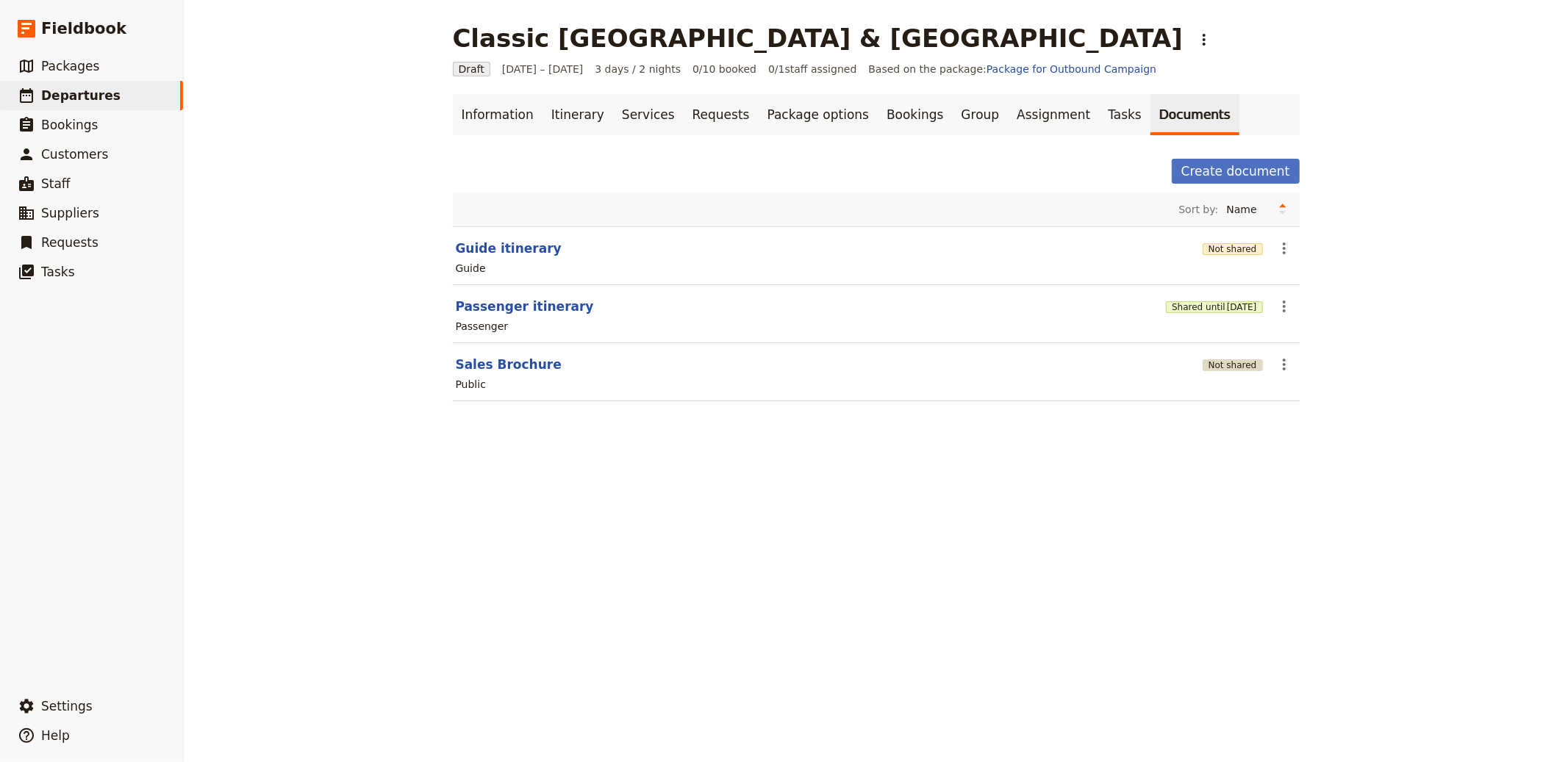
click at [1221, 360] on button "Not shared" at bounding box center [1232, 365] width 60 height 12
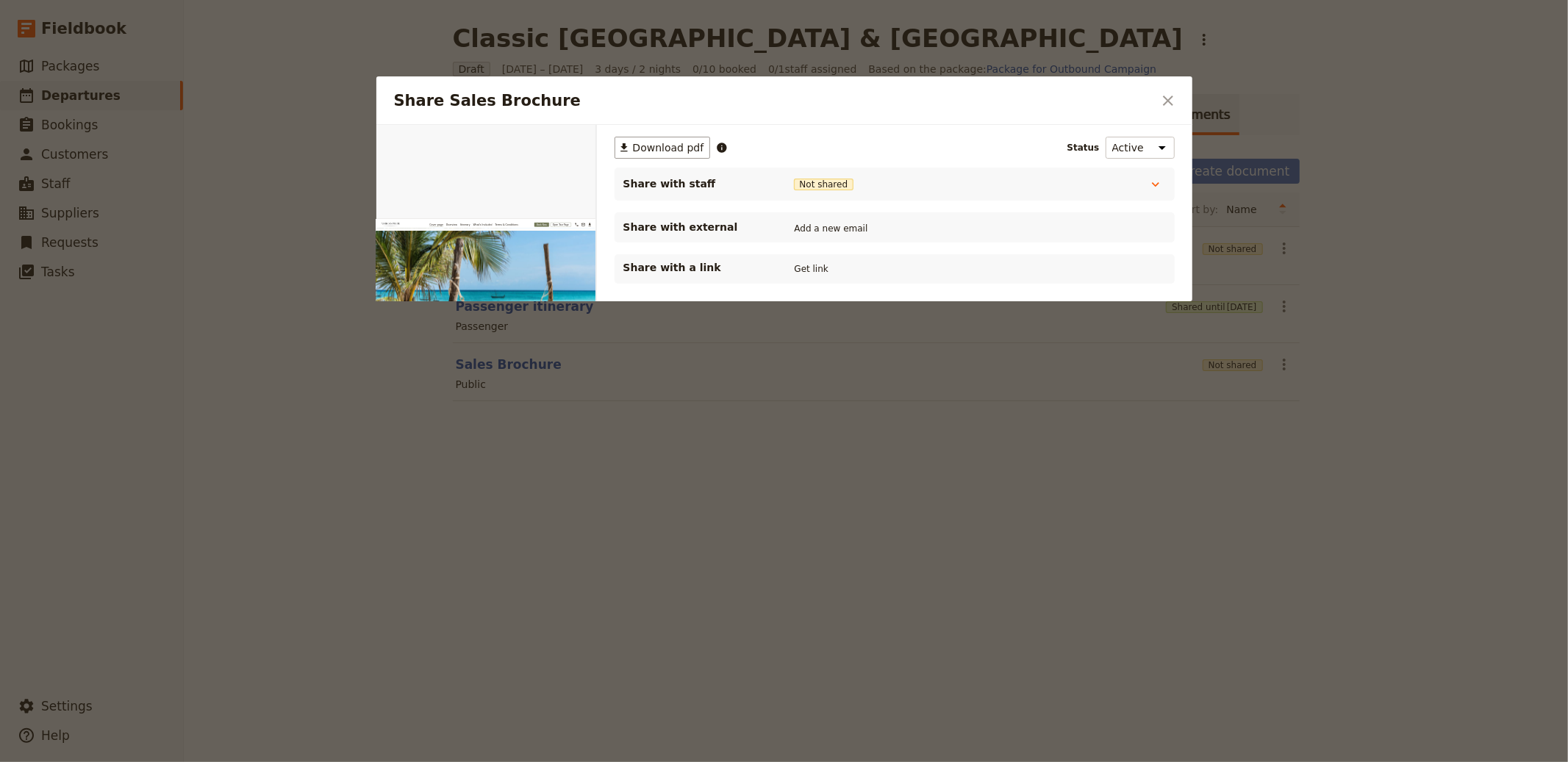
click at [822, 279] on div "Share with a link Get link" at bounding box center [895, 269] width 560 height 30
click at [808, 268] on button "Get link" at bounding box center [812, 269] width 42 height 16
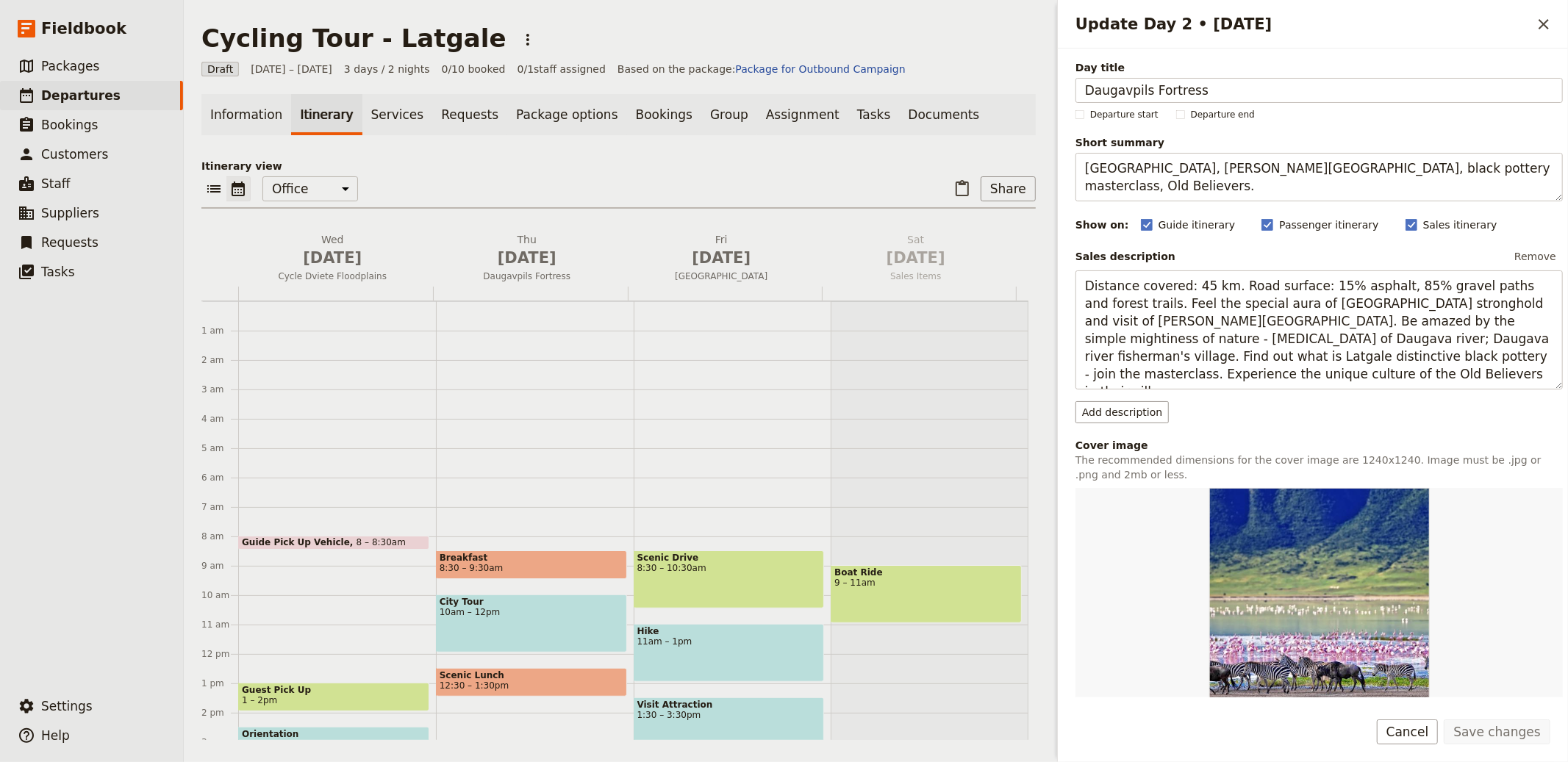
click at [1104, 717] on div "Change" at bounding box center [1102, 728] width 52 height 22
click at [1076, 716] on input "Change" at bounding box center [1075, 716] width 1 height 1
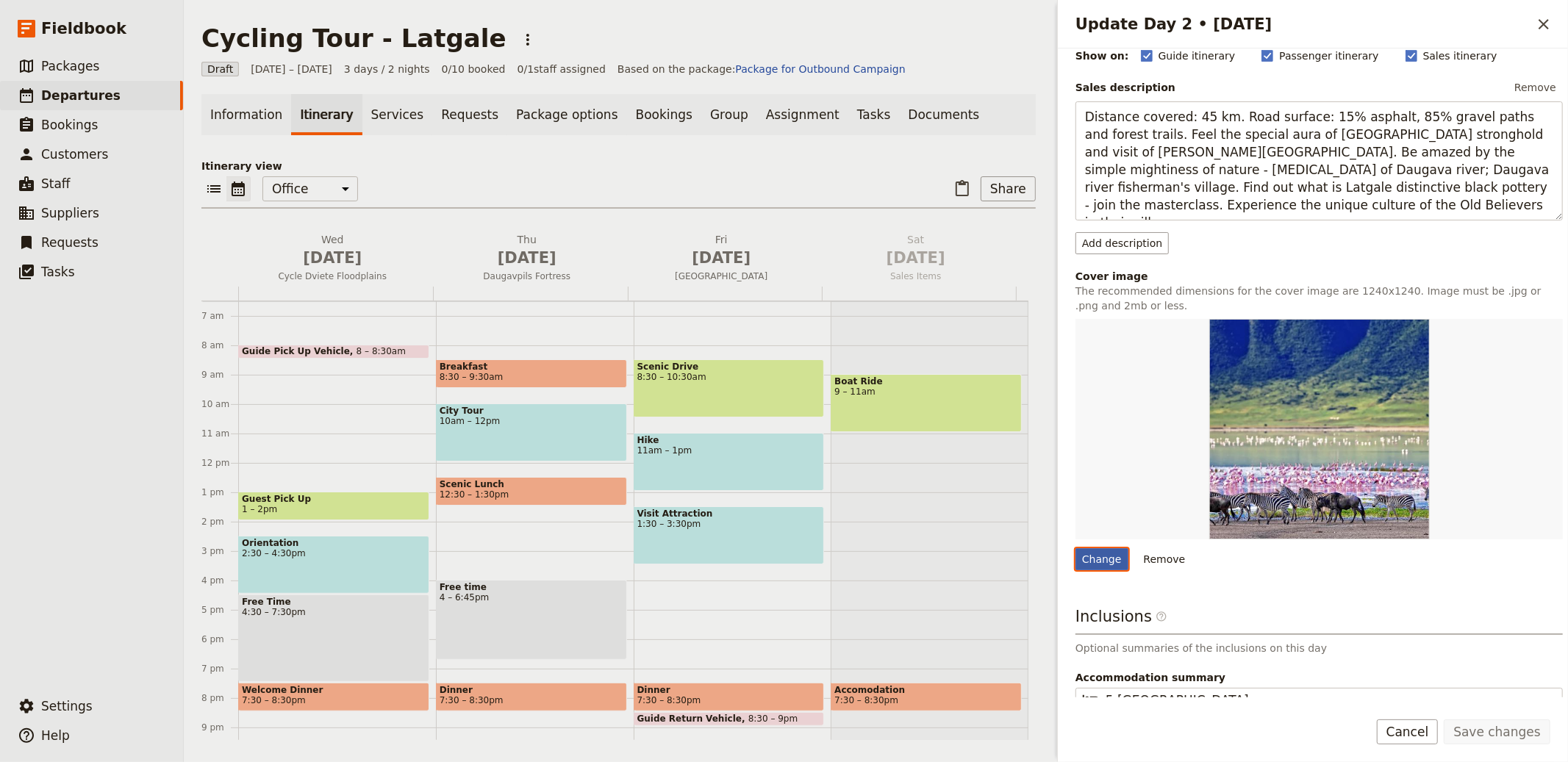
type input "C:\fakepath\dhpy7d5noe5g.jpg"
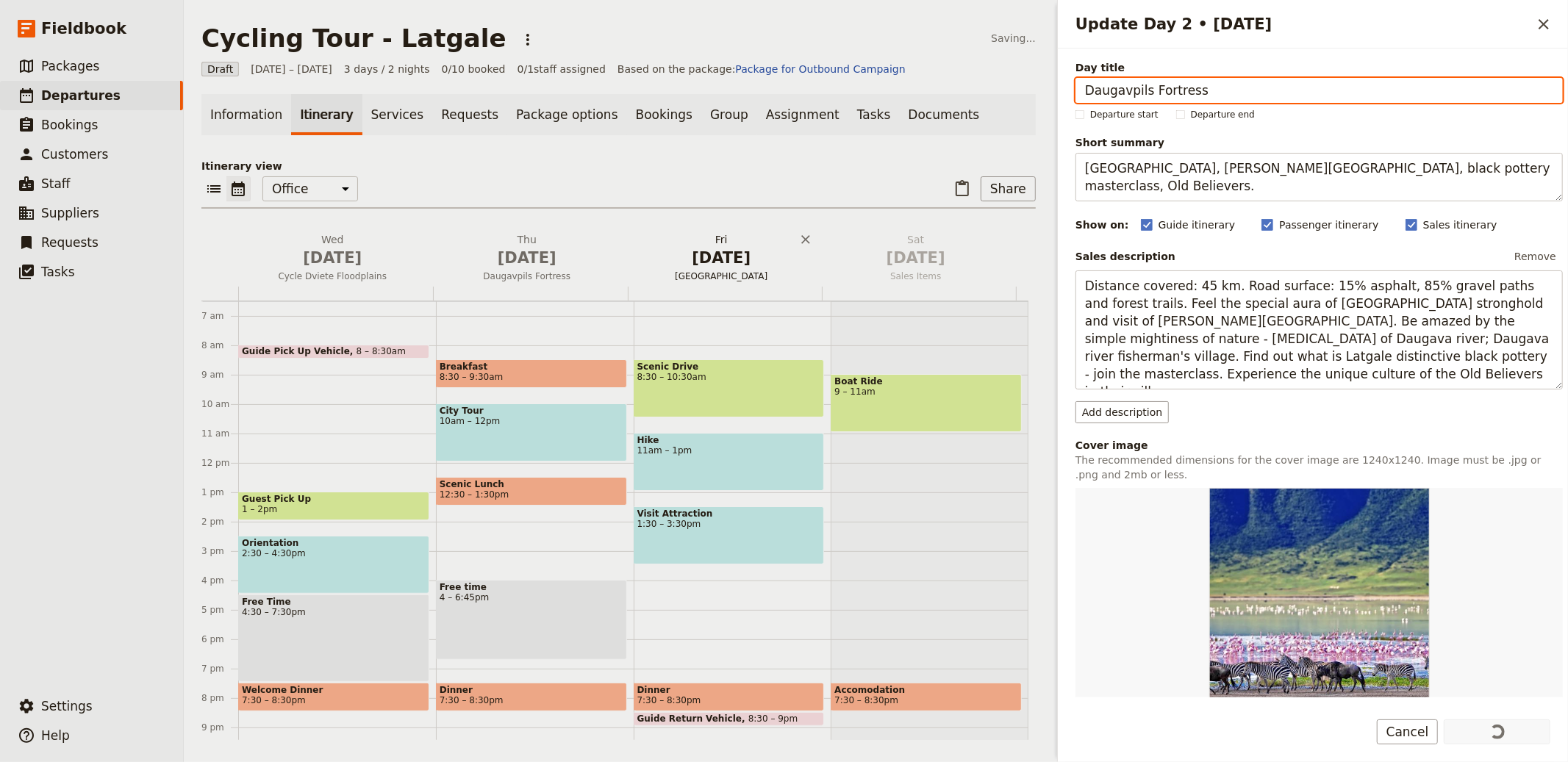
click at [705, 254] on span "[DATE]" at bounding box center [722, 258] width 177 height 22
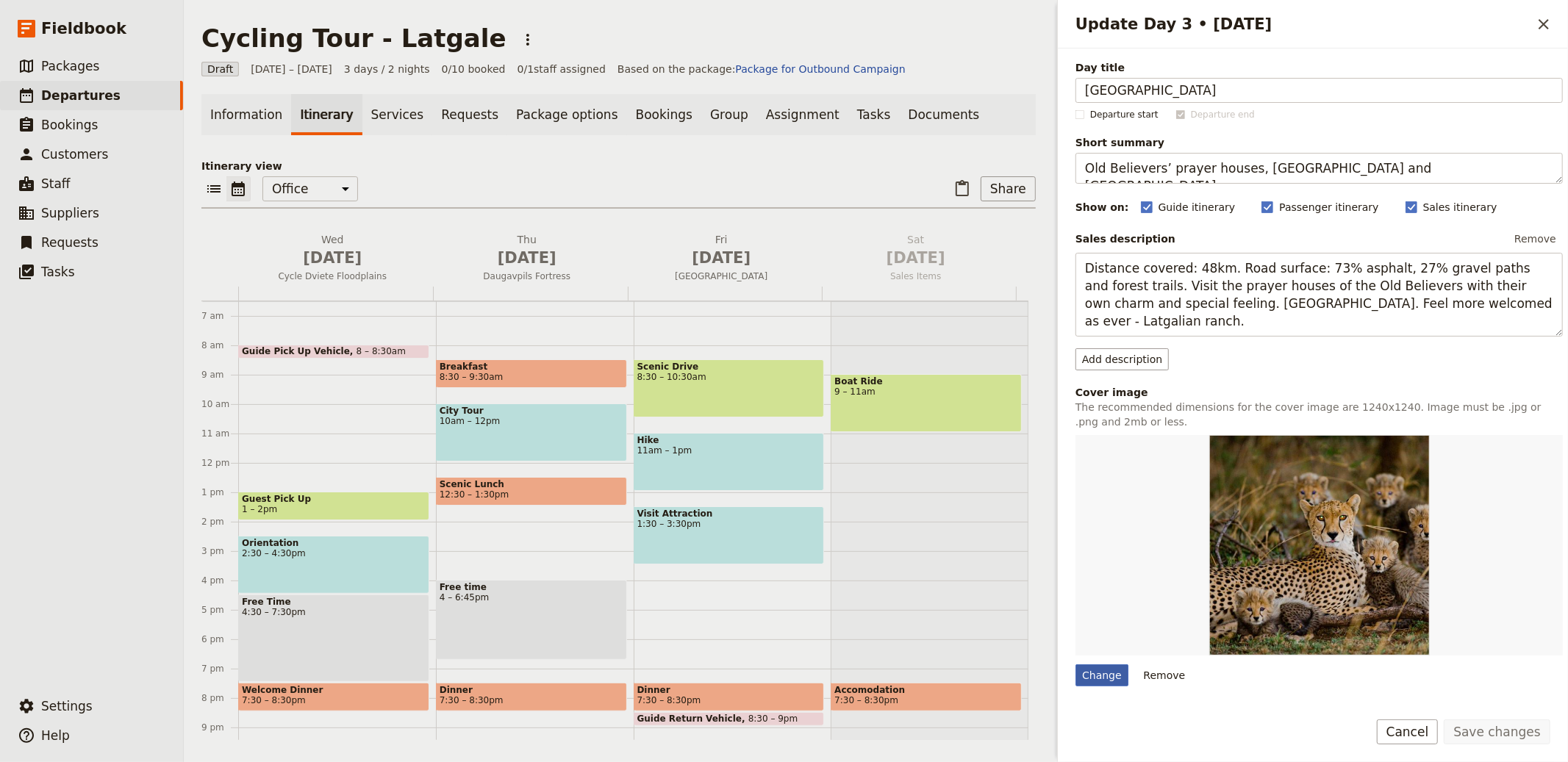
click at [1085, 679] on div "Change" at bounding box center [1102, 675] width 52 height 22
click at [1076, 664] on input "Change" at bounding box center [1075, 664] width 1 height 1
type input "C:\fakepath\8rxyg0hqdd2g.jpg"
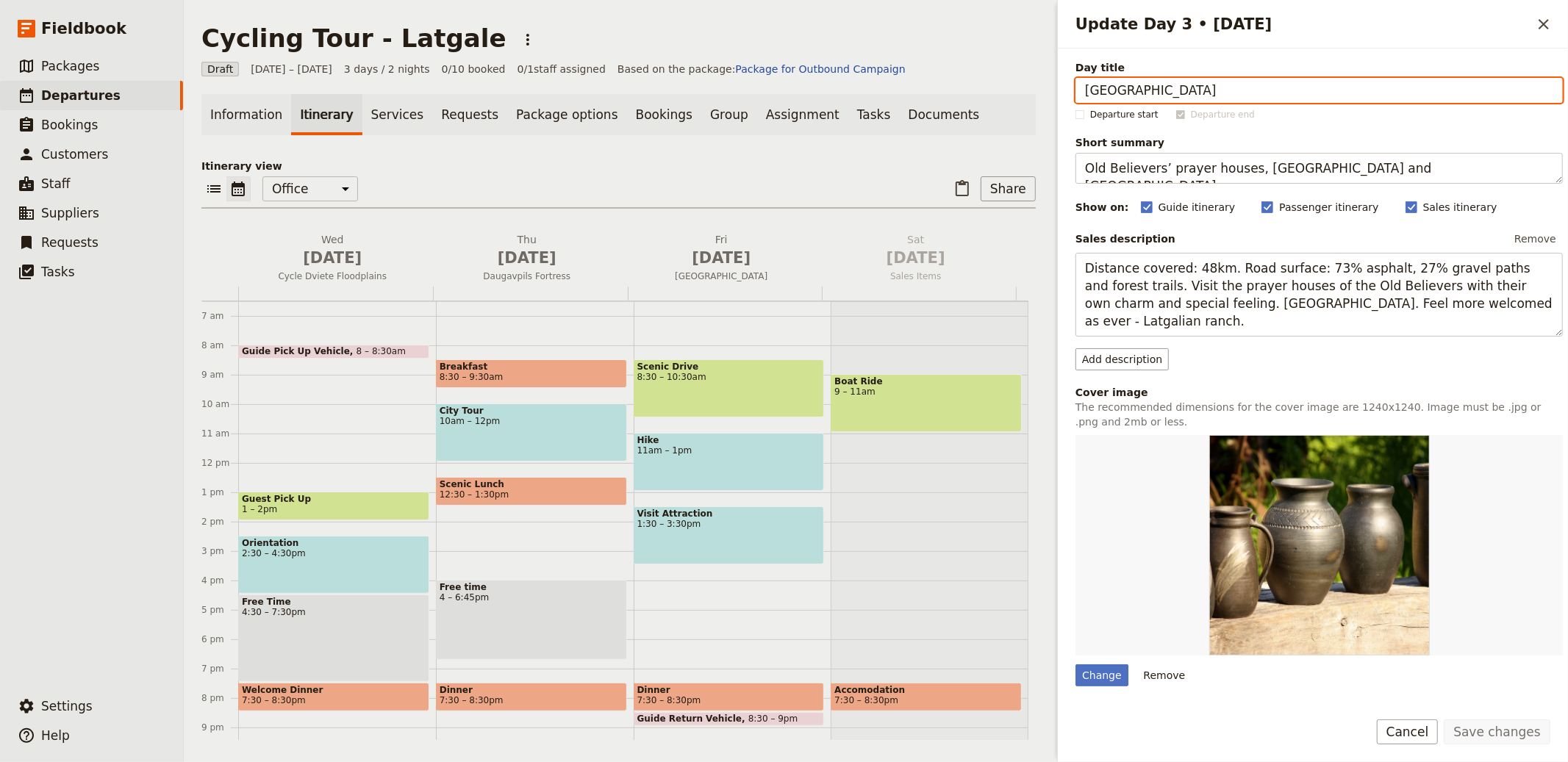
click at [789, 170] on p "Itinerary view" at bounding box center [619, 165] width 834 height 15
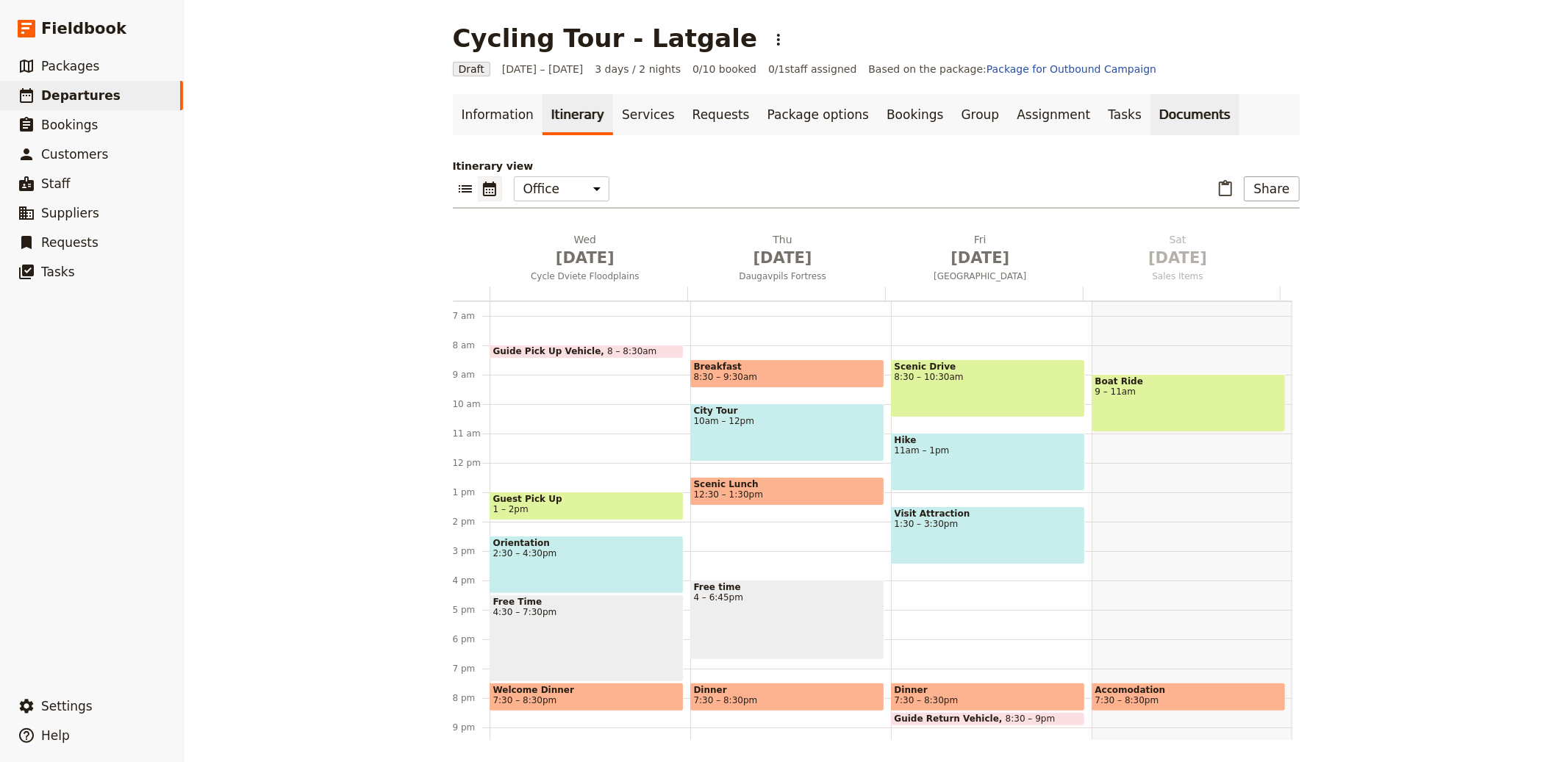
click at [1167, 109] on link "Documents" at bounding box center [1195, 115] width 89 height 42
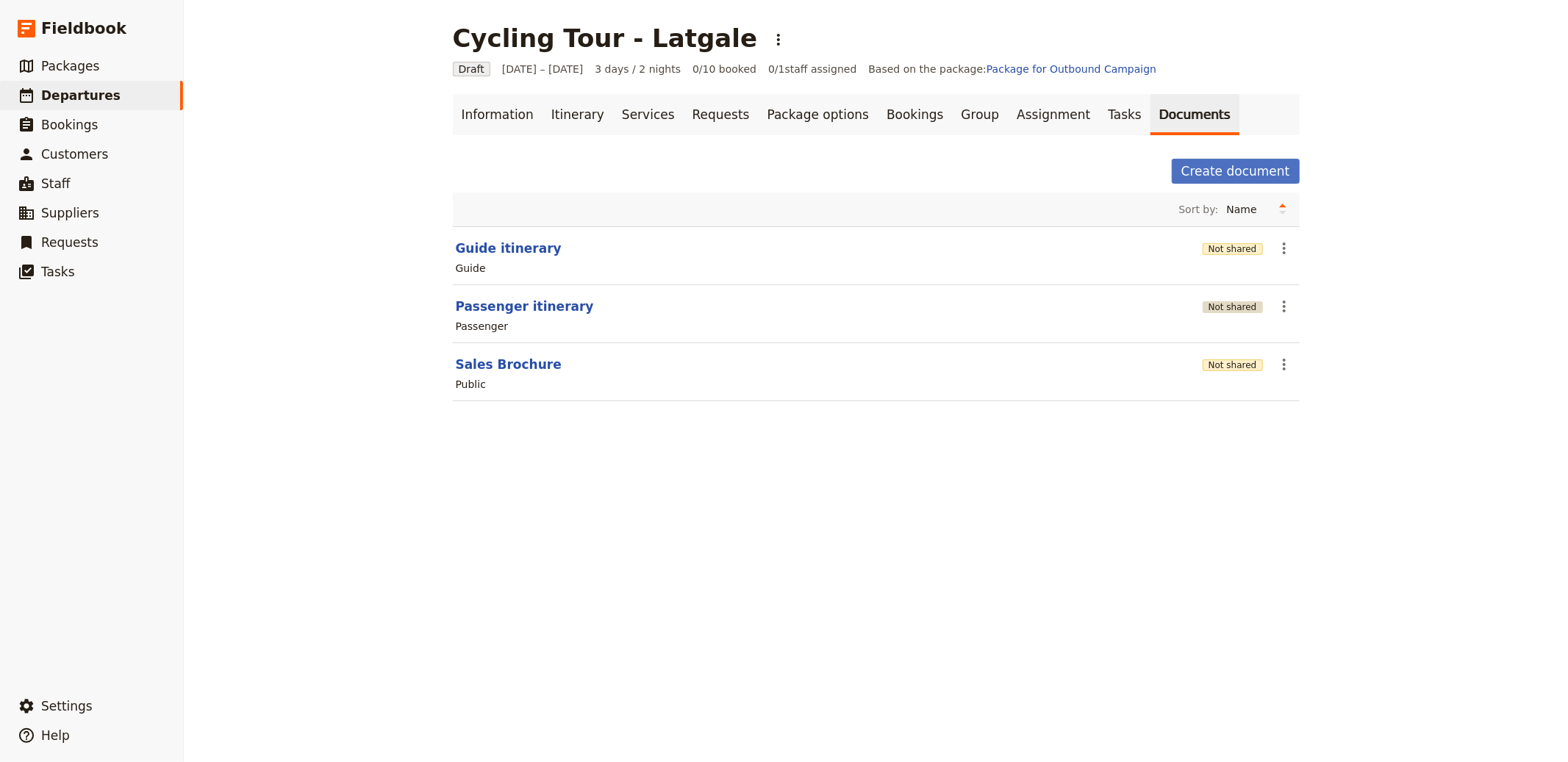
click at [1216, 306] on button "Not shared" at bounding box center [1232, 308] width 60 height 12
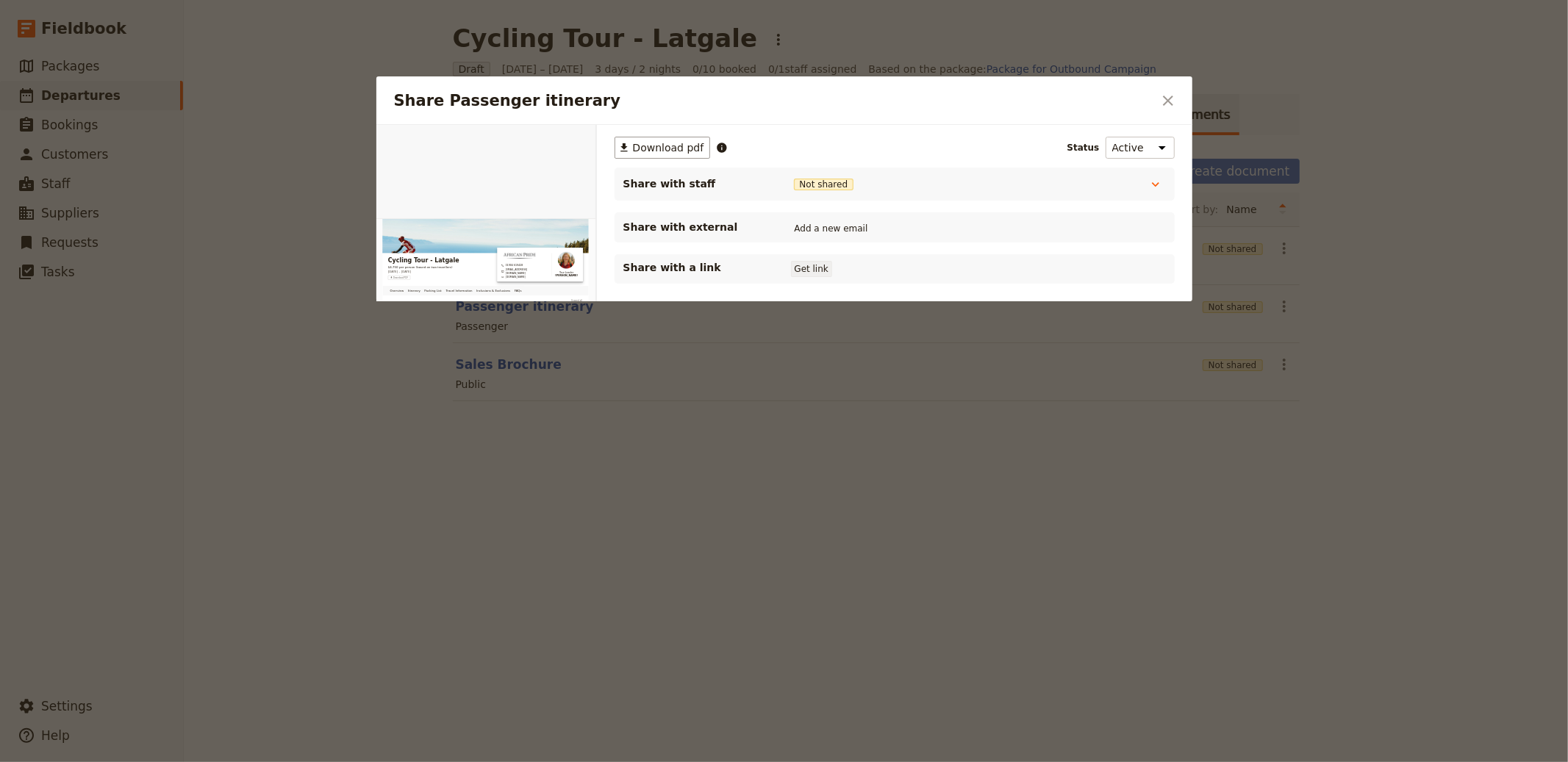
click at [831, 267] on div "Share with a link Get link" at bounding box center [895, 269] width 542 height 18
click at [824, 267] on button "Get link" at bounding box center [812, 269] width 42 height 16
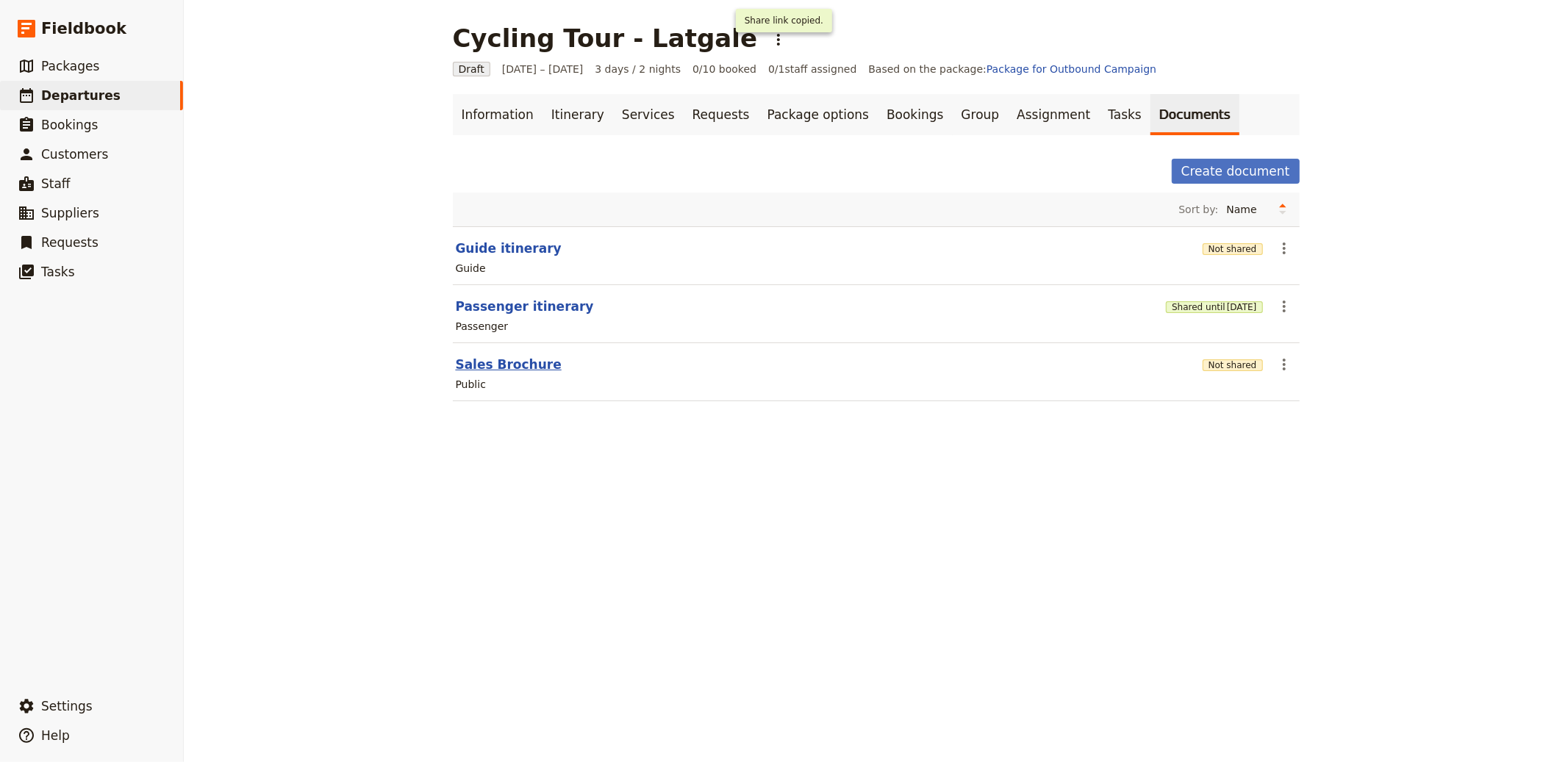
click at [537, 361] on button "Sales Brochure" at bounding box center [509, 365] width 106 height 18
select select "DEFAULT"
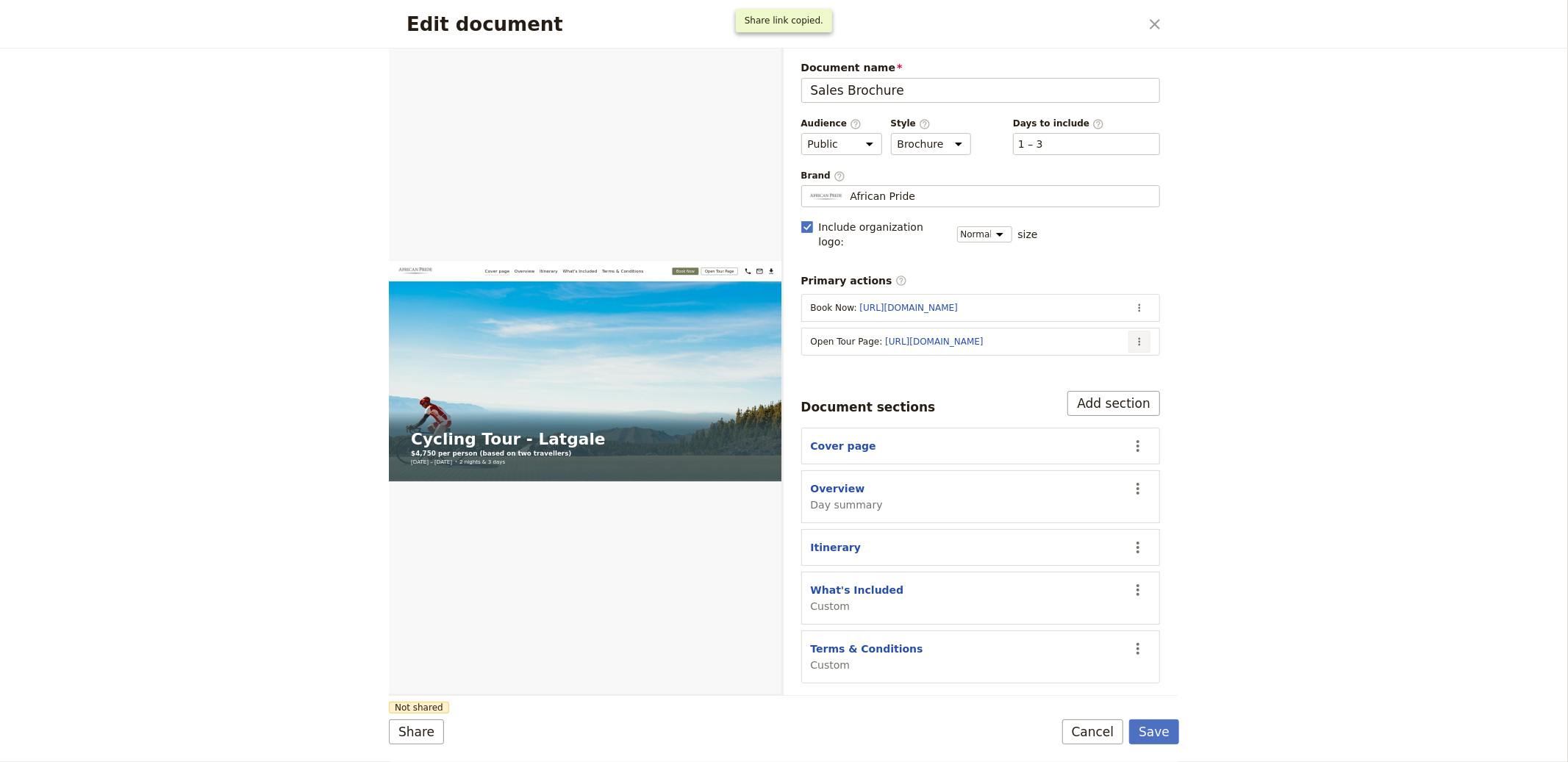
click at [1137, 335] on icon "Actions" at bounding box center [1139, 341] width 12 height 12
click at [1108, 359] on span "Edit action" at bounding box center [1082, 359] width 119 height 15
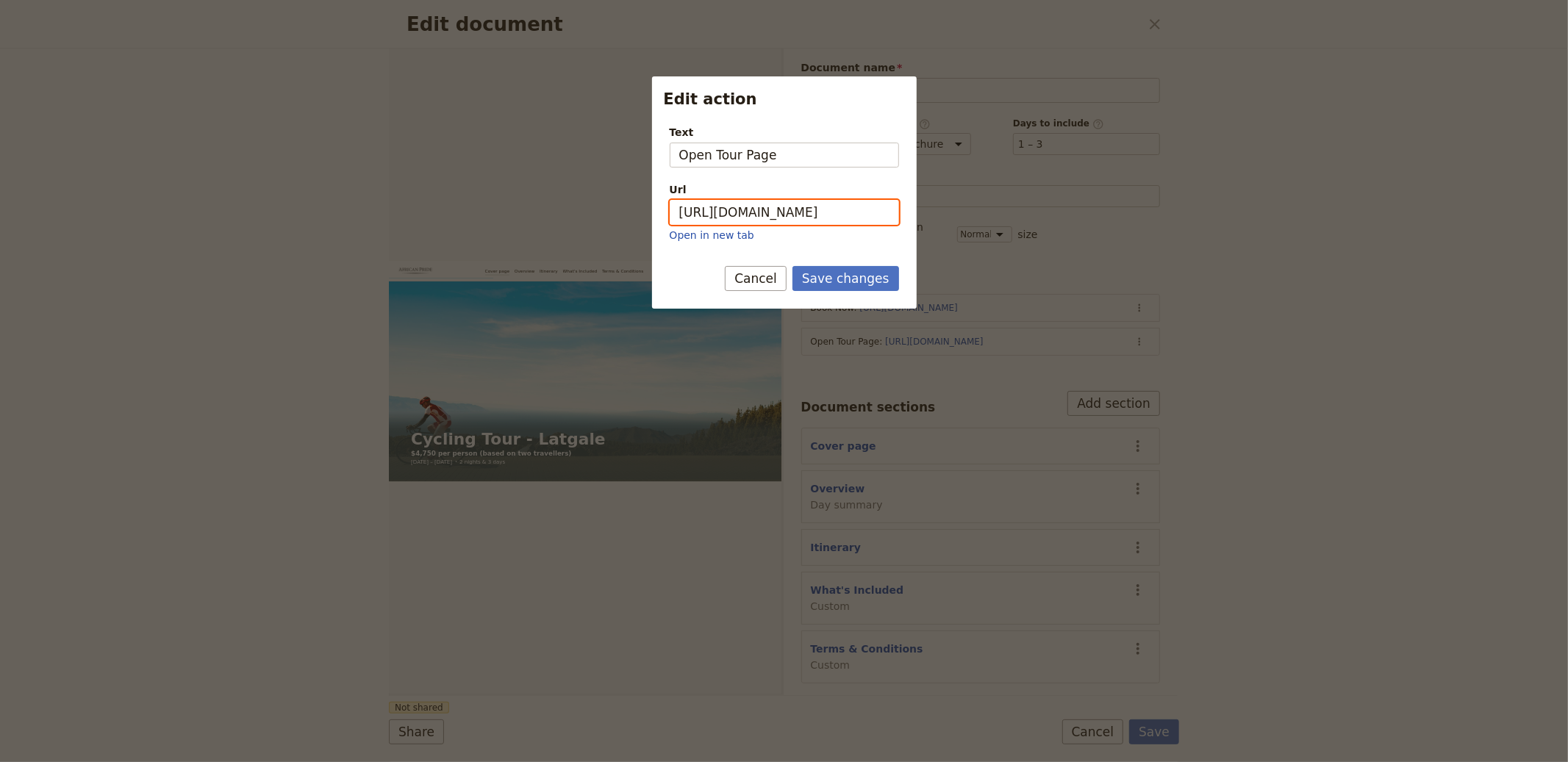
click at [779, 224] on input "[URL][DOMAIN_NAME]" at bounding box center [785, 212] width 230 height 25
paste input "FHs4v6rU7r5wQabpMU2Ry"
type input "[URL][DOMAIN_NAME]"
click at [868, 287] on button "Save changes" at bounding box center [846, 278] width 107 height 25
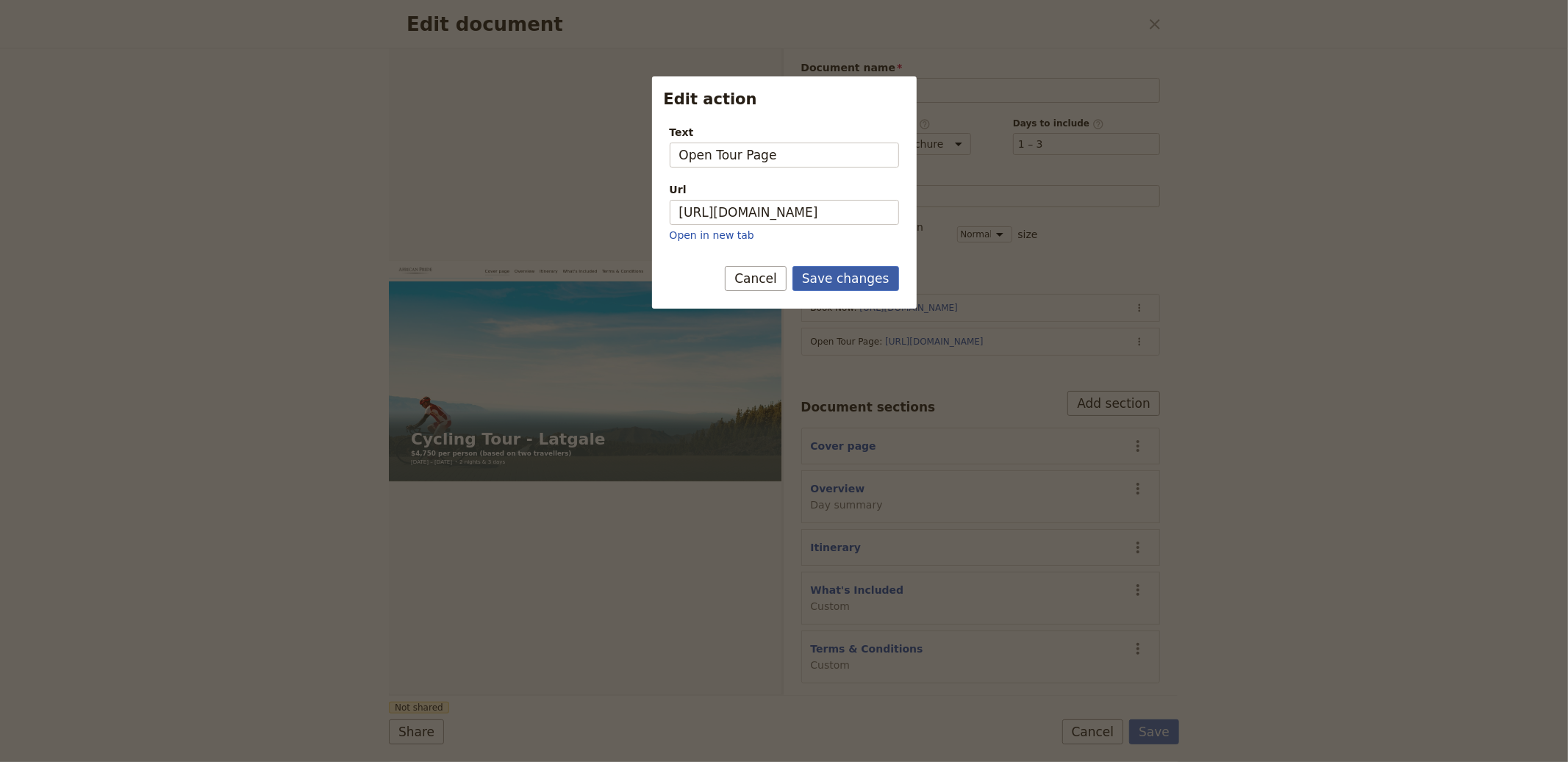
scroll to position [0, 0]
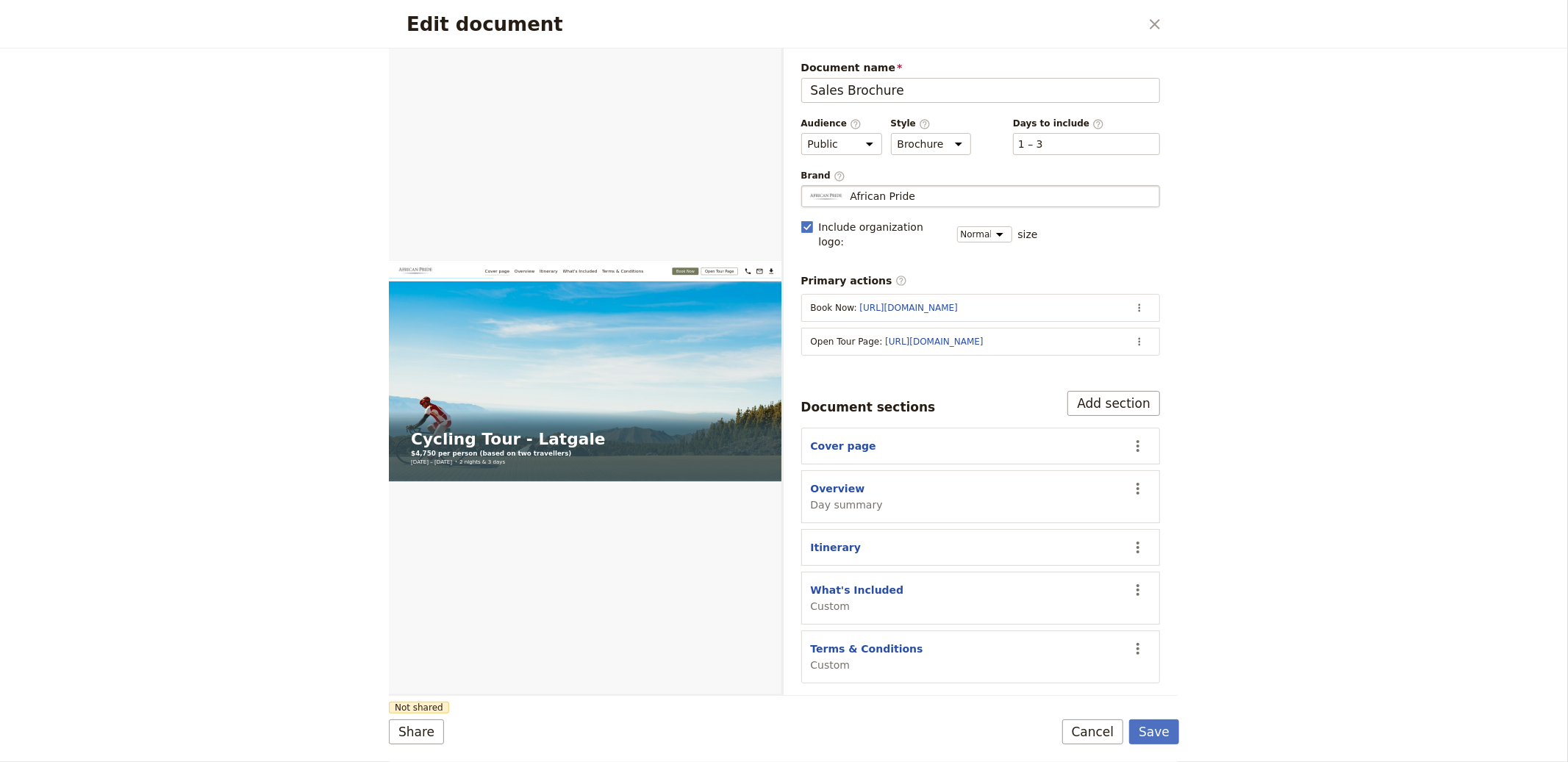
click at [938, 205] on fieldset "African Pride African Pride" at bounding box center [981, 196] width 359 height 22
click at [808, 186] on input "African Pride" at bounding box center [808, 185] width 1 height 1
type input "Impro Travel"
click at [1155, 718] on form "Web PDF ​ Document name Sales Brochure Preview Audience ​ Public Passenger Guid…" at bounding box center [784, 405] width 791 height 714
click at [1156, 722] on button "Save" at bounding box center [1154, 731] width 50 height 25
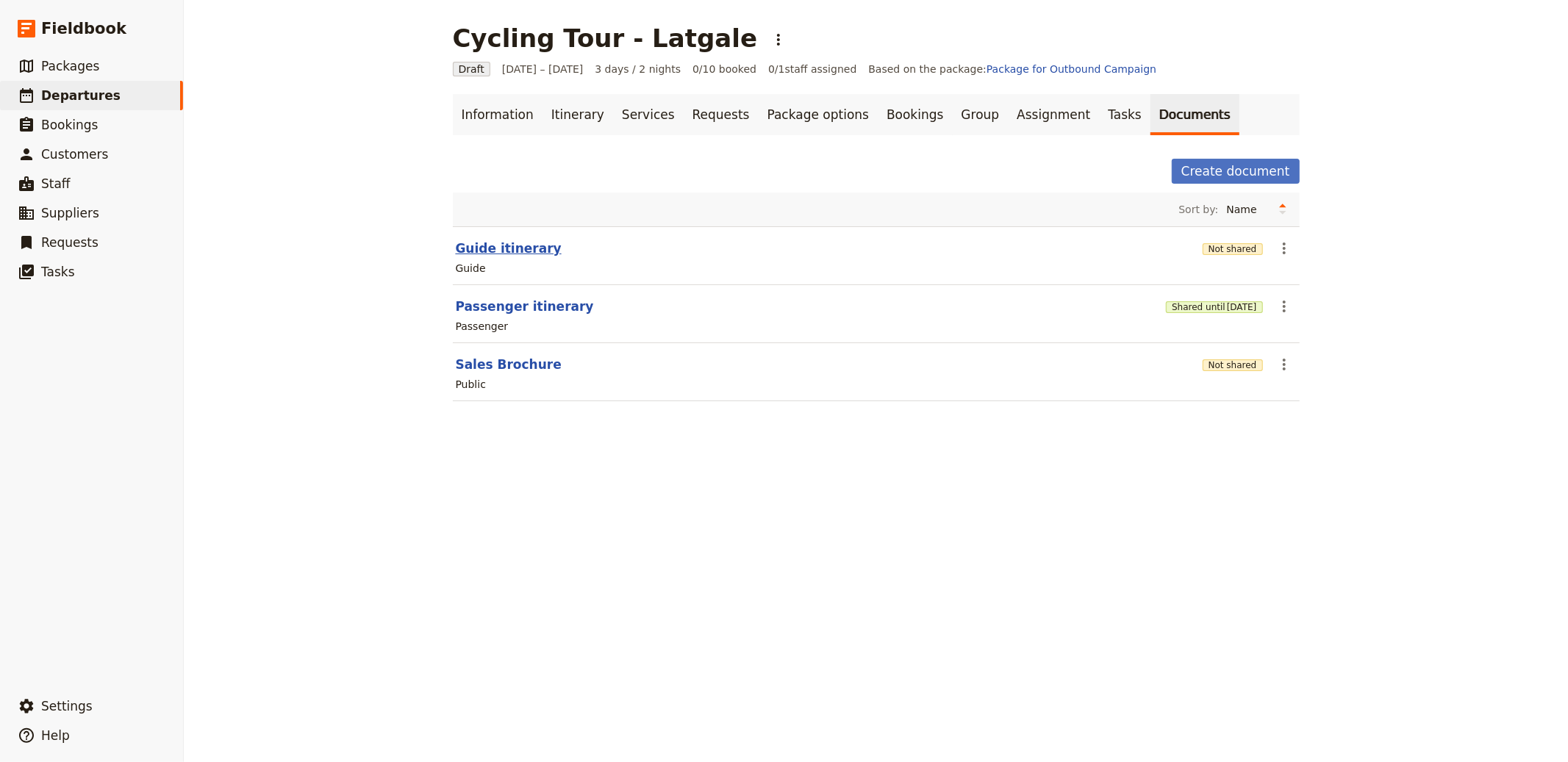
click at [478, 242] on button "Guide itinerary" at bounding box center [509, 248] width 106 height 18
select select "STAFF"
select select "RUN_SHEET"
select select "LARGE"
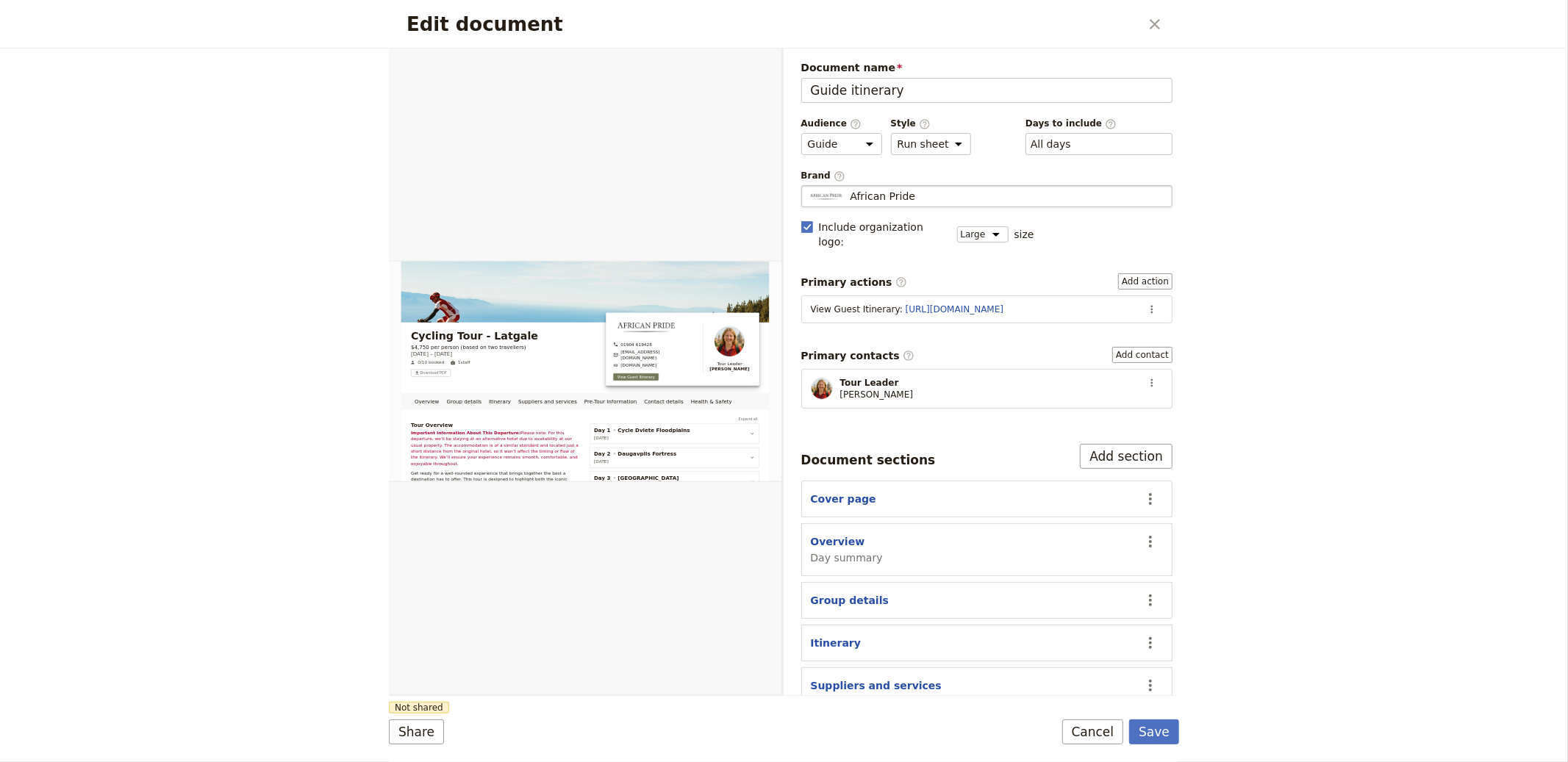
click at [892, 200] on span "African Pride" at bounding box center [883, 196] width 65 height 15
click at [808, 186] on input "African Pride" at bounding box center [808, 185] width 1 height 1
type input "Impro Travel"
click at [1146, 305] on icon "Actions" at bounding box center [1152, 311] width 12 height 12
click at [1124, 321] on span "Edit action" at bounding box center [1103, 328] width 76 height 15
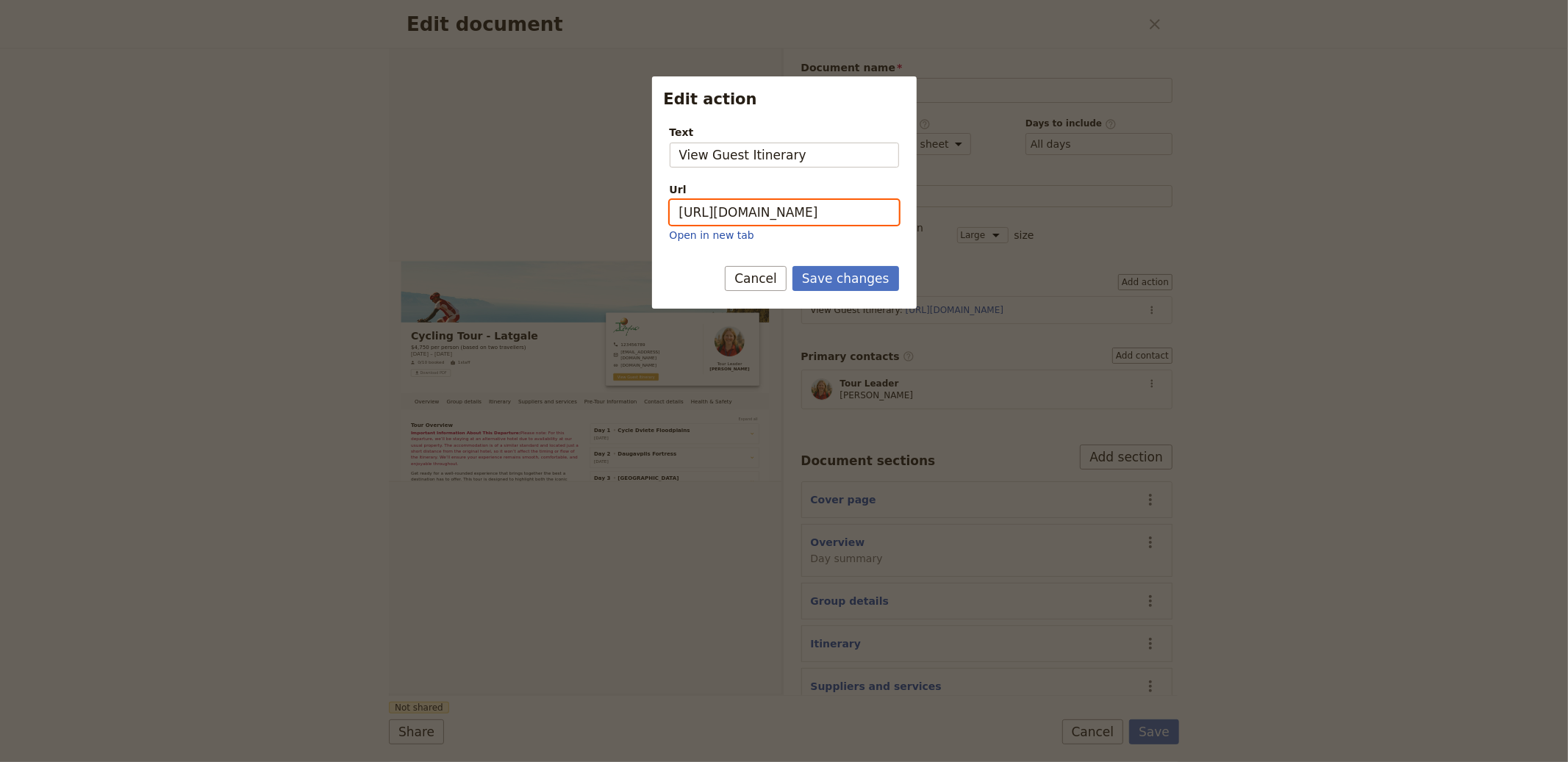
click at [789, 216] on input "[URL][DOMAIN_NAME]" at bounding box center [785, 212] width 230 height 25
paste input "FHs4v6rU7r5wQabpMU2Ry"
type input "[URL][DOMAIN_NAME]"
click at [845, 279] on button "Save changes" at bounding box center [846, 278] width 107 height 25
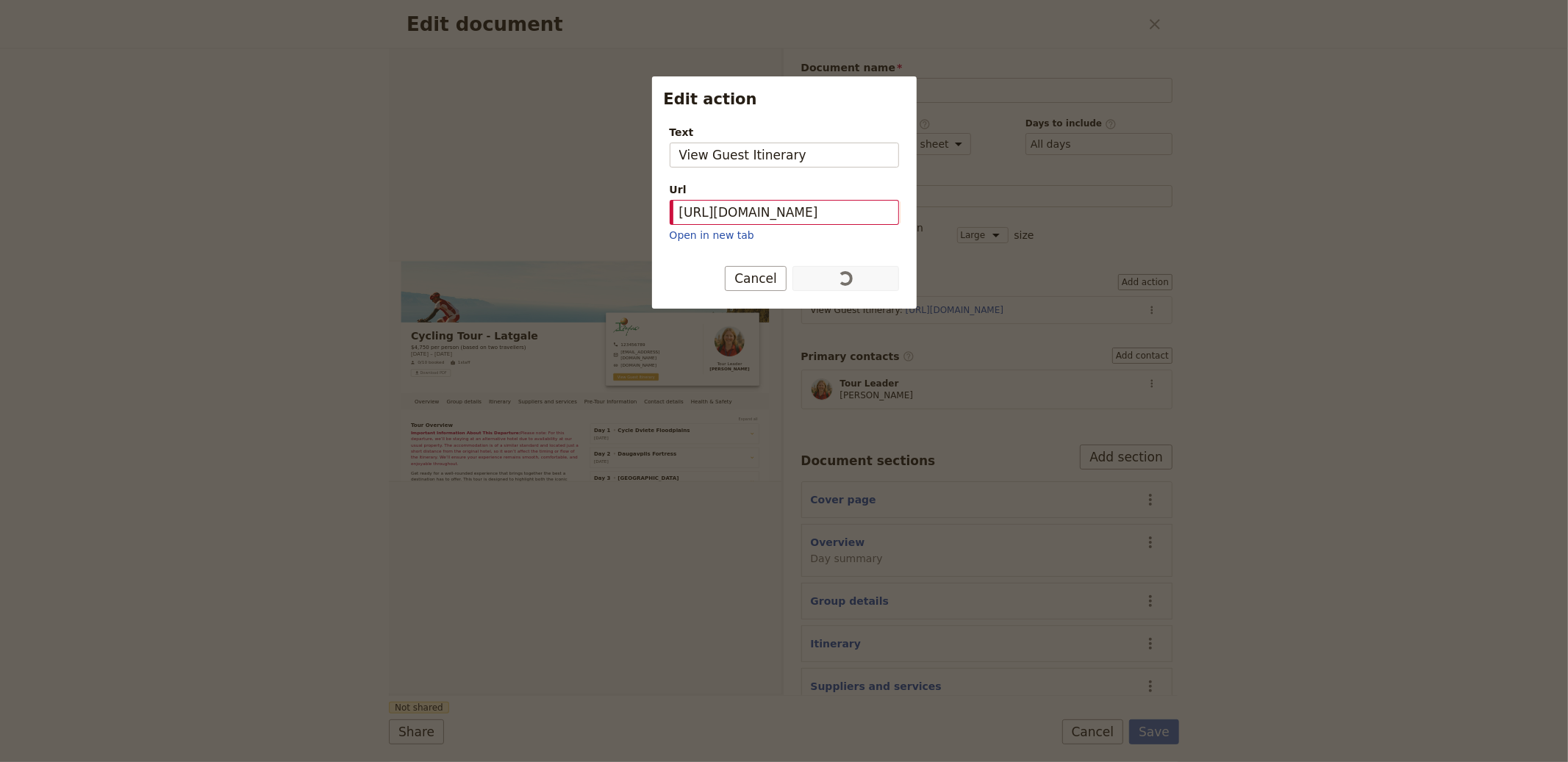
scroll to position [0, 0]
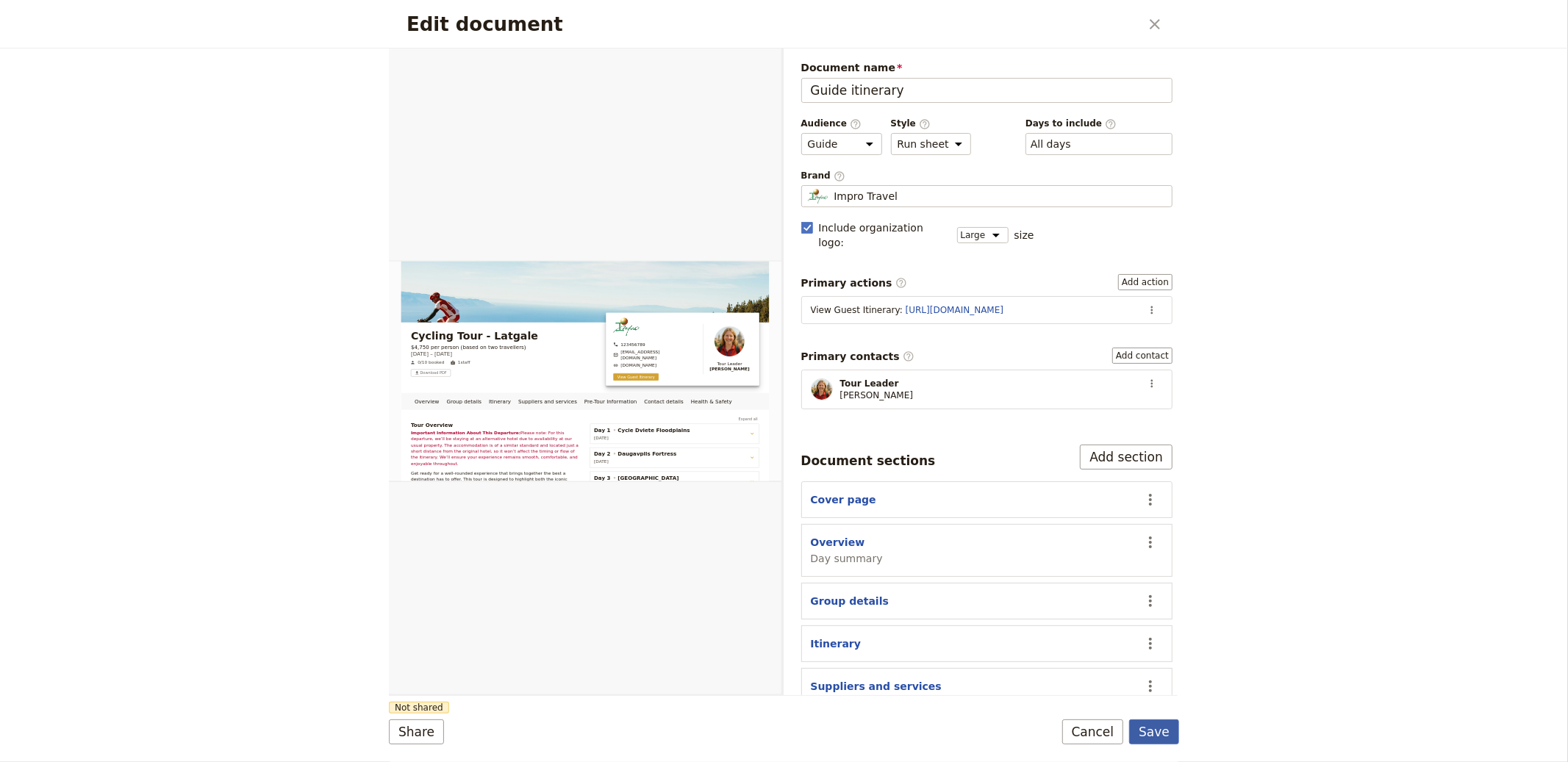
click at [1141, 730] on button "Save" at bounding box center [1154, 731] width 50 height 25
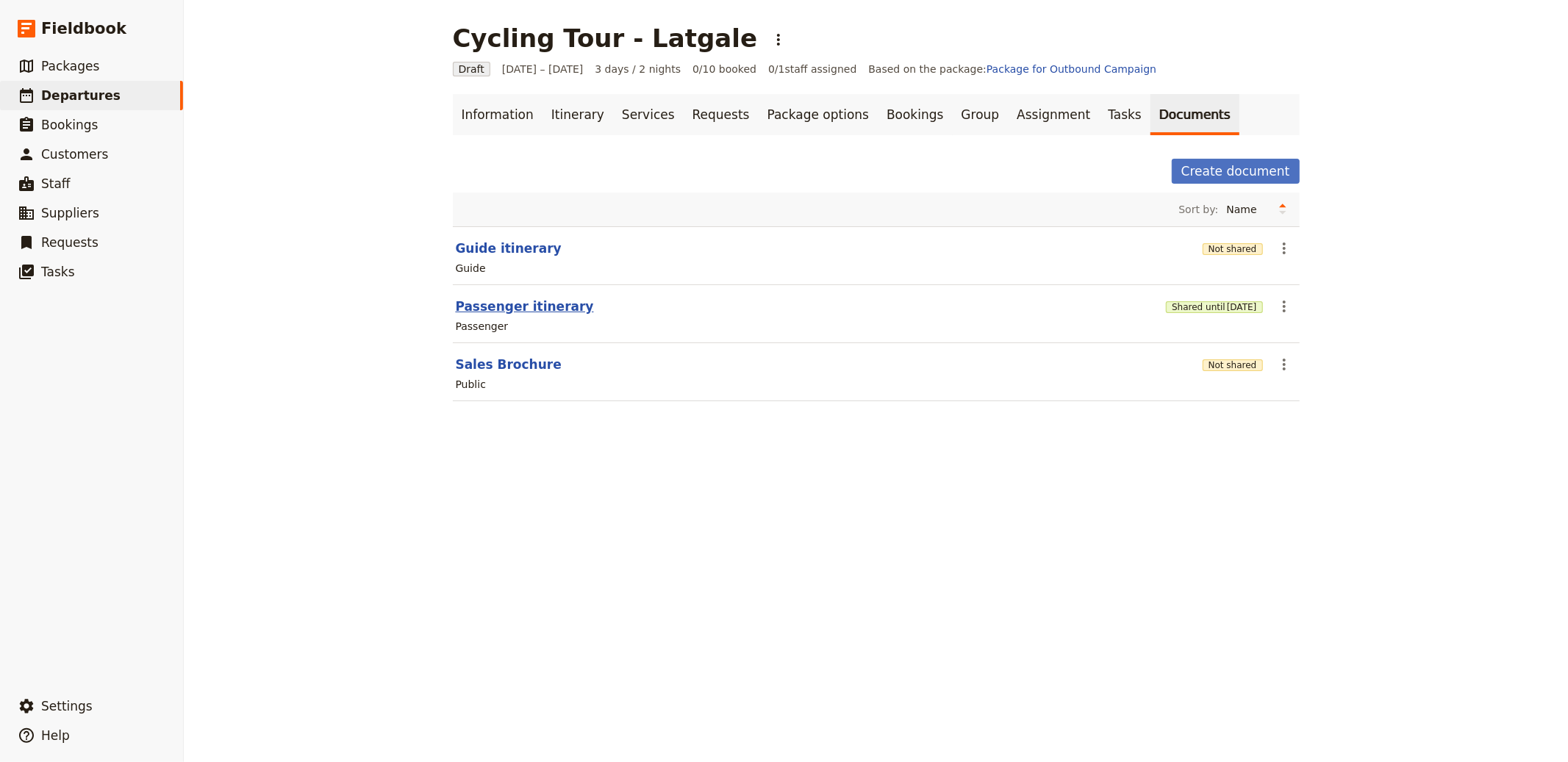
click at [526, 304] on button "Passenger itinerary" at bounding box center [526, 307] width 139 height 18
select select "PASSENGER"
select select "RUN_SHEET"
select select "LARGE"
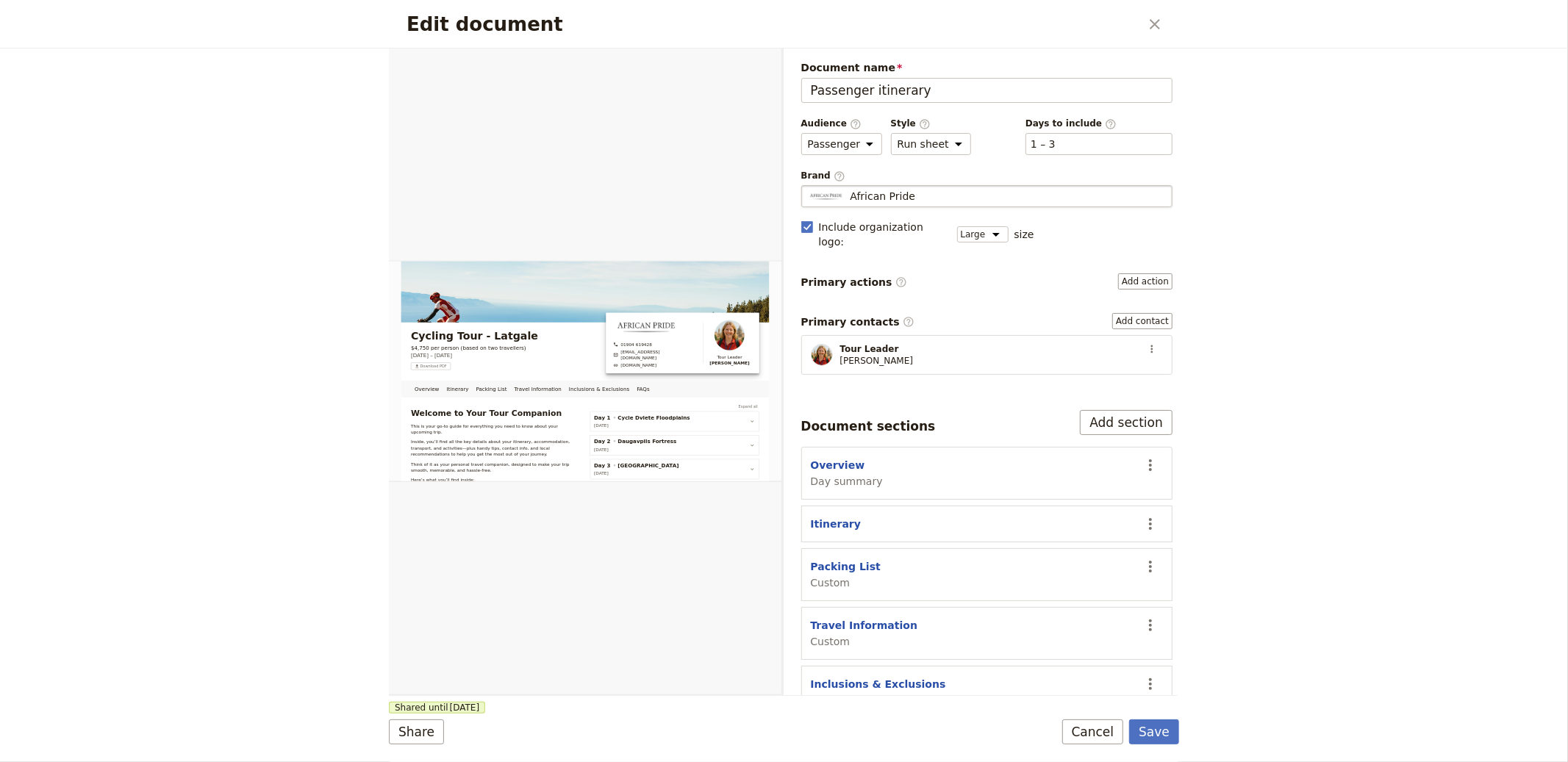
click at [1022, 190] on div "African Pride" at bounding box center [987, 196] width 358 height 15
click at [808, 186] on input "African Pride" at bounding box center [808, 185] width 1 height 1
type input "Impro Travel"
click at [1162, 730] on button "Save" at bounding box center [1154, 731] width 50 height 25
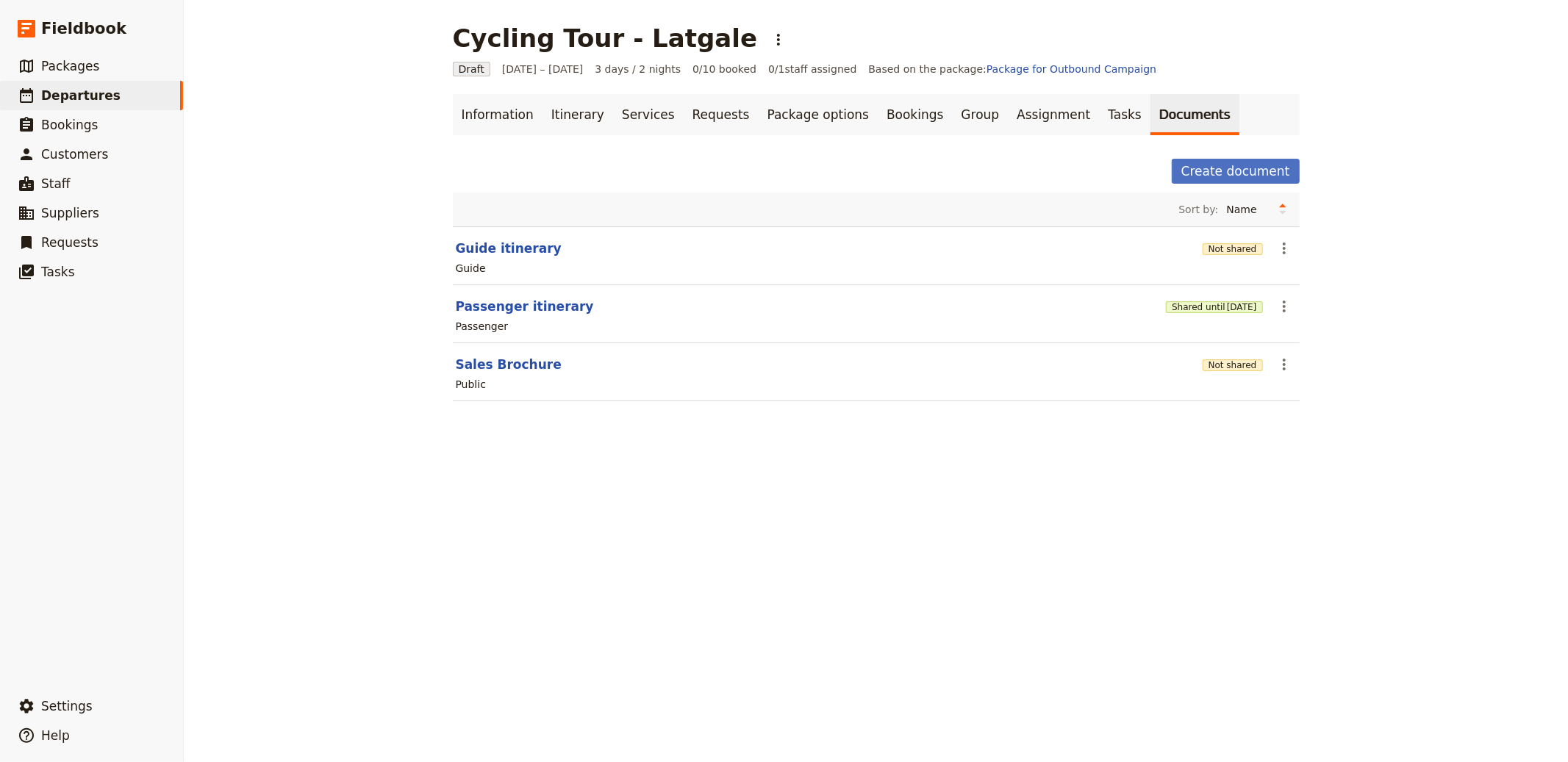
click at [517, 355] on section "Sales Brochure Not shared ​ Public" at bounding box center [877, 372] width 847 height 58
click at [515, 359] on button "Sales Brochure" at bounding box center [509, 365] width 106 height 18
select select "DEFAULT"
click at [1225, 374] on div "Not shared" at bounding box center [1232, 364] width 60 height 25
click at [1225, 372] on div "Not shared" at bounding box center [1232, 364] width 60 height 15
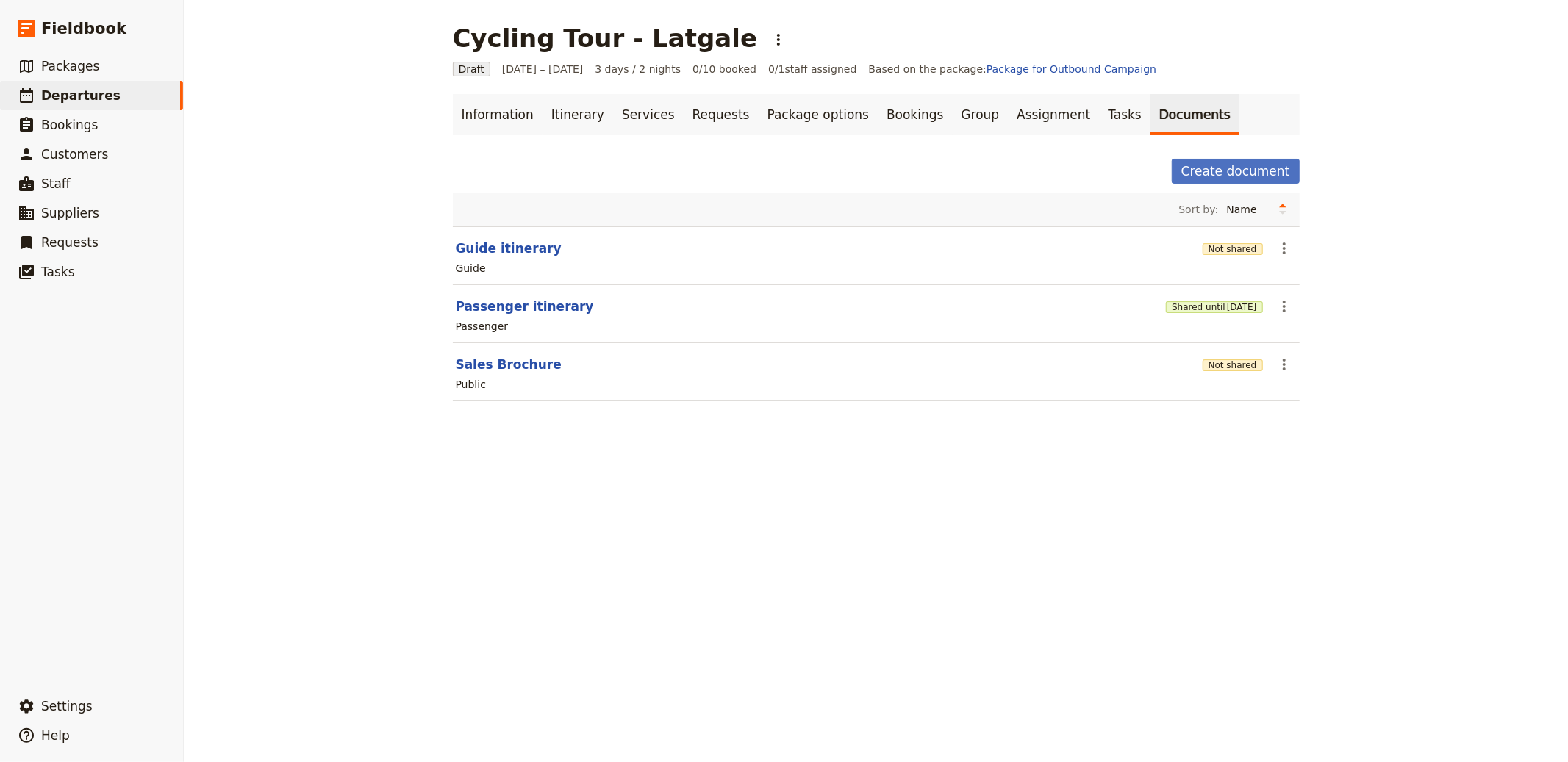
click at [1234, 358] on div "Not shared" at bounding box center [1232, 364] width 60 height 15
click at [1225, 370] on button "Not shared" at bounding box center [1232, 365] width 60 height 12
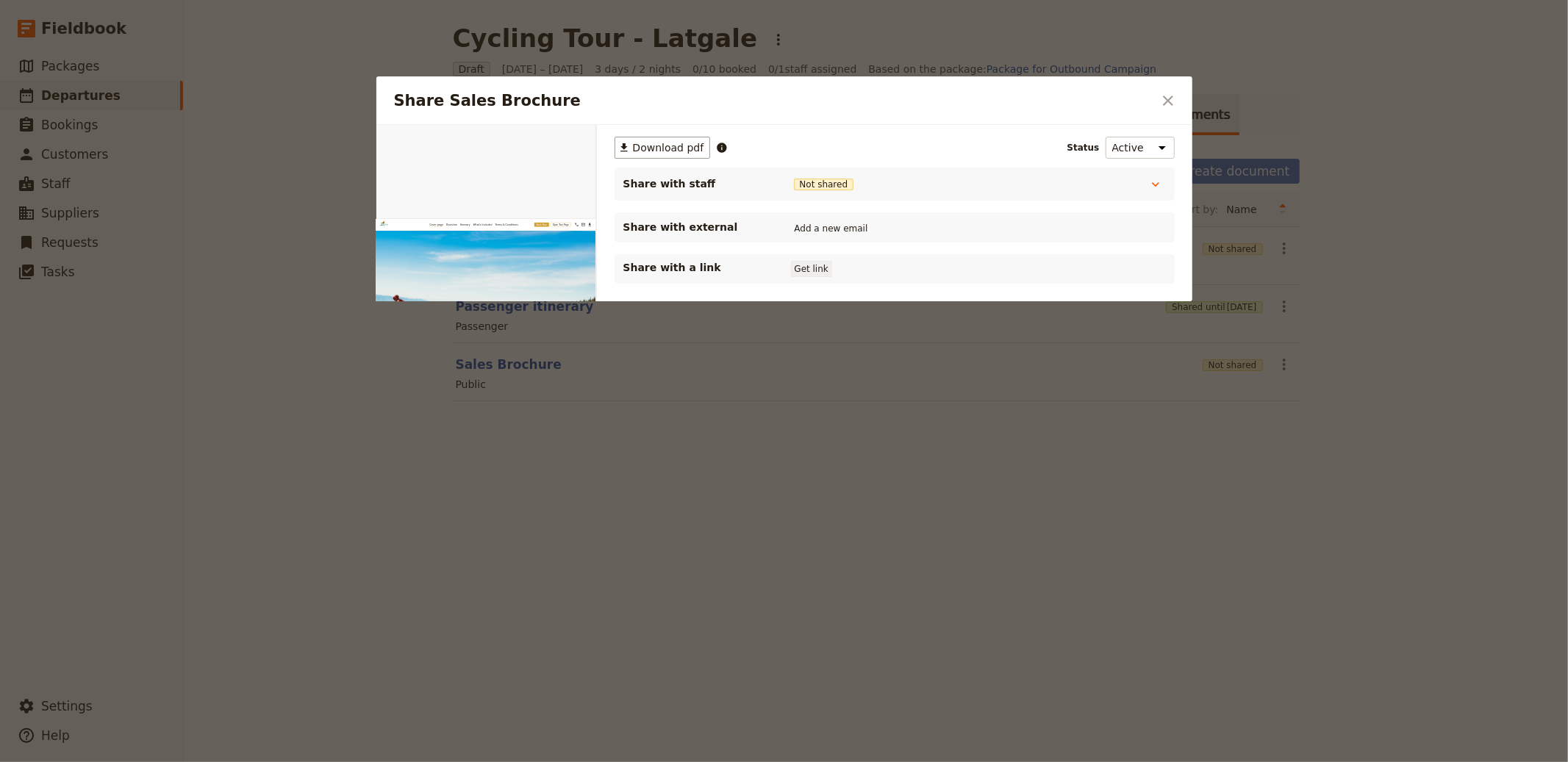
click at [821, 270] on button "Get link" at bounding box center [812, 269] width 42 height 16
click at [1197, 516] on div at bounding box center [784, 381] width 1568 height 762
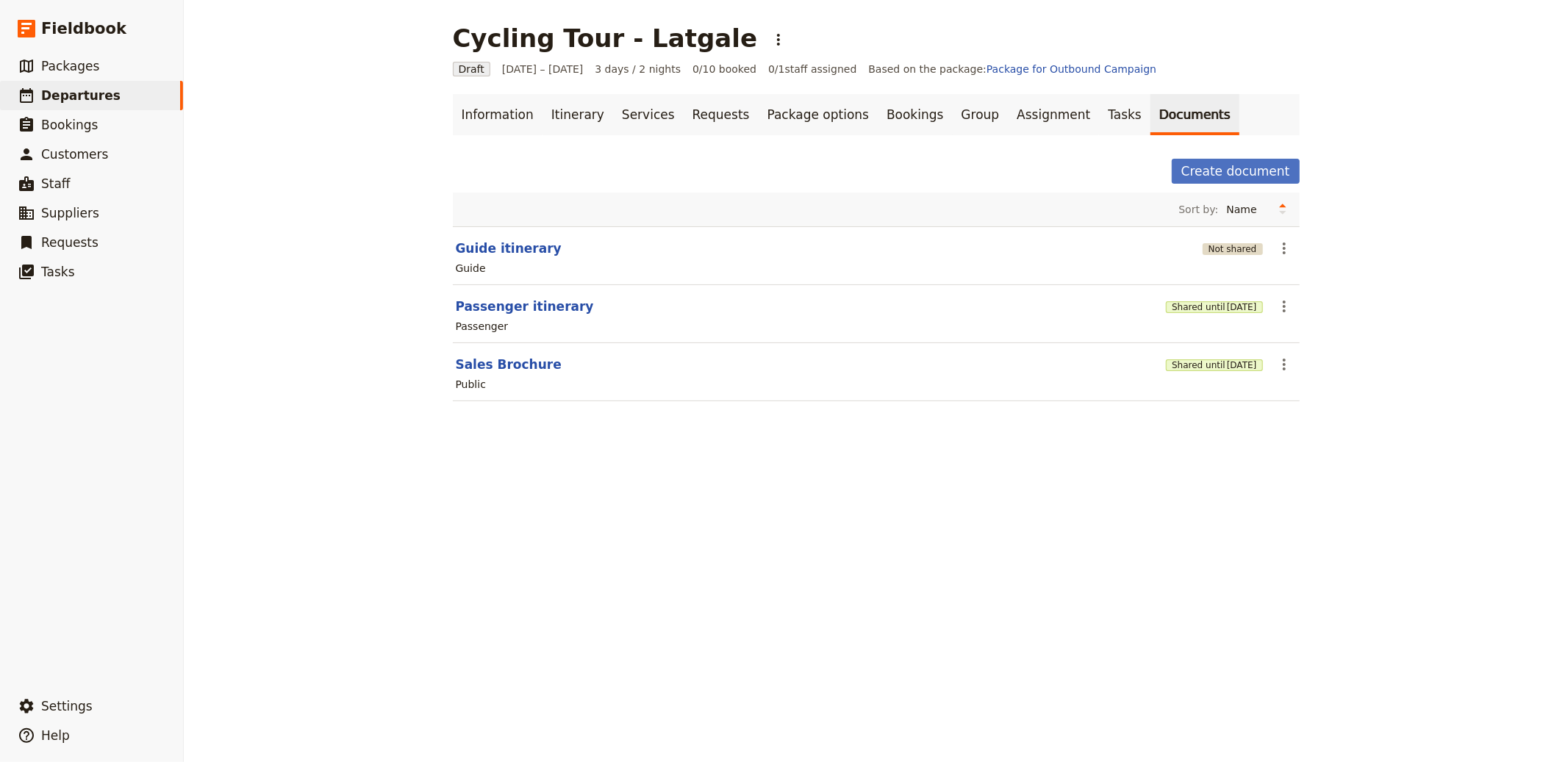
click at [1246, 245] on button "Not shared" at bounding box center [1232, 249] width 60 height 12
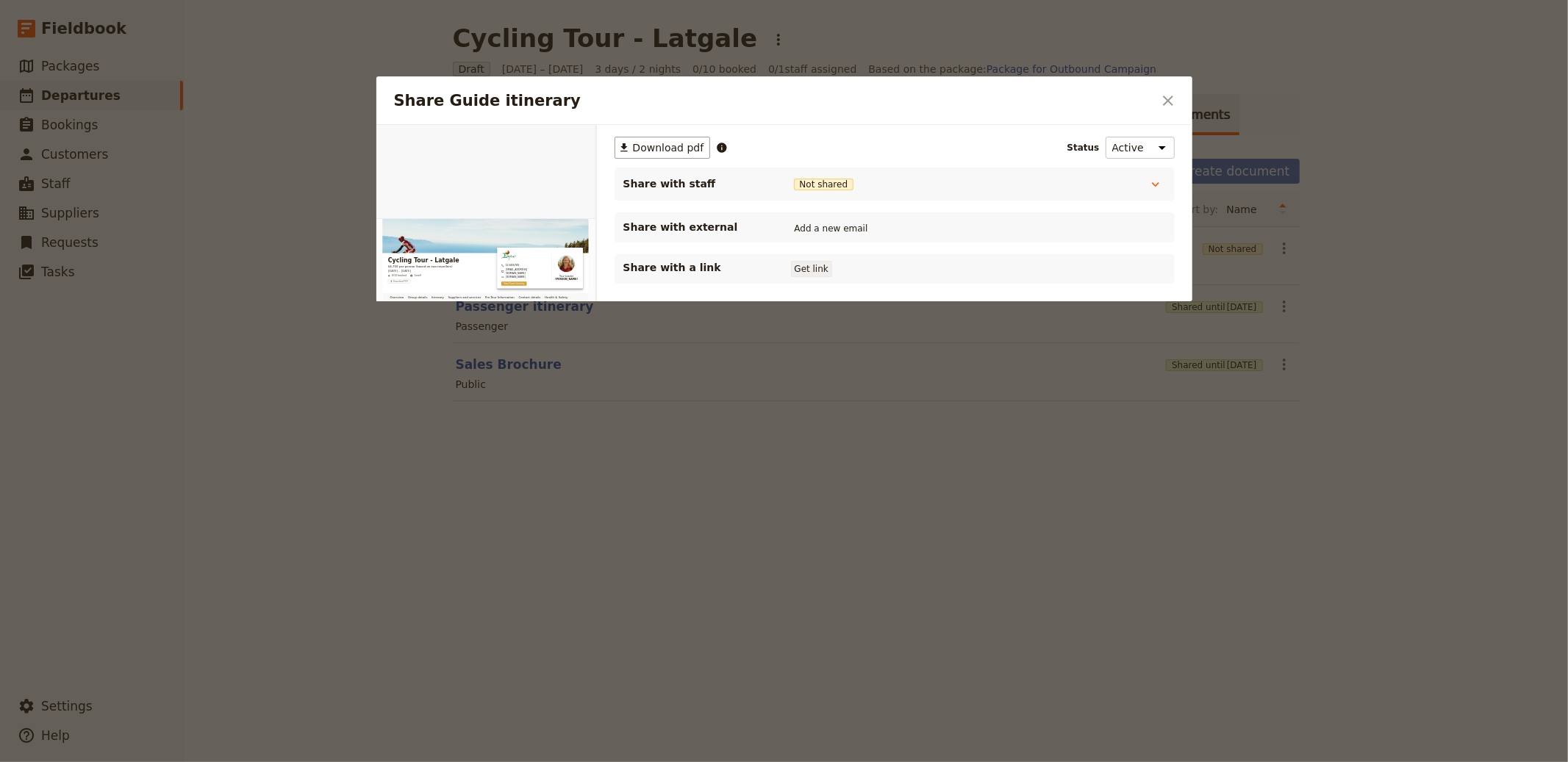
click at [796, 264] on button "Get link" at bounding box center [812, 269] width 42 height 16
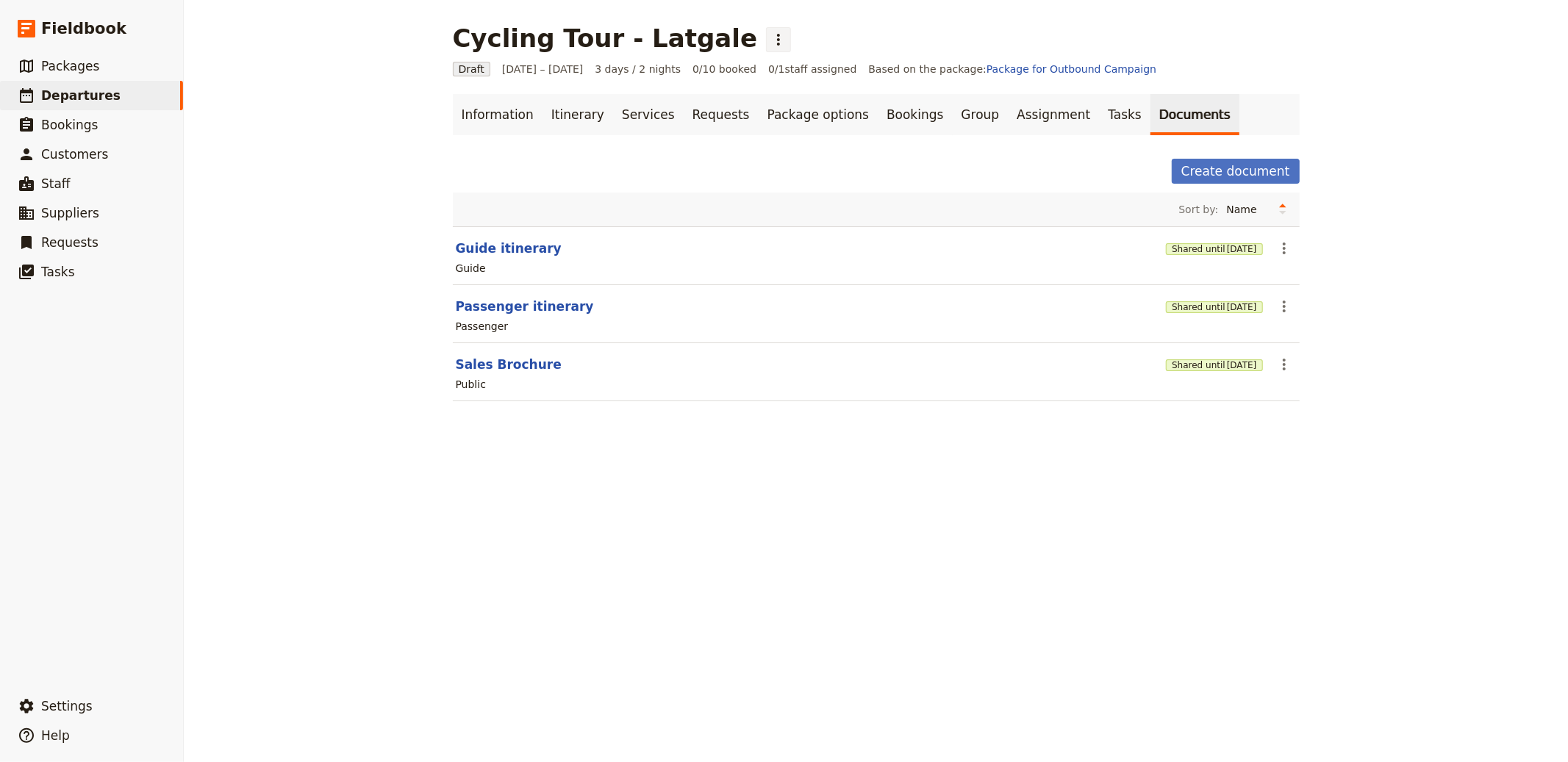
click at [770, 39] on icon "Actions" at bounding box center [779, 40] width 18 height 18
click at [779, 119] on span "Schedule departure" at bounding box center [761, 117] width 102 height 15
click at [882, 111] on link "Bookings" at bounding box center [915, 115] width 74 height 42
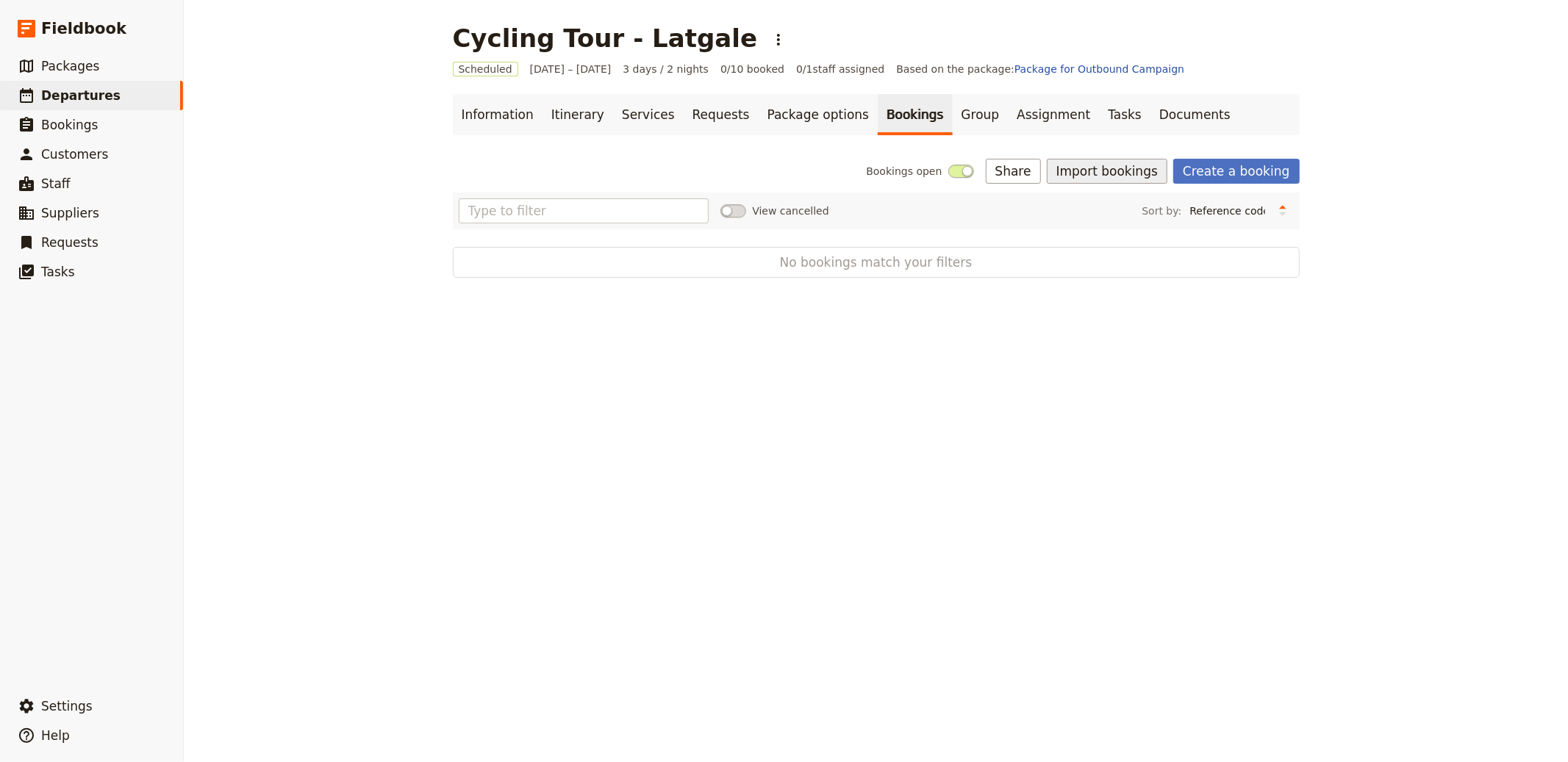
click at [1076, 167] on button "Import bookings" at bounding box center [1108, 170] width 121 height 25
click at [1149, 209] on span "Import Bookings" at bounding box center [1159, 203] width 182 height 15
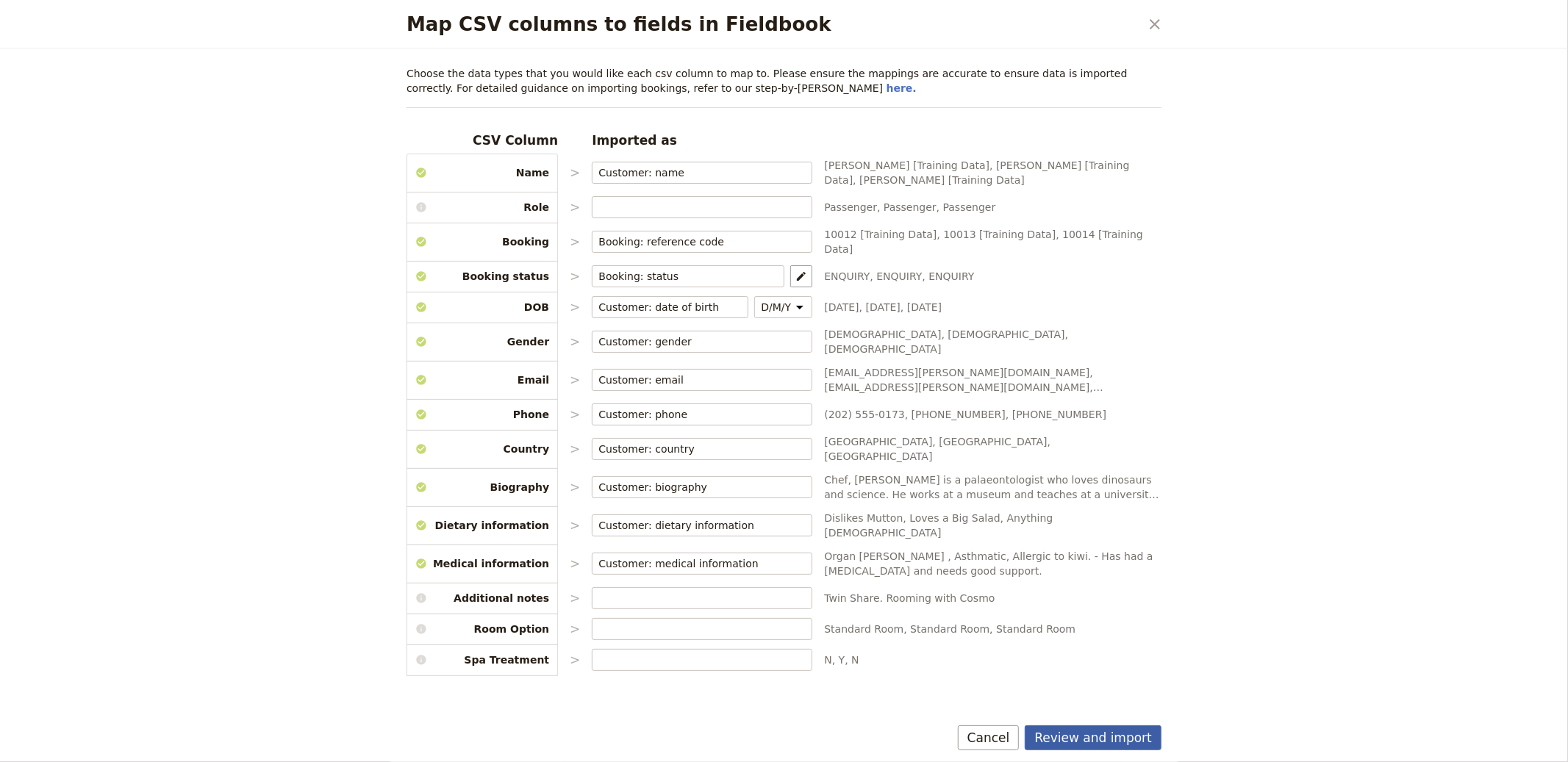
click at [1102, 733] on button "Review and import" at bounding box center [1093, 737] width 137 height 25
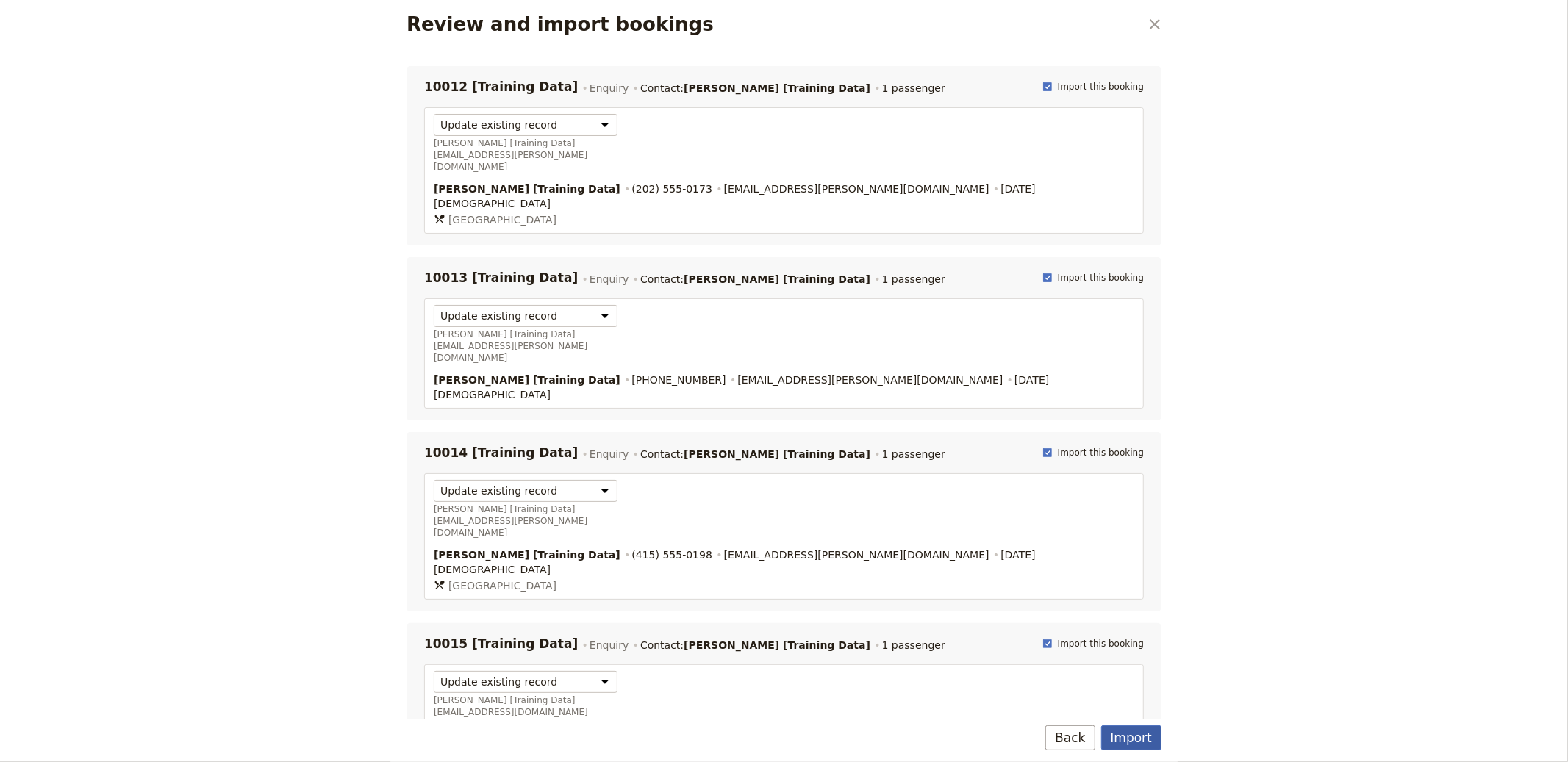
click at [1125, 732] on button "Import" at bounding box center [1131, 737] width 60 height 25
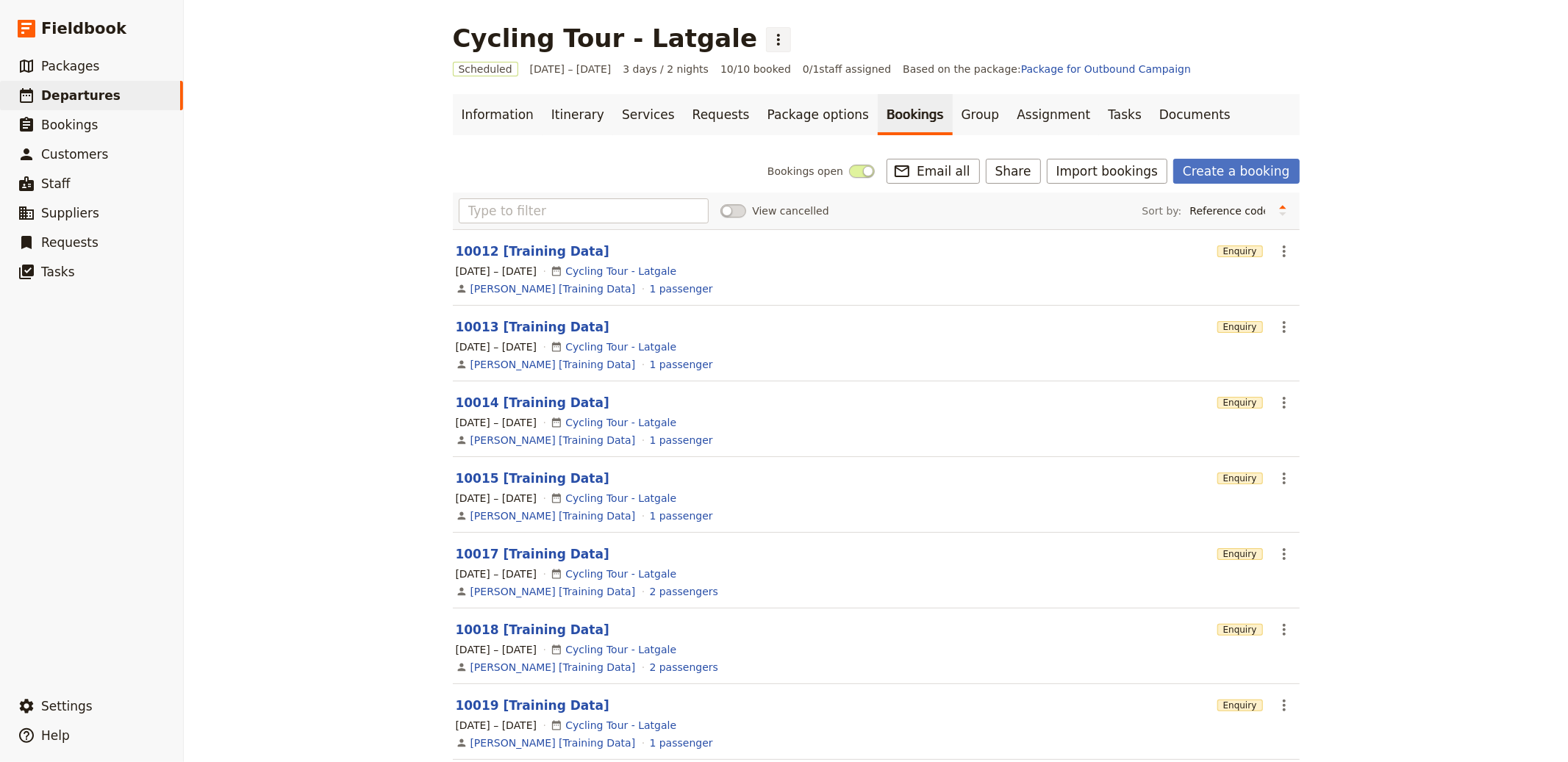
click at [770, 39] on icon "Actions" at bounding box center [779, 40] width 18 height 18
click at [743, 70] on span "Clone this departure" at bounding box center [763, 71] width 105 height 15
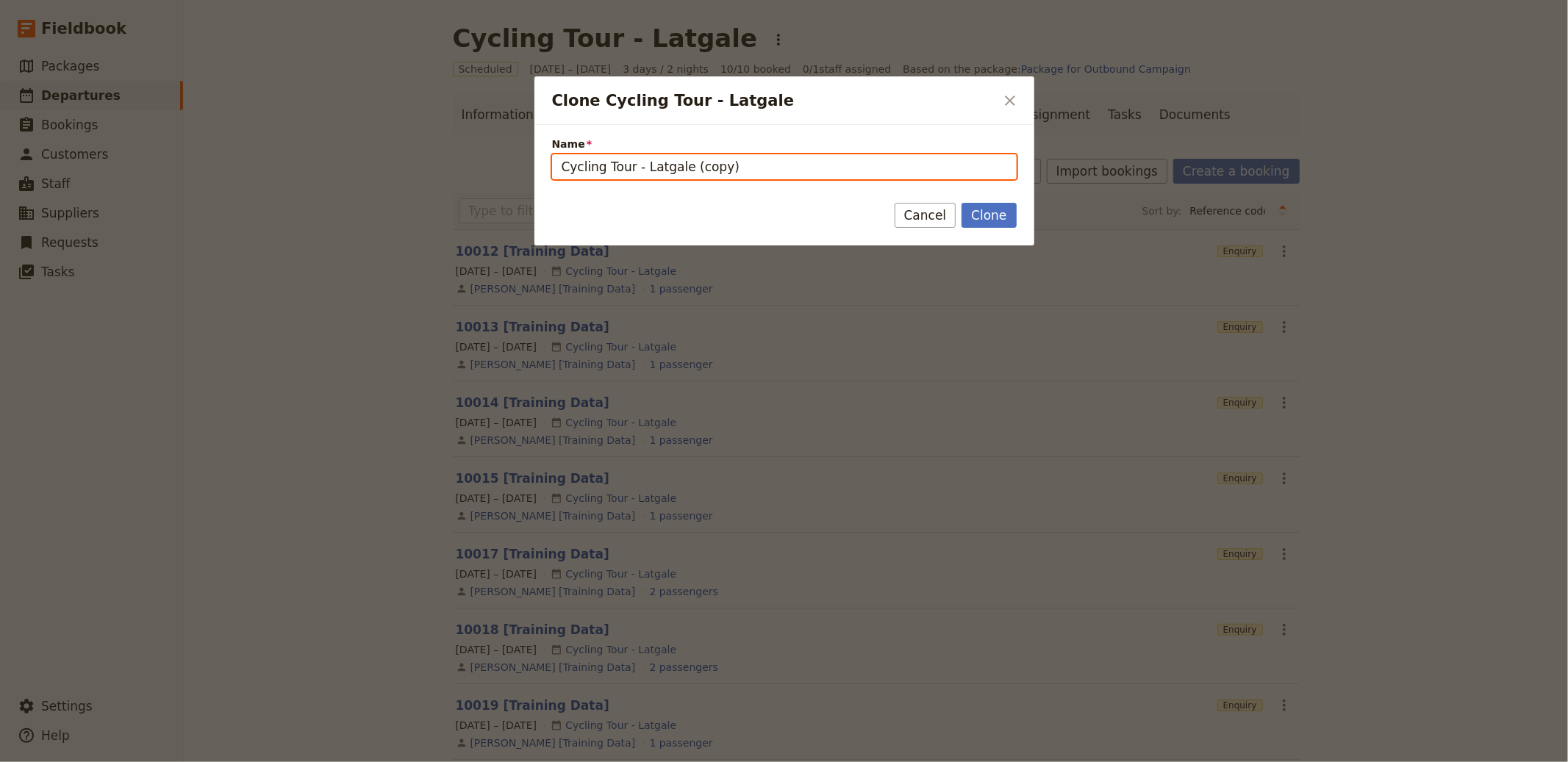
click at [785, 173] on input "Cycling Tour - Latgale (copy)" at bounding box center [784, 166] width 464 height 25
paste input "Fall 2025 Foodie Adventure in Southern [GEOGRAPHIC_DATA], [GEOGRAPHIC_DATA]"
type input "Fall 2025 Foodie Adventure in Southern [GEOGRAPHIC_DATA], [GEOGRAPHIC_DATA]"
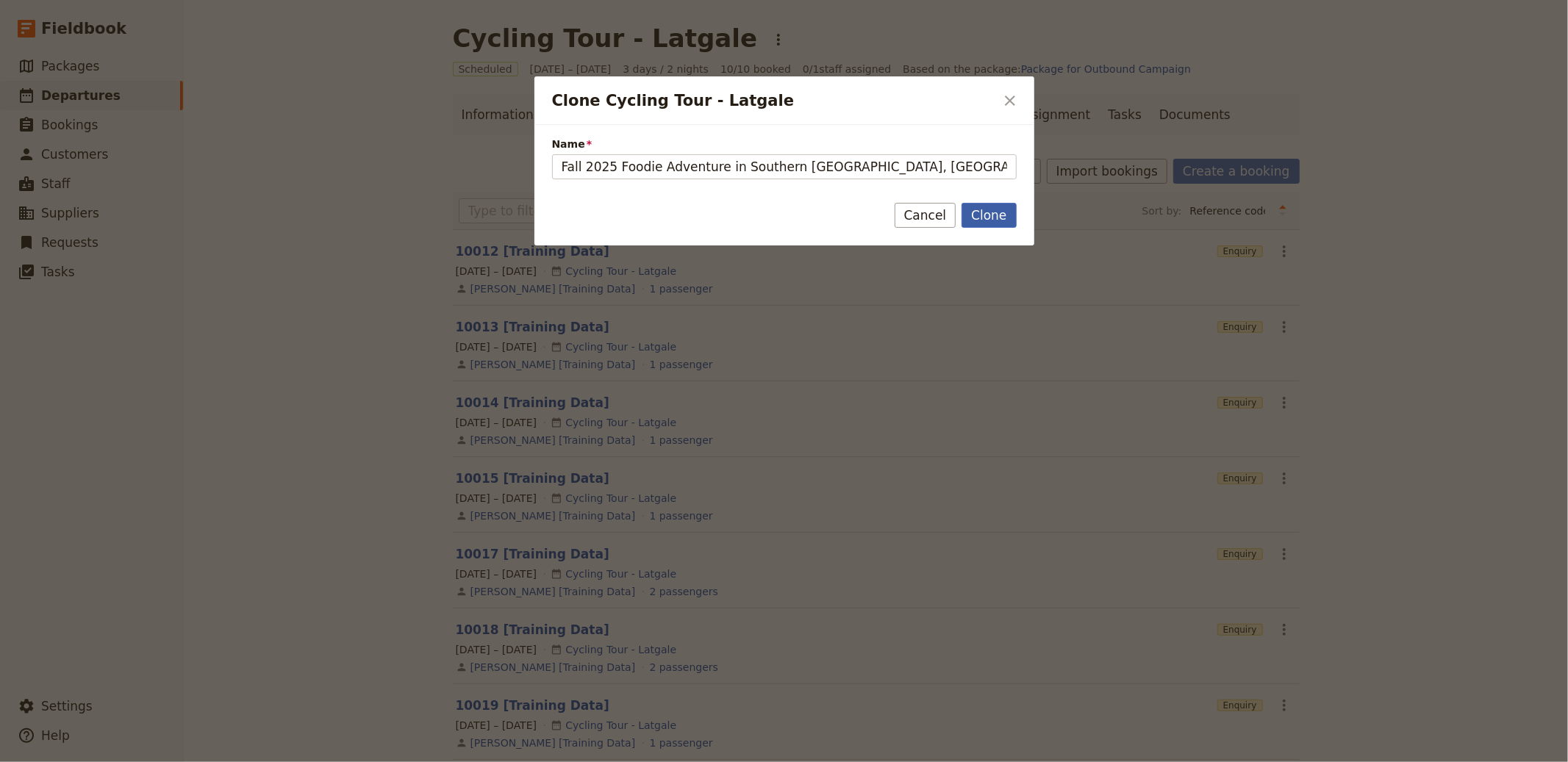
click at [978, 217] on button "Clone" at bounding box center [989, 215] width 54 height 25
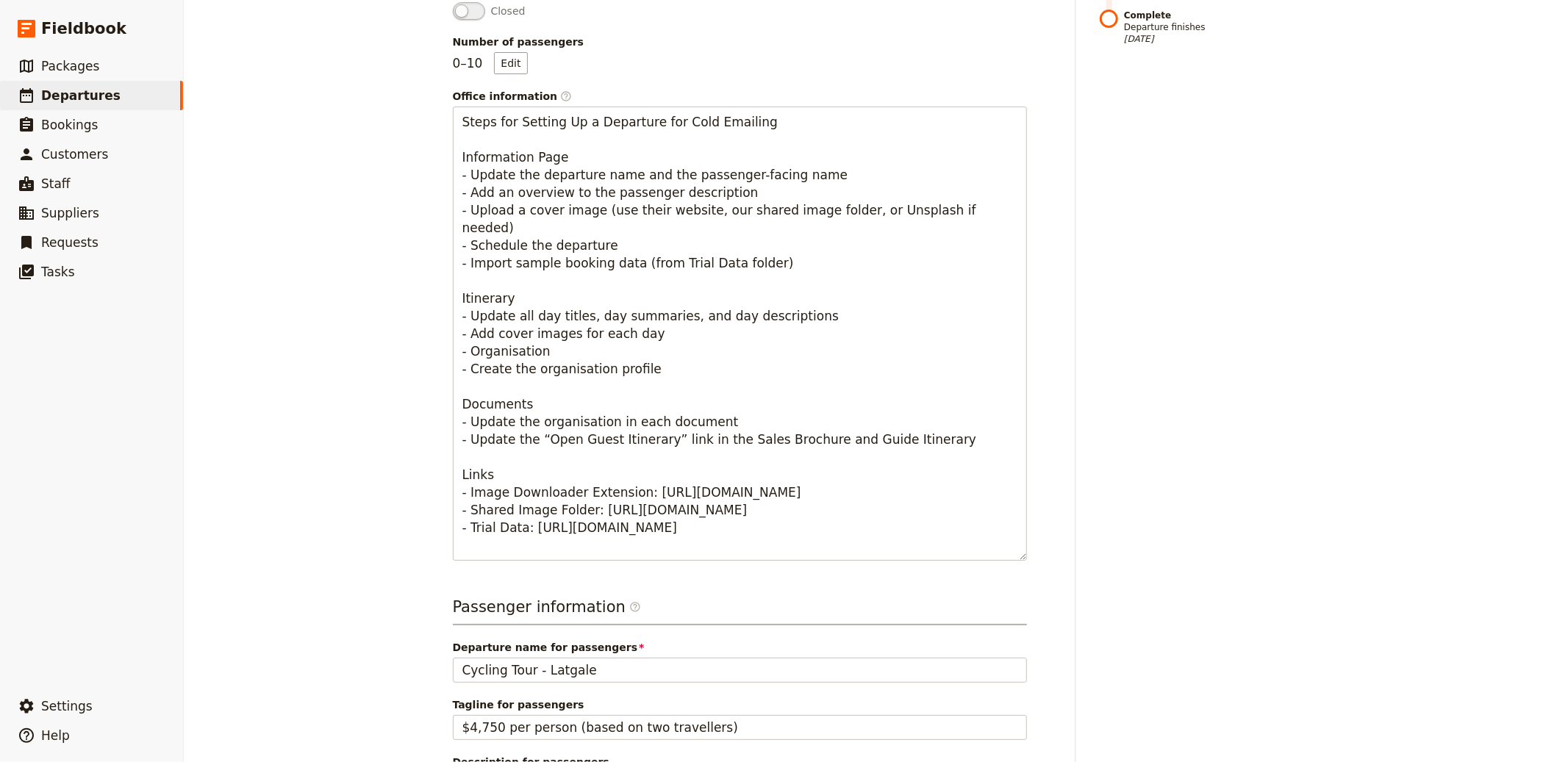
scroll to position [553, 0]
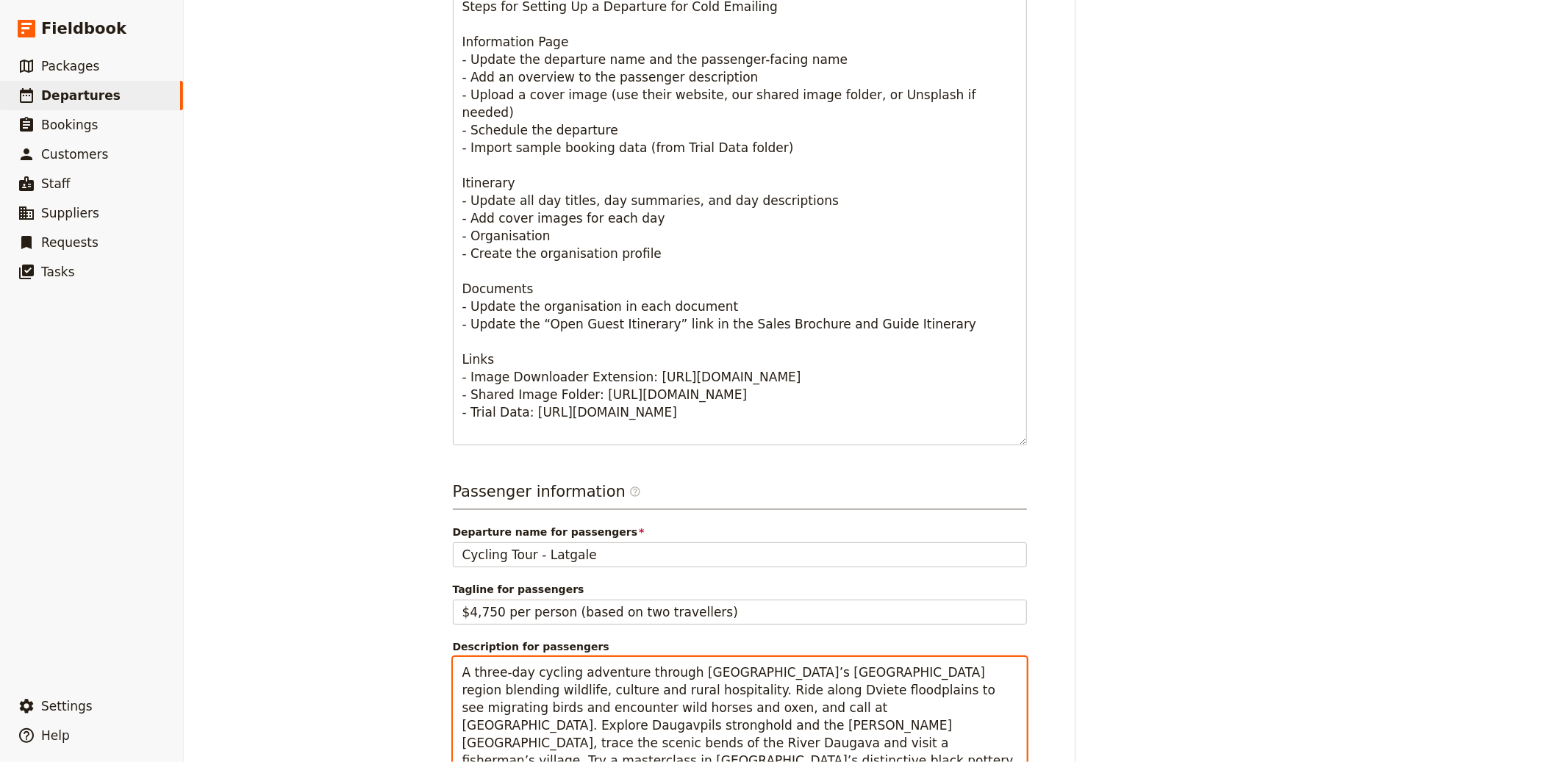
click at [589, 657] on textarea "A three-day cycling adventure through [GEOGRAPHIC_DATA]’s [GEOGRAPHIC_DATA] reg…" at bounding box center [740, 725] width 574 height 137
paste textarea "hosted culinary journey across [GEOGRAPHIC_DATA] from [DATE]–[DATE]. Explore wh…"
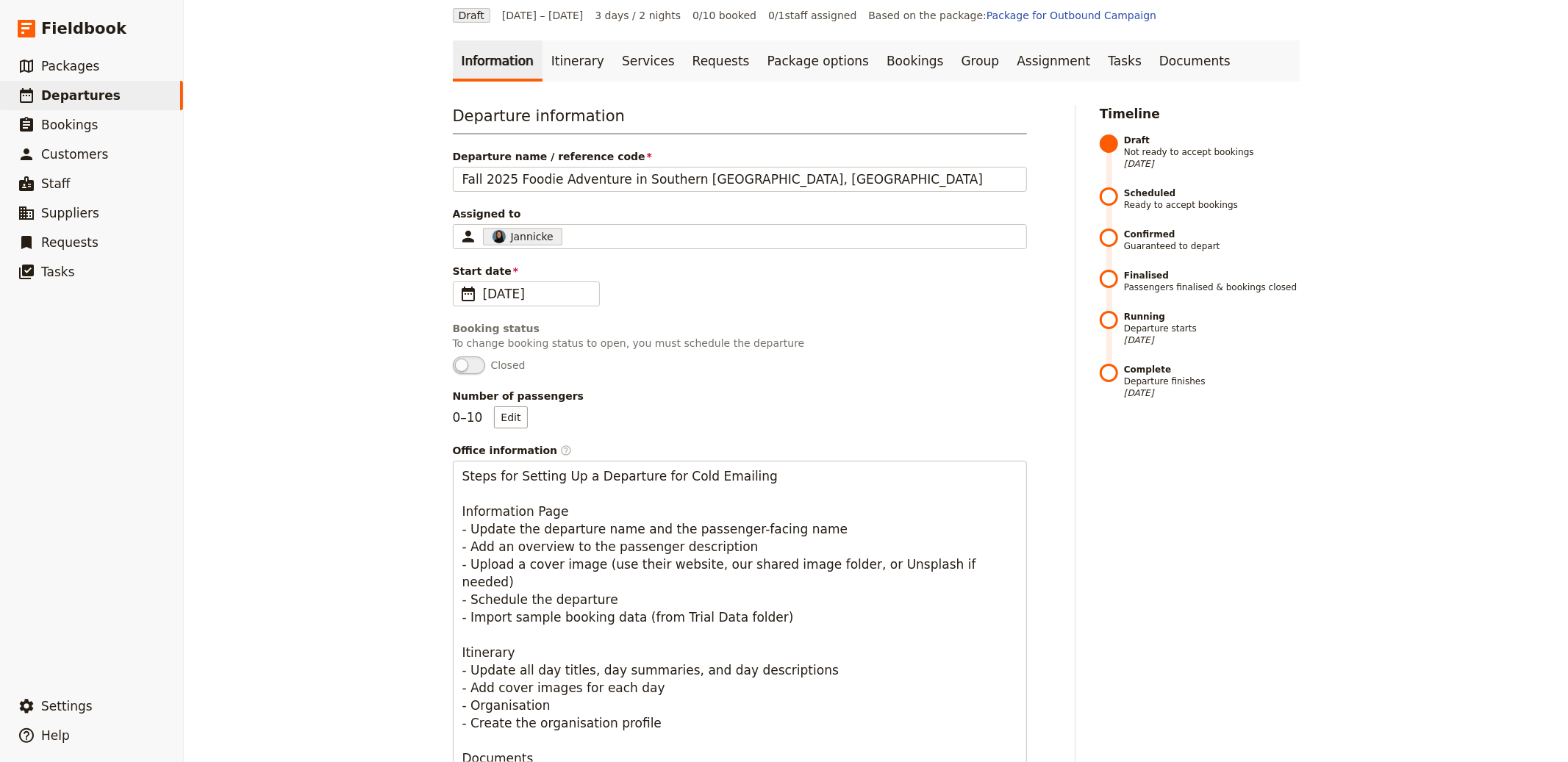
scroll to position [0, 0]
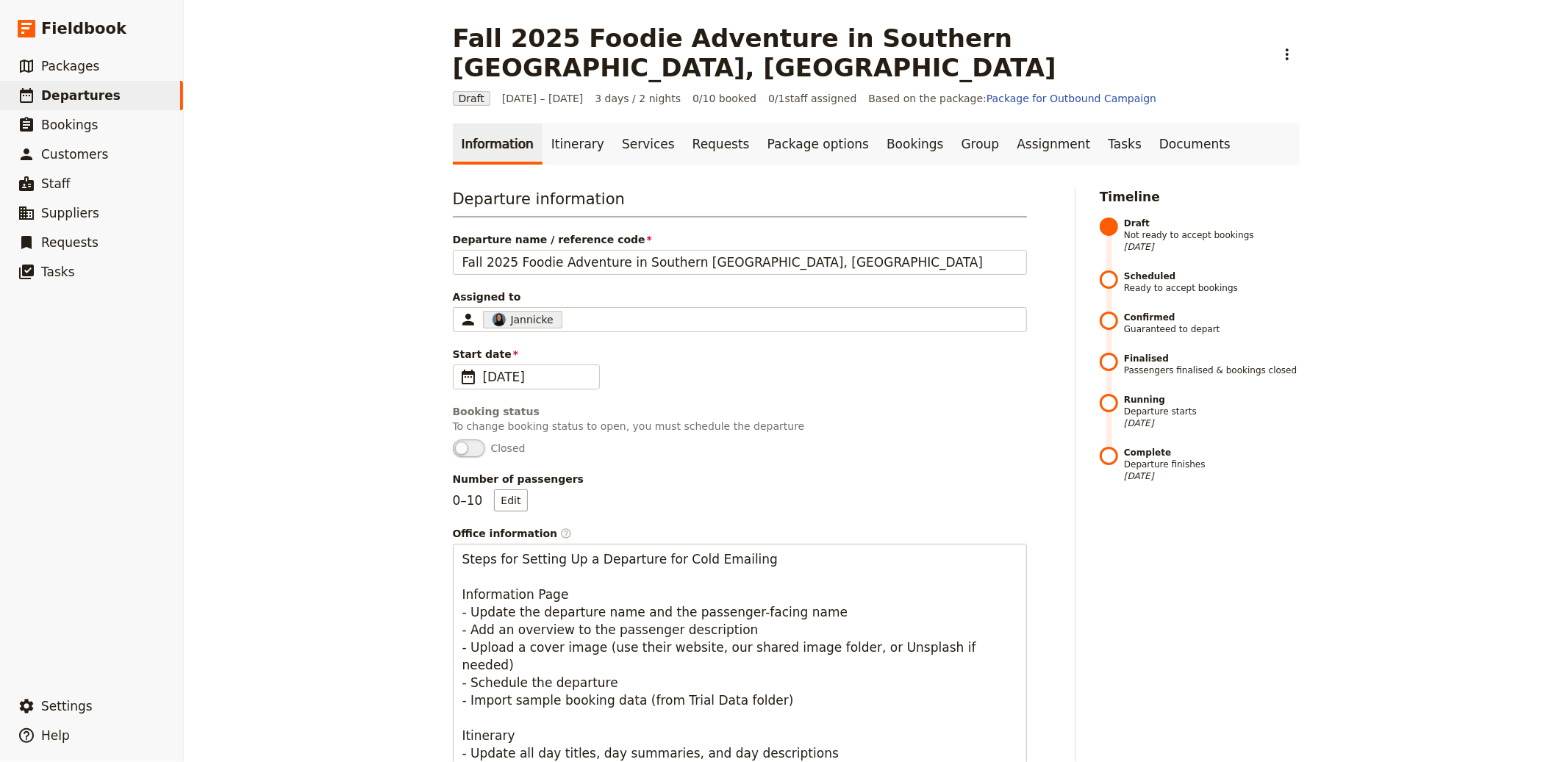
type textarea "A hosted culinary journey across [GEOGRAPHIC_DATA] from [DATE]–[DATE]. Explore …"
click at [614, 244] on div "Departure information Departure name / reference code Fall 2025 Foodie Adventur…" at bounding box center [740, 593] width 574 height 810
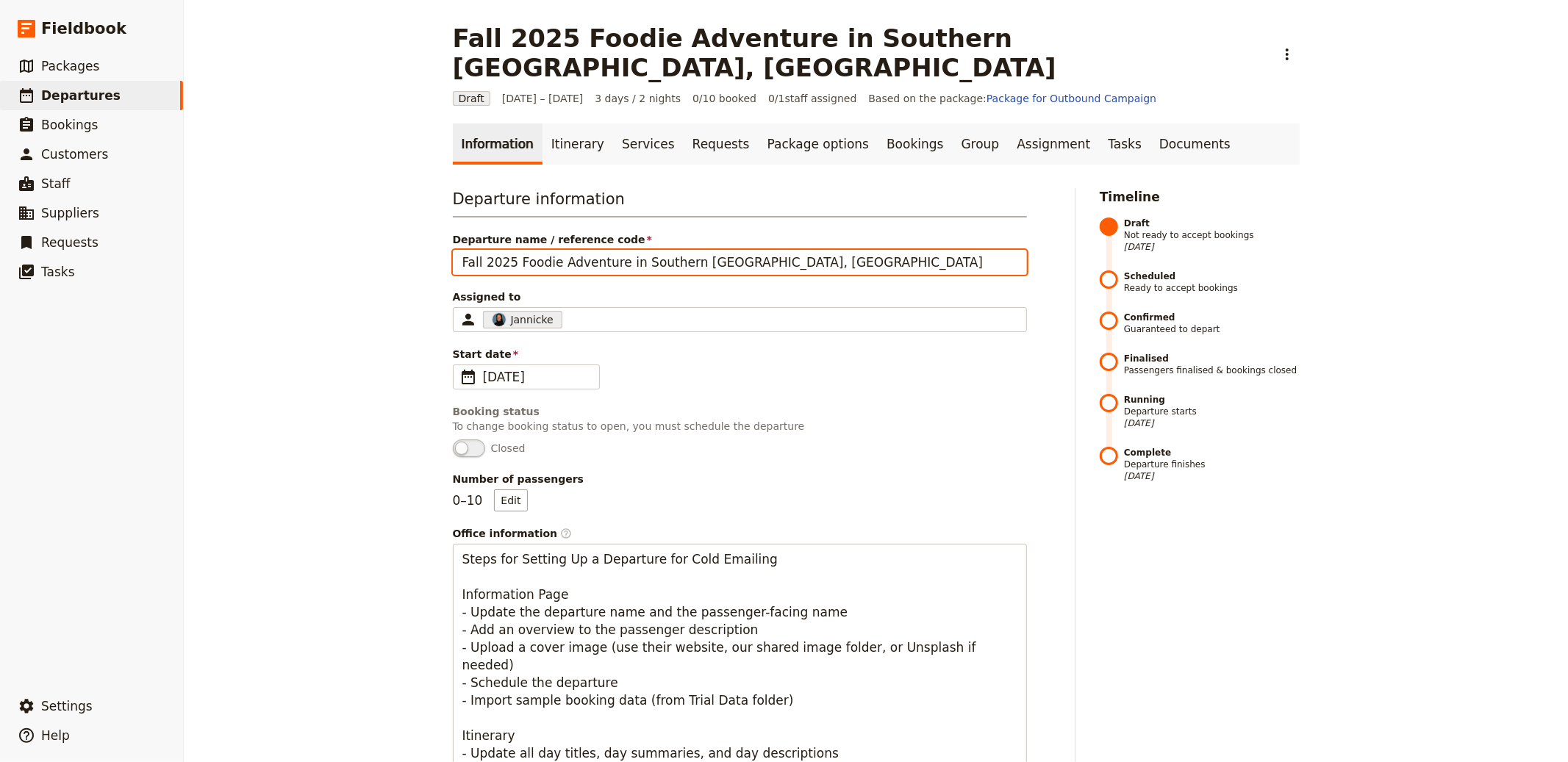
click at [616, 250] on input "Fall 2025 Foodie Adventure in Southern [GEOGRAPHIC_DATA], [GEOGRAPHIC_DATA]" at bounding box center [740, 262] width 574 height 25
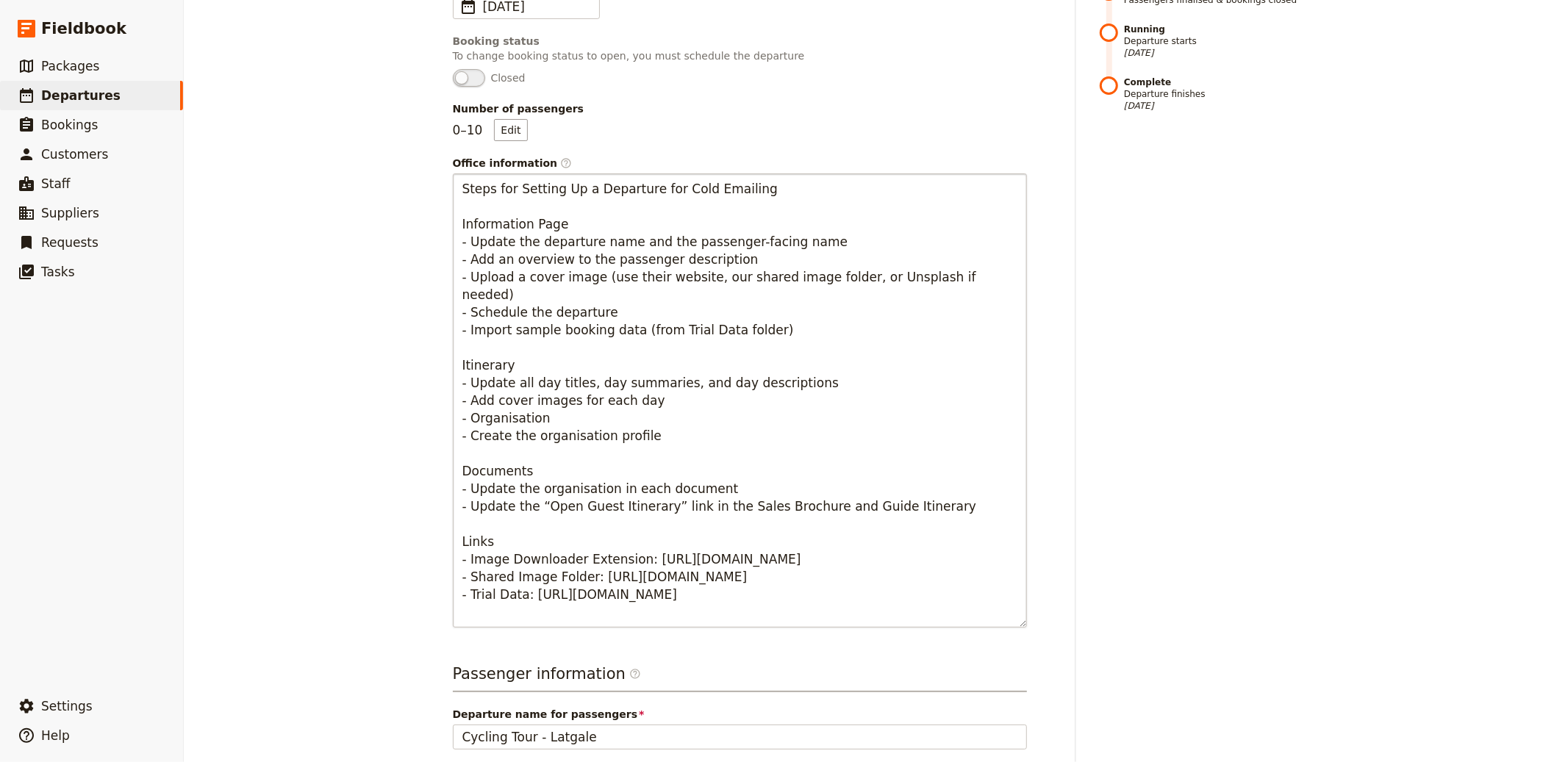
scroll to position [547, 0]
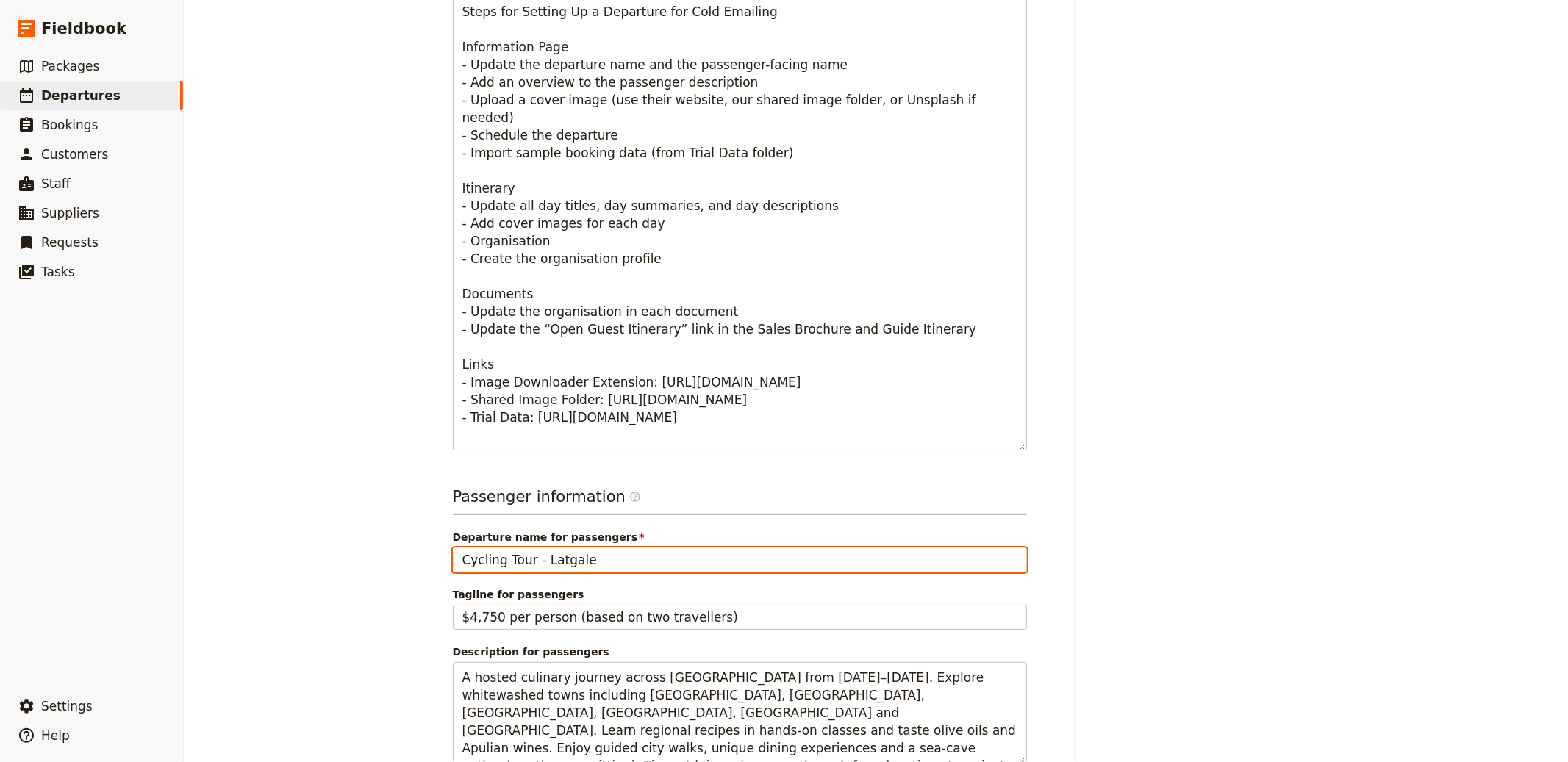
click at [570, 547] on input "Cycling Tour - Latgale" at bounding box center [740, 559] width 574 height 25
paste input "Fall 2025 Foodie Adventure in Southern [GEOGRAPHIC_DATA], [GEOGRAPHIC_DATA]"
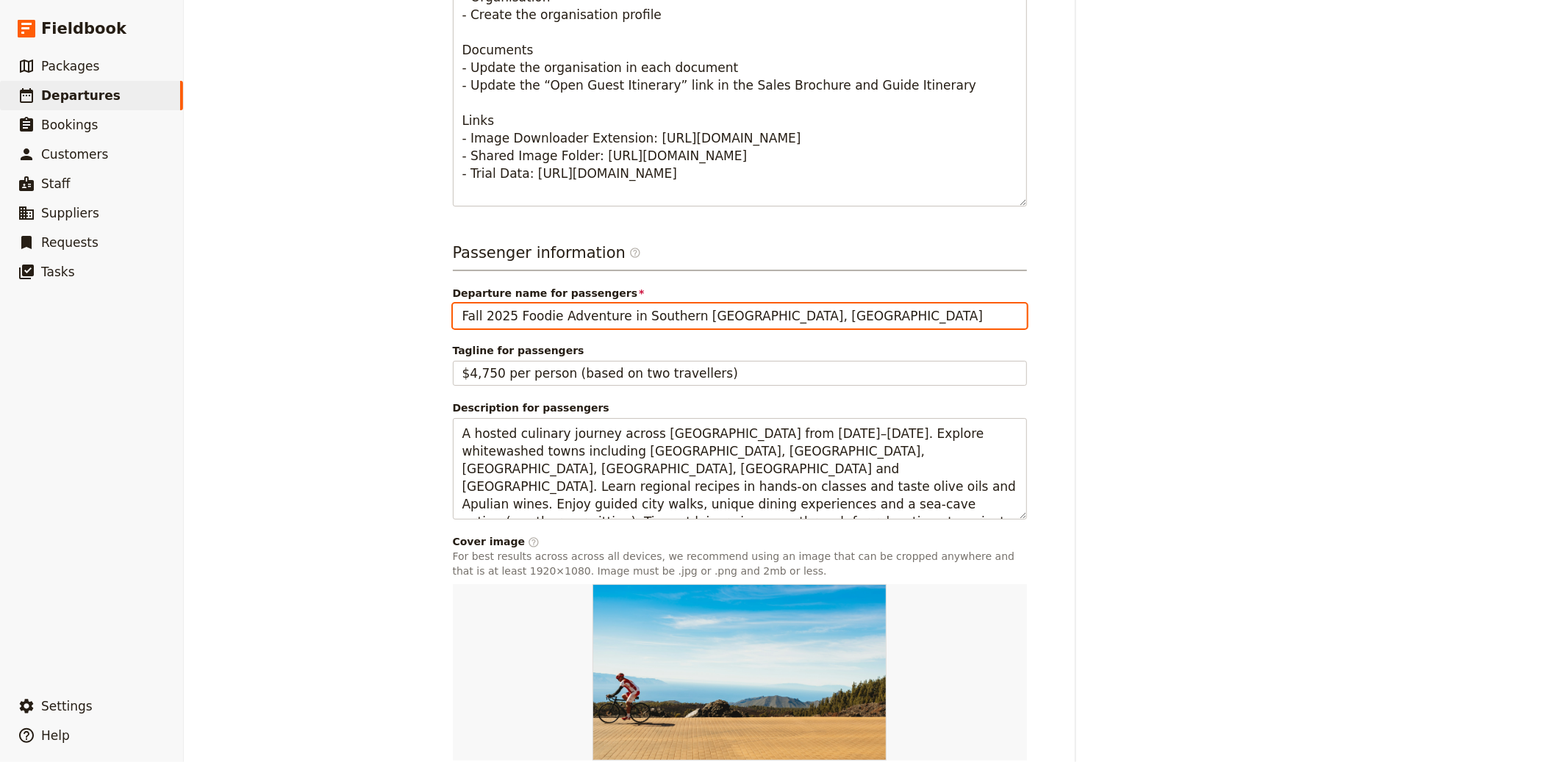
scroll to position [863, 0]
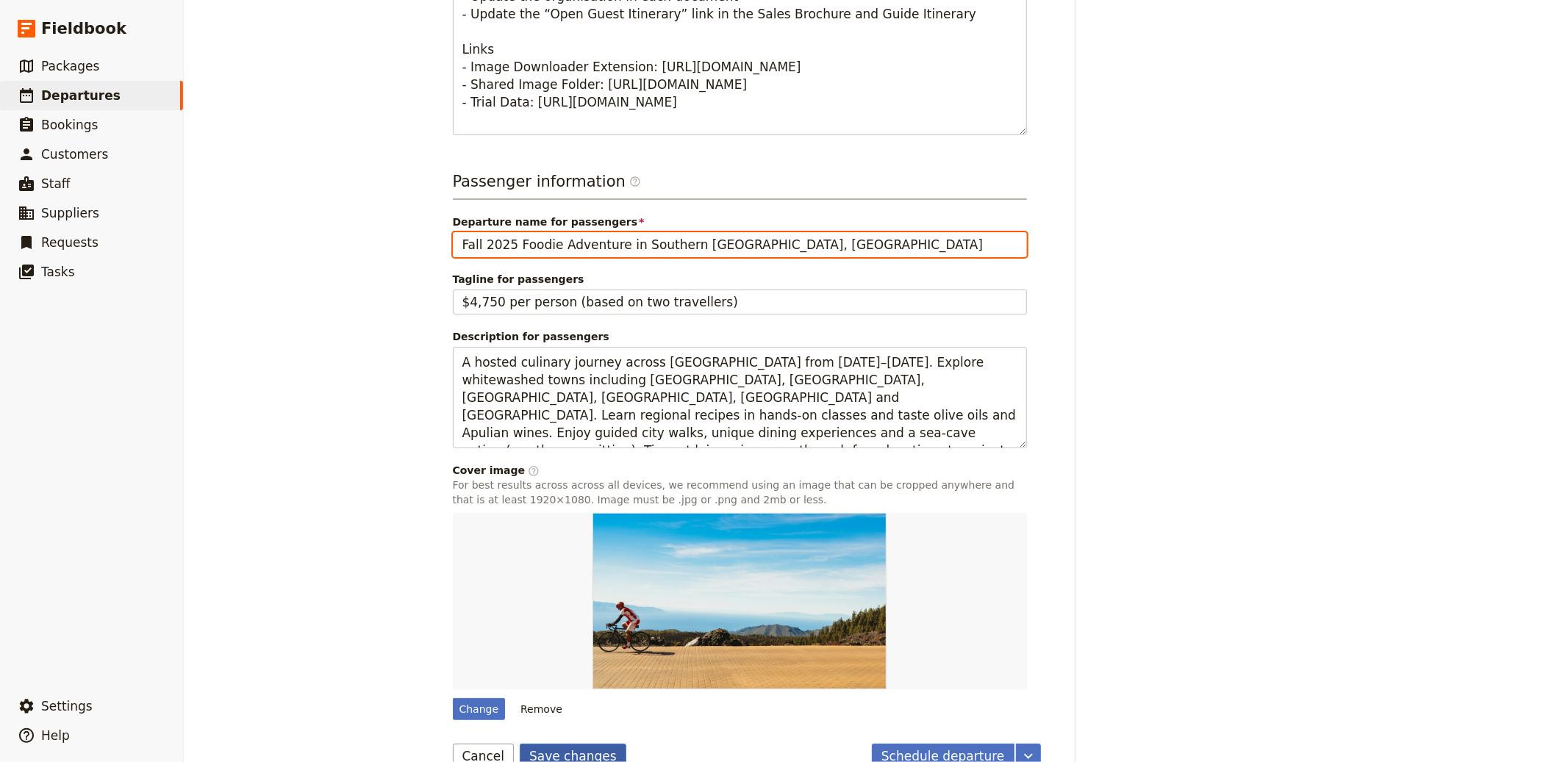
type input "Fall 2025 Foodie Adventure in Southern [GEOGRAPHIC_DATA], [GEOGRAPHIC_DATA]"
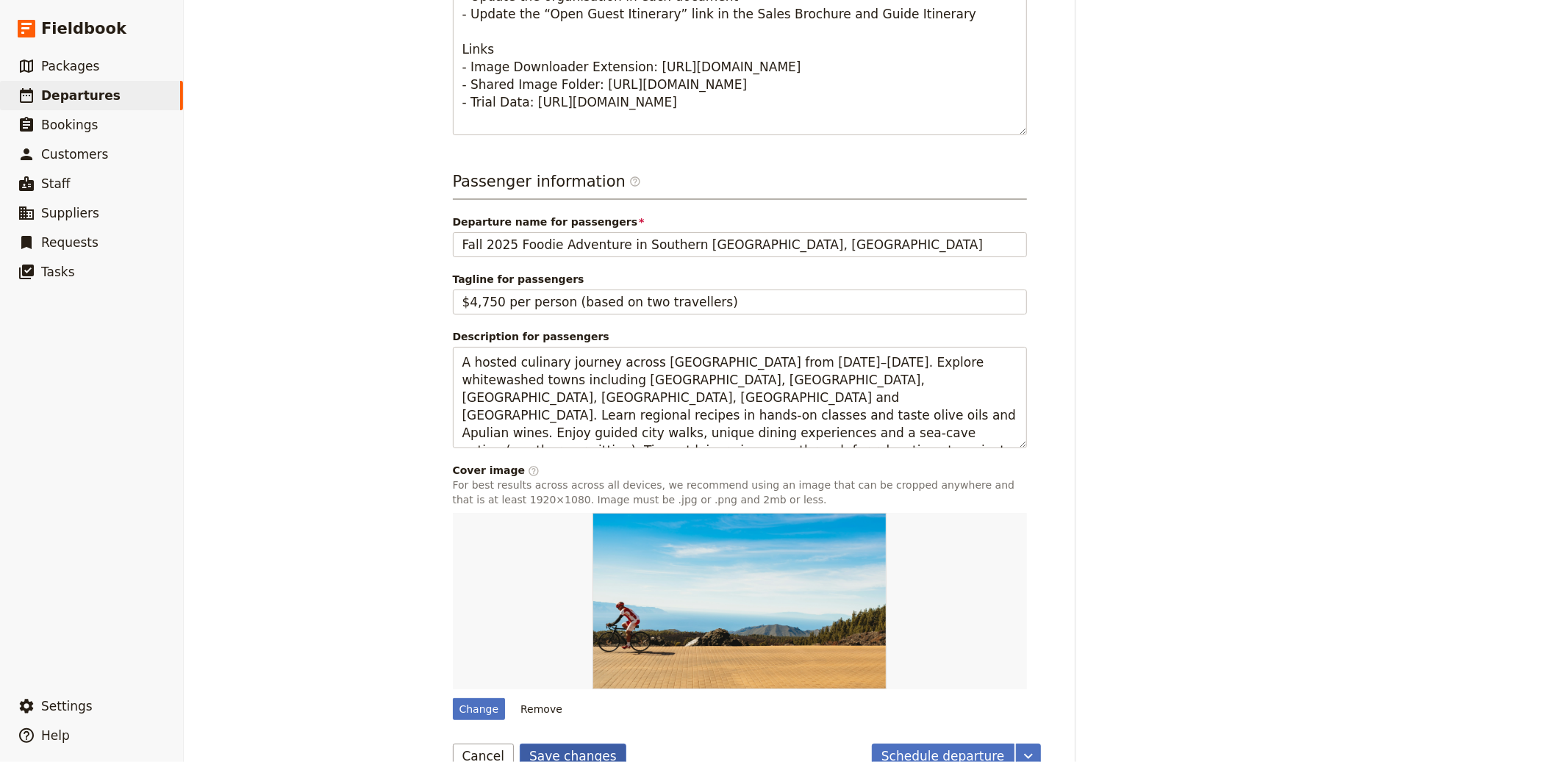
click at [559, 744] on button "Save changes" at bounding box center [573, 756] width 107 height 25
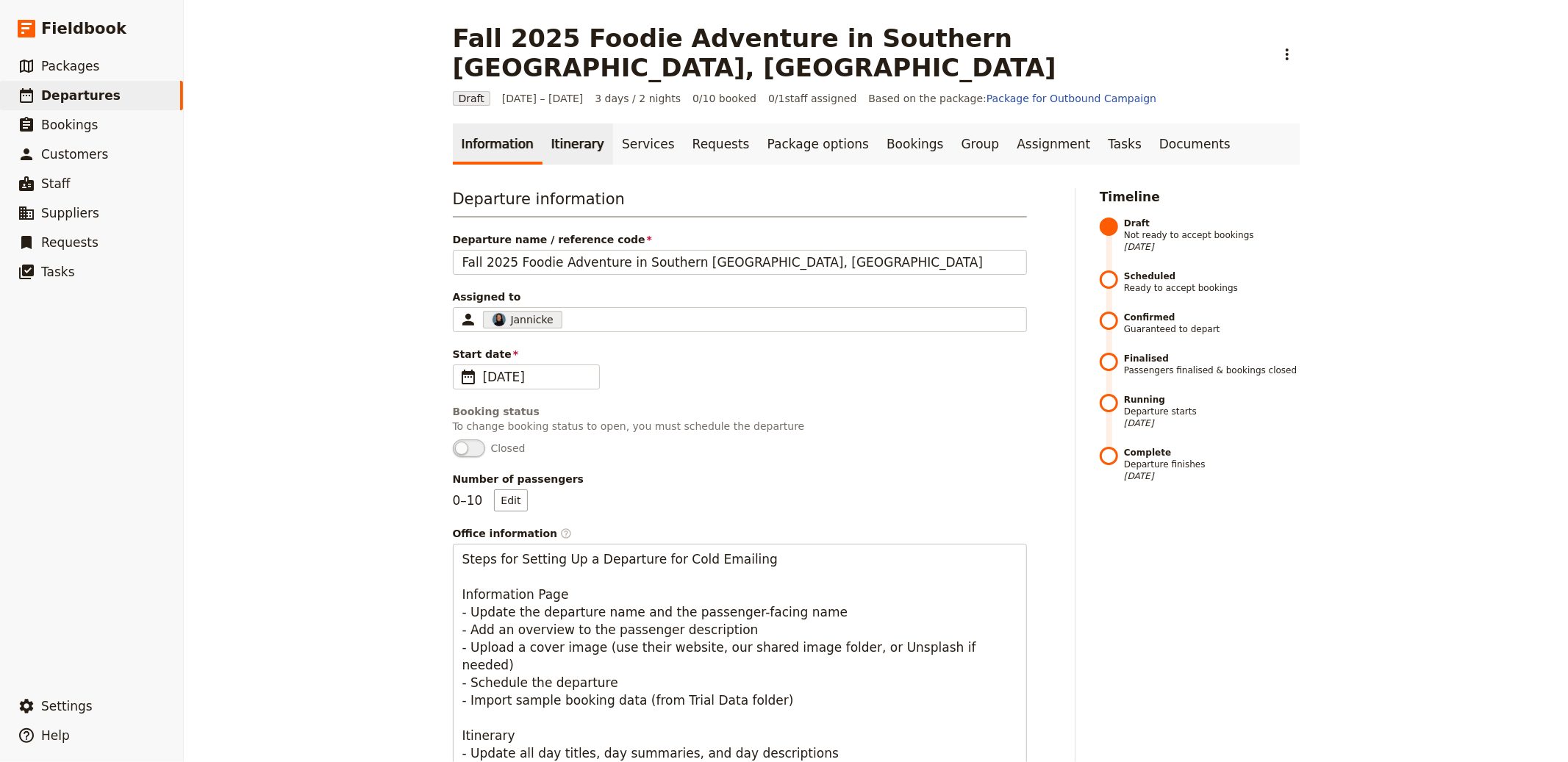
click at [555, 124] on link "Itinerary" at bounding box center [577, 144] width 70 height 42
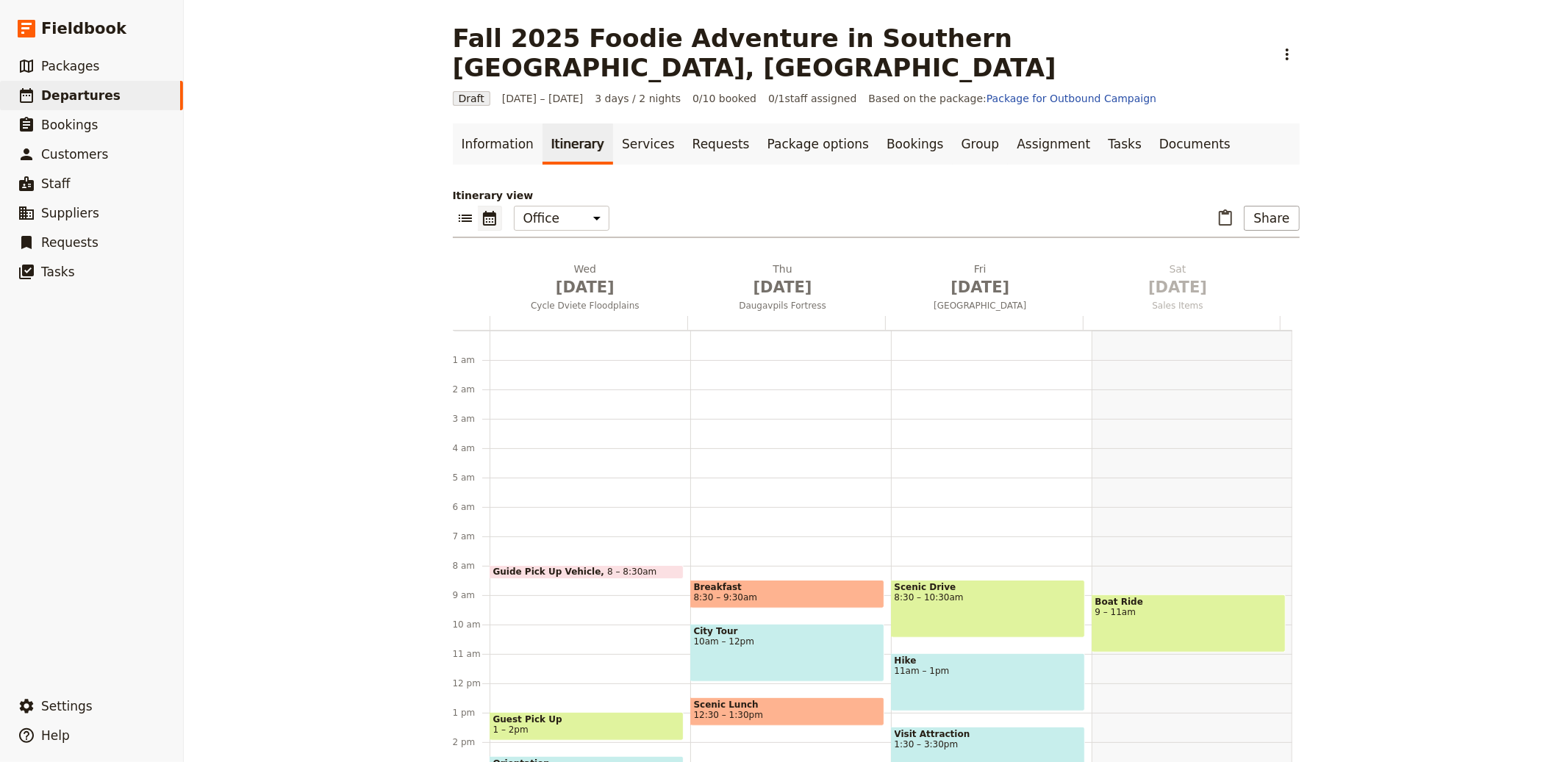
click at [555, 124] on link "Itinerary" at bounding box center [577, 144] width 70 height 42
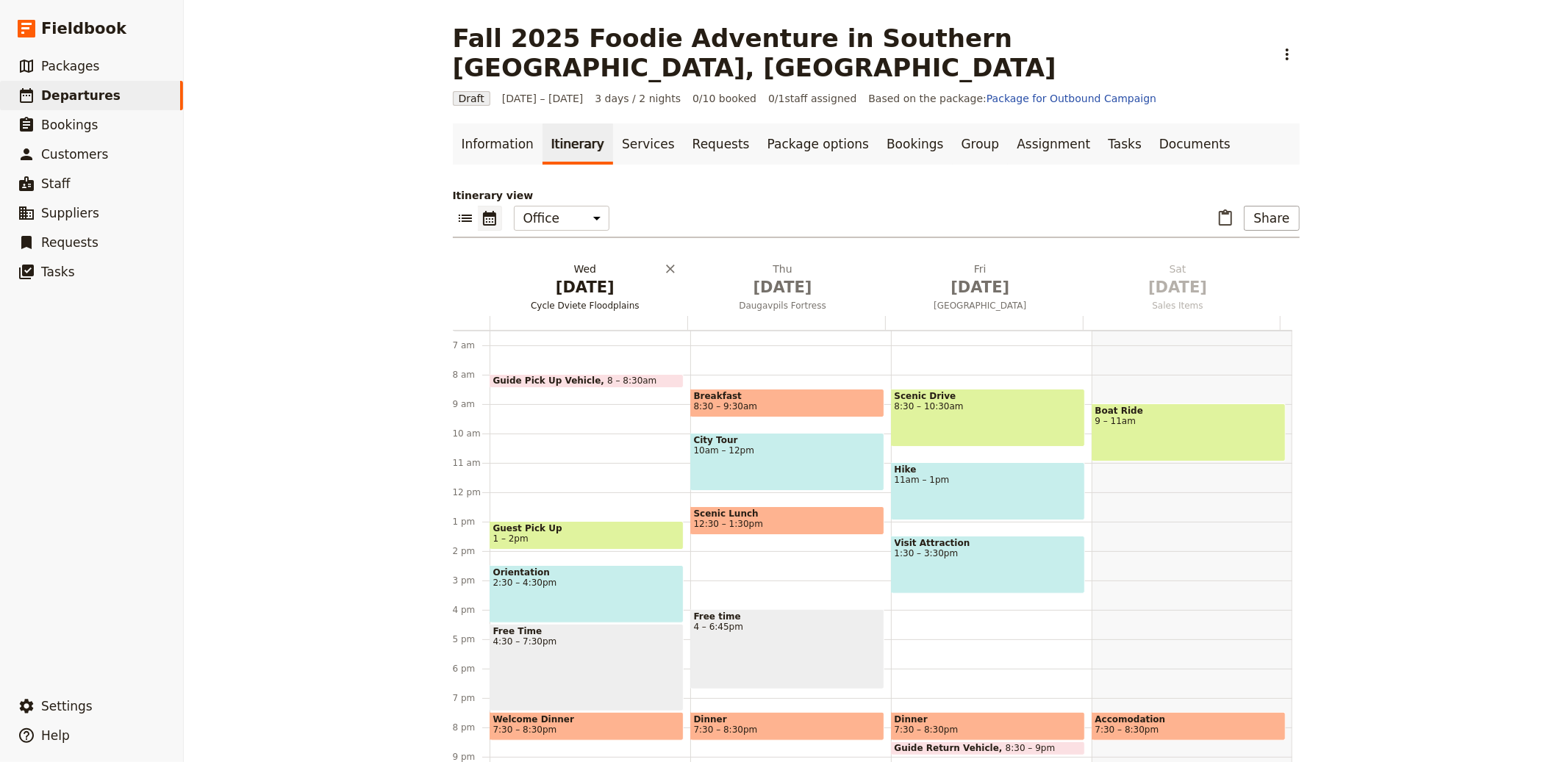
click at [580, 300] on span "Cycle Dviete Floodplains" at bounding box center [586, 306] width 192 height 12
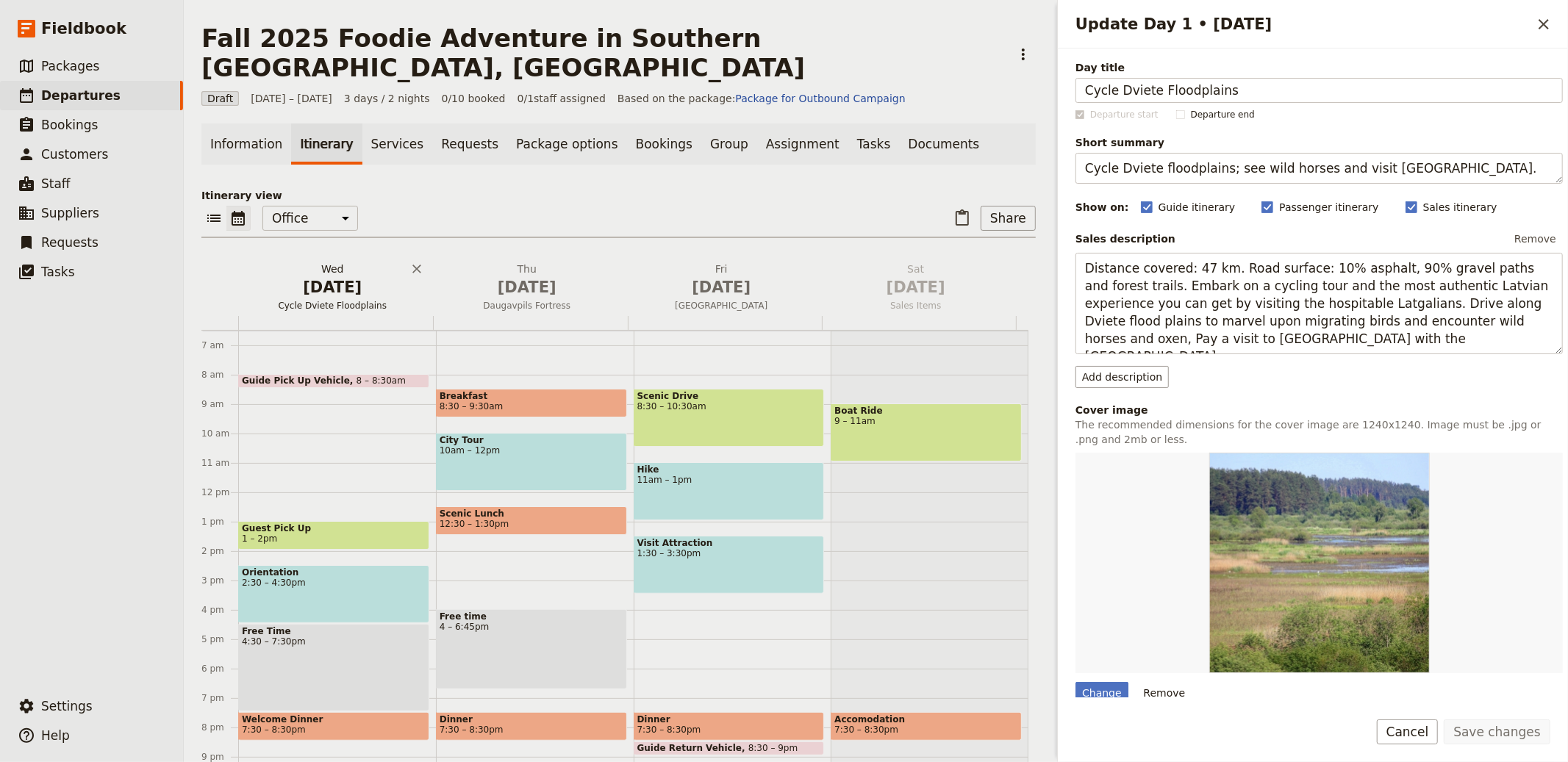
click at [580, 300] on span "Daugavpils Fortress" at bounding box center [528, 306] width 189 height 12
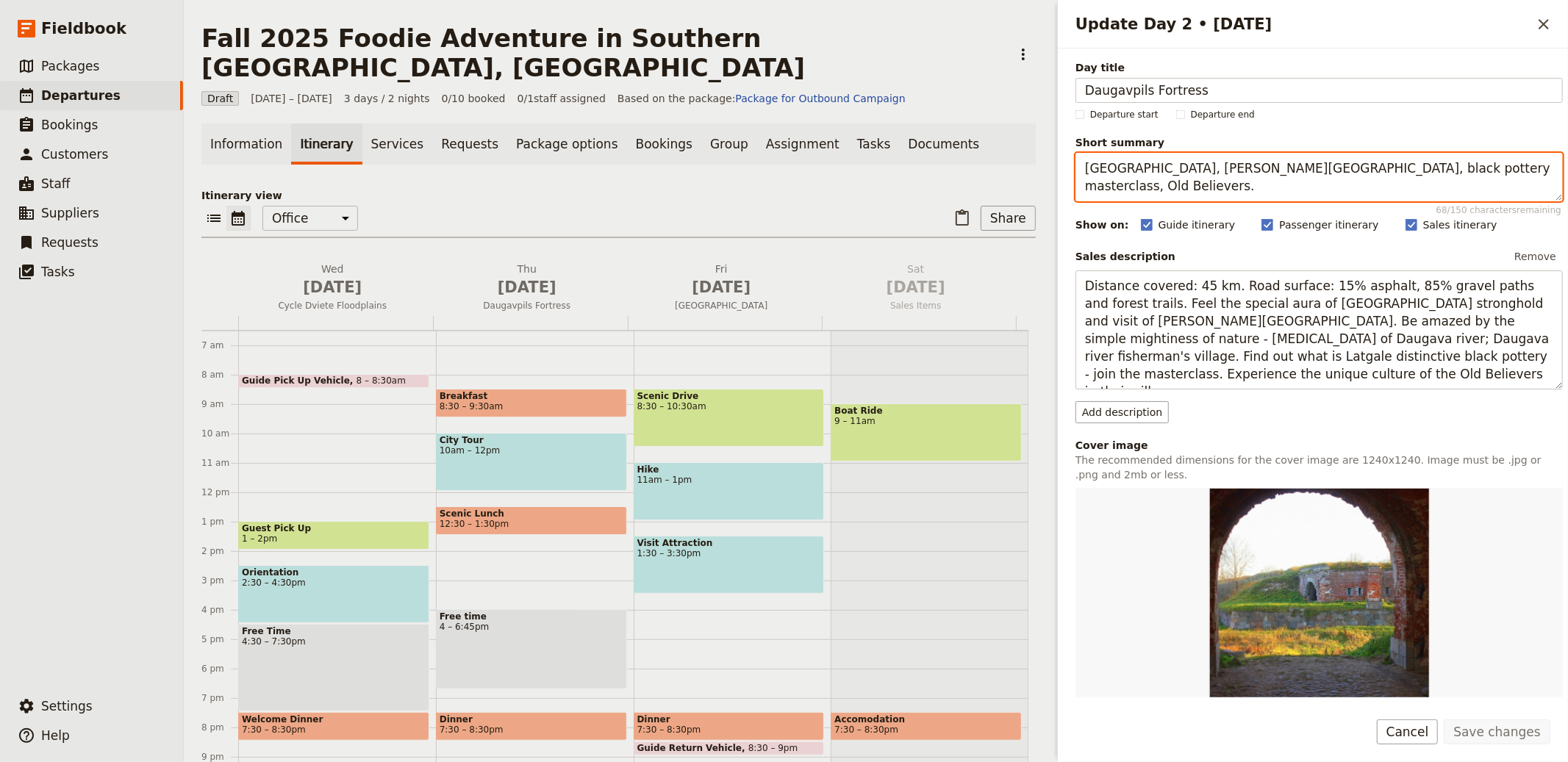
click at [1139, 164] on textarea "Daugavpils fortress, Mark Rothko museum, black pottery masterclass, Old Believe…" at bounding box center [1320, 177] width 487 height 48
paste textarea "Arrivals, Ostuni tour, aperitivo and group dinner"
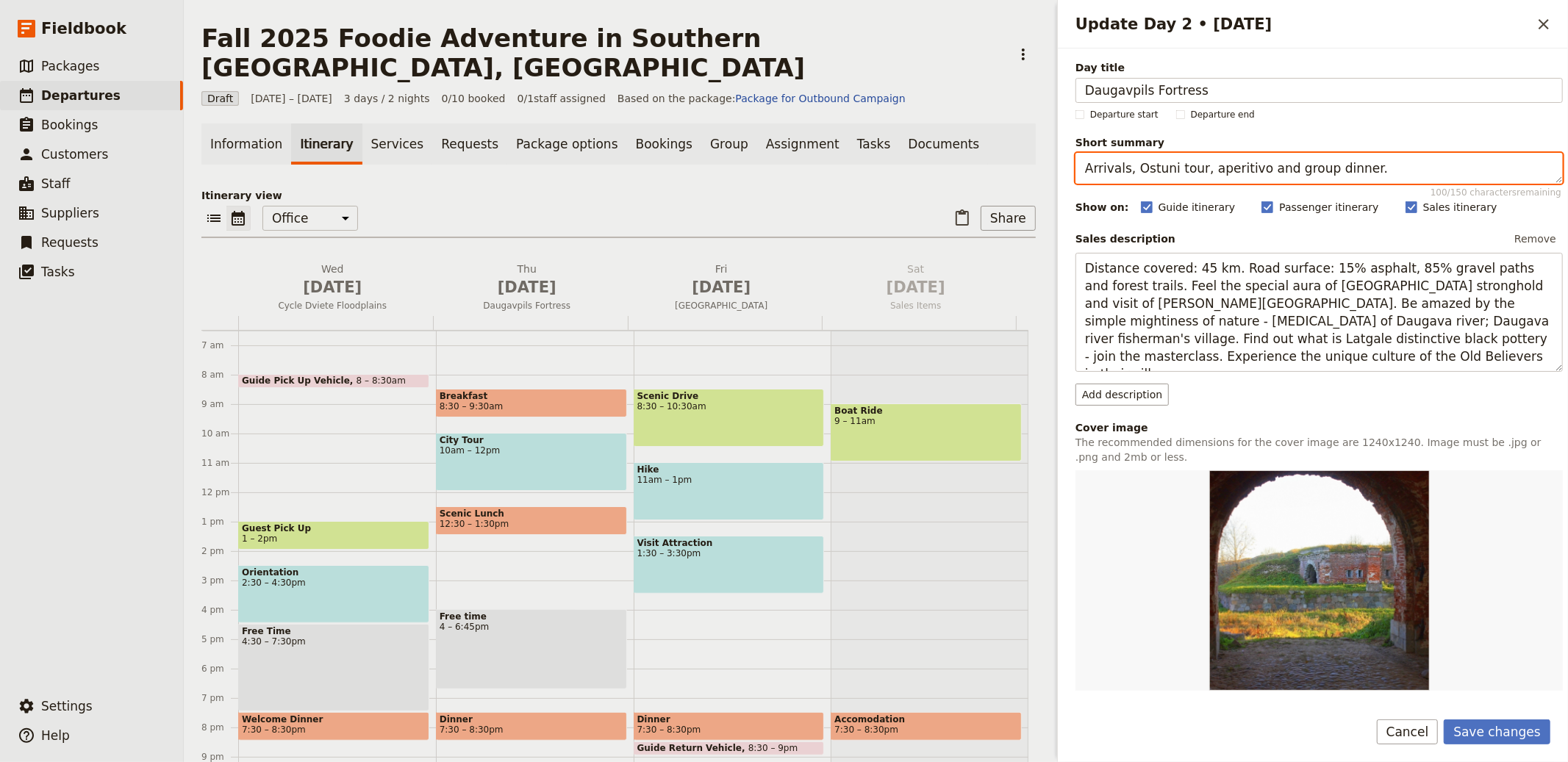
type textarea "Arrivals, Ostuni tour, aperitivo and group dinner."
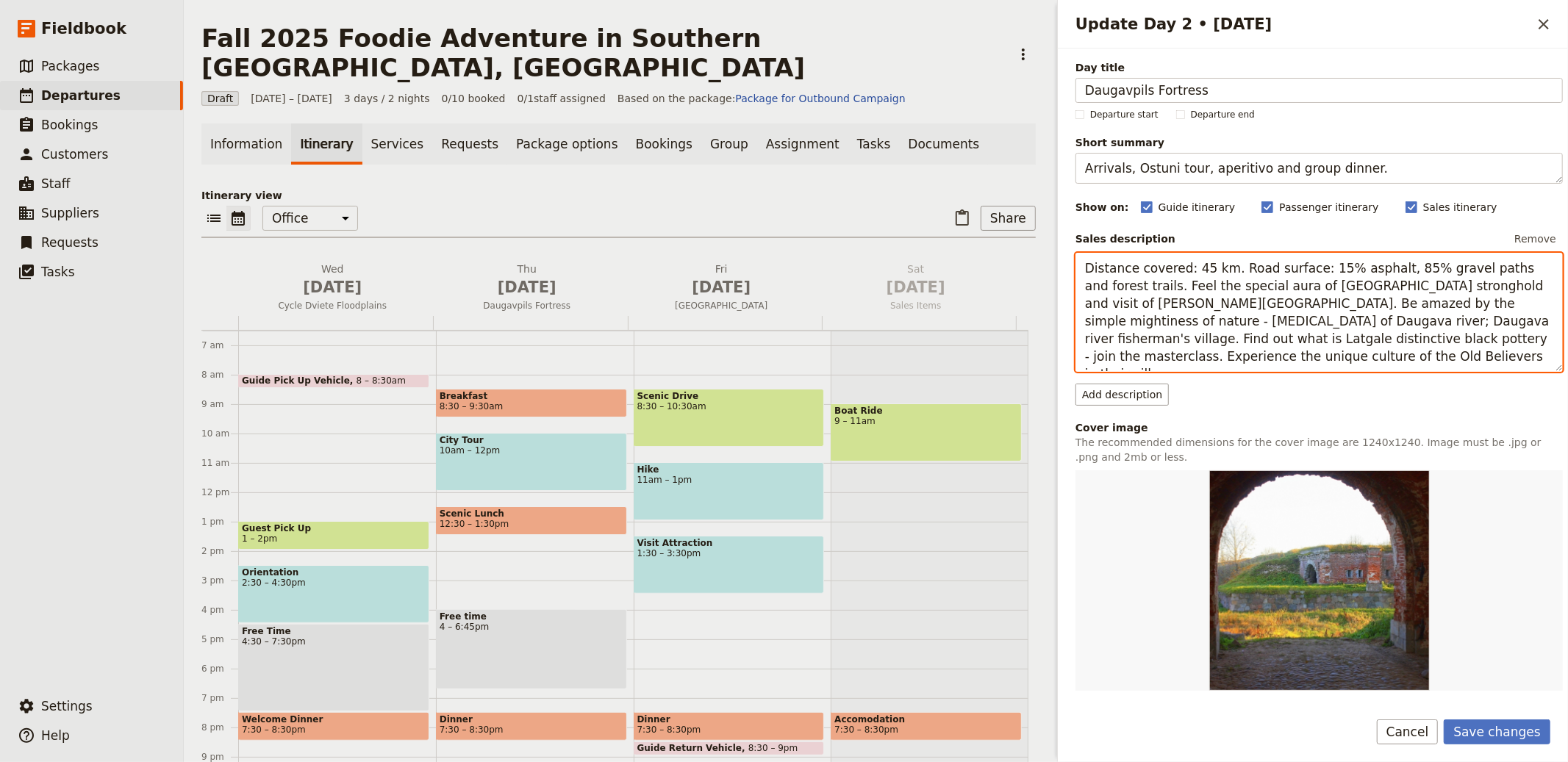
click at [1151, 296] on textarea "Distance covered: 45 km. Road surface: 15% asphalt, 85% gravel paths and forest…" at bounding box center [1320, 313] width 487 height 119
paste textarea "Welcome to Italy! Rest + explore the masseria. 1.5 hr Ostuni city tour. Aperiti…"
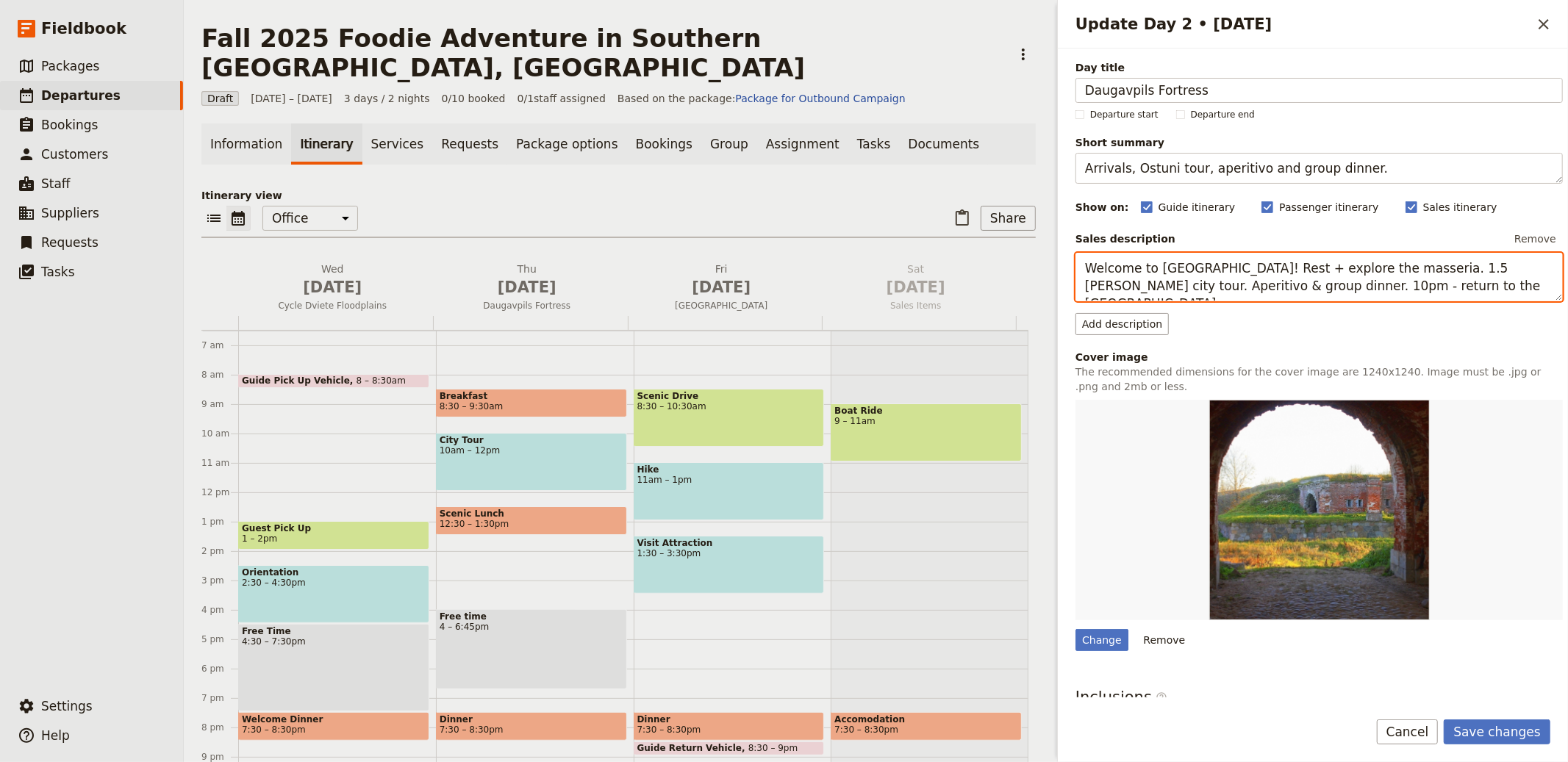
drag, startPoint x: 1069, startPoint y: 261, endPoint x: 1018, endPoint y: 228, distance: 60.7
click at [988, 255] on div "Fall 2025 Foodie Adventure in Southern Italy, Puglia ​ Draft 1 – 3 Oct 2025 3 d…" at bounding box center [876, 381] width 1385 height 762
type textarea "Welcome to Italy! Rest + explore the masseria. 1.5 hr Ostuni city tour. Aperiti…"
click at [1153, 76] on div "Day title Daugavpils Fortress" at bounding box center [1320, 81] width 487 height 43
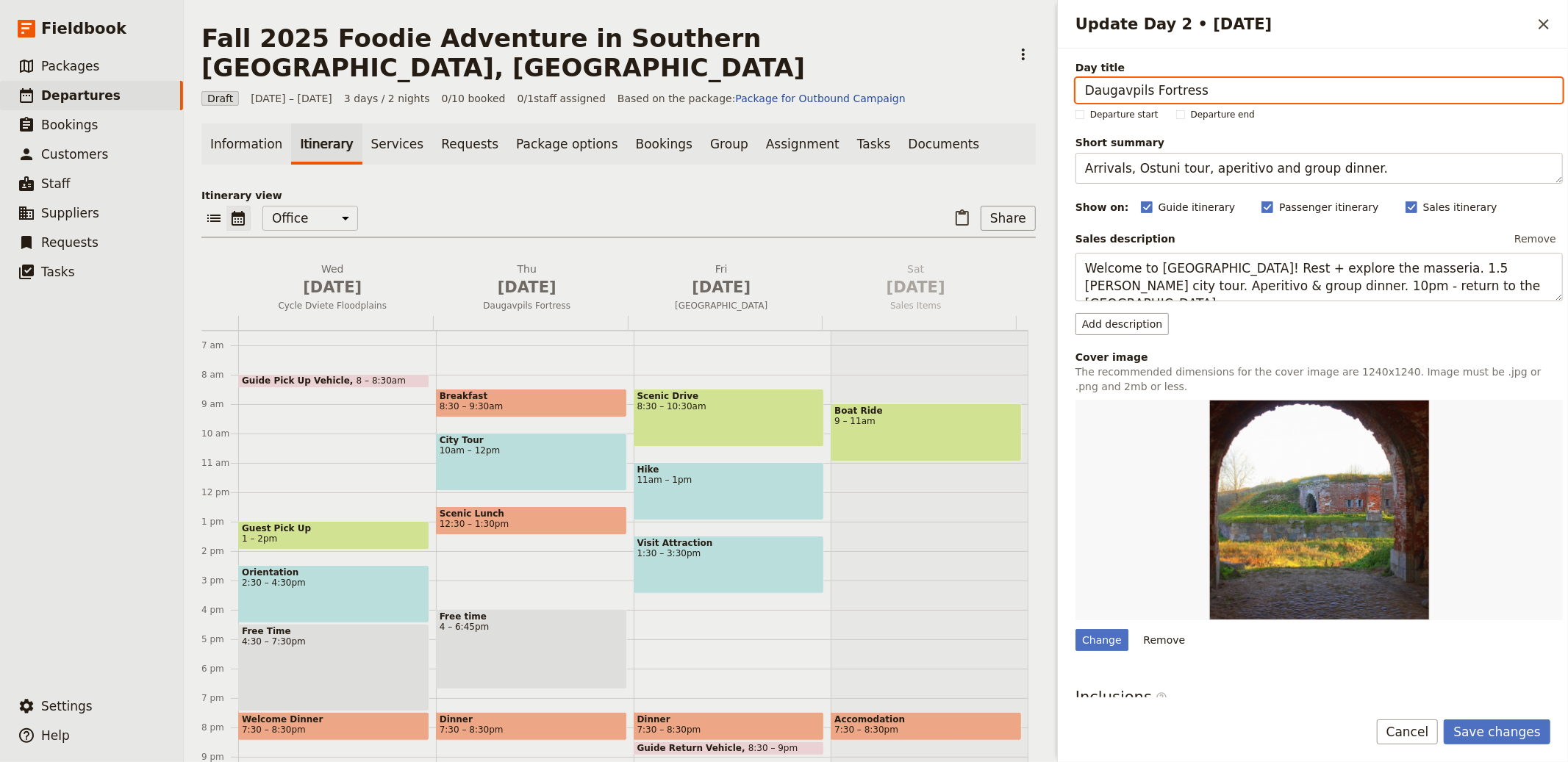
click at [1149, 81] on input "Daugavpils Fortress" at bounding box center [1320, 90] width 487 height 25
paste input "Welcome to Italy!"
type input "Welcome to Italy!"
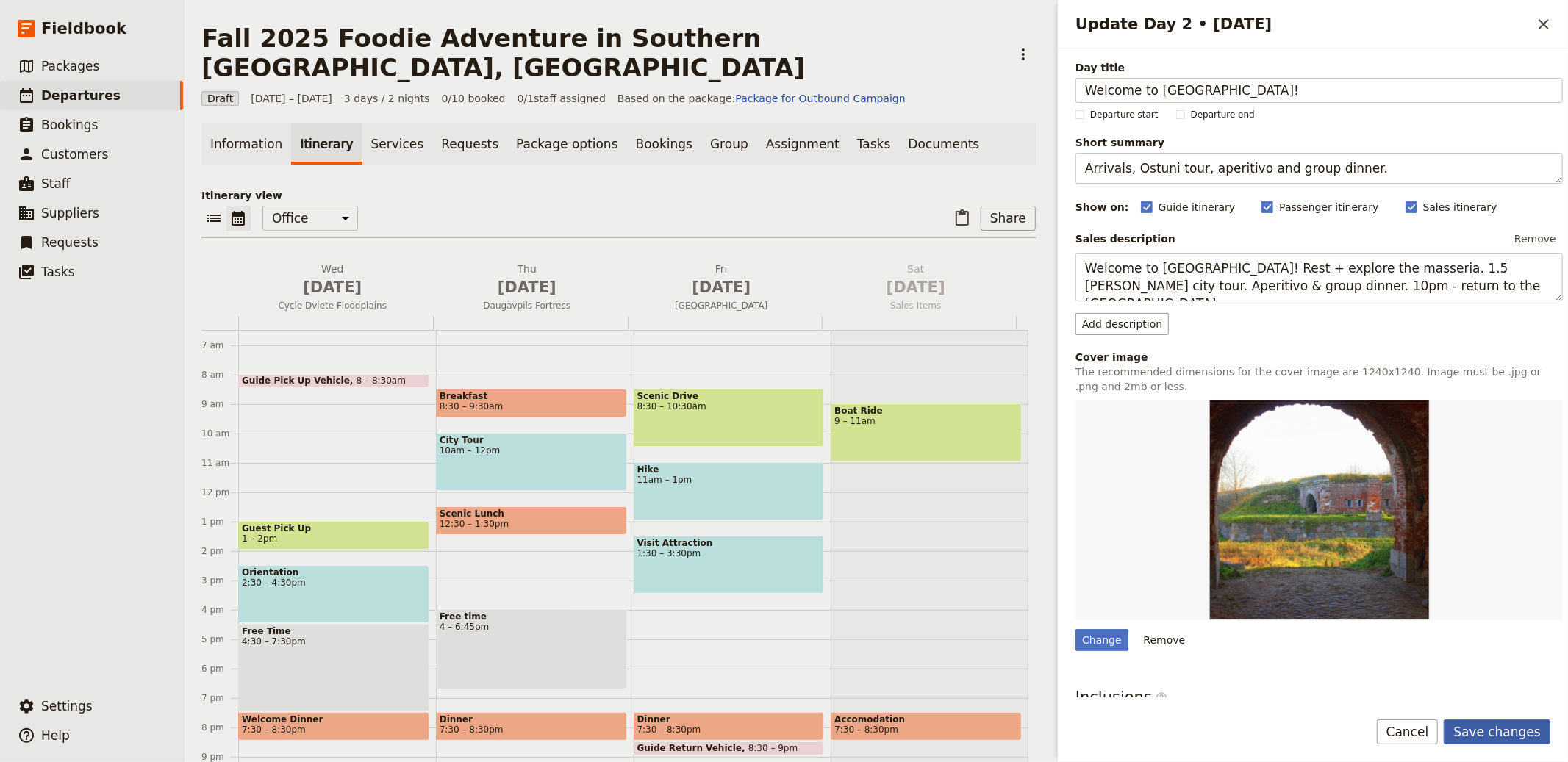
click at [1493, 732] on button "Save changes" at bounding box center [1498, 731] width 107 height 25
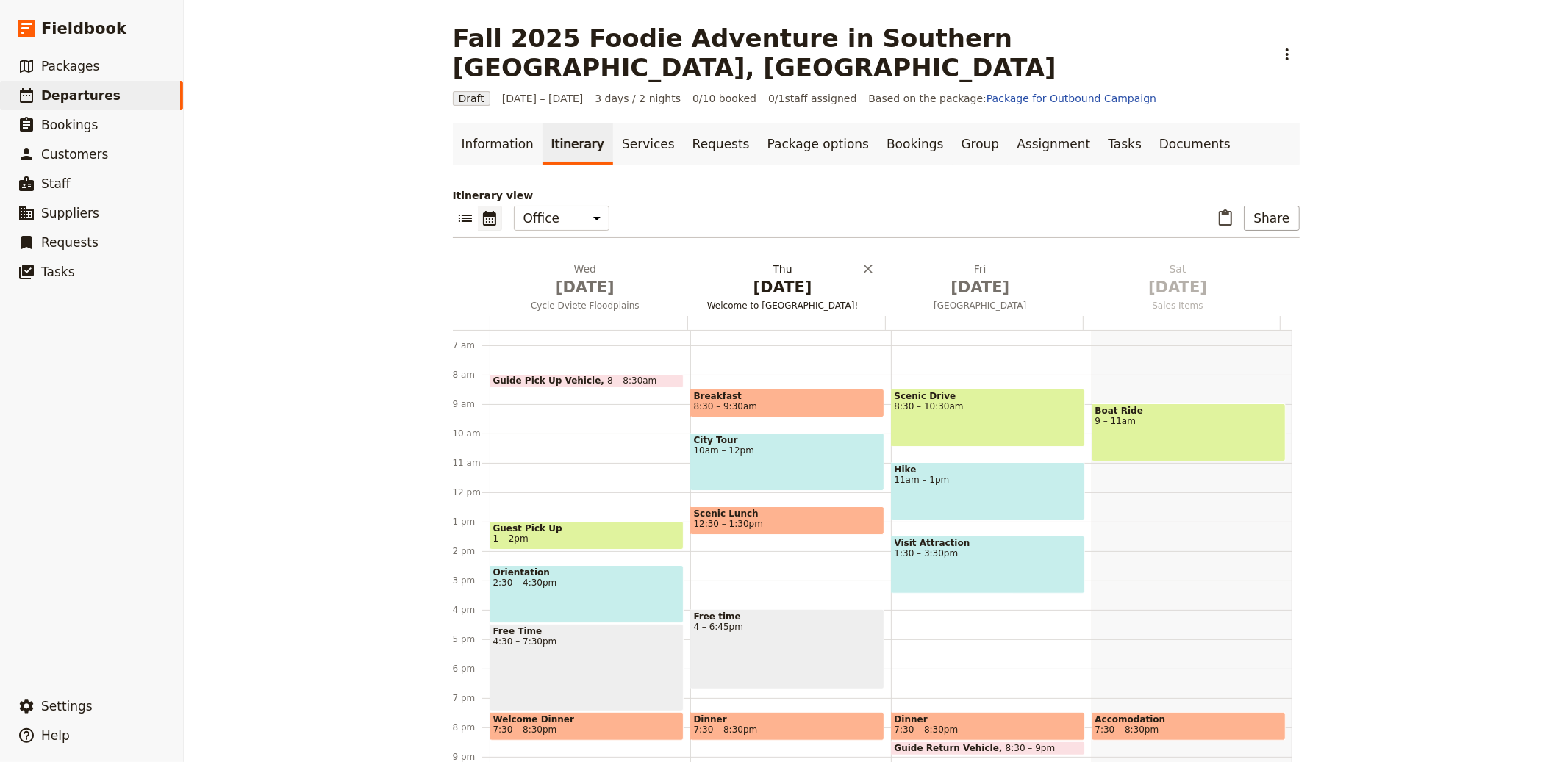
click at [805, 276] on span "[DATE]" at bounding box center [783, 287] width 180 height 22
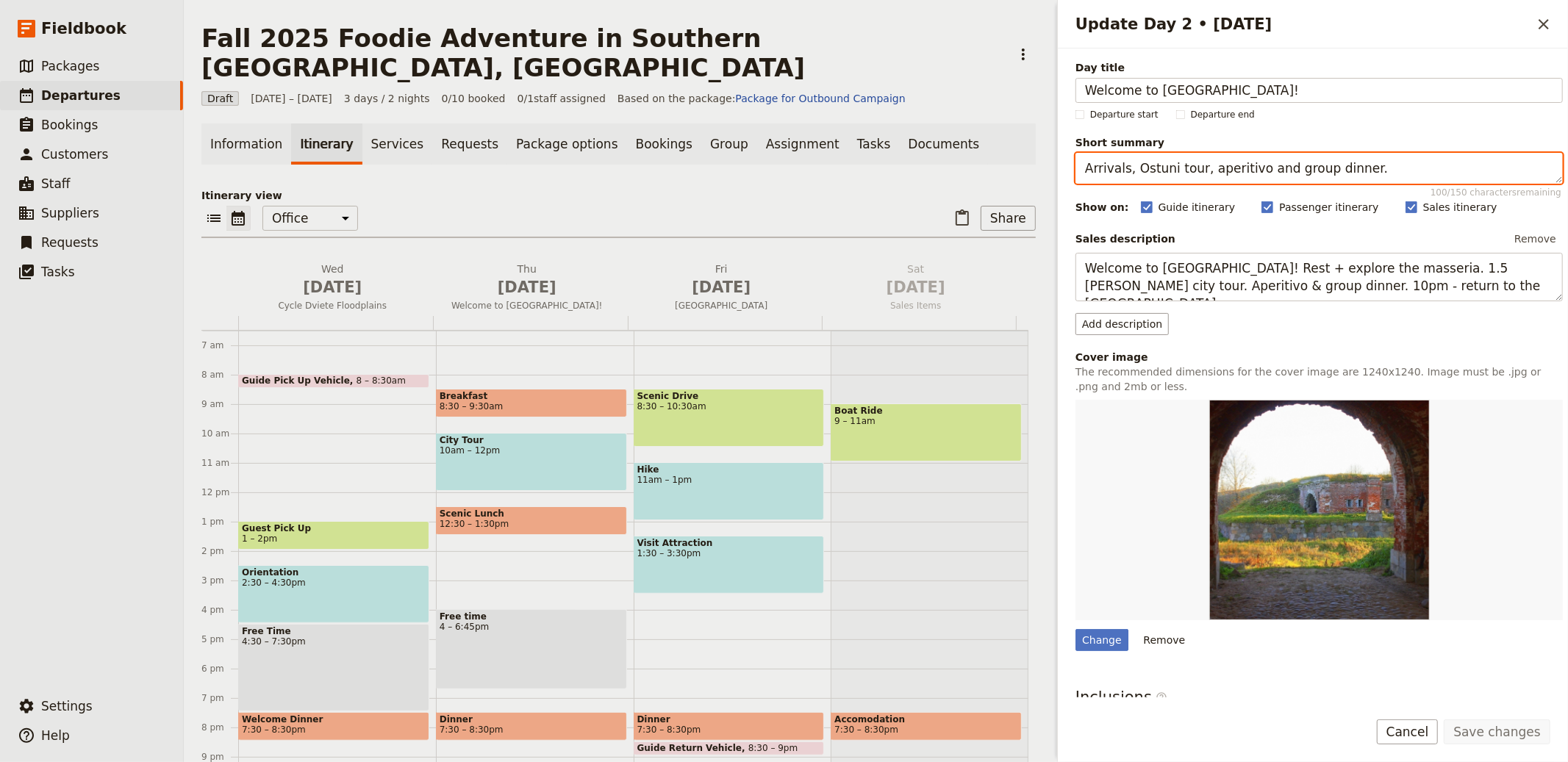
click at [1291, 161] on textarea "Arrivals, Ostuni tour, aperitivo and group dinner." at bounding box center [1320, 168] width 487 height 31
paste textarea "Olive estate visit, rustic picnic and cooking class"
type textarea "Olive estate visit, rustic picnic and cooking class."
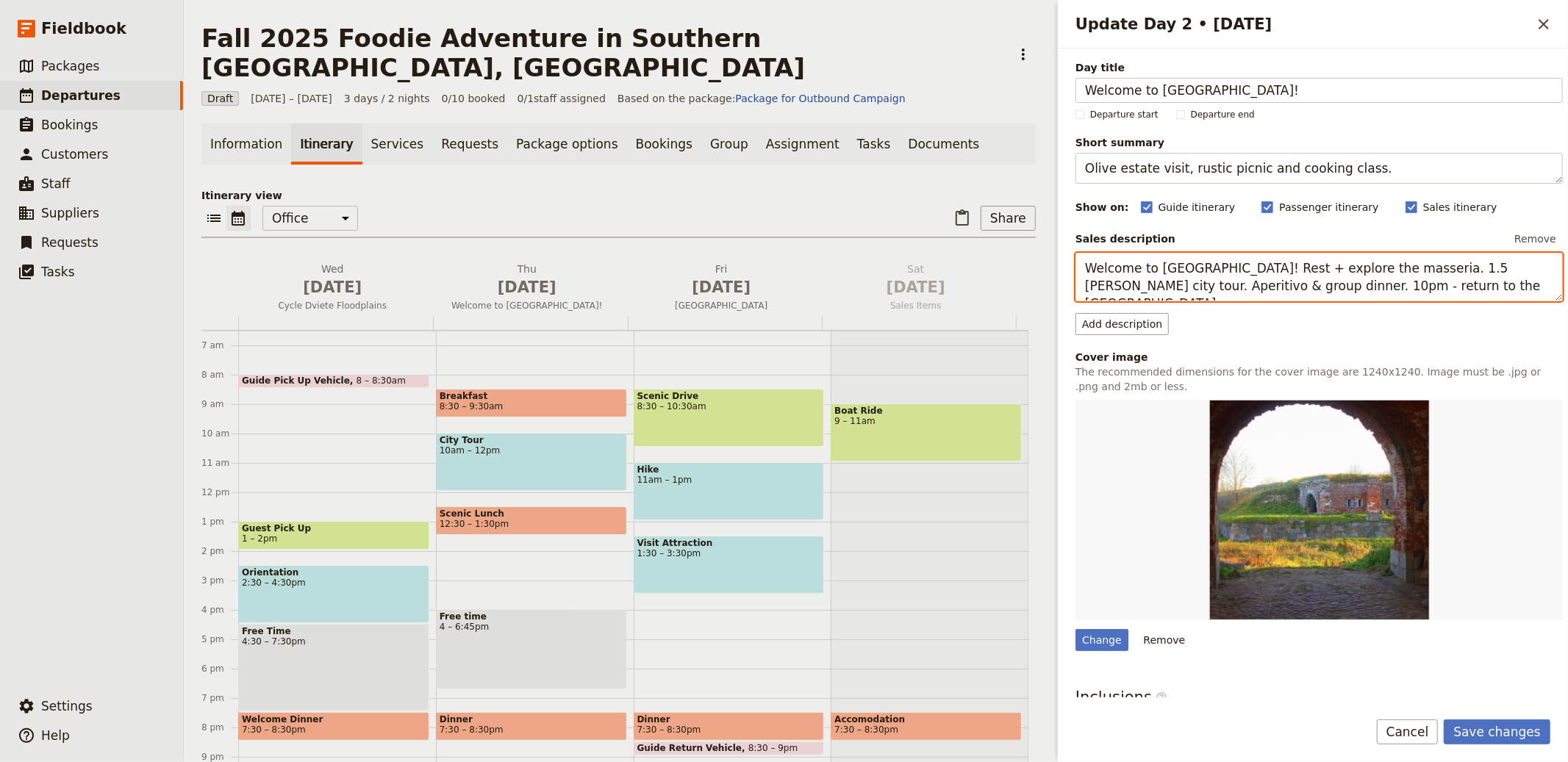
click at [1162, 274] on textarea "Welcome to Italy! Rest + explore the masseria. 1.5 hr Ostuni city tour. Aperiti…" at bounding box center [1320, 277] width 487 height 48
paste textarea "Visit an enchanting olive oil estate. Recharge with a rustic picnic lunch. A ha…"
drag, startPoint x: 1204, startPoint y: 269, endPoint x: 1269, endPoint y: 261, distance: 65.5
click at [1274, 265] on textarea "Visit an enchanting olive oil estate. Recharge with a rustic picnic lunch. A ha…" at bounding box center [1320, 277] width 487 height 48
type textarea "Visit an enchanting olive oil estate. Recharge with a rustic picnic lunch. A ha…"
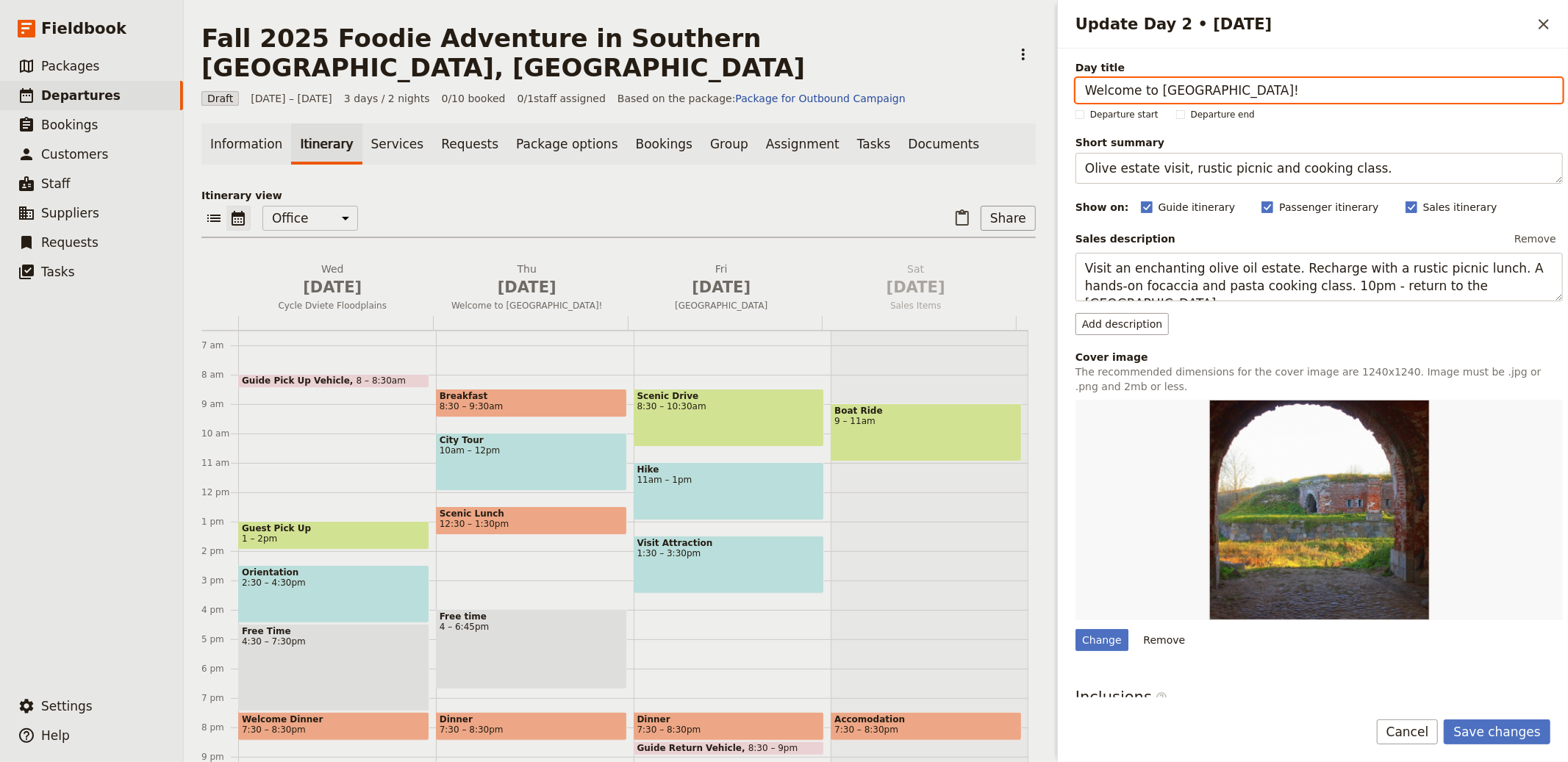
click at [1168, 88] on input "Welcome to Italy!" at bounding box center [1320, 90] width 487 height 25
paste input "olive oil estate"
type input "Olive Oil Estate"
click at [1444, 719] on button "Save changes" at bounding box center [1498, 731] width 107 height 25
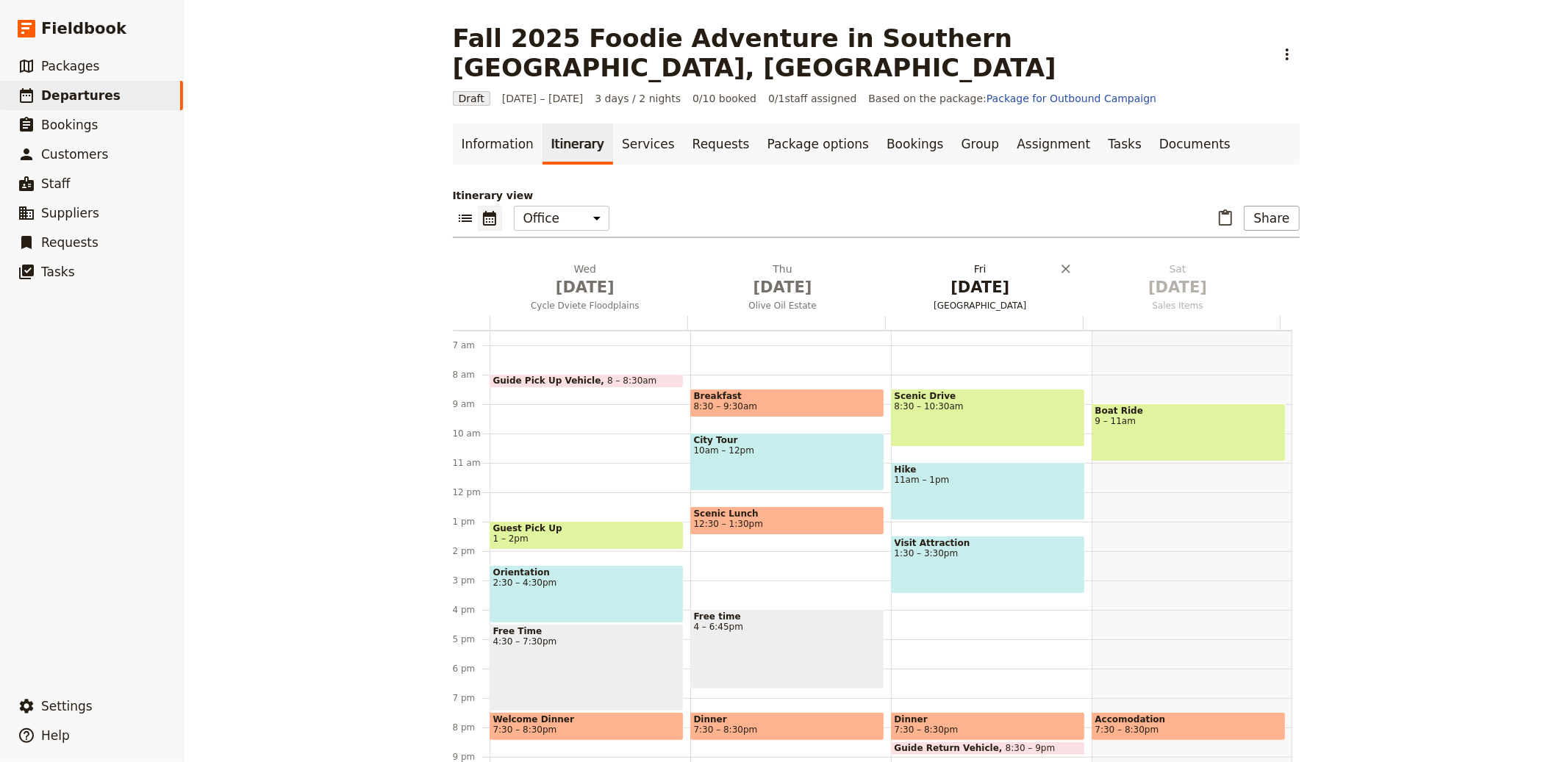
click at [976, 261] on h2 "Fri Oct 3 Rāzna National Park" at bounding box center [981, 279] width 180 height 37
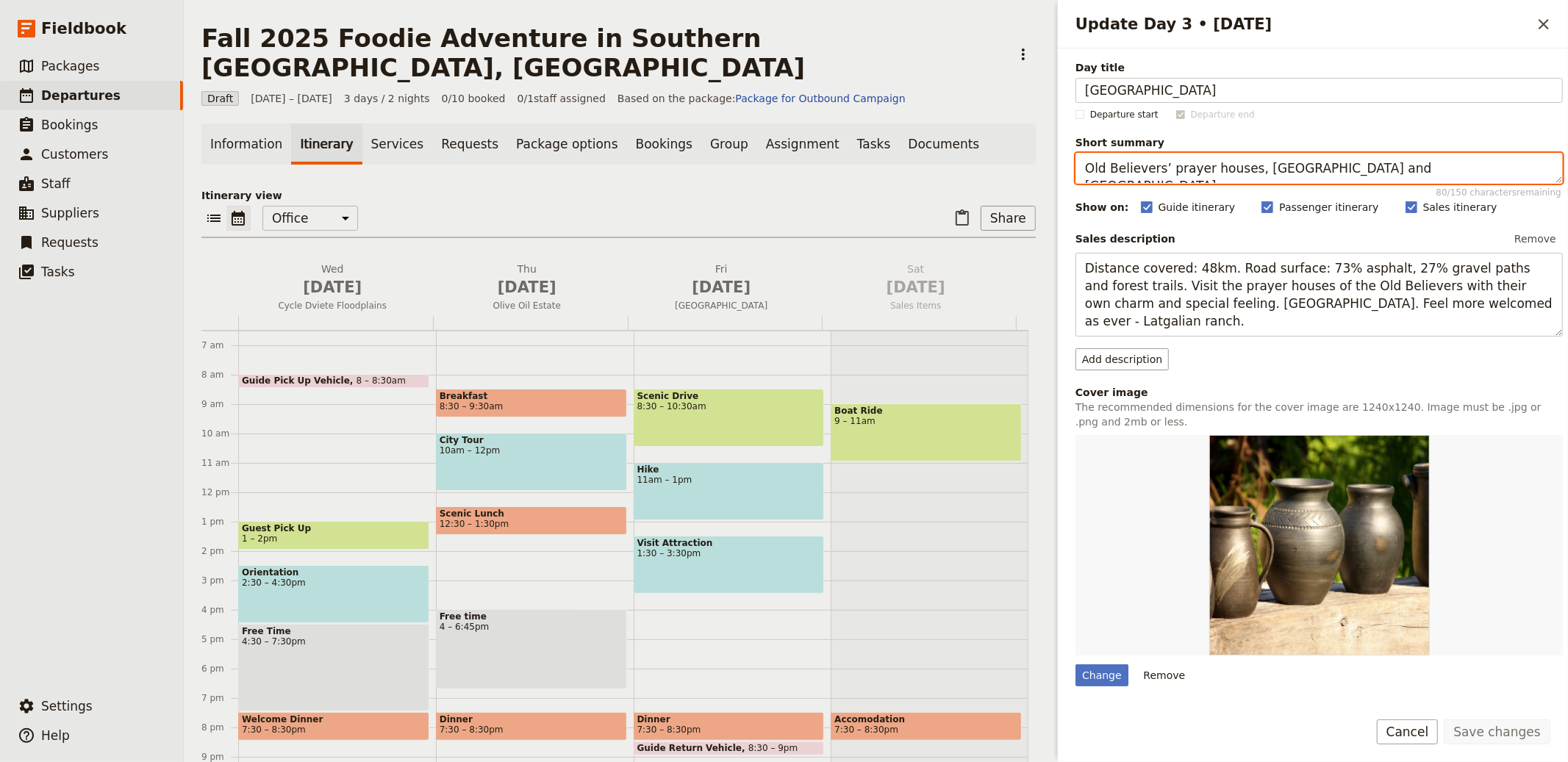
click at [1166, 168] on textarea "Old Believers’ prayer houses, Rāzna National Park and Latgalian ranch." at bounding box center [1320, 168] width 487 height 31
paste textarea "Lecce tour with free time, ceramics and Cisternino dinner"
type textarea "Lecce tour with free time, ceramics and Cisternino dinner."
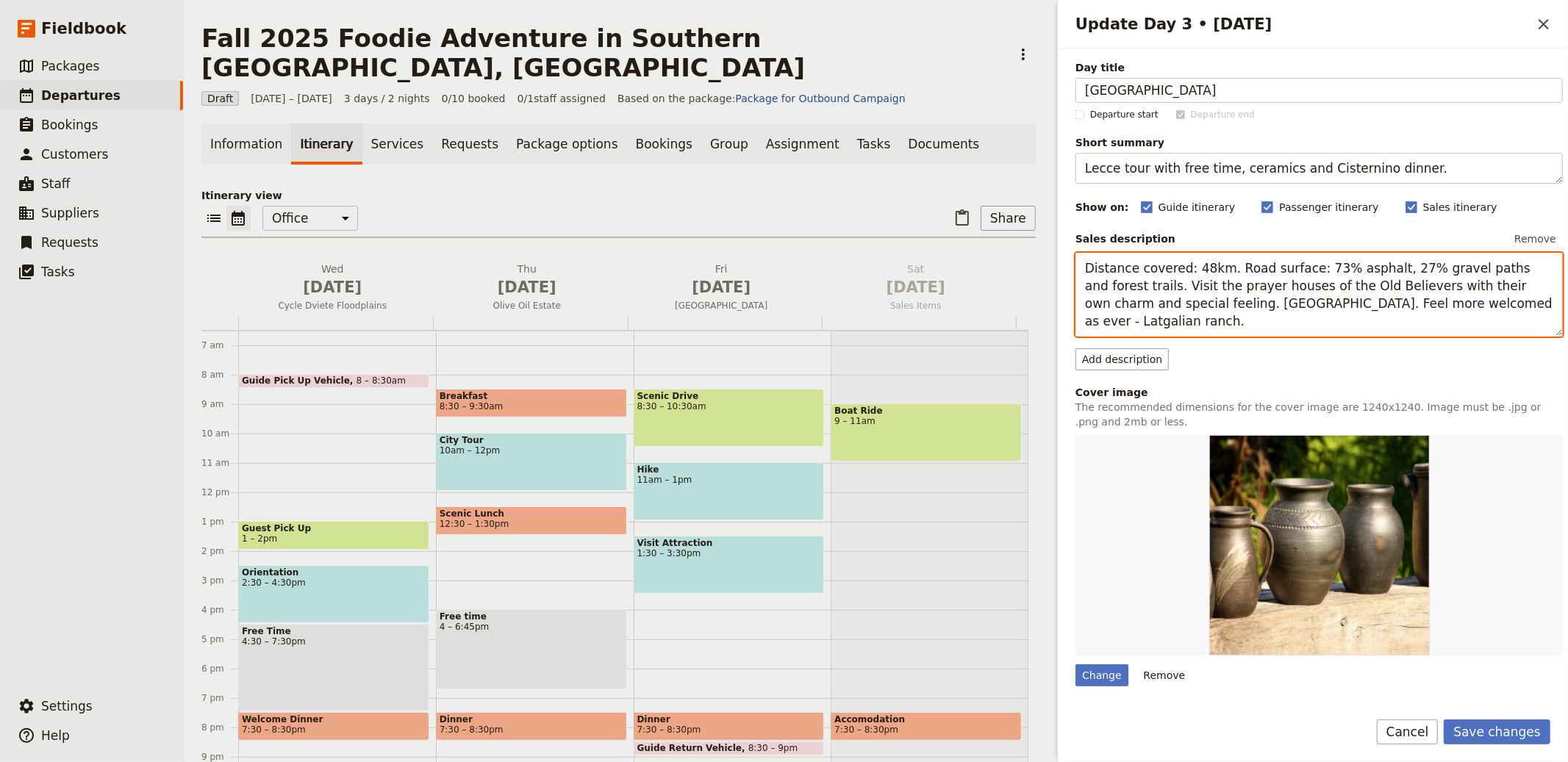
click at [1228, 295] on textarea "Distance covered: 48km. Road surface: 73% asphalt, 27% gravel paths and forest …" at bounding box center [1320, 295] width 487 height 84
paste textarea "Lecce - 2-hr guided tour and free time. A tasting lunch featuring local special…"
type textarea "Lecce - 2-hr guided tour and free time. A tasting lunch featuring local special…"
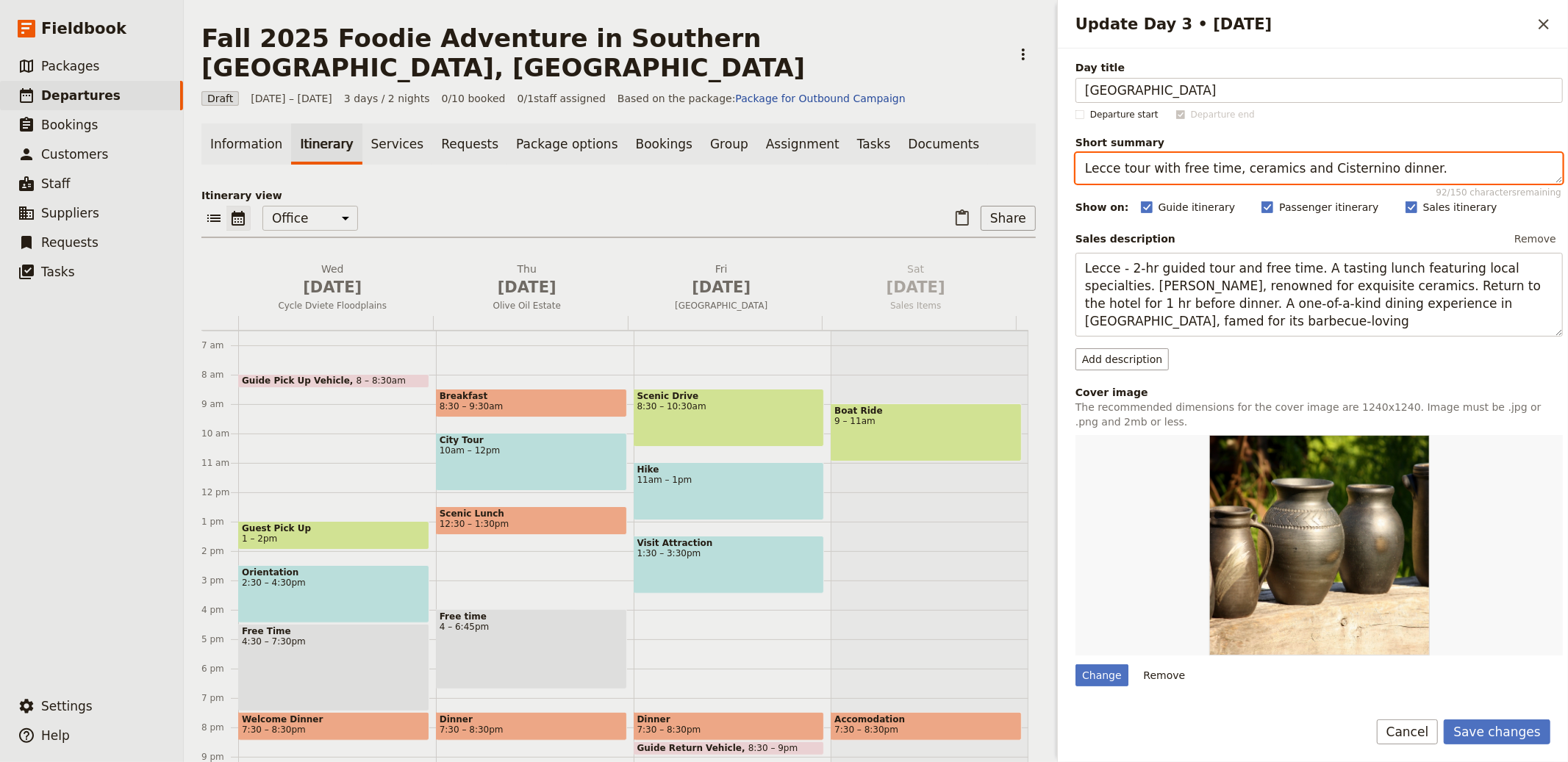
drag, startPoint x: 1125, startPoint y: 167, endPoint x: 953, endPoint y: 143, distance: 173.7
click at [952, 143] on div "Fall 2025 Foodie Adventure in Southern Italy, Puglia ​ Draft 1 – 3 Oct 2025 3 d…" at bounding box center [876, 381] width 1385 height 762
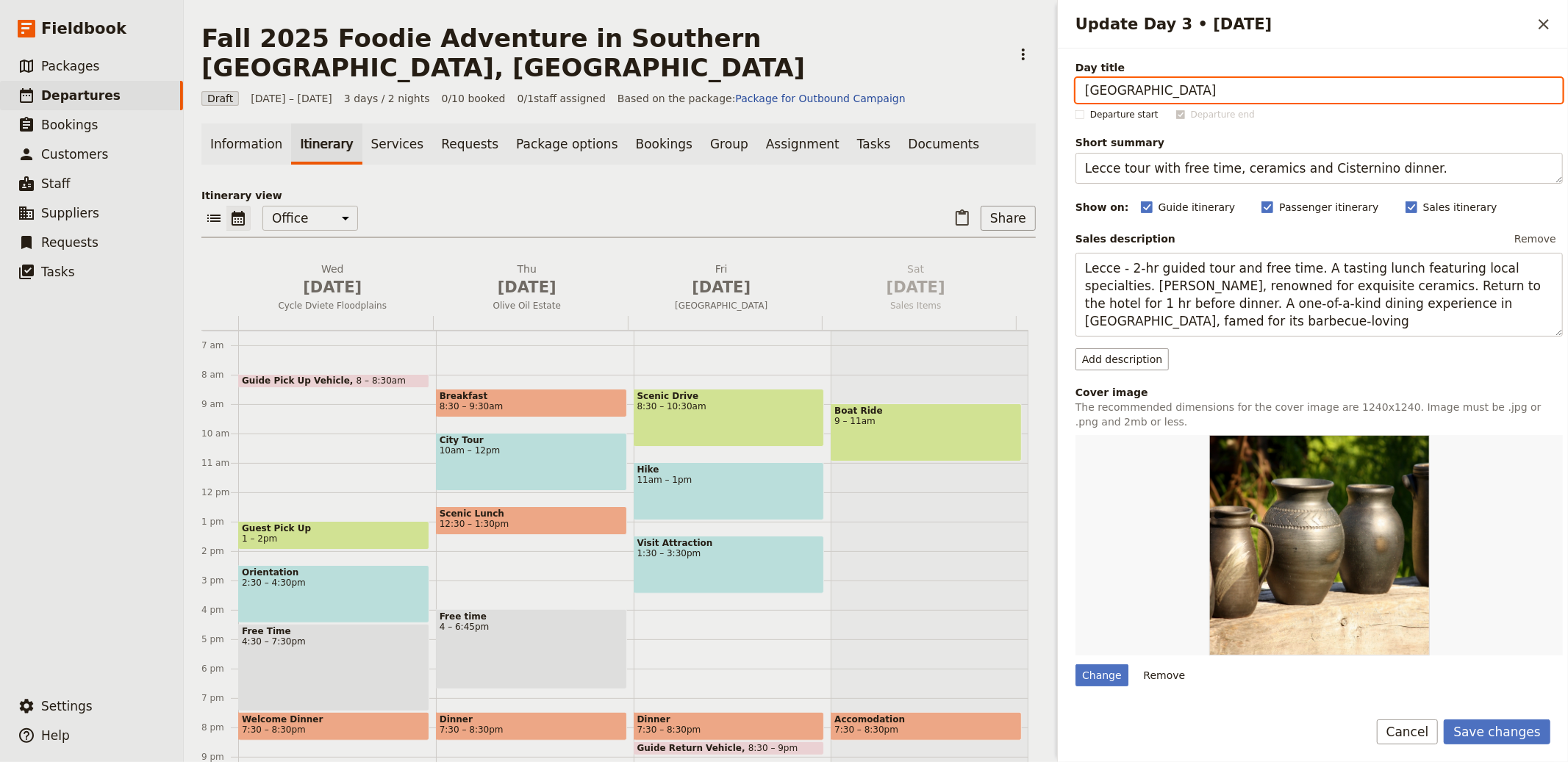
click at [1194, 90] on input "Rāzna National Park" at bounding box center [1320, 90] width 487 height 25
paste input "Lecce tour"
click at [1122, 92] on input "Lecce tour" at bounding box center [1320, 90] width 487 height 25
type input "Lecce Tour"
click at [1444, 719] on button "Save changes" at bounding box center [1498, 731] width 107 height 25
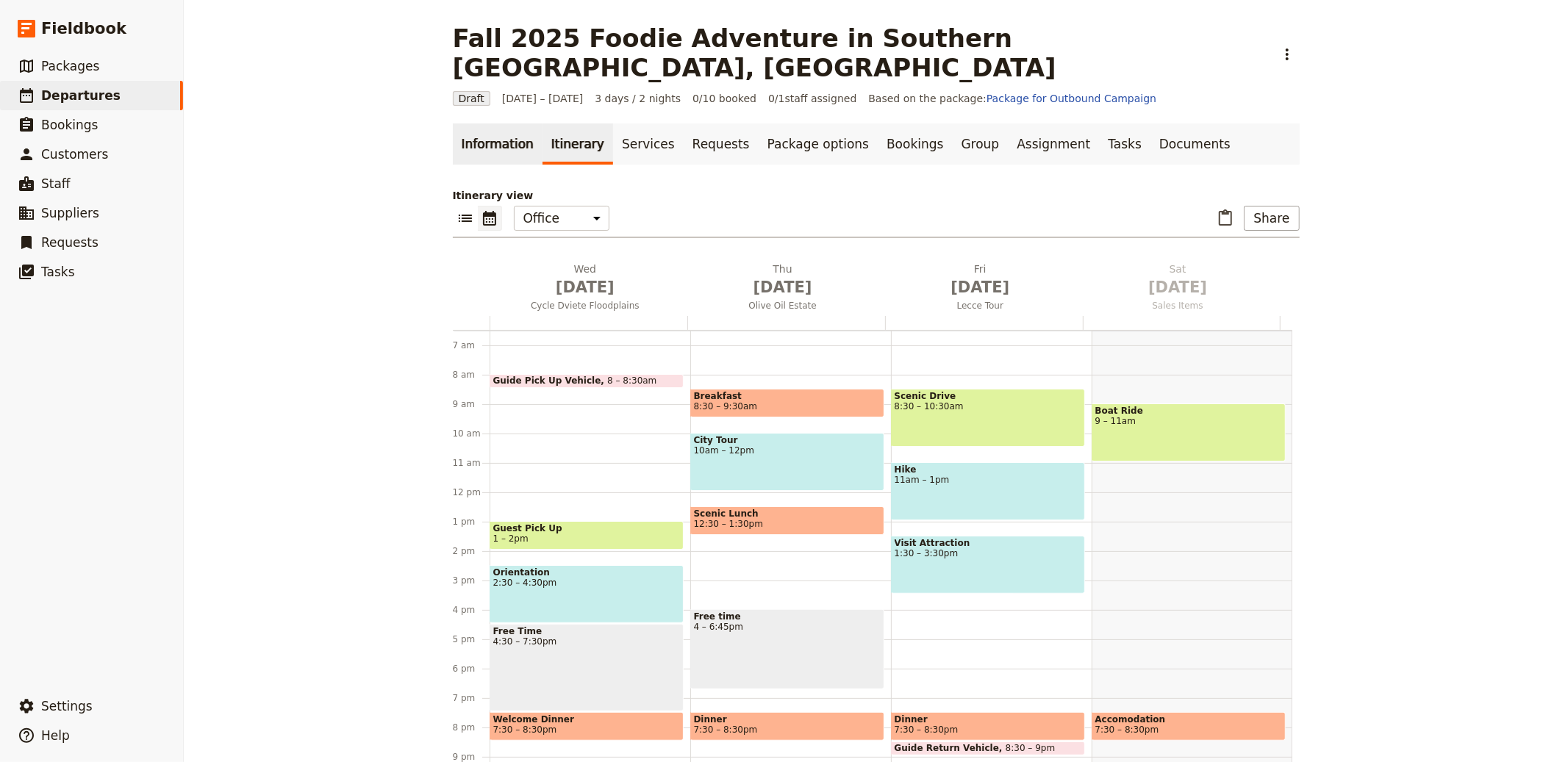
click at [478, 124] on link "Information" at bounding box center [498, 144] width 90 height 42
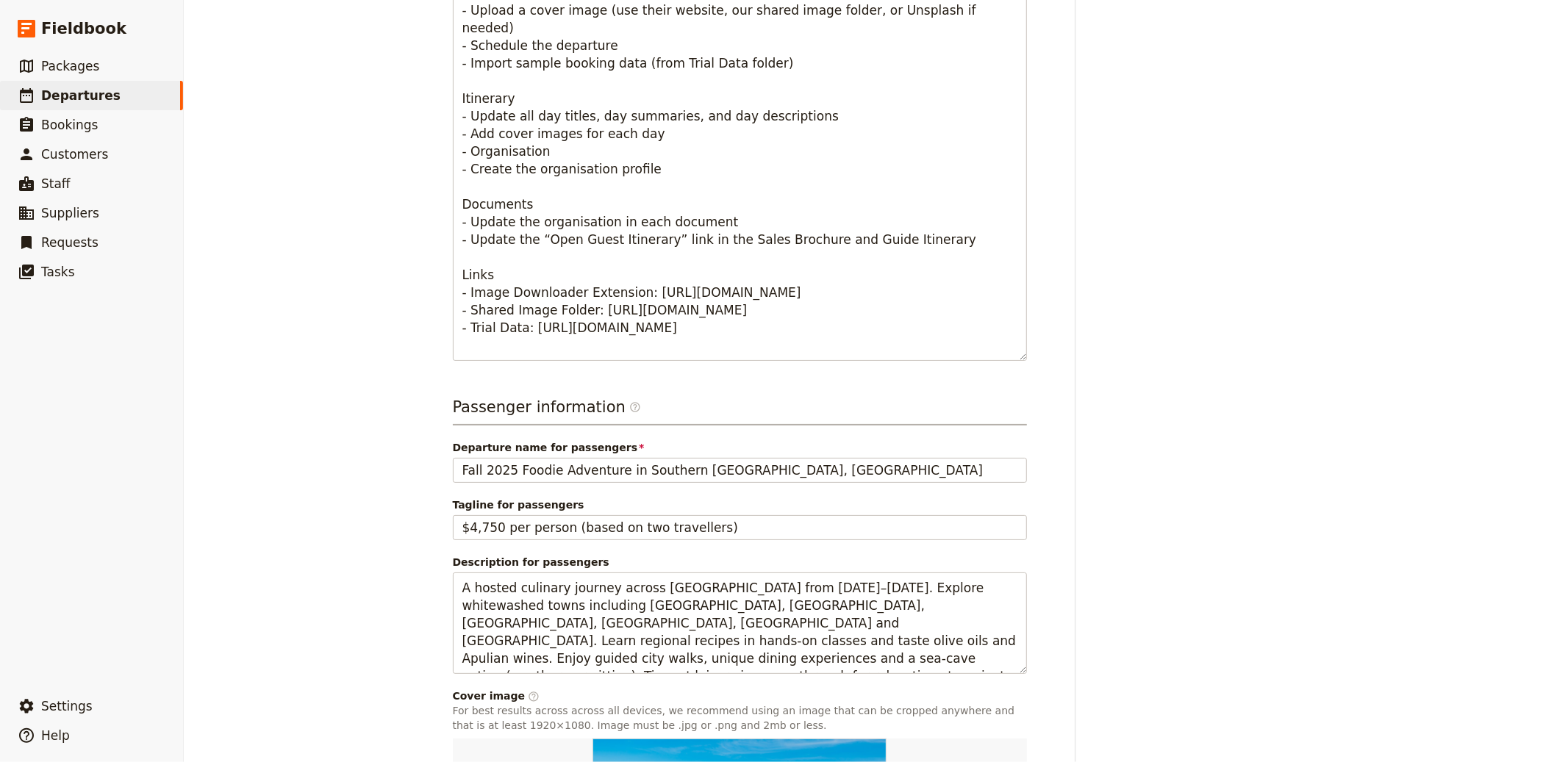
scroll to position [790, 0]
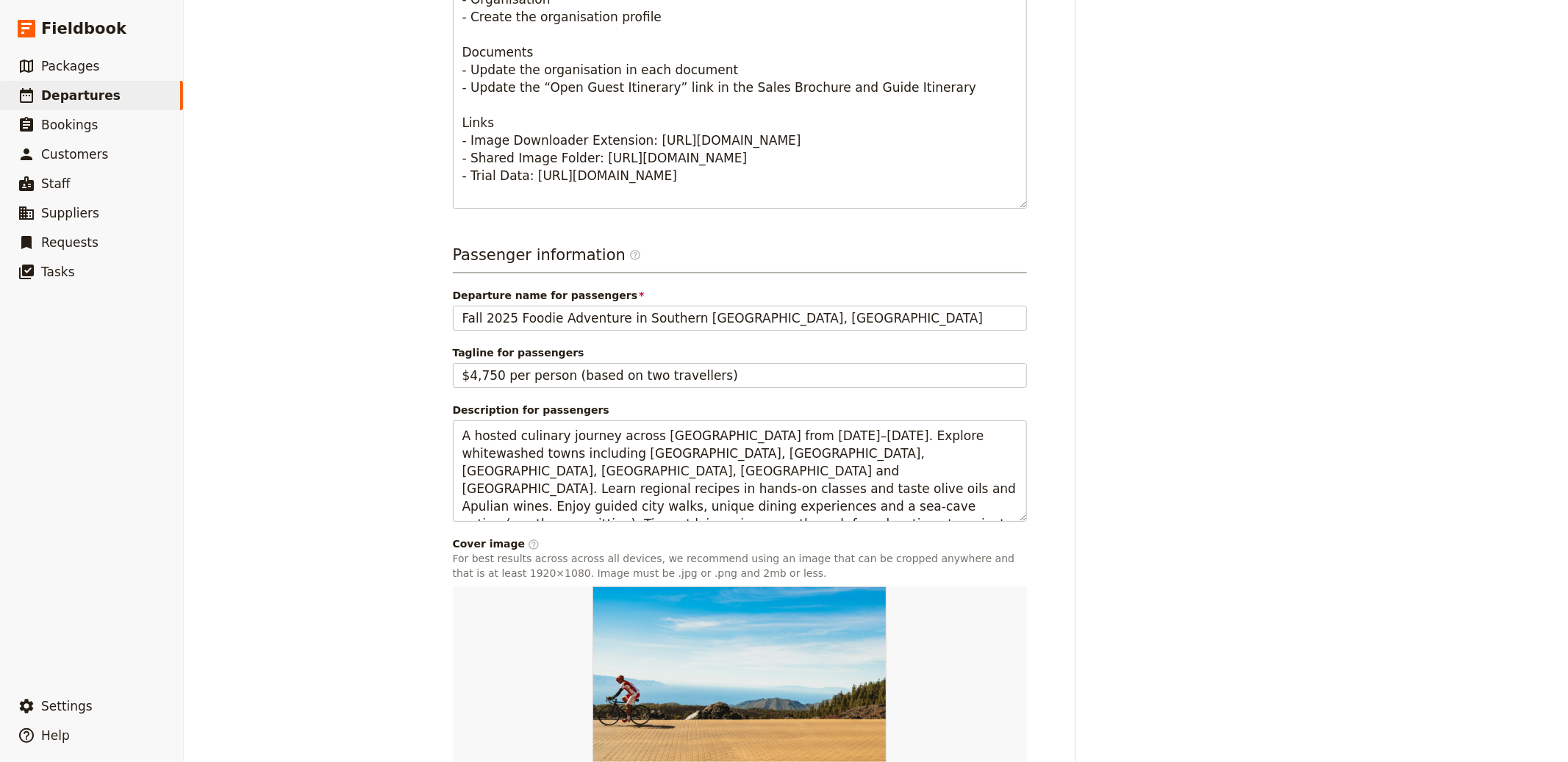
click at [453, 762] on input "Change" at bounding box center [452, 771] width 1 height 1
type input "C:\fakepath\Olegana-Travel-Boutique-small-group-trips-for-women.jpeg"
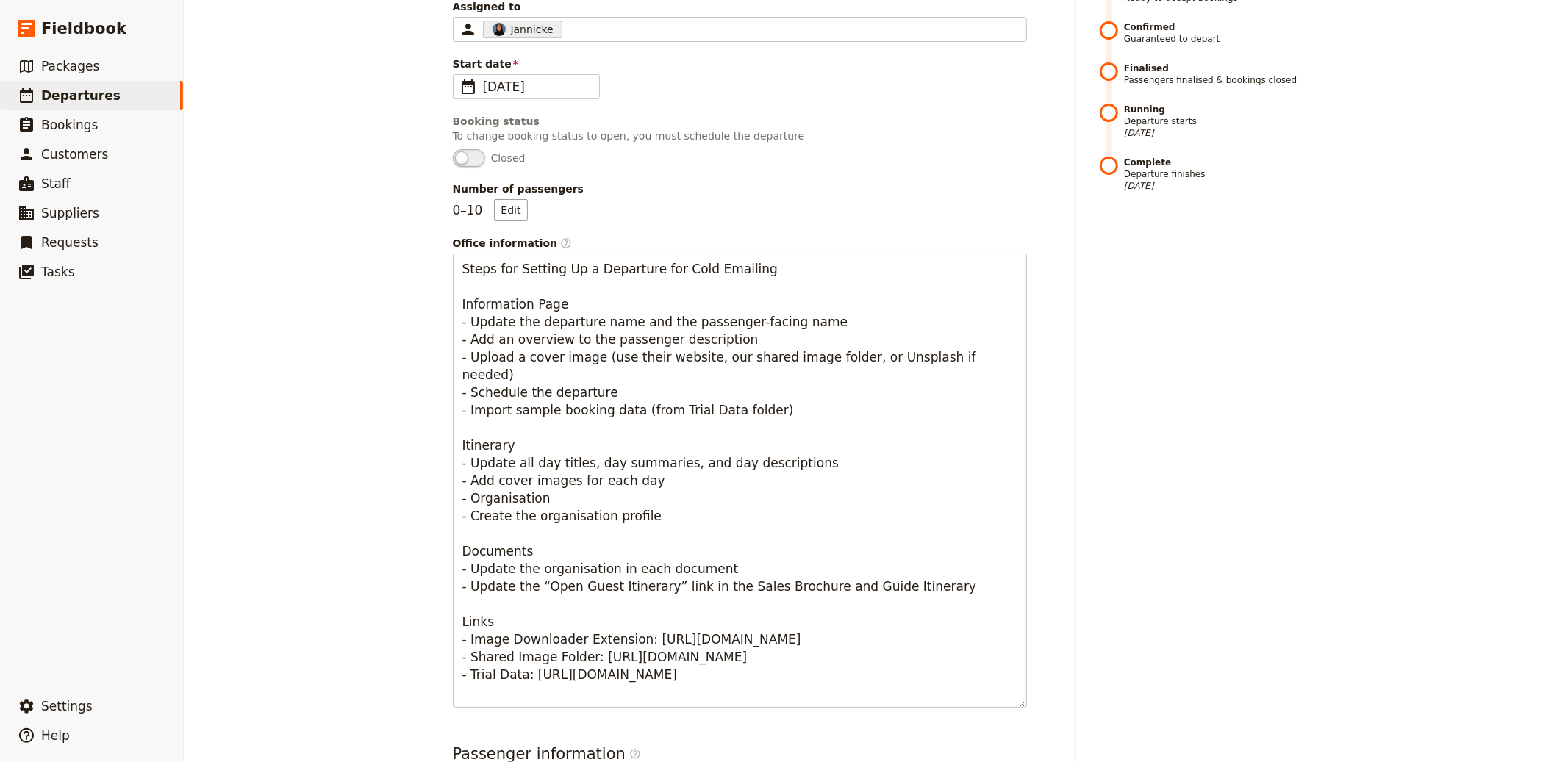
scroll to position [0, 0]
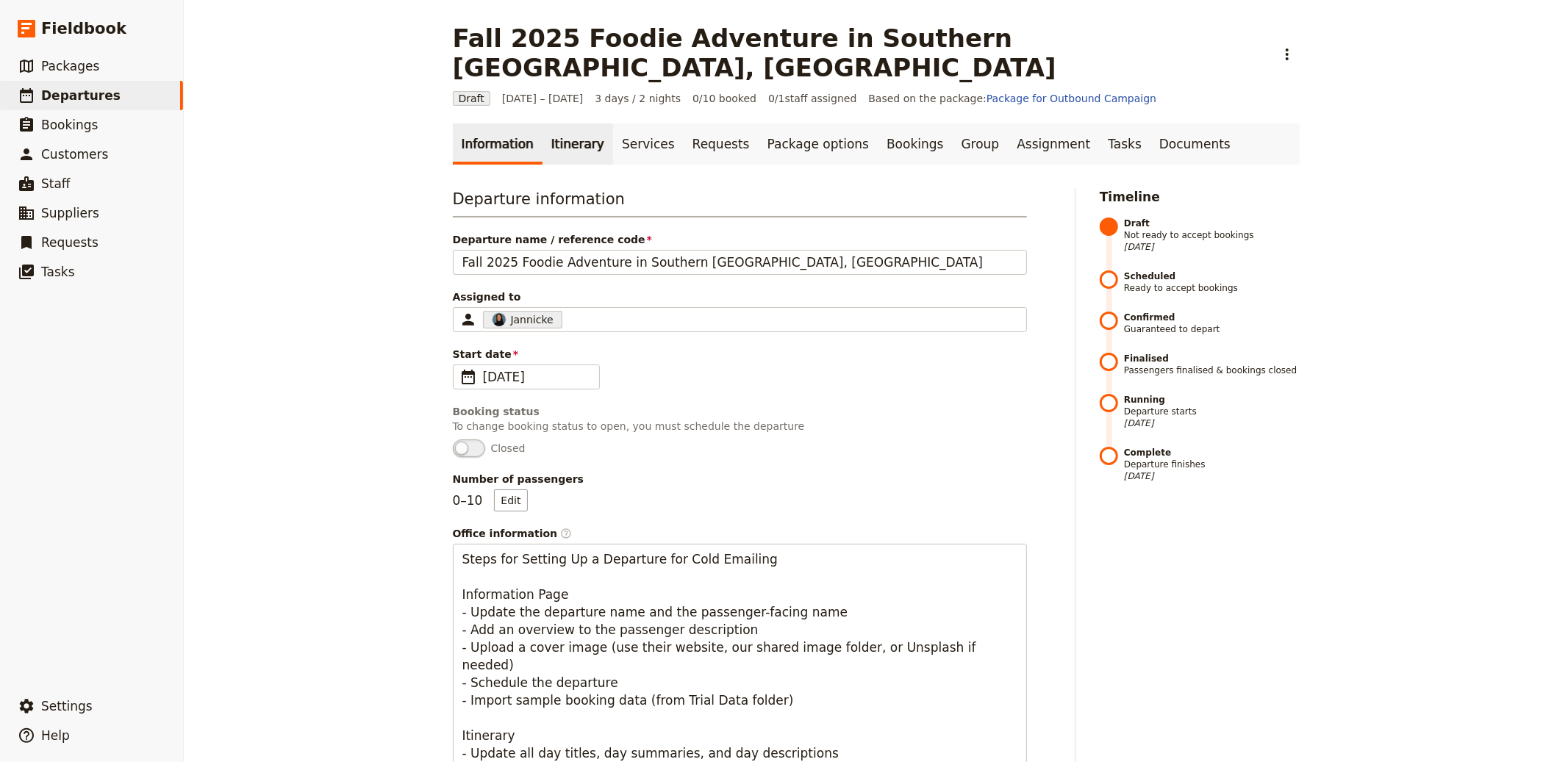
click at [553, 124] on link "Itinerary" at bounding box center [577, 144] width 70 height 42
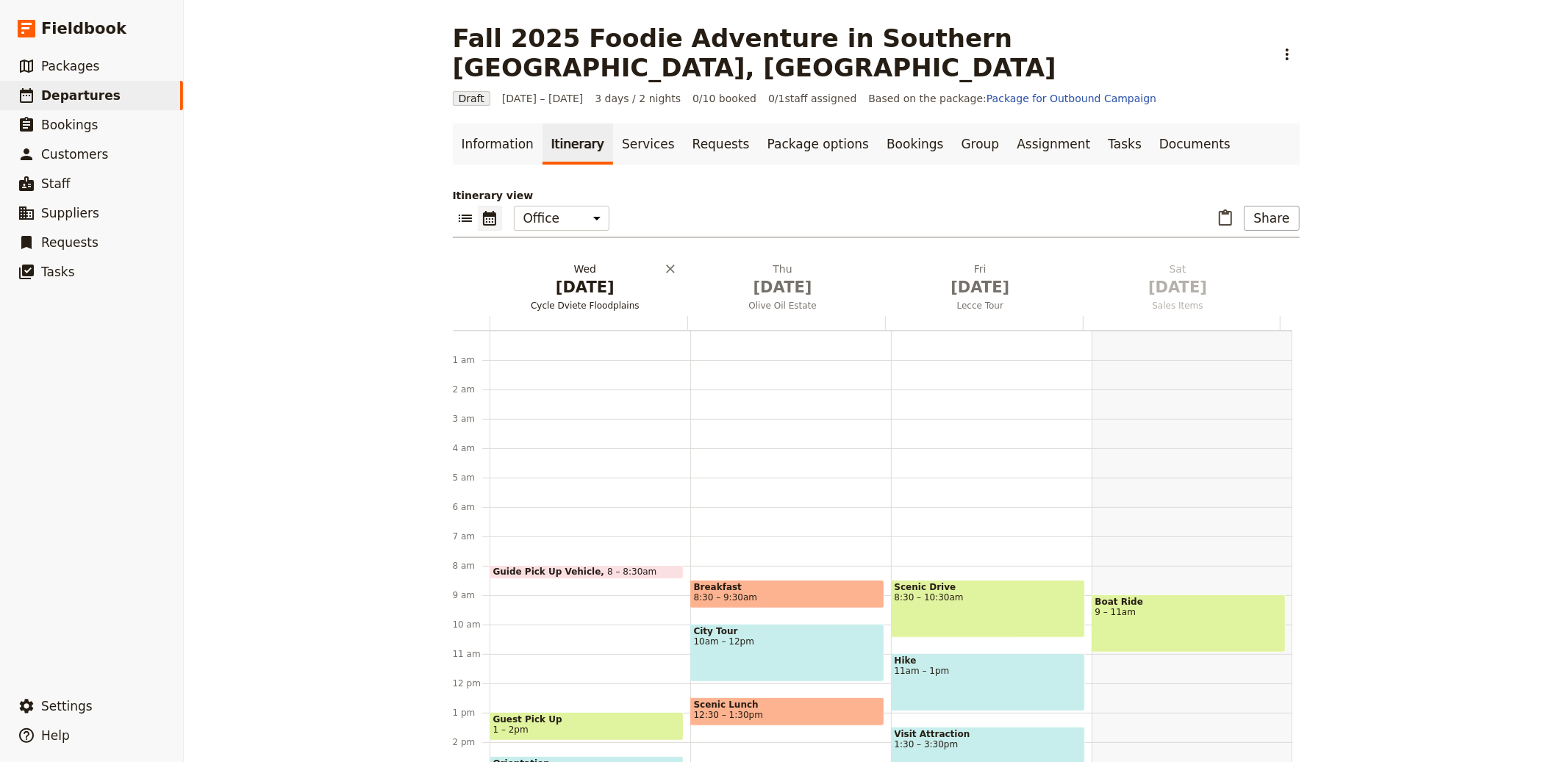
scroll to position [191, 0]
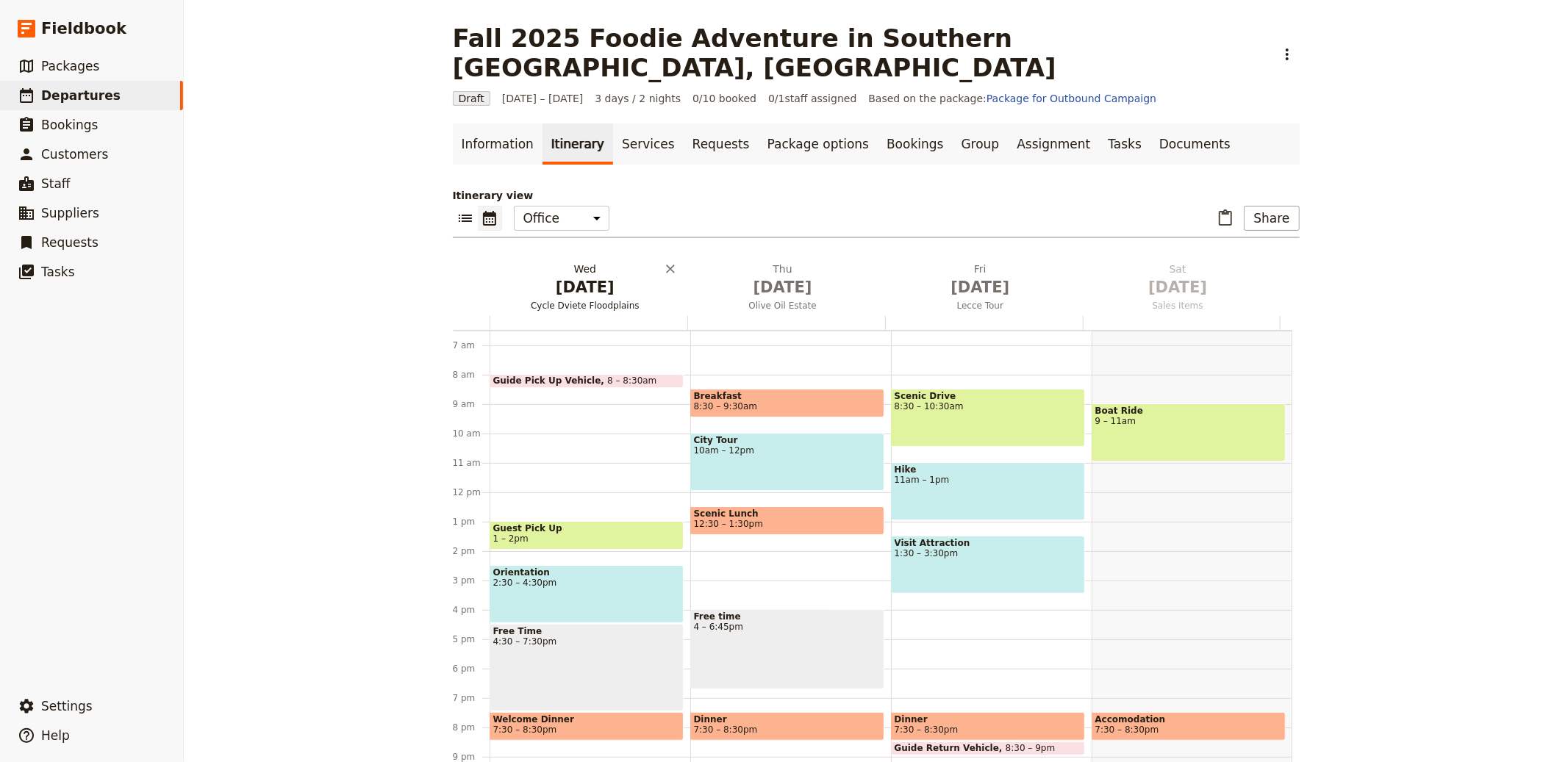
click at [576, 276] on span "[DATE]" at bounding box center [586, 287] width 180 height 22
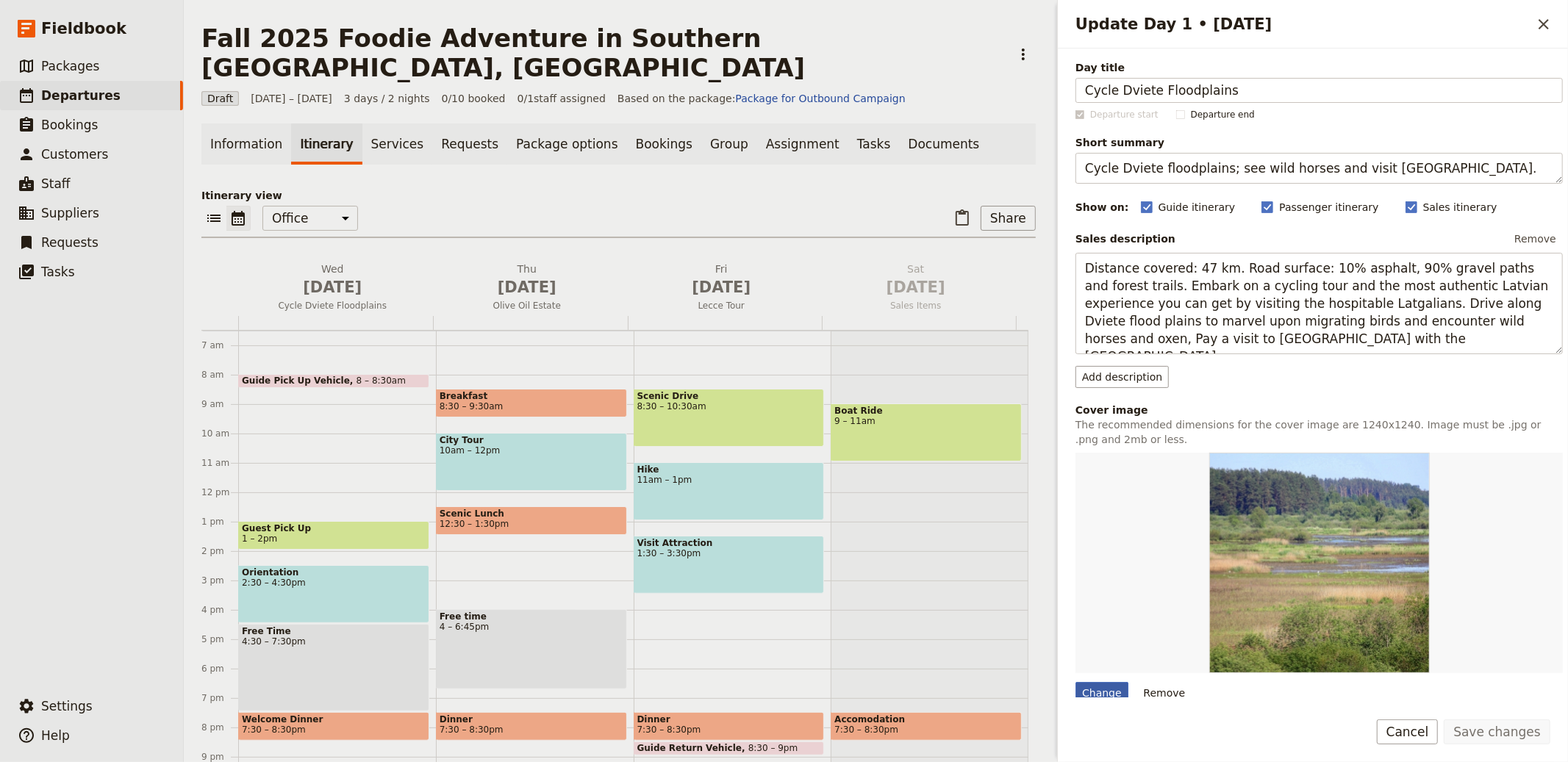
click at [1100, 687] on div "Change" at bounding box center [1102, 693] width 52 height 22
click at [1076, 682] on input "Change" at bounding box center [1075, 682] width 1 height 1
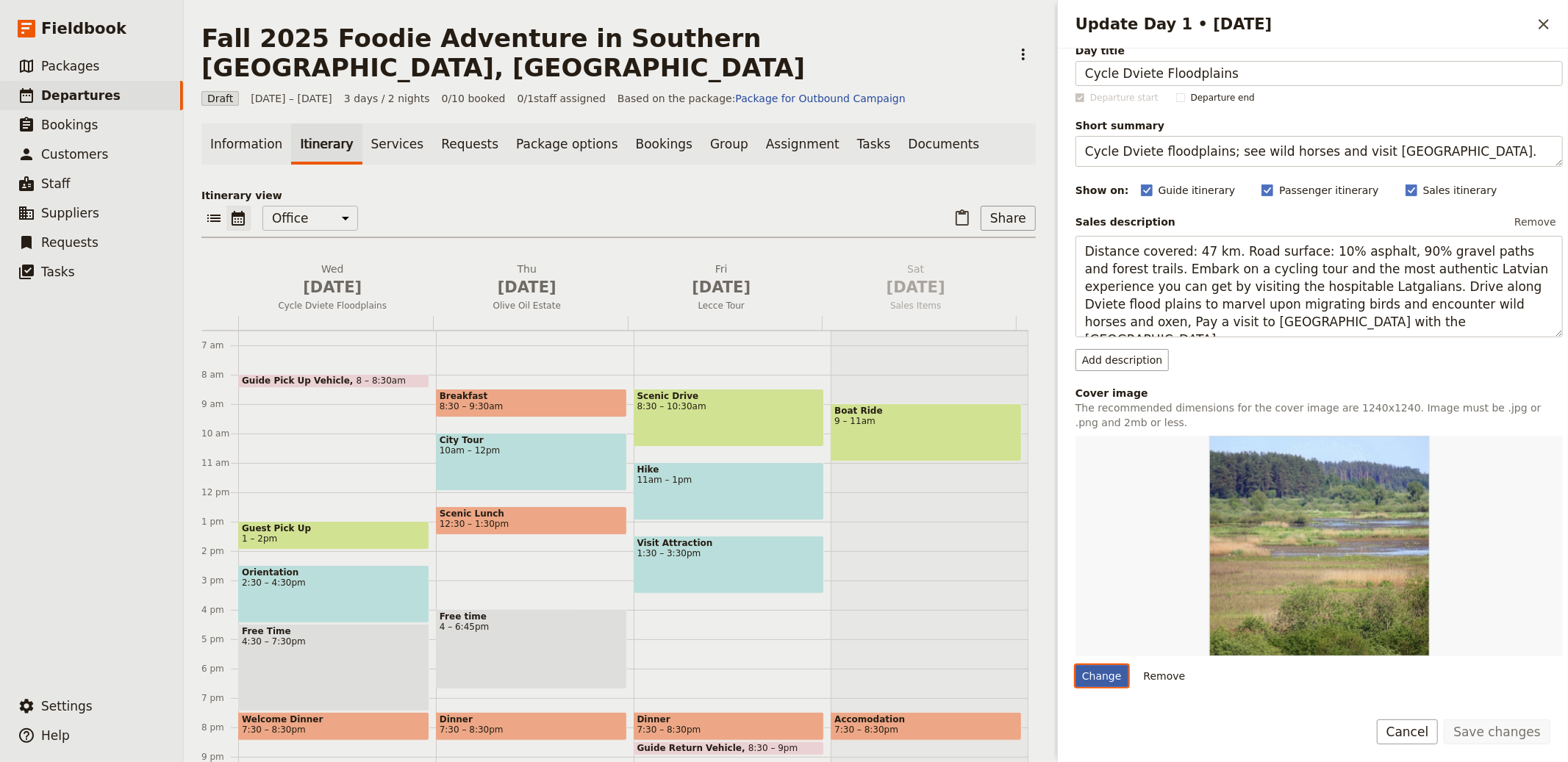
type input "C:\fakepath\Cotswolds.jpg"
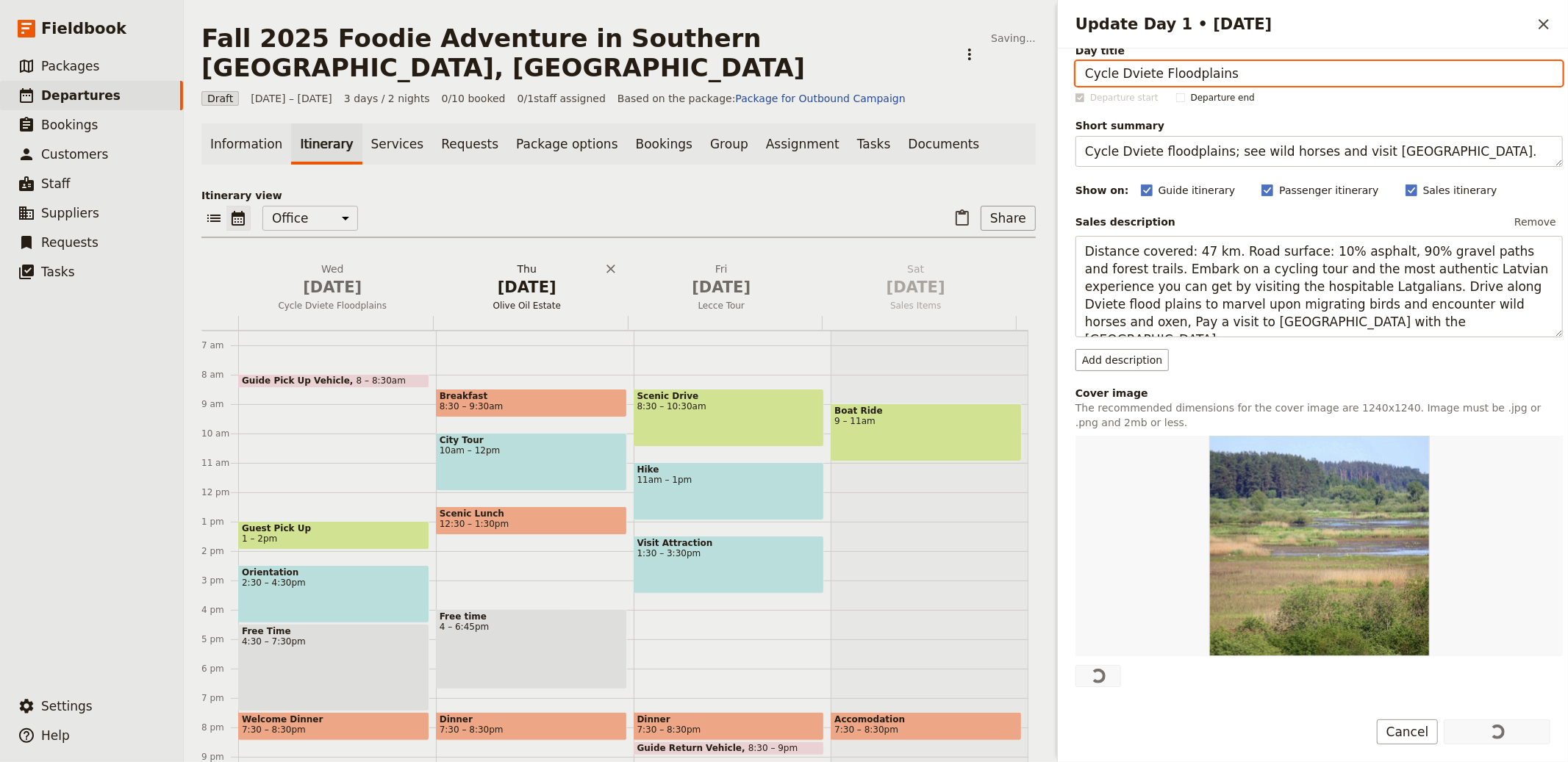
click at [541, 276] on span "[DATE]" at bounding box center [527, 287] width 177 height 22
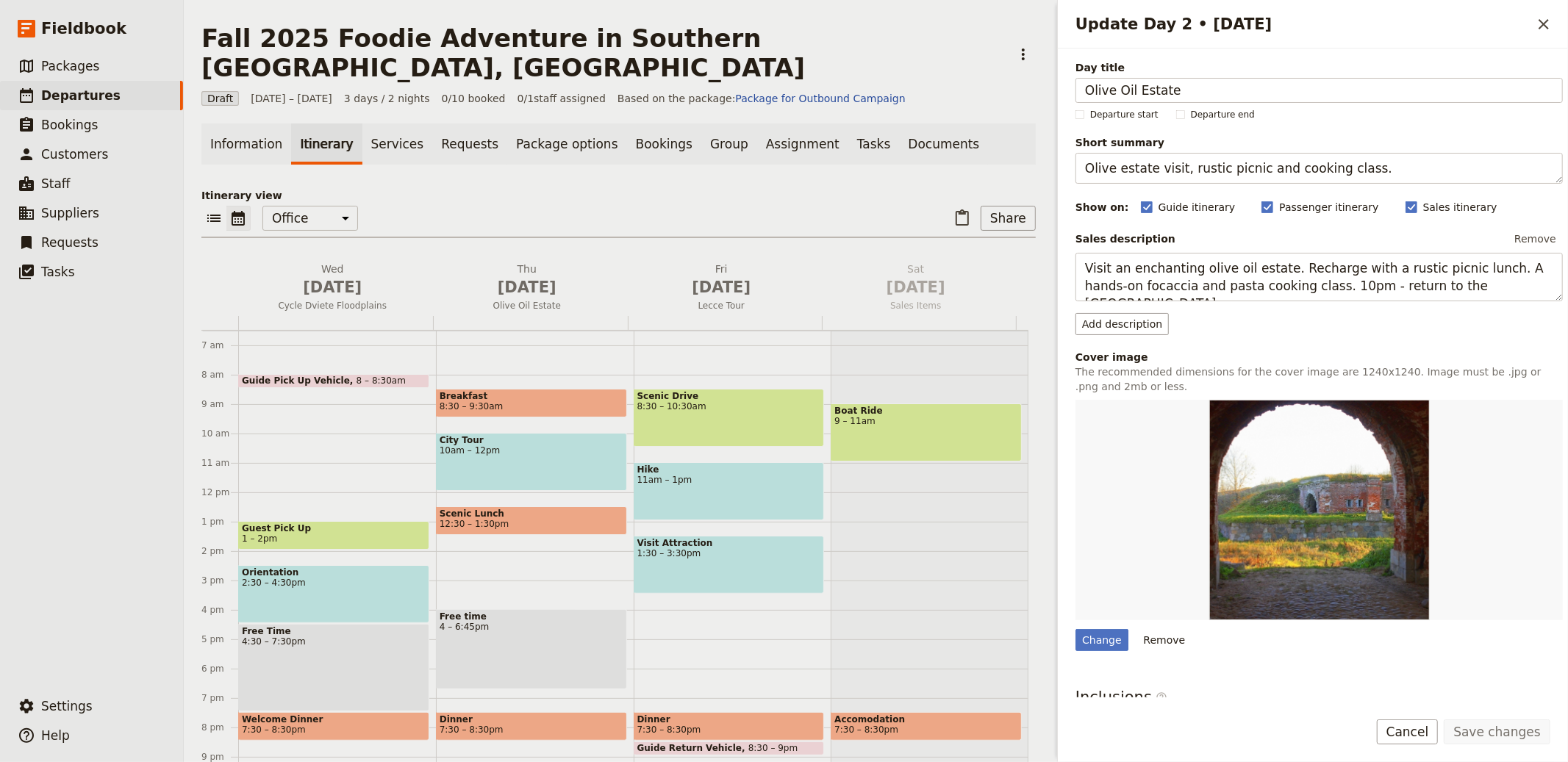
click at [1107, 621] on div "Change Remove" at bounding box center [1320, 525] width 487 height 251
click at [1097, 631] on div "Change" at bounding box center [1102, 640] width 52 height 22
click at [1076, 629] on input "Change" at bounding box center [1075, 628] width 1 height 1
type input "C:\fakepath\olegana-travel-boutique-Polignano-a-Mare.jpg"
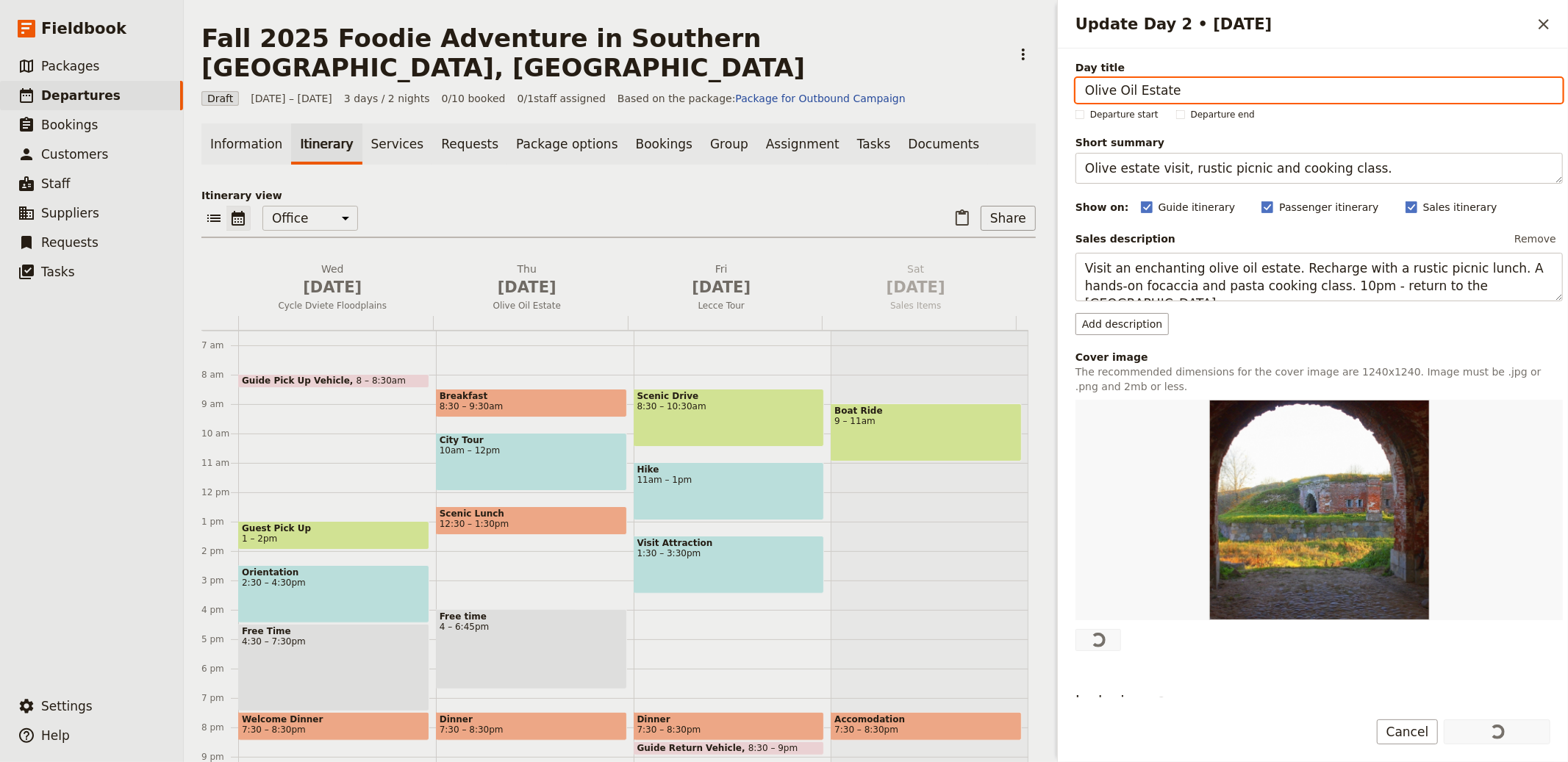
click at [699, 300] on span "Lecce Tour" at bounding box center [722, 306] width 189 height 12
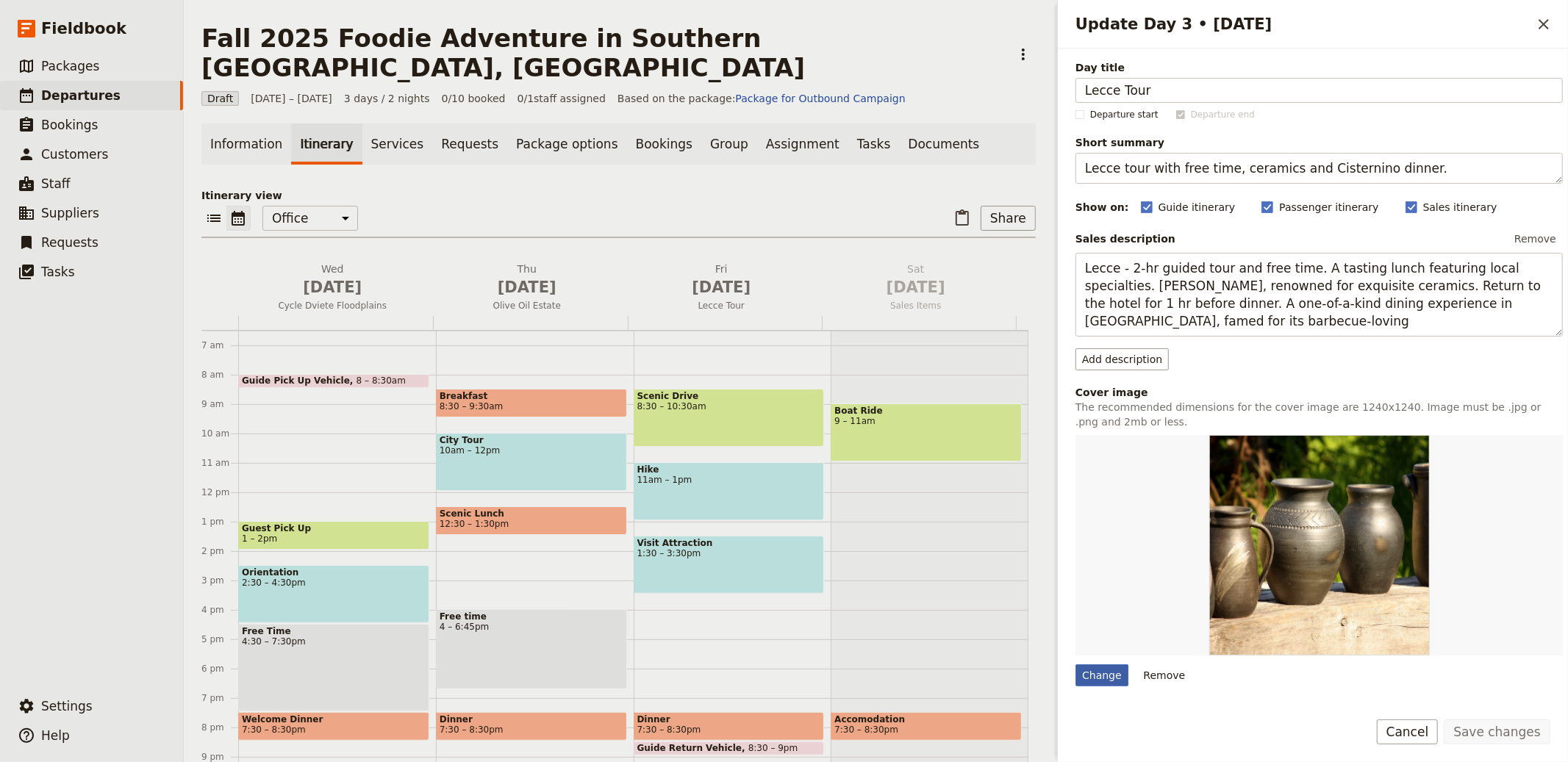
click at [1093, 668] on div "Change" at bounding box center [1102, 675] width 52 height 22
click at [1076, 664] on input "Change" at bounding box center [1075, 664] width 1 height 1
type input "C:\fakepath\olegana-travel-boutique-Polignano-a-Mare.jpg"
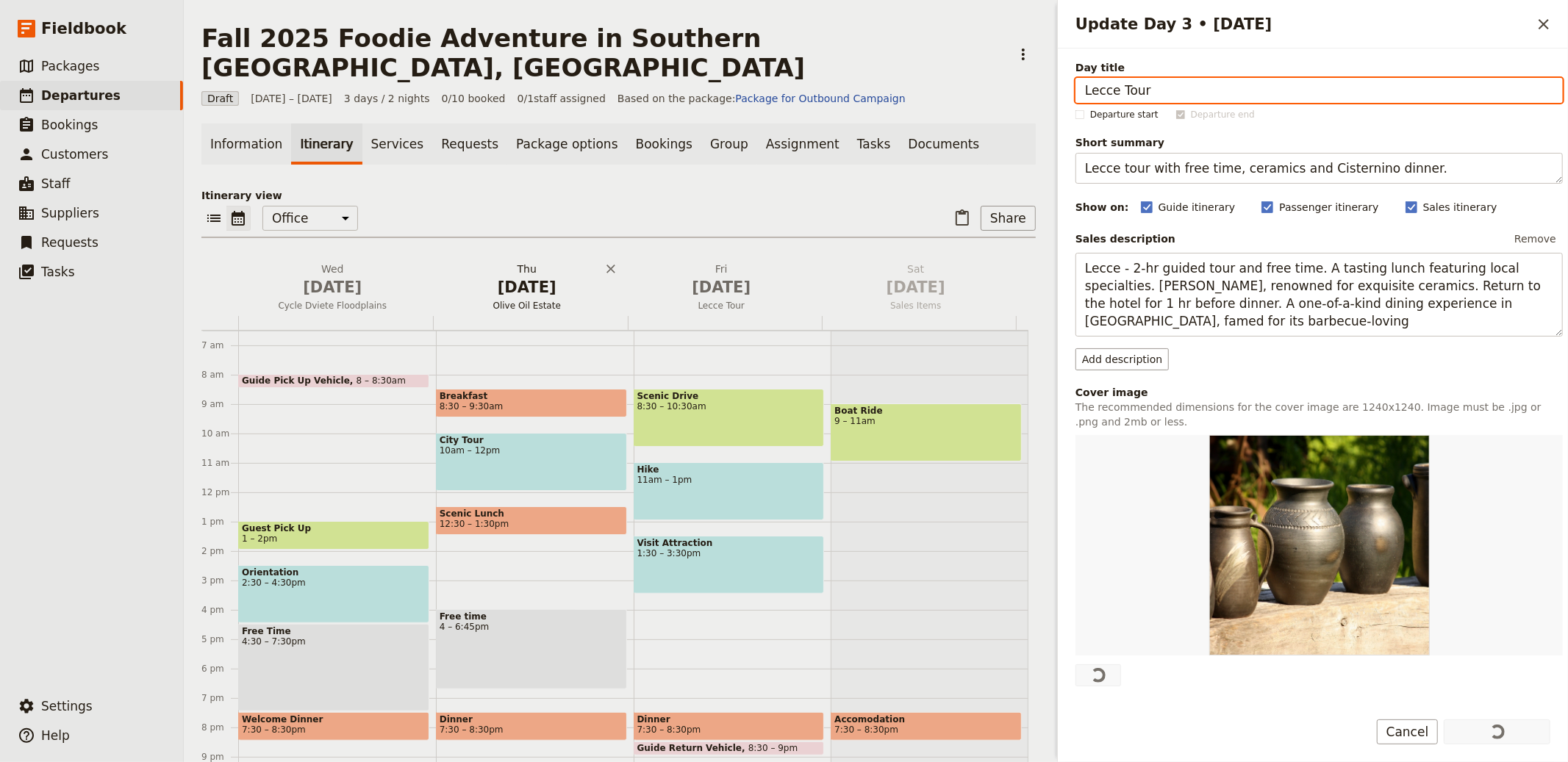
click at [525, 276] on span "[DATE]" at bounding box center [527, 287] width 177 height 22
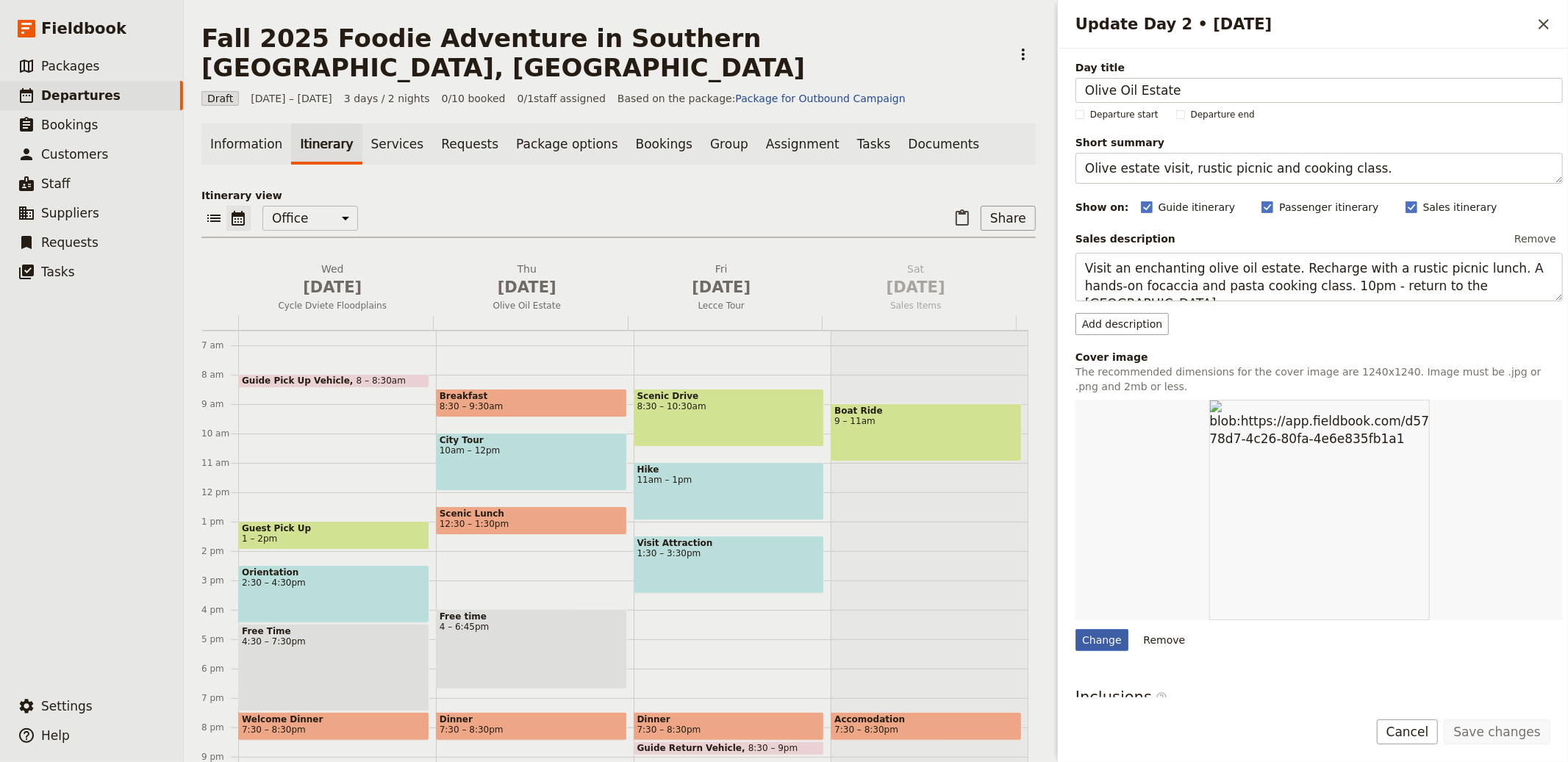
click at [1085, 629] on div "Change" at bounding box center [1102, 640] width 52 height 22
click at [1076, 629] on input "Change" at bounding box center [1075, 628] width 1 height 1
type input "C:\fakepath\Cotswolds.jpg"
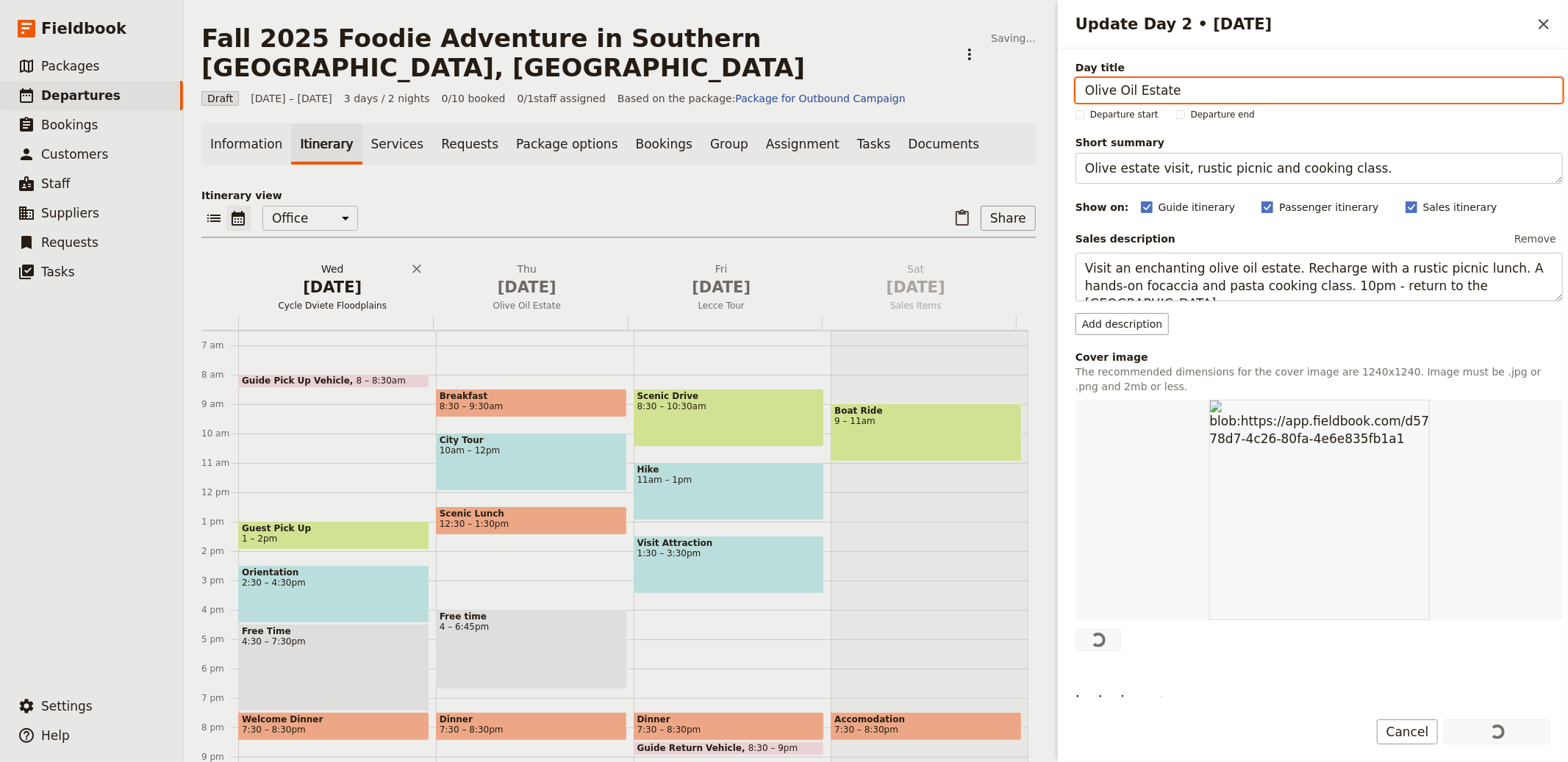
click at [343, 276] on span "[DATE]" at bounding box center [333, 287] width 177 height 22
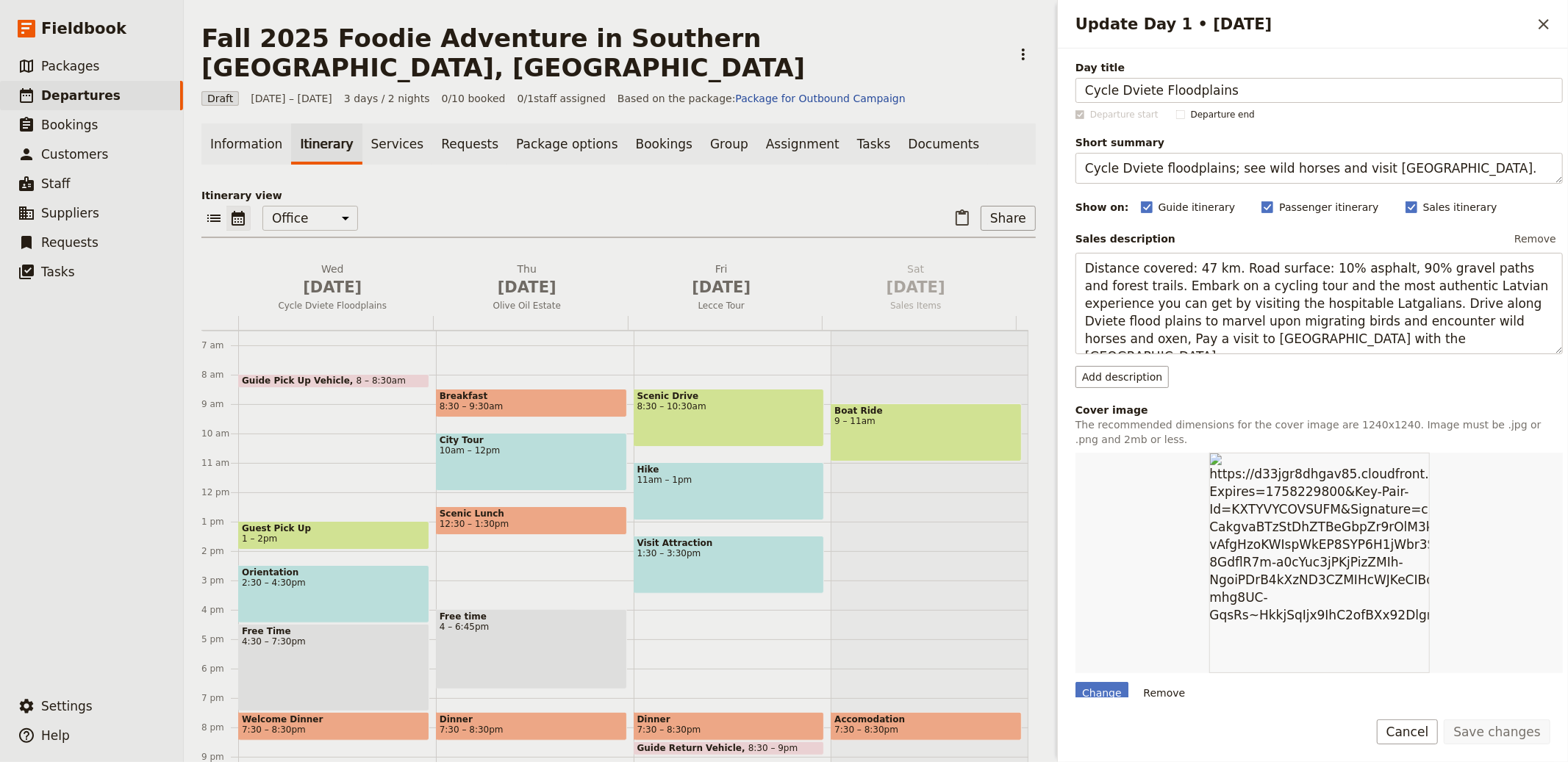
click at [1099, 682] on div "Change Remove" at bounding box center [1320, 579] width 487 height 251
click at [1099, 688] on div "Change" at bounding box center [1102, 693] width 52 height 22
click at [1076, 682] on input "Change" at bounding box center [1075, 682] width 1 height 1
type input "C:\fakepath\Polignano+a+Mare+2.jpg"
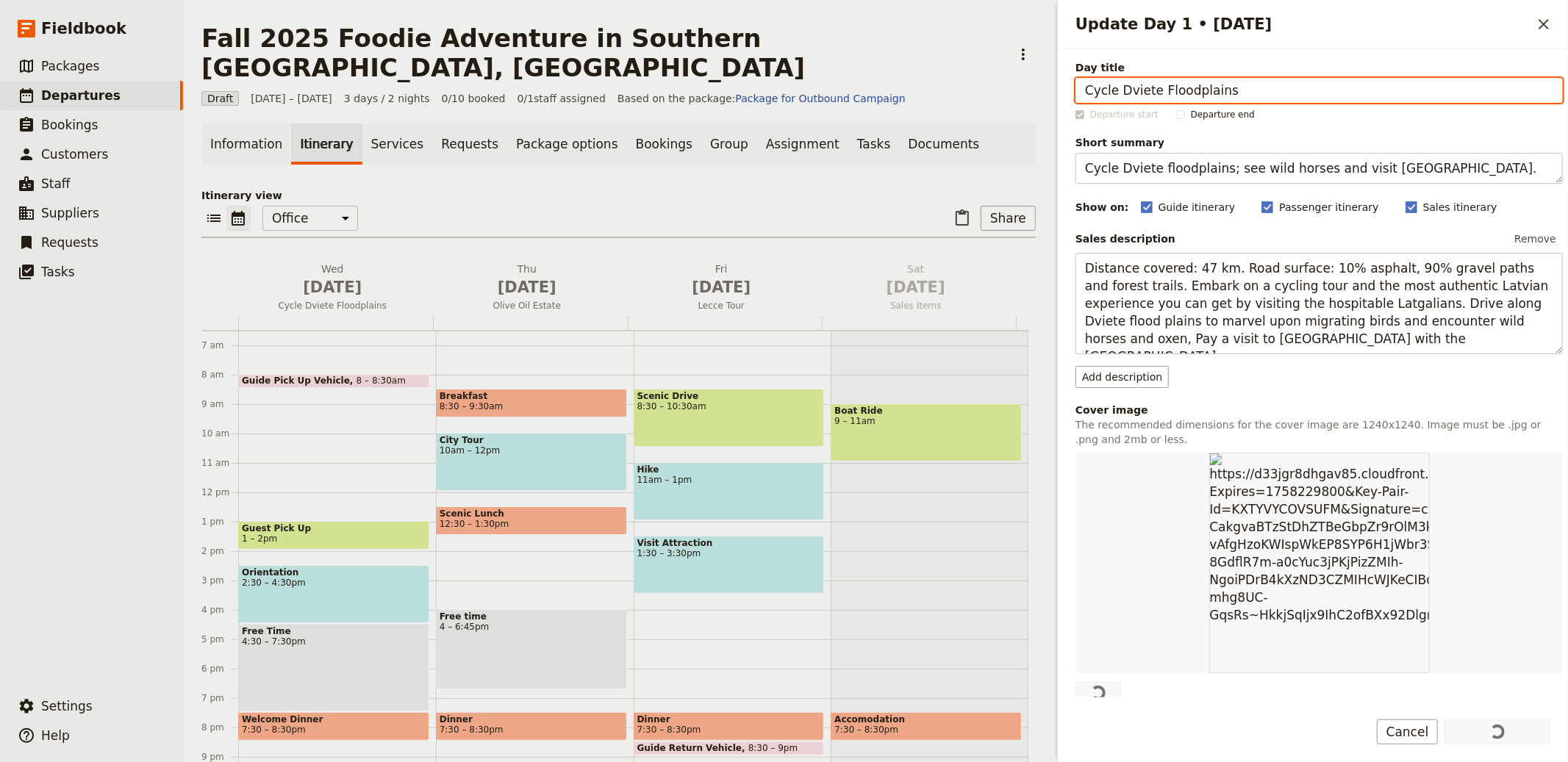
click at [770, 136] on div "Information Itinerary Services Requests Package options Bookings Group Assignme…" at bounding box center [619, 446] width 834 height 646
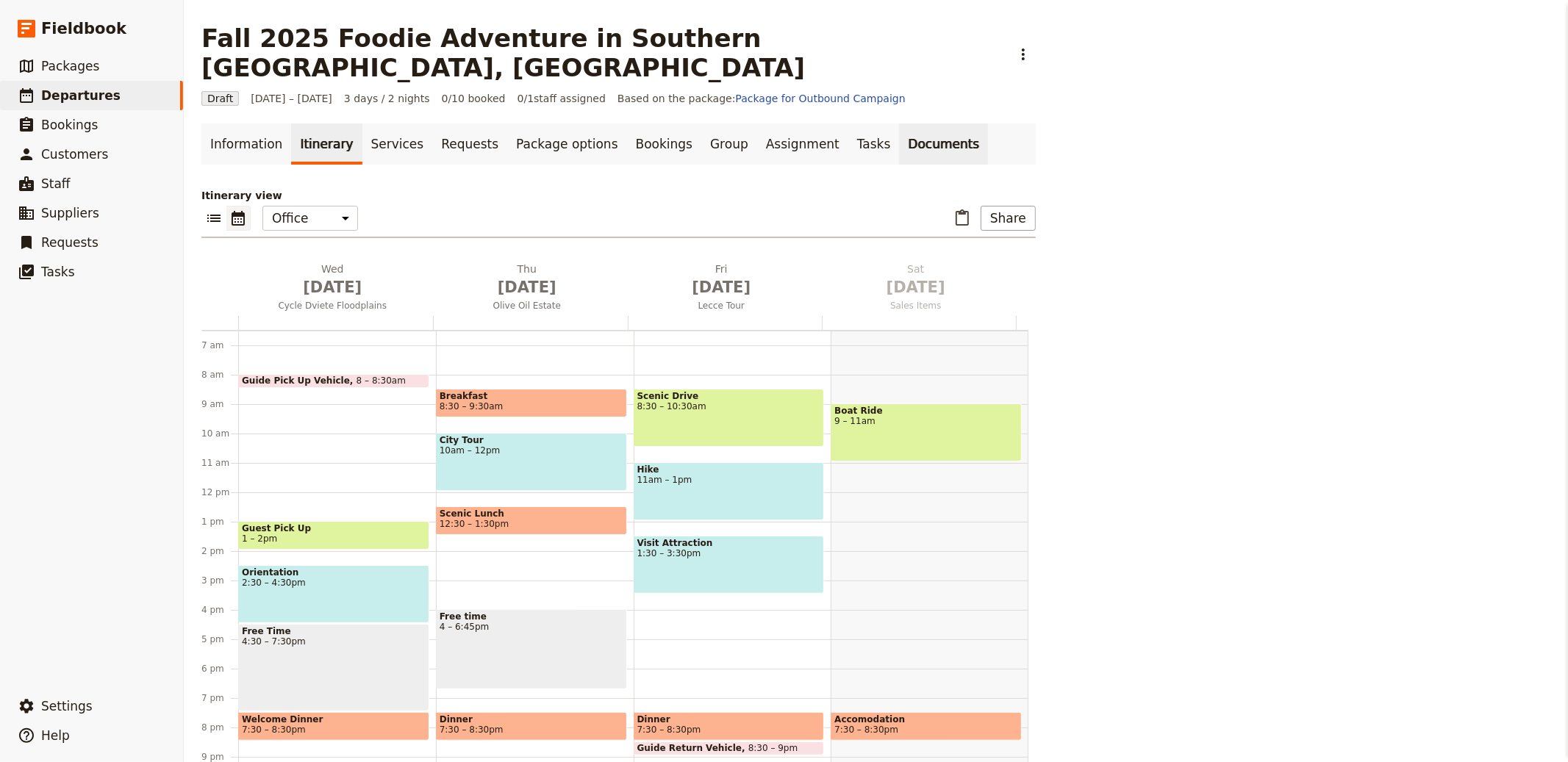
click at [702, 124] on link "Bookings" at bounding box center [664, 144] width 74 height 42
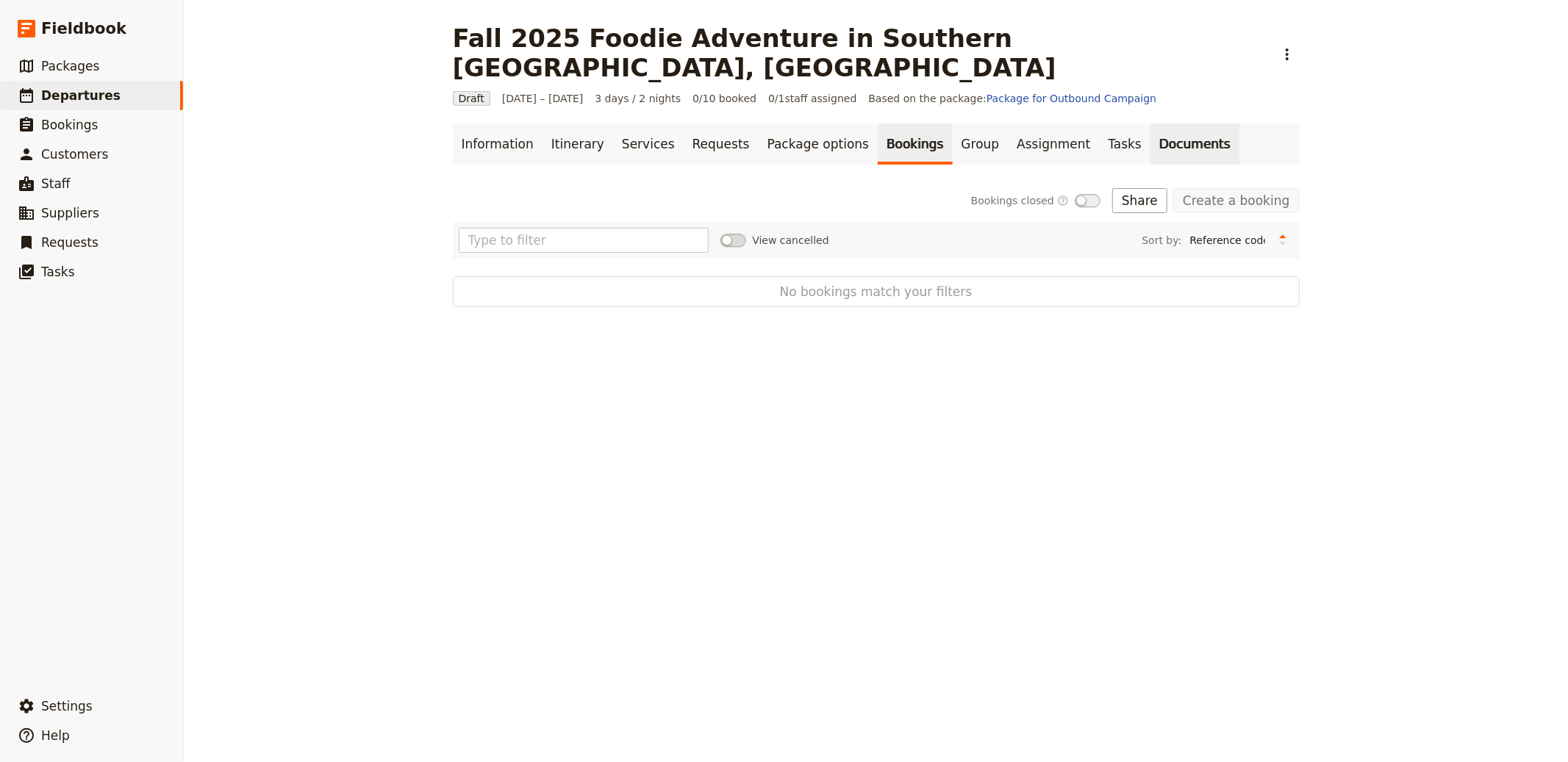
click at [1150, 124] on link "Documents" at bounding box center [1195, 144] width 89 height 42
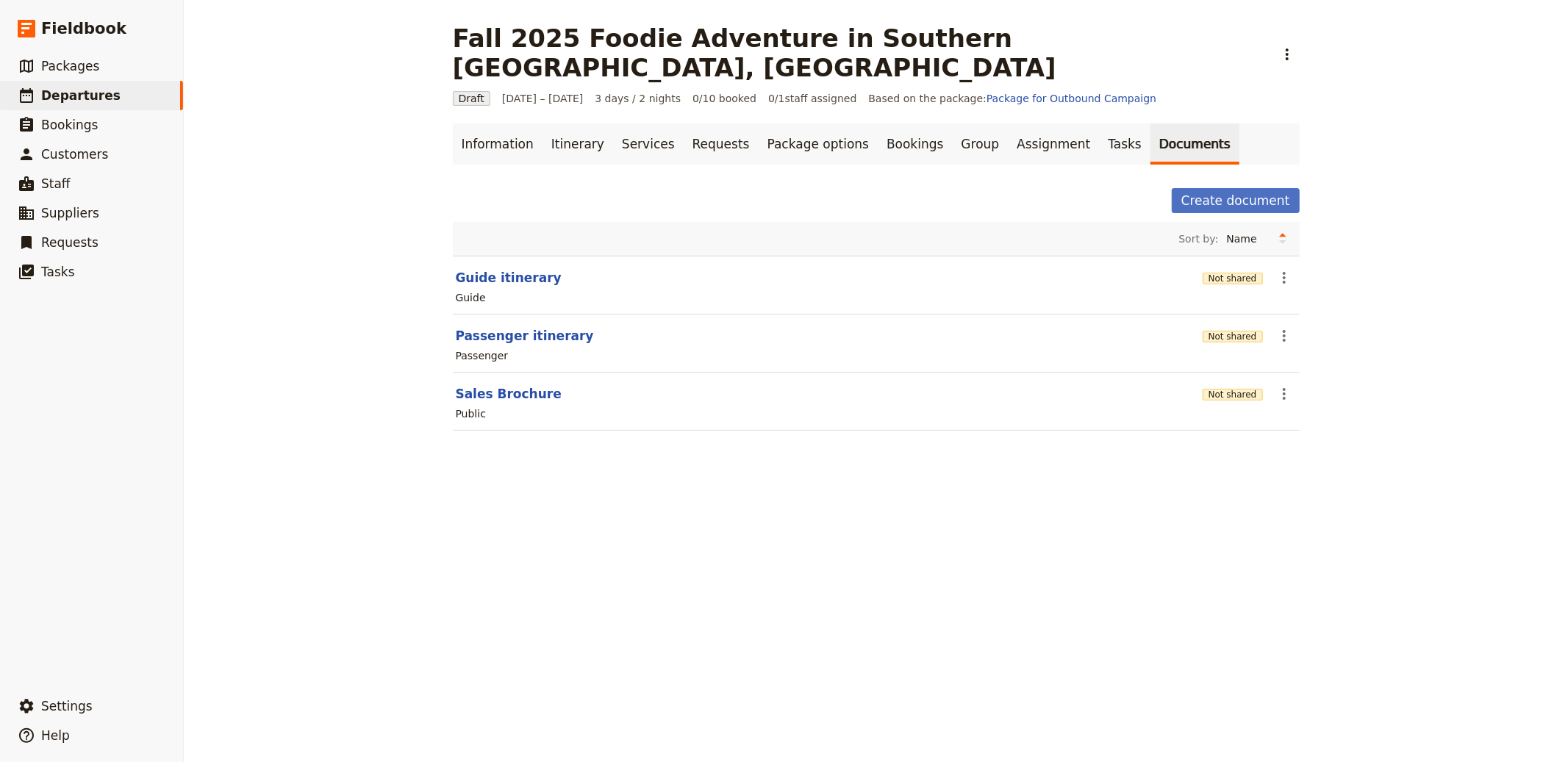
click at [526, 347] on div "Passenger" at bounding box center [876, 356] width 844 height 18
click at [530, 328] on button "Passenger itinerary" at bounding box center [526, 336] width 139 height 18
select select "PASSENGER"
select select "RUN_SHEET"
select select "LARGE"
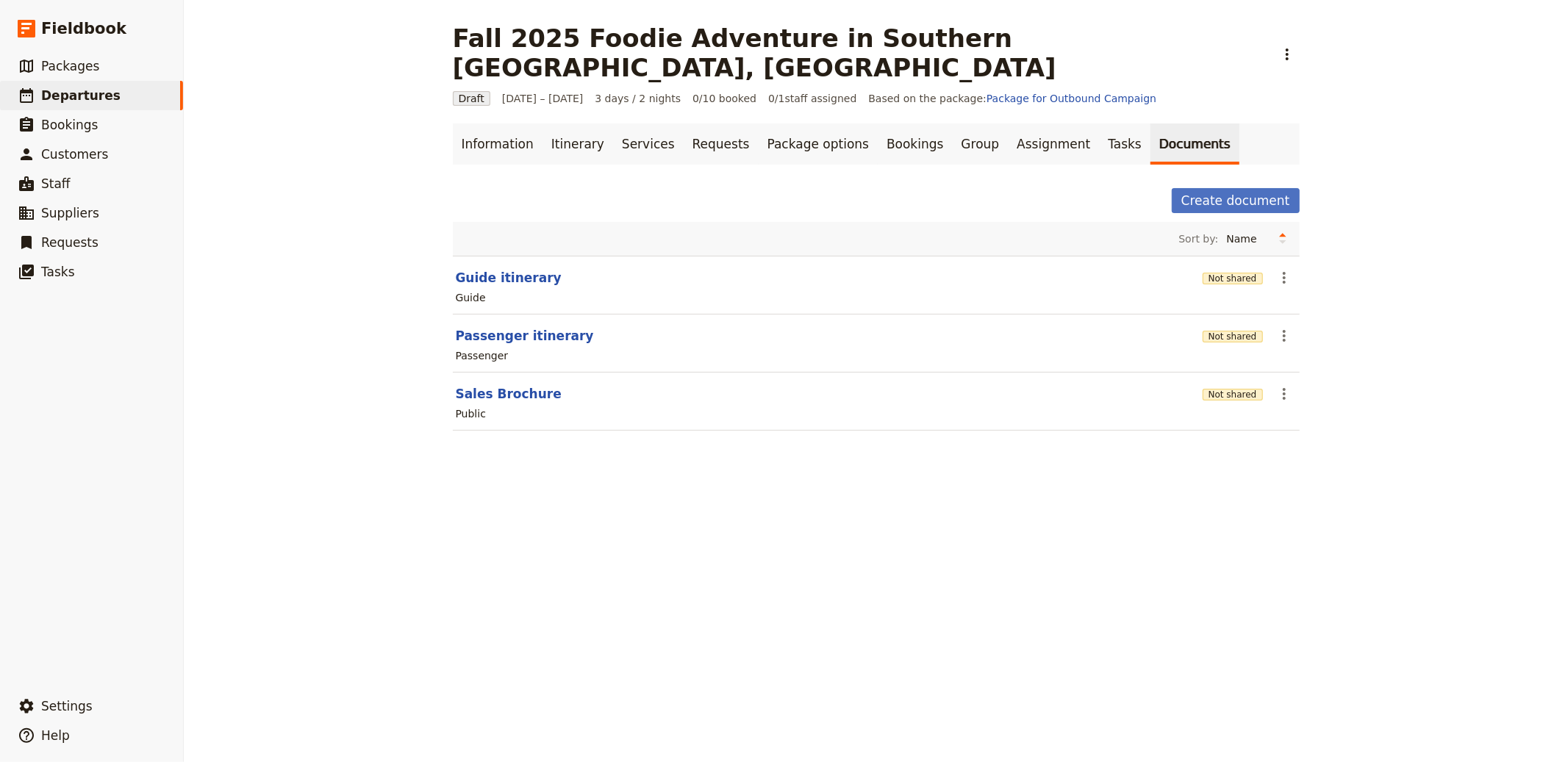
click at [408, 308] on div "Fall 2025 Foodie Adventure in Southern Italy, Puglia ​ Draft 1 – 3 Oct 2025 3 d…" at bounding box center [876, 381] width 1385 height 762
click at [436, 307] on main "Fall 2025 Foodie Adventure in Southern Italy, Puglia ​ Draft 1 – 3 Oct 2025 3 d…" at bounding box center [876, 236] width 882 height 472
click at [456, 328] on button "Passenger itinerary" at bounding box center [526, 336] width 139 height 18
select select "PASSENGER"
select select "RUN_SHEET"
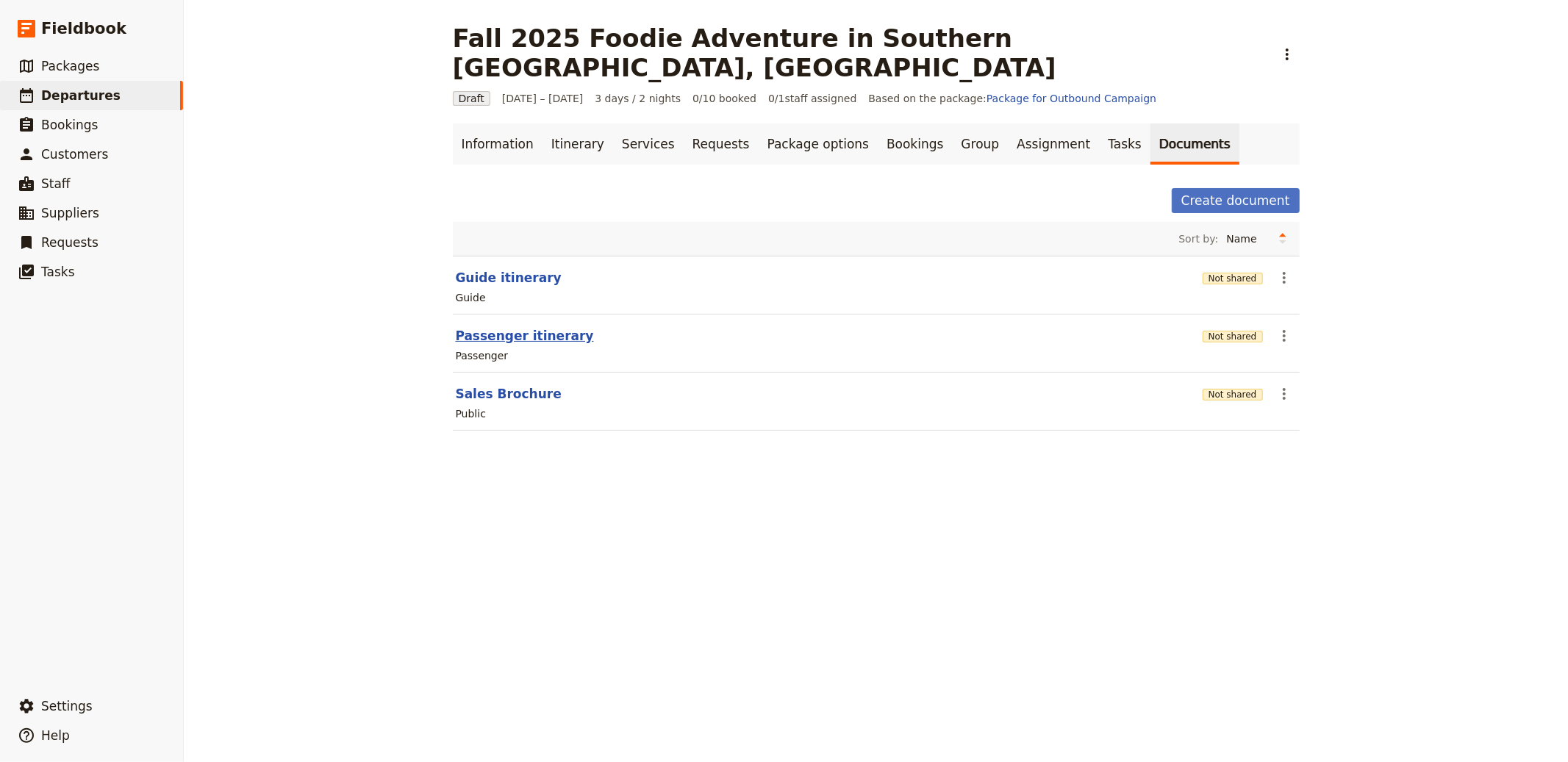
select select "LARGE"
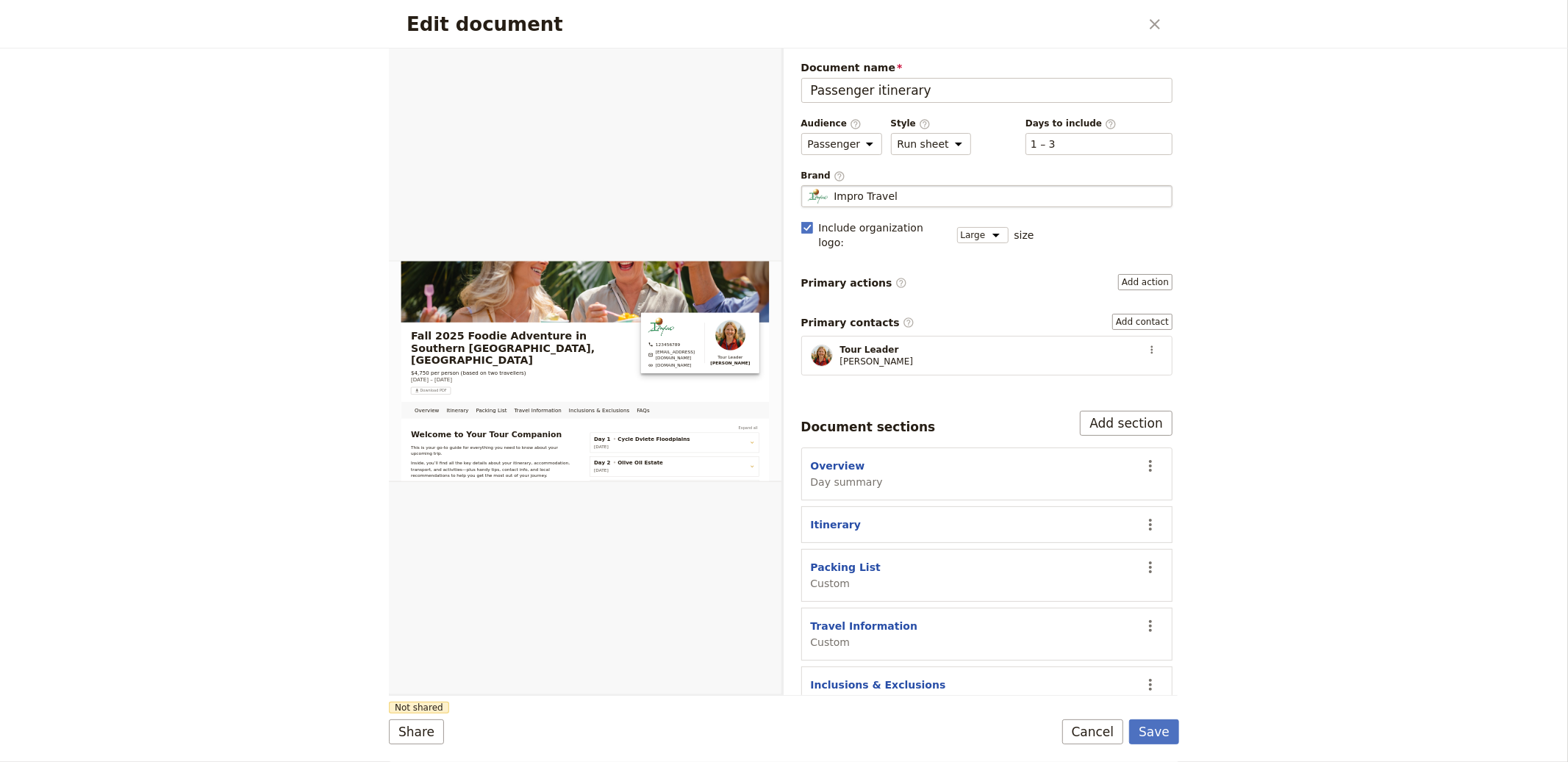
click at [926, 200] on div "Impro Travel" at bounding box center [987, 196] width 358 height 15
click at [808, 186] on input "Impro Travel" at bounding box center [808, 185] width 1 height 1
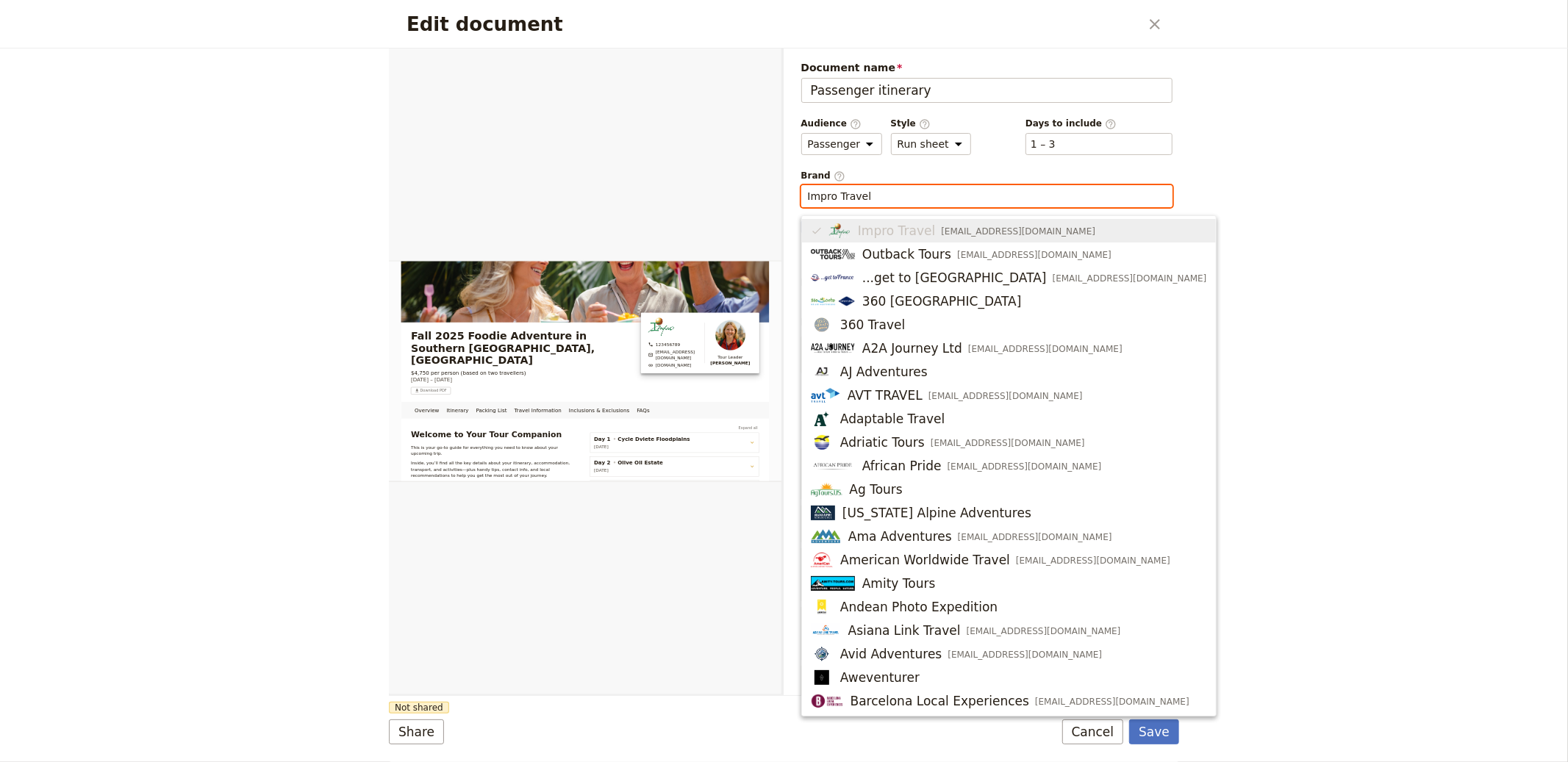
click at [927, 196] on input "Impro Travel" at bounding box center [987, 196] width 358 height 15
paste input "Olegana Travel Boutique"
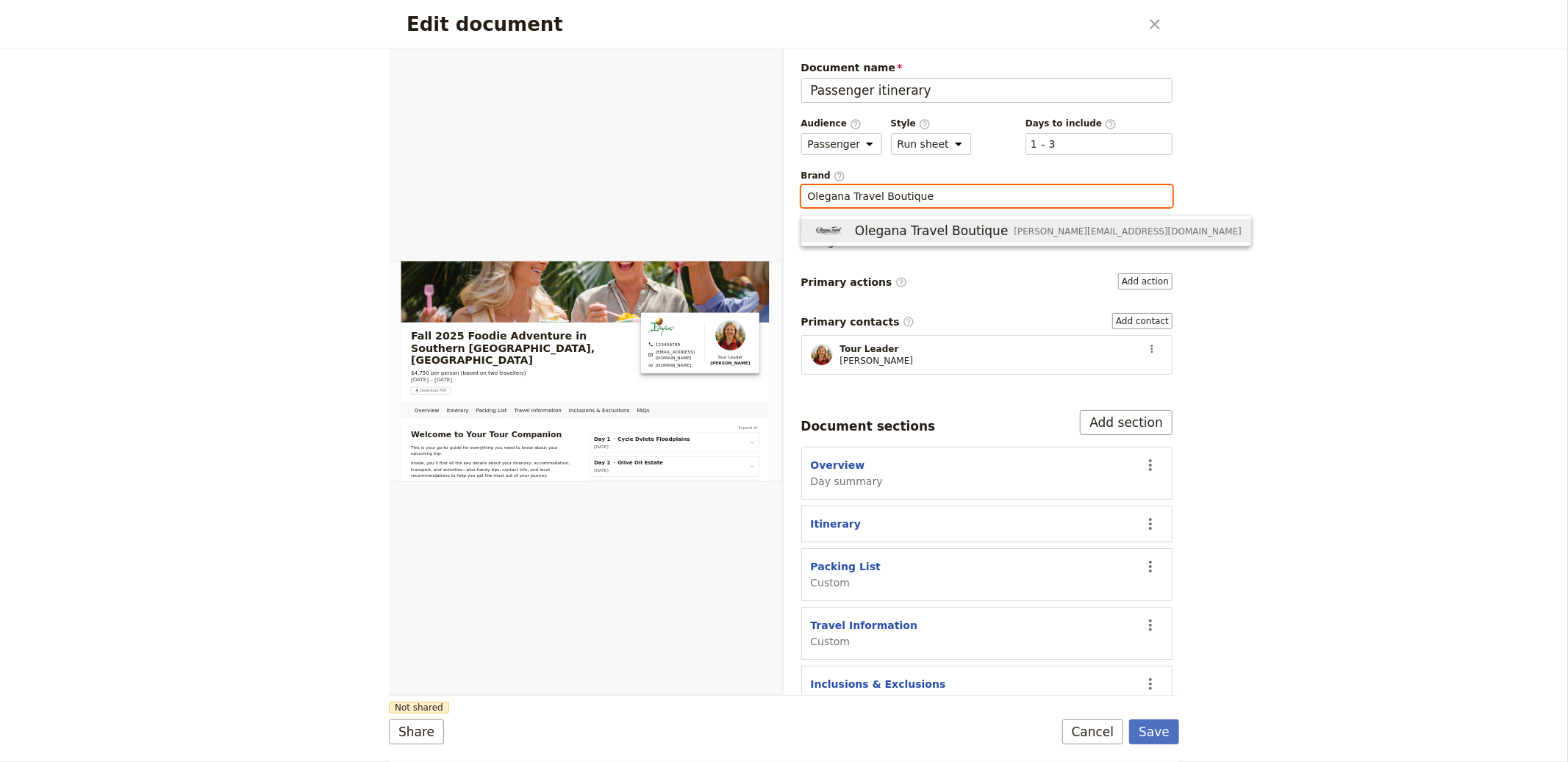
click at [881, 226] on span "Olegana Travel Boutique" at bounding box center [931, 231] width 153 height 18
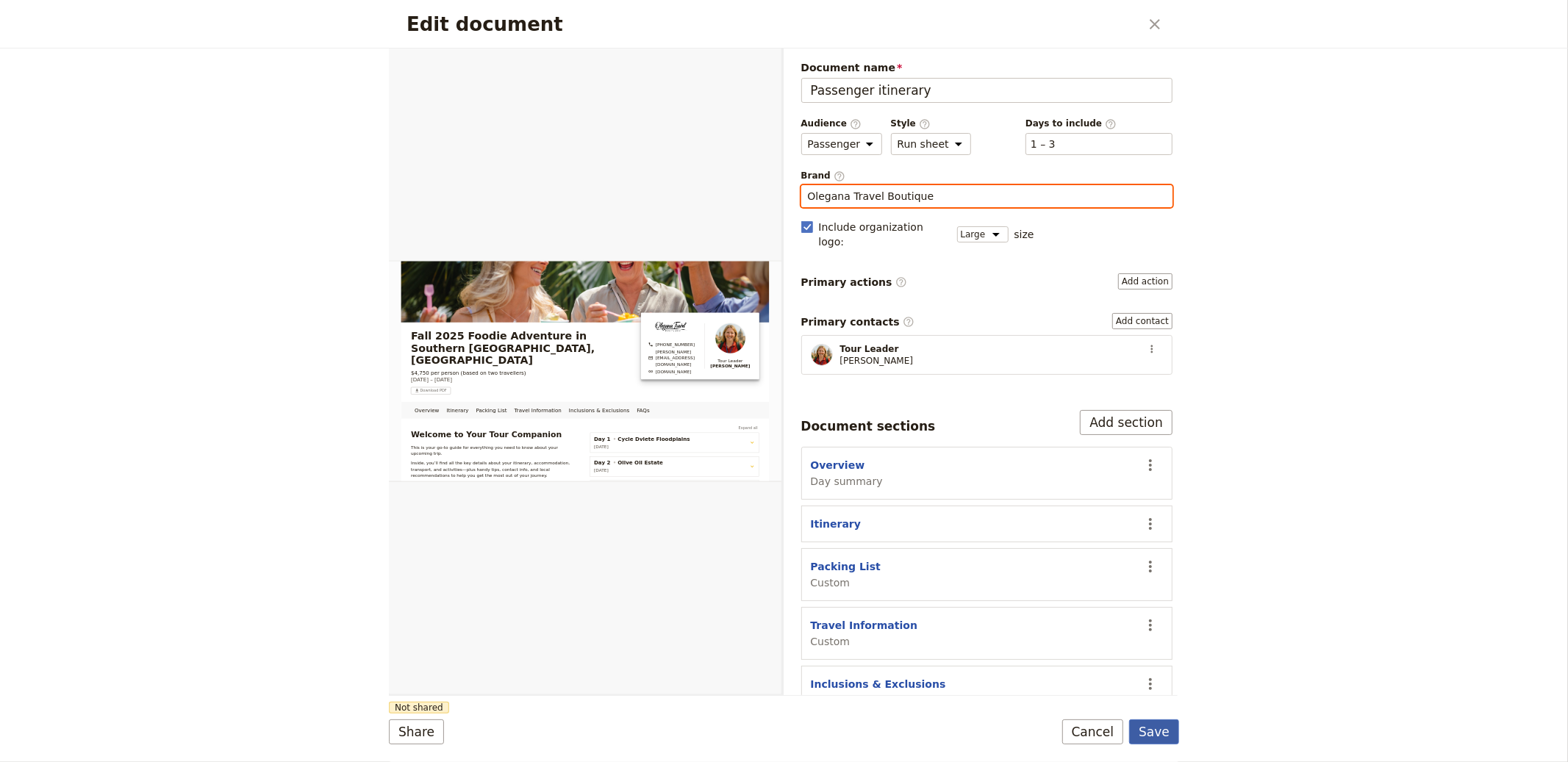
type input "Olegana Travel Boutique"
click at [1145, 724] on button "Save" at bounding box center [1154, 731] width 50 height 25
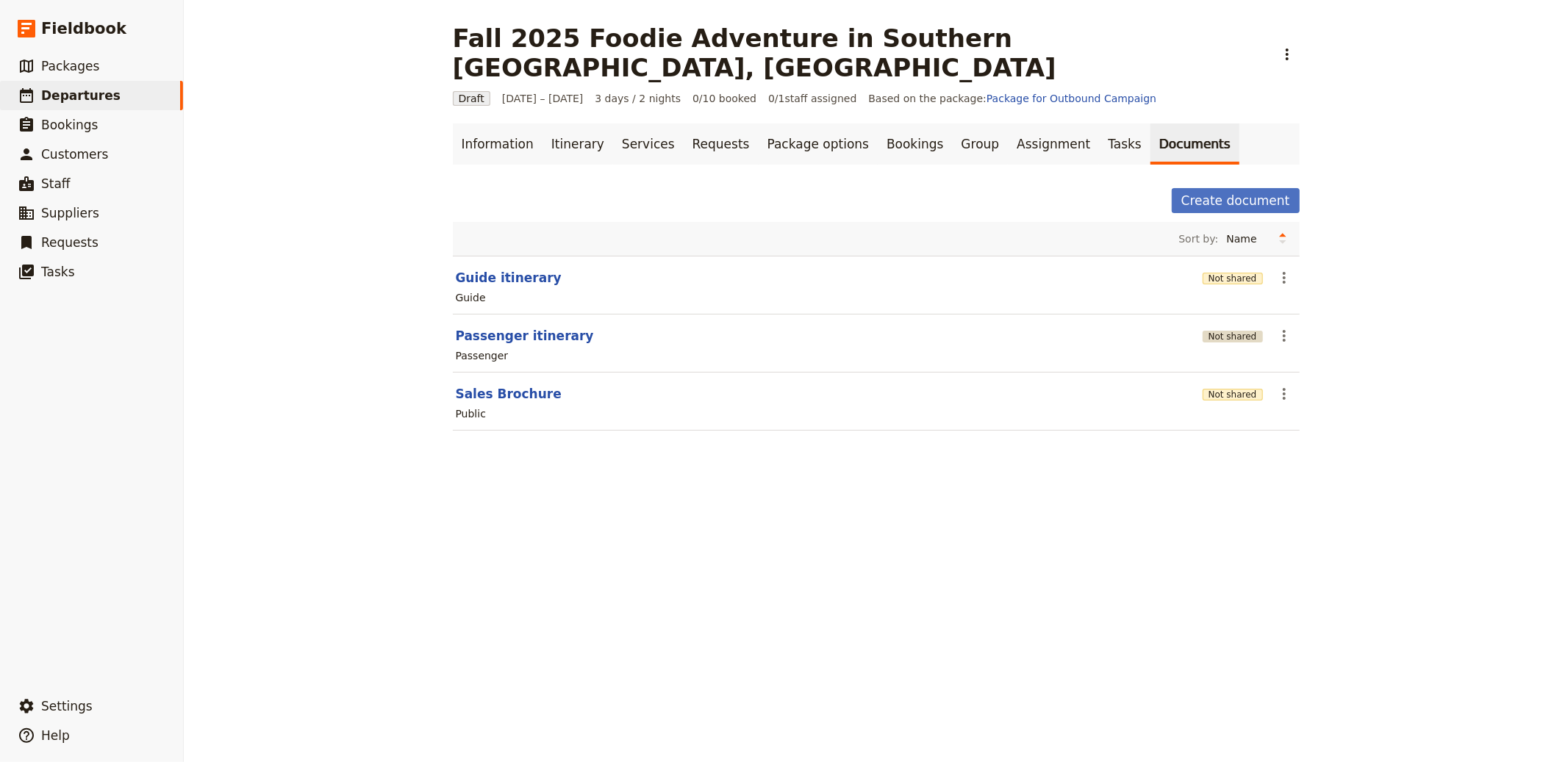
click at [1230, 331] on button "Not shared" at bounding box center [1232, 336] width 60 height 12
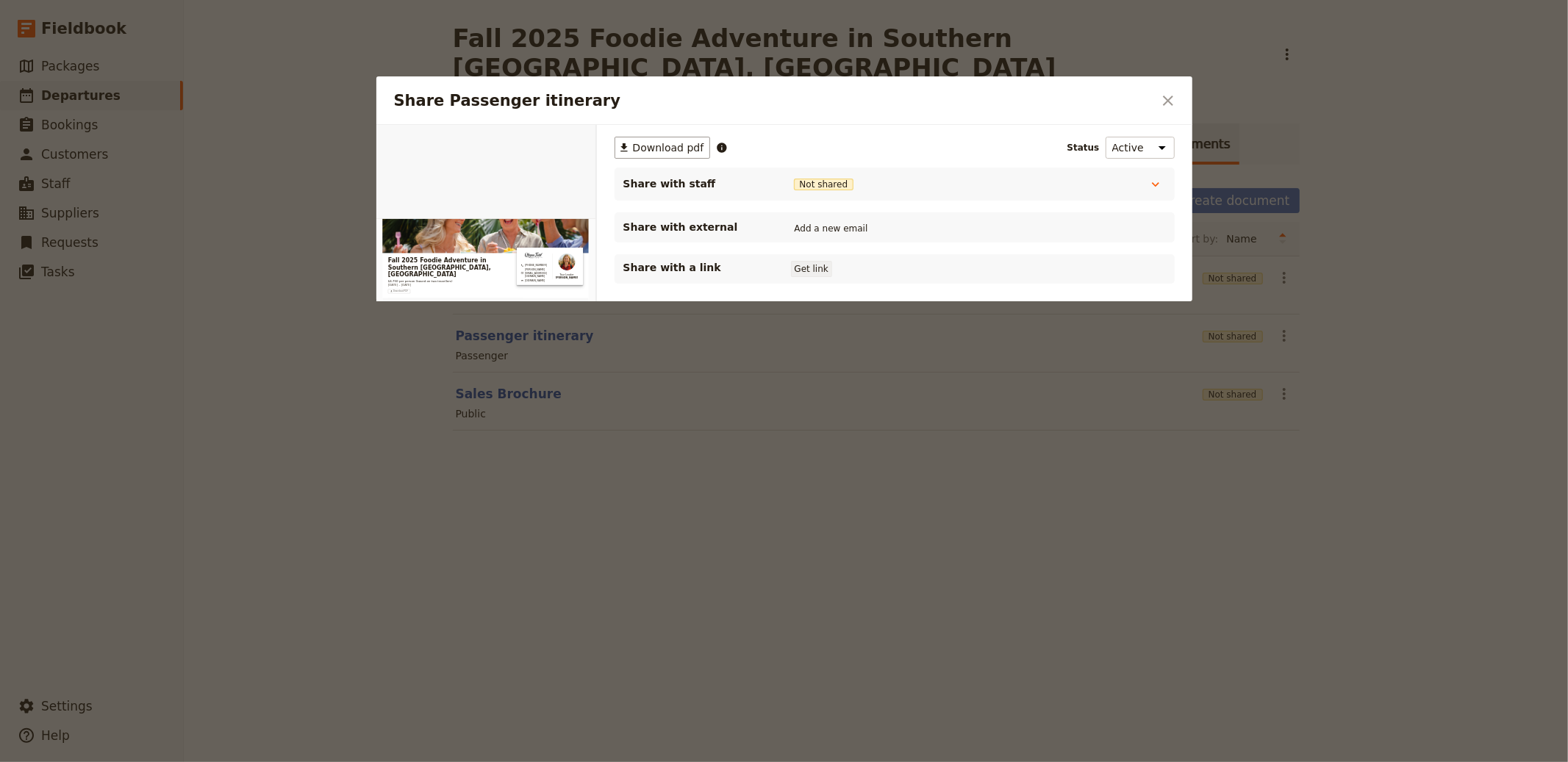
click at [810, 269] on button "Get link" at bounding box center [812, 269] width 42 height 16
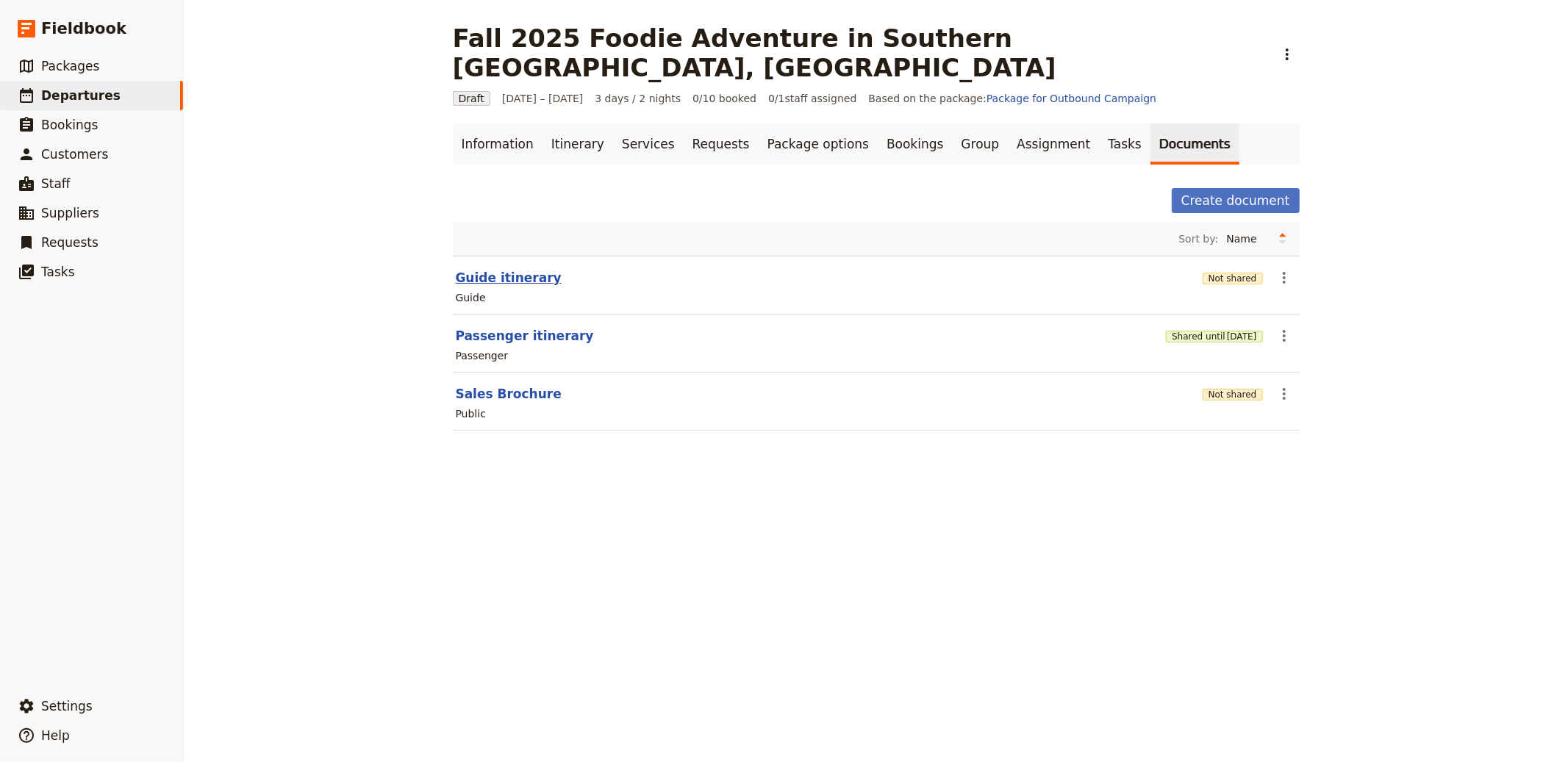
click at [485, 269] on button "Guide itinerary" at bounding box center [509, 278] width 106 height 18
select select "STAFF"
select select "RUN_SHEET"
select select "LARGE"
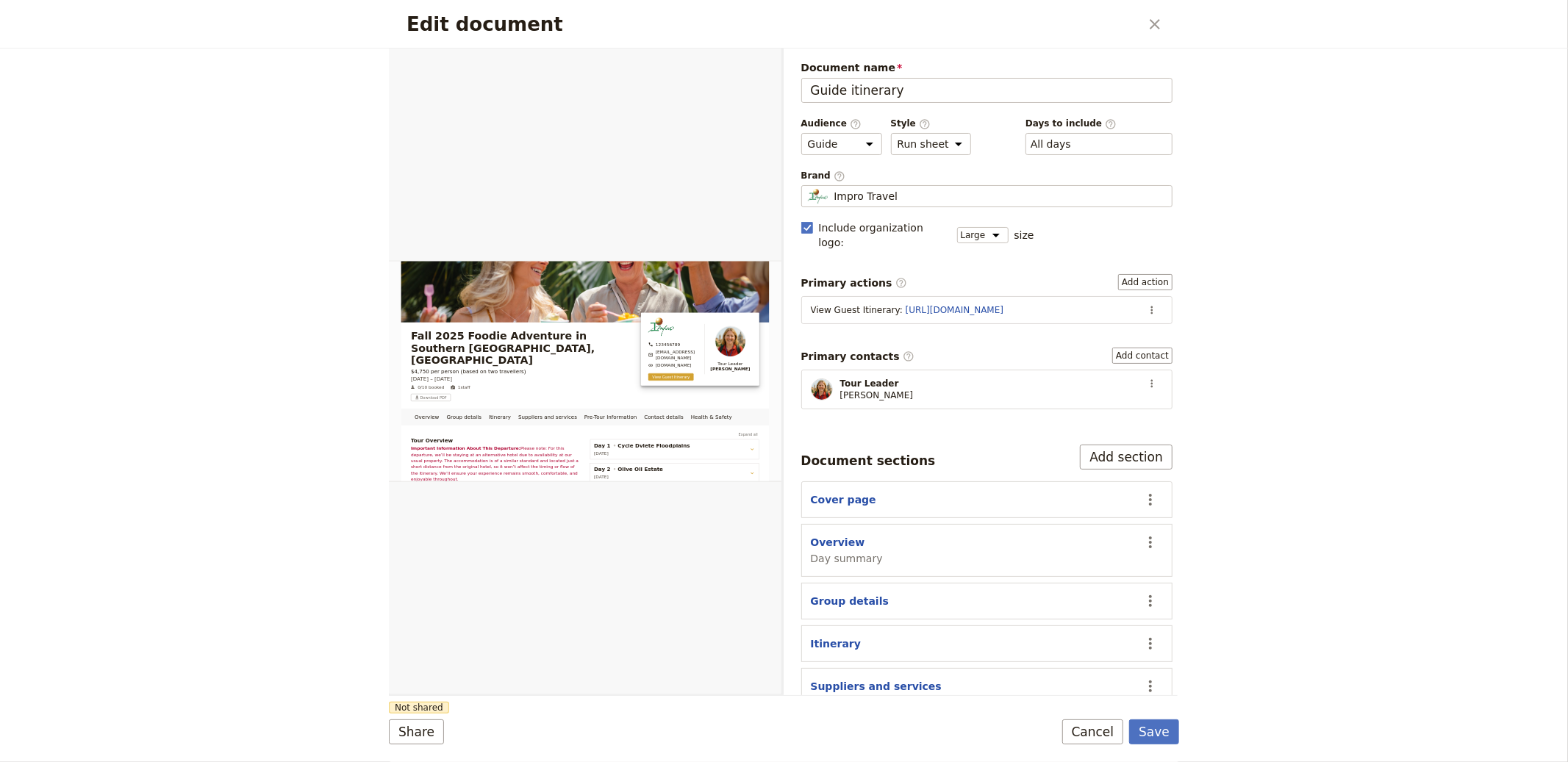
drag, startPoint x: 1145, startPoint y: 295, endPoint x: 1105, endPoint y: 310, distance: 42.7
click at [1146, 305] on icon "Actions" at bounding box center [1152, 311] width 12 height 12
click at [1094, 328] on span "Edit action" at bounding box center [1093, 328] width 55 height 15
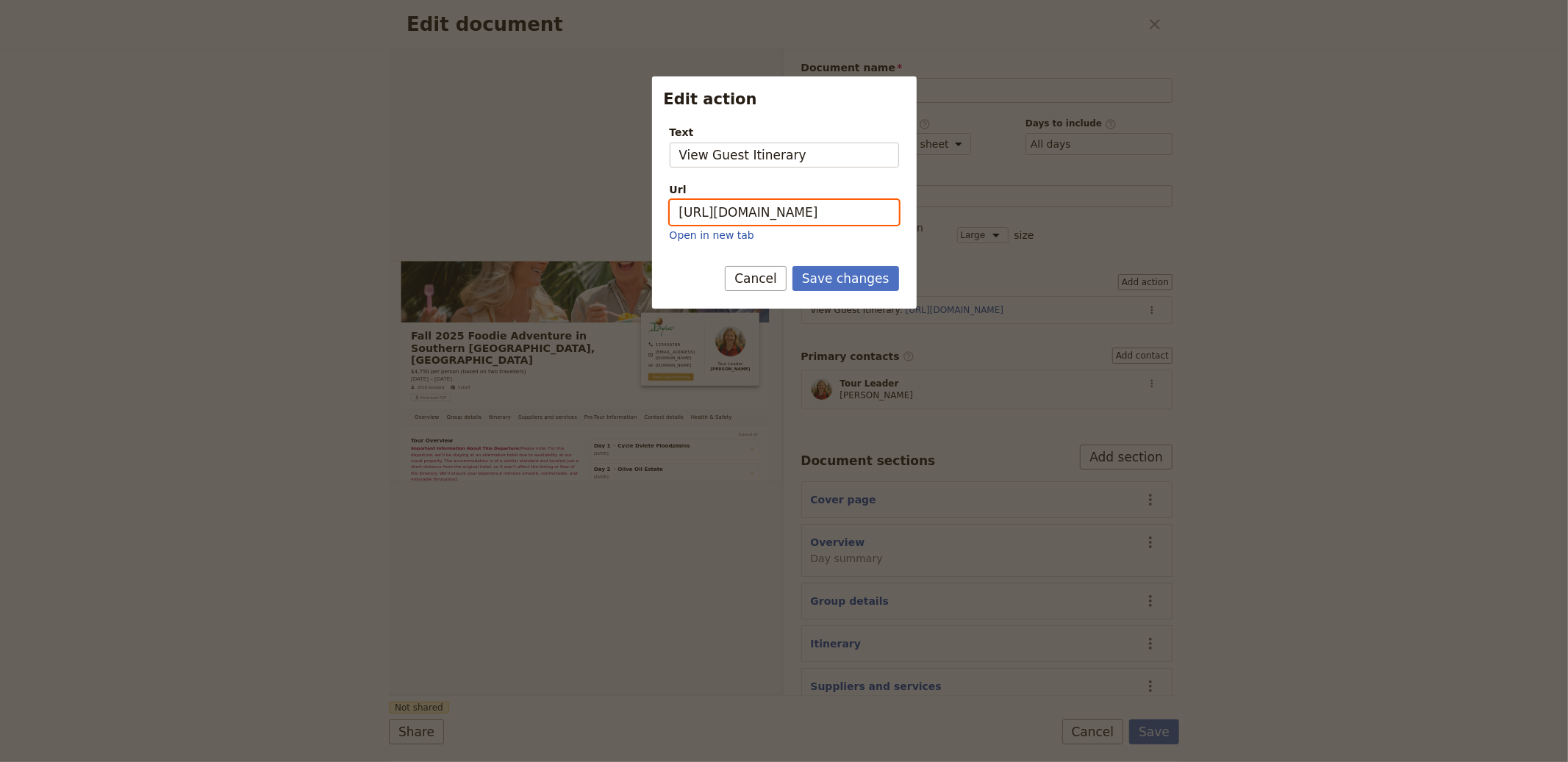
click at [822, 215] on input "https://trips.fieldbook.com/d/FHs4v6rU7r5wQabpMU2Ry" at bounding box center [785, 212] width 230 height 25
paste input "Wy00wwWV1sdx8kChTUw7o"
type input "[URL][DOMAIN_NAME]"
click at [870, 281] on button "Save changes" at bounding box center [846, 278] width 107 height 25
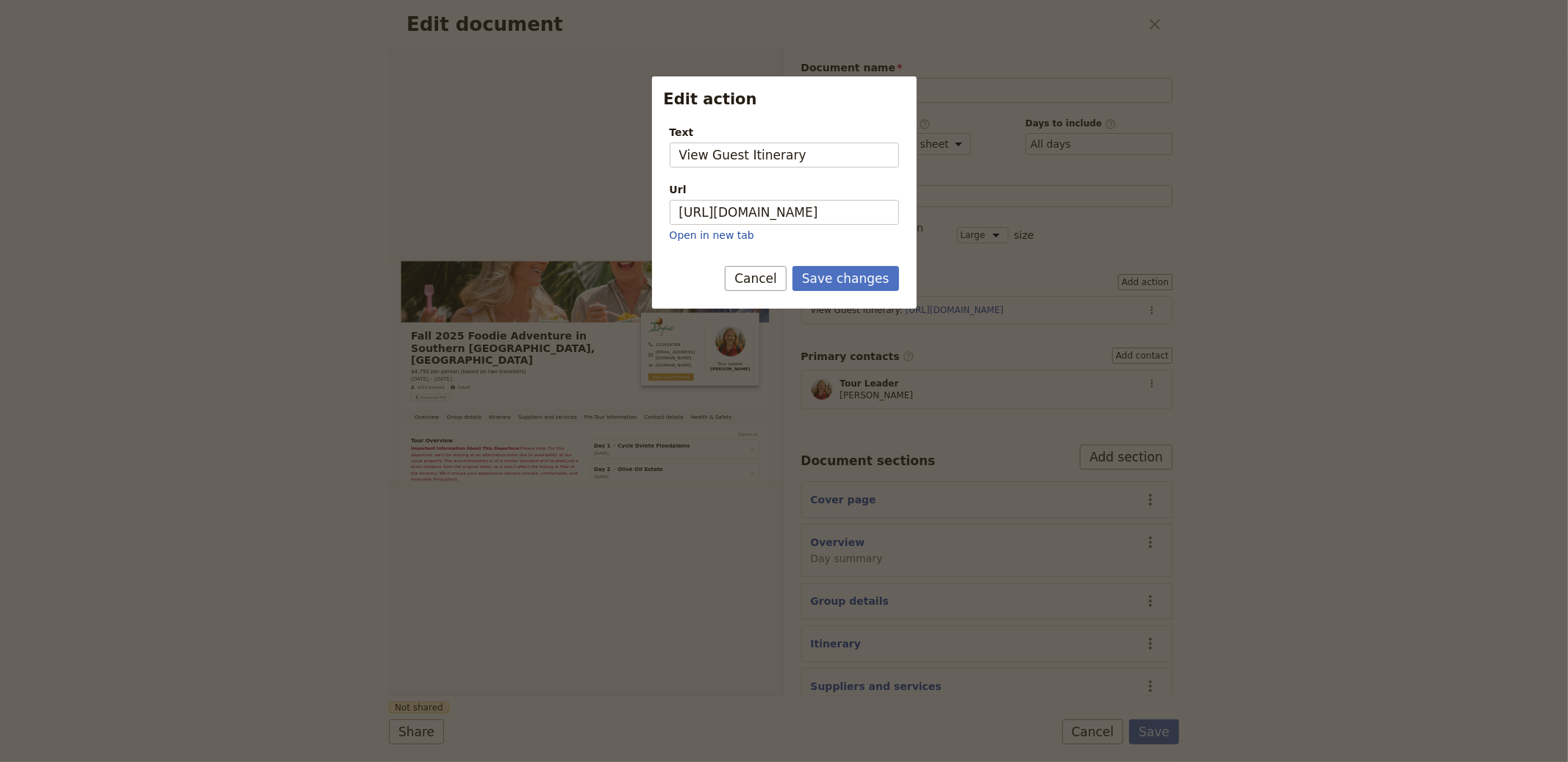
scroll to position [0, 0]
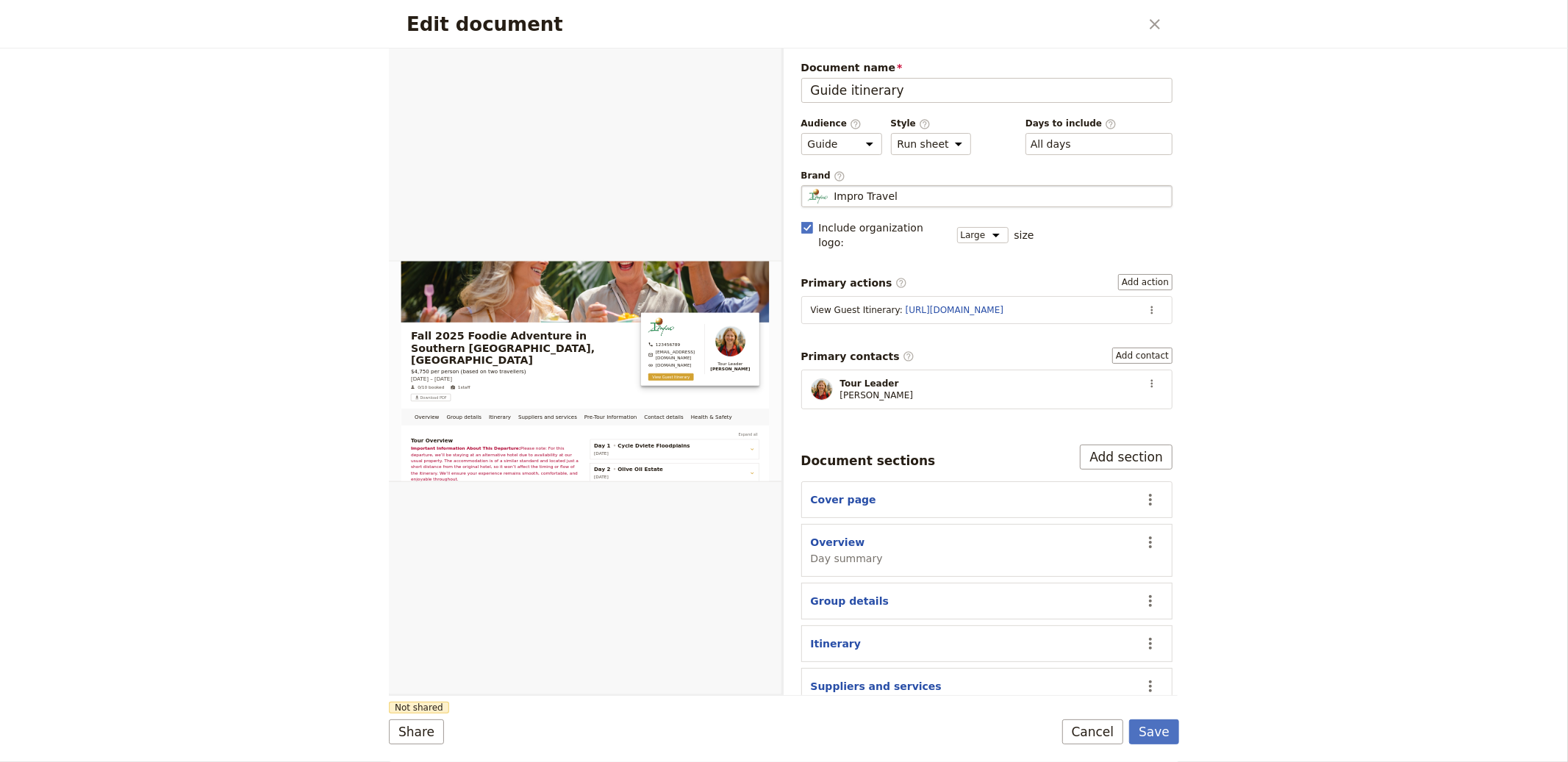
click at [920, 201] on div "Impro Travel" at bounding box center [987, 196] width 358 height 15
click at [808, 186] on input "Impro Travel" at bounding box center [808, 185] width 1 height 1
type input "Olegana Travel Boutique"
click at [1185, 725] on div "Edit document ​ Overview Group details Itinerary Suppliers and services Pre-Tou…" at bounding box center [784, 381] width 1568 height 762
click at [1169, 727] on button "Save" at bounding box center [1154, 731] width 50 height 25
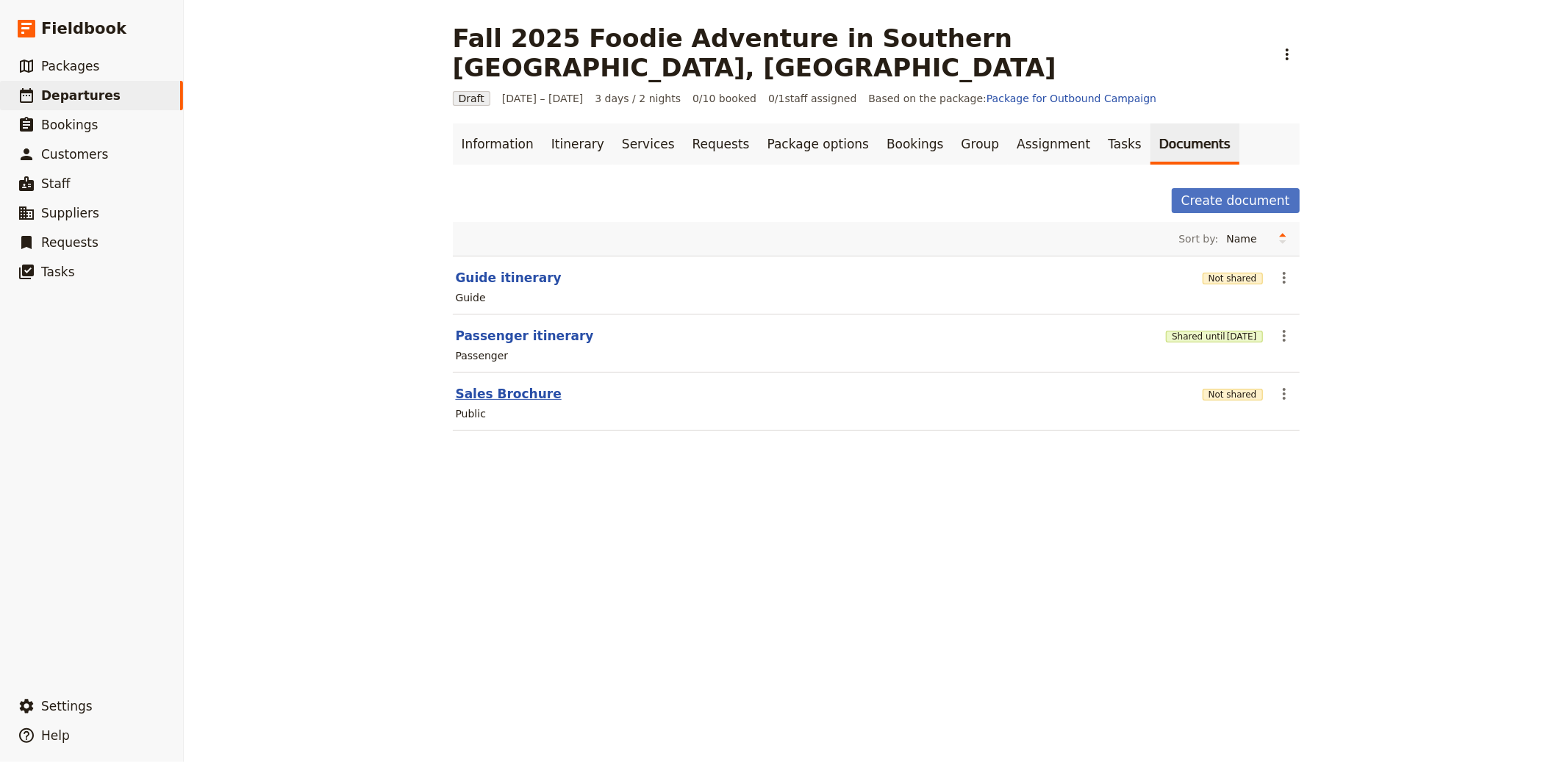
click at [502, 385] on button "Sales Brochure" at bounding box center [509, 394] width 106 height 18
select select "DEFAULT"
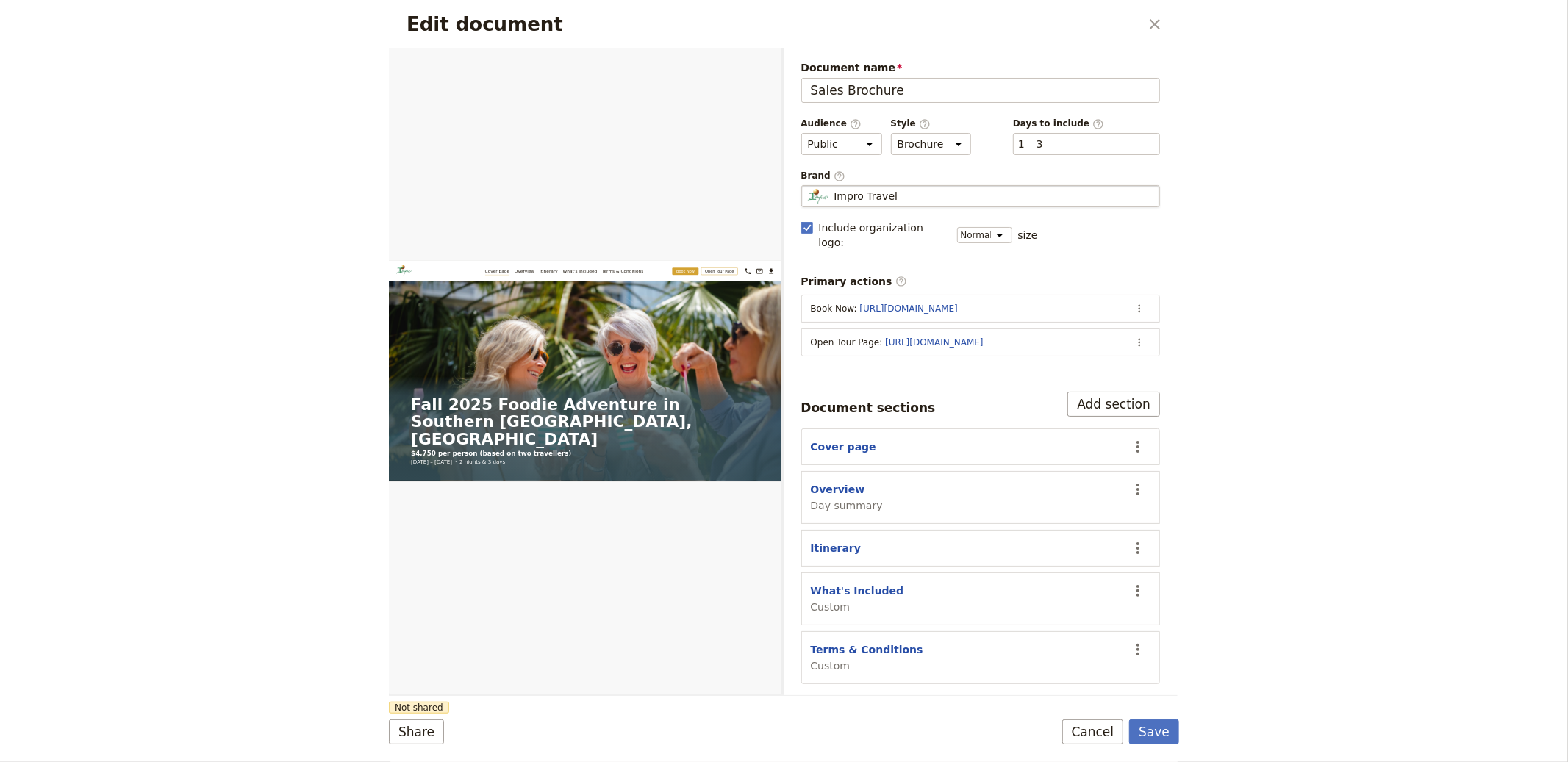
click at [953, 191] on div "Impro Travel" at bounding box center [981, 196] width 346 height 15
click at [808, 186] on input "Impro Travel" at bounding box center [808, 185] width 1 height 1
type input "Olegana Travel Boutique"
click at [1135, 335] on icon "Actions" at bounding box center [1139, 341] width 12 height 12
click at [1113, 360] on span "Edit action" at bounding box center [1082, 360] width 119 height 15
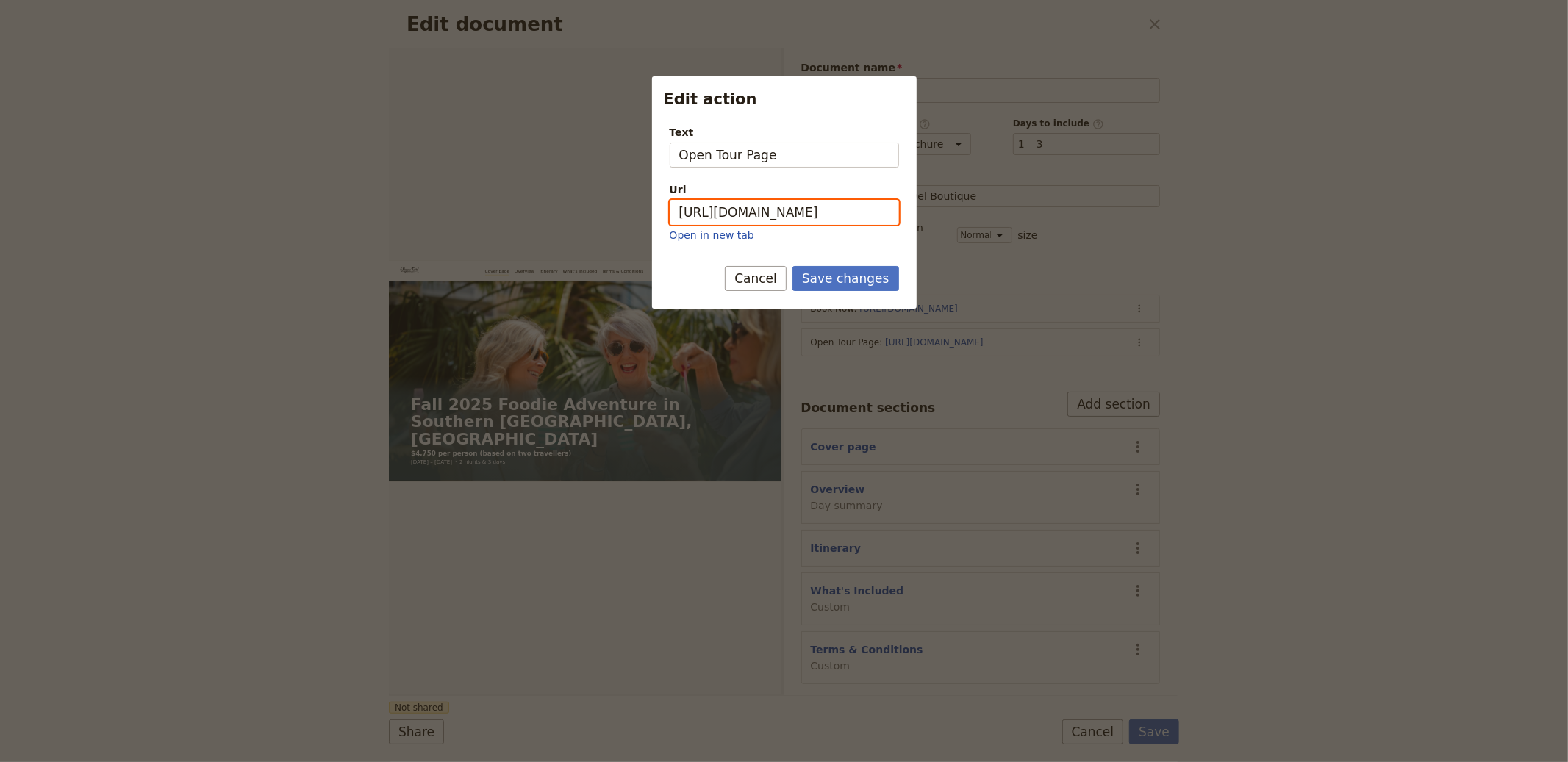
click at [852, 217] on input "https://trips.fieldbook.com/d/FHs4v6rU7r5wQabpMU2Ry" at bounding box center [785, 212] width 230 height 25
paste input "Wy00wwWV1sdx8kChTUw7o"
type input "[URL][DOMAIN_NAME]"
click at [841, 305] on div "Save changes Cancel" at bounding box center [784, 287] width 264 height 43
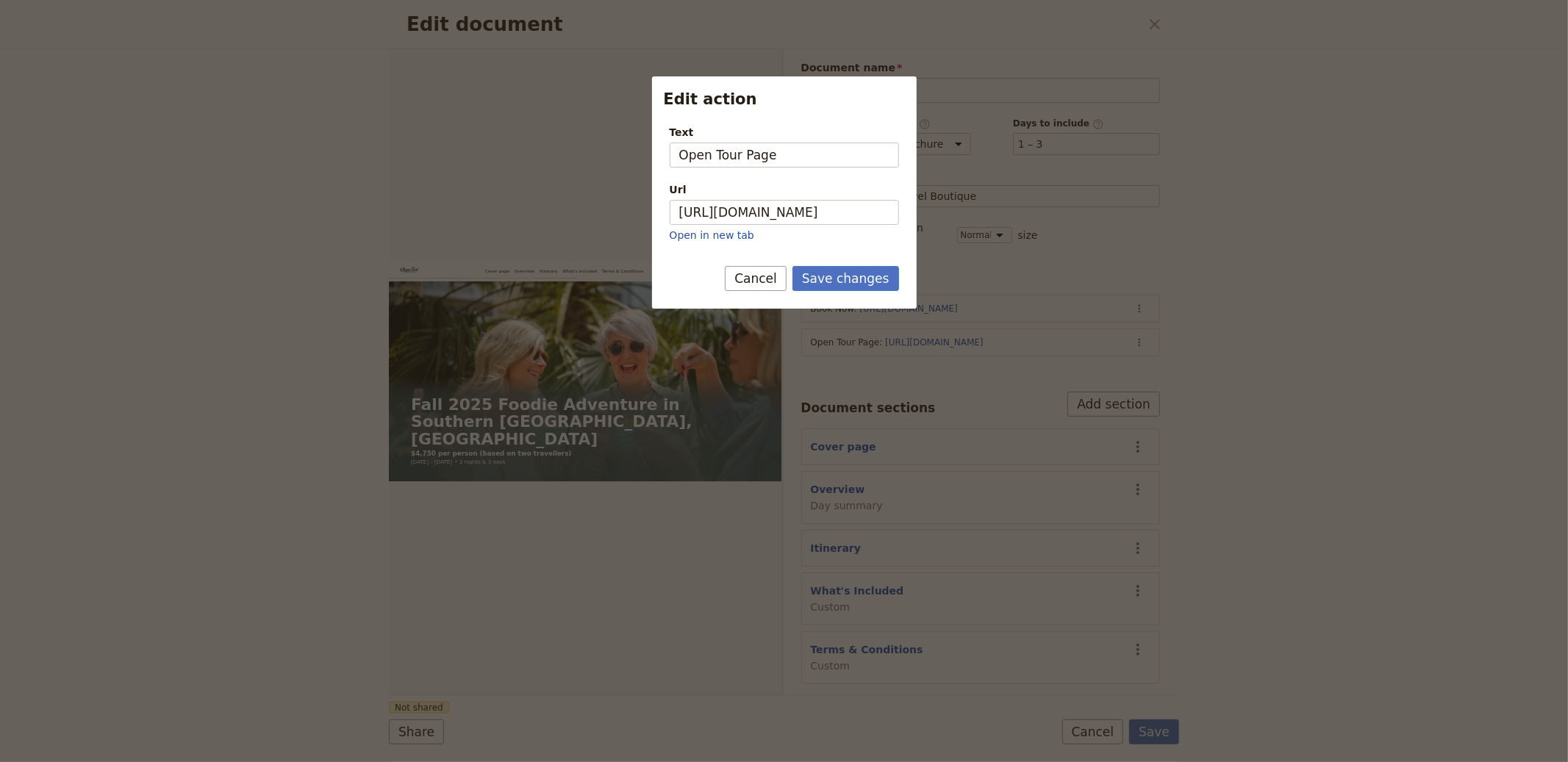
scroll to position [0, 0]
click at [840, 289] on button "Save changes" at bounding box center [846, 278] width 107 height 25
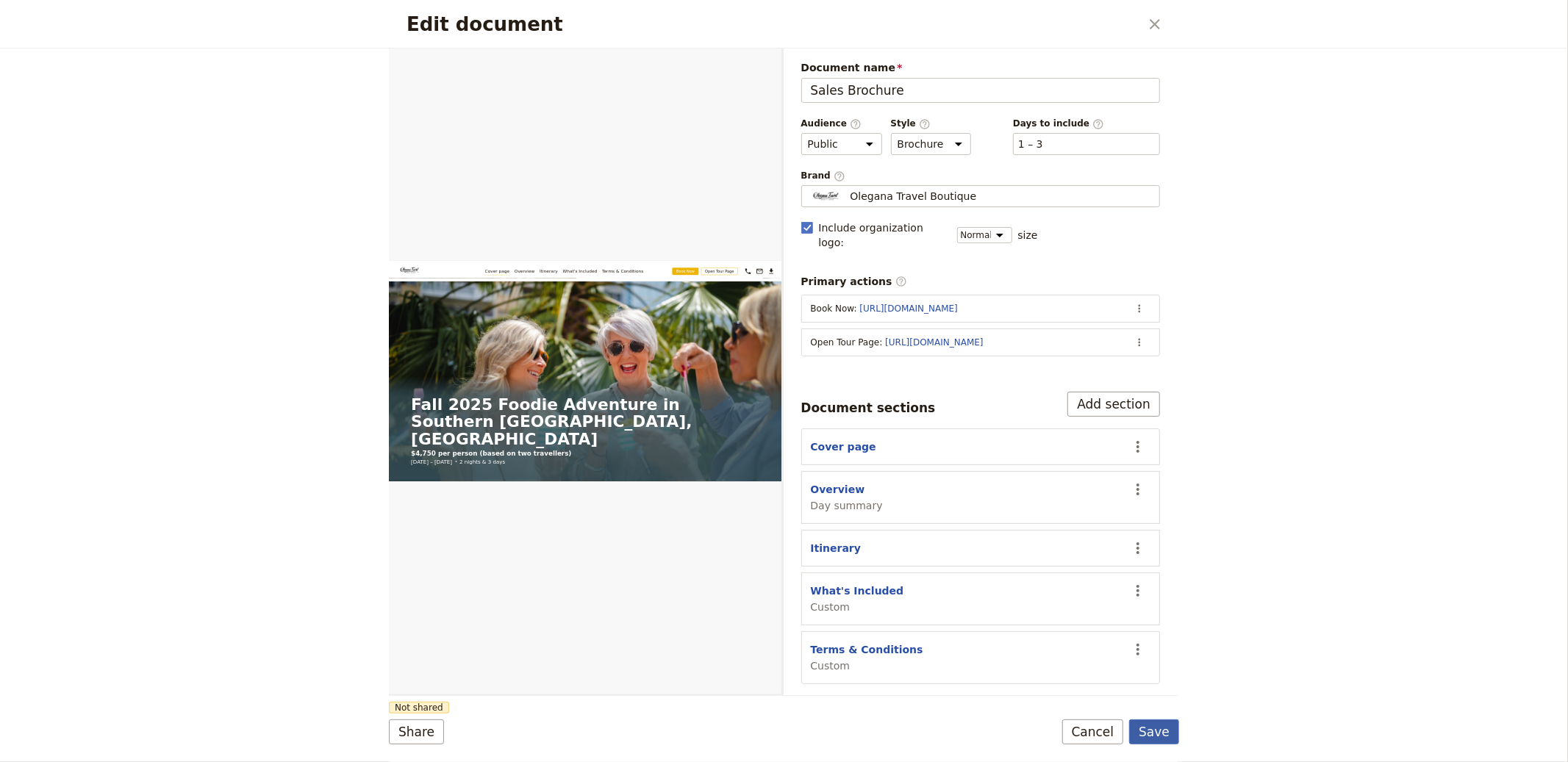
click at [1149, 721] on button "Save" at bounding box center [1154, 731] width 50 height 25
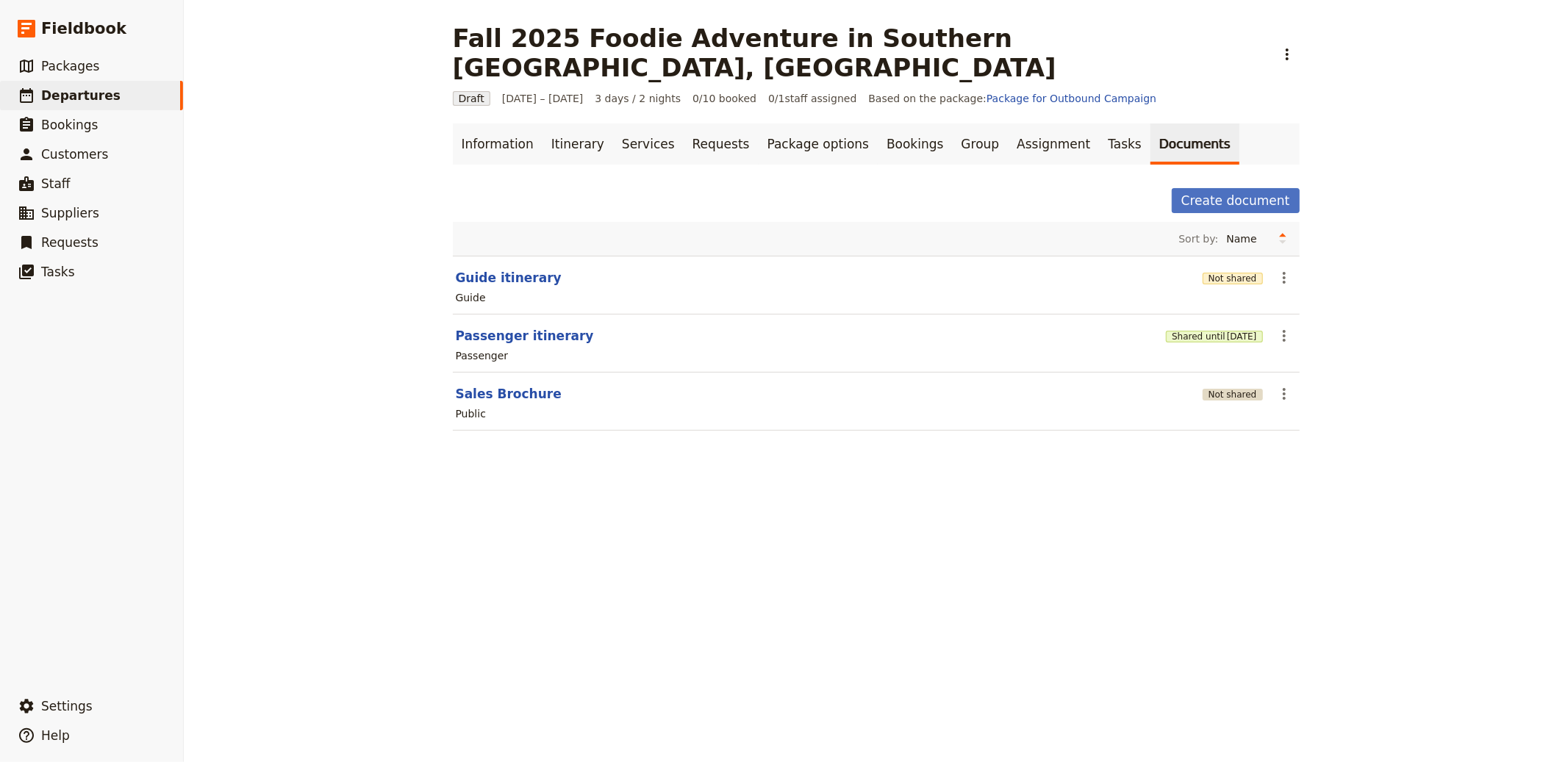
click at [1221, 389] on button "Not shared" at bounding box center [1232, 395] width 60 height 12
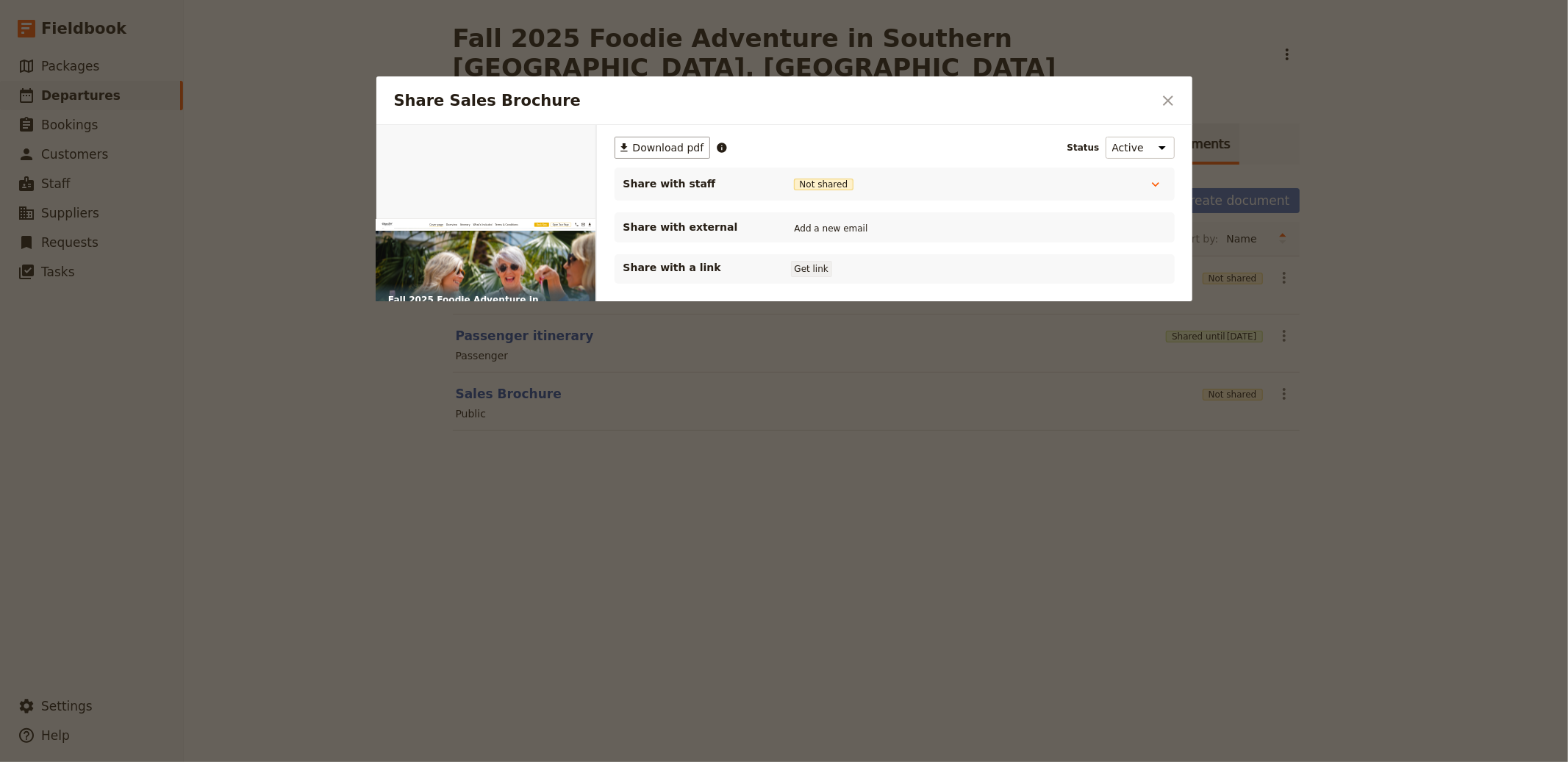
click at [813, 262] on button "Get link" at bounding box center [812, 269] width 42 height 16
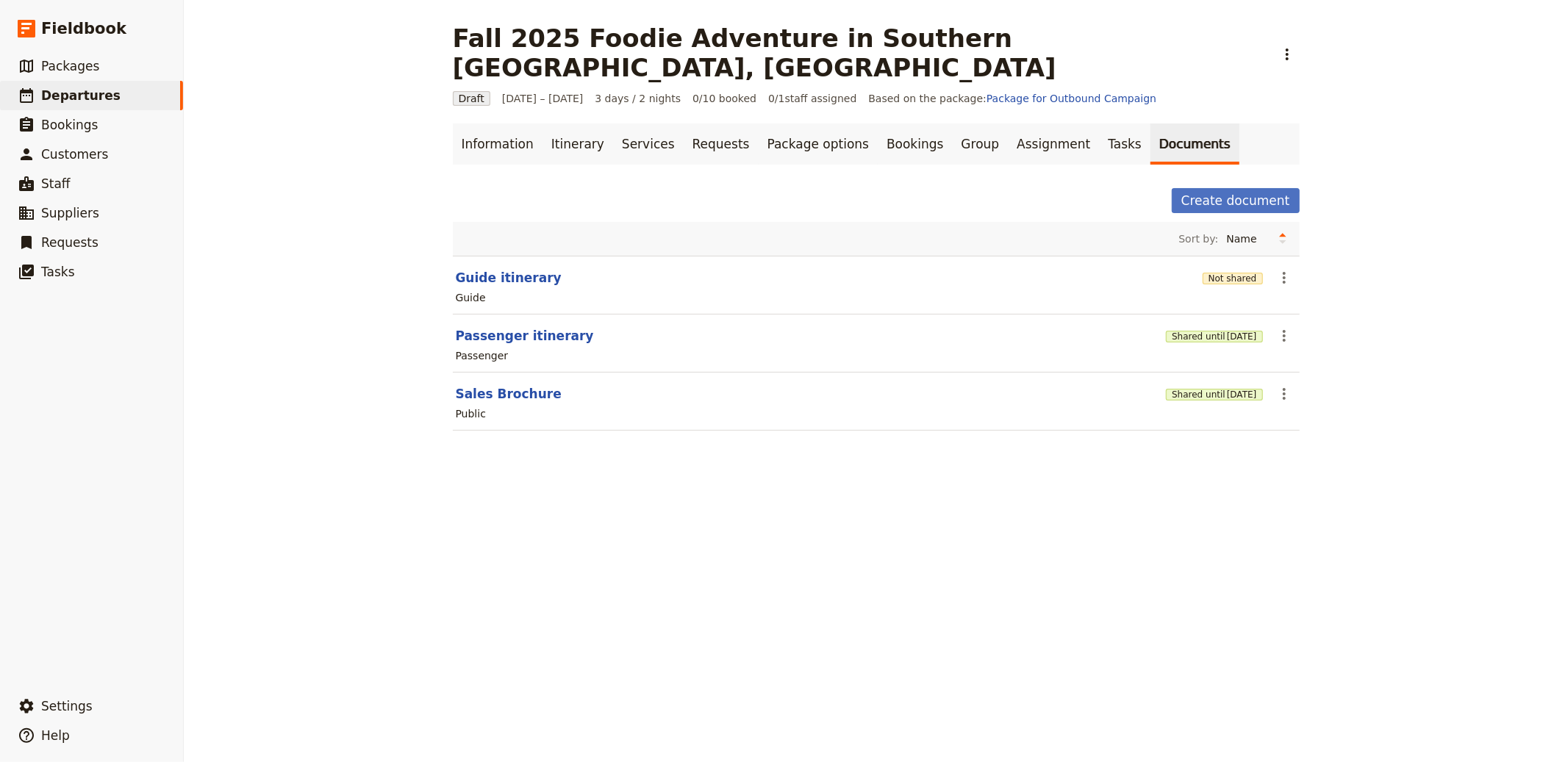
click at [1225, 289] on div "Guide" at bounding box center [876, 298] width 844 height 18
click at [1234, 273] on button "Not shared" at bounding box center [1232, 279] width 60 height 12
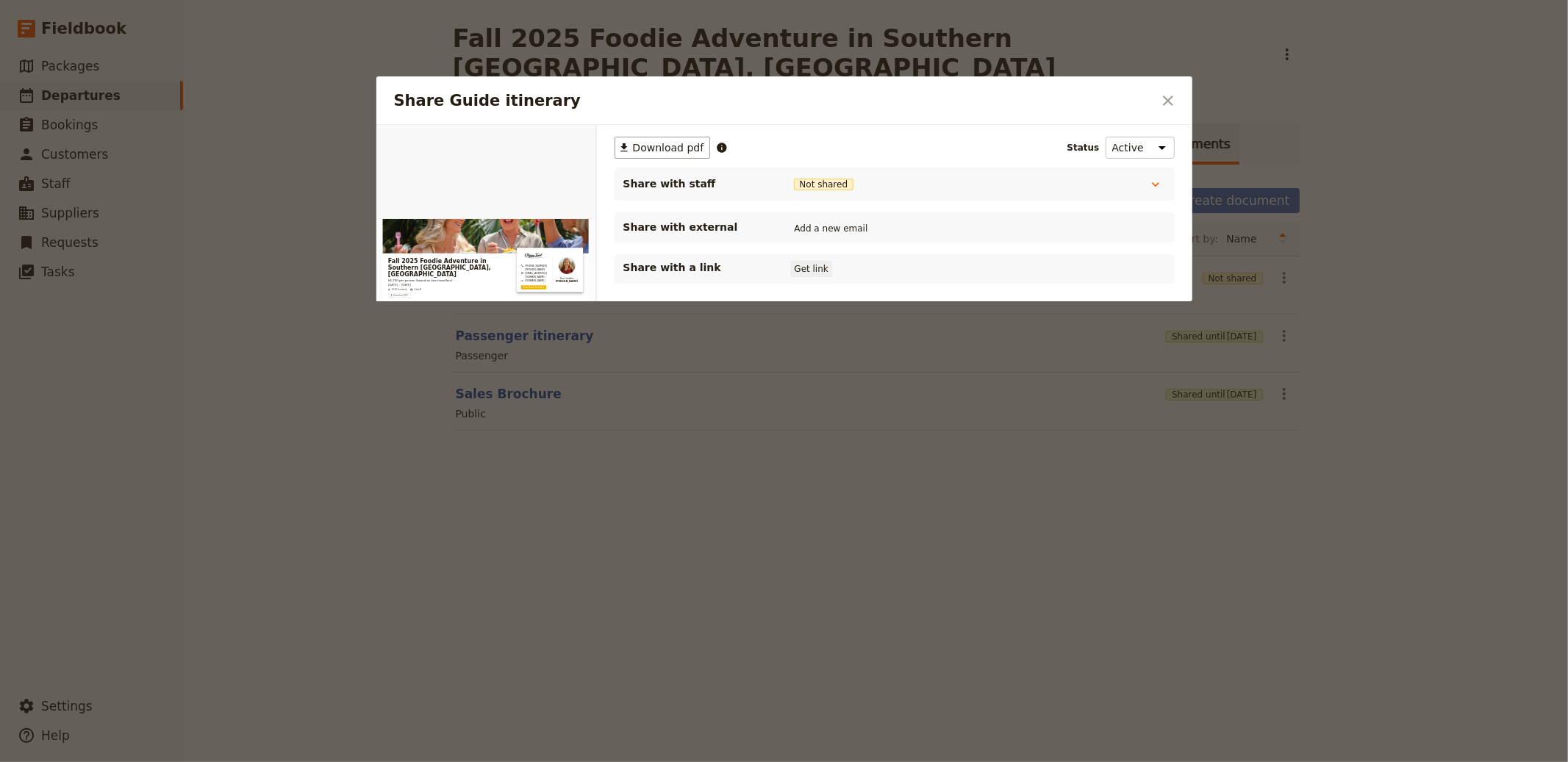
click at [794, 264] on button "Get link" at bounding box center [812, 269] width 42 height 16
click at [493, 19] on div at bounding box center [784, 381] width 1568 height 762
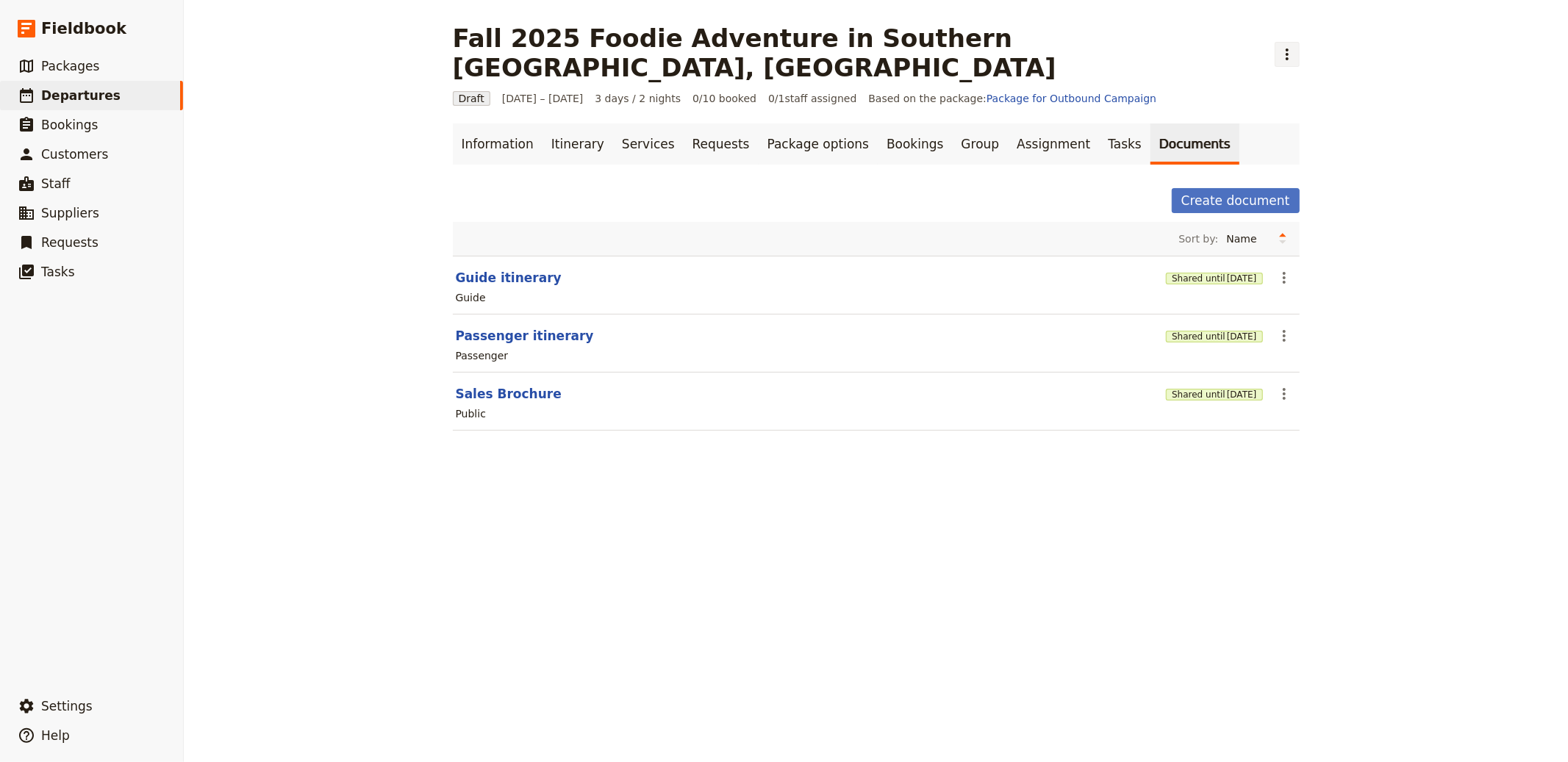
click at [1279, 46] on icon "Actions" at bounding box center [1288, 54] width 18 height 18
click at [1082, 121] on span "Schedule departure" at bounding box center [1093, 117] width 102 height 15
click at [884, 155] on div "Information Itinerary Services Requests Package options Bookings Group Assignme…" at bounding box center [877, 286] width 847 height 325
click at [878, 124] on link "Bookings" at bounding box center [915, 144] width 74 height 42
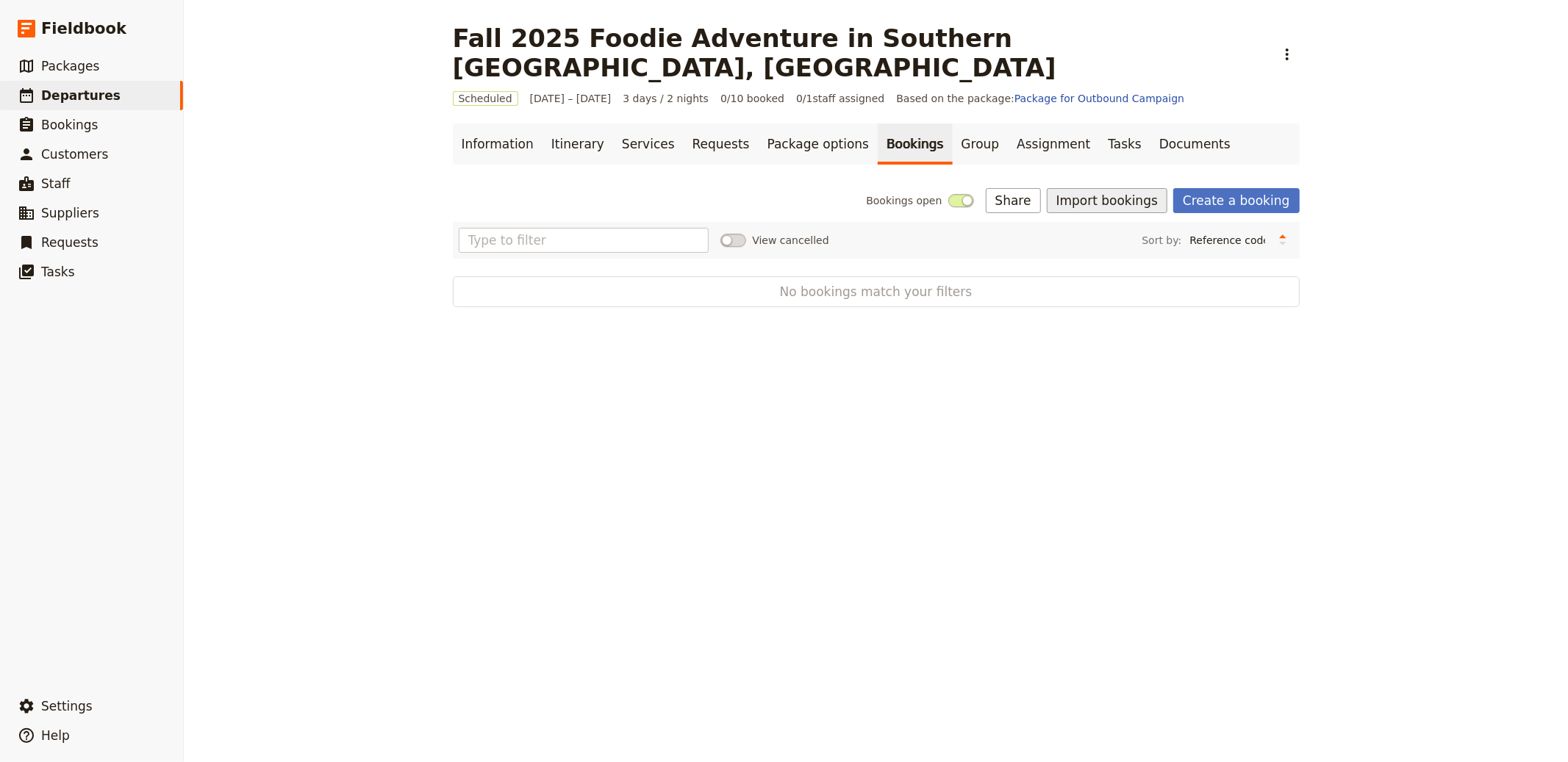
click at [1111, 188] on button "Import bookings" at bounding box center [1108, 200] width 121 height 25
click at [1120, 201] on span "Import Bookings" at bounding box center [1110, 203] width 84 height 15
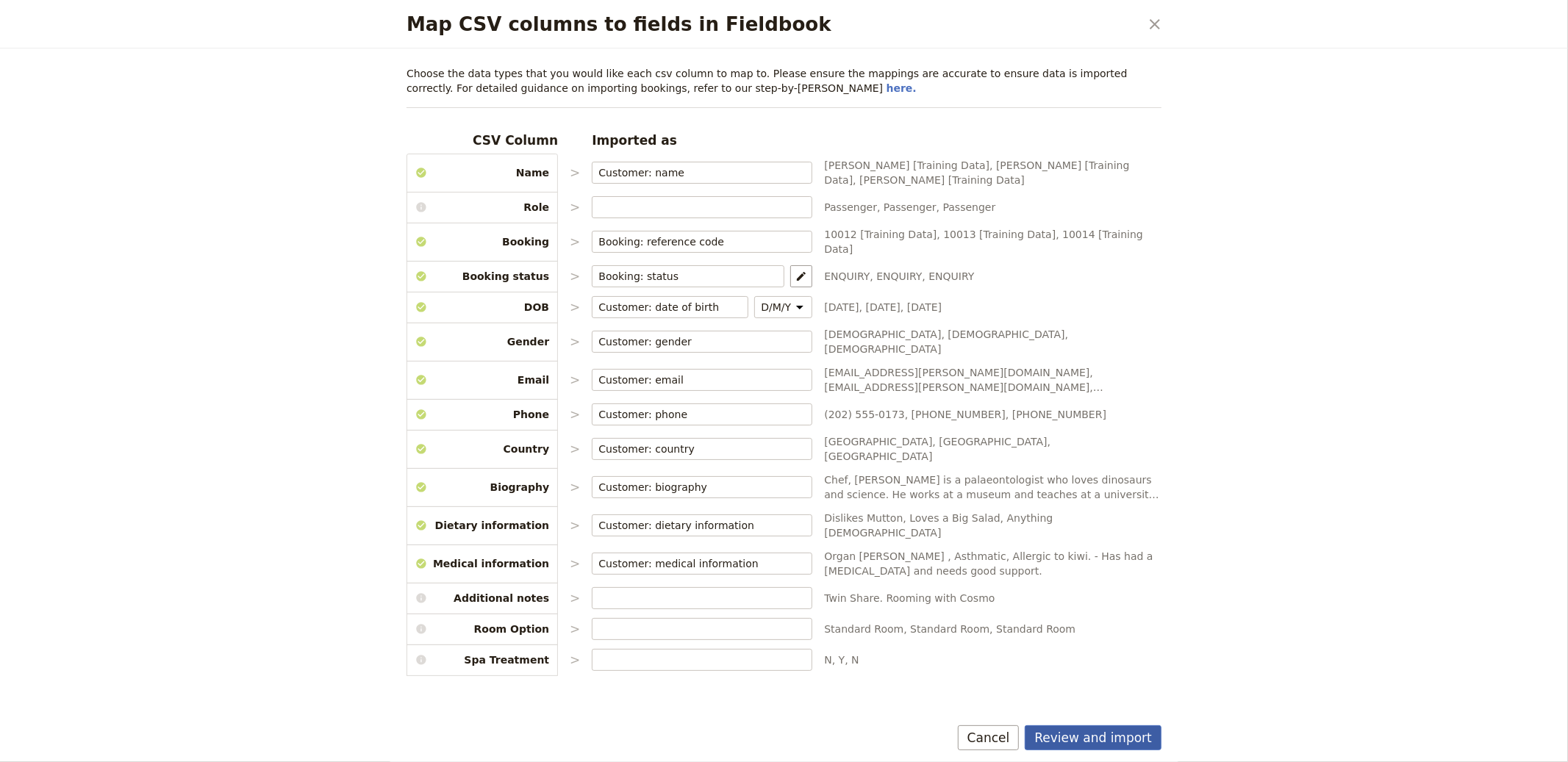
click at [1070, 733] on button "Review and import" at bounding box center [1093, 737] width 137 height 25
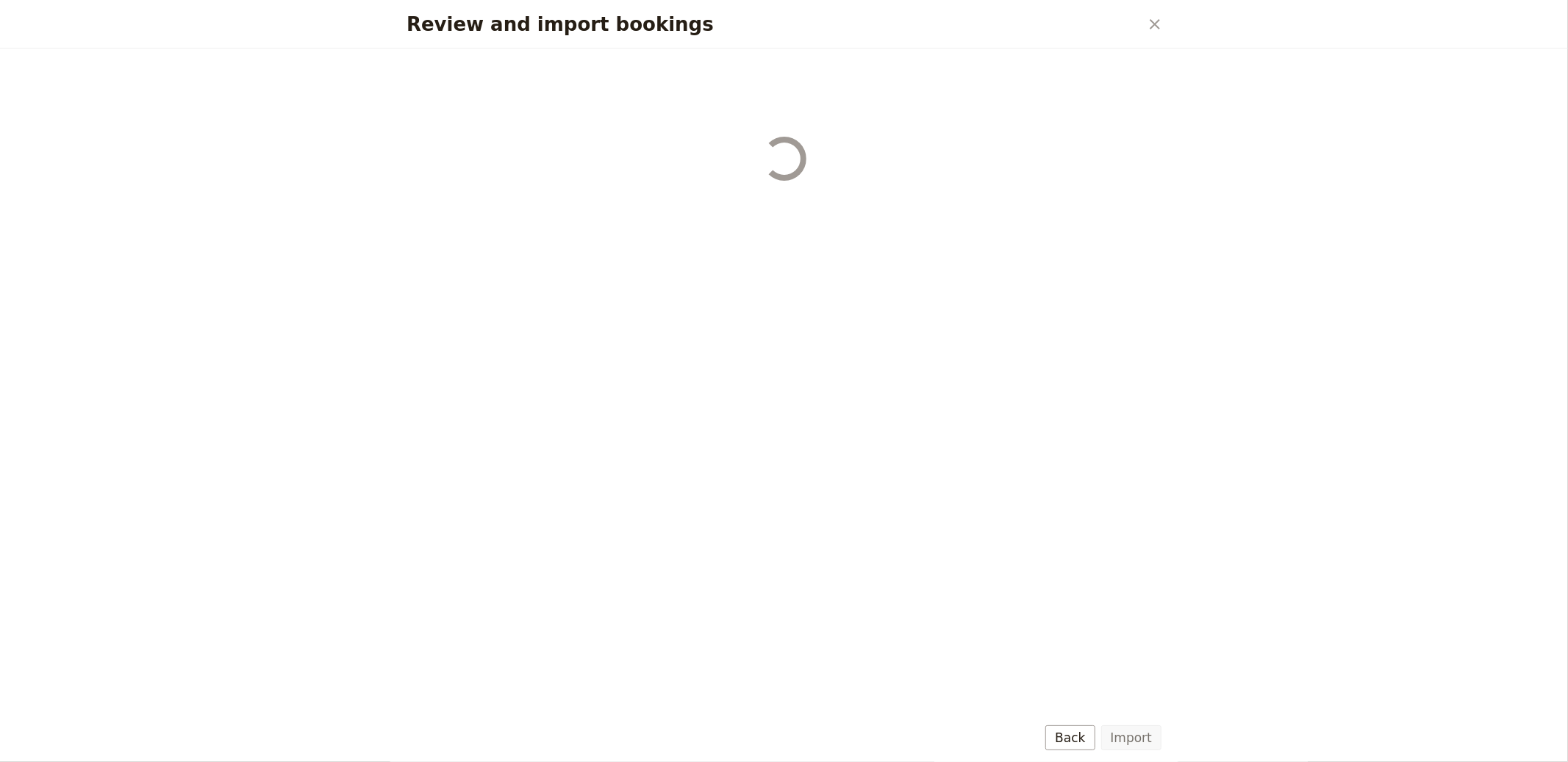
select select "655d56b39948720cb8e55355"
select select "655d57ca9948720cb8e553ec"
select select "655d57fa9948720cb8e553f3"
select select "655d58079948720cb8e553fa"
select select "655d584c9948720cb8e55401"
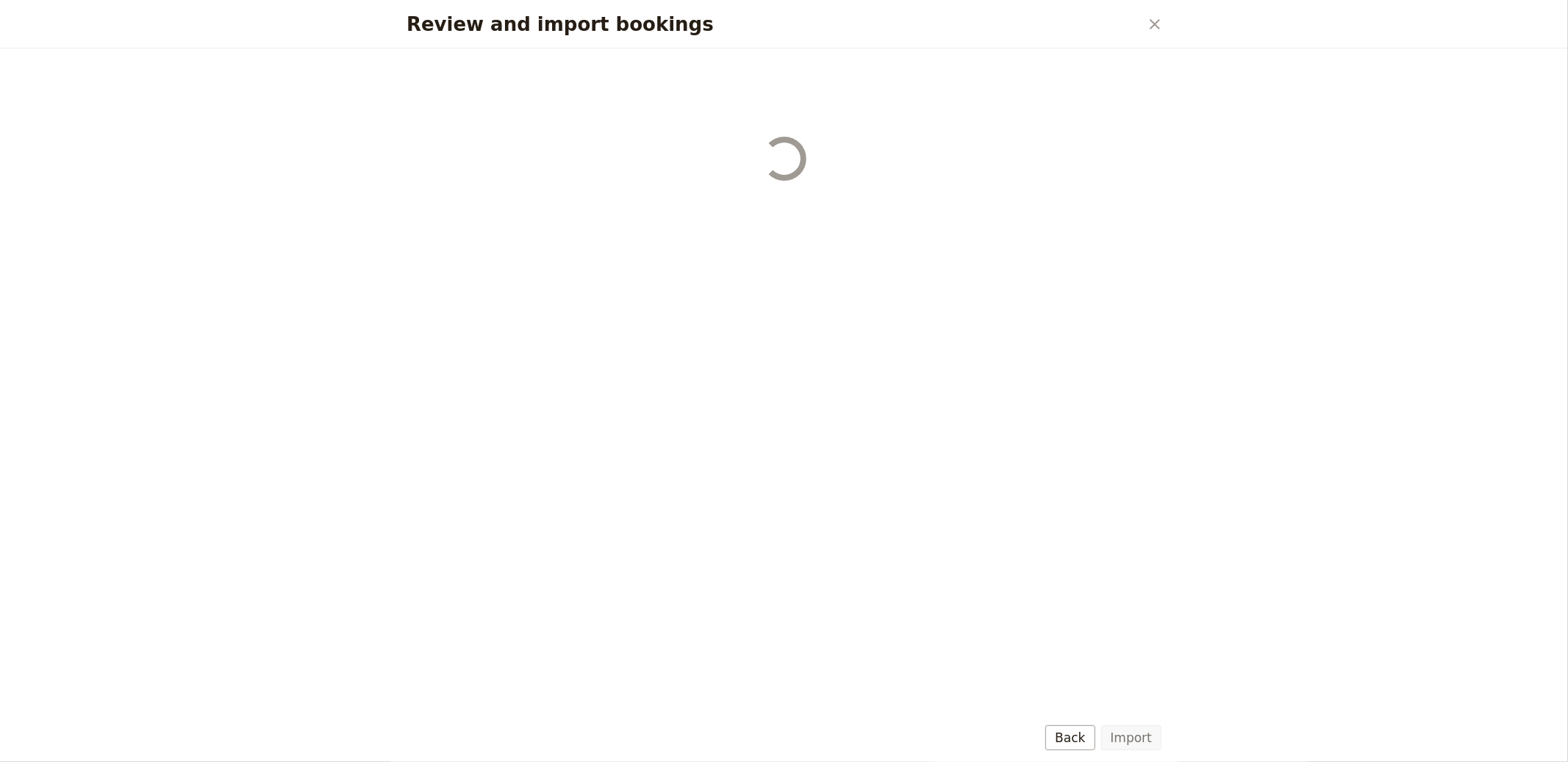
select select "655d58679948720cb8e5540d"
select select "650e6b6659641ed5ee156647"
select select "650e6b4b59641ed5ee156605"
select select "650e2104408bbede5b0c60fd"
select select "650e1d73408bbede5b0c60a6"
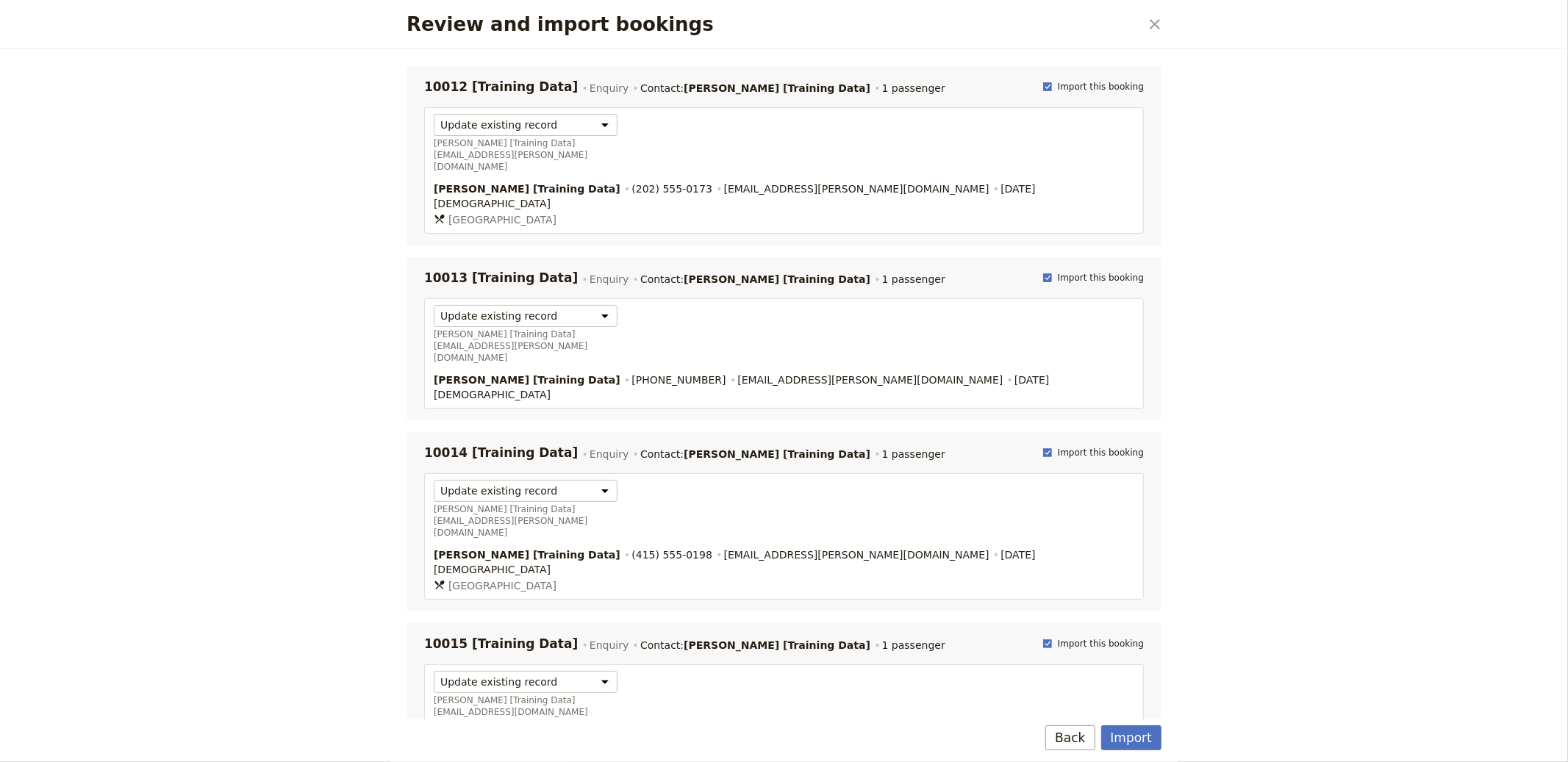
click at [1144, 722] on div "Import Back" at bounding box center [784, 740] width 791 height 43
click at [1143, 727] on button "Import" at bounding box center [1131, 737] width 60 height 25
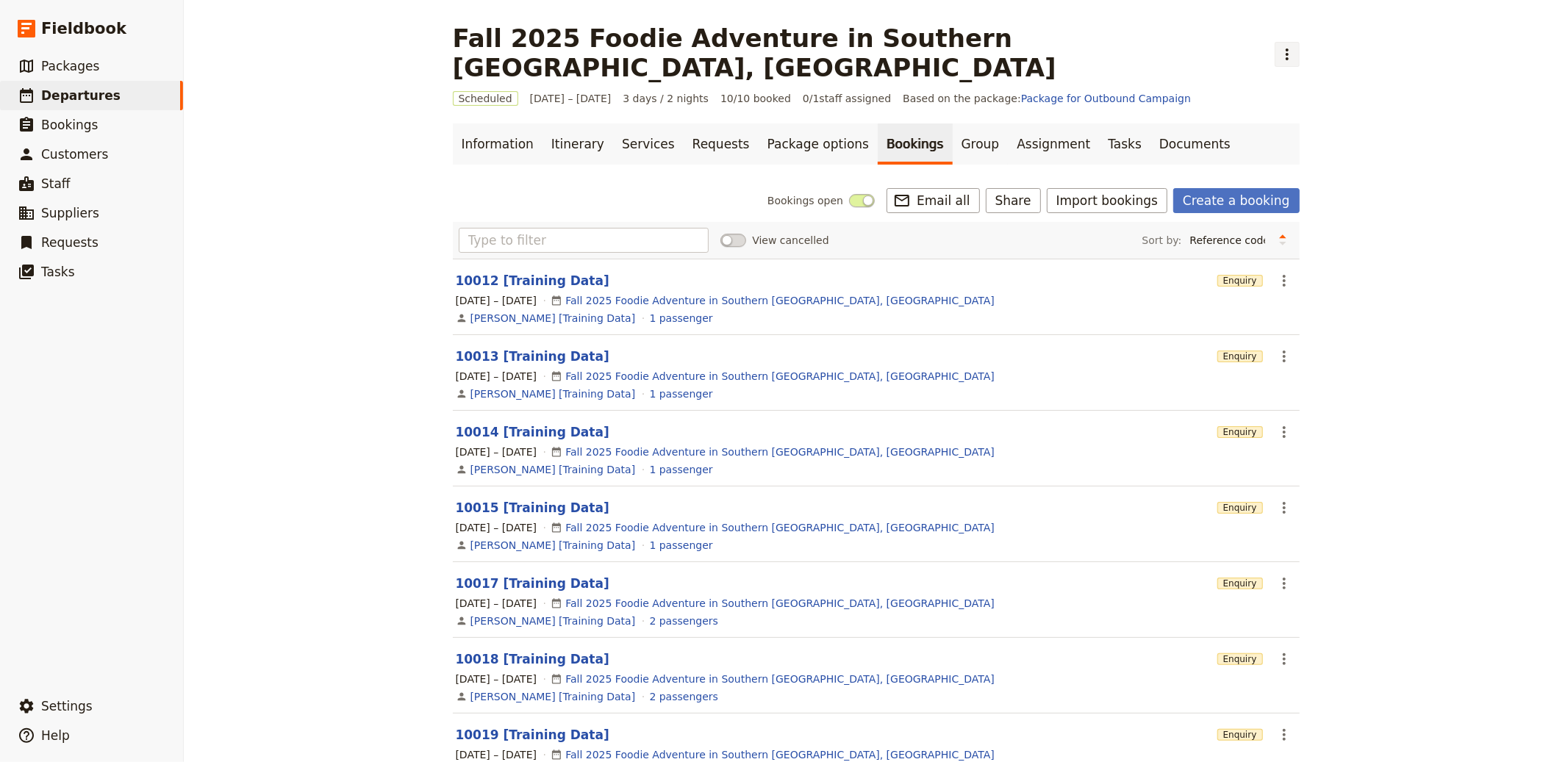
click at [1279, 46] on icon "Actions" at bounding box center [1288, 54] width 18 height 18
click at [1107, 68] on span "Clone this departure" at bounding box center [1095, 71] width 105 height 15
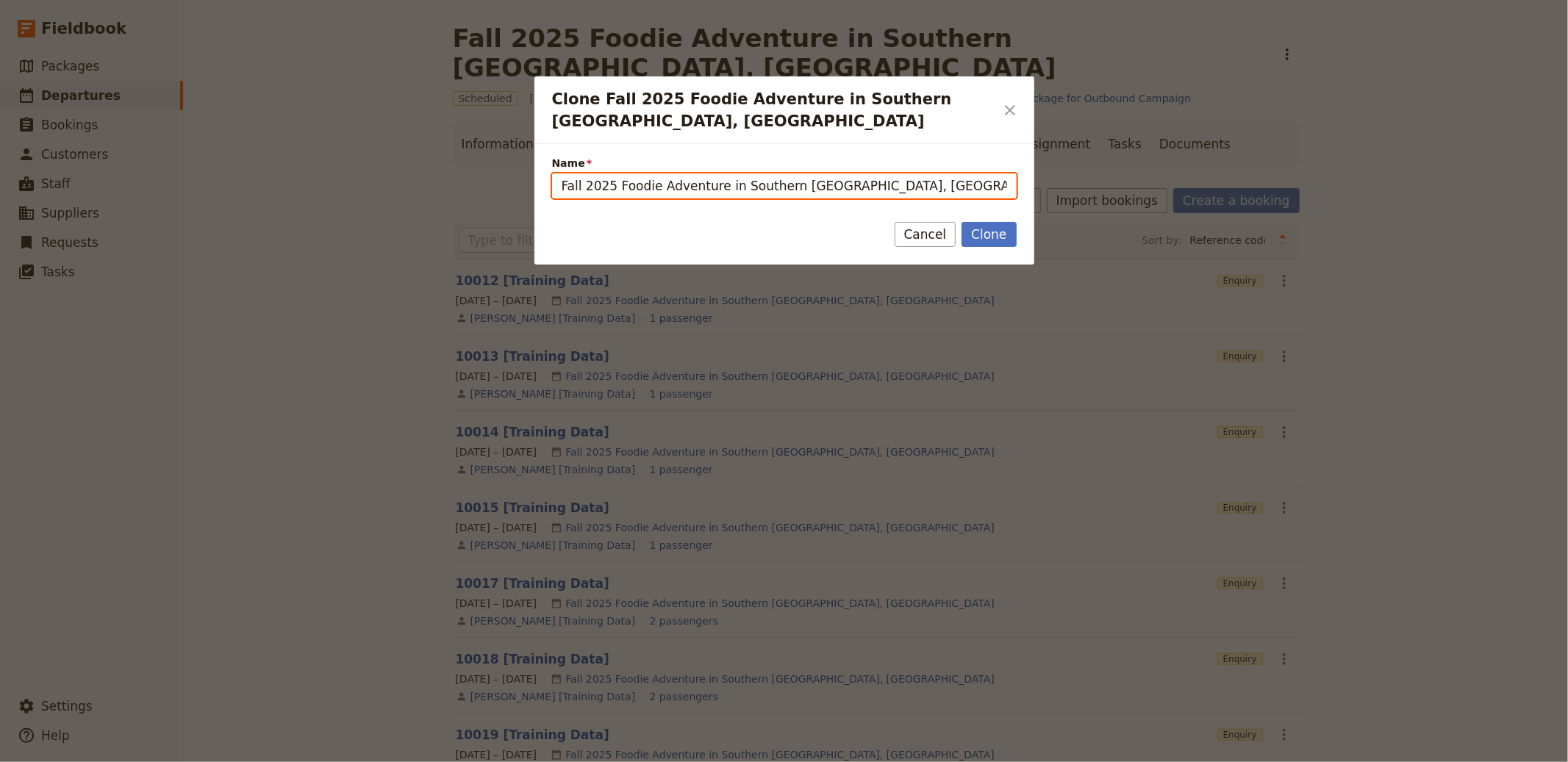
click at [810, 173] on input "Fall 2025 Foodie Adventure in Southern [GEOGRAPHIC_DATA], [GEOGRAPHIC_DATA] (co…" at bounding box center [784, 185] width 464 height 25
paste input "[PERSON_NAME] Heritage & Flavours (Sample"
drag, startPoint x: 783, startPoint y: 159, endPoint x: 873, endPoint y: 159, distance: 90.0
click at [873, 173] on input "[PERSON_NAME] Heritage & Flavours (Sample)" at bounding box center [784, 185] width 464 height 25
type input "[PERSON_NAME] Heritage & Flavours (Sample)"
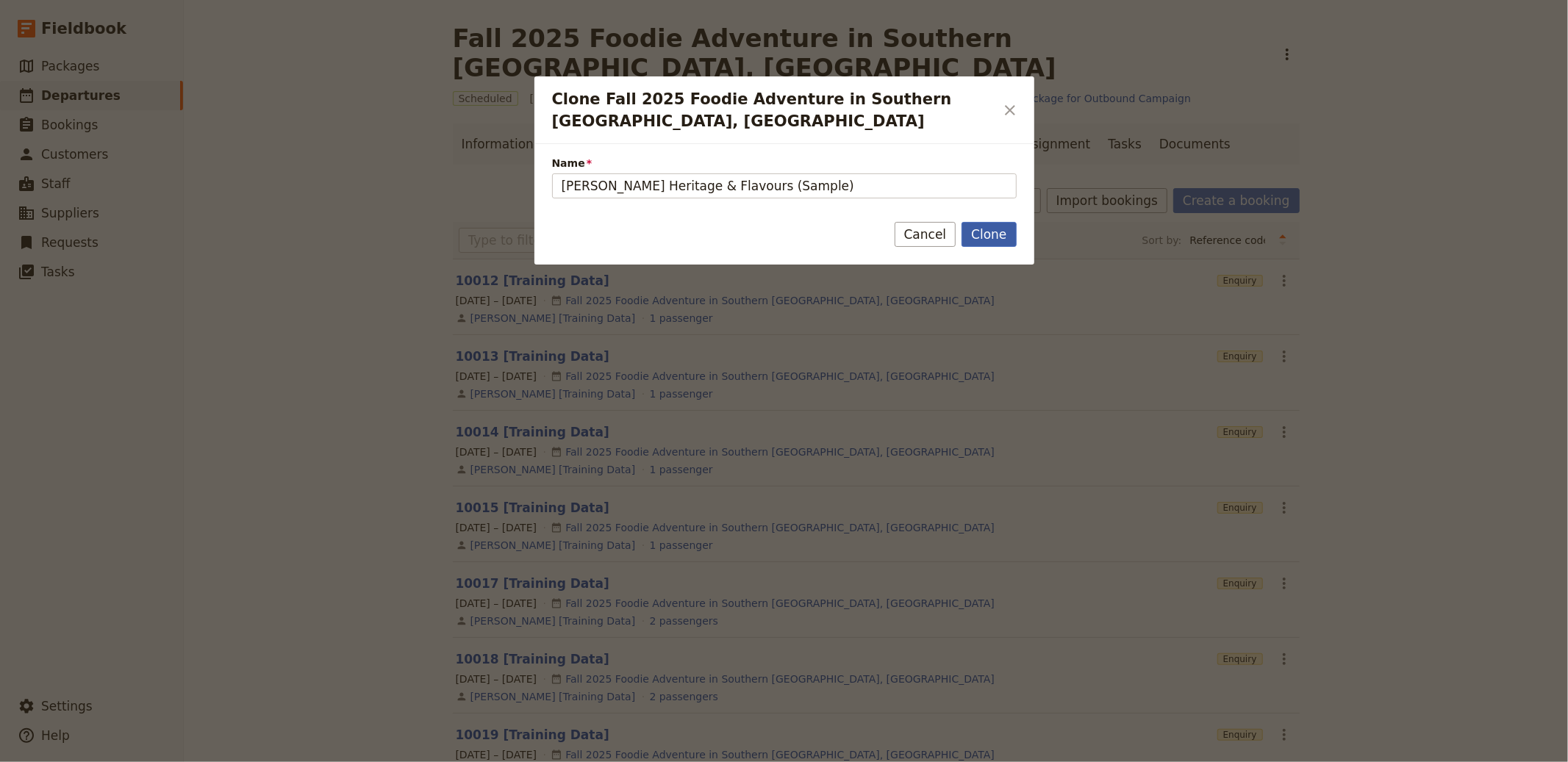
click at [989, 222] on button "Clone" at bounding box center [989, 234] width 54 height 25
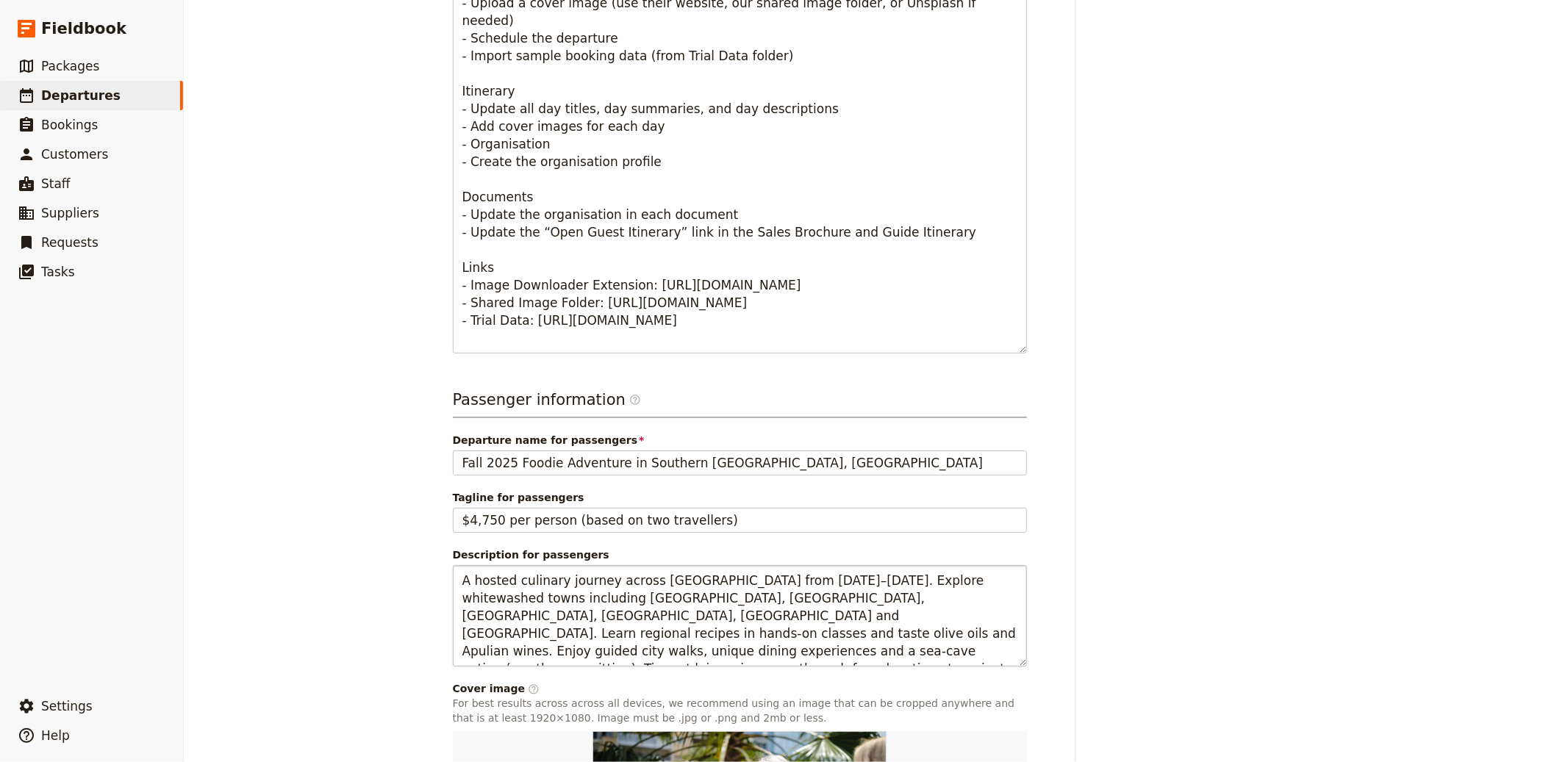
scroll to position [688, 0]
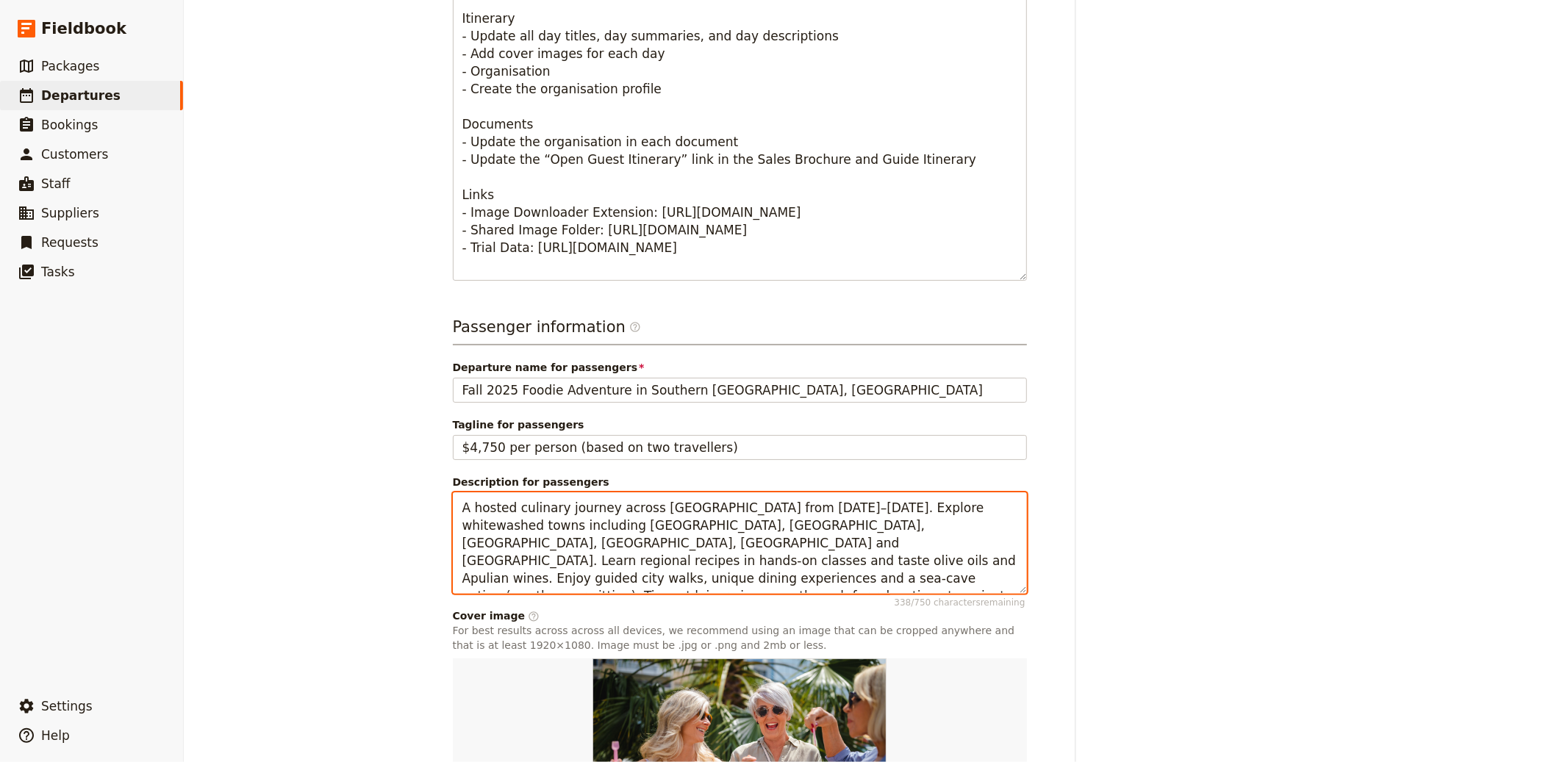
click at [625, 524] on textarea "A hosted culinary journey across [GEOGRAPHIC_DATA] from [DATE]–[DATE]. Explore …" at bounding box center [740, 543] width 574 height 102
paste textarea "privately guided three-day introduction to [PERSON_NAME] crafted by a local DMC…"
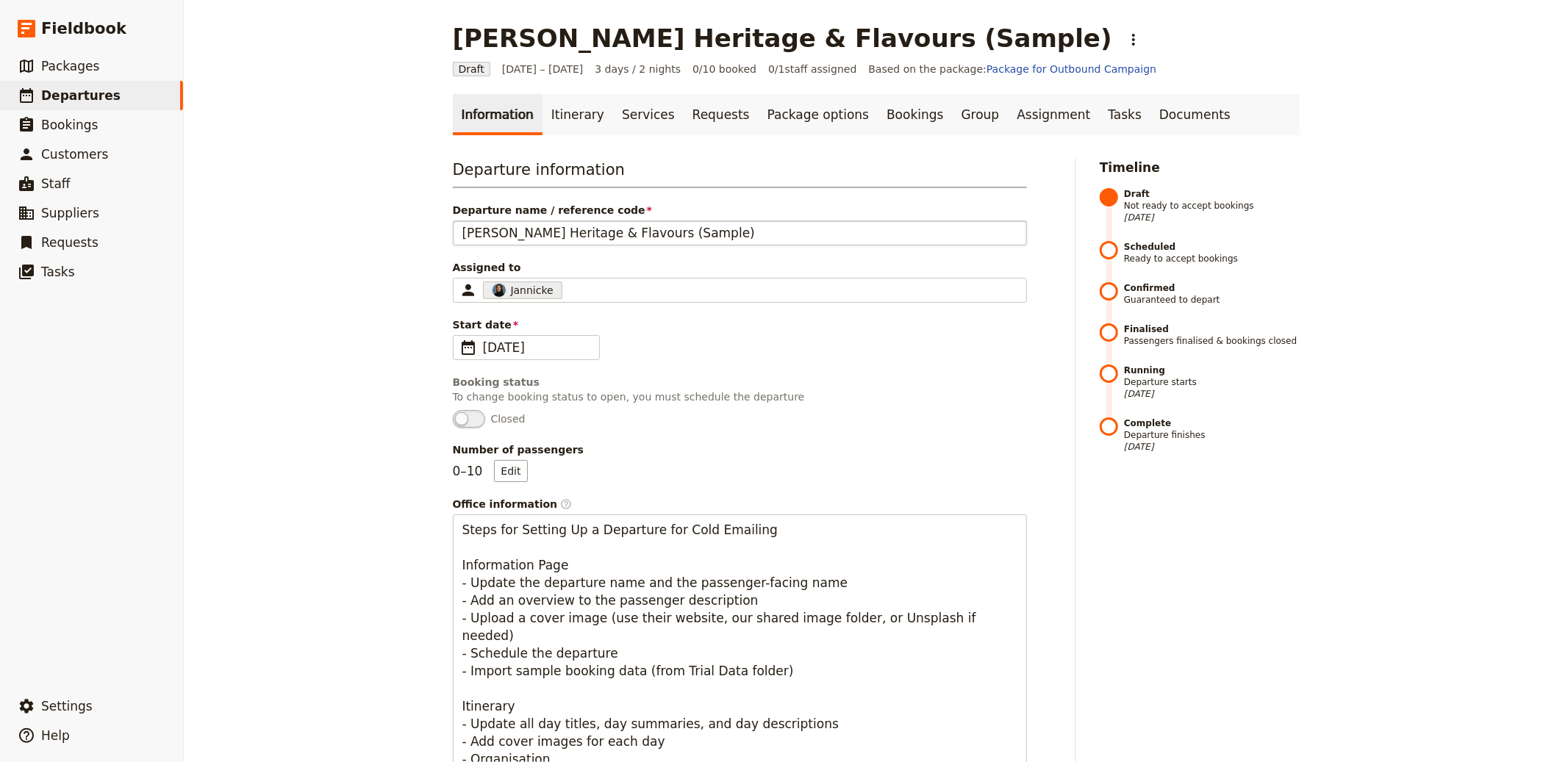
type textarea "A privately guided three-day introduction to [PERSON_NAME] crafted by a local D…"
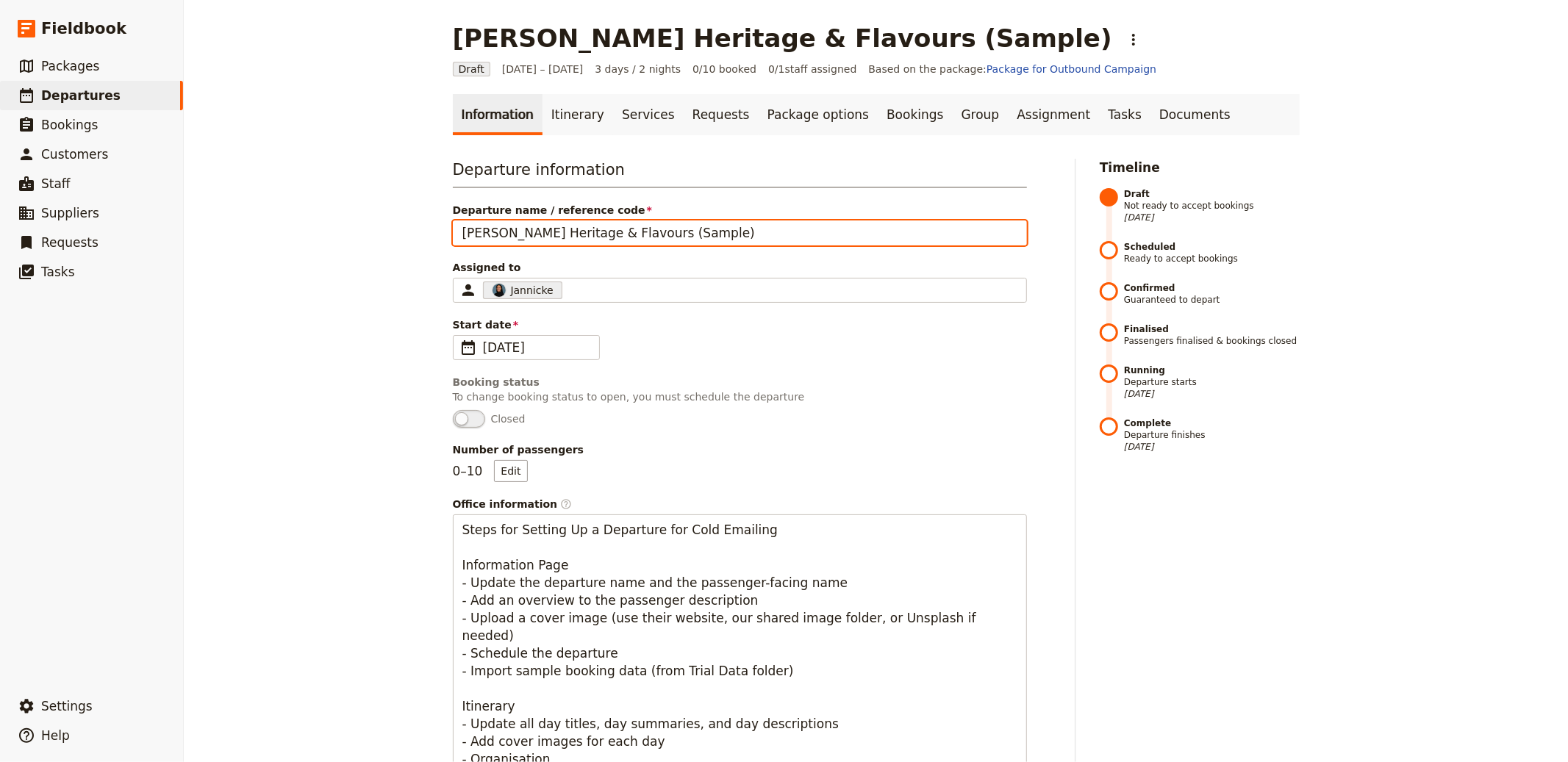
click at [600, 225] on input "[PERSON_NAME] Heritage & Flavours (Sample)" at bounding box center [740, 233] width 574 height 25
click at [609, 235] on input "[PERSON_NAME] Heritage & Flavours (Sample)" at bounding box center [740, 233] width 574 height 25
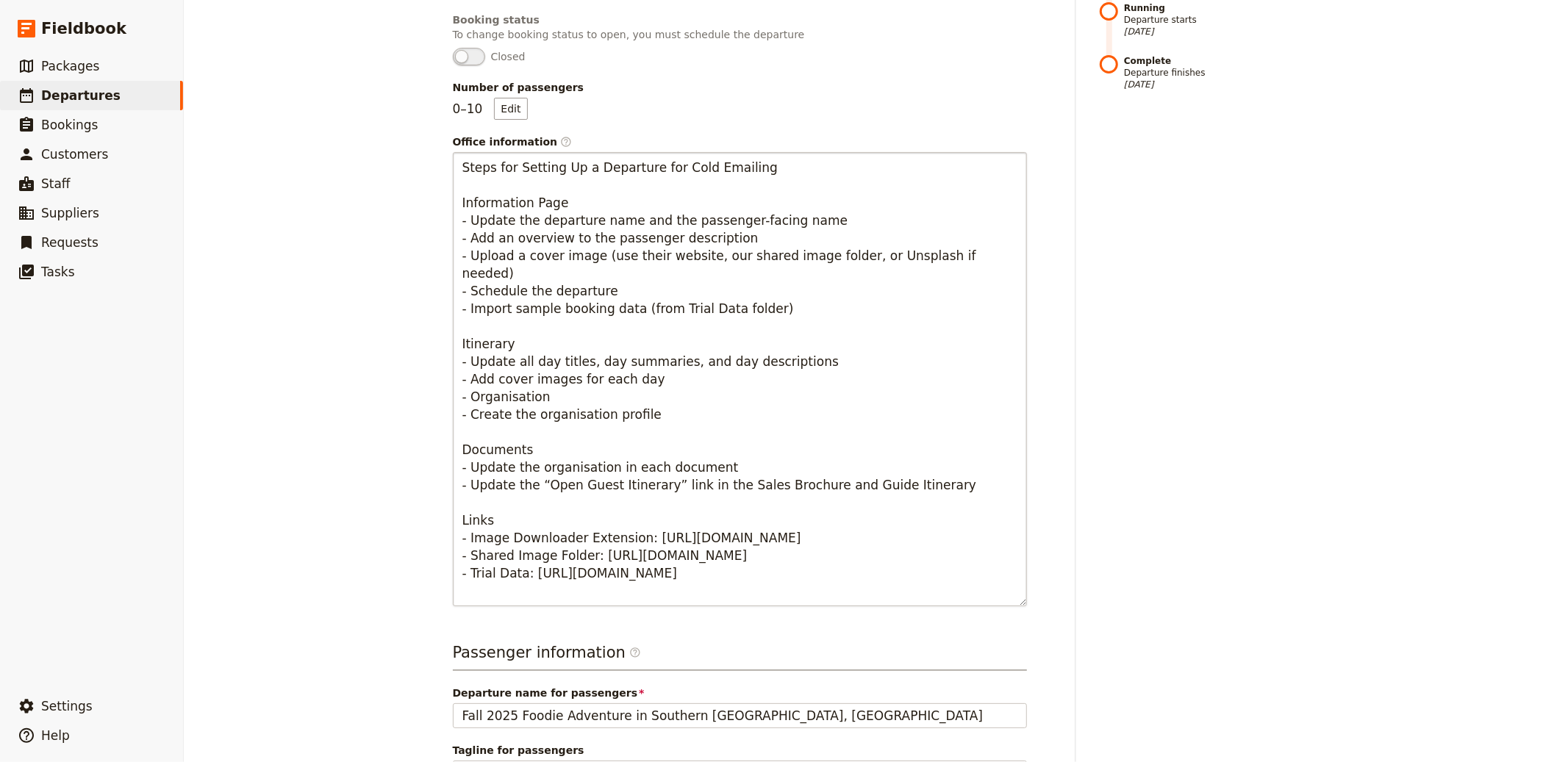
scroll to position [559, 0]
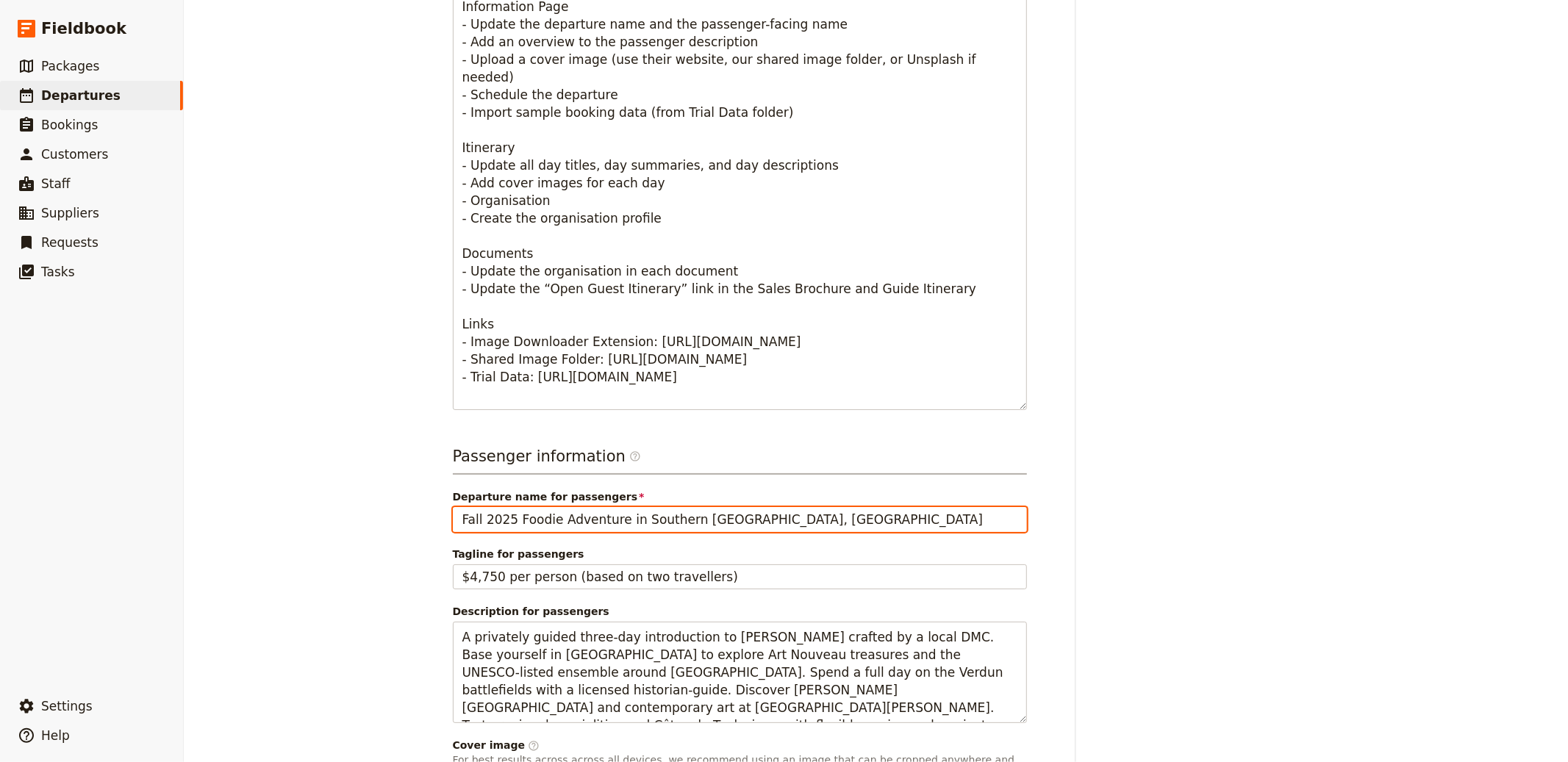
click at [628, 525] on input "Fall 2025 Foodie Adventure in Southern [GEOGRAPHIC_DATA], [GEOGRAPHIC_DATA]" at bounding box center [740, 520] width 574 height 25
paste input "[PERSON_NAME] Heritage & Flavours (Sample)"
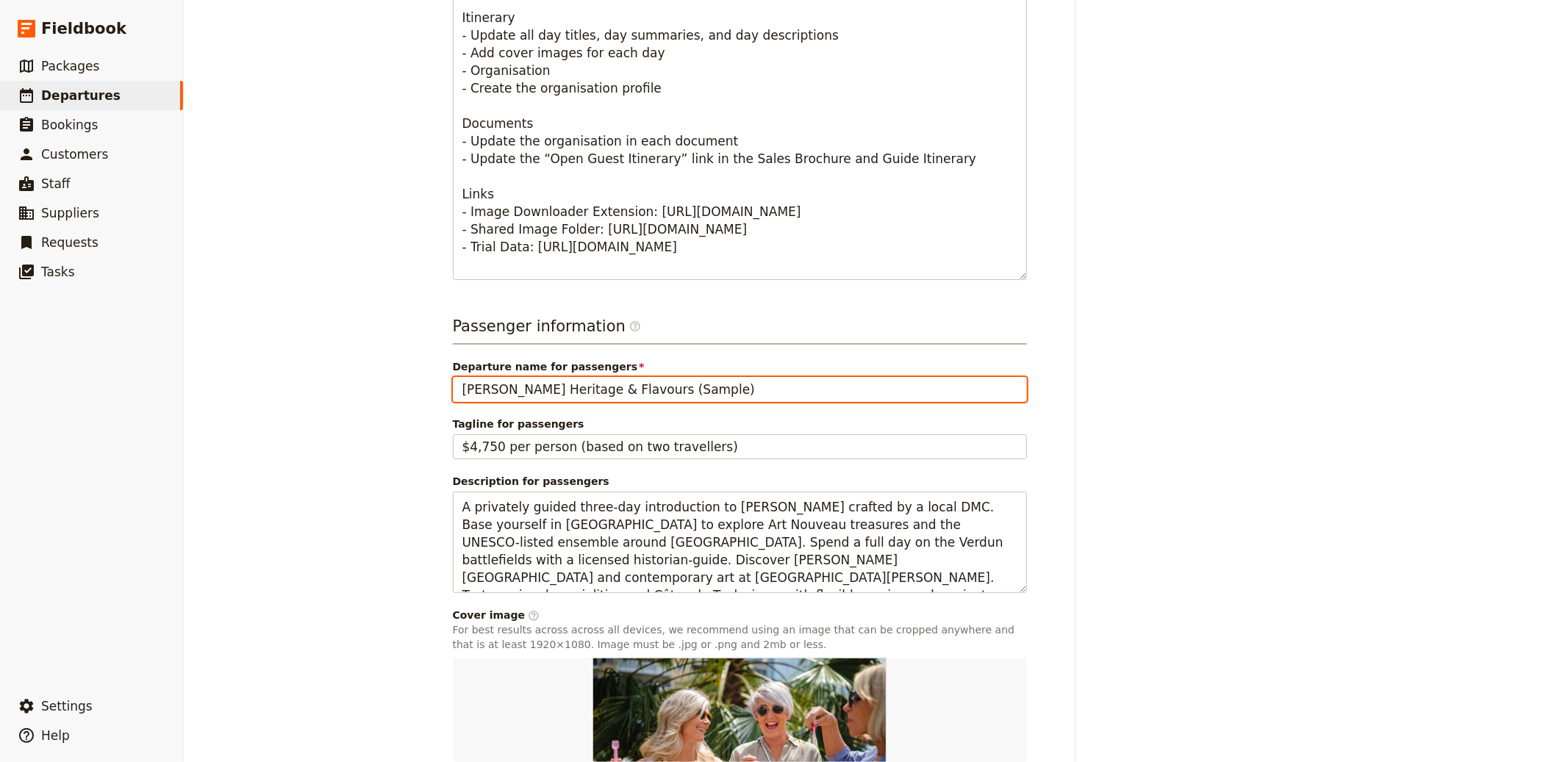
scroll to position [863, 0]
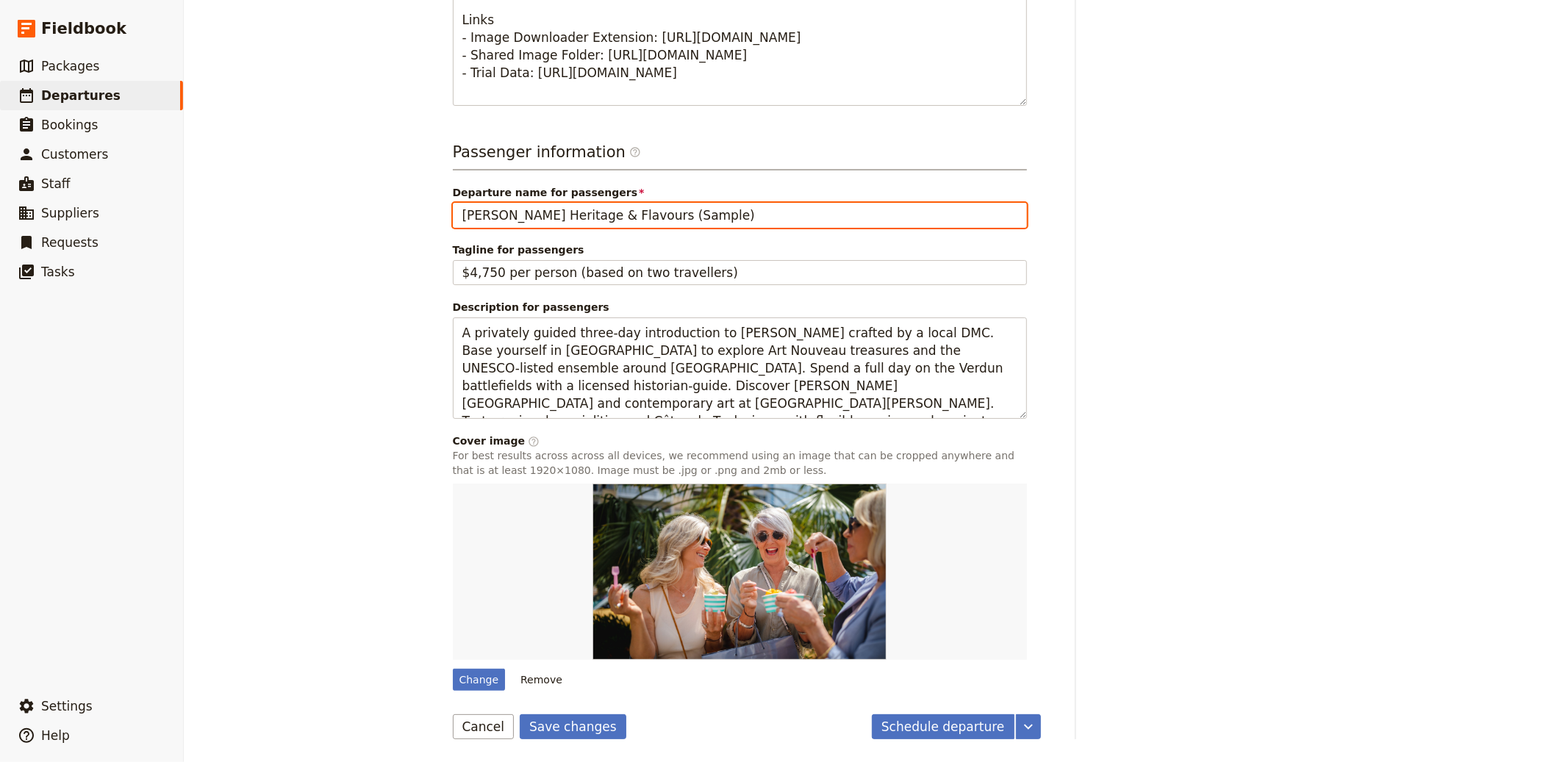
click at [617, 217] on input "[PERSON_NAME] Heritage & Flavours (Sample)" at bounding box center [740, 215] width 574 height 25
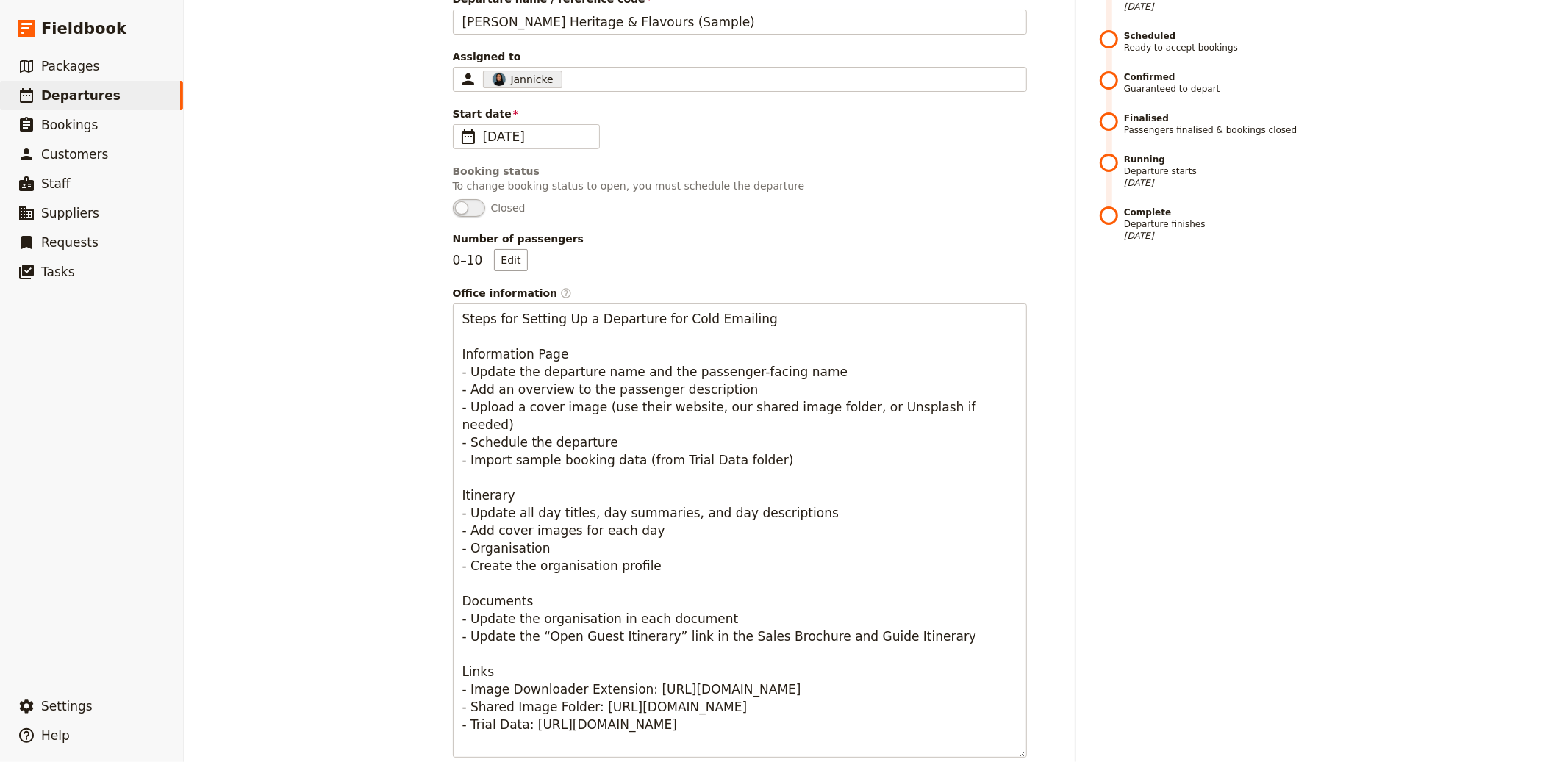
scroll to position [52, 0]
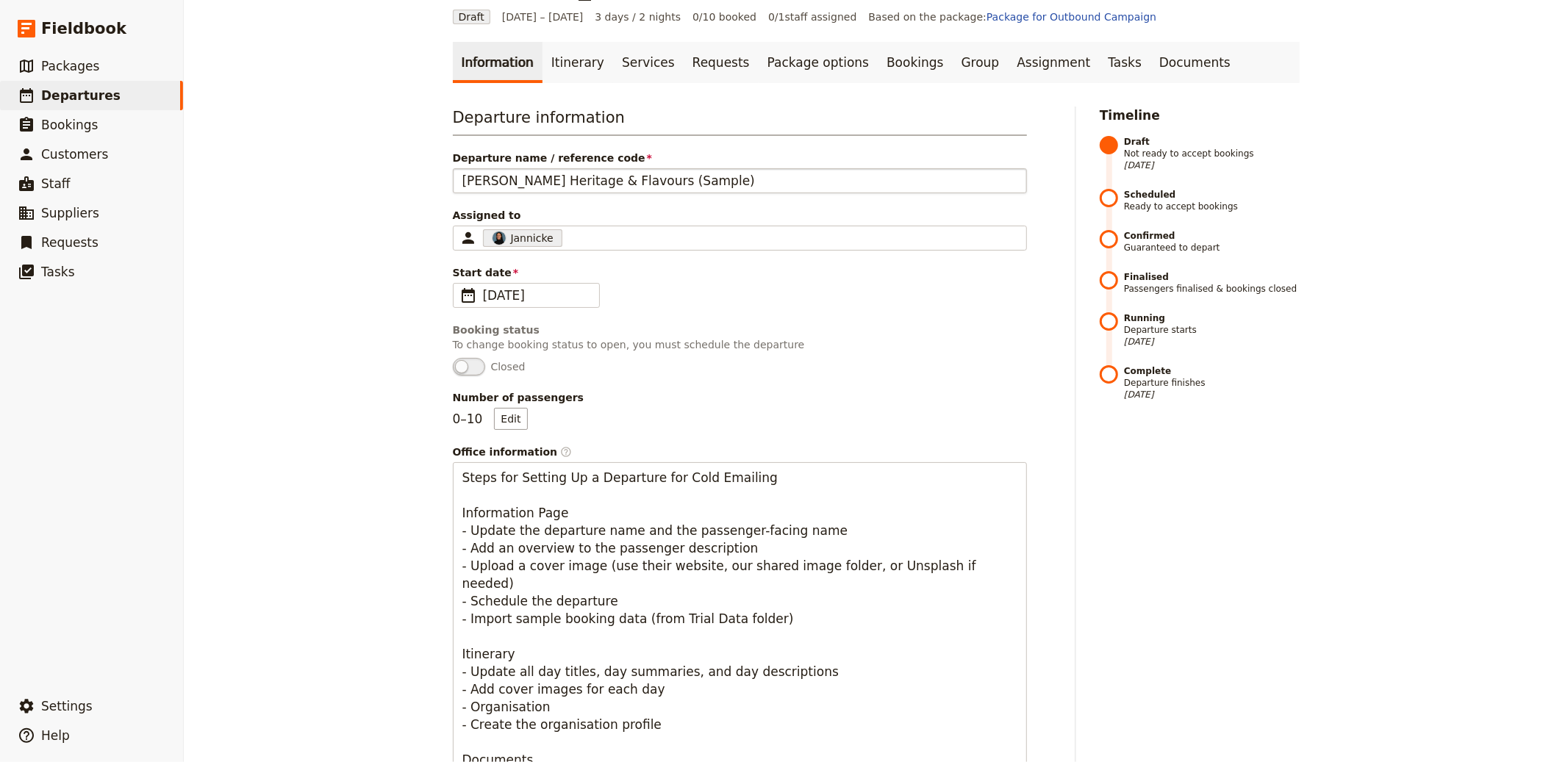
type input "[PERSON_NAME] Heritage & Flavours"
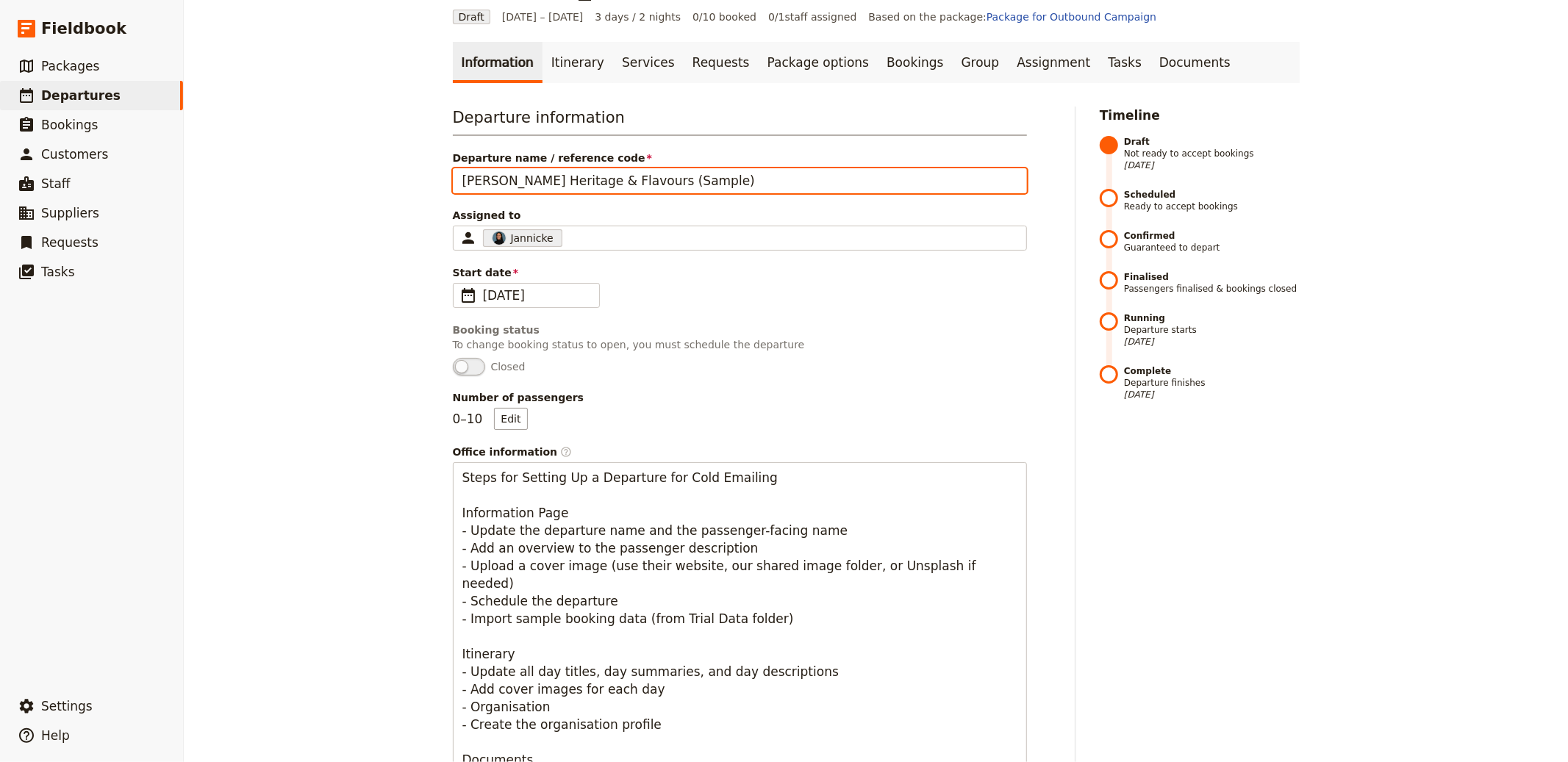
drag, startPoint x: 677, startPoint y: 183, endPoint x: 616, endPoint y: 179, distance: 61.1
click at [616, 179] on input "[PERSON_NAME] Heritage & Flavours (Sample)" at bounding box center [740, 180] width 574 height 25
type input "[PERSON_NAME] Heritage & Flavours"
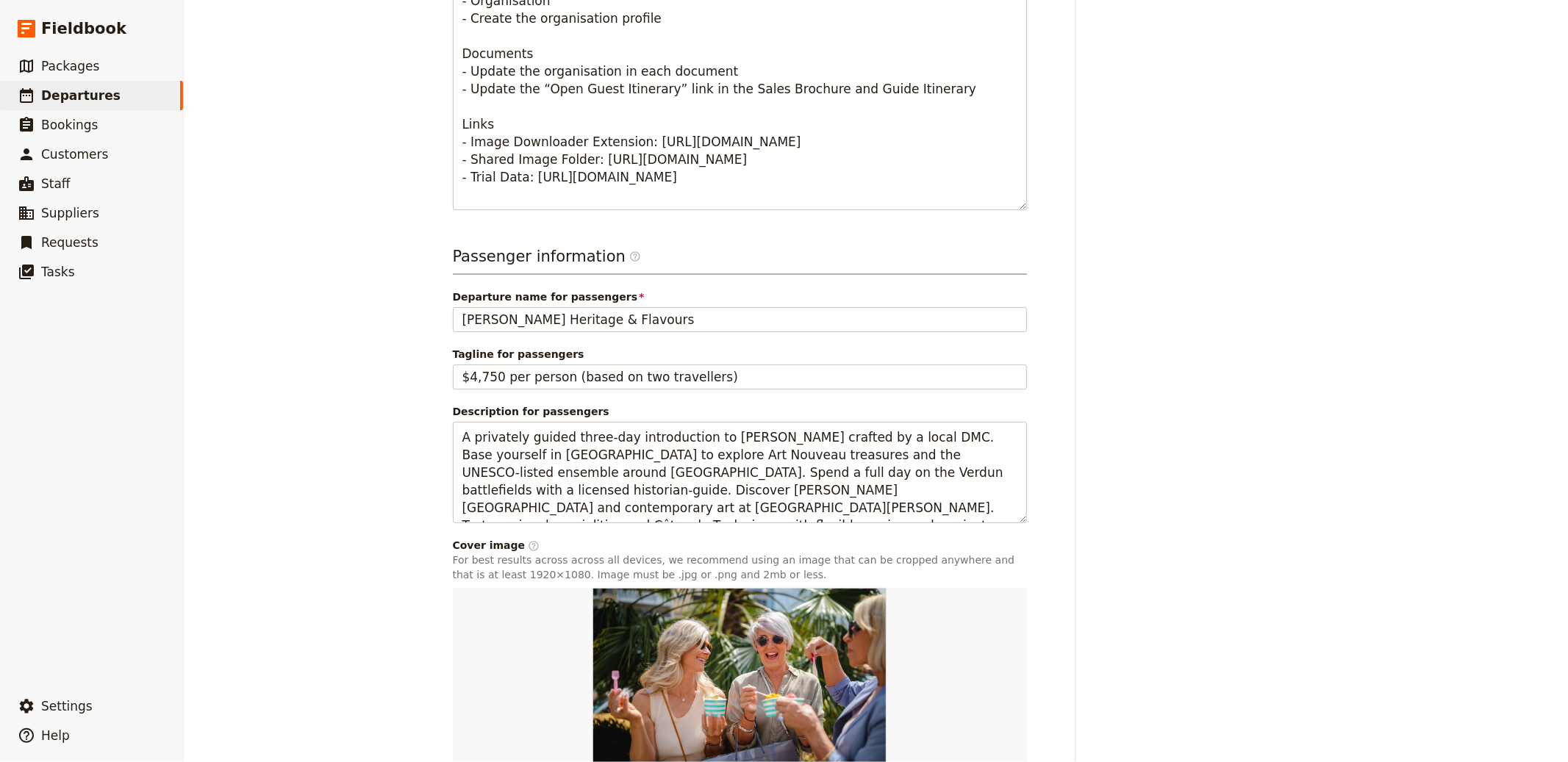
scroll to position [863, 0]
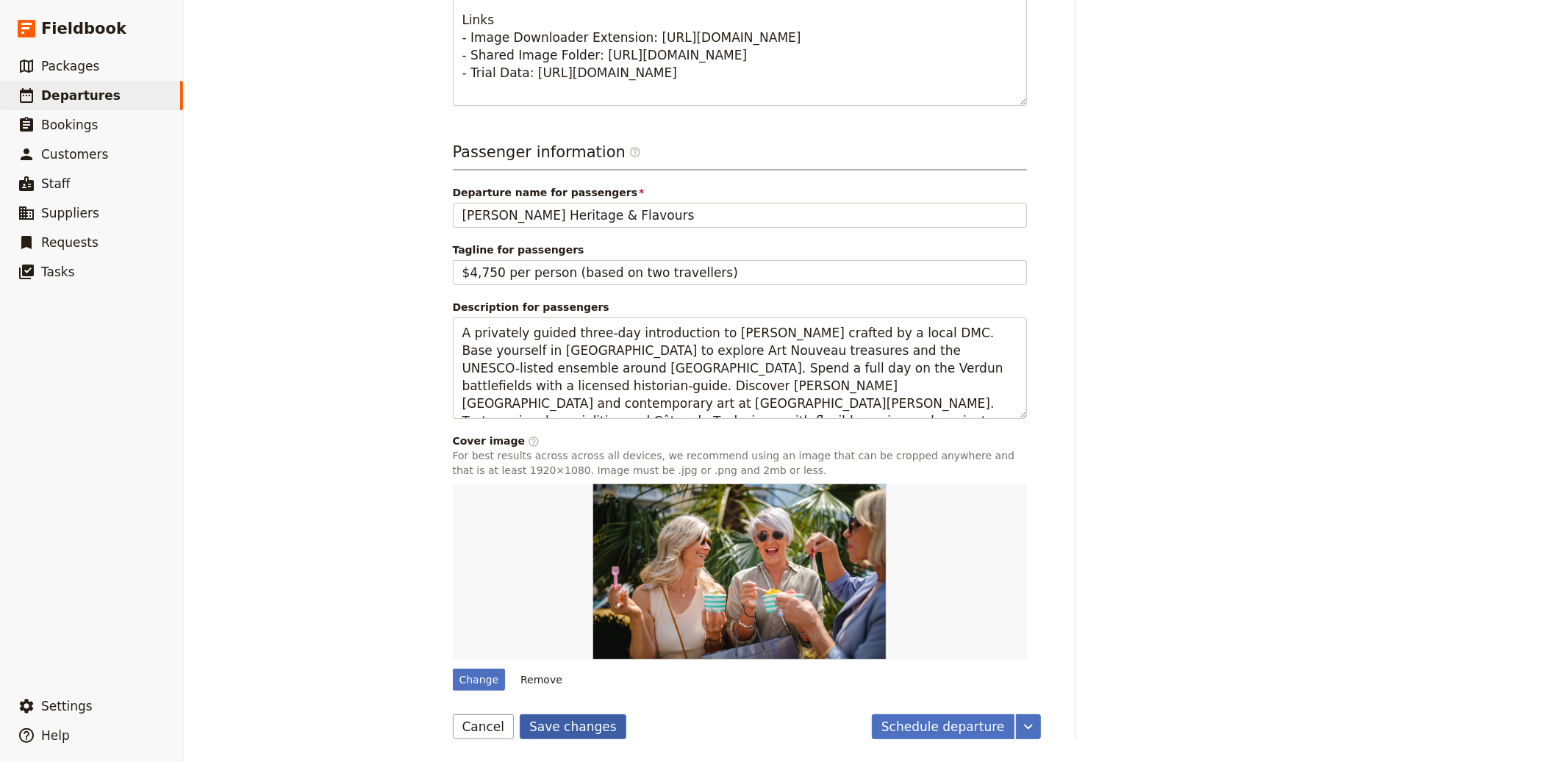
click at [564, 715] on button "Save changes" at bounding box center [573, 726] width 107 height 25
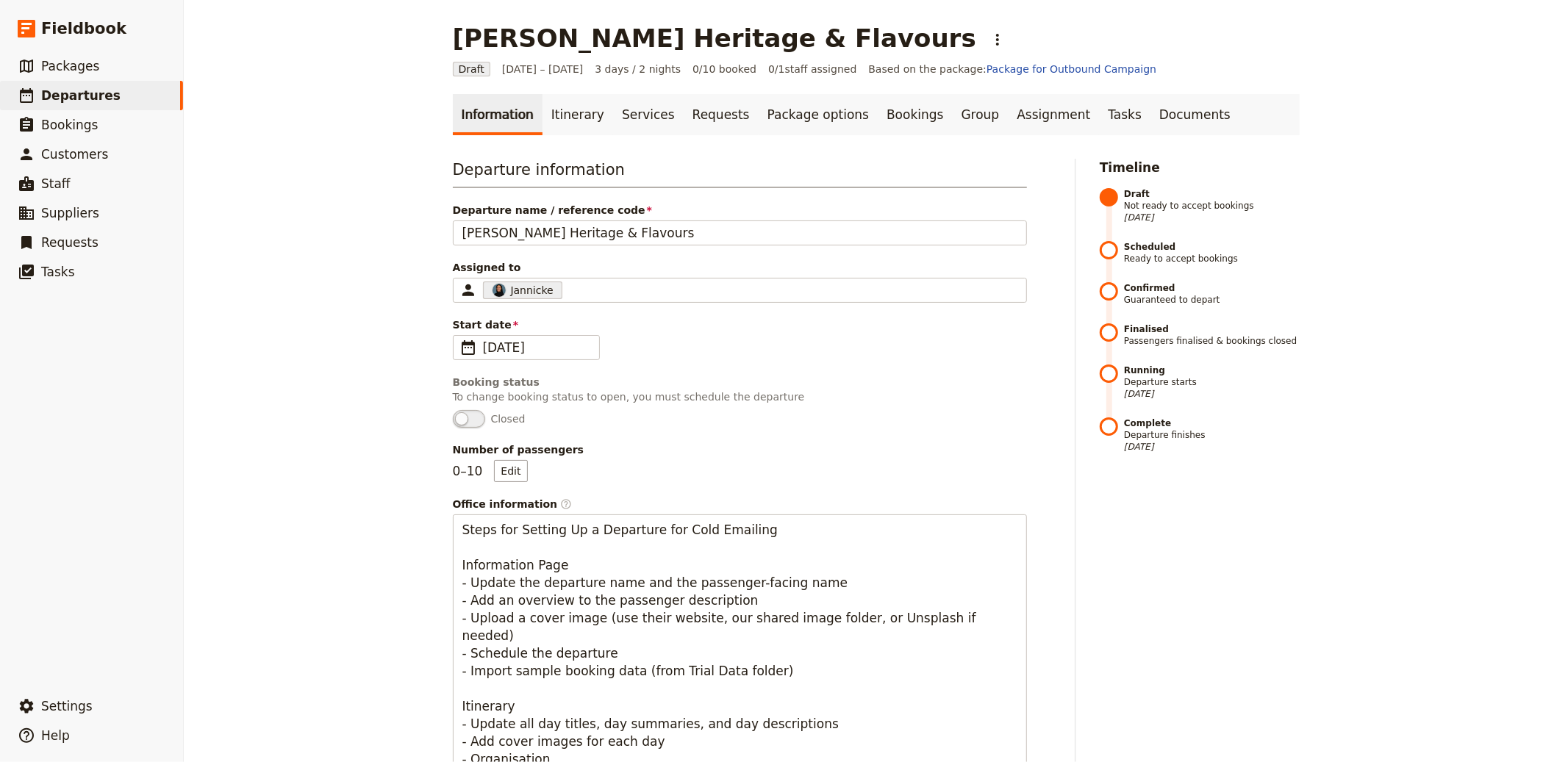
click at [804, 42] on div "[PERSON_NAME] Heritage & Flavours ​" at bounding box center [877, 39] width 847 height 30
click at [989, 41] on icon "Actions" at bounding box center [998, 40] width 18 height 18
click at [819, 156] on span "Discard draft" at bounding box center [818, 157] width 66 height 15
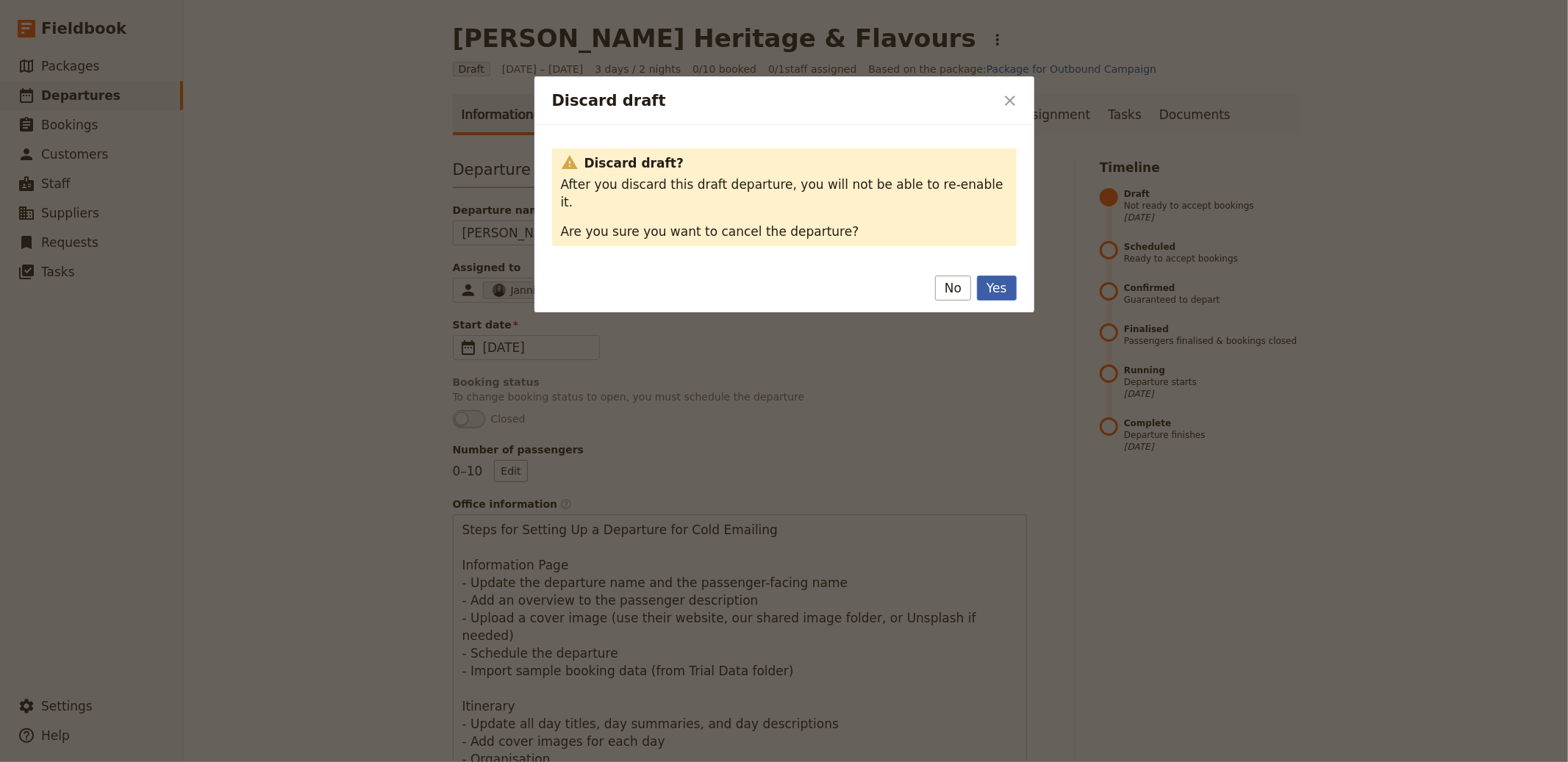
click at [1005, 276] on button "Yes" at bounding box center [996, 288] width 39 height 25
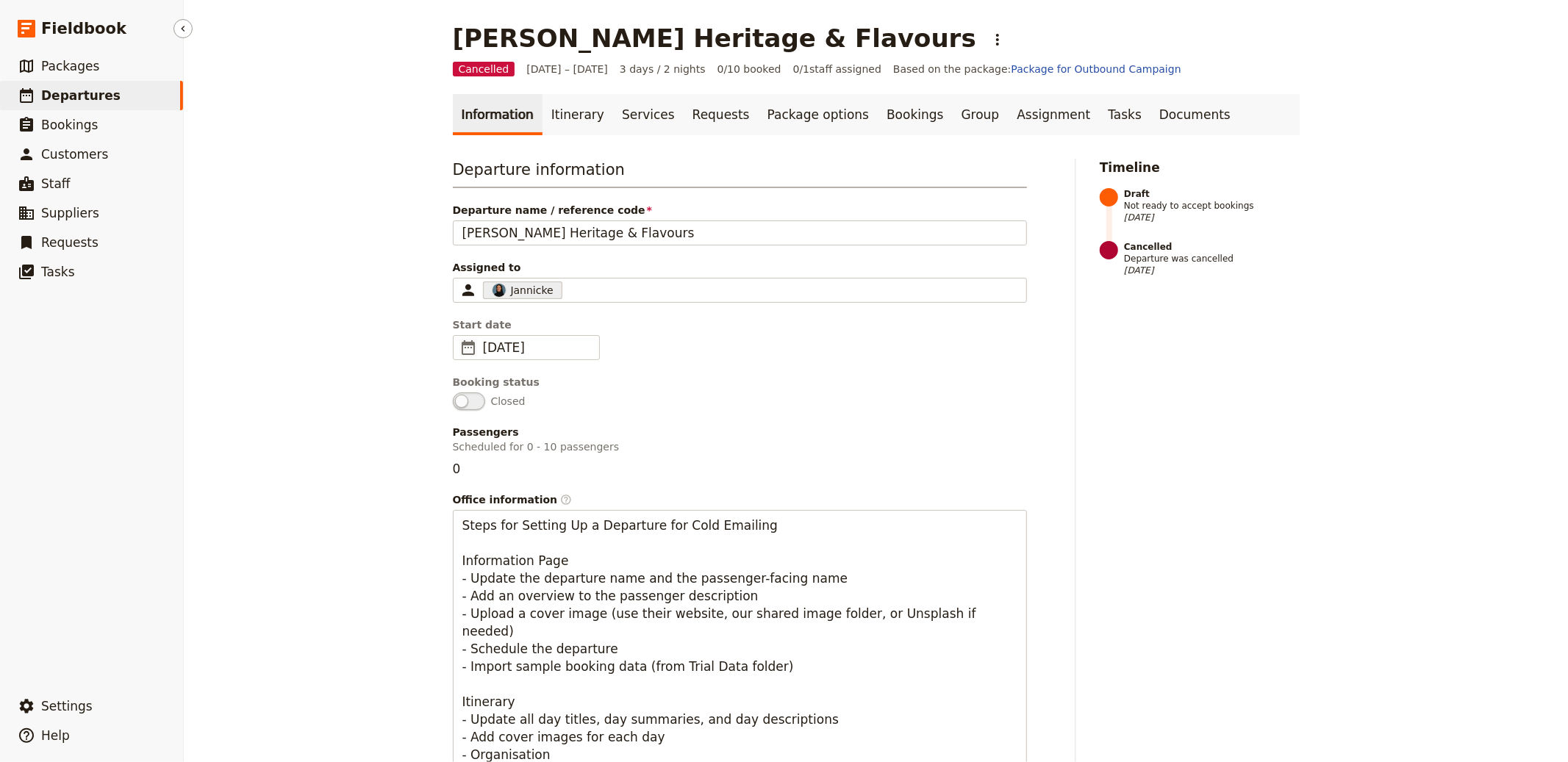
click at [89, 99] on span "Departures" at bounding box center [81, 95] width 79 height 15
select select "CREATED_AT"
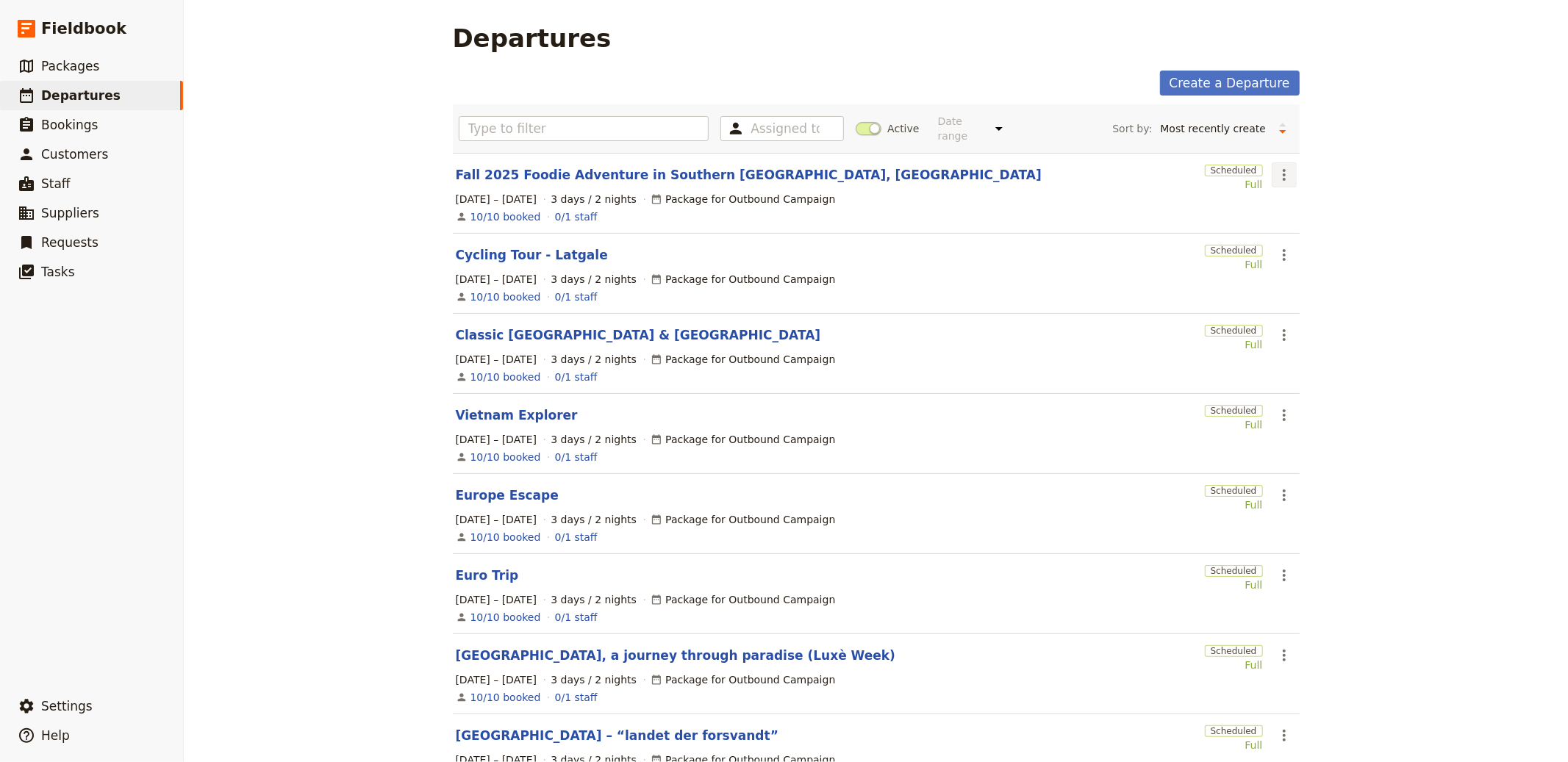
click at [1276, 173] on icon "Actions" at bounding box center [1285, 175] width 18 height 18
click at [1290, 223] on span "Clone this departure" at bounding box center [1327, 229] width 105 height 15
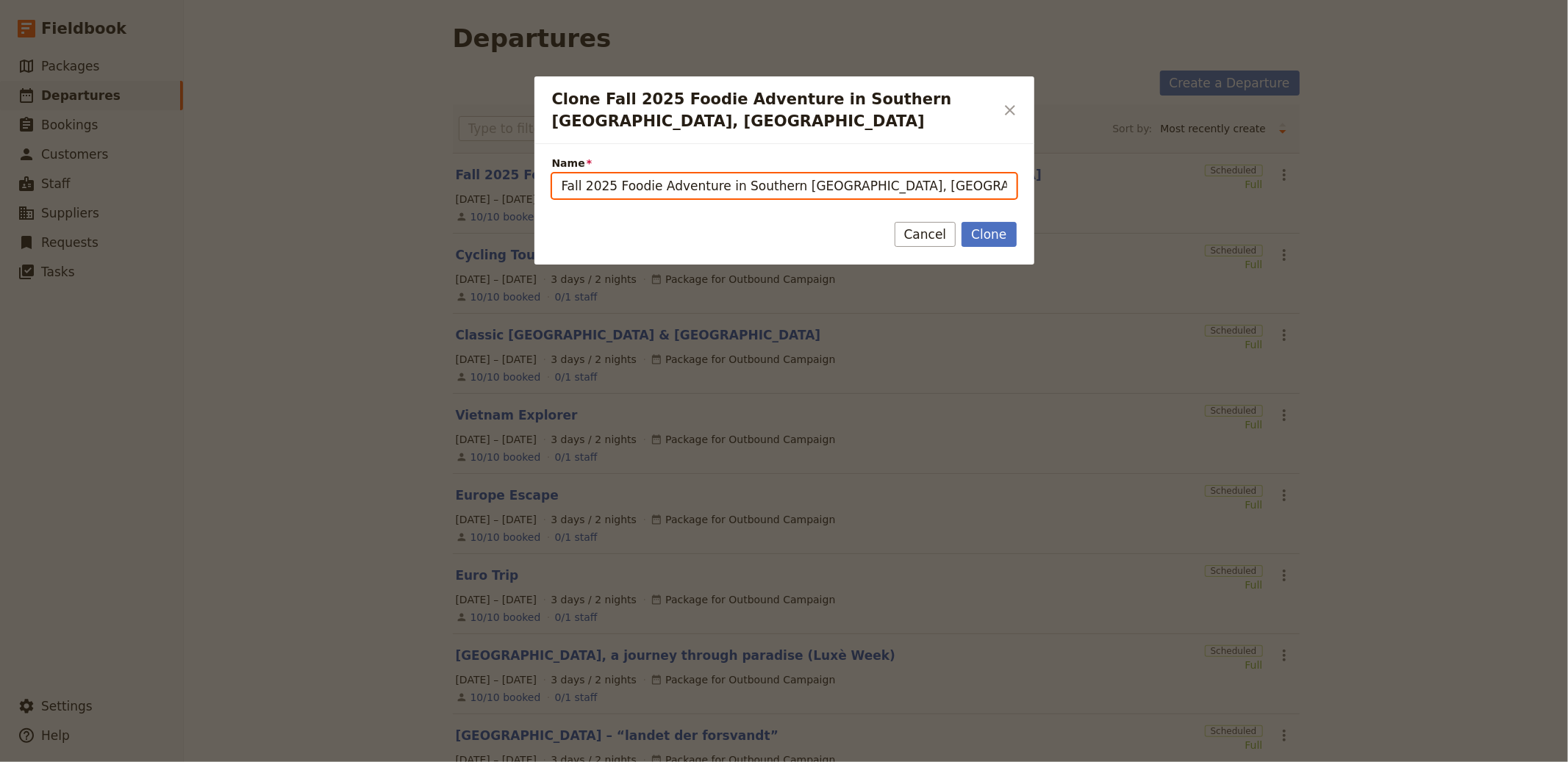
click at [825, 173] on input "Fall 2025 Foodie Adventure in Southern [GEOGRAPHIC_DATA], [GEOGRAPHIC_DATA] (co…" at bounding box center [784, 185] width 464 height 25
paste input "Around [GEOGRAPHIC_DATA]: on the road nei grandi parchi"
click at [631, 173] on input "Around [GEOGRAPHIC_DATA]: on the road nei grandi parchi" at bounding box center [784, 185] width 464 height 25
type input "Around [GEOGRAPHIC_DATA]"
click at [962, 222] on button "Clone" at bounding box center [989, 234] width 54 height 25
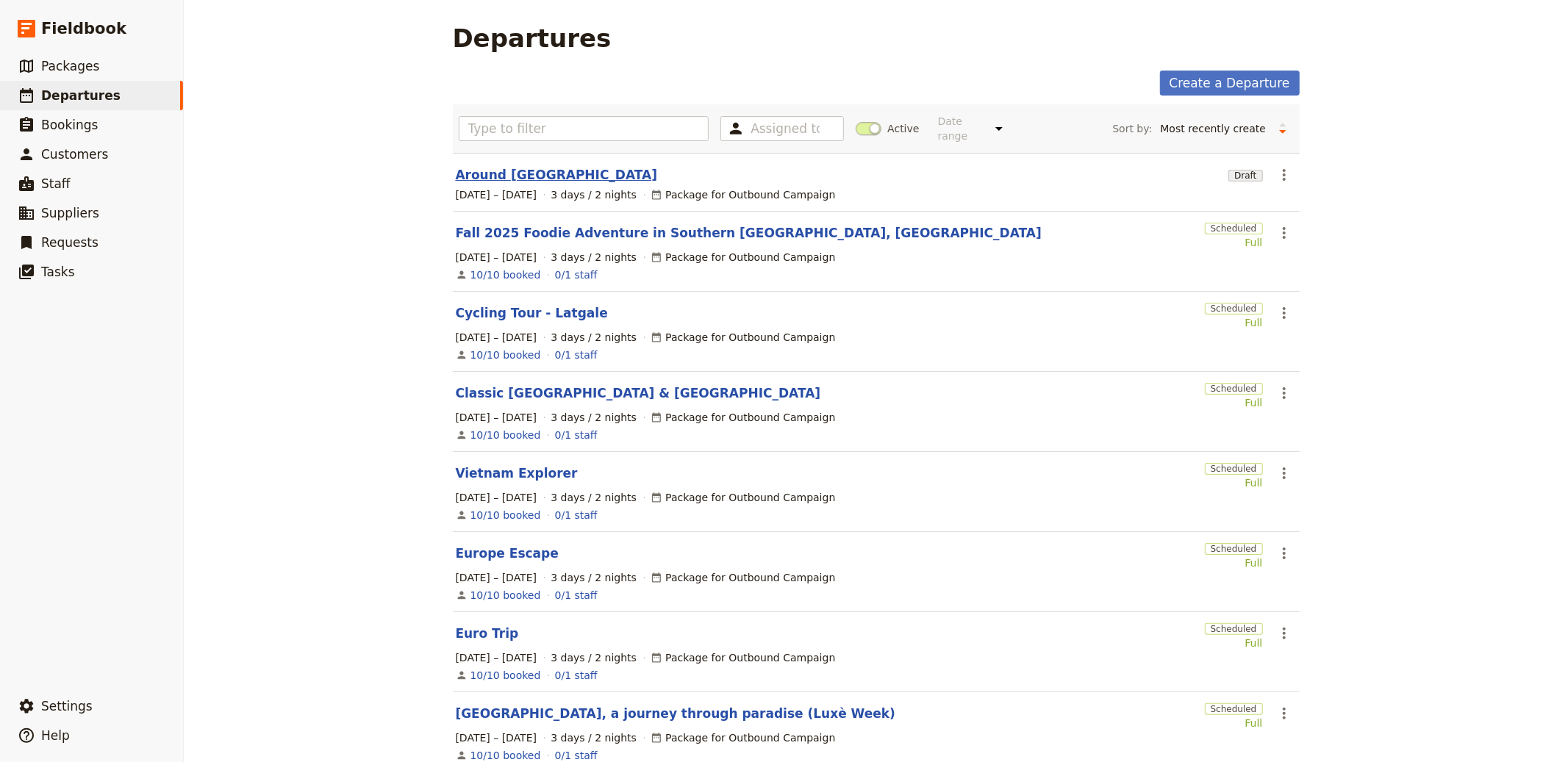
click at [493, 175] on link "Around [GEOGRAPHIC_DATA]" at bounding box center [557, 175] width 202 height 18
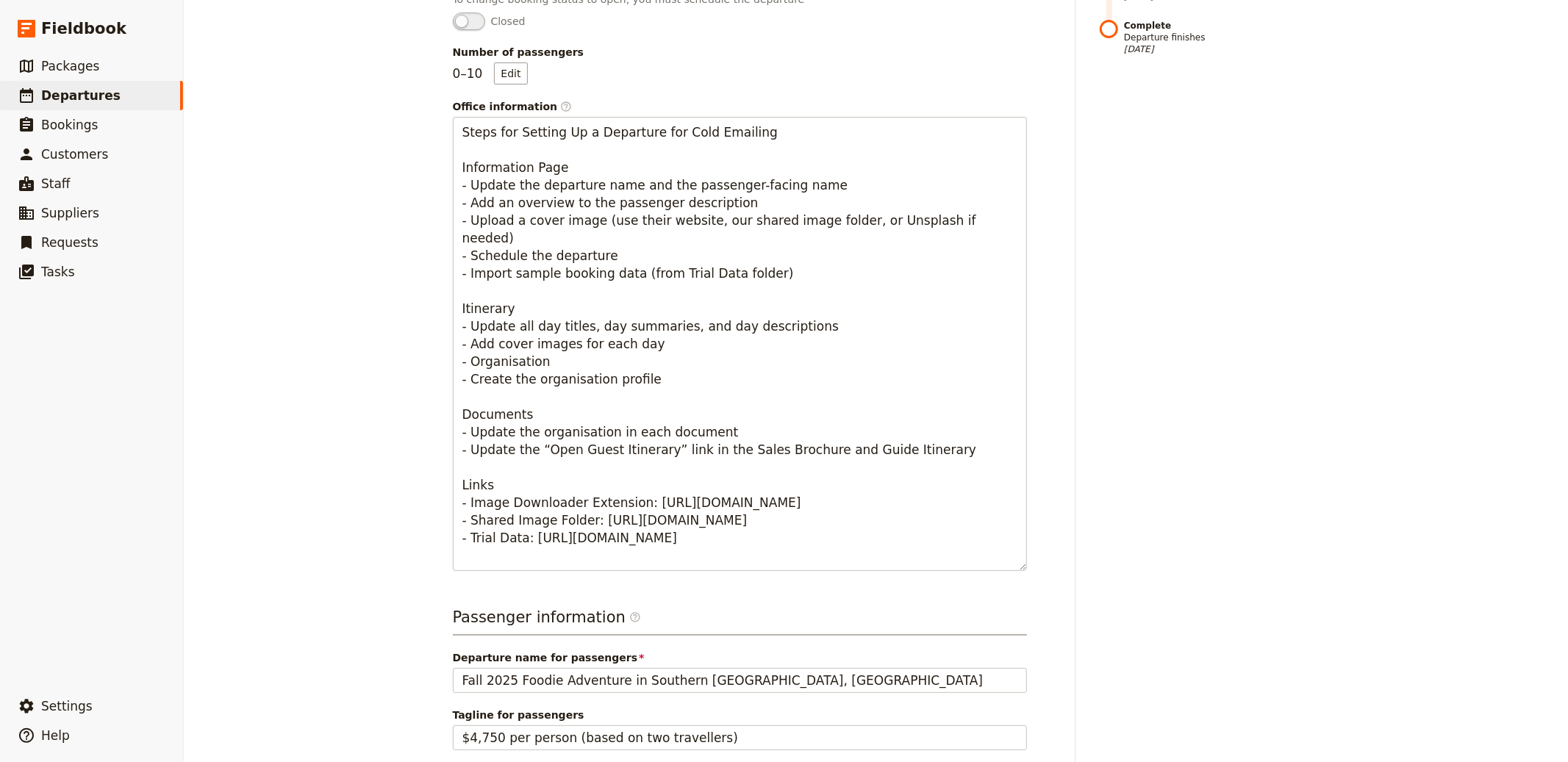
scroll to position [560, 0]
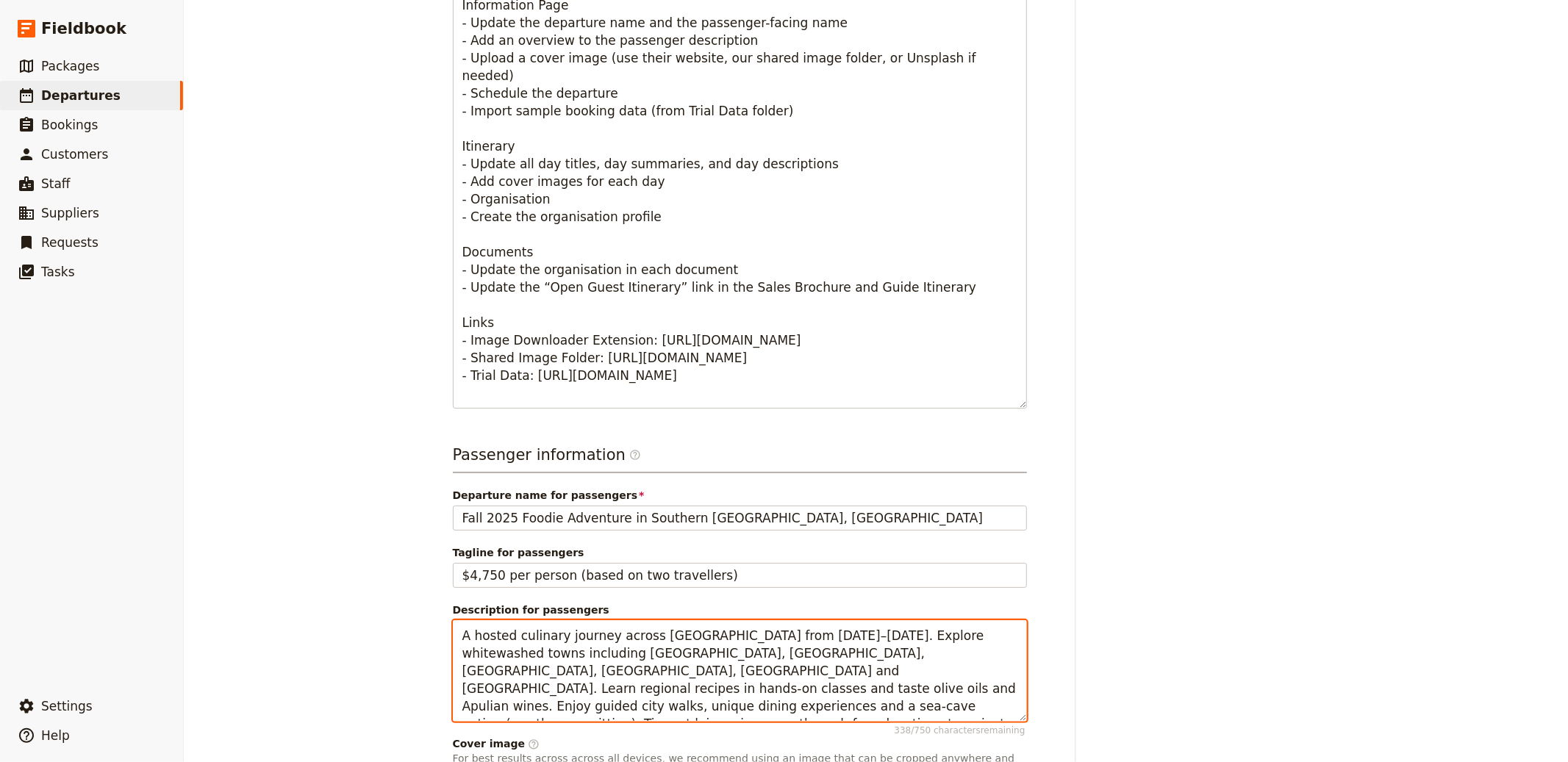
click at [540, 624] on textarea "A hosted culinary journey across [GEOGRAPHIC_DATA] from [DATE]–[DATE]. Explore …" at bounding box center [740, 671] width 574 height 102
paste textarea "14-day/12-night small-group road trip through [US_STATE], [US_STATE], [US_STATE…"
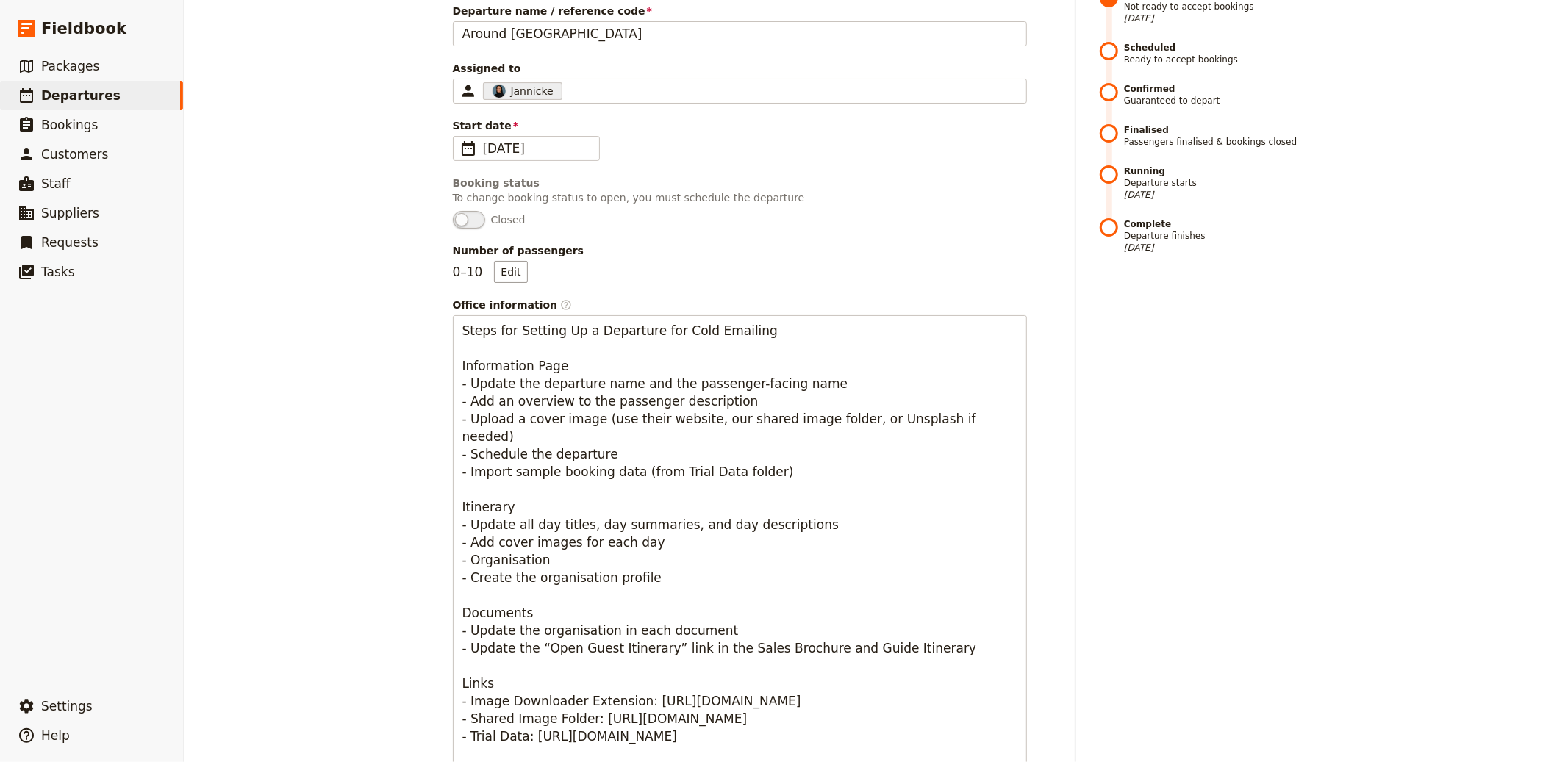
scroll to position [0, 0]
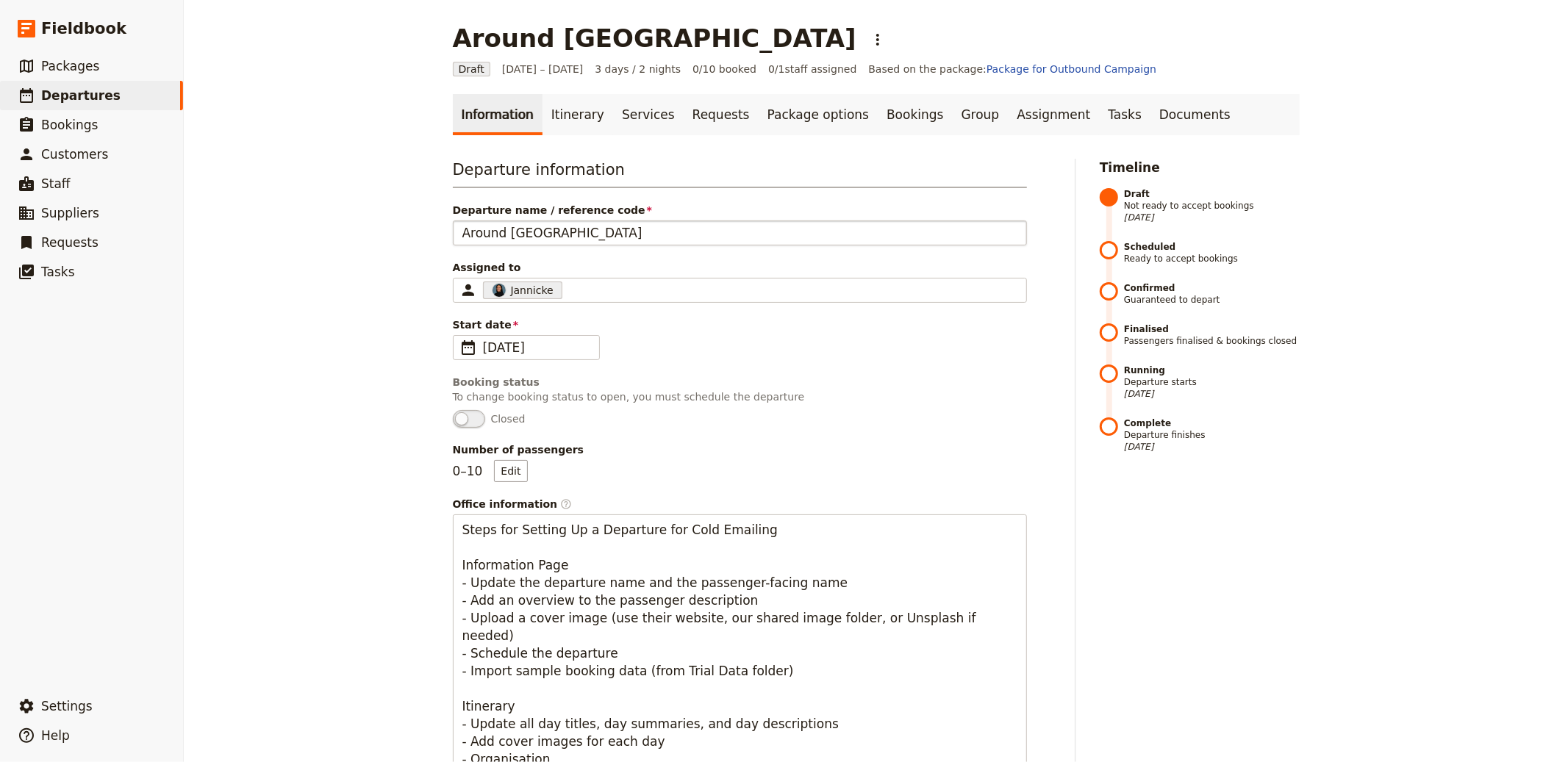
type textarea "A 14-day/12-night small-group road trip through [US_STATE], [US_STATE], [US_STA…"
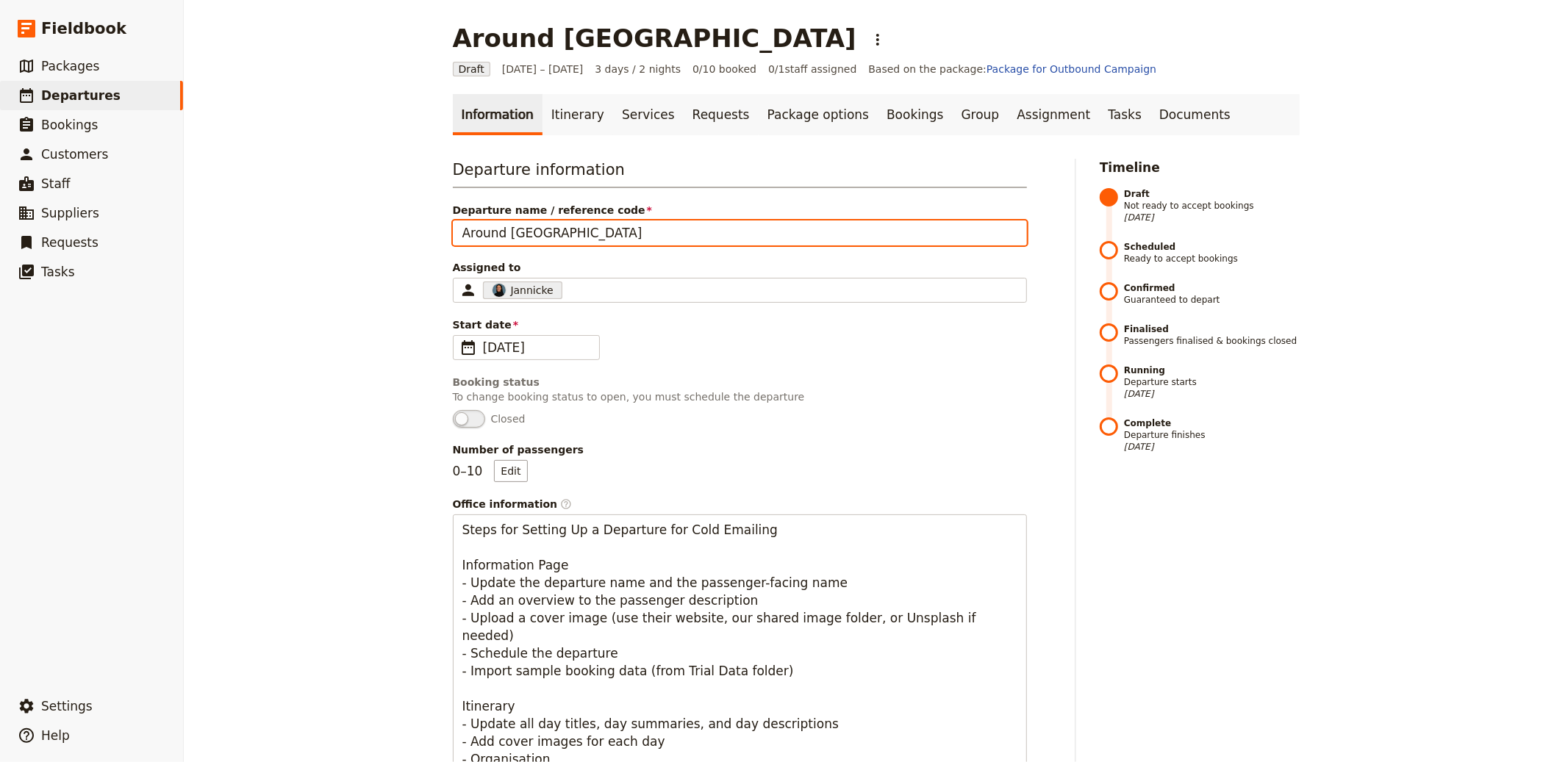
click at [516, 243] on input "Around [GEOGRAPHIC_DATA]" at bounding box center [740, 233] width 574 height 25
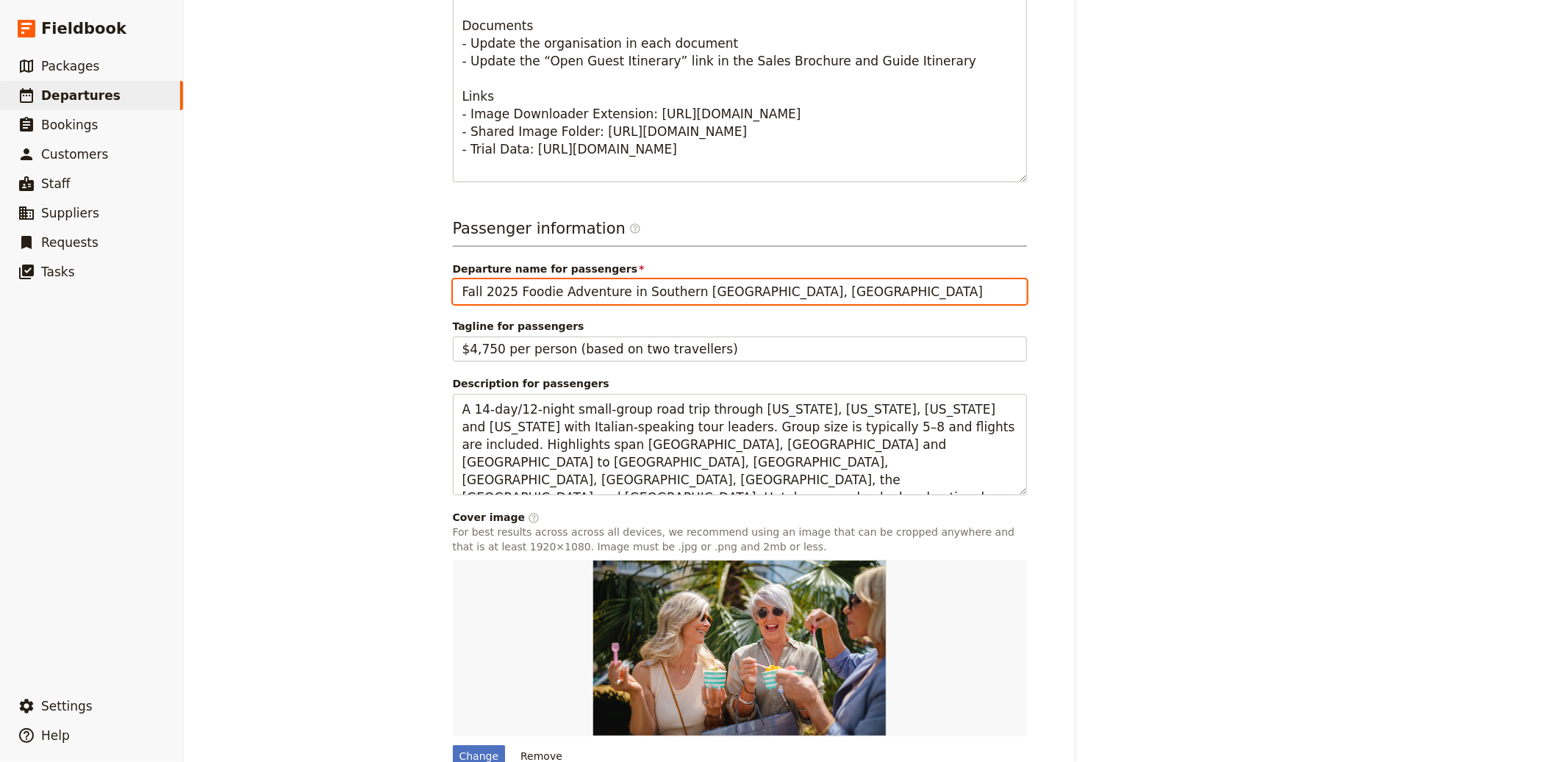
click at [535, 282] on input "Fall 2025 Foodie Adventure in Southern [GEOGRAPHIC_DATA], [GEOGRAPHIC_DATA]" at bounding box center [740, 291] width 574 height 25
paste input "Around [GEOGRAPHIC_DATA]"
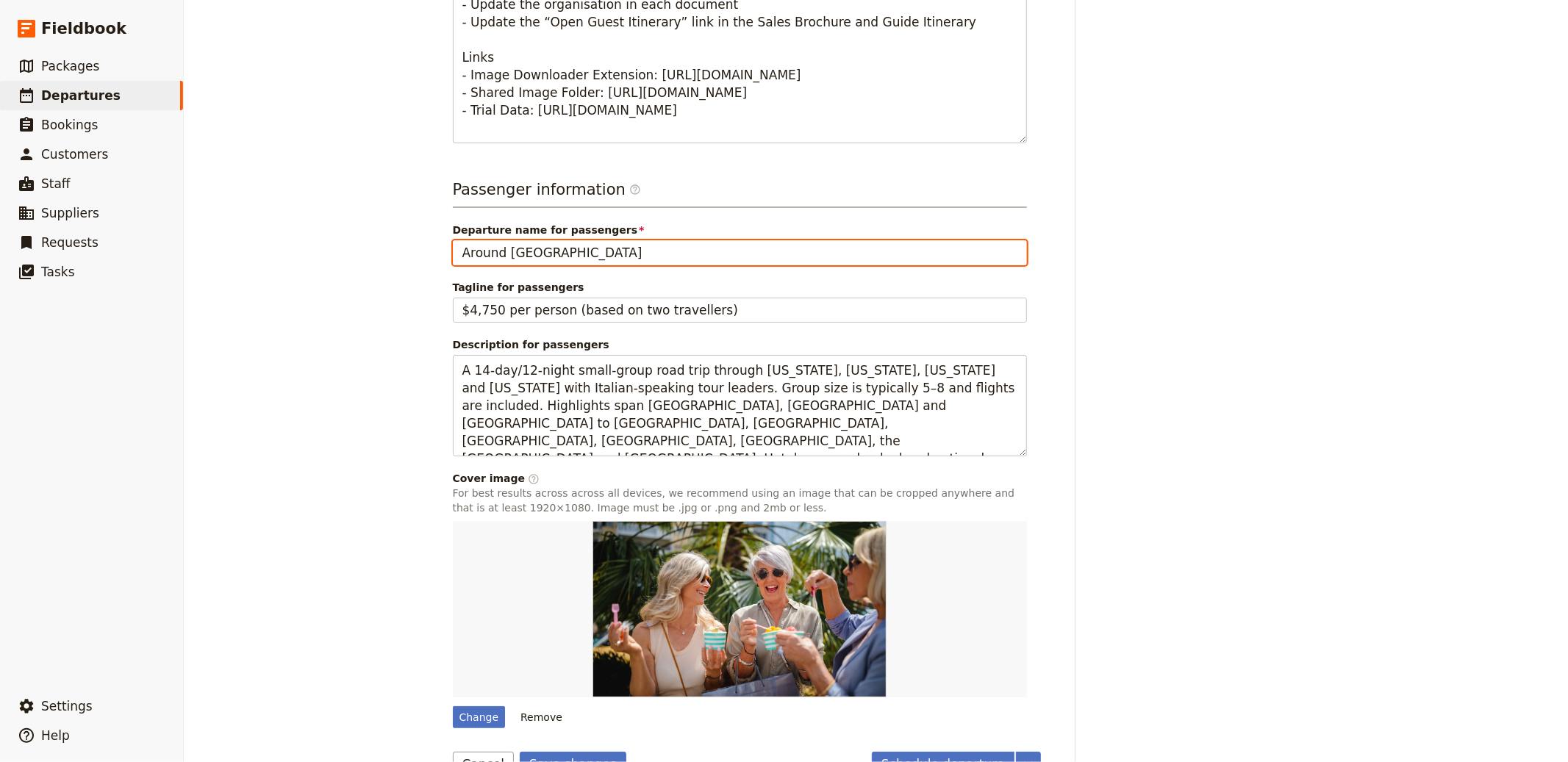
scroll to position [863, 0]
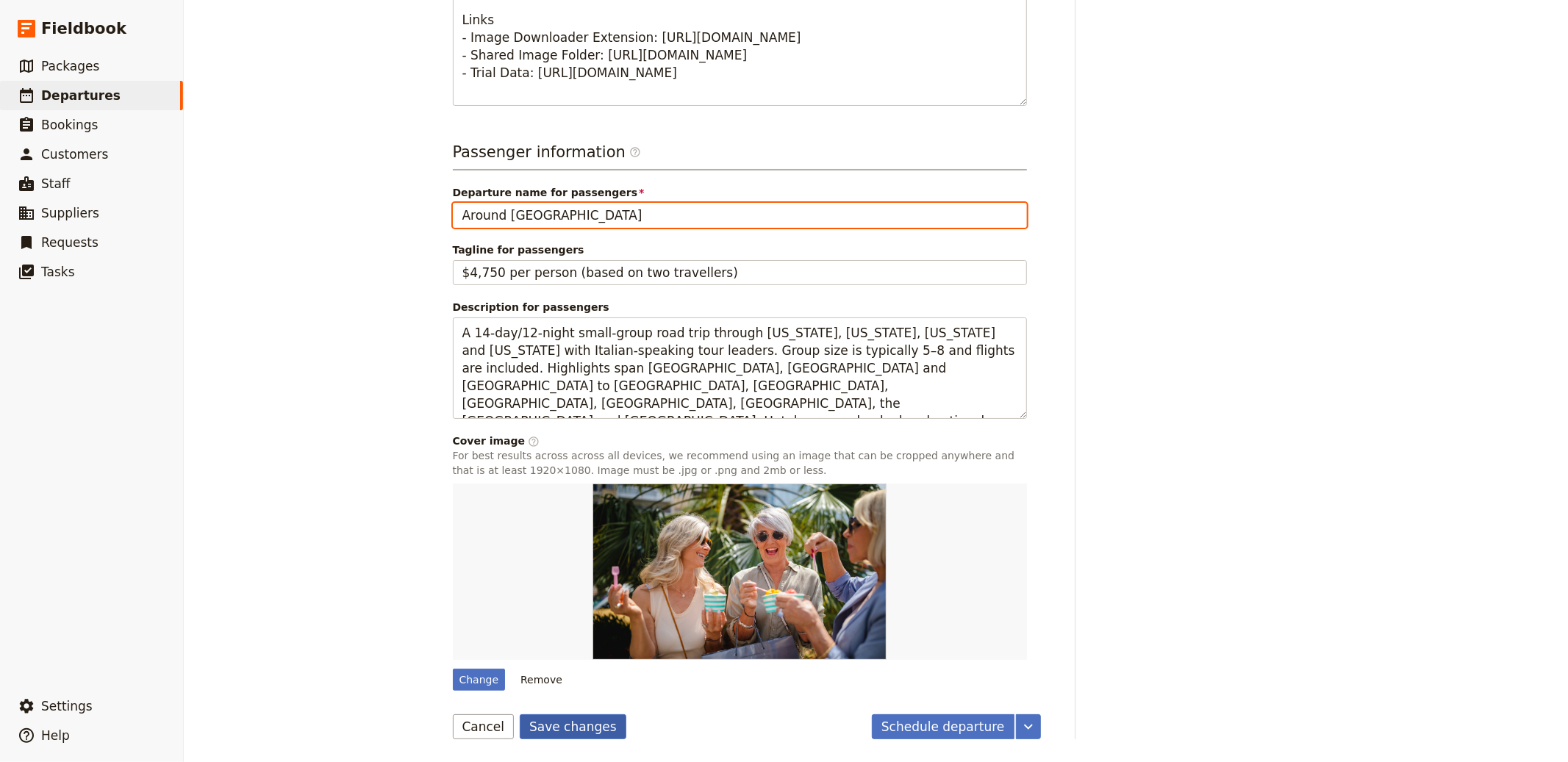
type input "Around [GEOGRAPHIC_DATA]"
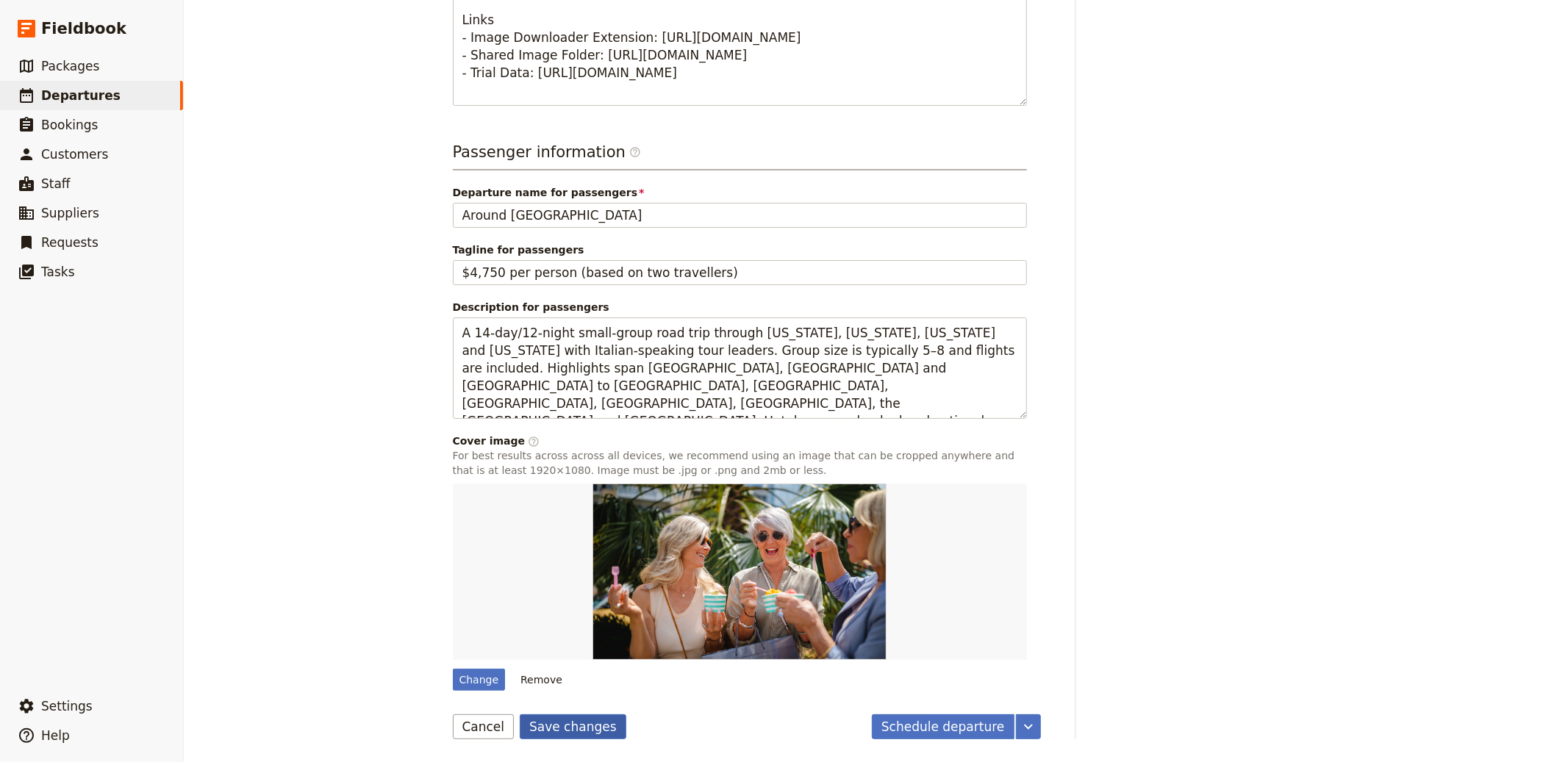
click at [592, 729] on button "Save changes" at bounding box center [573, 726] width 107 height 25
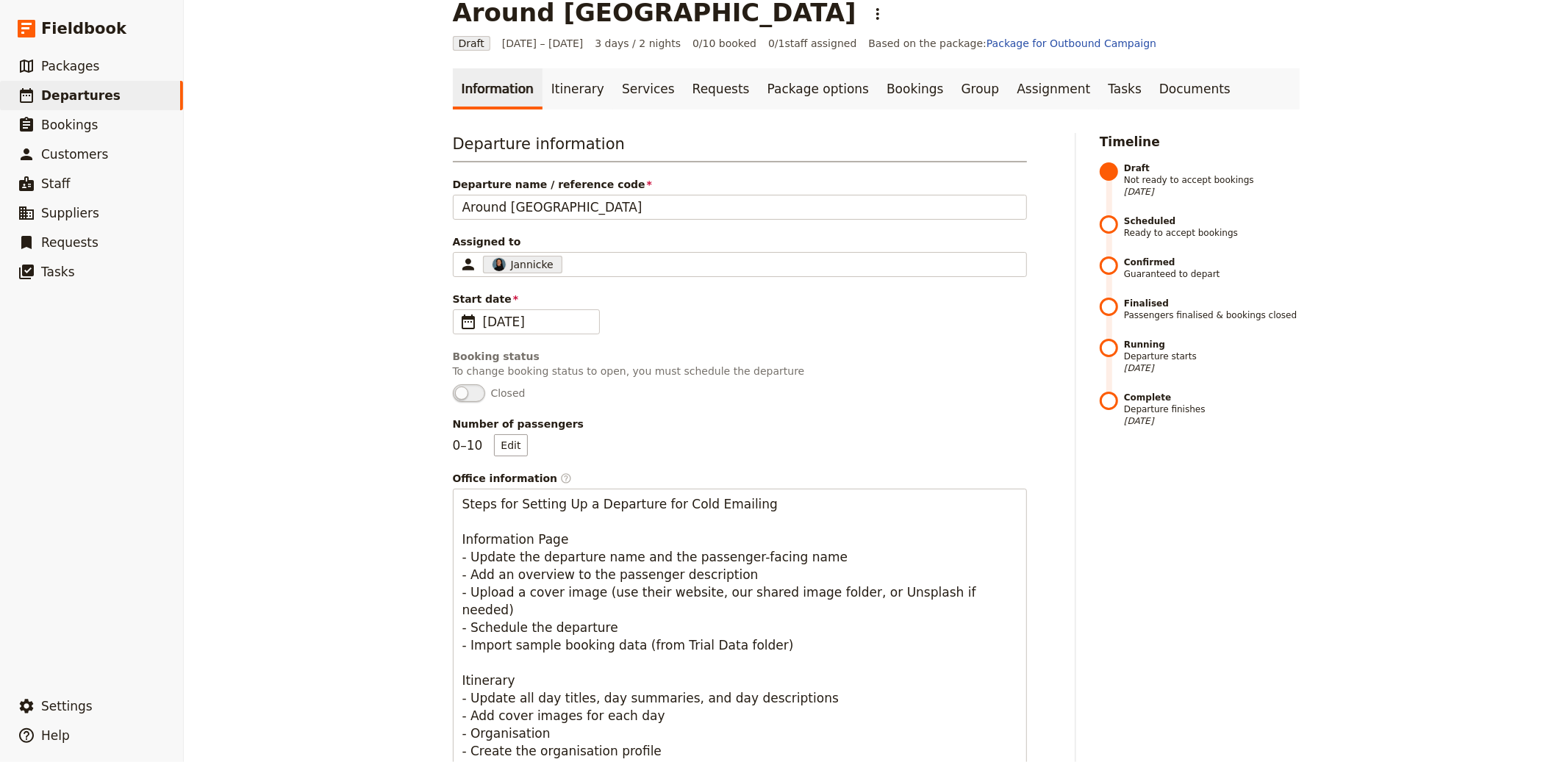
scroll to position [0, 0]
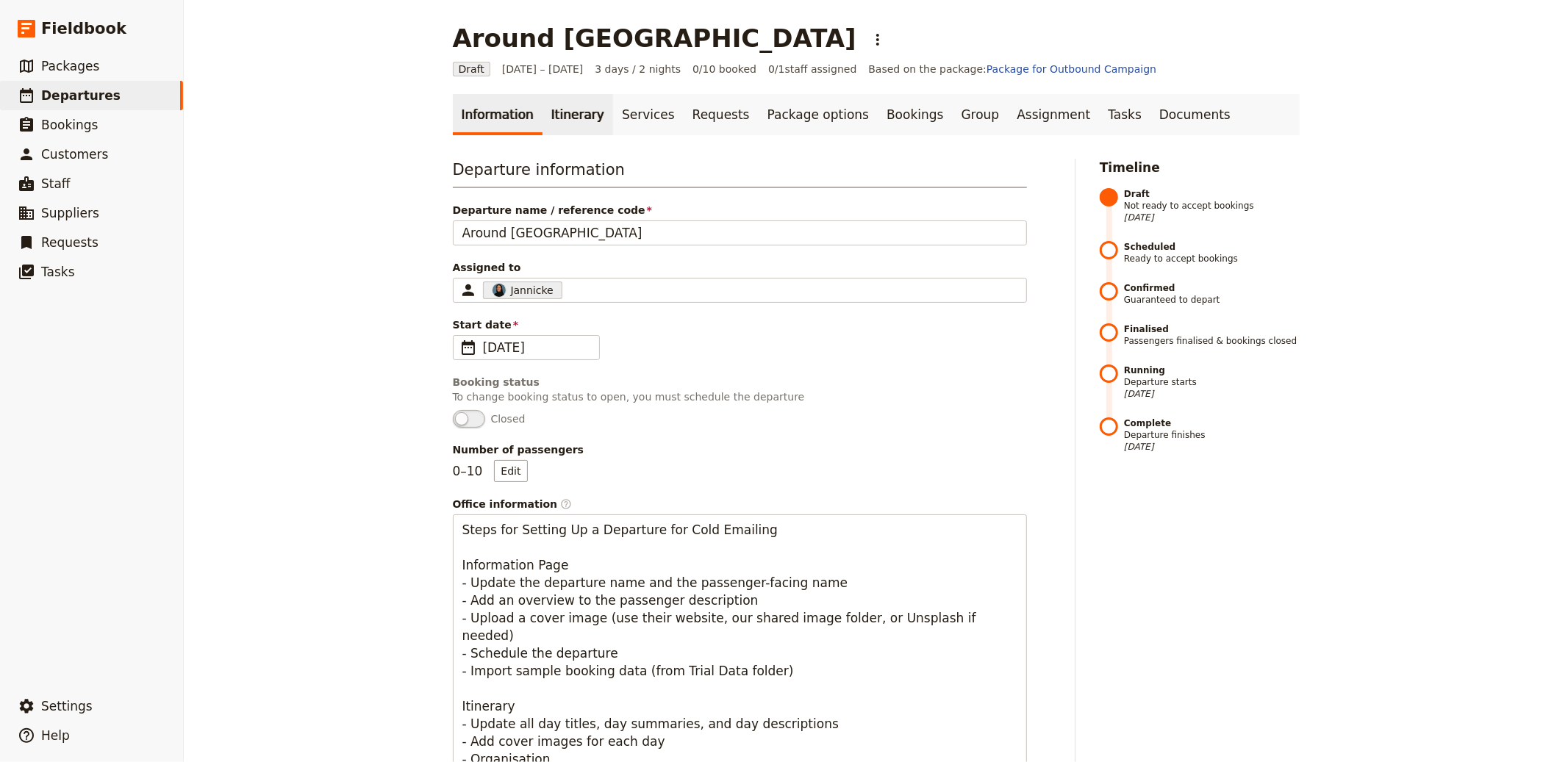
click at [544, 102] on link "Itinerary" at bounding box center [577, 115] width 70 height 42
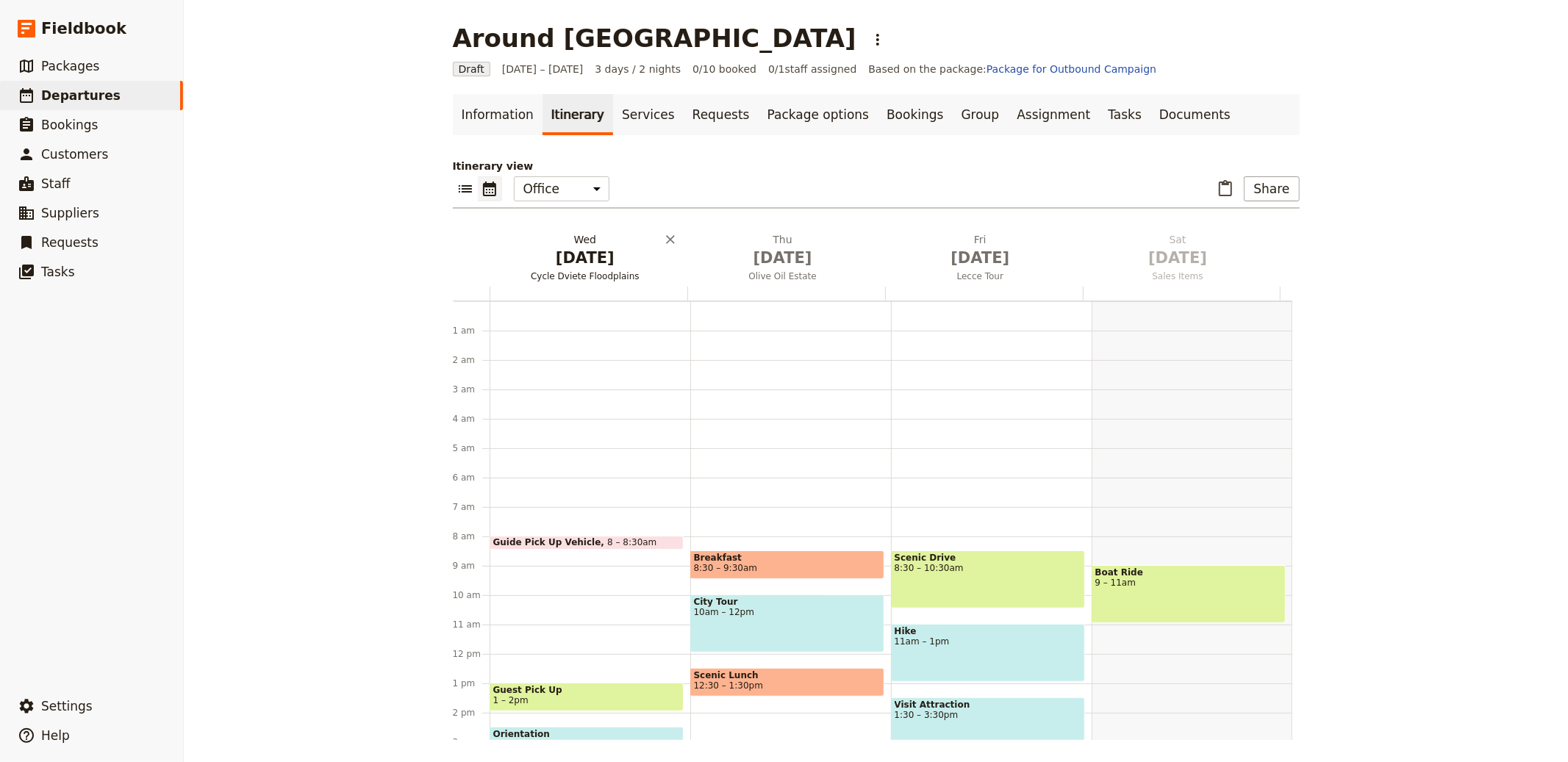
scroll to position [191, 0]
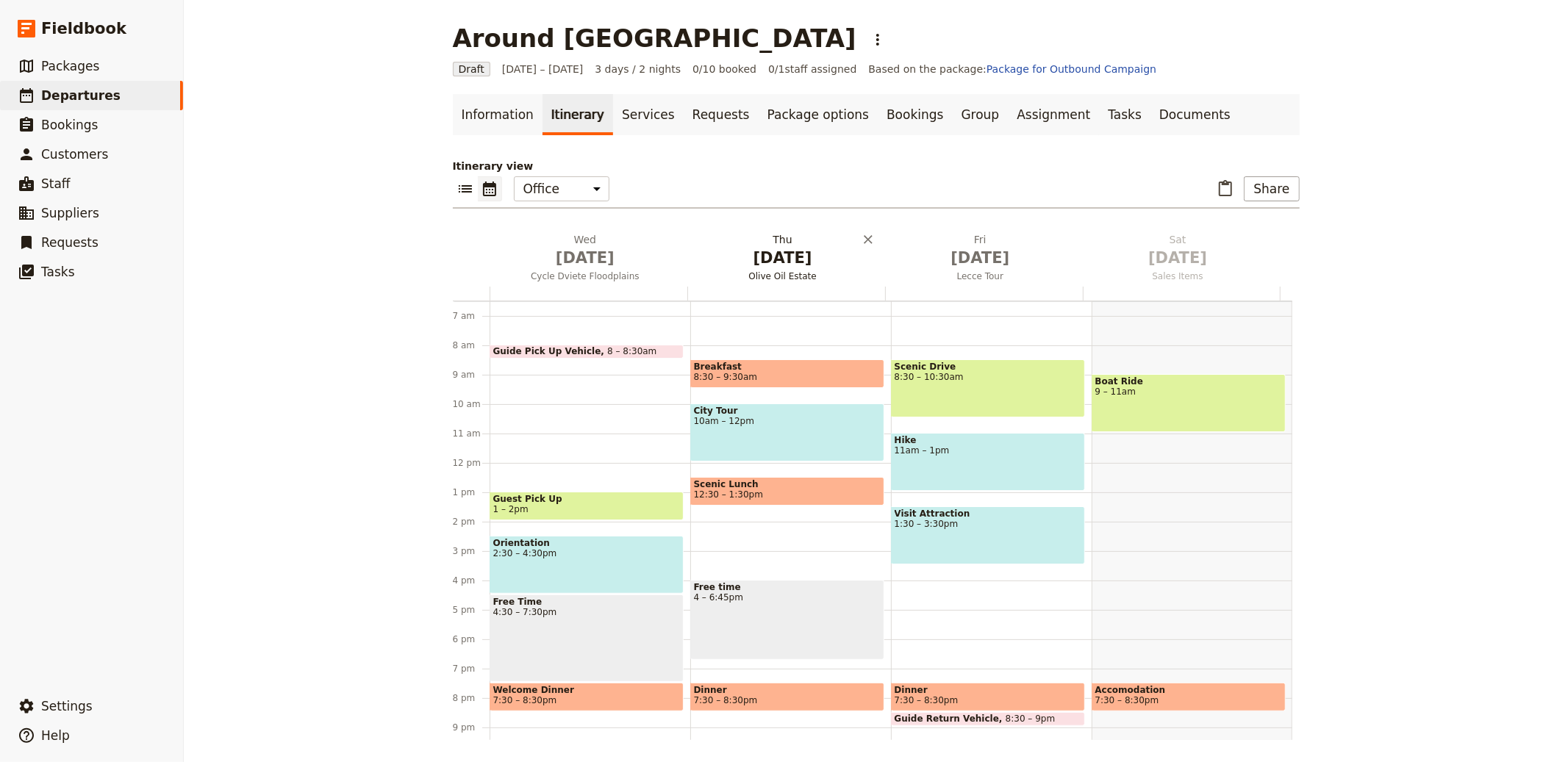
click at [571, 249] on span "[DATE]" at bounding box center [586, 258] width 180 height 22
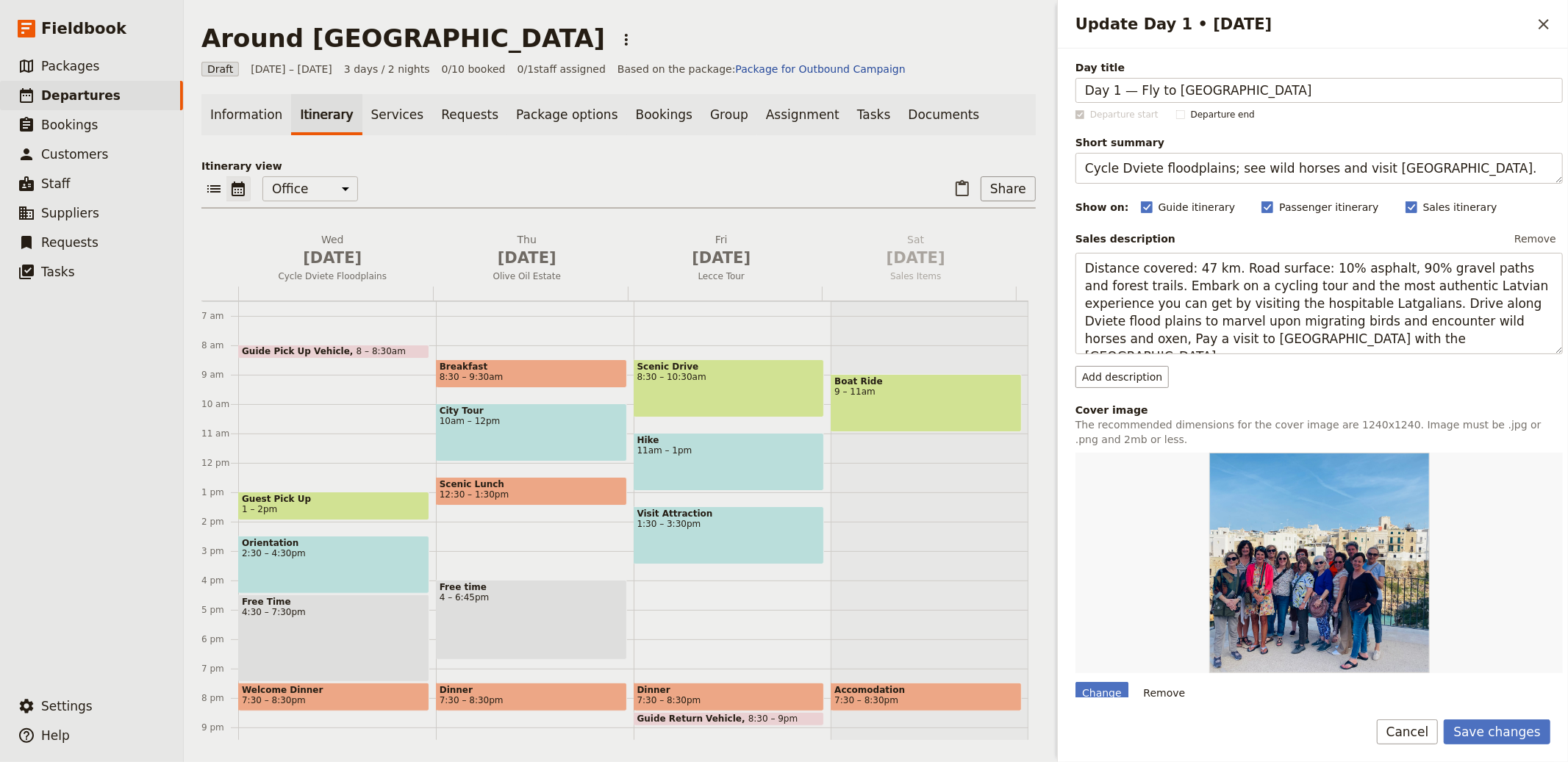
drag, startPoint x: 1129, startPoint y: 92, endPoint x: 960, endPoint y: 83, distance: 169.2
click at [960, 83] on div "Around [GEOGRAPHIC_DATA] ​ Draft [DATE] – [DATE] 3 days / 2 nights 0/10 booked …" at bounding box center [876, 381] width 1385 height 762
type input "Fly to [GEOGRAPHIC_DATA]"
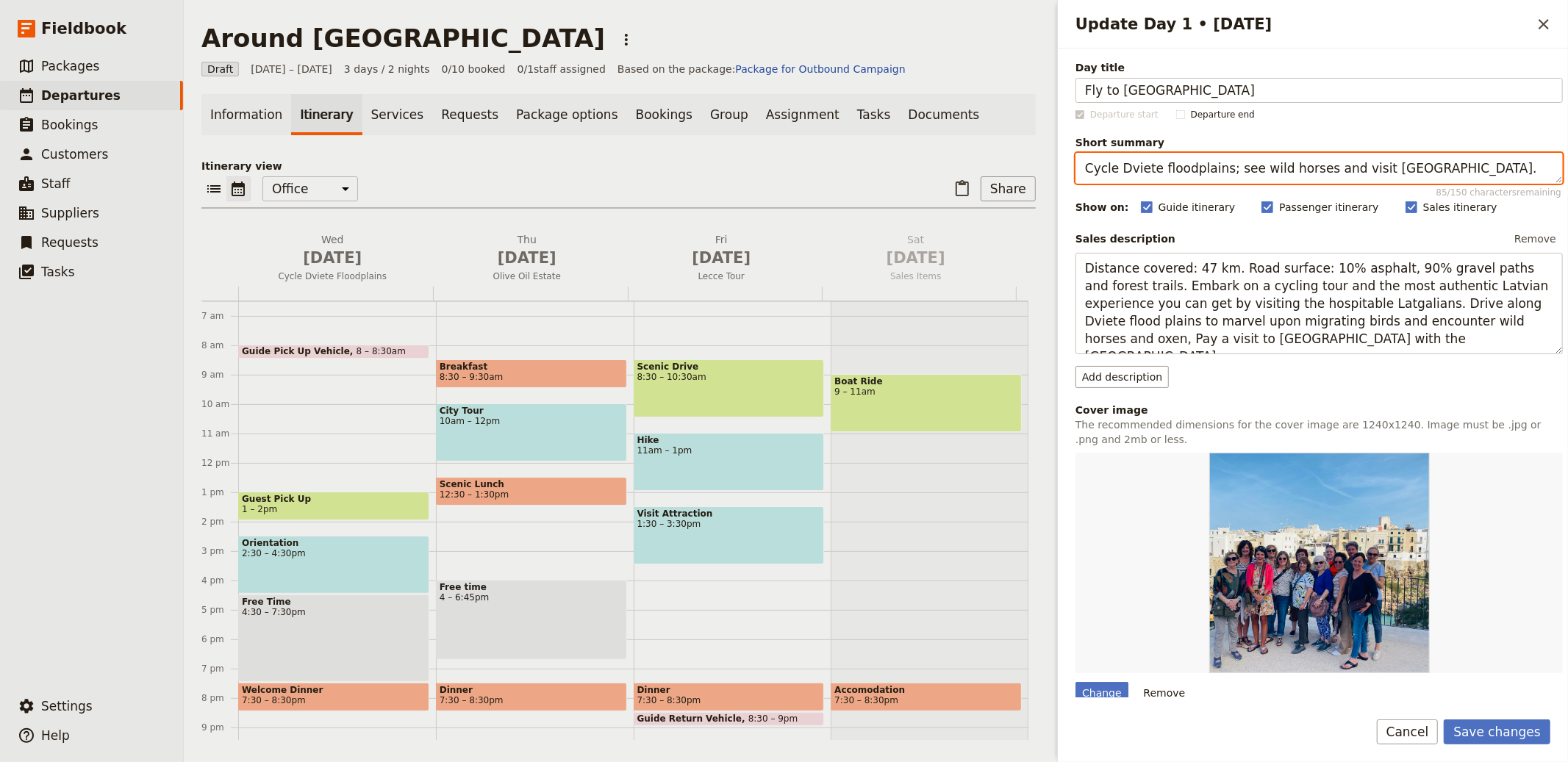
click at [1160, 174] on textarea "Cycle Dviete floodplains; see wild horses and visit [GEOGRAPHIC_DATA]." at bounding box center [1320, 168] width 487 height 31
paste textarea "Meet the Blueberry hostess, fly and overnight in [GEOGRAPHIC_DATA]"
type textarea "Meet the Blueberry hostess, fly and overnight in [GEOGRAPHIC_DATA]."
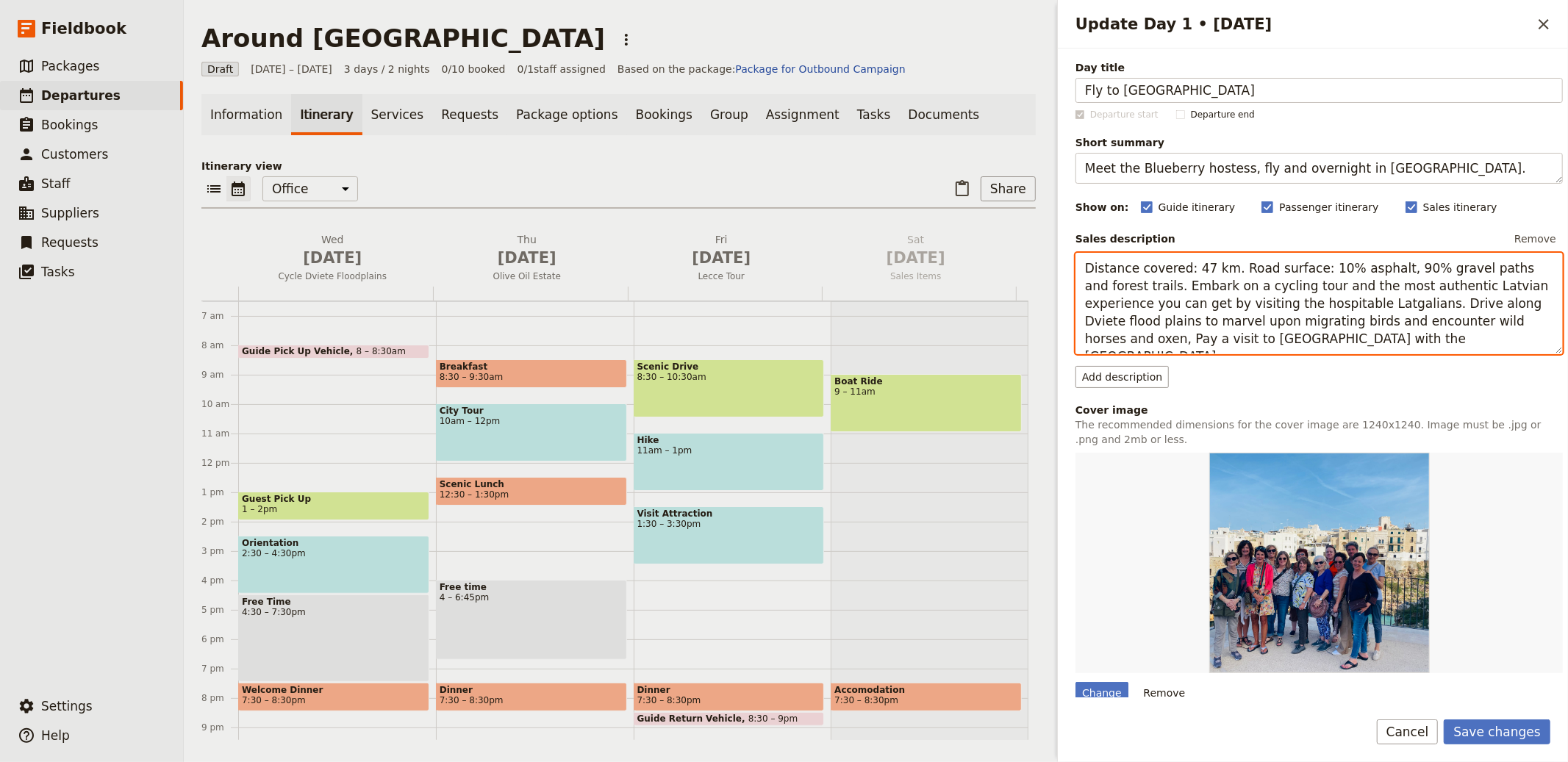
click at [1325, 285] on textarea "Distance covered: 47 km. Road surface: 10% asphalt, 90% gravel paths and forest…" at bounding box center [1320, 304] width 487 height 102
paste textarea "Meet at the [GEOGRAPHIC_DATA] where Blueberry staff deliver travel kits. Fly to…"
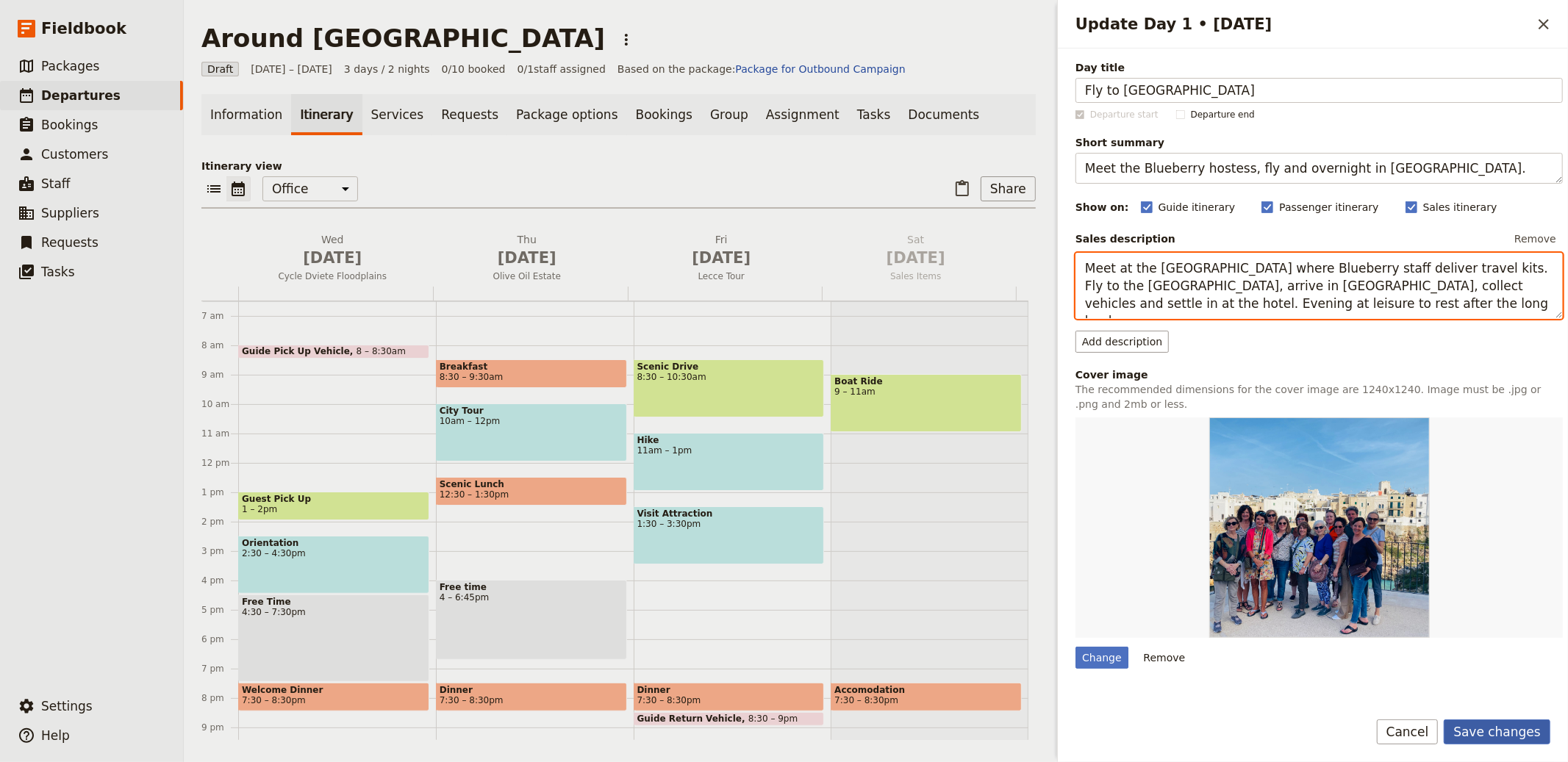
type textarea "Meet at the [GEOGRAPHIC_DATA] where Blueberry staff deliver travel kits. Fly to…"
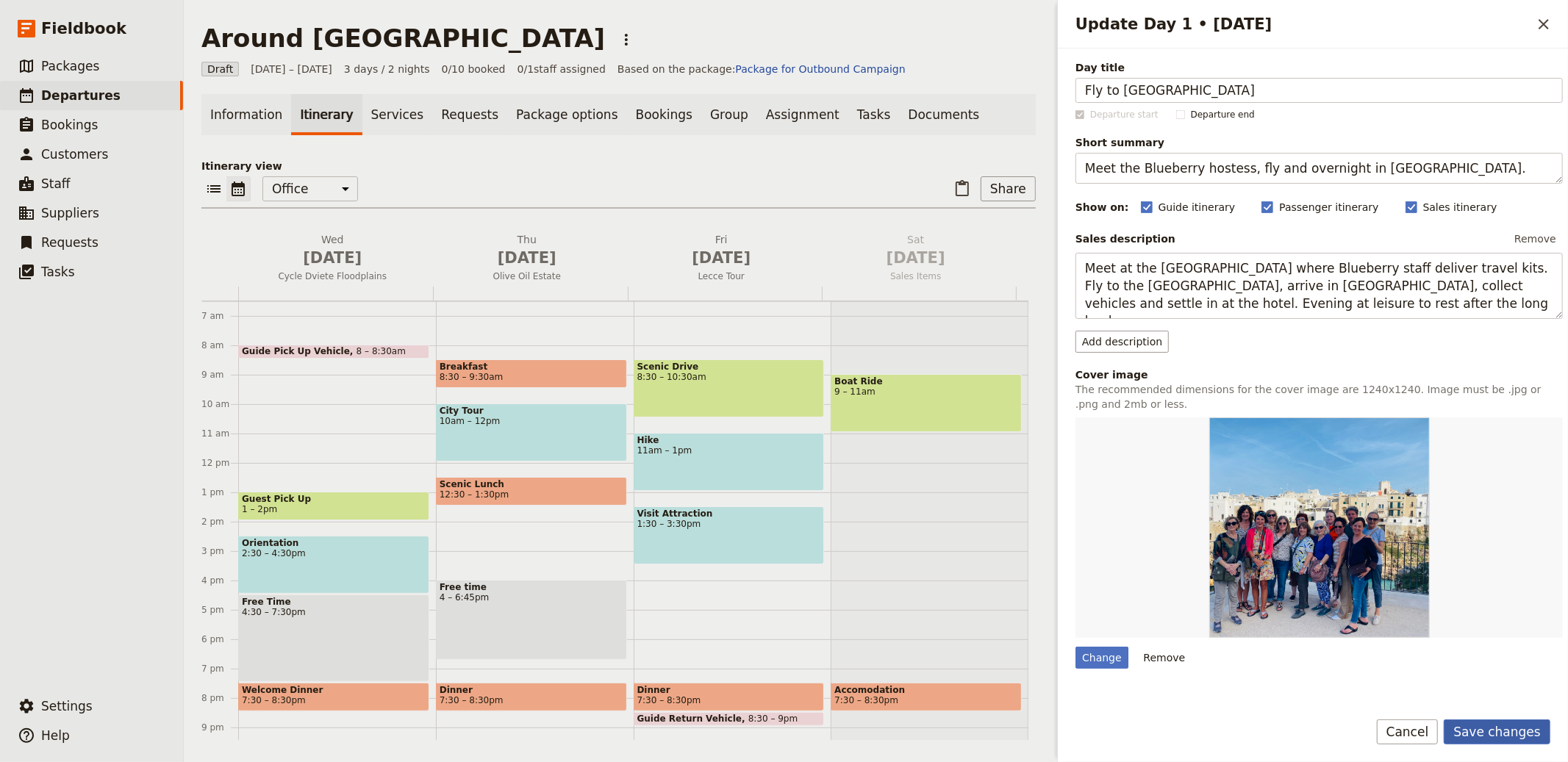
click at [1510, 728] on button "Save changes" at bounding box center [1498, 731] width 107 height 25
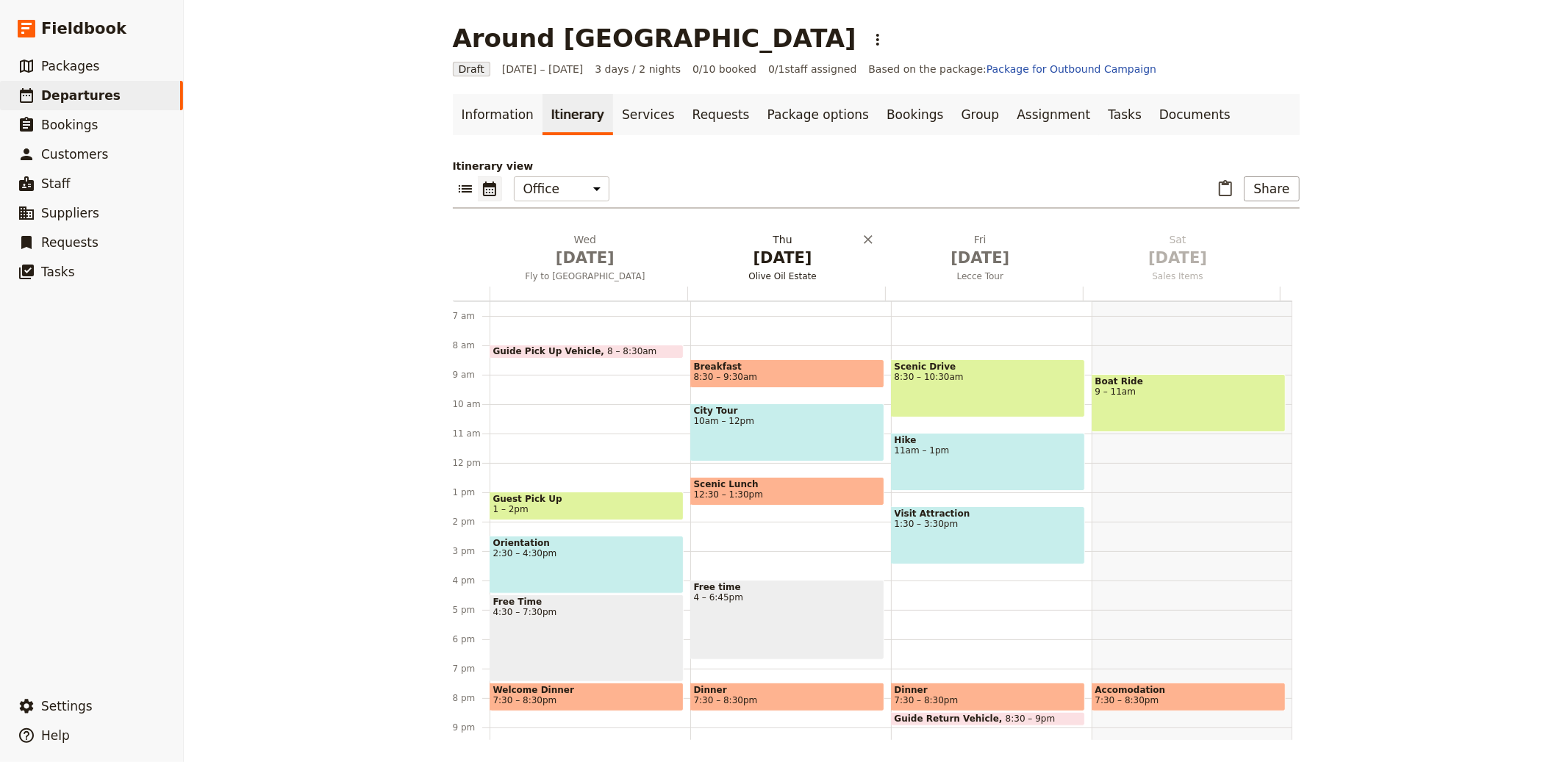
click at [747, 247] on span "[DATE]" at bounding box center [783, 258] width 180 height 22
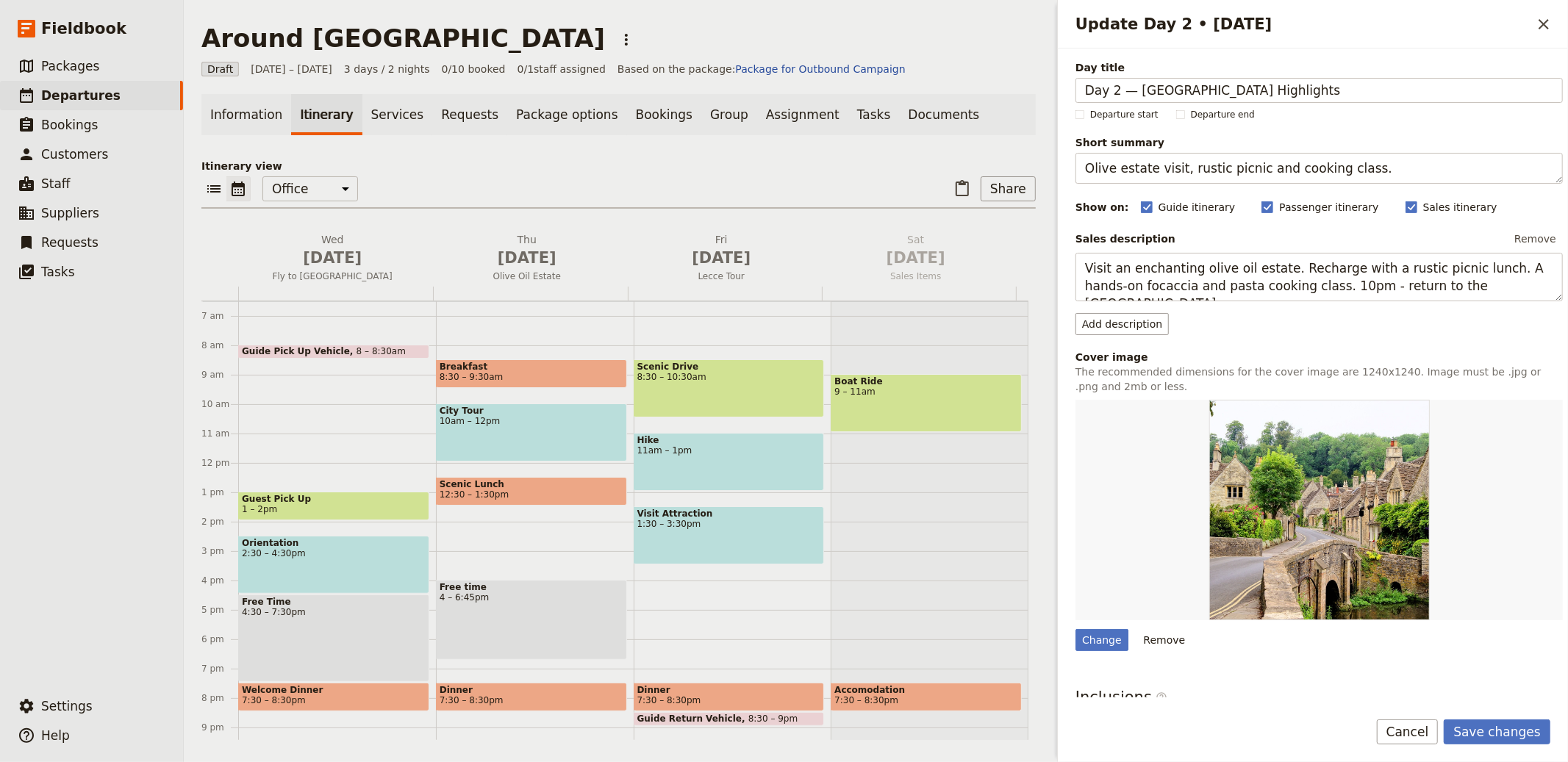
drag, startPoint x: 1136, startPoint y: 89, endPoint x: 951, endPoint y: 73, distance: 185.7
click at [969, 77] on div "Around [GEOGRAPHIC_DATA] ​ Draft [DATE] – [DATE] 3 days / 2 nights 0/10 booked …" at bounding box center [876, 381] width 1385 height 762
type input "San Francisco Highlights"
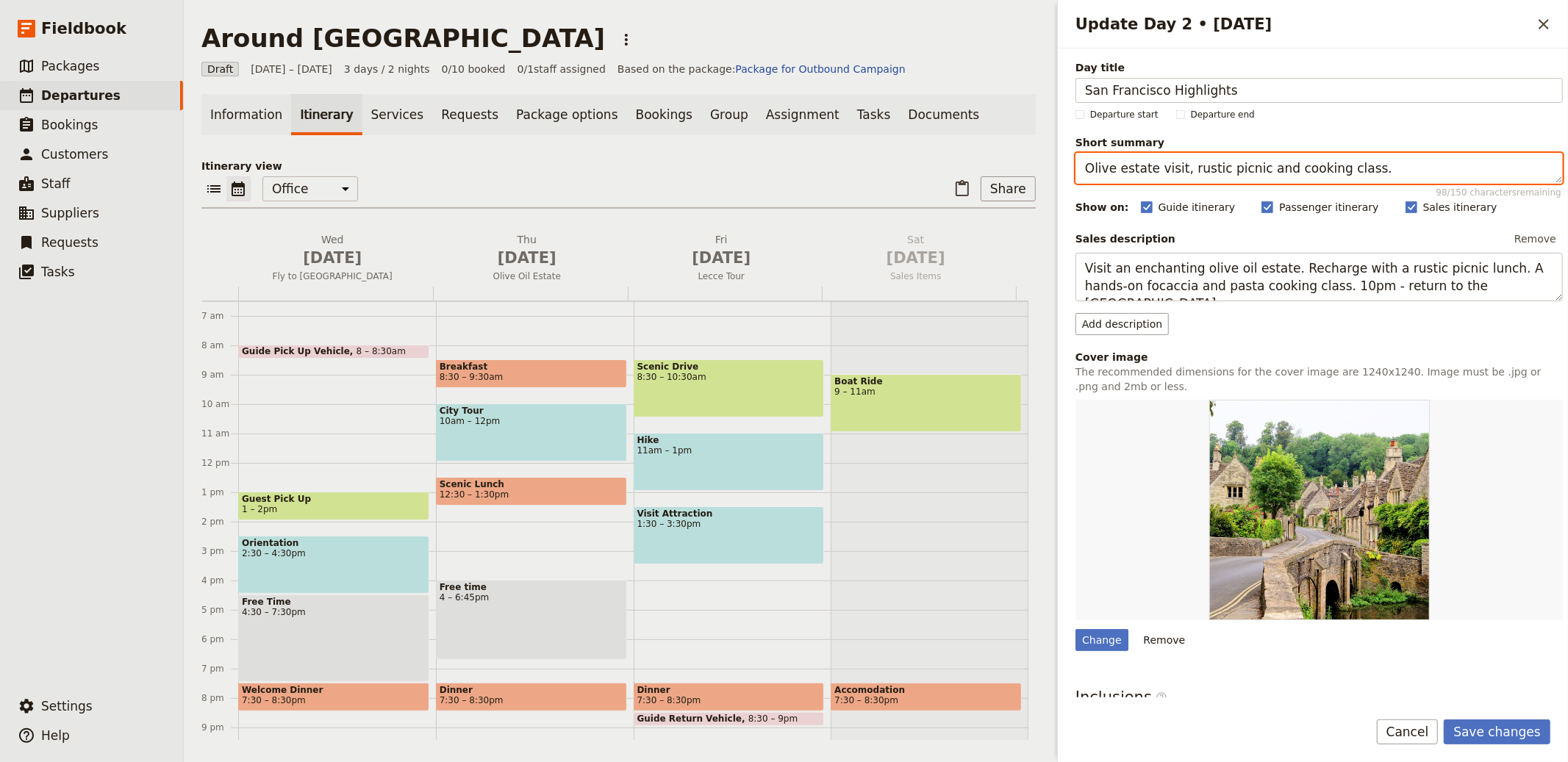
click at [1291, 164] on textarea "Olive estate visit, rustic picnic and cooking class." at bounding box center [1320, 168] width 487 height 31
paste textarea "Pier 39 sea lions, [GEOGRAPHIC_DATA] lunch and [GEOGRAPHIC_DATA] at sunset"
type textarea "Pier 39 sea lions, [GEOGRAPHIC_DATA] lunch and [GEOGRAPHIC_DATA] at sunset."
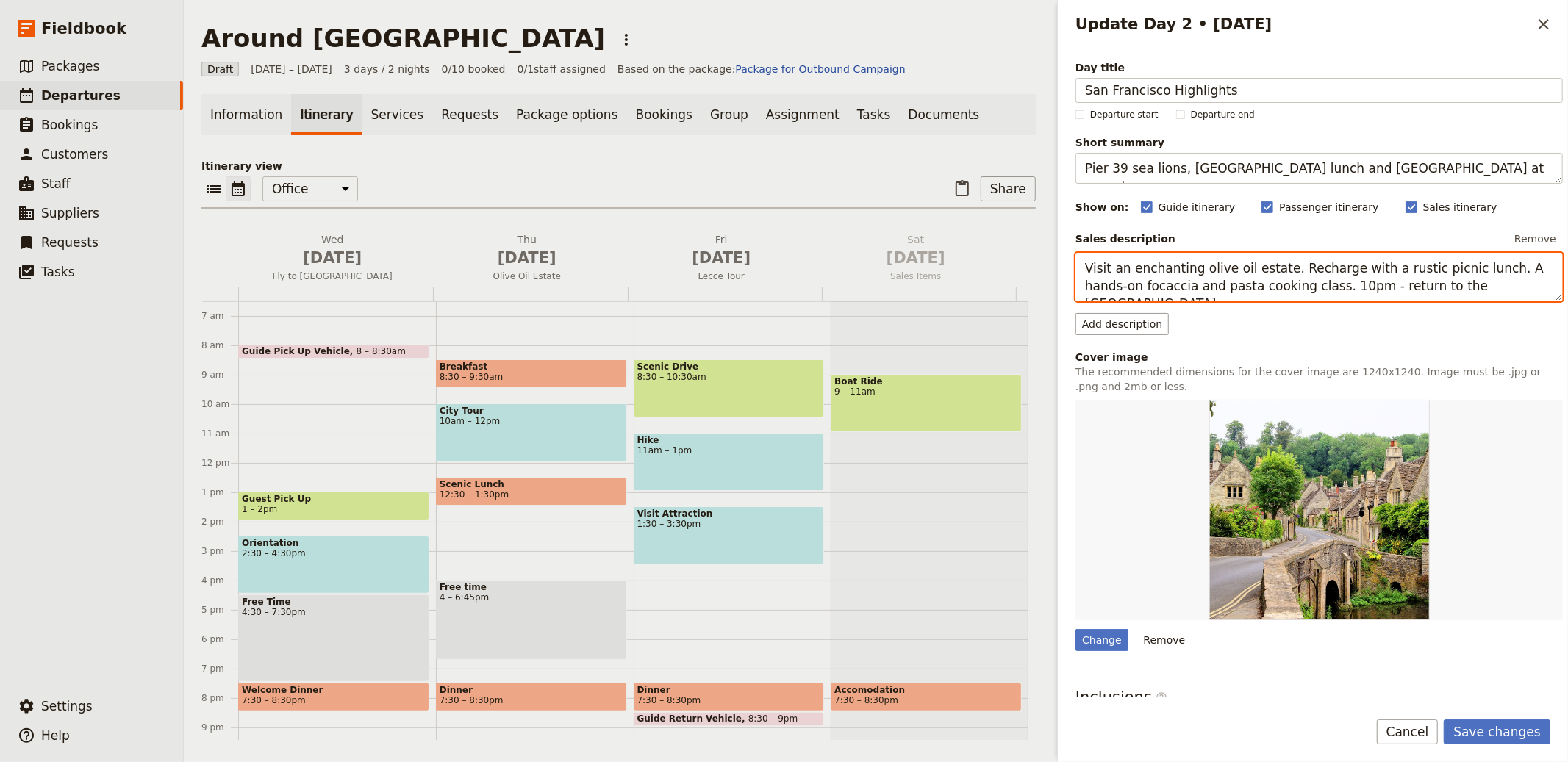
click at [1351, 280] on textarea "Visit an enchanting olive oil estate. Recharge with a rustic picnic lunch. A ha…" at bounding box center [1320, 277] width 487 height 48
paste textarea "Walk from the hotel to Pier 39 for sea-lion spotting and bay views. Continue in…"
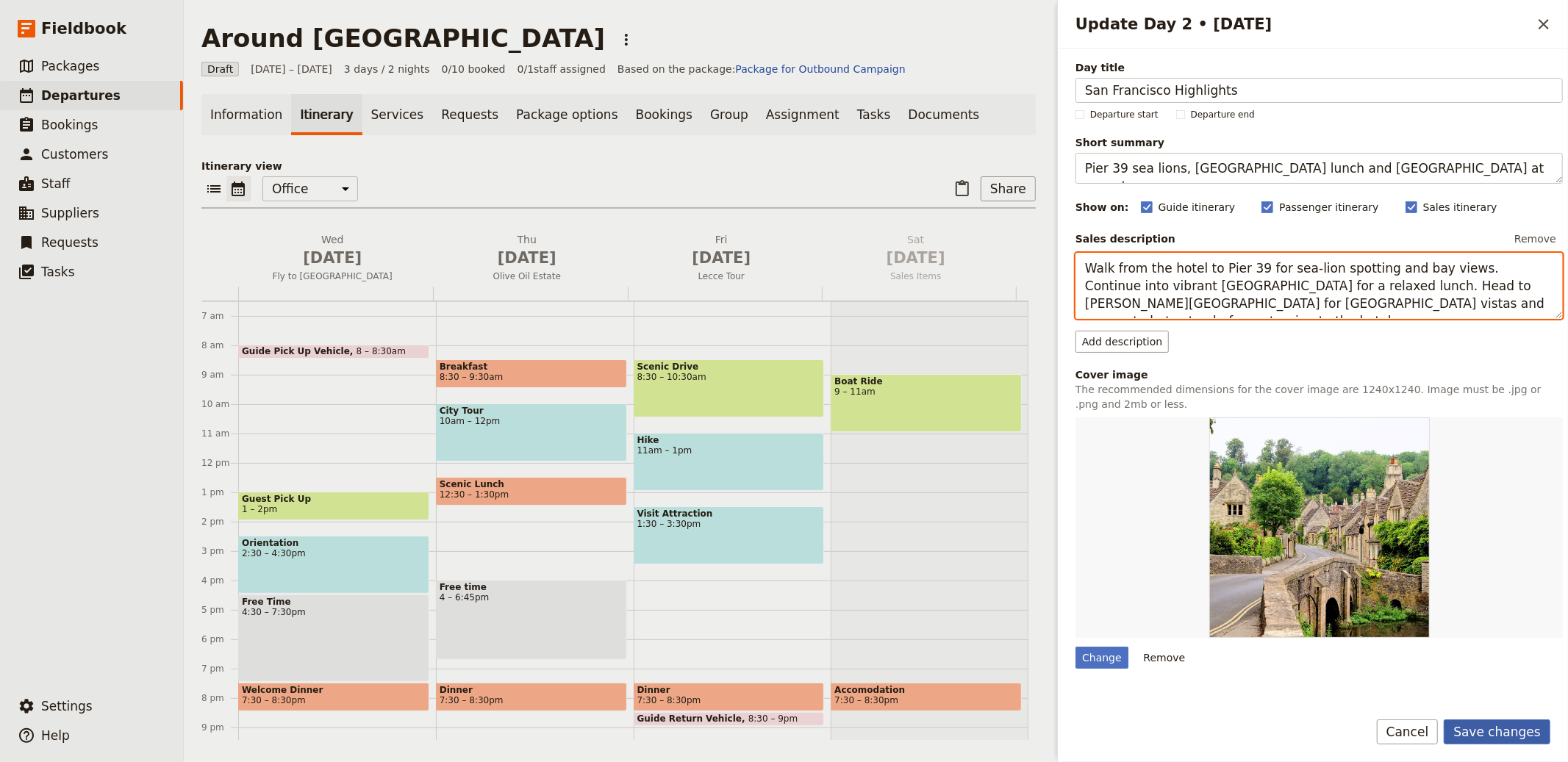
type textarea "Walk from the hotel to Pier 39 for sea-lion spotting and bay views. Continue in…"
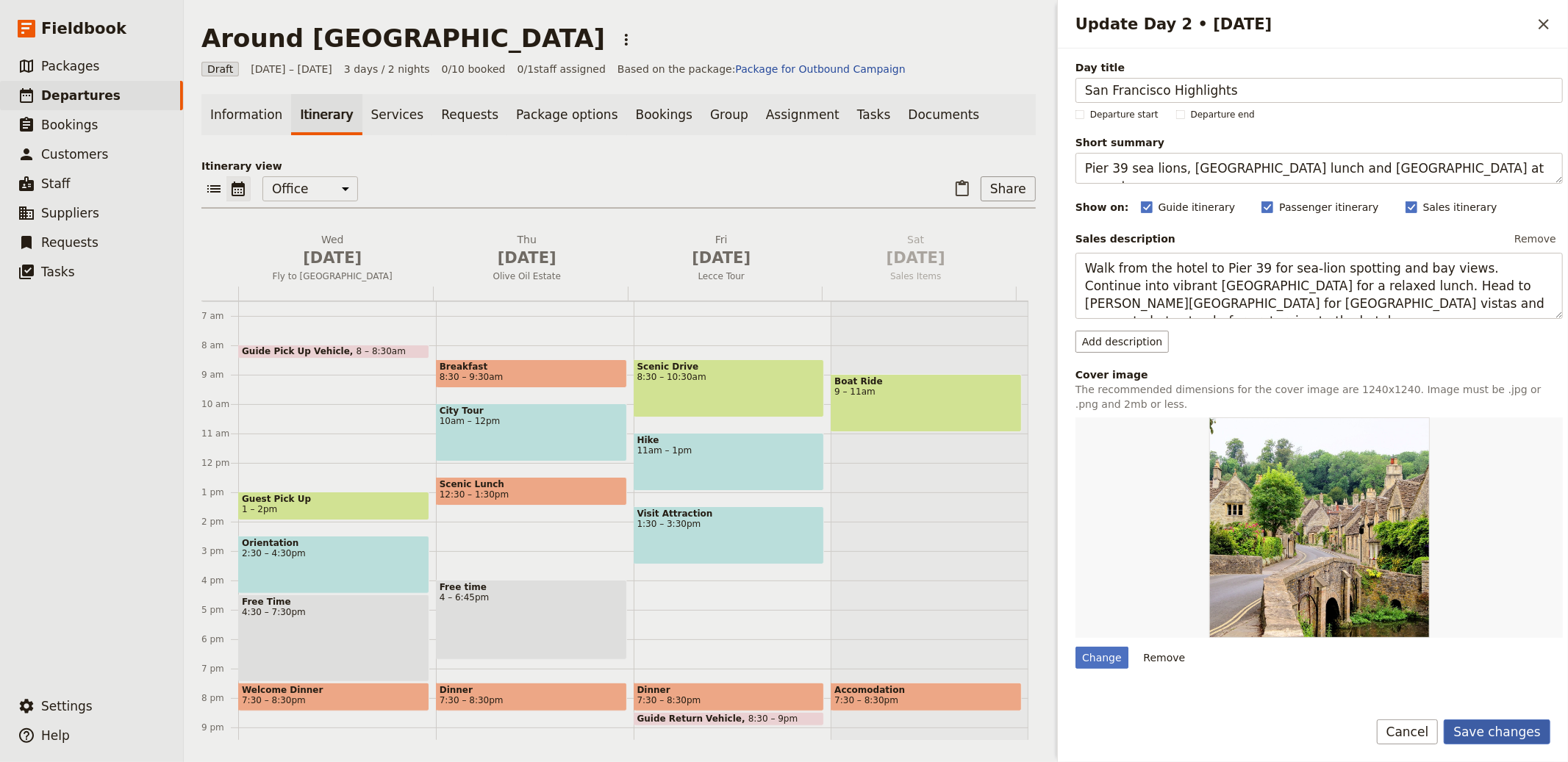
click at [1514, 730] on button "Save changes" at bounding box center [1498, 731] width 107 height 25
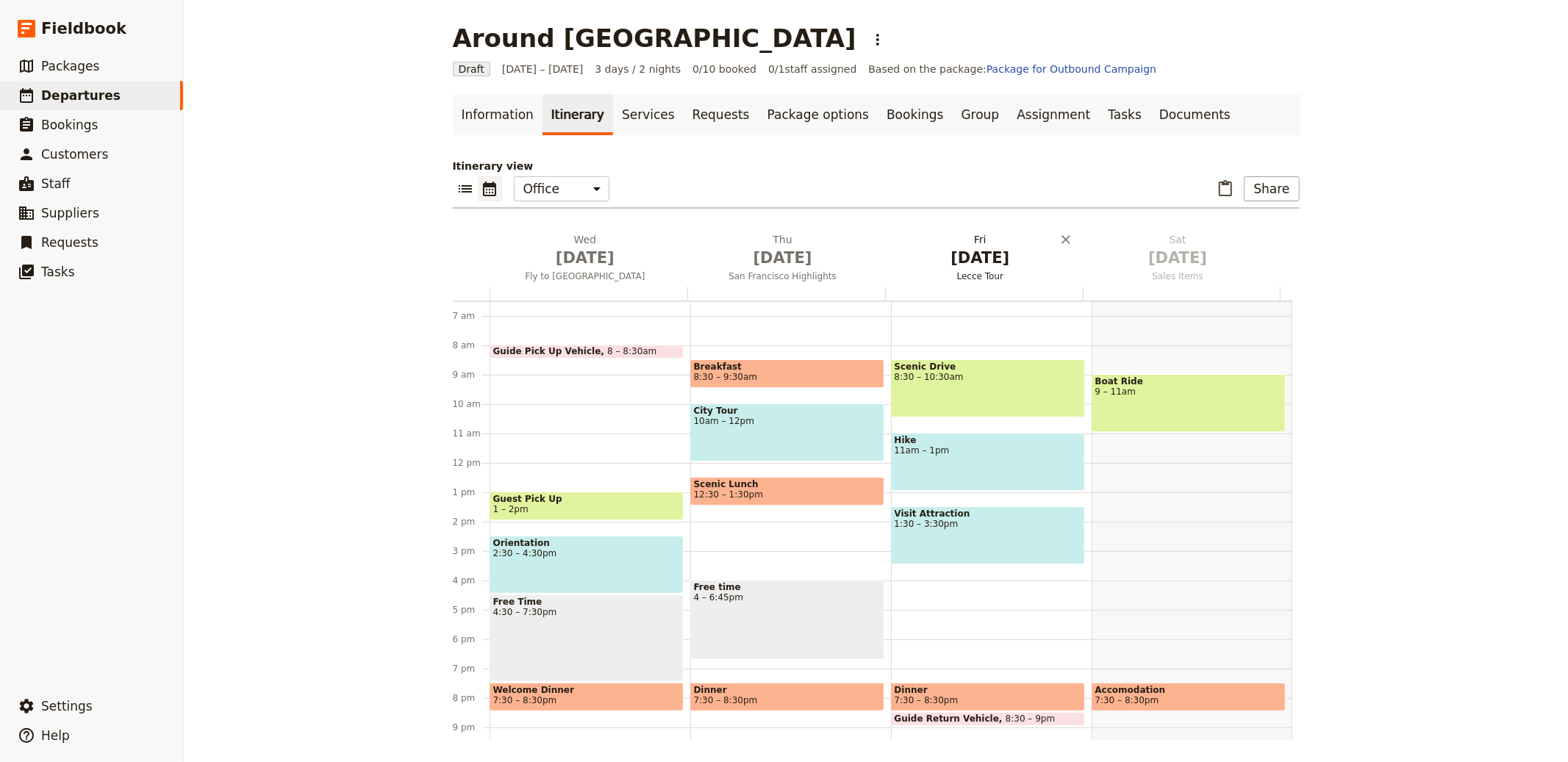
click at [954, 241] on h2 "[DATE] Lecce Tour" at bounding box center [981, 250] width 180 height 37
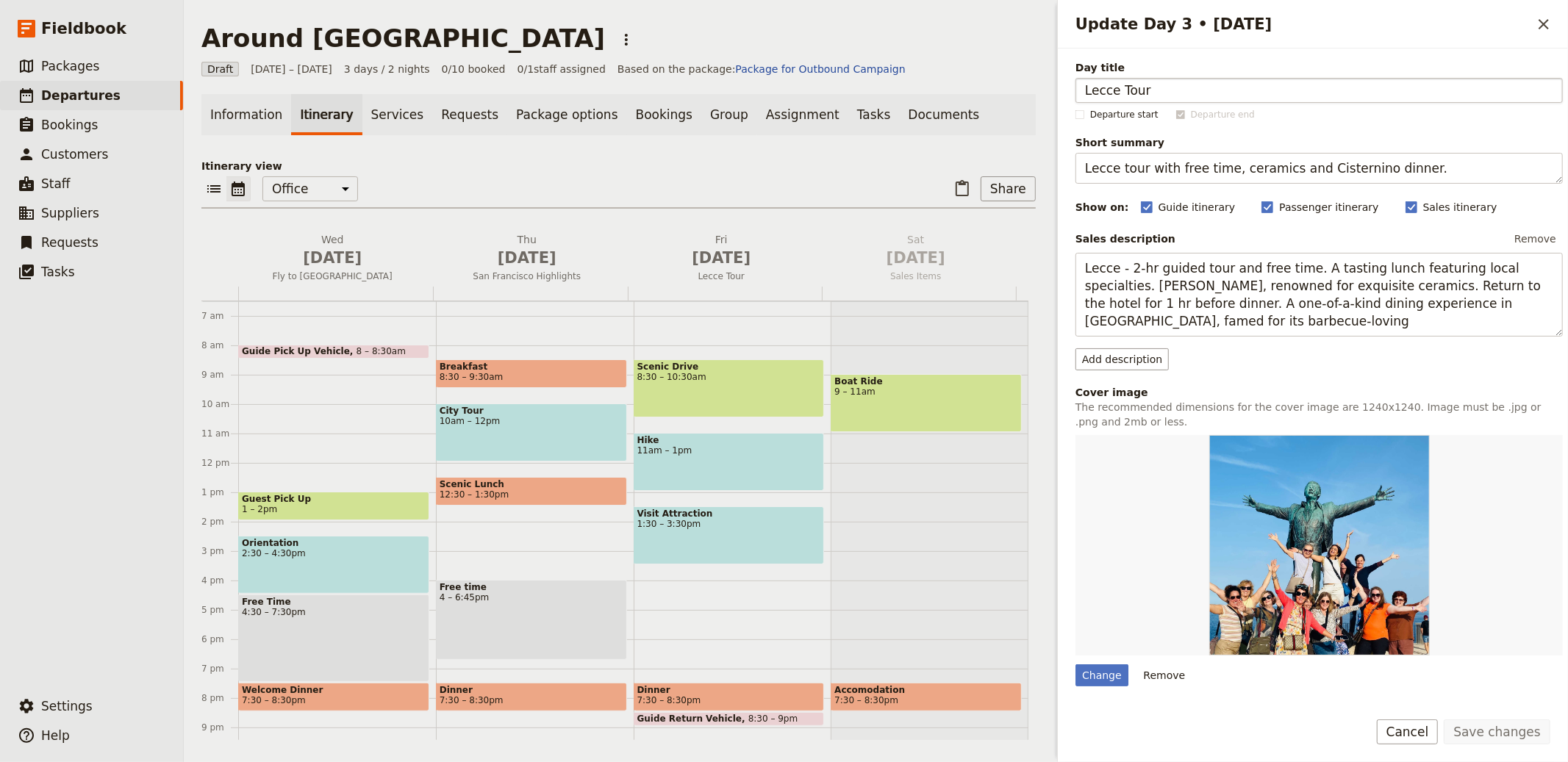
click at [1186, 84] on input "Lecce Tour" at bounding box center [1320, 90] width 487 height 25
drag, startPoint x: 1132, startPoint y: 90, endPoint x: 839, endPoint y: 76, distance: 293.3
click at [864, 78] on div "Around [GEOGRAPHIC_DATA] ​ Draft [DATE] – [DATE] 3 days / 2 nights 0/10 booked …" at bounding box center [876, 381] width 1385 height 762
type input "Into Yosemite"
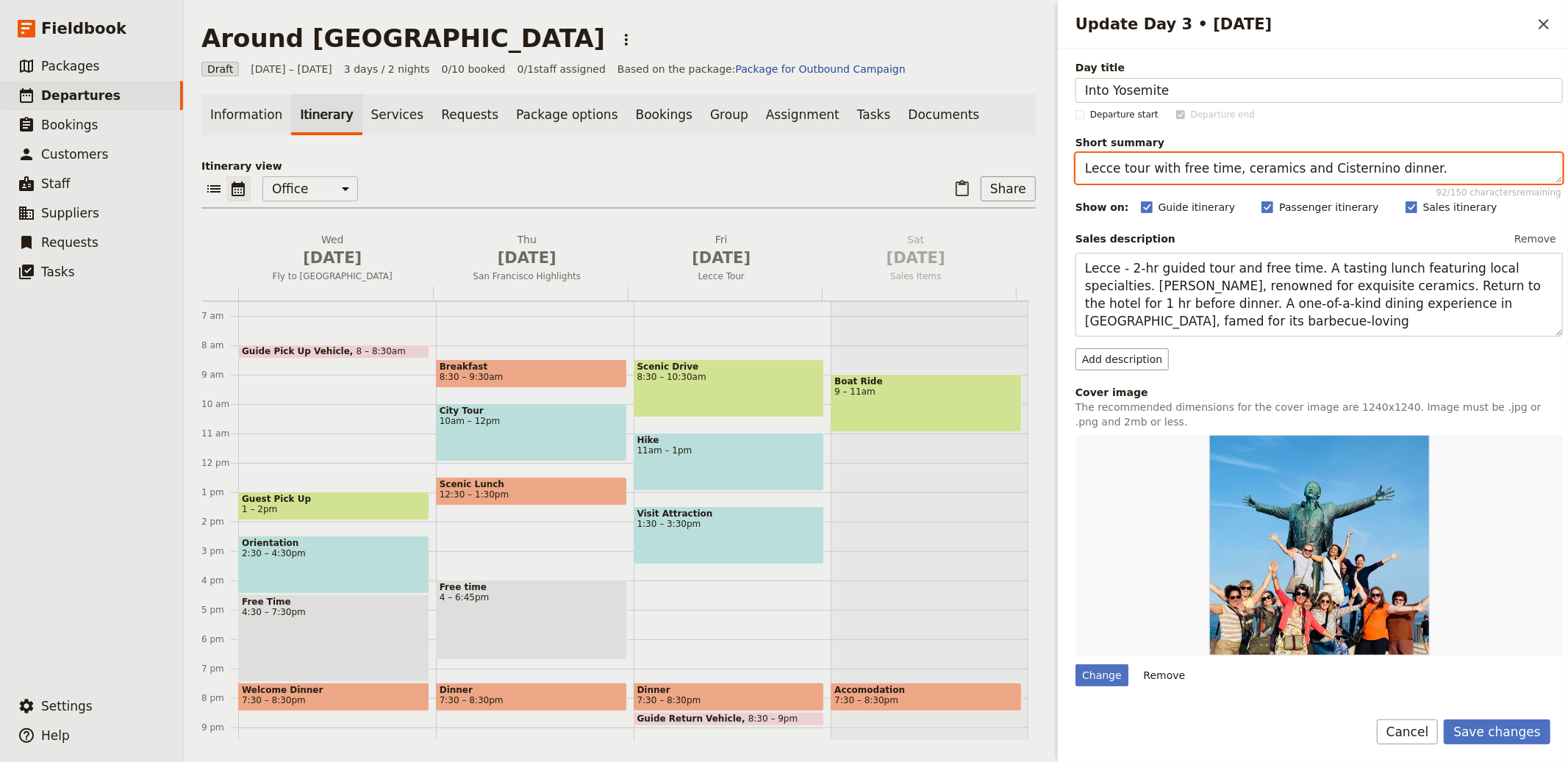
click at [1241, 171] on textarea "Lecce tour with free time, ceramics and Cisternino dinner." at bounding box center [1320, 168] width 487 height 31
paste textarea "Drive east for mountain air and a night near the park"
type textarea "Drive east for mountain air and a night near the park."
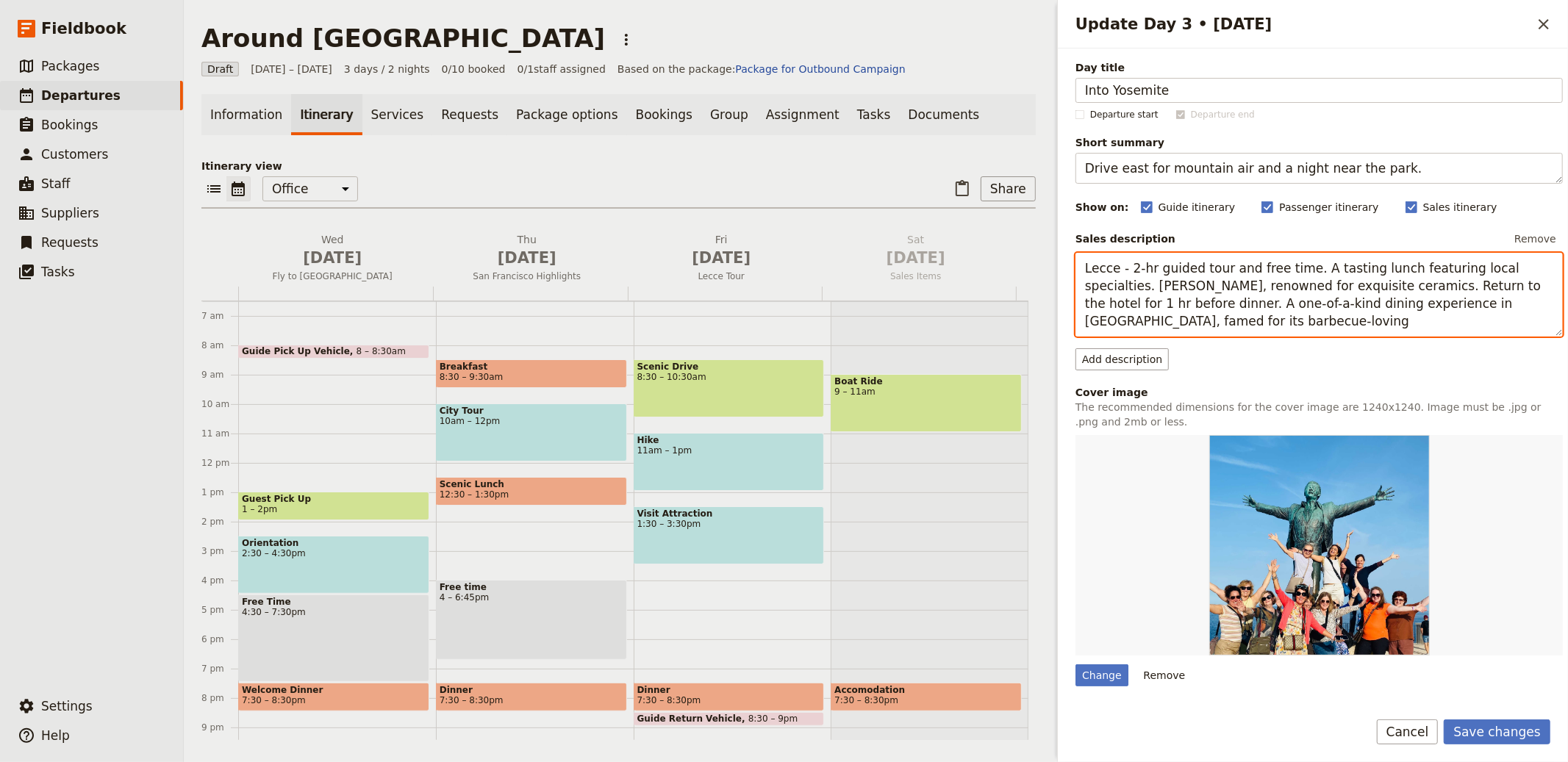
click at [1299, 291] on textarea "Lecce - 2-hr guided tour and free time. A tasting lunch featuring local special…" at bounding box center [1320, 295] width 487 height 84
paste textarea "[GEOGRAPHIC_DATA] towards [GEOGRAPHIC_DATA]. Soak up the change of scenery as g…"
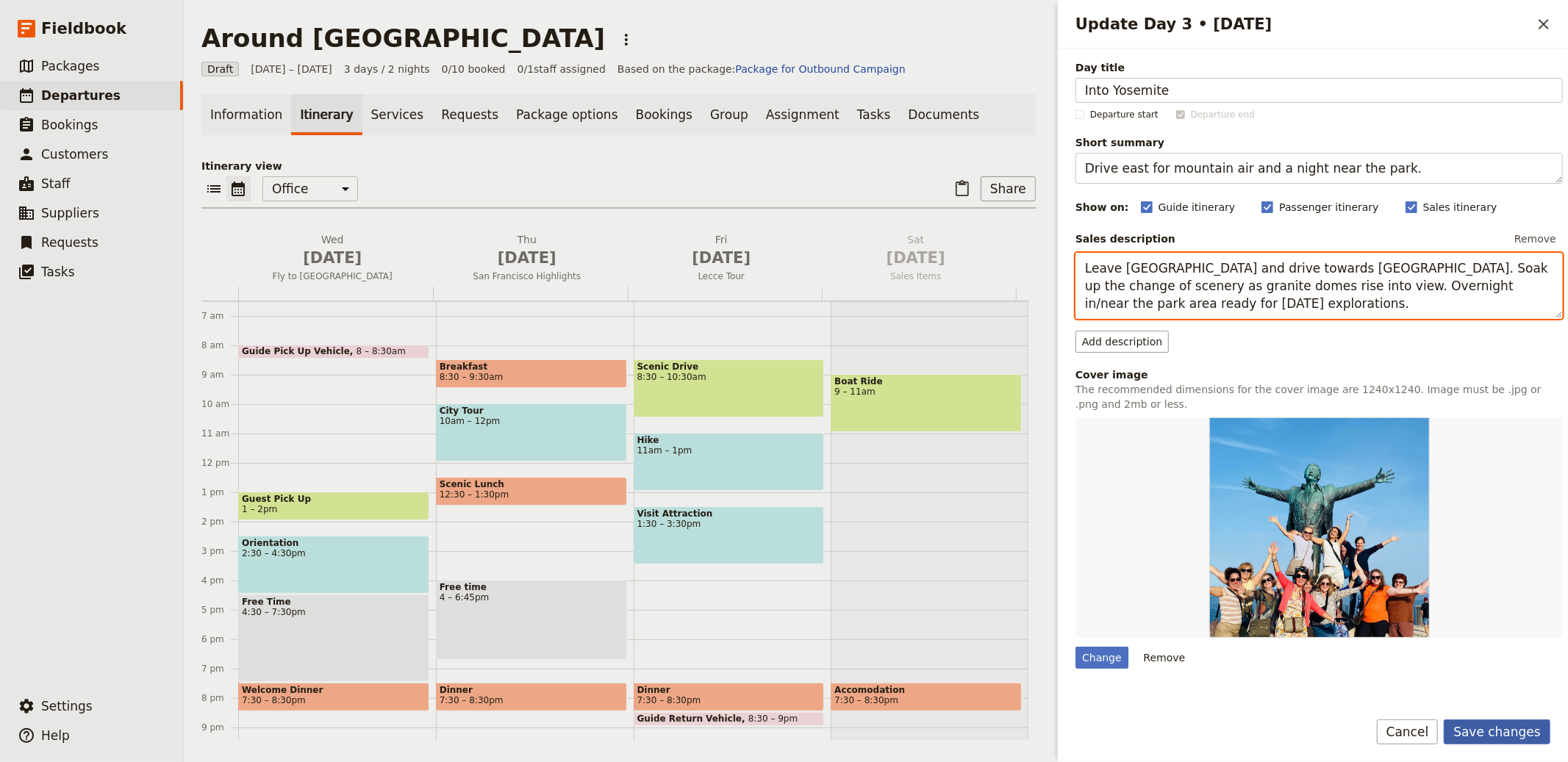
type textarea "Leave [GEOGRAPHIC_DATA] and drive towards [GEOGRAPHIC_DATA]. Soak up the change…"
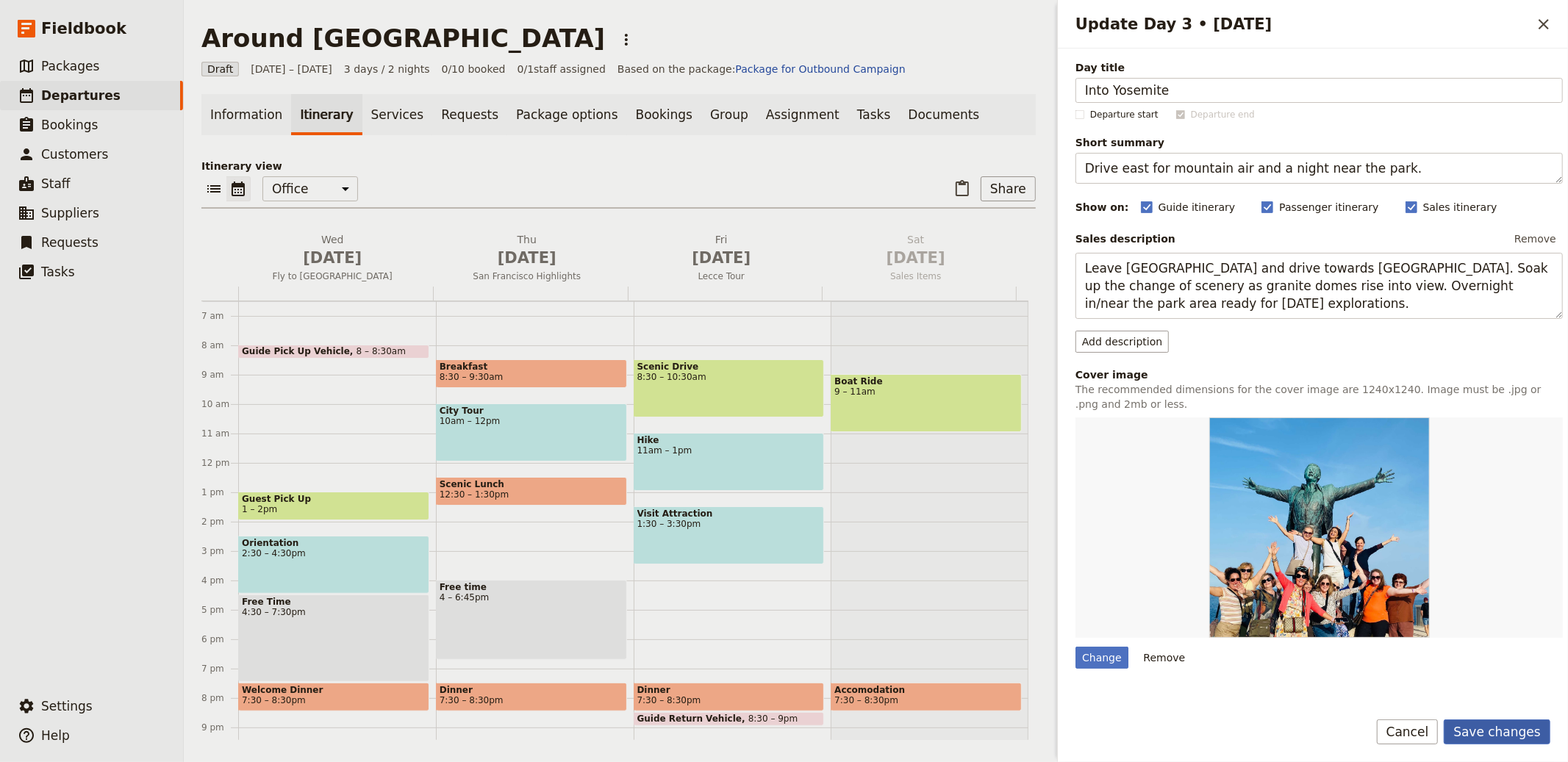
click at [1517, 725] on button "Save changes" at bounding box center [1498, 731] width 107 height 25
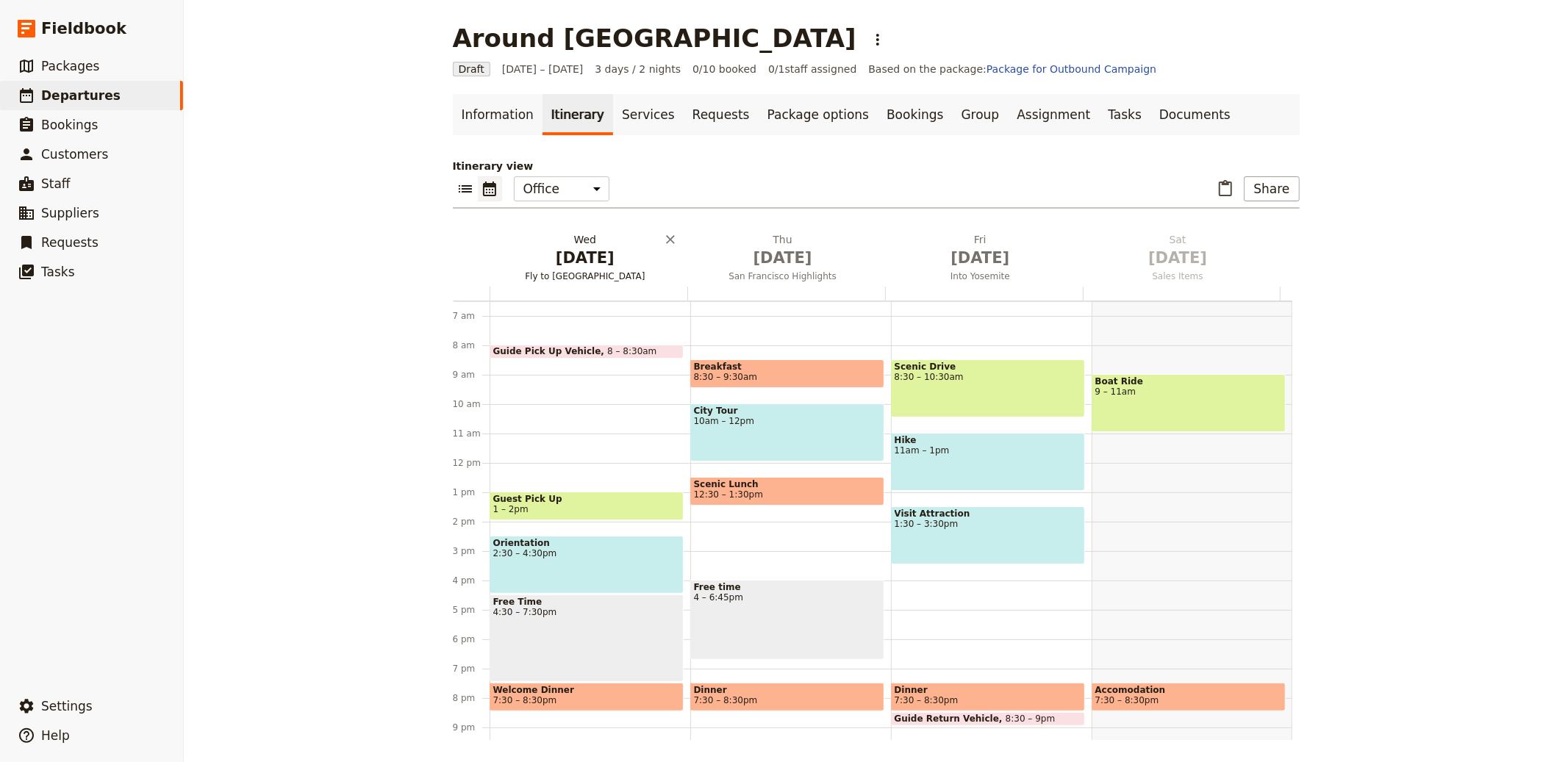
click at [598, 278] on span "Fly to [GEOGRAPHIC_DATA]" at bounding box center [586, 276] width 192 height 12
click at [501, 123] on link "Information" at bounding box center [498, 115] width 90 height 42
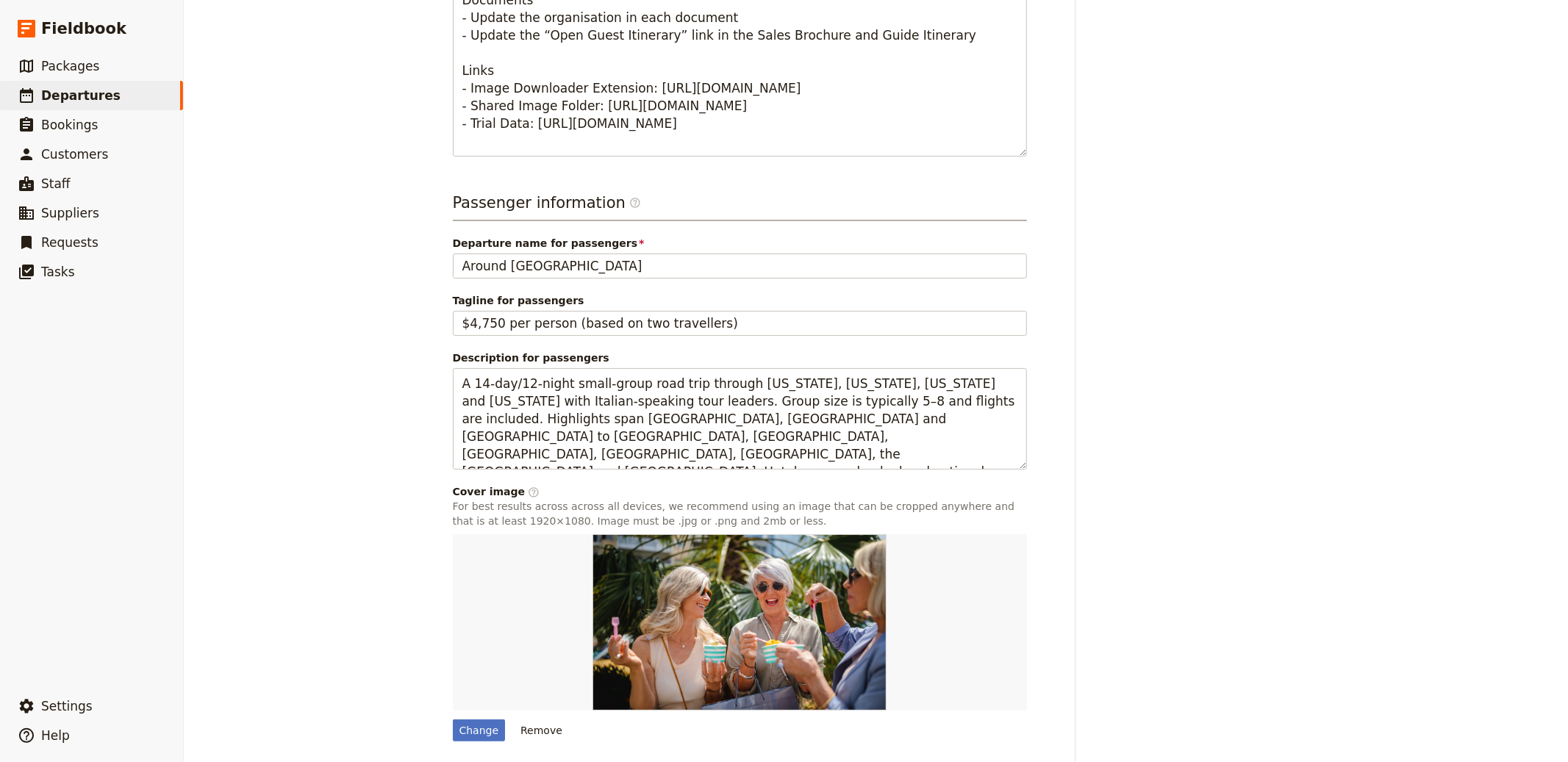
scroll to position [863, 0]
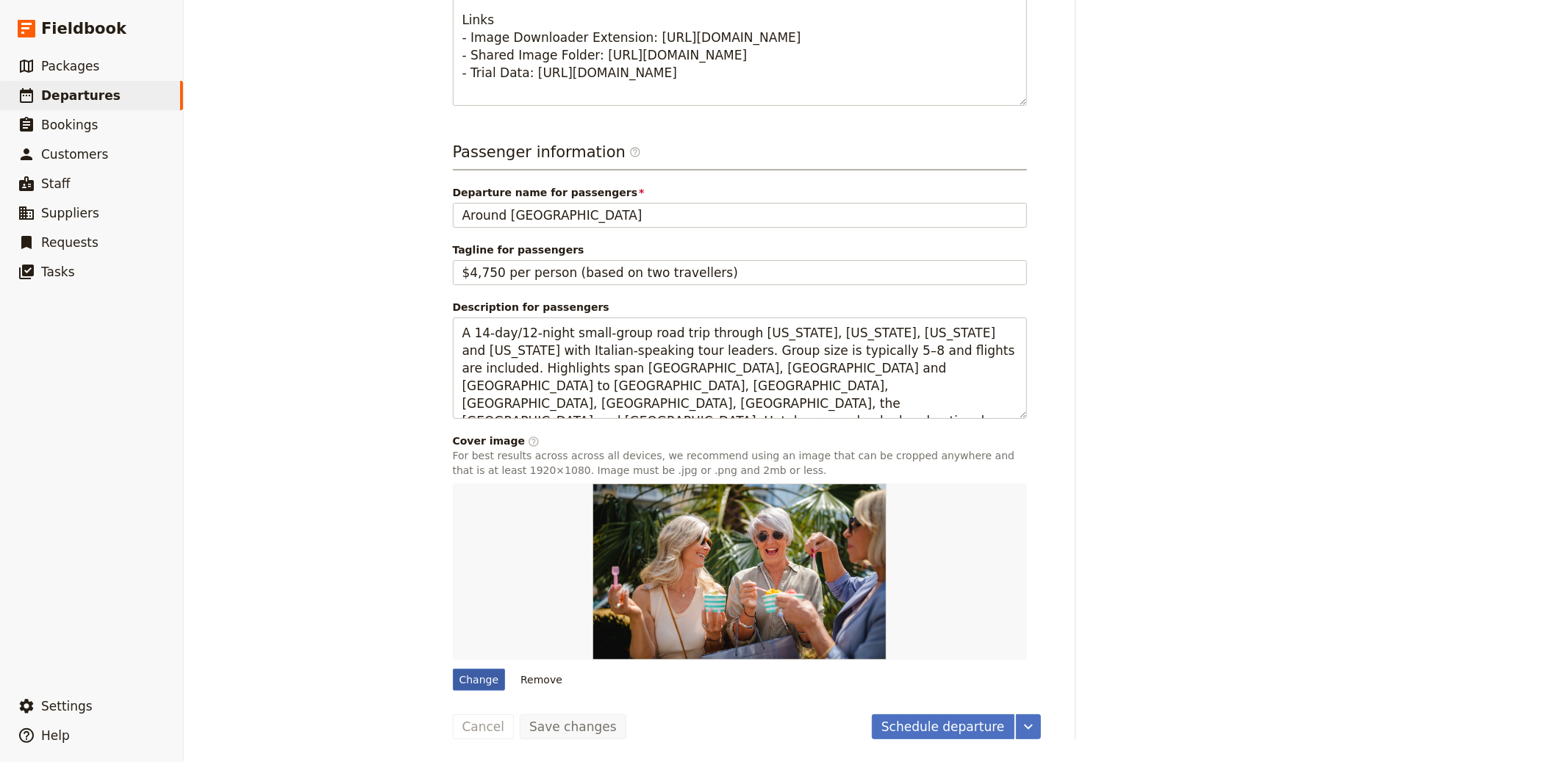
click at [479, 687] on div "Change" at bounding box center [479, 680] width 52 height 22
click at [453, 669] on input "Change" at bounding box center [452, 668] width 1 height 1
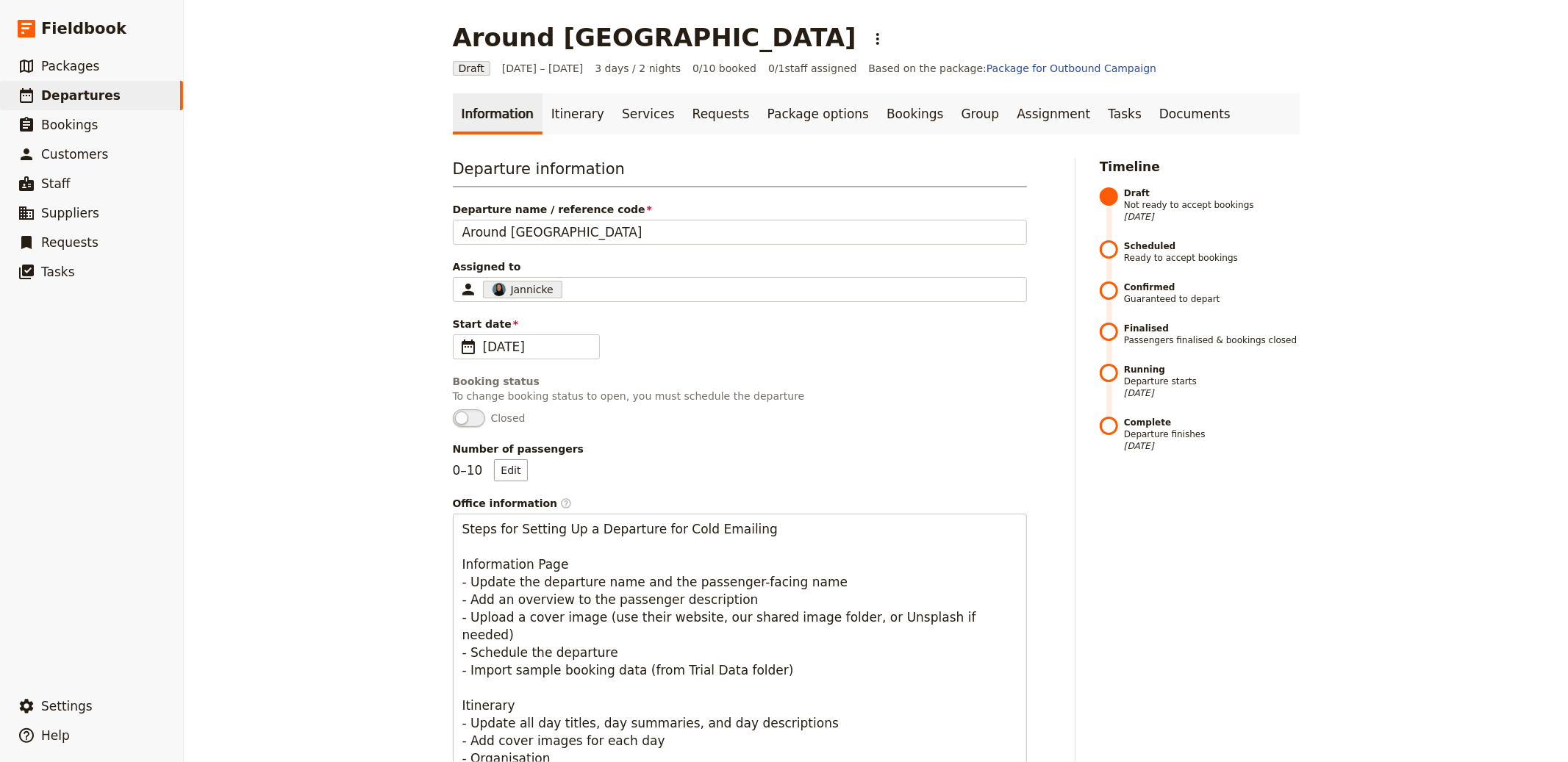
scroll to position [0, 0]
click at [1150, 114] on link "Documents" at bounding box center [1195, 115] width 89 height 42
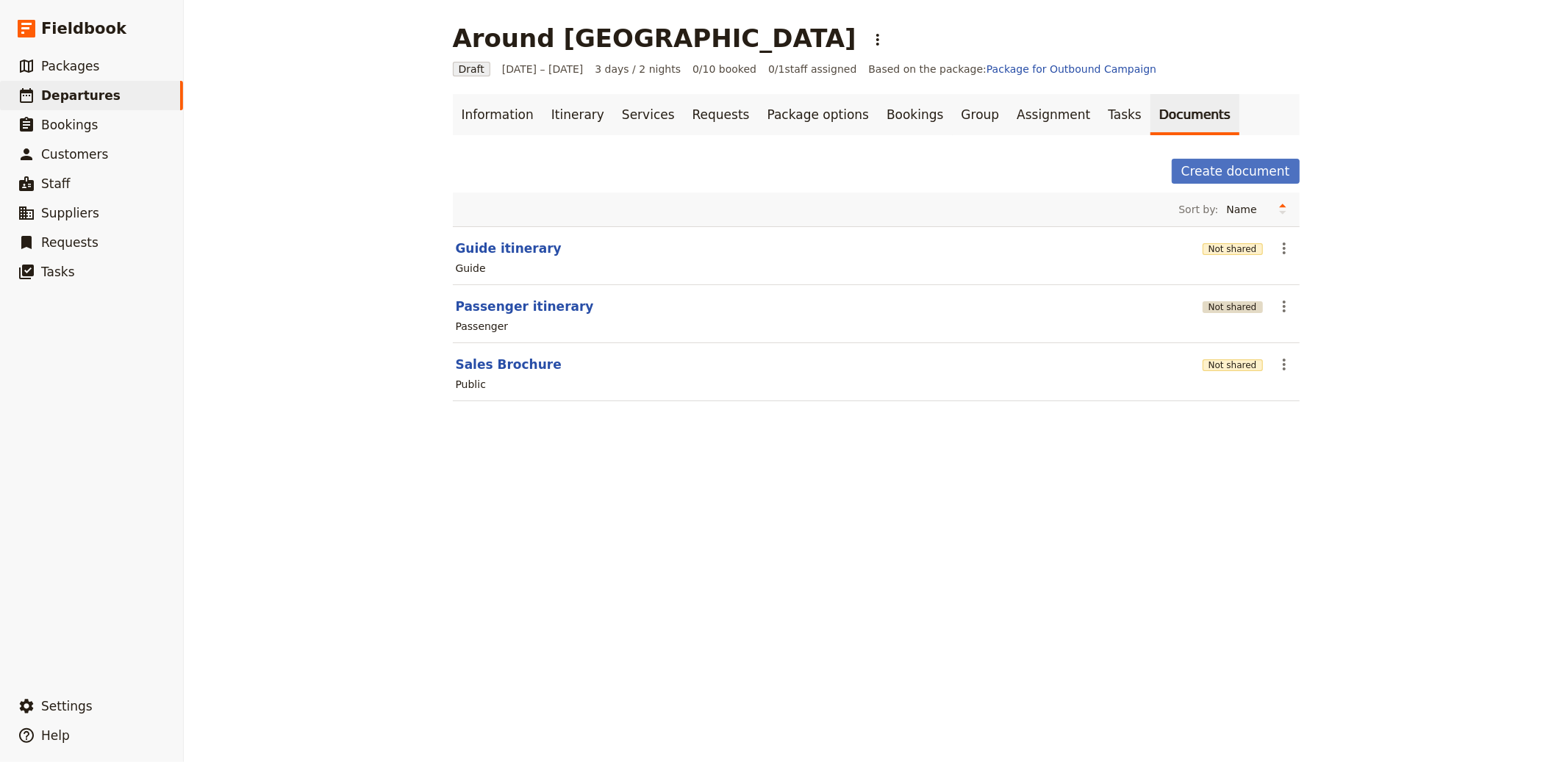
click at [1221, 302] on button "Not shared" at bounding box center [1232, 308] width 60 height 12
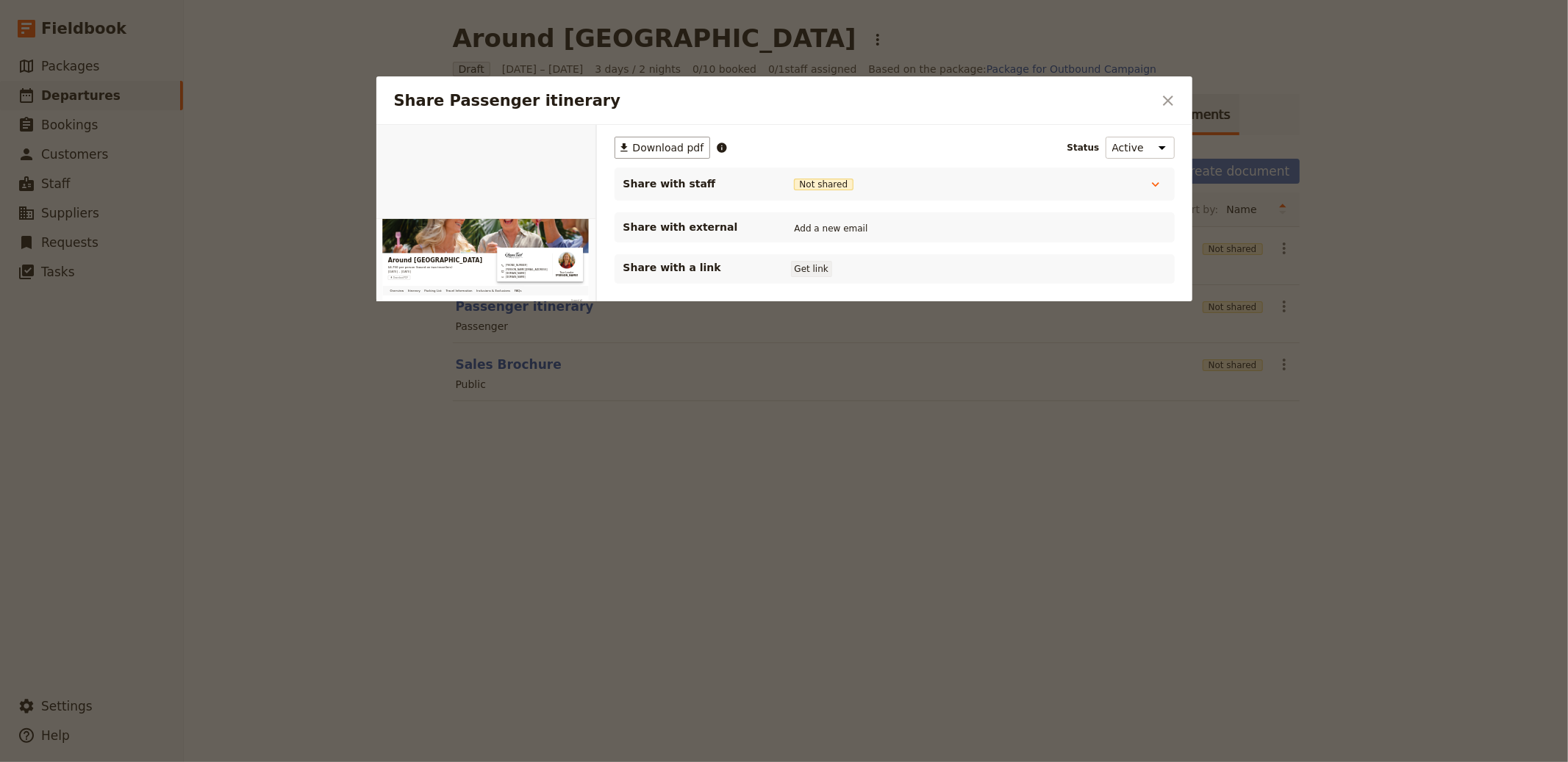
click at [805, 267] on button "Get link" at bounding box center [812, 269] width 42 height 16
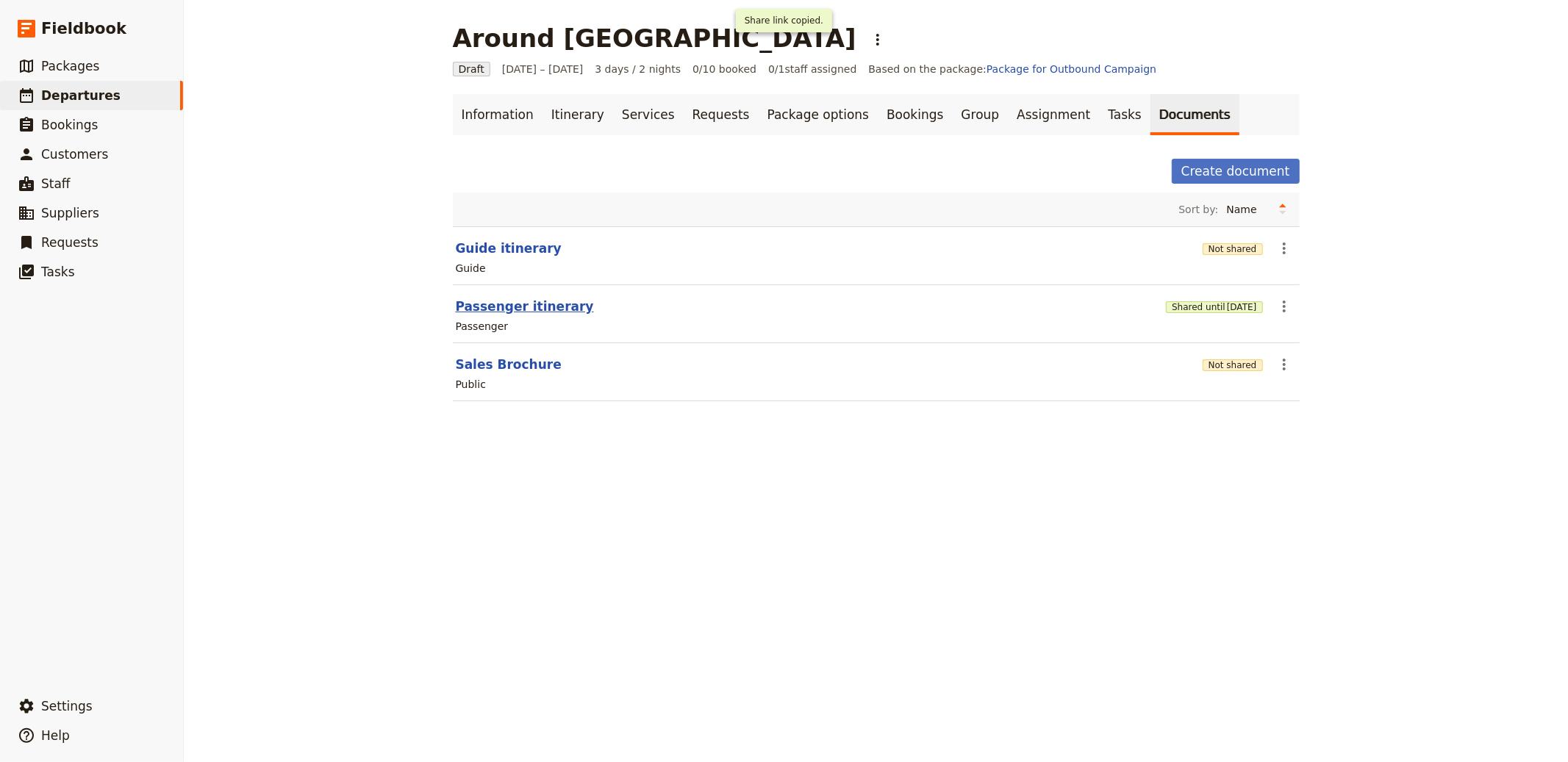
click at [499, 305] on button "Passenger itinerary" at bounding box center [526, 307] width 139 height 18
select select "PASSENGER"
select select "RUN_SHEET"
select select "LARGE"
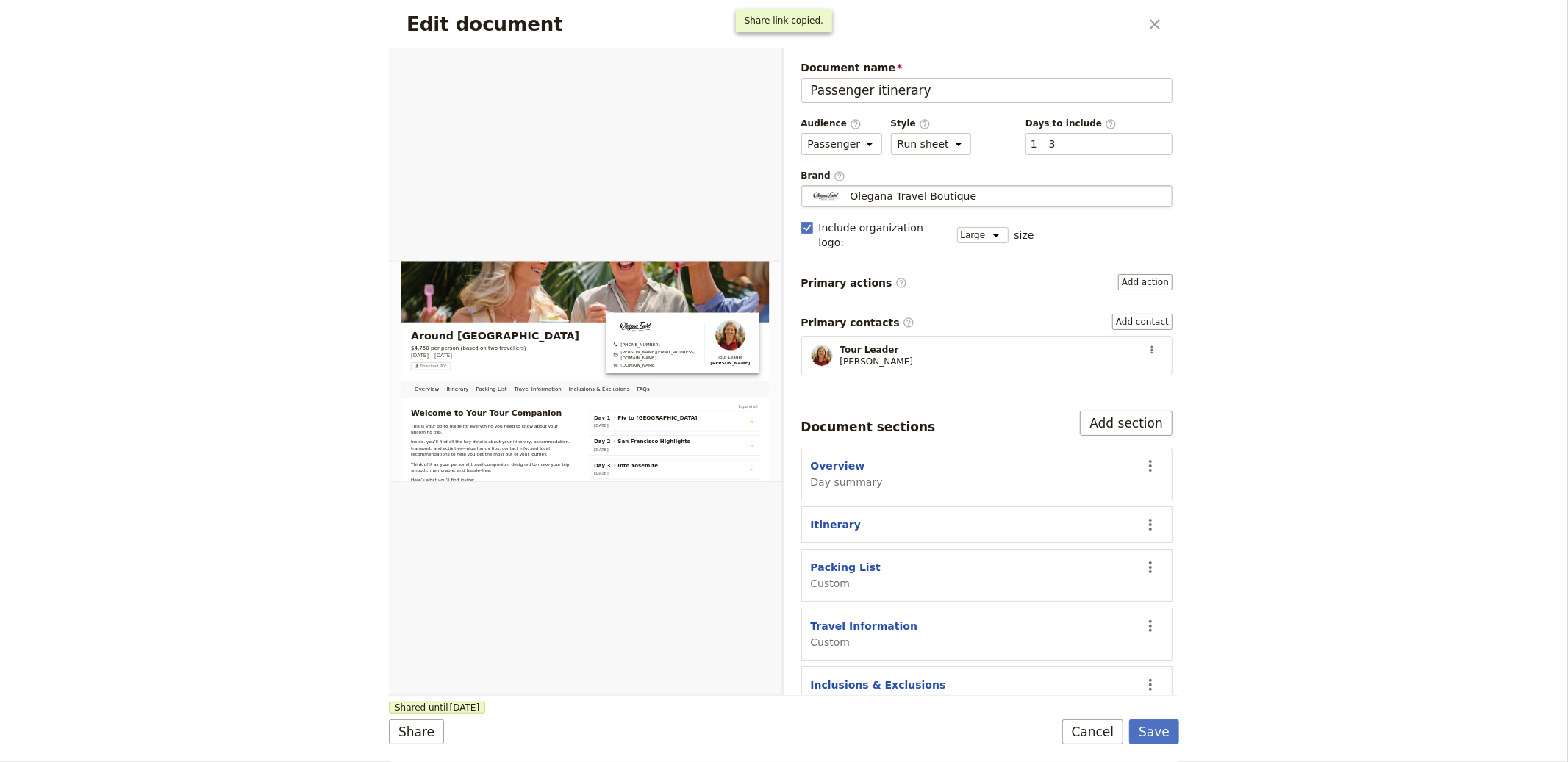
click at [982, 200] on div "Olegana Travel Boutique" at bounding box center [987, 196] width 358 height 15
click at [808, 186] on input "Olegana Travel Boutique" at bounding box center [808, 185] width 1 height 1
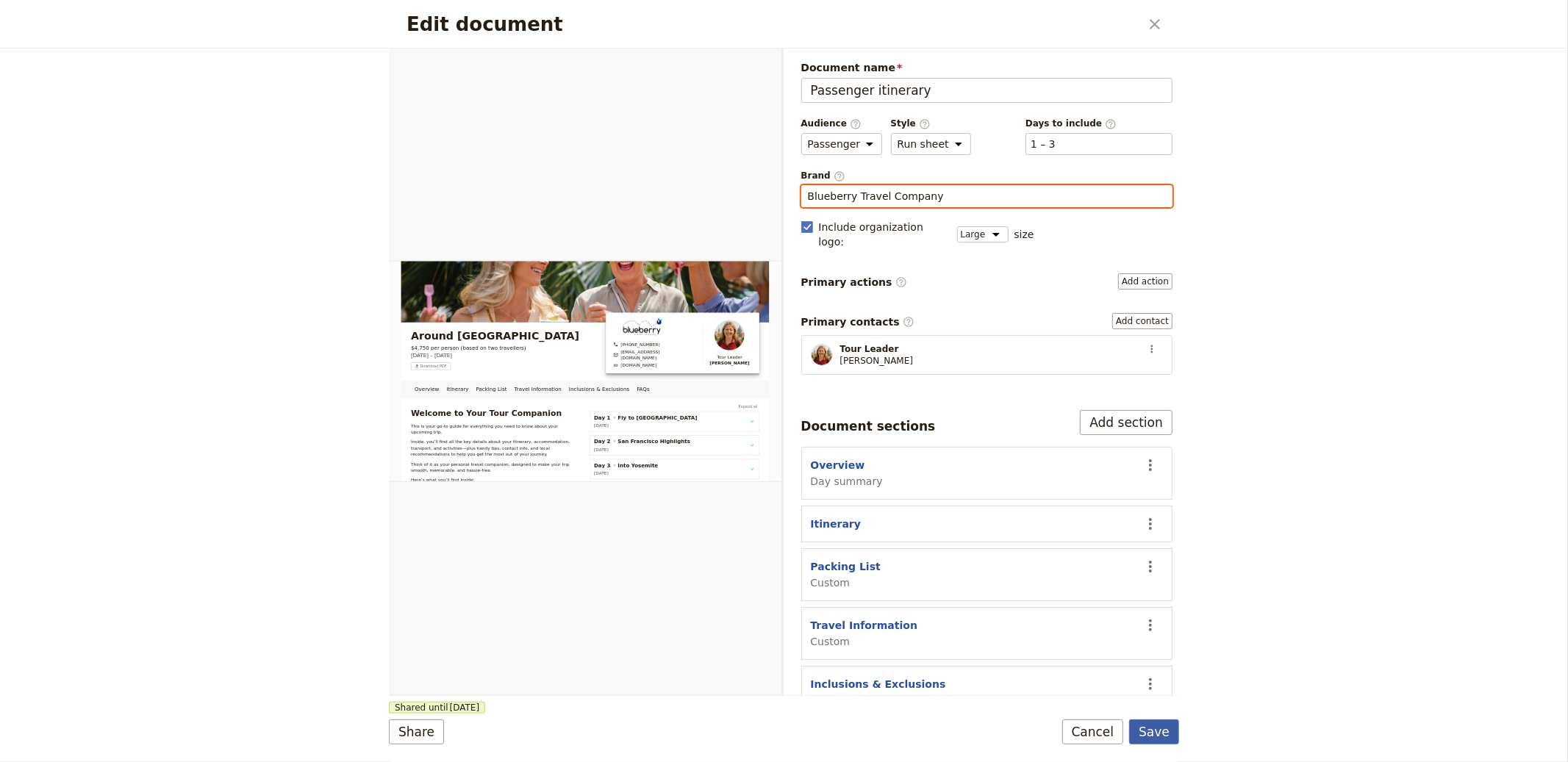
type input "Blueberry Travel Company"
click at [1175, 733] on button "Save" at bounding box center [1154, 731] width 50 height 25
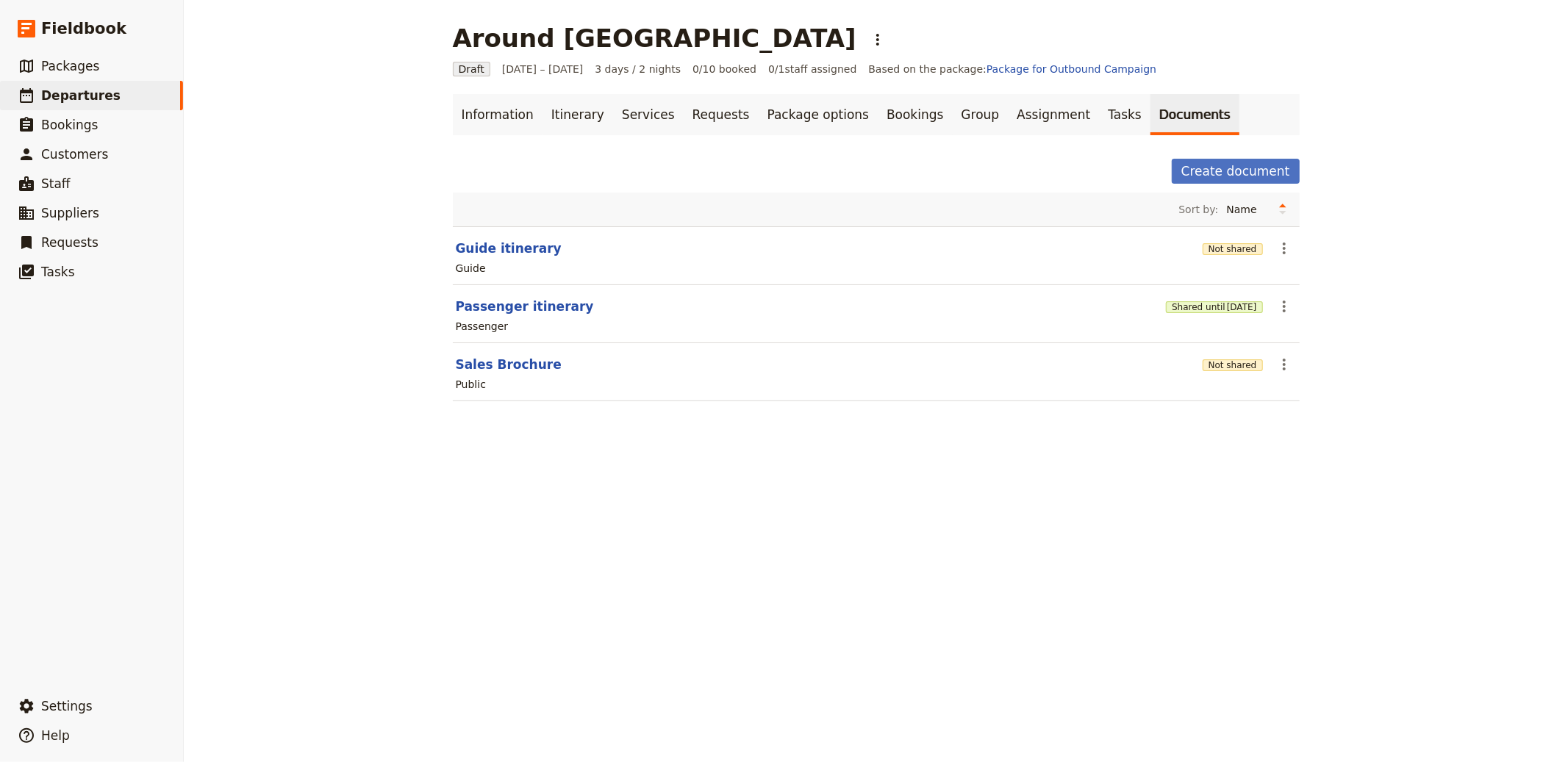
click at [559, 244] on header "Guide itinerary" at bounding box center [827, 248] width 741 height 18
click at [519, 250] on button "Guide itinerary" at bounding box center [509, 248] width 106 height 18
select select "STAFF"
select select "RUN_SHEET"
select select "LARGE"
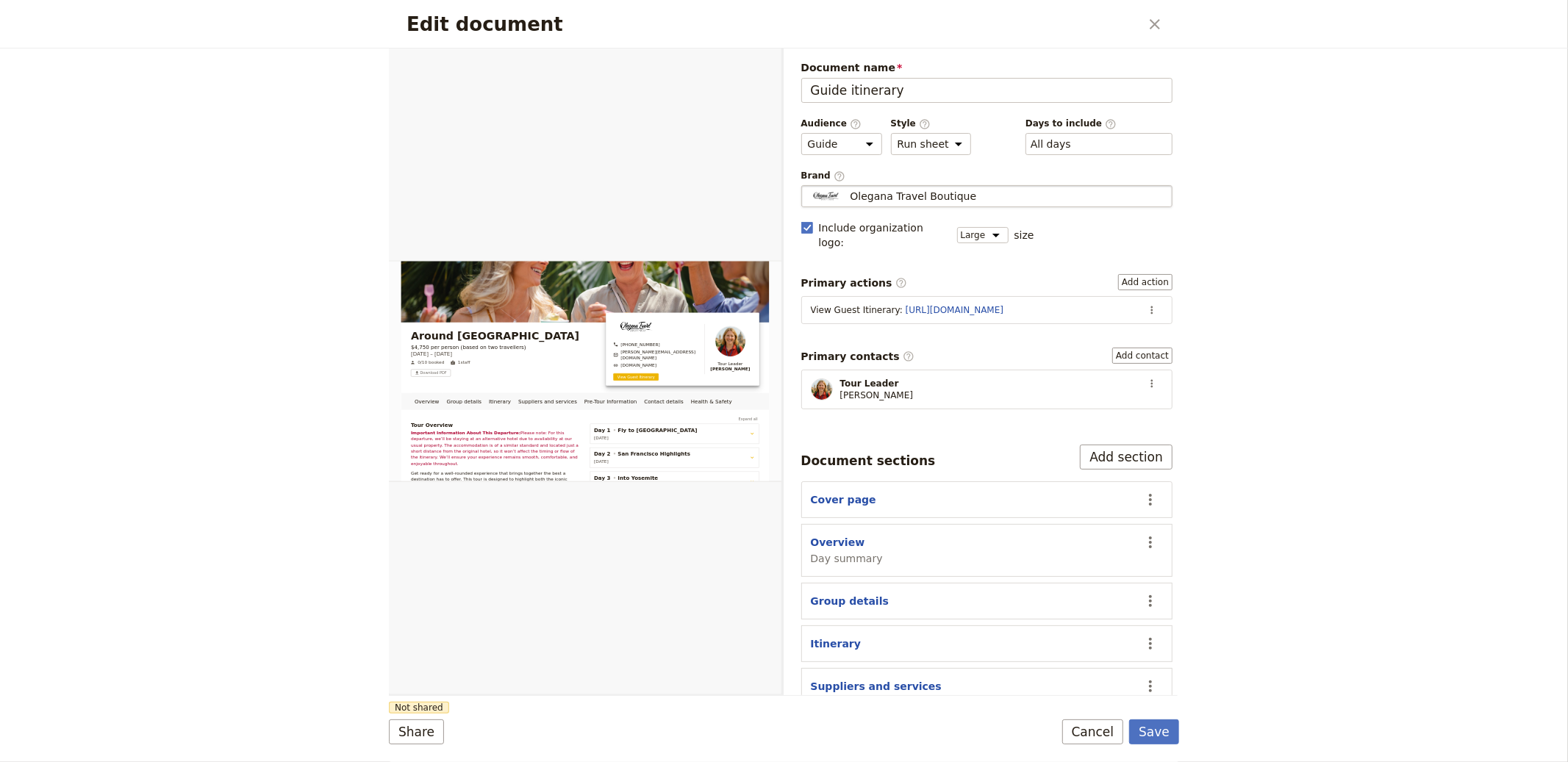
click at [980, 194] on div "Olegana Travel Boutique" at bounding box center [987, 196] width 358 height 15
click at [808, 186] on input "Olegana Travel Boutique" at bounding box center [808, 185] width 1 height 1
type input "Blueberry Travel Company"
click at [1146, 304] on icon "Actions" at bounding box center [1152, 310] width 12 height 12
click at [1133, 320] on span "Edit action" at bounding box center [1103, 327] width 76 height 15
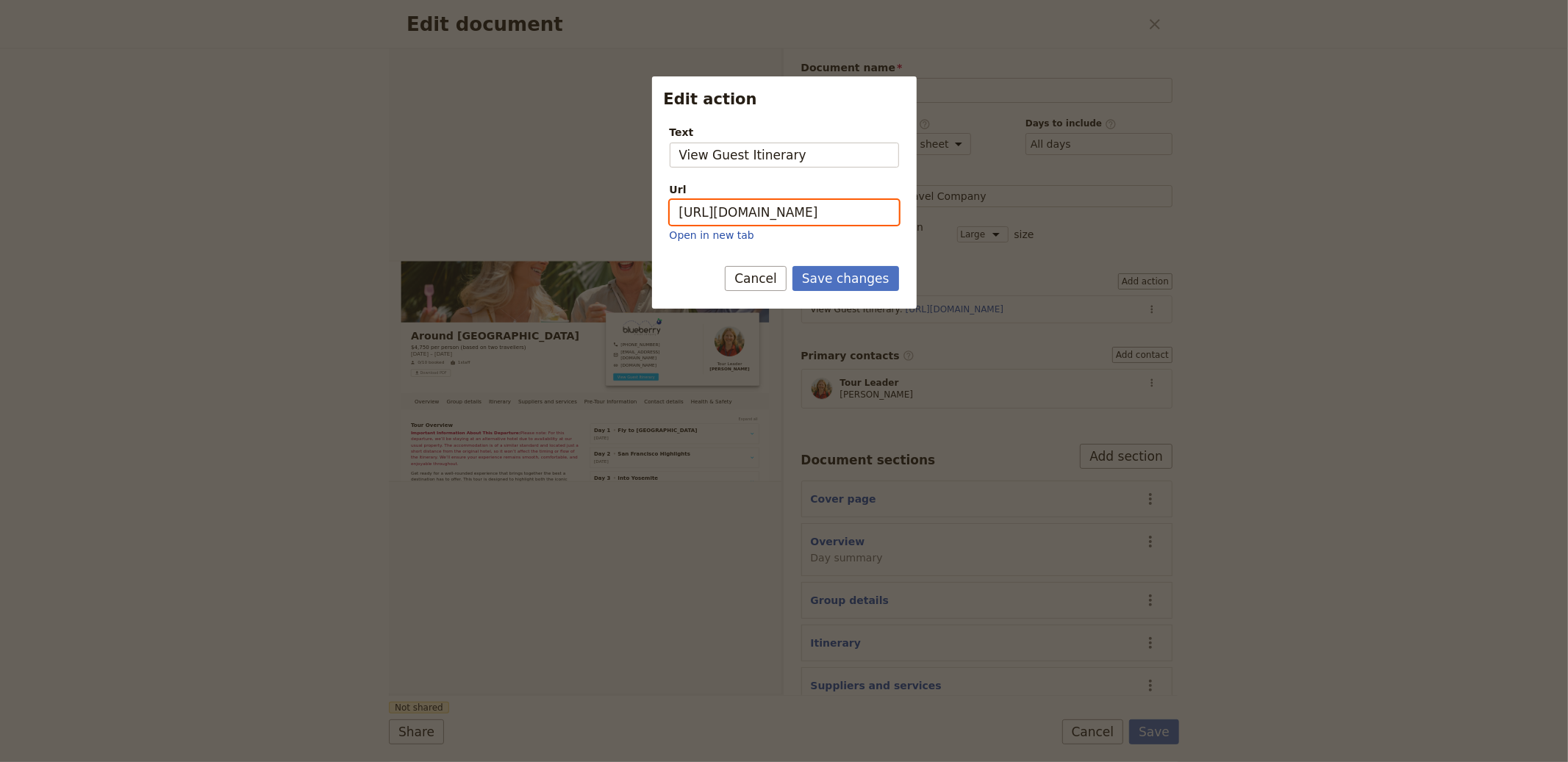
click at [845, 215] on input "[URL][DOMAIN_NAME]" at bounding box center [785, 212] width 230 height 25
paste input "vQdxP7fBXlg2XOZakCtnF"
type input "[URL][DOMAIN_NAME]"
click at [830, 284] on button "Save changes" at bounding box center [846, 278] width 107 height 25
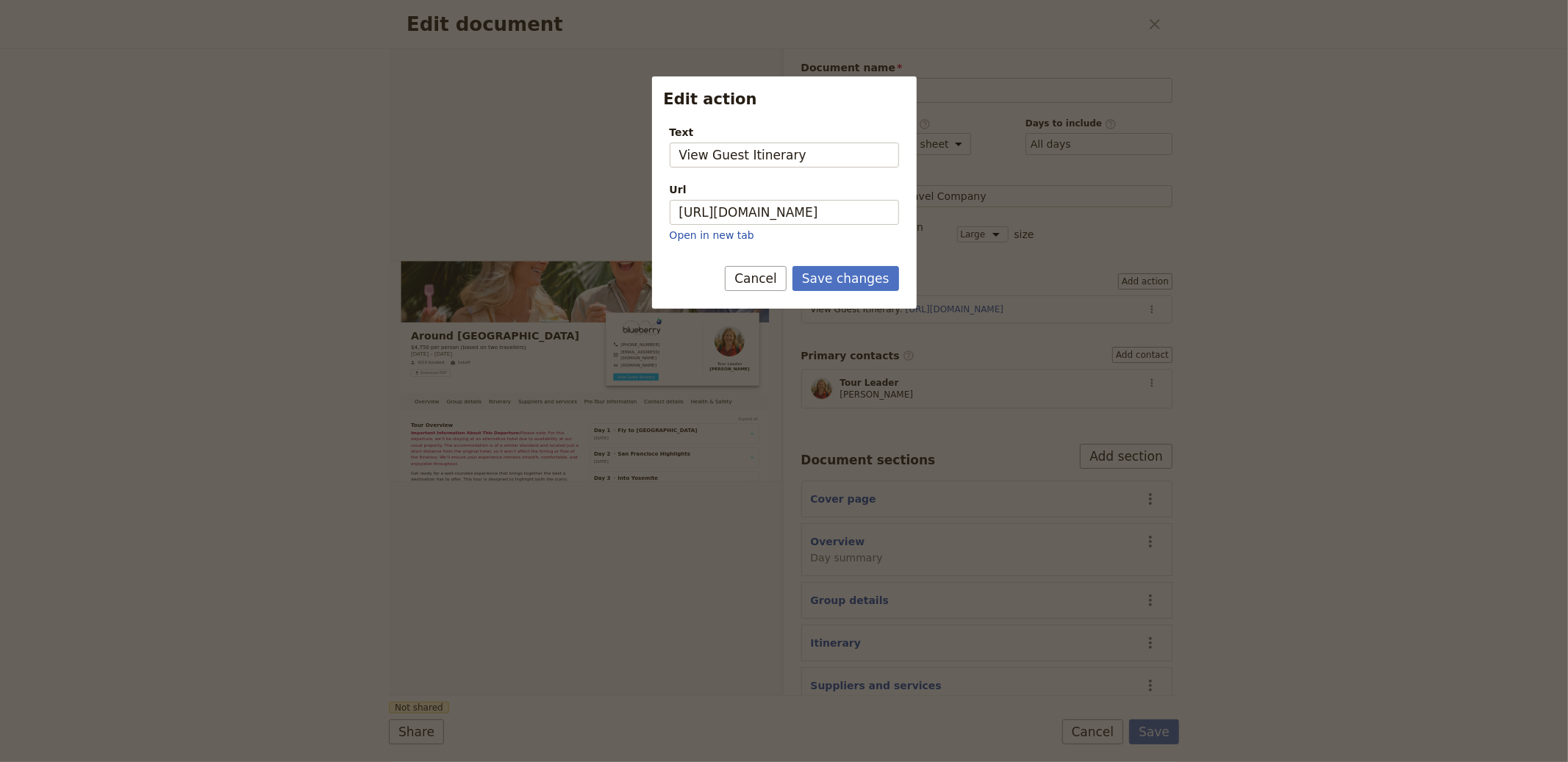
scroll to position [0, 0]
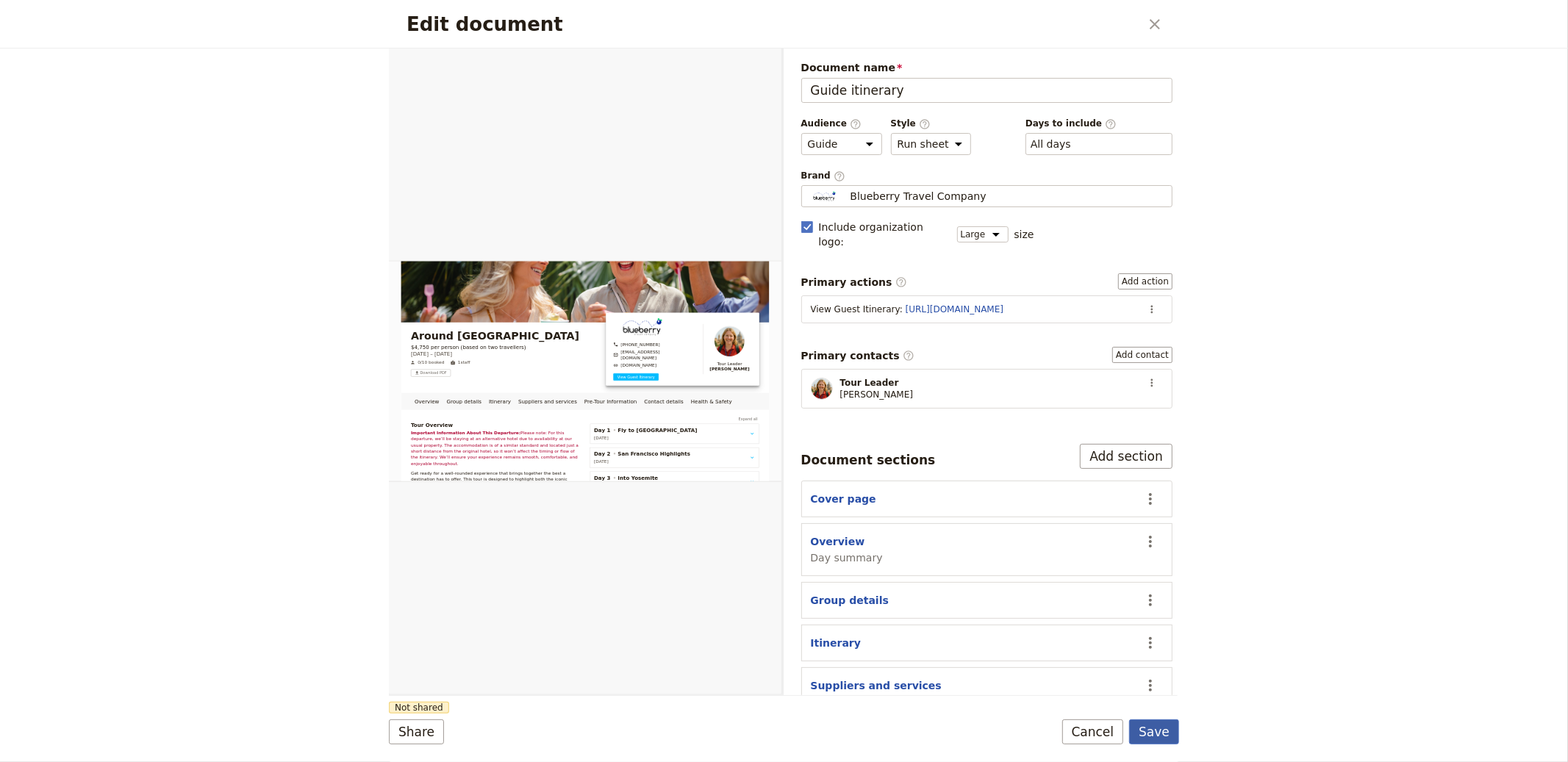
click at [1159, 732] on button "Save" at bounding box center [1154, 731] width 50 height 25
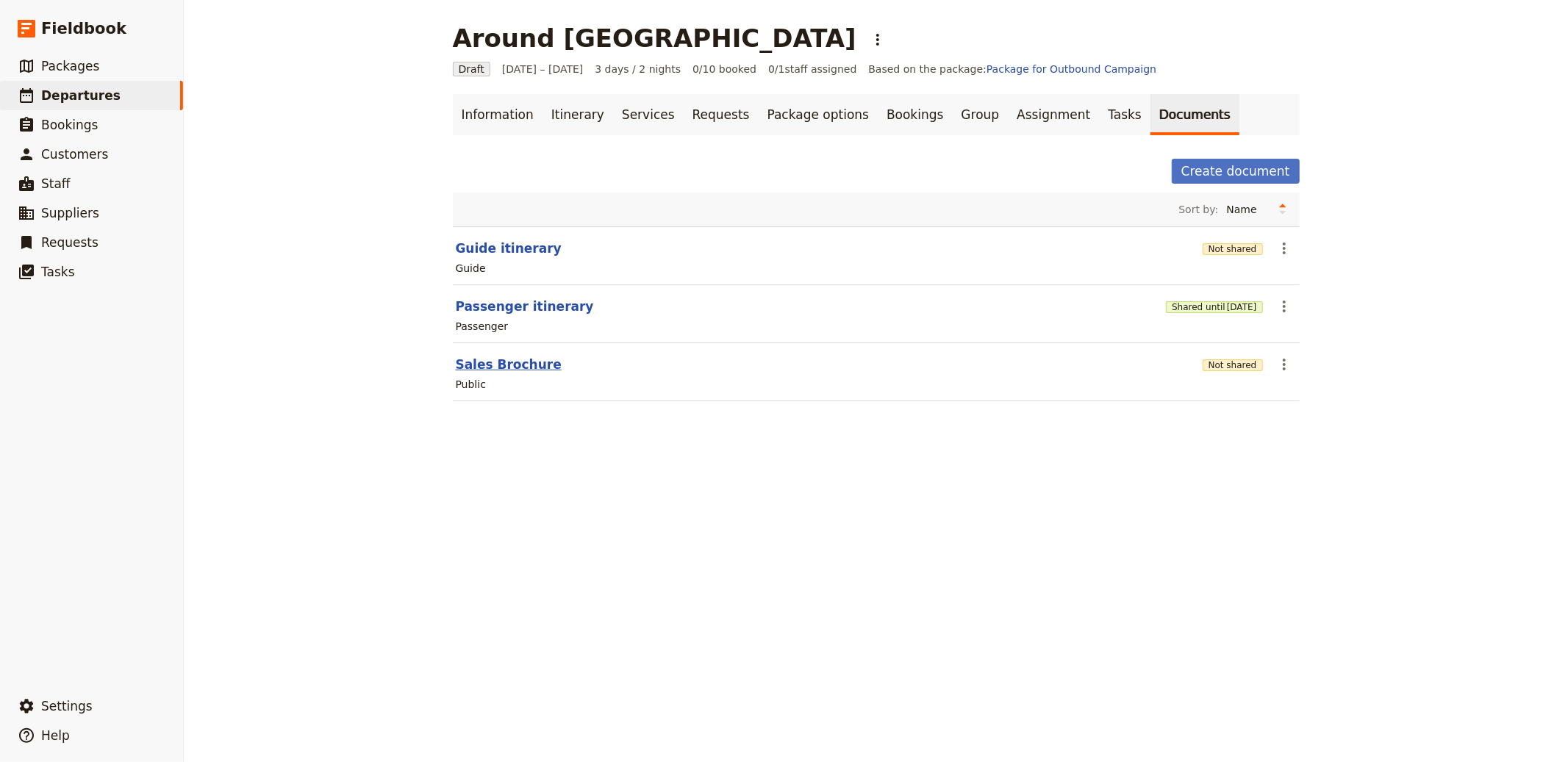
click at [482, 370] on button "Sales Brochure" at bounding box center [509, 365] width 106 height 18
select select "DEFAULT"
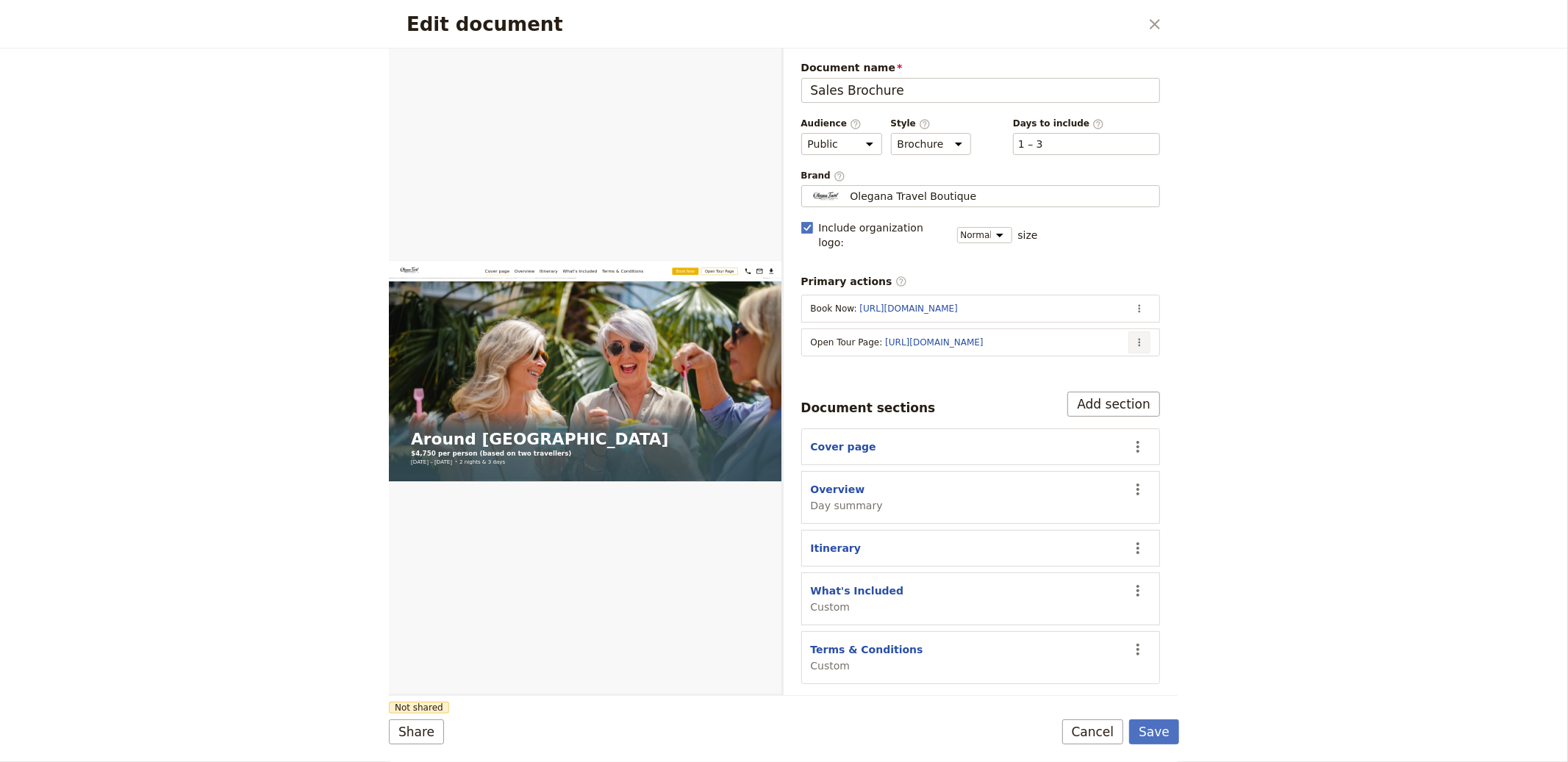
click at [1145, 336] on icon "Actions" at bounding box center [1139, 342] width 12 height 12
click at [1120, 354] on span "Edit action" at bounding box center [1082, 360] width 119 height 15
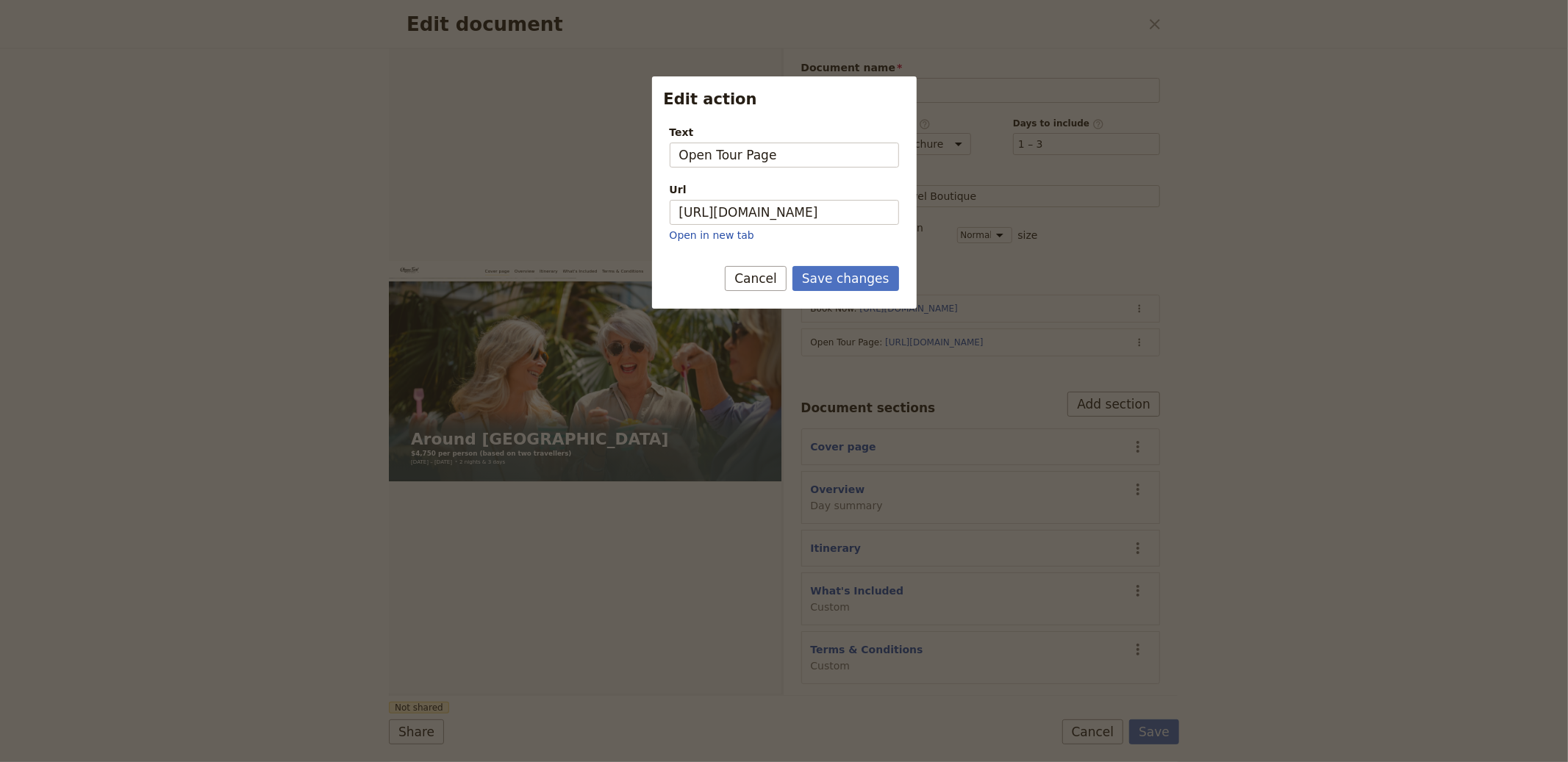
click at [792, 228] on p "Open in new tab" at bounding box center [785, 235] width 230 height 15
drag, startPoint x: 802, startPoint y: 220, endPoint x: 847, endPoint y: 227, distance: 45.5
click at [802, 220] on input "[URL][DOMAIN_NAME]" at bounding box center [785, 212] width 230 height 25
paste input "vQdxP7fBXlg2XOZakCtnF"
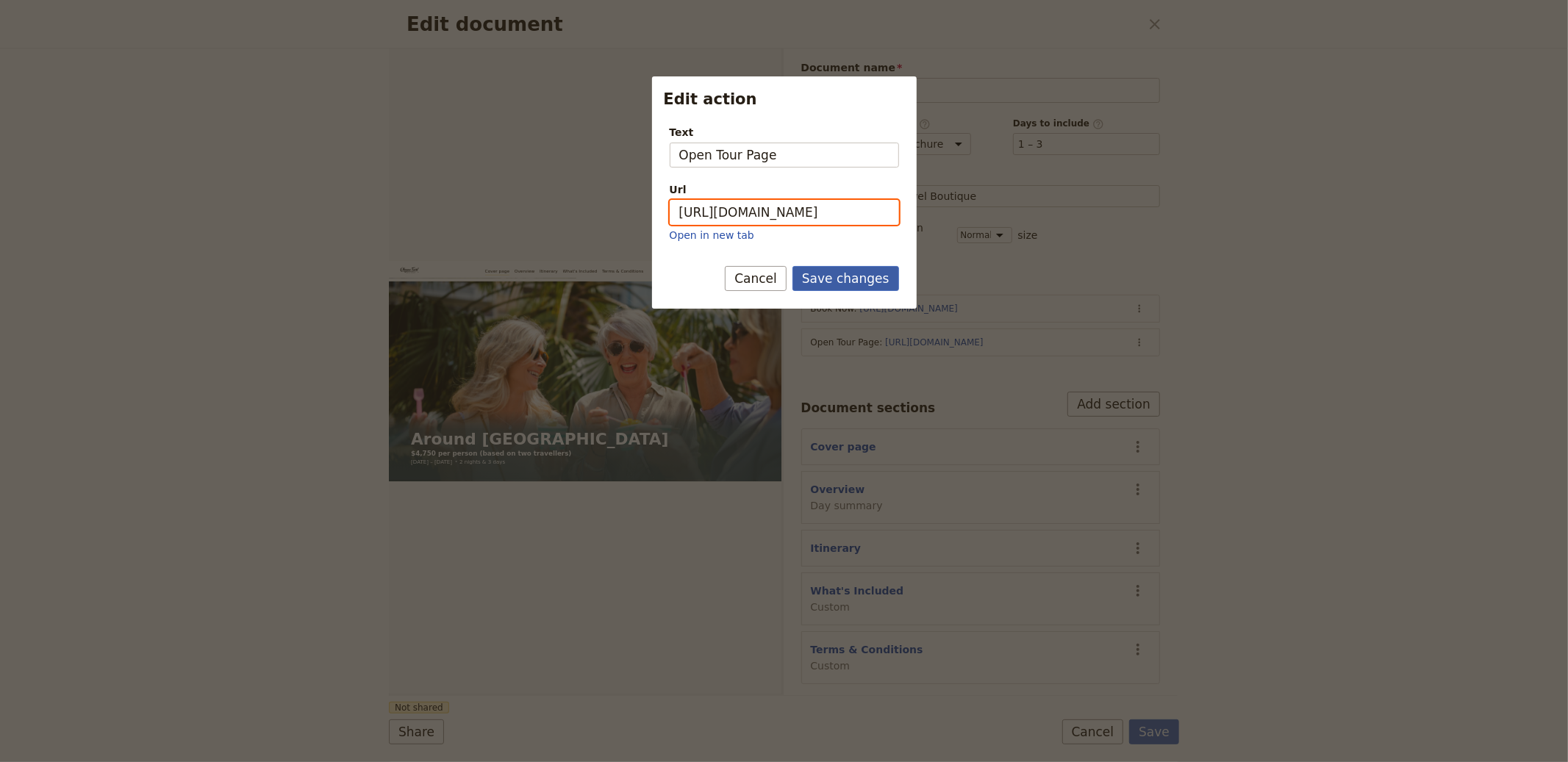
type input "[URL][DOMAIN_NAME]"
click at [847, 272] on button "Save changes" at bounding box center [846, 278] width 107 height 25
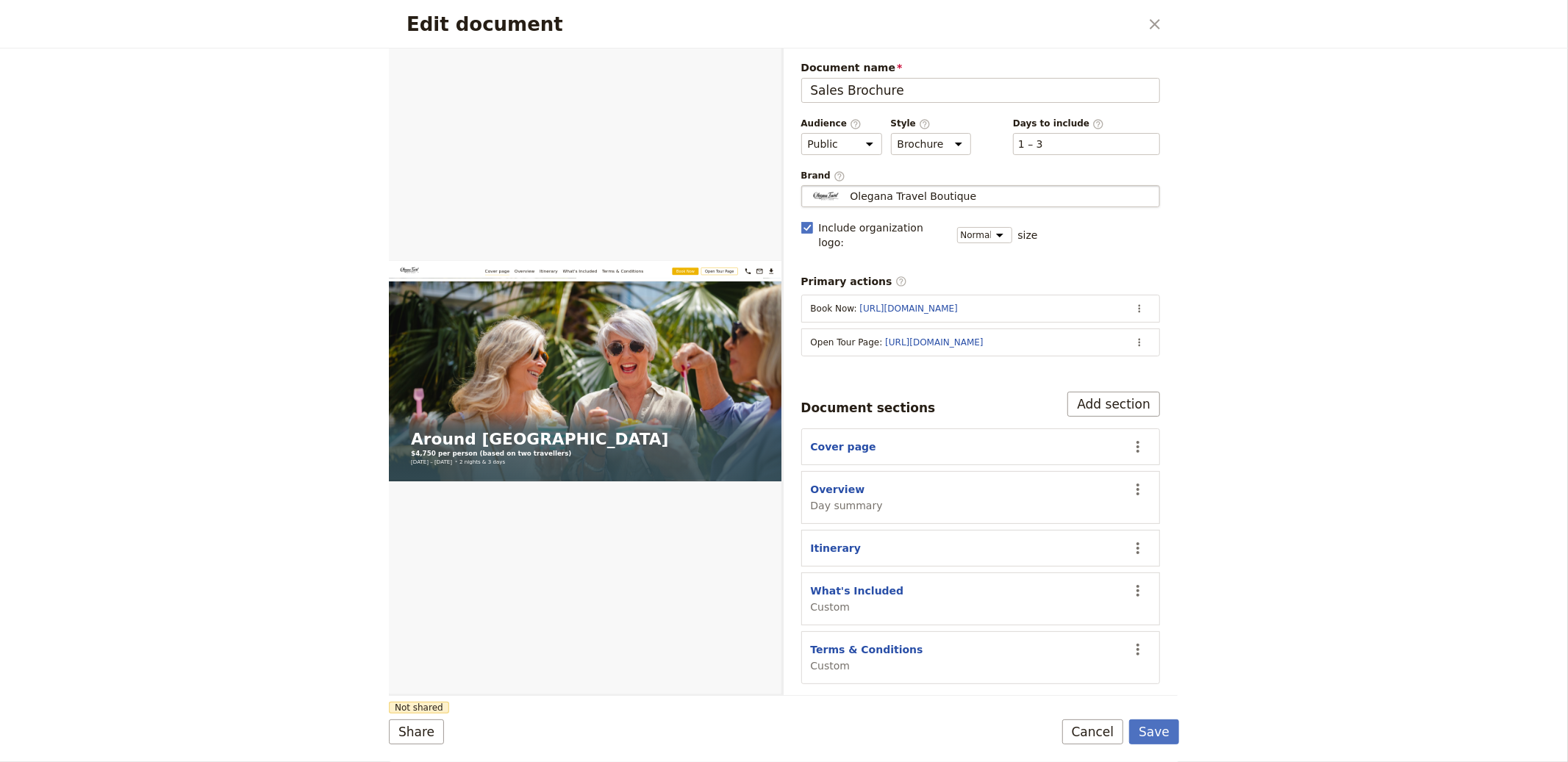
click at [929, 181] on span "Brand ​" at bounding box center [981, 176] width 359 height 13
click at [808, 185] on input "Olegana Travel Boutique" at bounding box center [808, 185] width 1 height 1
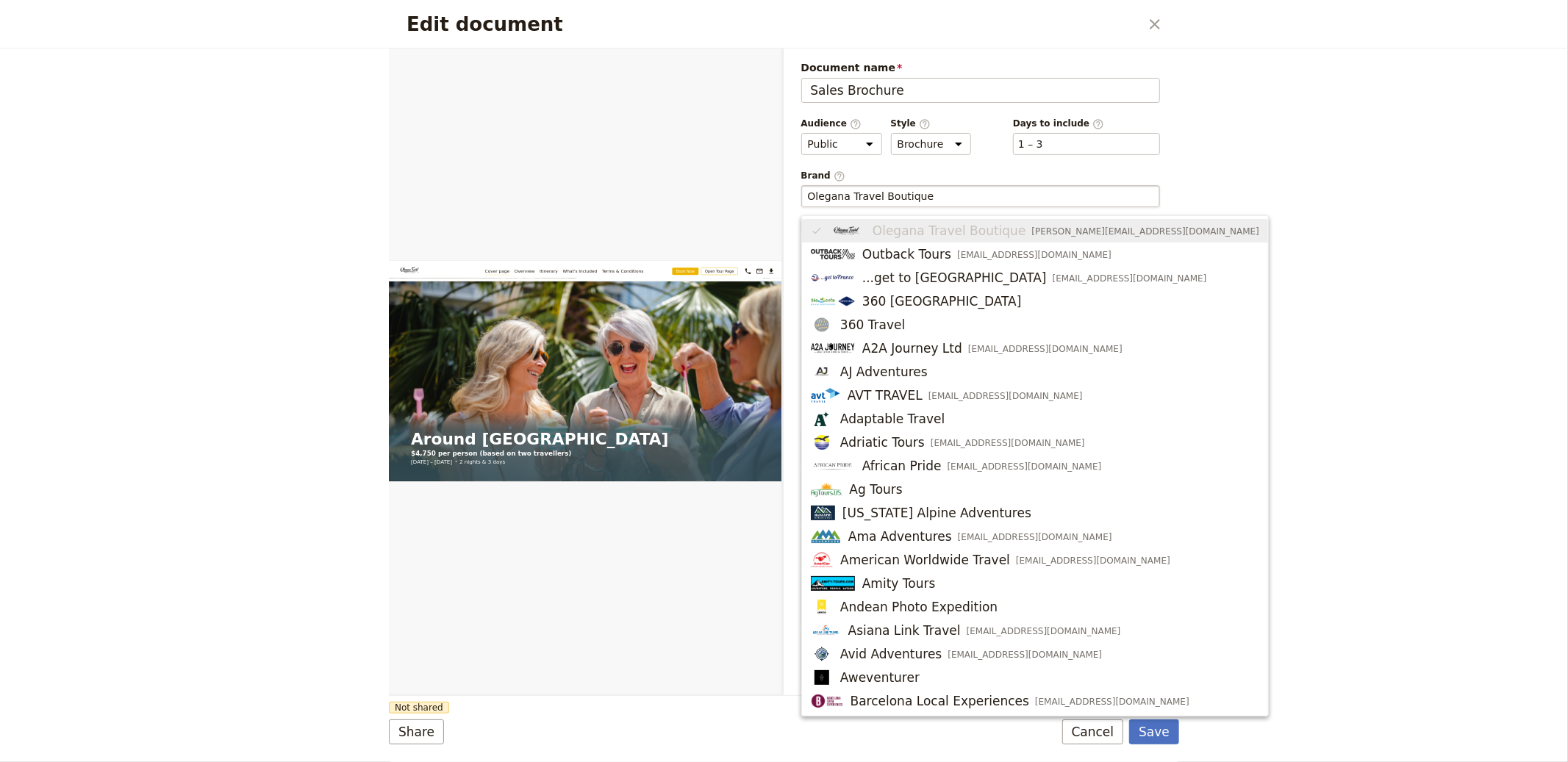
drag, startPoint x: 931, startPoint y: 187, endPoint x: 920, endPoint y: 196, distance: 14.2
click at [931, 187] on fieldset "Olegana Travel Boutique" at bounding box center [981, 196] width 359 height 22
click at [931, 189] on input "Olegana Travel Boutique" at bounding box center [981, 196] width 346 height 15
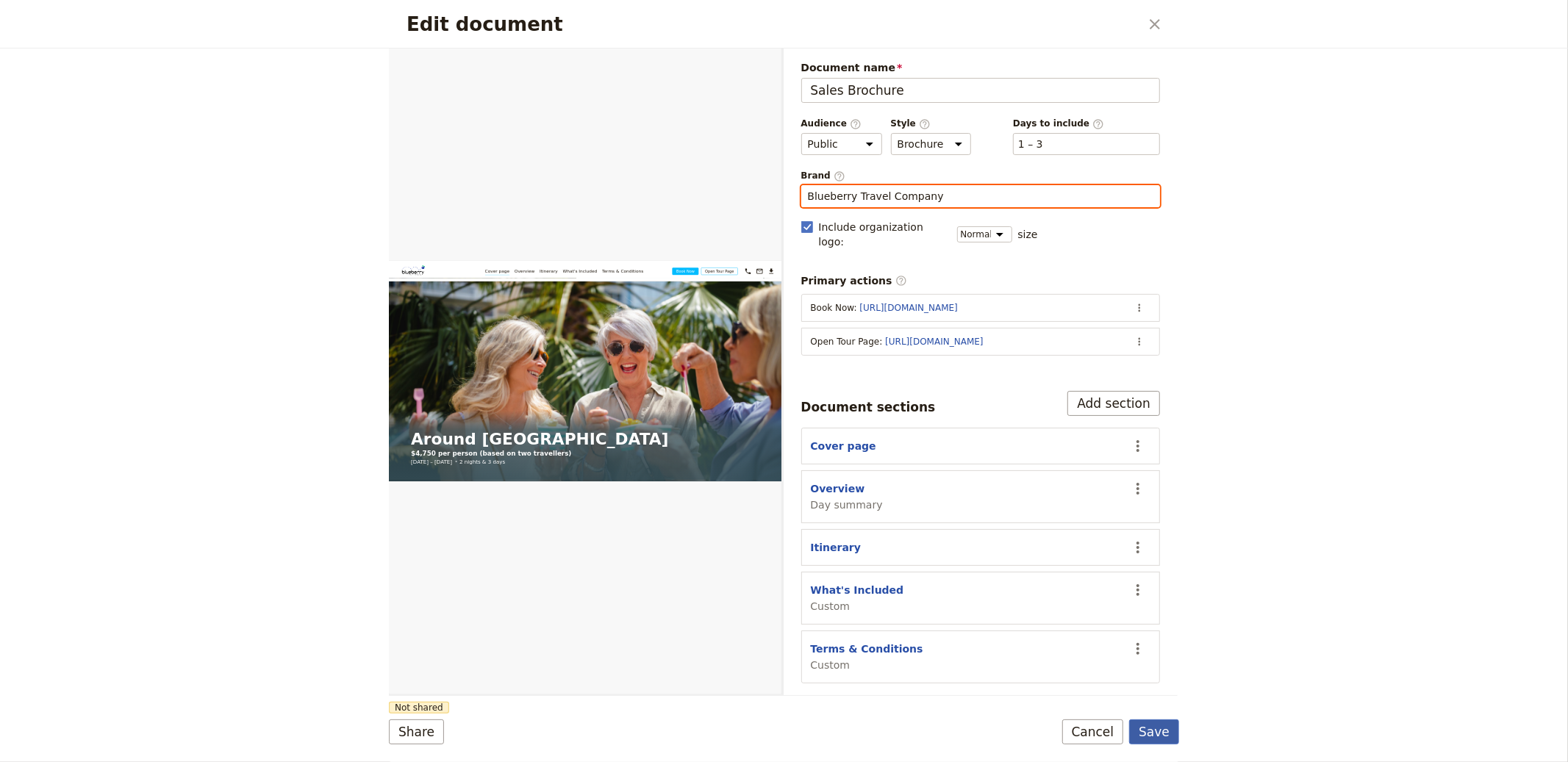
type input "Blueberry Travel Company"
click at [1158, 727] on button "Save" at bounding box center [1154, 731] width 50 height 25
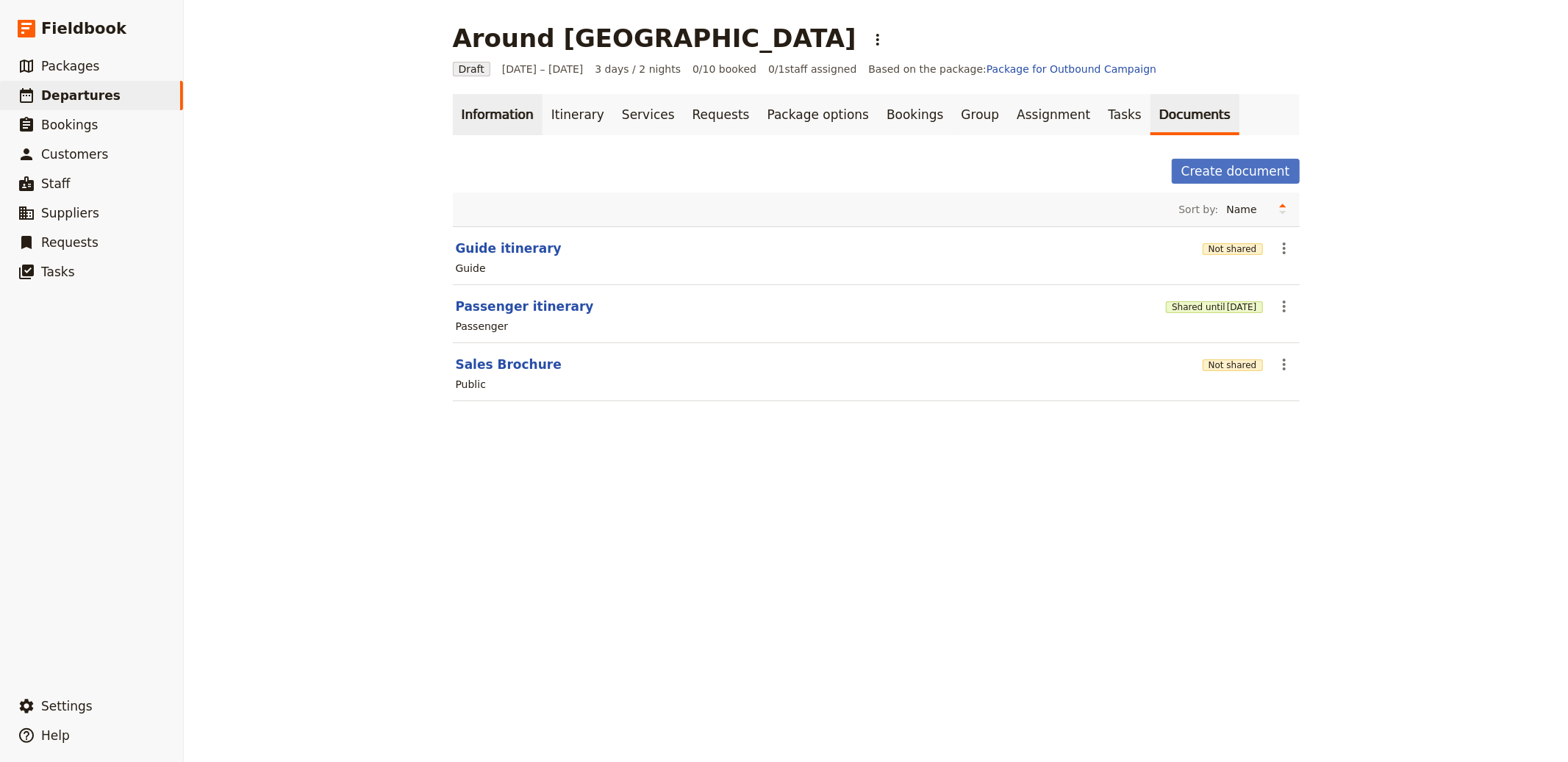
click at [453, 106] on link "Information" at bounding box center [498, 115] width 90 height 42
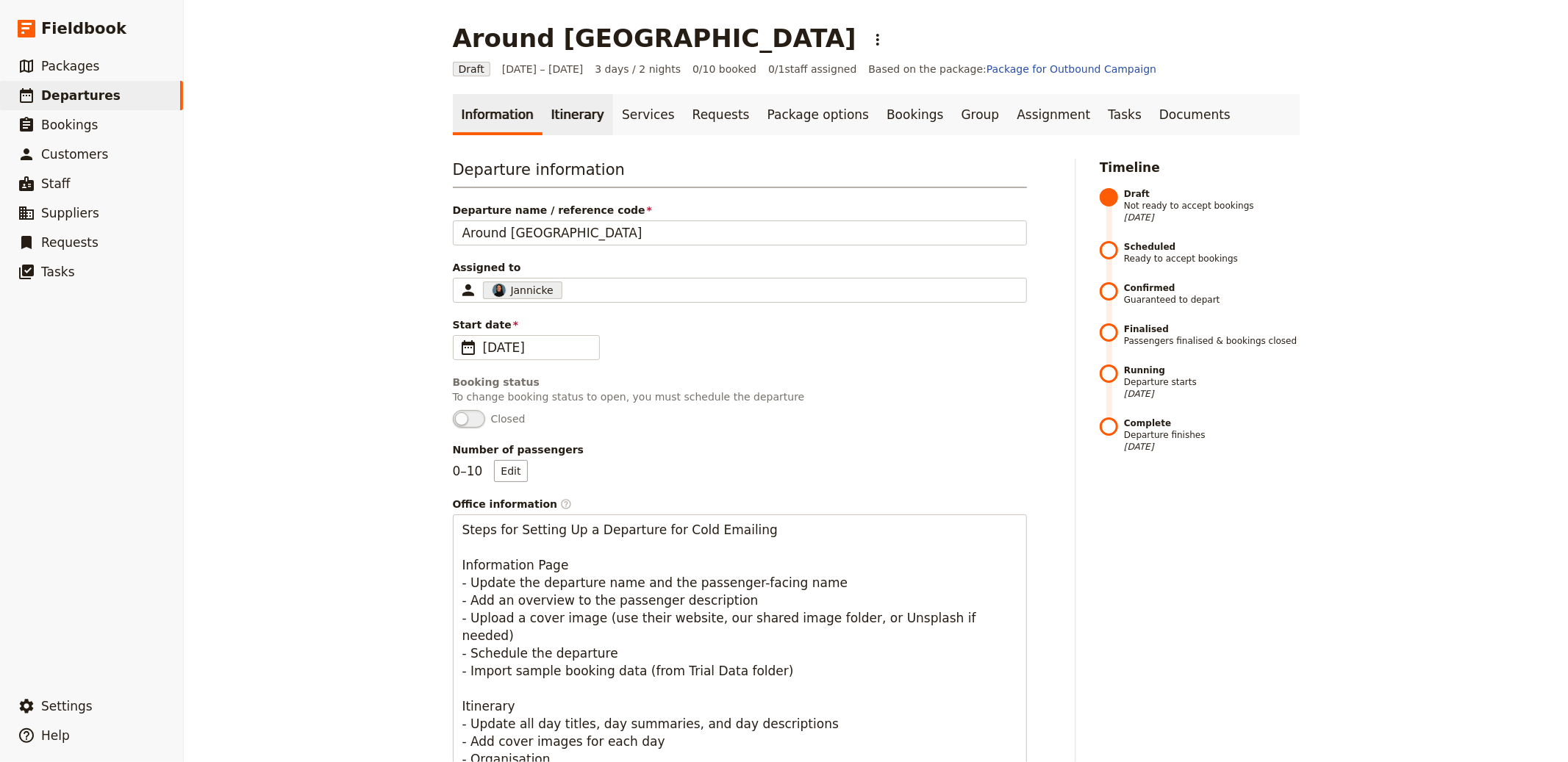
click at [559, 125] on link "Itinerary" at bounding box center [577, 115] width 70 height 42
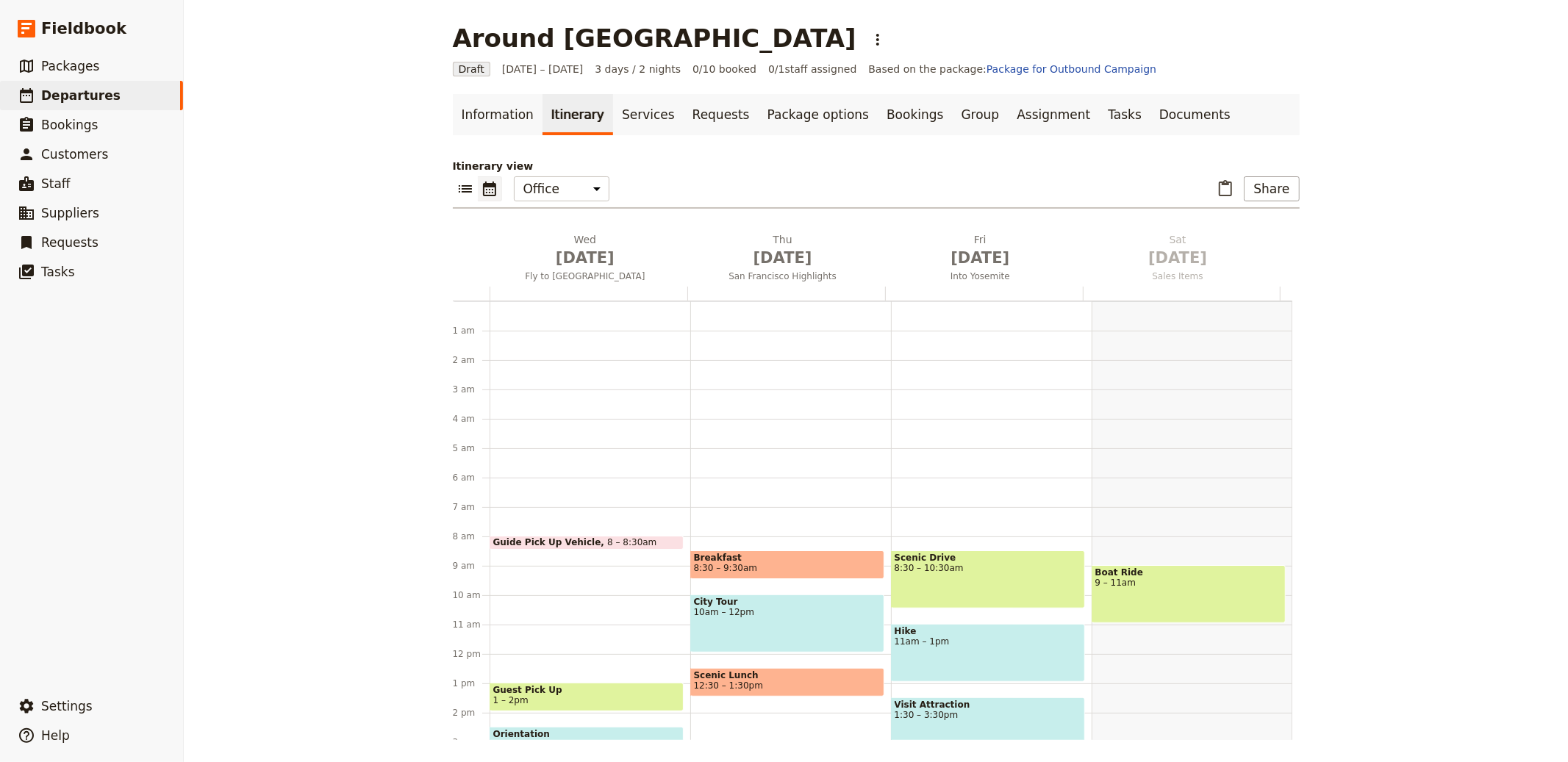
scroll to position [191, 0]
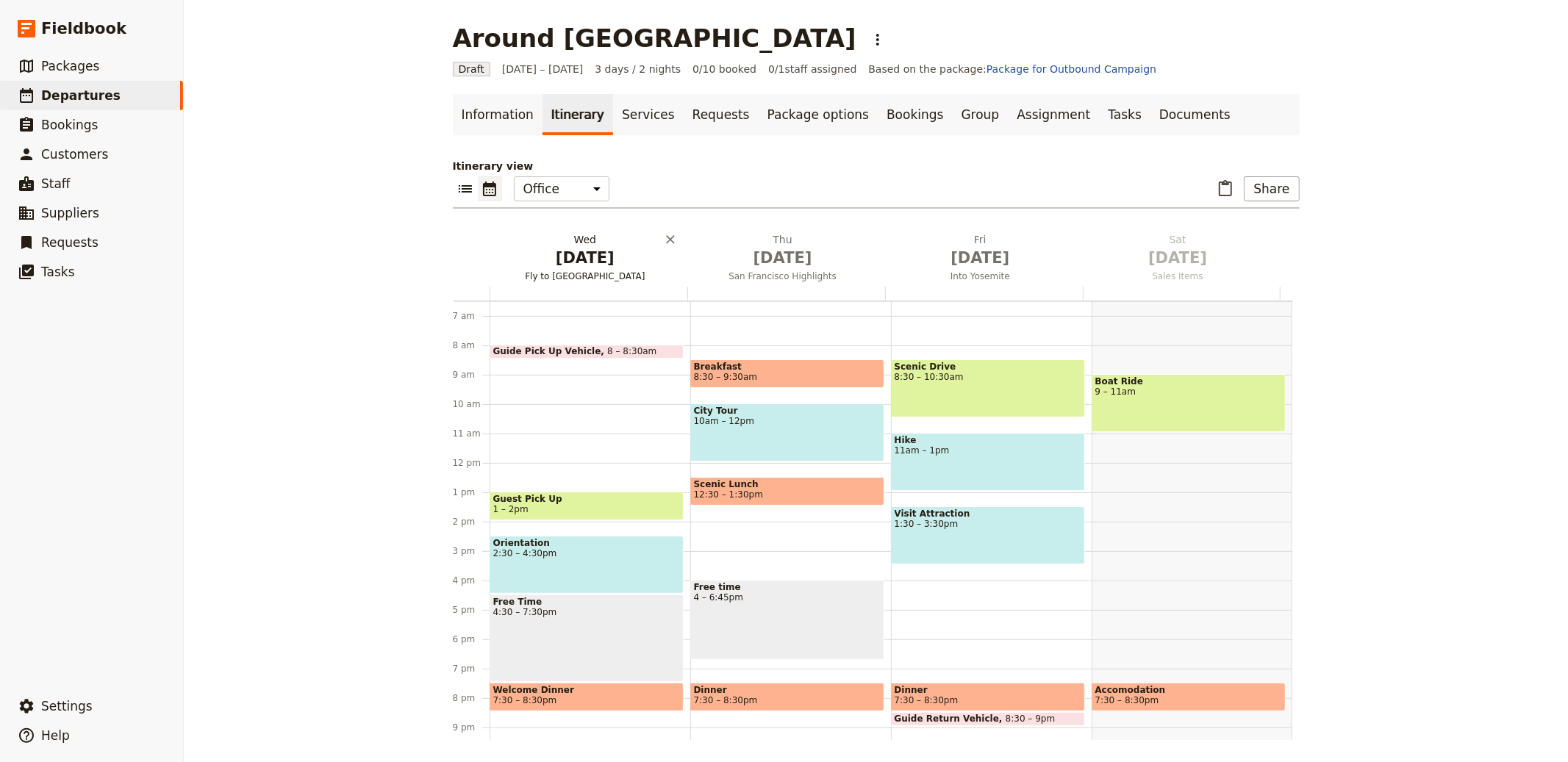
click at [571, 247] on span "[DATE]" at bounding box center [586, 258] width 180 height 22
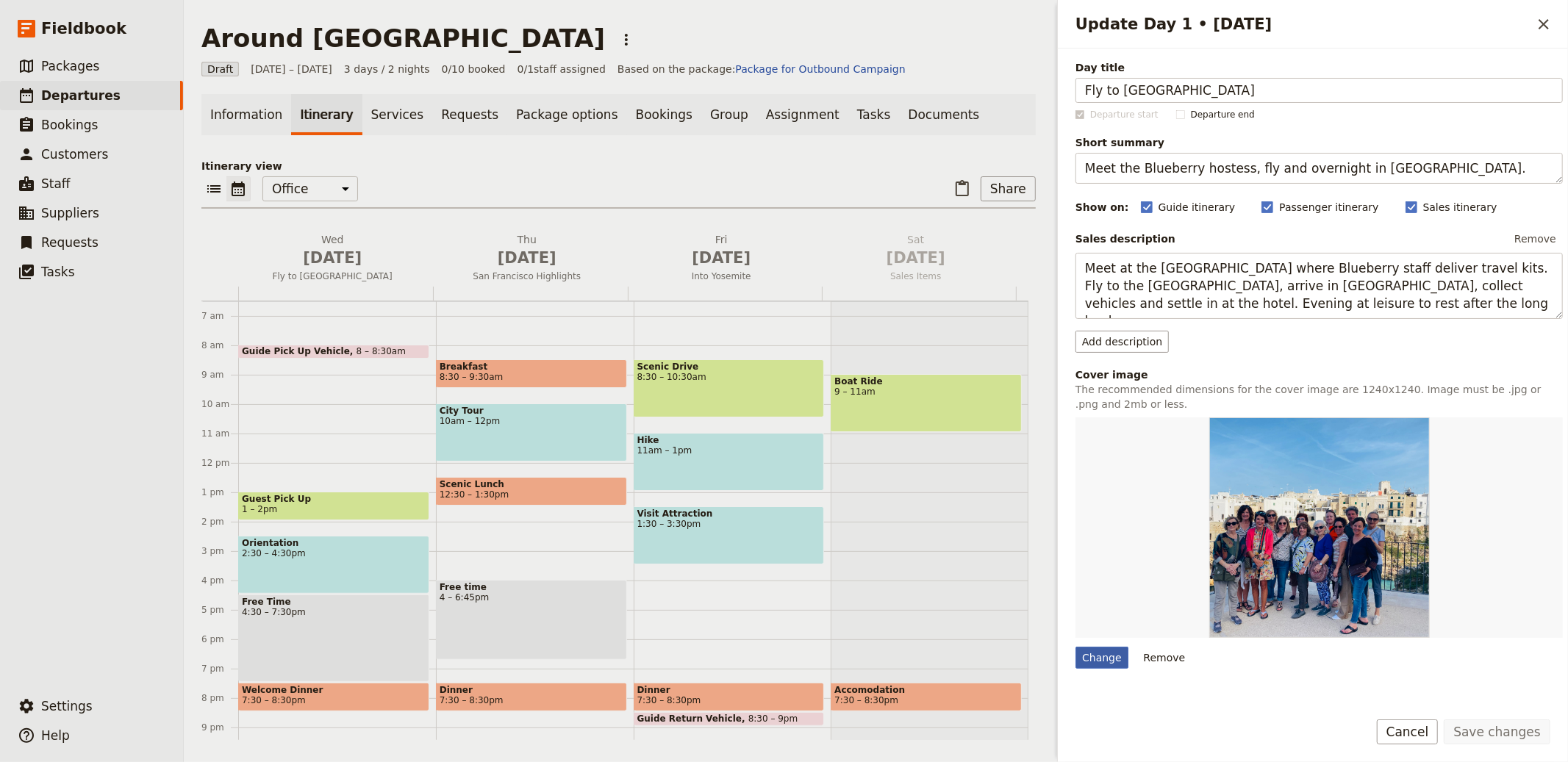
click at [1114, 655] on div "Change" at bounding box center [1102, 658] width 52 height 22
click at [1076, 647] on input "Change" at bounding box center [1075, 646] width 1 height 1
click at [480, 262] on span "[DATE]" at bounding box center [527, 258] width 177 height 22
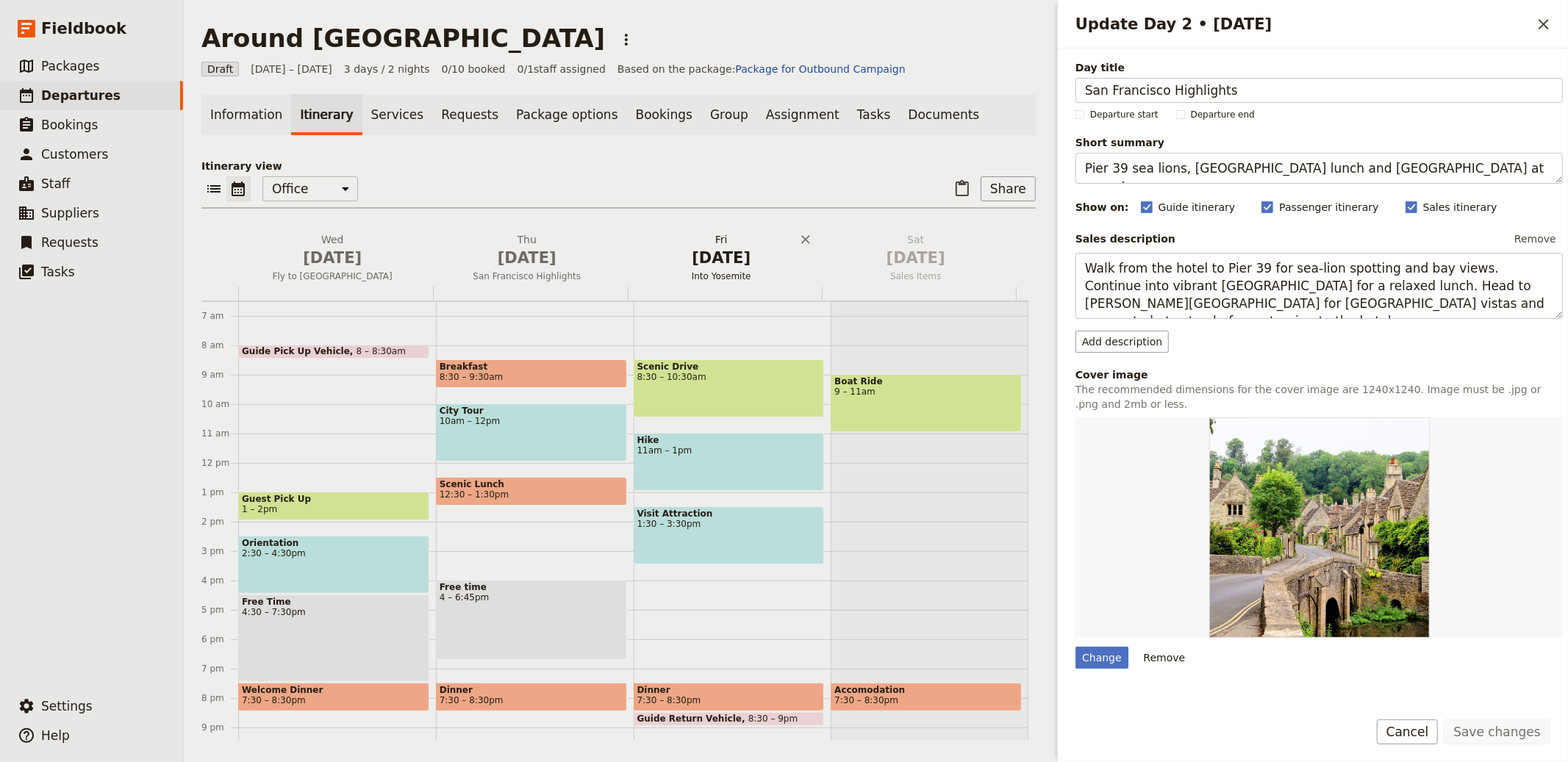
click at [698, 270] on span "Into Yosemite" at bounding box center [722, 276] width 189 height 12
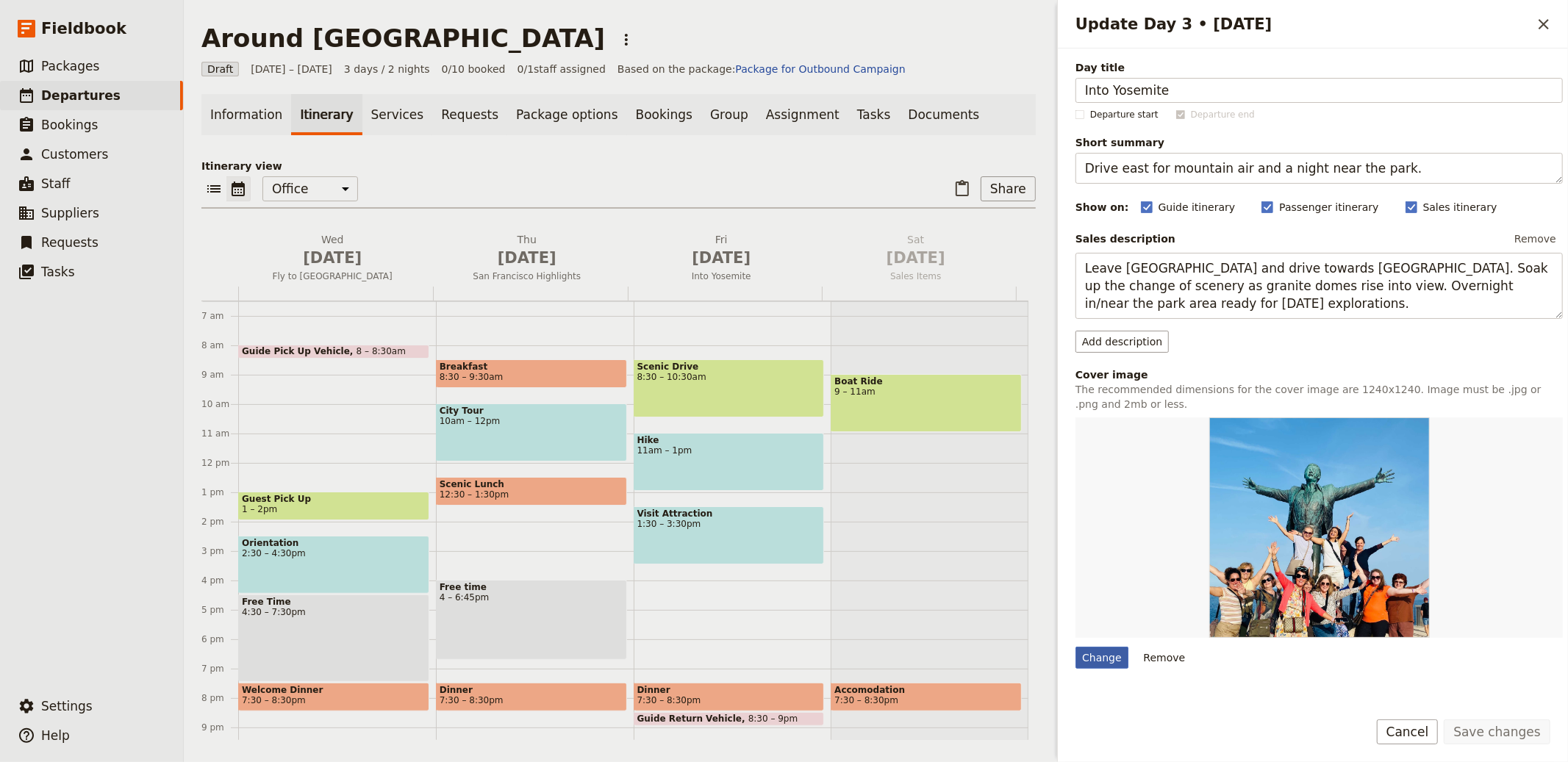
click at [1103, 664] on div "Change" at bounding box center [1102, 658] width 52 height 22
click at [1076, 647] on input "Change" at bounding box center [1075, 646] width 1 height 1
type input "C:\fakepath\Yellowstone 4.jpg"
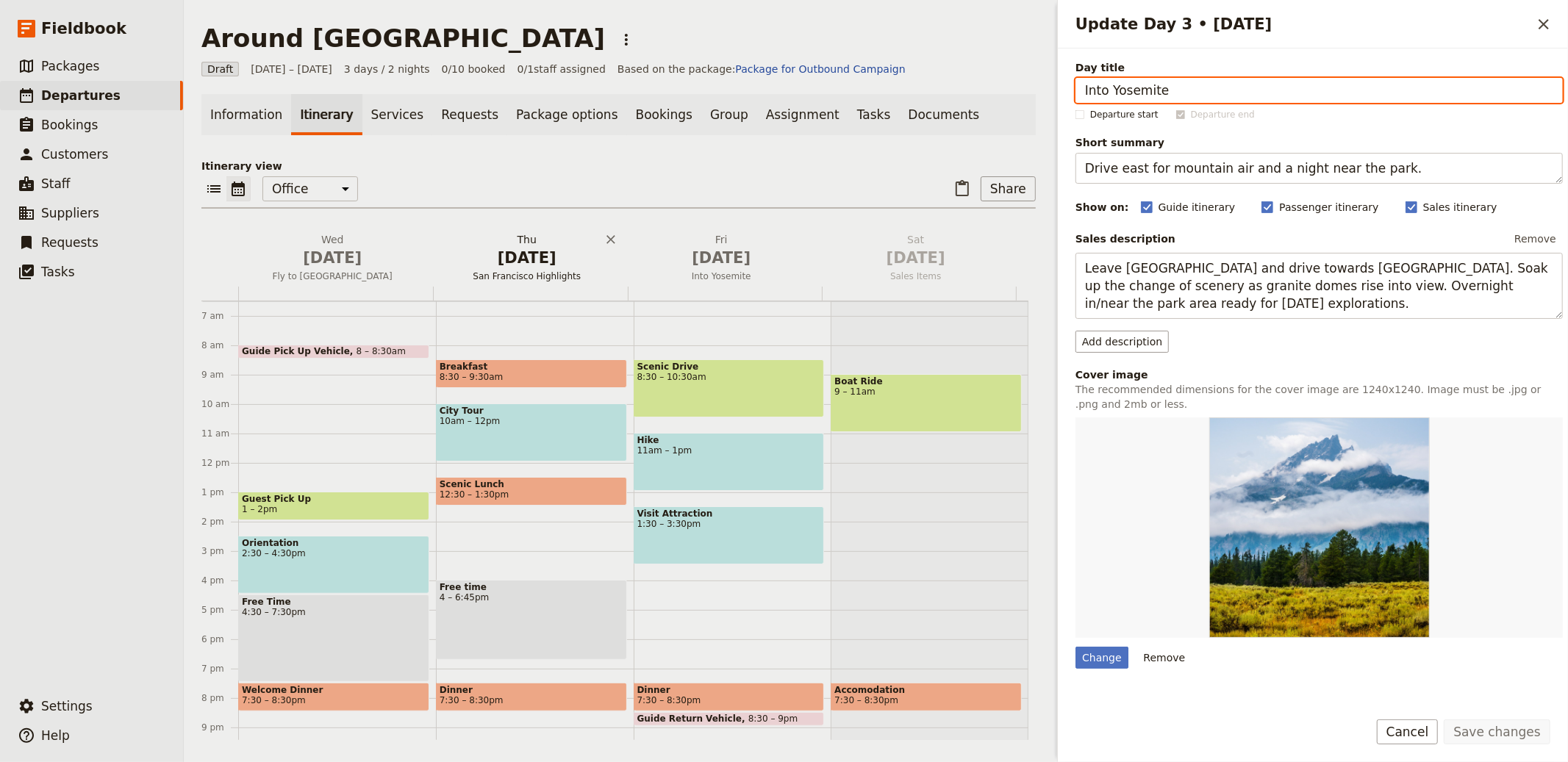
click at [544, 255] on span "[DATE]" at bounding box center [527, 258] width 177 height 22
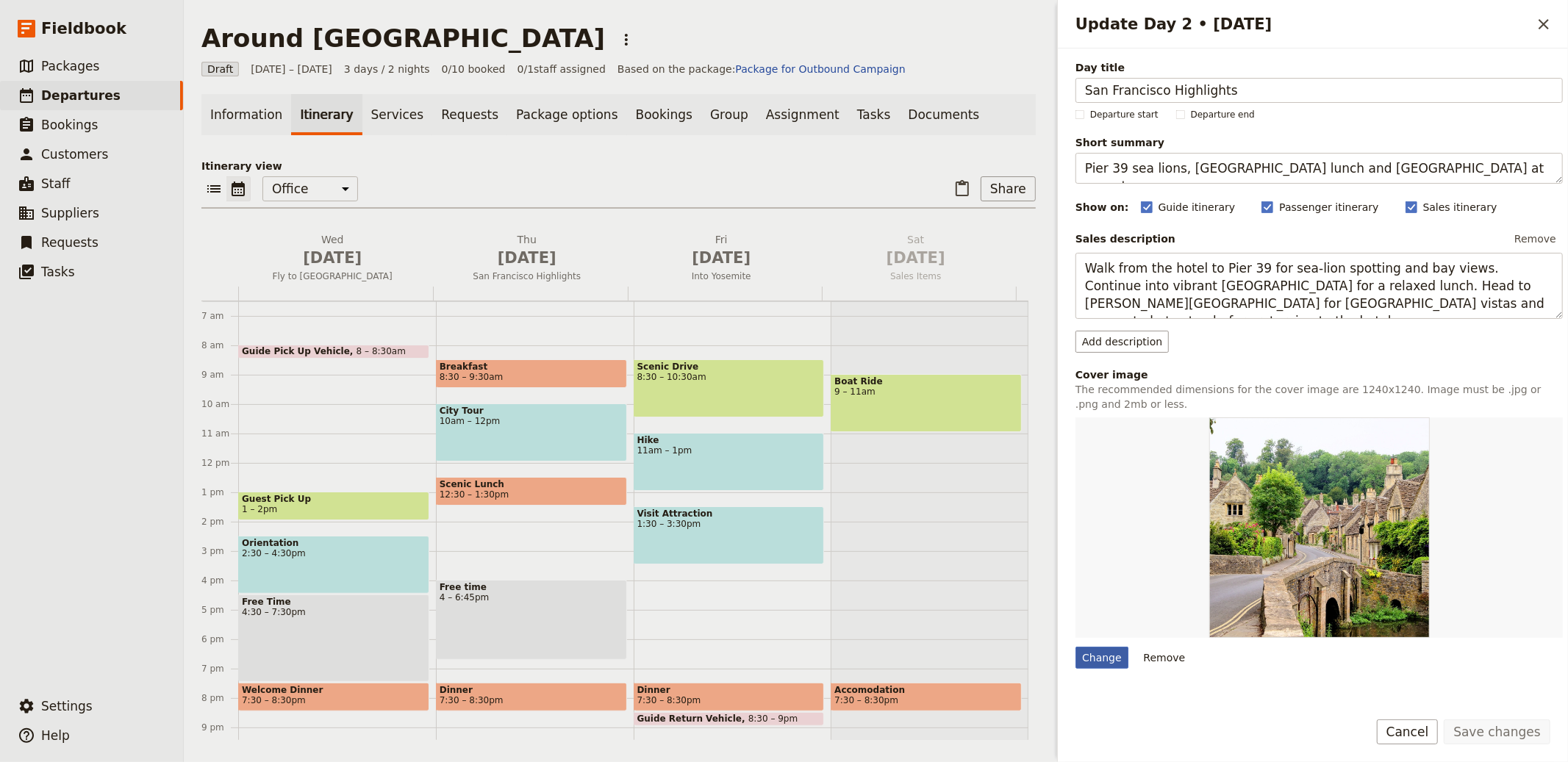
click at [1103, 661] on div "Change" at bounding box center [1102, 658] width 52 height 22
click at [1076, 647] on input "Change" at bounding box center [1075, 646] width 1 height 1
type input "C:\fakepath\US - [GEOGRAPHIC_DATA] 2.jpg"
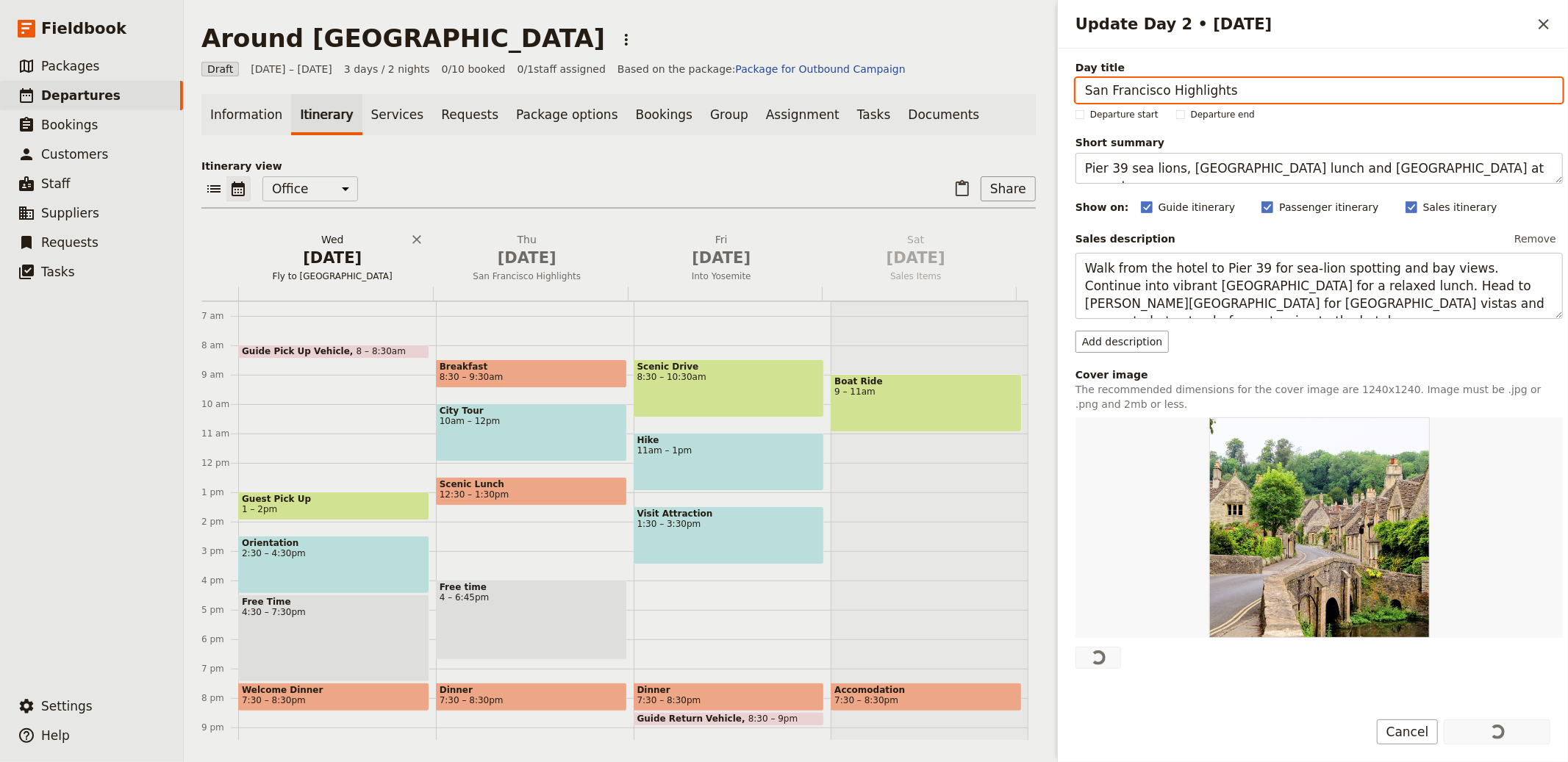
click at [343, 247] on span "[DATE]" at bounding box center [333, 258] width 177 height 22
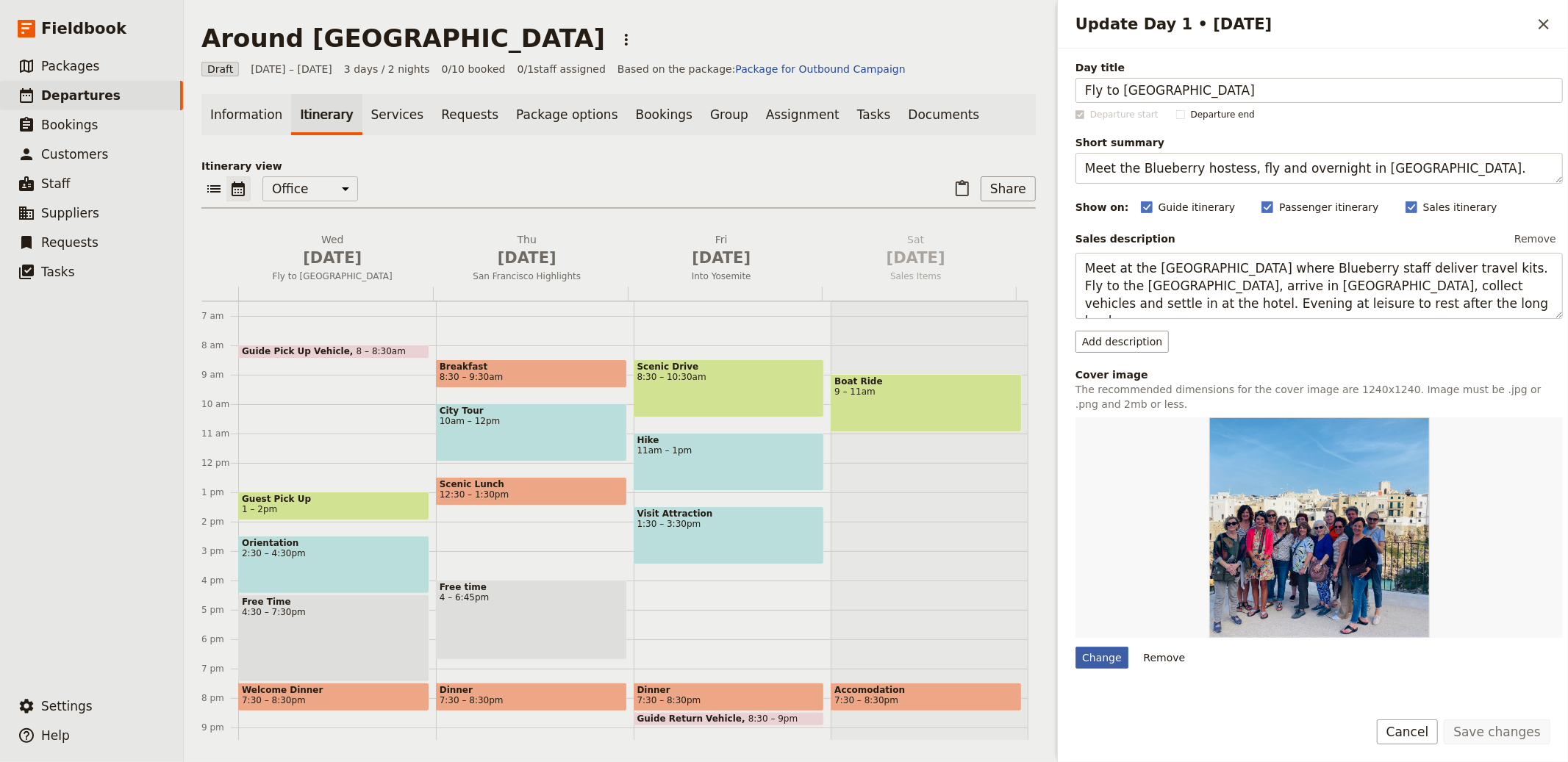
click at [1111, 663] on div "Change" at bounding box center [1102, 658] width 52 height 22
click at [1076, 647] on input "Change" at bounding box center [1075, 646] width 1 height 1
type input "C:\fakepath\US - [GEOGRAPHIC_DATA]jpg"
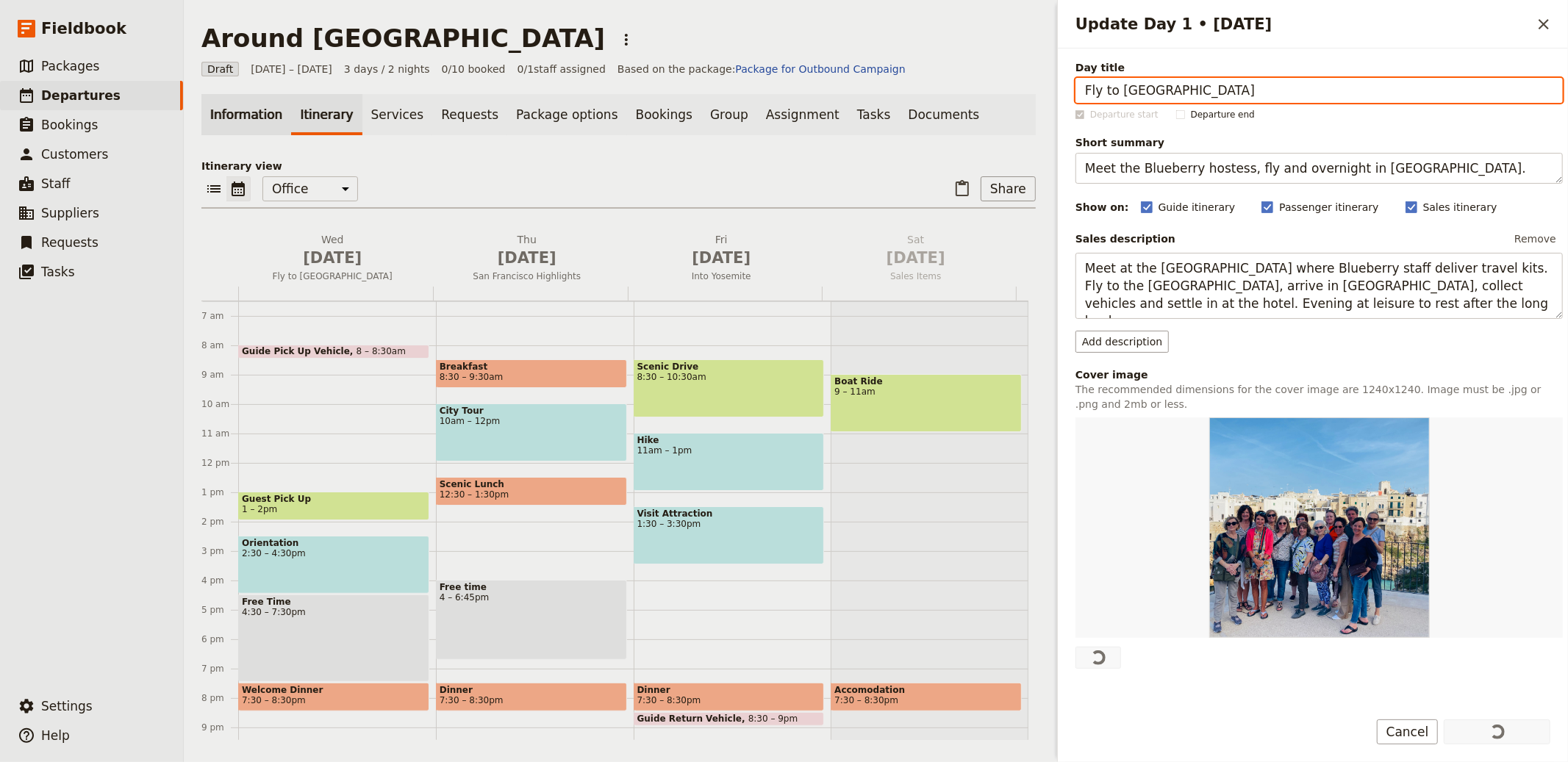
click at [246, 119] on link "Information" at bounding box center [246, 115] width 90 height 42
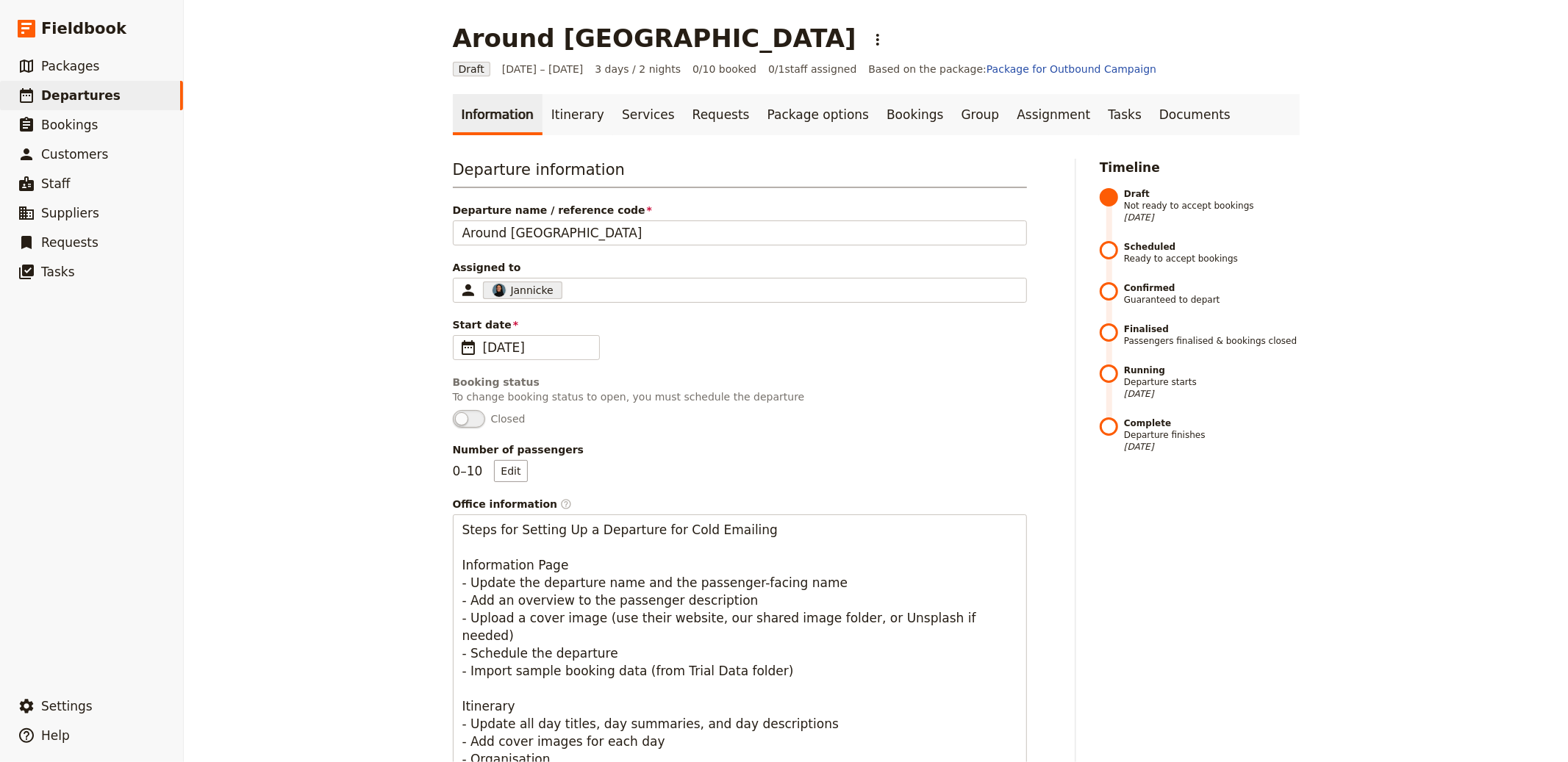
scroll to position [863, 0]
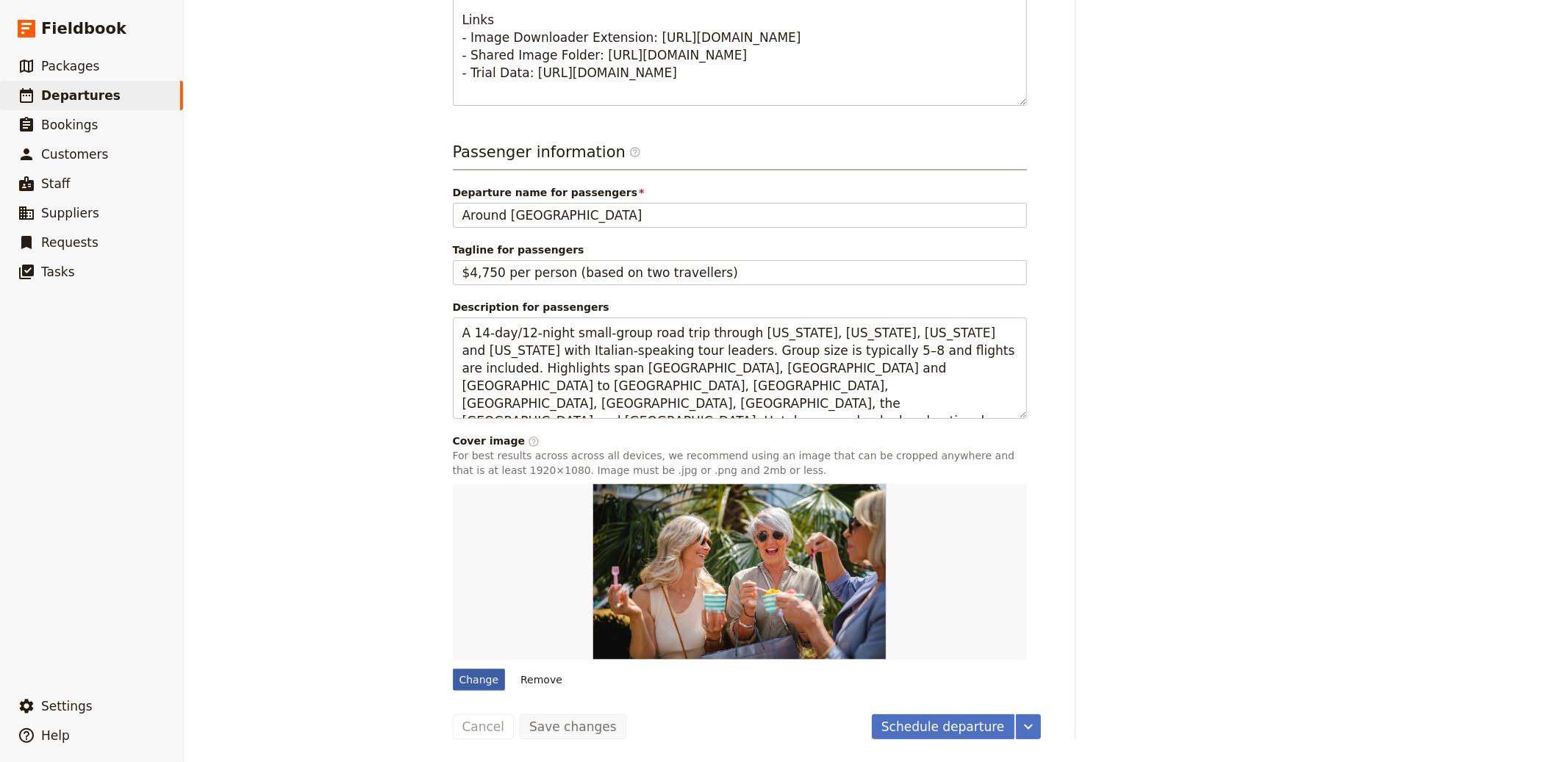
click at [485, 682] on div "Change" at bounding box center [479, 680] width 52 height 22
click at [453, 669] on input "Change" at bounding box center [452, 668] width 1 height 1
type input "C:\fakepath\[PERSON_NAME]-8LlJNFLTEm0-unsplash.jpg"
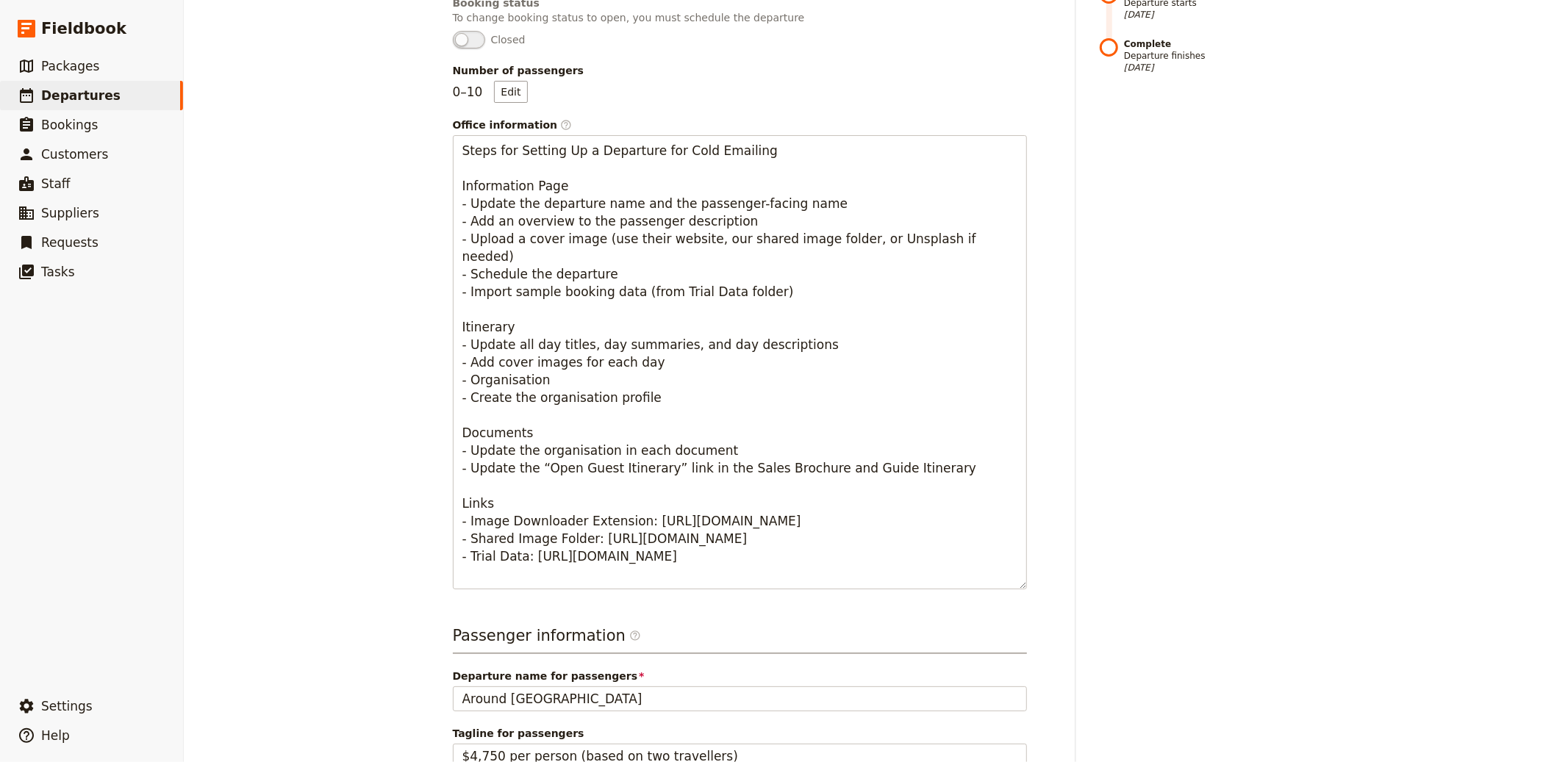
scroll to position [0, 0]
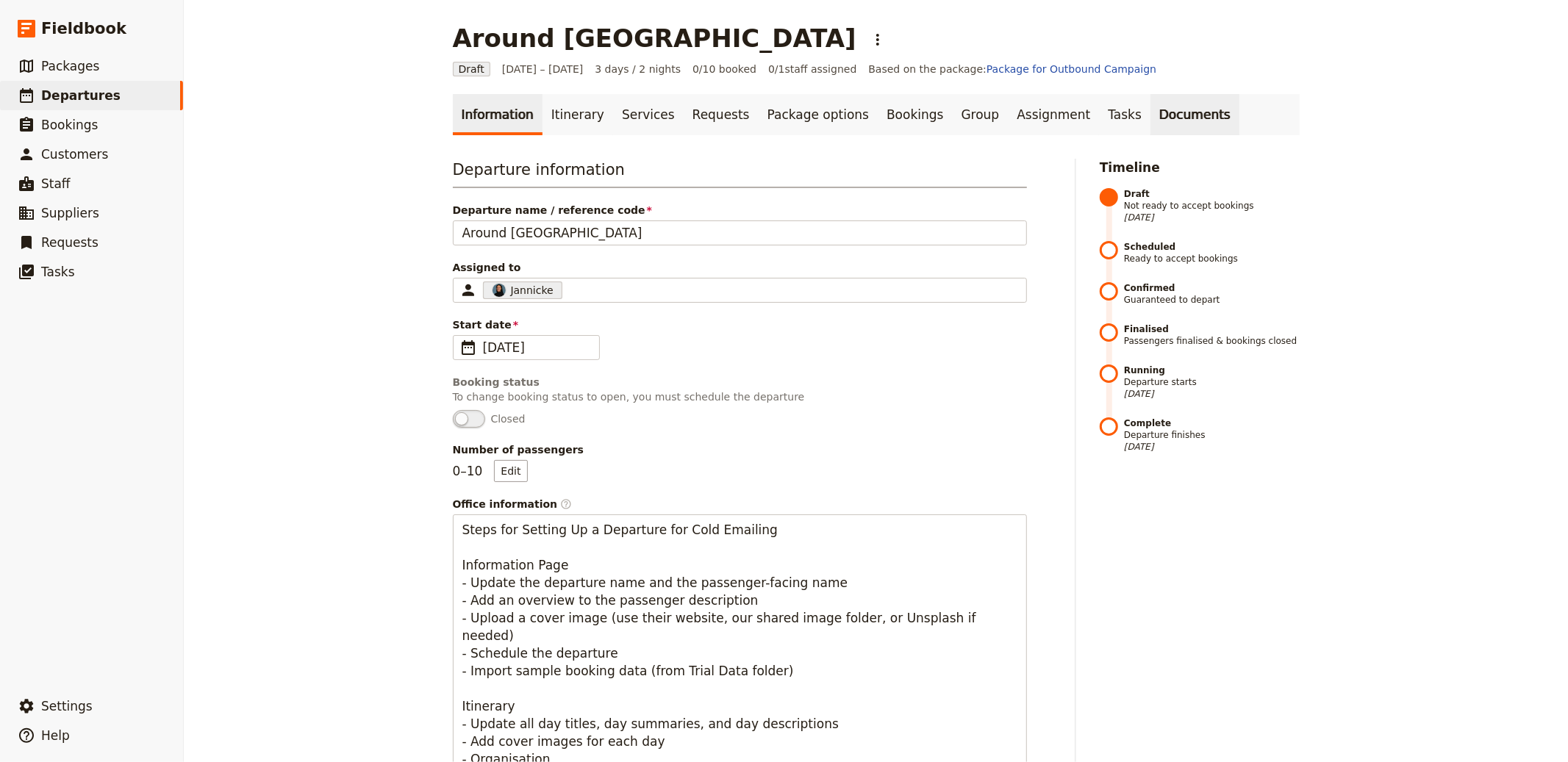
click at [1150, 109] on link "Documents" at bounding box center [1195, 115] width 89 height 42
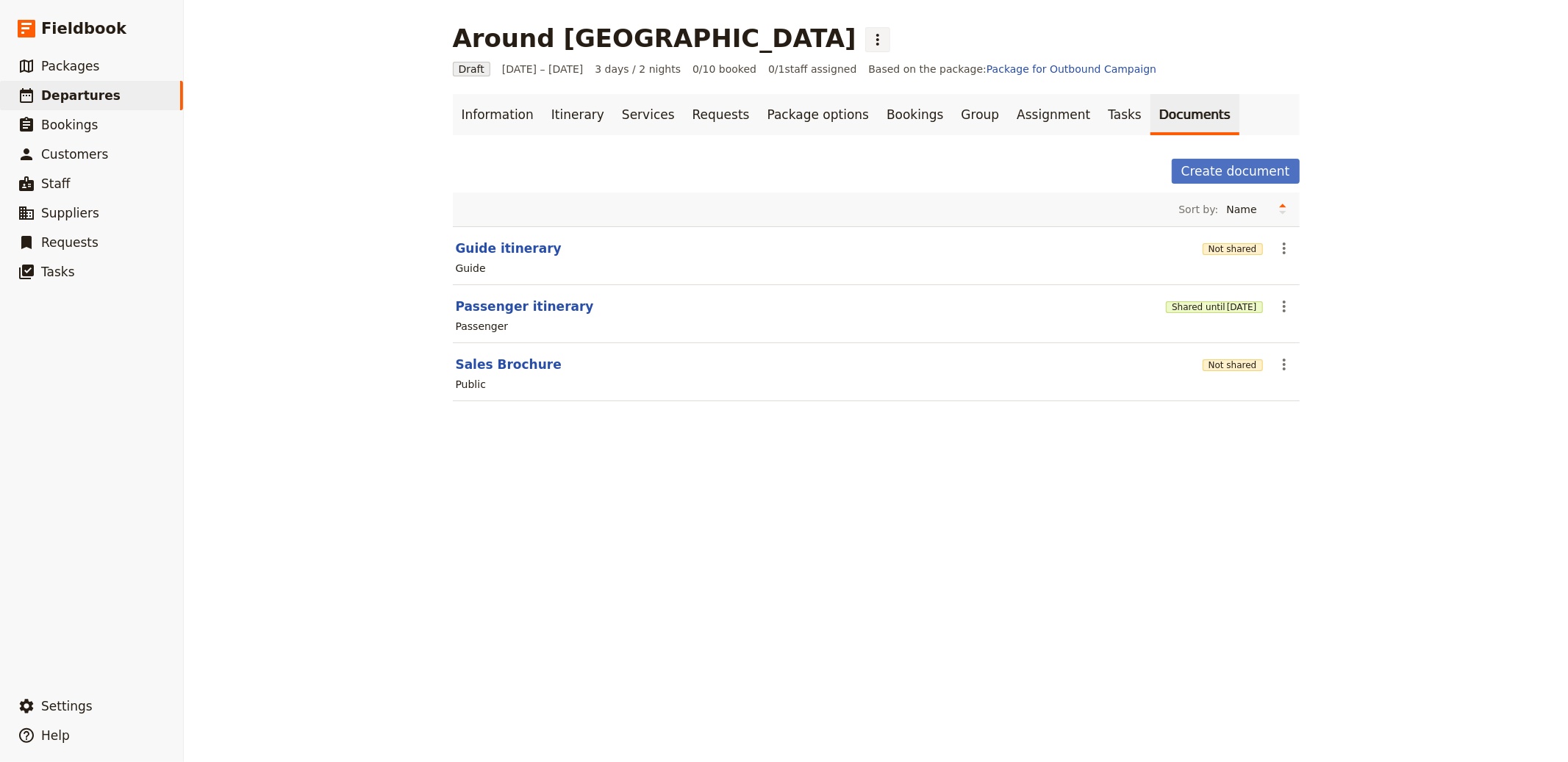
click at [869, 38] on icon "Actions" at bounding box center [878, 40] width 18 height 18
click at [656, 107] on button "Schedule departure" at bounding box center [663, 117] width 137 height 21
click at [885, 125] on link "Bookings" at bounding box center [915, 115] width 74 height 42
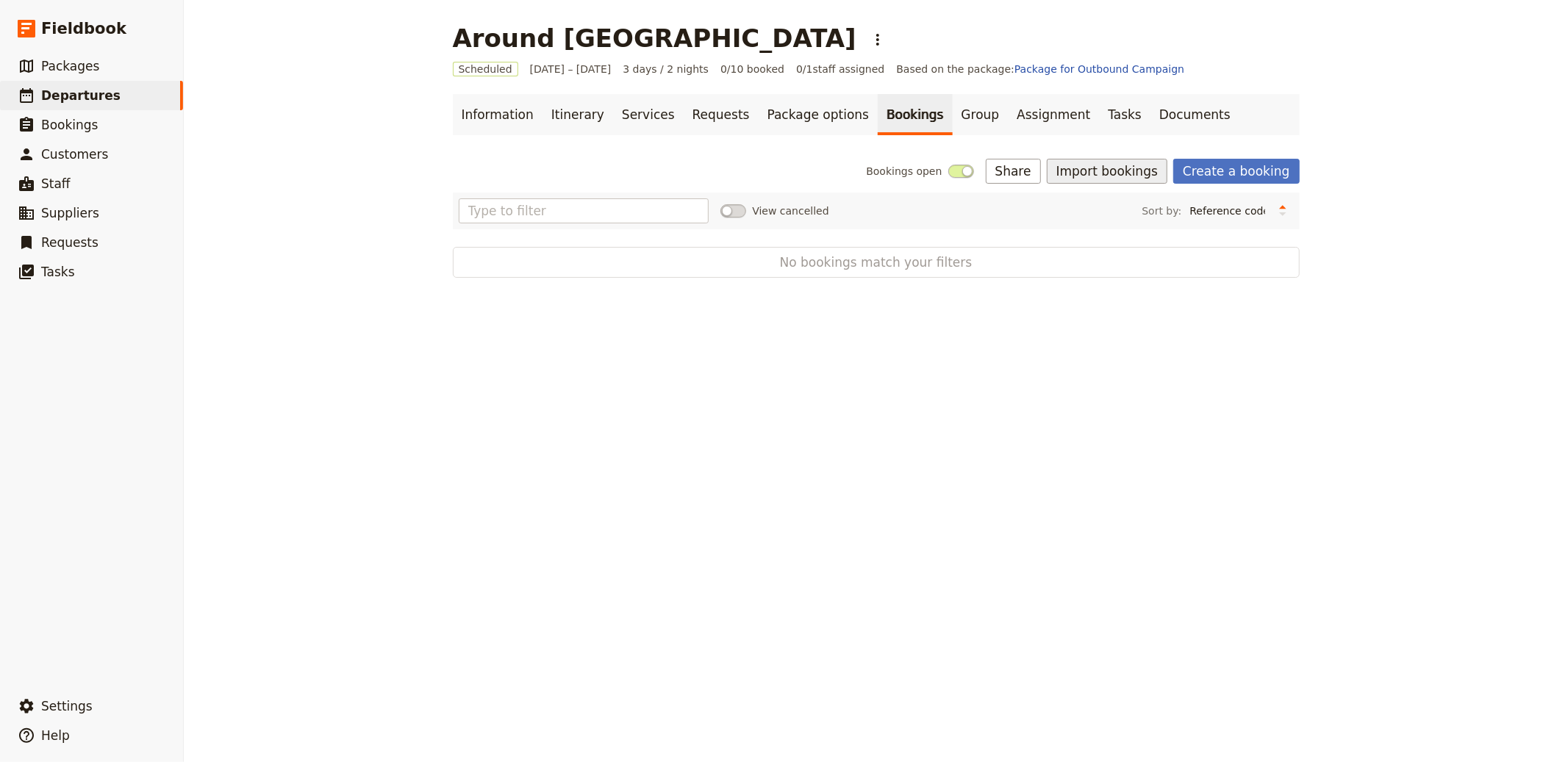
click at [1138, 169] on button "Import bookings" at bounding box center [1108, 170] width 121 height 25
click at [1130, 204] on span "Import Bookings" at bounding box center [1110, 203] width 84 height 15
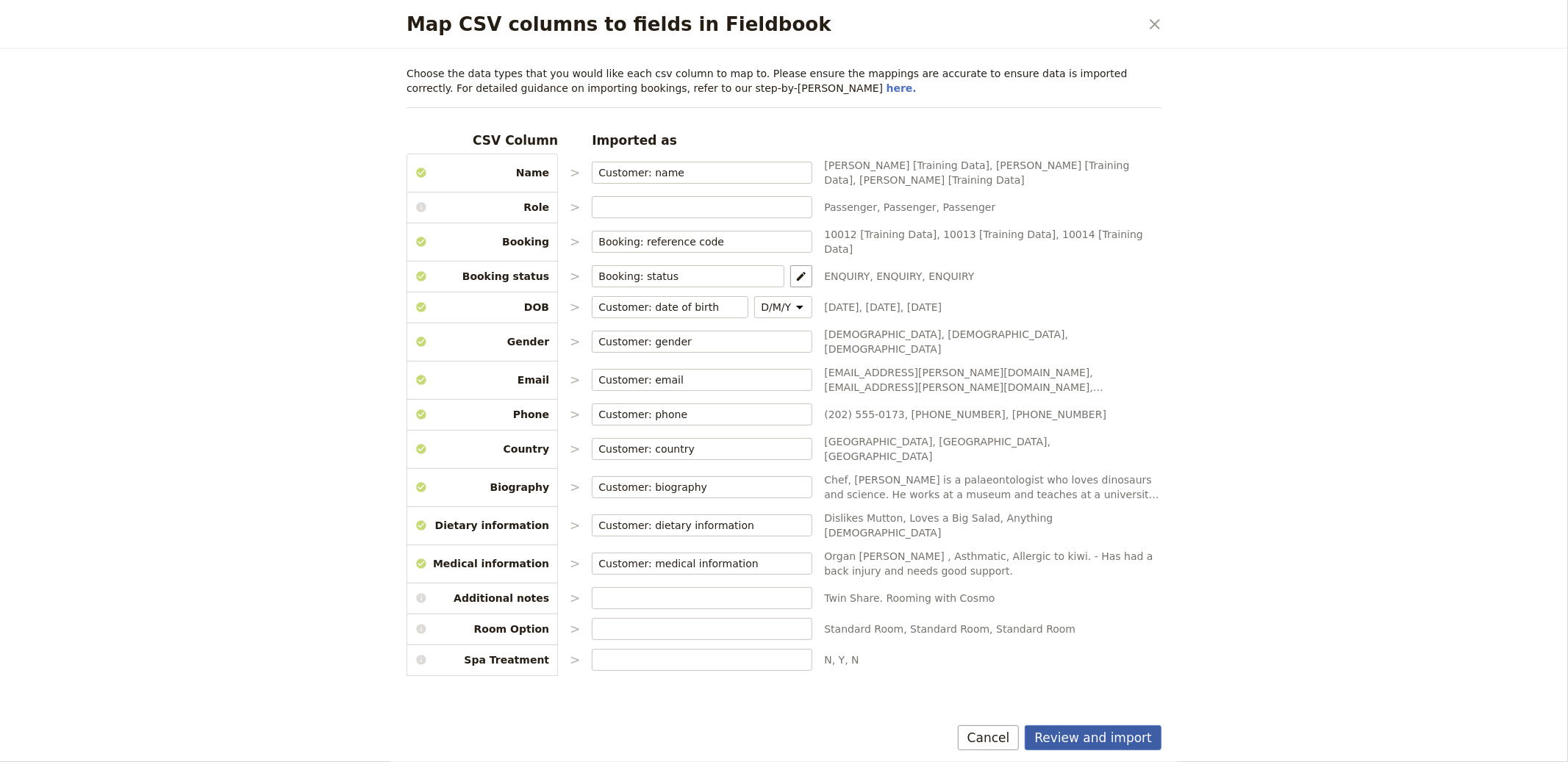
click at [1121, 729] on button "Review and import" at bounding box center [1093, 737] width 137 height 25
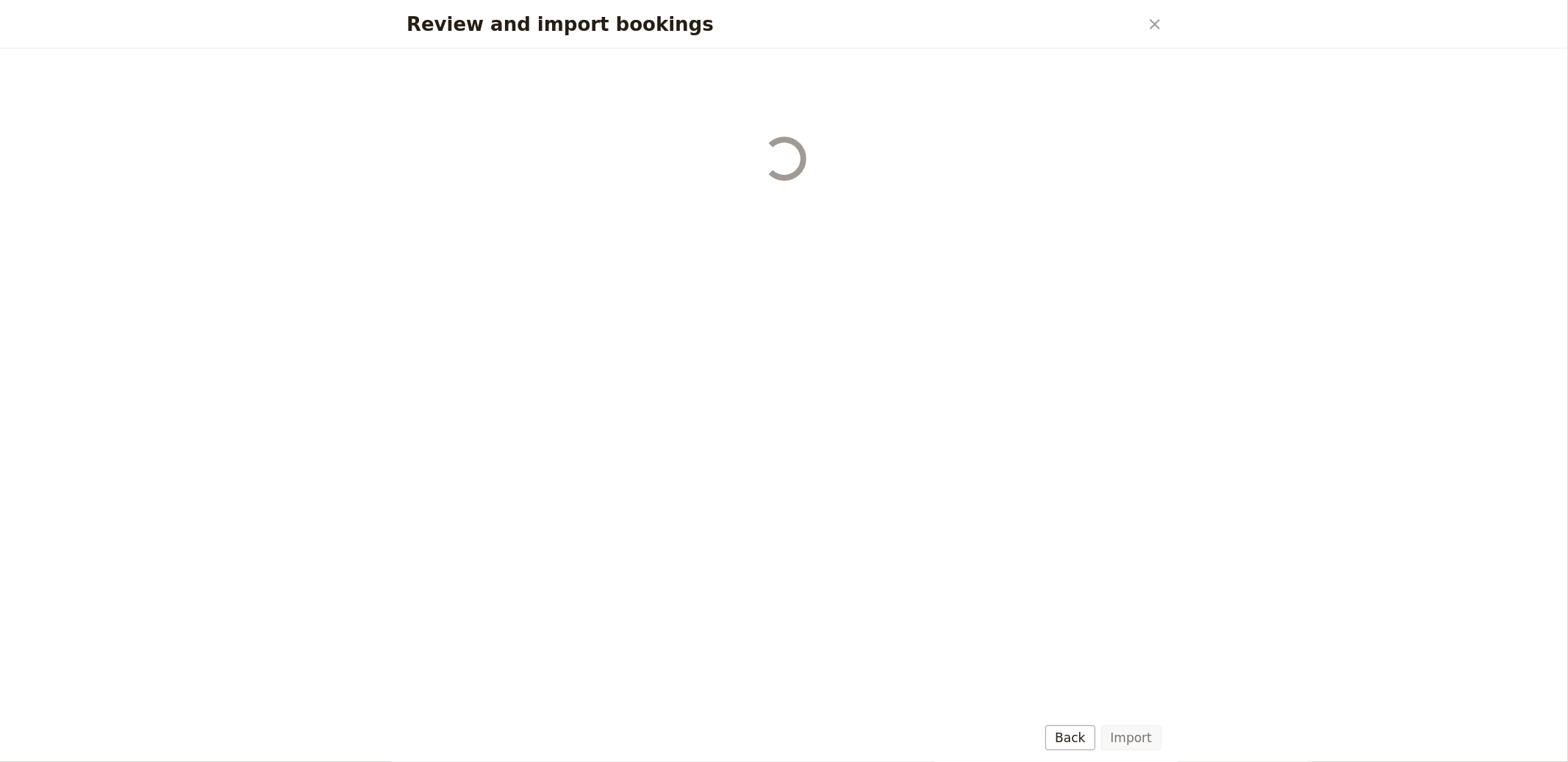
select select "655d56b39948720cb8e55355"
select select "655d57ca9948720cb8e553ec"
select select "655d57fa9948720cb8e553f3"
select select "655d58079948720cb8e553fa"
select select "655d584c9948720cb8e55401"
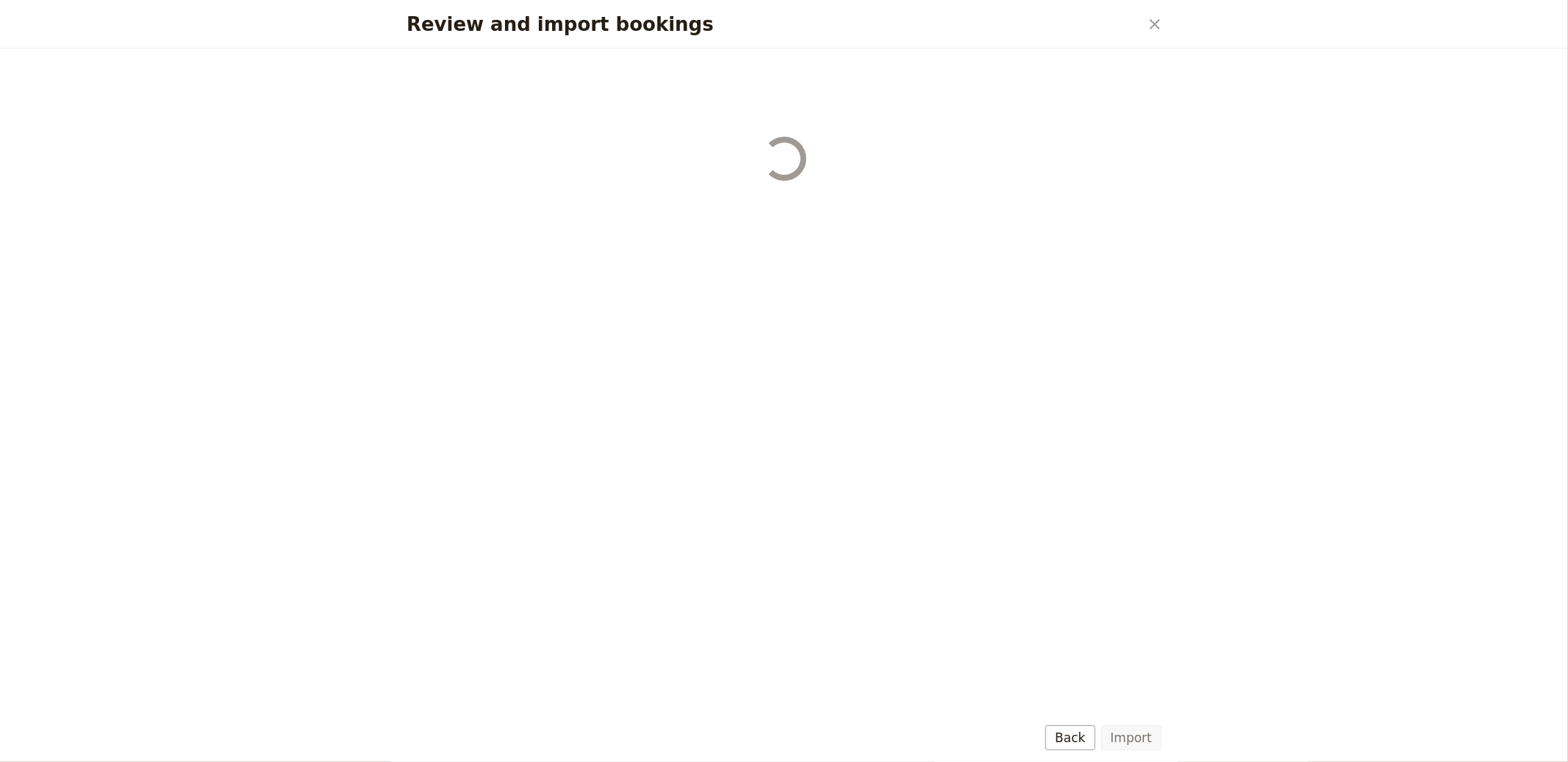
select select "655d58679948720cb8e5540d"
select select "650e6b6659641ed5ee156647"
select select "650e6b4b59641ed5ee156605"
select select "650e2104408bbede5b0c60fd"
select select "650e1d73408bbede5b0c60a6"
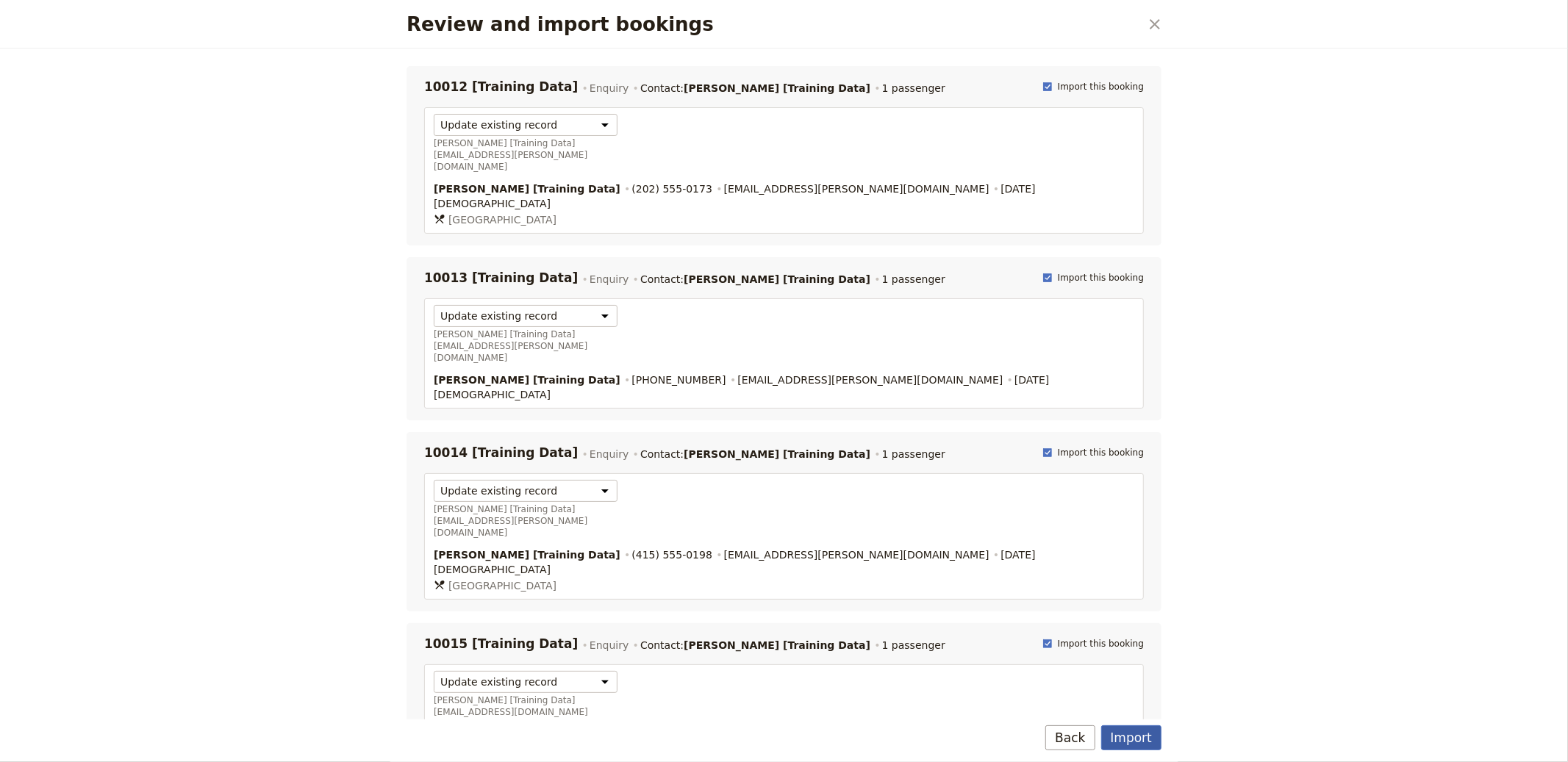
click at [1130, 734] on button "Import" at bounding box center [1131, 737] width 60 height 25
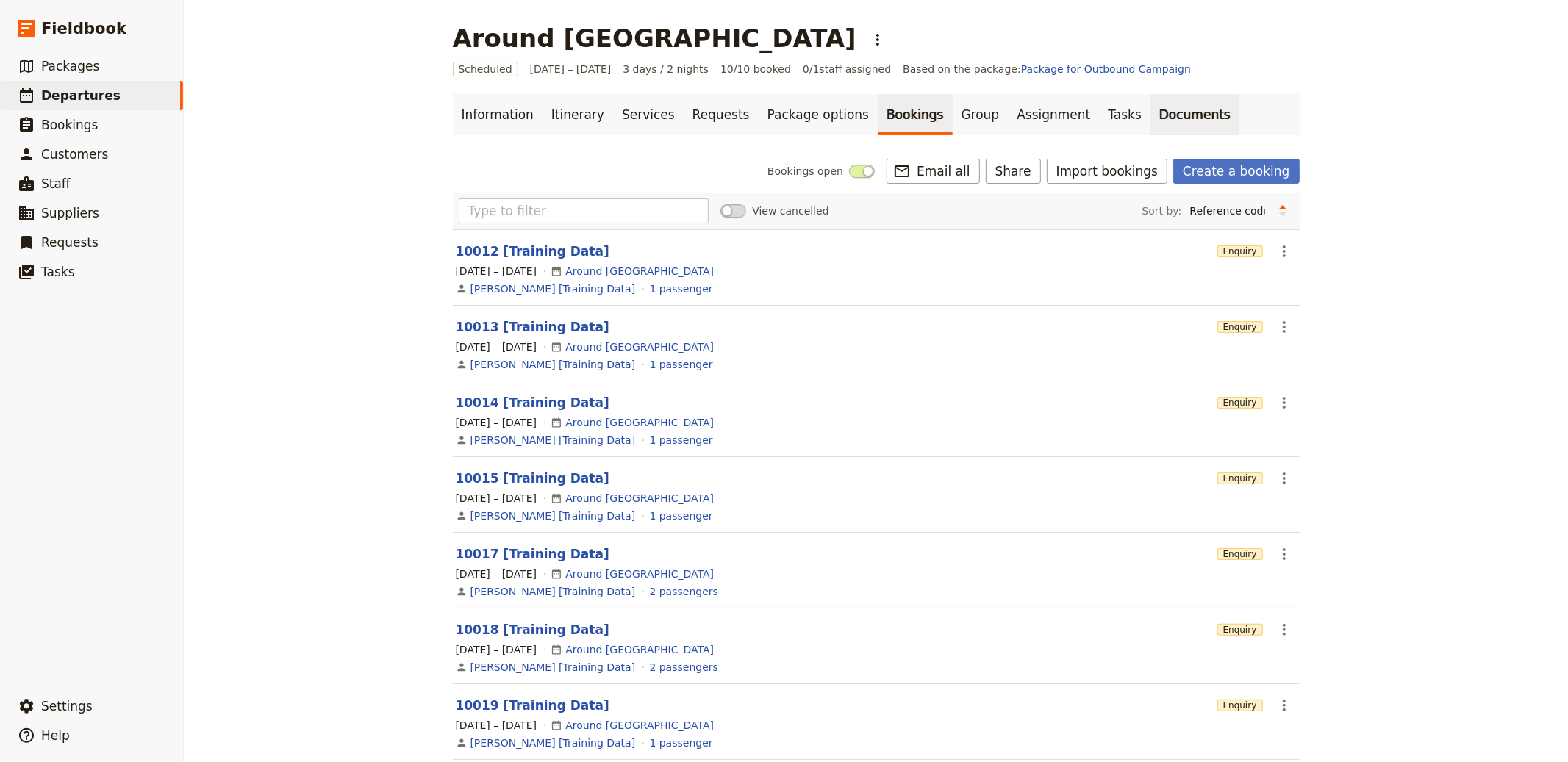
click at [1150, 118] on link "Documents" at bounding box center [1195, 115] width 89 height 42
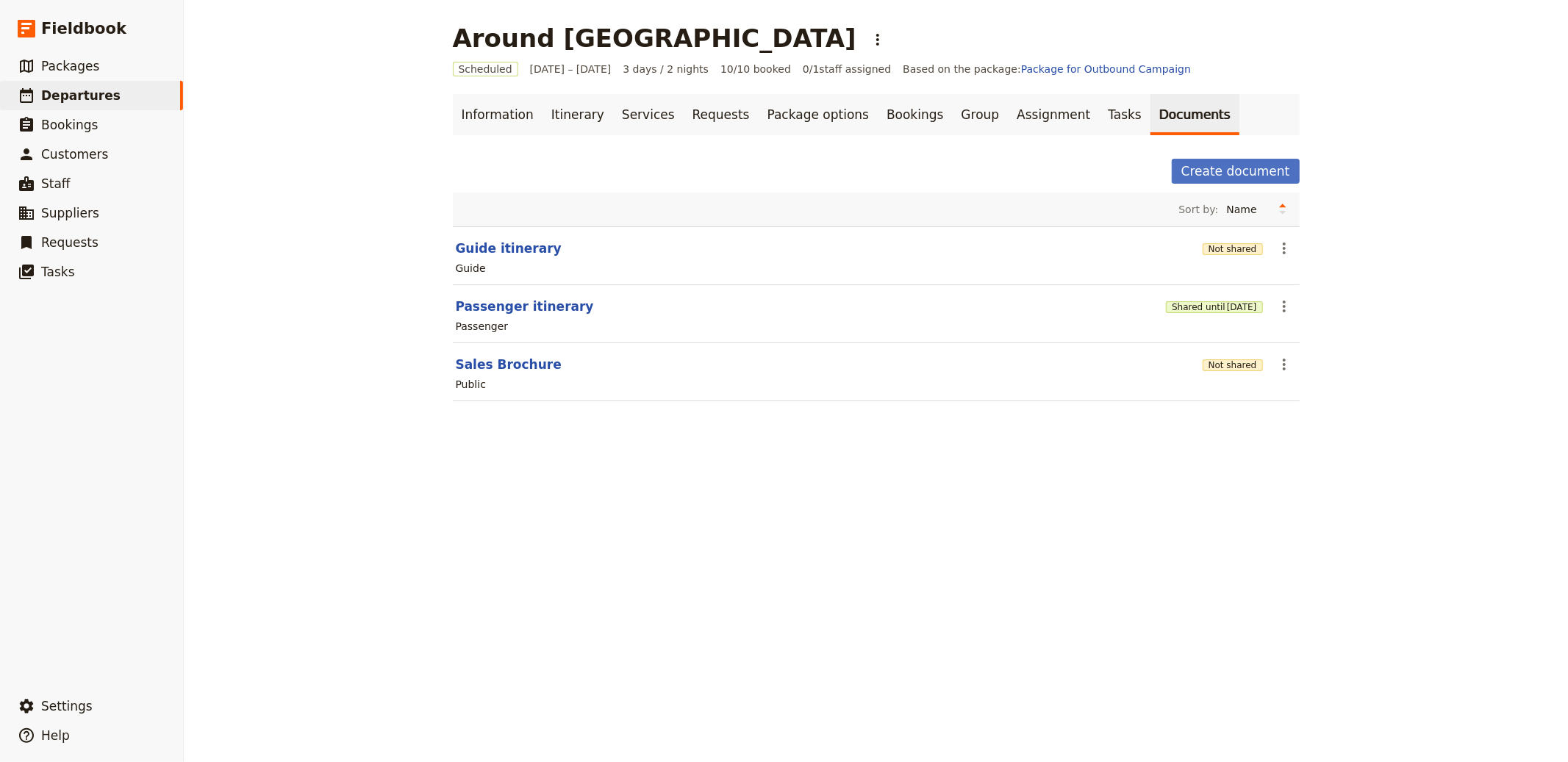
click at [1219, 355] on div "Not shared" at bounding box center [1232, 364] width 60 height 25
click at [1220, 361] on button "Not shared" at bounding box center [1232, 365] width 60 height 12
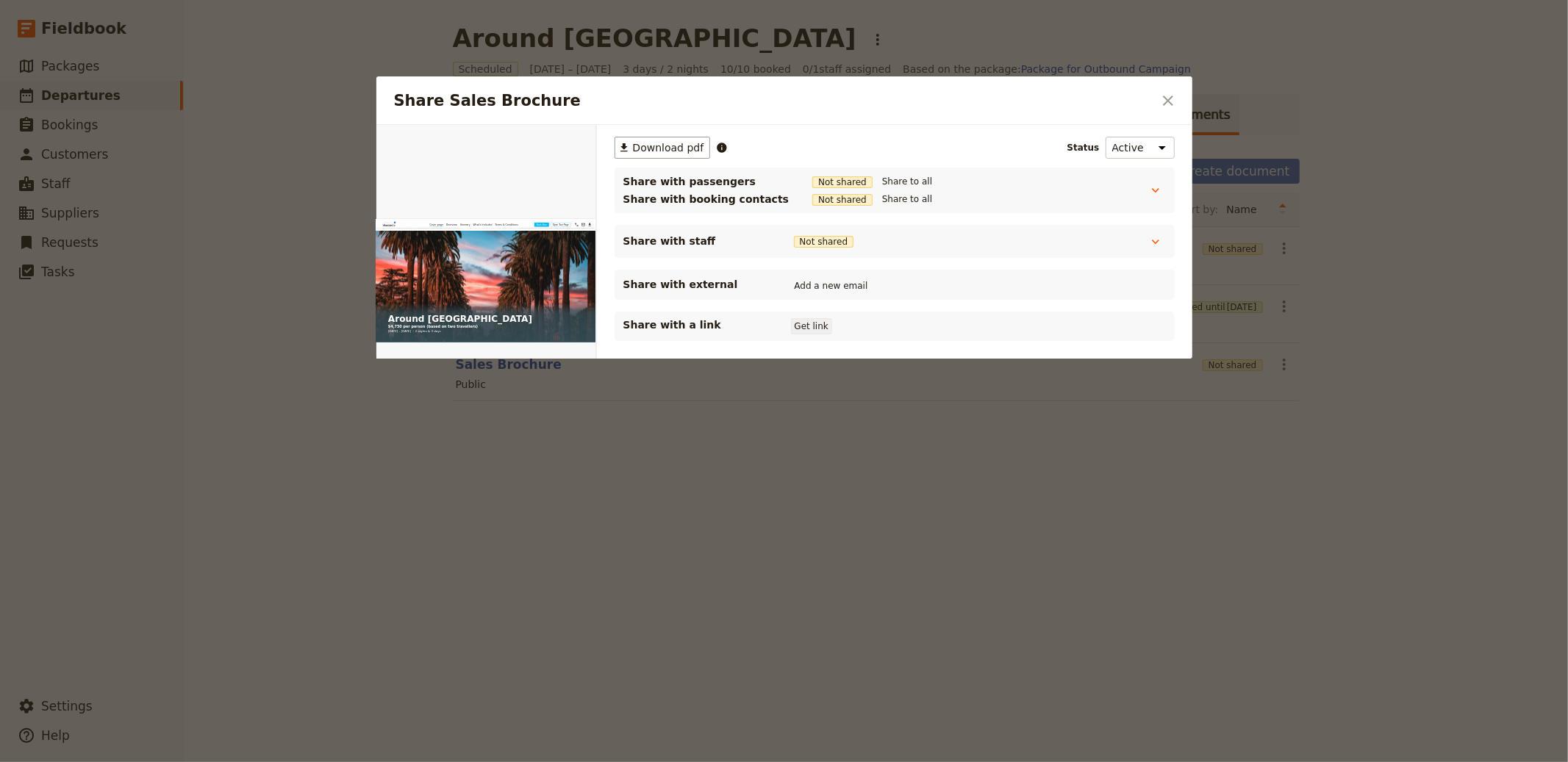
click at [808, 332] on button "Get link" at bounding box center [812, 327] width 42 height 16
click at [933, 46] on div at bounding box center [784, 381] width 1568 height 762
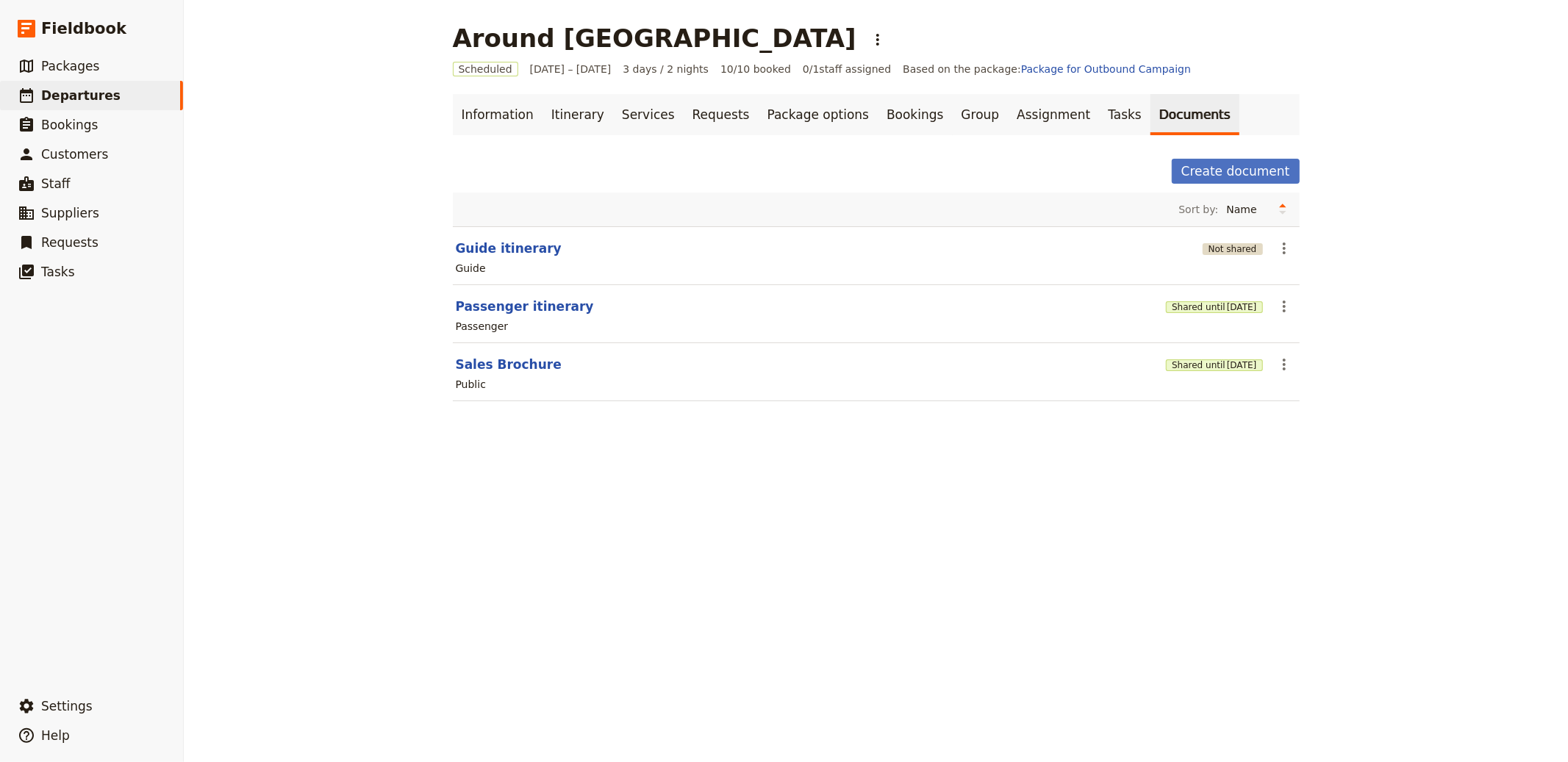
click at [1254, 248] on button "Not shared" at bounding box center [1232, 249] width 60 height 12
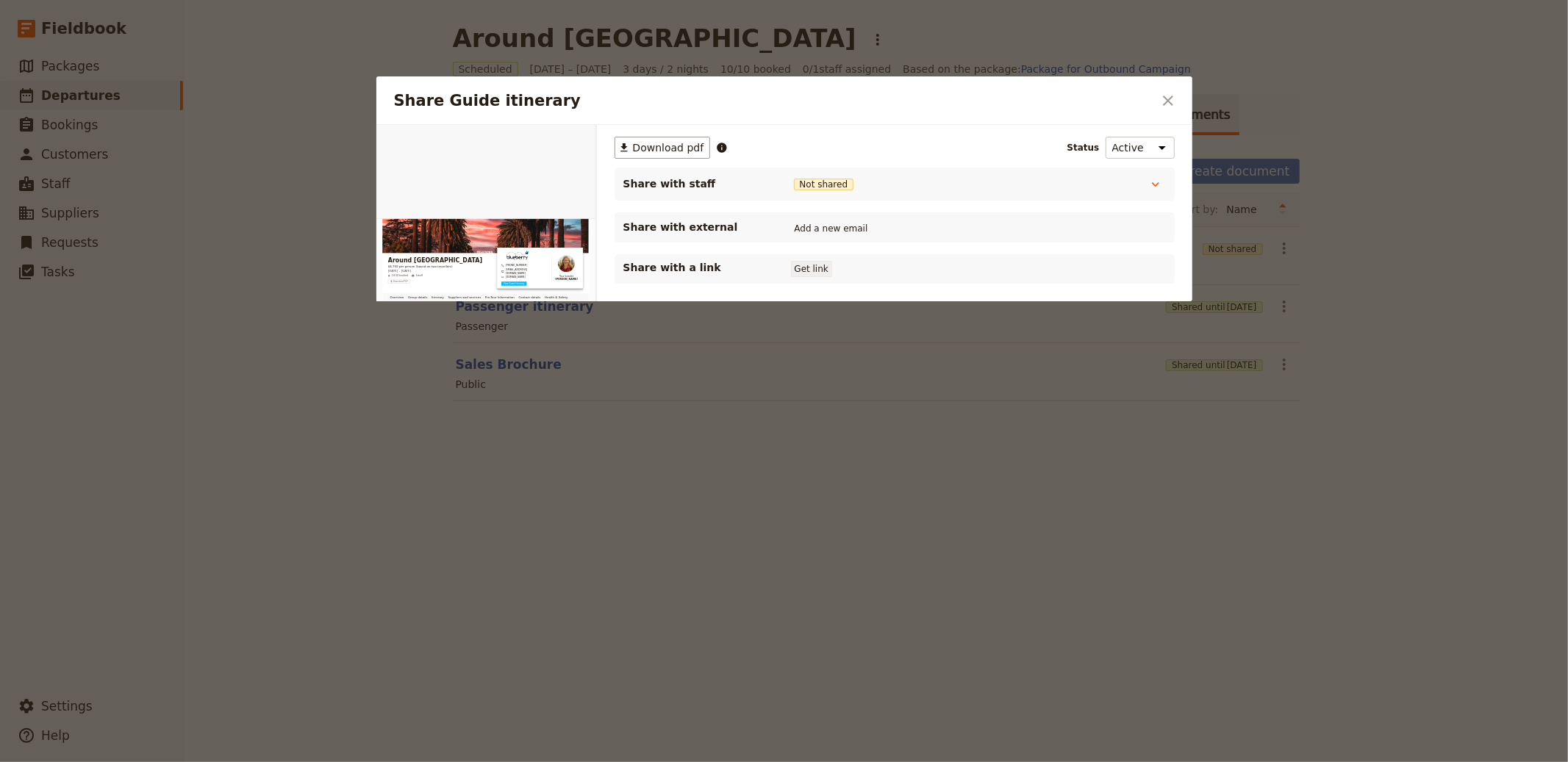
click at [811, 271] on button "Get link" at bounding box center [812, 269] width 42 height 16
click at [1365, 352] on div at bounding box center [784, 381] width 1568 height 762
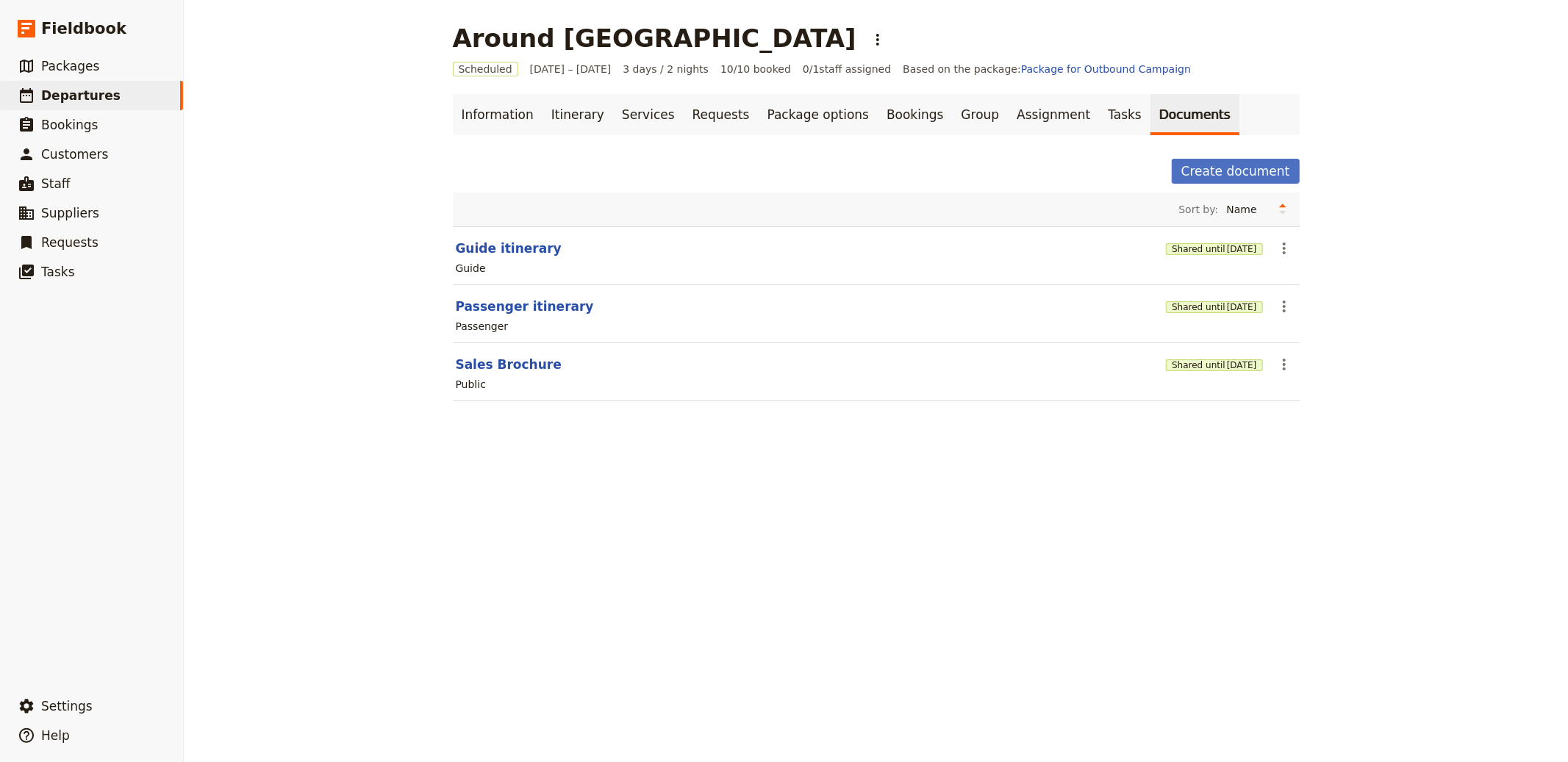
click at [300, 178] on div "Around [GEOGRAPHIC_DATA] ​ Scheduled [DATE] – [DATE] 3 days / 2 nights 10/10 bo…" at bounding box center [876, 381] width 1385 height 762
click at [761, 329] on div "Passenger" at bounding box center [876, 327] width 844 height 18
